Goal: Task Accomplishment & Management: Use online tool/utility

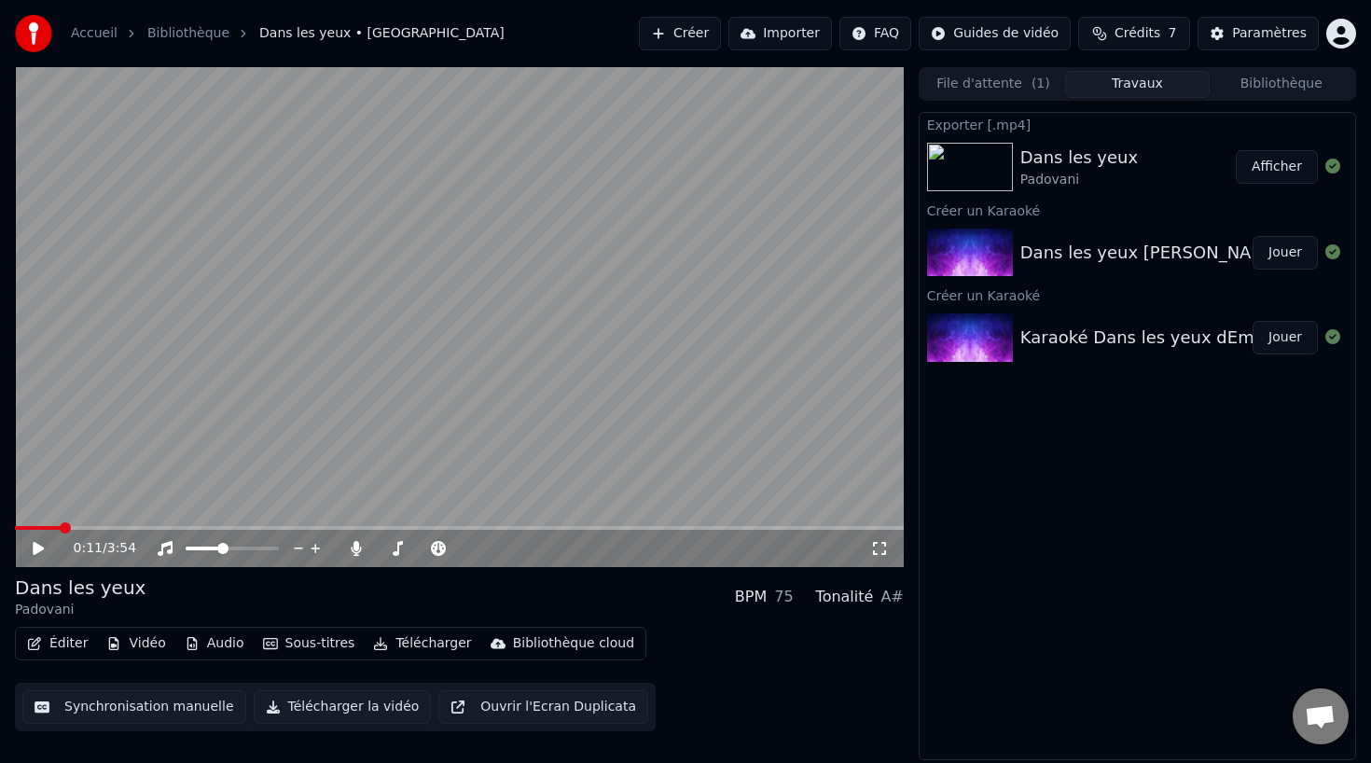
click at [664, 286] on video at bounding box center [459, 317] width 889 height 500
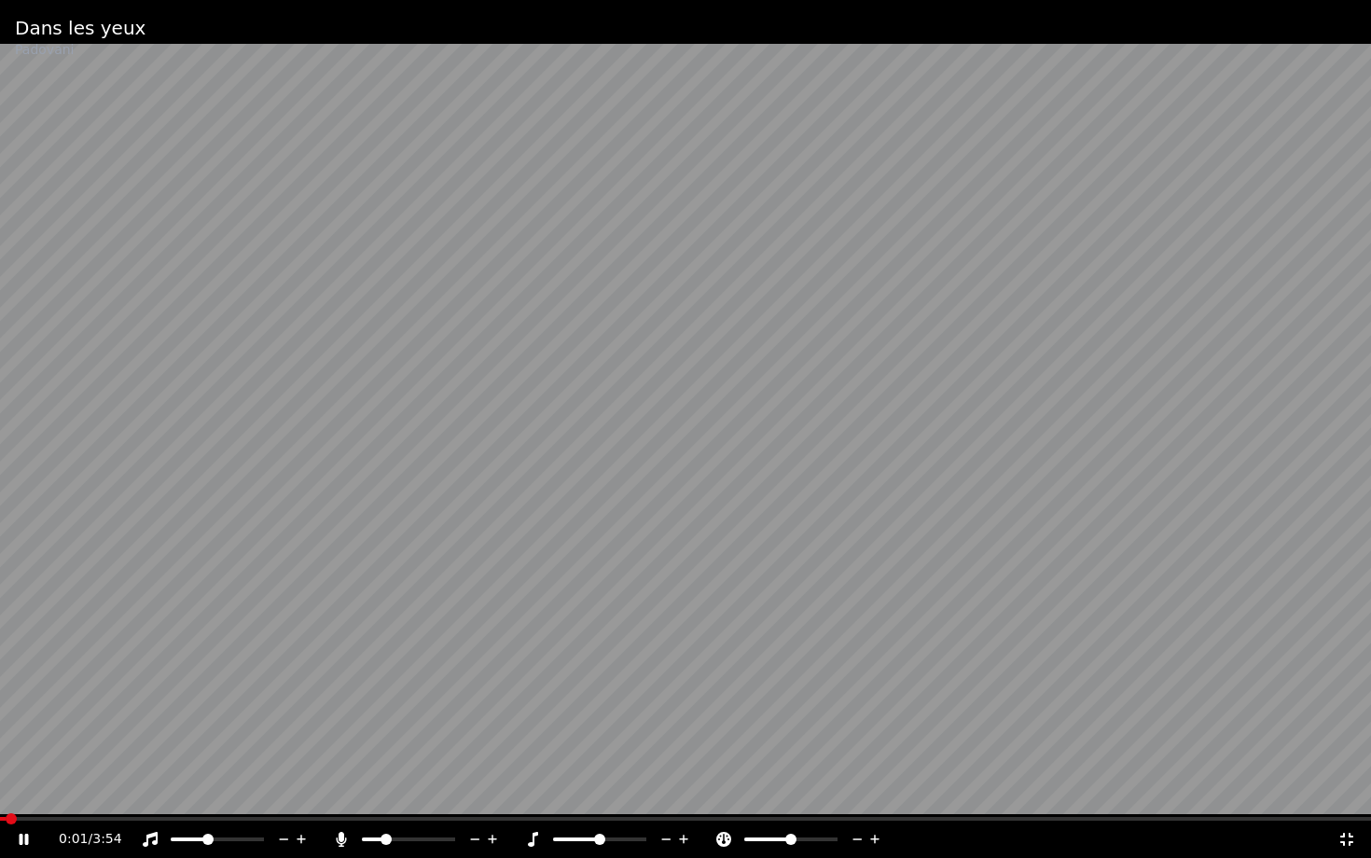
click at [6, 762] on span at bounding box center [3, 819] width 6 height 4
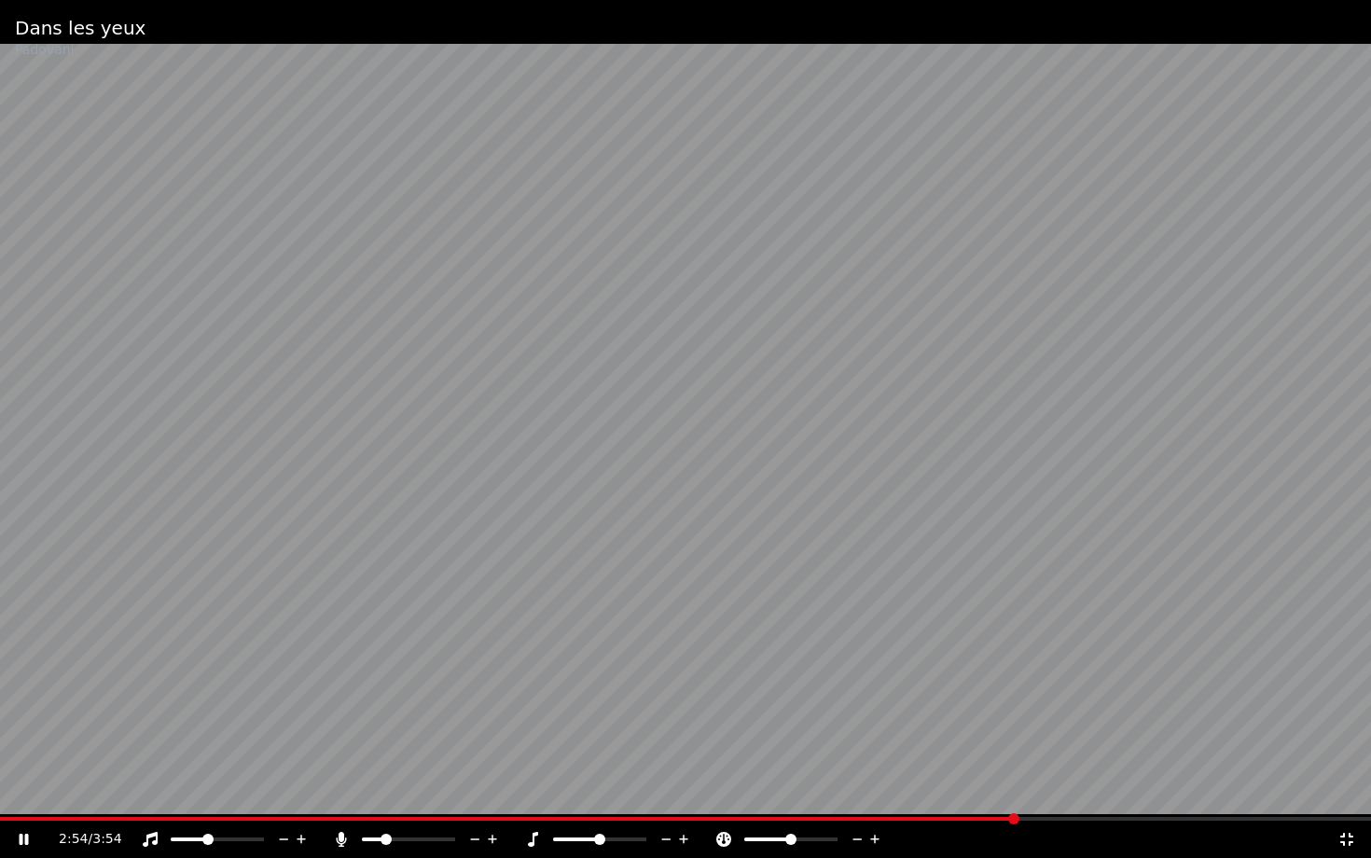
click at [847, 762] on video at bounding box center [685, 429] width 1371 height 858
click at [859, 762] on div "2:54 / 3:54" at bounding box center [685, 839] width 1371 height 37
click at [881, 762] on div "2:54 / 3:54" at bounding box center [685, 839] width 1371 height 37
click at [21, 762] on div "2:54 / 3:54" at bounding box center [685, 839] width 1371 height 37
click at [24, 762] on icon at bounding box center [24, 839] width 11 height 13
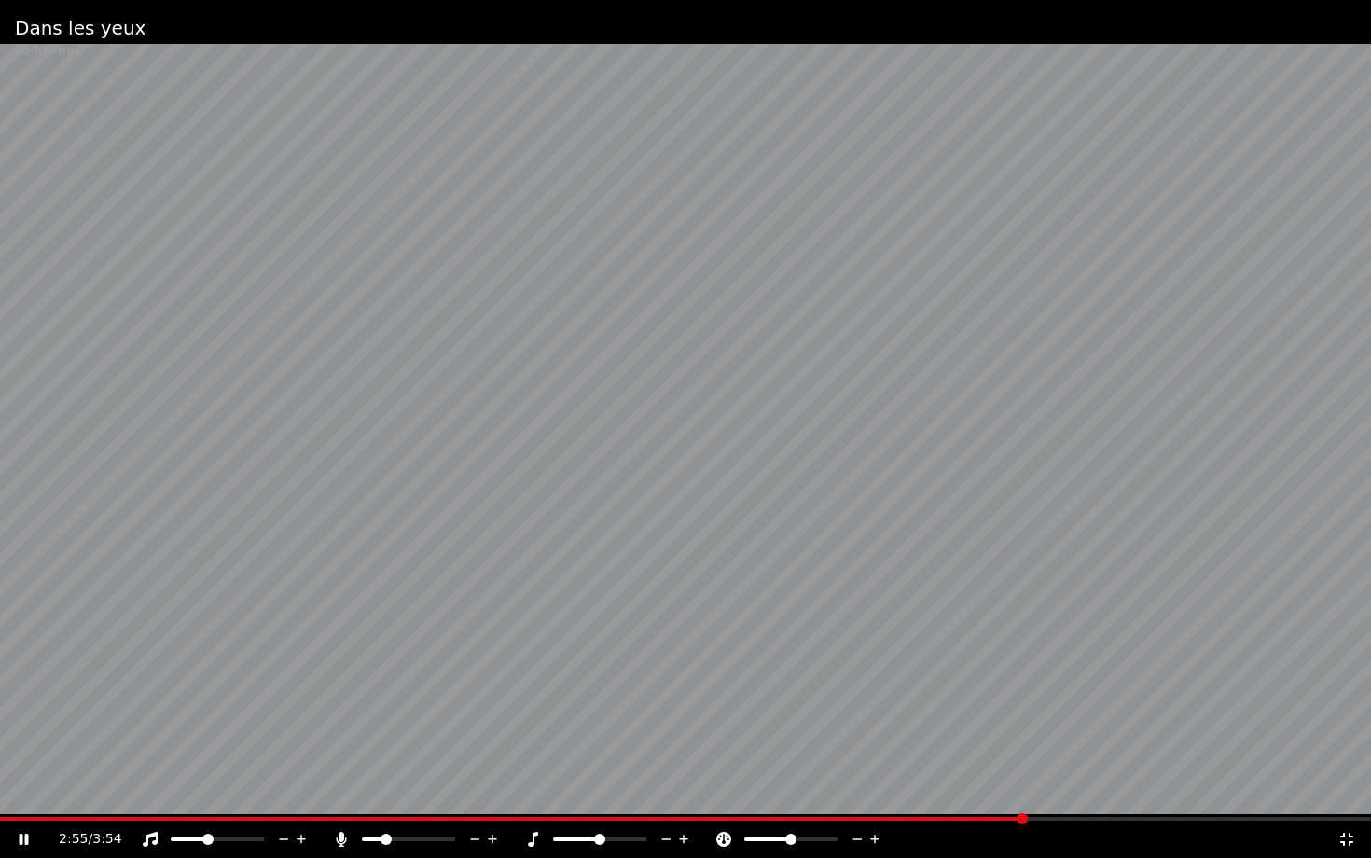
click at [897, 762] on video at bounding box center [685, 429] width 1371 height 858
click at [897, 762] on div "2:55 / 3:54" at bounding box center [685, 839] width 1371 height 37
drag, startPoint x: 1023, startPoint y: 824, endPoint x: 938, endPoint y: 822, distance: 84.9
click at [938, 762] on div "2:55 / 3:54" at bounding box center [685, 839] width 1371 height 37
click at [950, 762] on span at bounding box center [955, 818] width 11 height 11
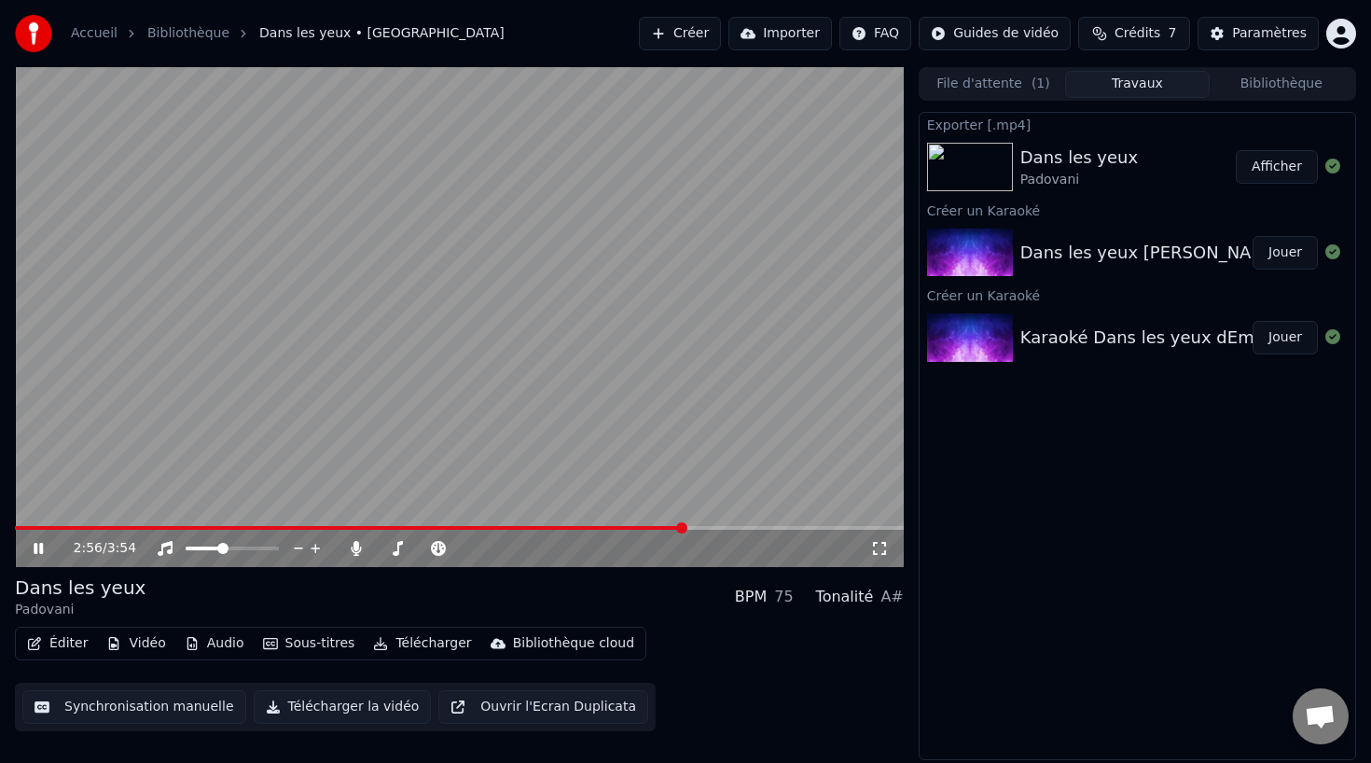
click at [110, 709] on button "Synchronisation manuelle" at bounding box center [134, 707] width 224 height 34
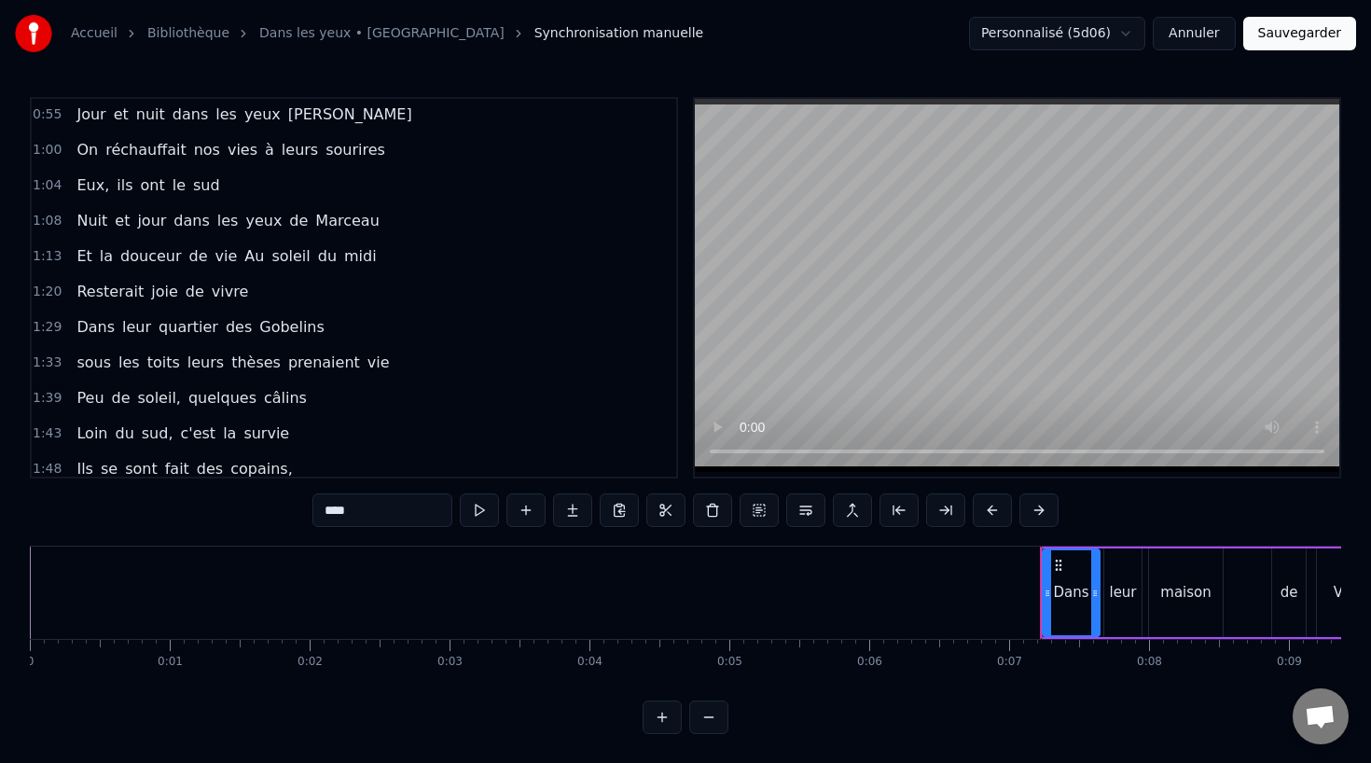
click at [193, 366] on span "leurs" at bounding box center [206, 362] width 40 height 21
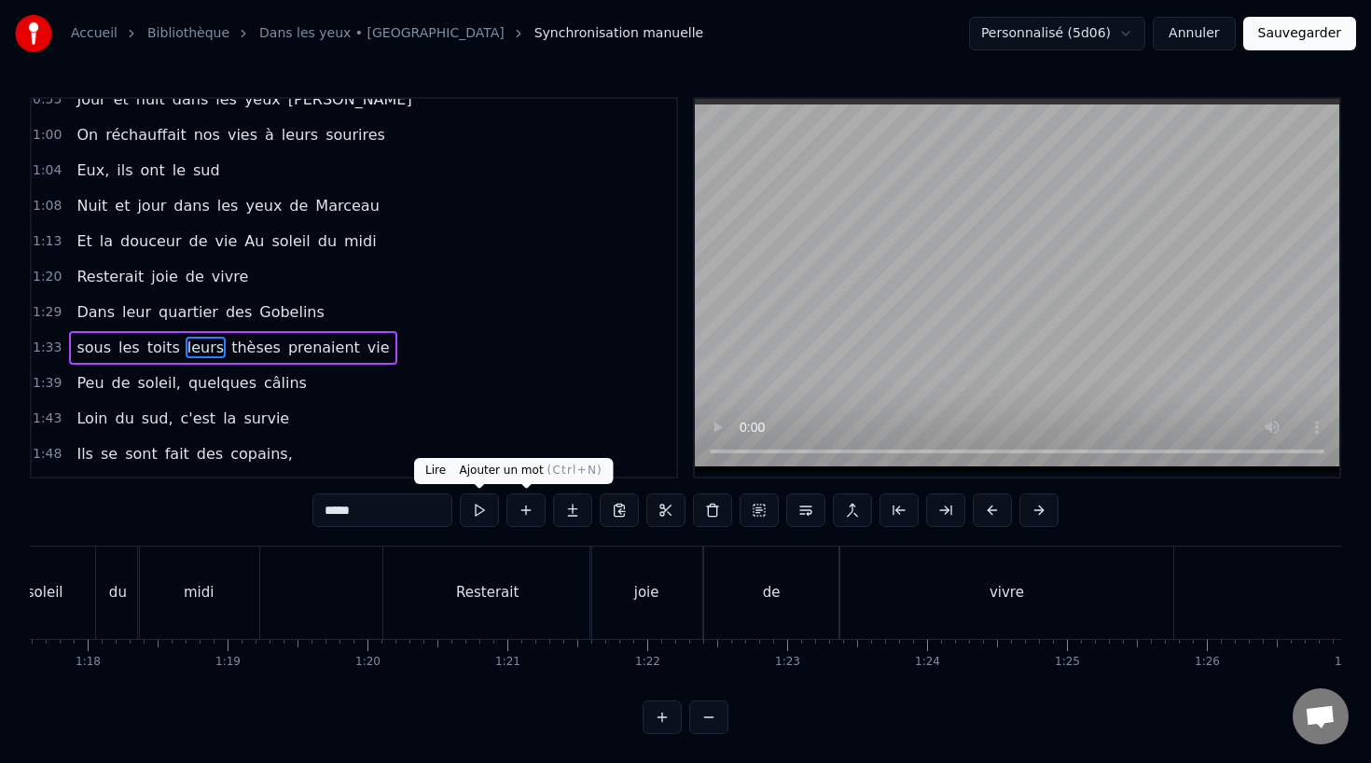
scroll to position [0, 13071]
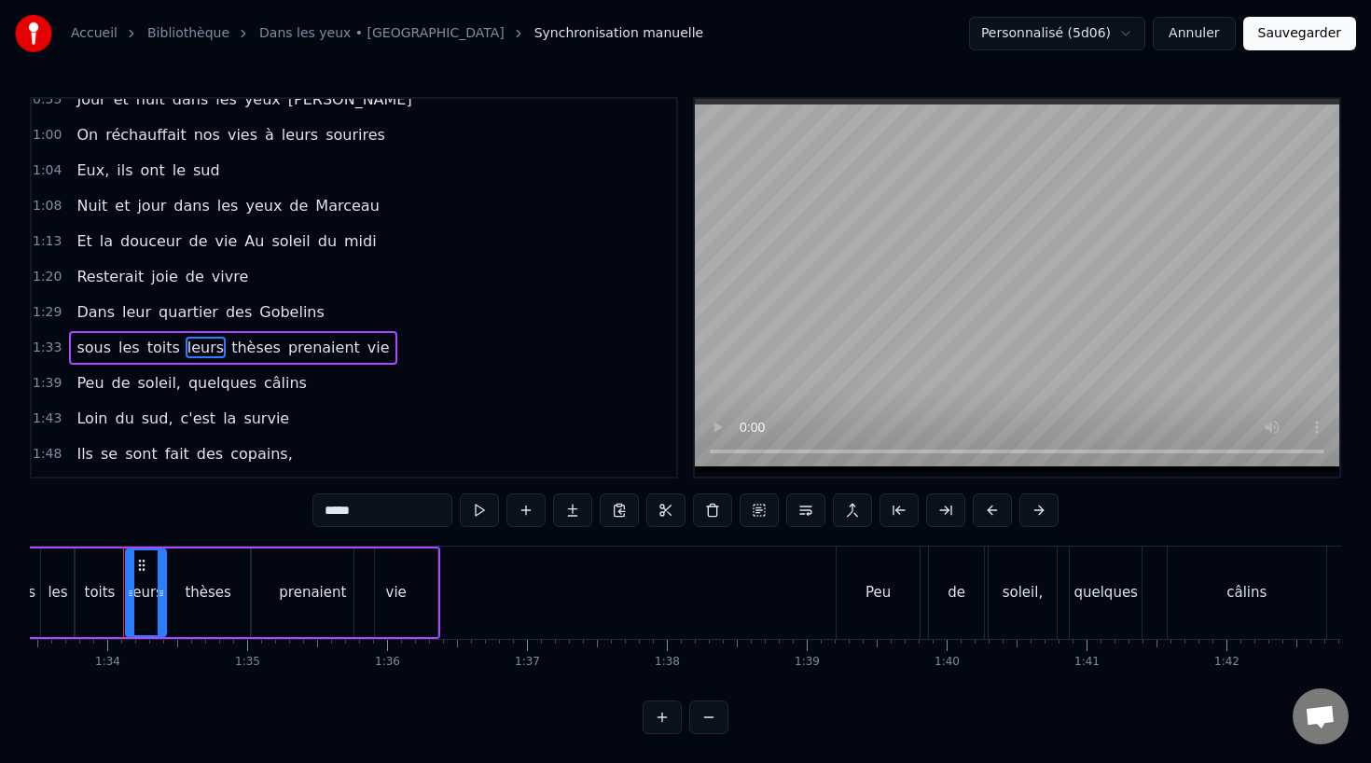
click at [396, 593] on div "vie" at bounding box center [396, 592] width 21 height 21
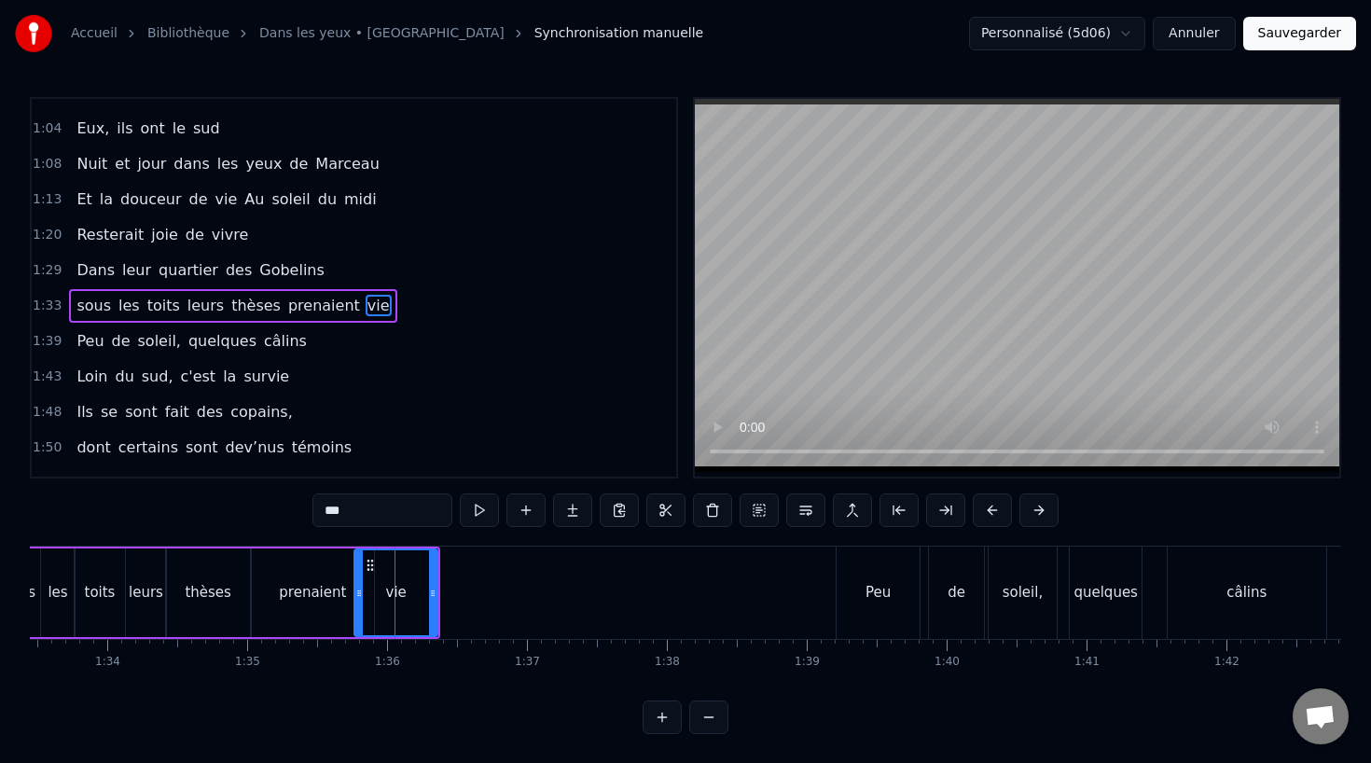
scroll to position [466, 0]
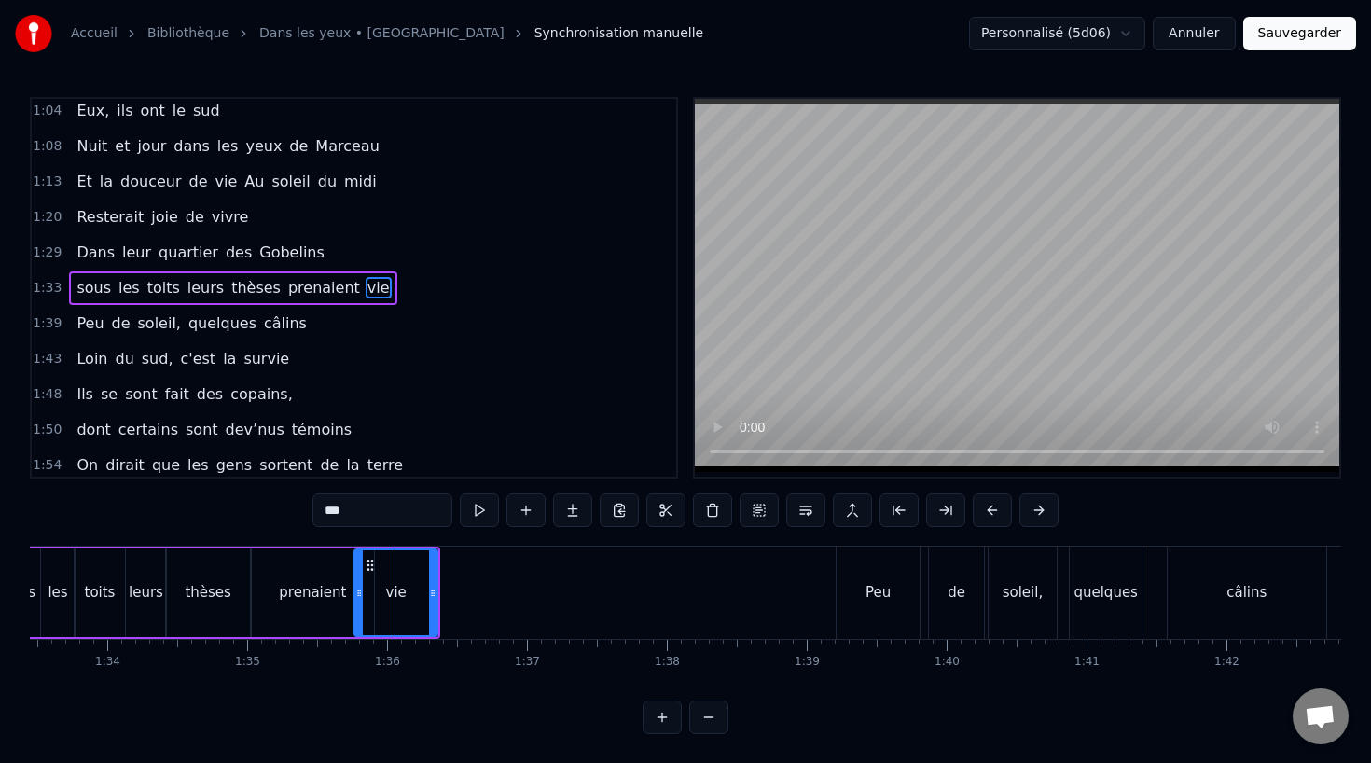
click at [378, 516] on input "***" at bounding box center [382, 510] width 140 height 34
type input "****"
click at [394, 317] on div "1:39 Peu de soleil, quelques câlins" at bounding box center [354, 323] width 644 height 35
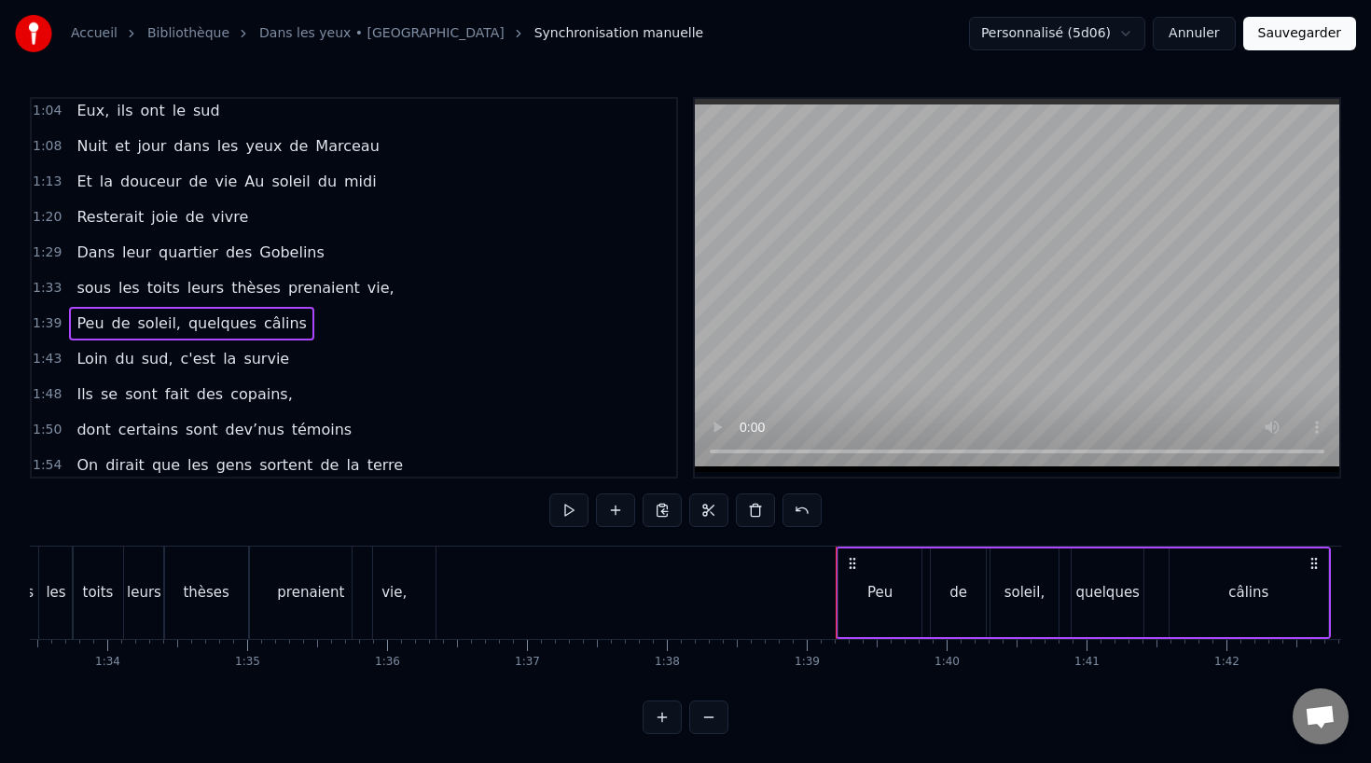
click at [332, 287] on span "prenaient" at bounding box center [324, 287] width 76 height 21
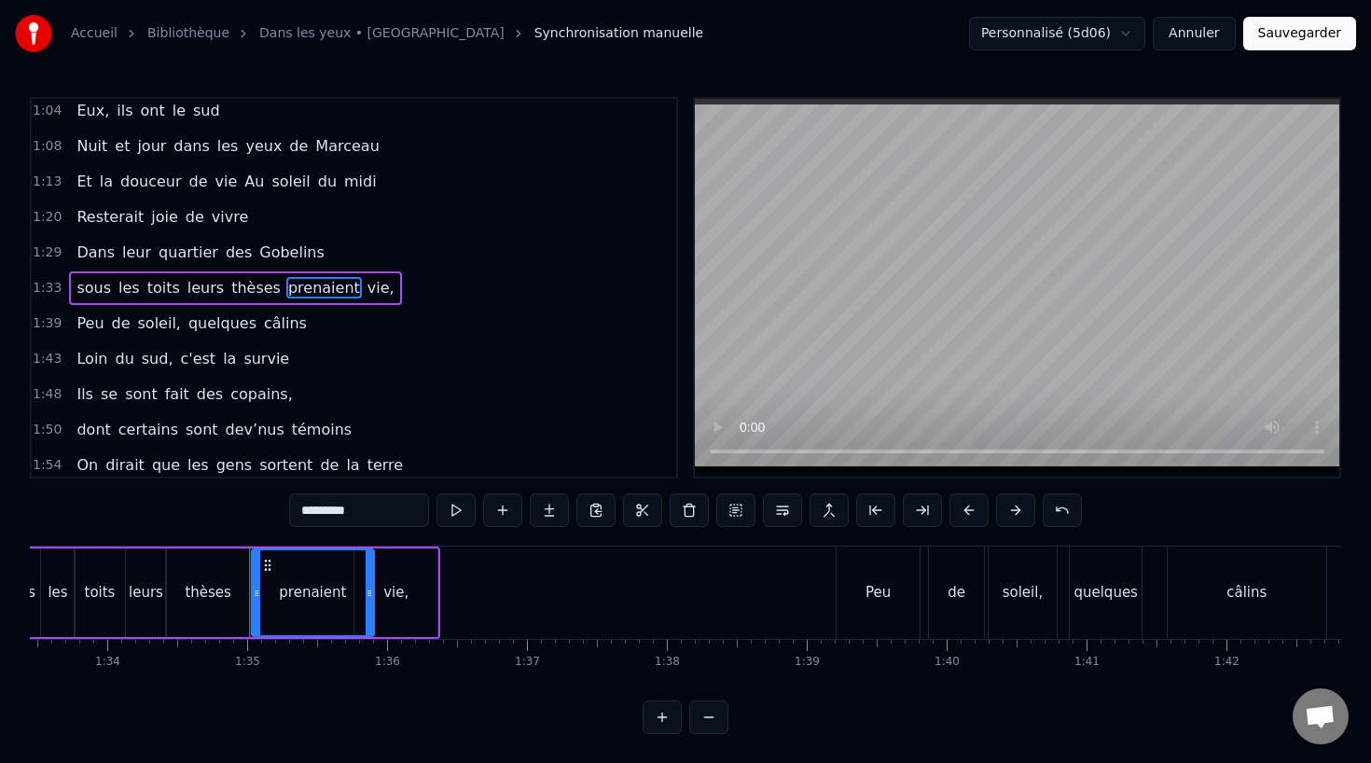
click at [366, 287] on span "vie," at bounding box center [381, 287] width 31 height 21
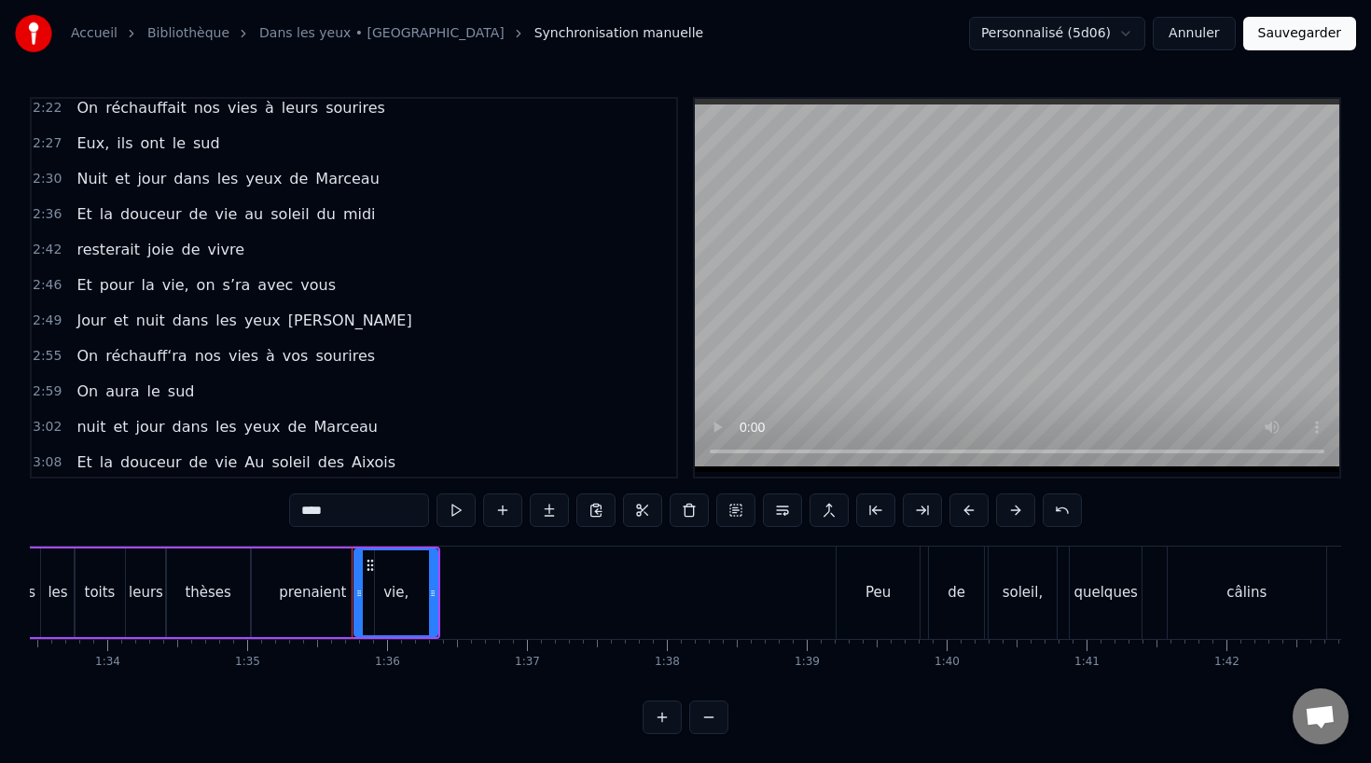
scroll to position [1075, 0]
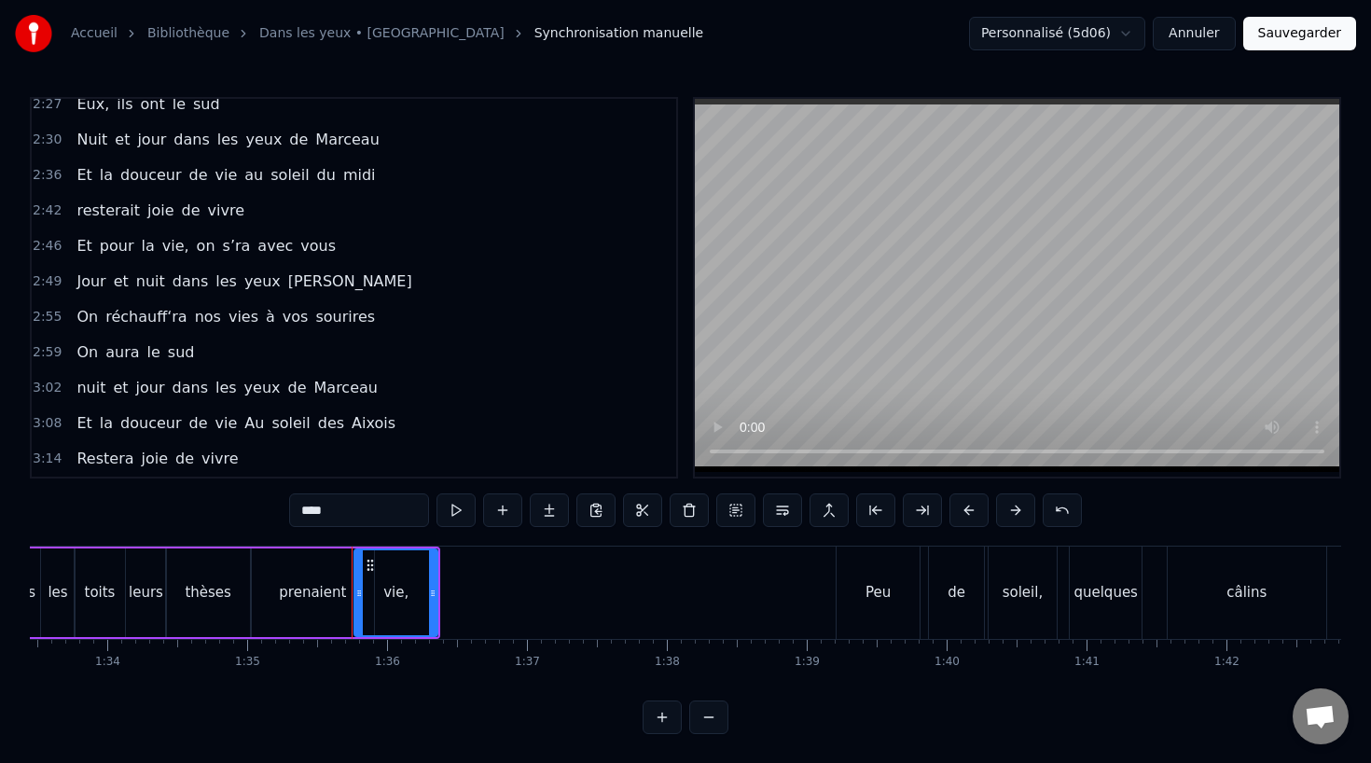
click at [140, 242] on span "la" at bounding box center [148, 245] width 17 height 21
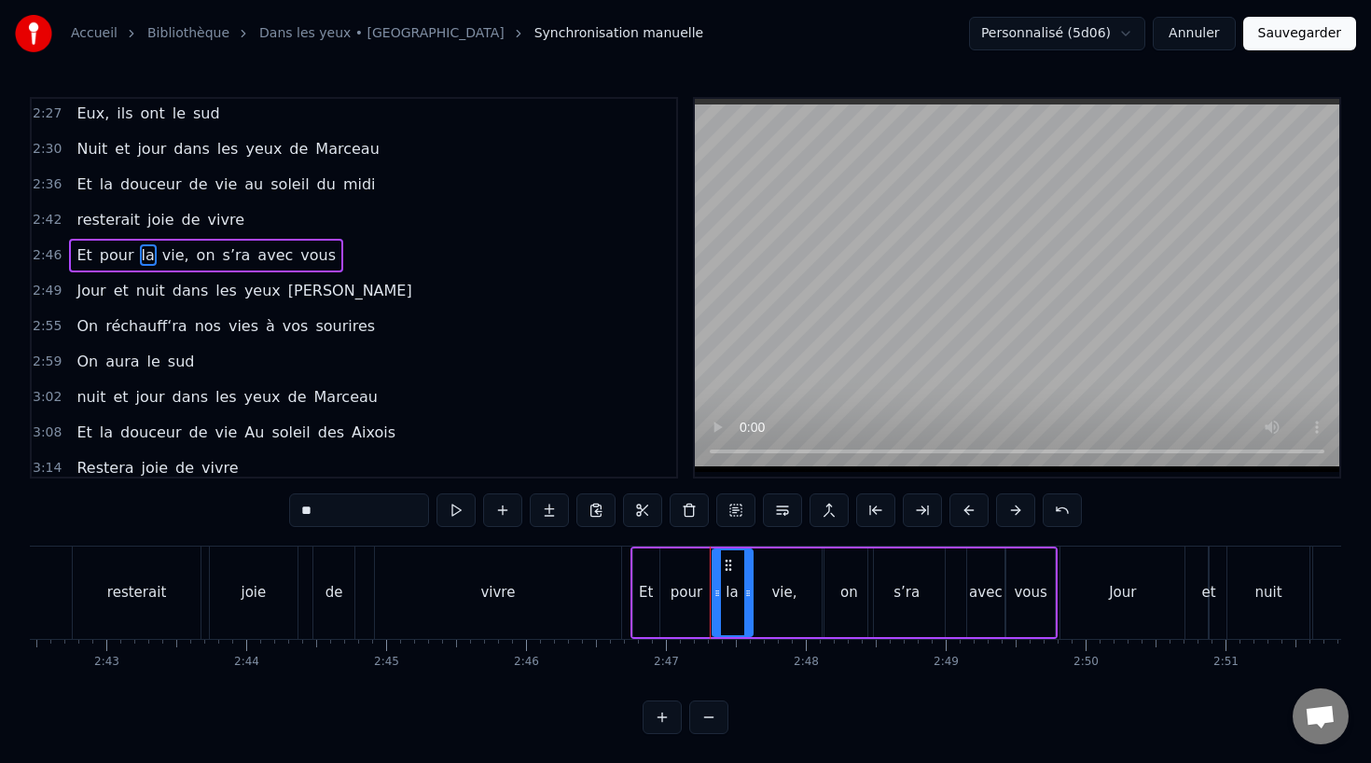
scroll to position [0, 22722]
click at [643, 595] on div "Et" at bounding box center [647, 592] width 14 height 21
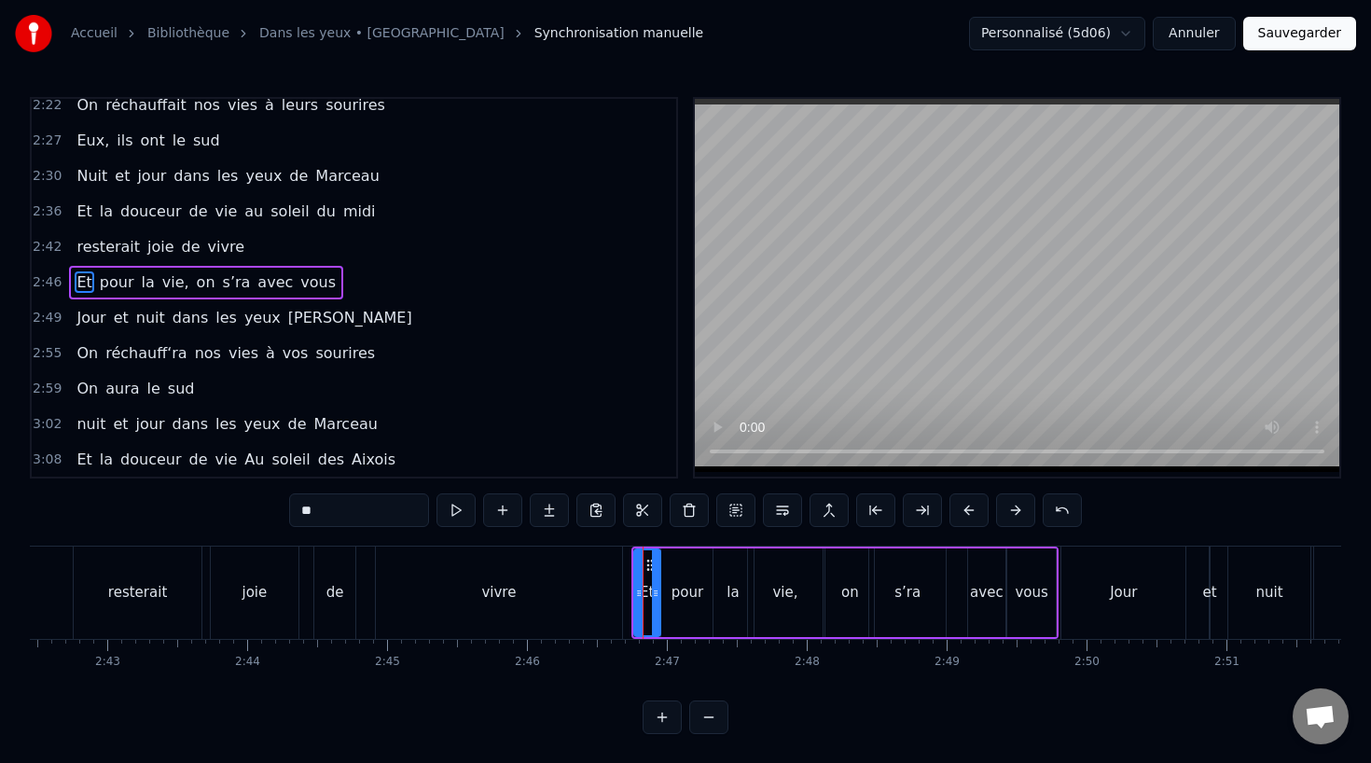
scroll to position [1033, 0]
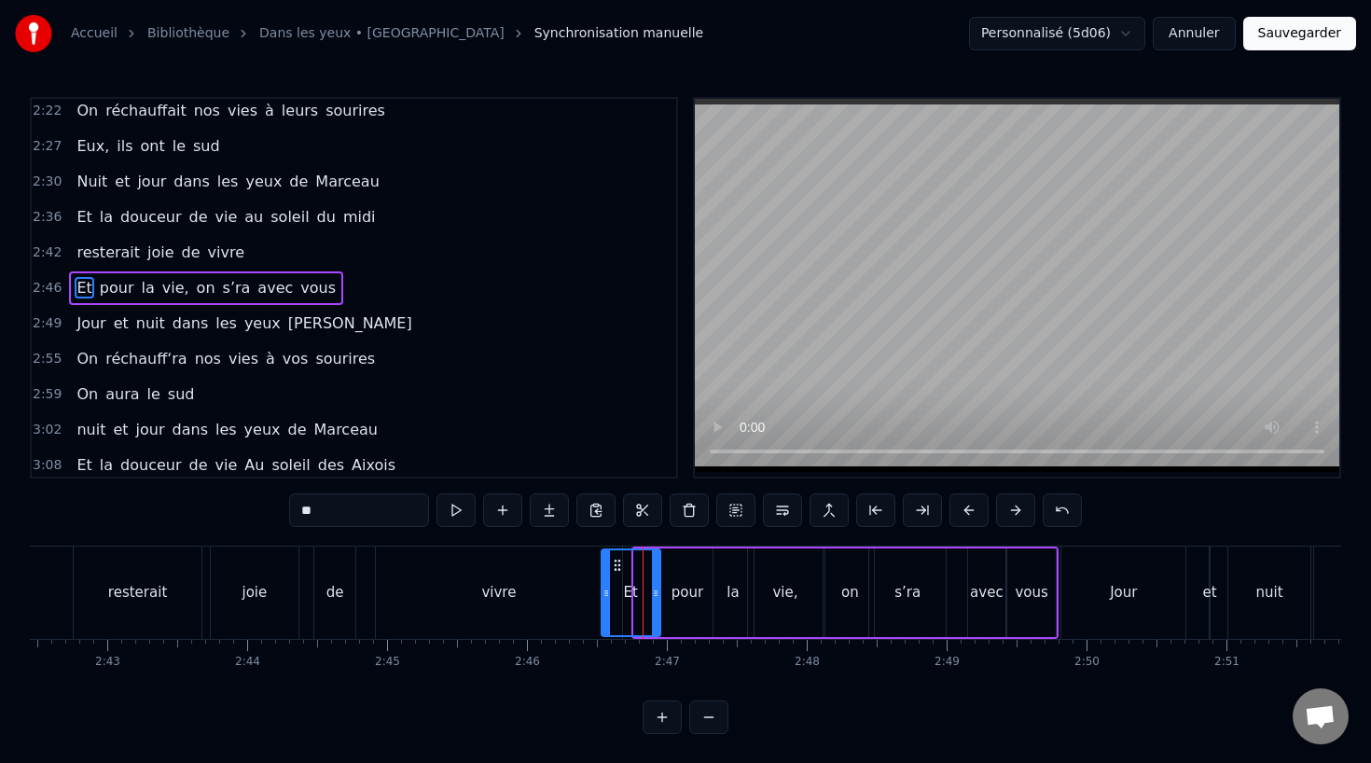
drag, startPoint x: 637, startPoint y: 594, endPoint x: 603, endPoint y: 597, distance: 33.7
click at [603, 597] on icon at bounding box center [605, 593] width 7 height 15
click at [150, 599] on div "resterait" at bounding box center [137, 592] width 59 height 21
type input "*********"
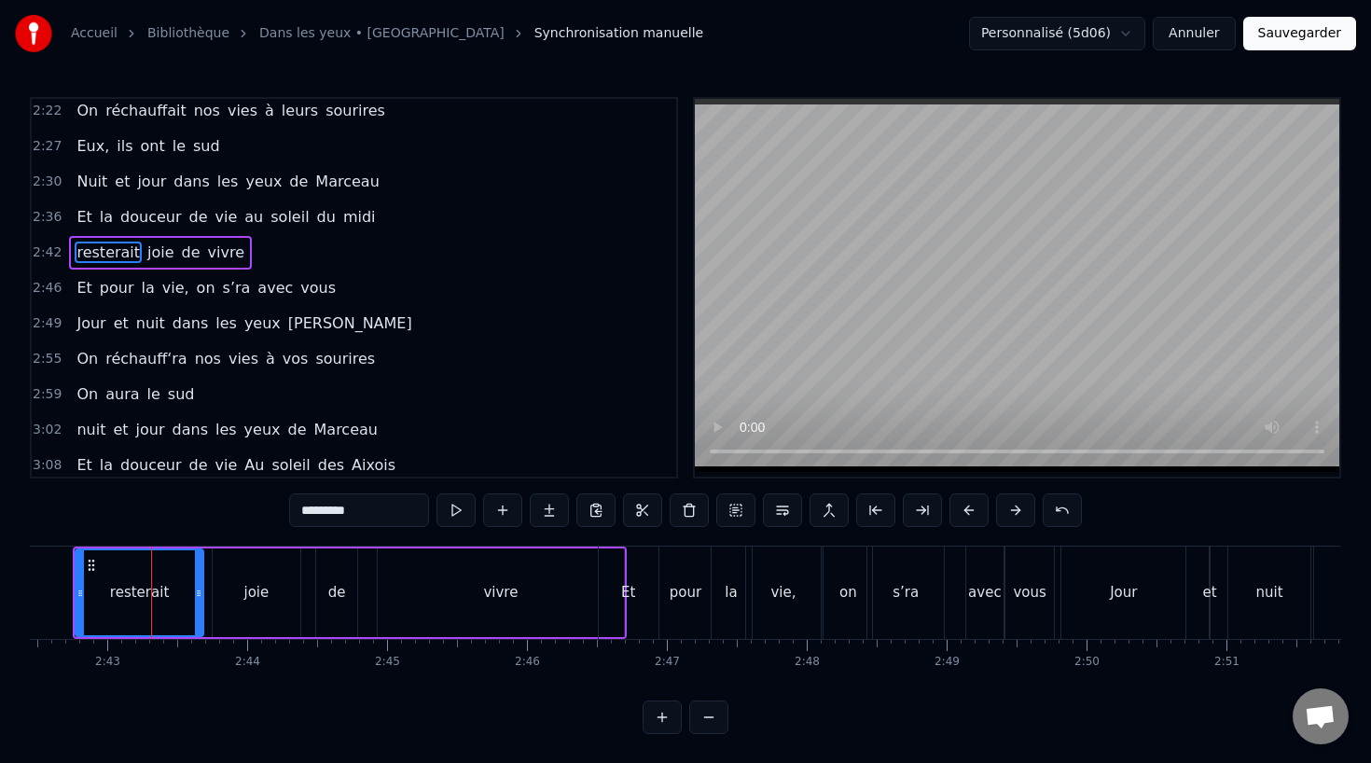
scroll to position [998, 0]
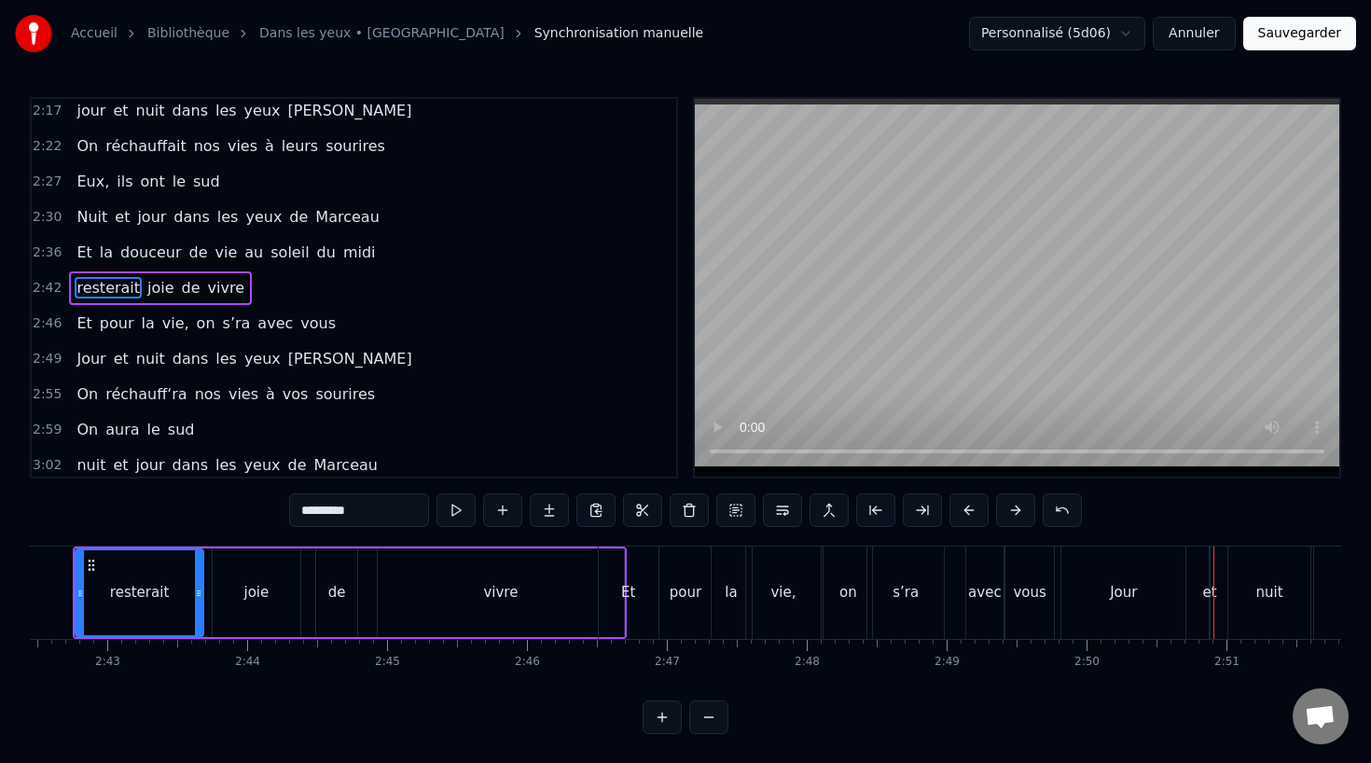
click at [415, 543] on div "0:07 Dans leur maison de Vauvenargues 0:10 [PERSON_NAME] ont l'air d'avoir l'ac…" at bounding box center [685, 415] width 1311 height 637
click at [189, 531] on div "0:07 Dans leur maison de Vauvenargues 0:10 [PERSON_NAME] ont l'air d'avoir l'ac…" at bounding box center [685, 415] width 1311 height 637
click at [167, 590] on div "resterait" at bounding box center [139, 592] width 126 height 85
click at [170, 544] on div "0:07 Dans leur maison de Vauvenargues 0:10 [PERSON_NAME] ont l'air d'avoir l'ac…" at bounding box center [685, 415] width 1311 height 637
click at [180, 544] on div "0:07 Dans leur maison de Vauvenargues 0:10 [PERSON_NAME] ont l'air d'avoir l'ac…" at bounding box center [685, 415] width 1311 height 637
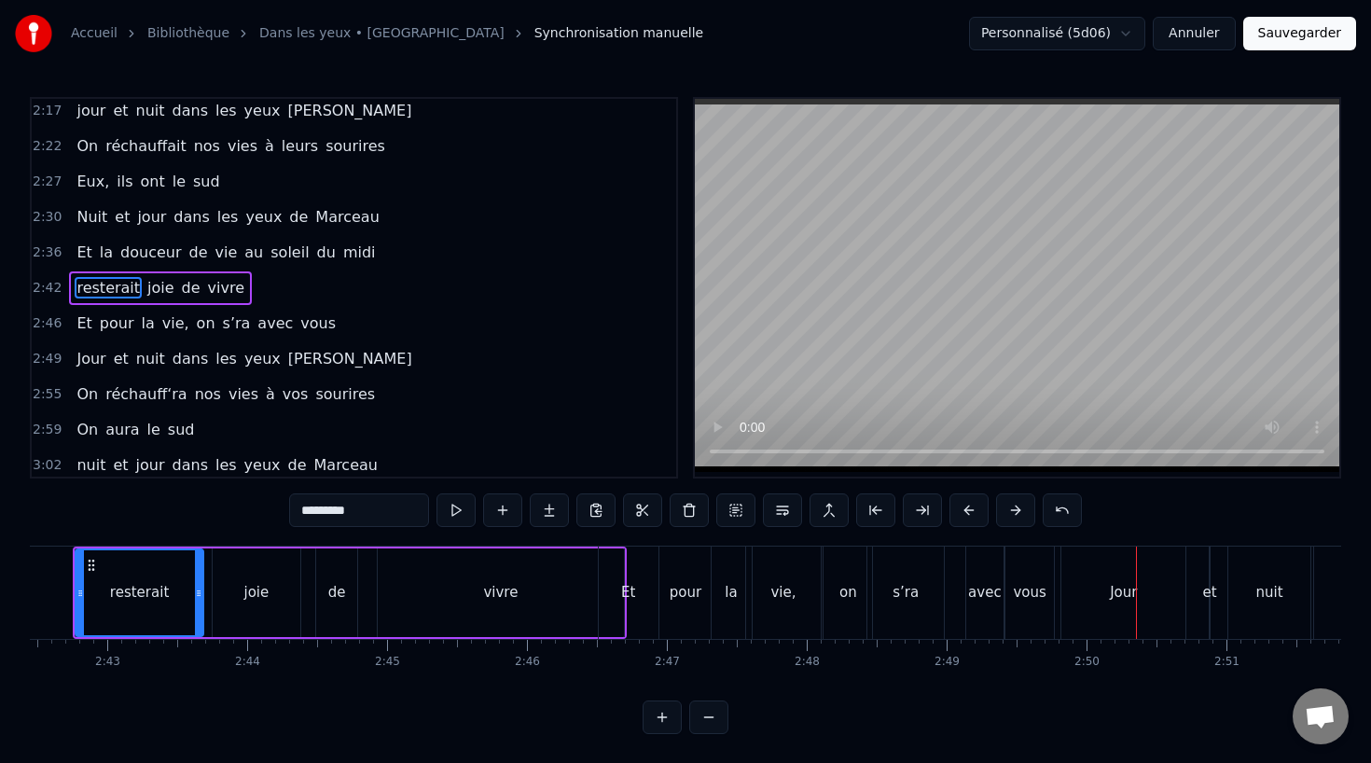
click at [204, 591] on div "resterait joie de vivre" at bounding box center [350, 592] width 554 height 92
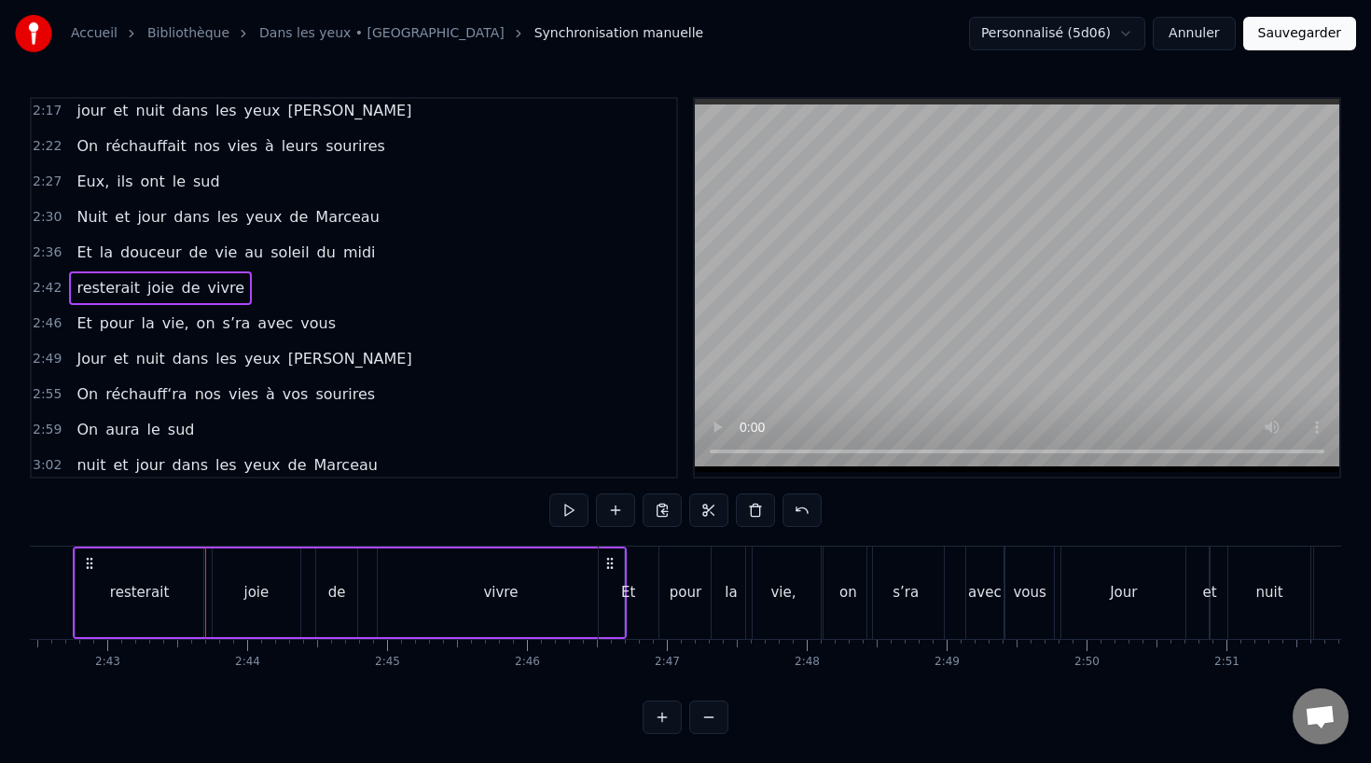
click at [166, 589] on div "resterait" at bounding box center [140, 592] width 128 height 89
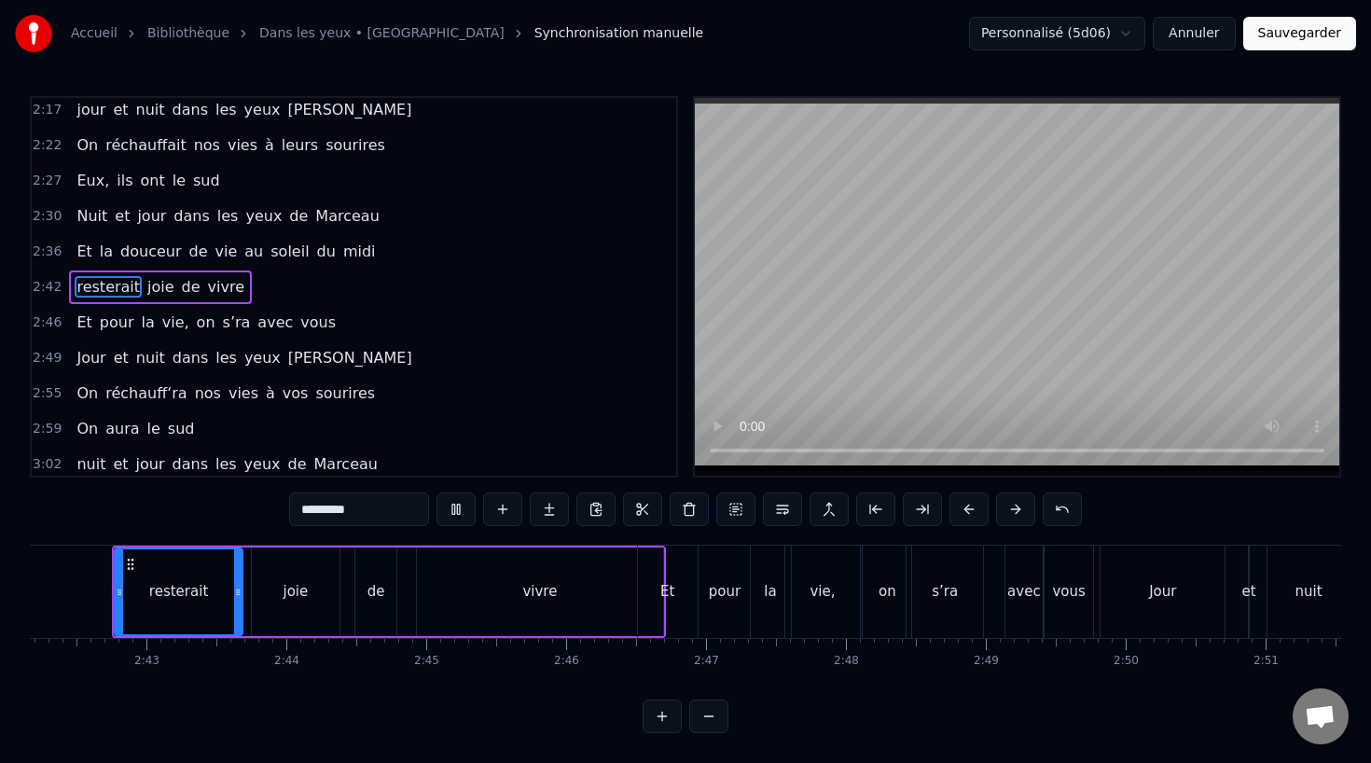
scroll to position [0, 22671]
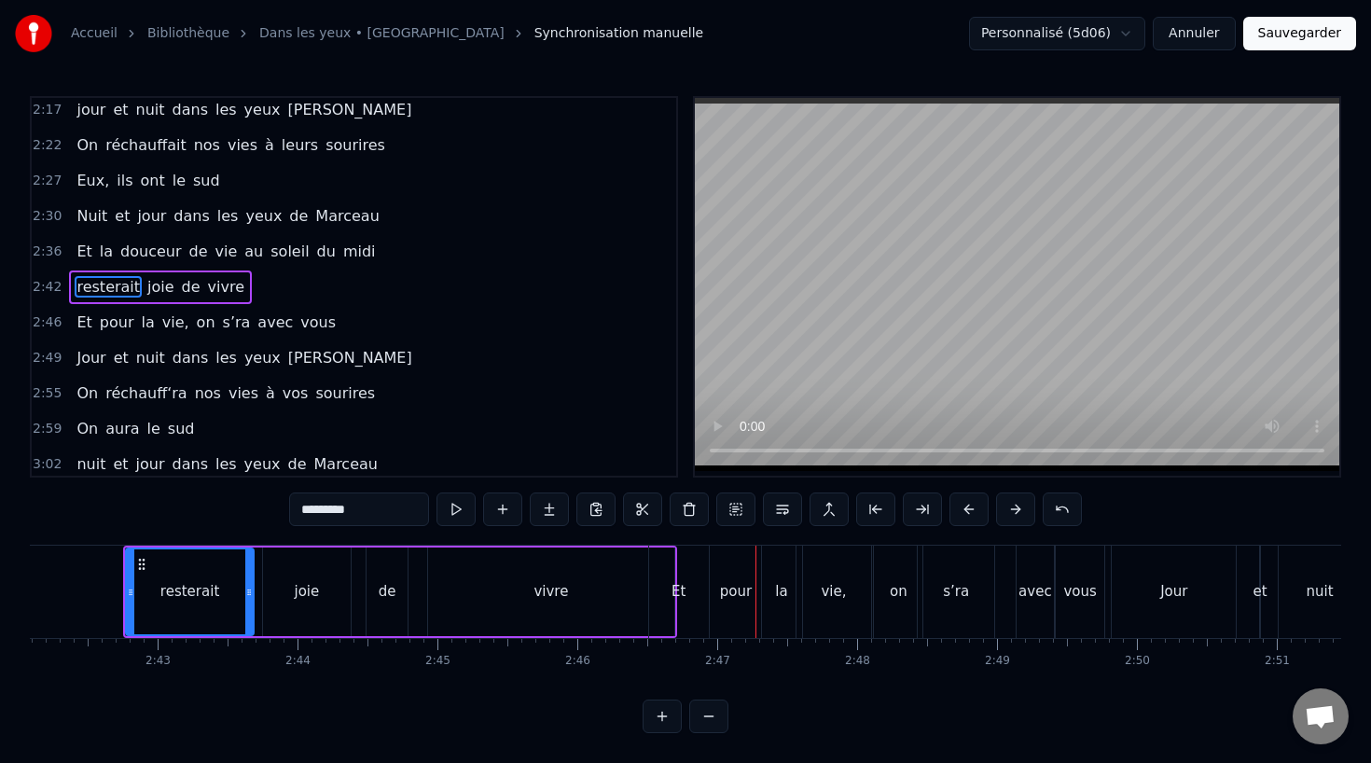
click at [675, 580] on div "Et" at bounding box center [679, 592] width 60 height 92
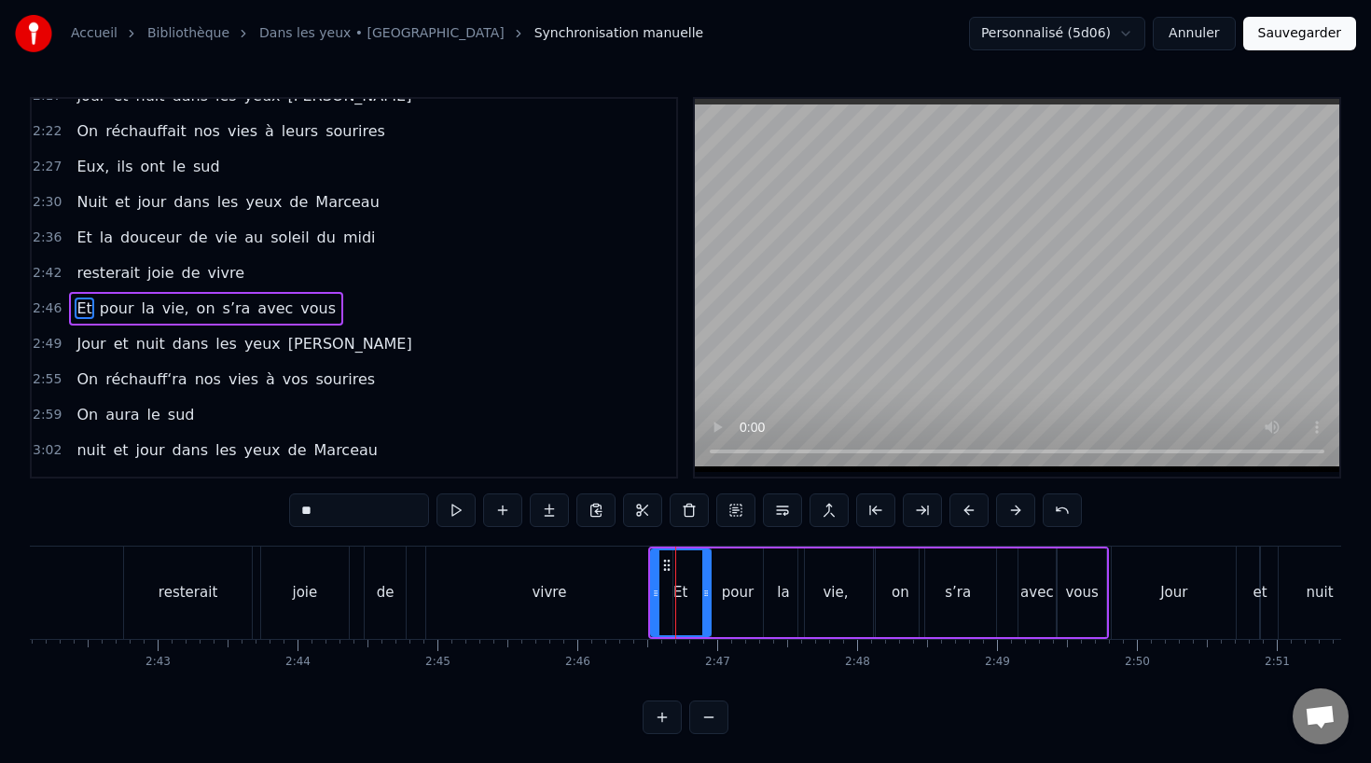
scroll to position [1033, 0]
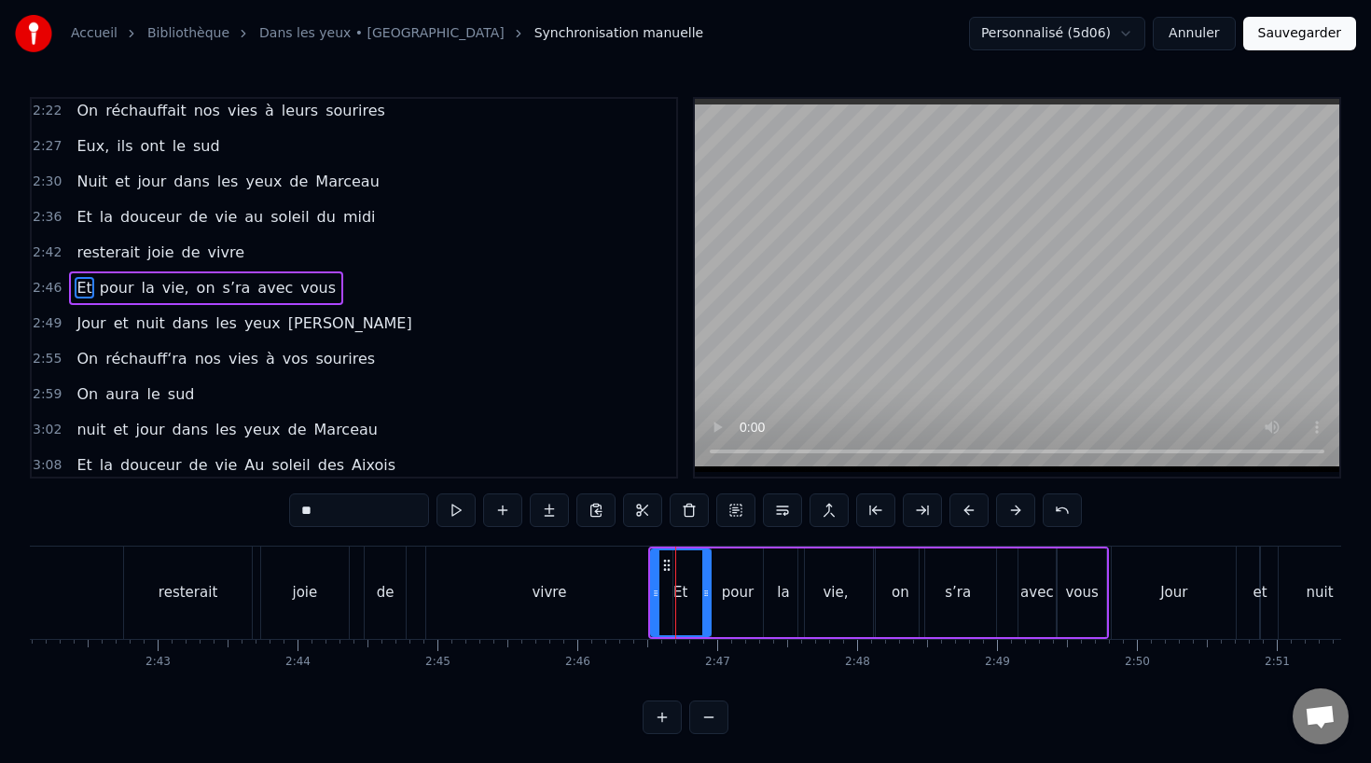
click at [725, 599] on div "pour" at bounding box center [738, 592] width 32 height 21
drag, startPoint x: 759, startPoint y: 591, endPoint x: 745, endPoint y: 593, distance: 14.1
click at [745, 593] on icon at bounding box center [743, 593] width 7 height 15
click at [780, 590] on div "la" at bounding box center [783, 592] width 12 height 21
type input "**"
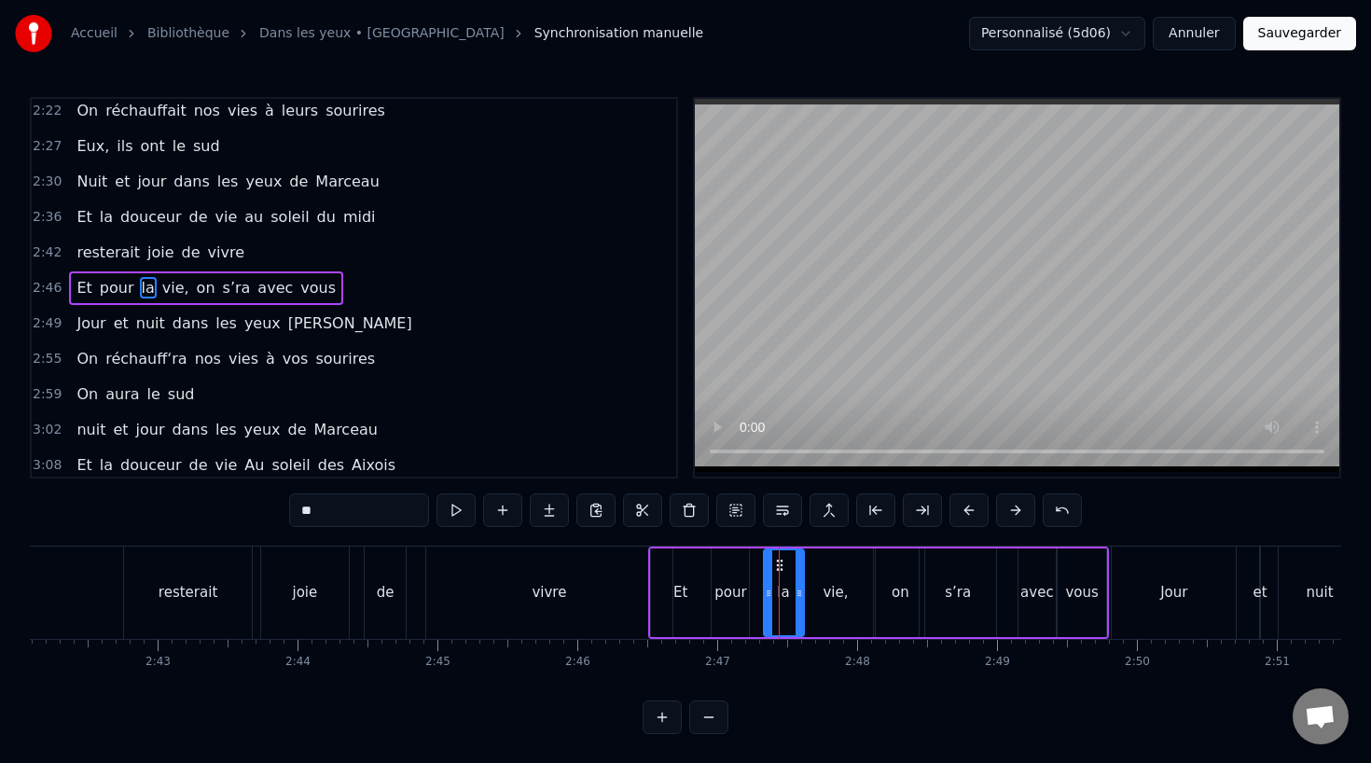
drag, startPoint x: 779, startPoint y: 562, endPoint x: 761, endPoint y: 562, distance: 17.7
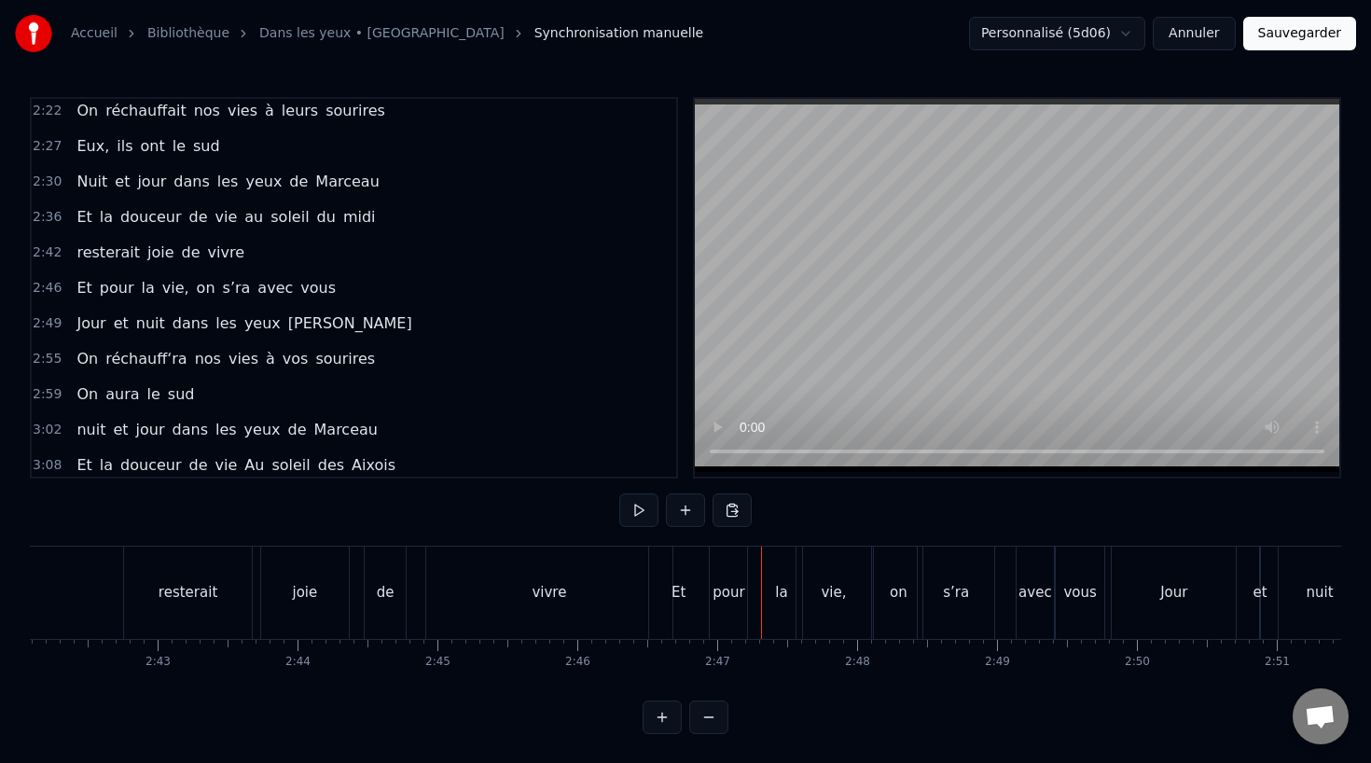
click at [779, 561] on div "la" at bounding box center [782, 592] width 40 height 92
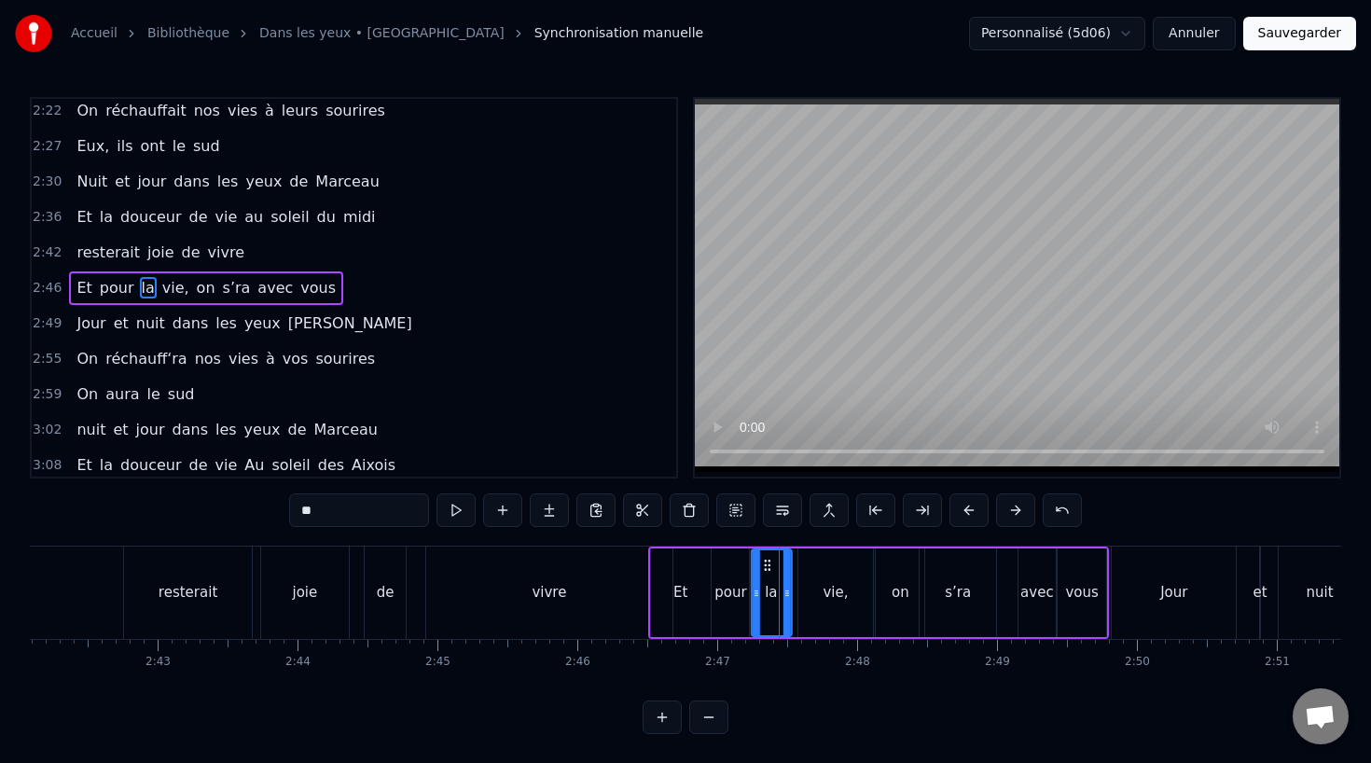
drag, startPoint x: 780, startPoint y: 562, endPoint x: 768, endPoint y: 563, distance: 12.2
click at [768, 563] on icon at bounding box center [766, 565] width 15 height 15
click at [829, 585] on div "vie," at bounding box center [834, 592] width 25 height 21
drag, startPoint x: 811, startPoint y: 559, endPoint x: 801, endPoint y: 559, distance: 10.3
click at [801, 559] on icon at bounding box center [803, 565] width 15 height 15
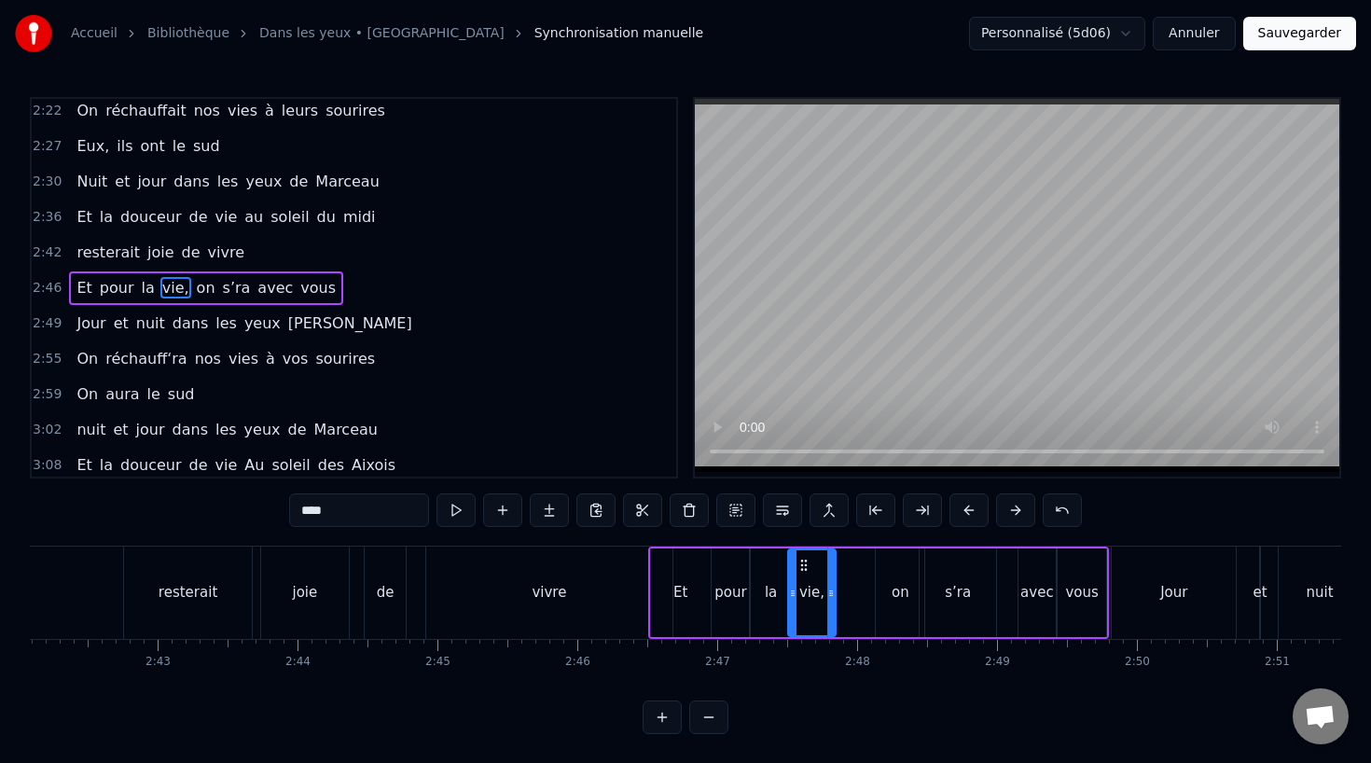
drag, startPoint x: 859, startPoint y: 593, endPoint x: 832, endPoint y: 598, distance: 27.4
click at [832, 598] on icon at bounding box center [830, 593] width 7 height 15
click at [690, 585] on div "Et" at bounding box center [681, 592] width 60 height 89
click at [700, 593] on div "Et" at bounding box center [676, 592] width 53 height 89
click at [729, 593] on div "pour" at bounding box center [730, 592] width 32 height 21
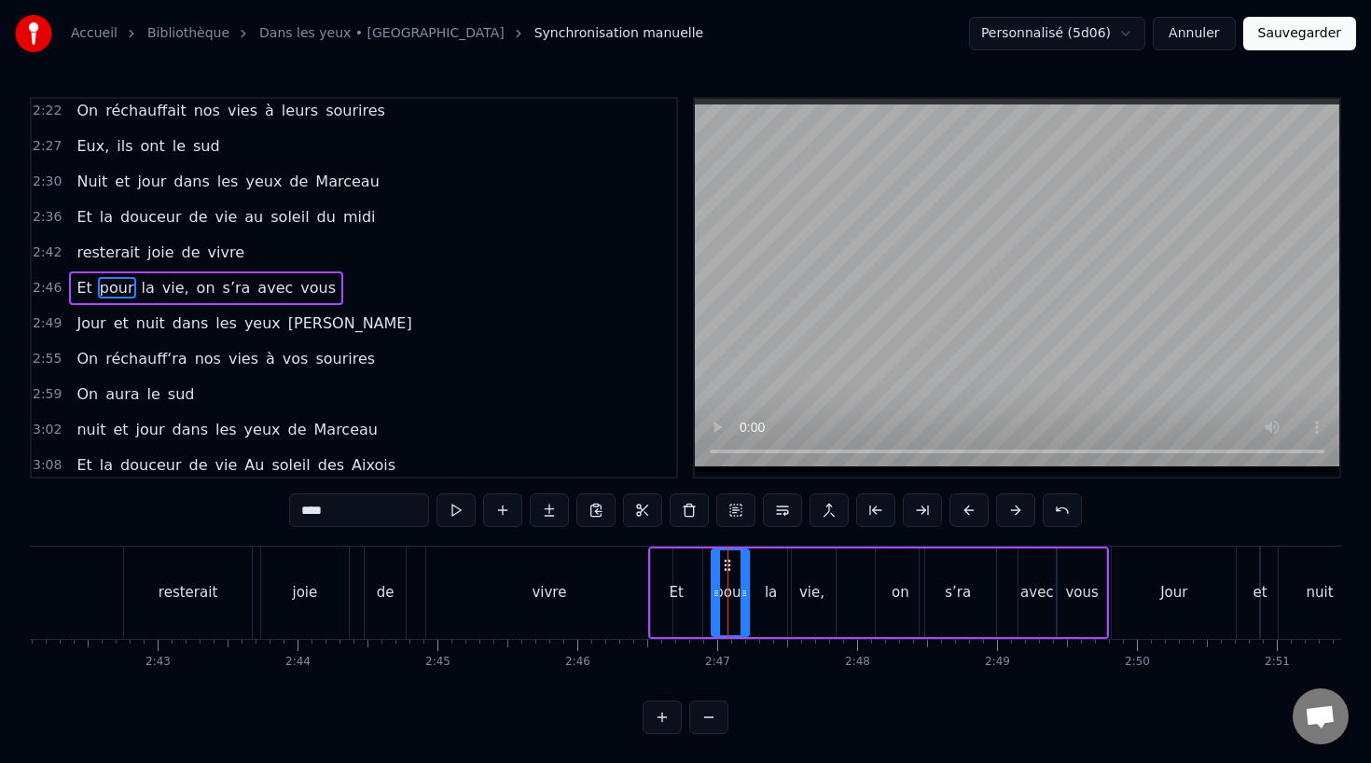
drag, startPoint x: 725, startPoint y: 555, endPoint x: 714, endPoint y: 558, distance: 11.5
click at [714, 558] on div "pour" at bounding box center [729, 592] width 35 height 85
click at [723, 569] on icon at bounding box center [720, 565] width 15 height 15
click at [764, 577] on div "la" at bounding box center [771, 592] width 40 height 89
click at [757, 559] on icon at bounding box center [759, 565] width 15 height 15
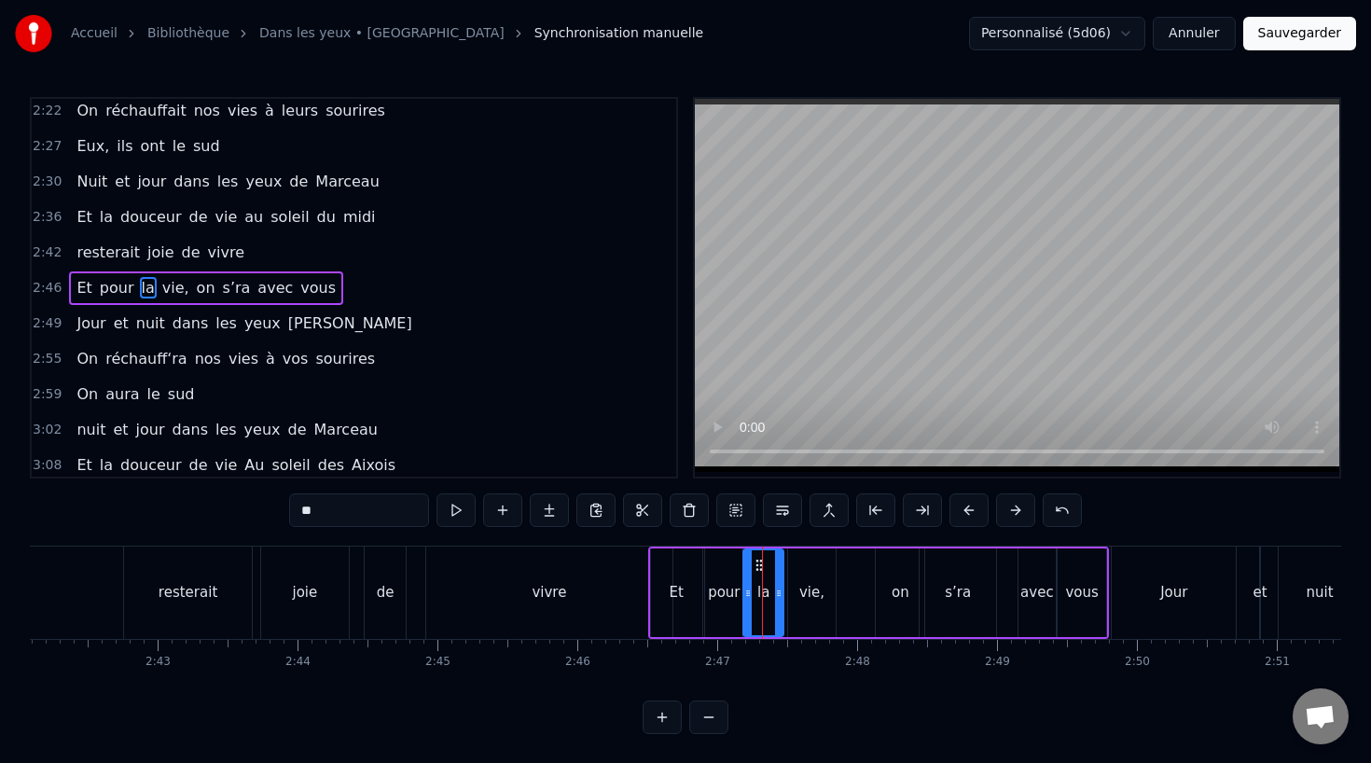
click at [792, 566] on div "vie," at bounding box center [812, 592] width 48 height 89
click at [803, 561] on icon at bounding box center [798, 565] width 15 height 15
click at [891, 593] on div "on" at bounding box center [900, 592] width 18 height 21
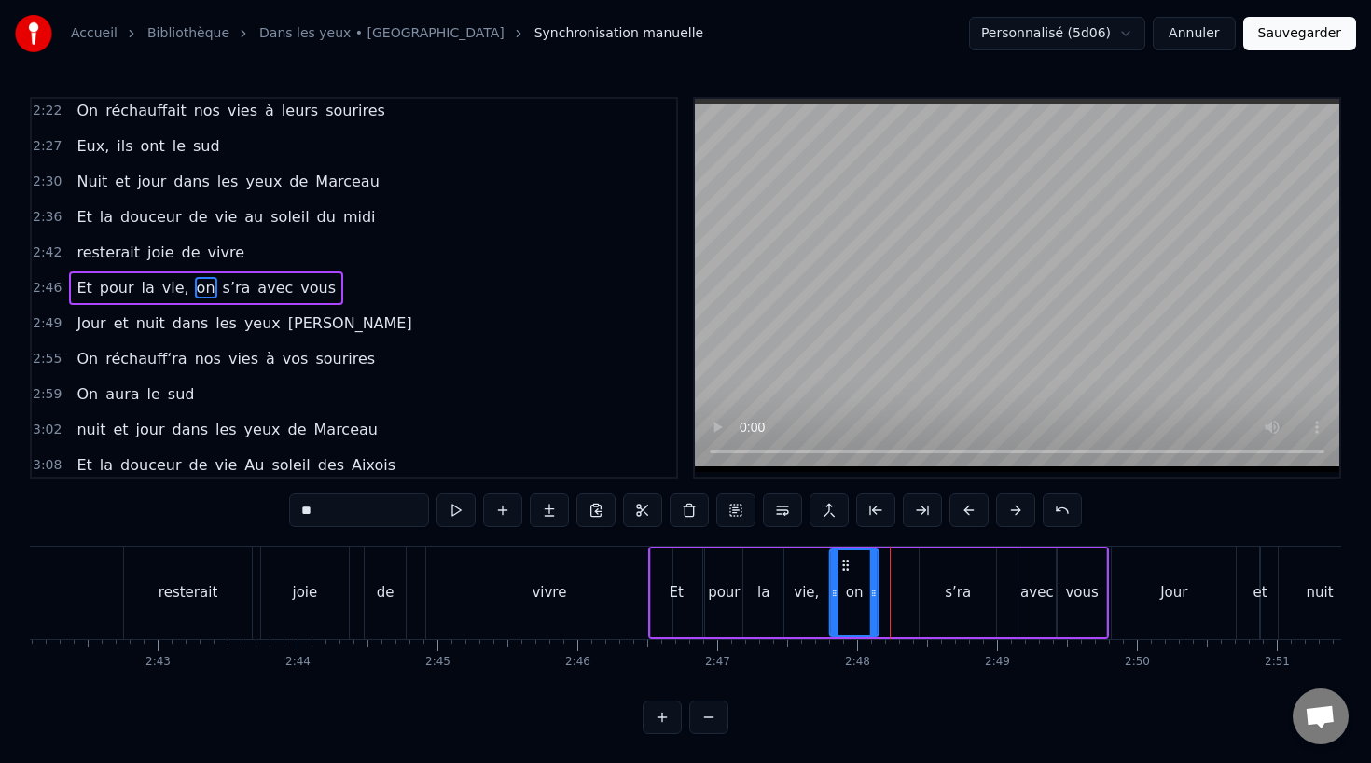
drag, startPoint x: 895, startPoint y: 562, endPoint x: 849, endPoint y: 564, distance: 45.7
click at [849, 564] on icon at bounding box center [845, 565] width 15 height 15
click at [969, 587] on div "s’ra" at bounding box center [957, 592] width 76 height 89
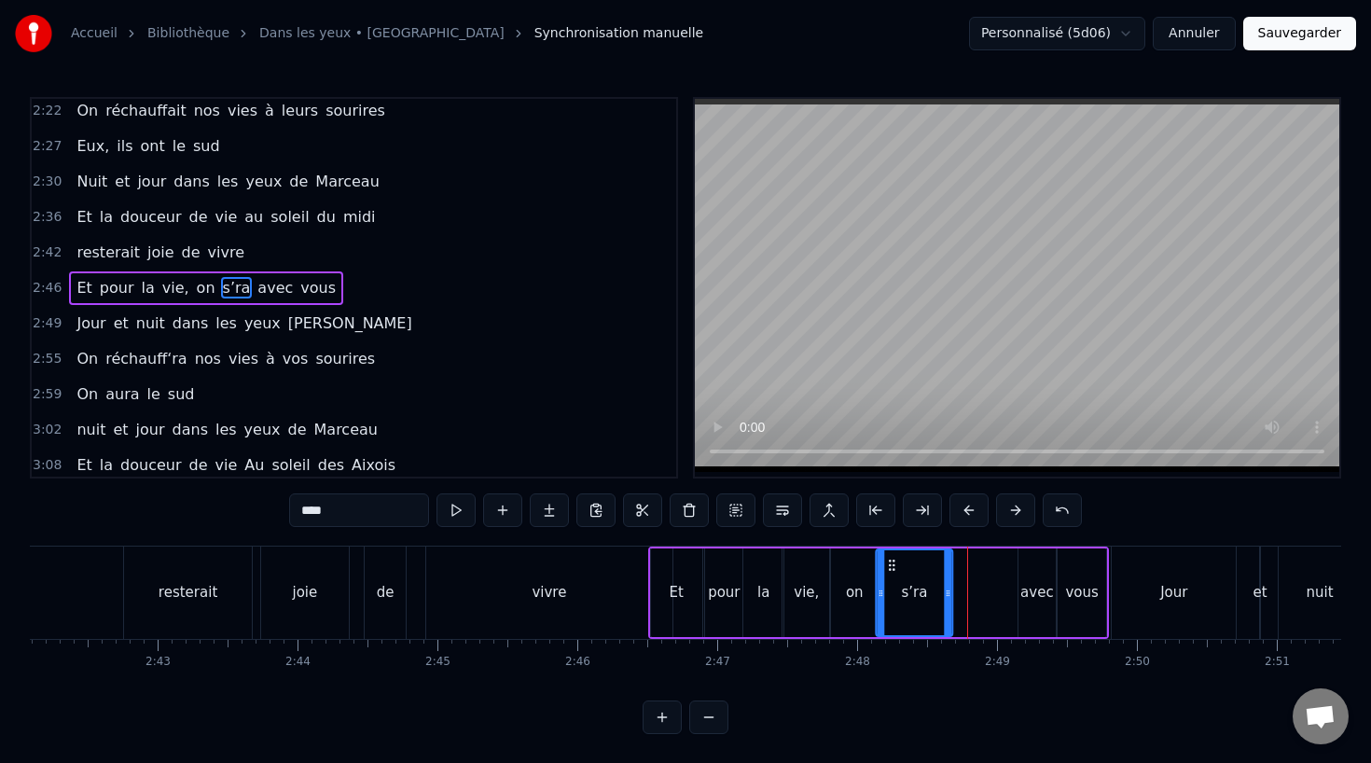
drag, startPoint x: 937, startPoint y: 566, endPoint x: 894, endPoint y: 571, distance: 43.1
click at [894, 571] on icon at bounding box center [891, 565] width 15 height 15
click at [1029, 592] on div "avec" at bounding box center [1037, 592] width 34 height 21
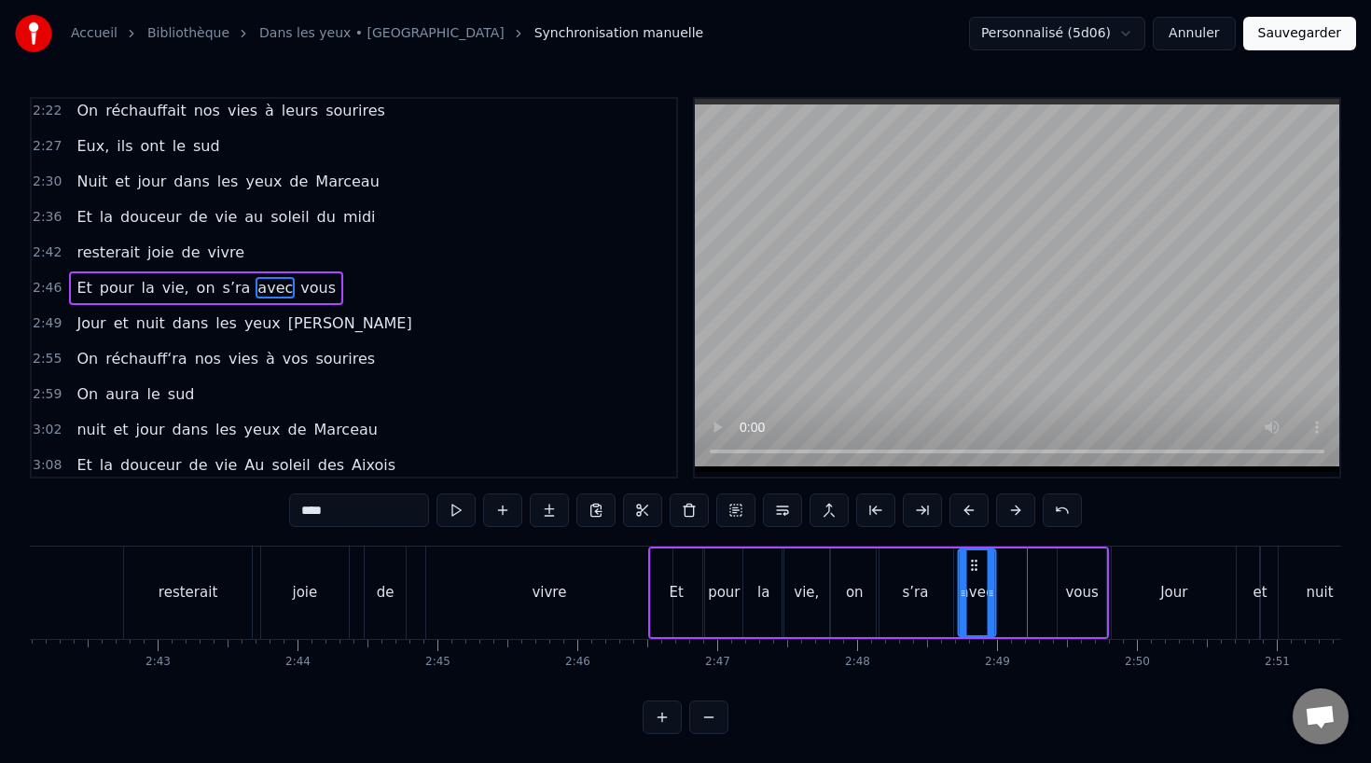
drag, startPoint x: 1034, startPoint y: 559, endPoint x: 972, endPoint y: 561, distance: 62.5
click at [972, 561] on icon at bounding box center [973, 565] width 15 height 15
click at [1094, 593] on div "vous" at bounding box center [1081, 592] width 33 height 21
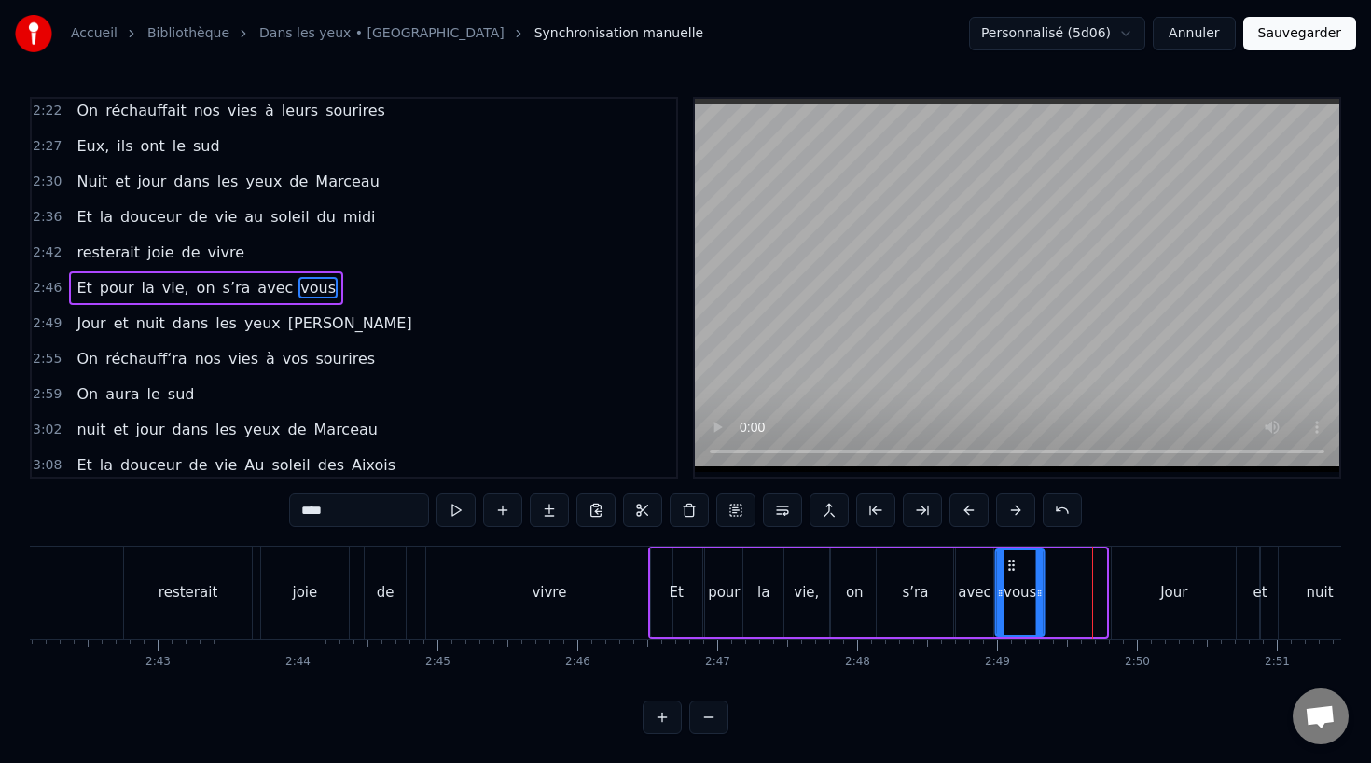
drag, startPoint x: 1072, startPoint y: 559, endPoint x: 1009, endPoint y: 559, distance: 63.4
click at [1009, 559] on icon at bounding box center [1011, 565] width 15 height 15
click at [917, 607] on div "s’ra" at bounding box center [915, 592] width 76 height 89
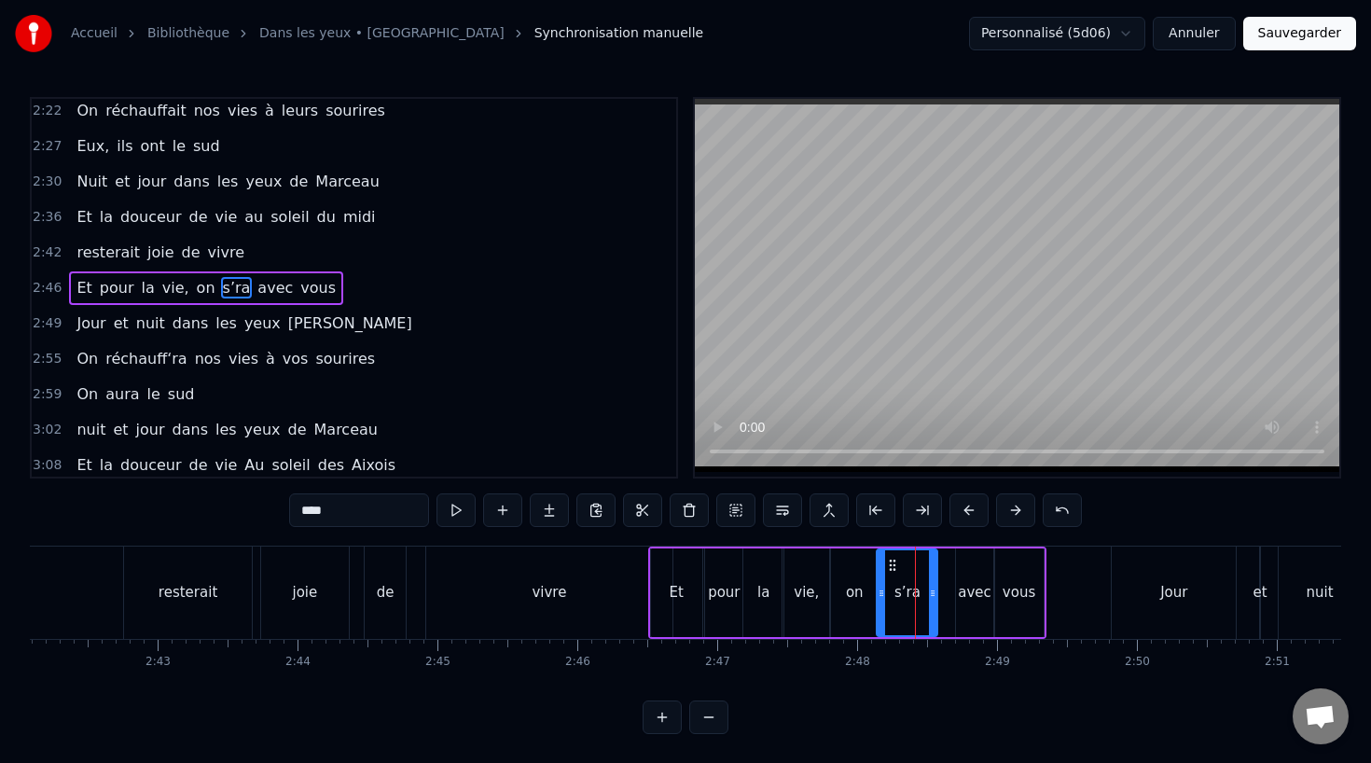
drag, startPoint x: 947, startPoint y: 593, endPoint x: 931, endPoint y: 593, distance: 16.8
click at [931, 593] on icon at bounding box center [932, 593] width 7 height 15
click at [960, 593] on div "avec" at bounding box center [975, 592] width 34 height 21
drag, startPoint x: 969, startPoint y: 557, endPoint x: 951, endPoint y: 557, distance: 17.7
click at [951, 558] on icon at bounding box center [953, 565] width 15 height 15
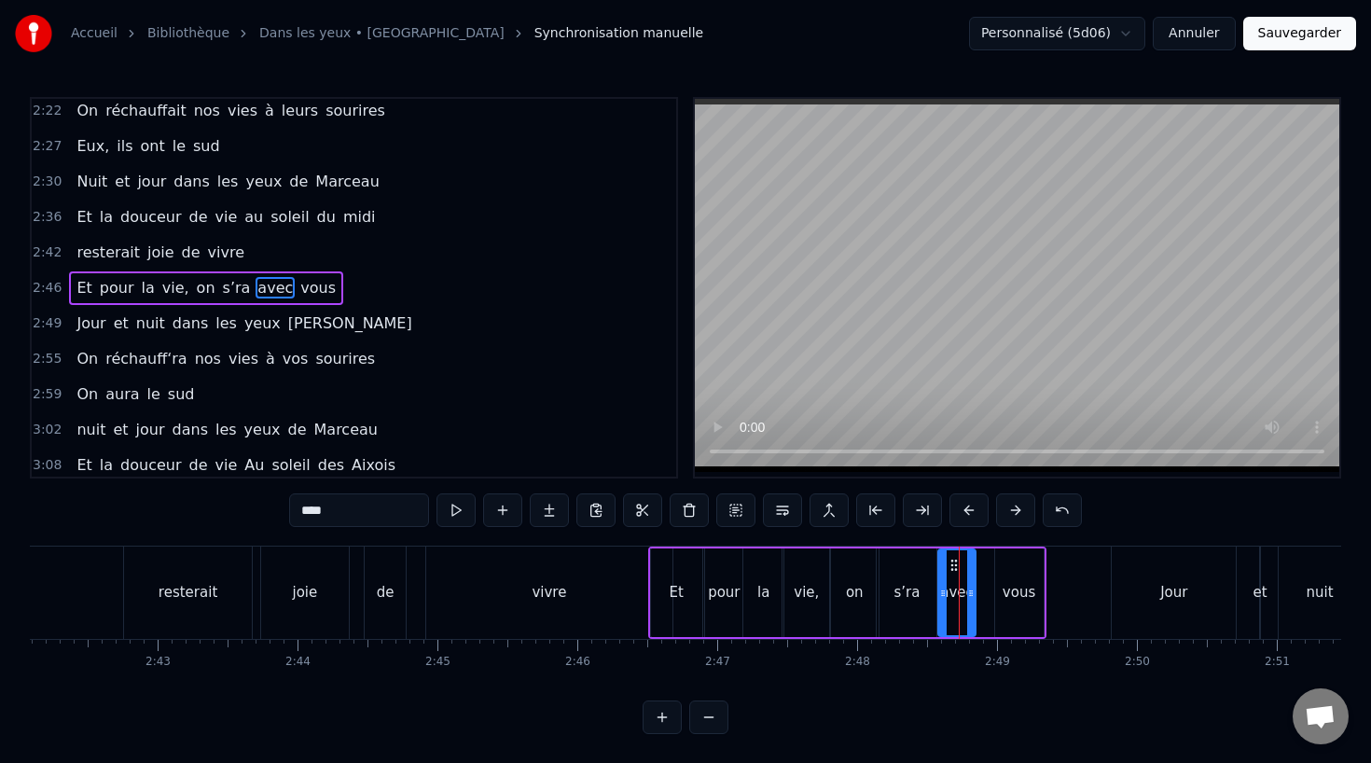
click at [1012, 592] on div "vous" at bounding box center [1018, 592] width 33 height 21
drag, startPoint x: 1007, startPoint y: 562, endPoint x: 984, endPoint y: 562, distance: 23.3
click at [983, 562] on icon at bounding box center [986, 565] width 15 height 15
click at [1140, 591] on div "Jour" at bounding box center [1174, 592] width 124 height 92
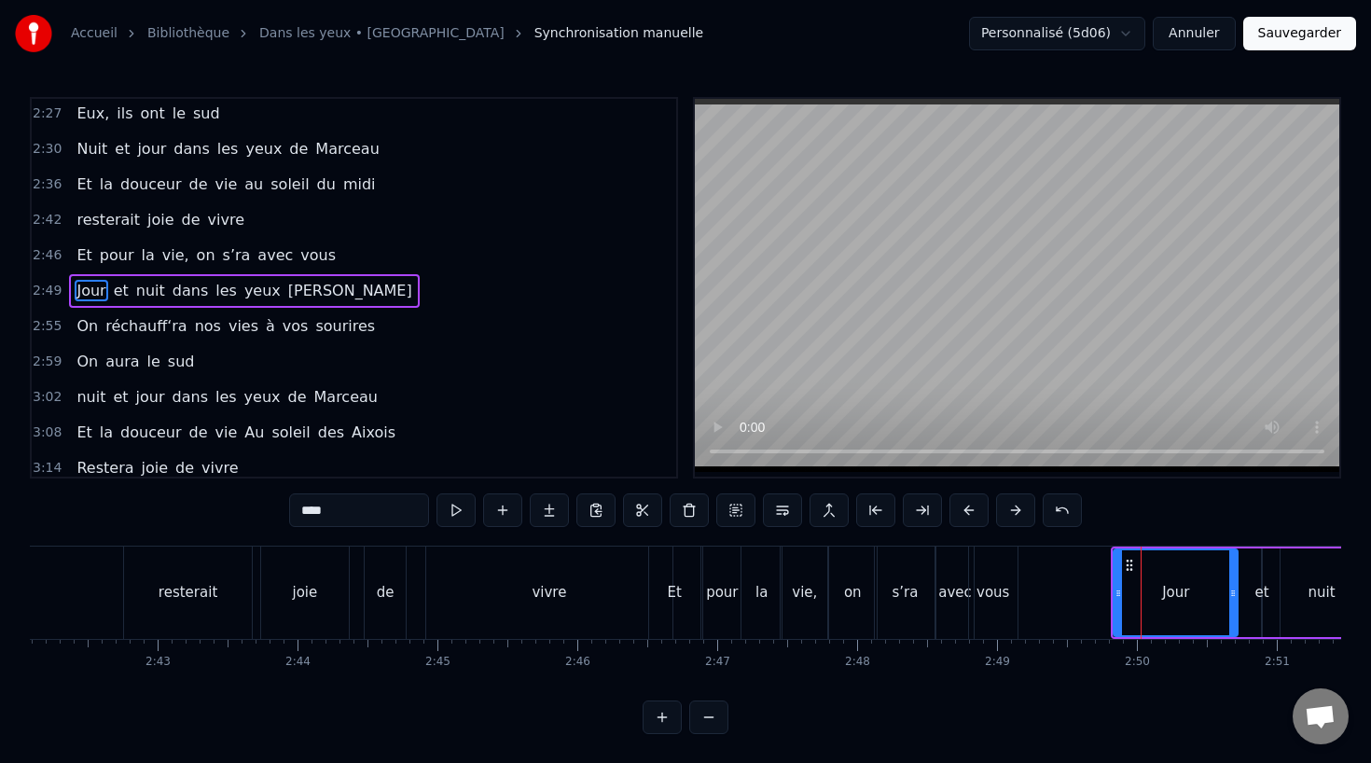
scroll to position [1069, 0]
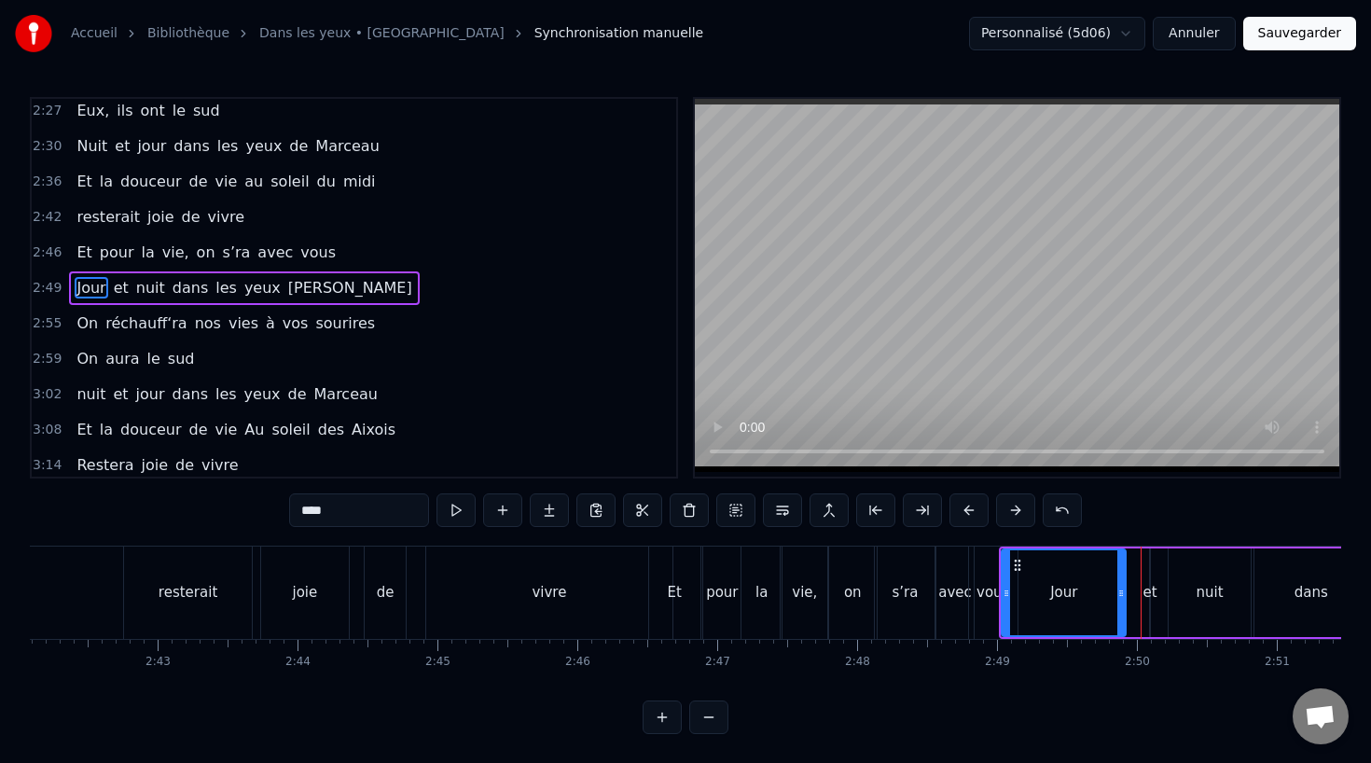
click at [985, 577] on div "vous" at bounding box center [993, 592] width 48 height 92
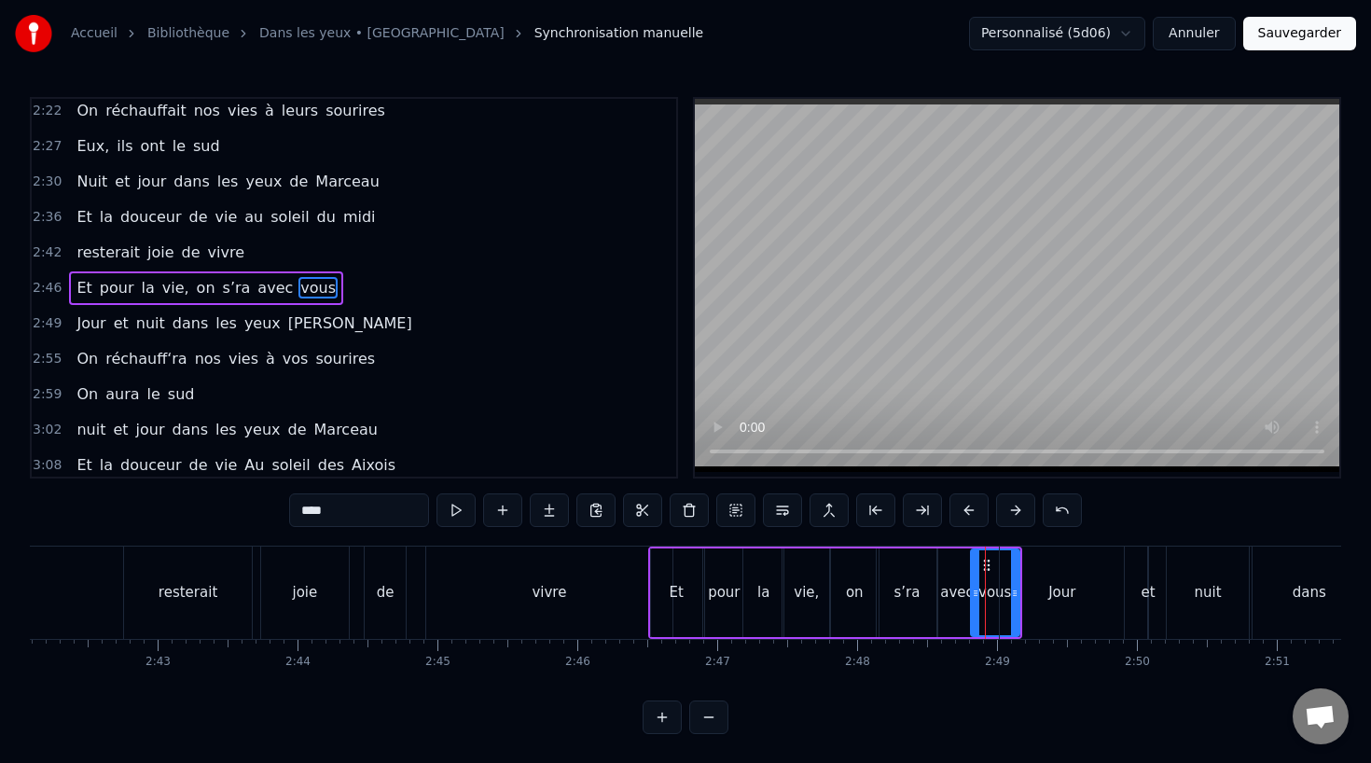
click at [1059, 581] on div "Jour" at bounding box center [1062, 592] width 124 height 92
type input "****"
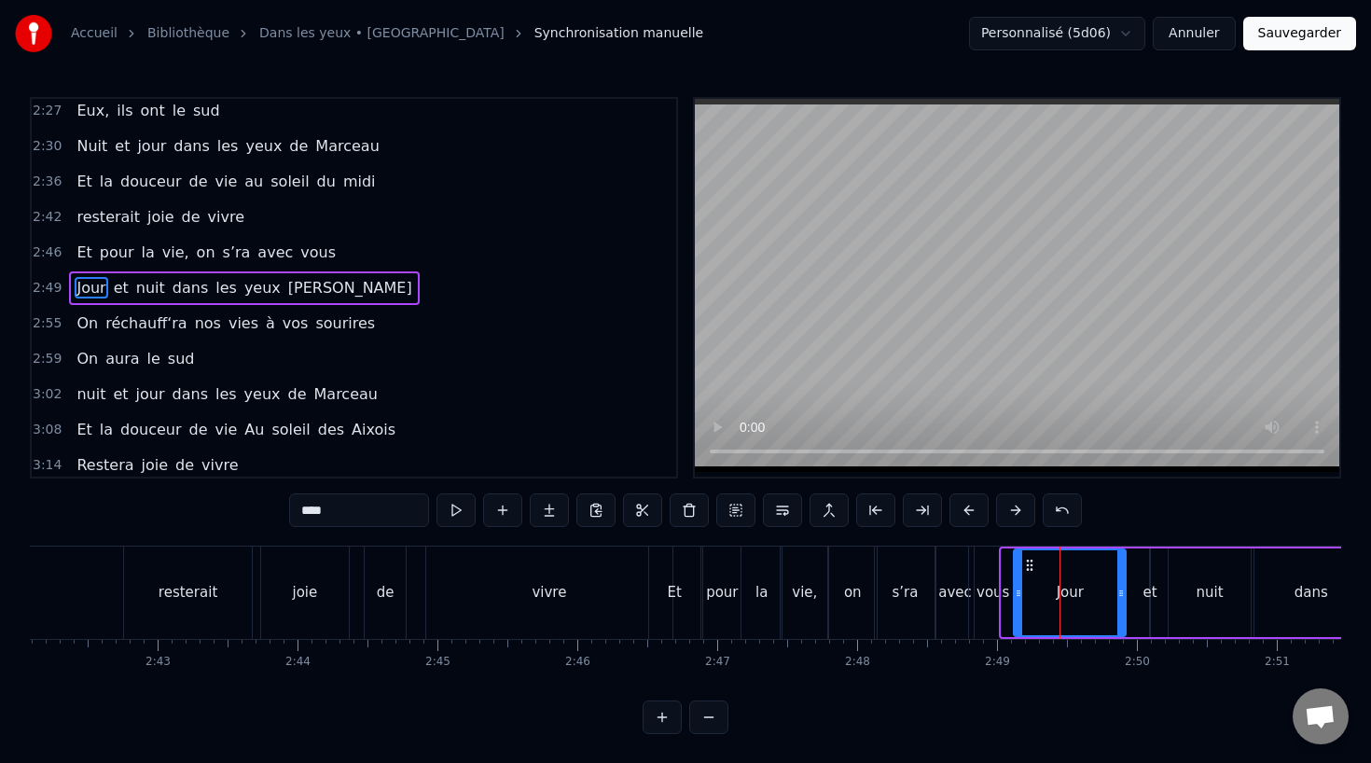
drag, startPoint x: 1006, startPoint y: 591, endPoint x: 1020, endPoint y: 591, distance: 14.0
click at [1020, 591] on icon at bounding box center [1018, 593] width 7 height 15
click at [254, 577] on div "resterait joie de vivre" at bounding box center [400, 592] width 554 height 92
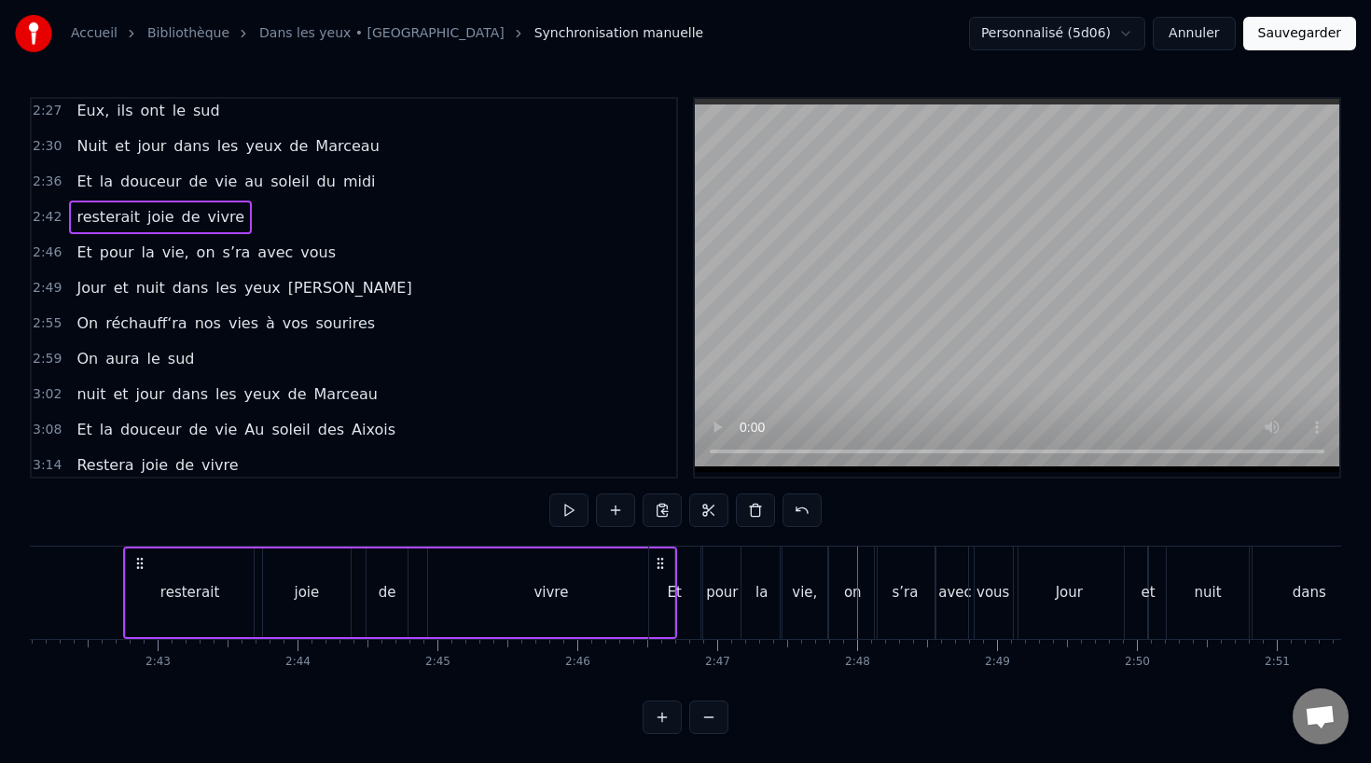
click at [562, 587] on div "vivre" at bounding box center [550, 592] width 35 height 21
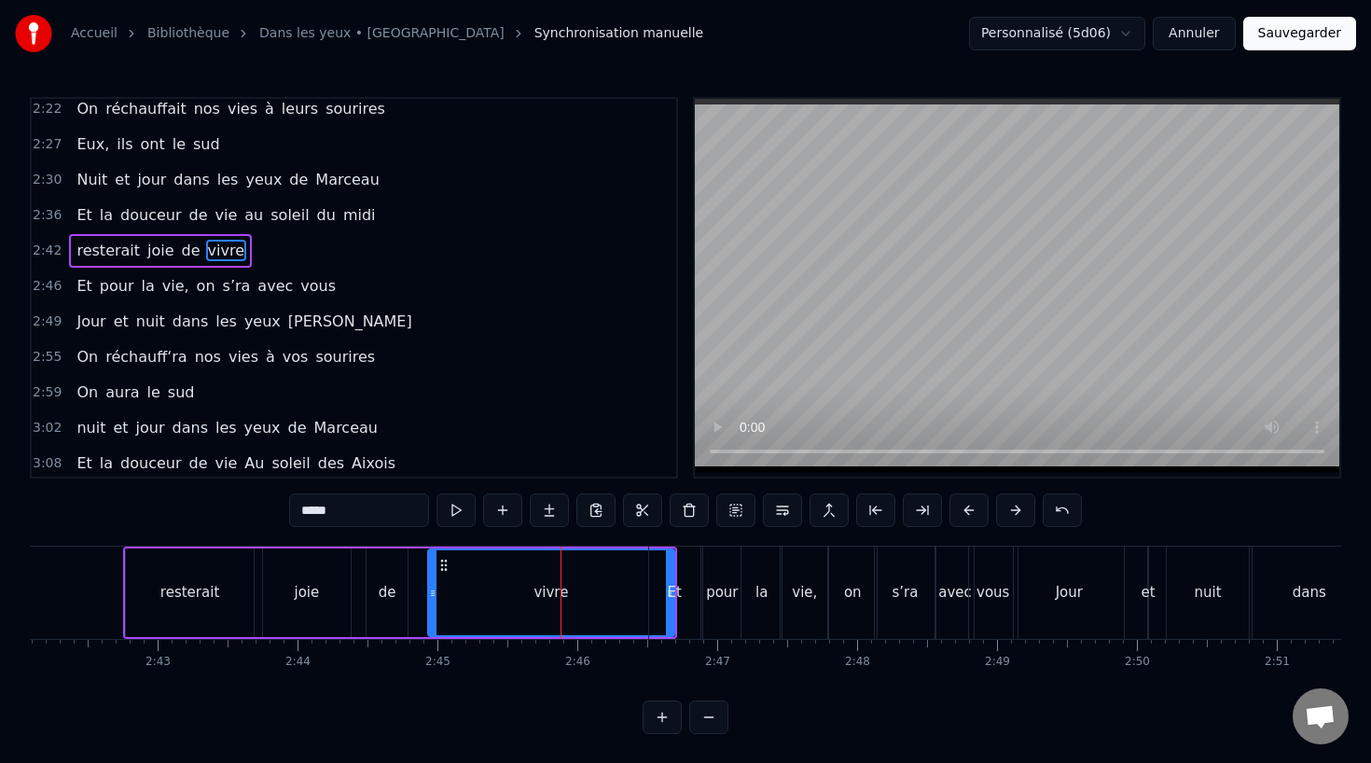
scroll to position [998, 0]
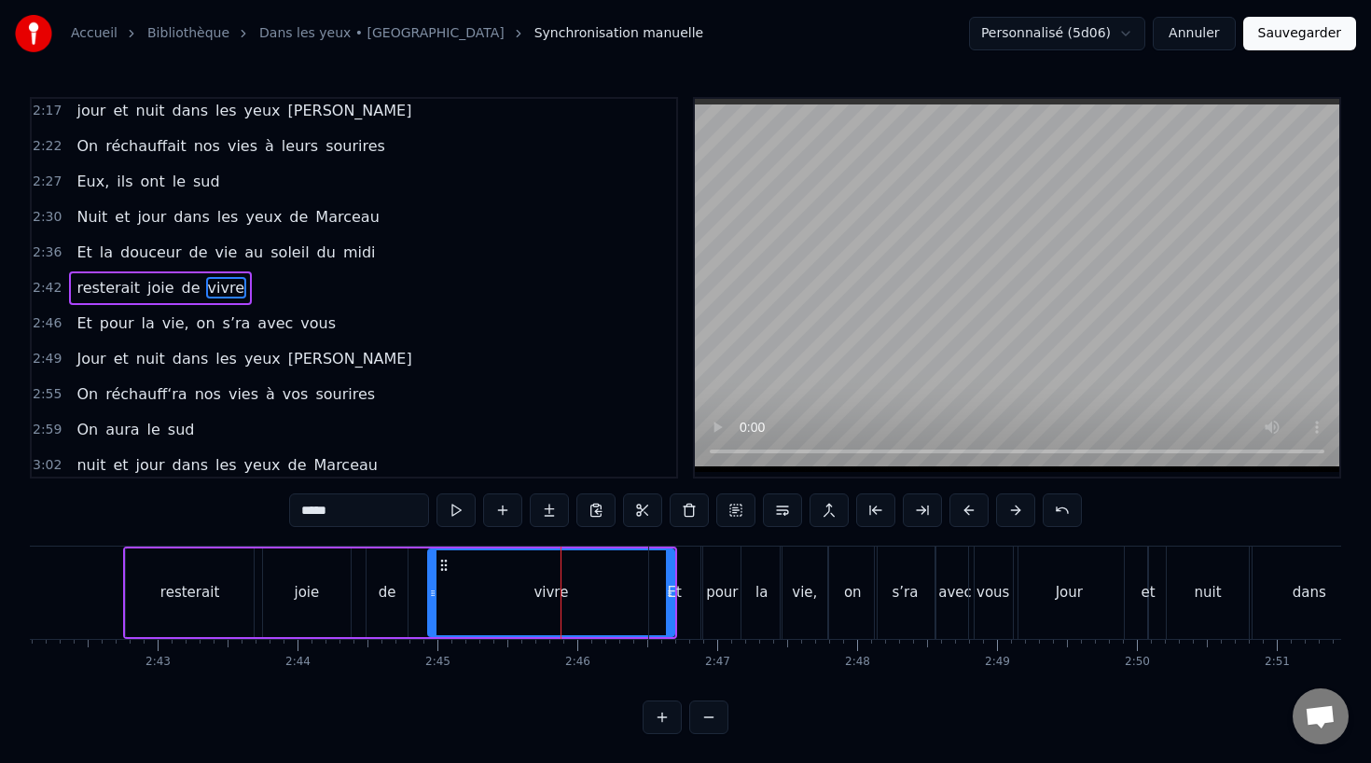
click at [443, 560] on icon at bounding box center [443, 565] width 15 height 15
click at [681, 595] on div "Et" at bounding box center [674, 592] width 51 height 92
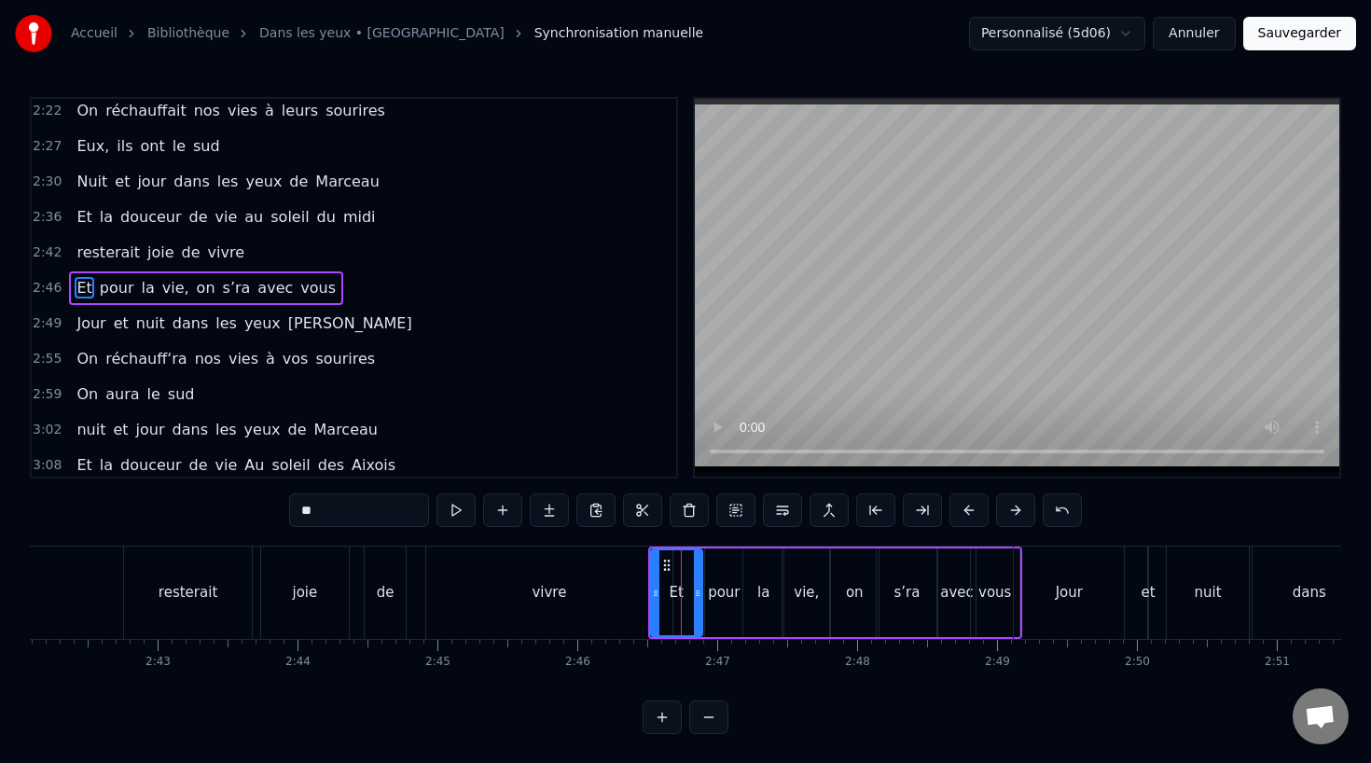
click at [523, 569] on div "vivre" at bounding box center [549, 592] width 246 height 92
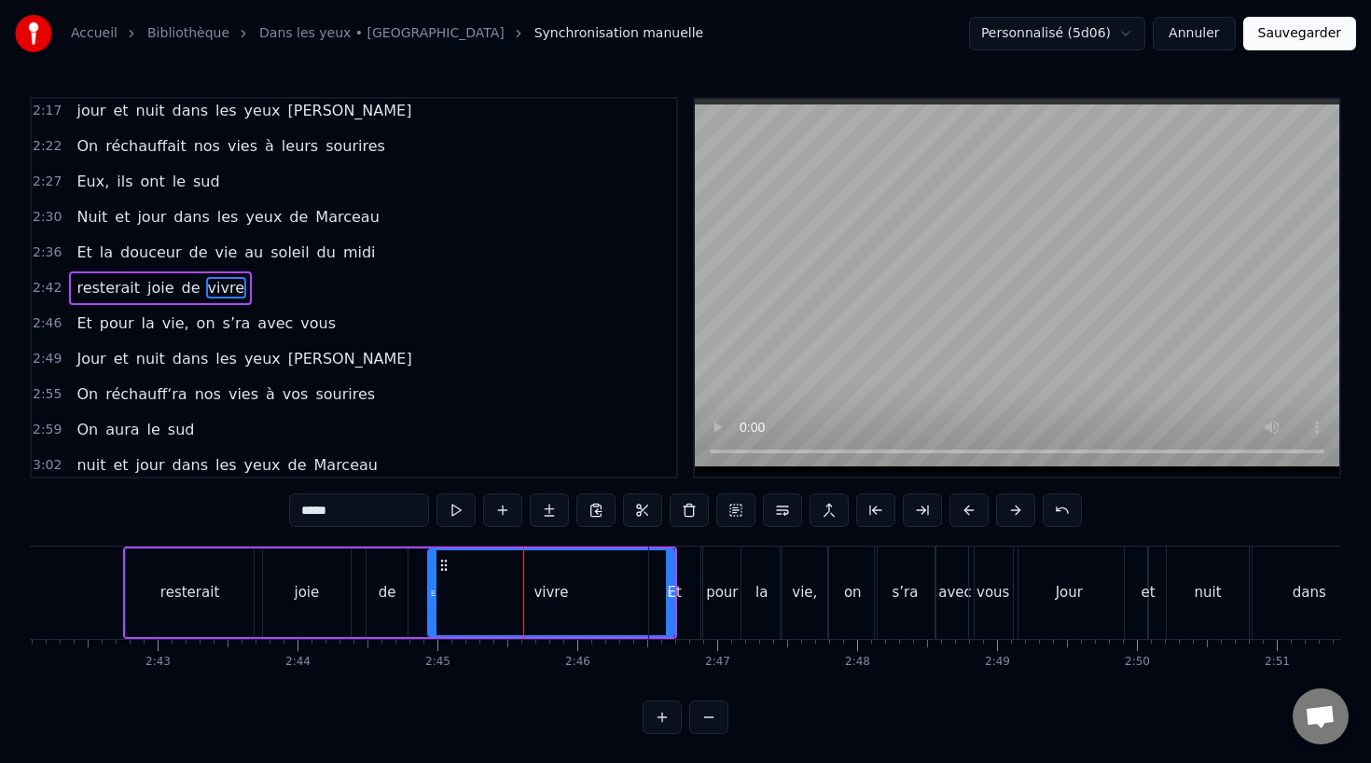
click at [671, 591] on div "Et" at bounding box center [675, 592] width 14 height 21
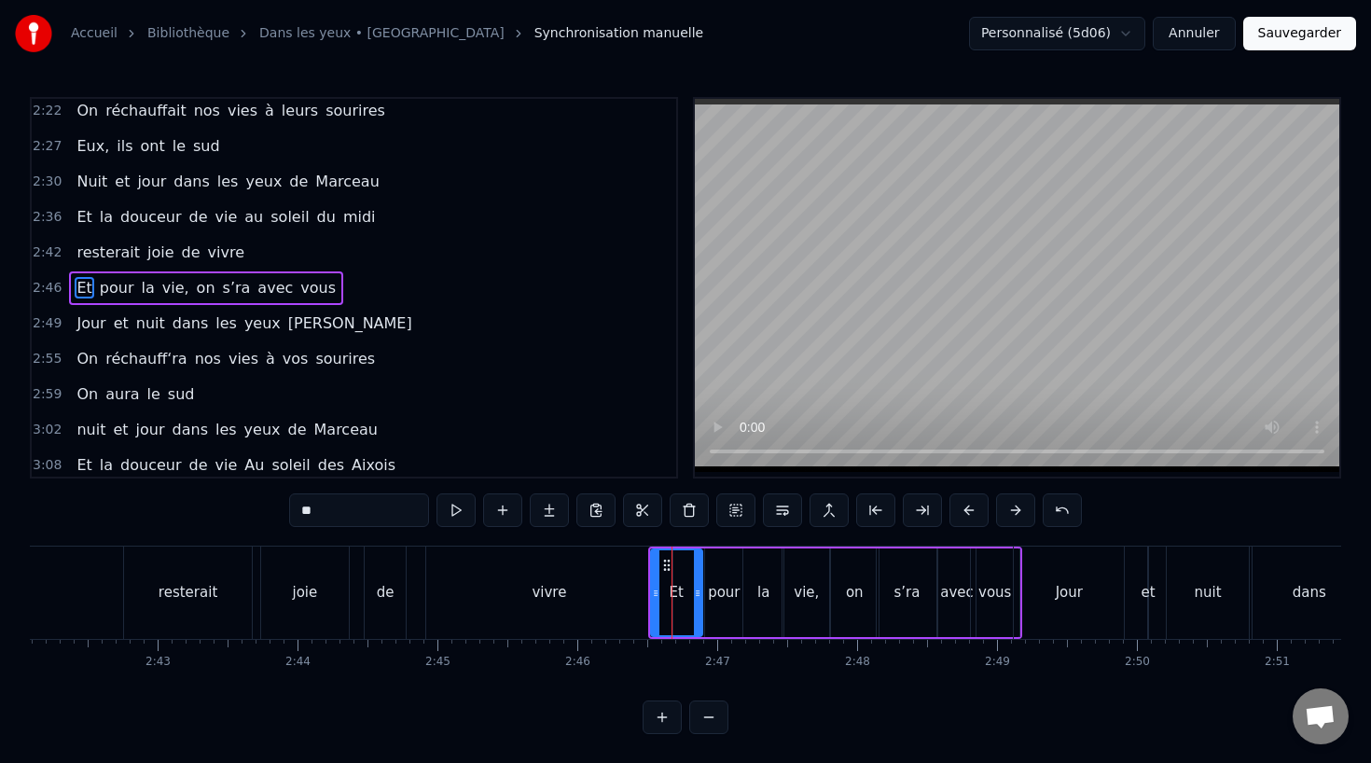
click at [621, 594] on div "vivre" at bounding box center [549, 592] width 246 height 92
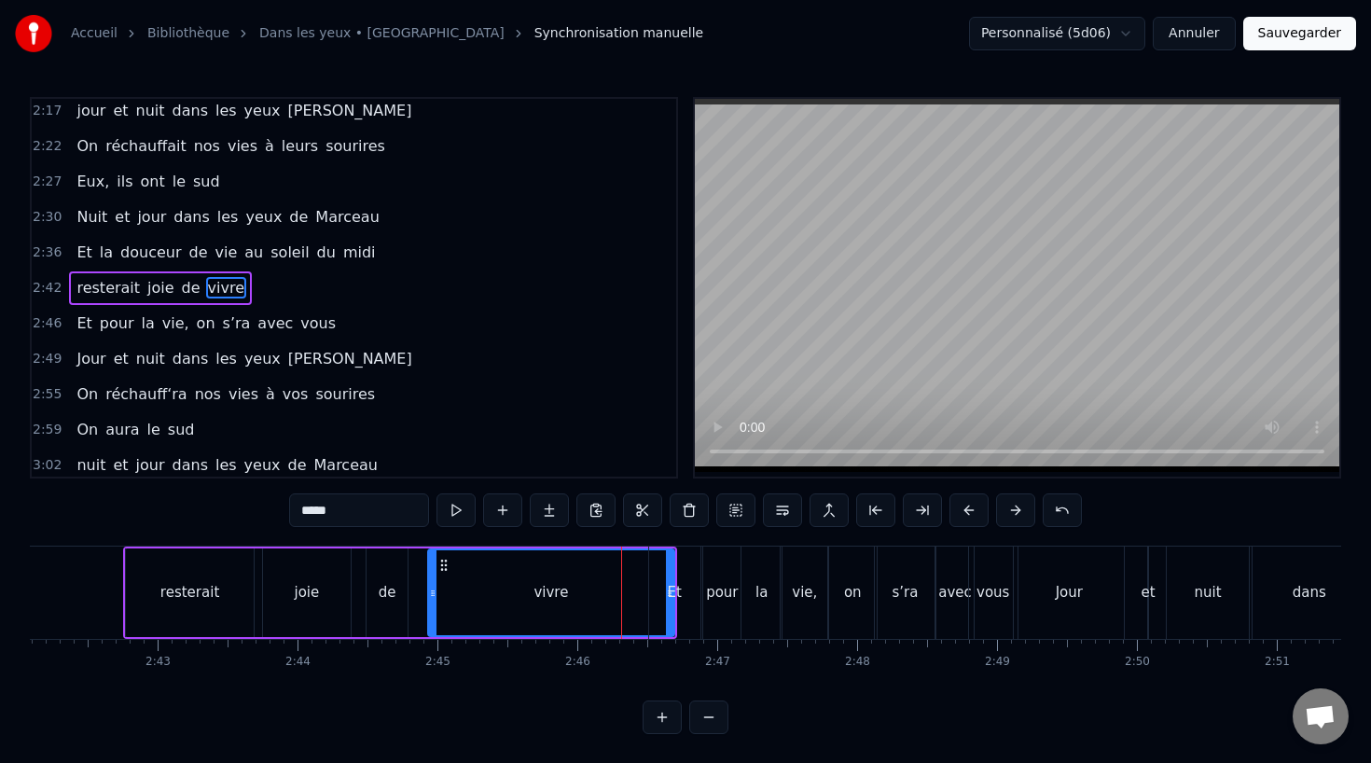
click at [692, 583] on div "Et" at bounding box center [674, 592] width 51 height 92
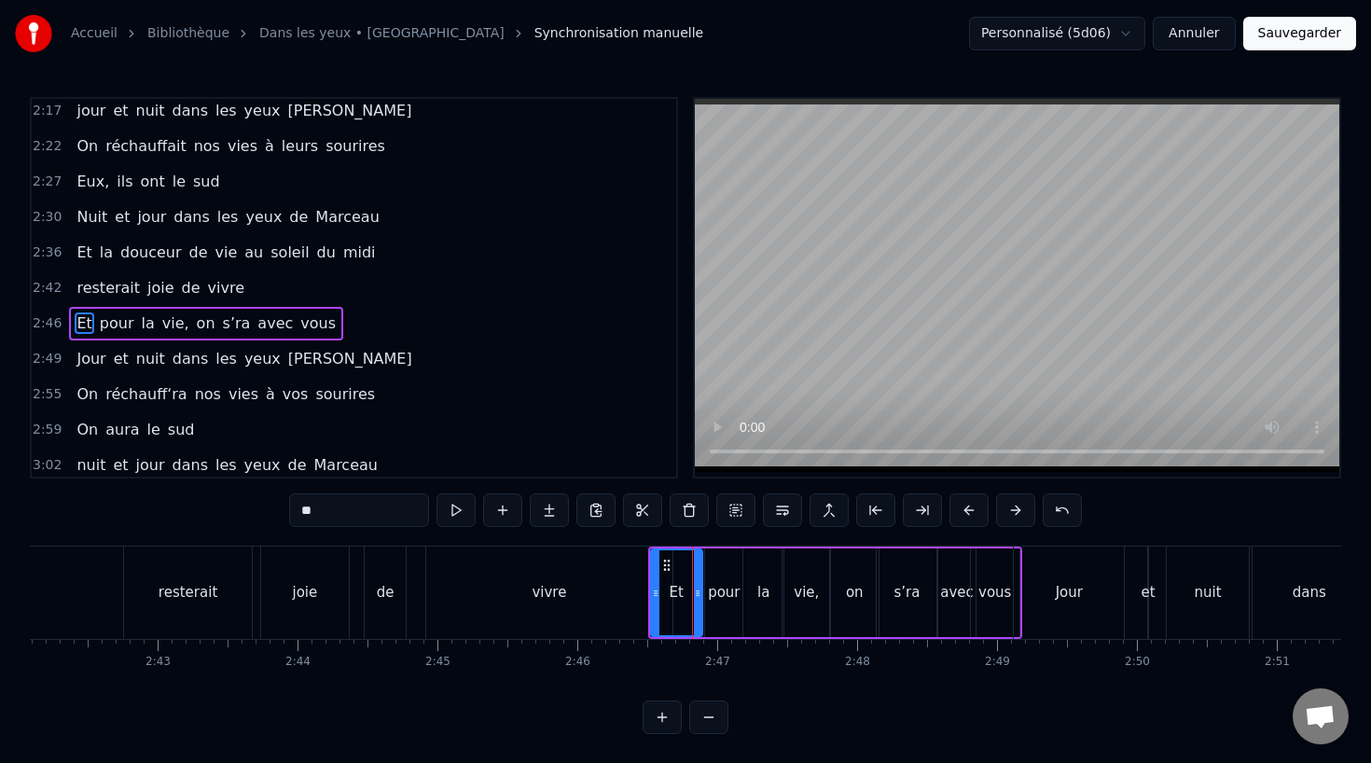
scroll to position [1033, 0]
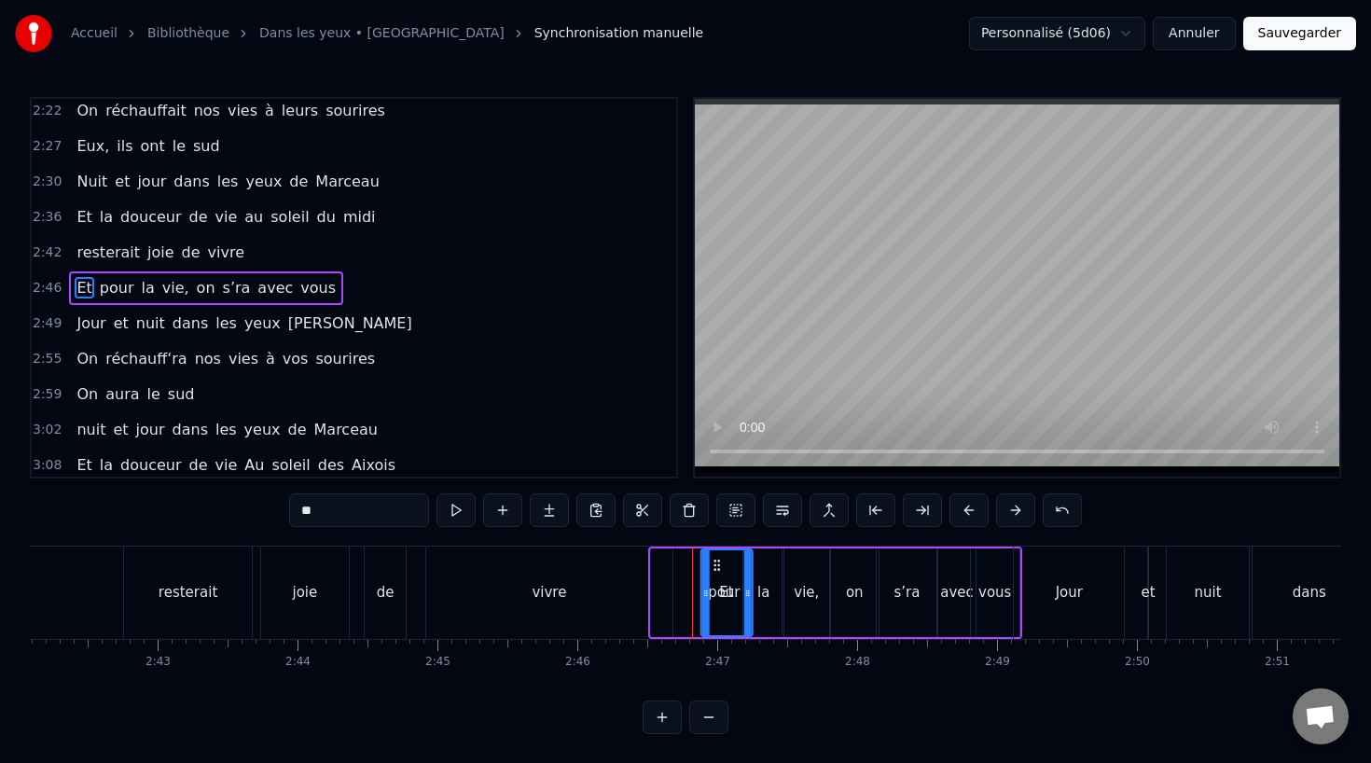
drag, startPoint x: 666, startPoint y: 563, endPoint x: 717, endPoint y: 567, distance: 51.4
click at [717, 567] on icon at bounding box center [717, 565] width 15 height 15
click at [593, 577] on div "vivre" at bounding box center [549, 592] width 246 height 92
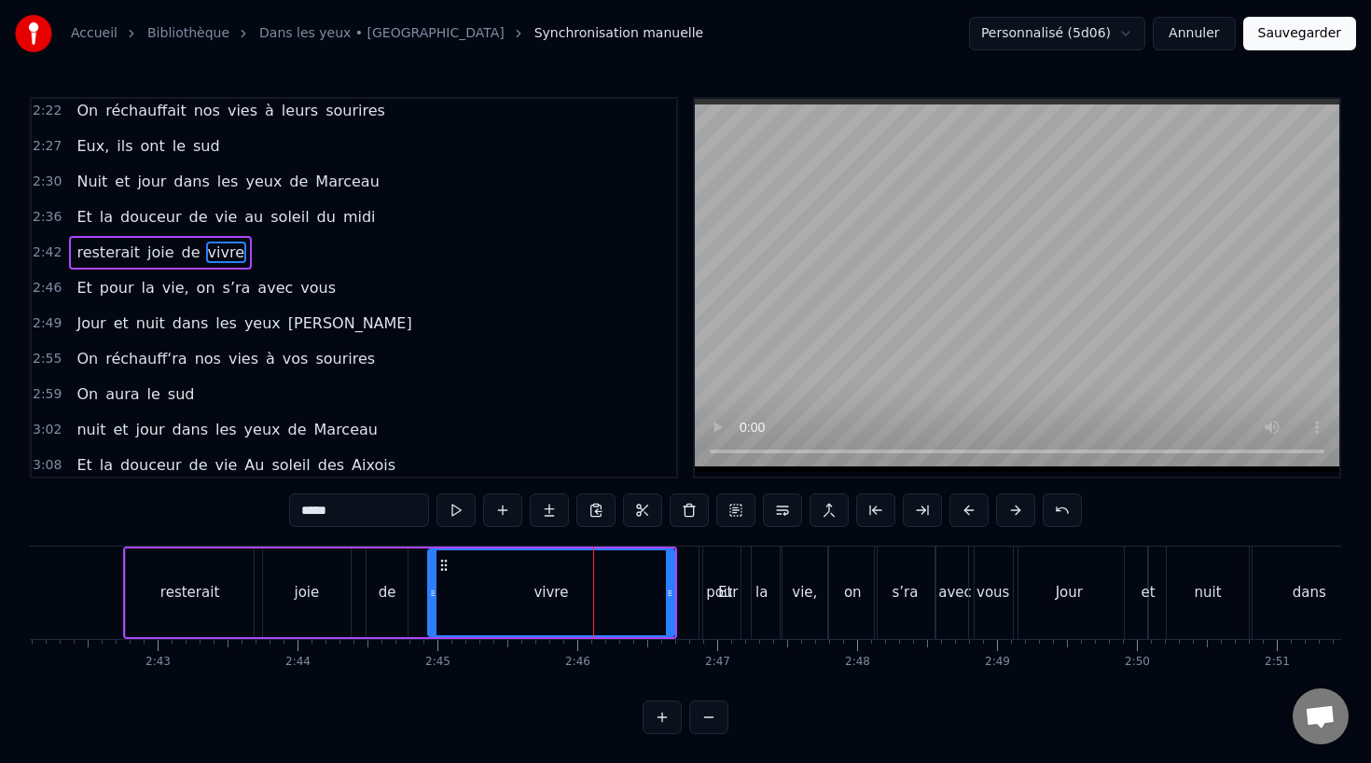
scroll to position [998, 0]
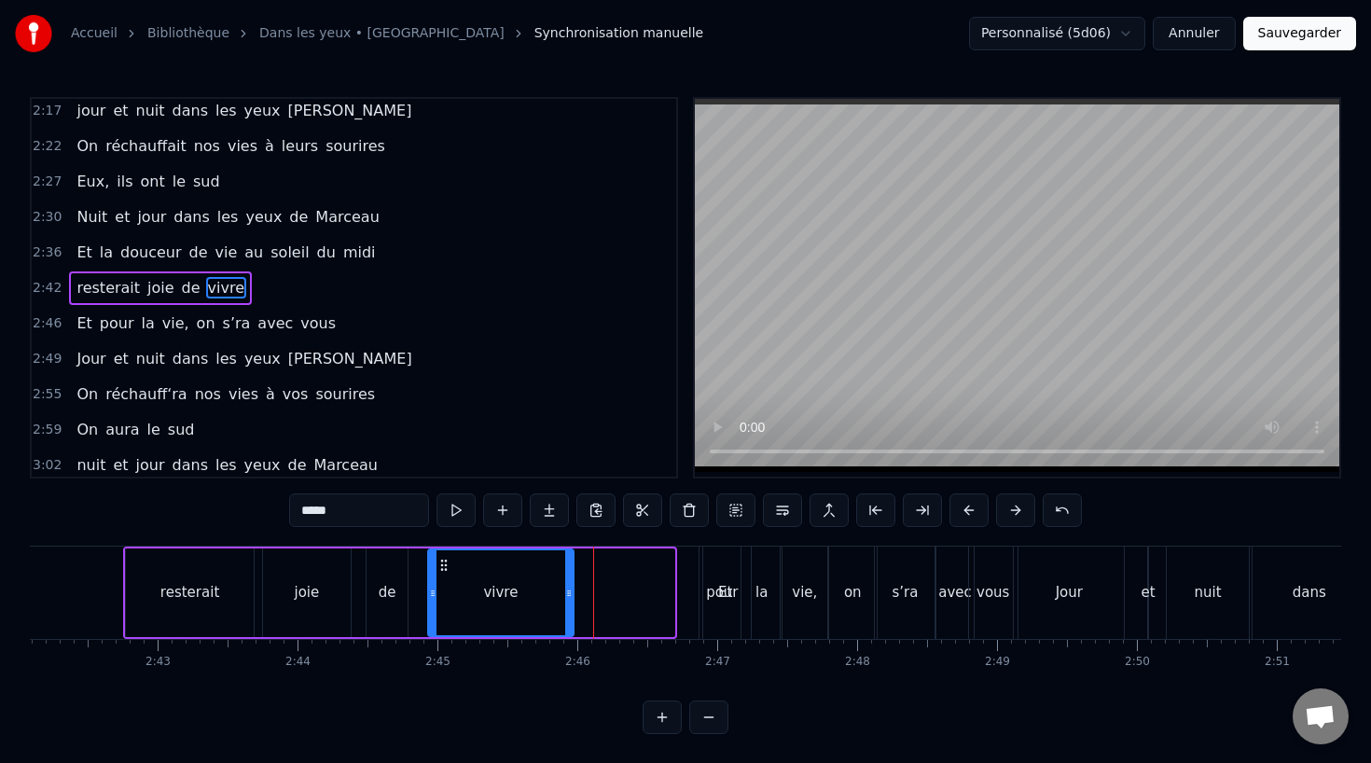
drag, startPoint x: 669, startPoint y: 594, endPoint x: 573, endPoint y: 606, distance: 96.8
click at [573, 606] on div at bounding box center [568, 592] width 7 height 85
click at [728, 596] on div "pour" at bounding box center [722, 592] width 32 height 21
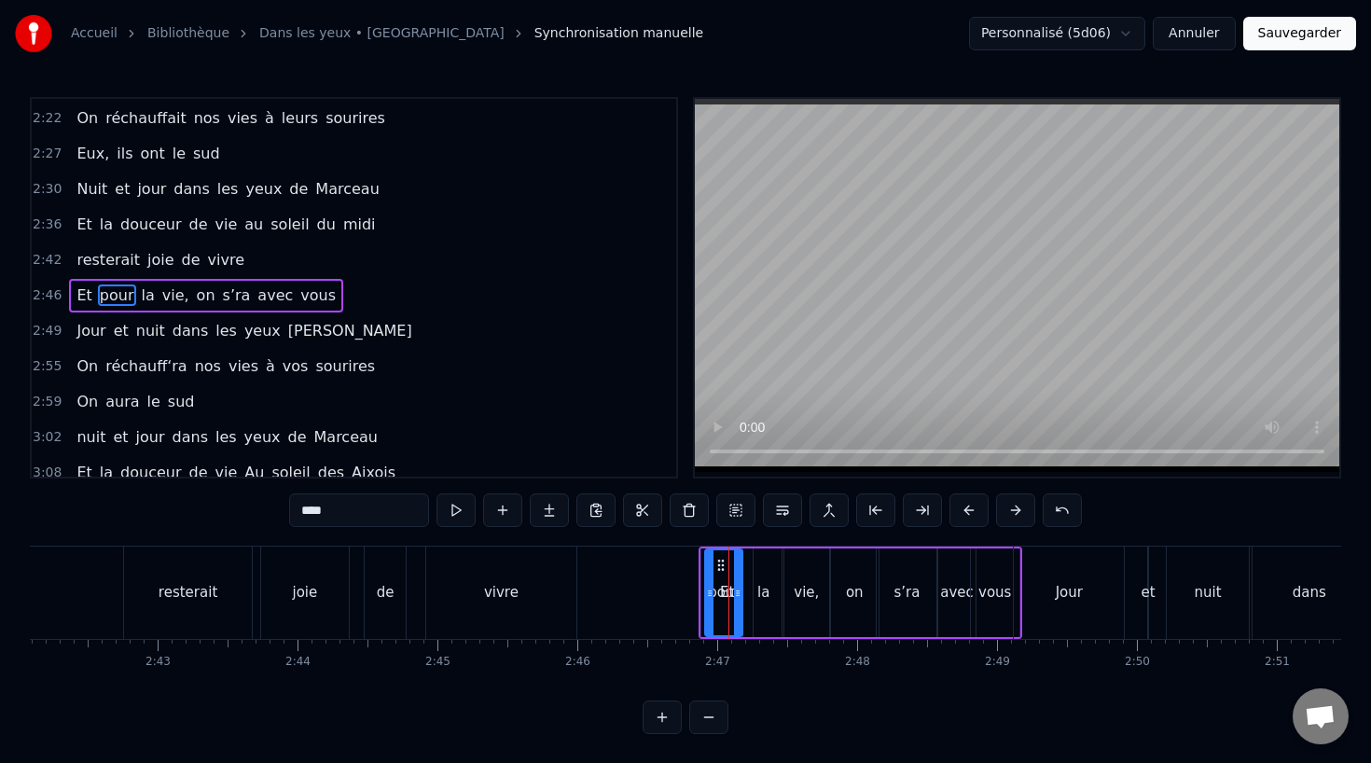
scroll to position [1033, 0]
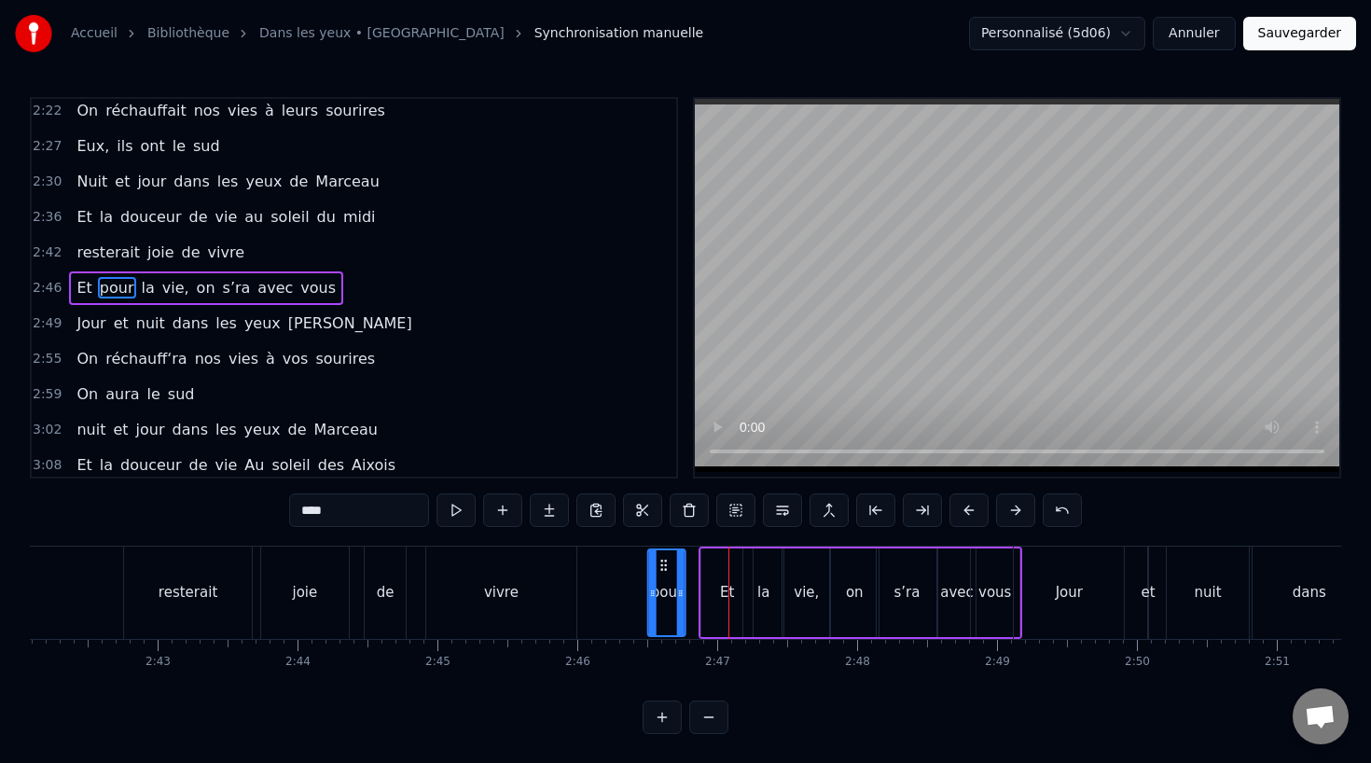
drag, startPoint x: 724, startPoint y: 561, endPoint x: 683, endPoint y: 568, distance: 41.5
click at [671, 568] on icon at bounding box center [663, 565] width 15 height 15
click at [718, 580] on div "Et" at bounding box center [726, 592] width 51 height 89
drag, startPoint x: 717, startPoint y: 564, endPoint x: 581, endPoint y: 565, distance: 136.1
click at [581, 565] on icon at bounding box center [581, 565] width 15 height 15
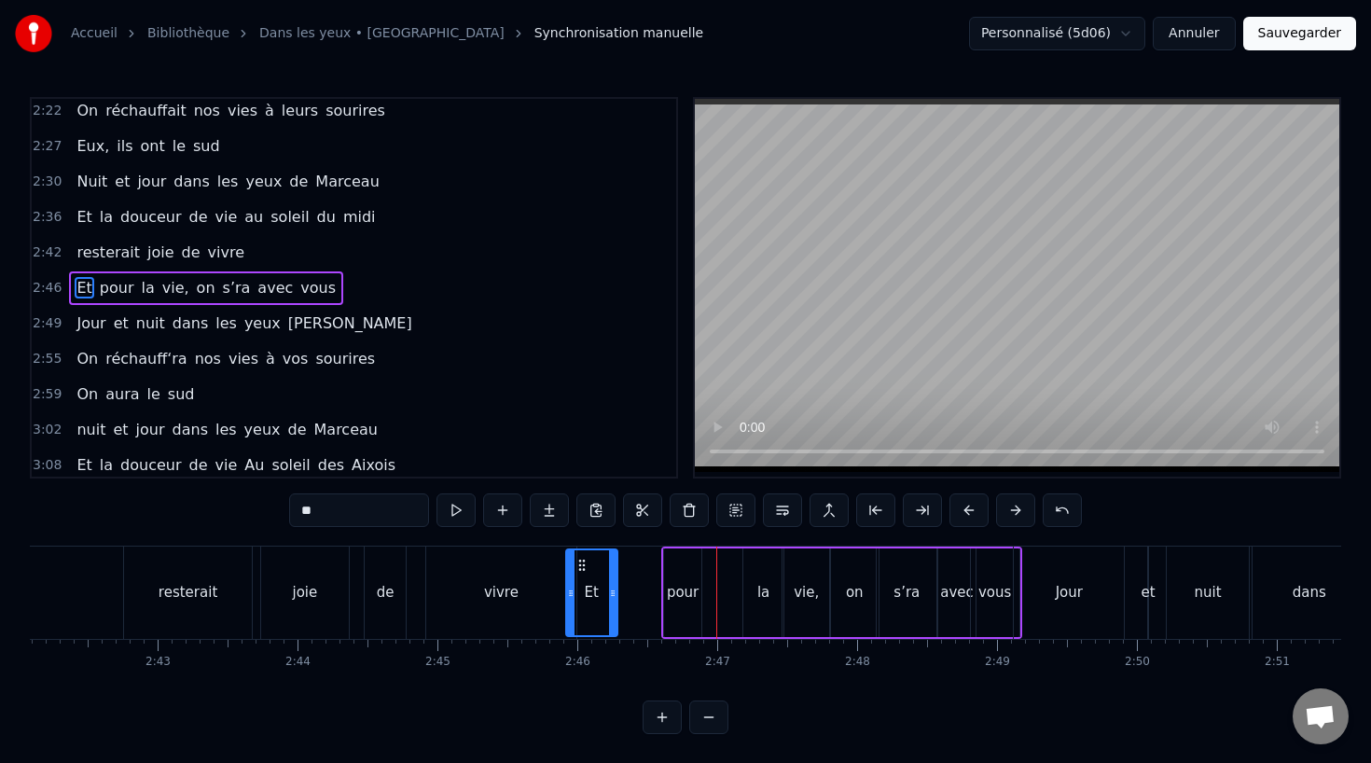
click at [670, 585] on div "pour" at bounding box center [683, 592] width 32 height 21
drag, startPoint x: 682, startPoint y: 564, endPoint x: 634, endPoint y: 569, distance: 47.8
click at [634, 569] on icon at bounding box center [632, 565] width 15 height 15
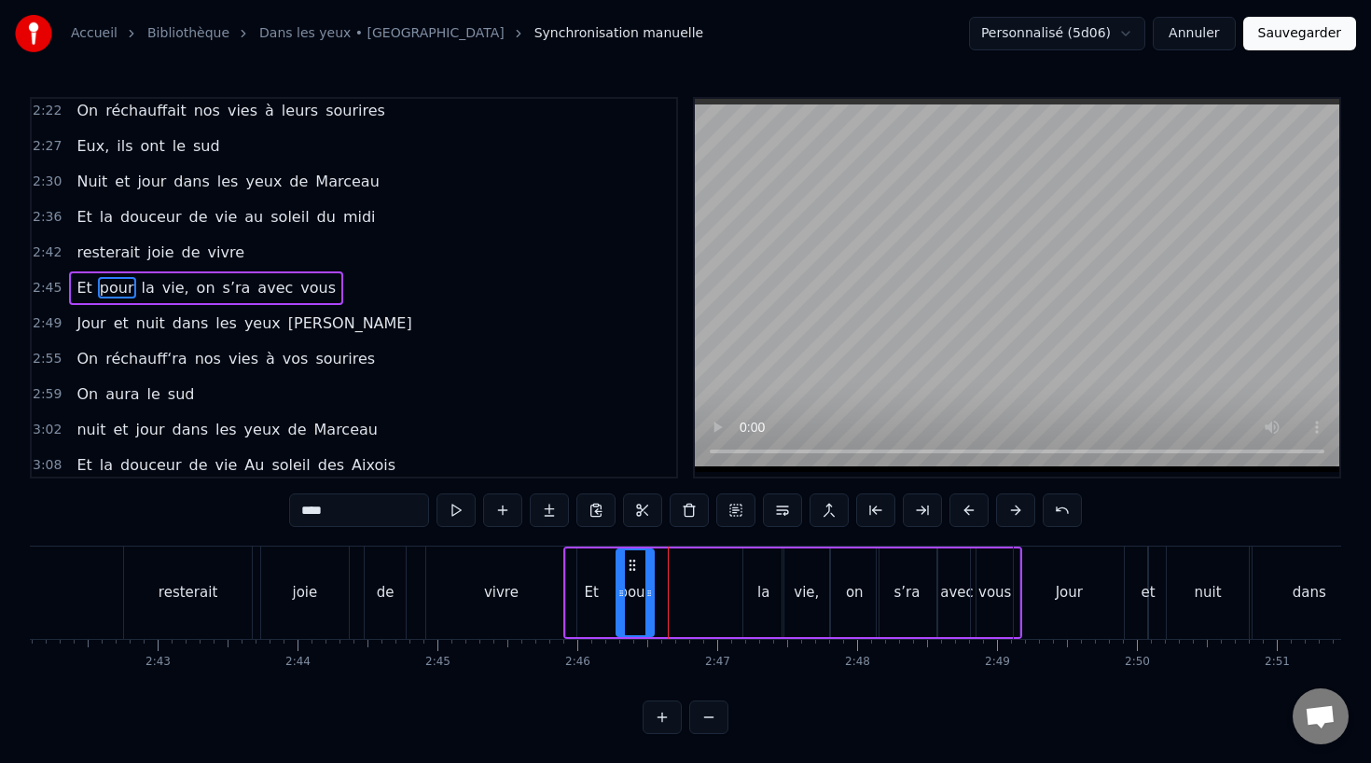
click at [765, 598] on div "la" at bounding box center [763, 592] width 12 height 21
drag, startPoint x: 756, startPoint y: 558, endPoint x: 662, endPoint y: 560, distance: 94.2
click at [662, 560] on icon at bounding box center [665, 565] width 15 height 15
click at [804, 588] on div "vie," at bounding box center [806, 592] width 25 height 21
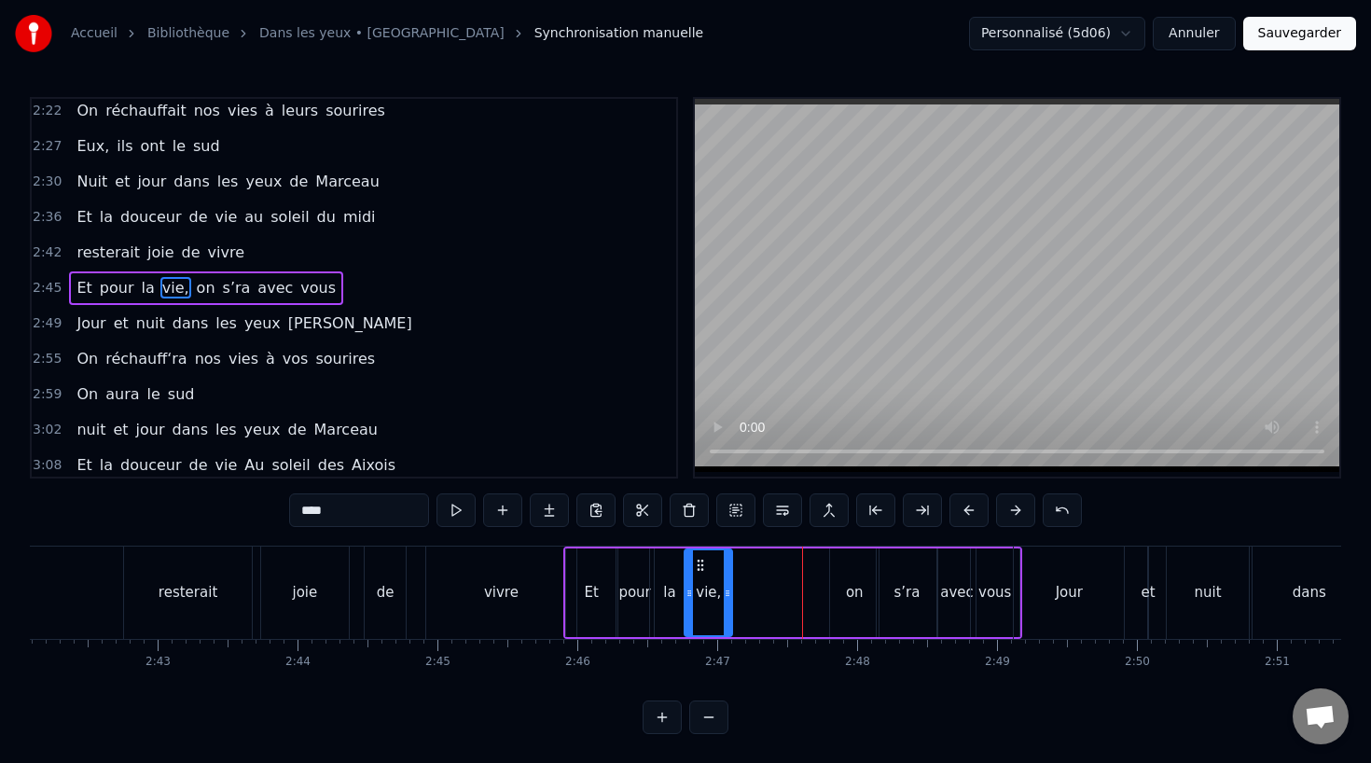
drag, startPoint x: 798, startPoint y: 560, endPoint x: 700, endPoint y: 561, distance: 97.9
click at [700, 561] on icon at bounding box center [700, 565] width 15 height 15
click at [851, 593] on div "on" at bounding box center [855, 592] width 18 height 21
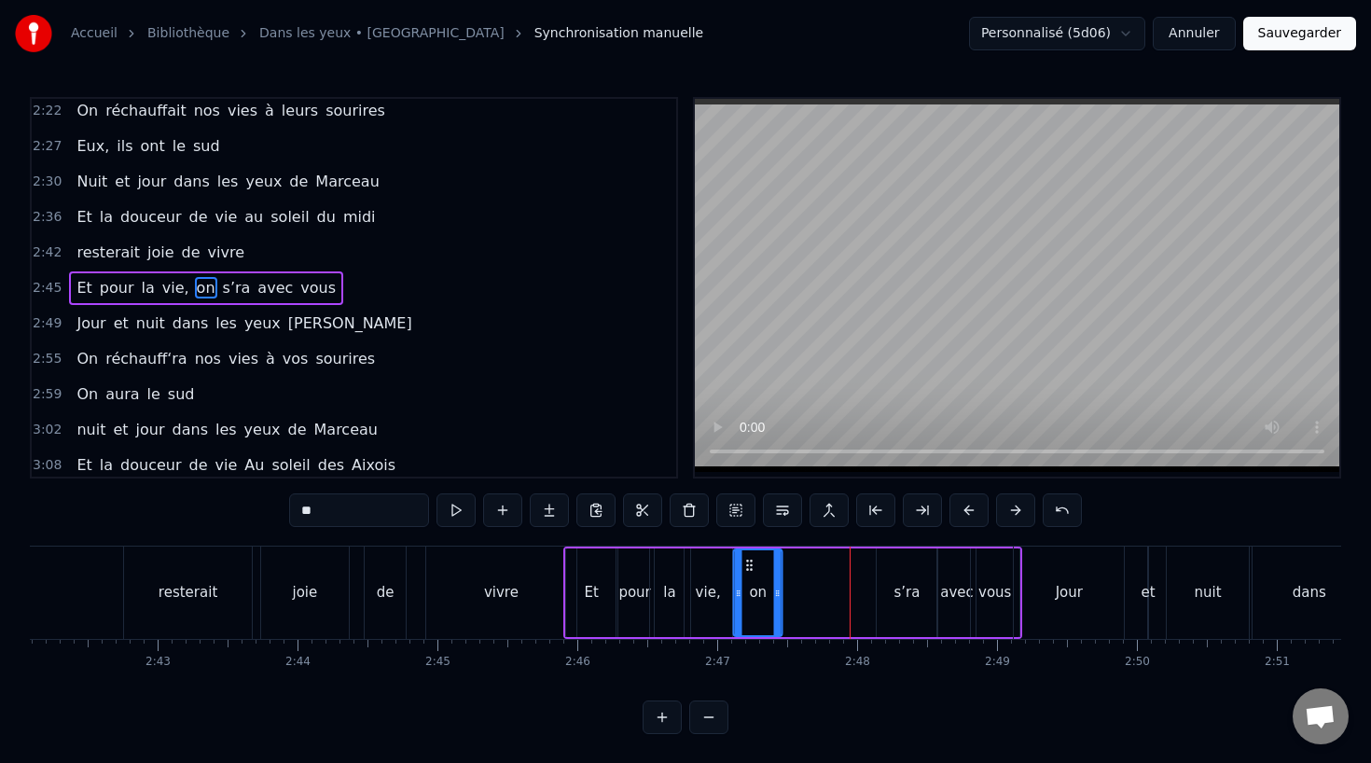
drag, startPoint x: 844, startPoint y: 560, endPoint x: 746, endPoint y: 563, distance: 98.0
click at [746, 563] on icon at bounding box center [749, 565] width 15 height 15
click at [906, 600] on div "s’ra" at bounding box center [906, 592] width 26 height 21
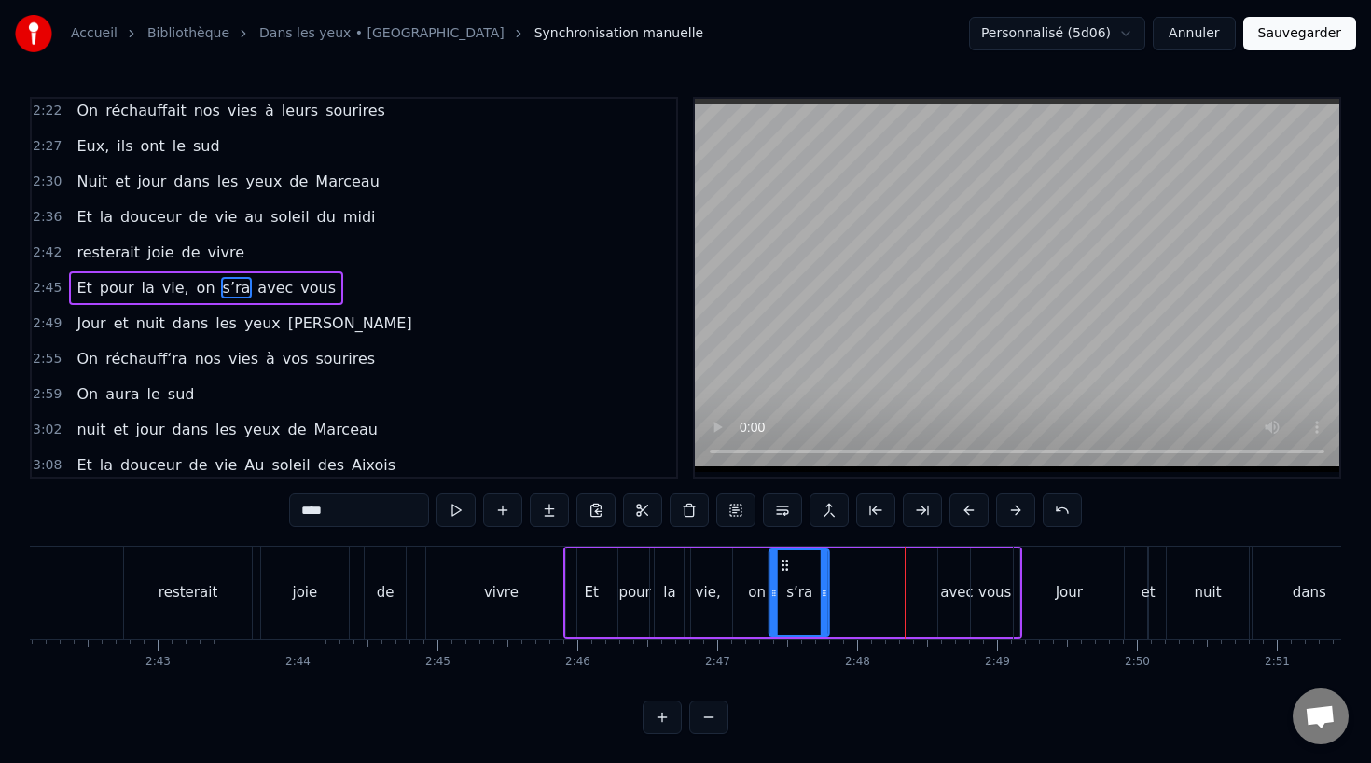
drag, startPoint x: 890, startPoint y: 560, endPoint x: 783, endPoint y: 562, distance: 106.3
click at [784, 562] on icon at bounding box center [785, 565] width 15 height 15
click at [955, 593] on div "avec" at bounding box center [957, 592] width 34 height 21
type input "****"
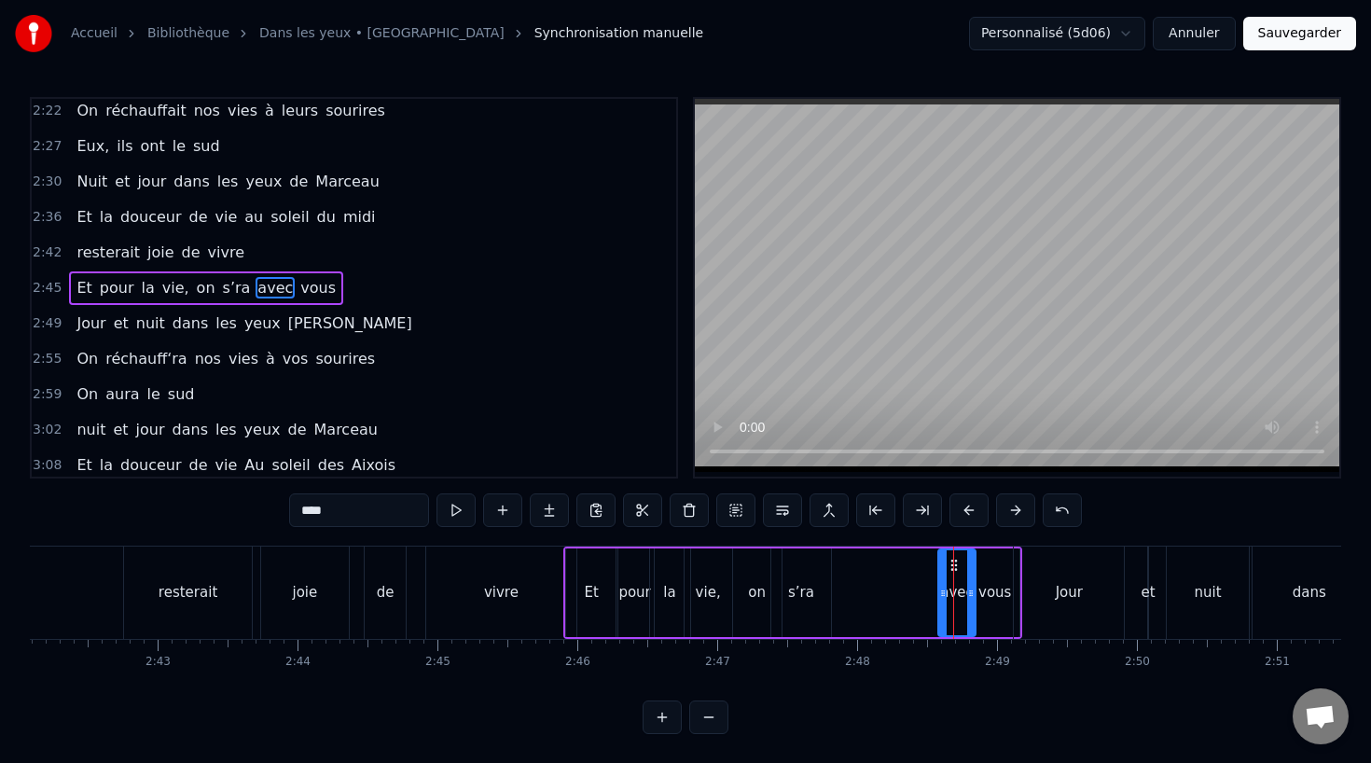
drag, startPoint x: 952, startPoint y: 558, endPoint x: 840, endPoint y: 559, distance: 111.9
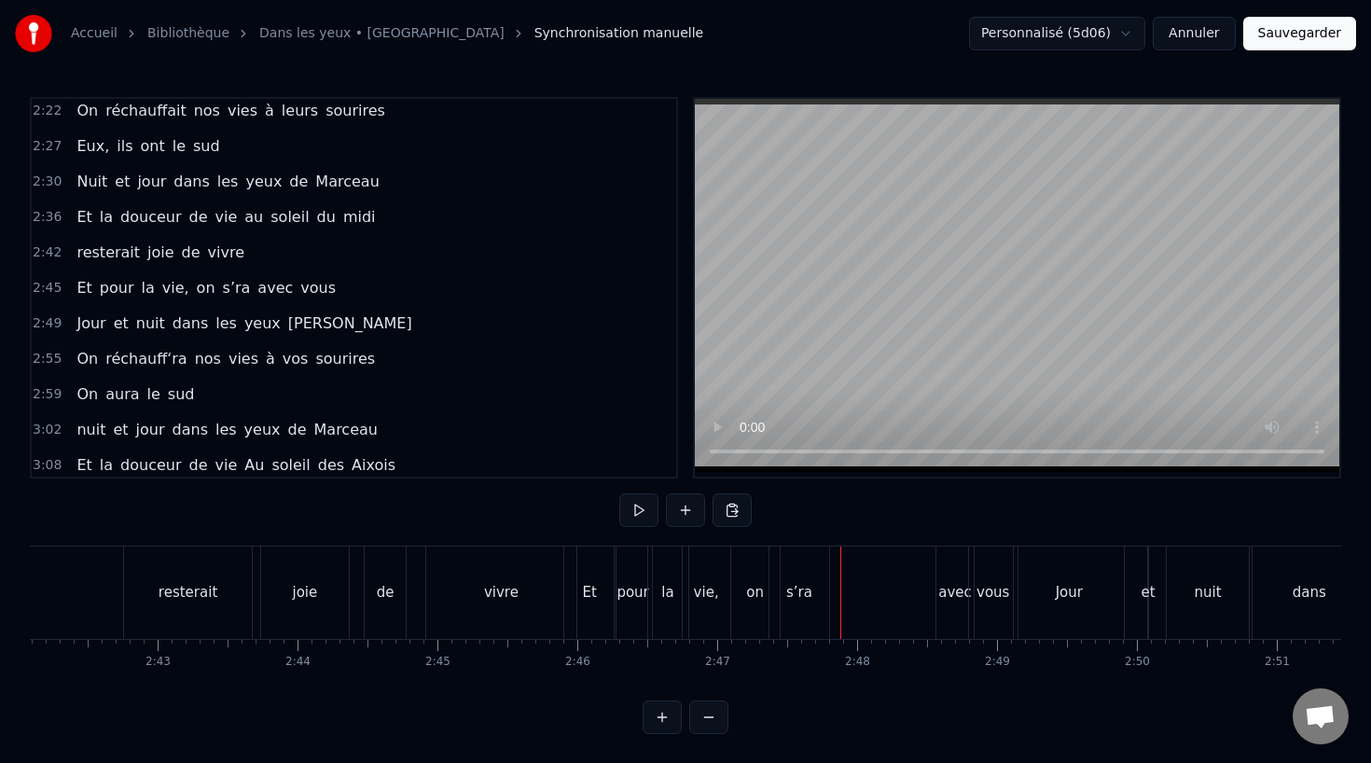
click at [950, 559] on div "avec" at bounding box center [954, 592] width 37 height 92
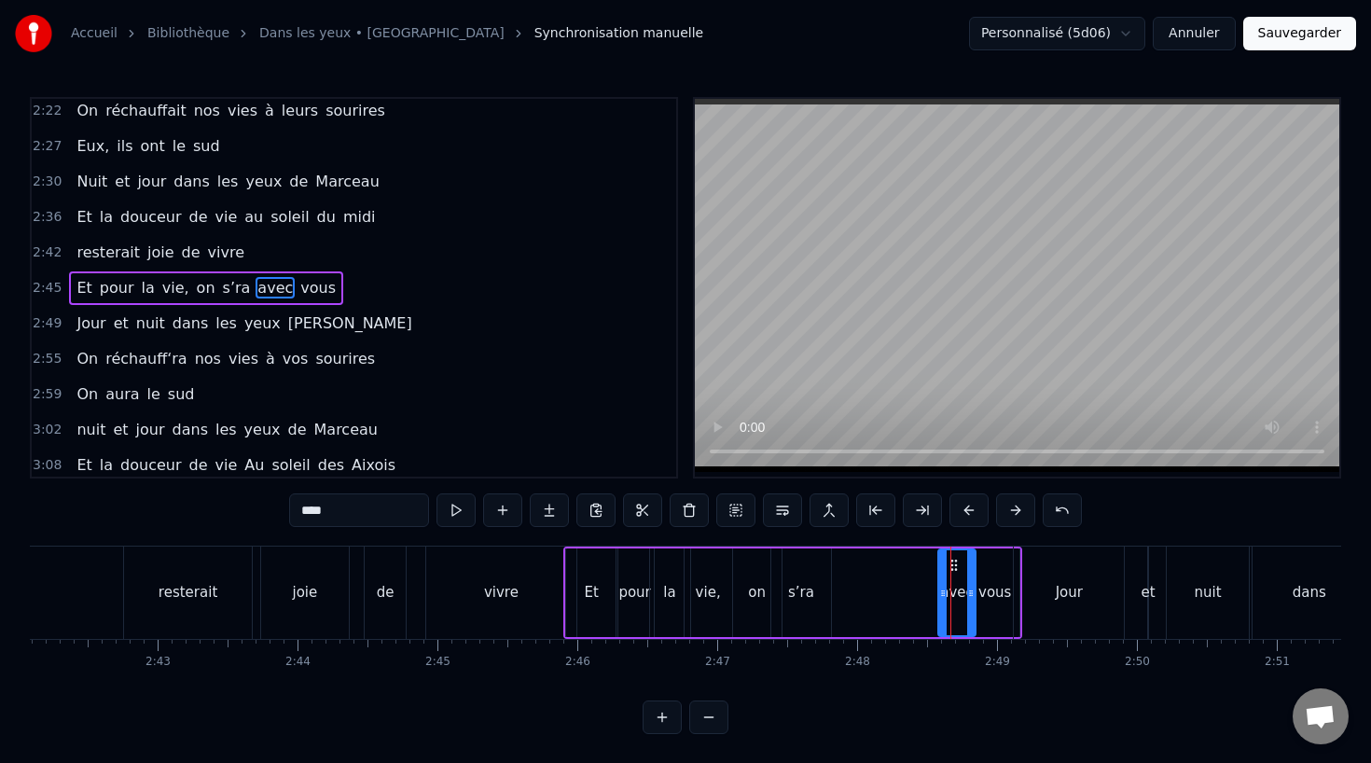
click at [212, 564] on div "resterait" at bounding box center [188, 592] width 128 height 92
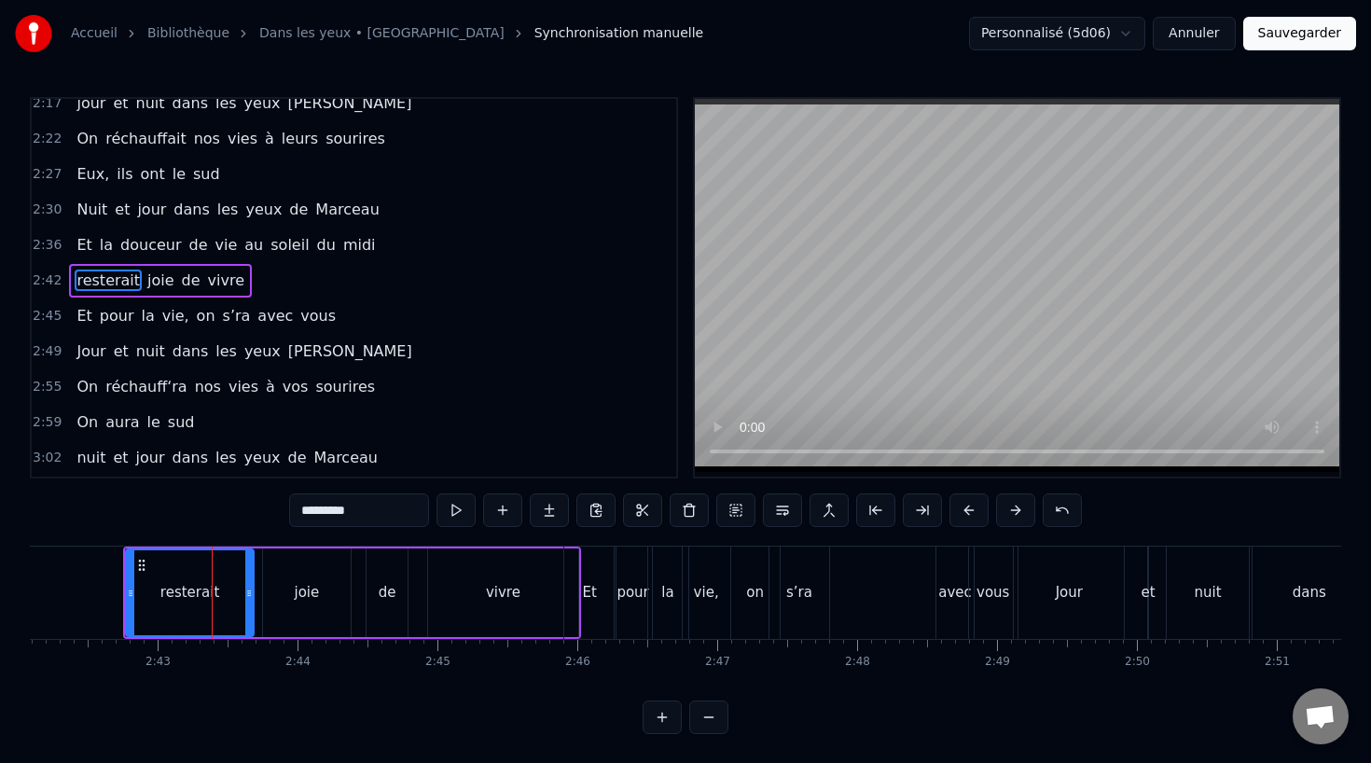
scroll to position [998, 0]
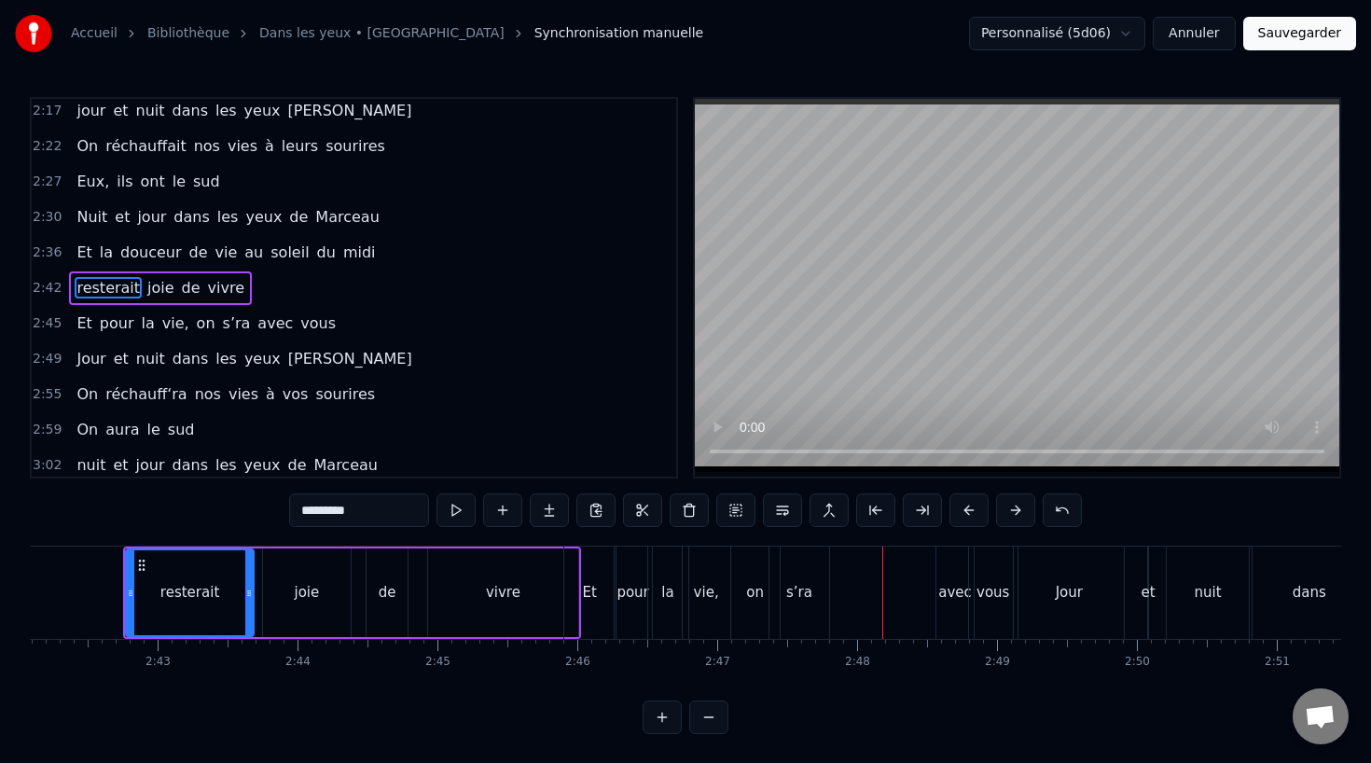
click at [504, 596] on div "vivre" at bounding box center [503, 592] width 35 height 21
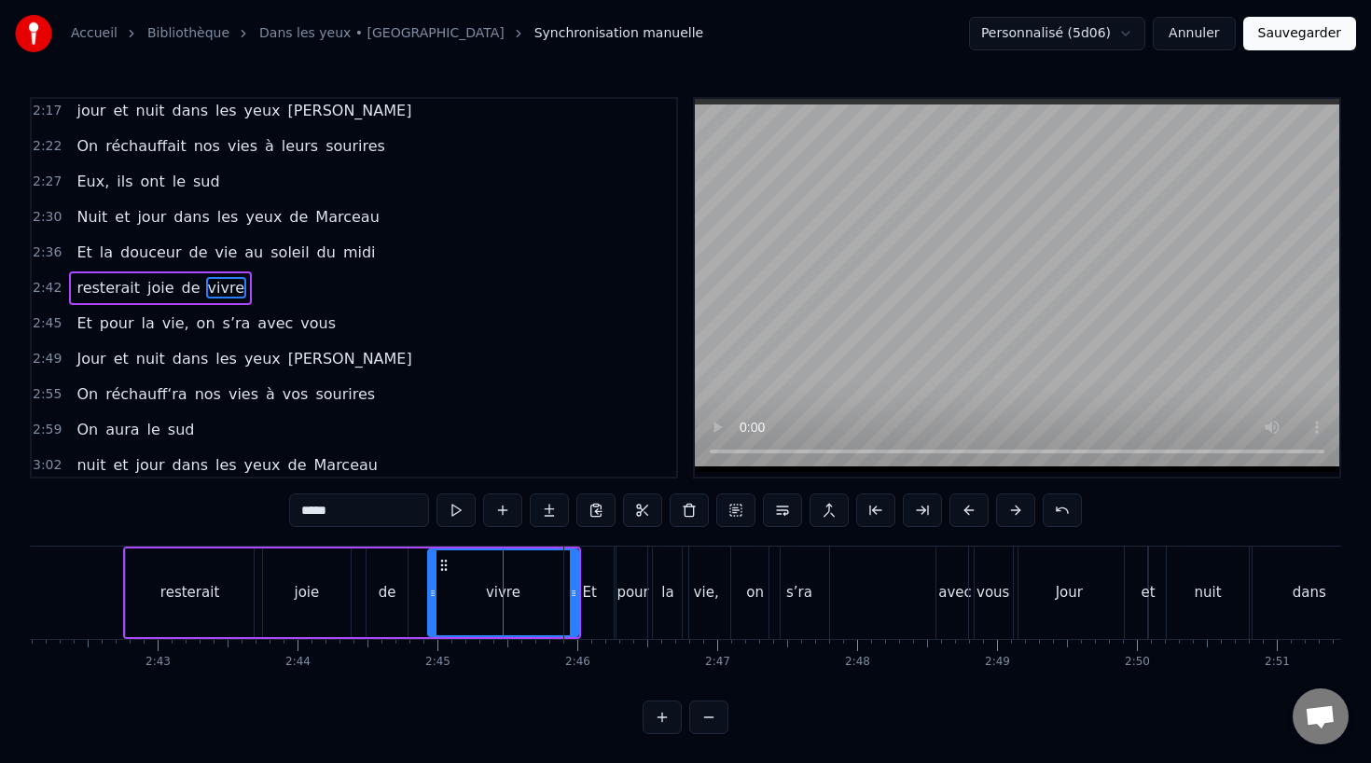
click at [588, 587] on div "Et" at bounding box center [590, 592] width 14 height 21
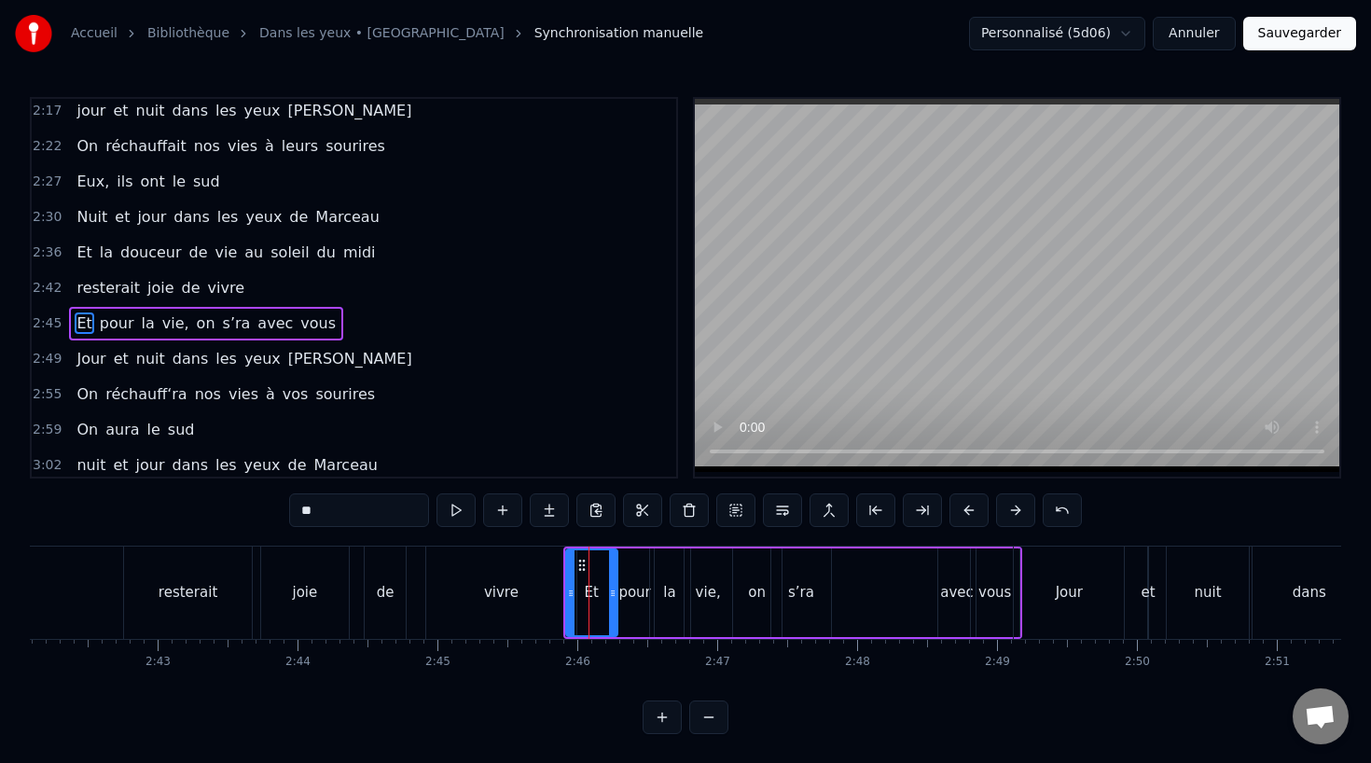
scroll to position [1033, 0]
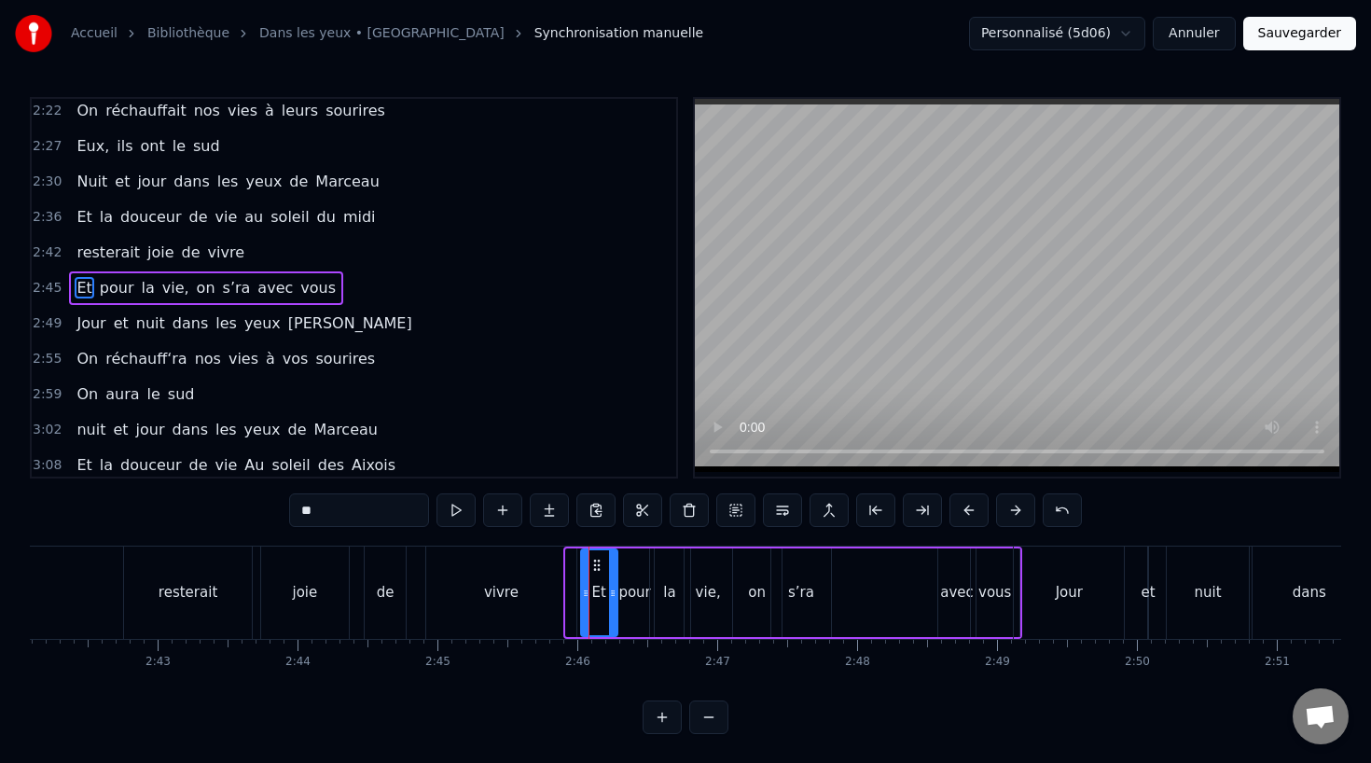
drag, startPoint x: 573, startPoint y: 593, endPoint x: 590, endPoint y: 593, distance: 17.7
click at [589, 593] on icon at bounding box center [585, 593] width 7 height 15
click at [520, 593] on div "vivre" at bounding box center [501, 592] width 150 height 92
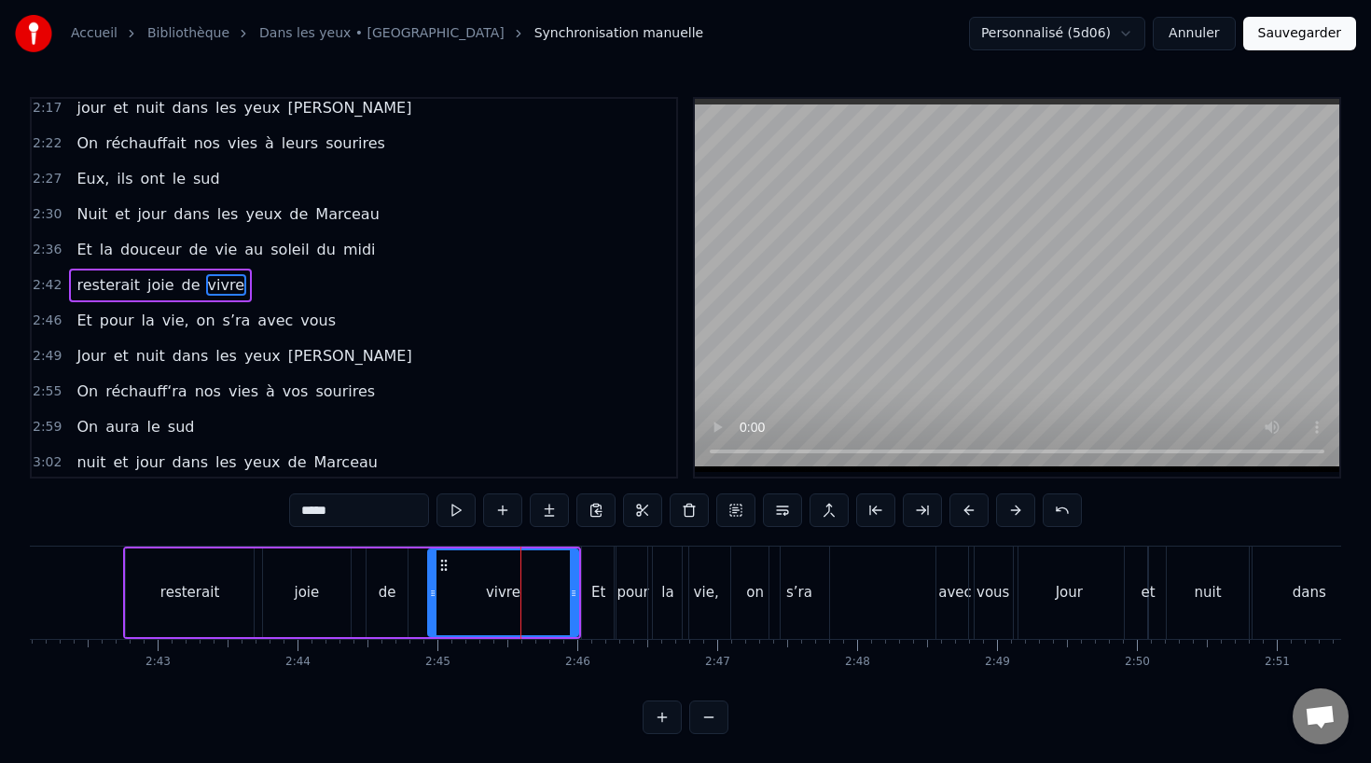
scroll to position [998, 0]
click at [575, 574] on div at bounding box center [573, 592] width 7 height 85
drag, startPoint x: 575, startPoint y: 565, endPoint x: 534, endPoint y: 567, distance: 41.1
click at [534, 567] on div at bounding box center [532, 592] width 7 height 85
click at [607, 583] on div "Et" at bounding box center [599, 592] width 34 height 92
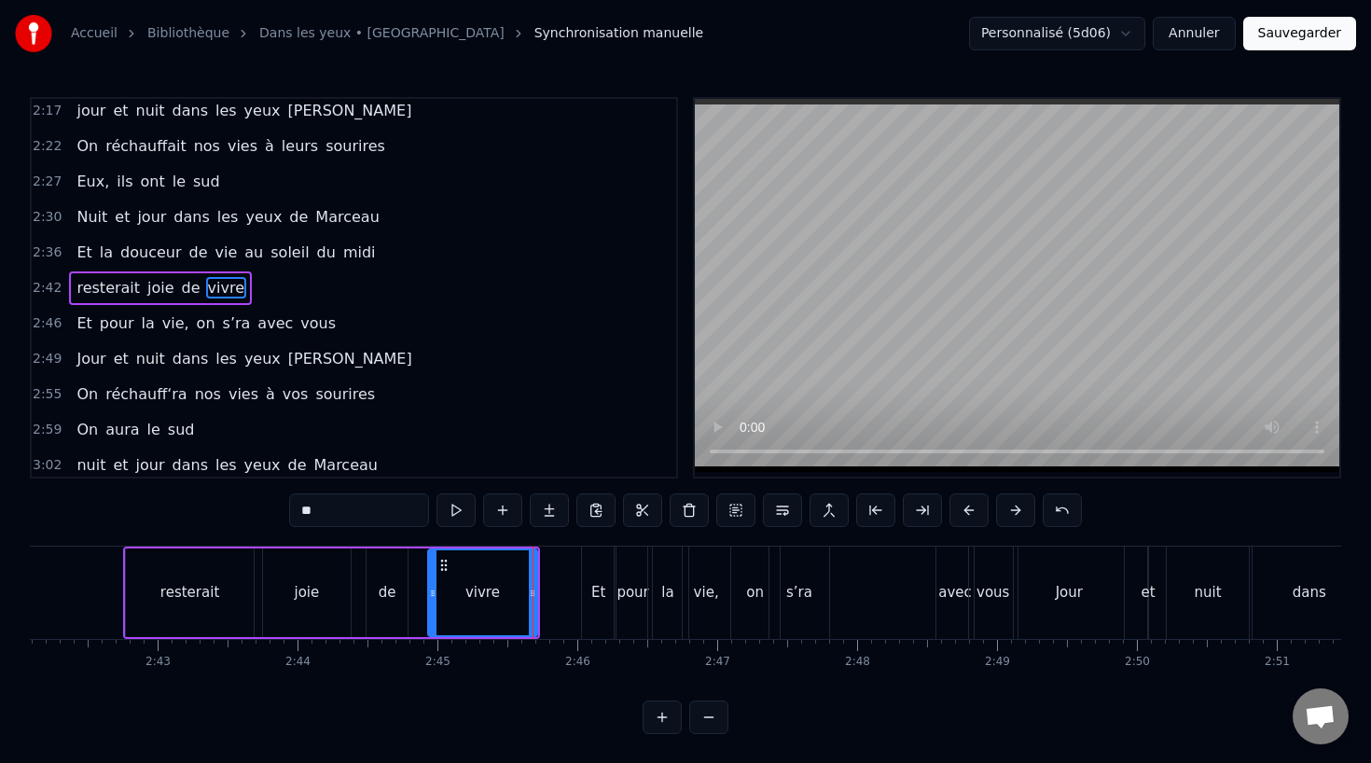
scroll to position [1033, 0]
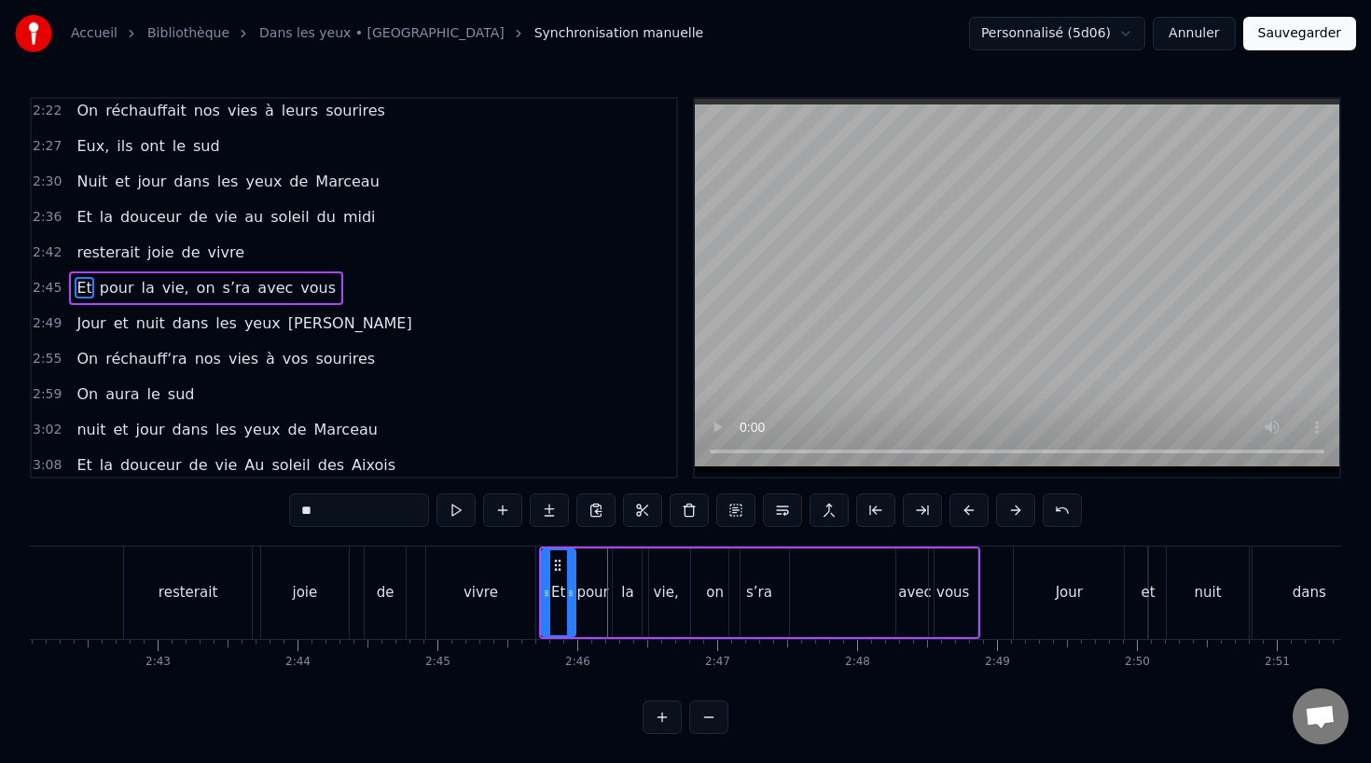
click at [639, 594] on div "la" at bounding box center [628, 592] width 40 height 89
click at [591, 593] on div "pour" at bounding box center [592, 592] width 32 height 21
click at [601, 590] on icon at bounding box center [602, 593] width 7 height 15
click at [619, 590] on div "la" at bounding box center [628, 592] width 40 height 89
click at [623, 562] on icon at bounding box center [621, 565] width 15 height 15
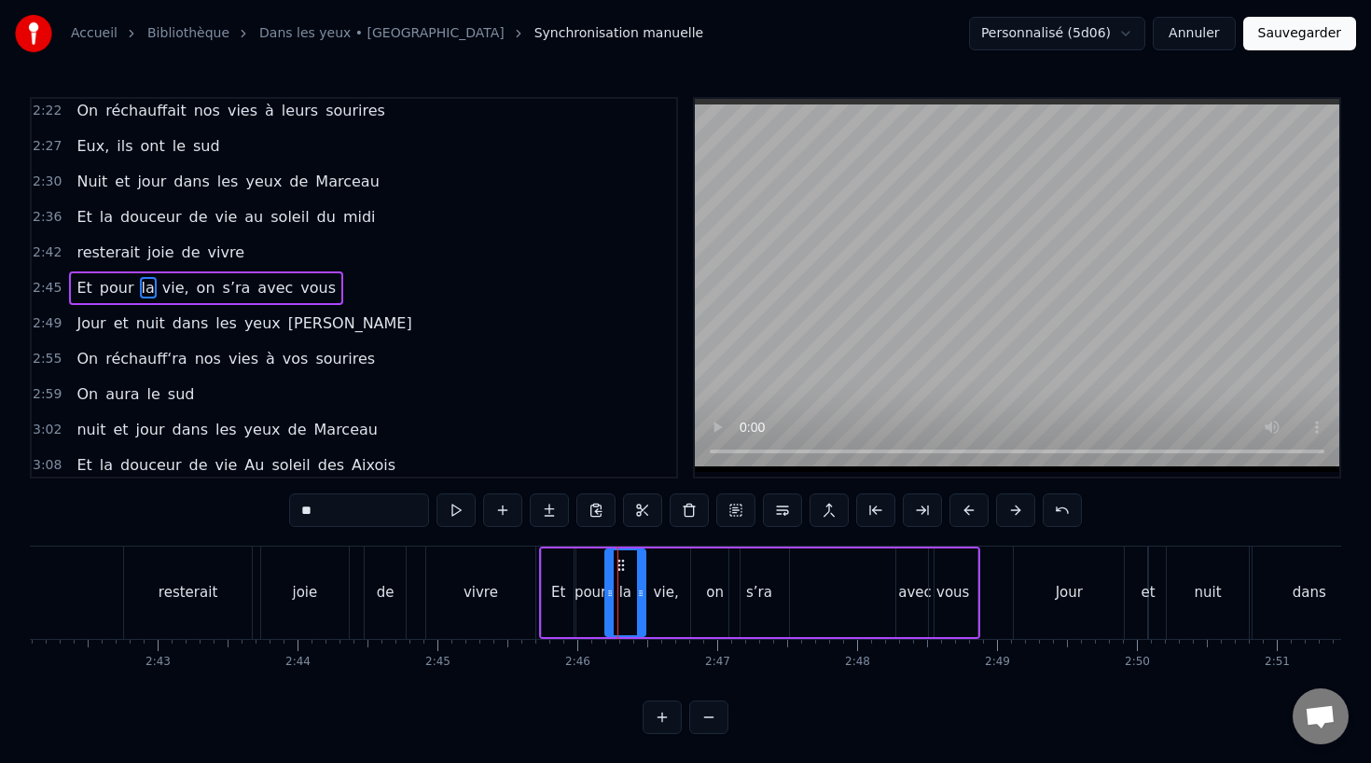
click at [672, 574] on div "vie," at bounding box center [666, 592] width 48 height 89
click at [658, 561] on circle at bounding box center [658, 560] width 1 height 1
click at [690, 573] on div "on" at bounding box center [715, 592] width 50 height 89
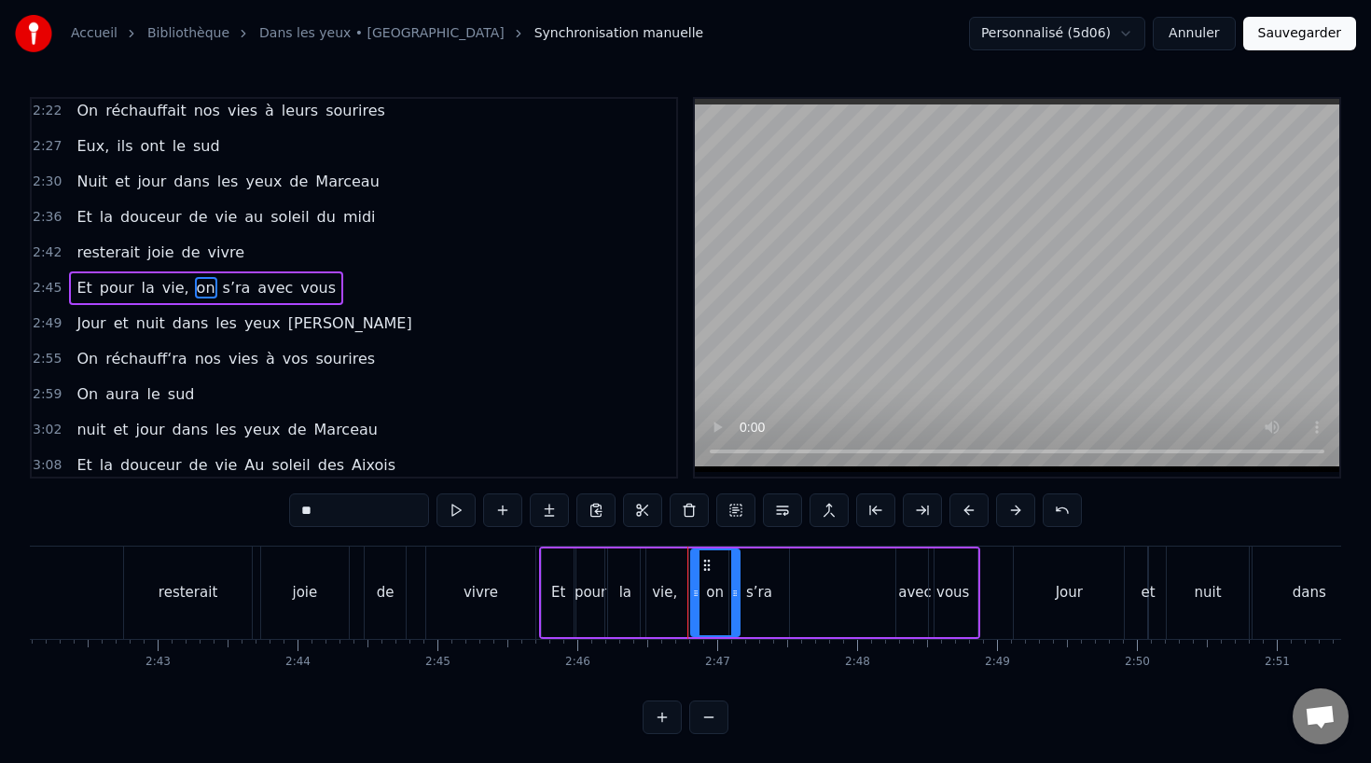
click at [660, 725] on button at bounding box center [661, 717] width 39 height 34
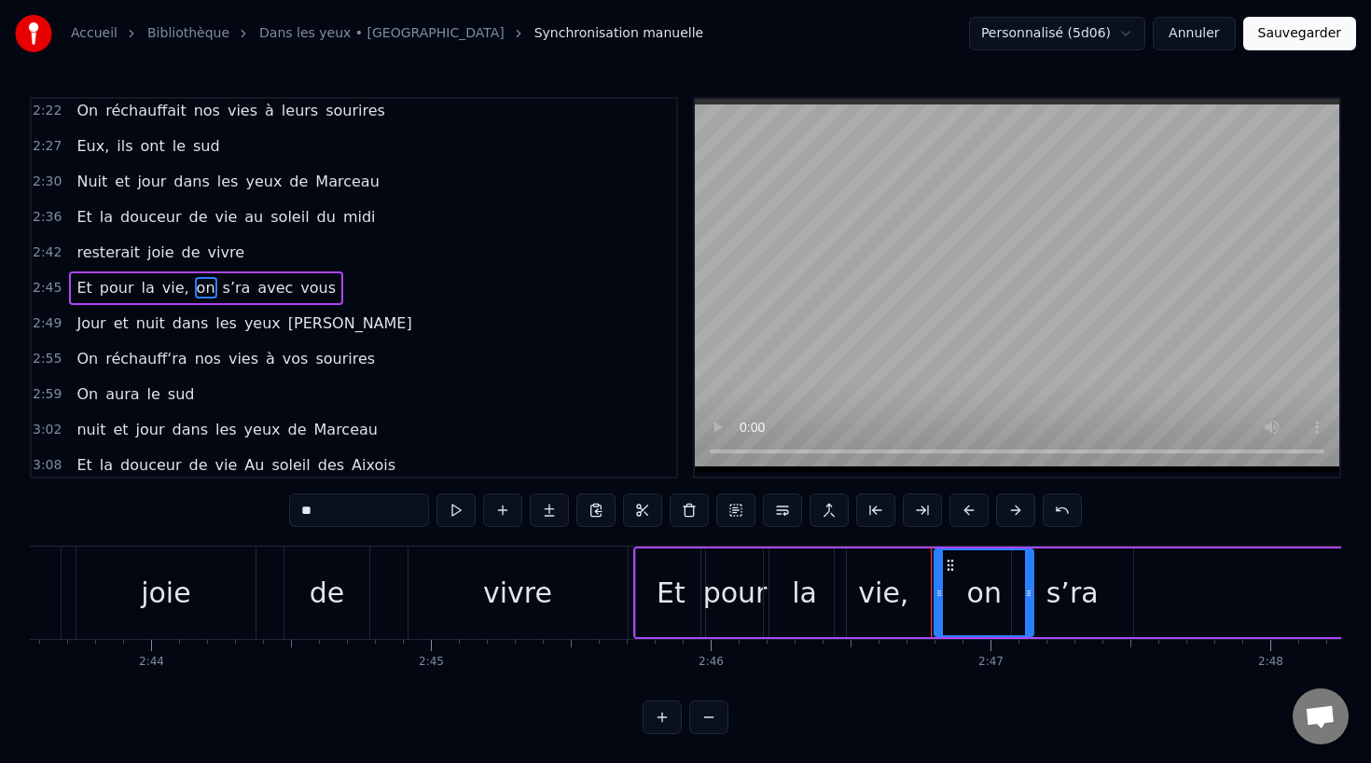
scroll to position [0, 45750]
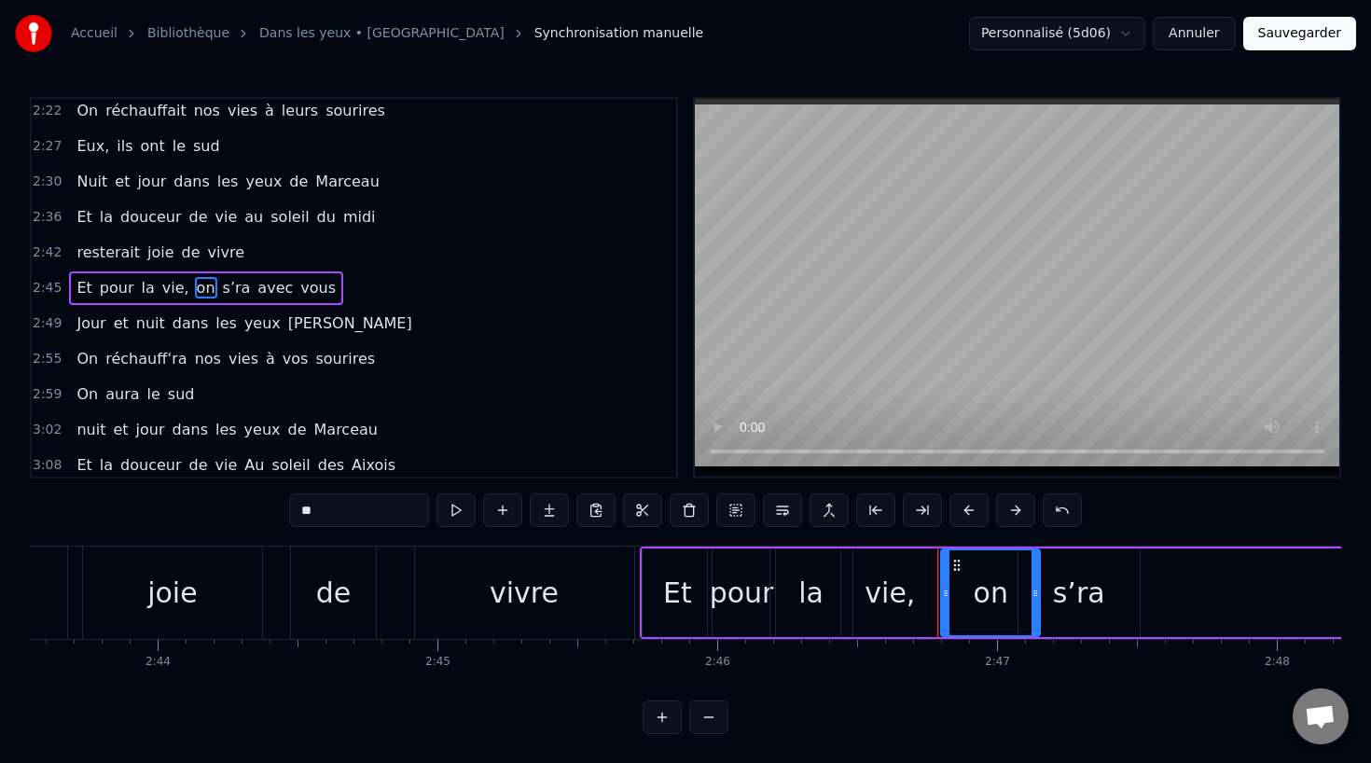
click at [611, 587] on div "vivre" at bounding box center [524, 592] width 219 height 92
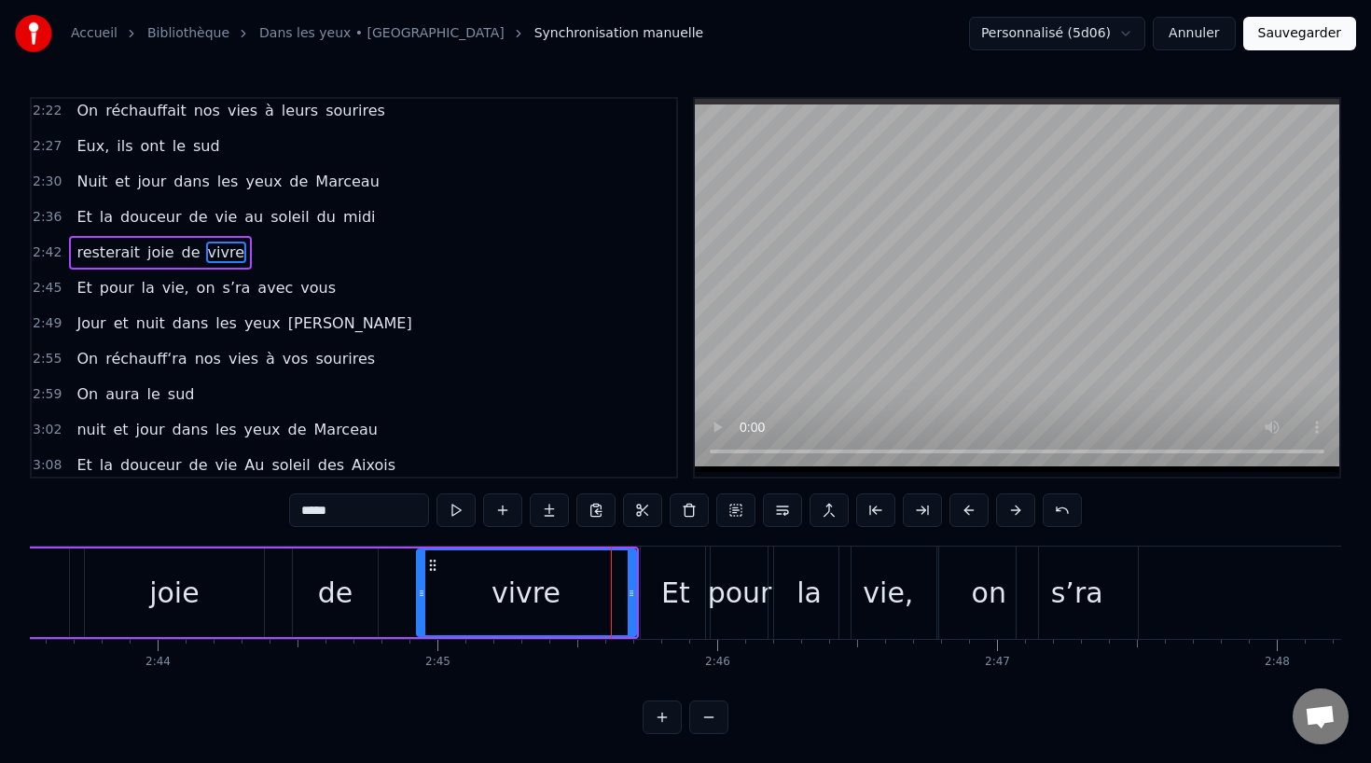
scroll to position [998, 0]
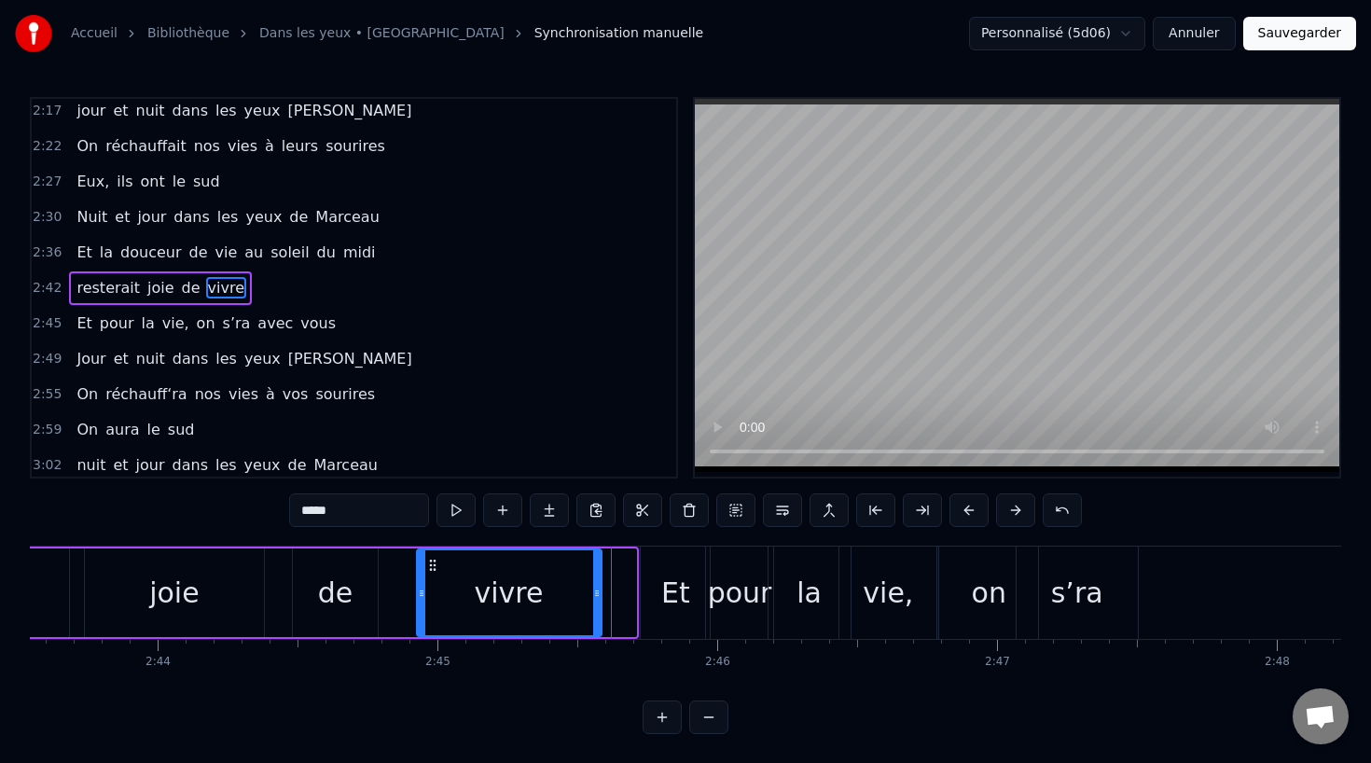
drag, startPoint x: 632, startPoint y: 595, endPoint x: 598, endPoint y: 598, distance: 34.6
click at [598, 598] on icon at bounding box center [596, 593] width 7 height 15
click at [656, 598] on div "Et" at bounding box center [675, 592] width 69 height 92
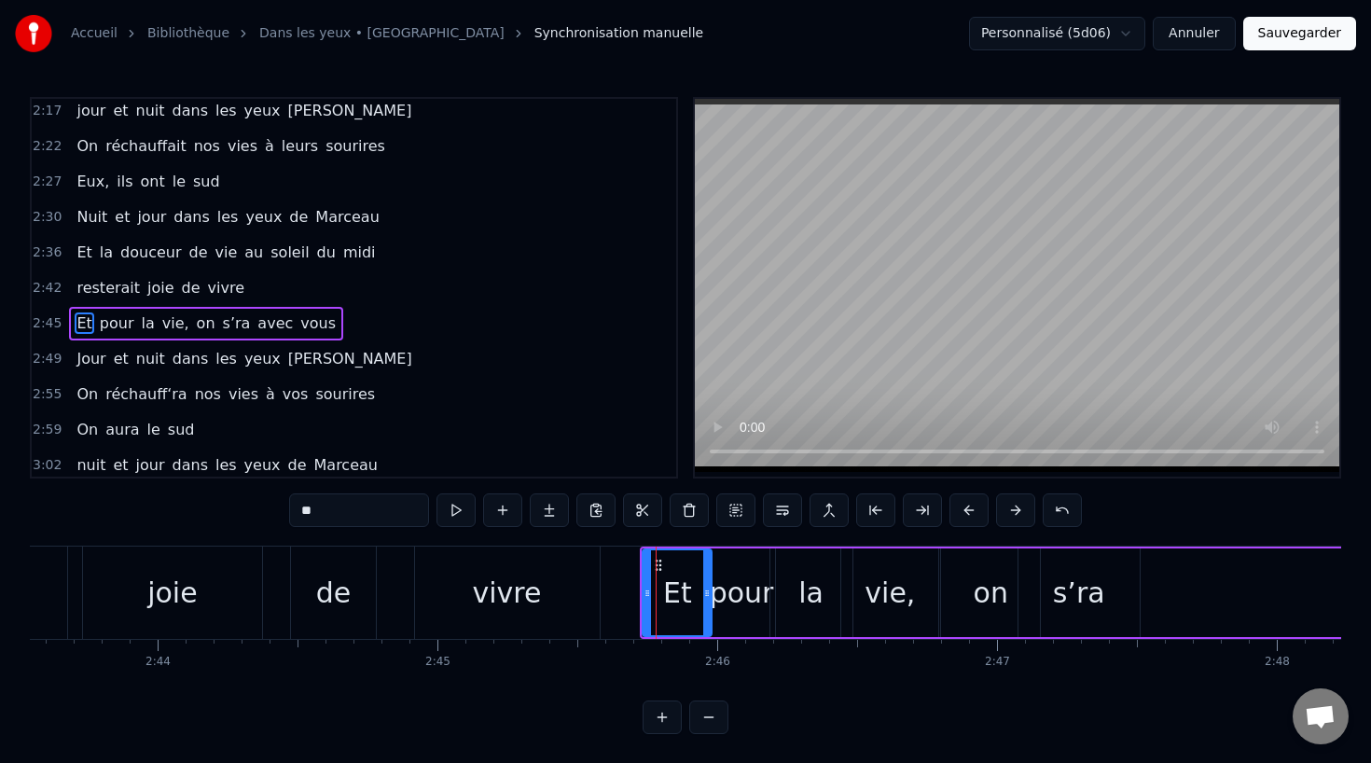
scroll to position [1033, 0]
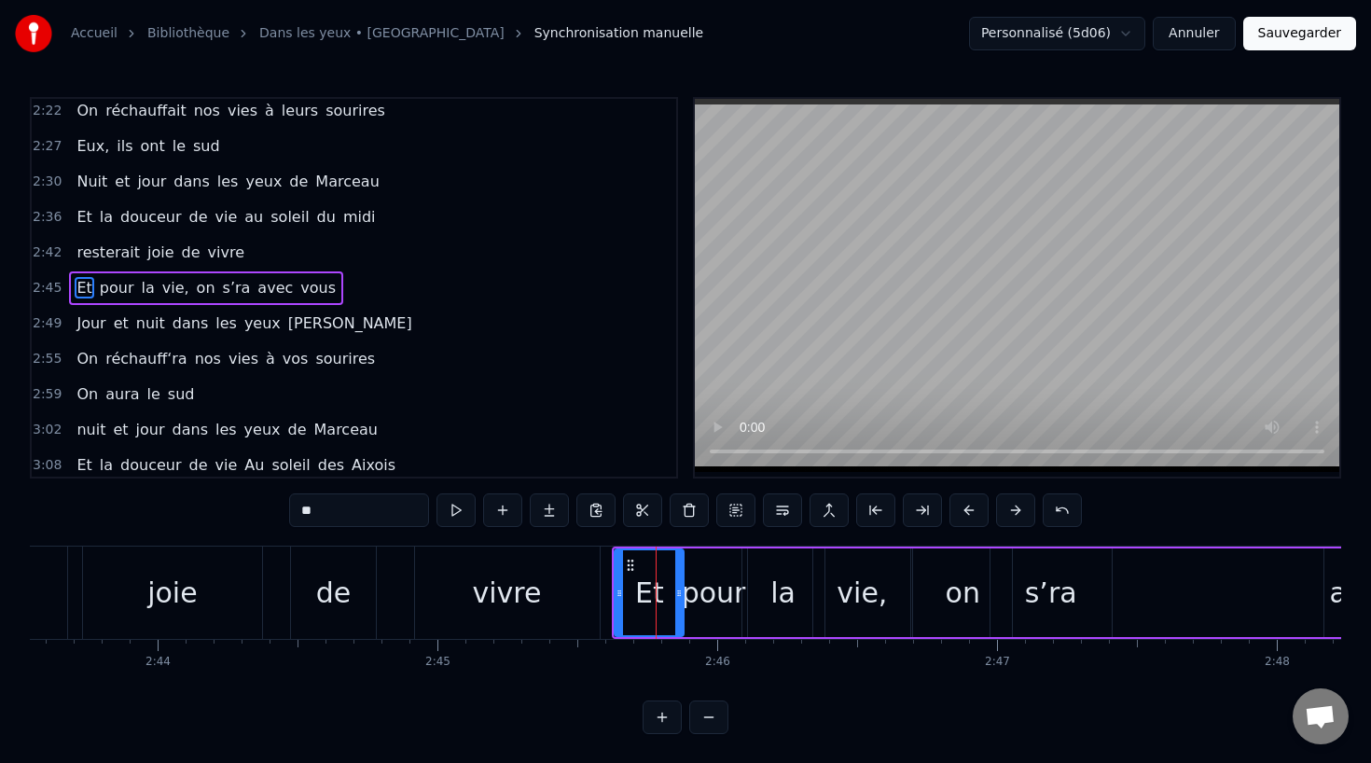
click at [556, 594] on div "vivre" at bounding box center [507, 592] width 185 height 92
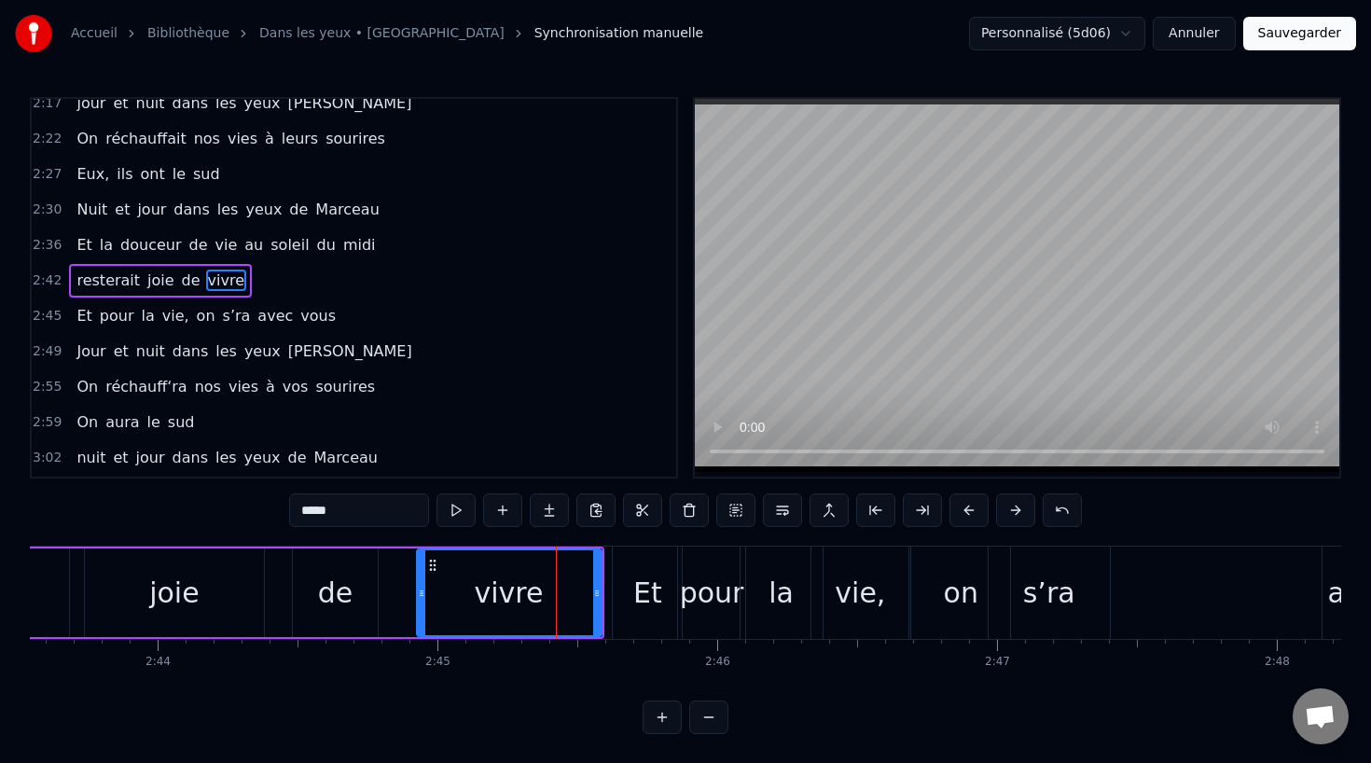
scroll to position [998, 0]
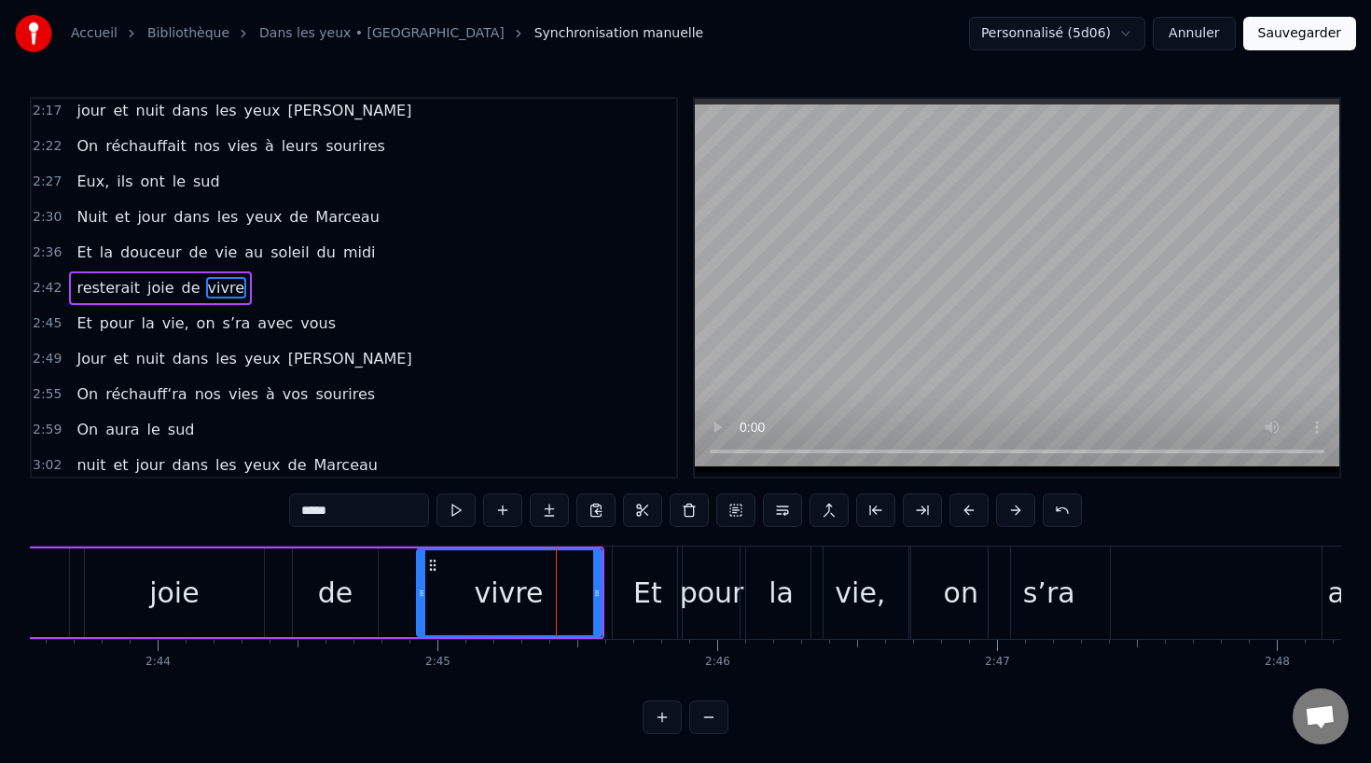
click at [643, 591] on div "Et" at bounding box center [647, 593] width 29 height 42
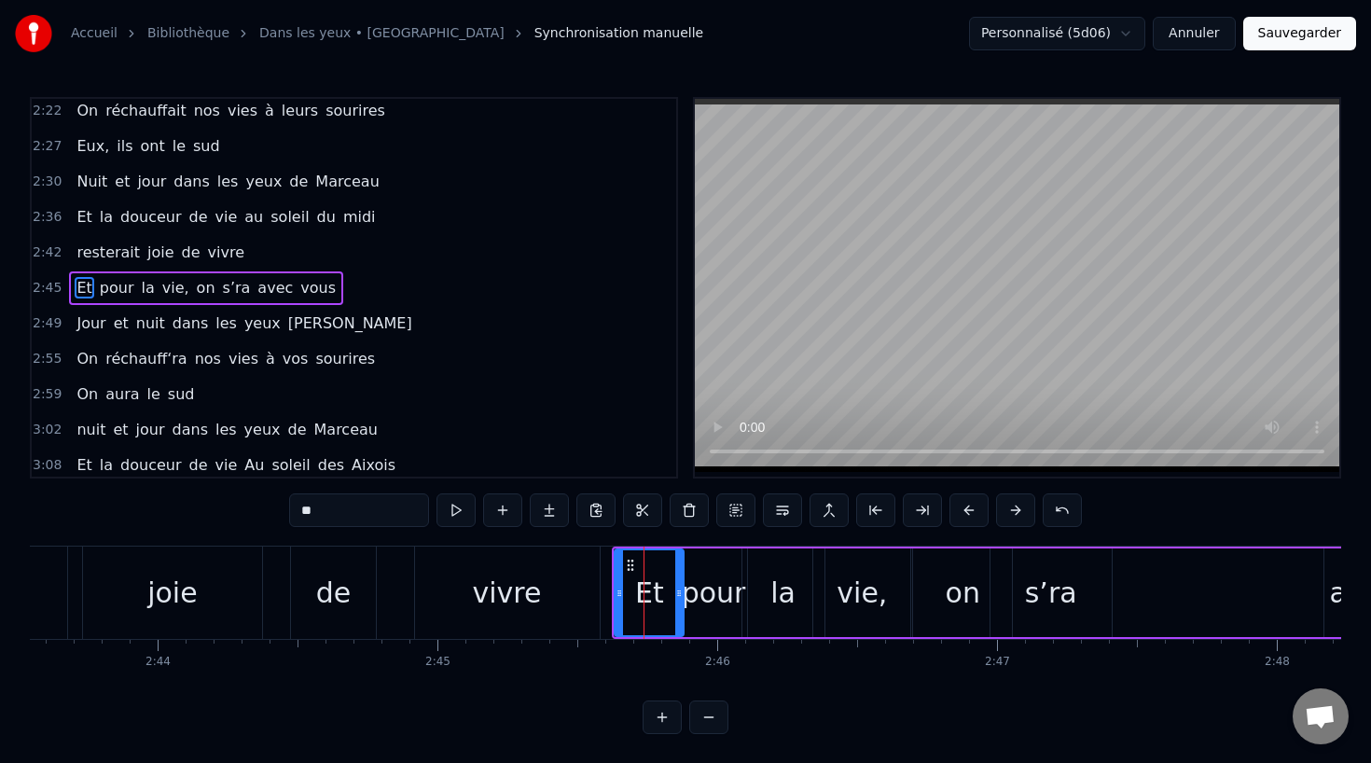
click at [583, 591] on div "vivre" at bounding box center [507, 592] width 185 height 92
type input "*****"
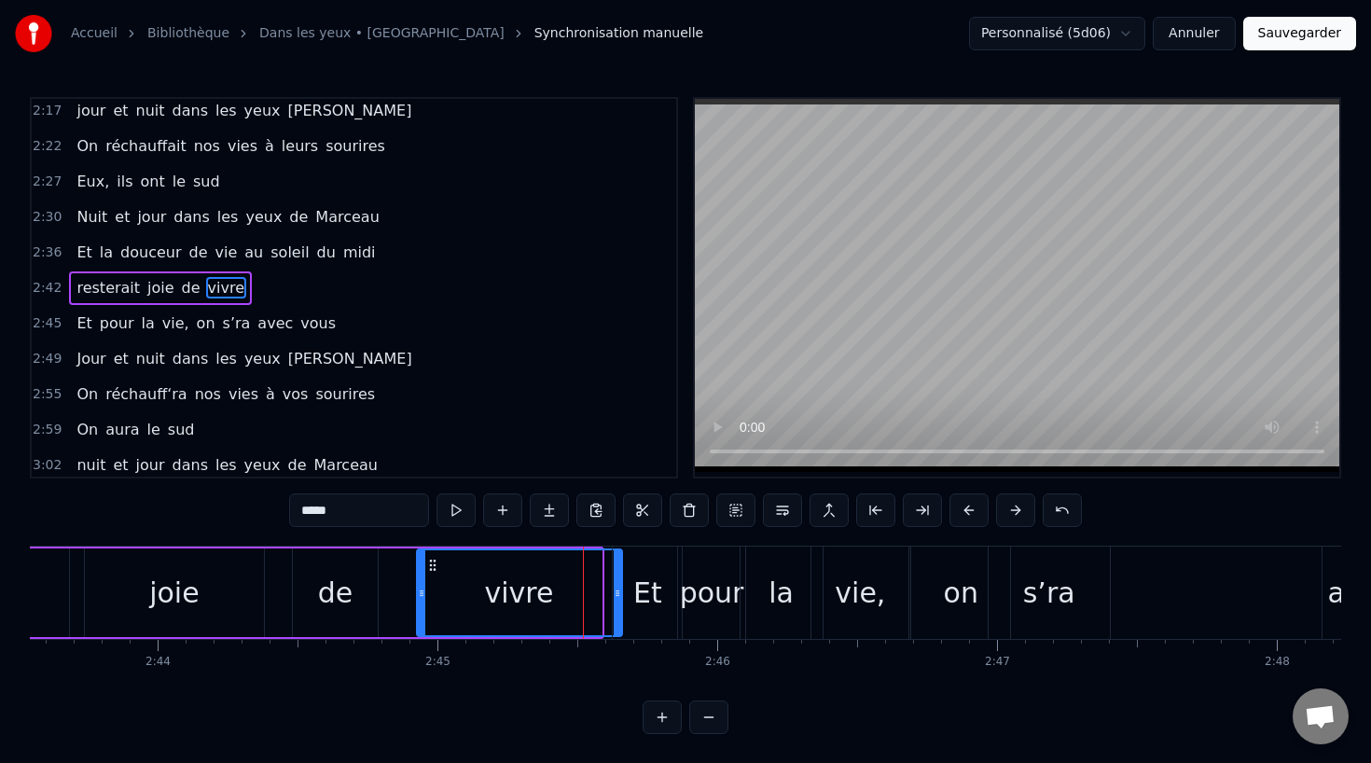
drag, startPoint x: 599, startPoint y: 590, endPoint x: 620, endPoint y: 591, distance: 21.5
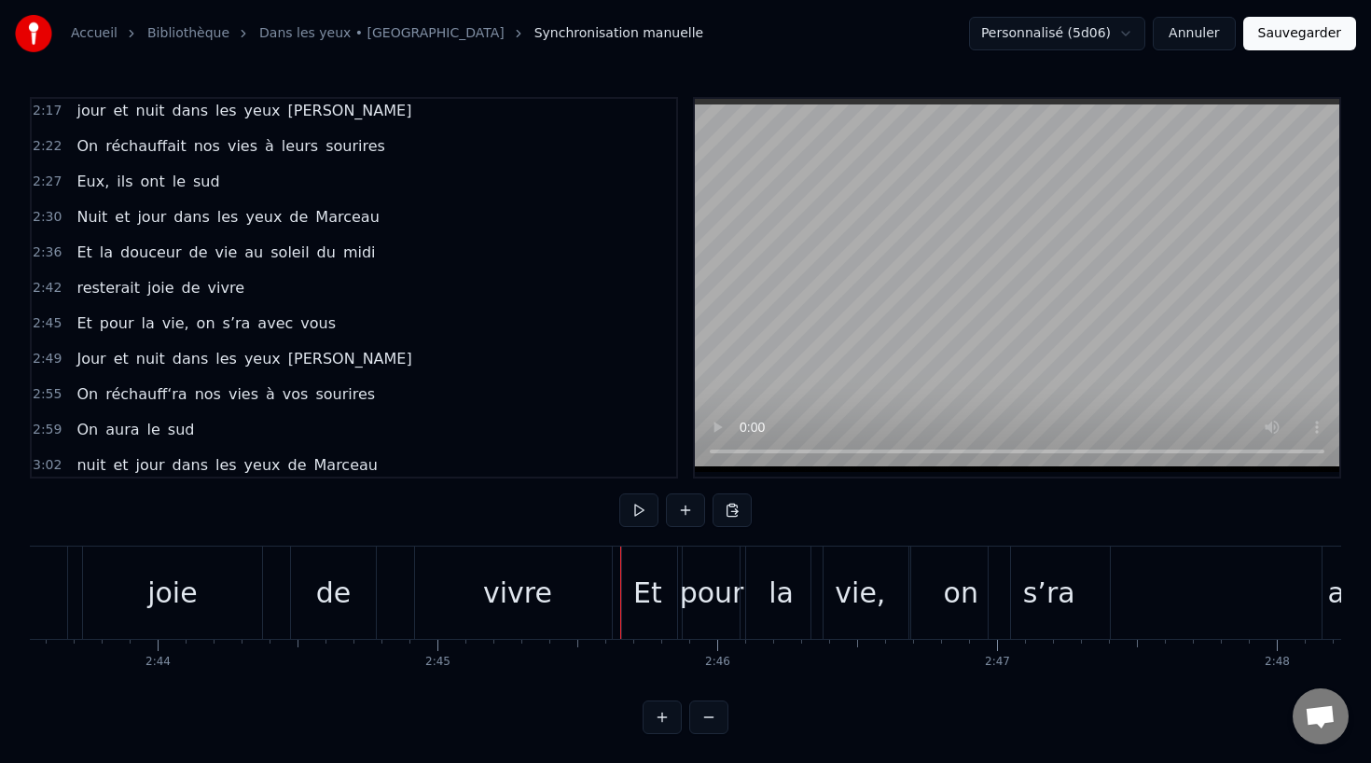
click at [694, 578] on div "pour" at bounding box center [712, 593] width 64 height 42
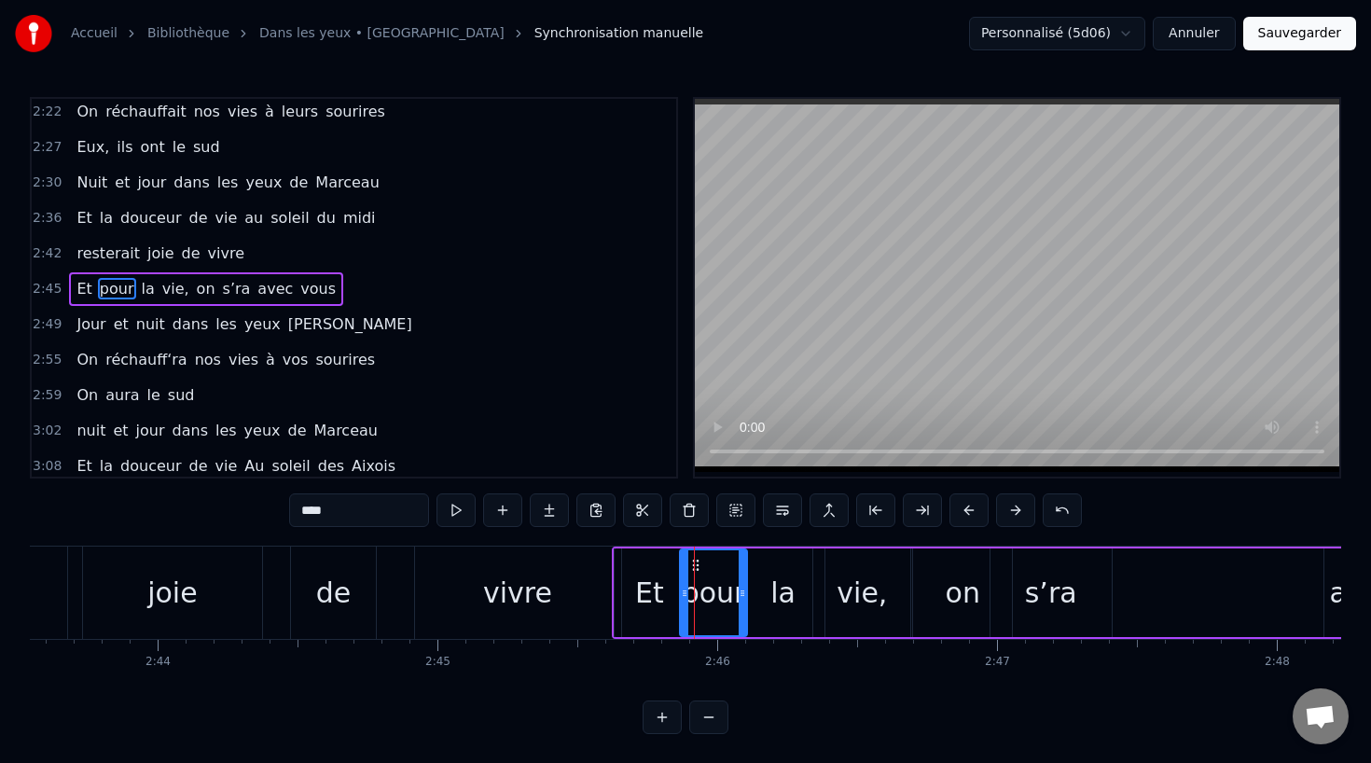
scroll to position [1033, 0]
click at [692, 560] on circle at bounding box center [692, 560] width 1 height 1
click at [752, 571] on div "la" at bounding box center [783, 592] width 82 height 89
drag, startPoint x: 820, startPoint y: 588, endPoint x: 794, endPoint y: 589, distance: 26.1
click at [794, 589] on icon at bounding box center [797, 593] width 7 height 15
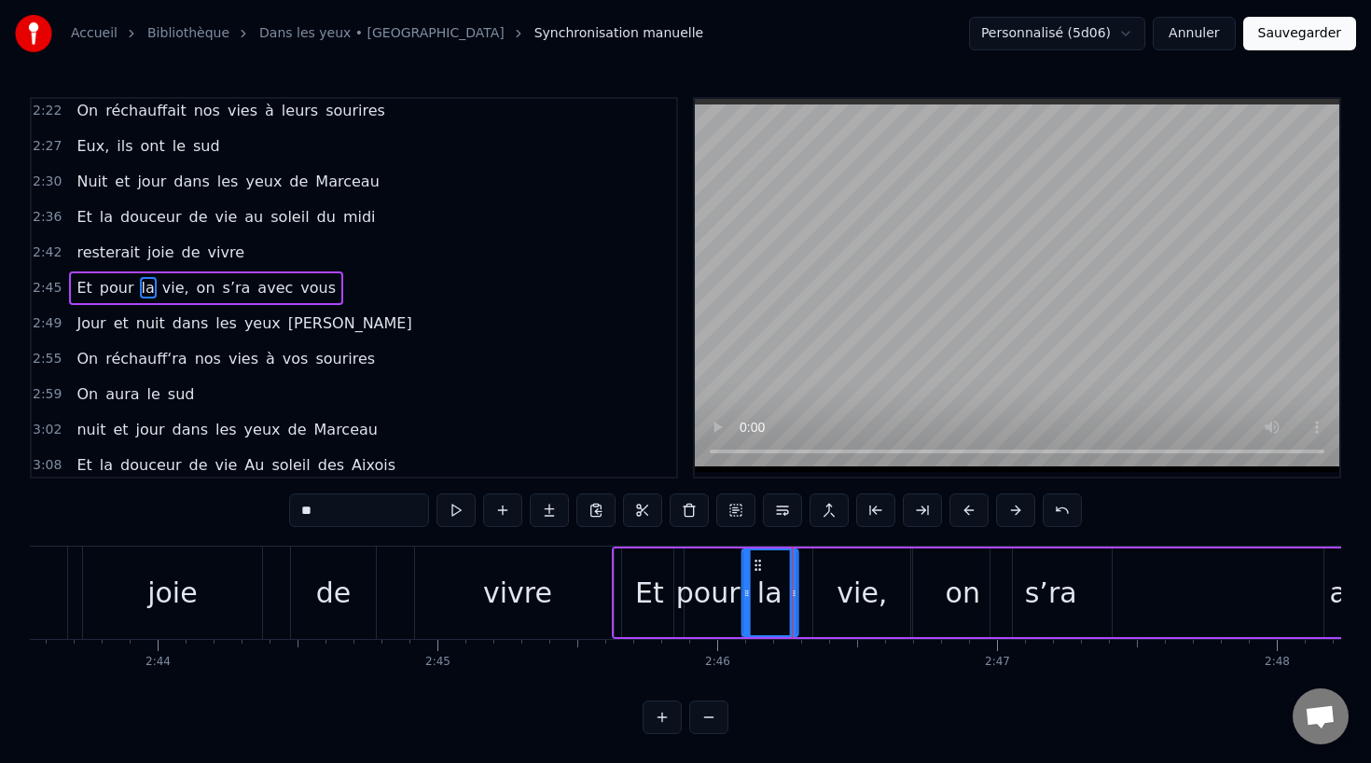
click at [755, 560] on circle at bounding box center [755, 560] width 1 height 1
click at [841, 586] on div "vie," at bounding box center [861, 593] width 50 height 42
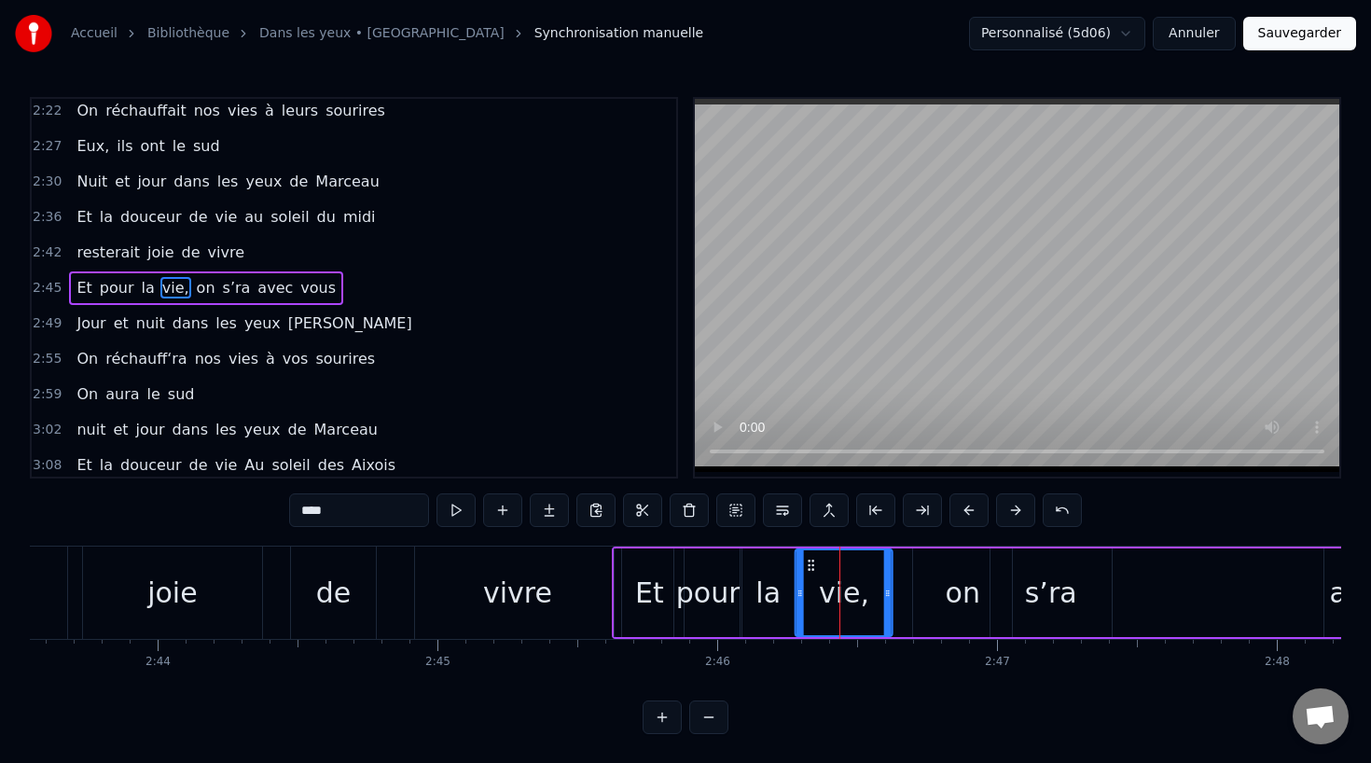
drag, startPoint x: 828, startPoint y: 564, endPoint x: 810, endPoint y: 564, distance: 17.7
click at [809, 564] on circle at bounding box center [808, 564] width 1 height 1
click at [890, 601] on div at bounding box center [887, 592] width 7 height 85
click at [977, 599] on div "on" at bounding box center [963, 593] width 35 height 42
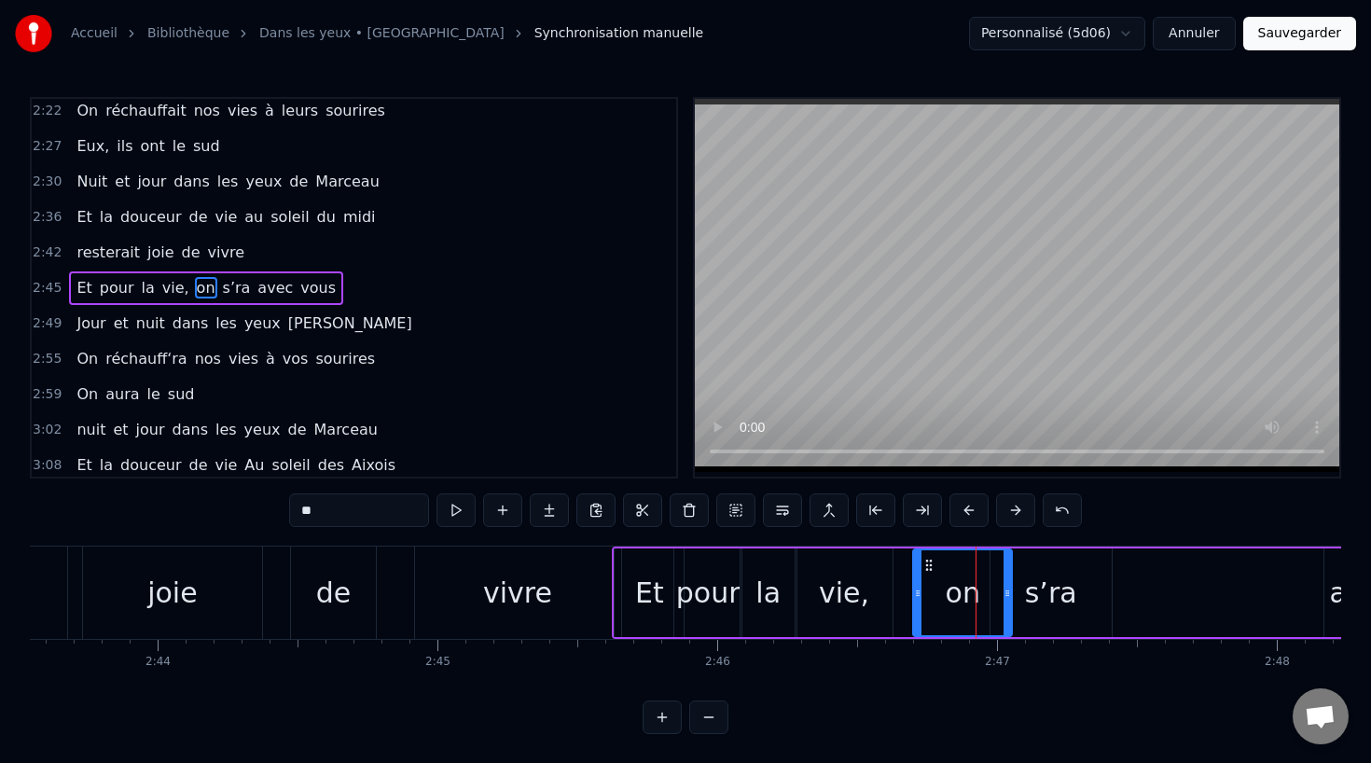
click at [864, 597] on div "vie," at bounding box center [843, 592] width 97 height 89
type input "****"
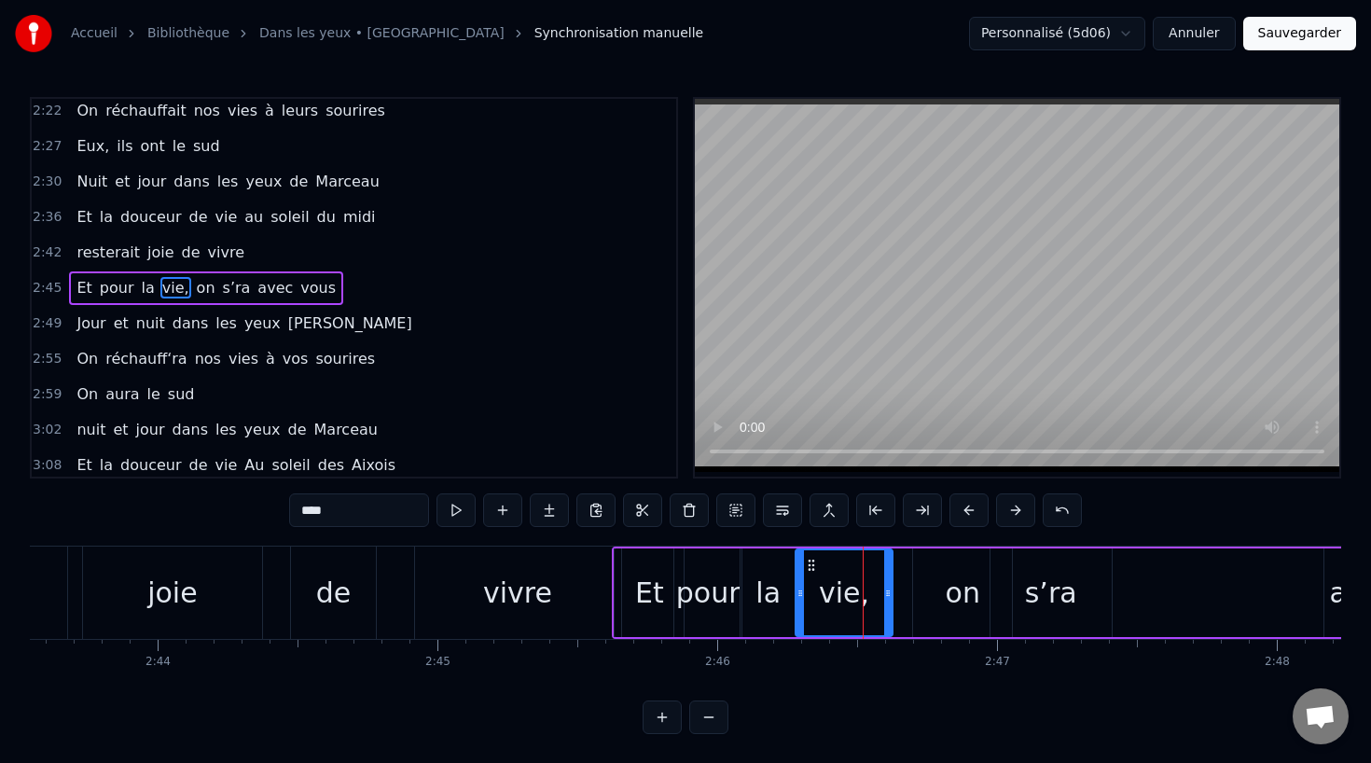
drag, startPoint x: 893, startPoint y: 593, endPoint x: 879, endPoint y: 593, distance: 14.0
click at [879, 593] on div "Et pour la vie, on s’ra avec vous" at bounding box center [1051, 592] width 878 height 92
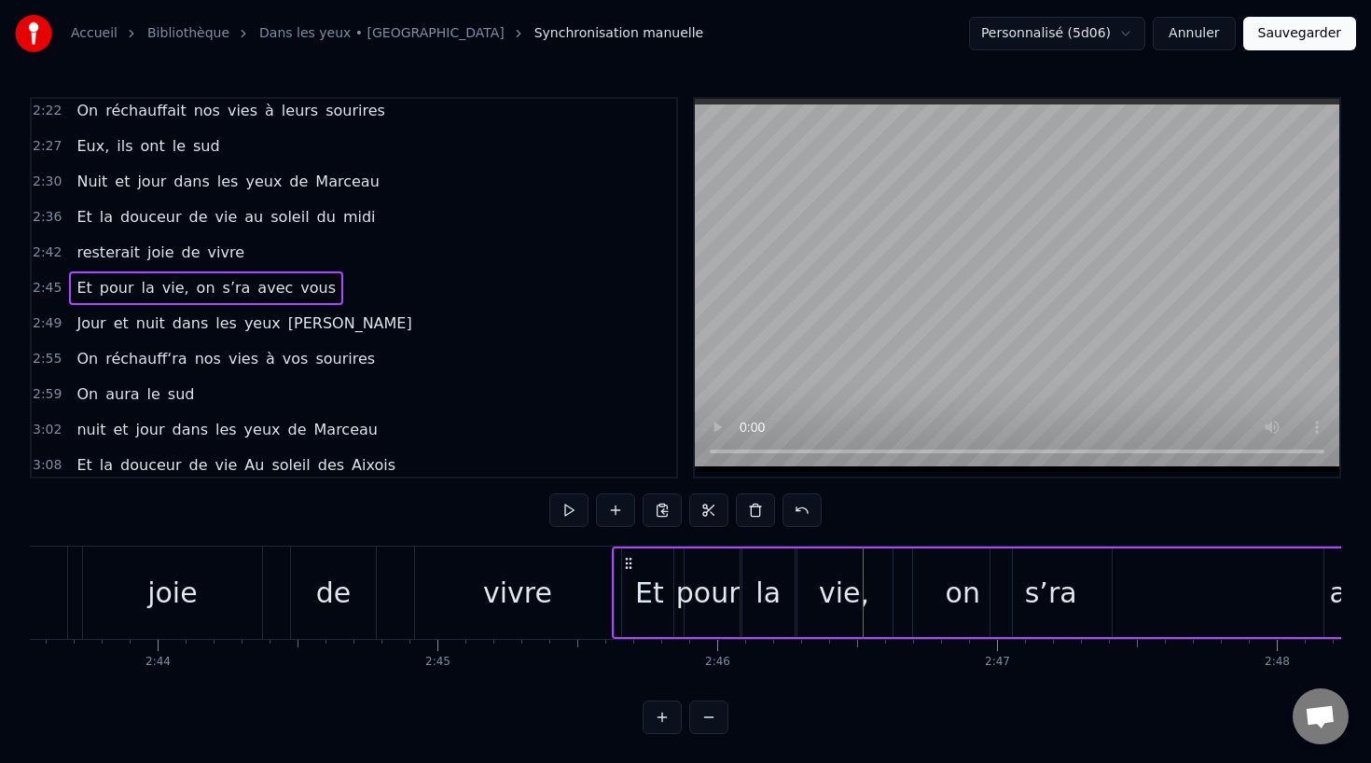
click at [723, 579] on div "pour" at bounding box center [708, 593] width 64 height 42
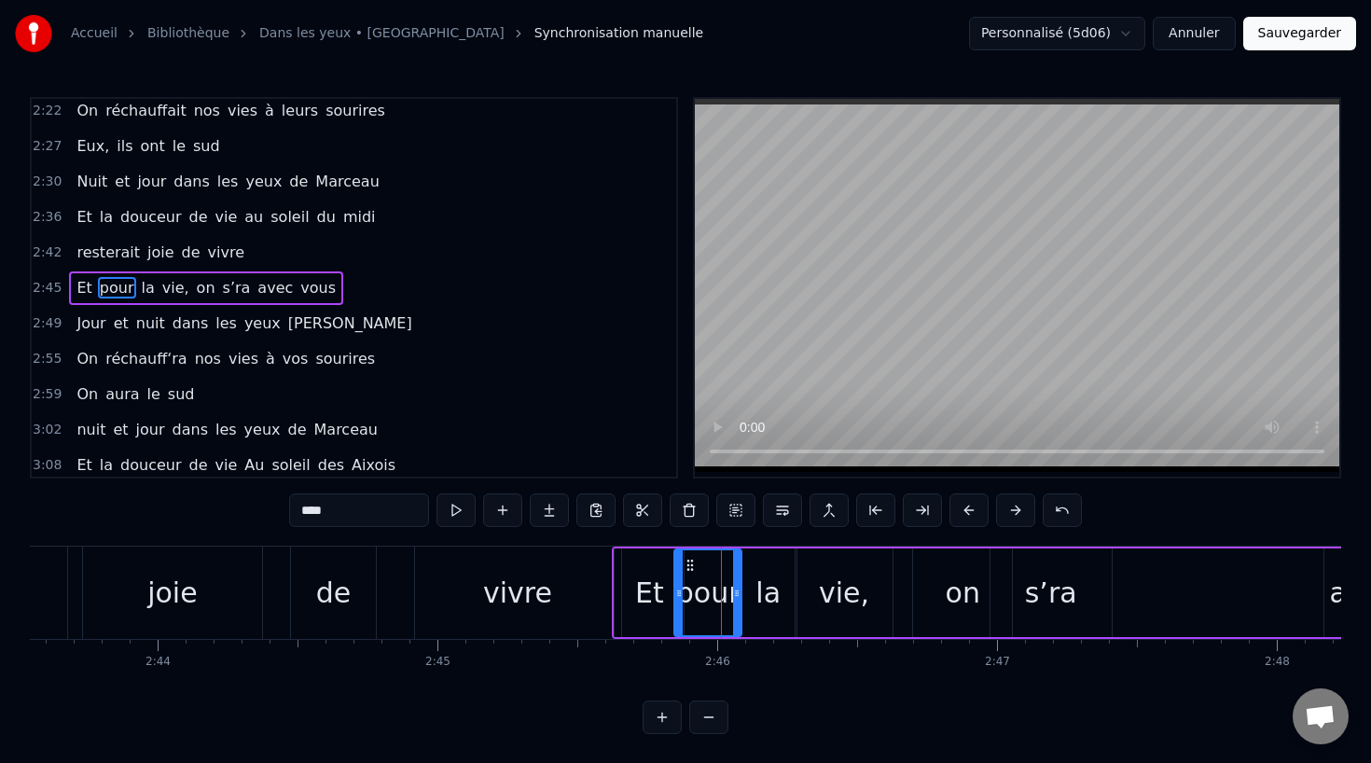
click at [768, 579] on div "la" at bounding box center [767, 593] width 25 height 42
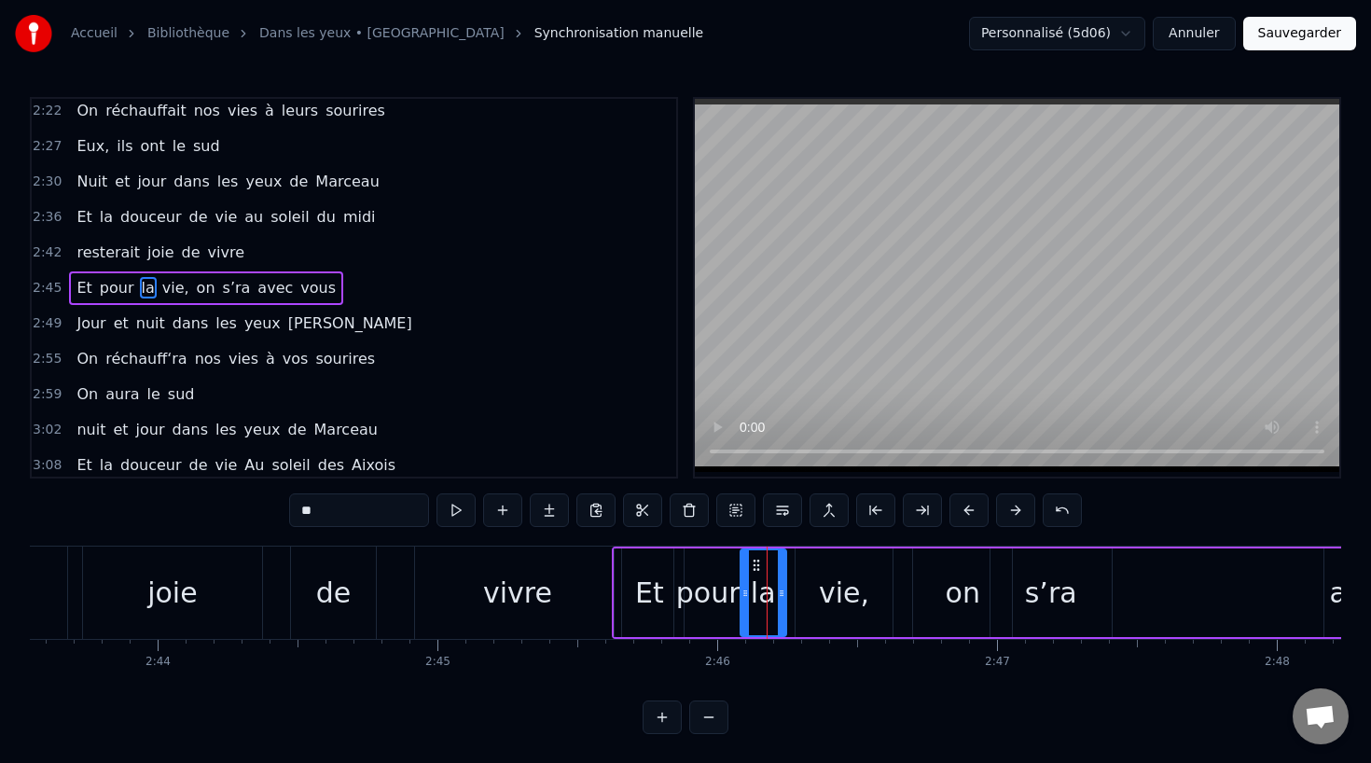
drag, startPoint x: 791, startPoint y: 592, endPoint x: 779, endPoint y: 592, distance: 12.1
click at [779, 592] on icon at bounding box center [781, 593] width 7 height 15
click at [833, 592] on div "vie," at bounding box center [844, 593] width 50 height 42
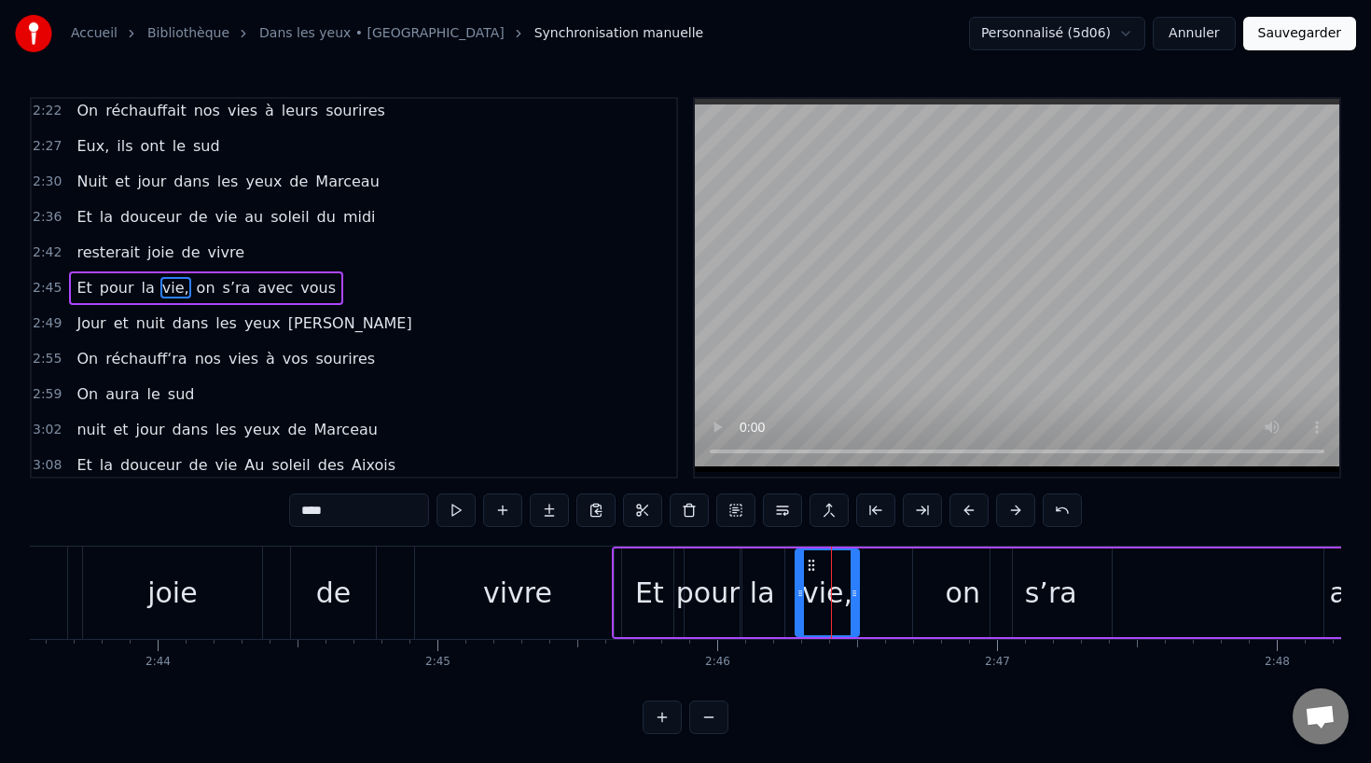
drag, startPoint x: 885, startPoint y: 593, endPoint x: 851, endPoint y: 596, distance: 33.7
click at [851, 596] on icon at bounding box center [853, 593] width 7 height 15
drag, startPoint x: 812, startPoint y: 564, endPoint x: 802, endPoint y: 564, distance: 10.3
click at [803, 564] on circle at bounding box center [803, 564] width 1 height 1
click at [681, 569] on div "pour" at bounding box center [707, 592] width 67 height 89
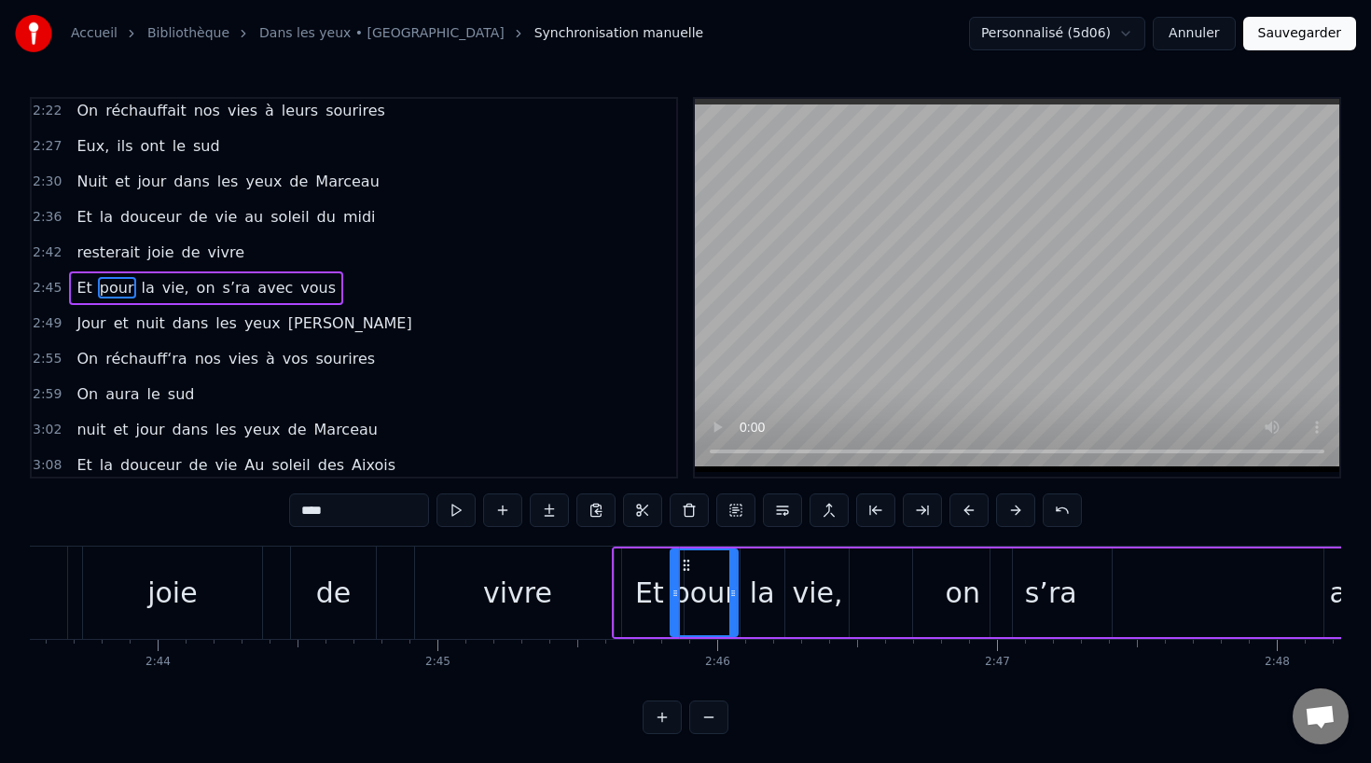
click at [684, 561] on circle at bounding box center [684, 560] width 1 height 1
click at [763, 573] on div "la" at bounding box center [762, 593] width 25 height 42
click at [753, 565] on icon at bounding box center [753, 565] width 15 height 15
click at [795, 577] on div "vie," at bounding box center [816, 592] width 63 height 89
type input "****"
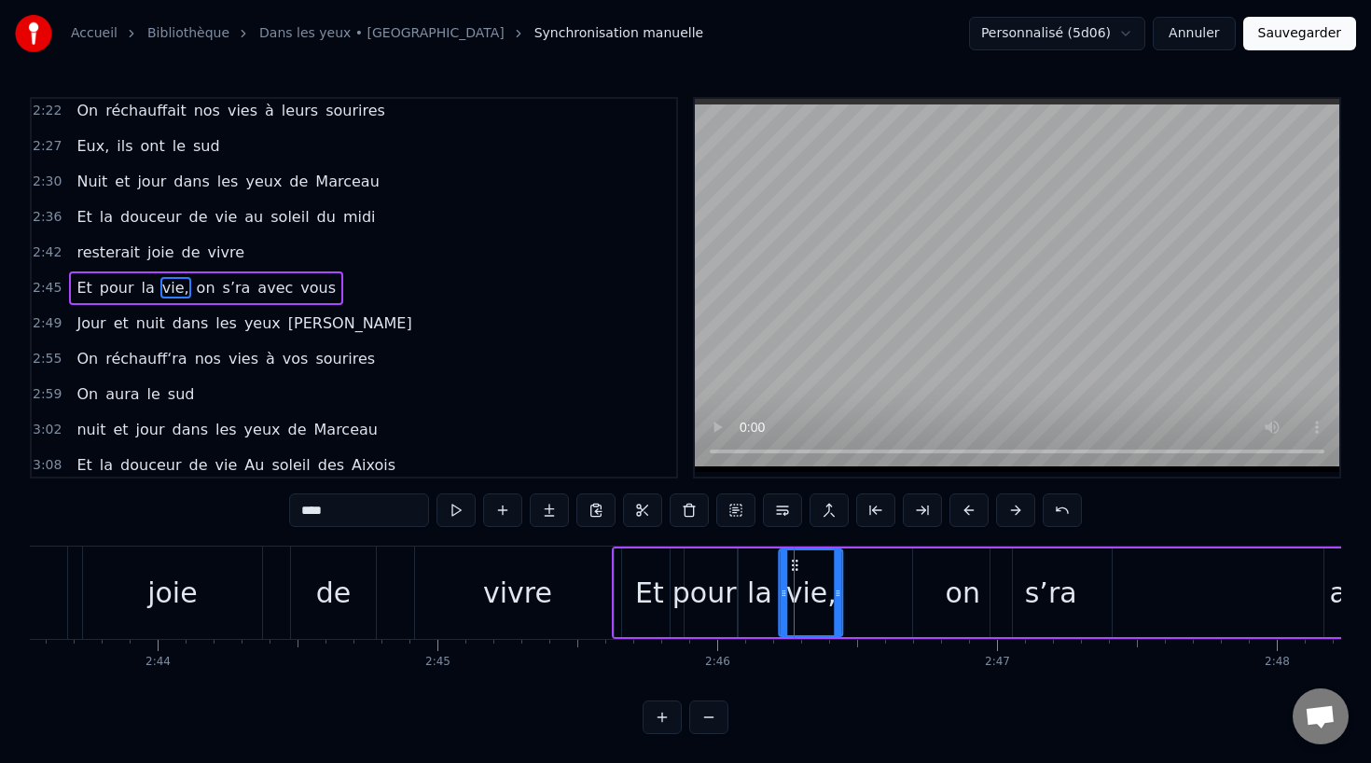
click at [792, 559] on icon at bounding box center [795, 565] width 15 height 15
click at [866, 583] on div "Et pour la vie, on s’ra avec vous" at bounding box center [1051, 592] width 878 height 92
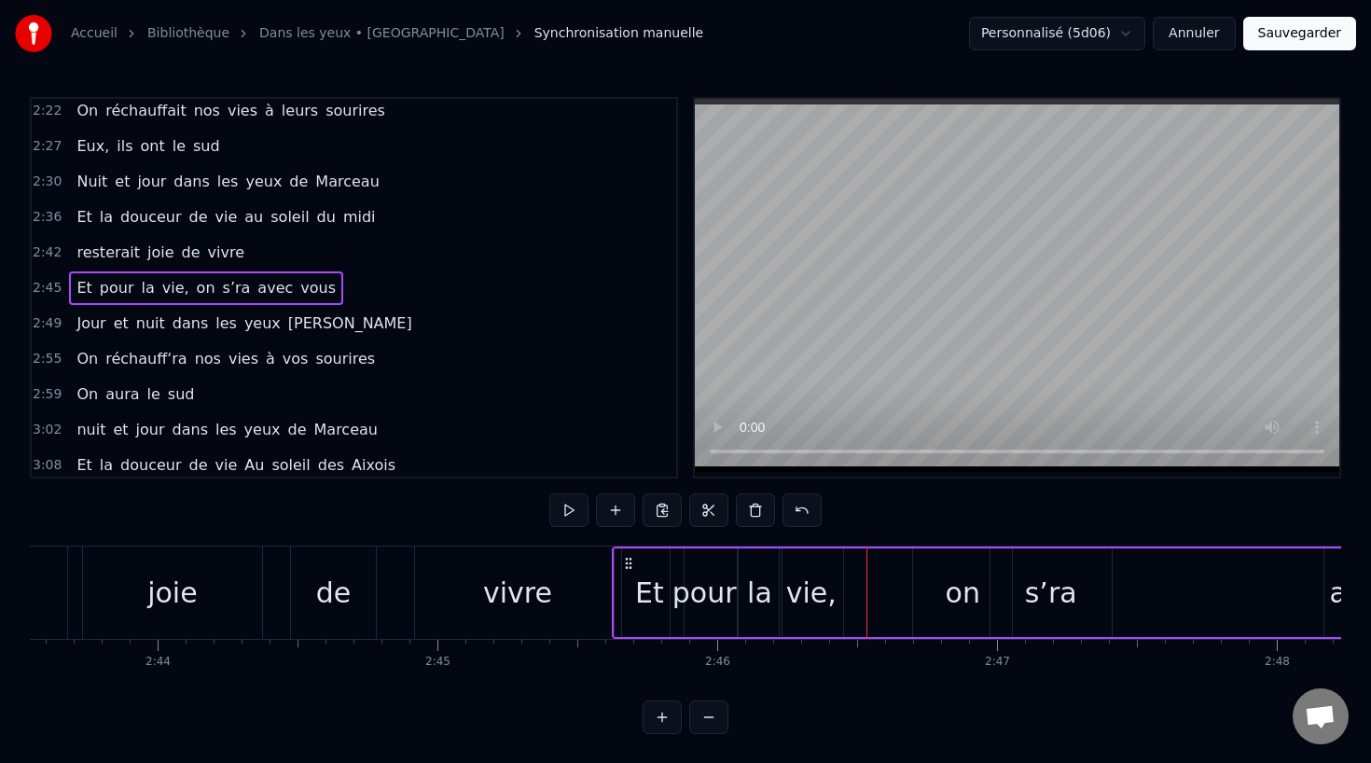
click at [338, 554] on div "de" at bounding box center [333, 592] width 85 height 92
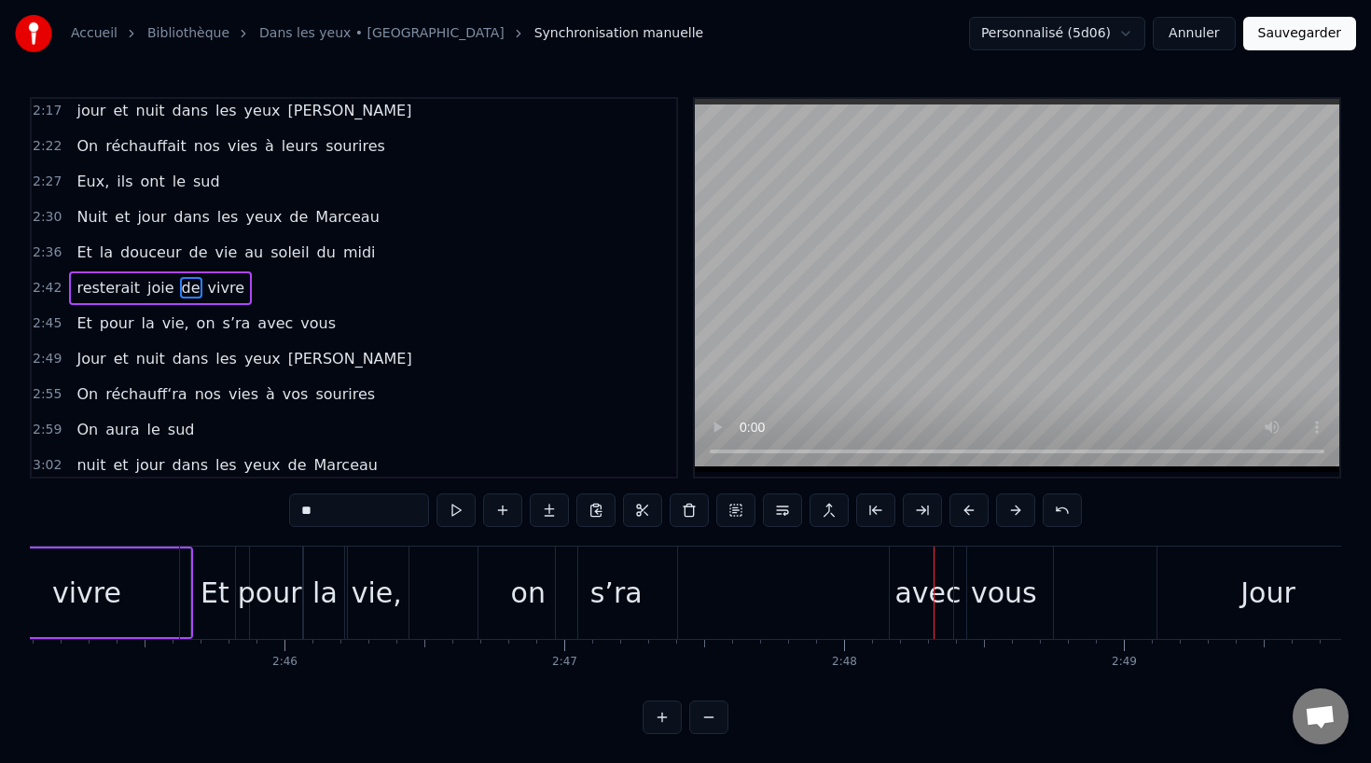
scroll to position [0, 46184]
click at [491, 593] on div "on" at bounding box center [526, 592] width 99 height 92
type input "**"
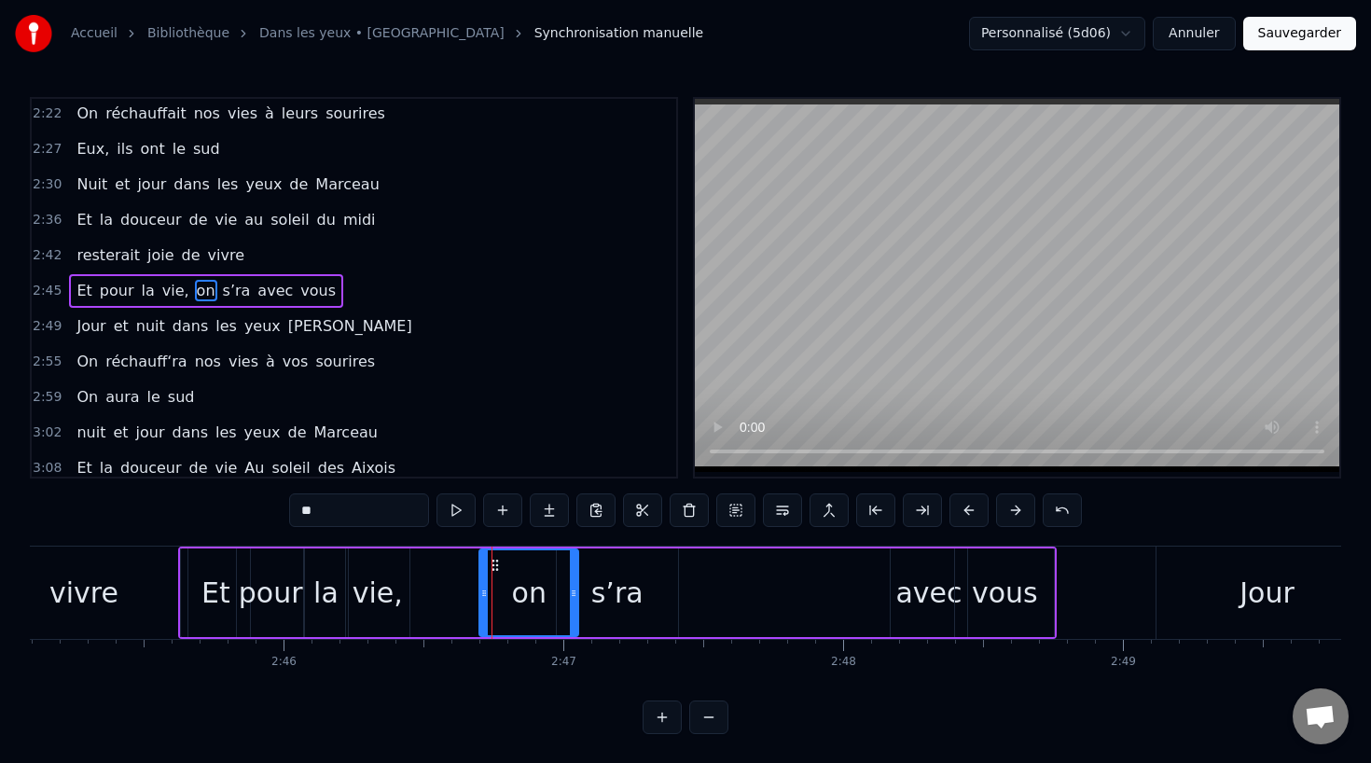
scroll to position [1033, 0]
click at [533, 588] on div "on" at bounding box center [529, 593] width 35 height 42
click at [439, 595] on div "Et pour la vie, on s’ra avec vous" at bounding box center [617, 592] width 878 height 92
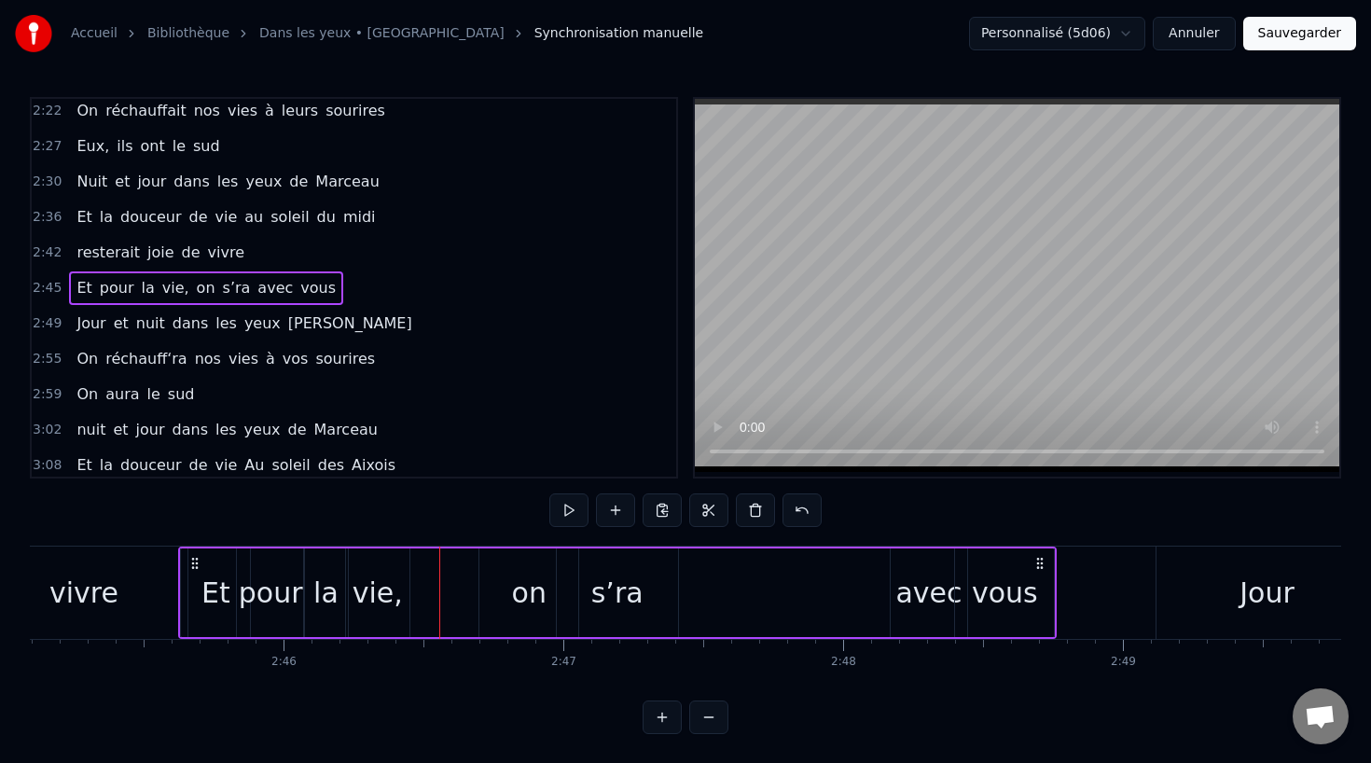
click at [348, 578] on div "vie," at bounding box center [377, 592] width 63 height 89
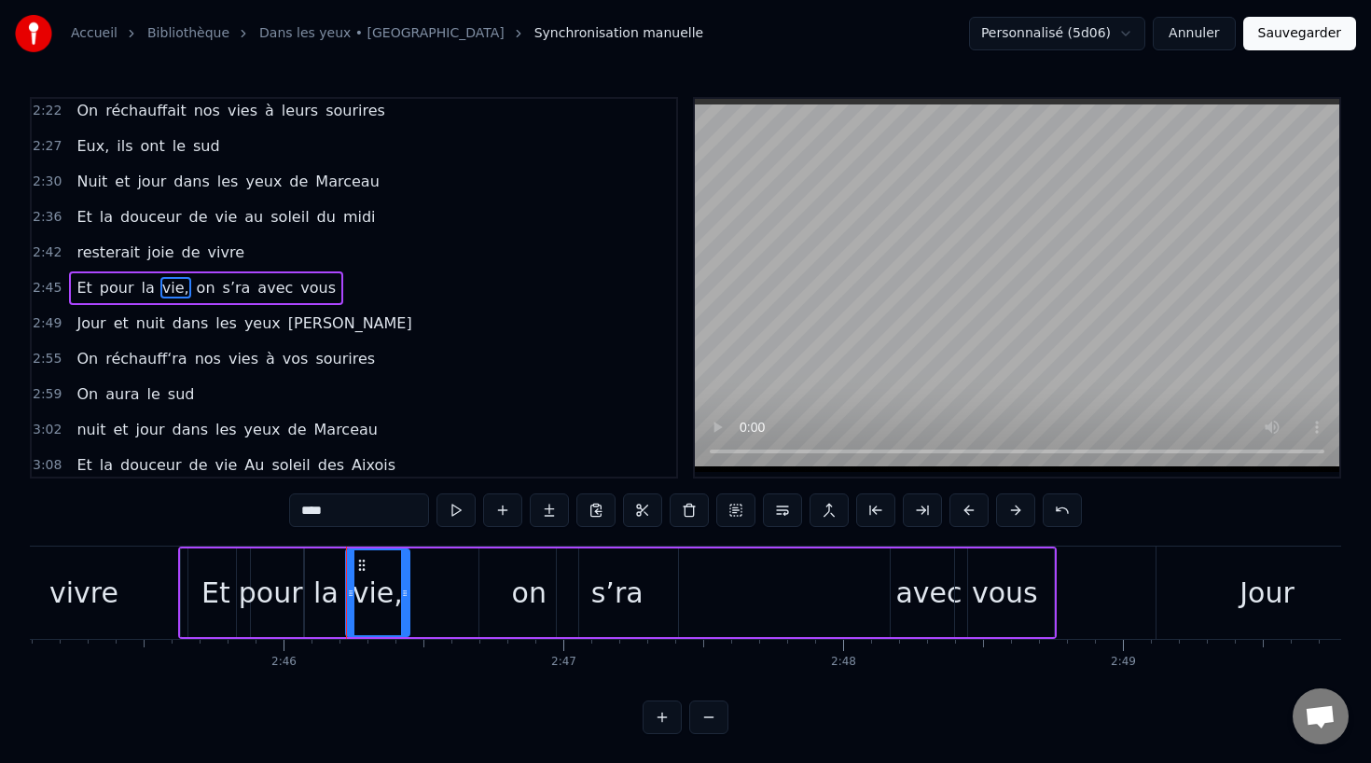
click at [501, 585] on div "on" at bounding box center [528, 592] width 99 height 89
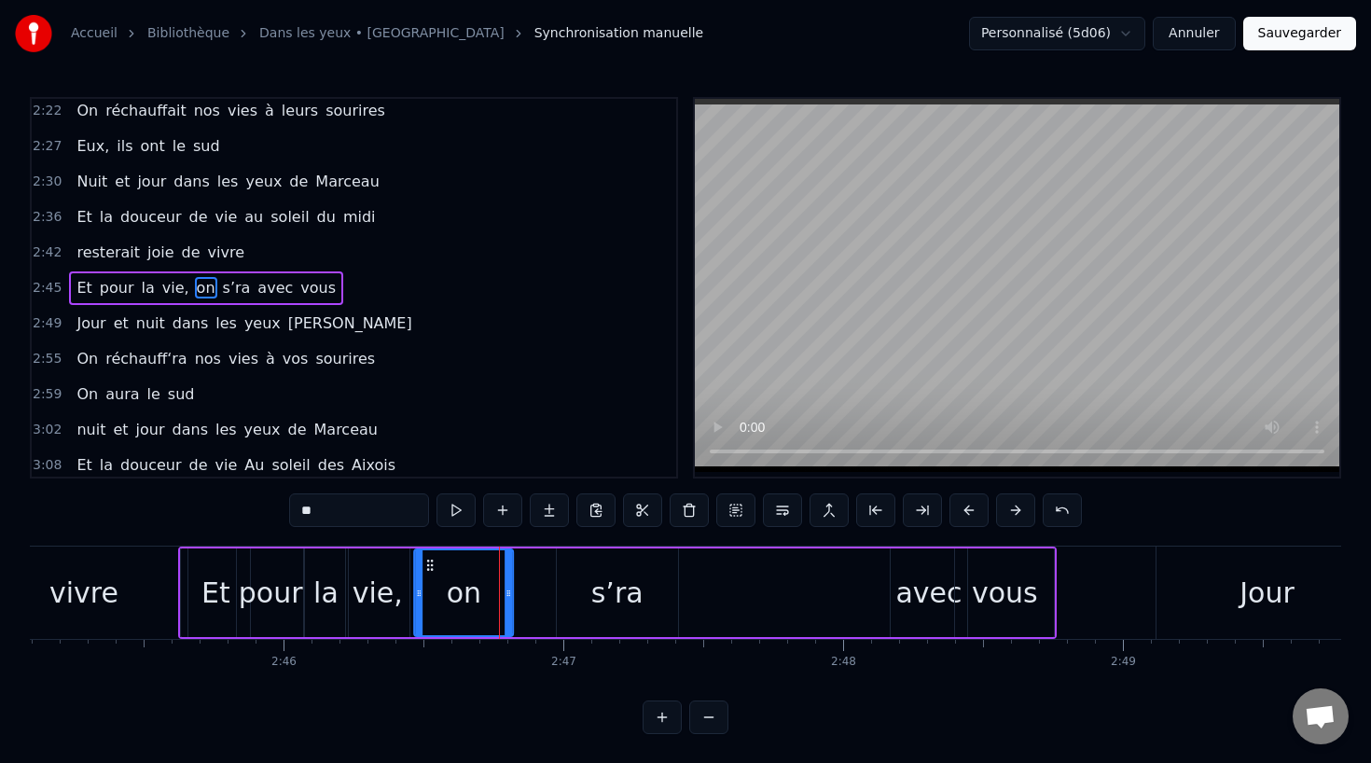
drag, startPoint x: 490, startPoint y: 560, endPoint x: 423, endPoint y: 563, distance: 67.2
click at [423, 563] on icon at bounding box center [429, 565] width 15 height 15
drag, startPoint x: 508, startPoint y: 592, endPoint x: 486, endPoint y: 593, distance: 22.4
click at [486, 593] on icon at bounding box center [486, 593] width 7 height 15
click at [600, 597] on div "s’ra" at bounding box center [617, 593] width 52 height 42
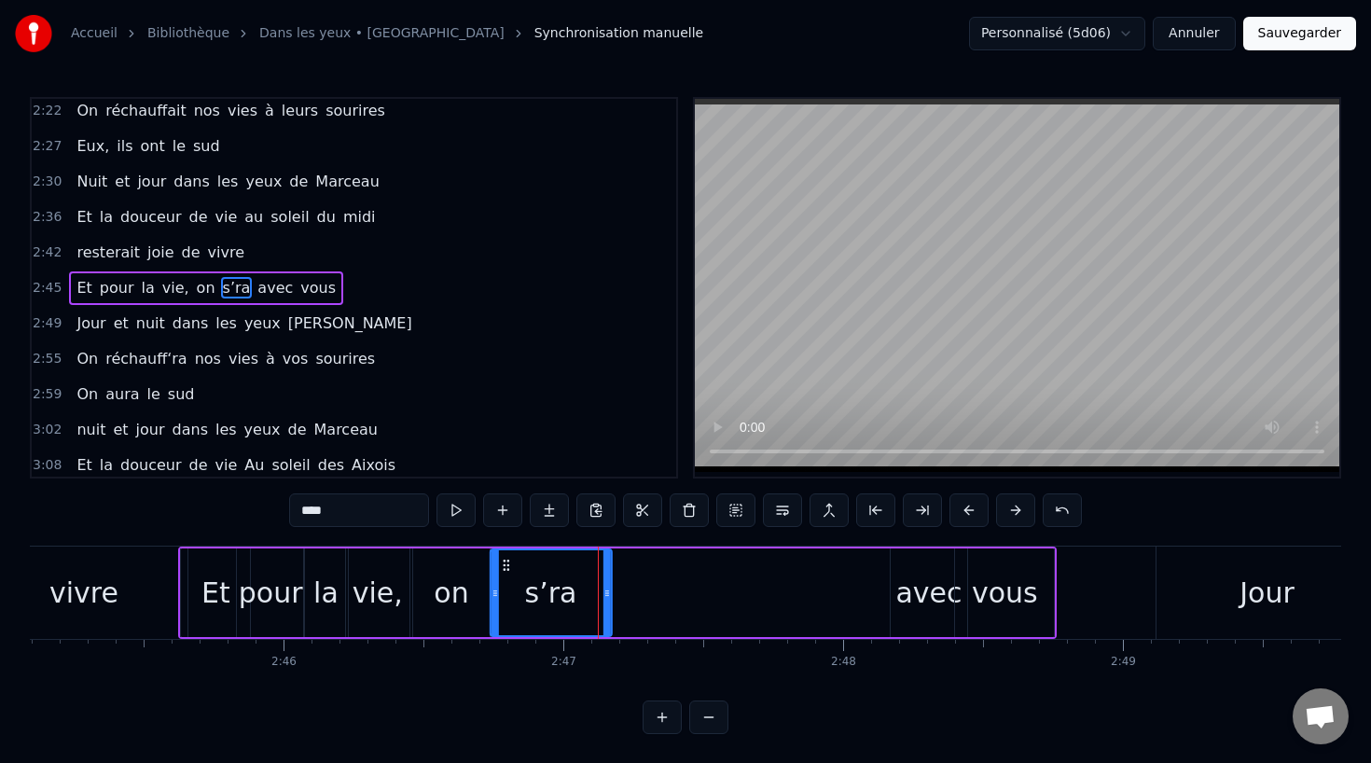
drag, startPoint x: 568, startPoint y: 560, endPoint x: 502, endPoint y: 563, distance: 66.3
click at [502, 563] on icon at bounding box center [506, 565] width 15 height 15
drag, startPoint x: 608, startPoint y: 596, endPoint x: 570, endPoint y: 598, distance: 38.3
click at [570, 598] on icon at bounding box center [568, 593] width 7 height 15
click at [929, 589] on div "avec" at bounding box center [928, 593] width 66 height 42
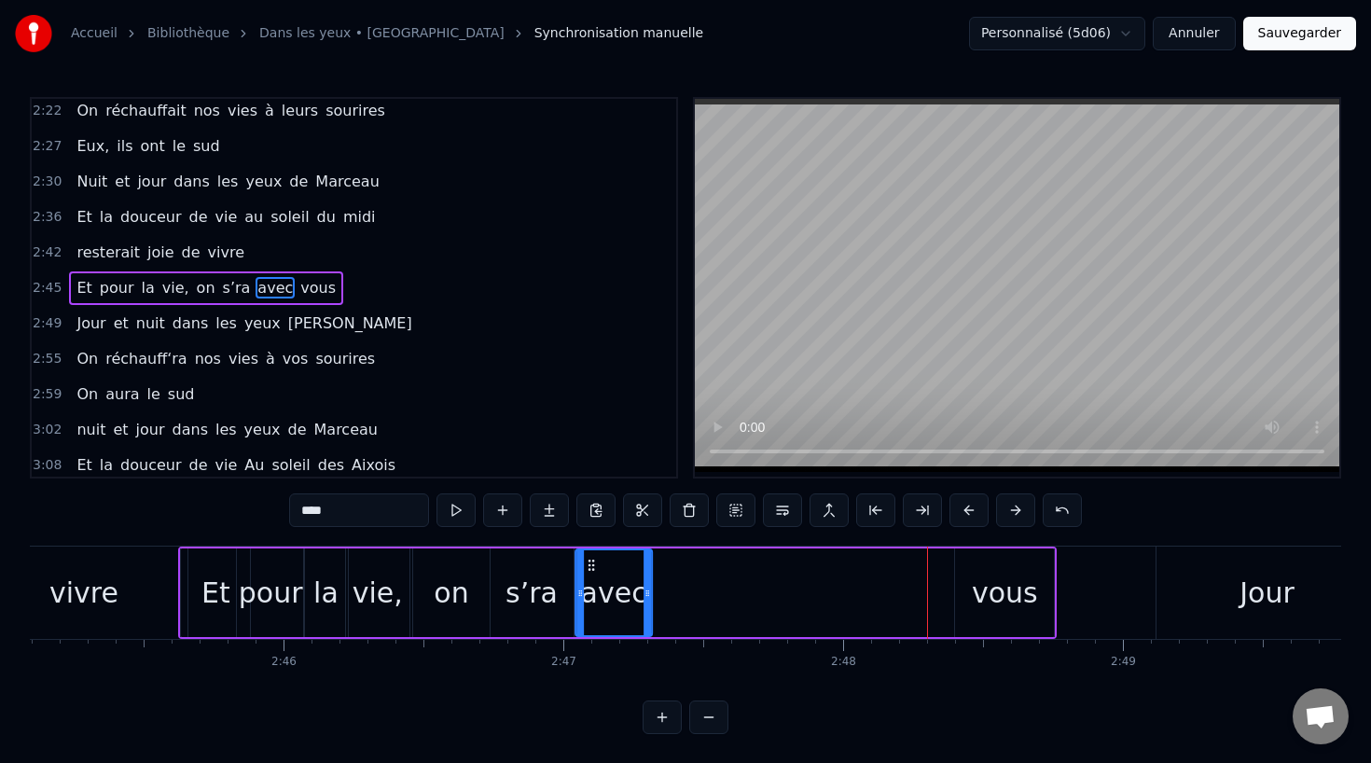
drag, startPoint x: 906, startPoint y: 560, endPoint x: 589, endPoint y: 556, distance: 317.1
click at [589, 556] on div "avec" at bounding box center [613, 592] width 75 height 85
click at [1019, 605] on div "vous" at bounding box center [1005, 593] width 66 height 42
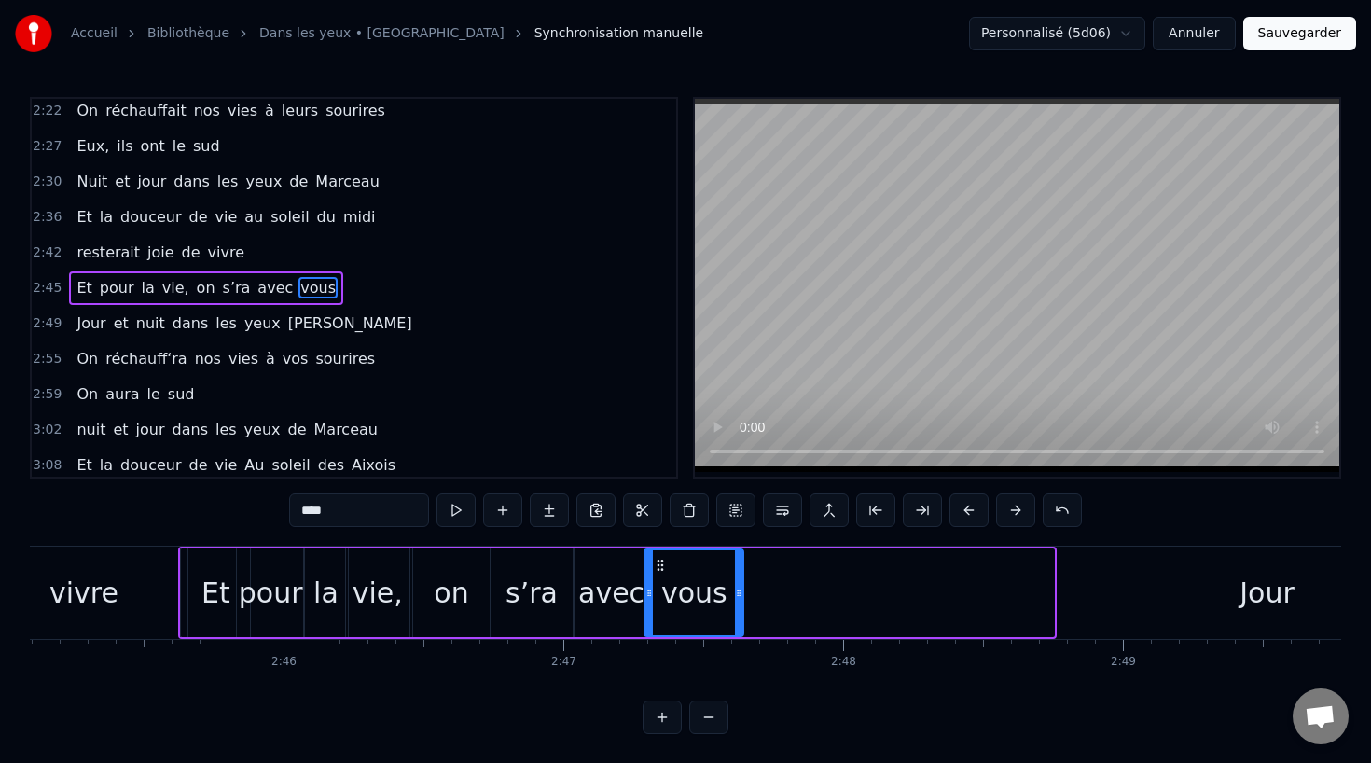
drag, startPoint x: 972, startPoint y: 562, endPoint x: 663, endPoint y: 573, distance: 308.8
click at [663, 573] on div "vous" at bounding box center [693, 592] width 97 height 85
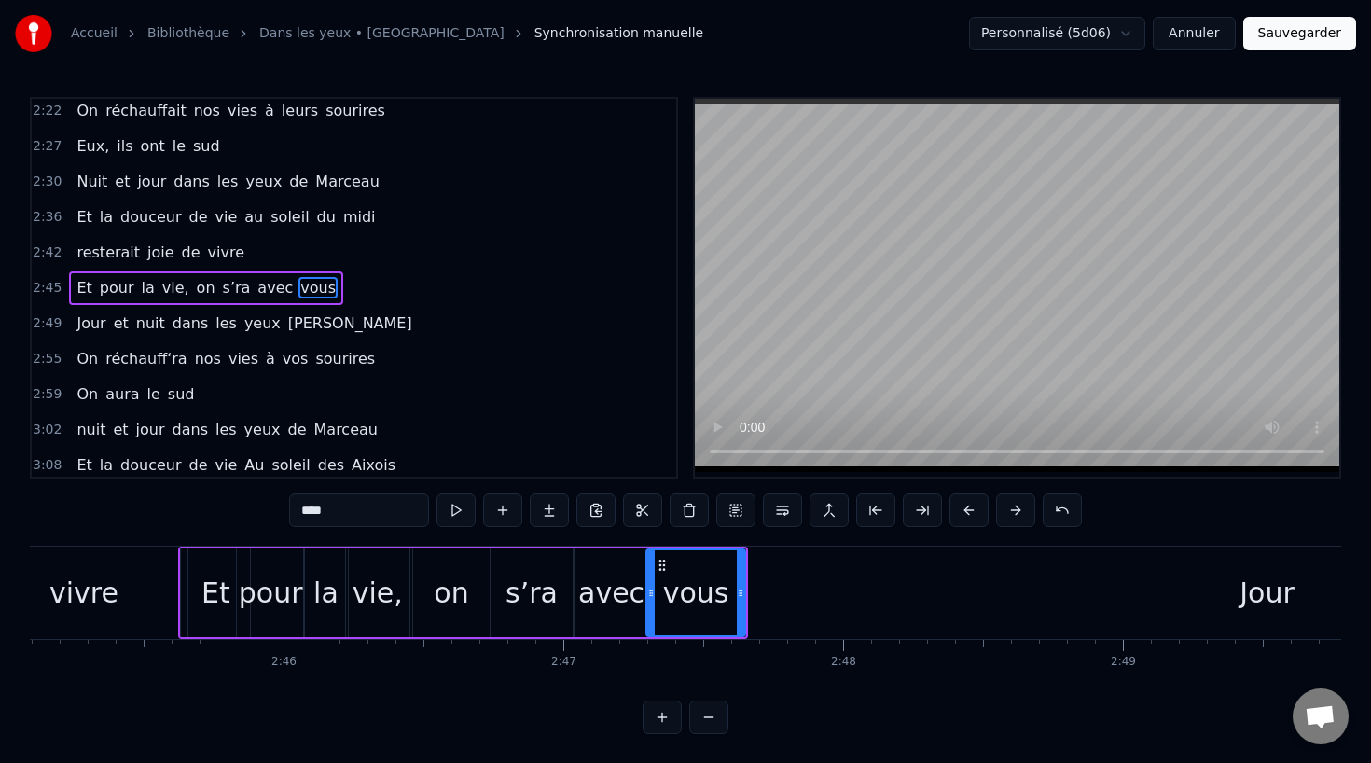
click at [1225, 602] on div "Jour" at bounding box center [1267, 592] width 222 height 92
type input "****"
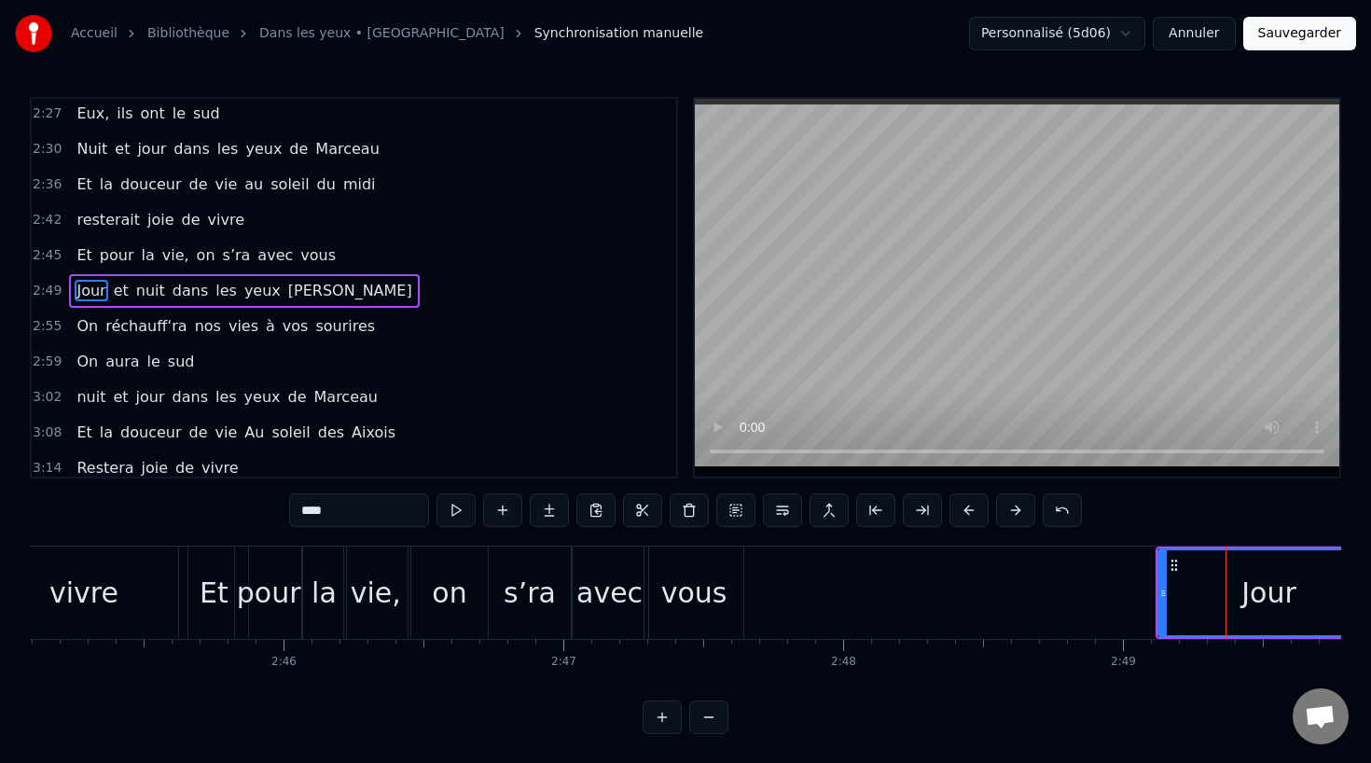
scroll to position [1069, 0]
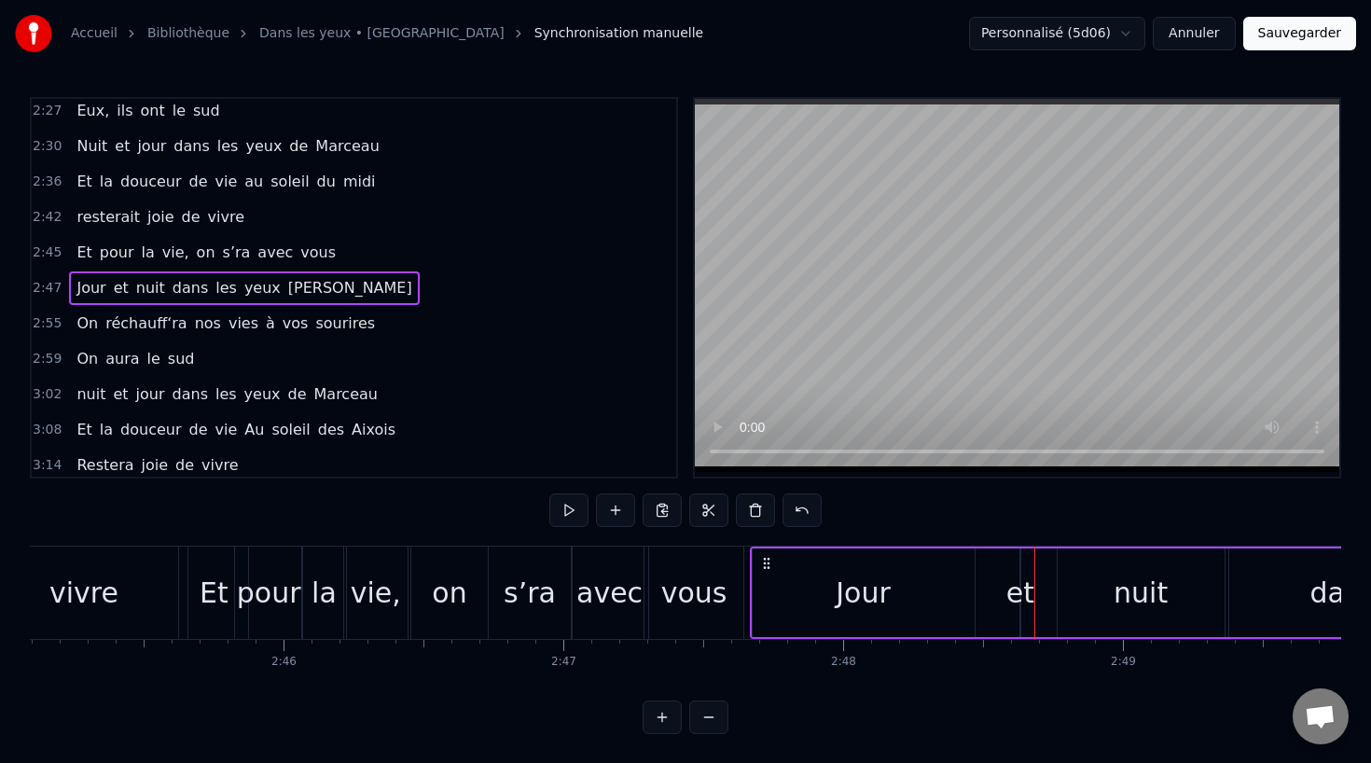
click at [1158, 596] on div "nuit" at bounding box center [1140, 593] width 54 height 42
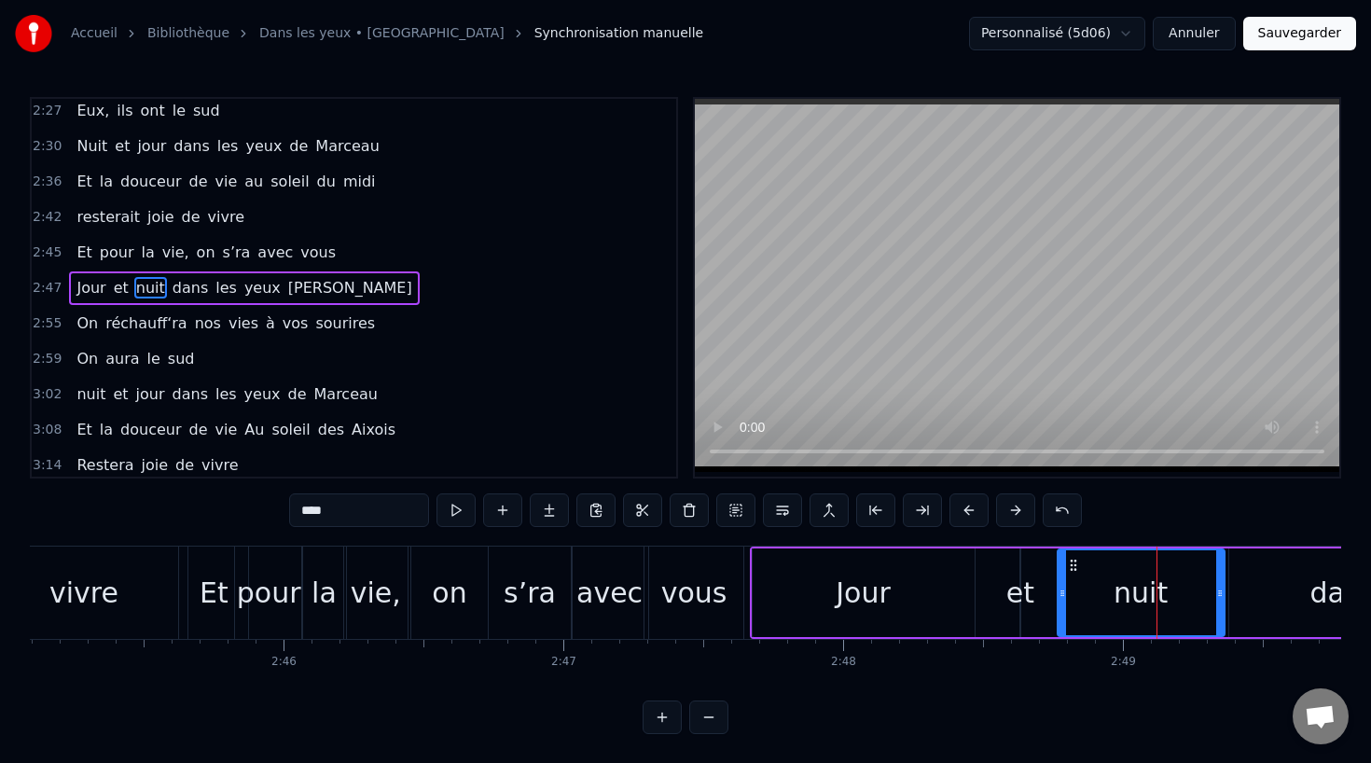
click at [1254, 603] on div "dans" at bounding box center [1343, 592] width 229 height 89
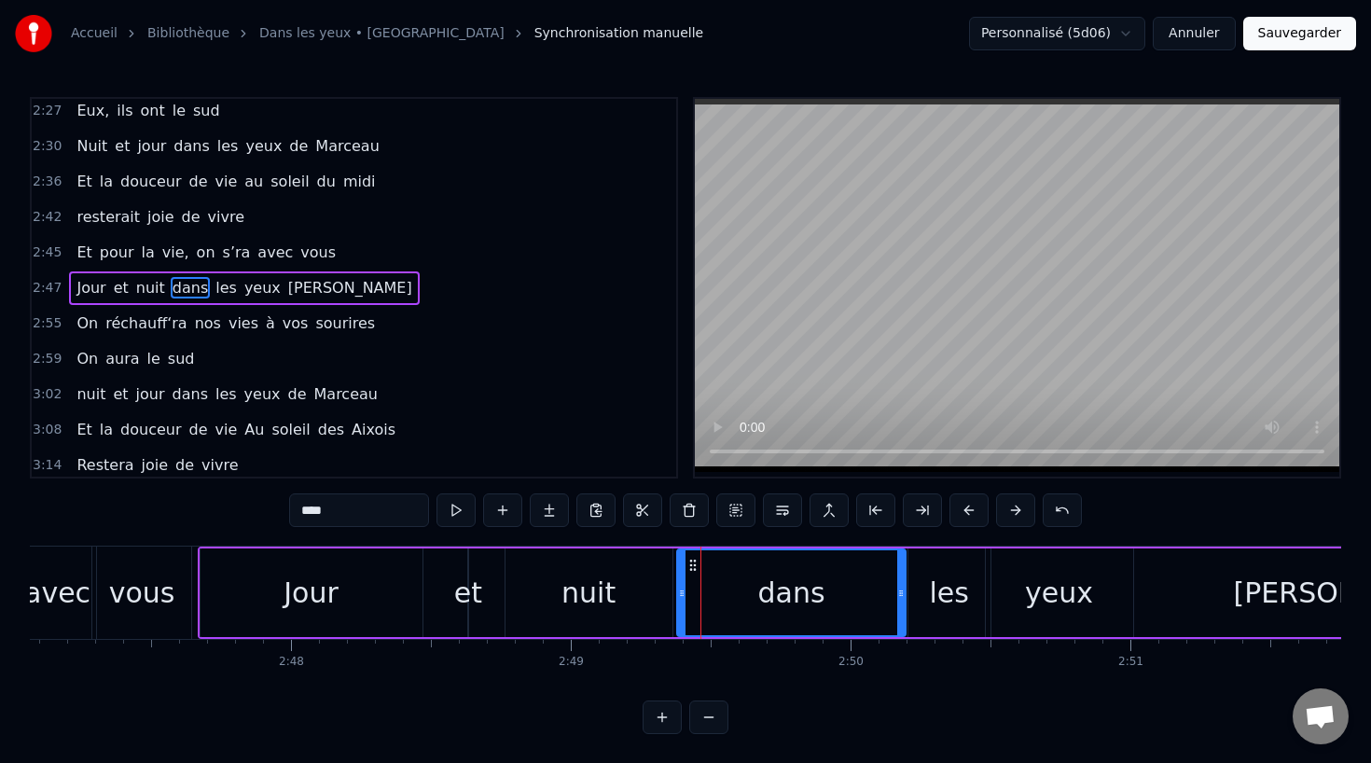
scroll to position [0, 46733]
click at [378, 590] on div "Jour" at bounding box center [314, 592] width 222 height 89
type input "****"
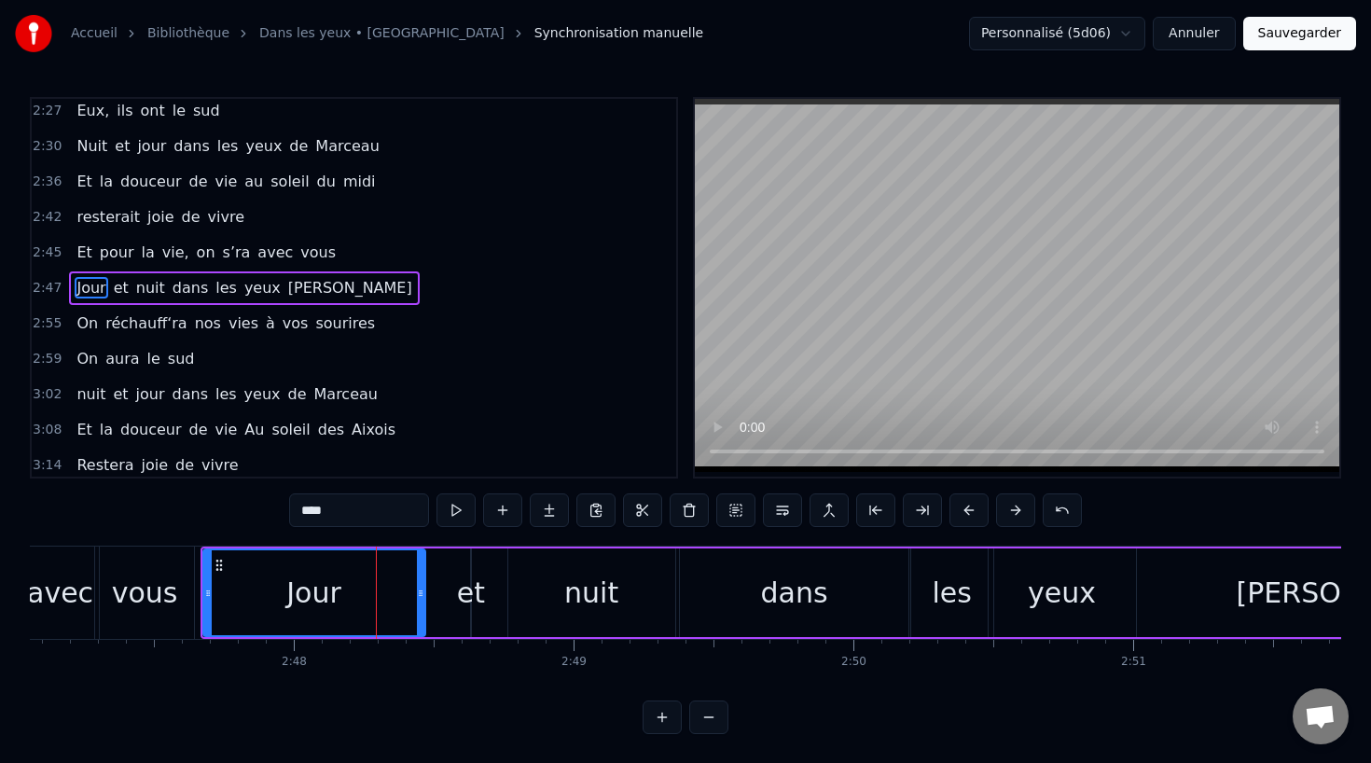
click at [449, 592] on div "Jour et nuit dans les yeux [PERSON_NAME]" at bounding box center [885, 592] width 1371 height 92
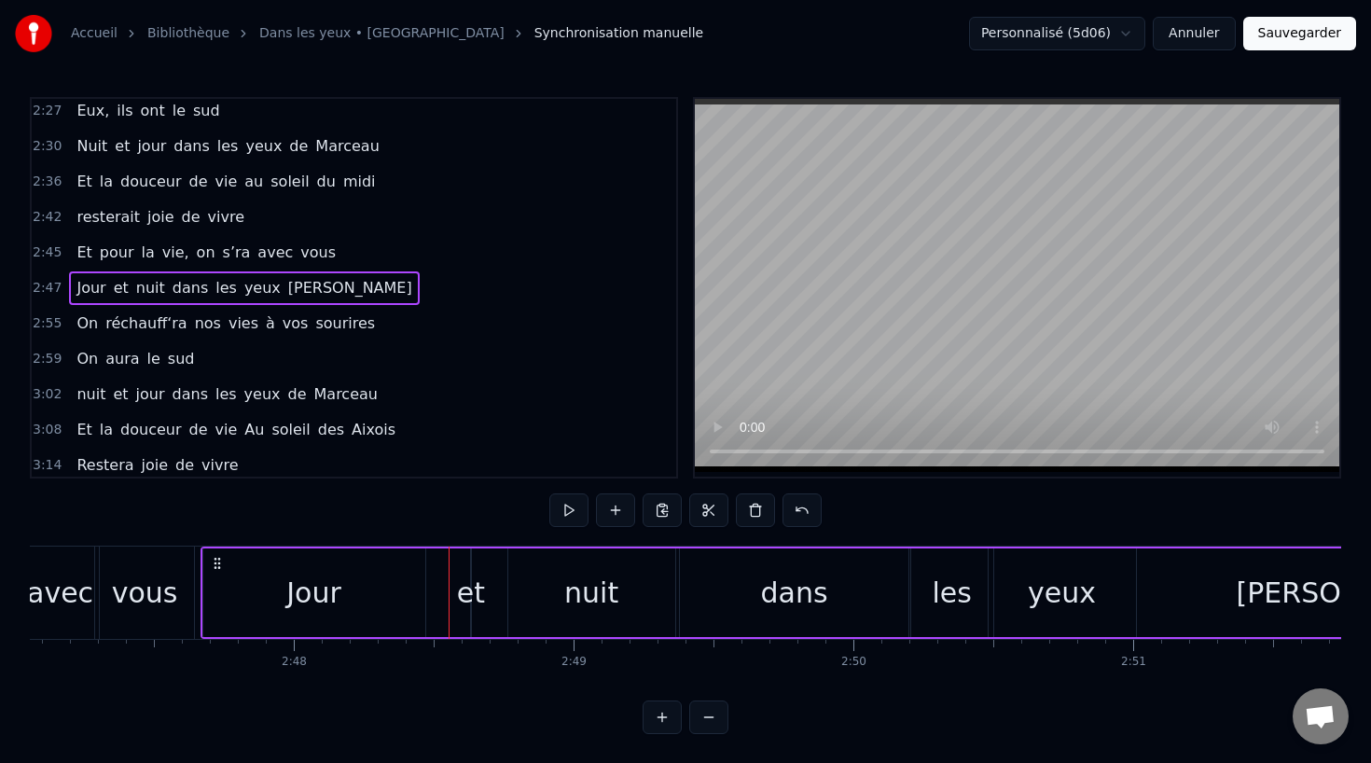
click at [403, 593] on div "Jour" at bounding box center [314, 592] width 222 height 89
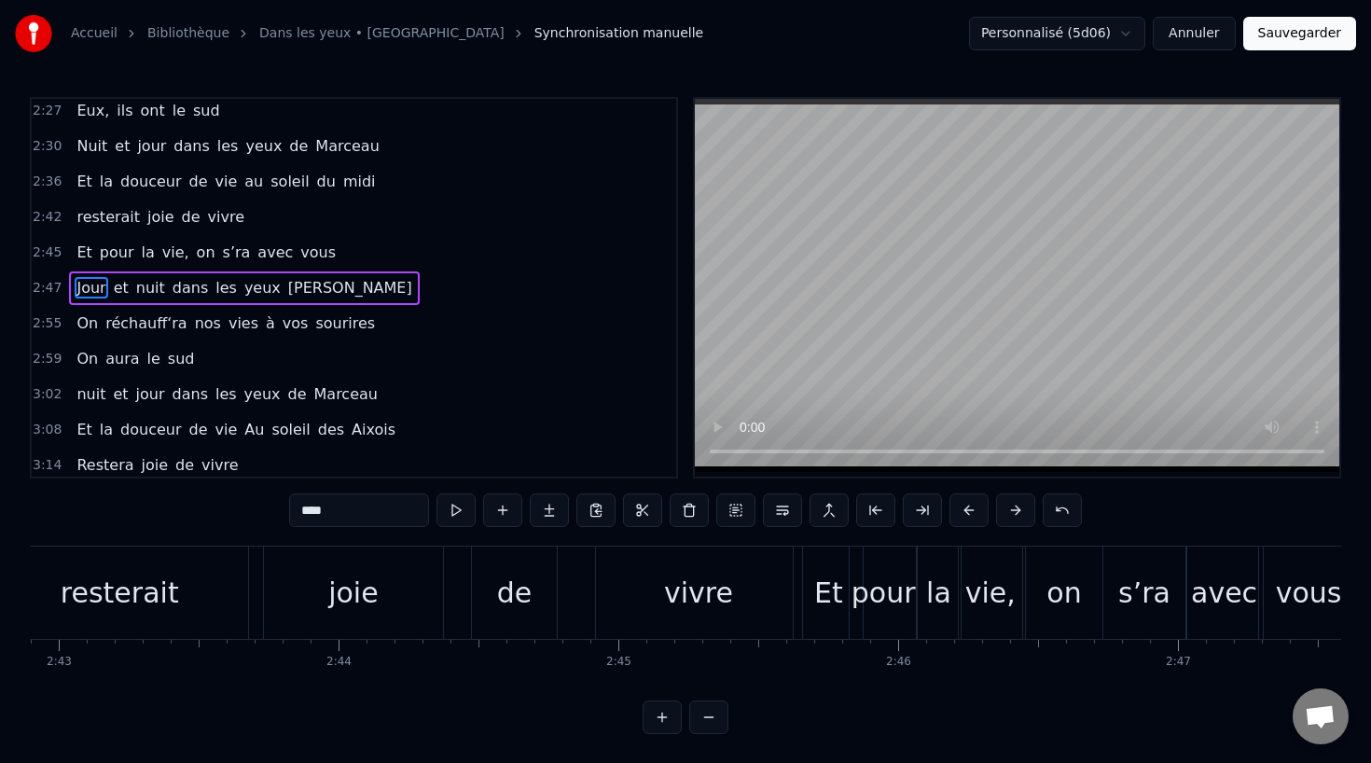
scroll to position [0, 45568]
click at [242, 595] on div "resterait" at bounding box center [121, 592] width 257 height 92
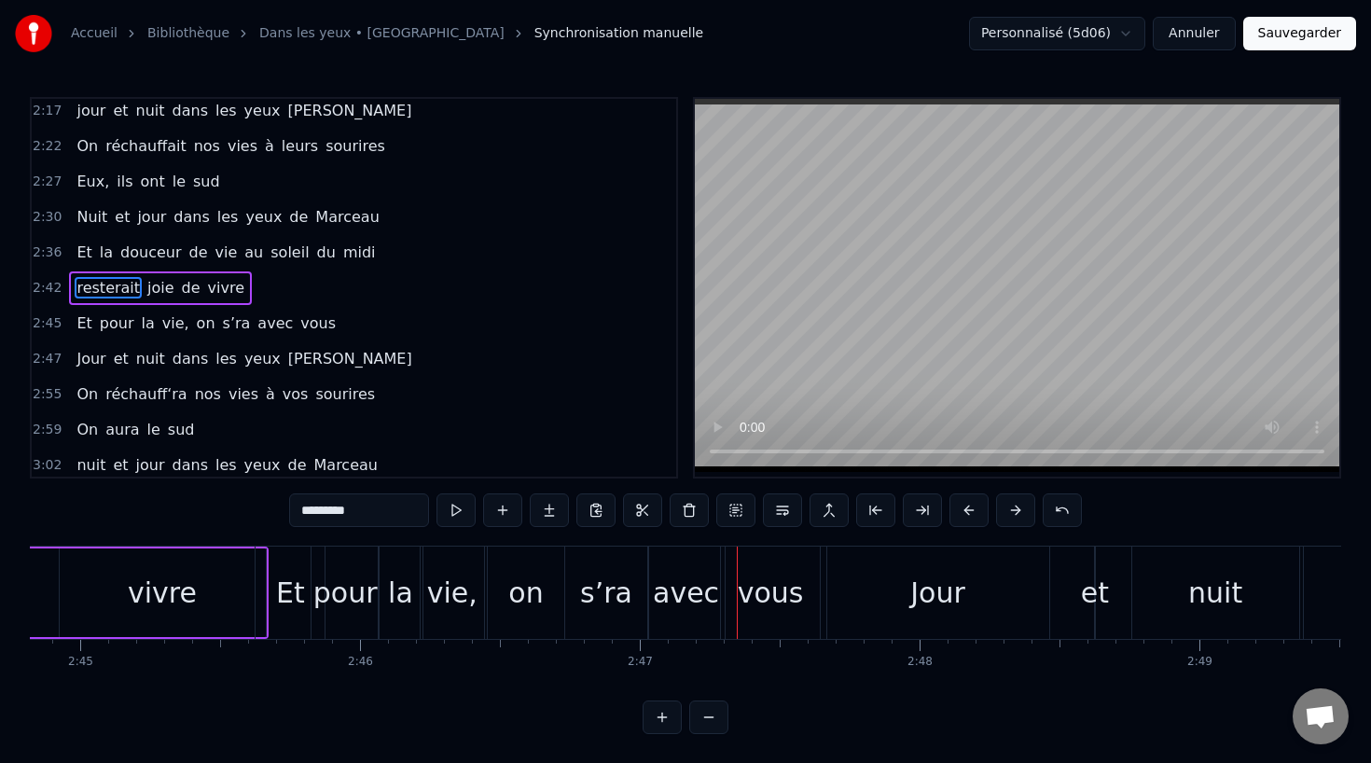
scroll to position [0, 46112]
click at [922, 598] on div "Jour" at bounding box center [932, 593] width 55 height 42
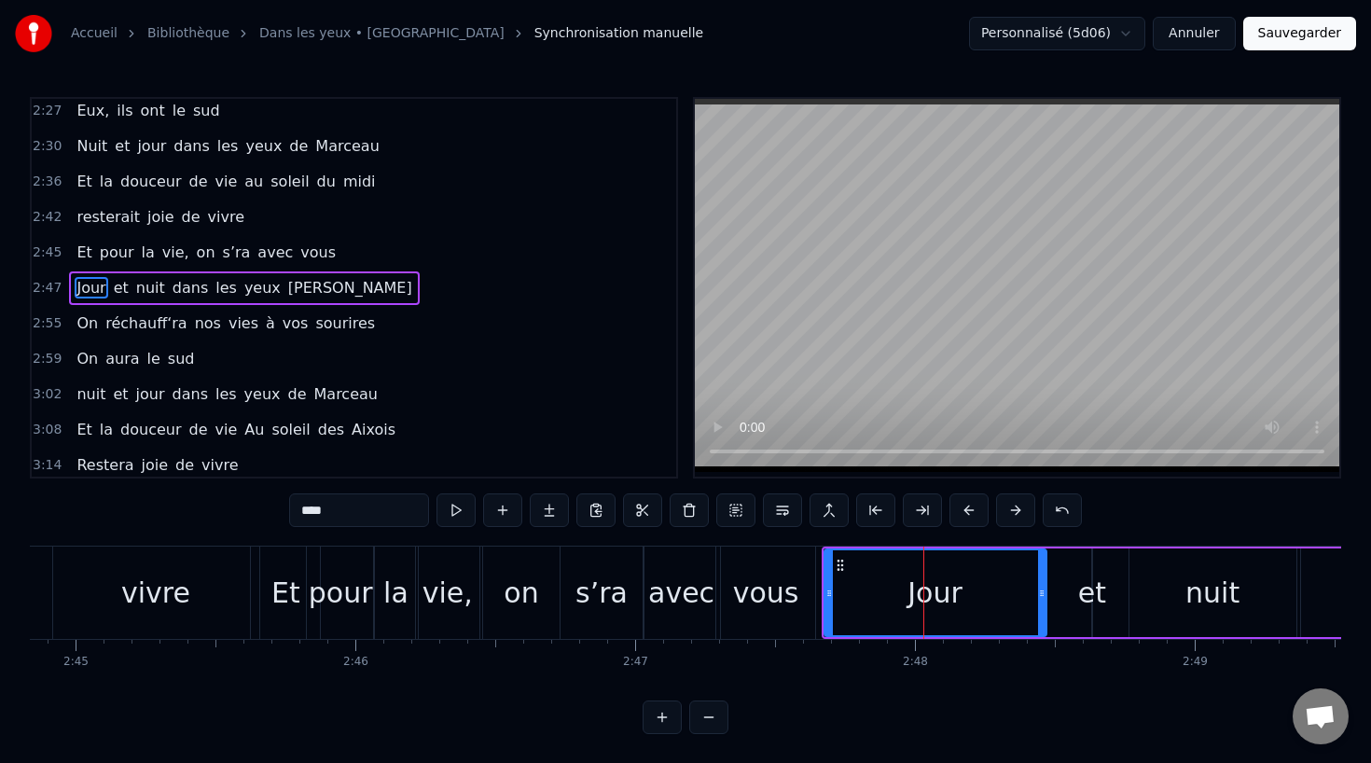
scroll to position [1069, 0]
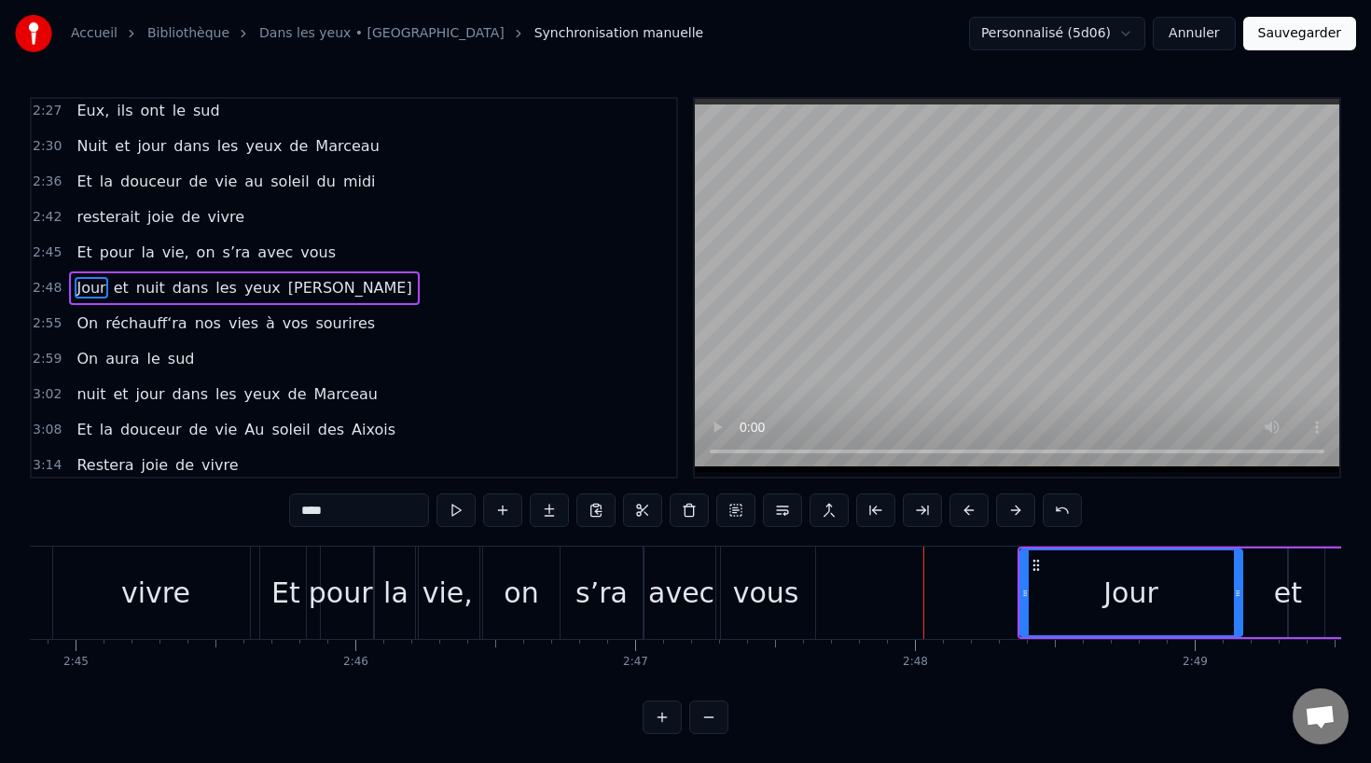
click at [131, 571] on div "vivre" at bounding box center [156, 592] width 206 height 92
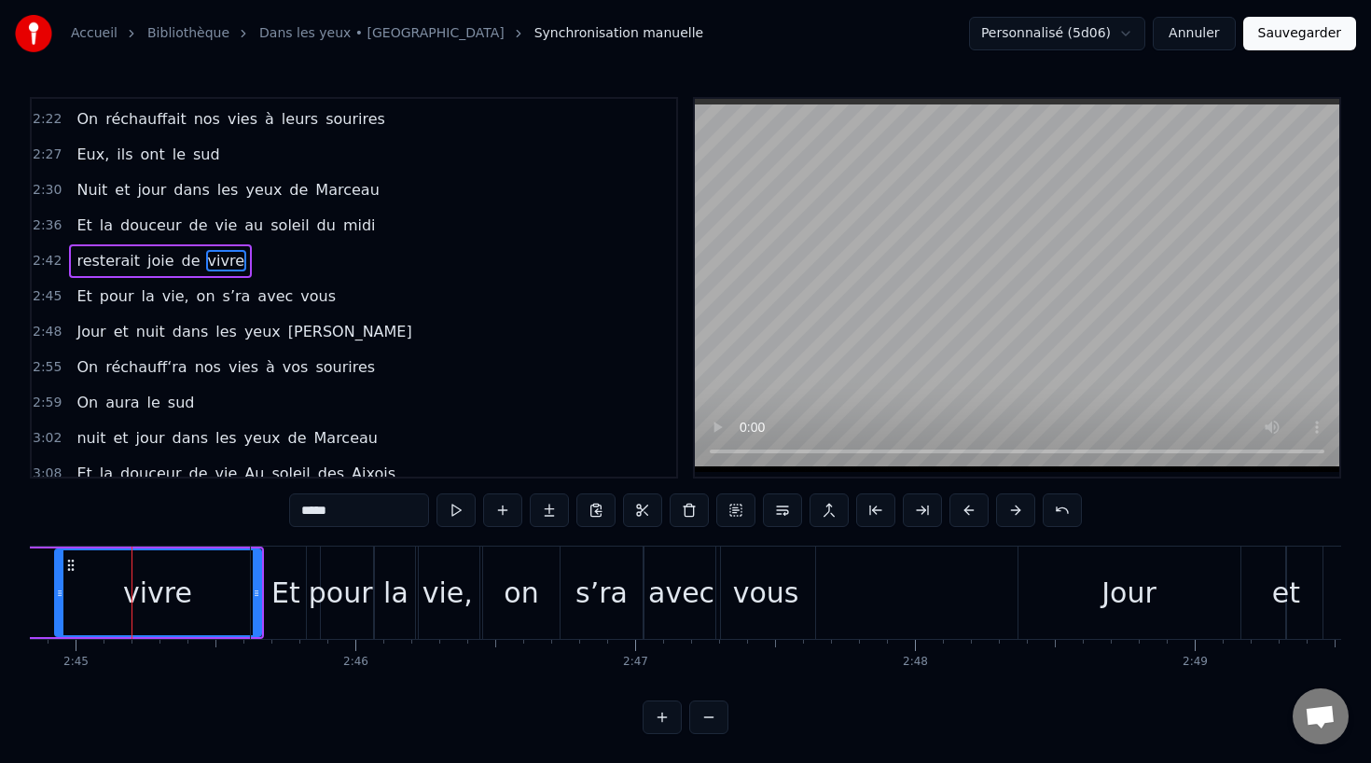
scroll to position [998, 0]
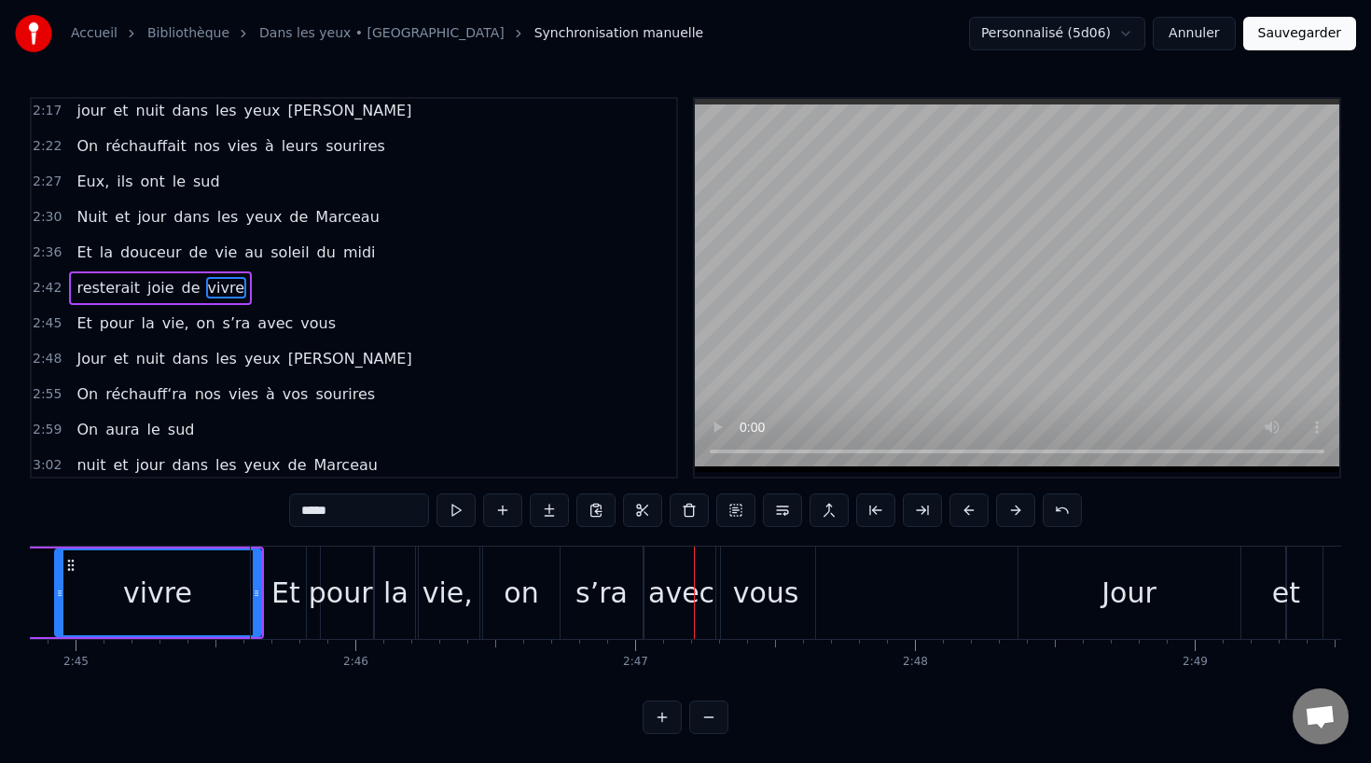
click at [754, 616] on div "vous" at bounding box center [765, 592] width 99 height 92
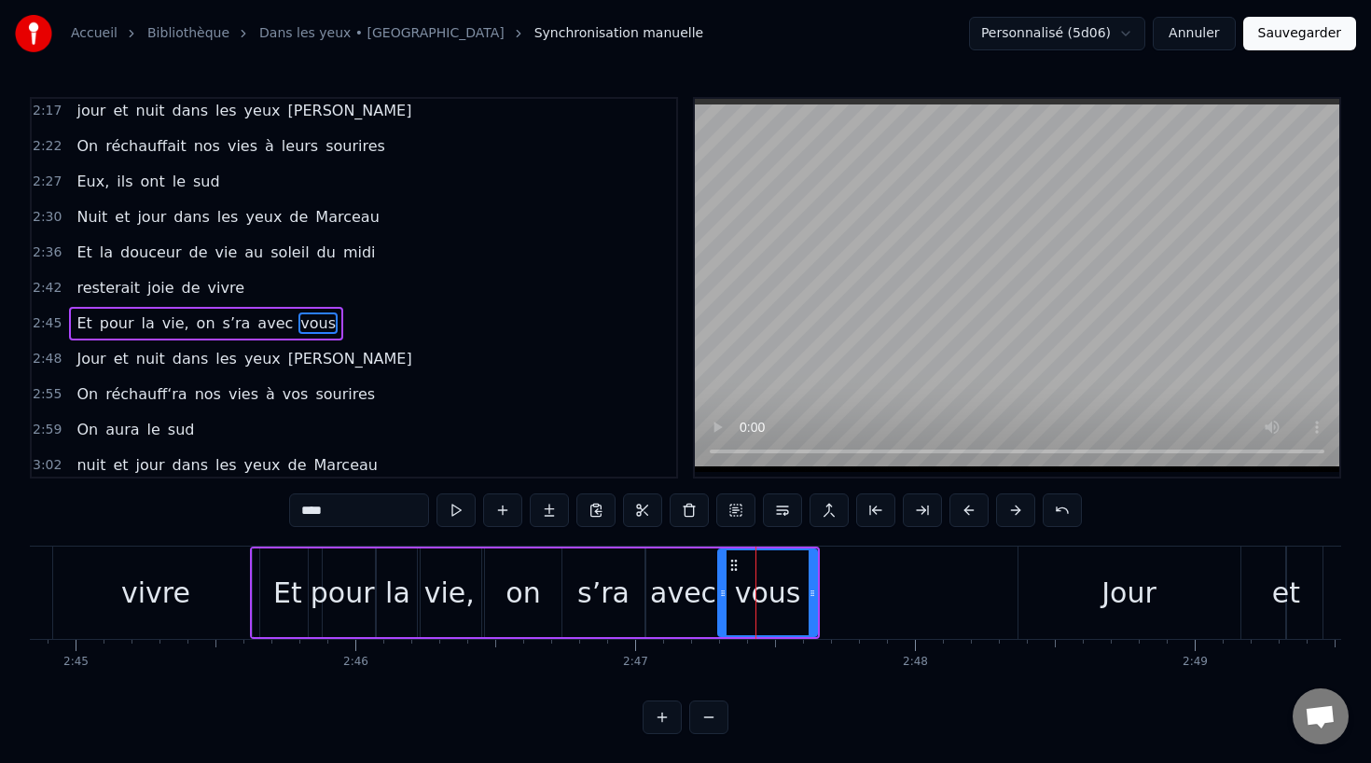
scroll to position [1033, 0]
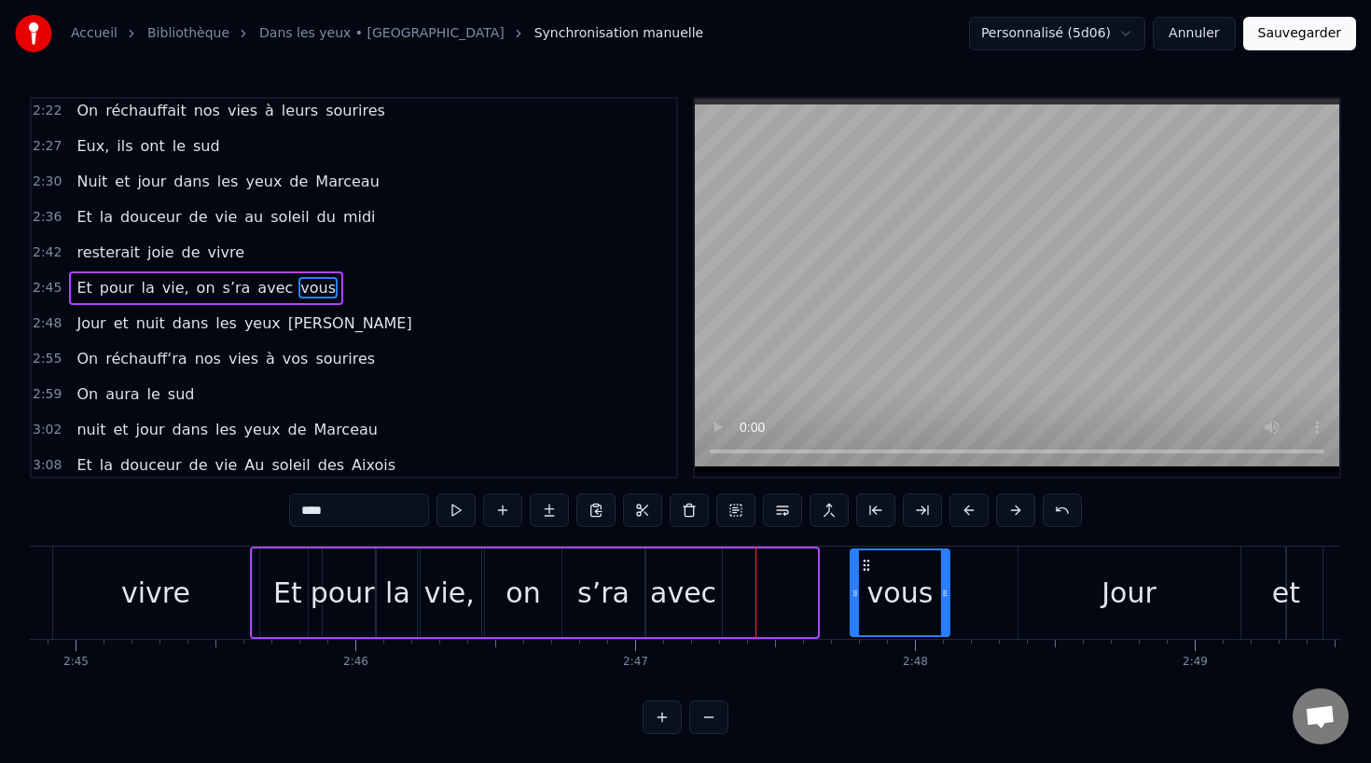
drag, startPoint x: 731, startPoint y: 563, endPoint x: 863, endPoint y: 574, distance: 132.0
click at [864, 574] on div "vous" at bounding box center [899, 592] width 97 height 85
click at [698, 582] on div "avec" at bounding box center [683, 593] width 66 height 42
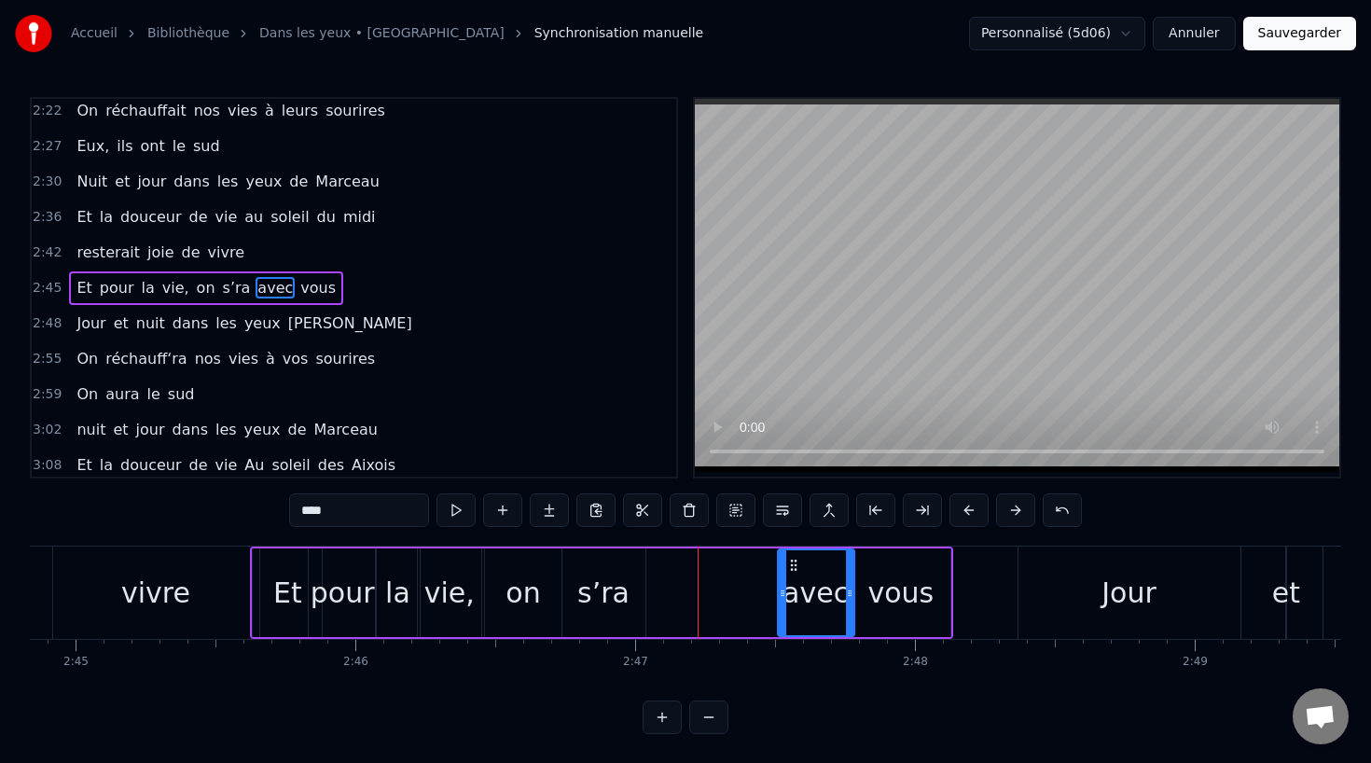
drag, startPoint x: 657, startPoint y: 558, endPoint x: 790, endPoint y: 562, distance: 132.5
click at [790, 562] on icon at bounding box center [793, 565] width 15 height 15
click at [609, 573] on div "s’ra" at bounding box center [603, 593] width 52 height 42
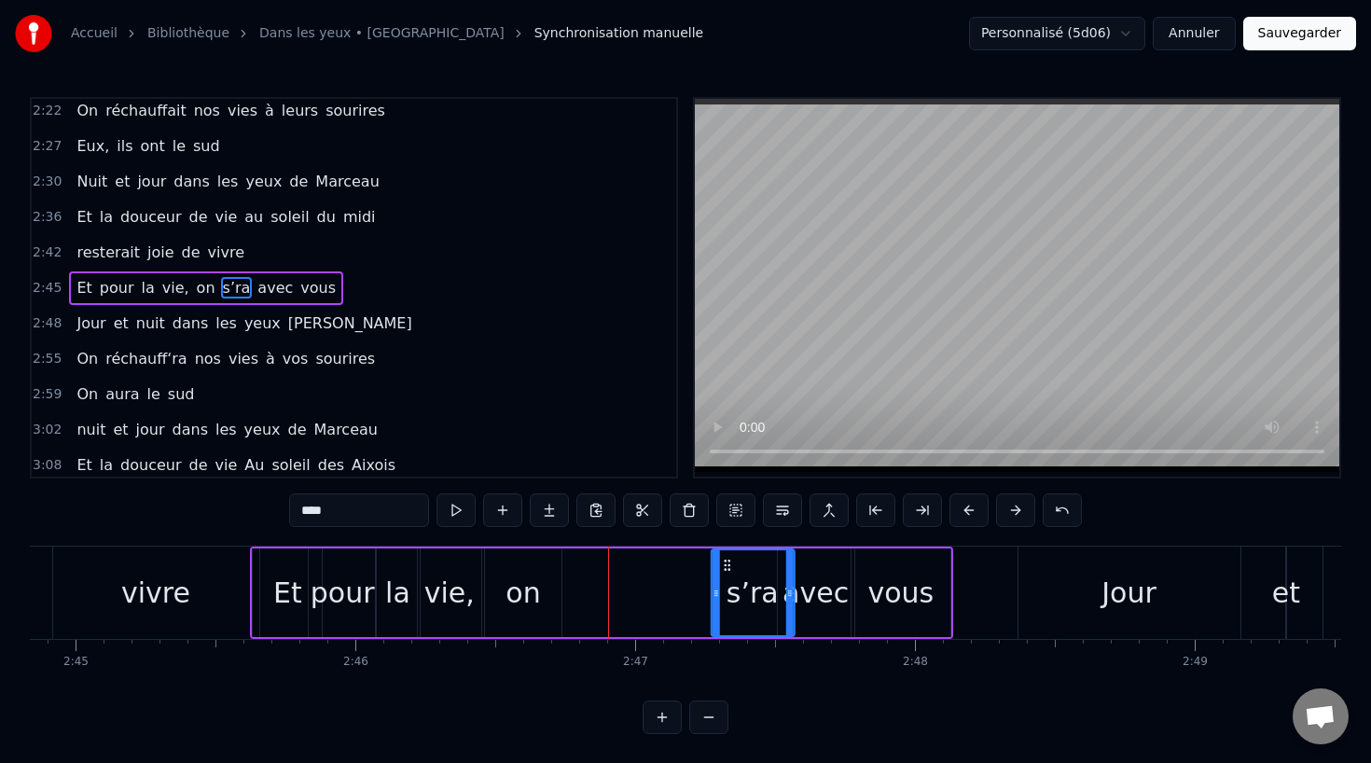
drag, startPoint x: 576, startPoint y: 562, endPoint x: 725, endPoint y: 567, distance: 149.3
click at [725, 567] on icon at bounding box center [726, 565] width 15 height 15
click at [504, 574] on div "on" at bounding box center [523, 592] width 76 height 89
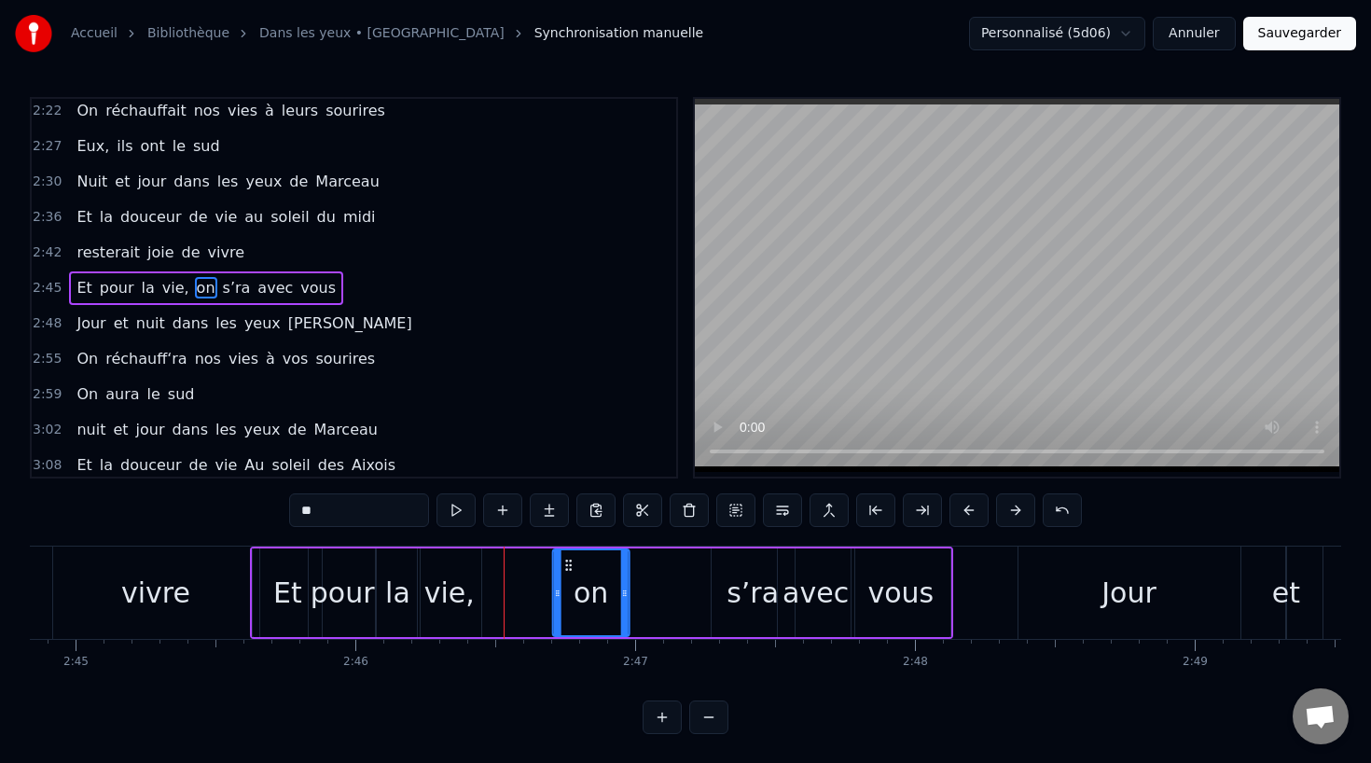
drag, startPoint x: 498, startPoint y: 559, endPoint x: 568, endPoint y: 584, distance: 74.0
click at [568, 584] on div "on" at bounding box center [591, 592] width 75 height 85
click at [464, 598] on div "vie," at bounding box center [449, 593] width 50 height 42
type input "****"
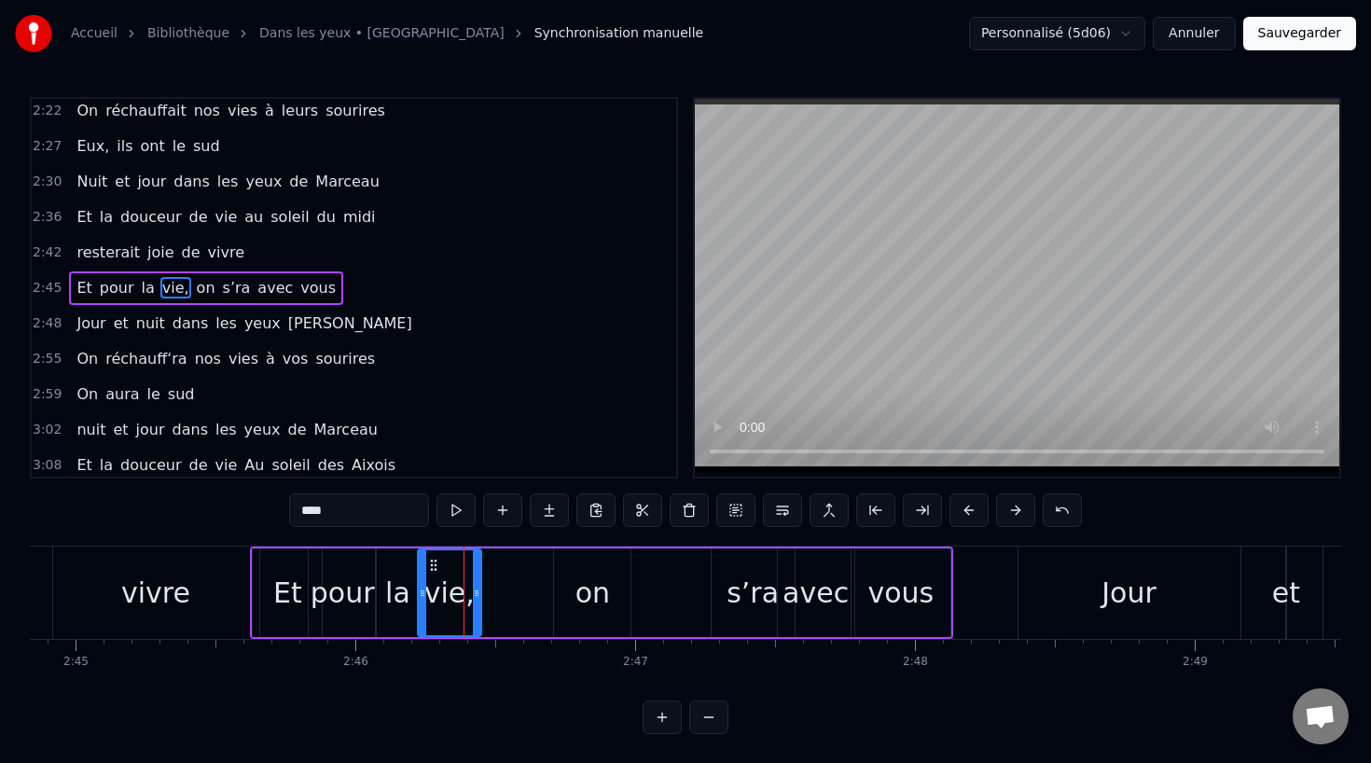
click at [480, 595] on div "vie," at bounding box center [449, 592] width 65 height 89
drag, startPoint x: 474, startPoint y: 593, endPoint x: 509, endPoint y: 599, distance: 35.9
click at [510, 599] on icon at bounding box center [512, 593] width 7 height 15
click at [641, 584] on div "Et pour la vie, on s’ra avec vous" at bounding box center [601, 592] width 703 height 92
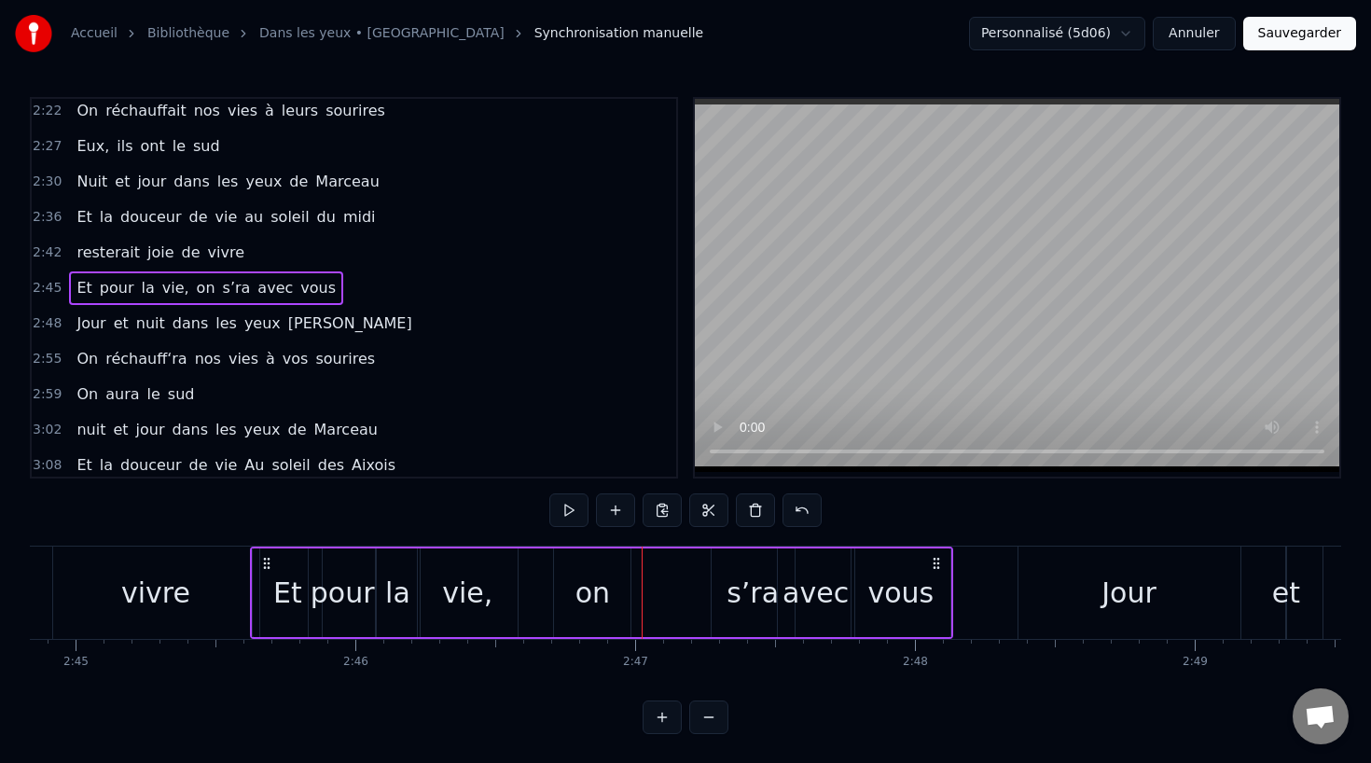
click at [583, 592] on div "on" at bounding box center [592, 593] width 35 height 42
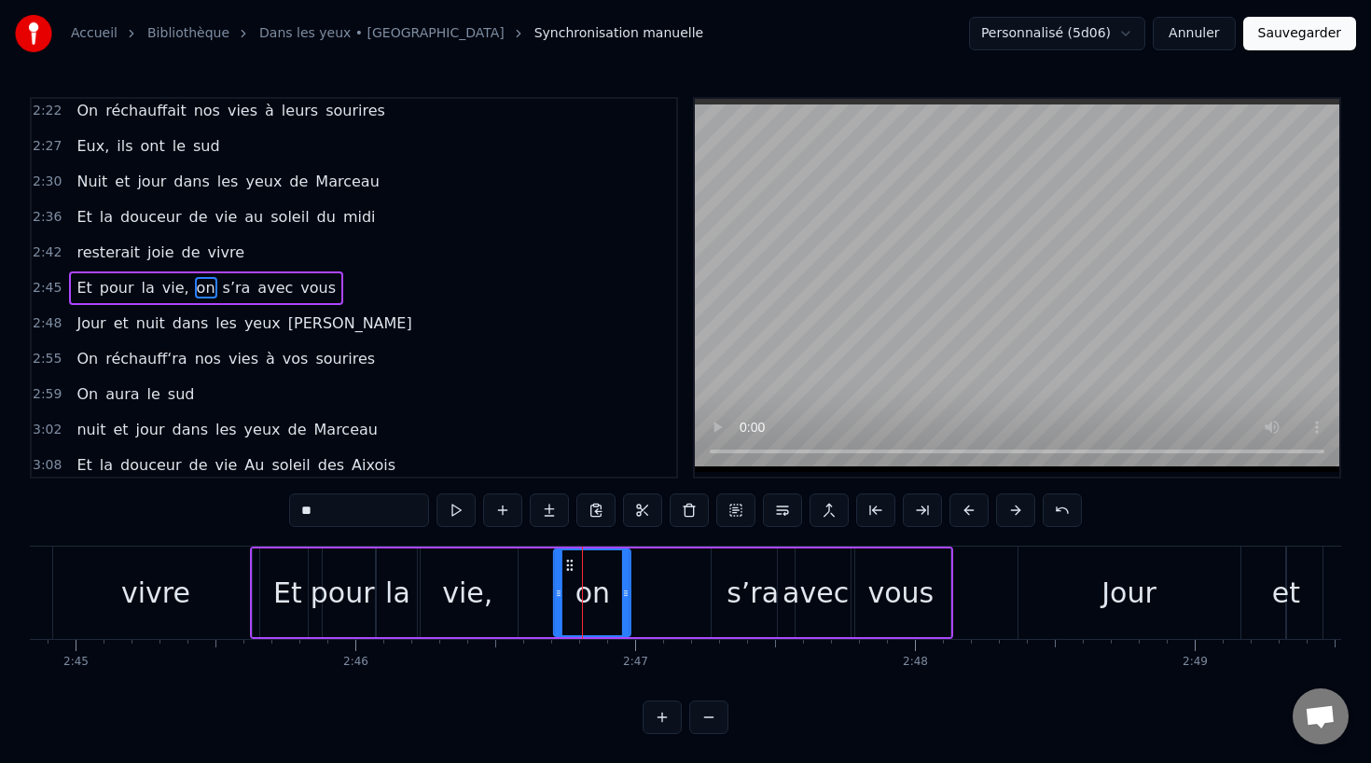
click at [568, 561] on circle at bounding box center [568, 560] width 1 height 1
click at [733, 604] on div "s’ra" at bounding box center [752, 593] width 52 height 42
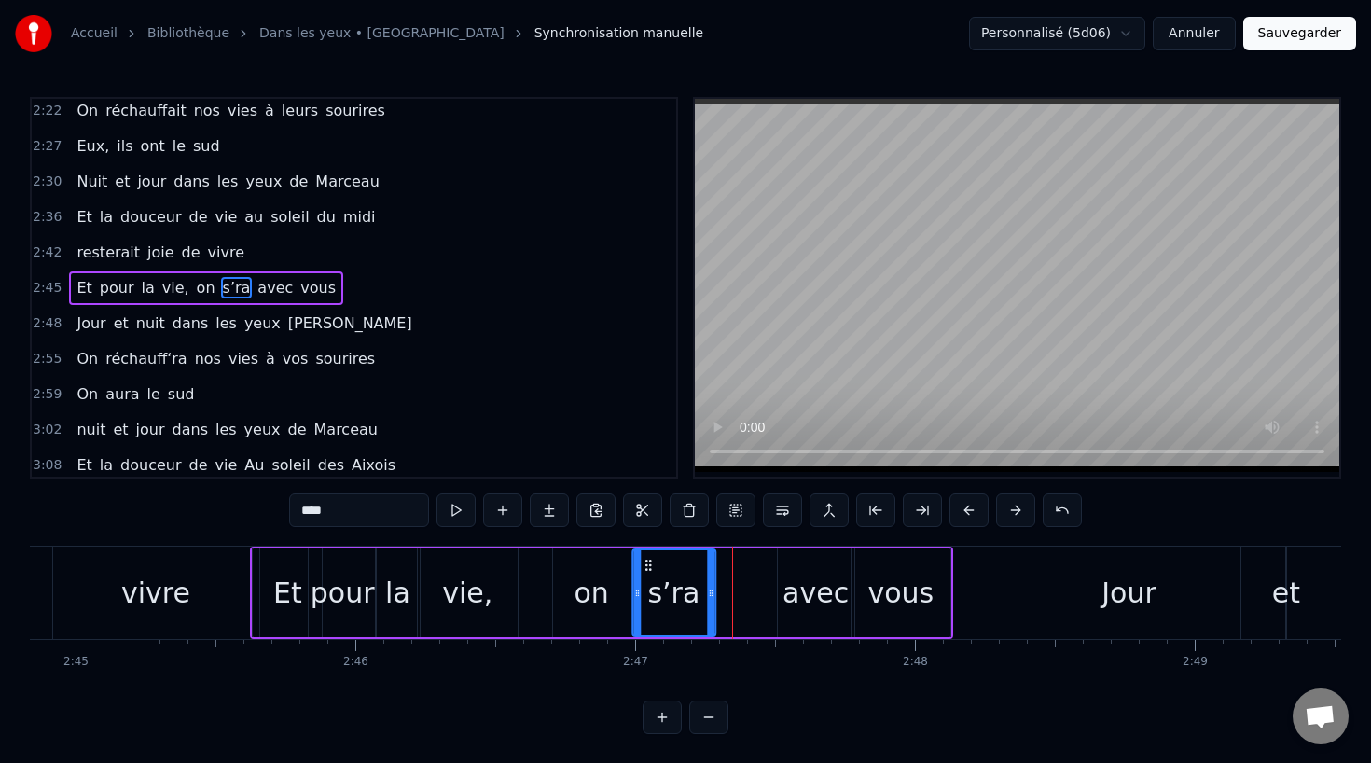
drag, startPoint x: 721, startPoint y: 559, endPoint x: 641, endPoint y: 561, distance: 80.2
click at [641, 561] on icon at bounding box center [648, 565] width 15 height 15
click at [818, 614] on div "avec" at bounding box center [816, 592] width 76 height 89
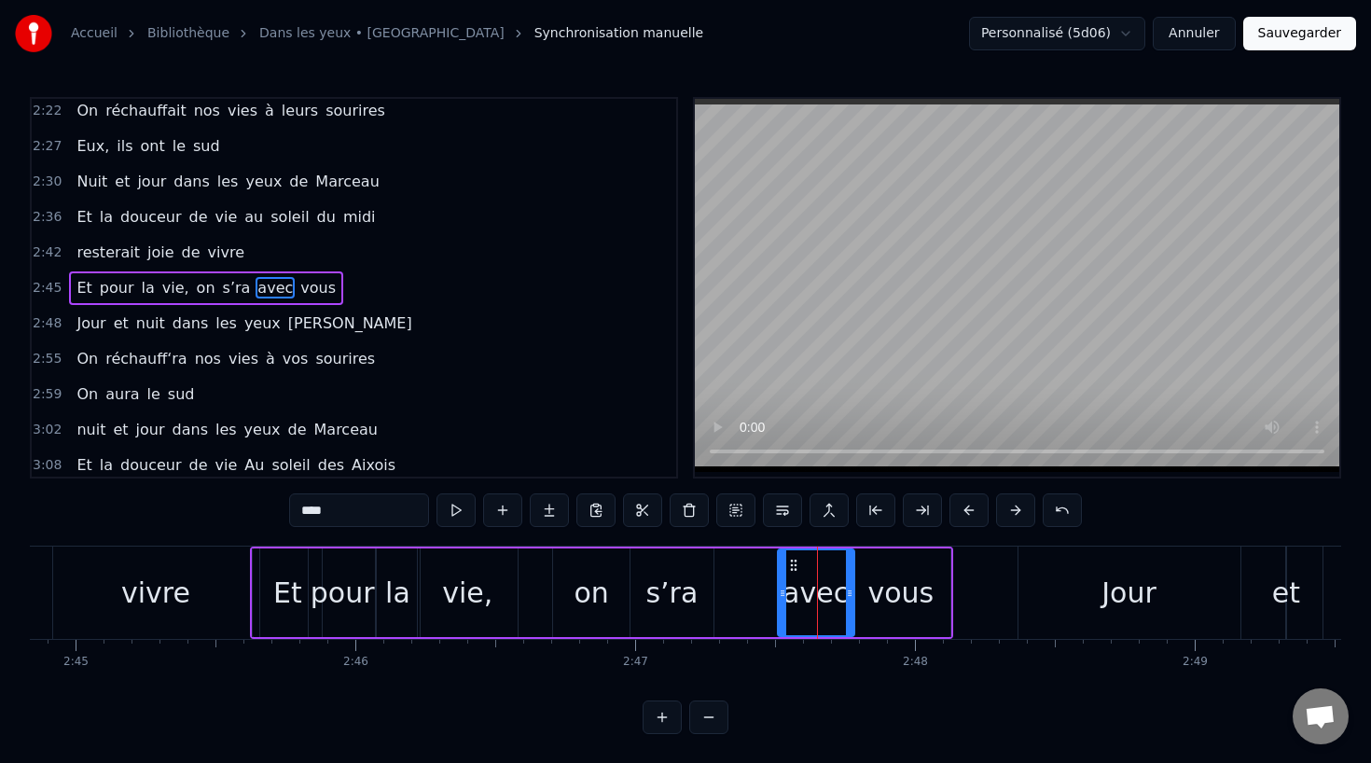
click at [673, 591] on div "s’ra" at bounding box center [671, 593] width 52 height 42
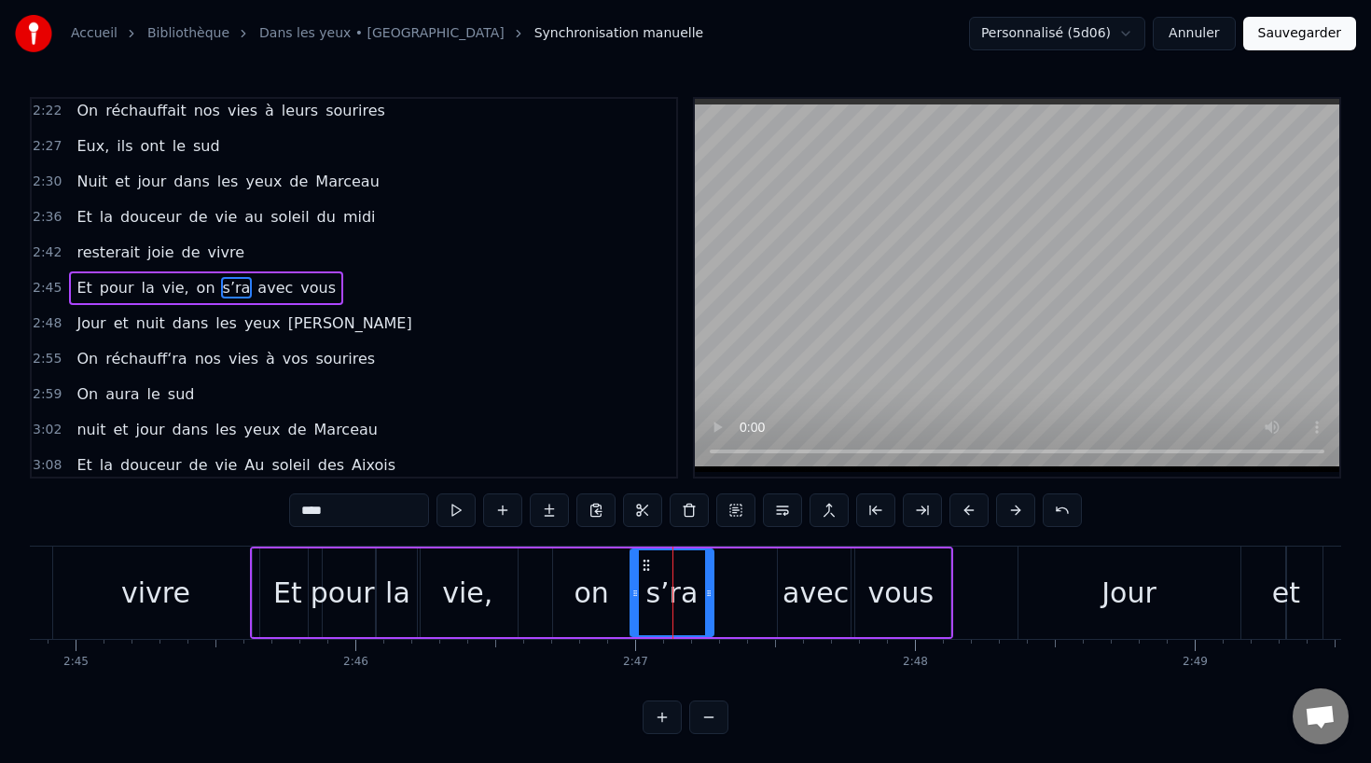
drag, startPoint x: 712, startPoint y: 593, endPoint x: 690, endPoint y: 593, distance: 22.4
click at [690, 593] on div "s’ra" at bounding box center [671, 592] width 85 height 89
click at [601, 593] on div "on" at bounding box center [590, 593] width 35 height 42
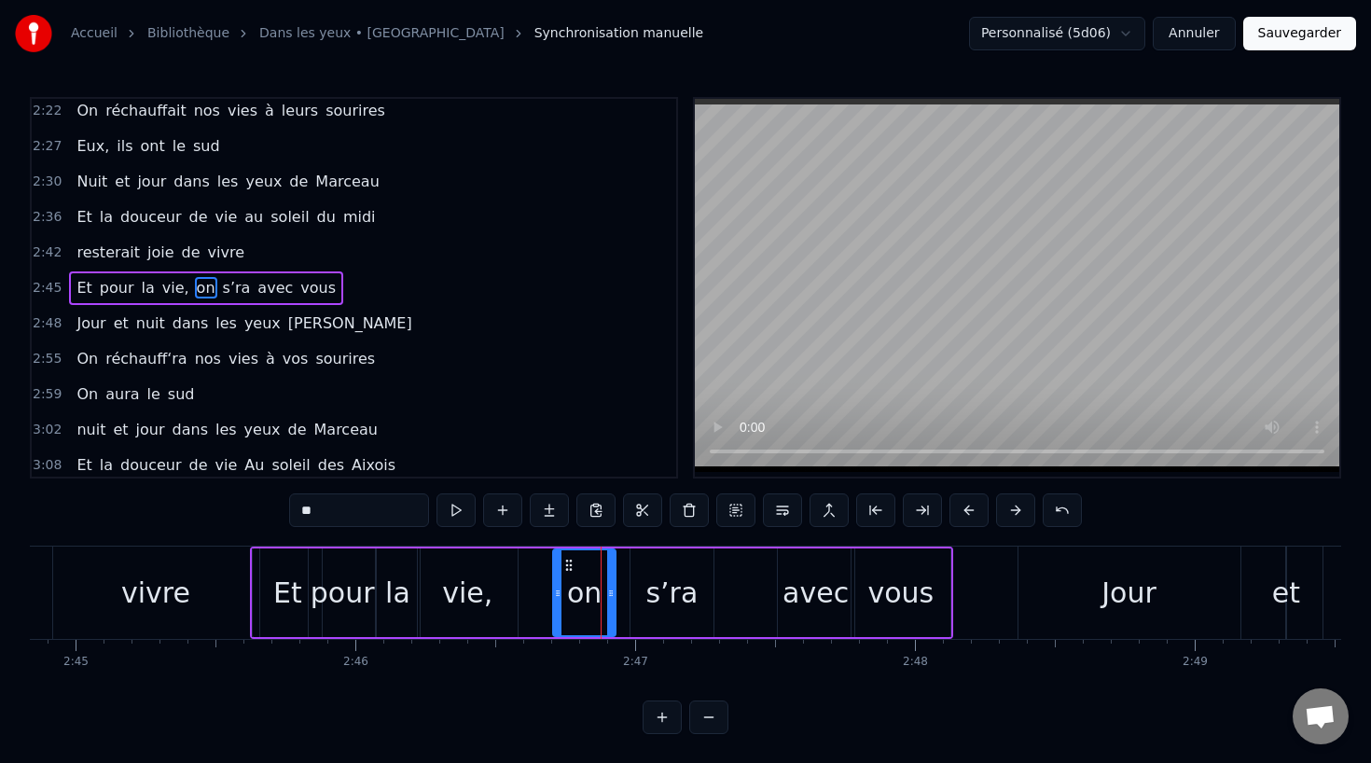
drag, startPoint x: 625, startPoint y: 590, endPoint x: 611, endPoint y: 590, distance: 14.0
click at [611, 590] on icon at bounding box center [610, 593] width 7 height 15
click at [688, 592] on div "s’ra" at bounding box center [671, 593] width 52 height 42
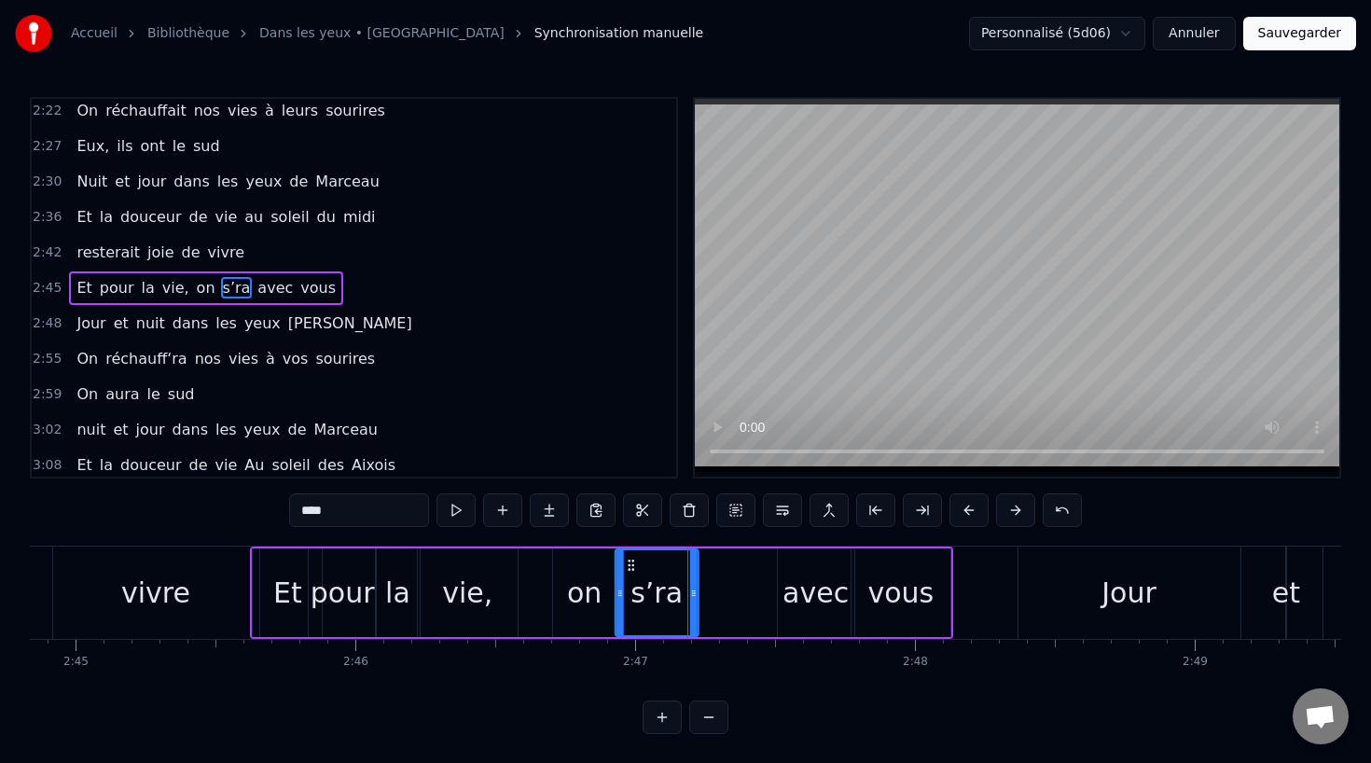
drag, startPoint x: 646, startPoint y: 562, endPoint x: 629, endPoint y: 562, distance: 16.8
click at [629, 562] on icon at bounding box center [631, 565] width 15 height 15
click at [785, 586] on div "avec" at bounding box center [816, 592] width 76 height 89
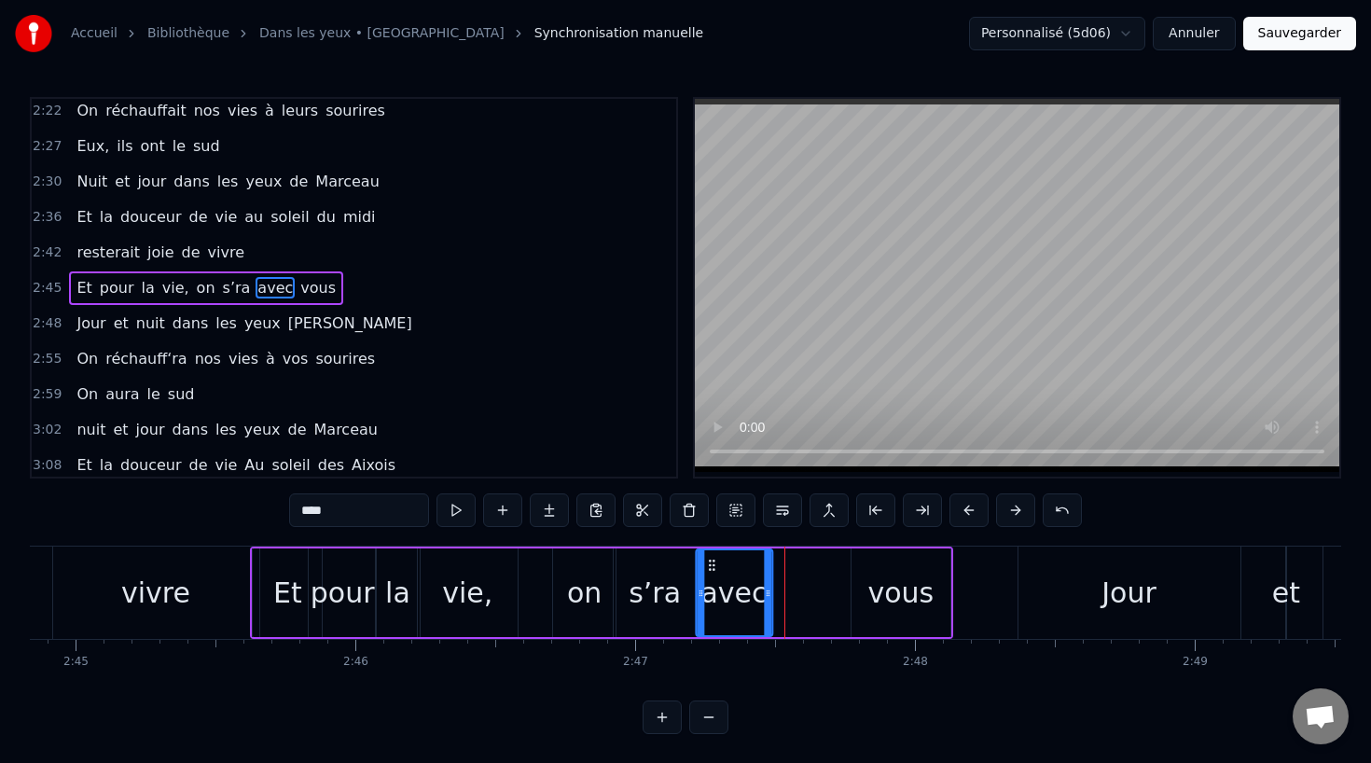
drag, startPoint x: 793, startPoint y: 558, endPoint x: 711, endPoint y: 558, distance: 82.1
click at [711, 558] on icon at bounding box center [711, 565] width 15 height 15
click at [888, 592] on div "vous" at bounding box center [901, 593] width 66 height 42
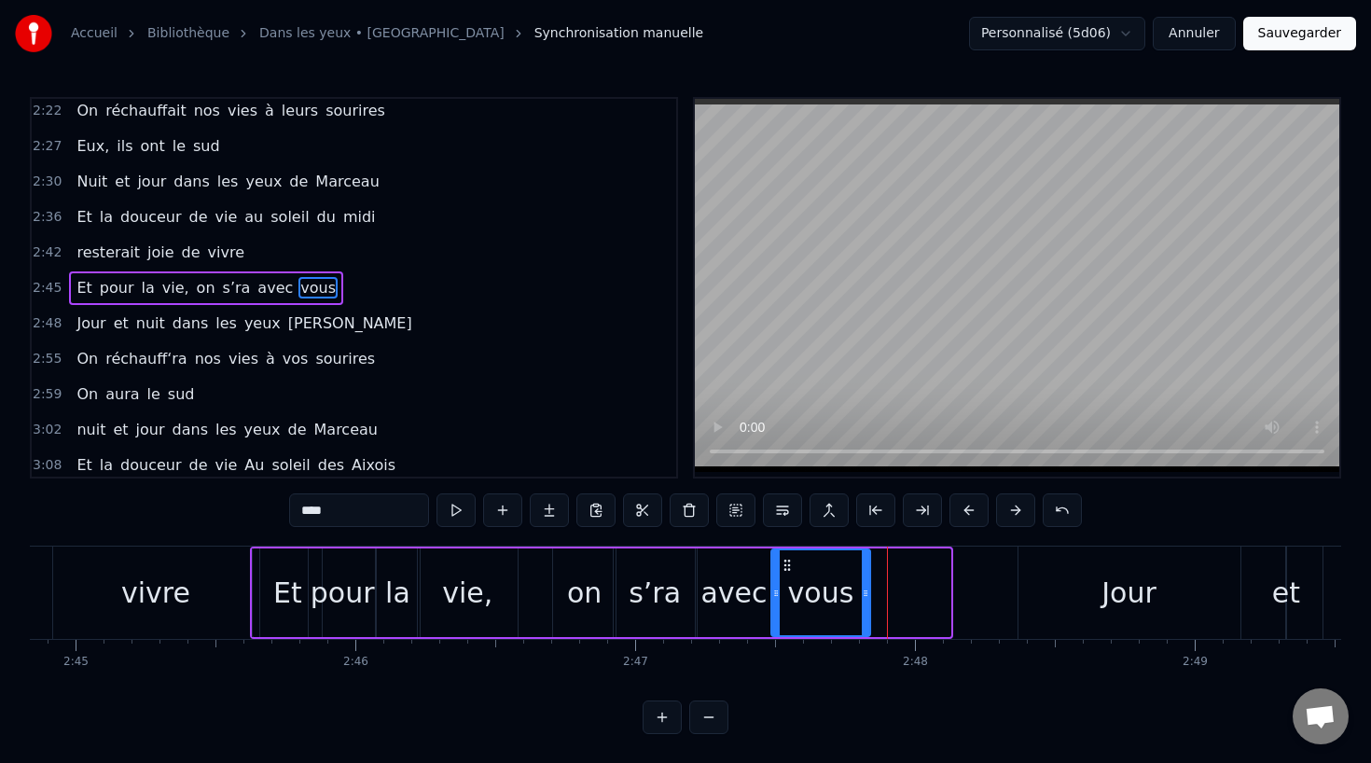
drag, startPoint x: 866, startPoint y: 561, endPoint x: 784, endPoint y: 561, distance: 82.1
click at [784, 561] on icon at bounding box center [787, 565] width 15 height 15
click at [642, 596] on div "s’ra" at bounding box center [654, 593] width 52 height 42
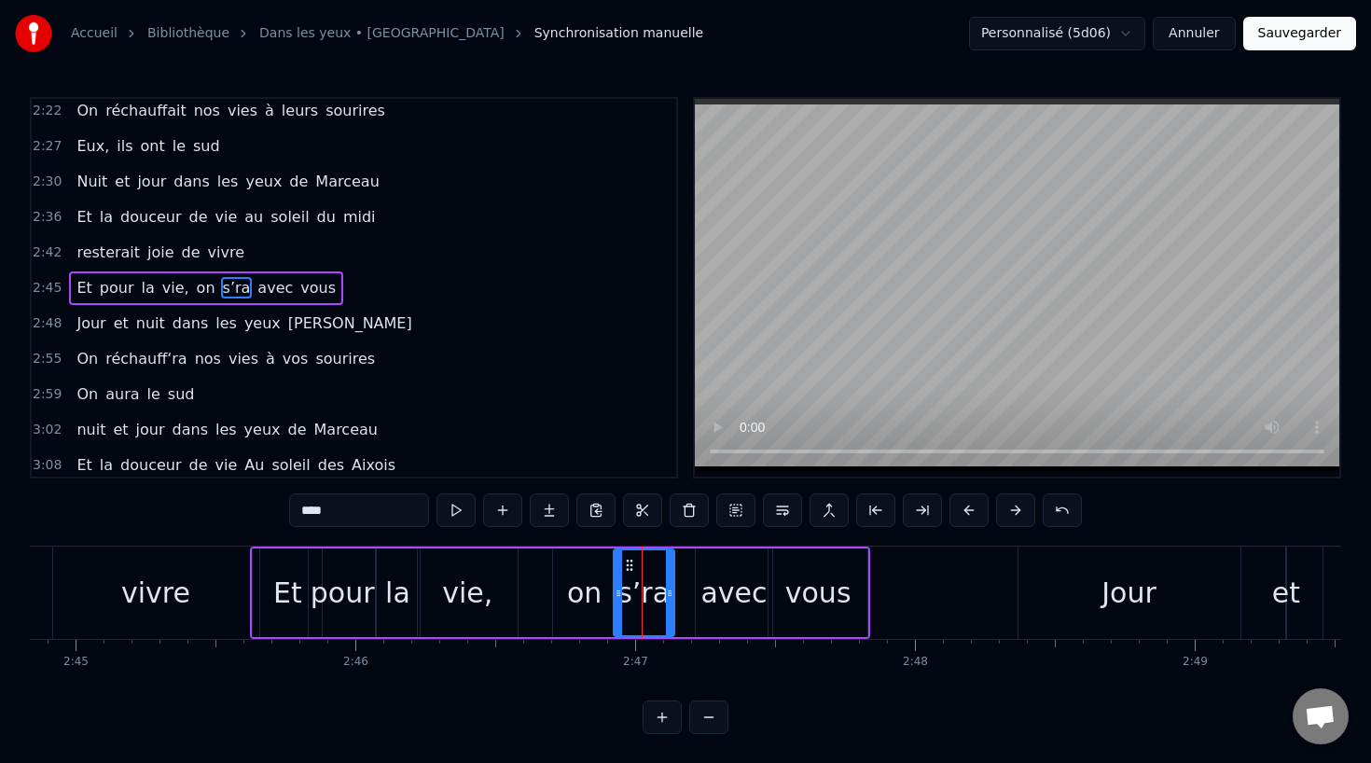
drag, startPoint x: 692, startPoint y: 590, endPoint x: 666, endPoint y: 590, distance: 26.1
click at [670, 590] on circle at bounding box center [670, 590] width 1 height 1
click at [747, 591] on div "avec" at bounding box center [733, 593] width 66 height 42
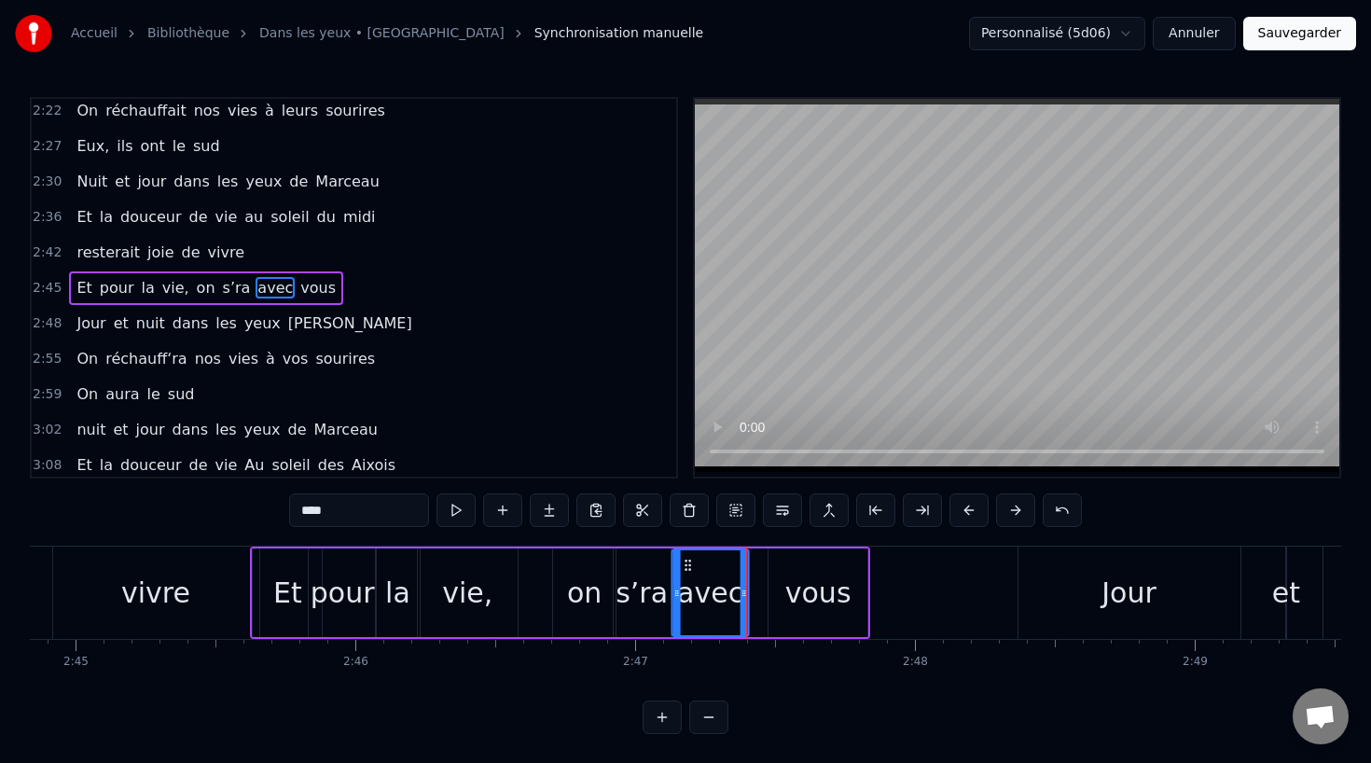
drag, startPoint x: 708, startPoint y: 559, endPoint x: 684, endPoint y: 559, distance: 23.3
click at [684, 559] on icon at bounding box center [688, 565] width 15 height 15
click at [793, 588] on div "vous" at bounding box center [818, 593] width 66 height 42
type input "****"
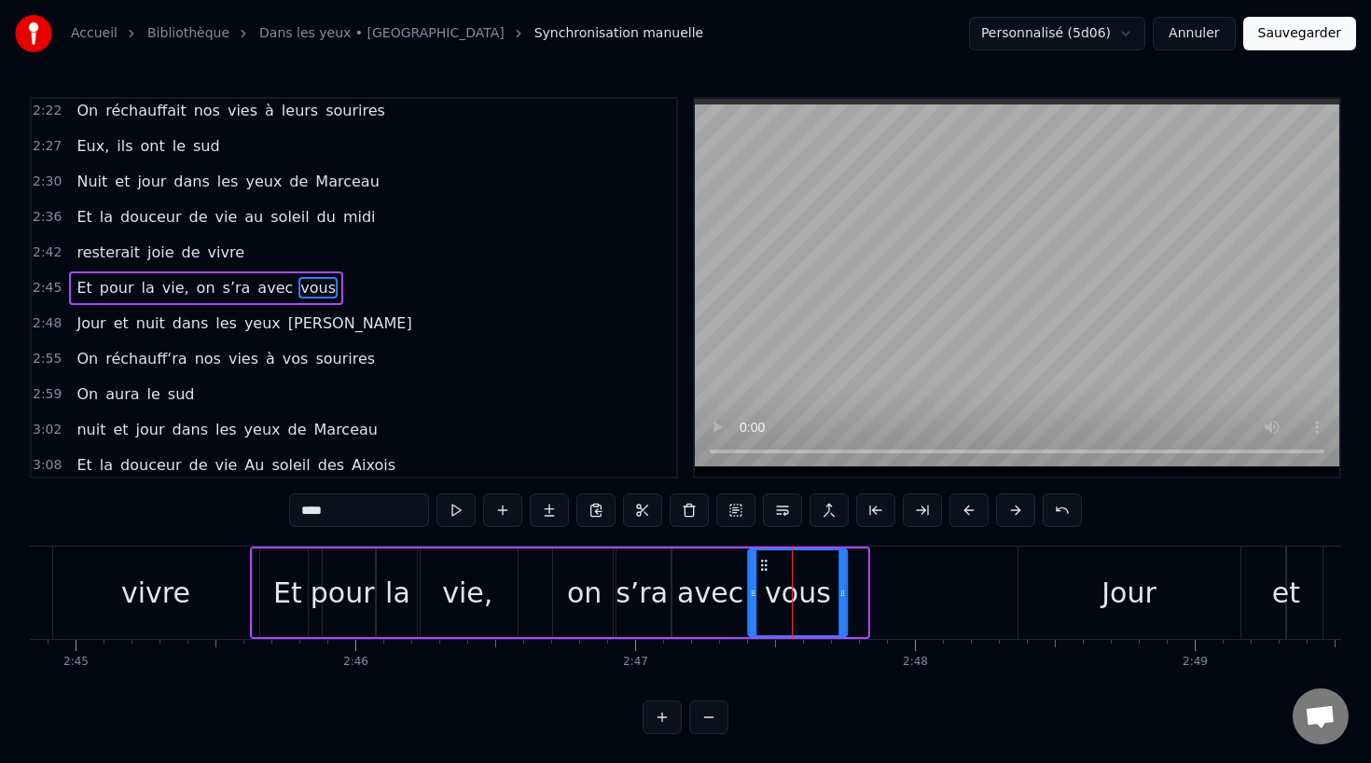
drag, startPoint x: 782, startPoint y: 566, endPoint x: 761, endPoint y: 566, distance: 21.4
click at [761, 566] on icon at bounding box center [763, 565] width 15 height 15
click at [846, 595] on div "vous" at bounding box center [796, 592] width 101 height 89
drag, startPoint x: 843, startPoint y: 592, endPoint x: 834, endPoint y: 593, distance: 9.4
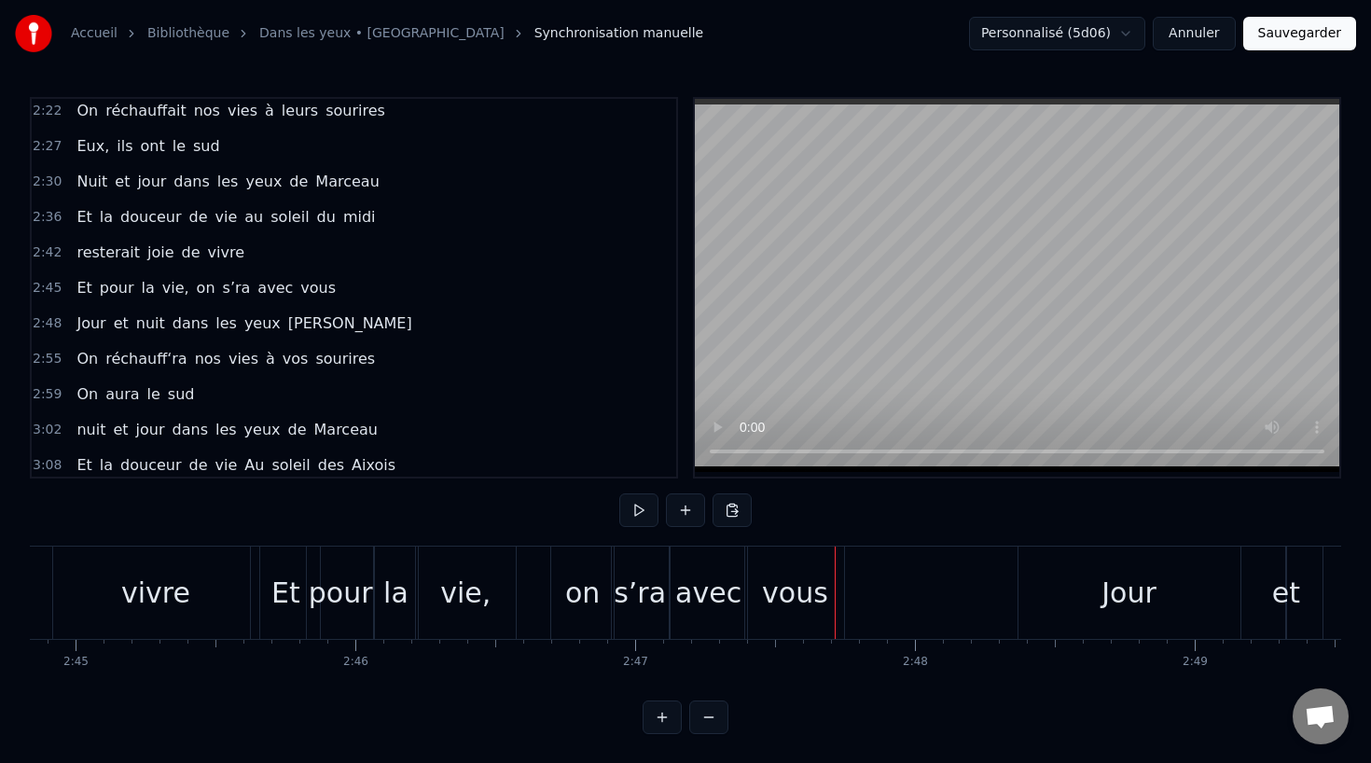
click at [115, 552] on div "vivre" at bounding box center [156, 592] width 206 height 92
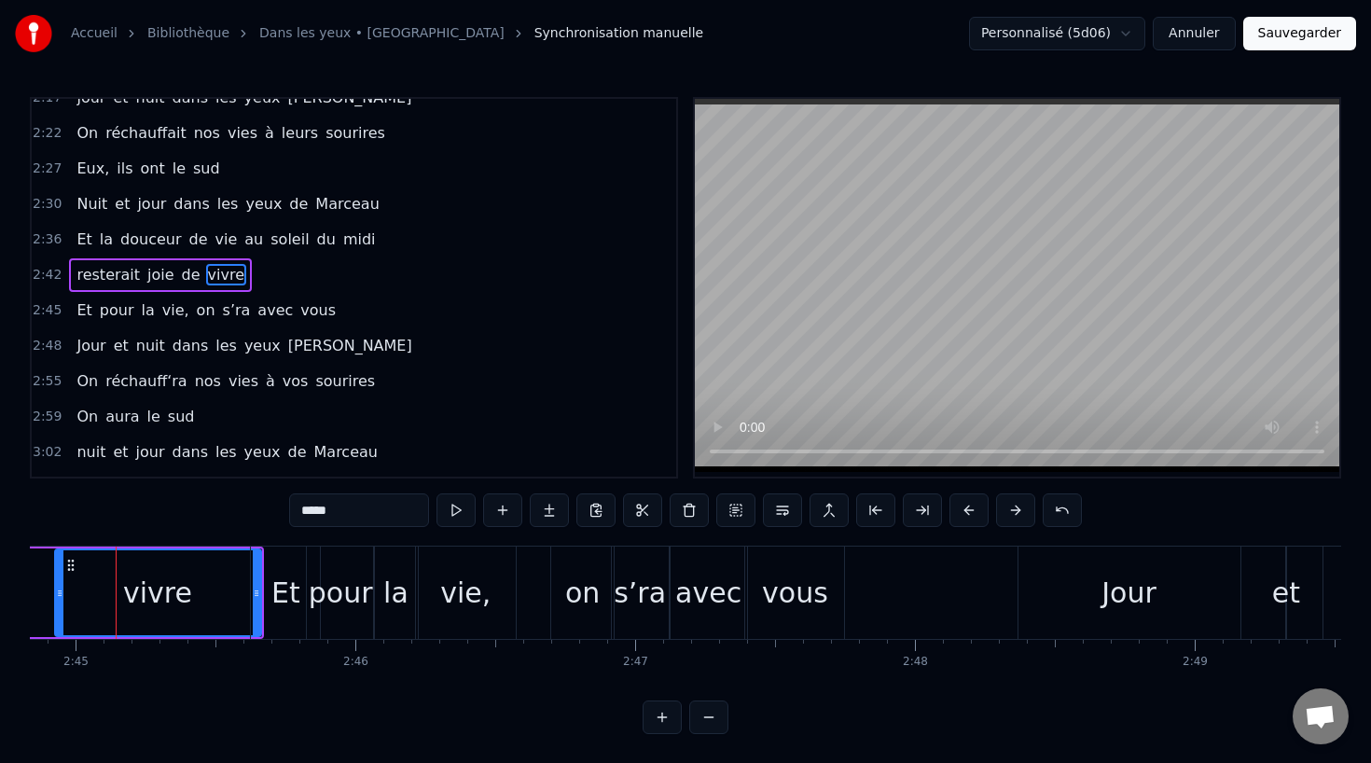
scroll to position [0, 46104]
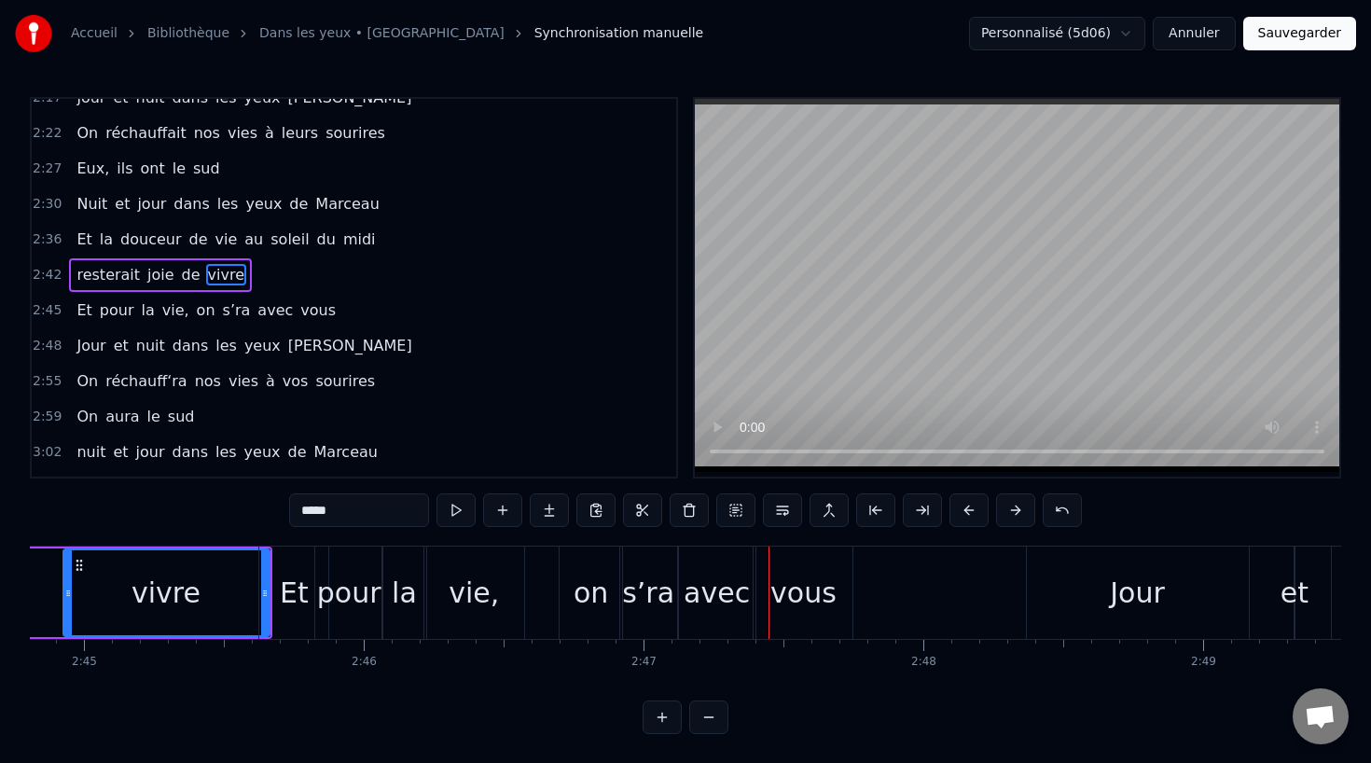
click at [171, 571] on div "vivre" at bounding box center [166, 592] width 204 height 85
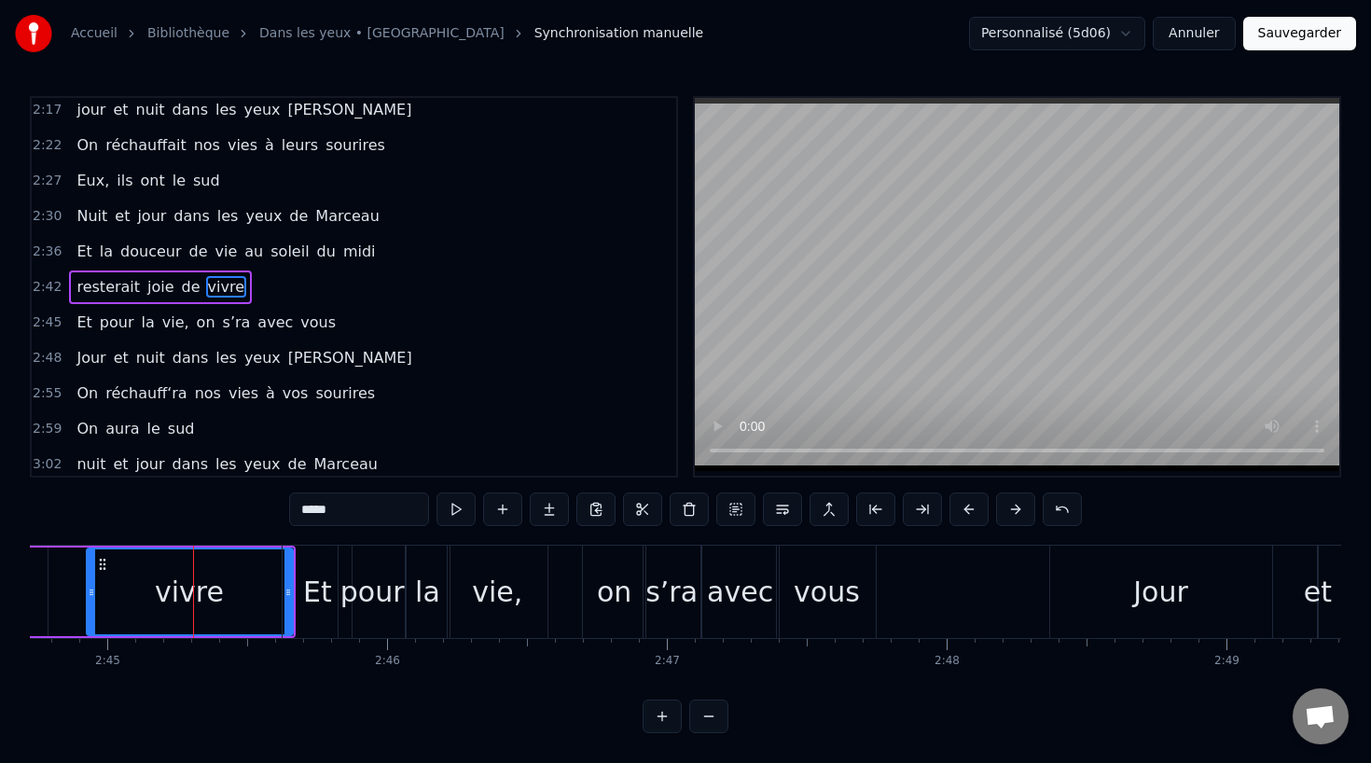
scroll to position [0, 46040]
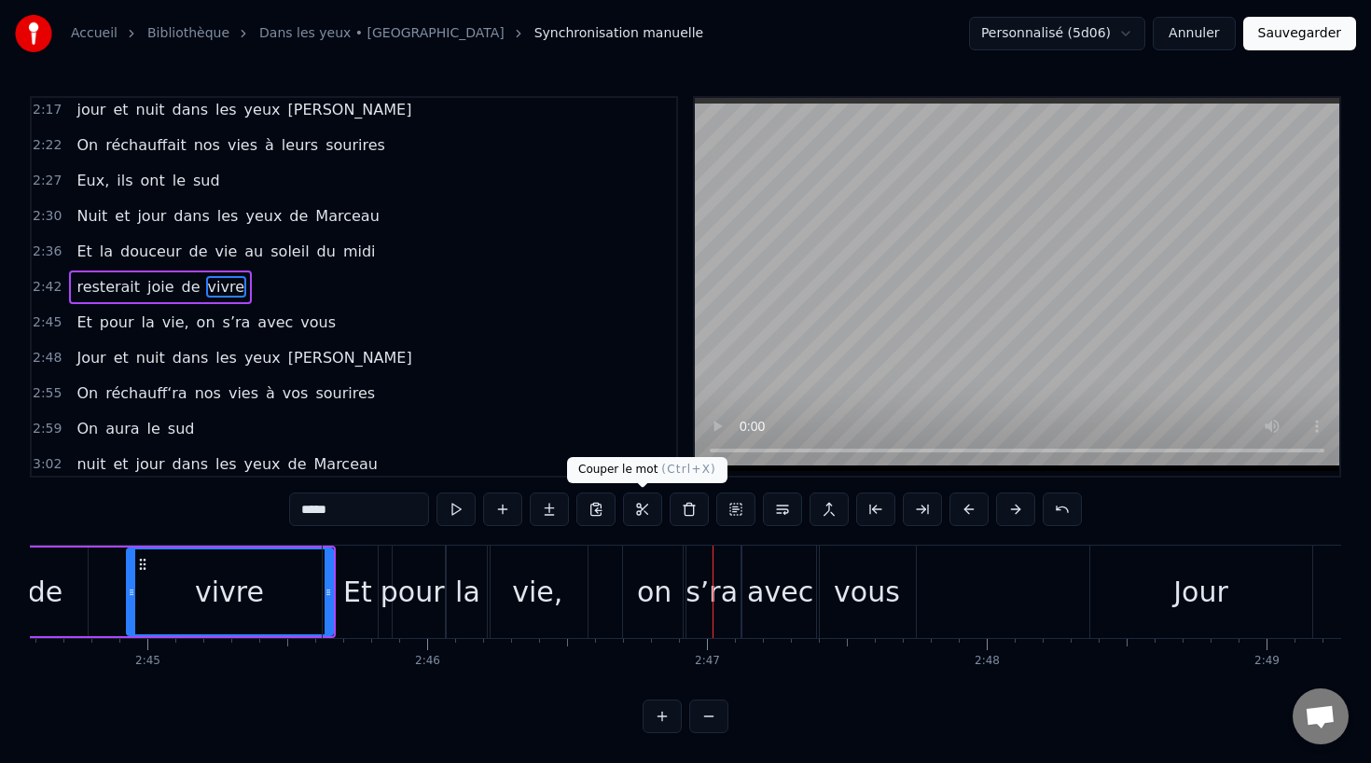
click at [559, 573] on div "vie," at bounding box center [538, 592] width 100 height 92
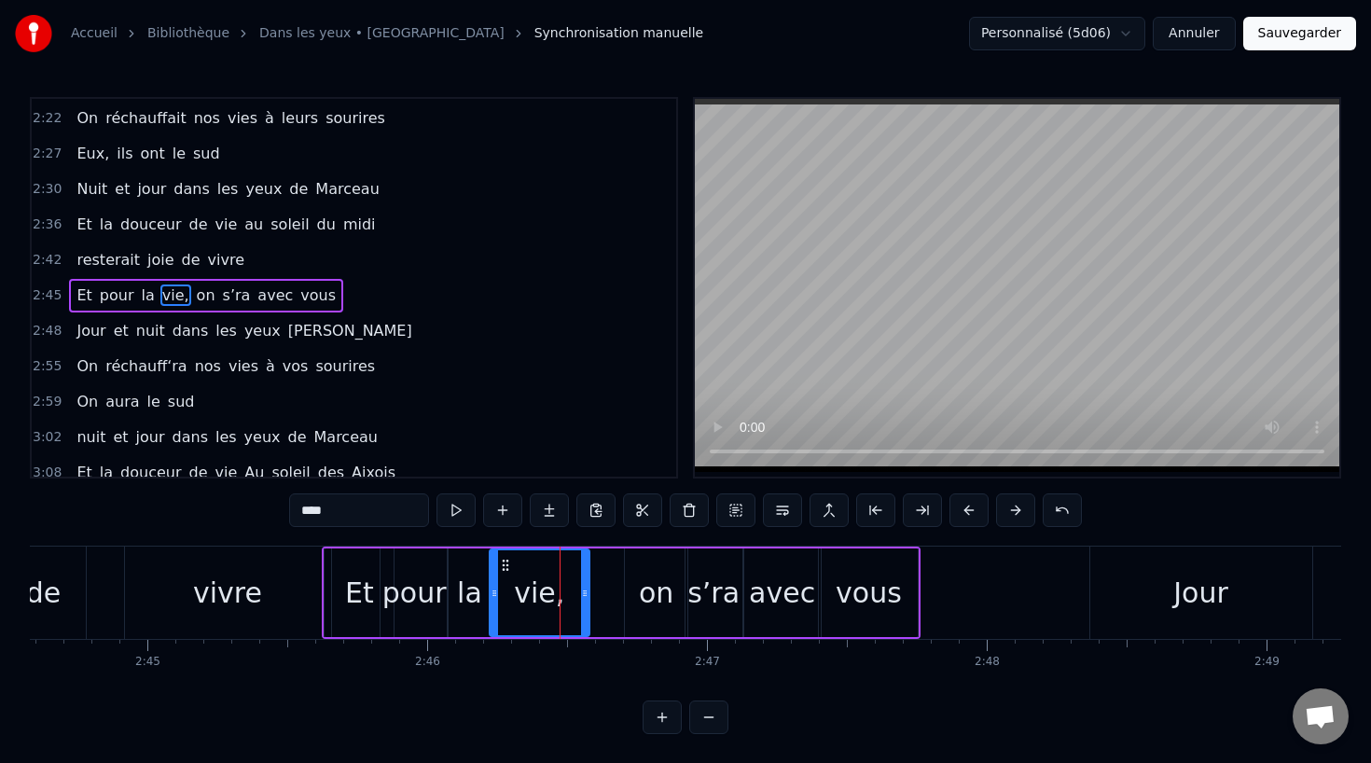
scroll to position [1033, 0]
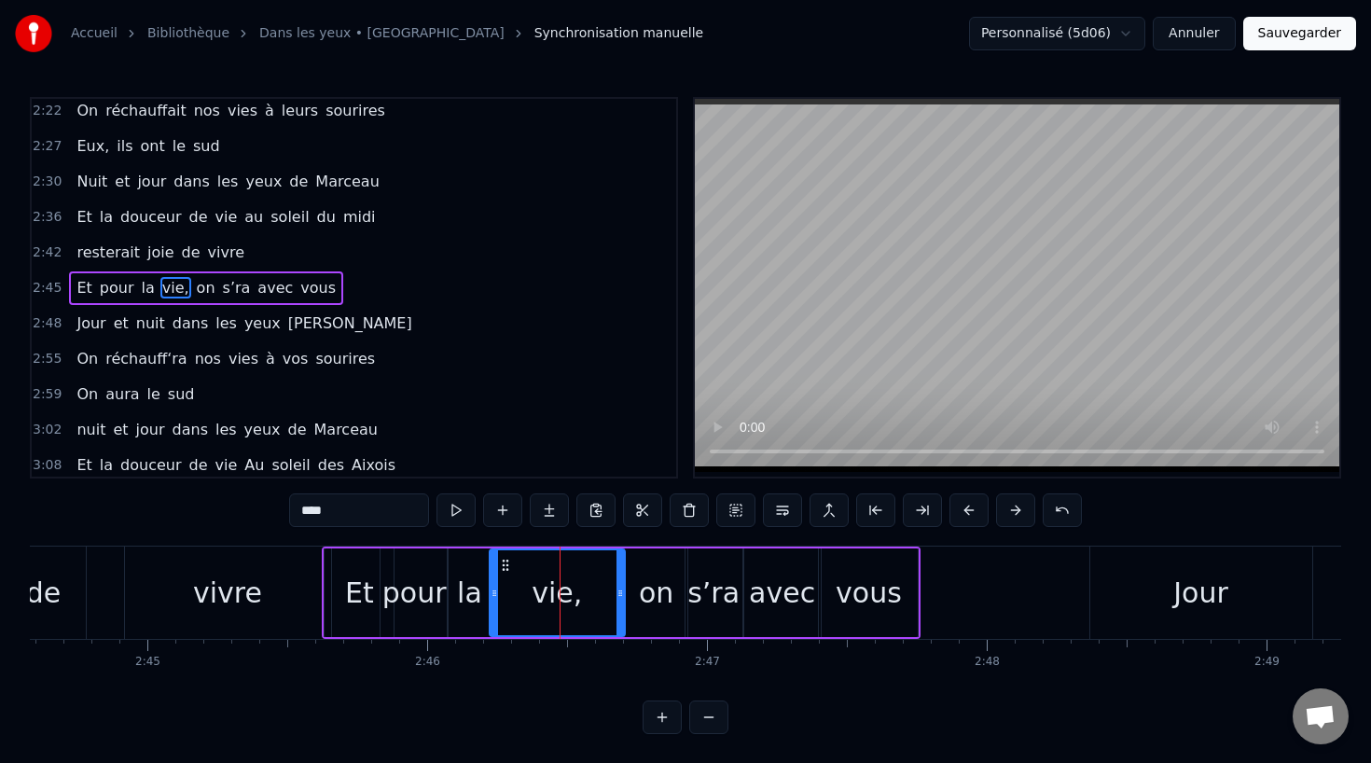
drag, startPoint x: 585, startPoint y: 598, endPoint x: 620, endPoint y: 602, distance: 35.7
click at [620, 602] on div at bounding box center [619, 592] width 7 height 85
click at [661, 600] on div "on" at bounding box center [656, 593] width 35 height 42
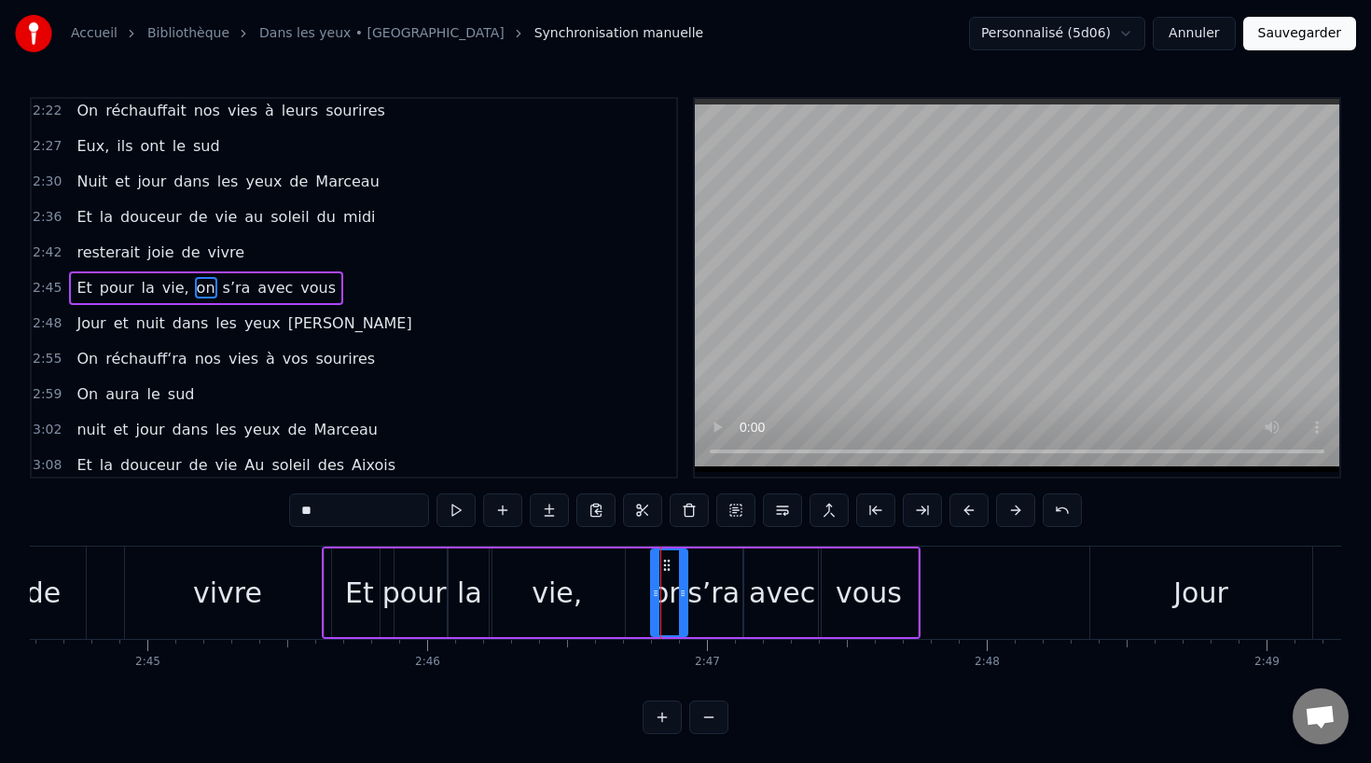
drag, startPoint x: 628, startPoint y: 591, endPoint x: 654, endPoint y: 592, distance: 26.1
click at [654, 592] on icon at bounding box center [655, 593] width 7 height 15
click at [785, 596] on div "avec" at bounding box center [782, 593] width 66 height 42
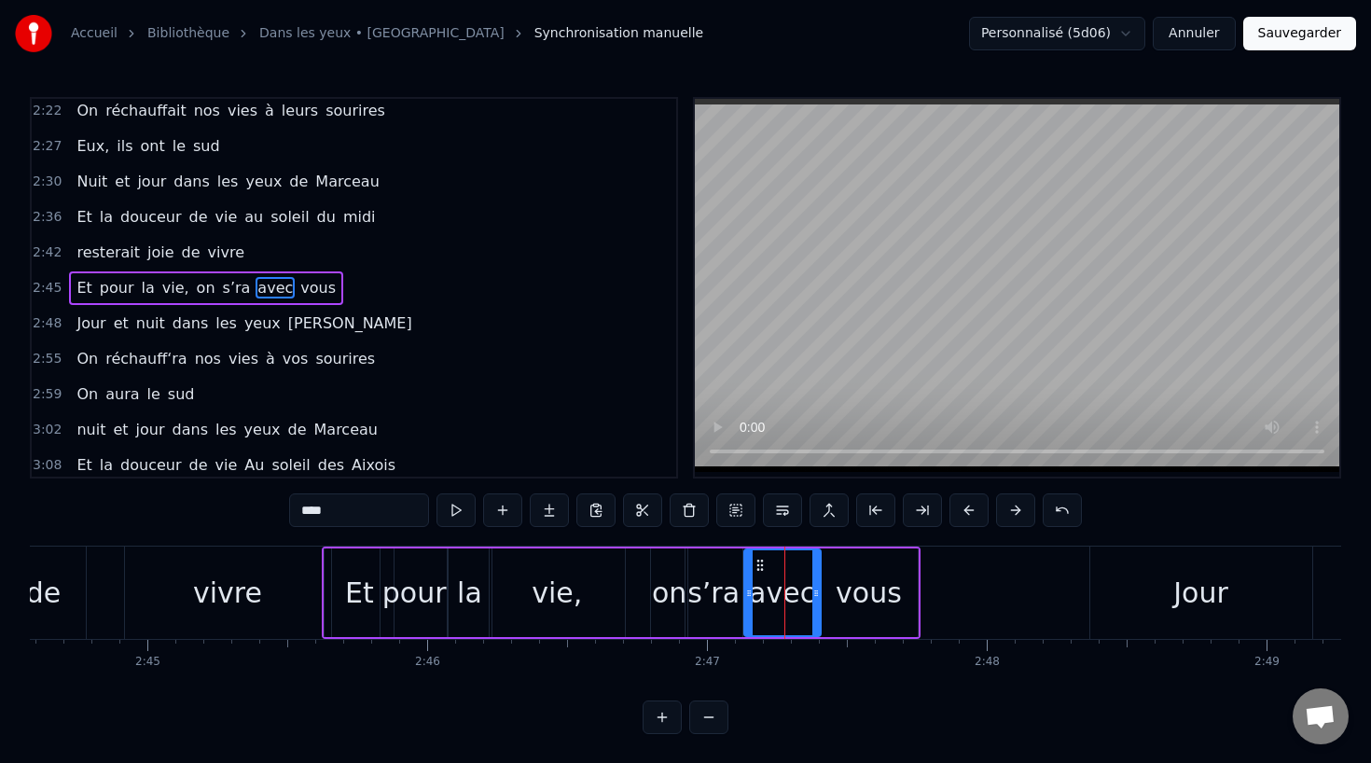
click at [847, 596] on div "vous" at bounding box center [869, 593] width 66 height 42
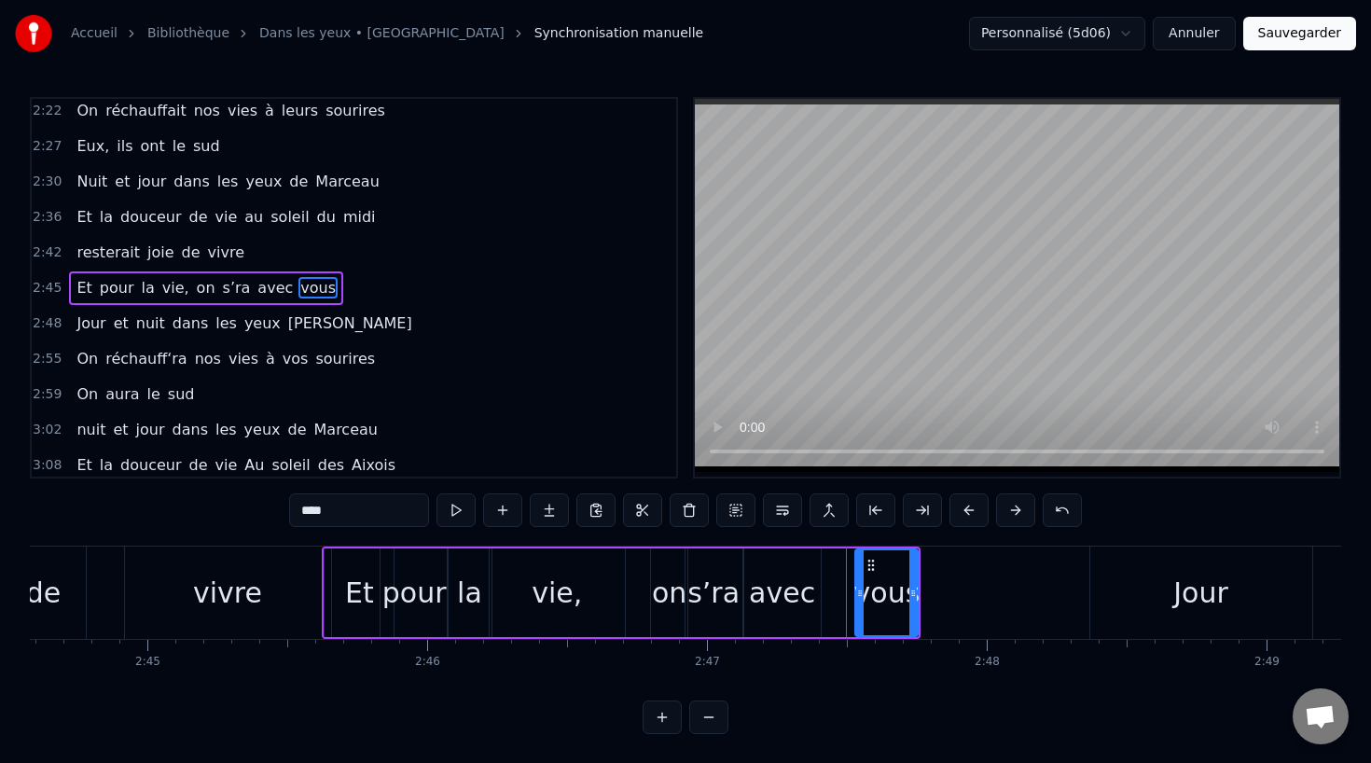
drag, startPoint x: 826, startPoint y: 595, endPoint x: 863, endPoint y: 595, distance: 36.4
click at [863, 595] on icon at bounding box center [859, 593] width 7 height 15
click at [782, 595] on div "avec" at bounding box center [782, 593] width 66 height 42
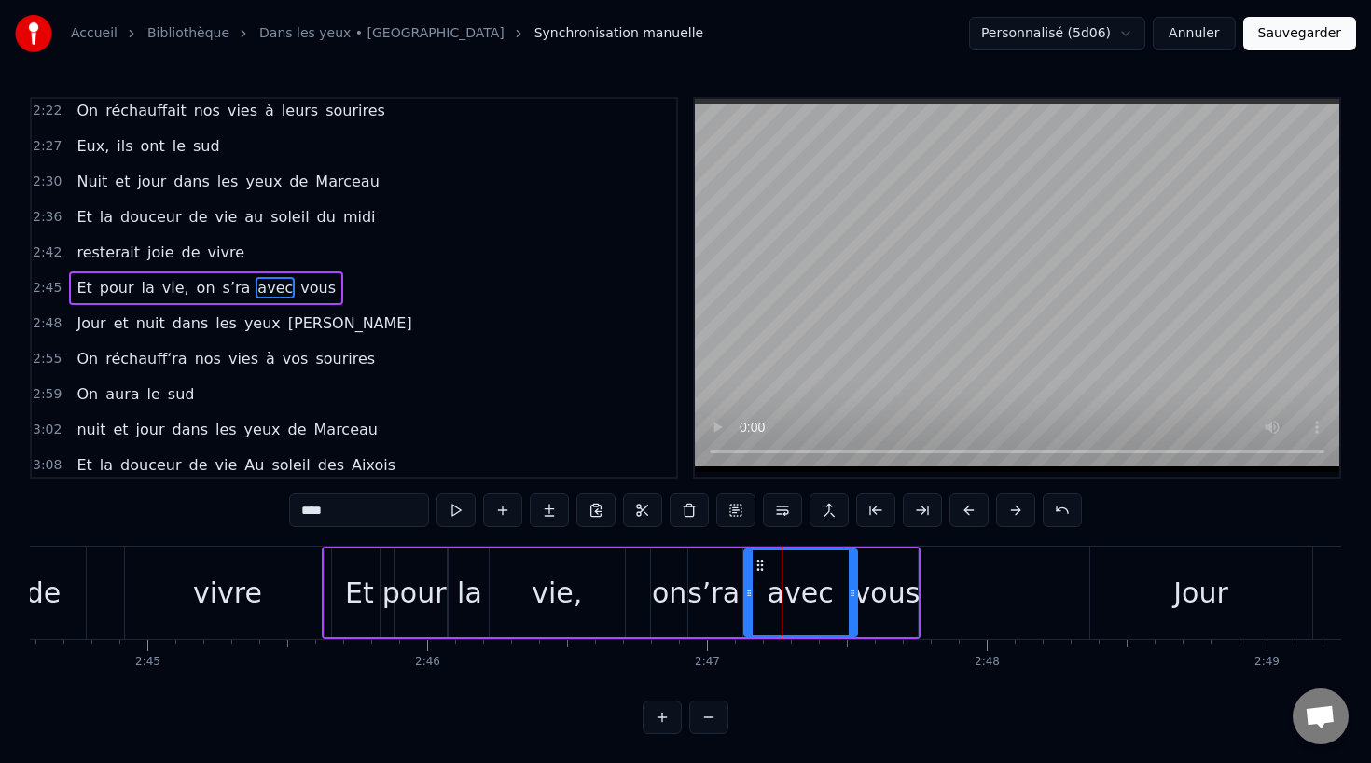
drag, startPoint x: 819, startPoint y: 591, endPoint x: 855, endPoint y: 591, distance: 36.4
click at [855, 591] on div "avec" at bounding box center [800, 592] width 115 height 89
click at [257, 572] on div "vivre" at bounding box center [228, 592] width 206 height 92
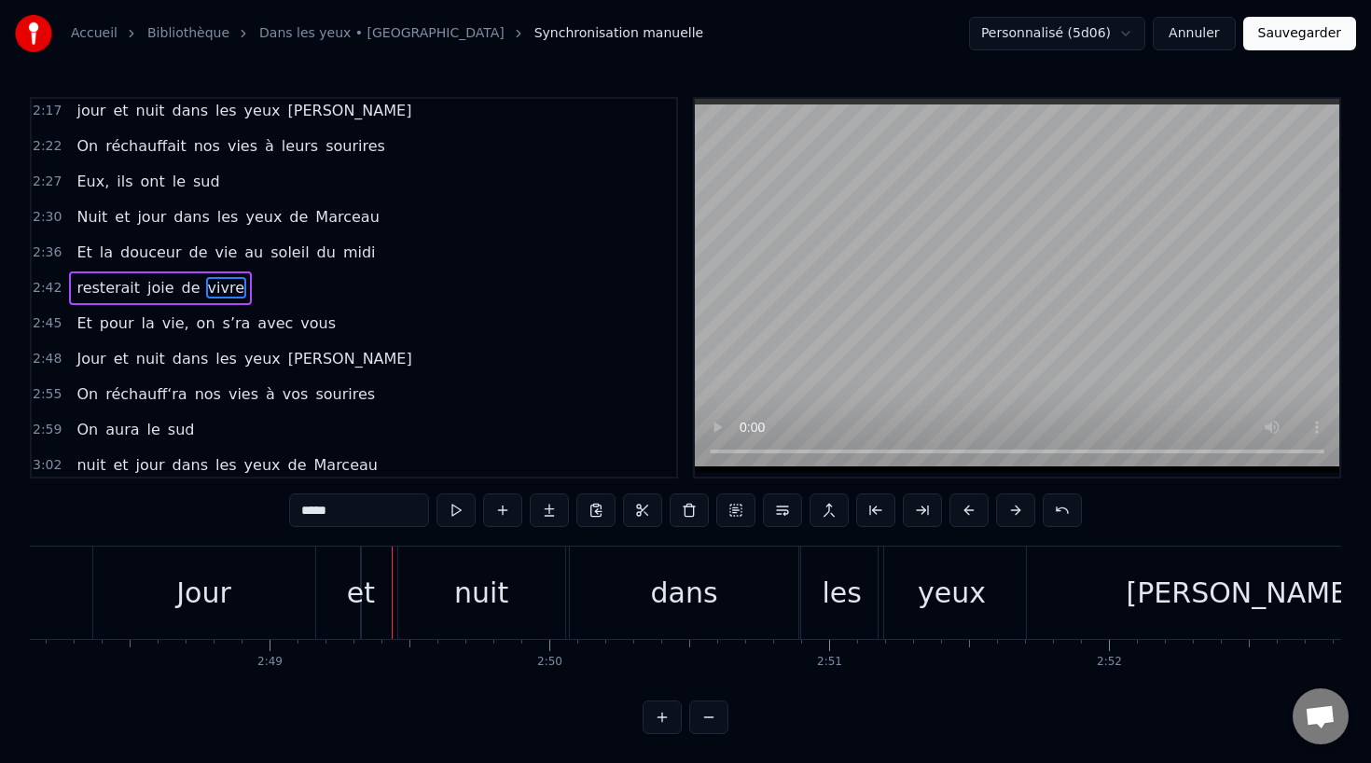
scroll to position [0, 47011]
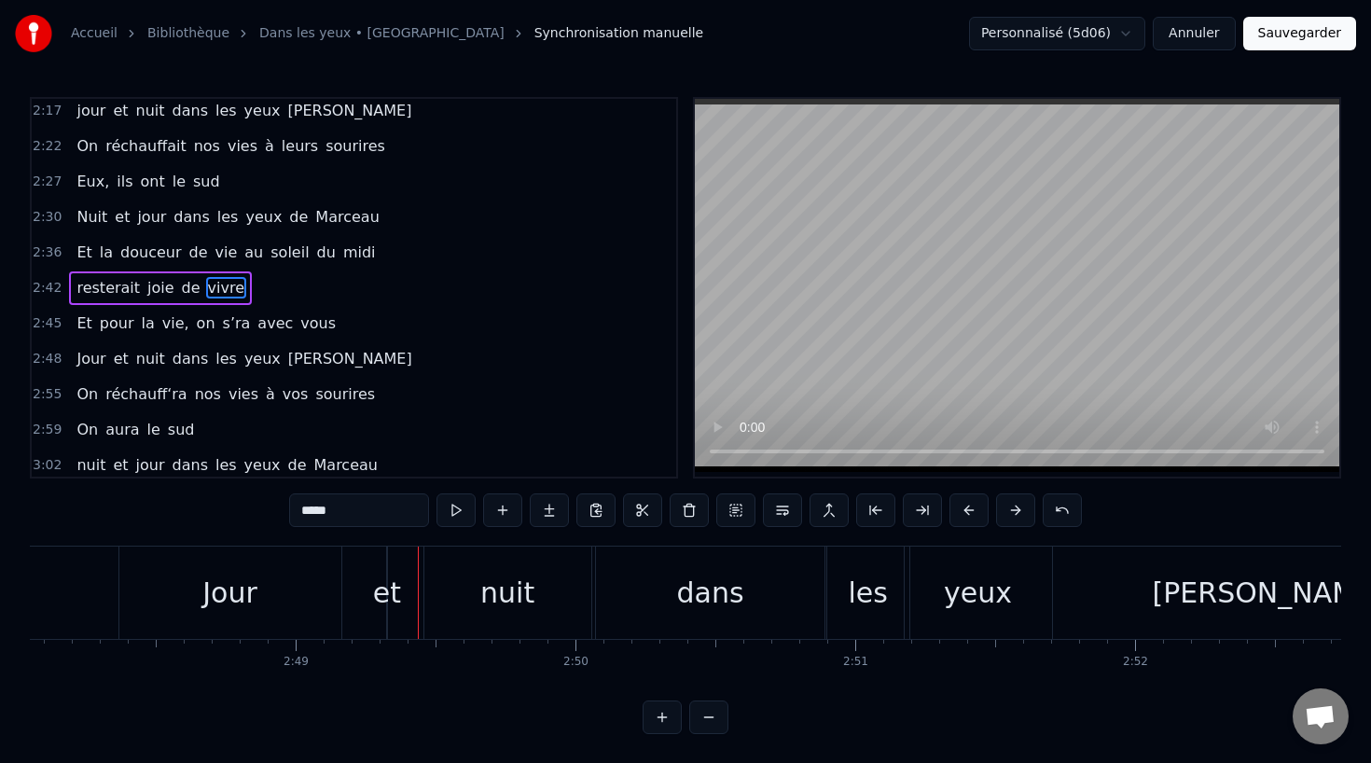
click at [263, 617] on div "Jour" at bounding box center [230, 592] width 222 height 92
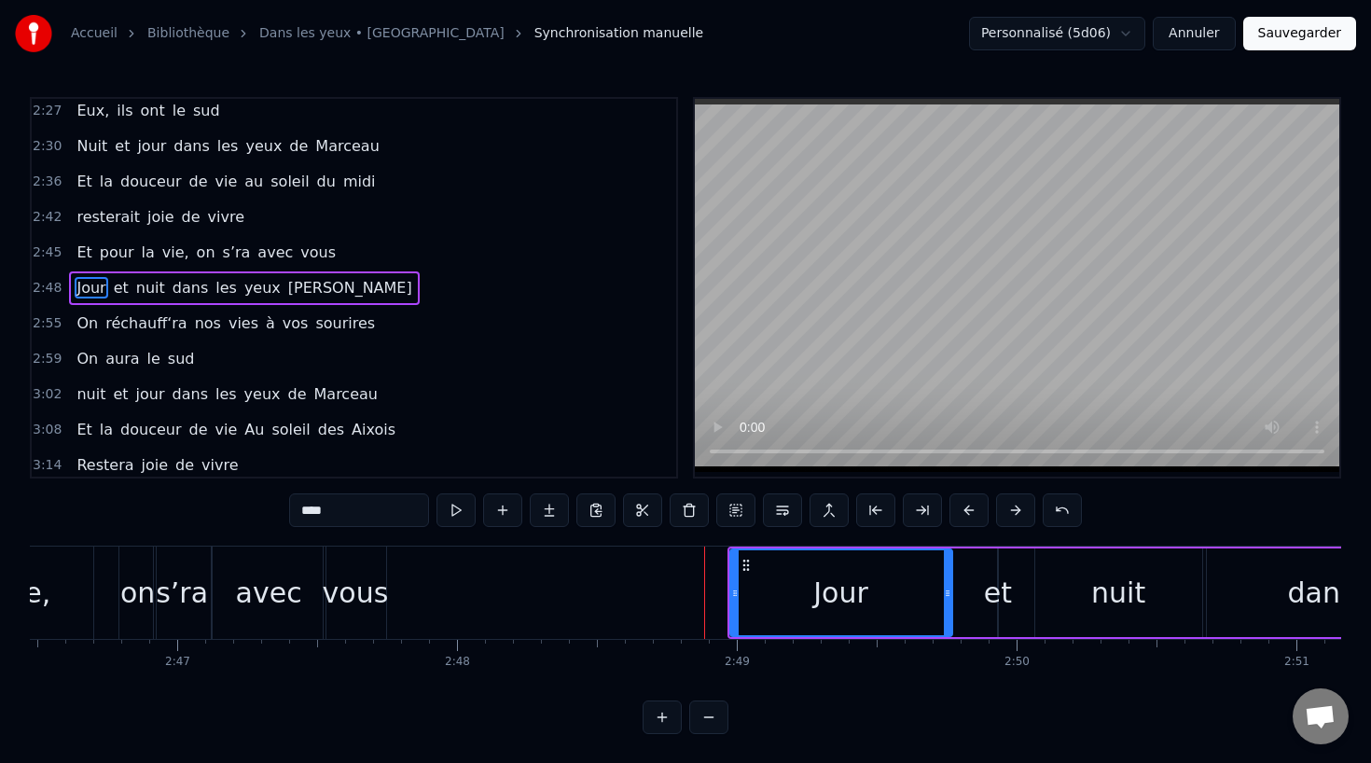
scroll to position [0, 46571]
click at [334, 599] on div "vous" at bounding box center [355, 593] width 66 height 42
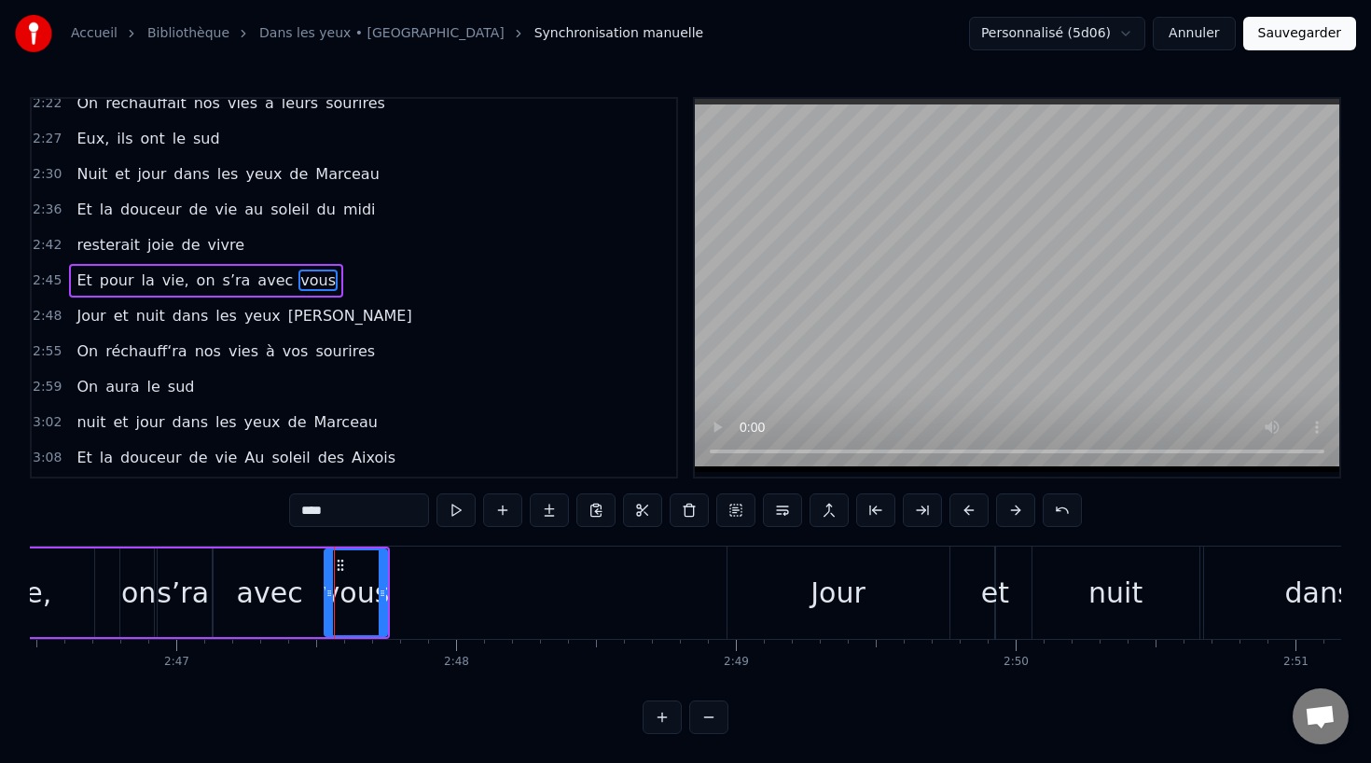
scroll to position [1033, 0]
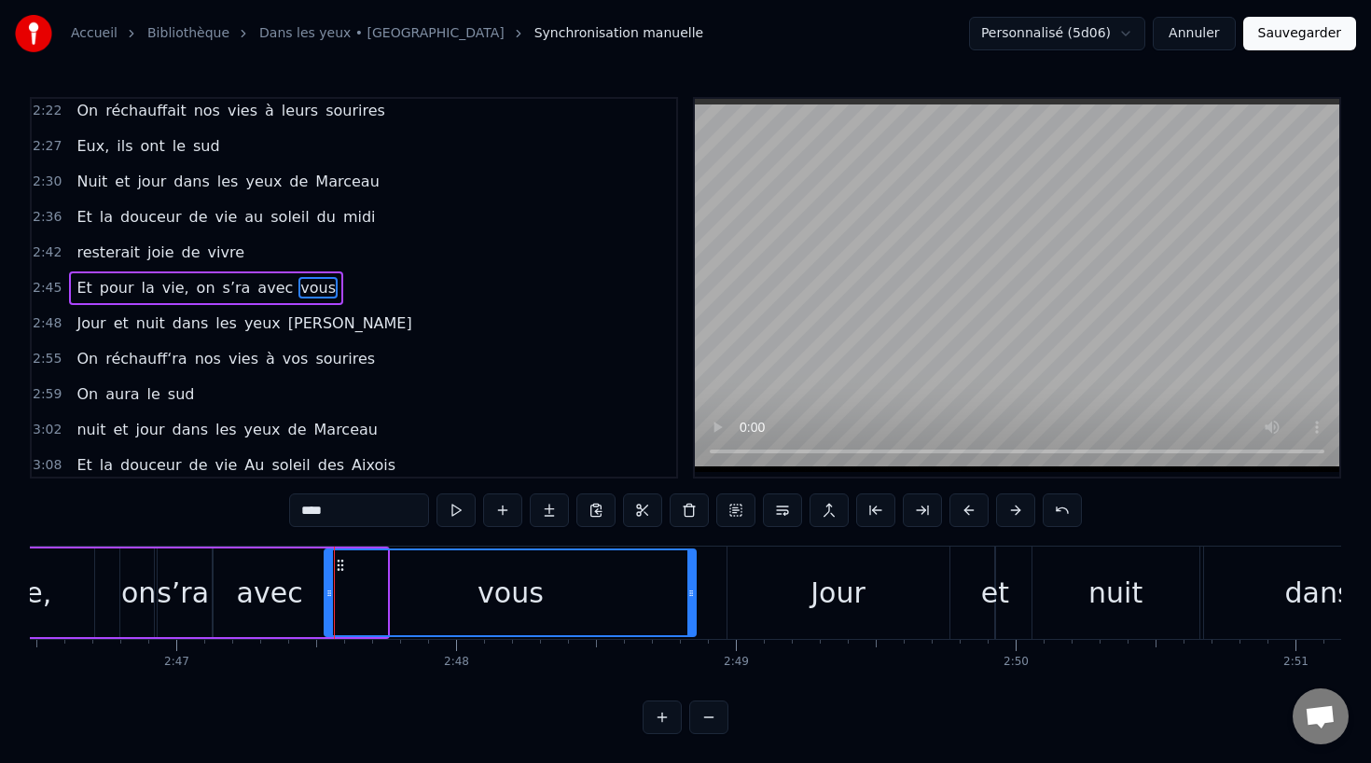
drag, startPoint x: 383, startPoint y: 589, endPoint x: 694, endPoint y: 600, distance: 310.7
click at [694, 600] on icon at bounding box center [690, 593] width 7 height 15
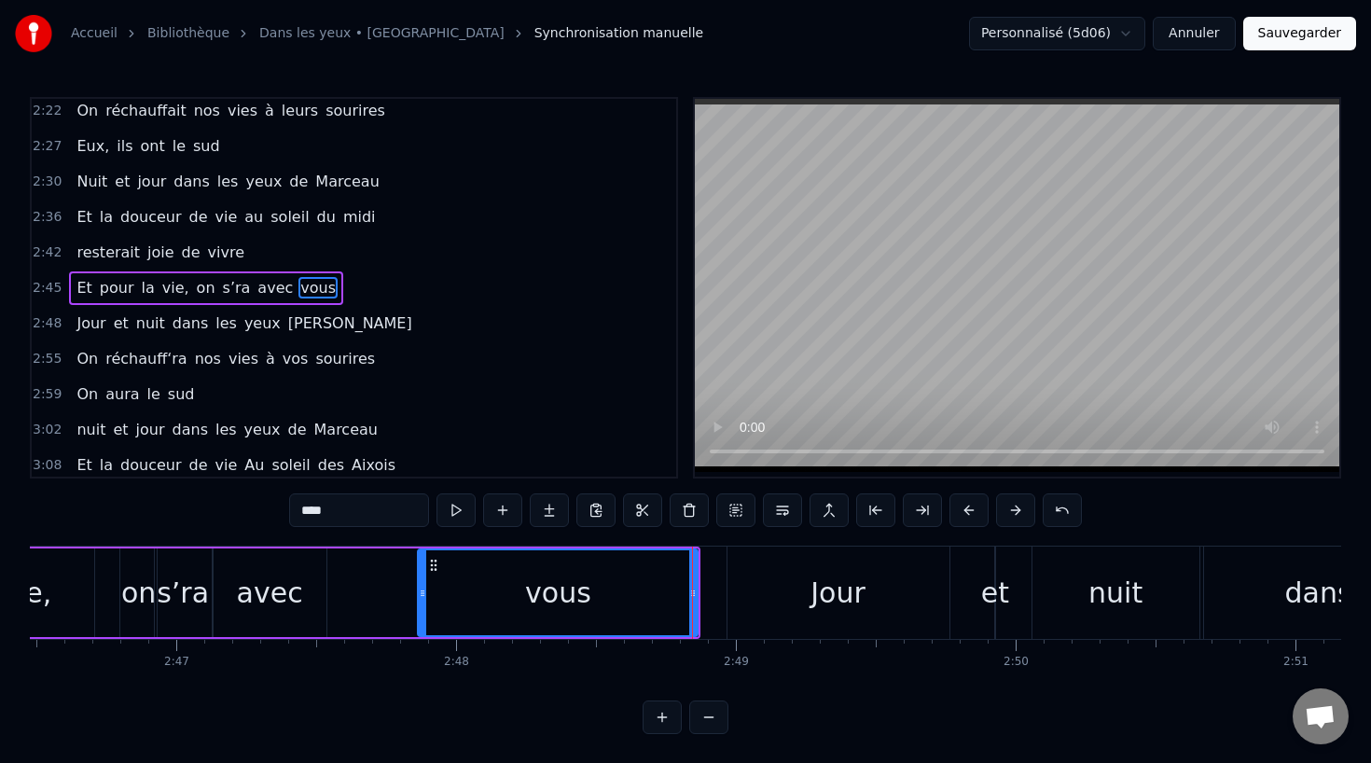
drag, startPoint x: 331, startPoint y: 592, endPoint x: 424, endPoint y: 591, distance: 93.3
click at [424, 591] on icon at bounding box center [422, 593] width 7 height 15
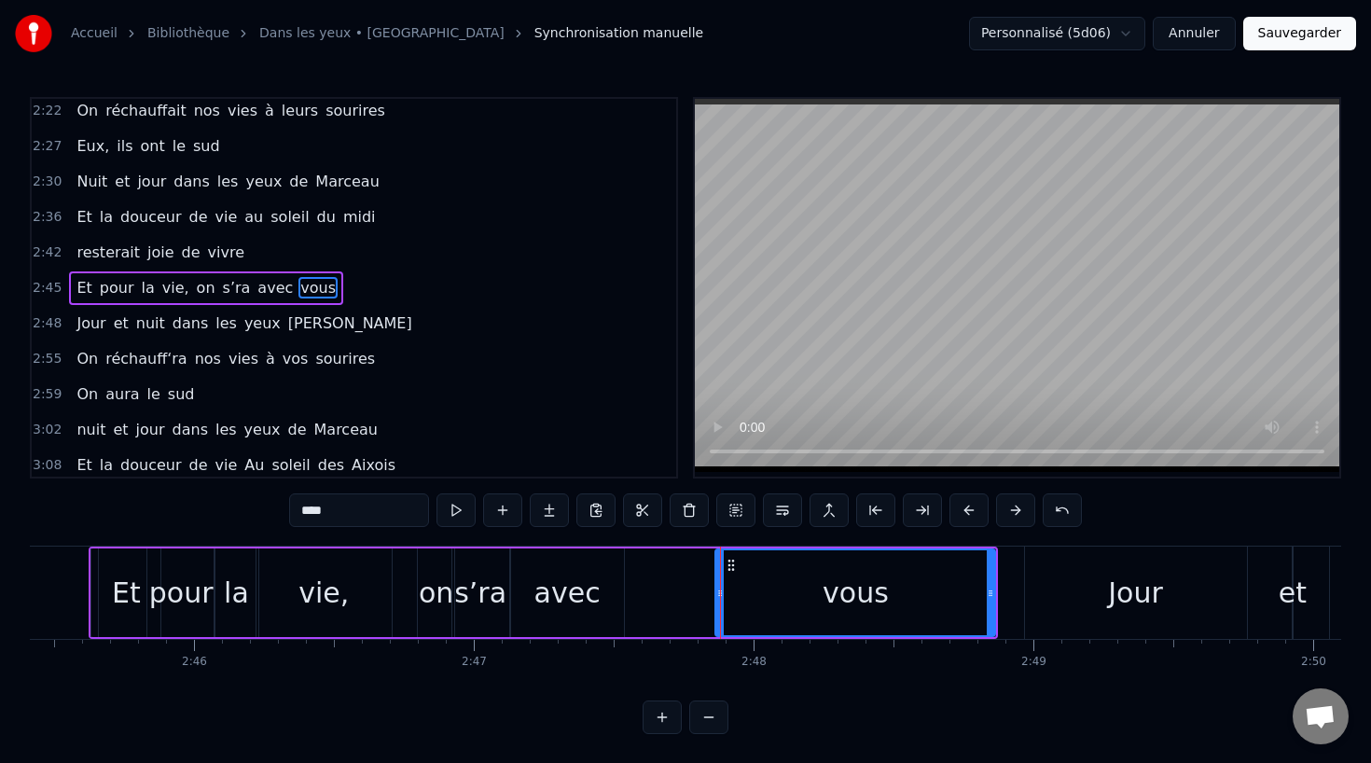
scroll to position [0, 46275]
click at [536, 595] on div "avec" at bounding box center [566, 592] width 113 height 89
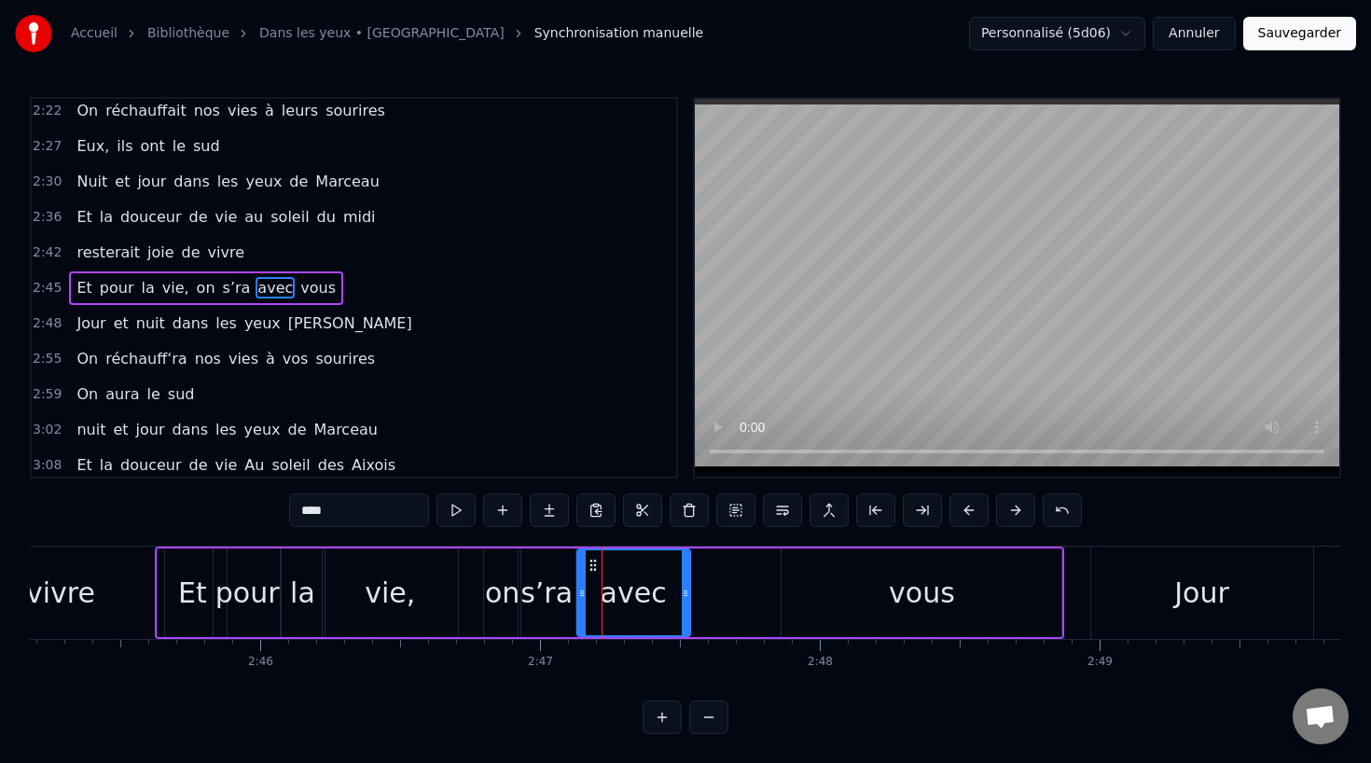
scroll to position [0, 46184]
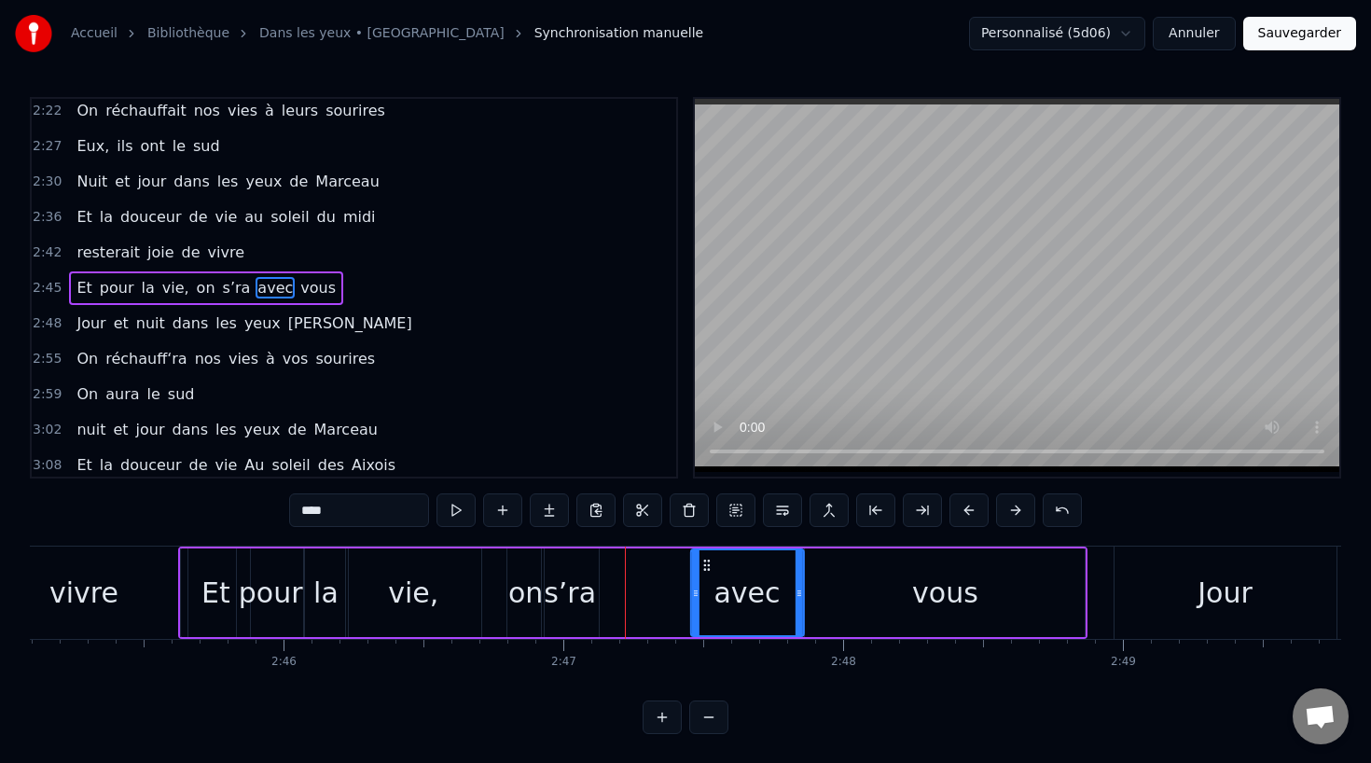
drag, startPoint x: 616, startPoint y: 562, endPoint x: 707, endPoint y: 570, distance: 90.8
click at [707, 570] on icon at bounding box center [705, 565] width 15 height 15
click at [578, 587] on div "s’ra" at bounding box center [570, 593] width 52 height 42
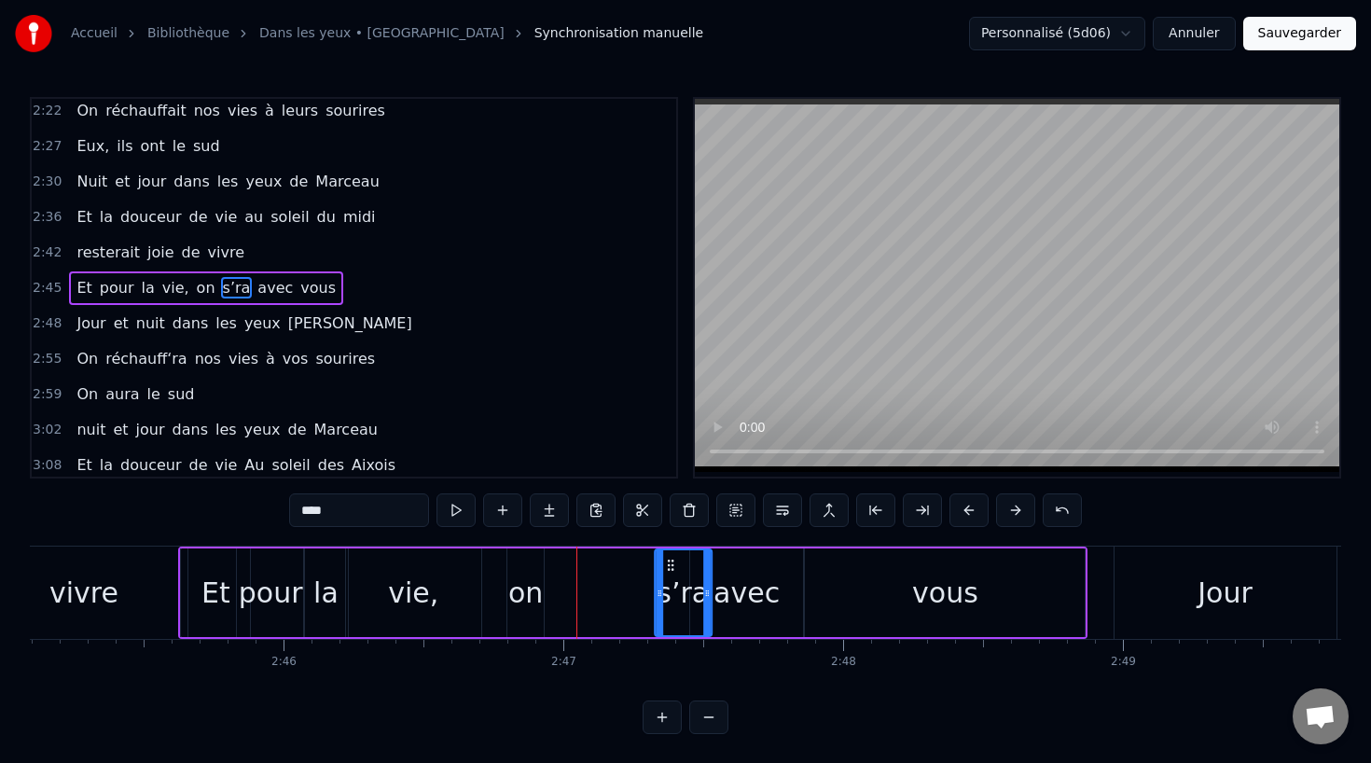
drag, startPoint x: 557, startPoint y: 559, endPoint x: 668, endPoint y: 573, distance: 111.7
click at [669, 573] on div "s’ra" at bounding box center [683, 592] width 55 height 85
click at [535, 599] on div "on" at bounding box center [525, 593] width 35 height 42
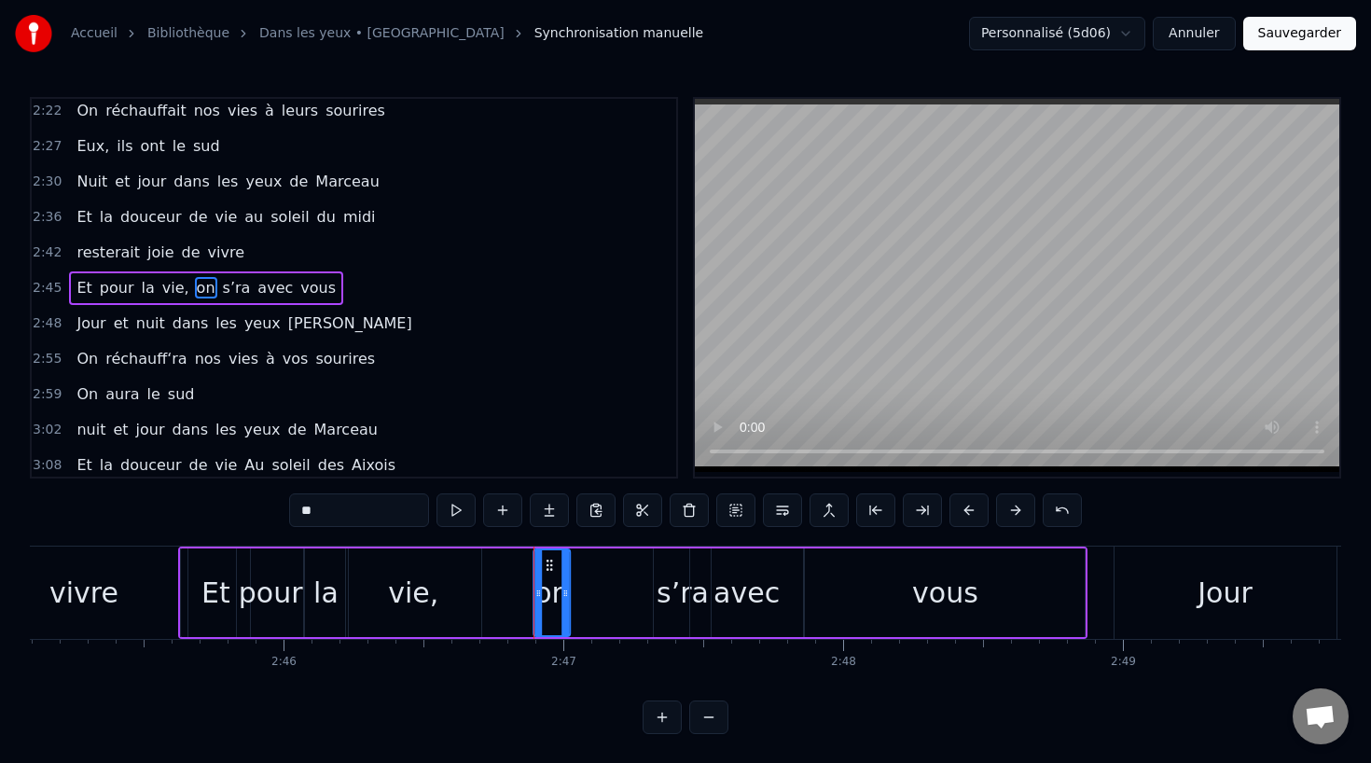
drag, startPoint x: 517, startPoint y: 561, endPoint x: 544, endPoint y: 565, distance: 27.3
click at [544, 565] on icon at bounding box center [549, 565] width 15 height 15
click at [665, 608] on div "s’ra" at bounding box center [682, 593] width 52 height 42
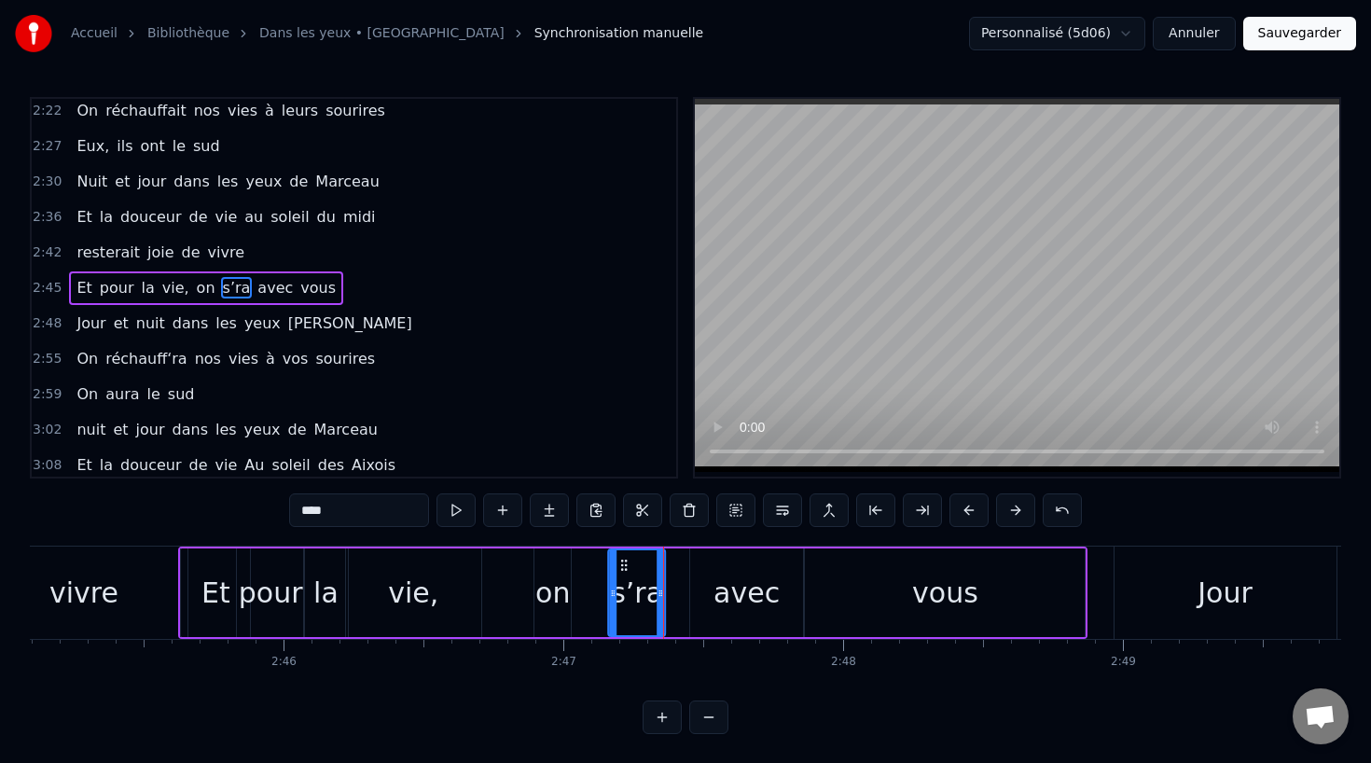
drag, startPoint x: 670, startPoint y: 563, endPoint x: 622, endPoint y: 564, distance: 47.6
click at [622, 564] on icon at bounding box center [624, 565] width 15 height 15
click at [722, 603] on div "avec" at bounding box center [746, 593] width 66 height 42
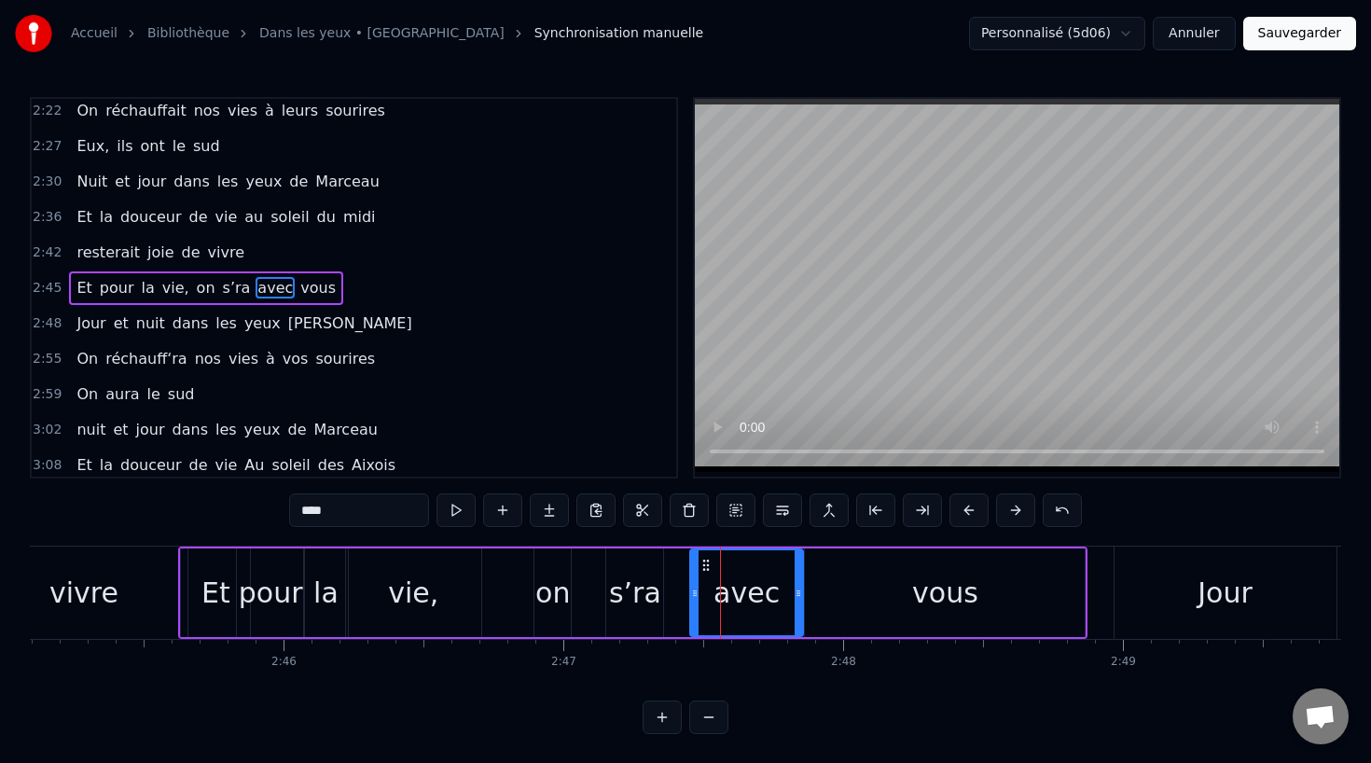
click at [636, 586] on div "s’ra" at bounding box center [635, 593] width 52 height 42
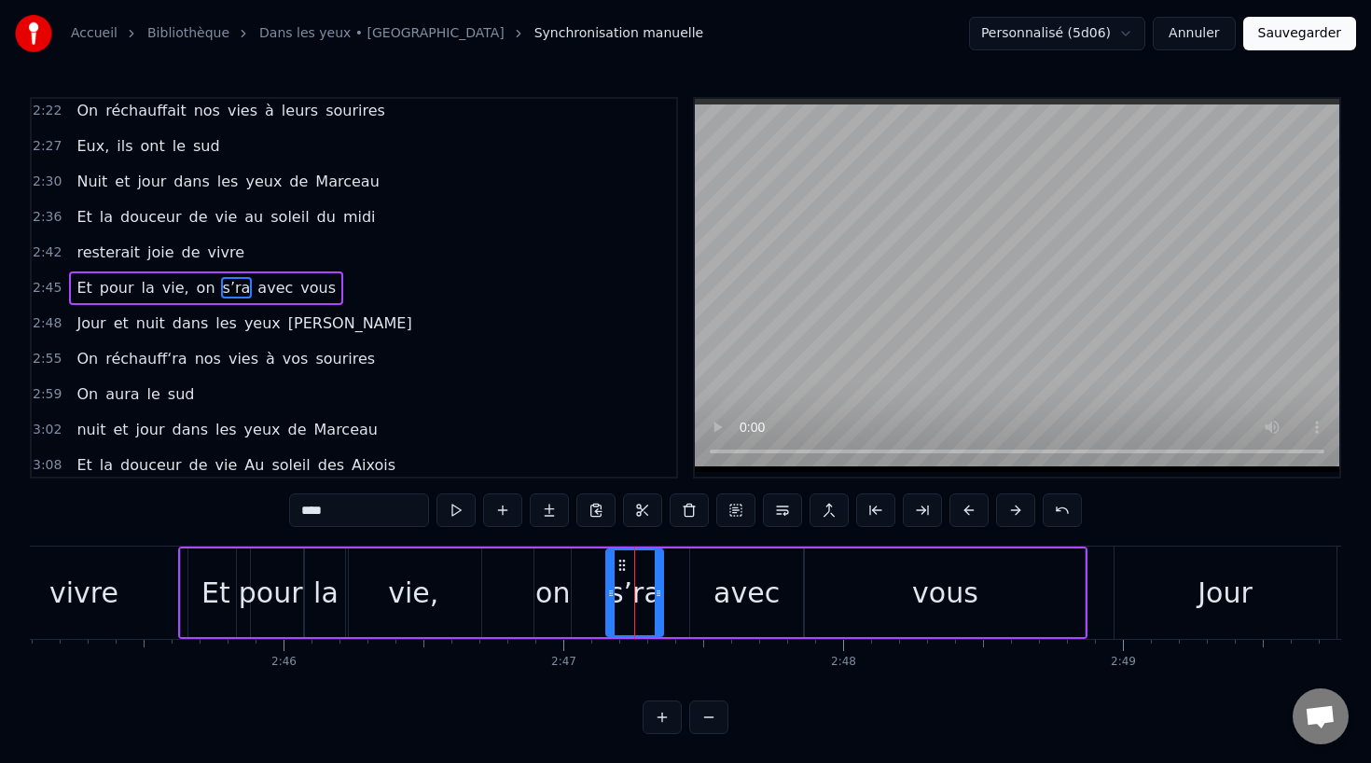
click at [533, 594] on div "on" at bounding box center [552, 592] width 38 height 89
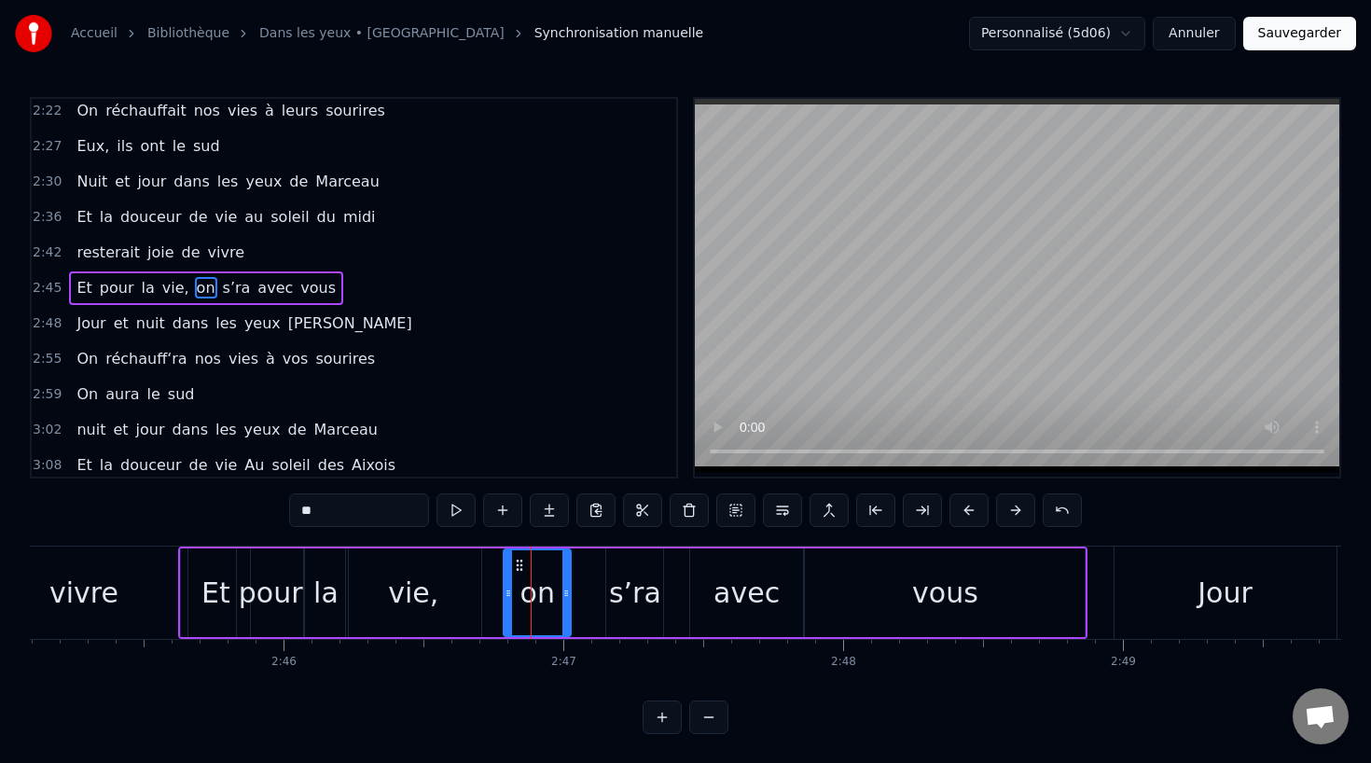
drag, startPoint x: 537, startPoint y: 590, endPoint x: 504, endPoint y: 591, distance: 32.7
click at [504, 591] on icon at bounding box center [507, 593] width 7 height 15
click at [566, 591] on icon at bounding box center [565, 593] width 7 height 15
click at [98, 573] on div "vivre" at bounding box center [83, 593] width 69 height 42
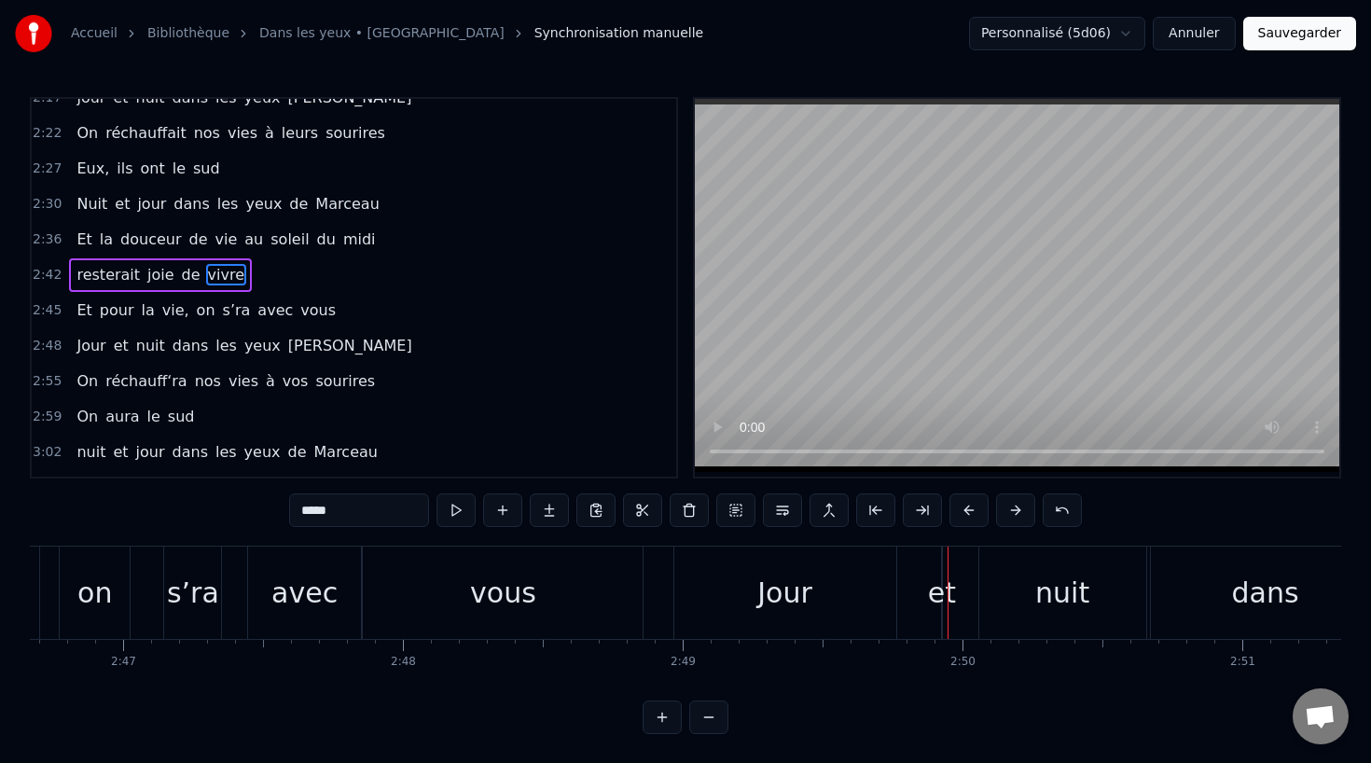
scroll to position [0, 46620]
click at [809, 623] on div "Jour" at bounding box center [789, 592] width 222 height 92
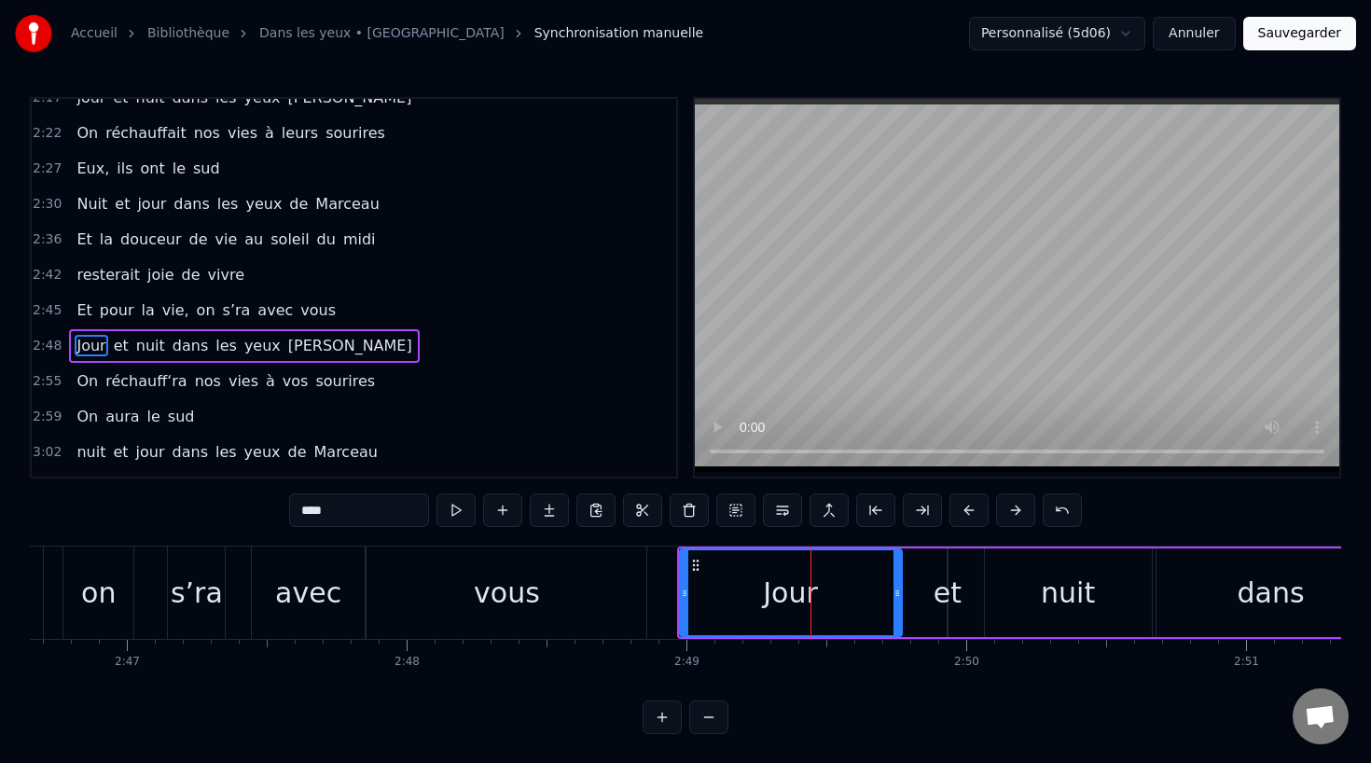
scroll to position [1069, 0]
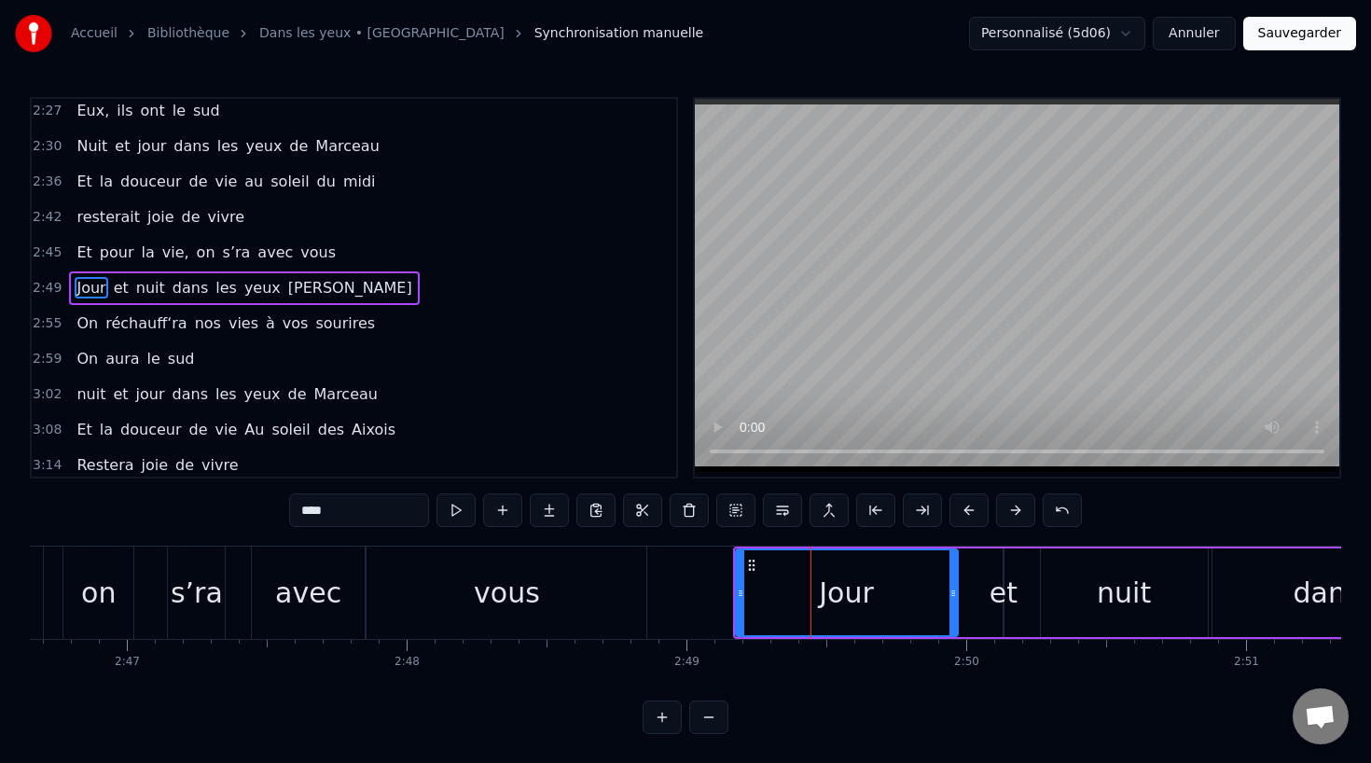
click at [626, 612] on div "vous" at bounding box center [506, 592] width 280 height 92
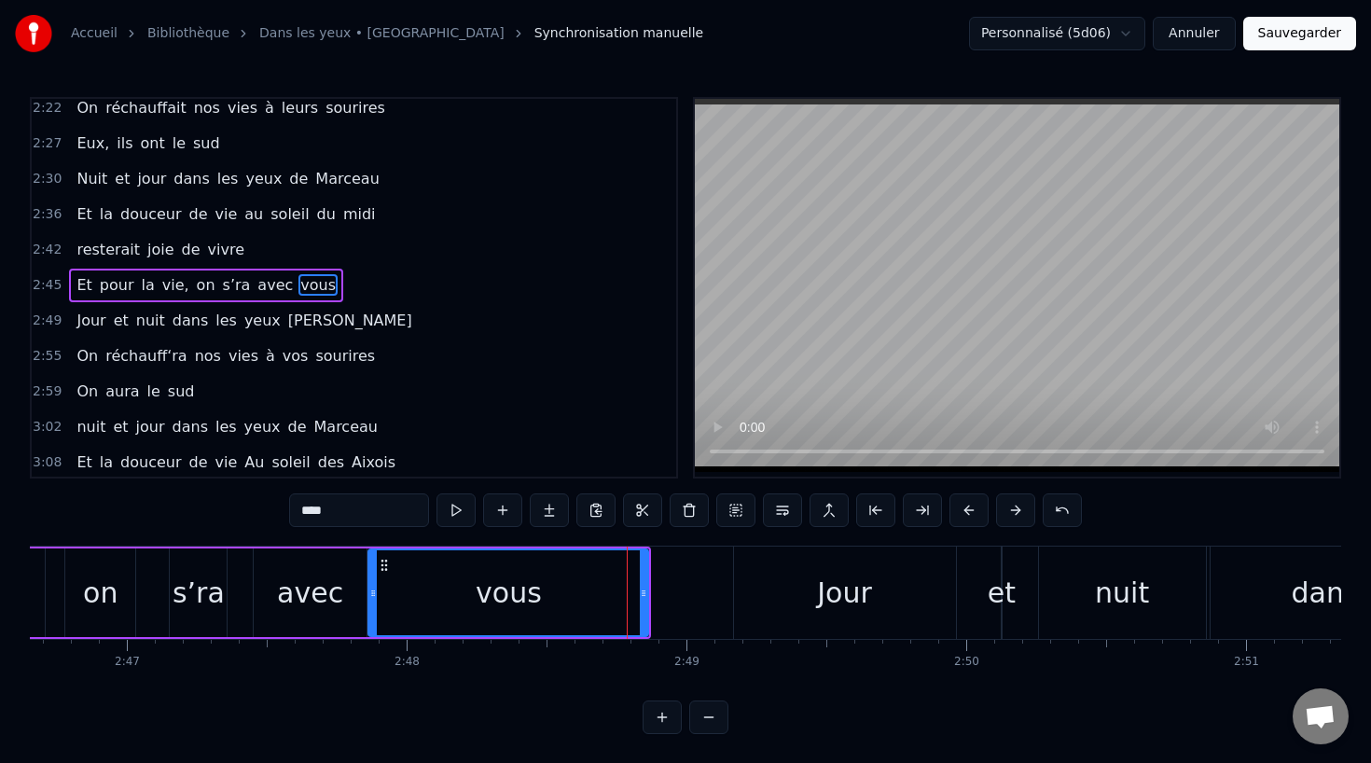
scroll to position [1033, 0]
drag, startPoint x: 646, startPoint y: 588, endPoint x: 705, endPoint y: 589, distance: 58.8
click at [705, 589] on icon at bounding box center [701, 593] width 7 height 15
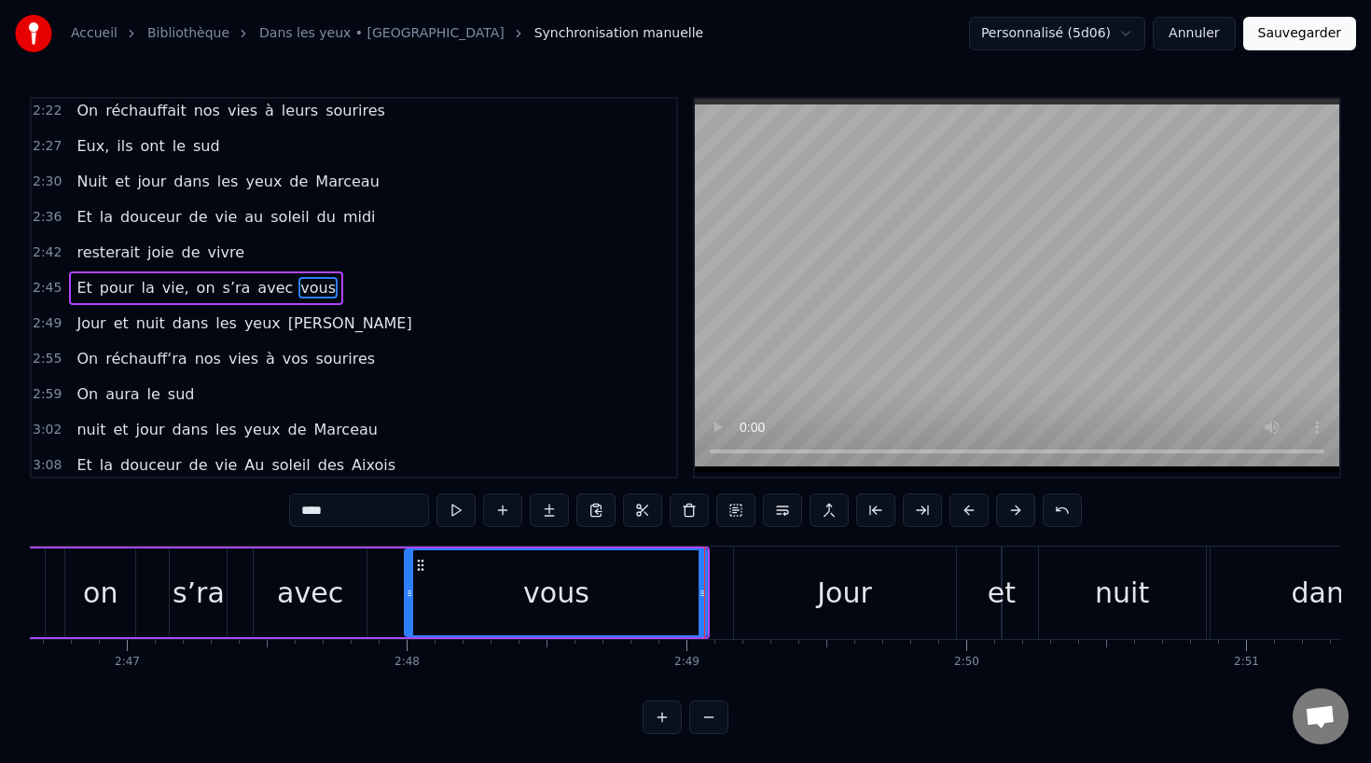
drag, startPoint x: 374, startPoint y: 593, endPoint x: 410, endPoint y: 592, distance: 36.4
click at [410, 592] on icon at bounding box center [409, 593] width 7 height 15
drag, startPoint x: 700, startPoint y: 592, endPoint x: 645, endPoint y: 594, distance: 55.0
click at [645, 594] on icon at bounding box center [645, 593] width 7 height 15
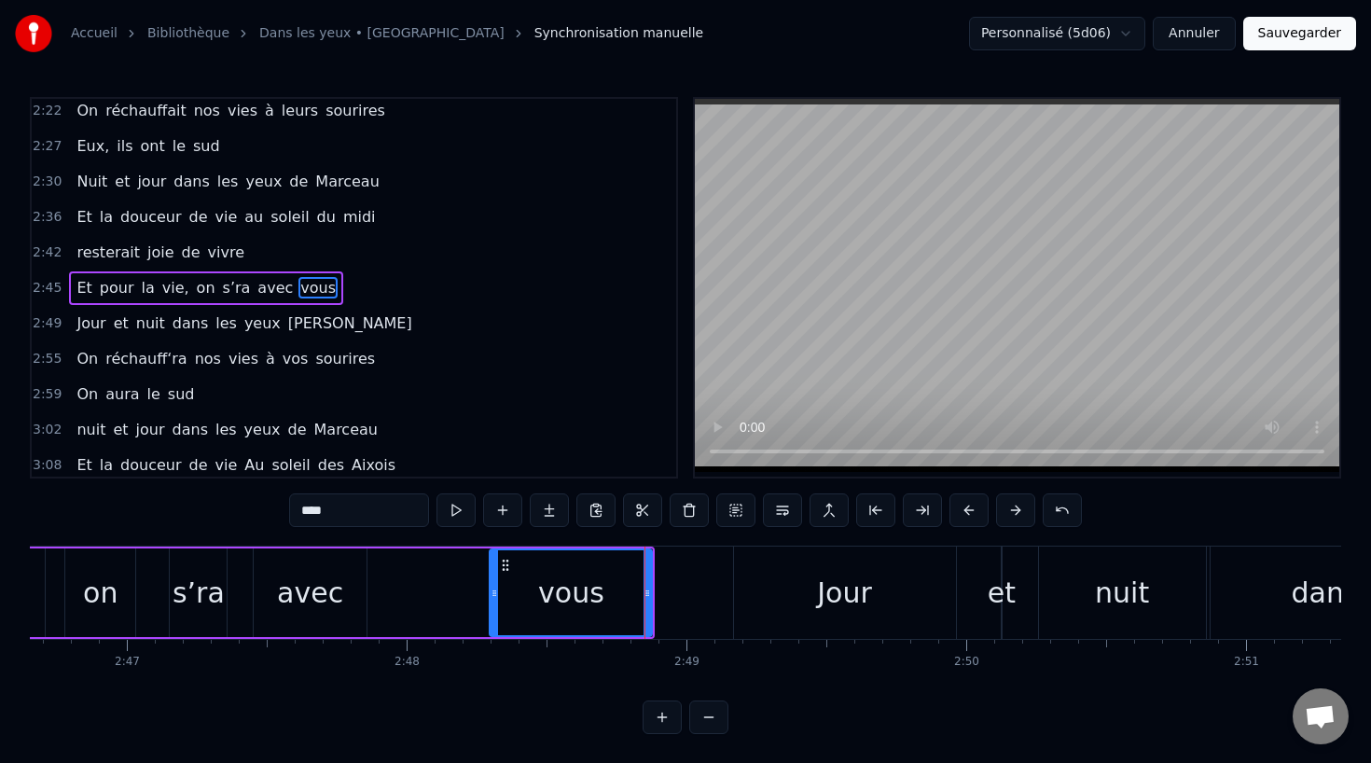
drag, startPoint x: 411, startPoint y: 593, endPoint x: 493, endPoint y: 593, distance: 82.1
click at [493, 593] on icon at bounding box center [493, 593] width 7 height 15
click at [344, 603] on div "avec" at bounding box center [310, 592] width 113 height 89
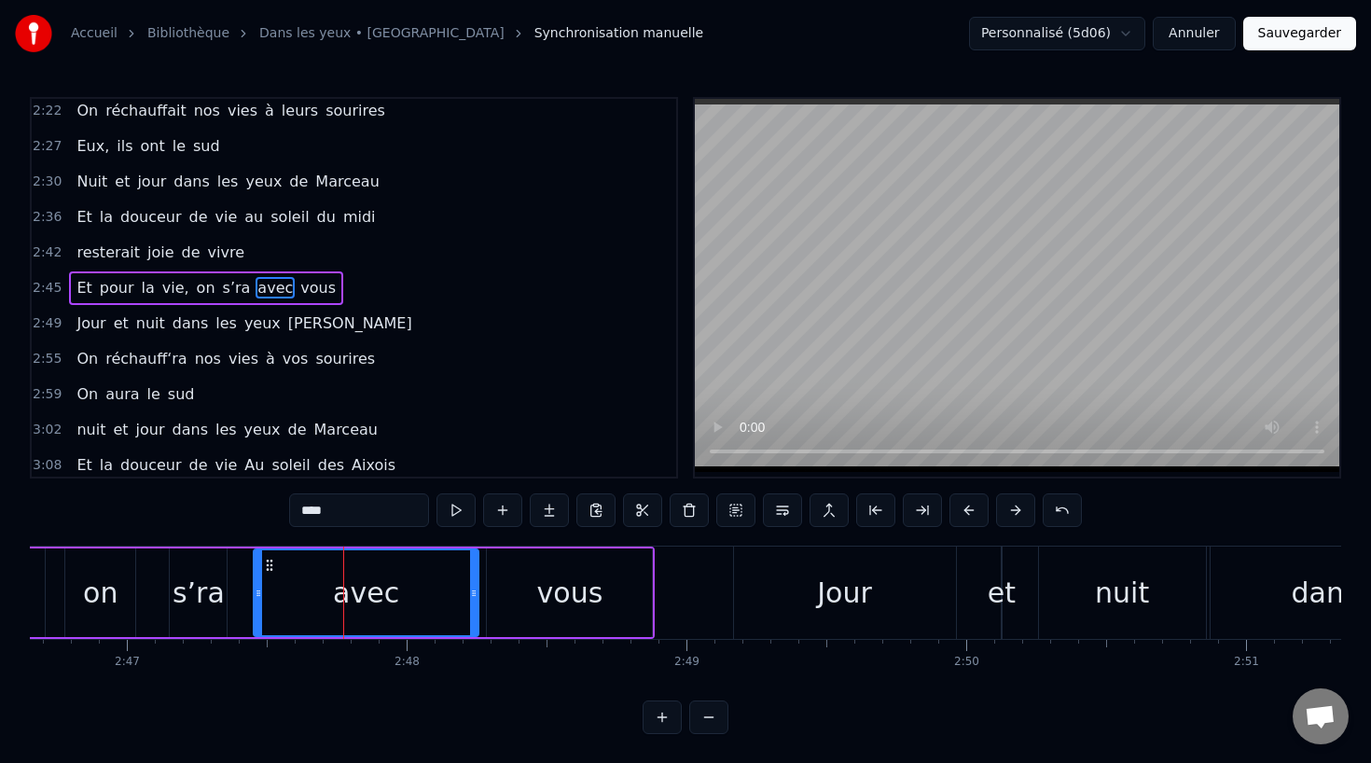
drag, startPoint x: 363, startPoint y: 595, endPoint x: 475, endPoint y: 595, distance: 111.9
click at [475, 595] on icon at bounding box center [473, 593] width 7 height 15
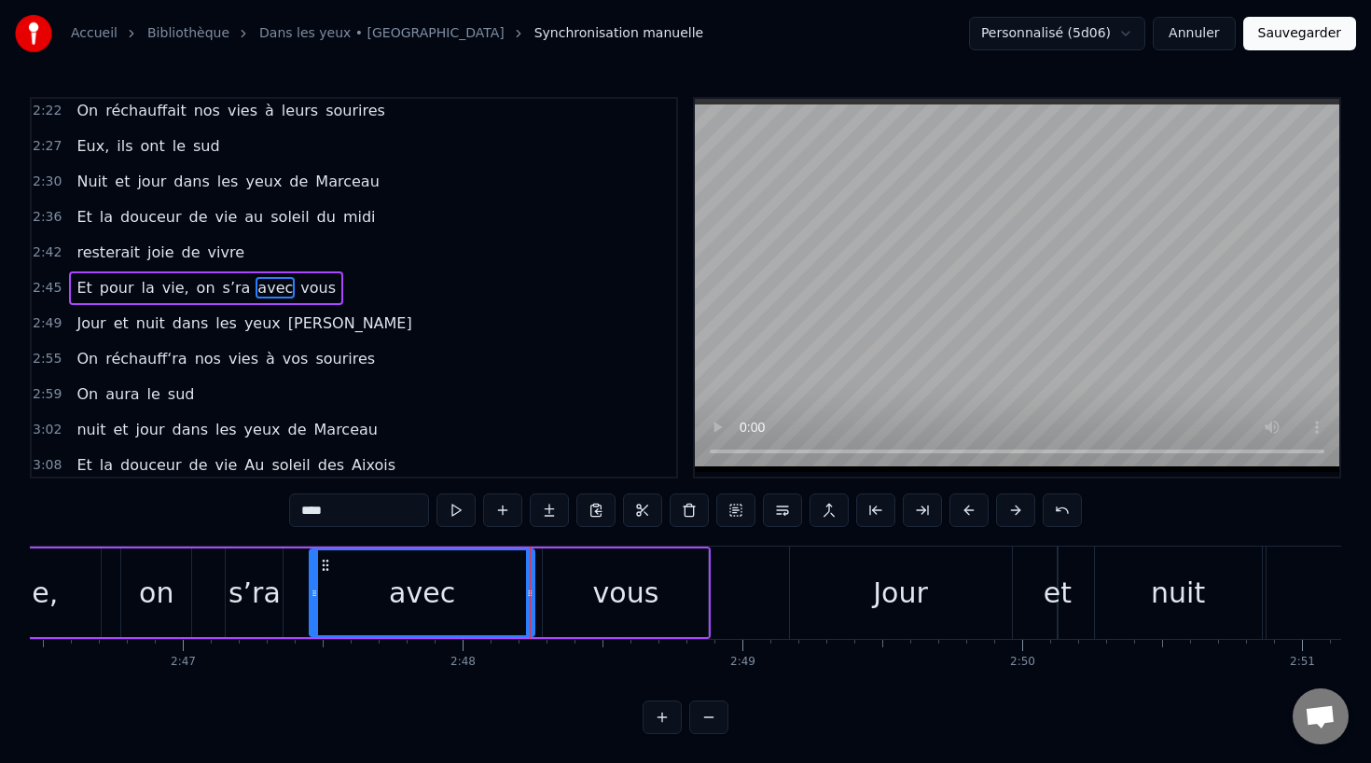
scroll to position [0, 46552]
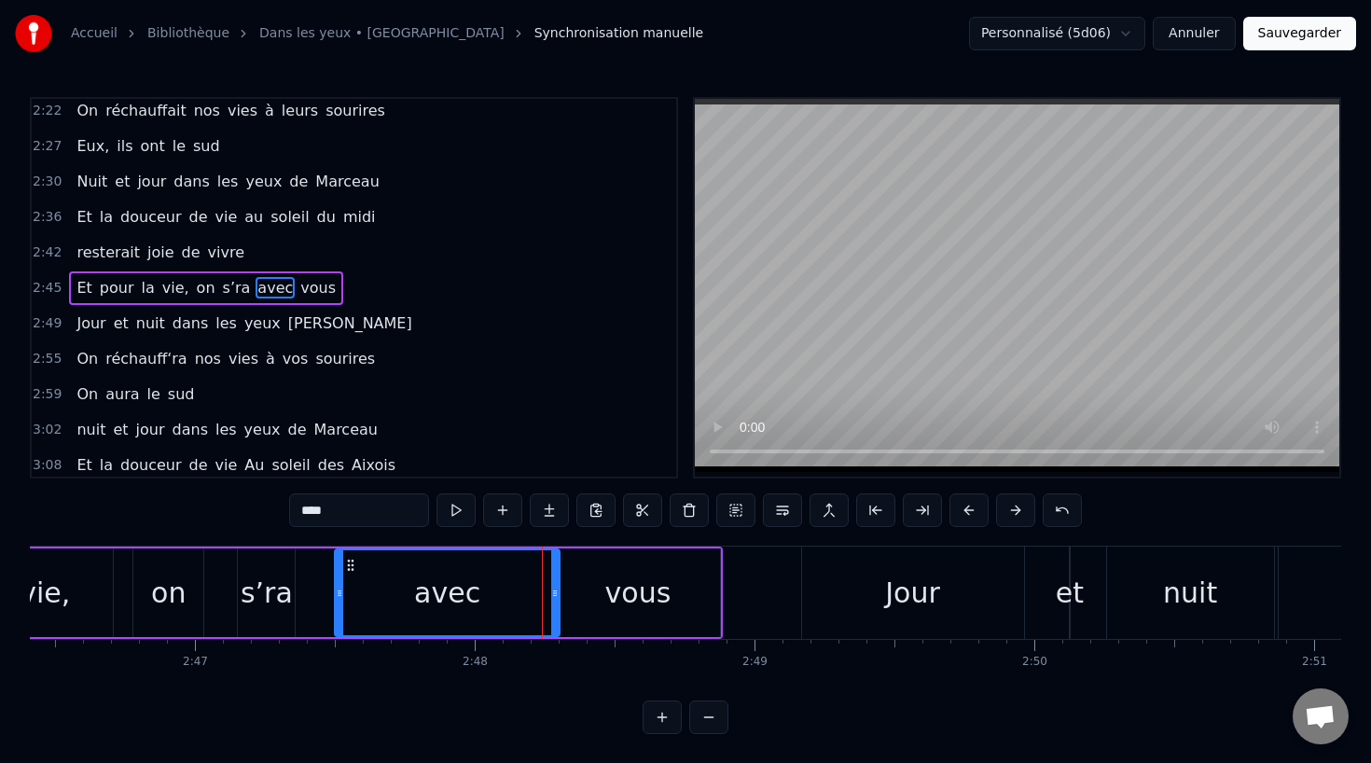
click at [348, 560] on circle at bounding box center [348, 560] width 1 height 1
drag, startPoint x: 335, startPoint y: 590, endPoint x: 366, endPoint y: 599, distance: 31.9
click at [366, 599] on icon at bounding box center [367, 593] width 7 height 15
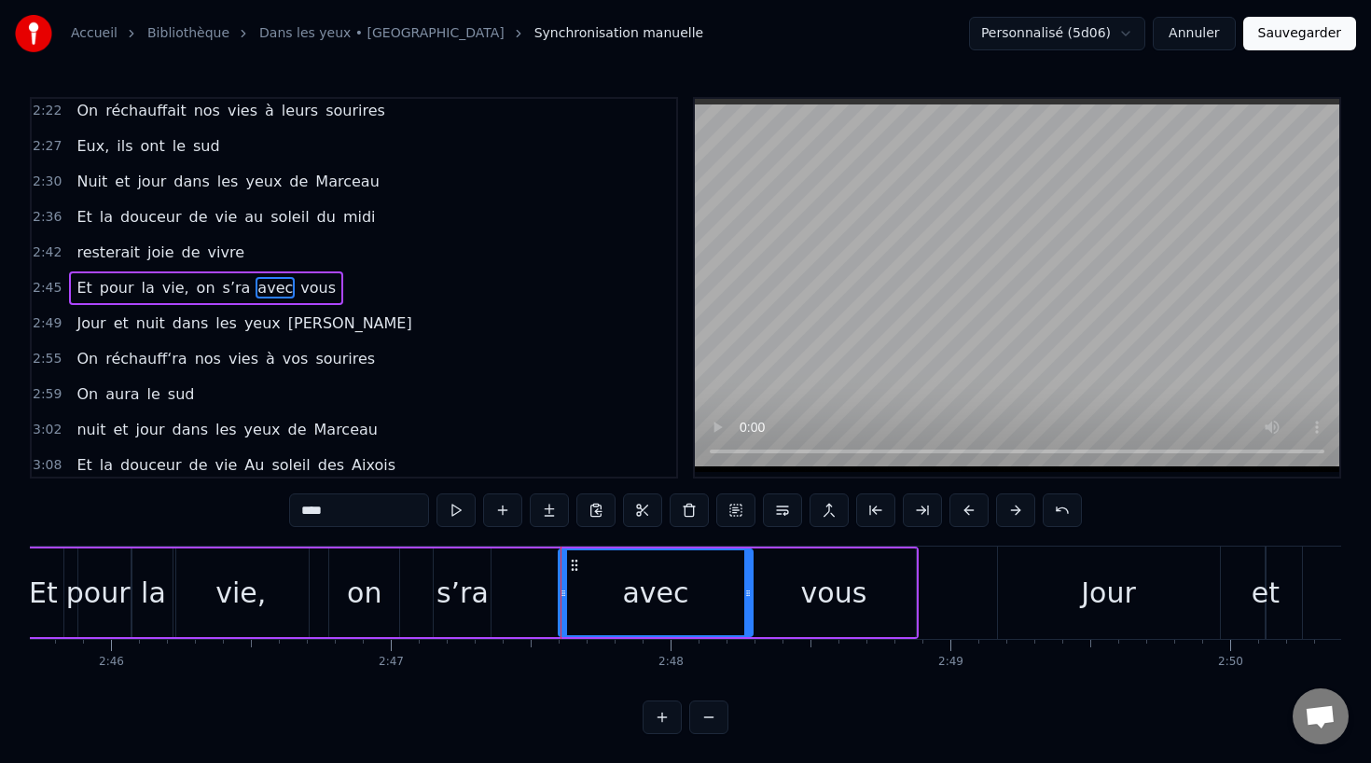
scroll to position [0, 46261]
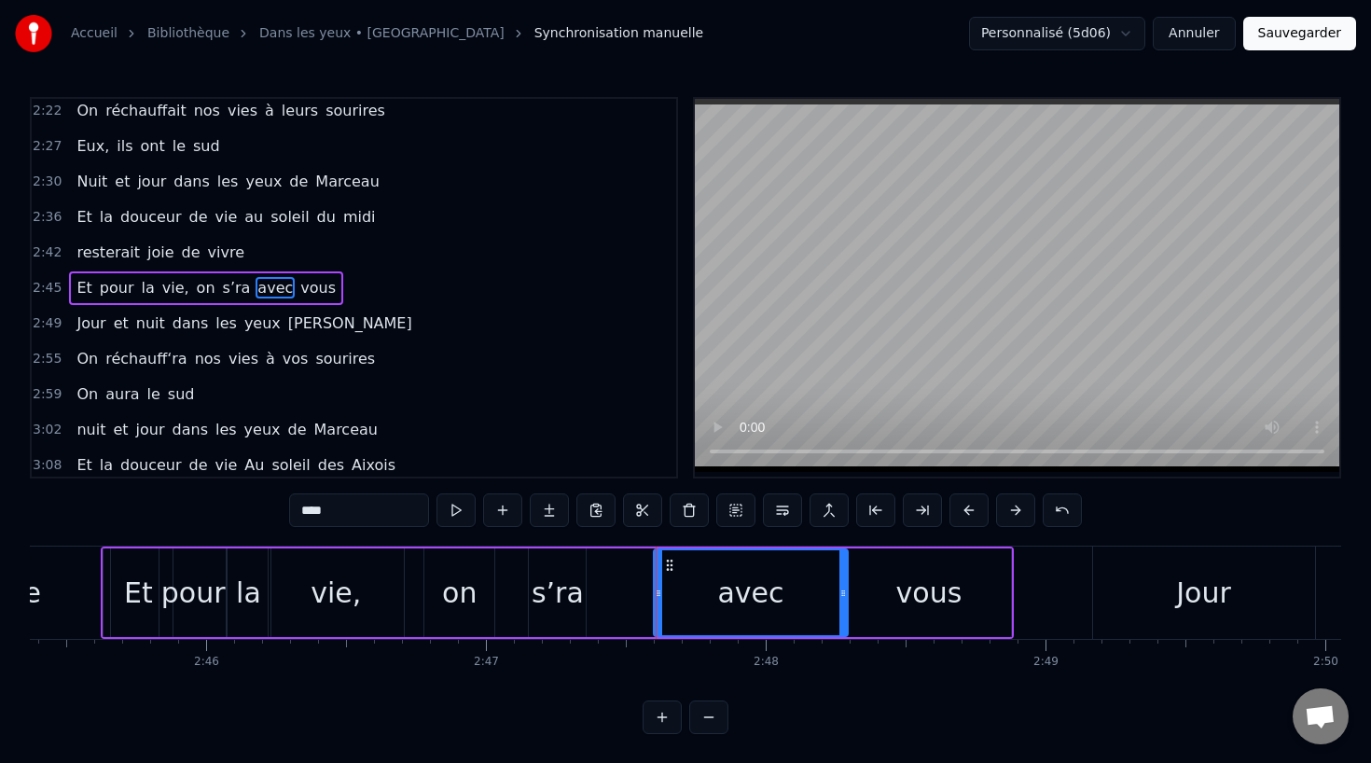
click at [552, 601] on div "s’ra" at bounding box center [558, 593] width 52 height 42
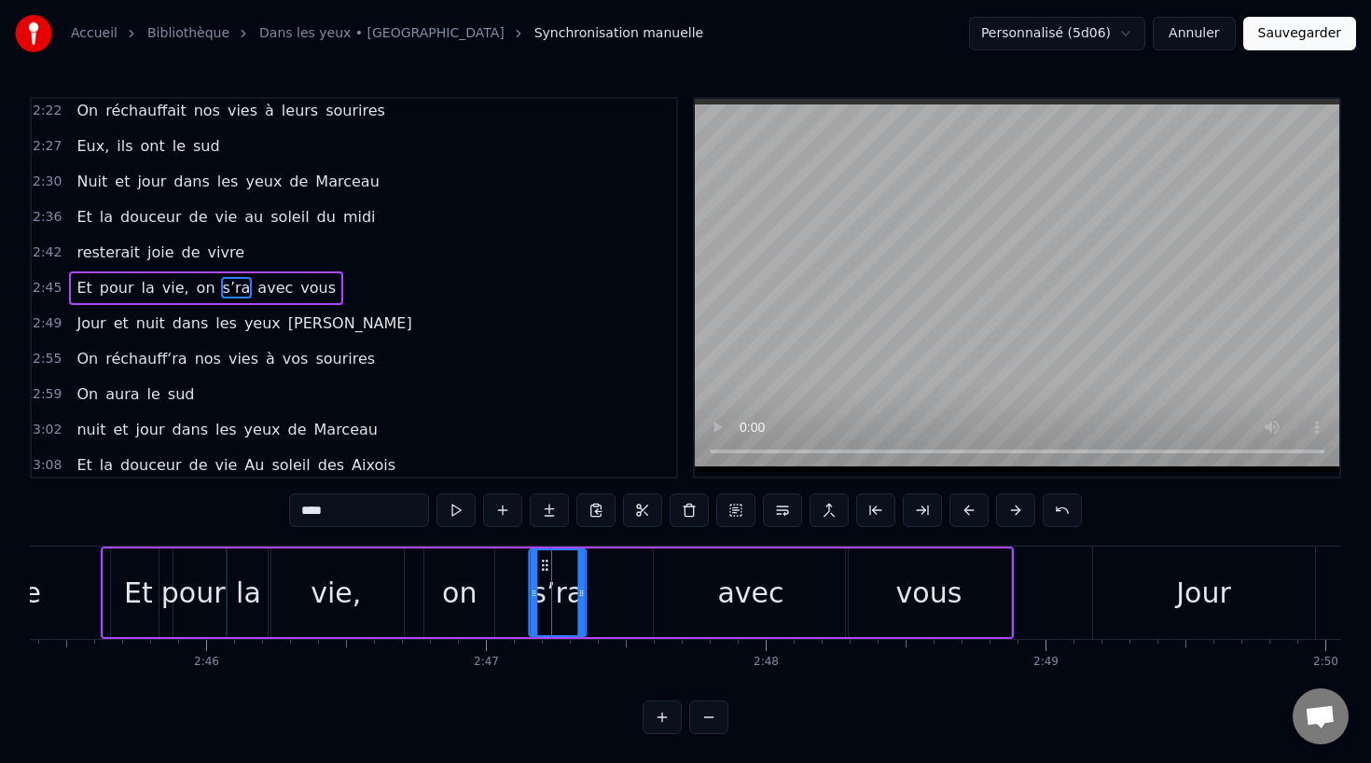
drag, startPoint x: 541, startPoint y: 560, endPoint x: 550, endPoint y: 561, distance: 9.4
drag, startPoint x: 589, startPoint y: 591, endPoint x: 649, endPoint y: 594, distance: 59.7
click at [649, 594] on icon at bounding box center [650, 593] width 7 height 15
click at [480, 597] on div "on" at bounding box center [459, 592] width 70 height 89
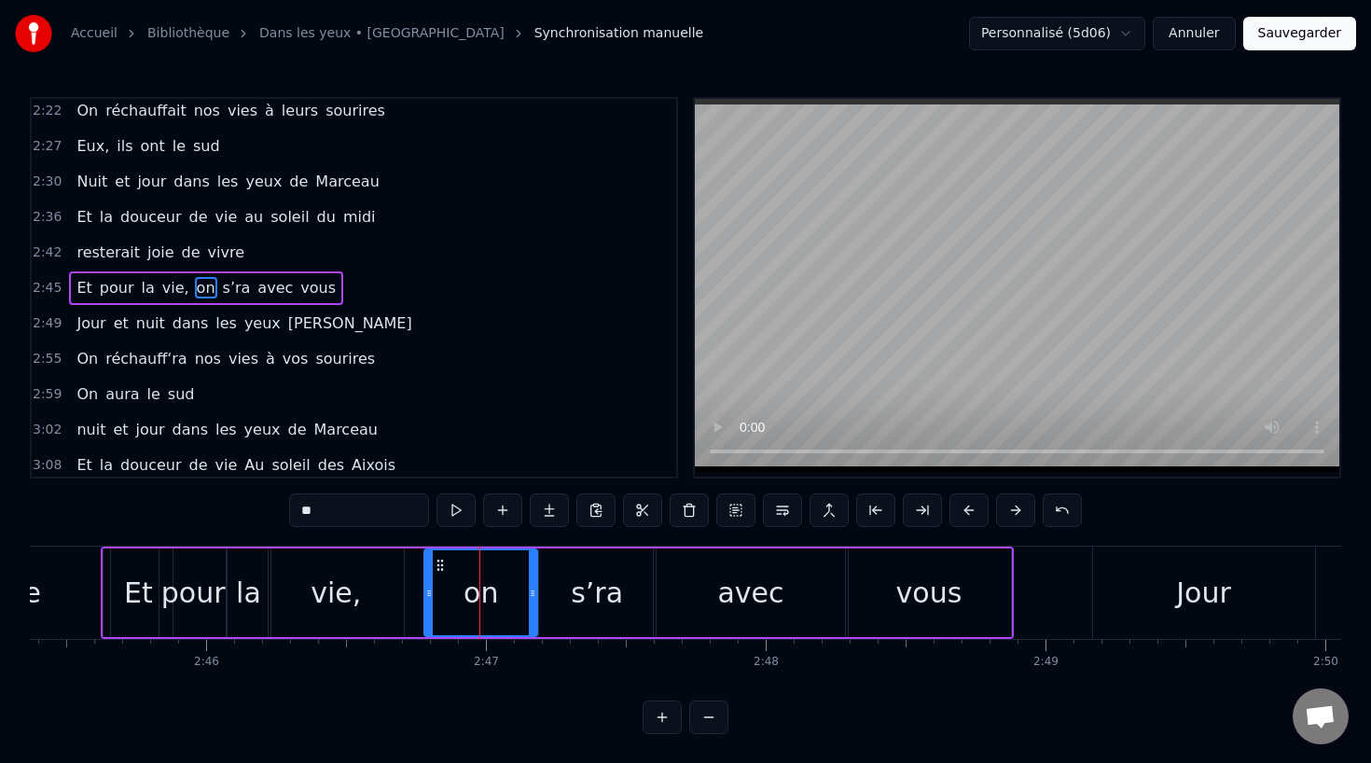
drag, startPoint x: 490, startPoint y: 592, endPoint x: 533, endPoint y: 592, distance: 42.9
click at [533, 592] on icon at bounding box center [532, 593] width 7 height 15
click at [87, 568] on div "vivre" at bounding box center [7, 592] width 206 height 92
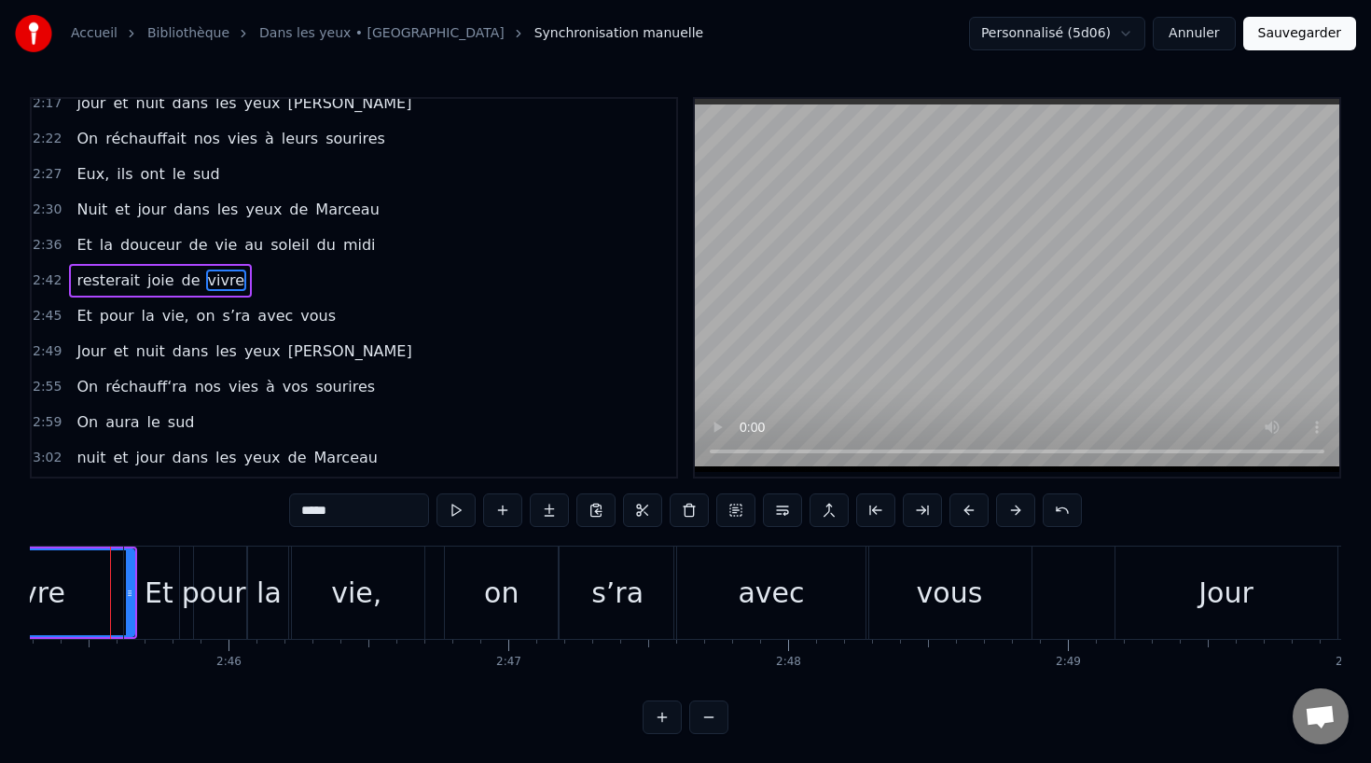
scroll to position [0, 46225]
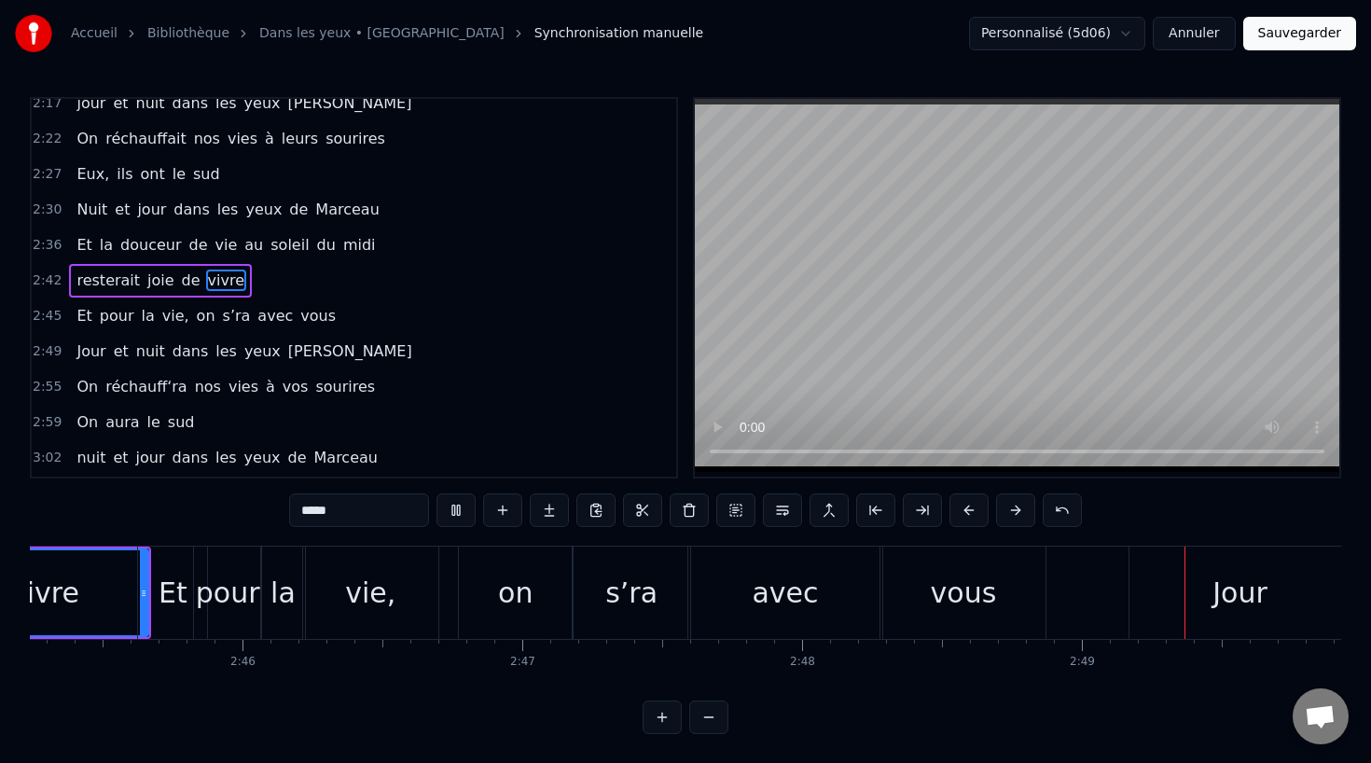
click at [94, 584] on div "vivre" at bounding box center [45, 592] width 204 height 85
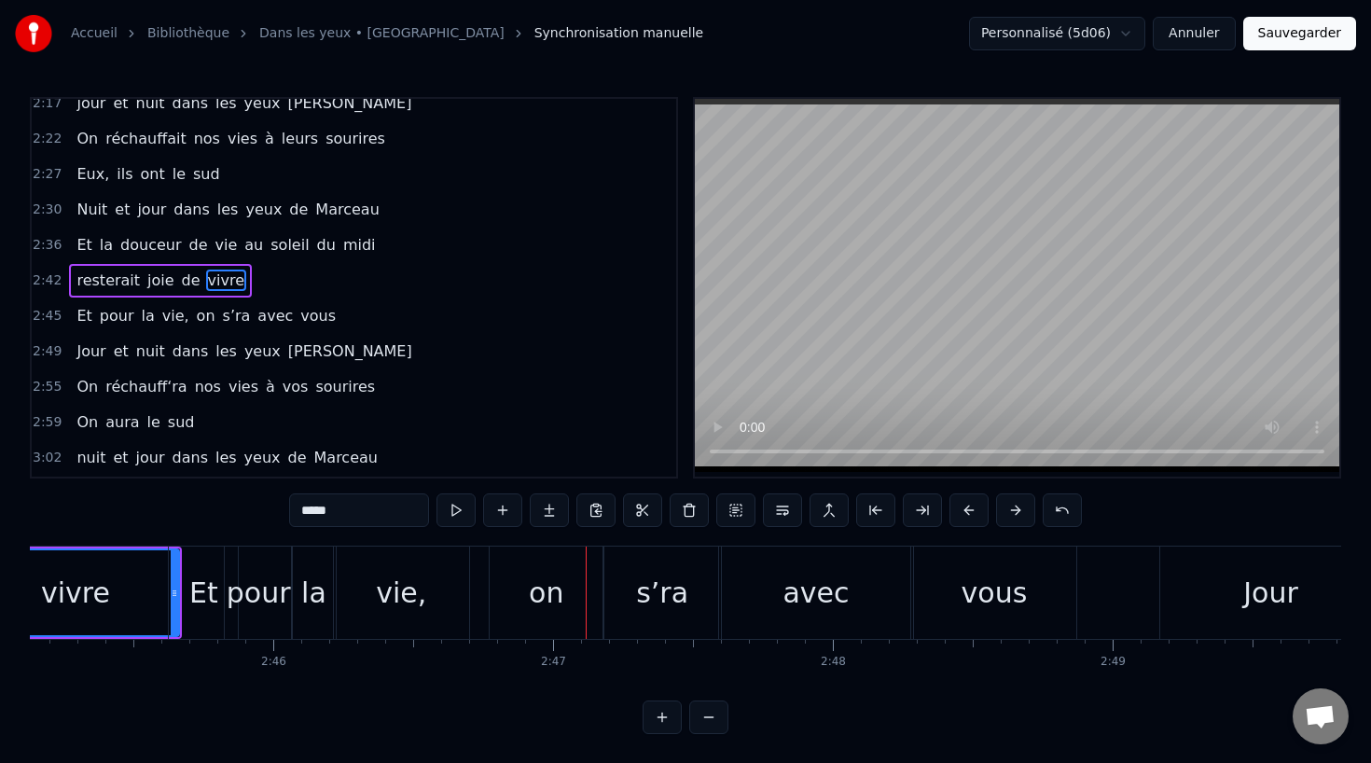
click at [532, 596] on div "on" at bounding box center [546, 593] width 35 height 42
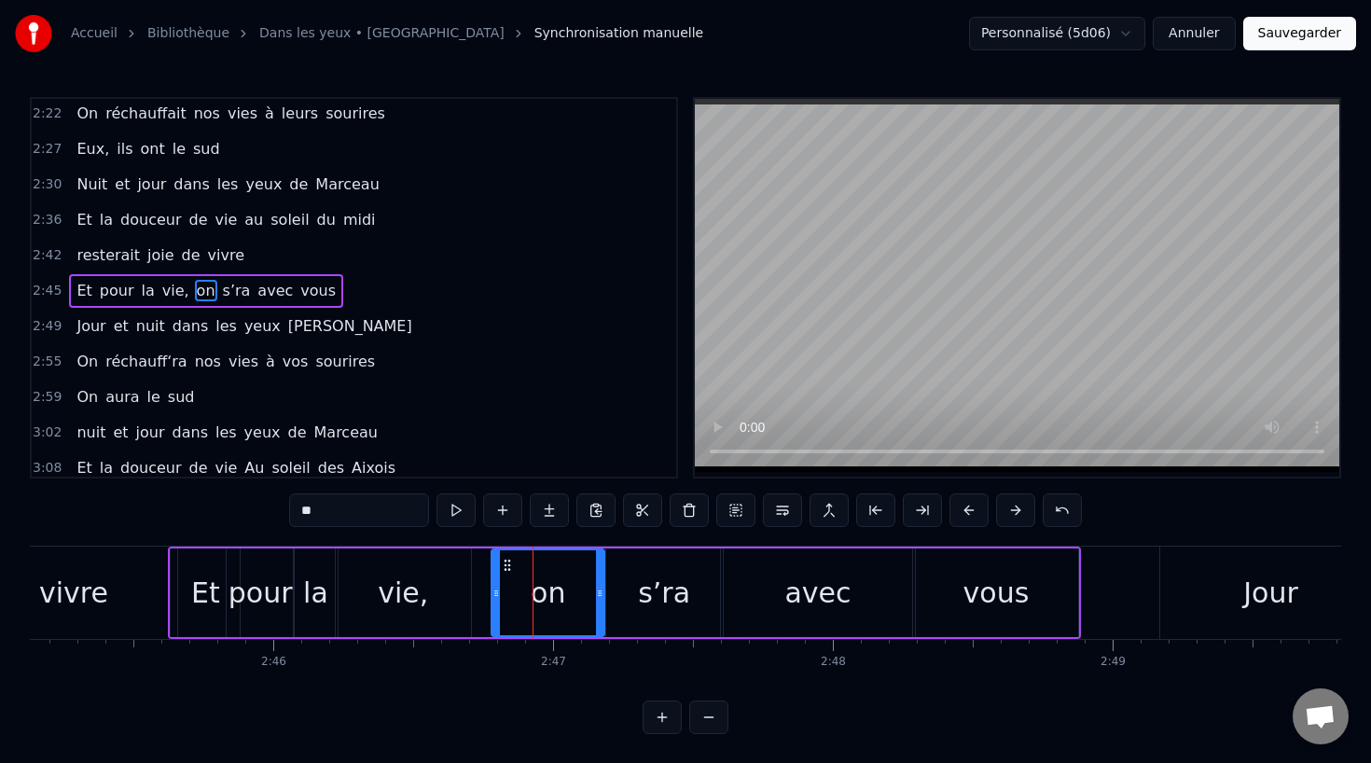
scroll to position [1033, 0]
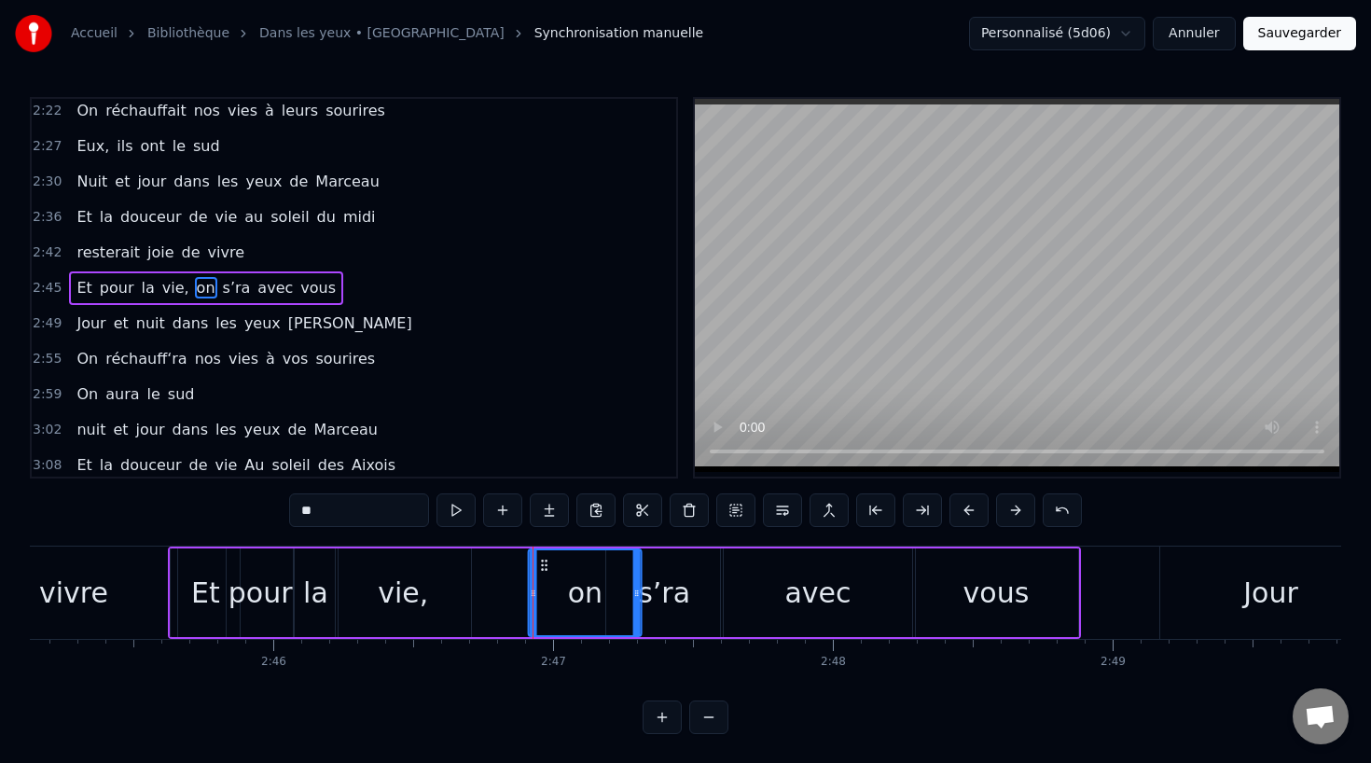
drag, startPoint x: 505, startPoint y: 561, endPoint x: 544, endPoint y: 566, distance: 38.5
click at [544, 566] on icon at bounding box center [544, 565] width 15 height 15
drag, startPoint x: 638, startPoint y: 591, endPoint x: 595, endPoint y: 592, distance: 42.9
click at [595, 592] on icon at bounding box center [596, 593] width 7 height 15
click at [420, 602] on div "vie," at bounding box center [403, 593] width 50 height 42
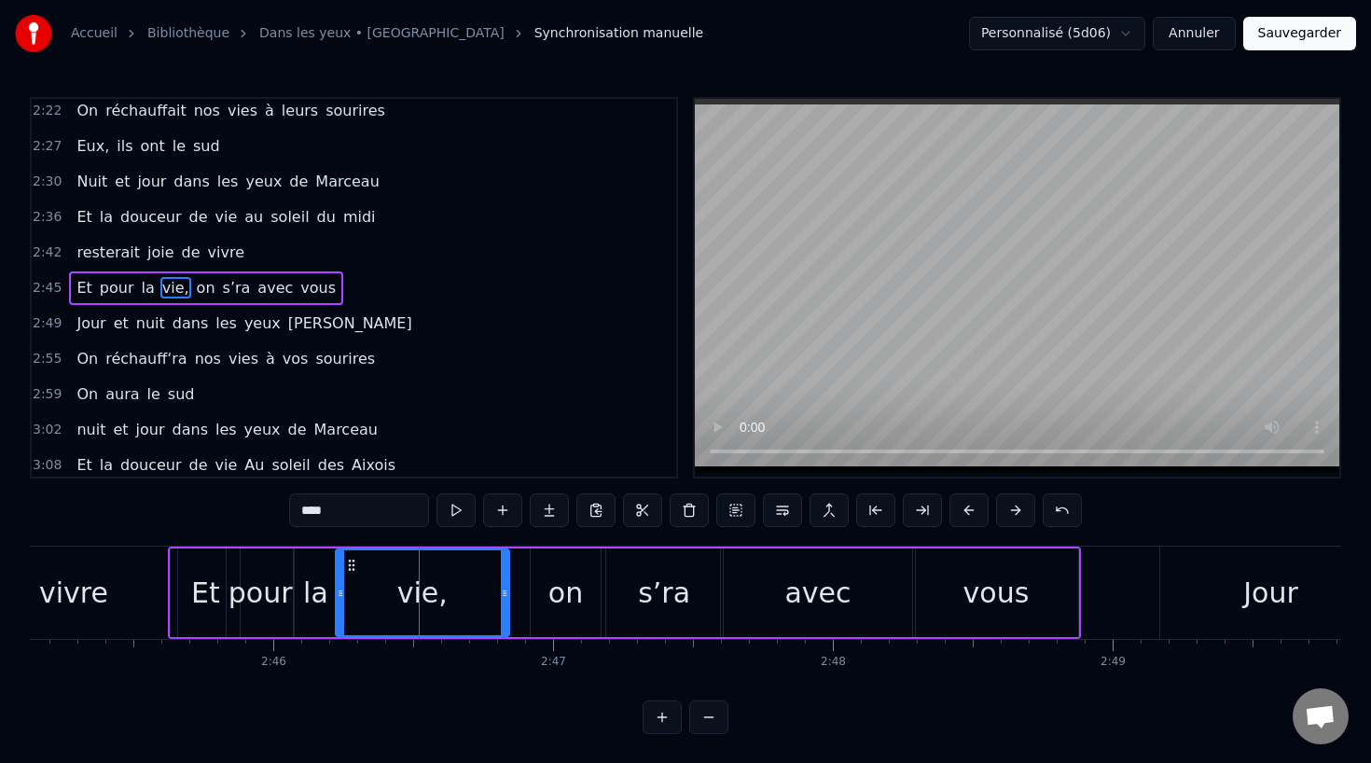
drag, startPoint x: 465, startPoint y: 590, endPoint x: 506, endPoint y: 593, distance: 41.1
click at [506, 593] on icon at bounding box center [504, 593] width 7 height 15
click at [556, 594] on div "on" at bounding box center [565, 593] width 35 height 42
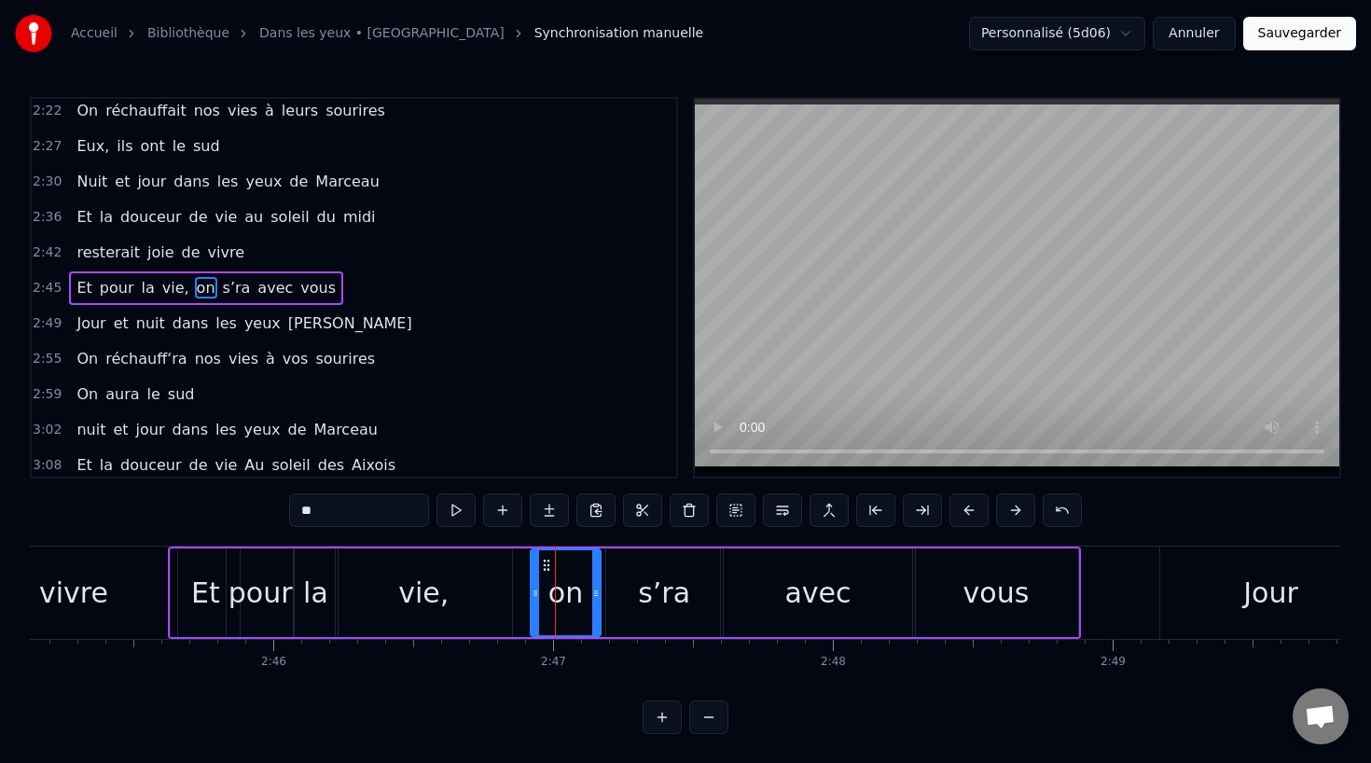
click at [779, 624] on div "avec" at bounding box center [818, 592] width 194 height 89
type input "****"
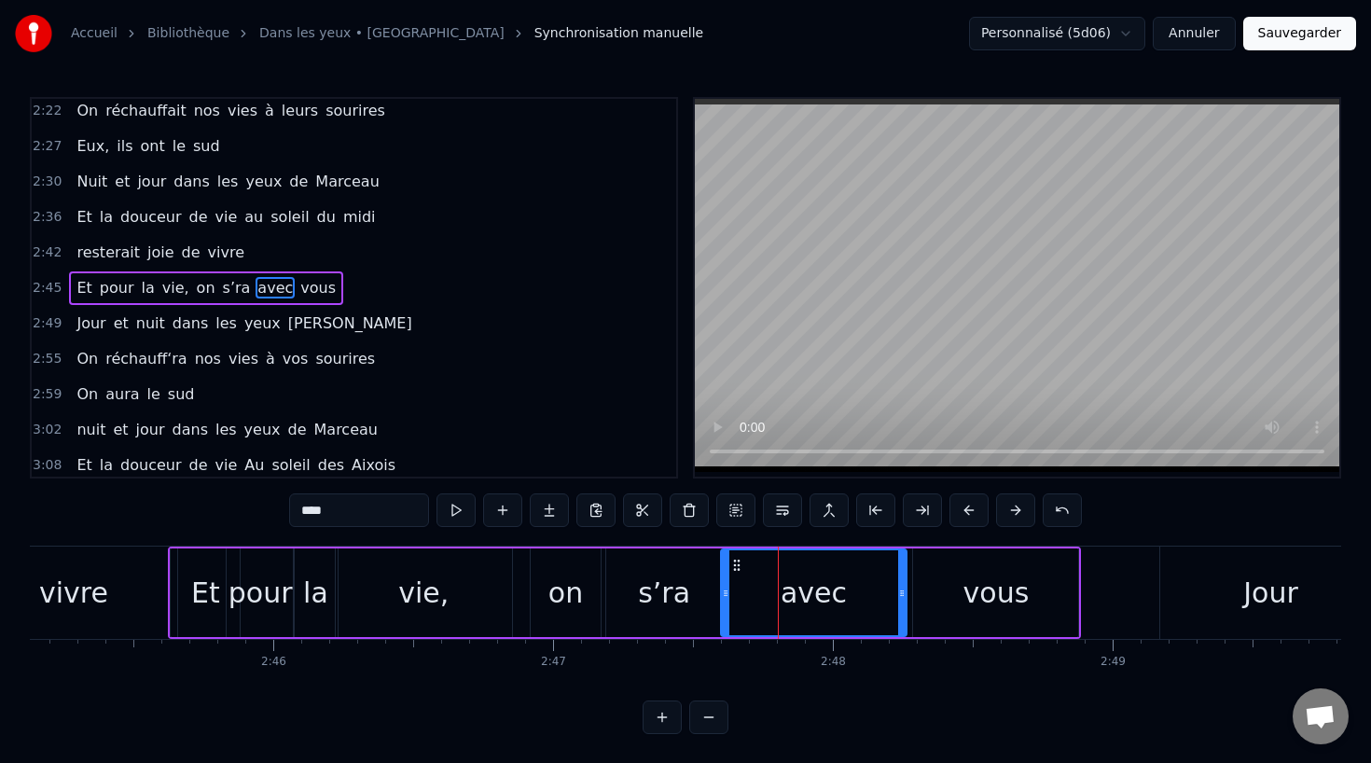
click at [902, 596] on icon at bounding box center [901, 593] width 7 height 15
drag, startPoint x: 726, startPoint y: 593, endPoint x: 773, endPoint y: 594, distance: 46.6
click at [768, 594] on icon at bounding box center [764, 593] width 7 height 15
click at [1080, 591] on div "Et pour la vie, on s’ra avec vous" at bounding box center [624, 592] width 913 height 92
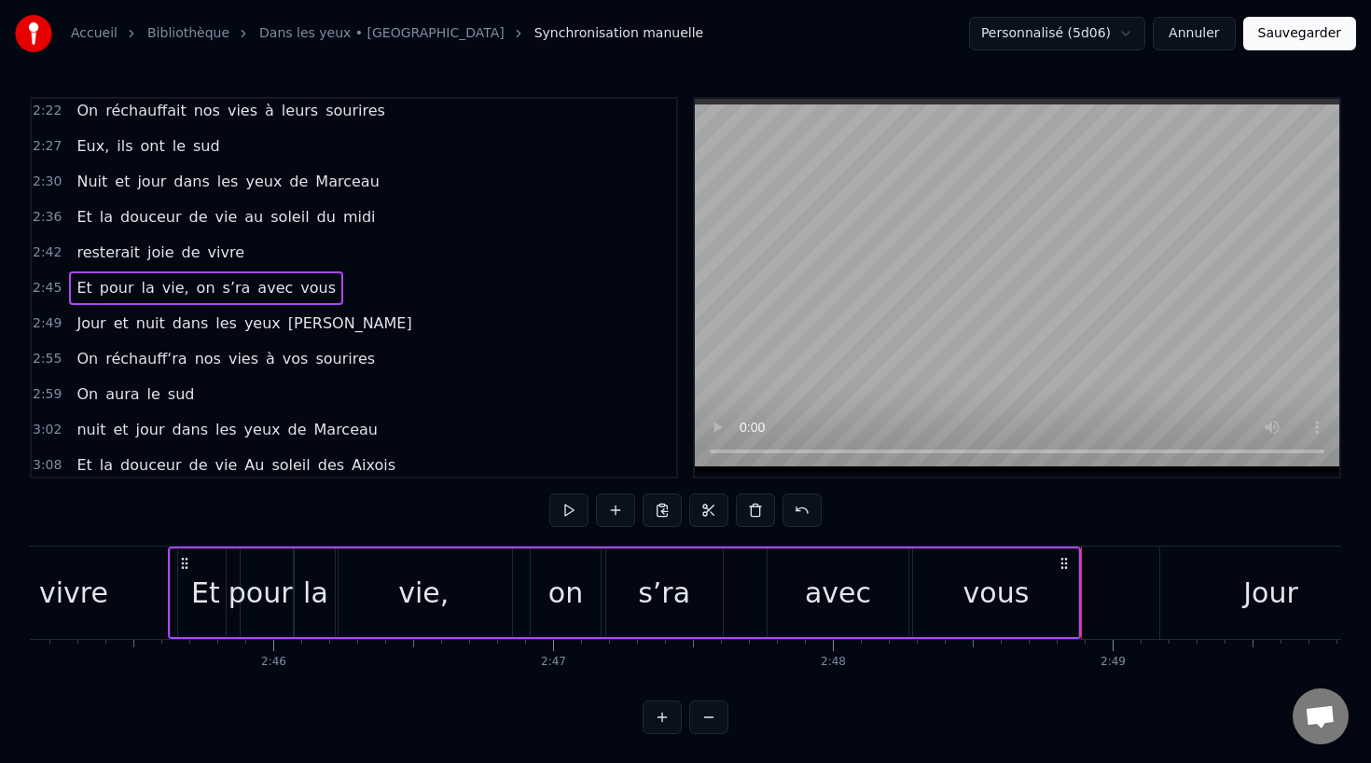
click at [1032, 592] on div "vous" at bounding box center [995, 592] width 165 height 89
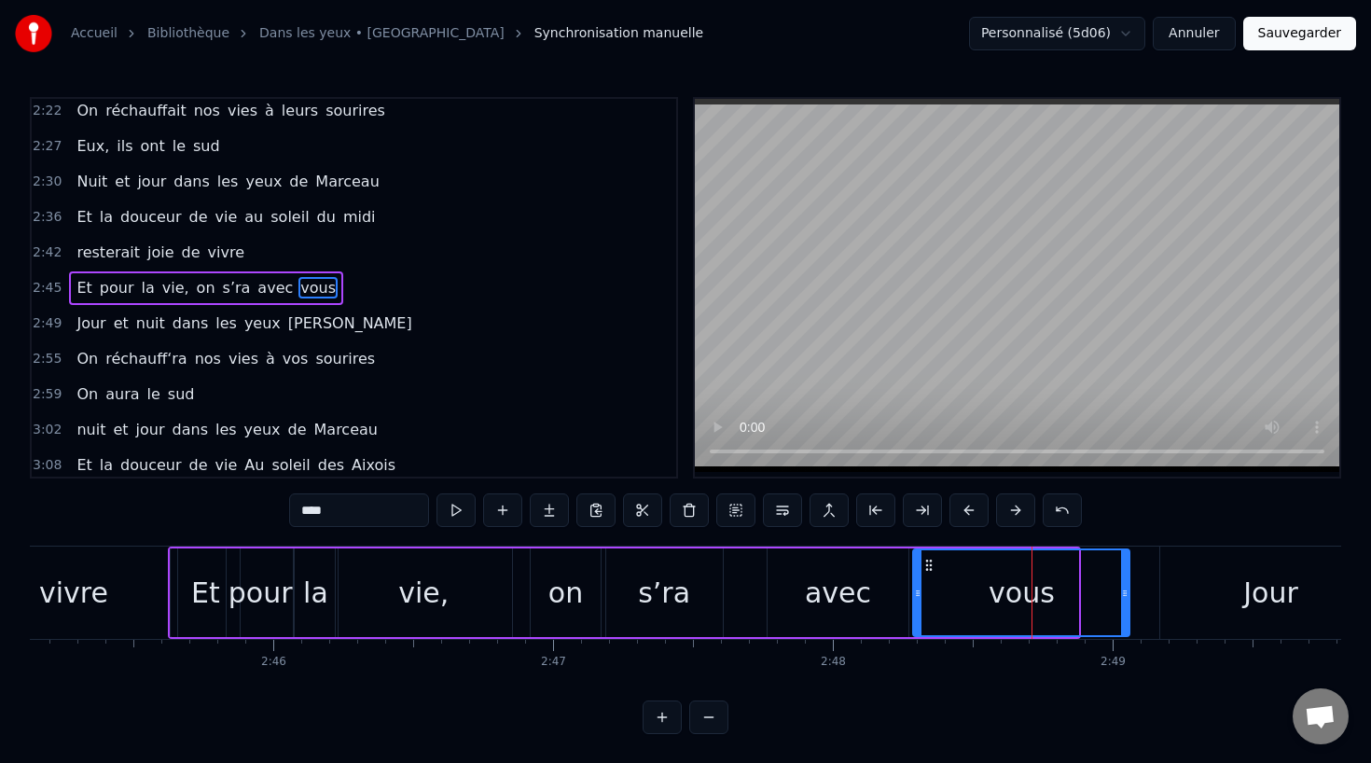
drag, startPoint x: 1072, startPoint y: 601, endPoint x: 1125, endPoint y: 606, distance: 52.4
click at [1125, 606] on div at bounding box center [1124, 592] width 7 height 85
click at [891, 594] on div "avec" at bounding box center [837, 592] width 141 height 89
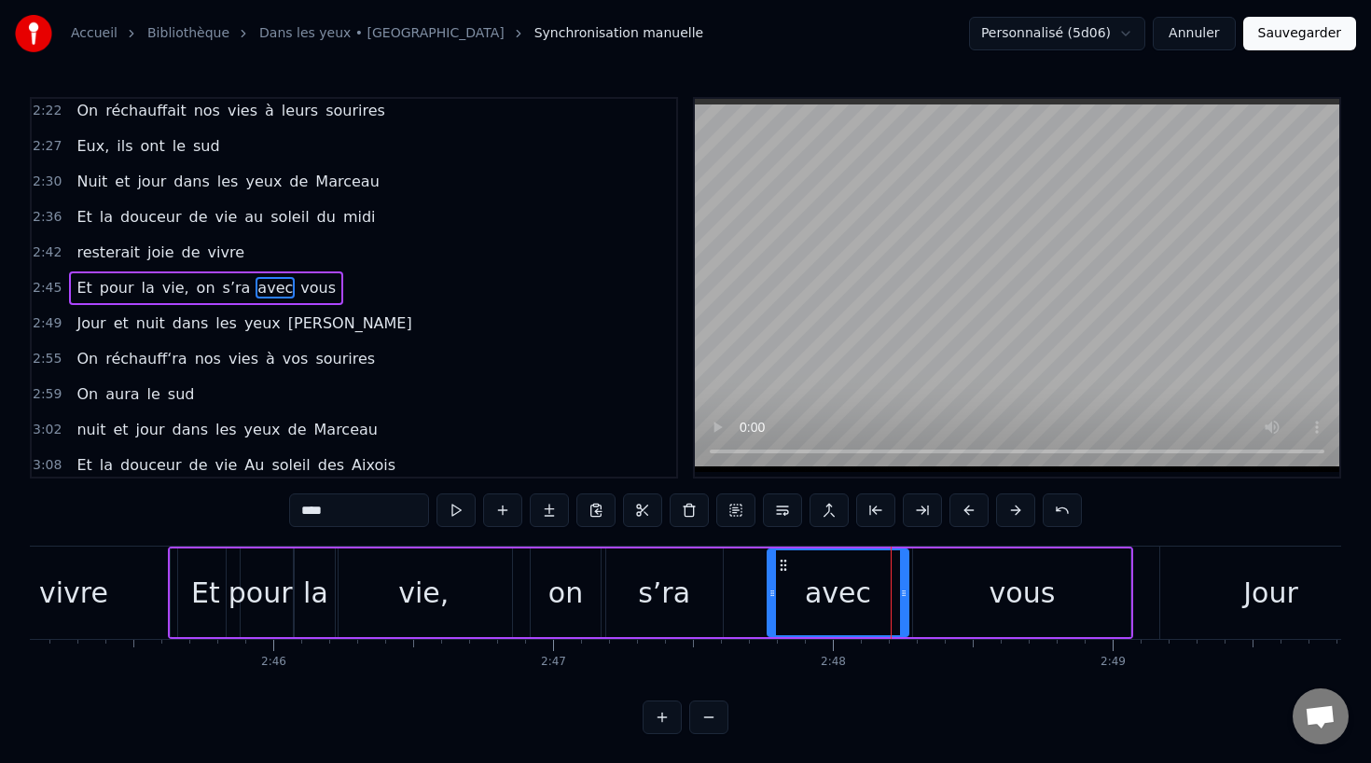
click at [916, 592] on div "vous" at bounding box center [1021, 592] width 217 height 89
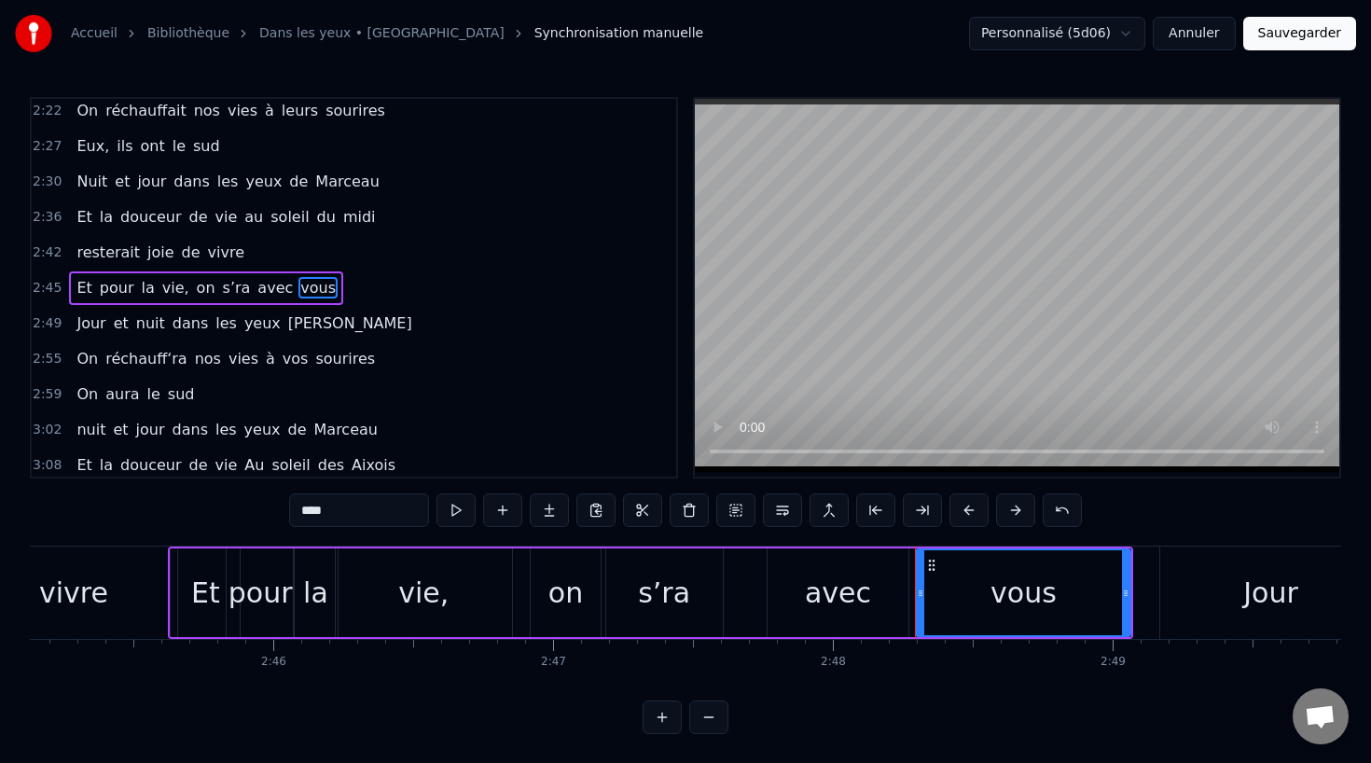
click at [922, 595] on icon at bounding box center [920, 593] width 7 height 15
click at [857, 595] on div "avec" at bounding box center [838, 593] width 66 height 42
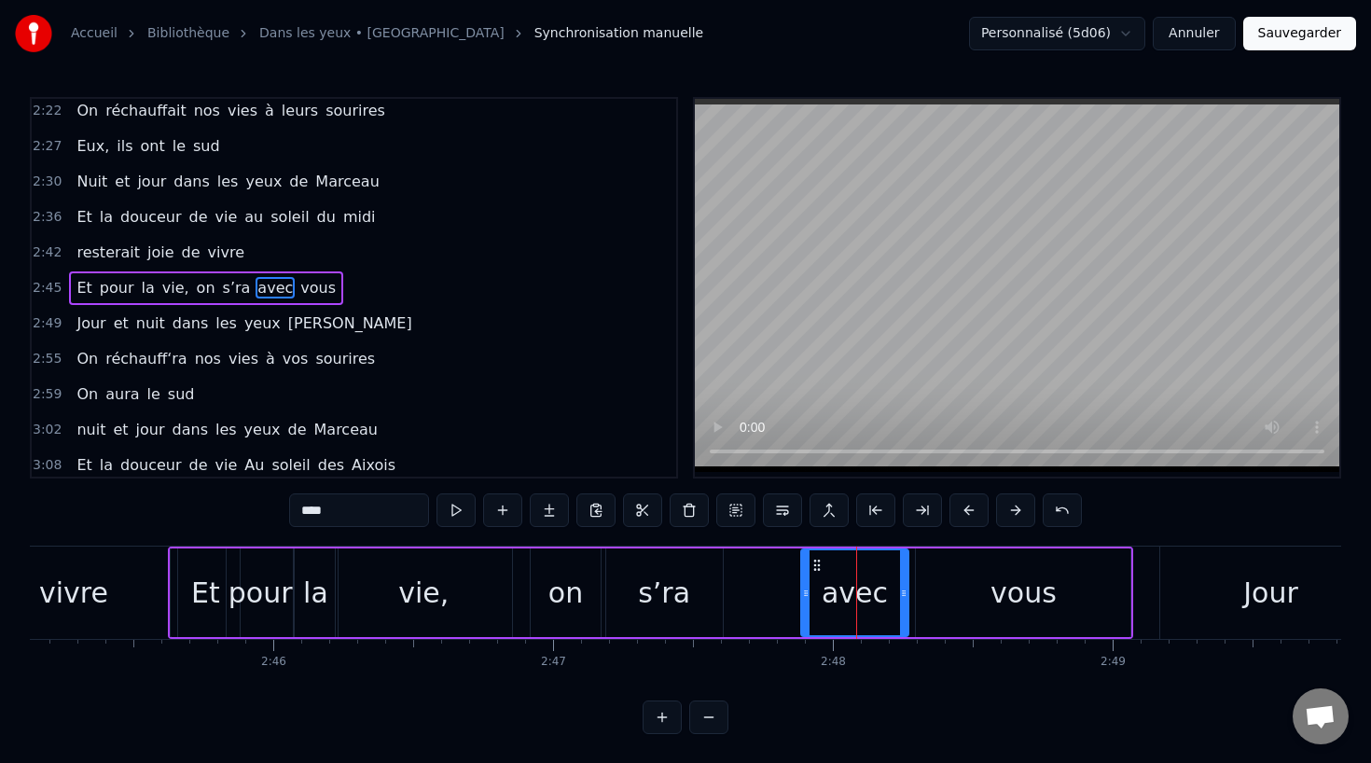
drag, startPoint x: 771, startPoint y: 591, endPoint x: 806, endPoint y: 591, distance: 34.5
click at [806, 591] on icon at bounding box center [805, 593] width 7 height 15
click at [691, 590] on div "s’ra" at bounding box center [664, 592] width 117 height 89
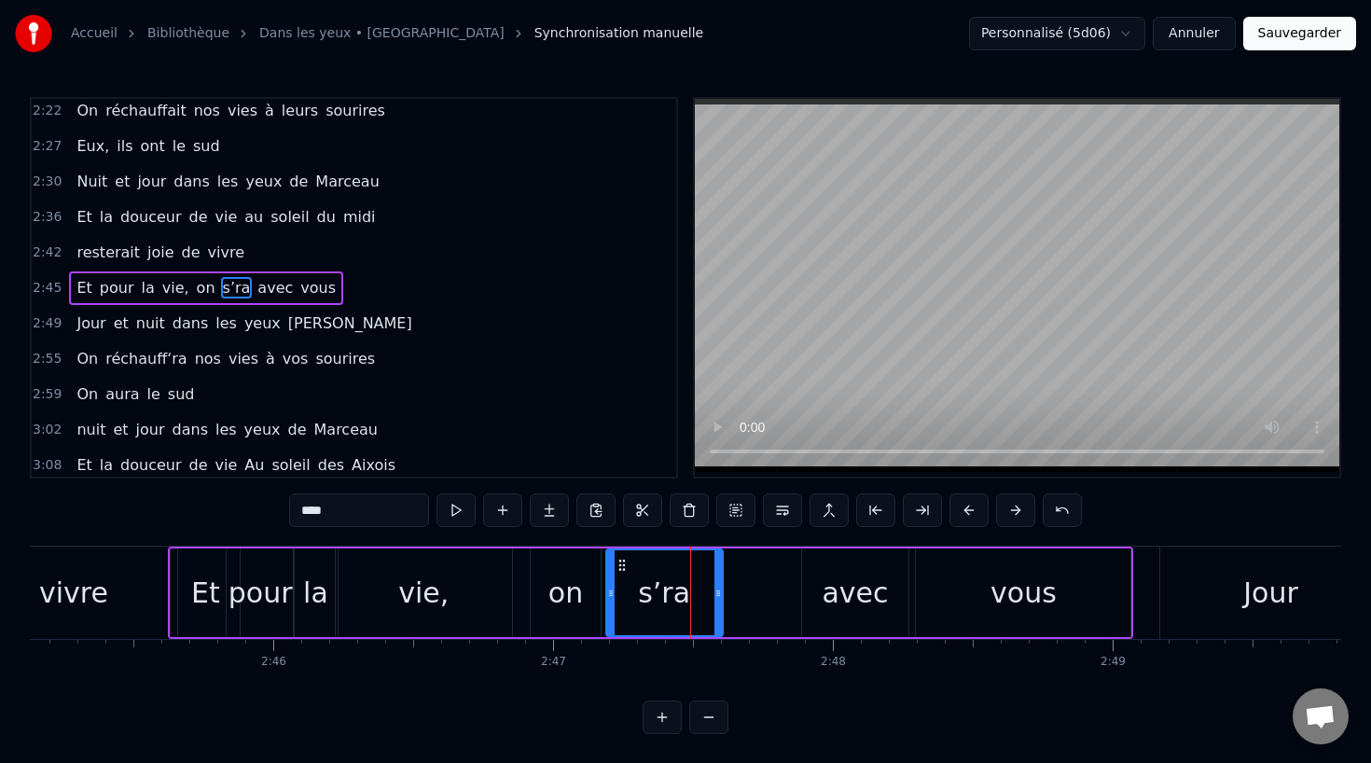
click at [654, 584] on div "s’ra" at bounding box center [664, 593] width 52 height 42
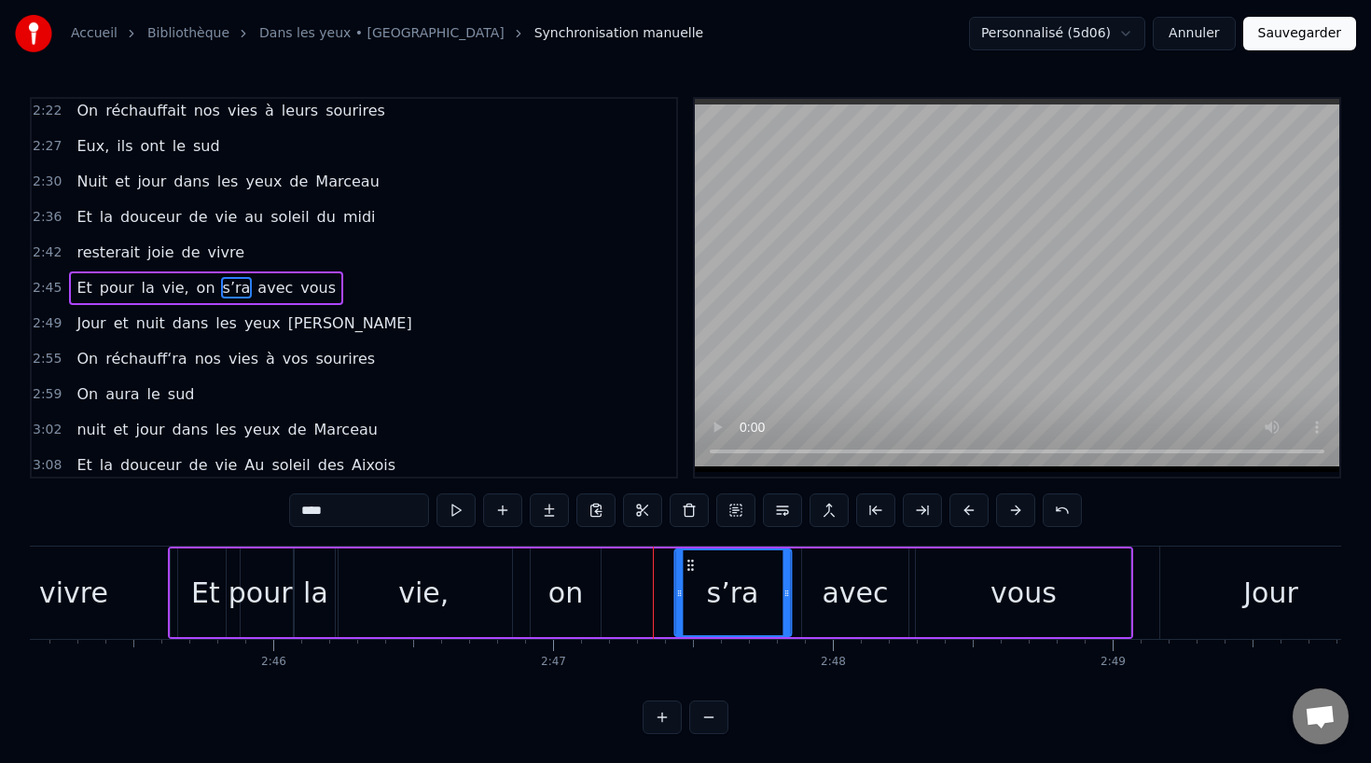
drag, startPoint x: 617, startPoint y: 563, endPoint x: 686, endPoint y: 565, distance: 69.0
click at [686, 565] on icon at bounding box center [690, 565] width 15 height 15
click at [572, 596] on div "on" at bounding box center [565, 593] width 35 height 42
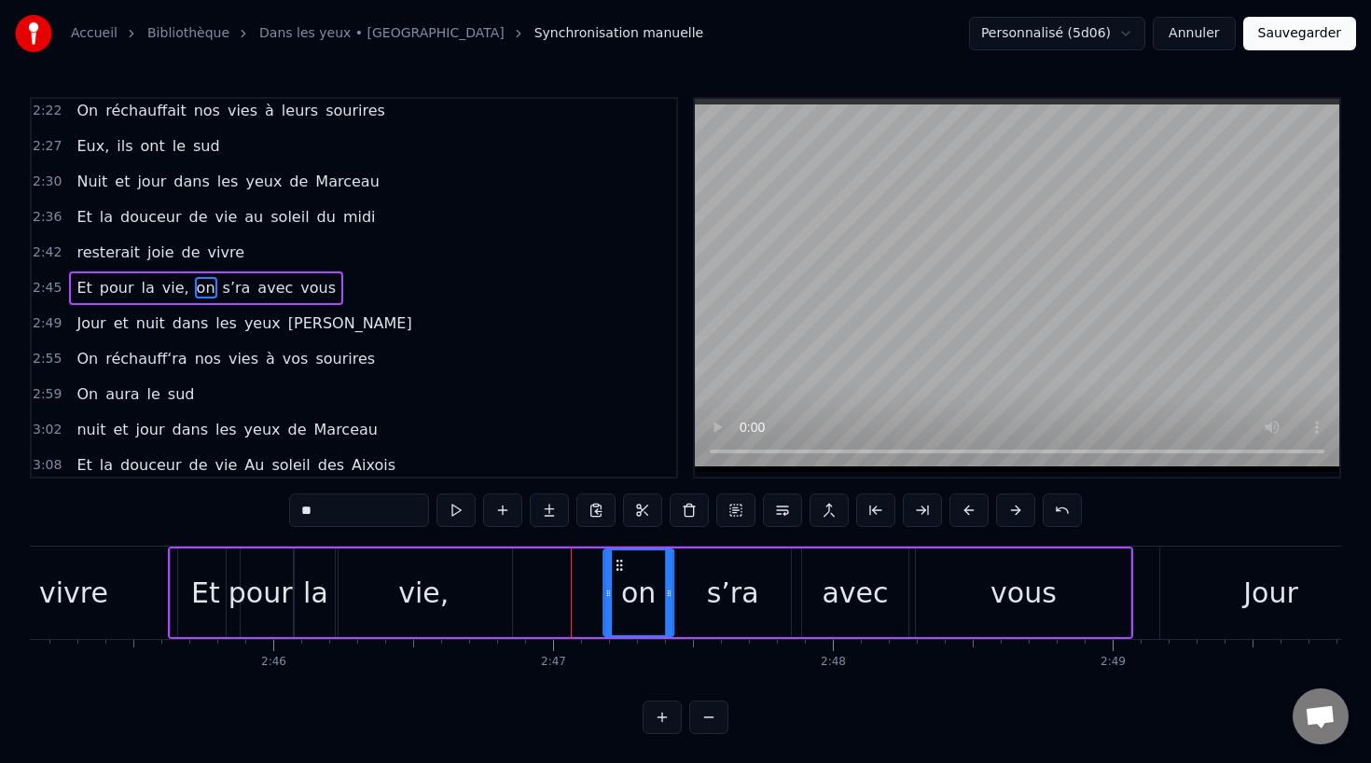
drag, startPoint x: 547, startPoint y: 559, endPoint x: 621, endPoint y: 563, distance: 73.8
click at [621, 563] on icon at bounding box center [619, 565] width 15 height 15
drag, startPoint x: 607, startPoint y: 594, endPoint x: 580, endPoint y: 594, distance: 27.0
click at [580, 594] on icon at bounding box center [581, 593] width 7 height 15
click at [465, 595] on div "vie," at bounding box center [424, 592] width 176 height 89
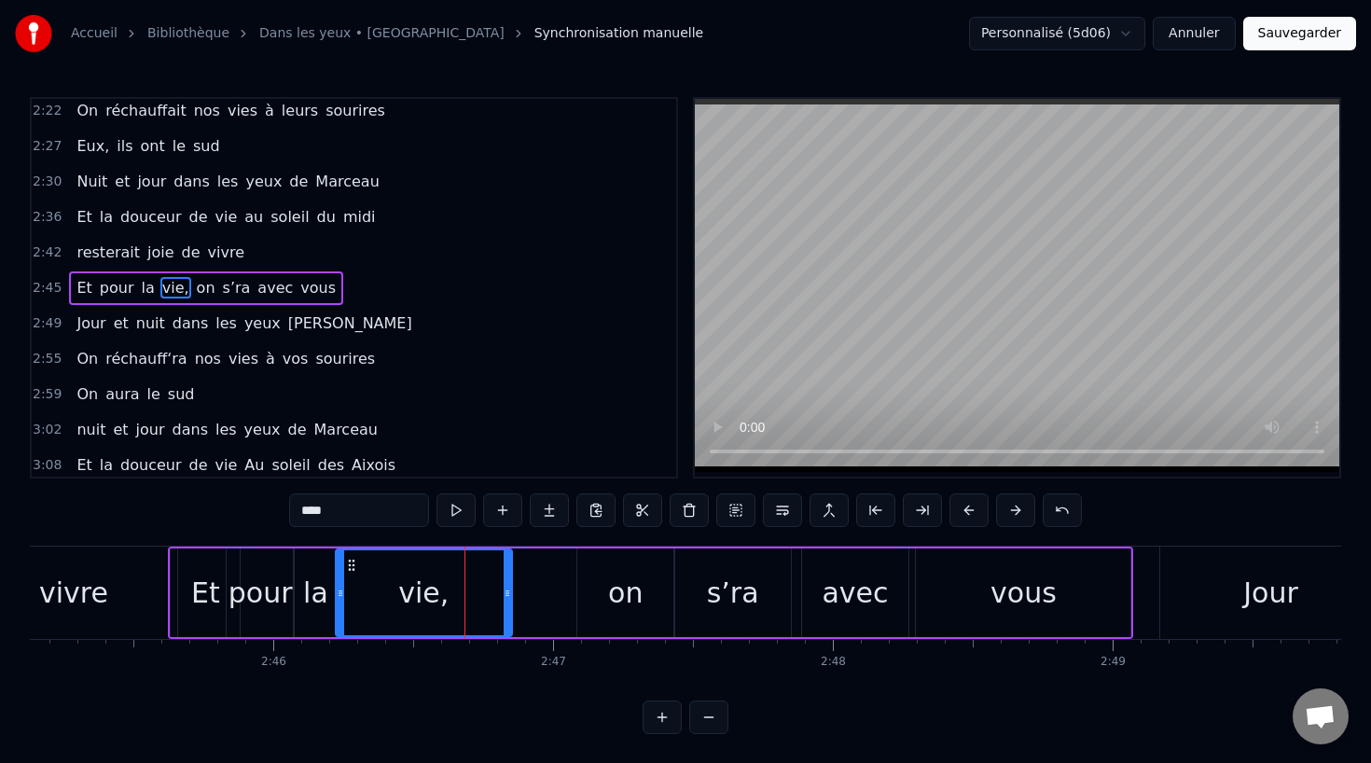
click at [239, 573] on div "pour" at bounding box center [260, 593] width 64 height 42
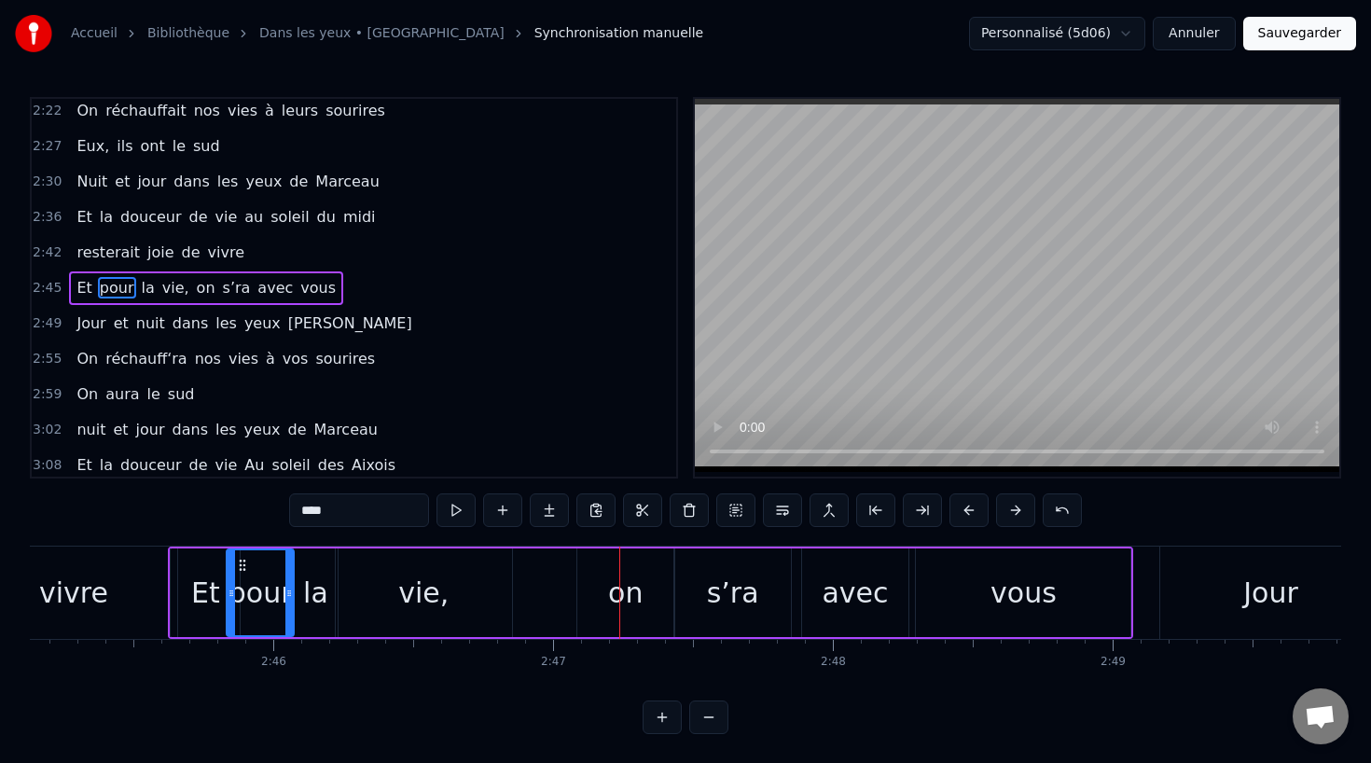
click at [194, 579] on div "Et" at bounding box center [205, 593] width 29 height 42
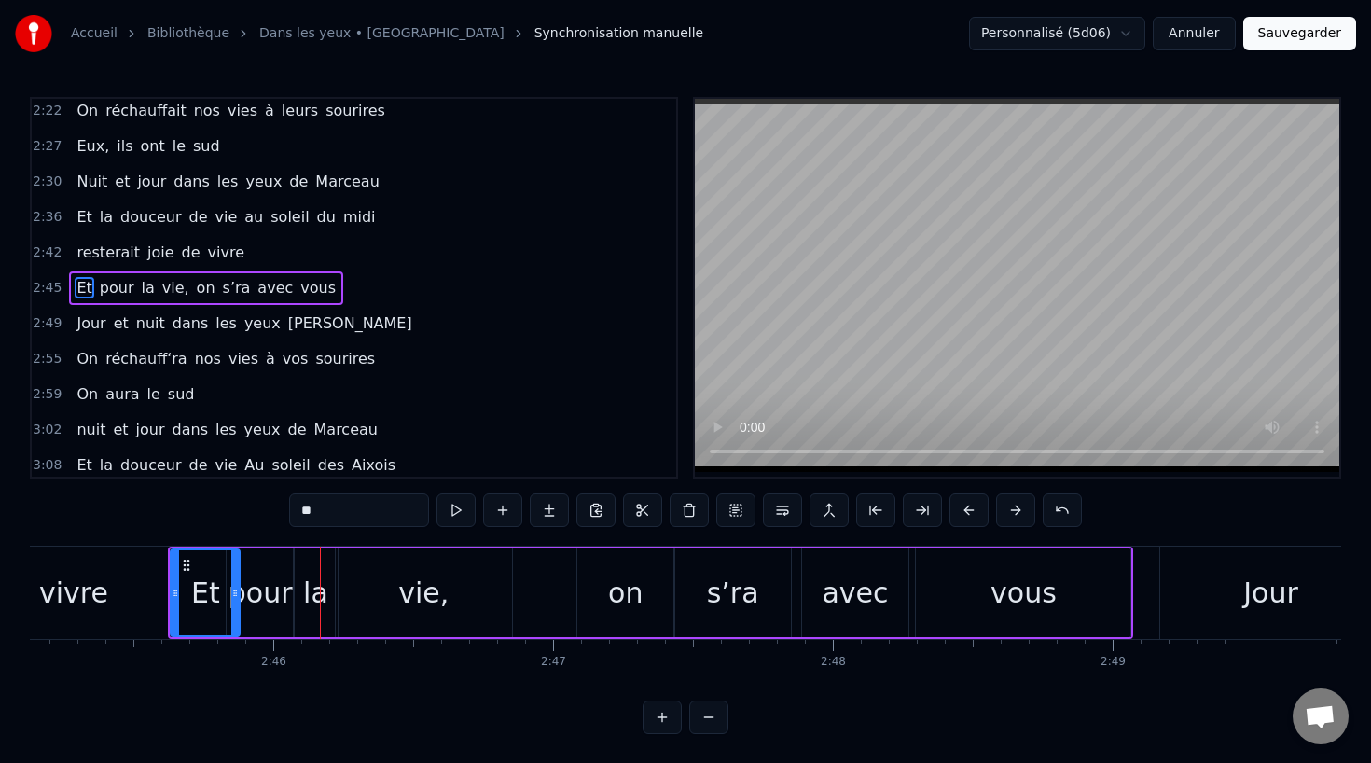
click at [445, 580] on div "vie," at bounding box center [424, 592] width 176 height 89
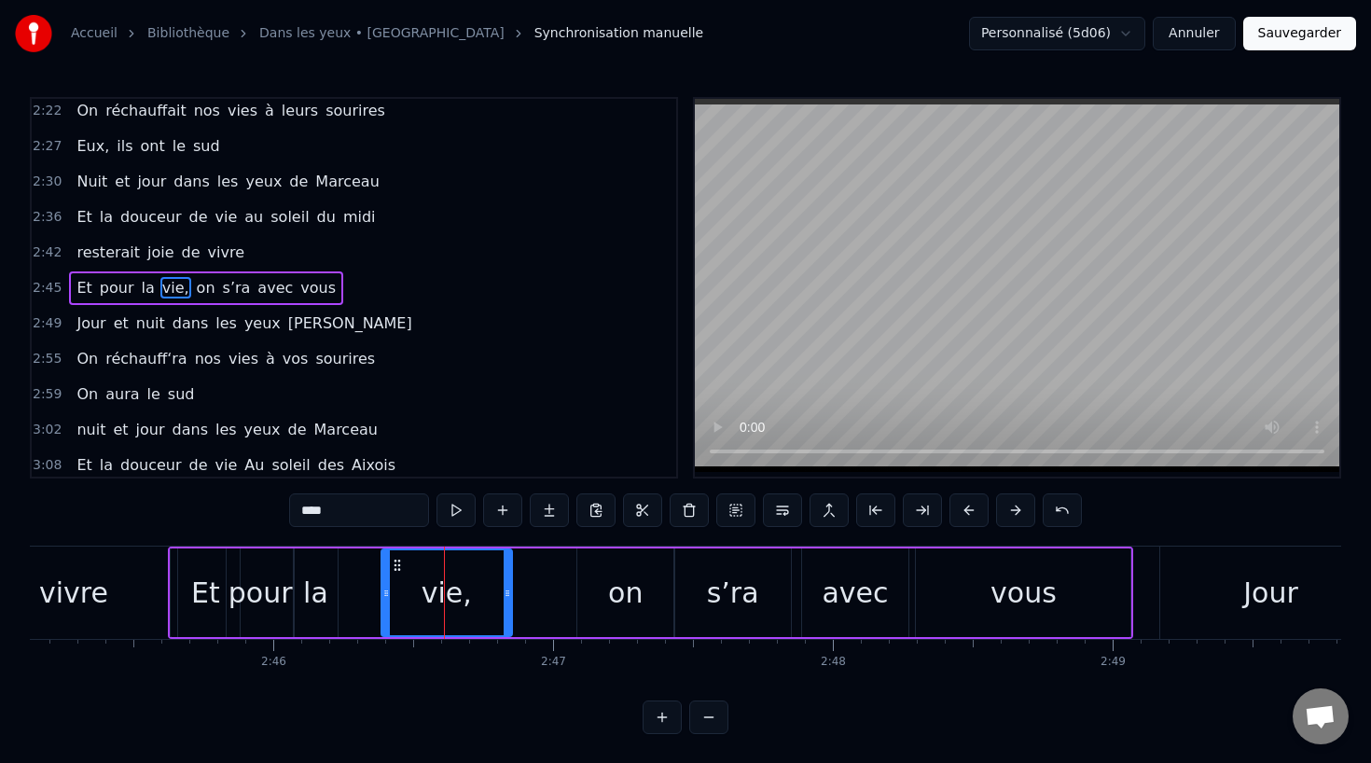
drag, startPoint x: 341, startPoint y: 595, endPoint x: 392, endPoint y: 595, distance: 50.4
click at [390, 595] on icon at bounding box center [385, 593] width 7 height 15
click at [329, 595] on div "la" at bounding box center [316, 592] width 44 height 89
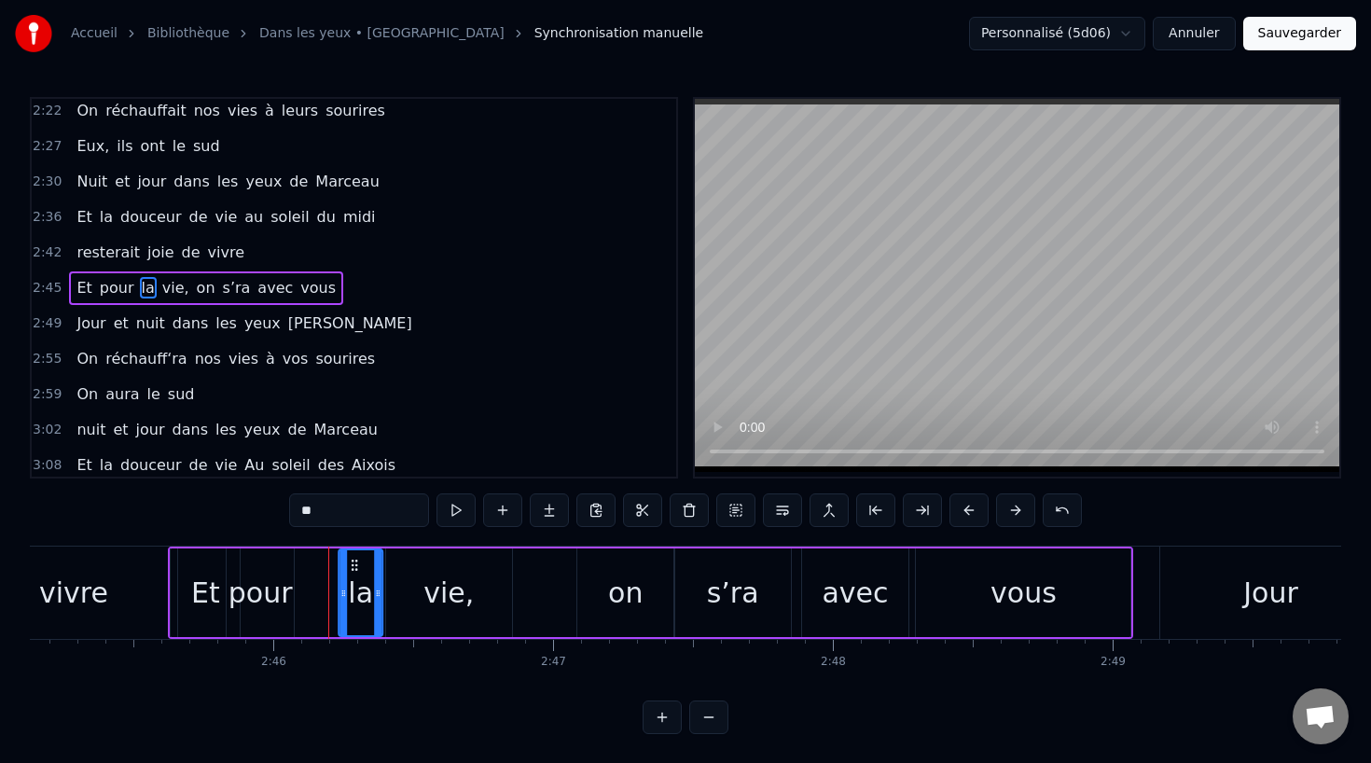
drag, startPoint x: 306, startPoint y: 563, endPoint x: 351, endPoint y: 563, distance: 44.8
click at [351, 563] on icon at bounding box center [354, 565] width 15 height 15
click at [261, 587] on div "pour" at bounding box center [260, 593] width 64 height 42
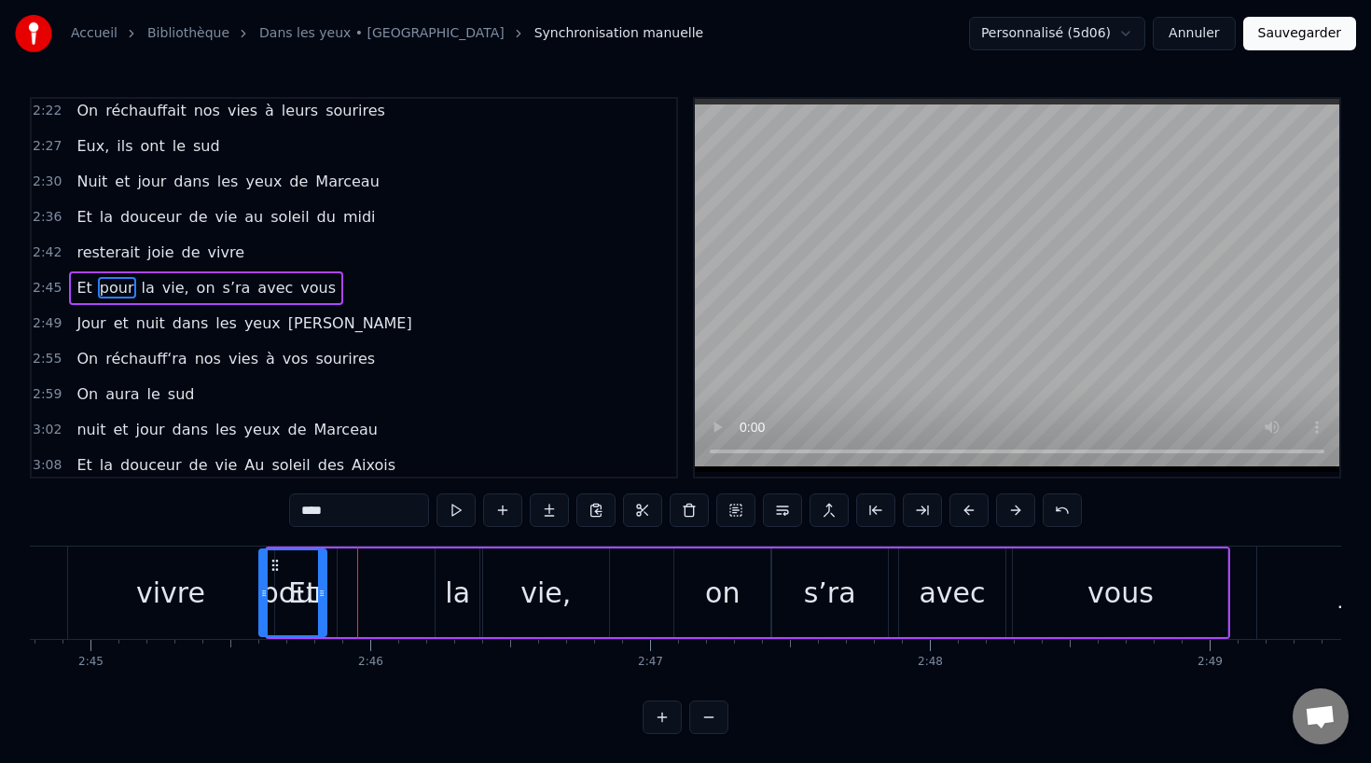
scroll to position [0, 46091]
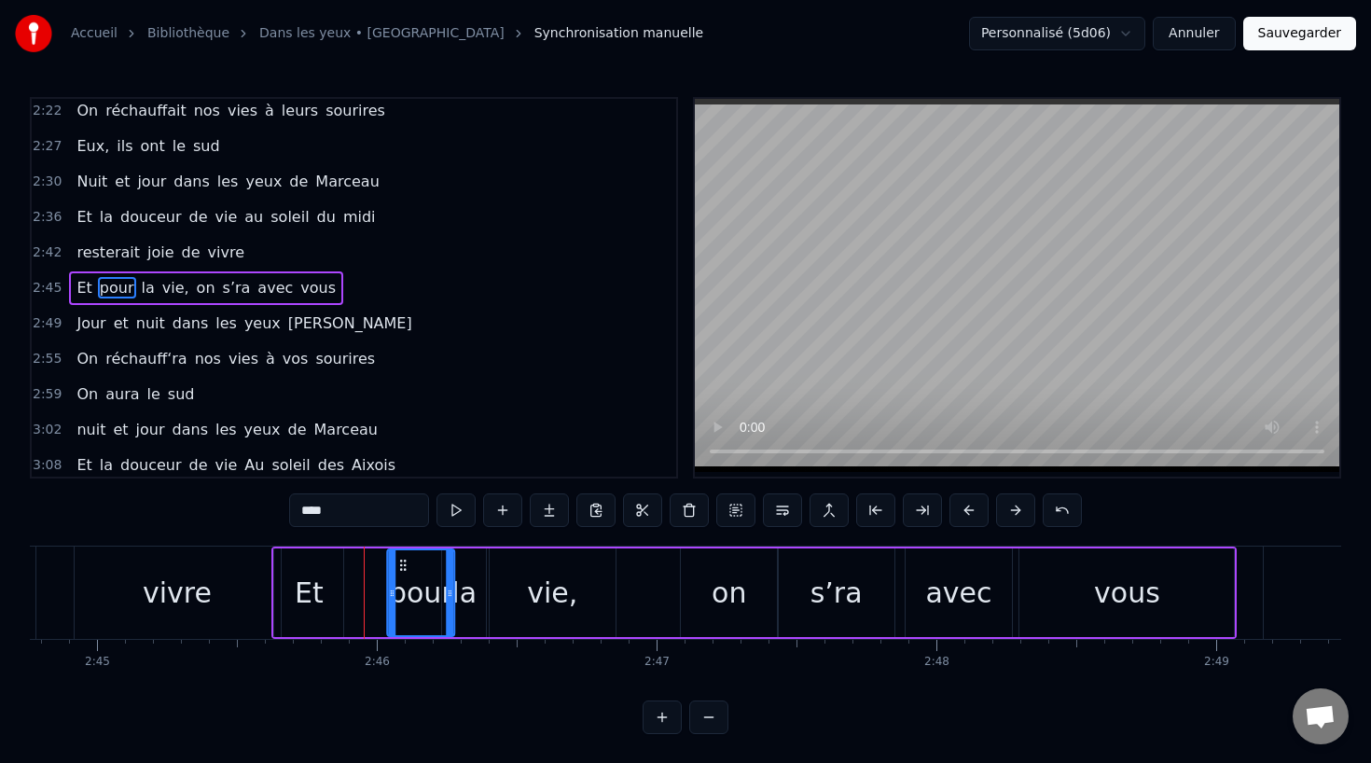
drag, startPoint x: 240, startPoint y: 559, endPoint x: 401, endPoint y: 570, distance: 161.7
click at [401, 570] on icon at bounding box center [402, 565] width 15 height 15
click at [394, 572] on div at bounding box center [392, 592] width 7 height 85
click at [305, 586] on div "Et" at bounding box center [309, 593] width 29 height 42
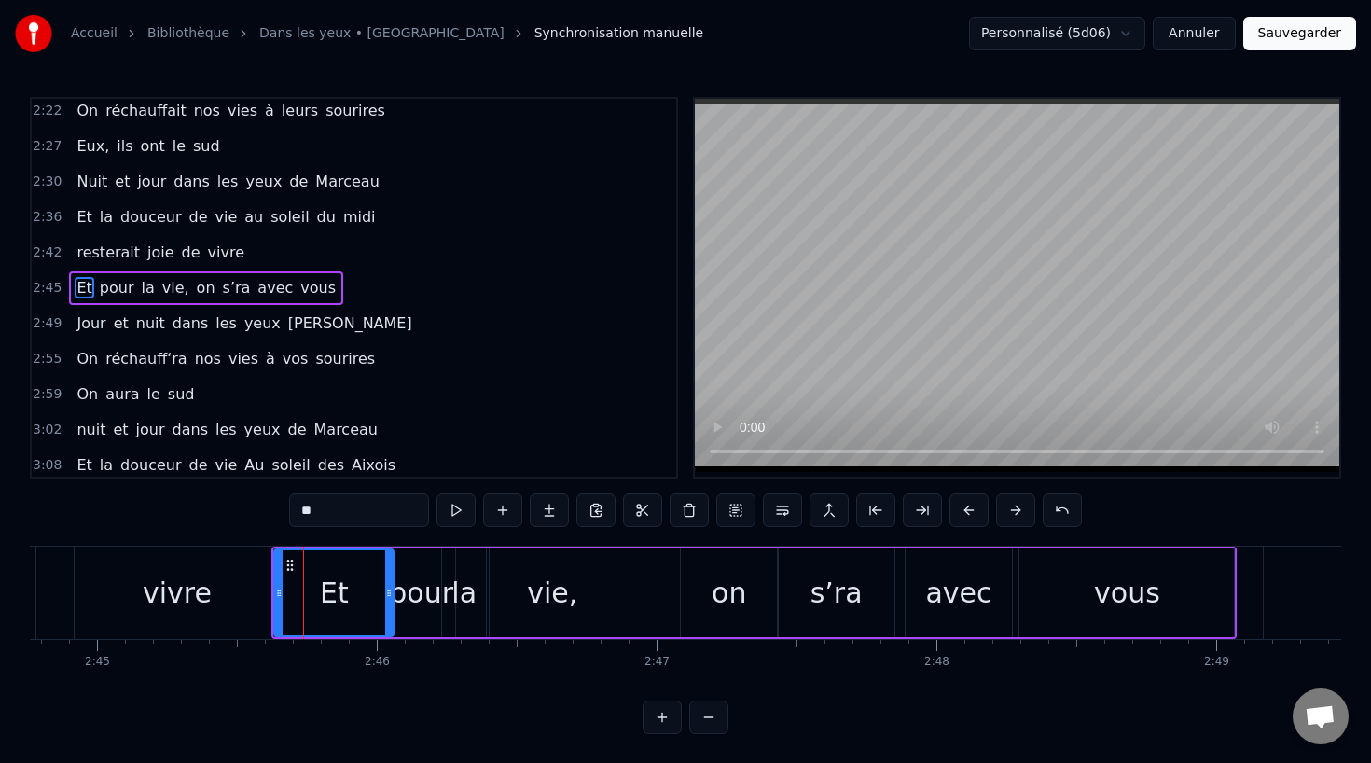
drag, startPoint x: 339, startPoint y: 593, endPoint x: 388, endPoint y: 593, distance: 48.5
click at [389, 593] on icon at bounding box center [388, 593] width 7 height 15
click at [476, 599] on div "la" at bounding box center [464, 592] width 44 height 89
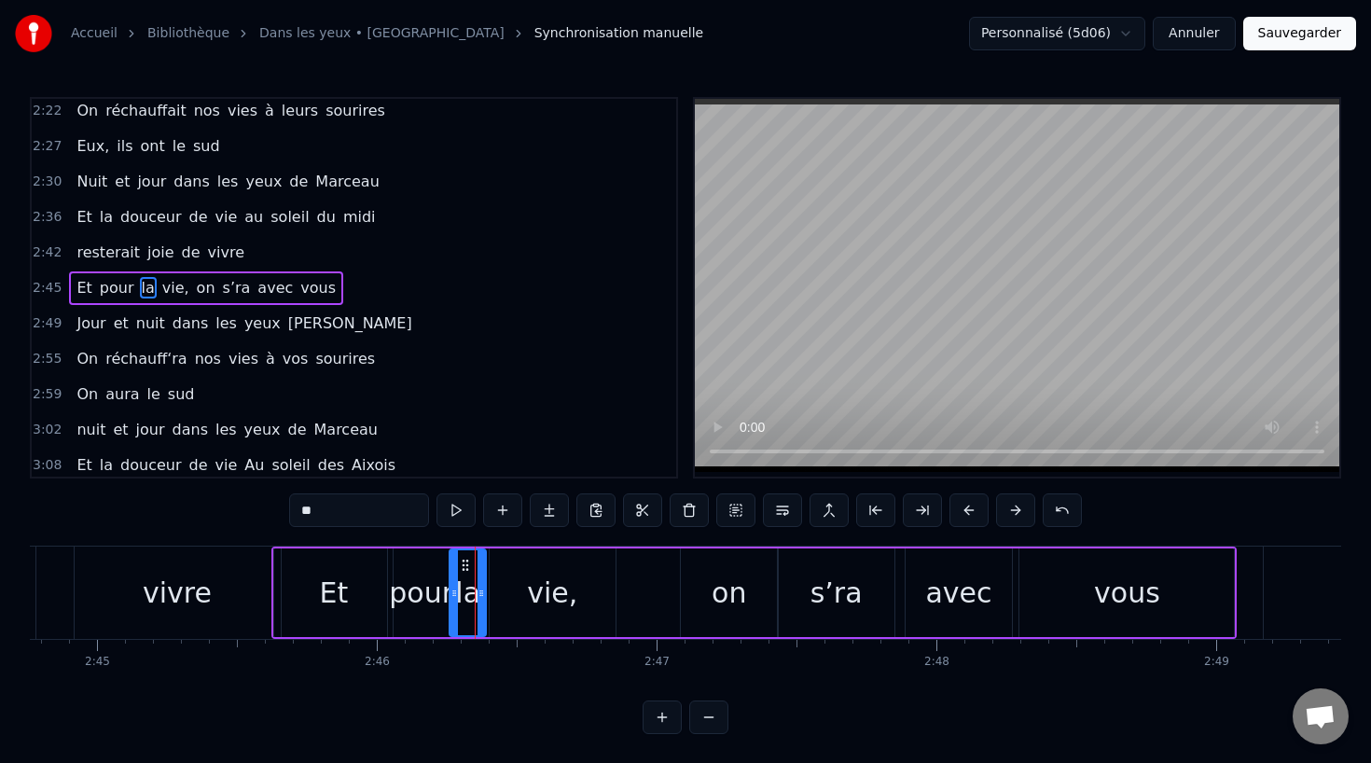
click at [450, 591] on icon at bounding box center [453, 593] width 7 height 15
click at [424, 591] on div "pour" at bounding box center [421, 593] width 64 height 42
click at [445, 591] on icon at bounding box center [448, 593] width 7 height 15
click at [561, 601] on div "vie," at bounding box center [552, 593] width 50 height 42
type input "****"
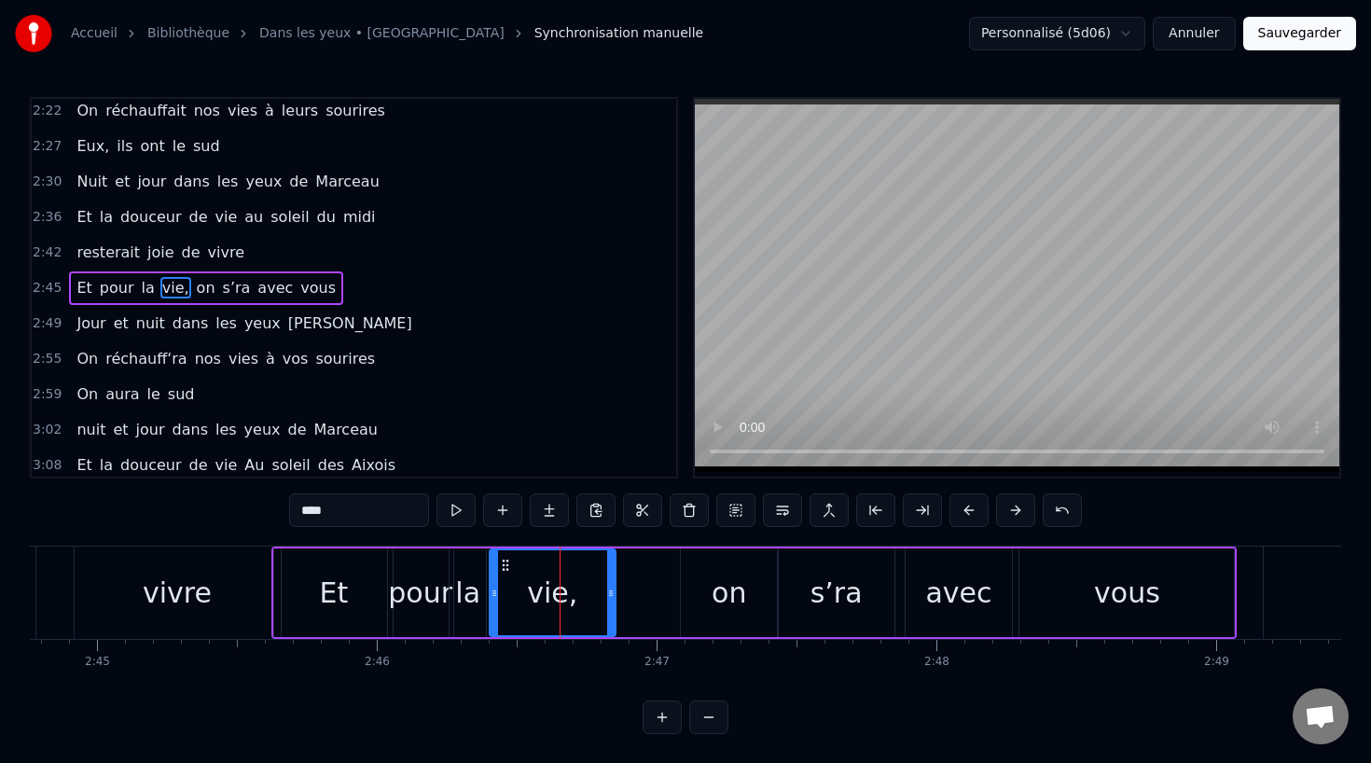
click at [615, 591] on div "Et pour la vie, on s’ra avec vous" at bounding box center [753, 592] width 965 height 92
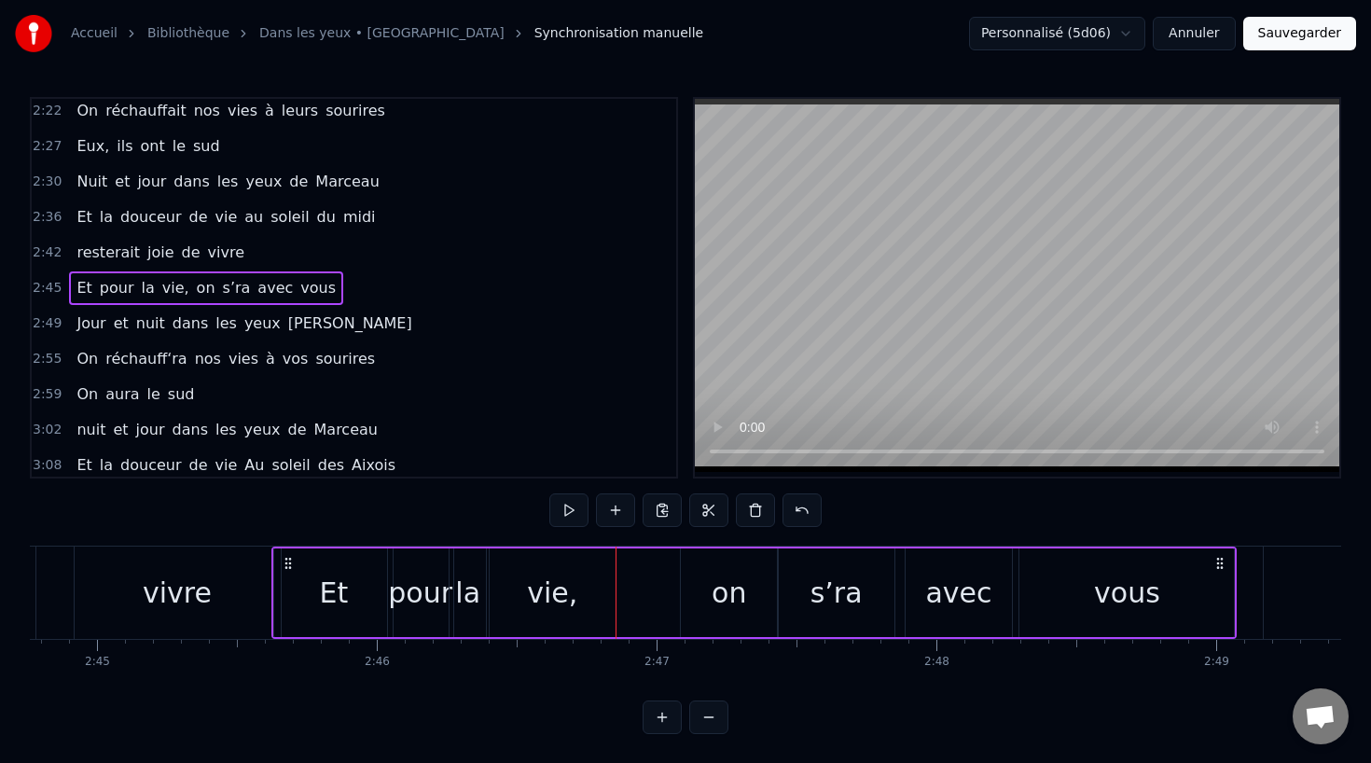
click at [605, 594] on div "vie," at bounding box center [553, 592] width 126 height 89
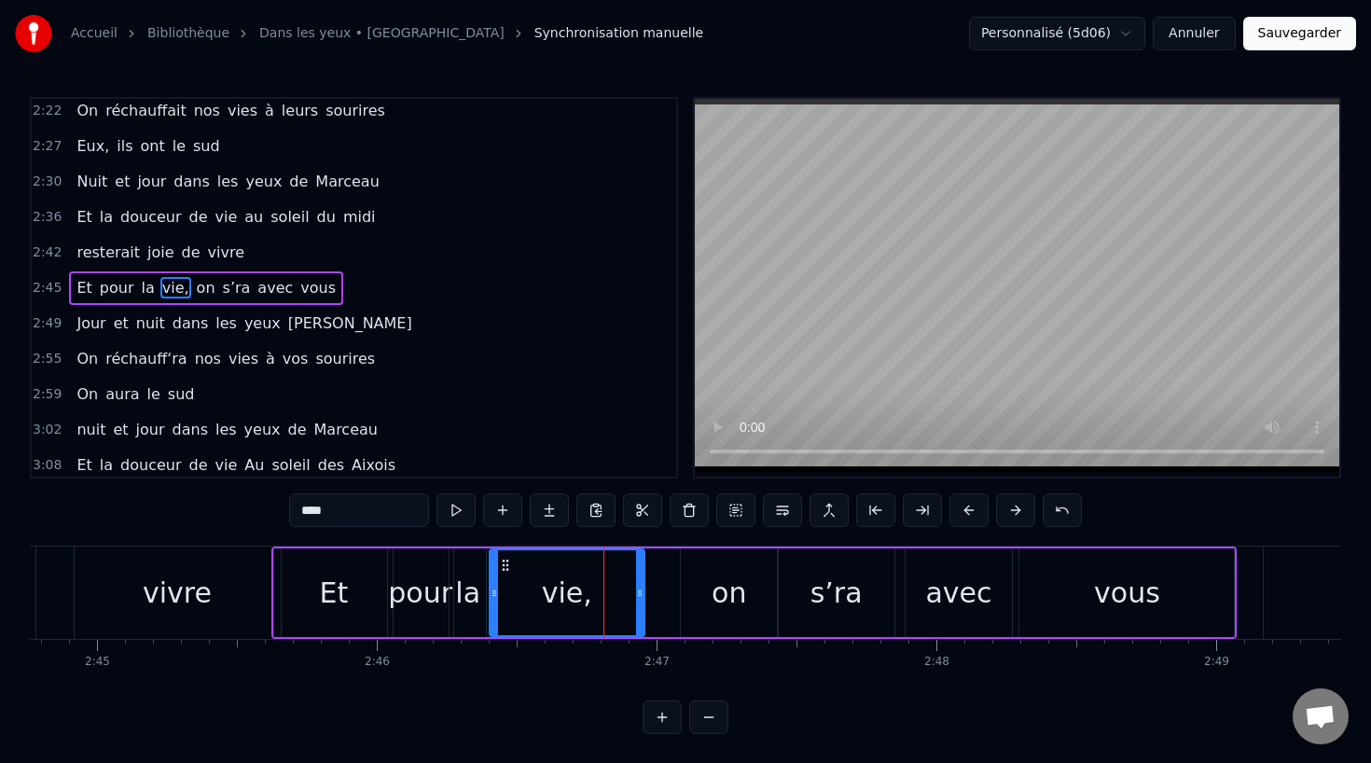
drag, startPoint x: 612, startPoint y: 594, endPoint x: 642, endPoint y: 597, distance: 30.0
click at [642, 597] on icon at bounding box center [639, 593] width 7 height 15
click at [728, 598] on div "on" at bounding box center [728, 593] width 35 height 42
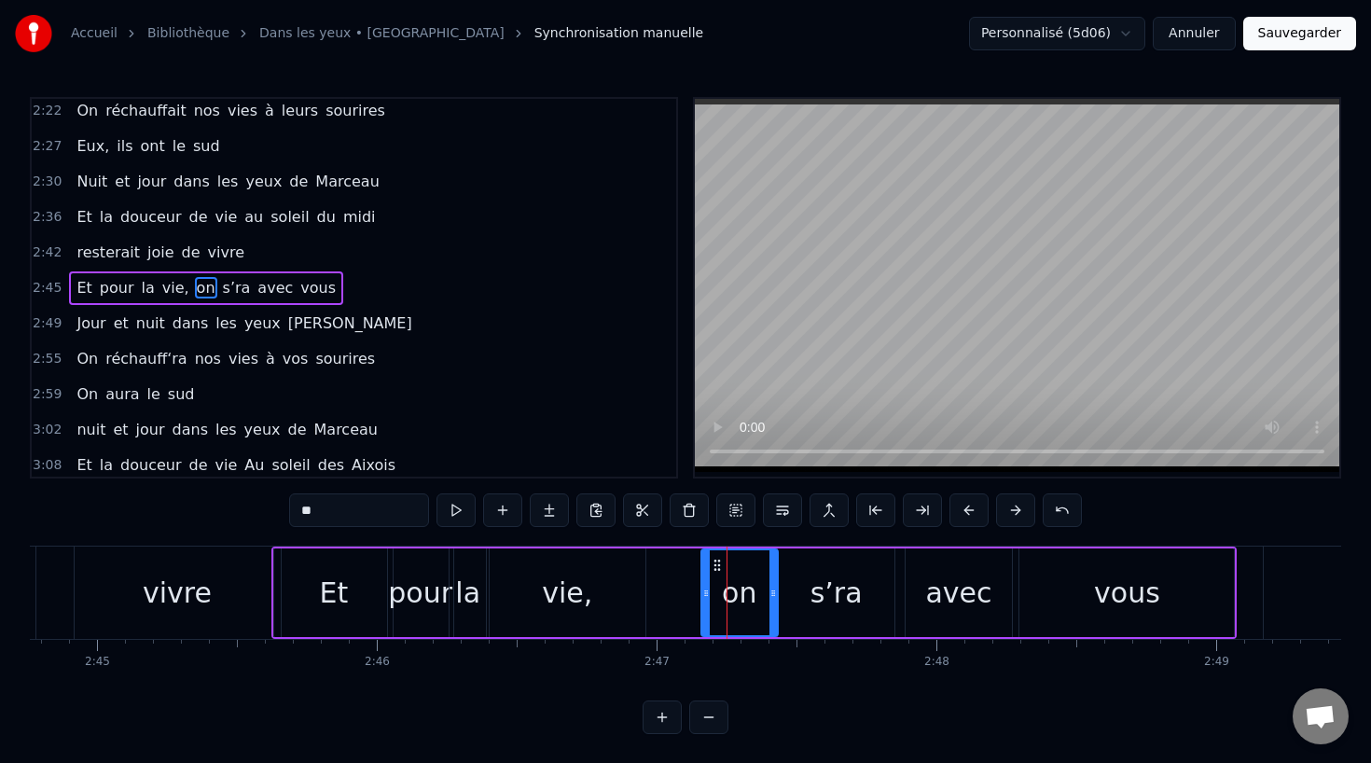
drag, startPoint x: 685, startPoint y: 594, endPoint x: 706, endPoint y: 594, distance: 20.5
click at [706, 595] on circle at bounding box center [706, 595] width 1 height 1
click at [190, 575] on div "vivre" at bounding box center [177, 593] width 69 height 42
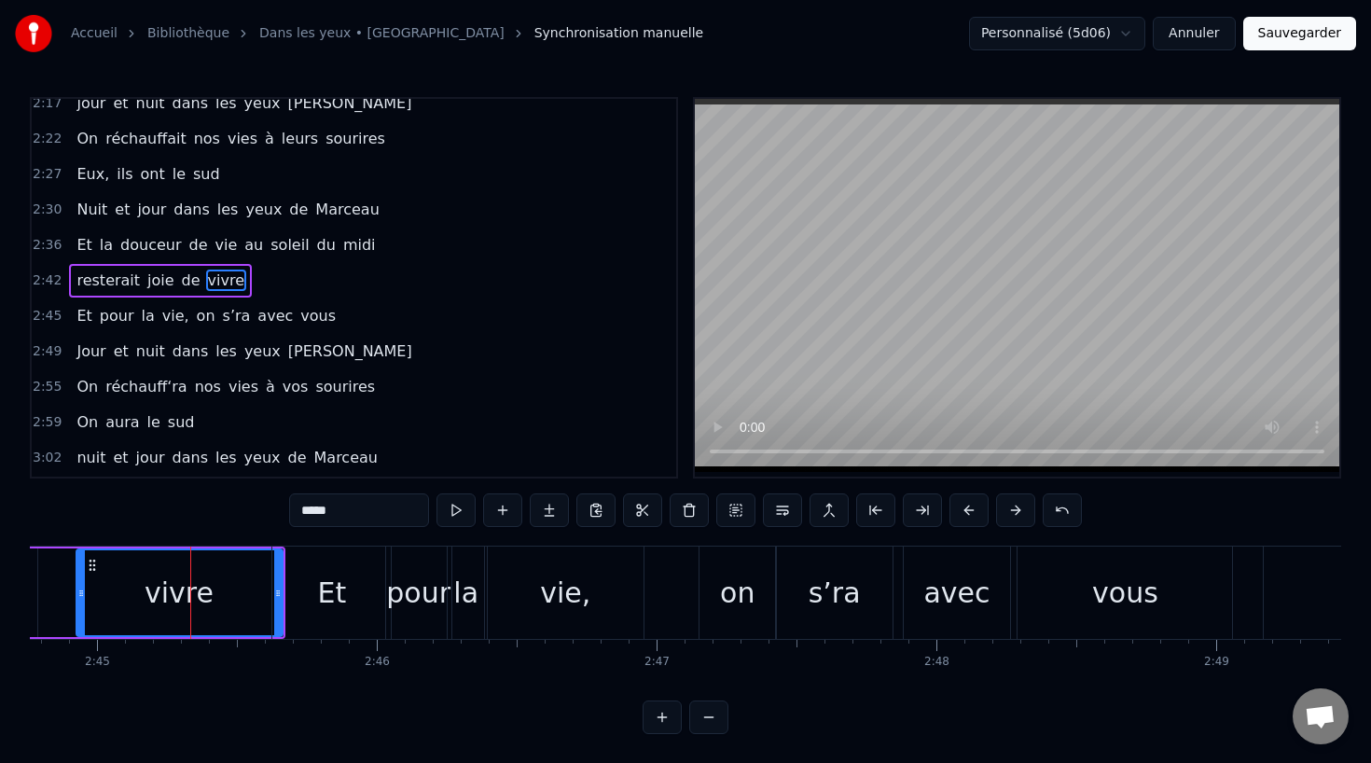
scroll to position [998, 0]
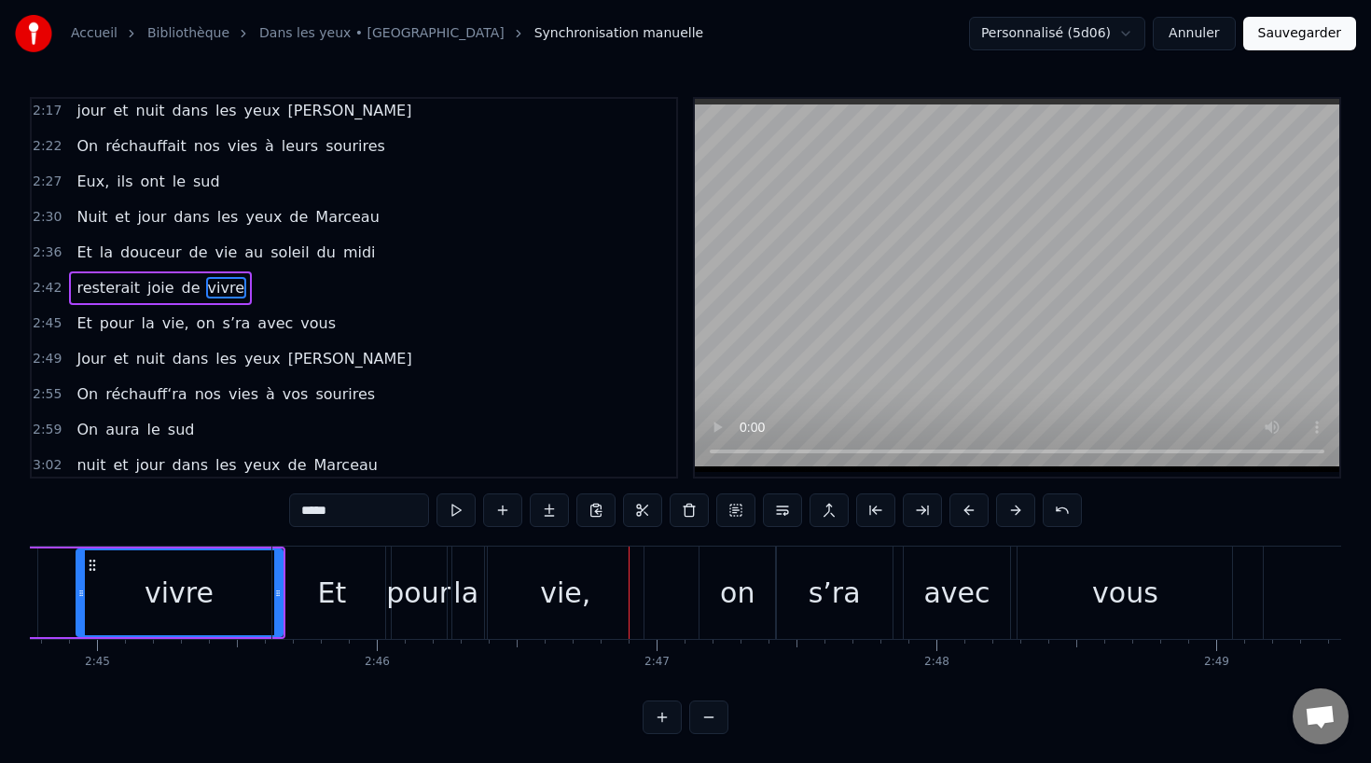
click at [545, 604] on div "vie," at bounding box center [565, 593] width 50 height 42
type input "****"
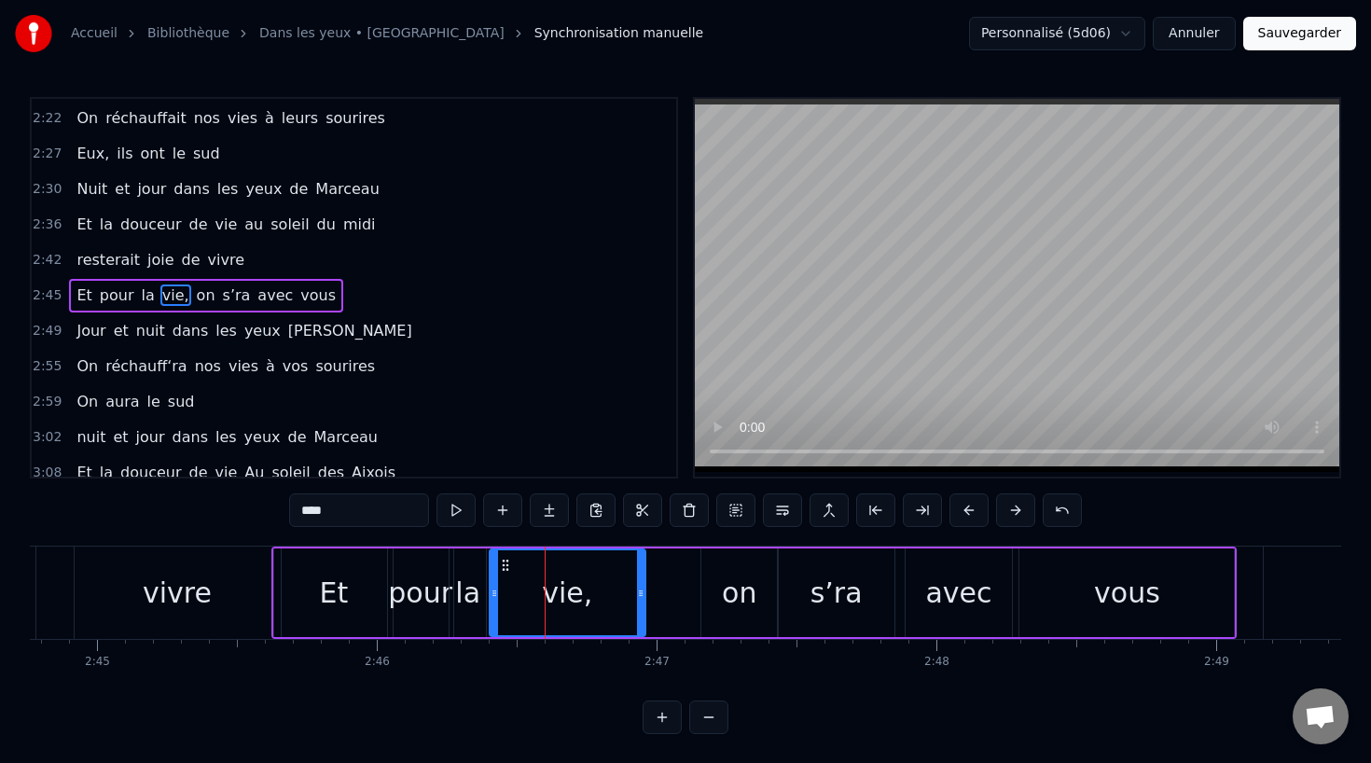
scroll to position [1033, 0]
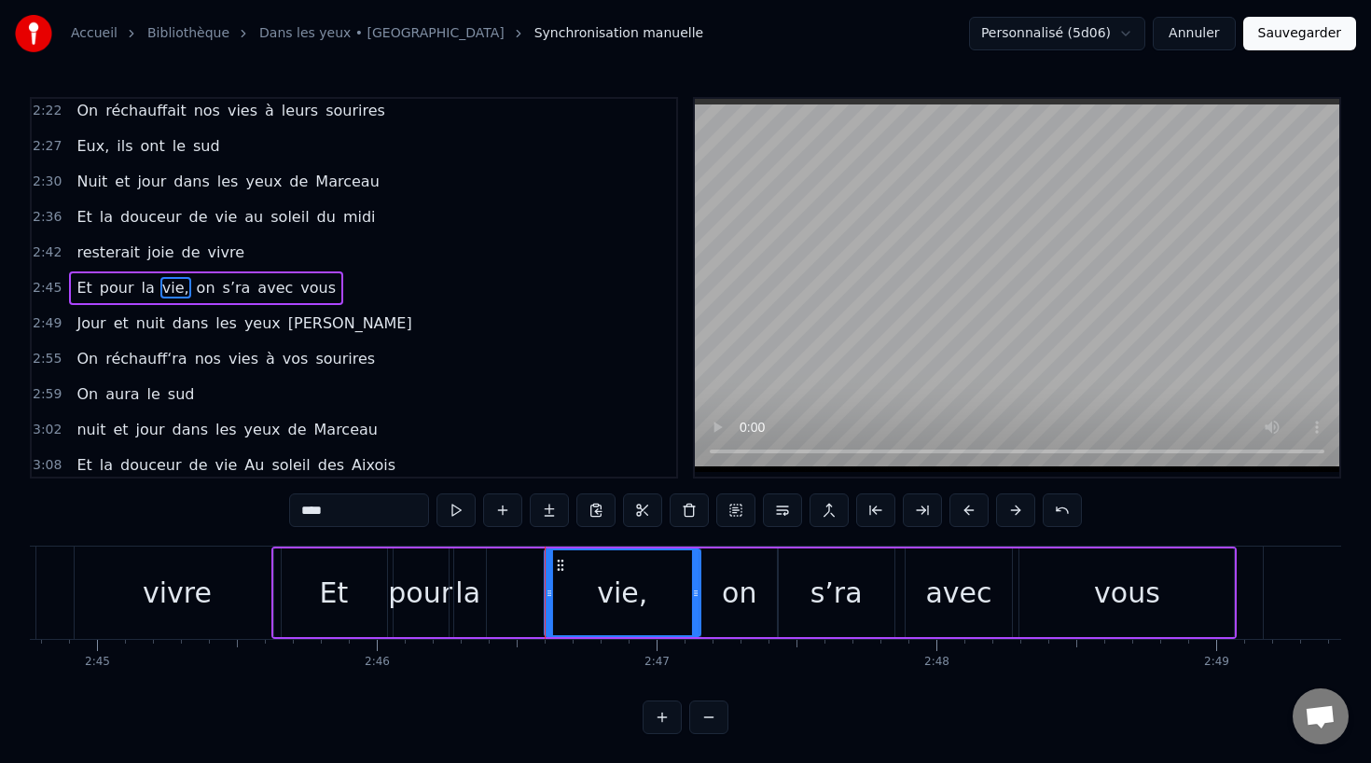
drag, startPoint x: 500, startPoint y: 558, endPoint x: 555, endPoint y: 563, distance: 55.3
click at [555, 563] on icon at bounding box center [560, 565] width 15 height 15
click at [491, 596] on div "Et pour la vie, on s’ra avec vous" at bounding box center [753, 592] width 965 height 92
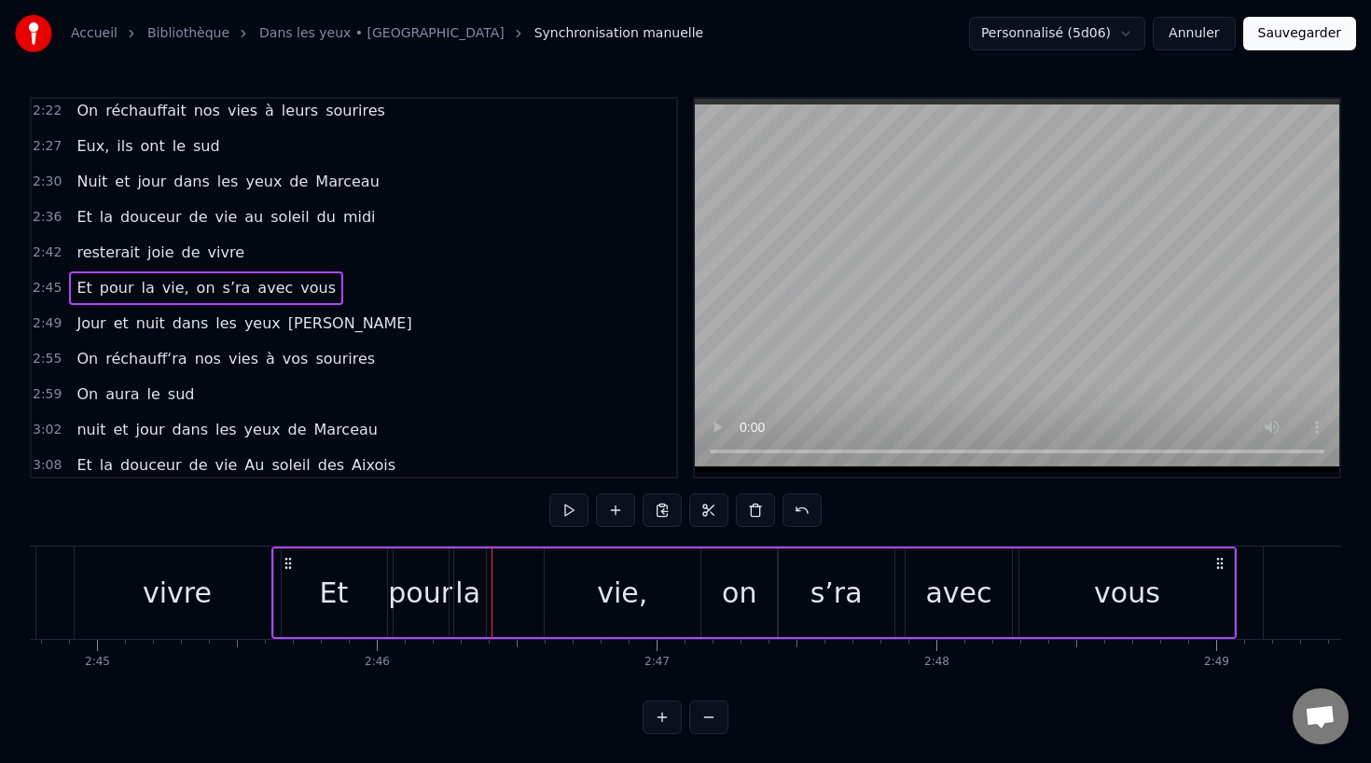
click at [476, 594] on div "la" at bounding box center [467, 593] width 25 height 42
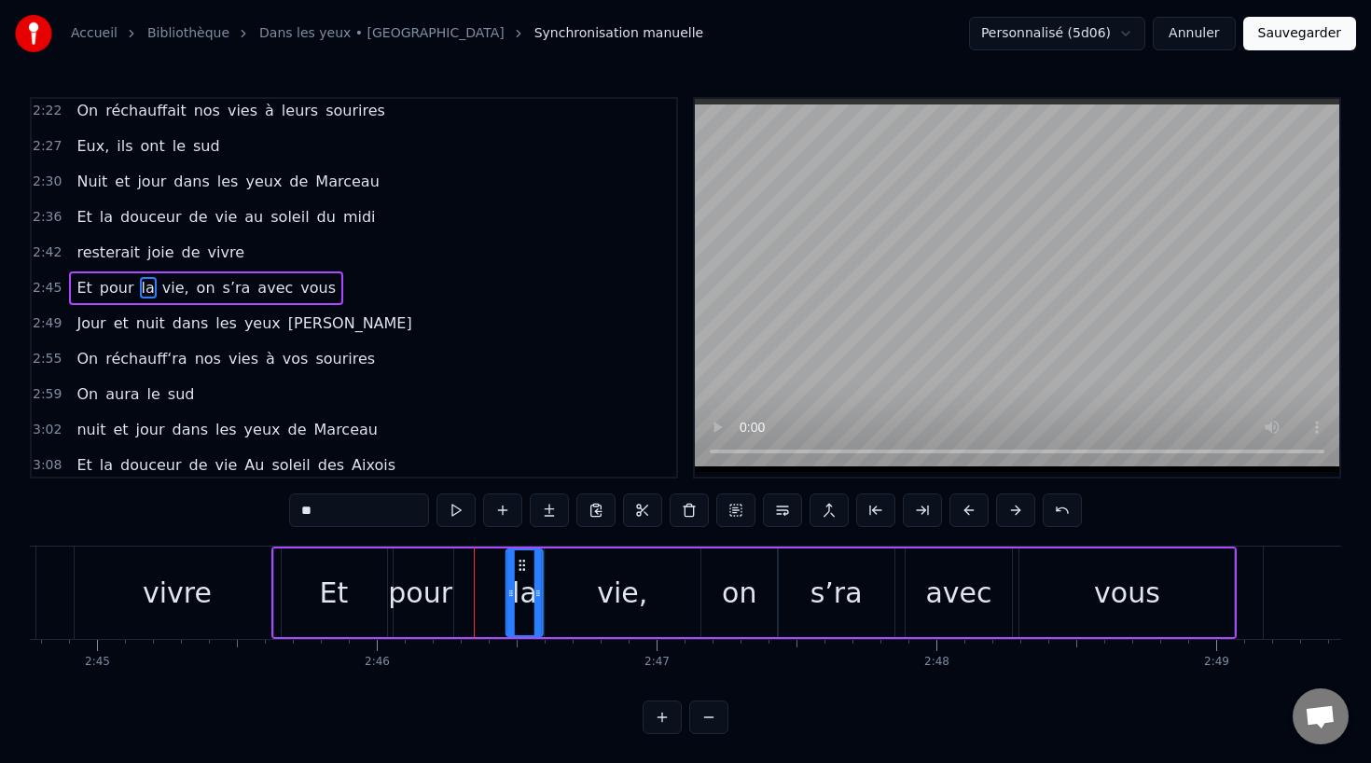
drag, startPoint x: 467, startPoint y: 558, endPoint x: 524, endPoint y: 559, distance: 56.9
click at [524, 559] on icon at bounding box center [522, 565] width 15 height 15
click at [440, 576] on div "pour" at bounding box center [420, 593] width 64 height 42
type input "****"
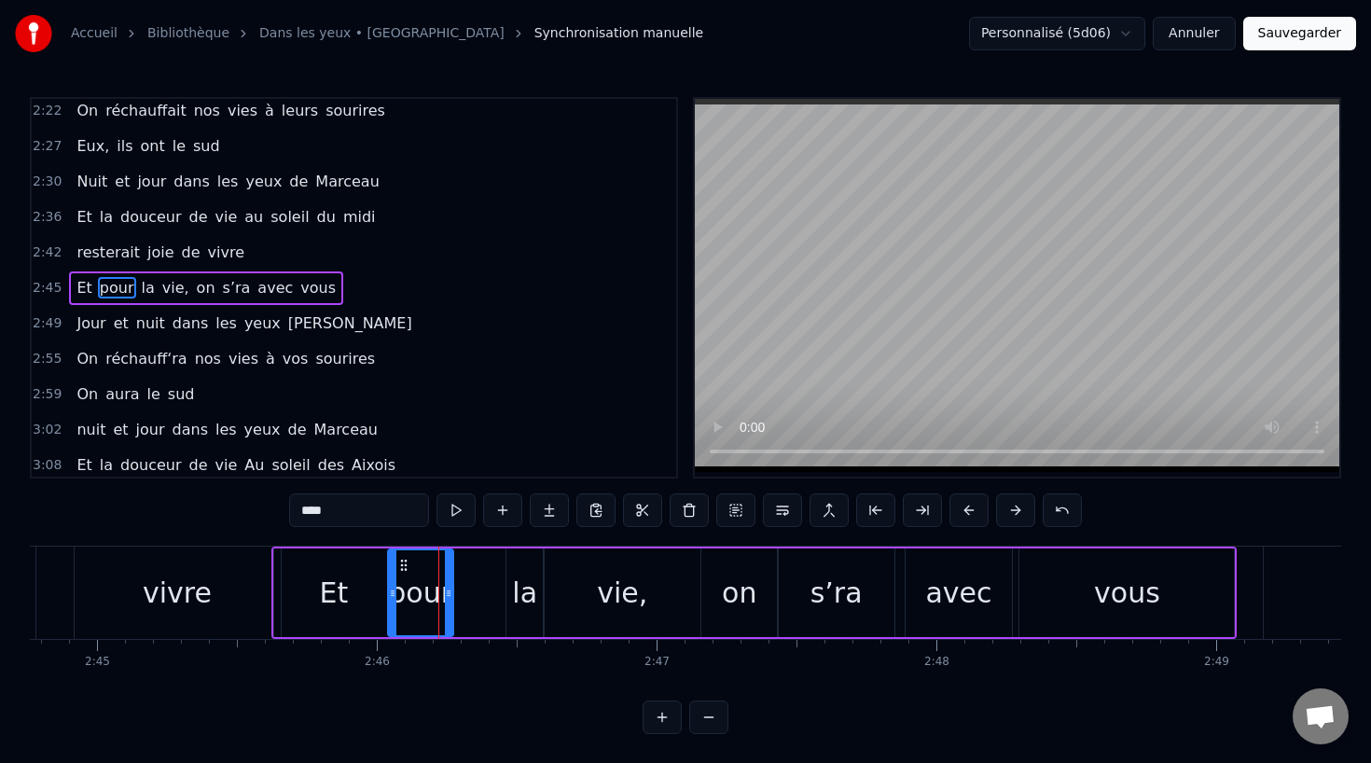
drag, startPoint x: 403, startPoint y: 557, endPoint x: 461, endPoint y: 557, distance: 57.8
click at [461, 558] on div "Et pour la vie, on s’ra avec vous" at bounding box center [753, 592] width 965 height 92
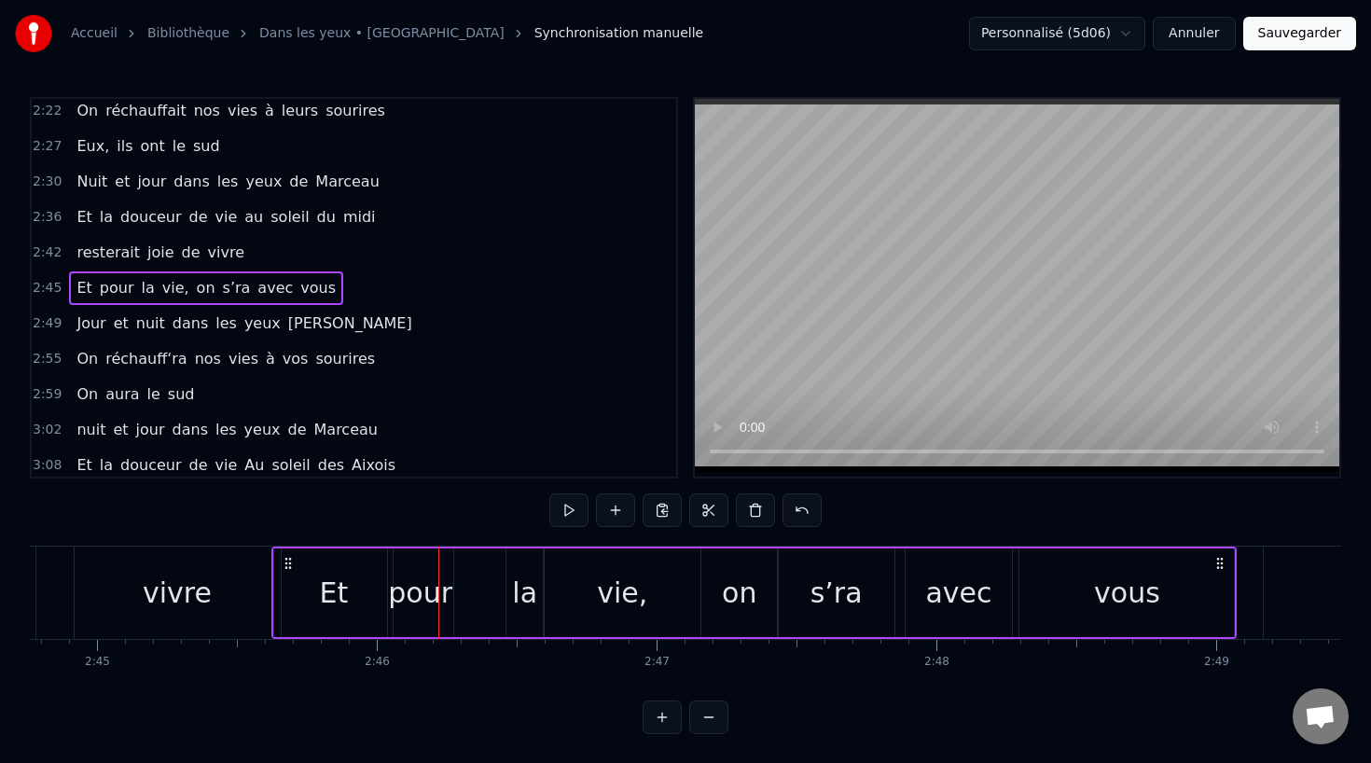
click at [398, 560] on div "pour" at bounding box center [420, 592] width 65 height 89
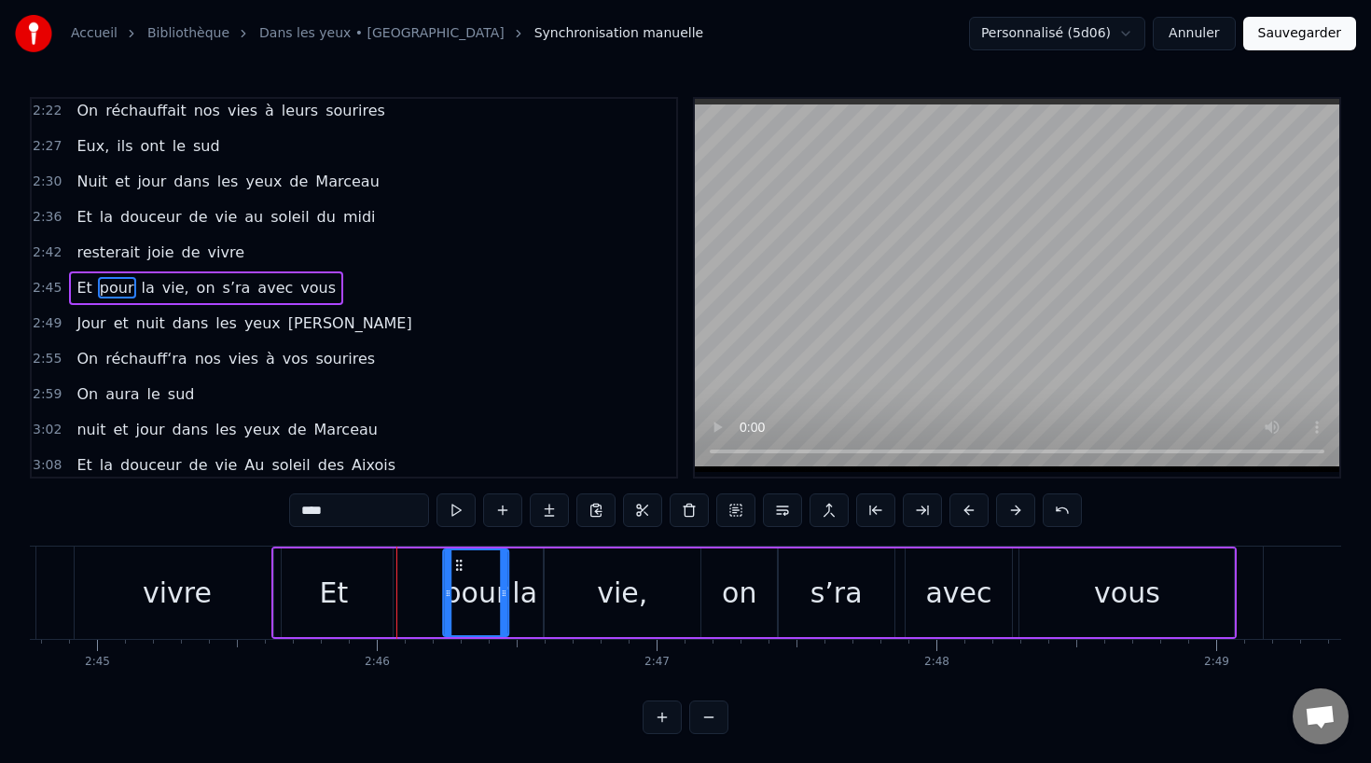
drag, startPoint x: 403, startPoint y: 561, endPoint x: 461, endPoint y: 560, distance: 57.8
click at [461, 560] on icon at bounding box center [458, 565] width 15 height 15
click at [352, 585] on div "Et" at bounding box center [333, 592] width 118 height 89
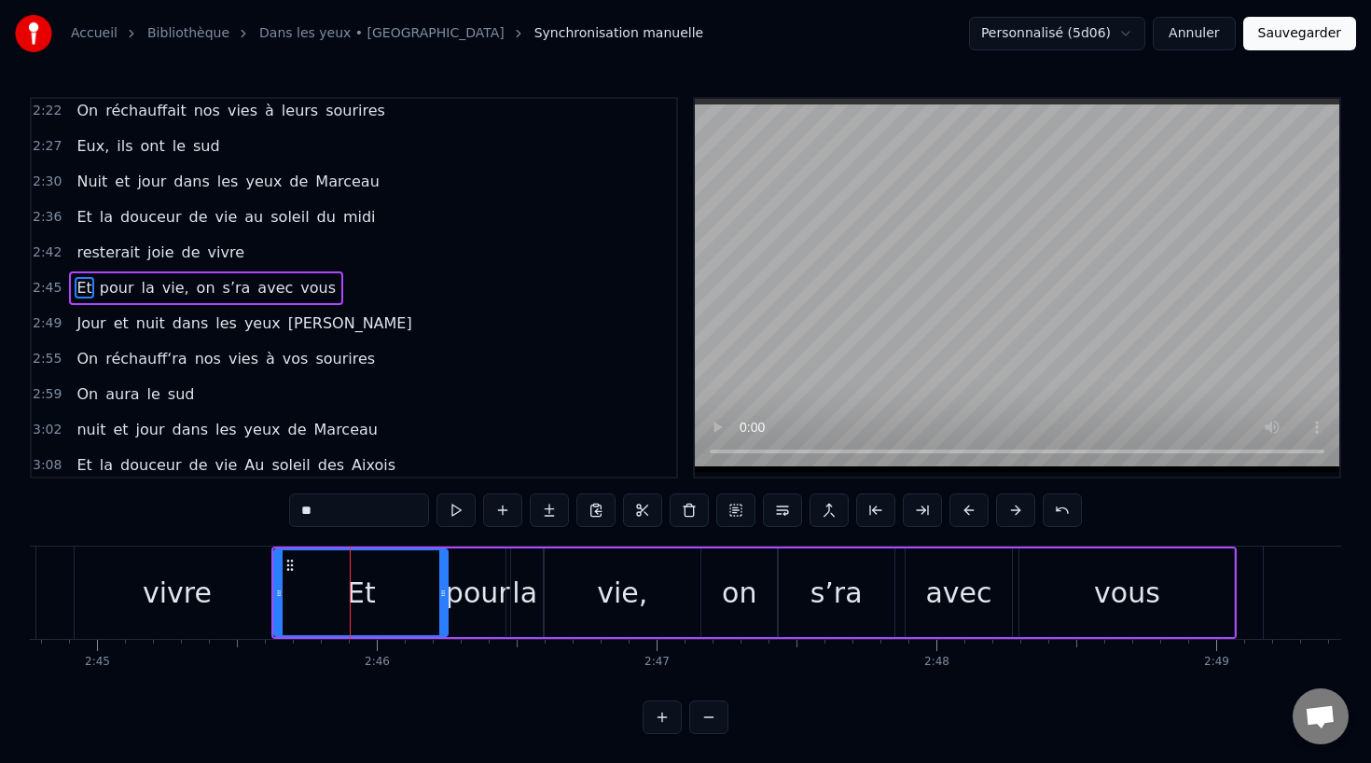
drag, startPoint x: 388, startPoint y: 593, endPoint x: 443, endPoint y: 593, distance: 55.0
click at [443, 593] on icon at bounding box center [442, 593] width 7 height 15
click at [117, 590] on div "vivre" at bounding box center [178, 592] width 206 height 92
type input "*****"
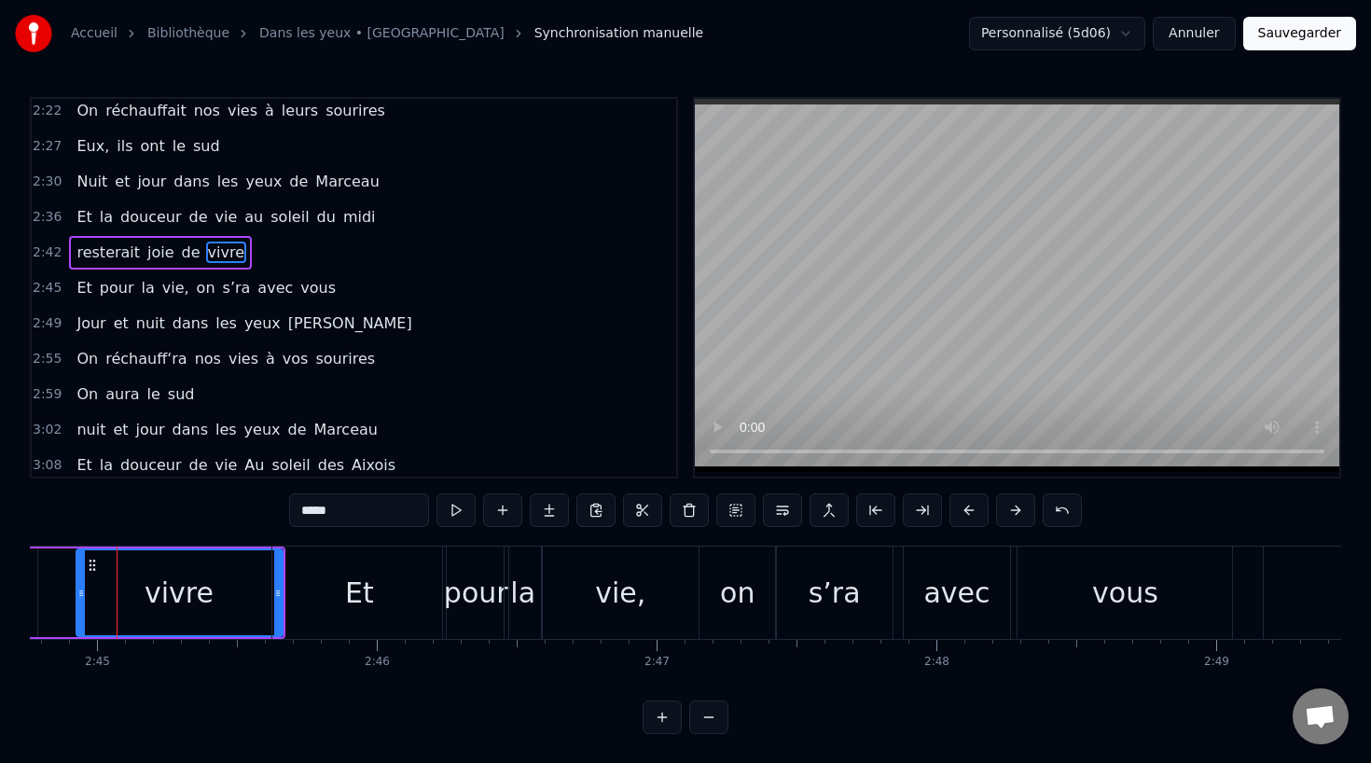
scroll to position [1018, 0]
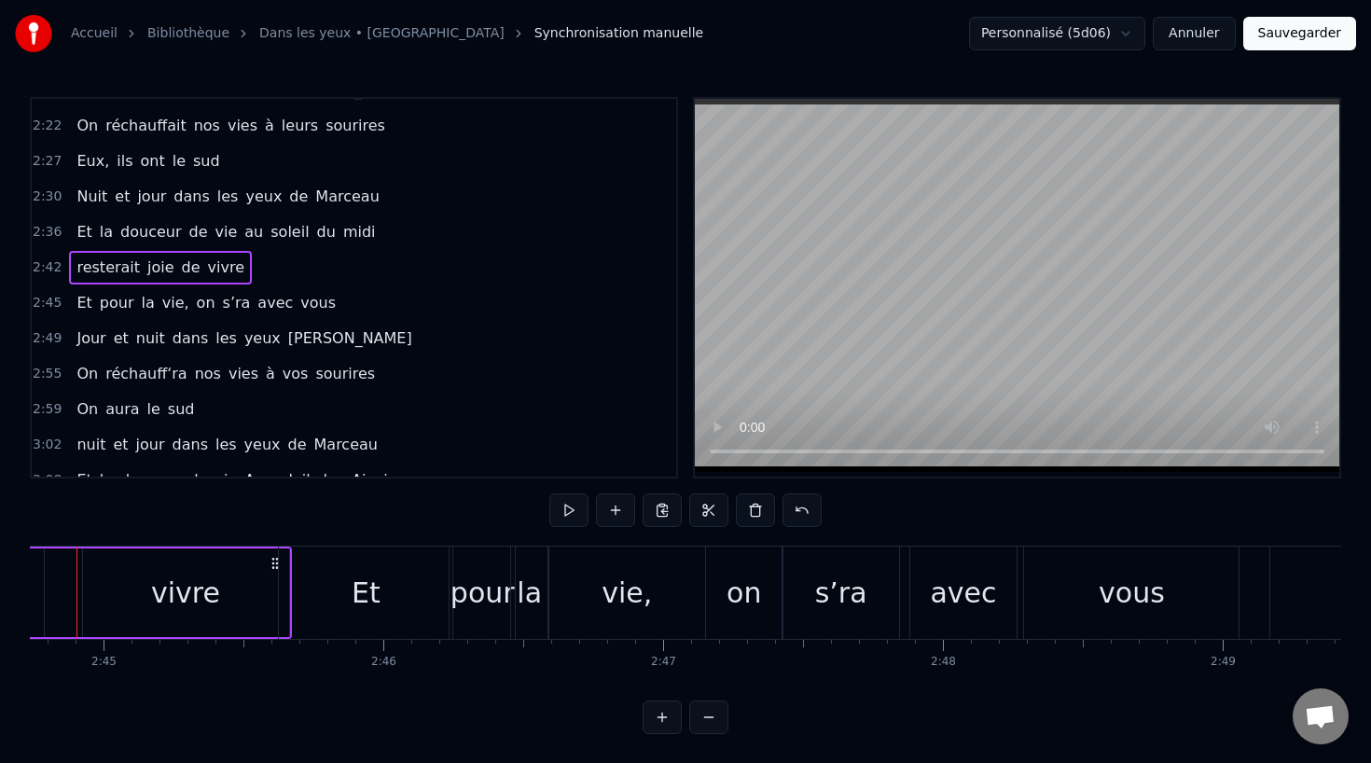
scroll to position [0, 46038]
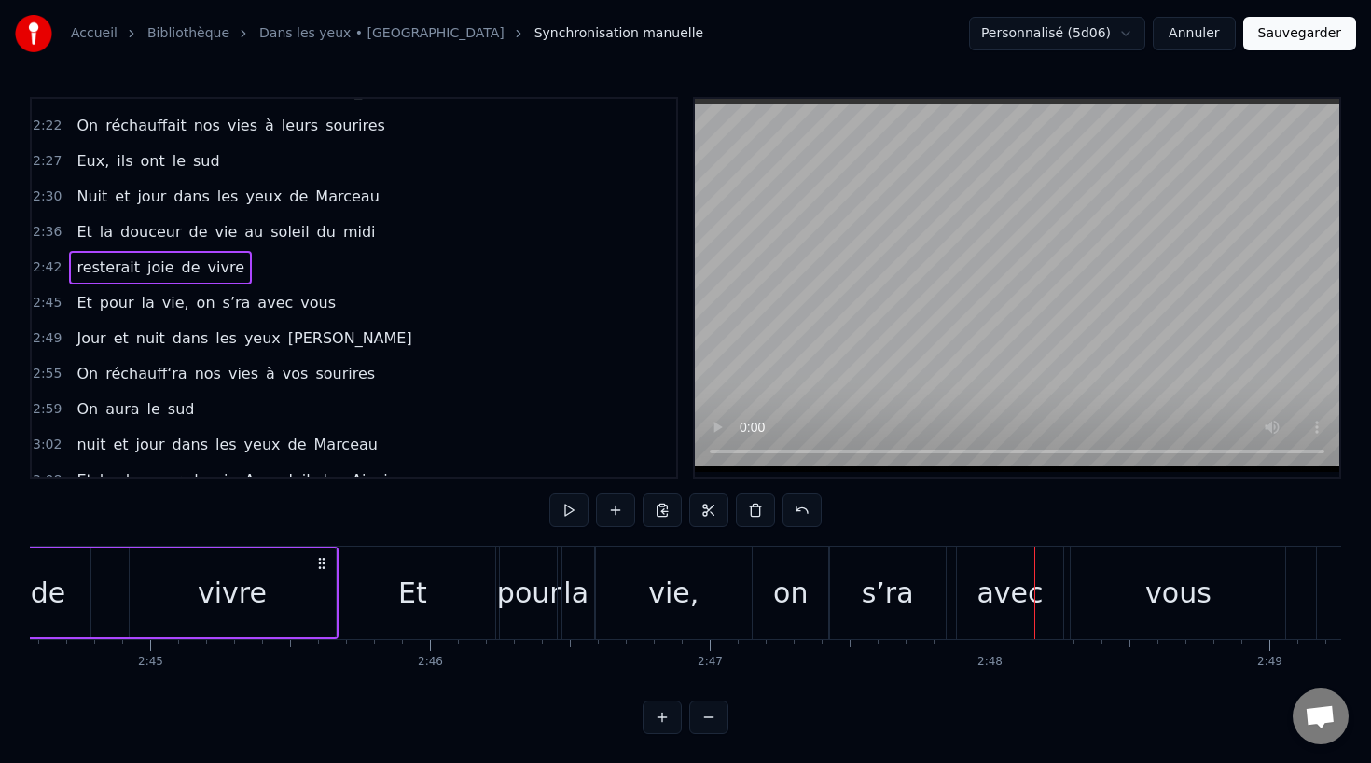
click at [698, 590] on div "vie," at bounding box center [674, 592] width 156 height 92
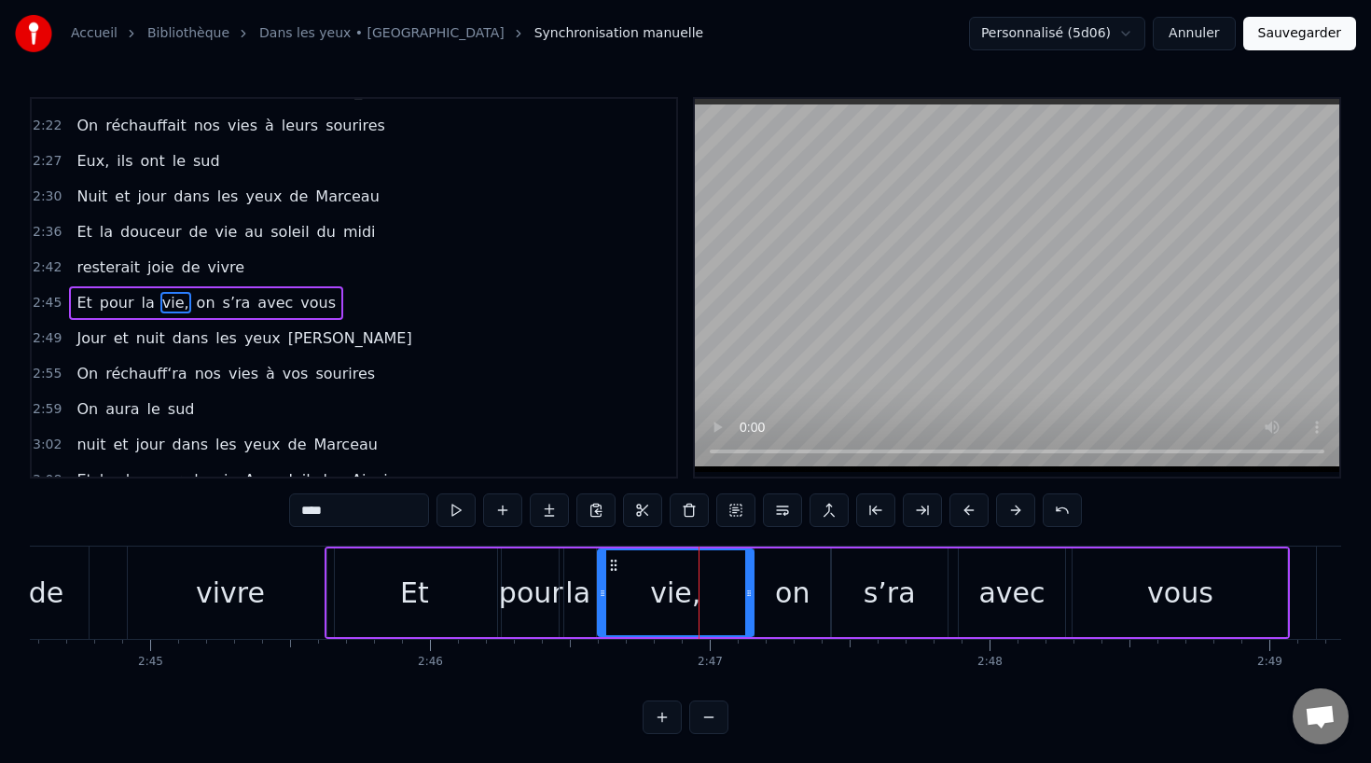
scroll to position [1033, 0]
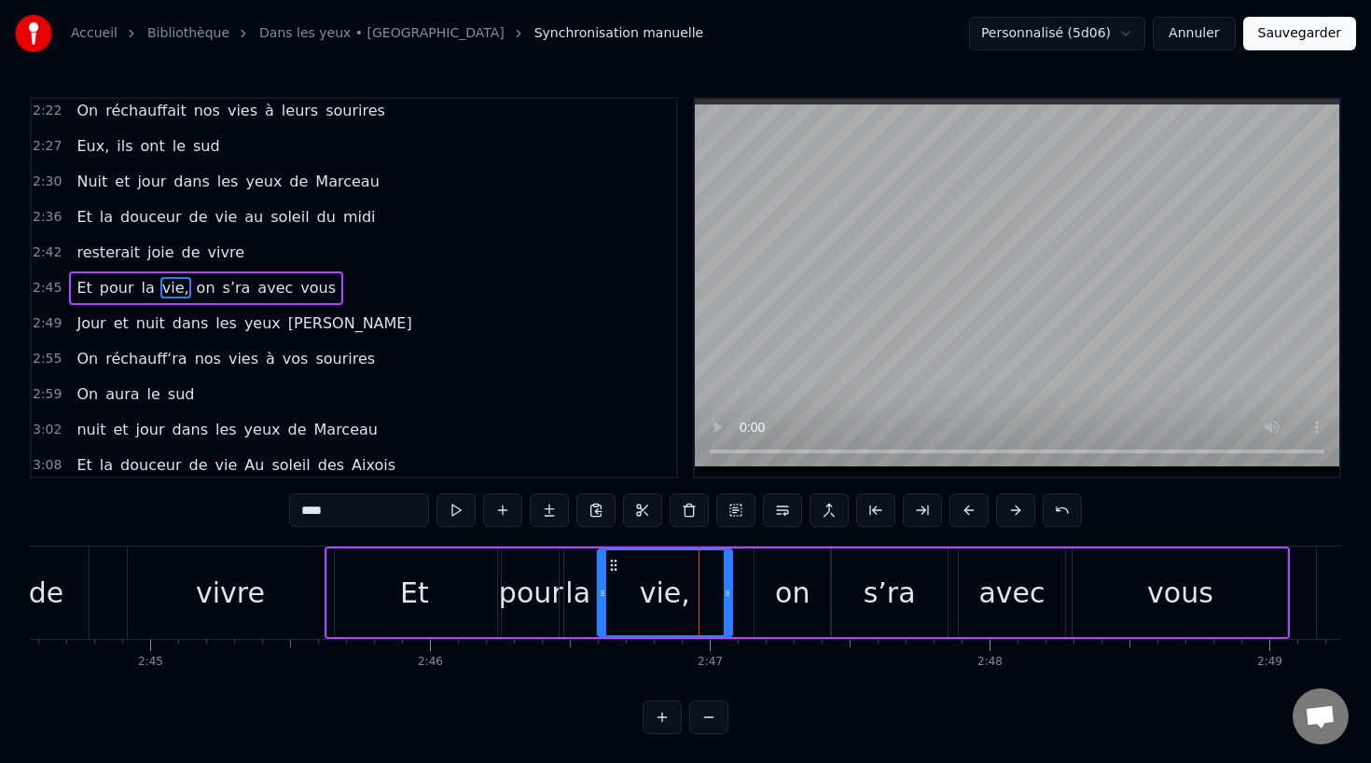
drag, startPoint x: 748, startPoint y: 592, endPoint x: 729, endPoint y: 595, distance: 18.9
click at [729, 595] on icon at bounding box center [727, 593] width 7 height 15
click at [794, 602] on div "on" at bounding box center [792, 593] width 35 height 42
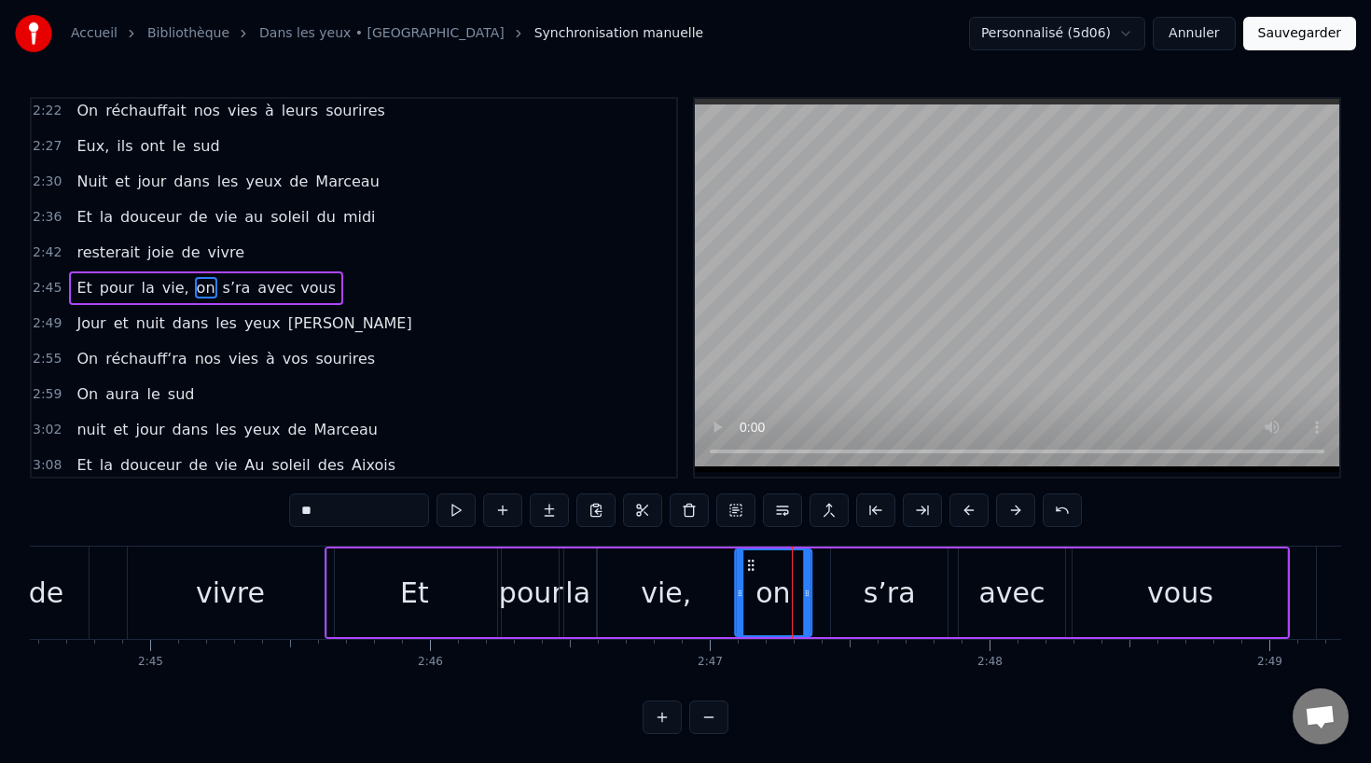
drag, startPoint x: 768, startPoint y: 560, endPoint x: 749, endPoint y: 561, distance: 19.6
click at [749, 561] on icon at bounding box center [750, 565] width 15 height 15
click at [879, 592] on div "s’ra" at bounding box center [889, 593] width 52 height 42
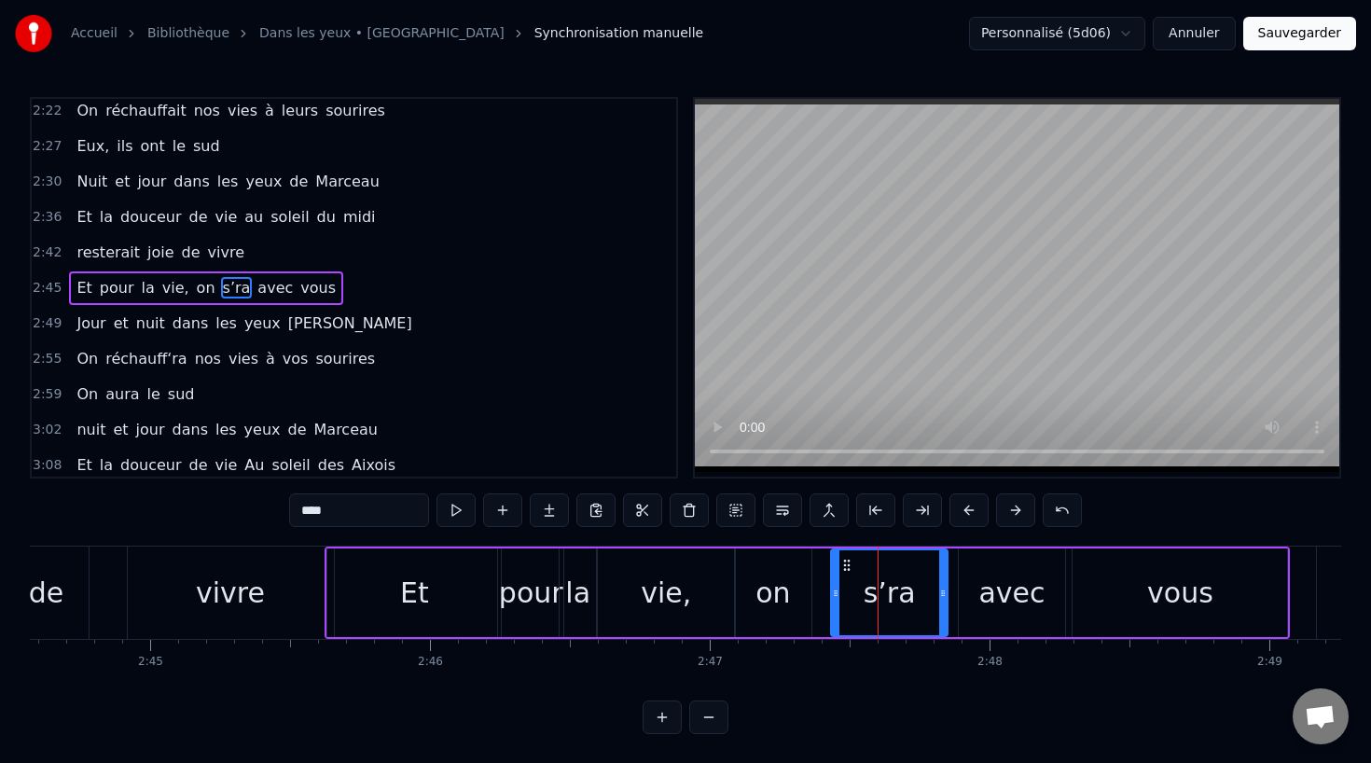
click at [769, 591] on div "on" at bounding box center [772, 593] width 35 height 42
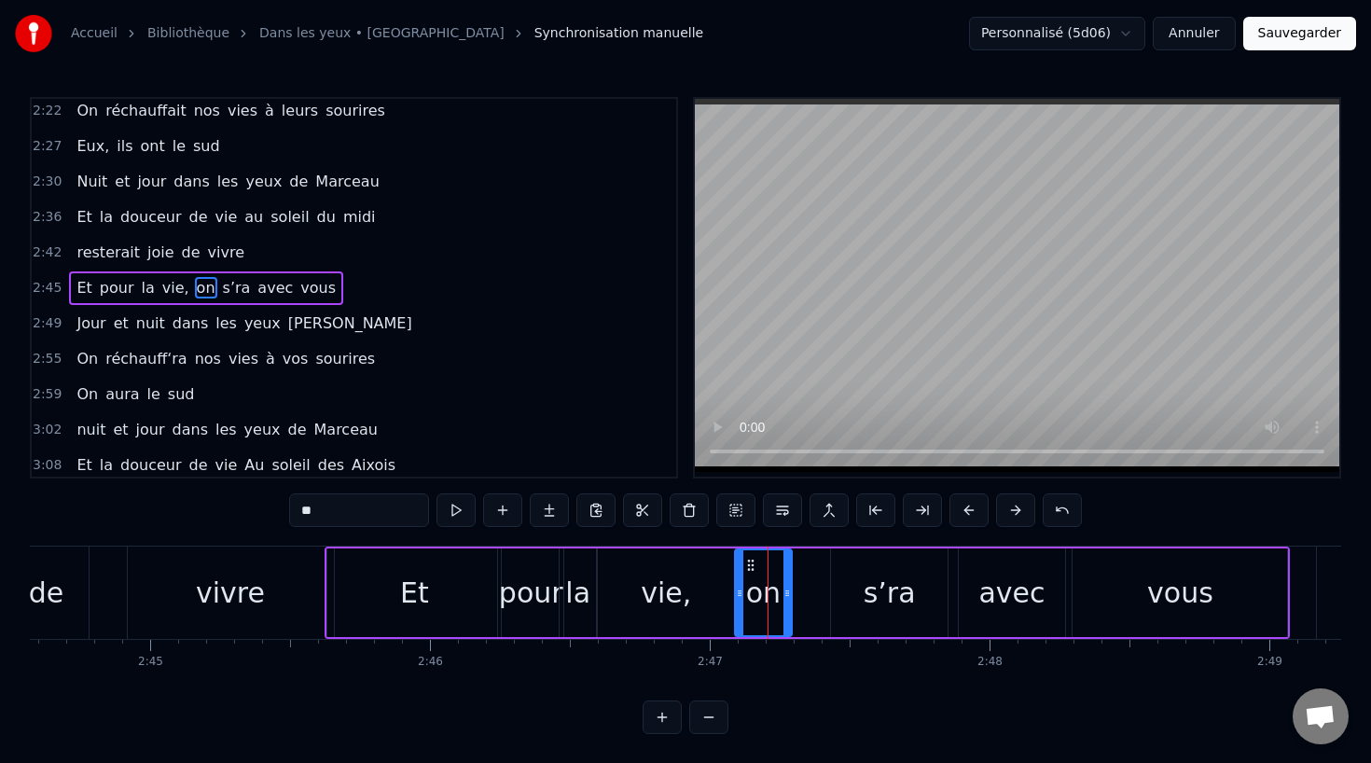
drag, startPoint x: 806, startPoint y: 590, endPoint x: 786, endPoint y: 590, distance: 19.6
click at [786, 590] on icon at bounding box center [786, 593] width 7 height 15
click at [861, 590] on div "s’ra" at bounding box center [889, 592] width 117 height 89
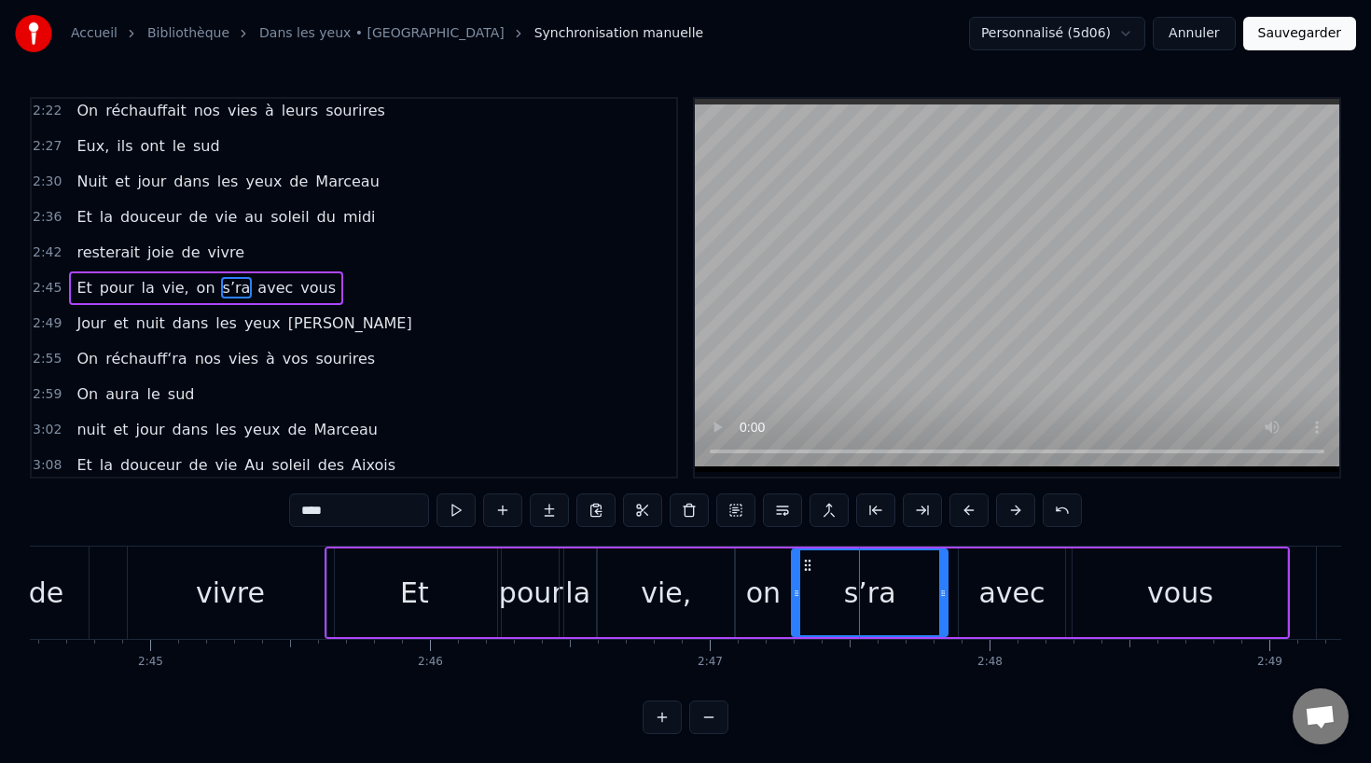
drag, startPoint x: 835, startPoint y: 597, endPoint x: 794, endPoint y: 598, distance: 40.1
click at [794, 598] on icon at bounding box center [796, 593] width 7 height 15
drag, startPoint x: 943, startPoint y: 592, endPoint x: 905, endPoint y: 593, distance: 38.2
click at [908, 593] on icon at bounding box center [911, 593] width 7 height 15
click at [994, 593] on div "avec" at bounding box center [1011, 593] width 66 height 42
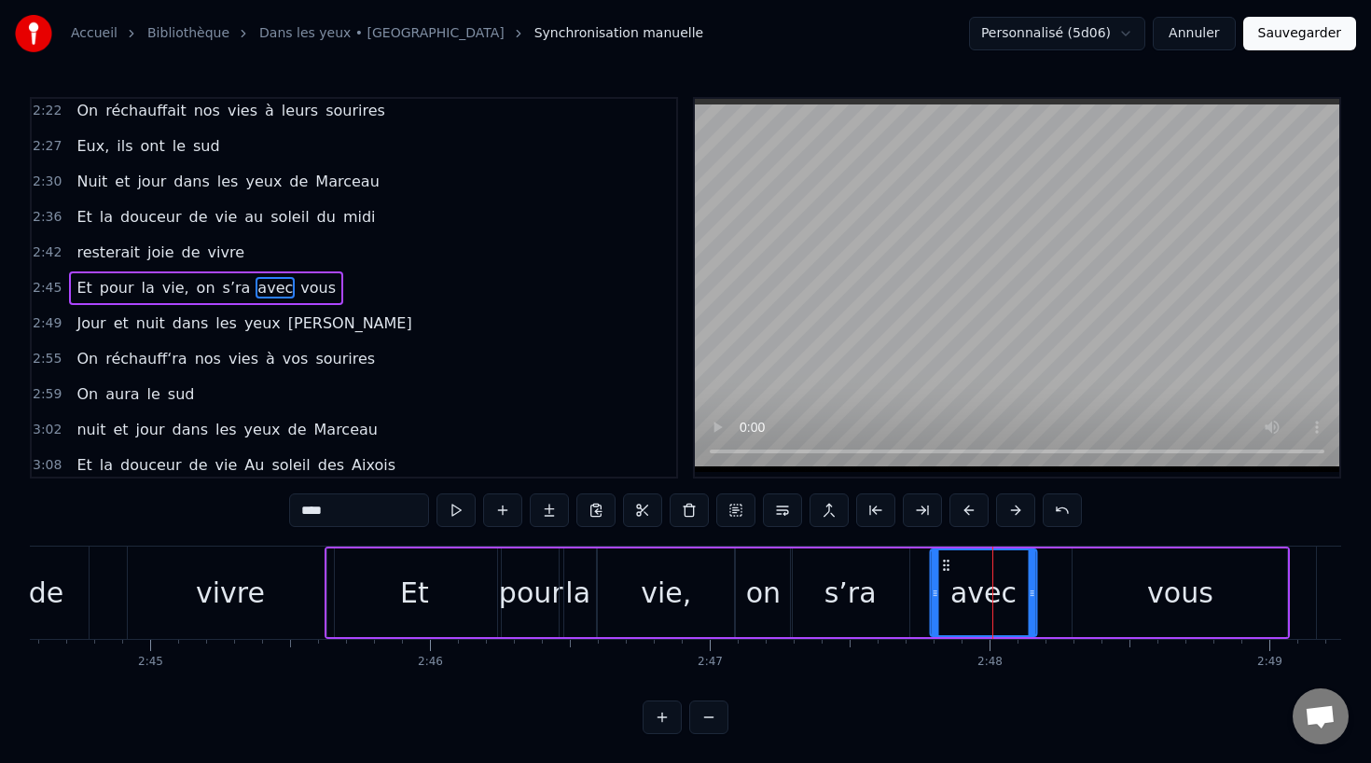
drag, startPoint x: 971, startPoint y: 559, endPoint x: 943, endPoint y: 564, distance: 28.4
click at [943, 564] on icon at bounding box center [945, 565] width 15 height 15
click at [1168, 592] on div "vous" at bounding box center [1180, 593] width 66 height 42
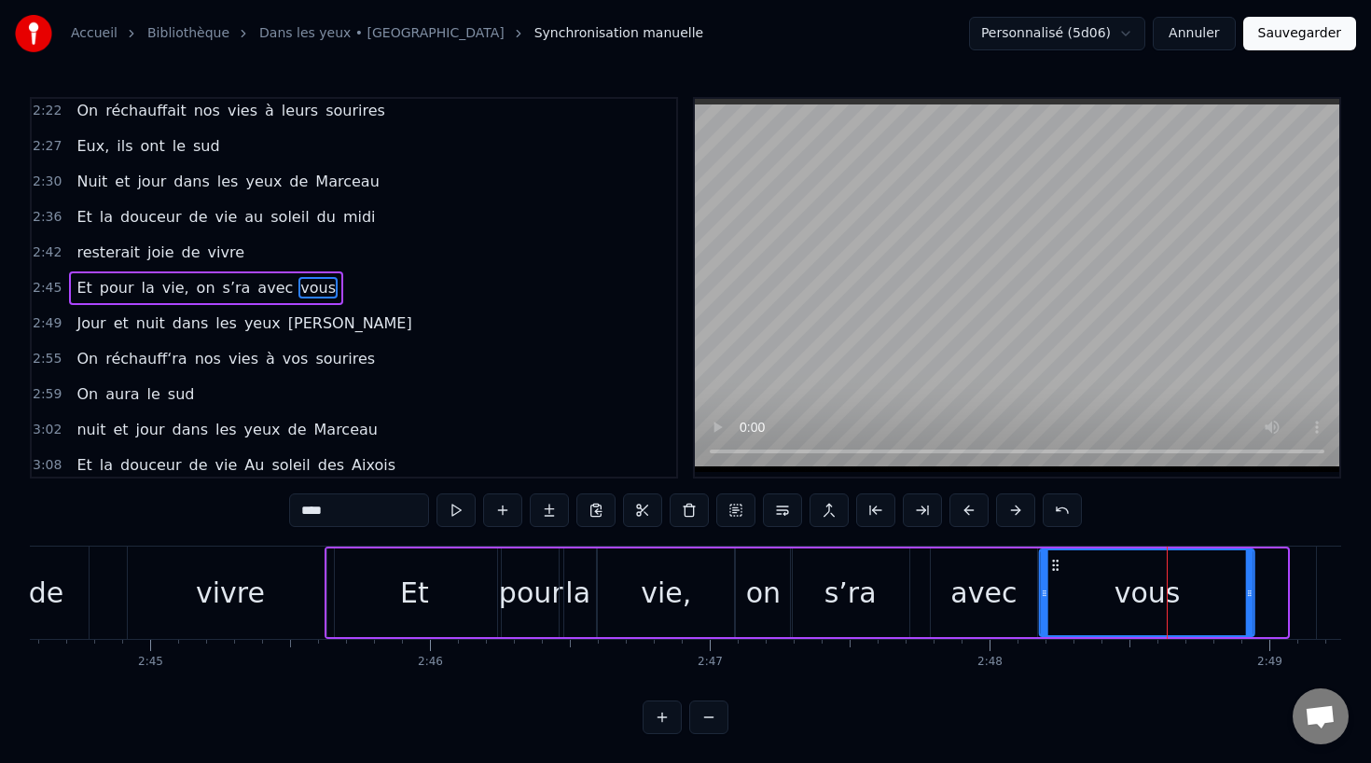
drag, startPoint x: 1087, startPoint y: 566, endPoint x: 1055, endPoint y: 567, distance: 32.7
click at [1055, 567] on icon at bounding box center [1055, 565] width 15 height 15
click at [187, 571] on div "vivre" at bounding box center [231, 592] width 206 height 92
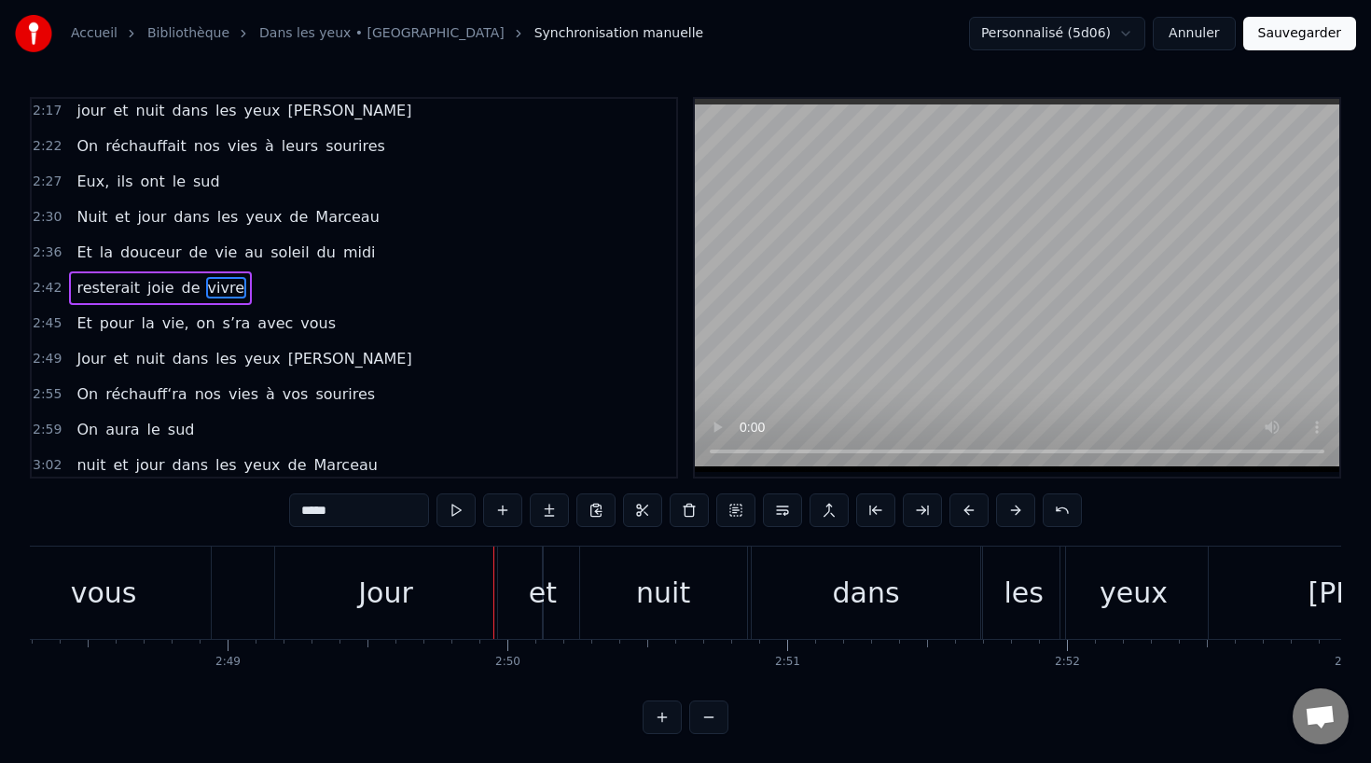
scroll to position [0, 47076]
click at [412, 589] on div "Jour" at bounding box center [388, 593] width 55 height 42
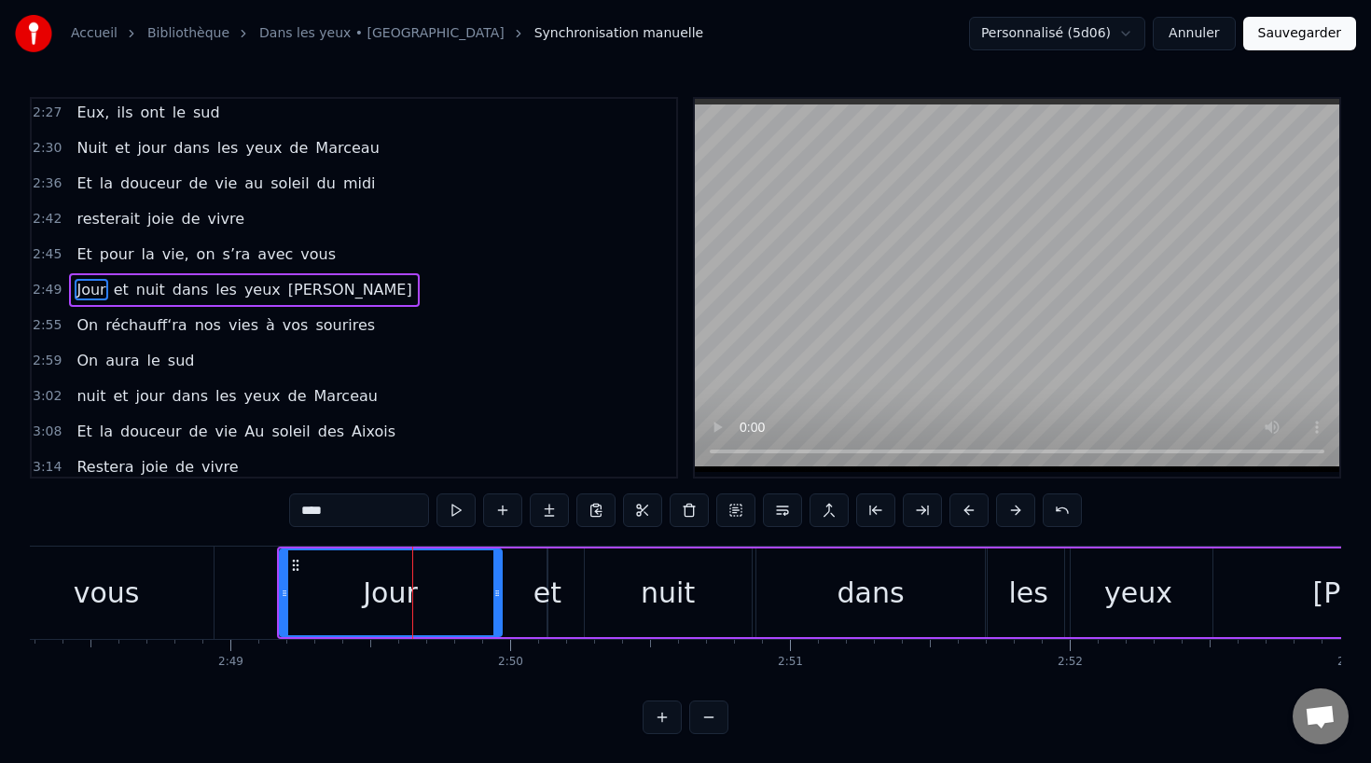
scroll to position [1069, 0]
click at [460, 688] on div "0:07 Dans leur maison de Vauvenargues 0:10 [PERSON_NAME] ont l'air d'avoir l'ac…" at bounding box center [685, 415] width 1311 height 637
click at [69, 595] on div "vous" at bounding box center [106, 592] width 214 height 92
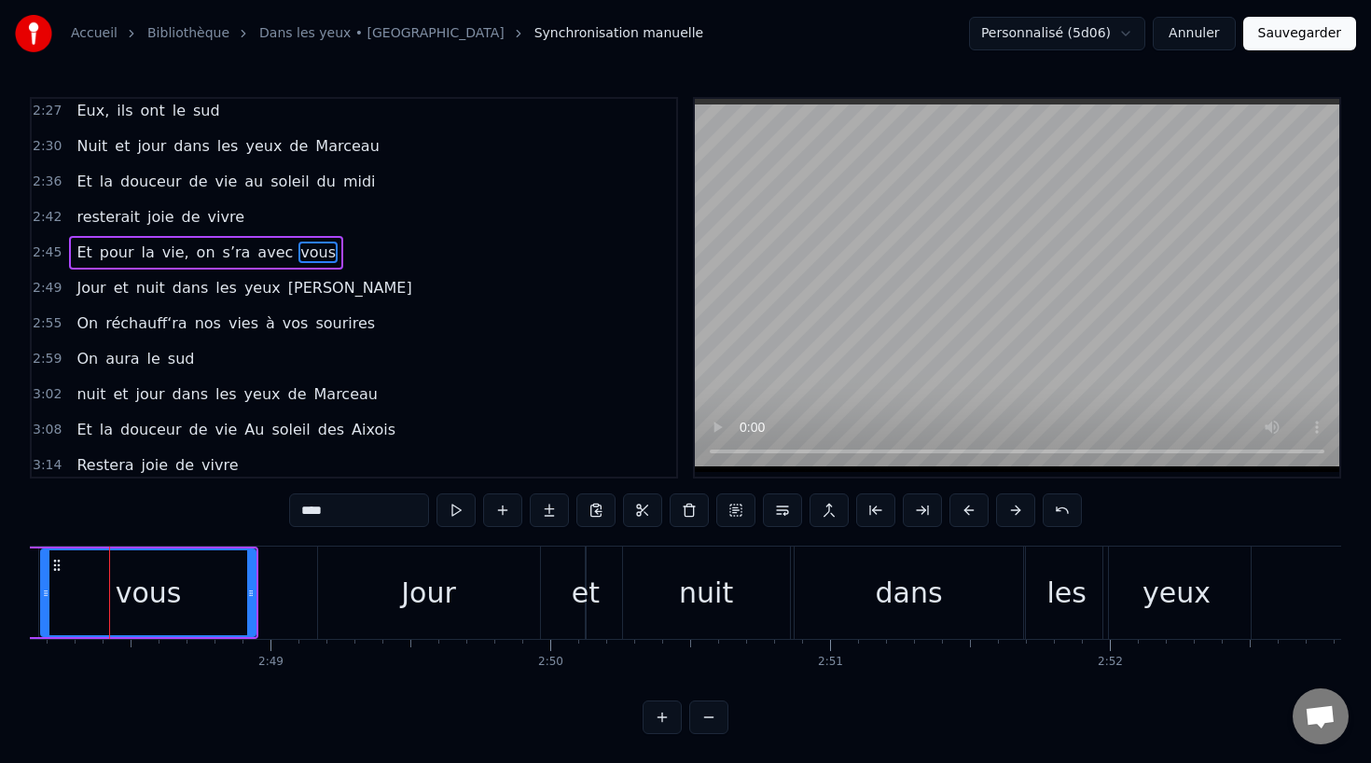
scroll to position [0, 47022]
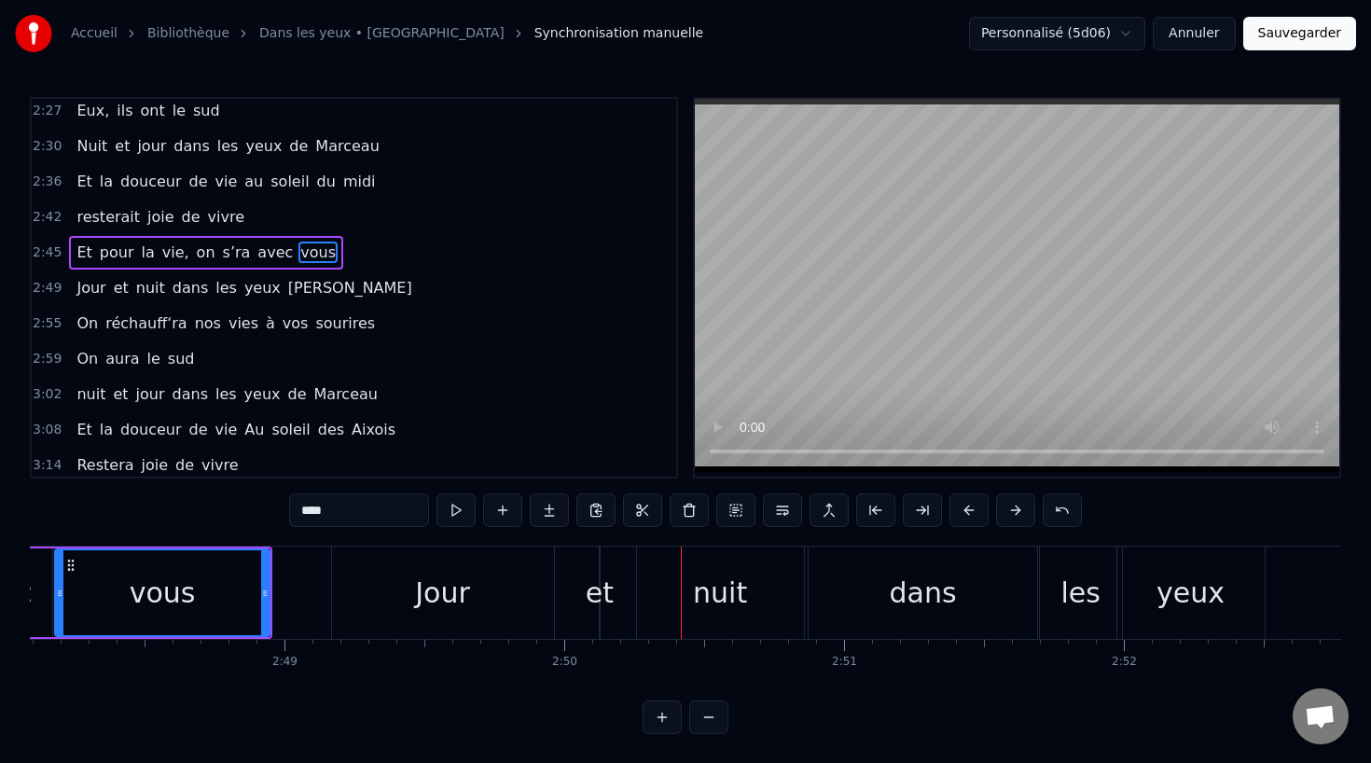
click at [461, 621] on div "Jour" at bounding box center [443, 592] width 222 height 92
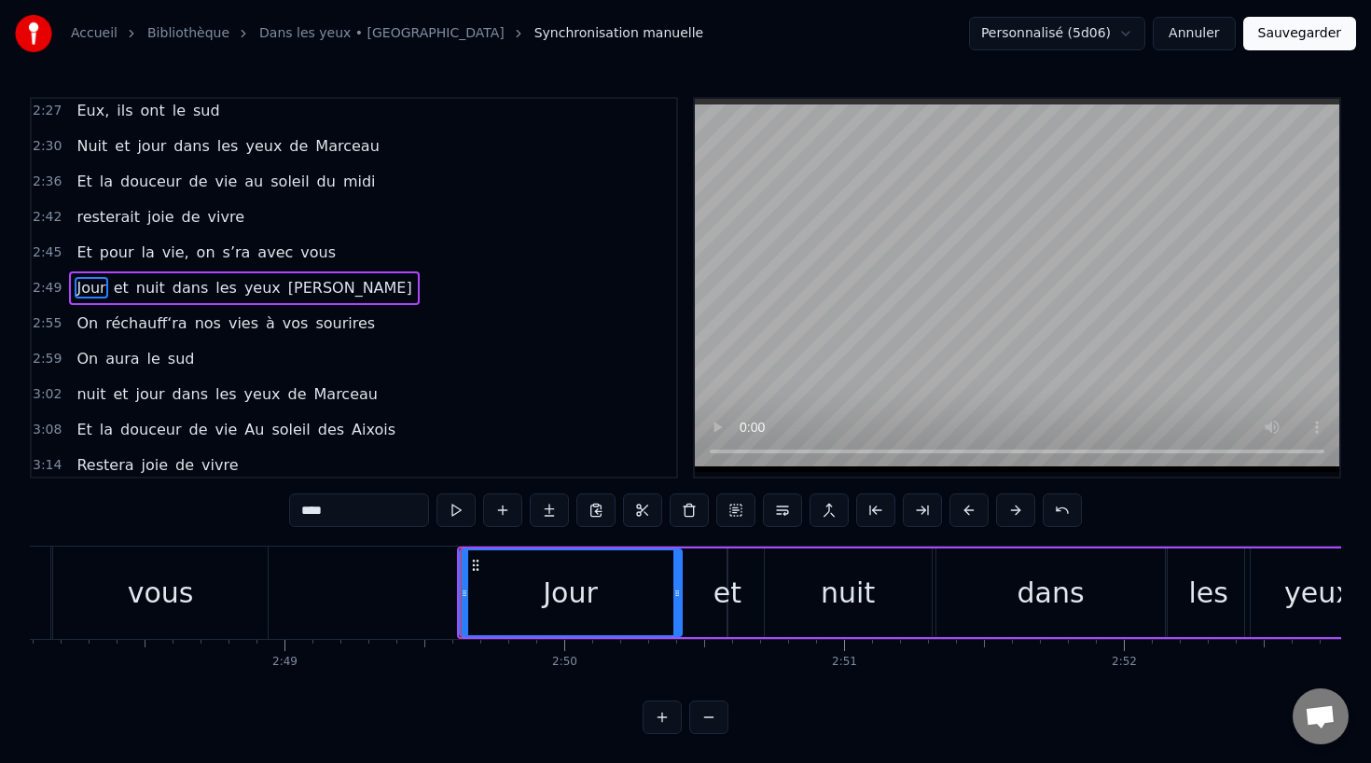
click at [168, 596] on div "vous" at bounding box center [161, 593] width 66 height 42
type input "****"
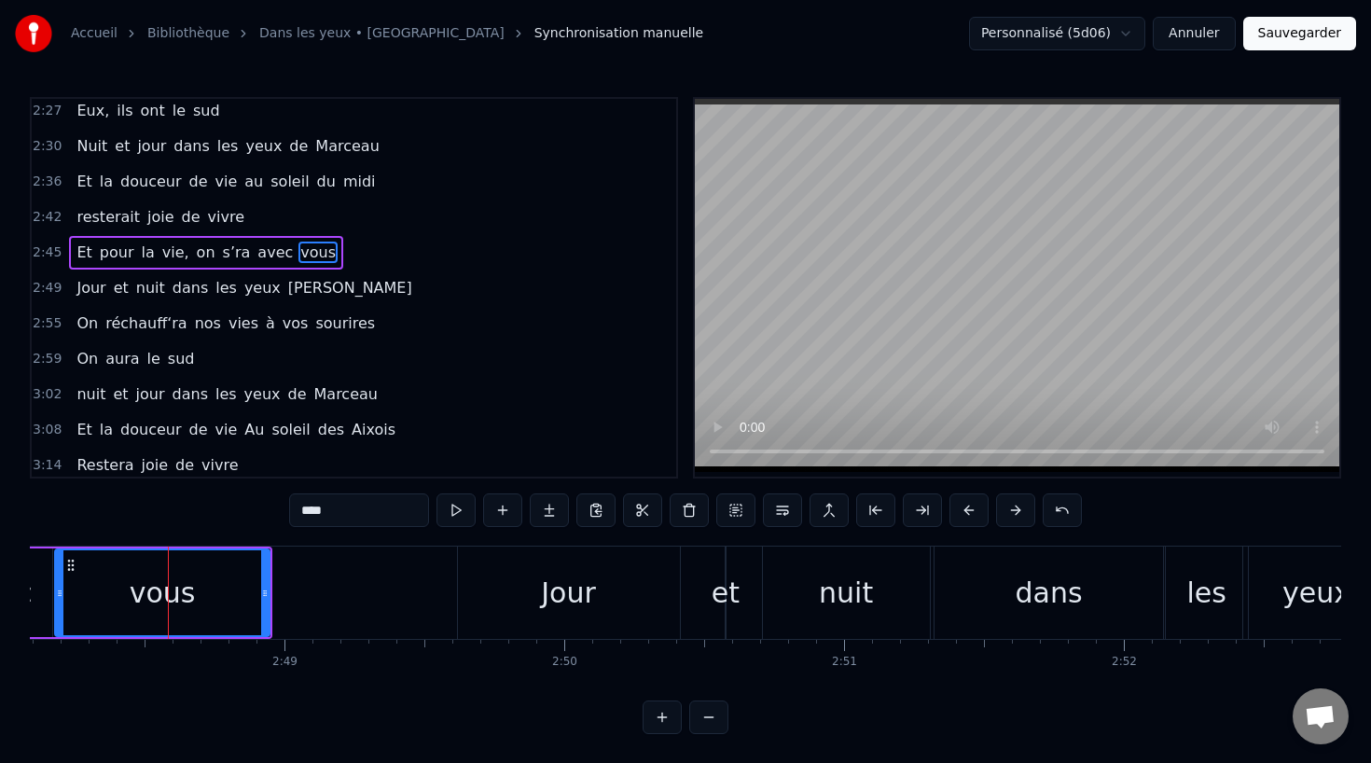
scroll to position [1033, 0]
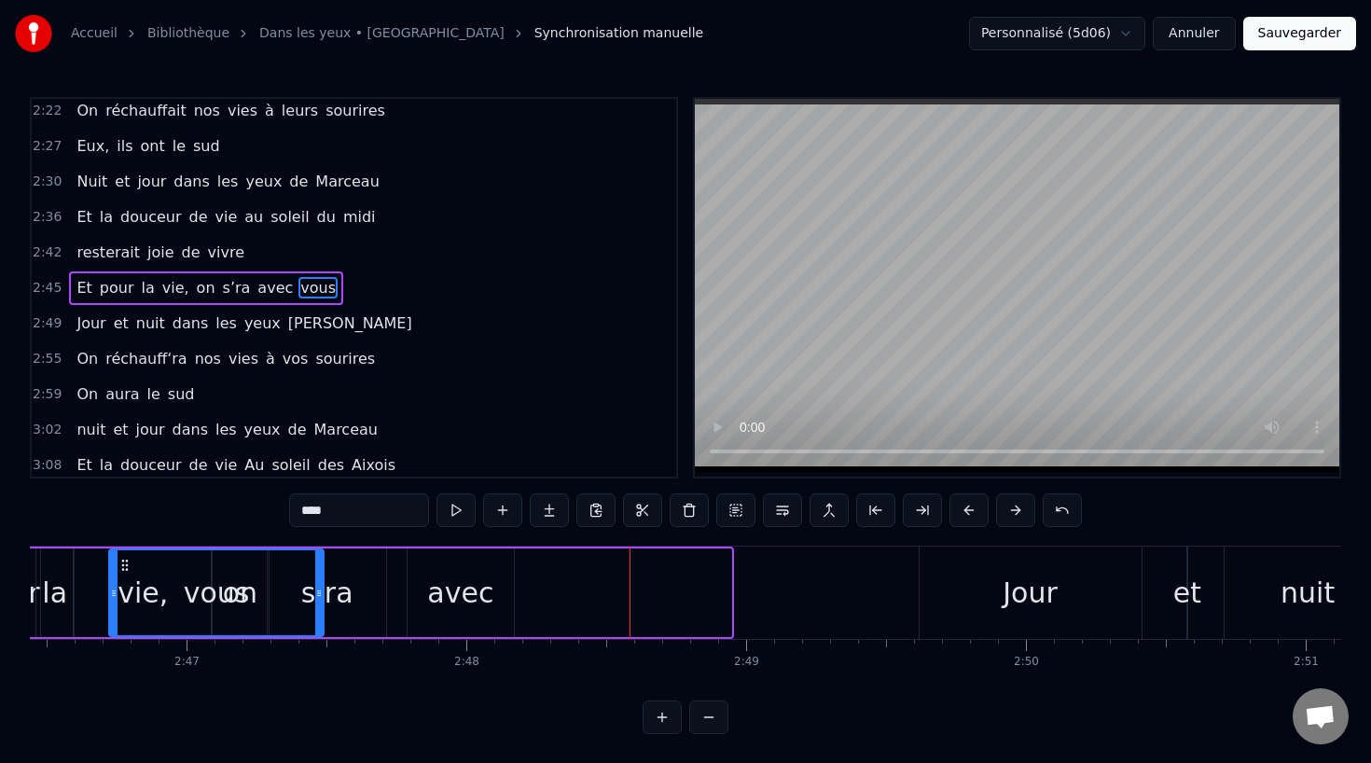
drag, startPoint x: 72, startPoint y: 562, endPoint x: 125, endPoint y: 561, distance: 53.2
click at [125, 561] on div "vous" at bounding box center [216, 592] width 213 height 85
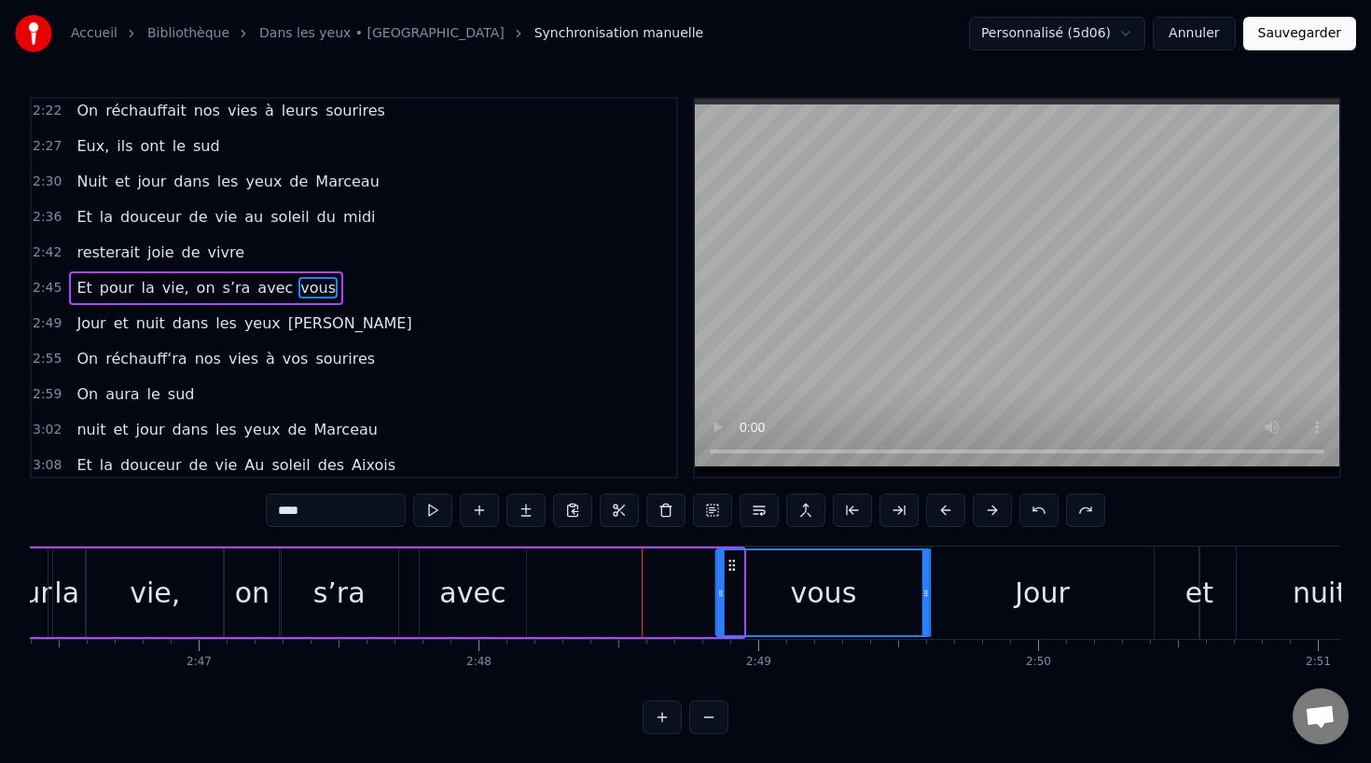
drag, startPoint x: 546, startPoint y: 561, endPoint x: 732, endPoint y: 565, distance: 186.5
click at [732, 565] on icon at bounding box center [732, 565] width 15 height 15
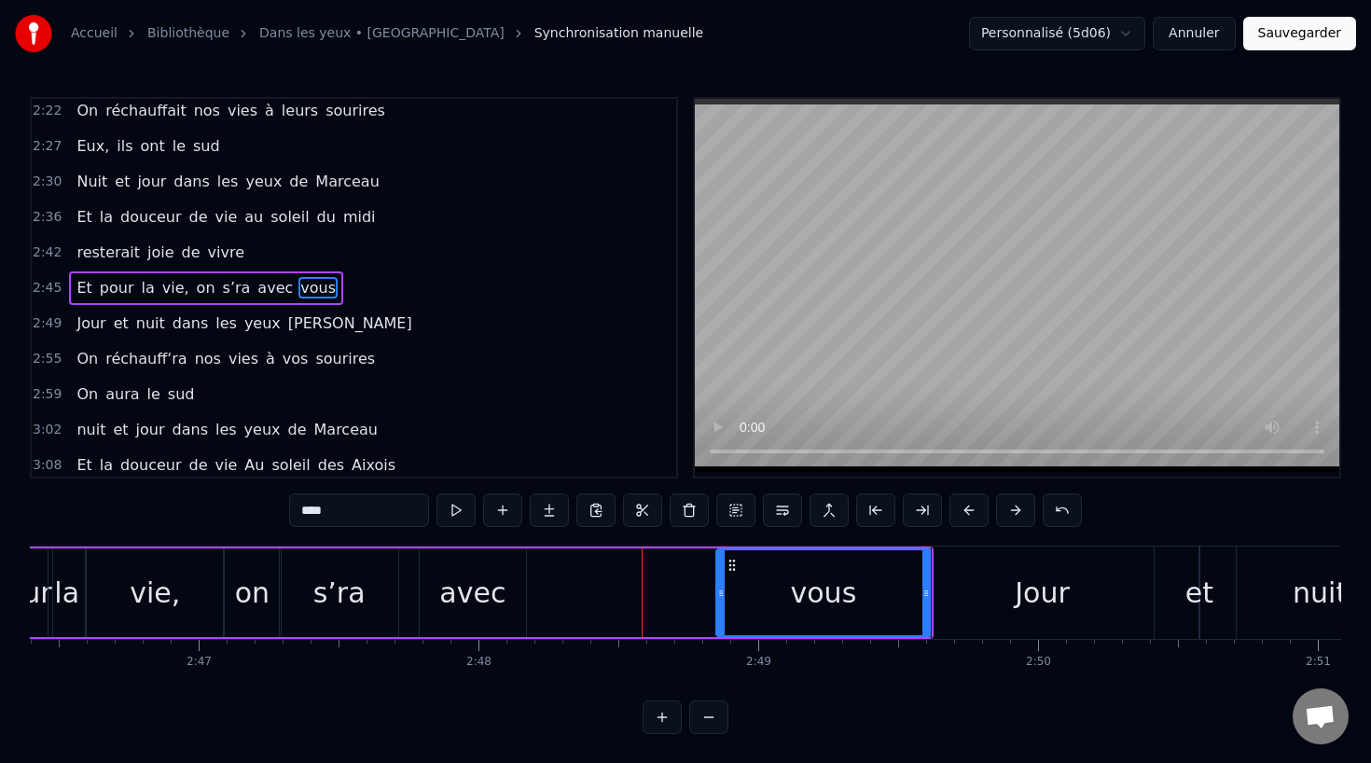
click at [536, 584] on div "Et pour la vie, on s’ra avec vous" at bounding box center [374, 592] width 1120 height 92
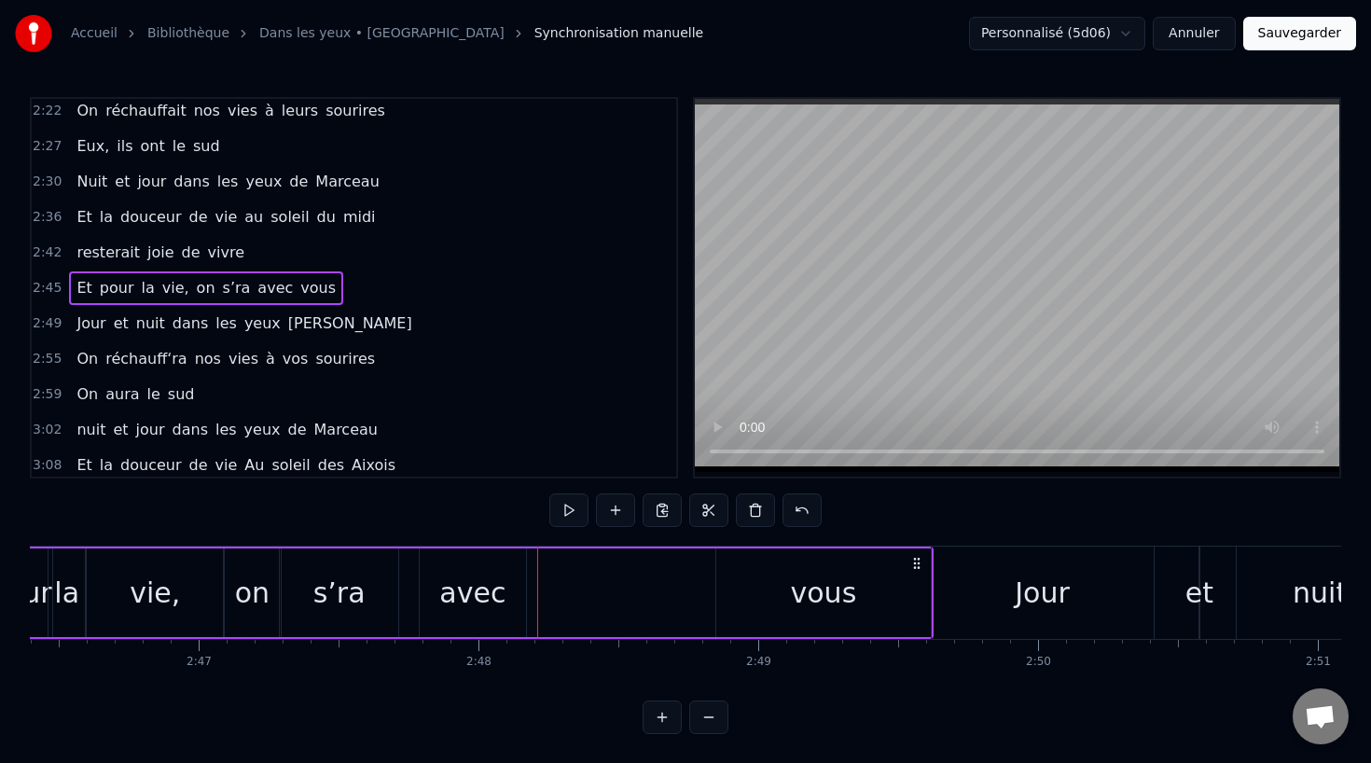
click at [476, 593] on div "avec" at bounding box center [472, 593] width 66 height 42
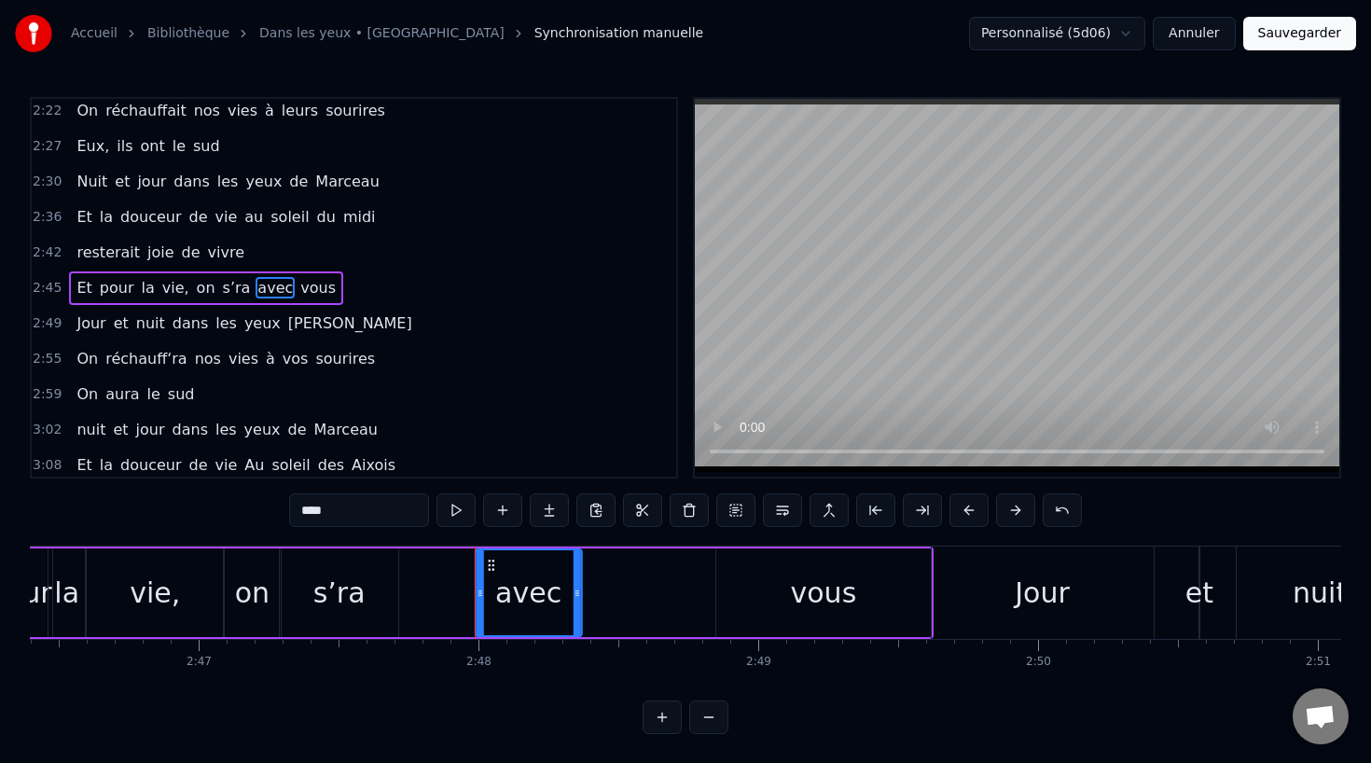
drag, startPoint x: 433, startPoint y: 559, endPoint x: 491, endPoint y: 562, distance: 58.8
click at [491, 562] on icon at bounding box center [491, 565] width 15 height 15
drag, startPoint x: 580, startPoint y: 602, endPoint x: 679, endPoint y: 600, distance: 98.9
click at [680, 600] on div at bounding box center [679, 592] width 7 height 85
click at [752, 600] on div "vous" at bounding box center [823, 592] width 214 height 89
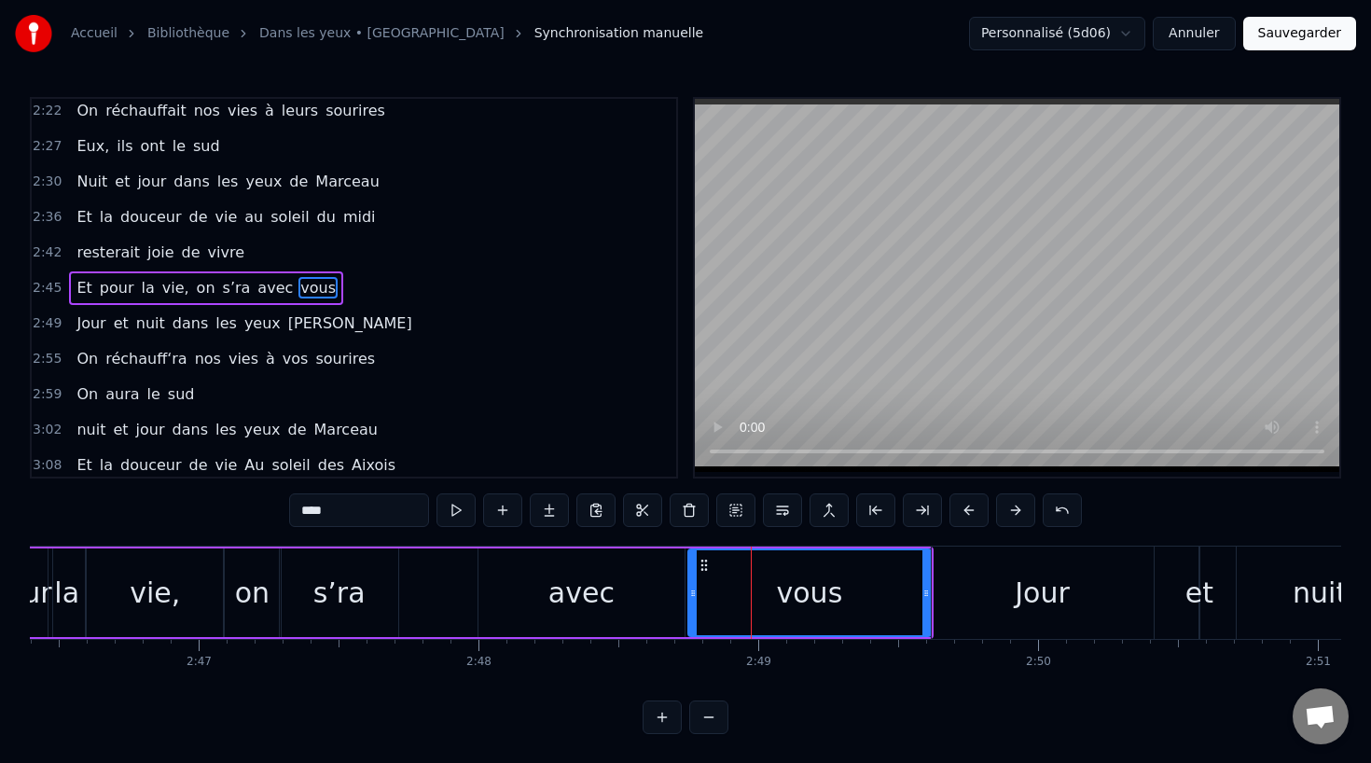
drag, startPoint x: 718, startPoint y: 591, endPoint x: 684, endPoint y: 592, distance: 34.5
click at [689, 592] on icon at bounding box center [692, 593] width 7 height 15
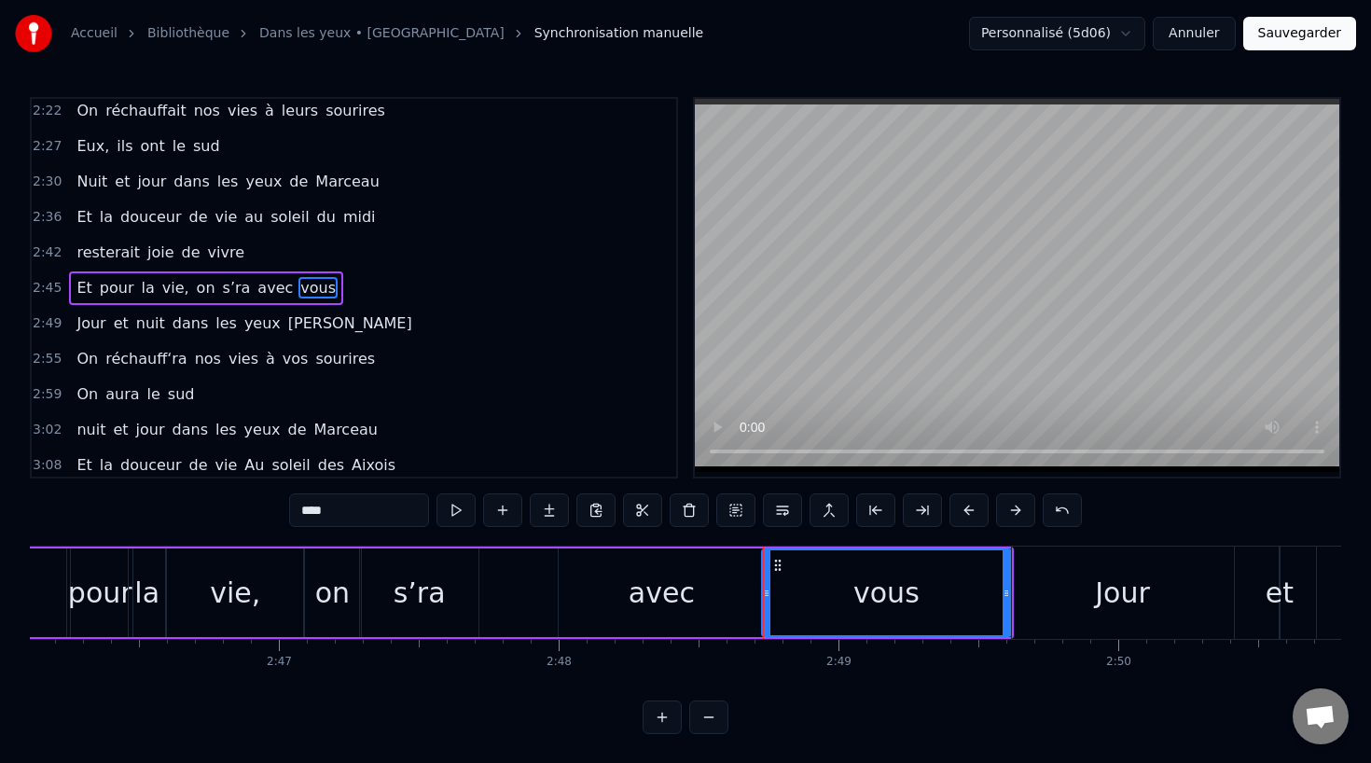
click at [399, 572] on div "s’ra" at bounding box center [420, 593] width 52 height 42
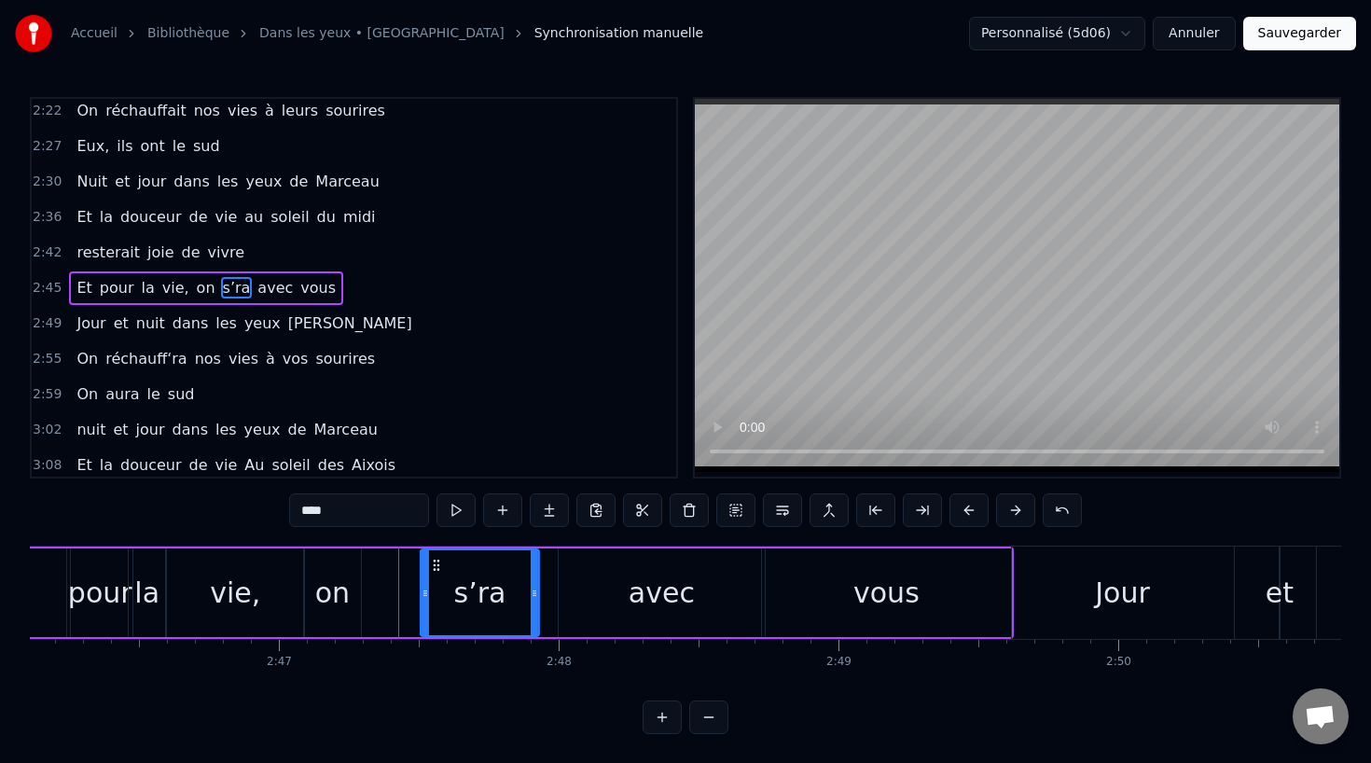
drag, startPoint x: 370, startPoint y: 558, endPoint x: 427, endPoint y: 560, distance: 57.0
click at [429, 560] on icon at bounding box center [436, 565] width 15 height 15
click at [341, 583] on div "on" at bounding box center [332, 593] width 35 height 42
type input "**"
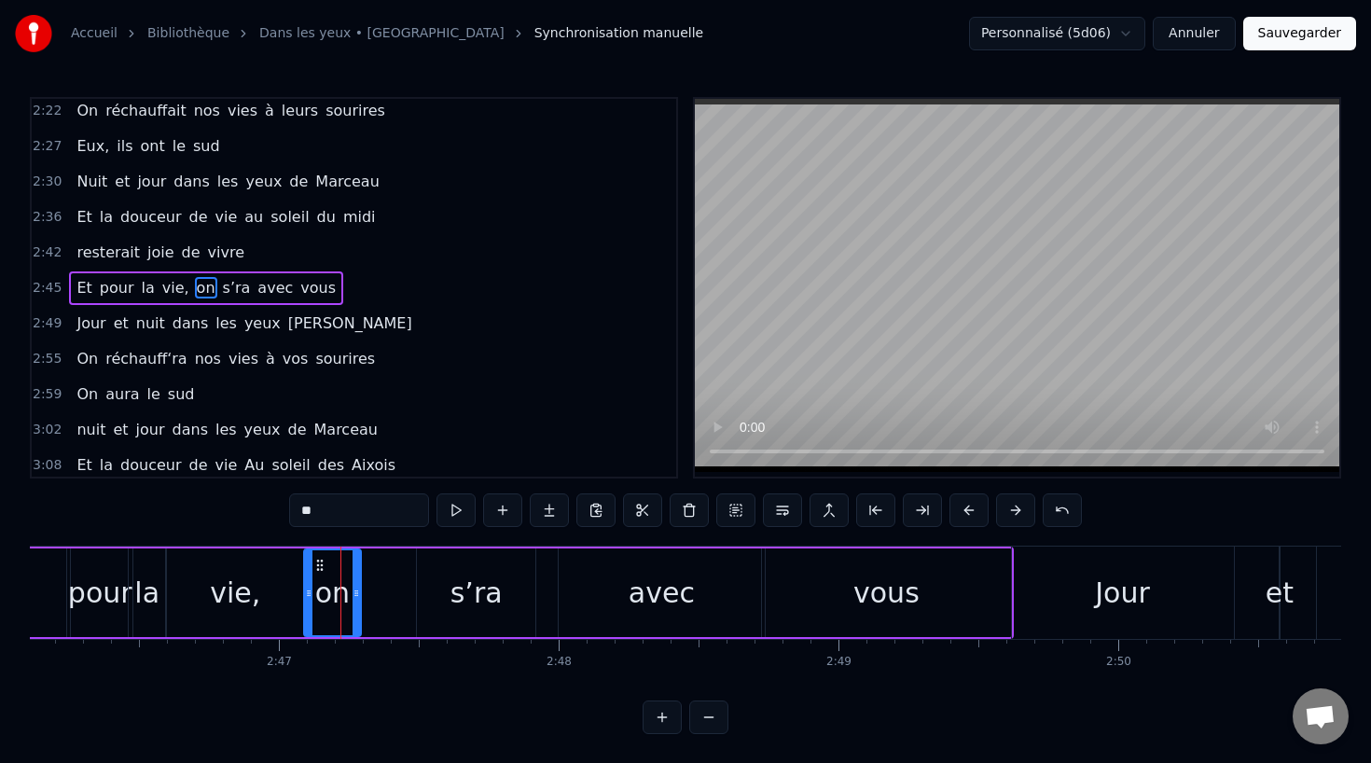
drag, startPoint x: 320, startPoint y: 557, endPoint x: 386, endPoint y: 558, distance: 66.2
click at [386, 558] on div "Et pour la vie, on s’ra avec vous" at bounding box center [454, 592] width 1120 height 92
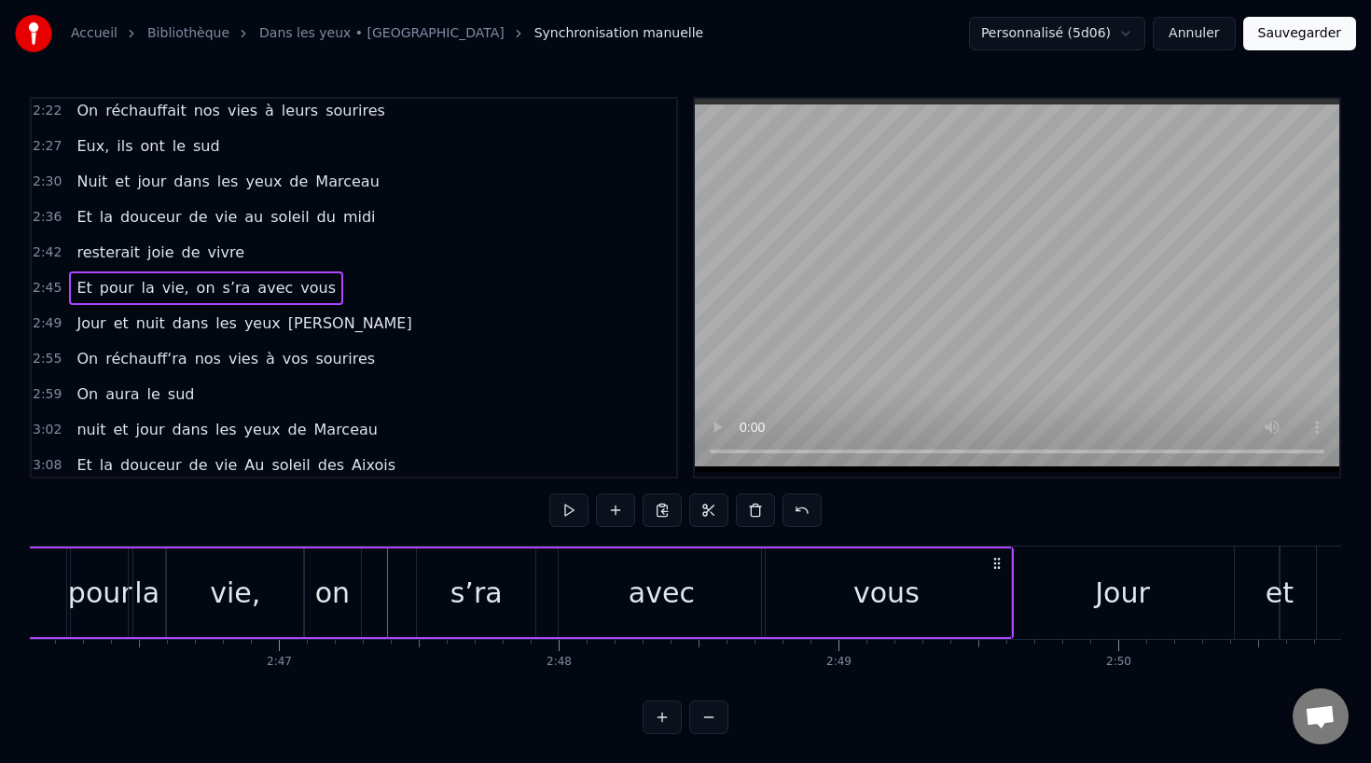
click at [507, 592] on div "s’ra" at bounding box center [476, 592] width 118 height 89
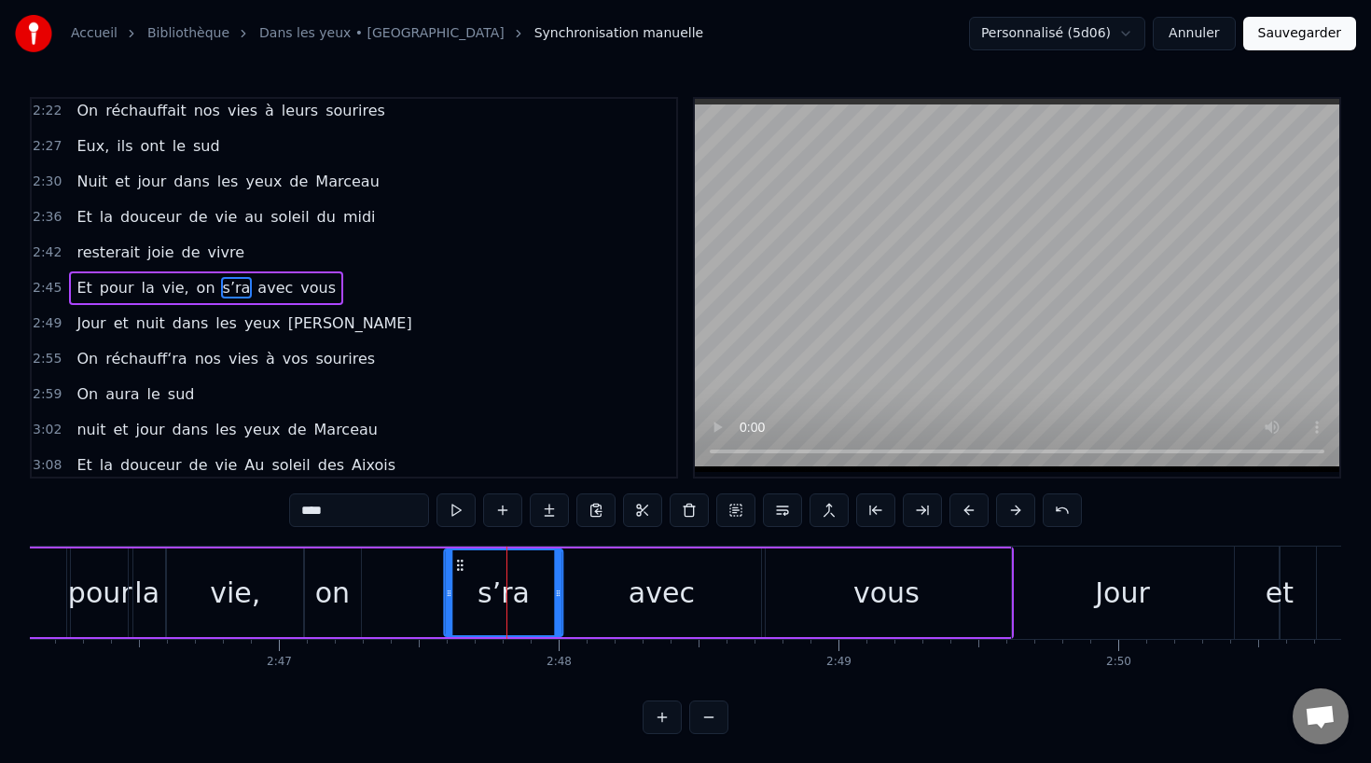
drag, startPoint x: 433, startPoint y: 560, endPoint x: 460, endPoint y: 559, distance: 27.1
click at [460, 559] on icon at bounding box center [459, 565] width 15 height 15
click at [331, 583] on div "on" at bounding box center [332, 593] width 35 height 42
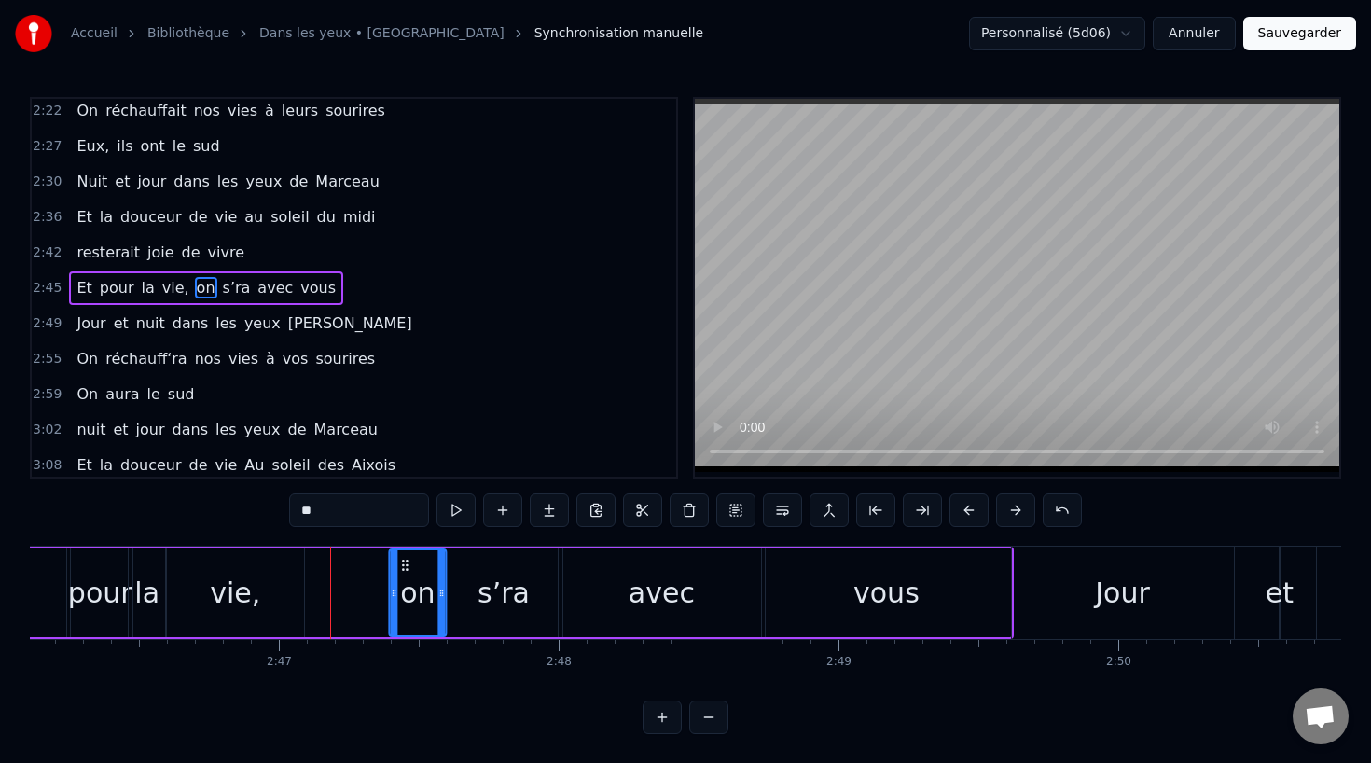
drag, startPoint x: 317, startPoint y: 559, endPoint x: 403, endPoint y: 560, distance: 85.8
click at [403, 560] on circle at bounding box center [403, 560] width 1 height 1
click at [248, 588] on div "vie," at bounding box center [235, 593] width 50 height 42
type input "****"
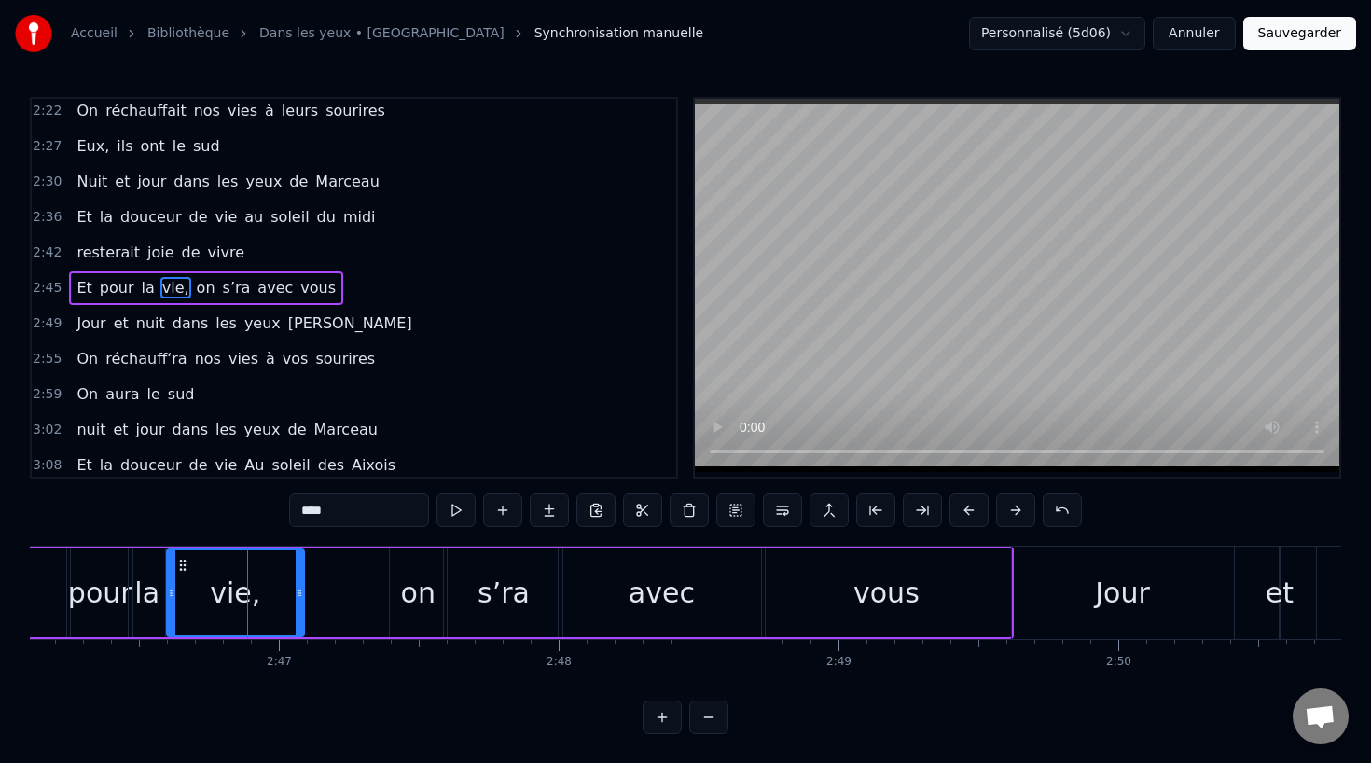
drag, startPoint x: 297, startPoint y: 593, endPoint x: 353, endPoint y: 593, distance: 55.9
click at [303, 593] on icon at bounding box center [299, 593] width 7 height 15
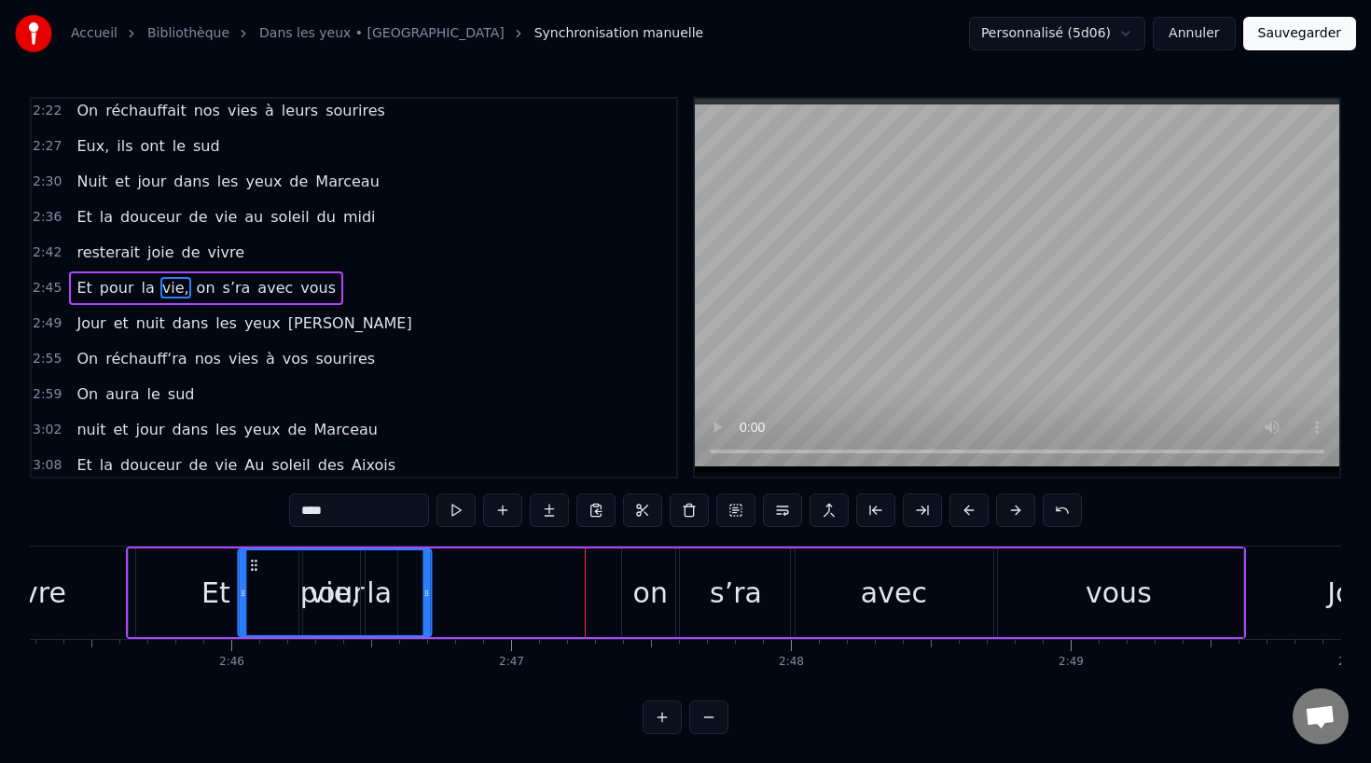
scroll to position [0, 46231]
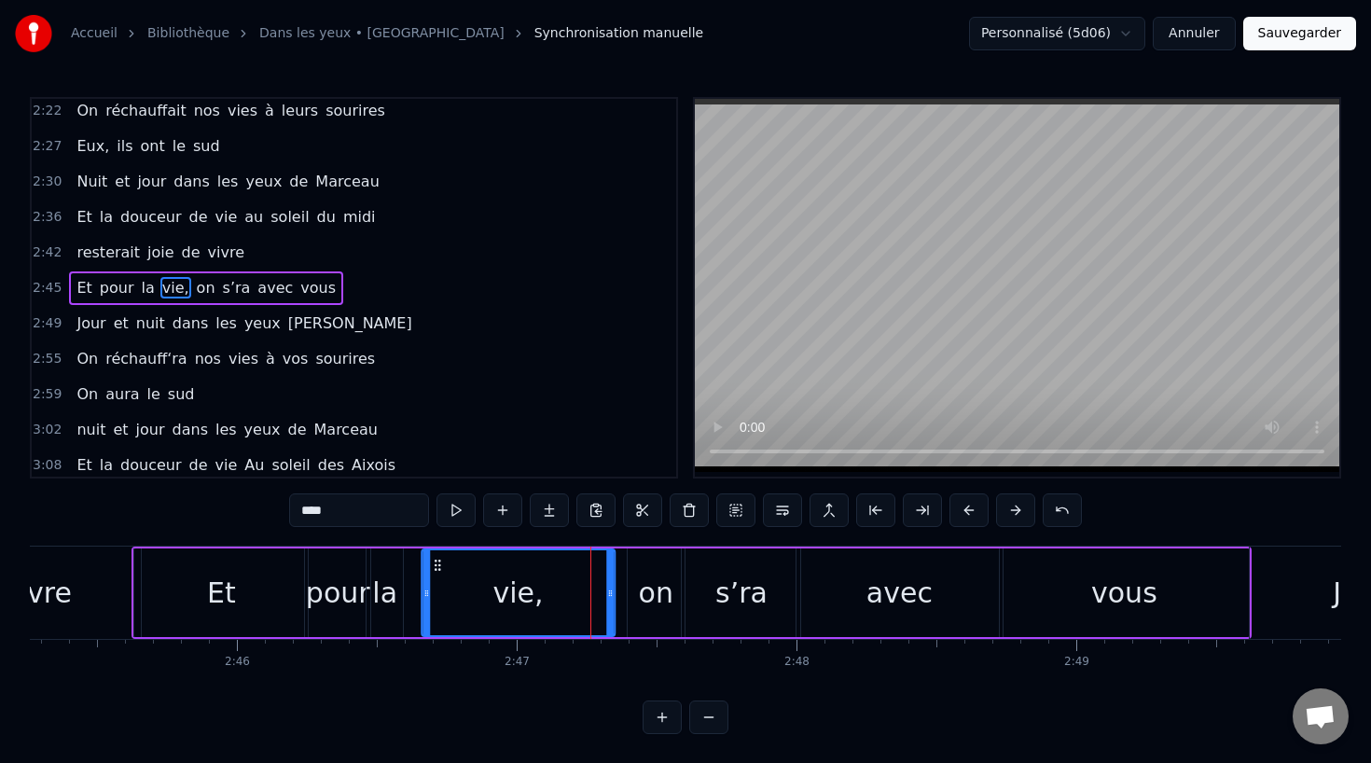
drag, startPoint x: 181, startPoint y: 562, endPoint x: 436, endPoint y: 582, distance: 256.2
click at [436, 582] on div "vie," at bounding box center [517, 592] width 191 height 85
drag, startPoint x: 611, startPoint y: 598, endPoint x: 594, endPoint y: 604, distance: 18.0
click at [594, 604] on div at bounding box center [595, 592] width 7 height 85
click at [625, 595] on div "Et pour la vie, on s’ra avec vous" at bounding box center [691, 592] width 1120 height 92
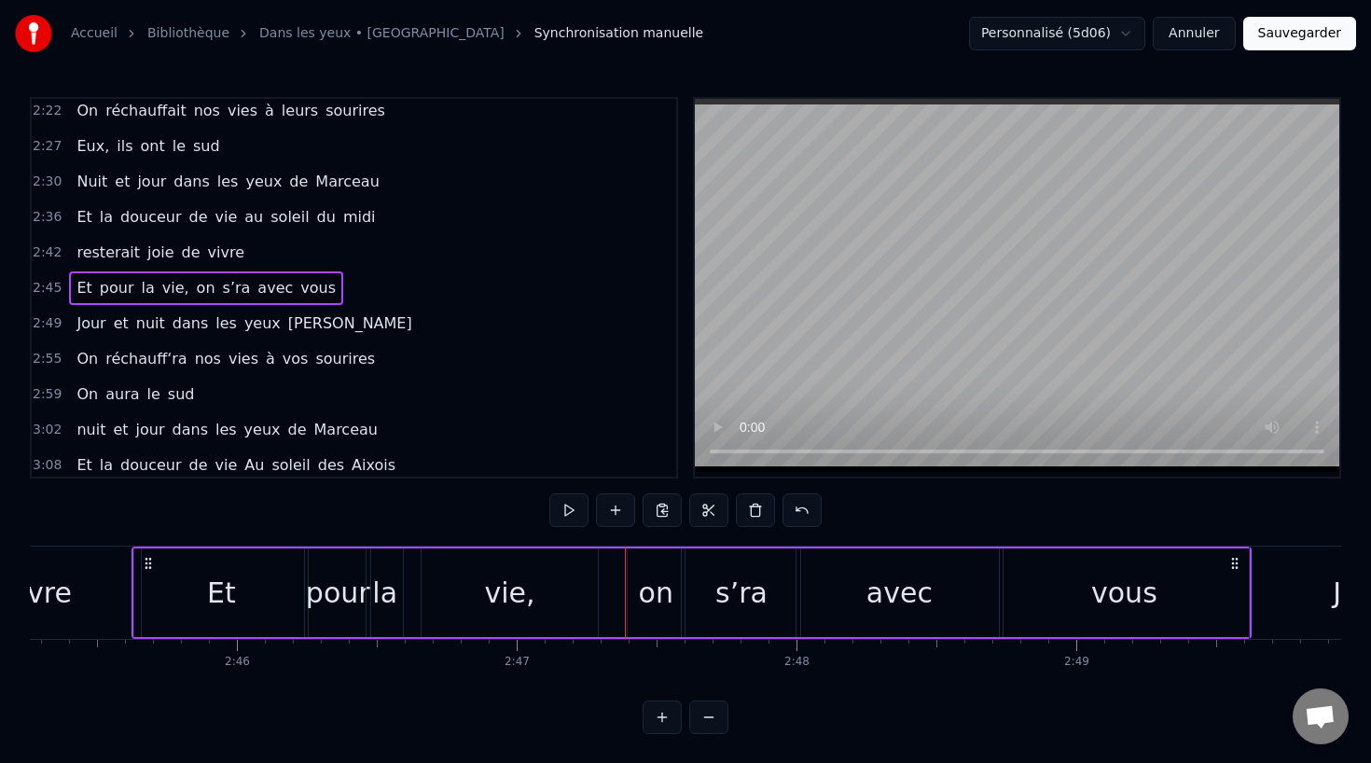
click at [642, 591] on div "on" at bounding box center [656, 593] width 35 height 42
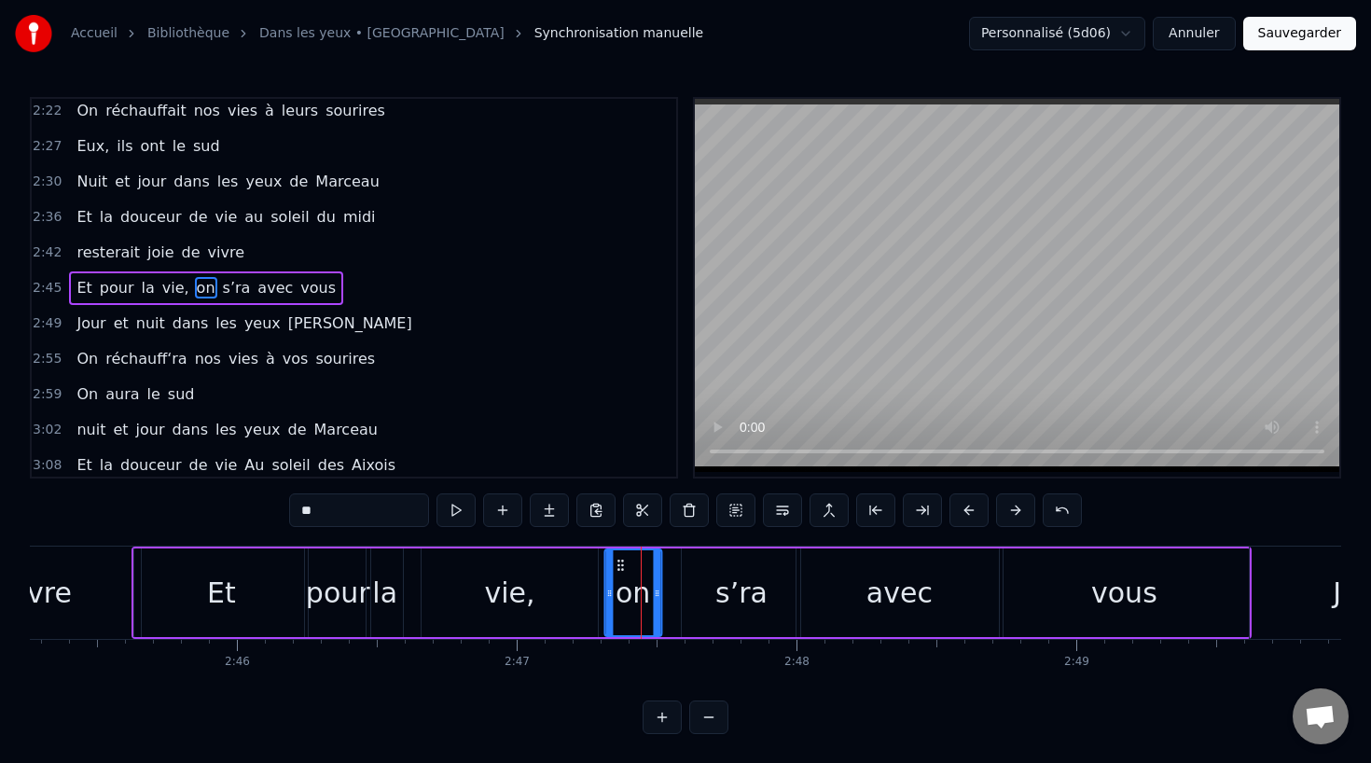
drag, startPoint x: 644, startPoint y: 562, endPoint x: 620, endPoint y: 564, distance: 24.3
click at [620, 564] on icon at bounding box center [620, 565] width 15 height 15
click at [52, 596] on div "vivre" at bounding box center [37, 593] width 69 height 42
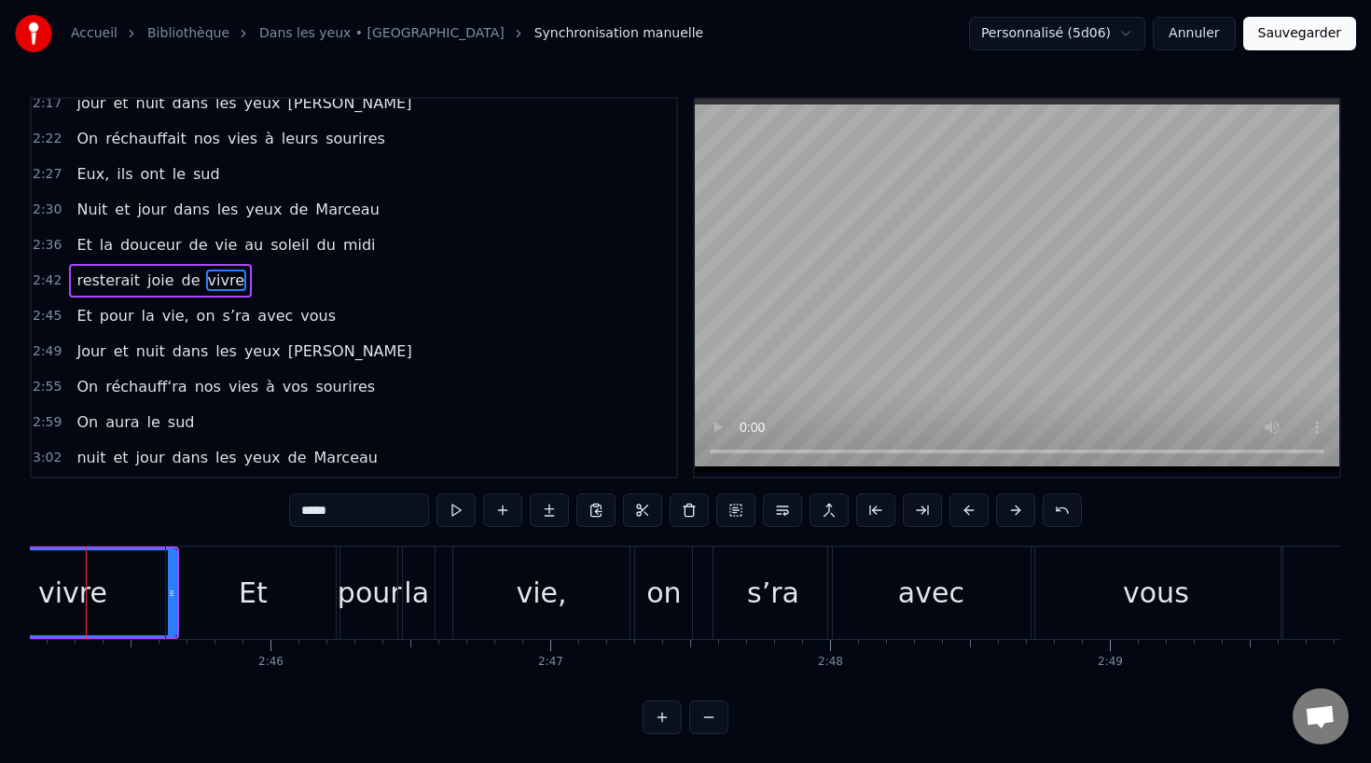
scroll to position [0, 46160]
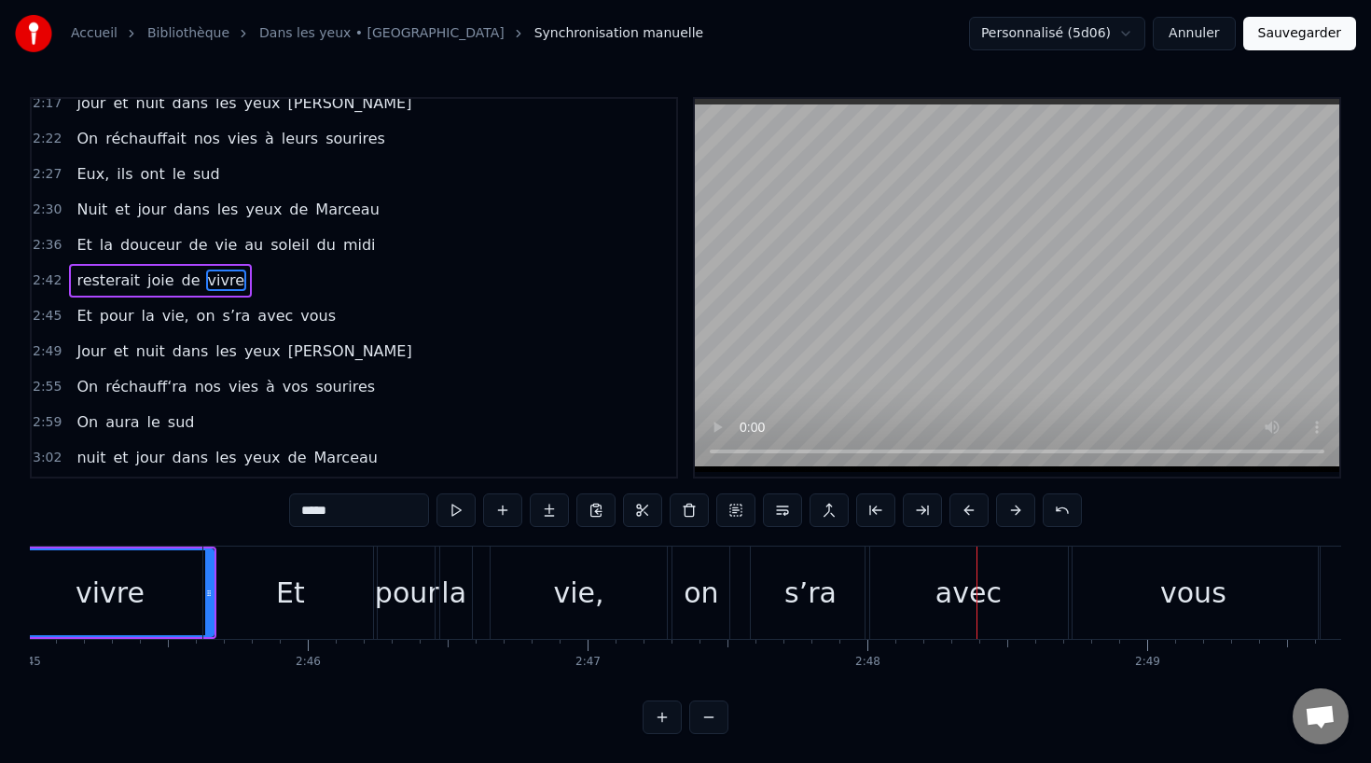
click at [600, 582] on div "vie," at bounding box center [578, 592] width 176 height 92
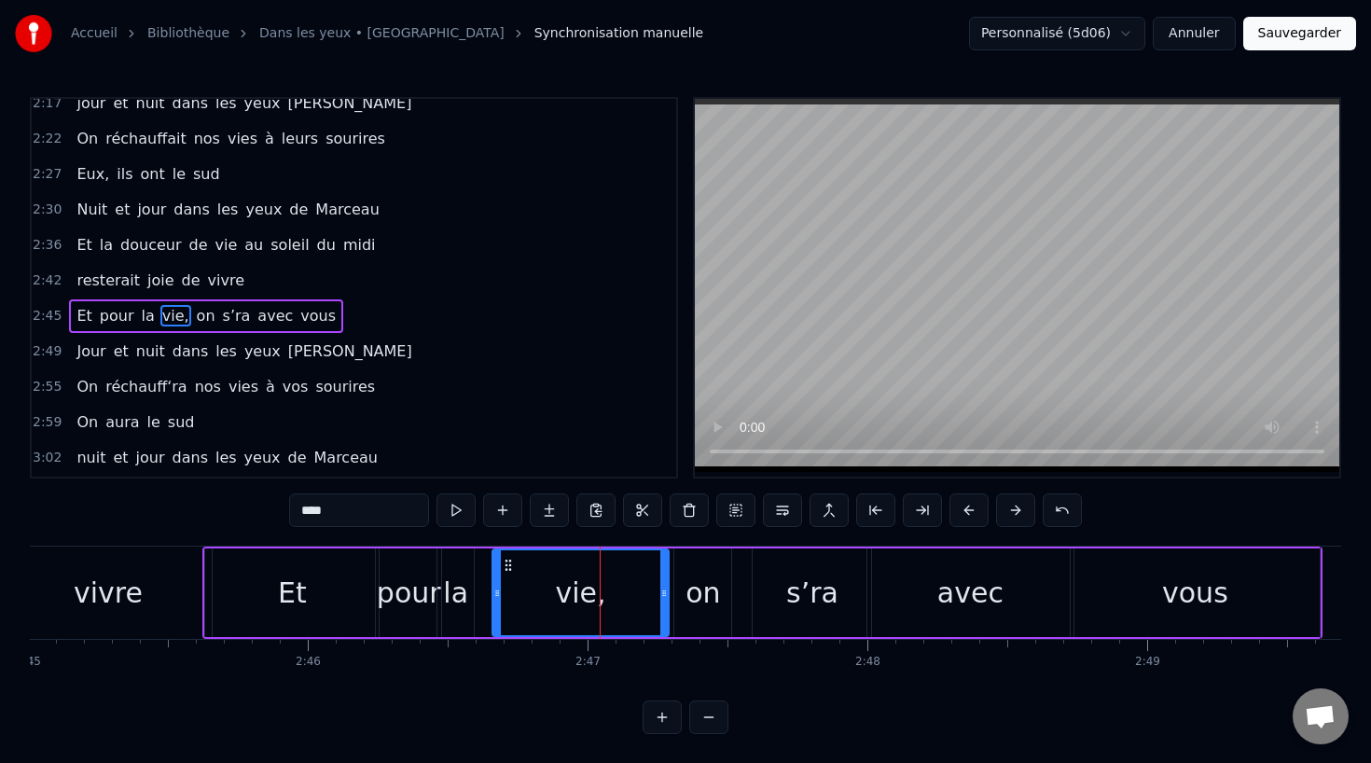
scroll to position [1033, 0]
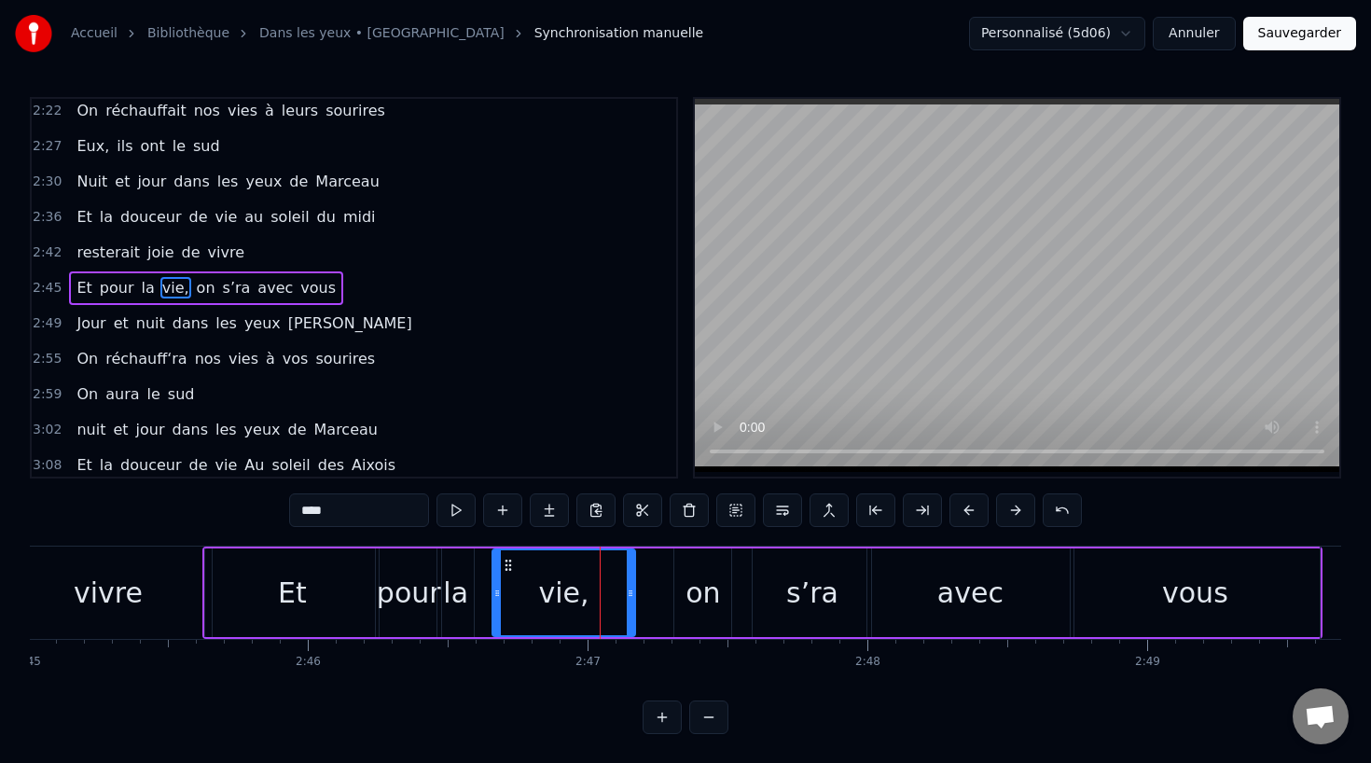
drag, startPoint x: 663, startPoint y: 592, endPoint x: 629, endPoint y: 593, distance: 33.6
click at [629, 593] on icon at bounding box center [630, 593] width 7 height 15
click at [698, 592] on div "on" at bounding box center [702, 593] width 35 height 42
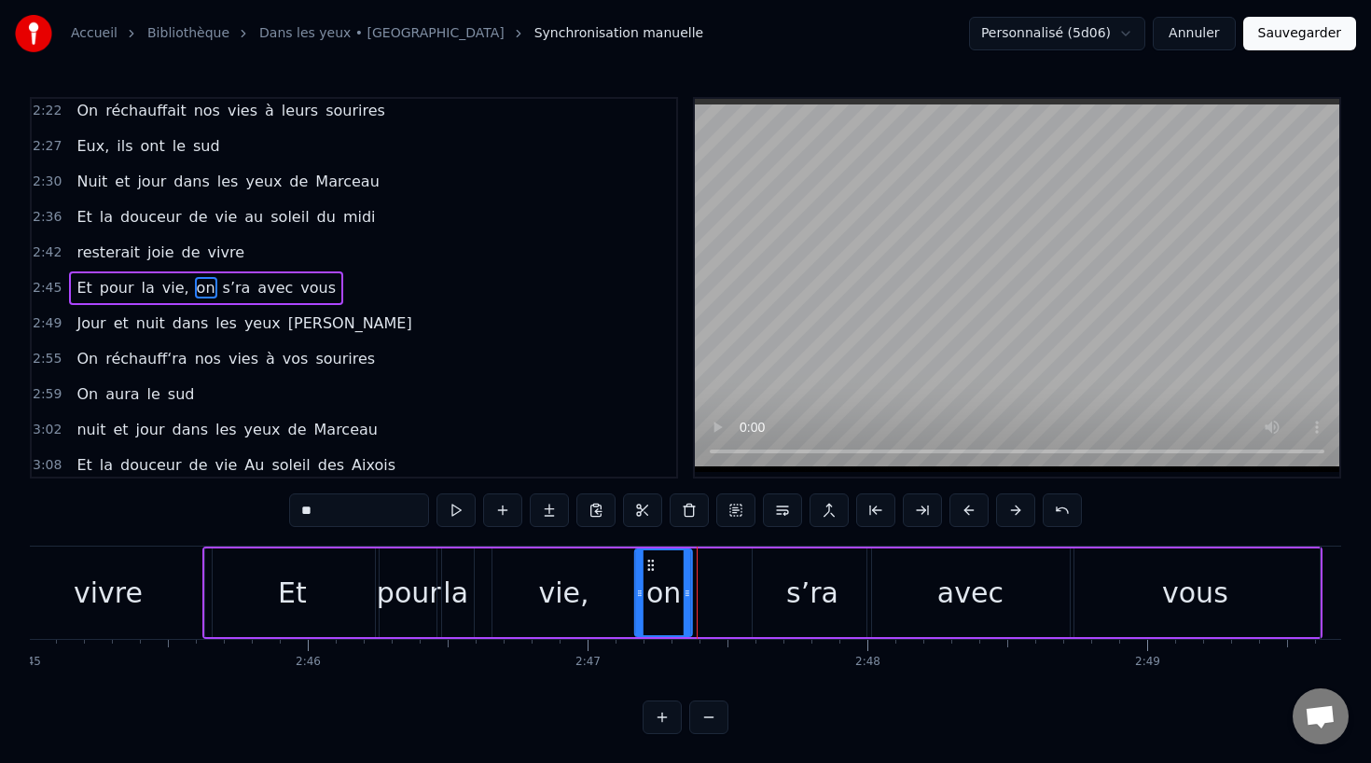
drag, startPoint x: 691, startPoint y: 563, endPoint x: 651, endPoint y: 564, distance: 40.1
click at [651, 564] on icon at bounding box center [650, 565] width 15 height 15
click at [799, 591] on div "s’ra" at bounding box center [812, 593] width 52 height 42
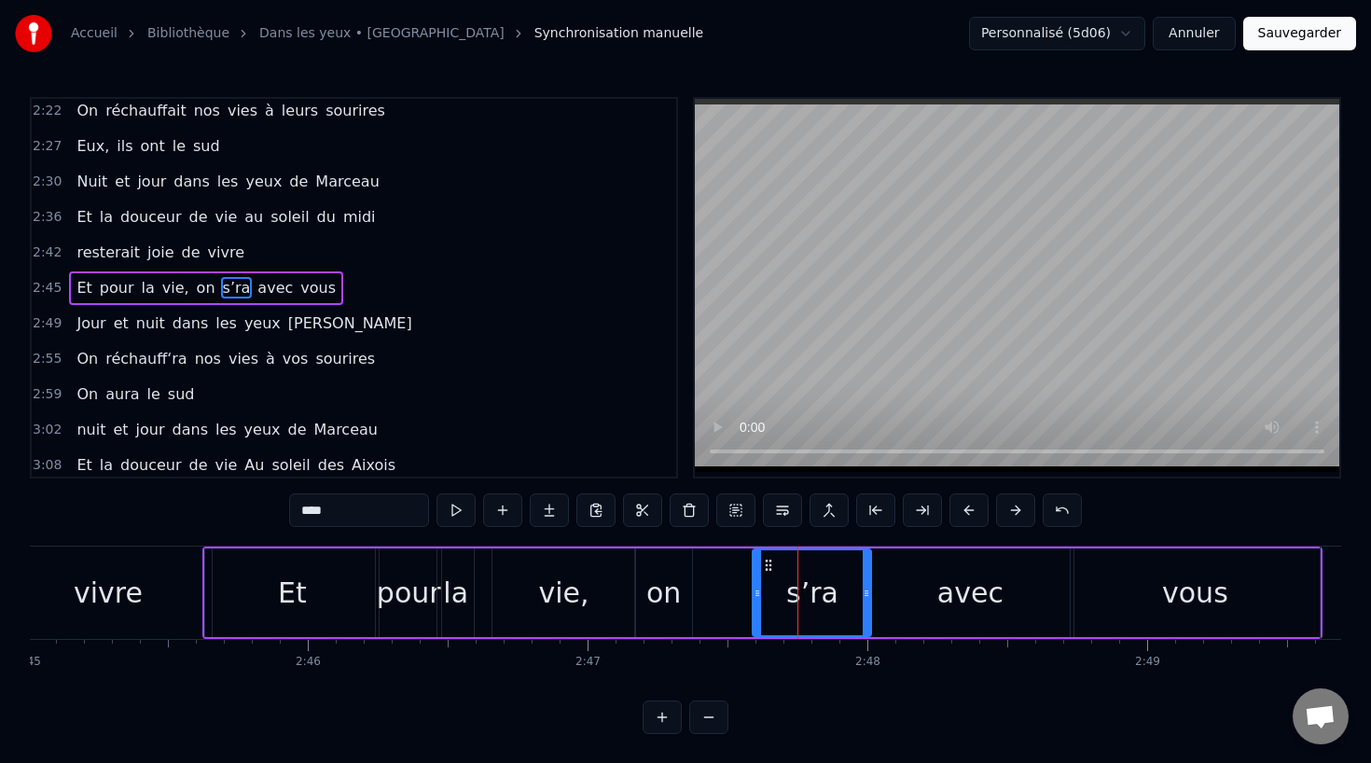
drag, startPoint x: 813, startPoint y: 591, endPoint x: 795, endPoint y: 591, distance: 17.7
click at [795, 591] on div "s’ra" at bounding box center [812, 593] width 52 height 42
click at [679, 591] on div "on" at bounding box center [663, 592] width 57 height 89
type input "**"
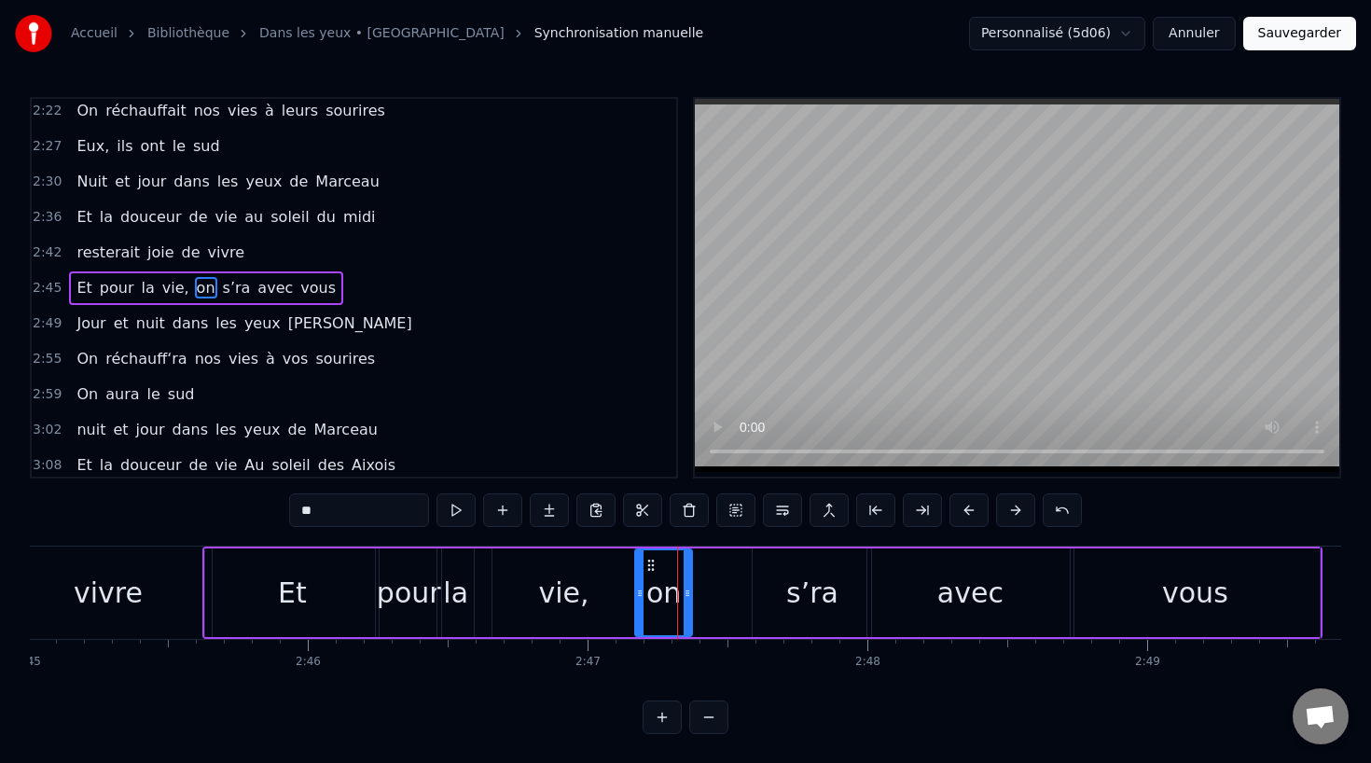
drag, startPoint x: 691, startPoint y: 591, endPoint x: 724, endPoint y: 591, distance: 32.6
click at [725, 591] on div "Et pour la vie, on s’ra avec vous" at bounding box center [762, 592] width 1120 height 92
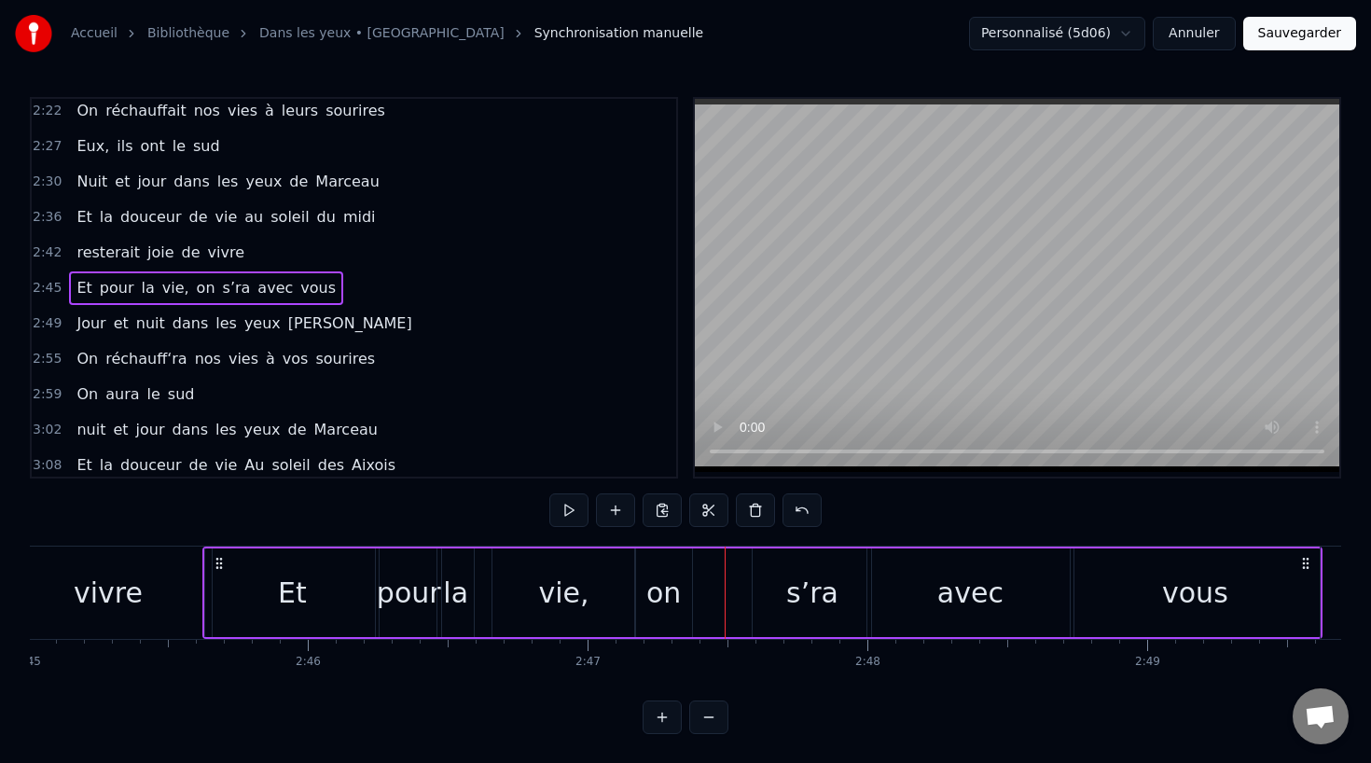
click at [684, 596] on div "on" at bounding box center [663, 592] width 57 height 89
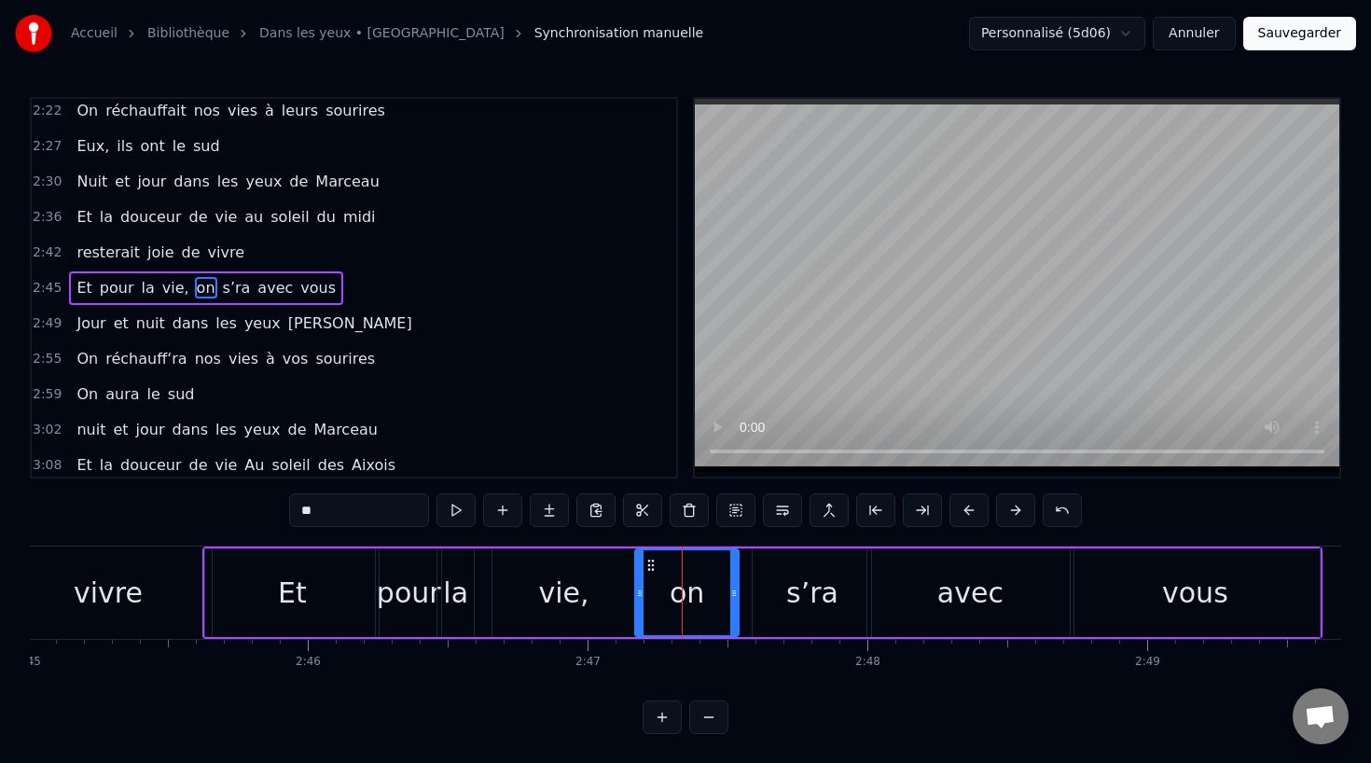
drag, startPoint x: 688, startPoint y: 595, endPoint x: 734, endPoint y: 595, distance: 45.7
click at [734, 595] on icon at bounding box center [733, 593] width 7 height 15
click at [806, 595] on div "s’ra" at bounding box center [812, 593] width 52 height 42
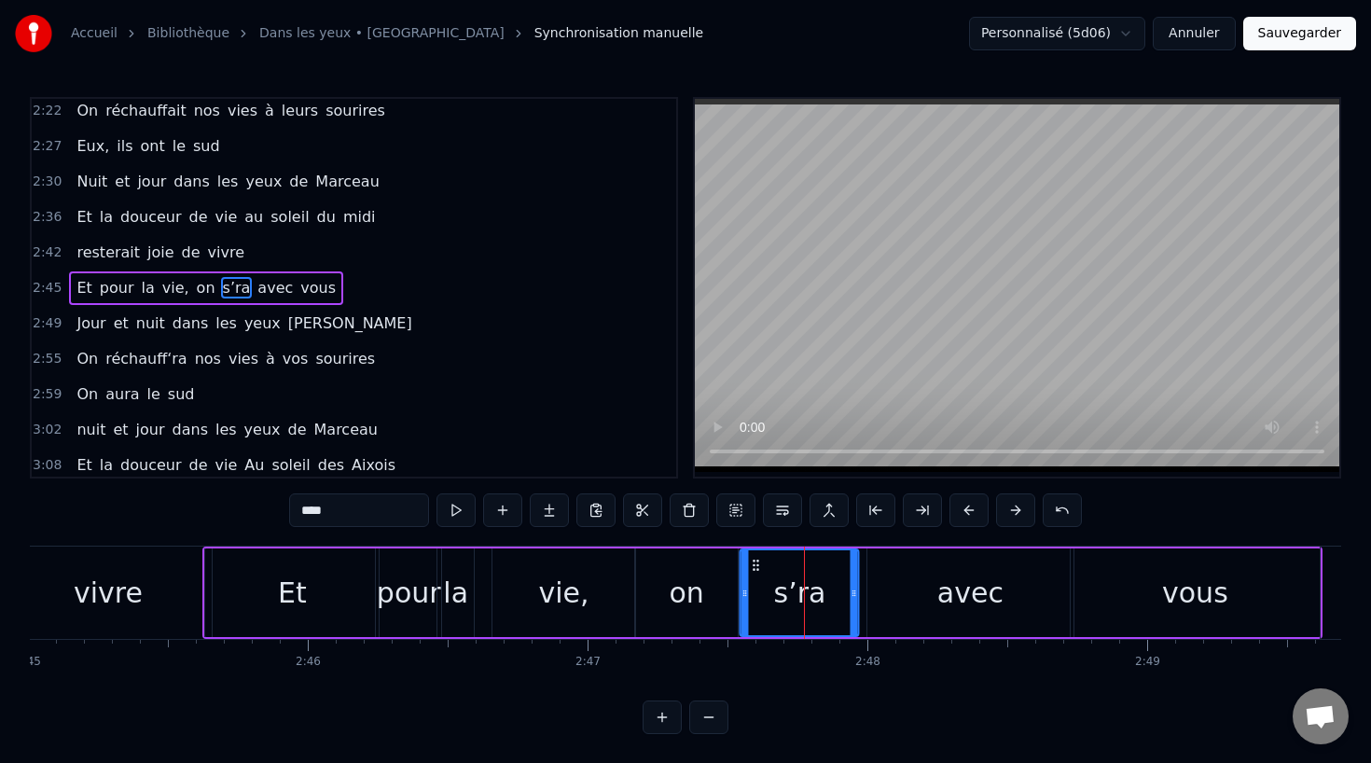
drag, startPoint x: 766, startPoint y: 562, endPoint x: 753, endPoint y: 562, distance: 13.1
click at [753, 562] on icon at bounding box center [756, 565] width 15 height 15
drag, startPoint x: 855, startPoint y: 592, endPoint x: 816, endPoint y: 595, distance: 39.3
click at [816, 595] on icon at bounding box center [813, 593] width 7 height 15
click at [962, 596] on div "avec" at bounding box center [970, 593] width 66 height 42
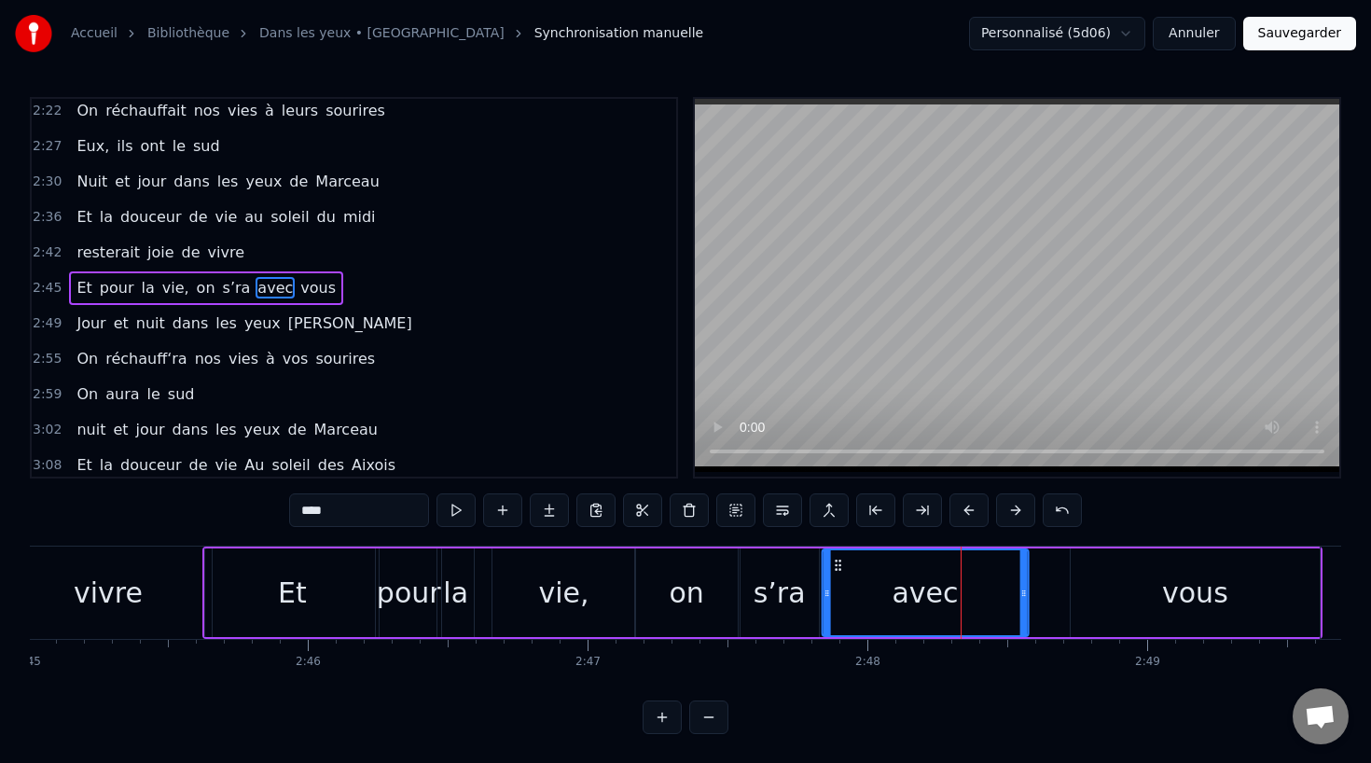
drag, startPoint x: 884, startPoint y: 561, endPoint x: 838, endPoint y: 565, distance: 45.8
click at [838, 565] on icon at bounding box center [837, 565] width 15 height 15
click at [1128, 582] on div "vous" at bounding box center [1194, 592] width 249 height 89
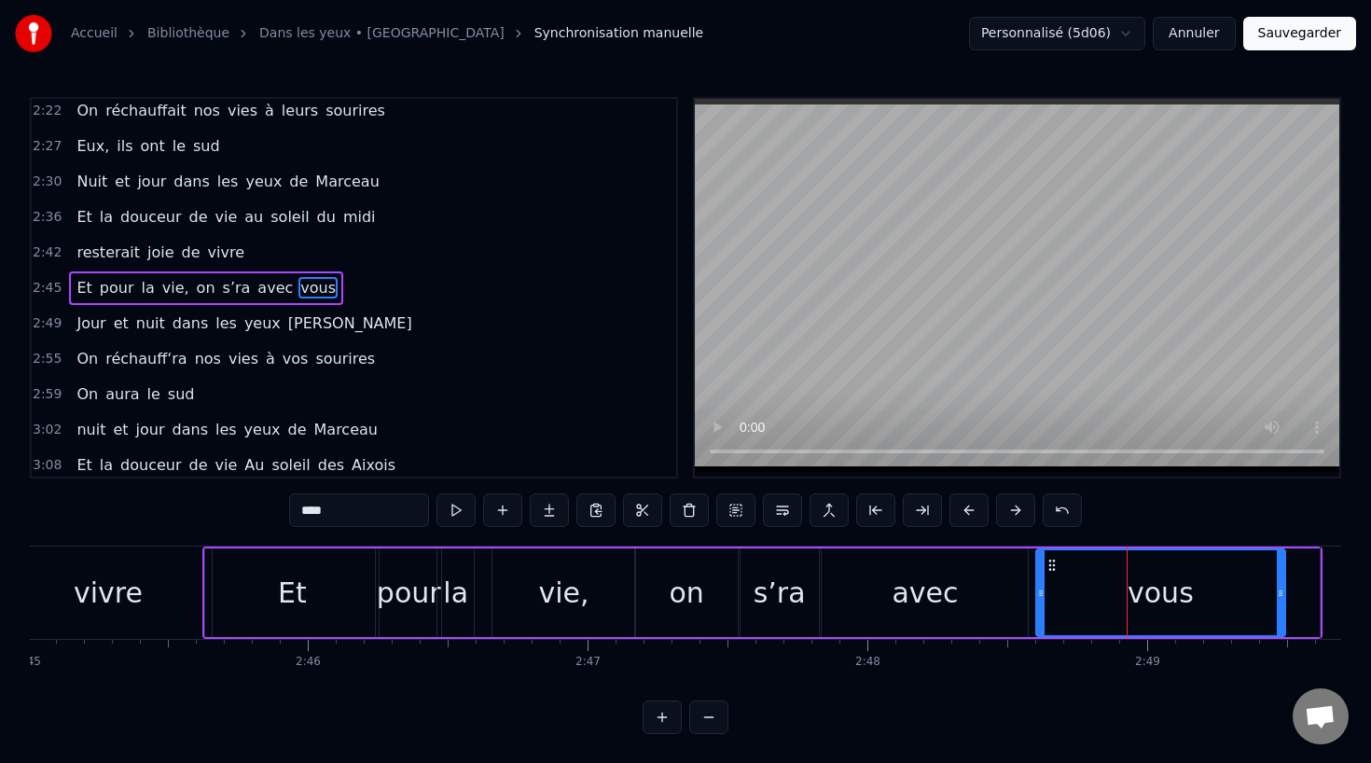
drag, startPoint x: 1088, startPoint y: 560, endPoint x: 1053, endPoint y: 565, distance: 35.7
click at [1053, 565] on icon at bounding box center [1051, 565] width 15 height 15
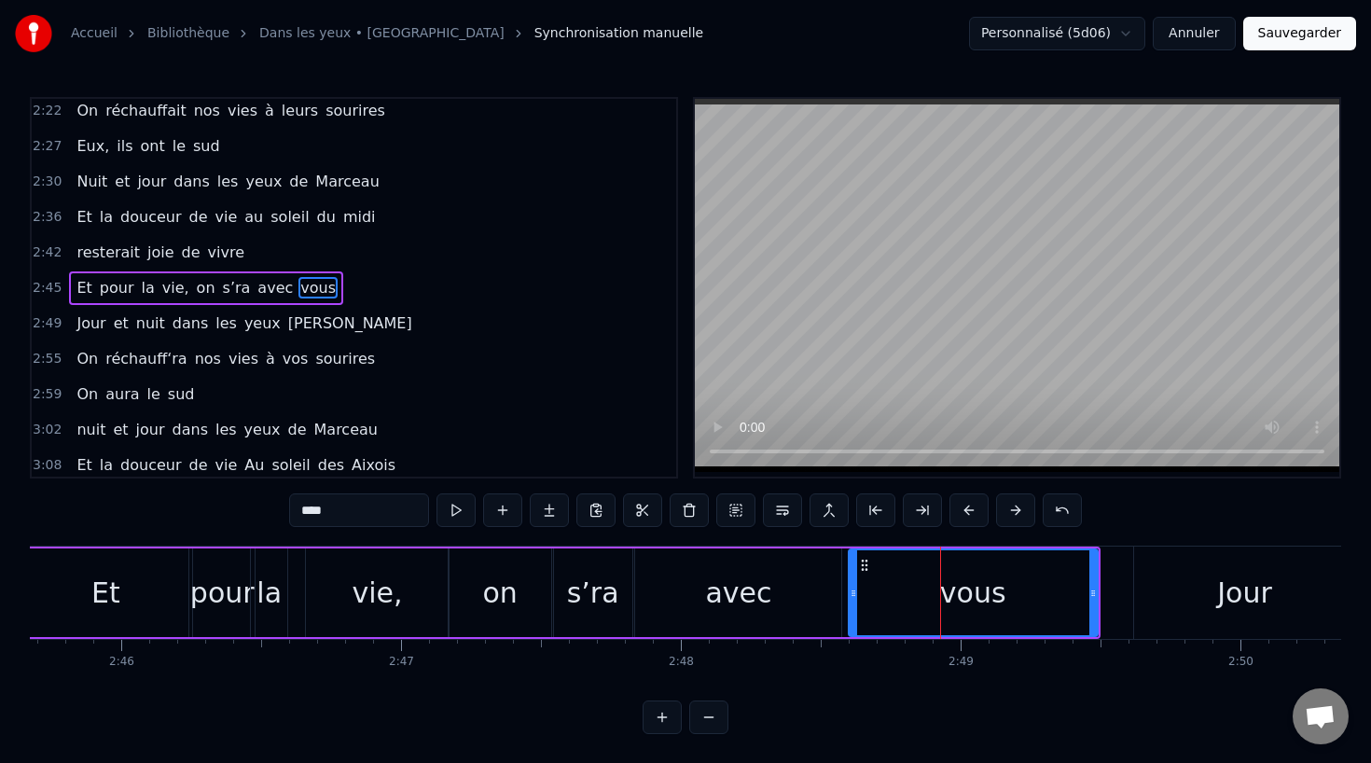
scroll to position [0, 46480]
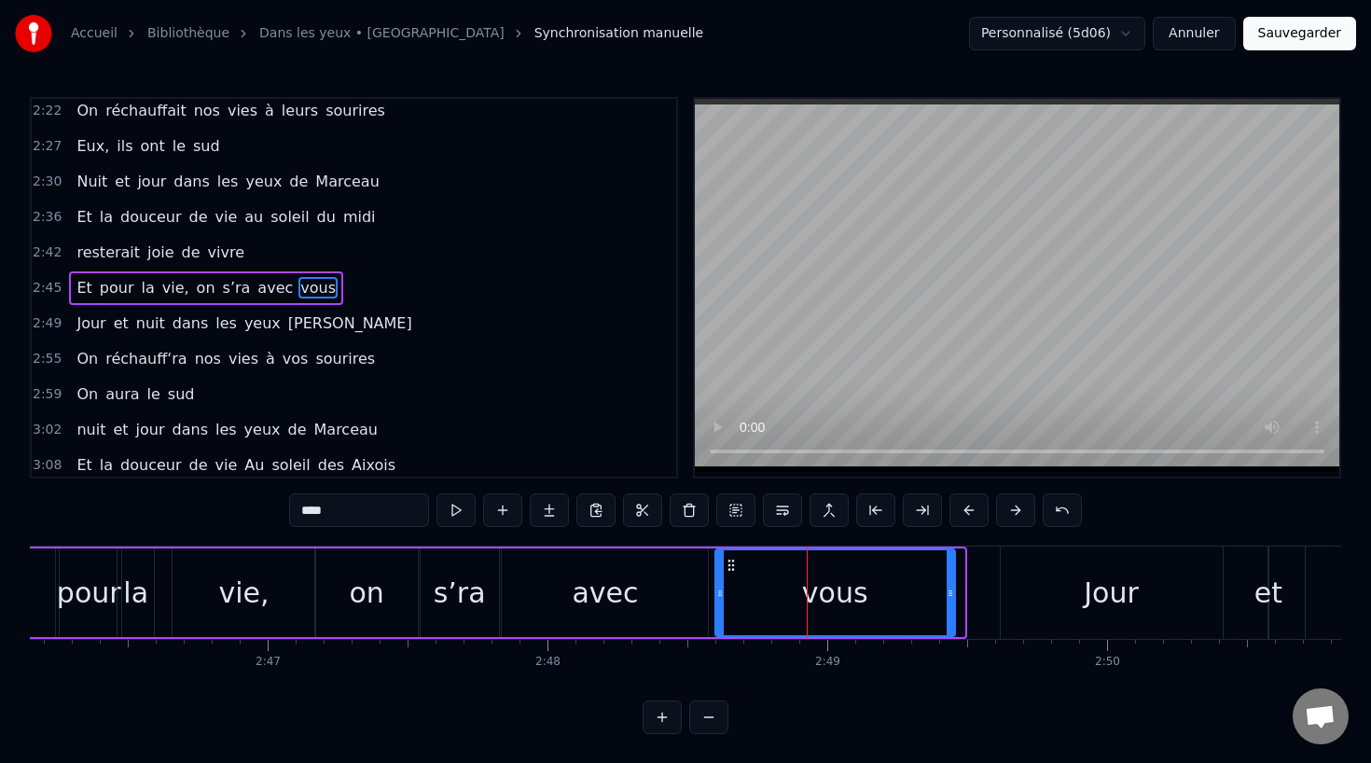
click at [954, 592] on icon at bounding box center [949, 593] width 7 height 15
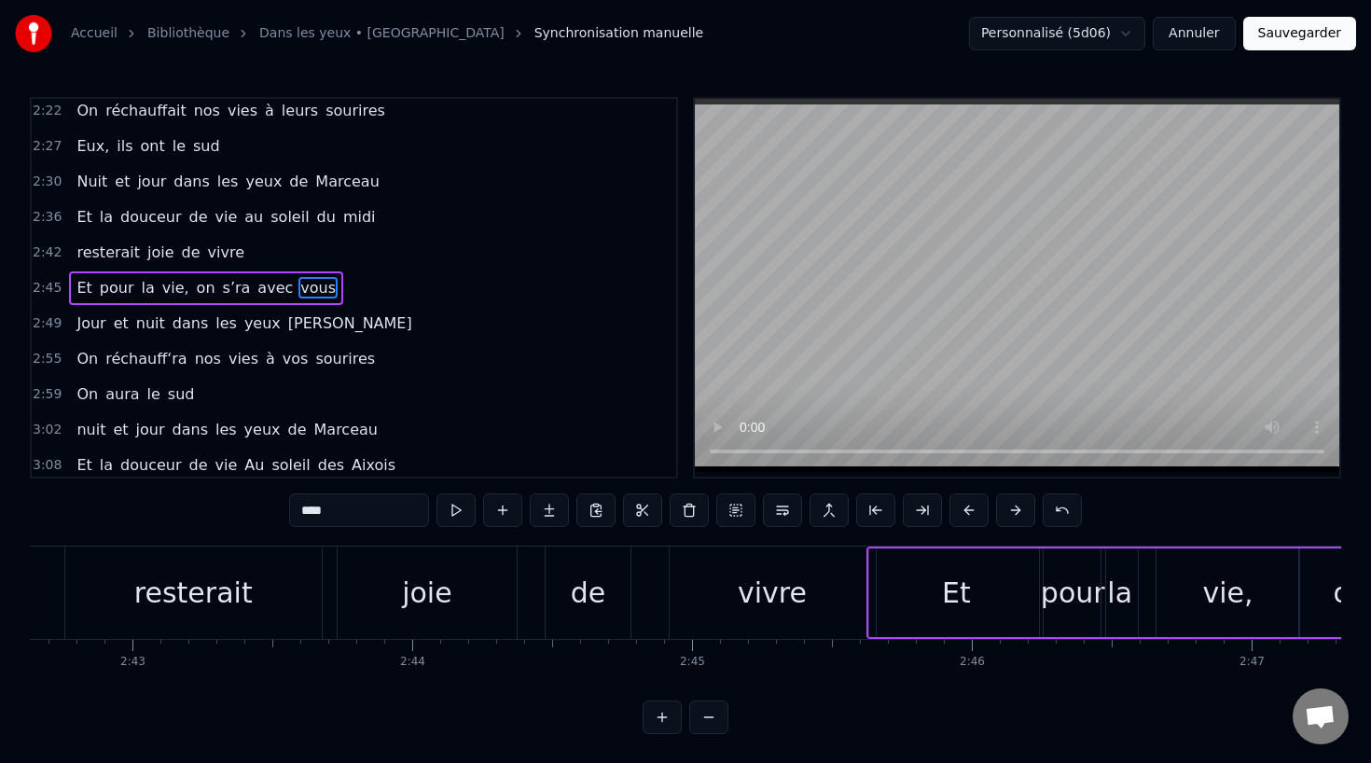
scroll to position [0, 45420]
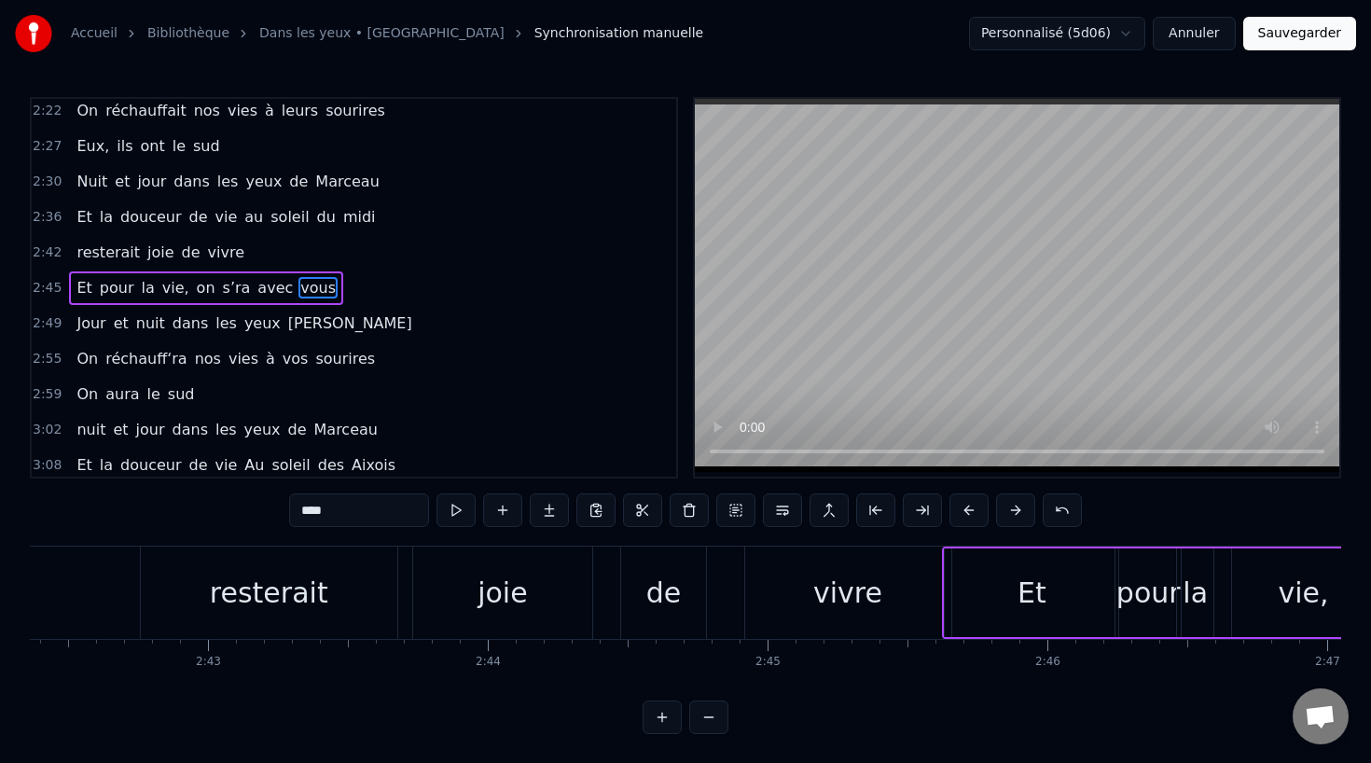
click at [222, 586] on div "resterait" at bounding box center [269, 593] width 118 height 42
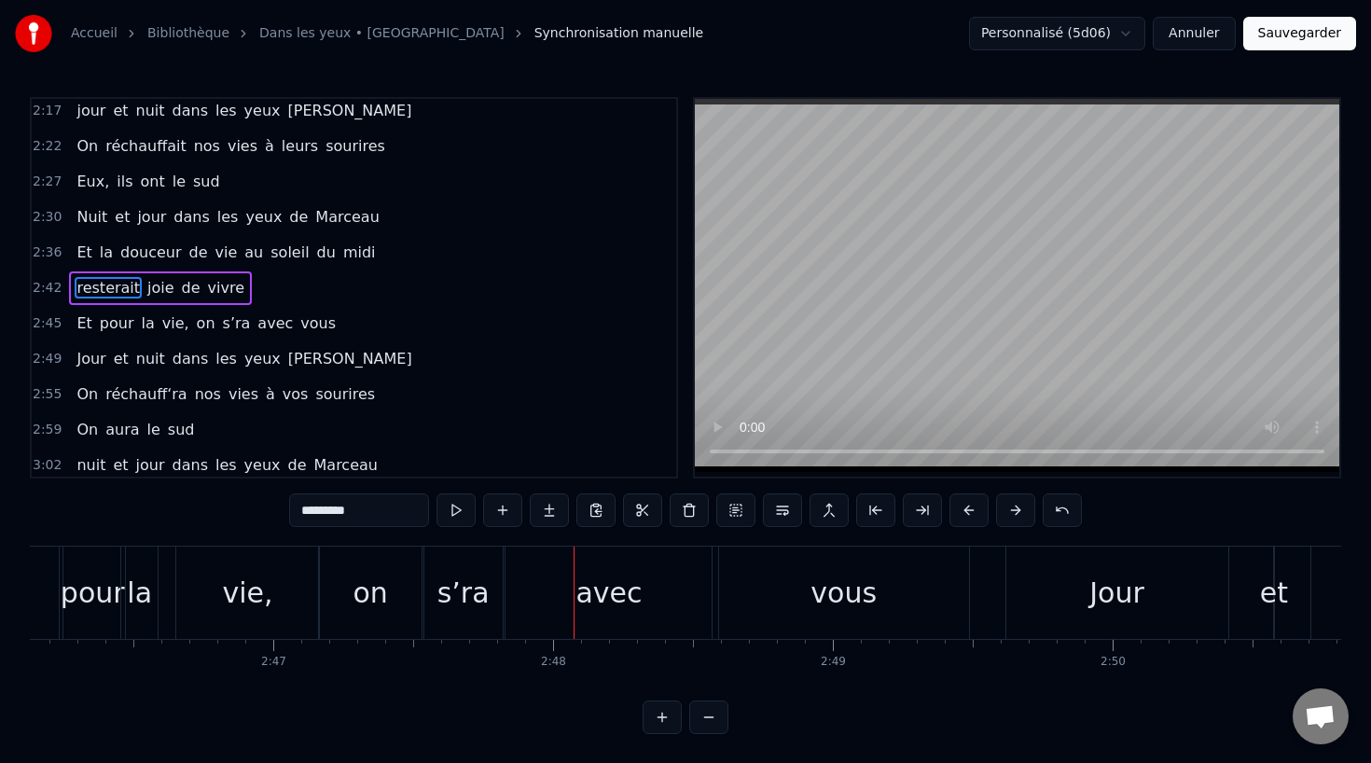
scroll to position [0, 46470]
click at [239, 598] on div "vie," at bounding box center [251, 593] width 50 height 42
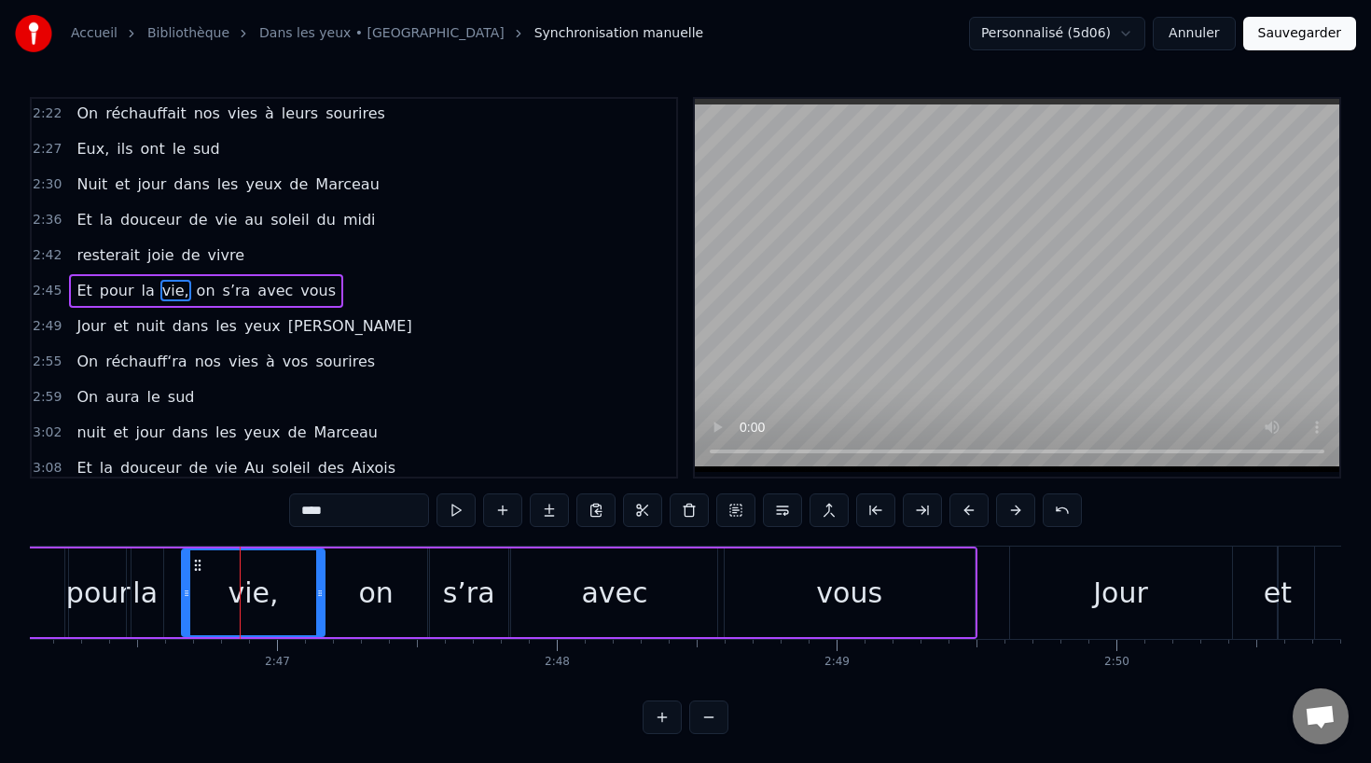
scroll to position [1033, 0]
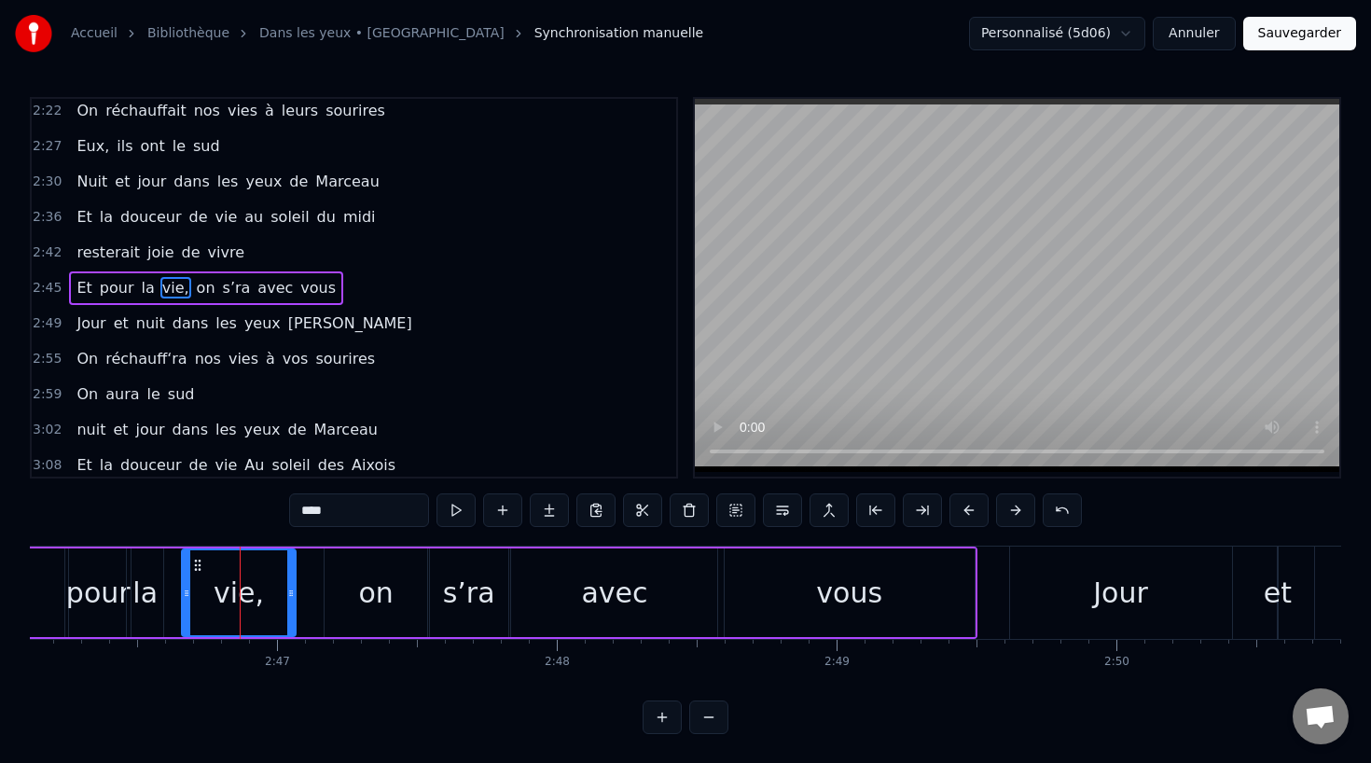
drag, startPoint x: 317, startPoint y: 592, endPoint x: 296, endPoint y: 594, distance: 21.5
click at [295, 594] on icon at bounding box center [290, 593] width 7 height 15
click at [367, 594] on div "on" at bounding box center [375, 593] width 35 height 42
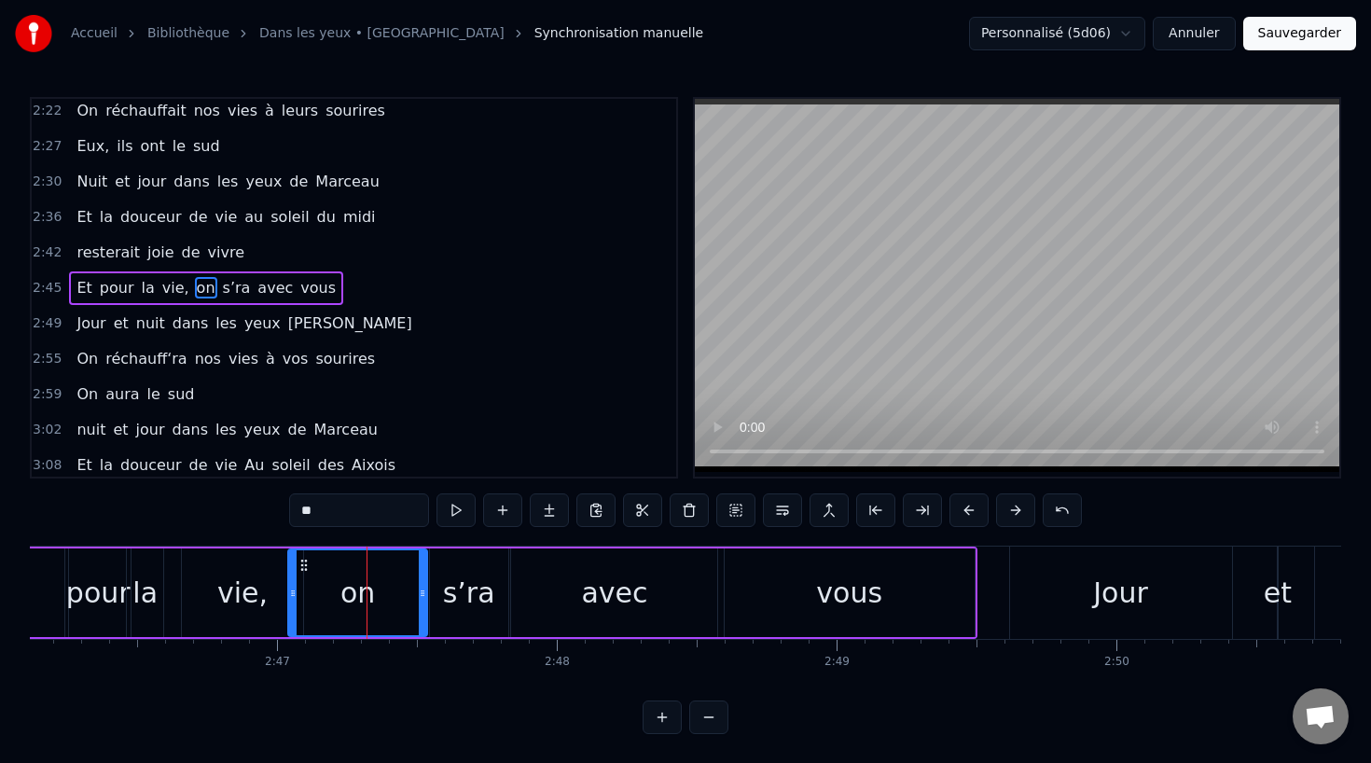
drag, startPoint x: 330, startPoint y: 592, endPoint x: 294, endPoint y: 594, distance: 36.4
click at [294, 594] on icon at bounding box center [292, 593] width 7 height 15
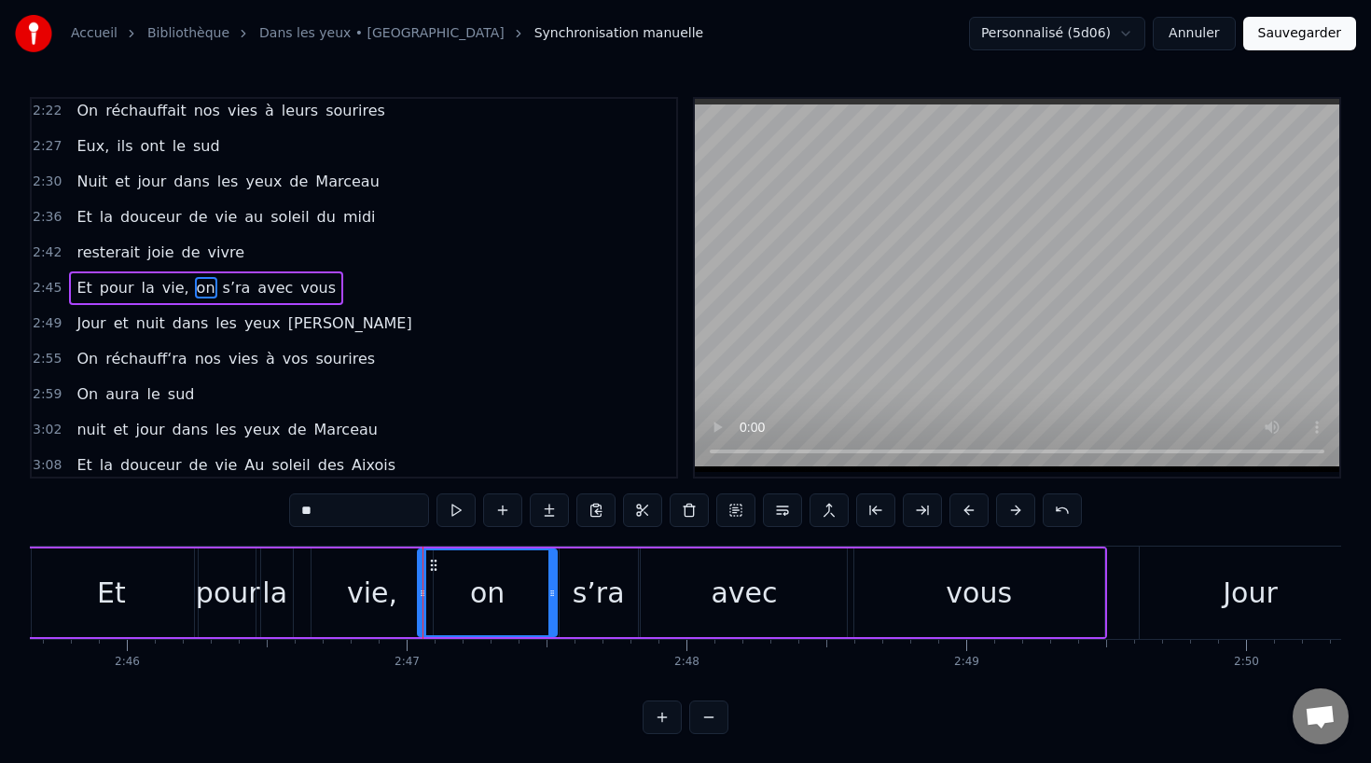
click at [81, 586] on div "Et" at bounding box center [110, 592] width 173 height 89
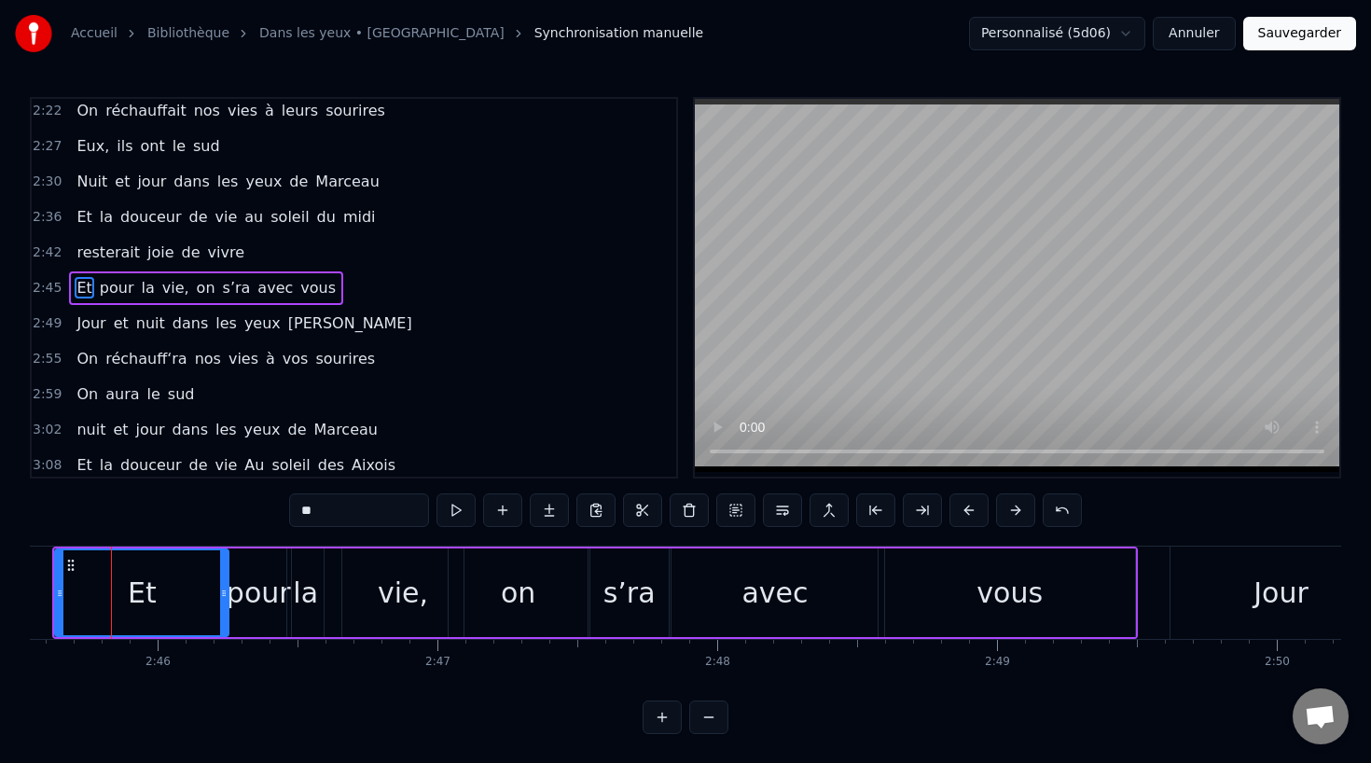
scroll to position [0, 46297]
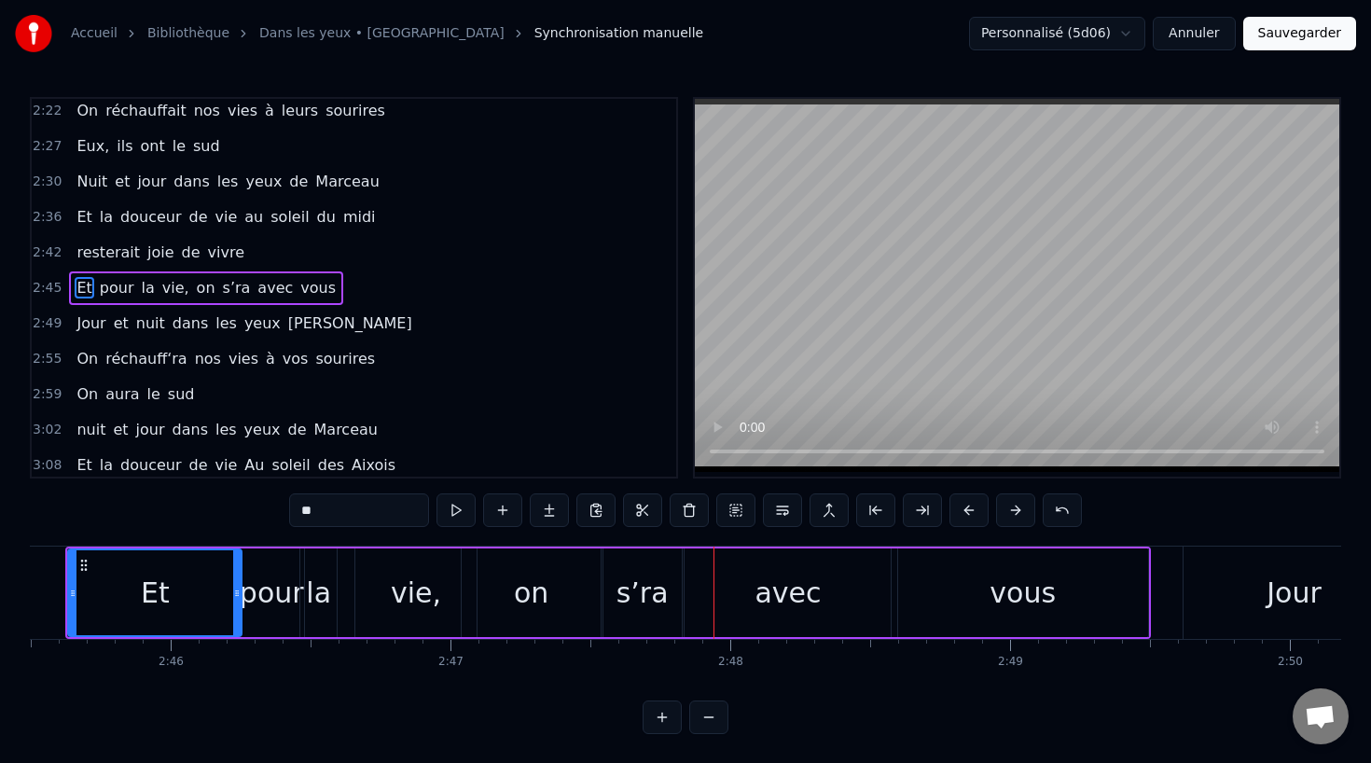
click at [425, 600] on div "vie," at bounding box center [416, 593] width 50 height 42
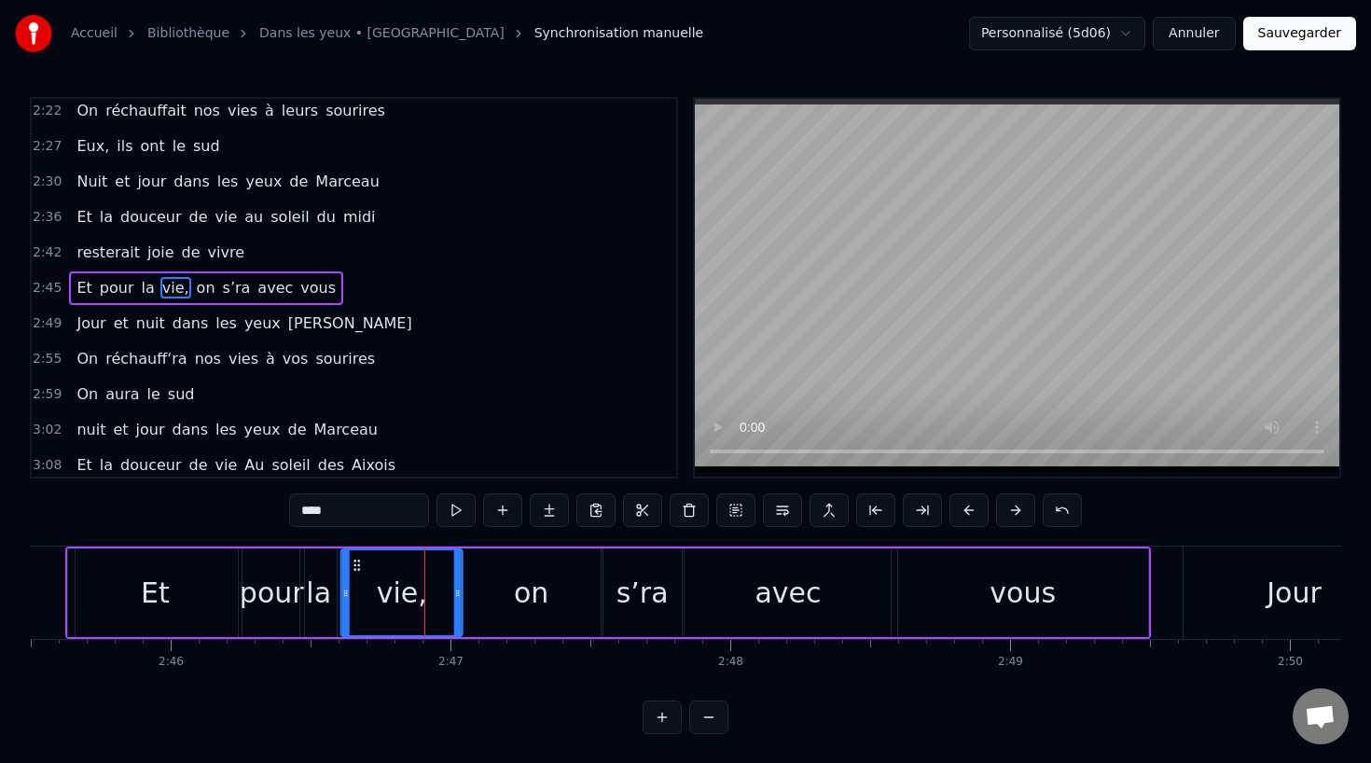
drag, startPoint x: 370, startPoint y: 560, endPoint x: 353, endPoint y: 561, distance: 16.8
click at [353, 561] on icon at bounding box center [357, 565] width 15 height 15
drag, startPoint x: 456, startPoint y: 594, endPoint x: 413, endPoint y: 594, distance: 42.9
click at [413, 594] on icon at bounding box center [411, 593] width 7 height 15
click at [496, 594] on div "on" at bounding box center [531, 592] width 139 height 89
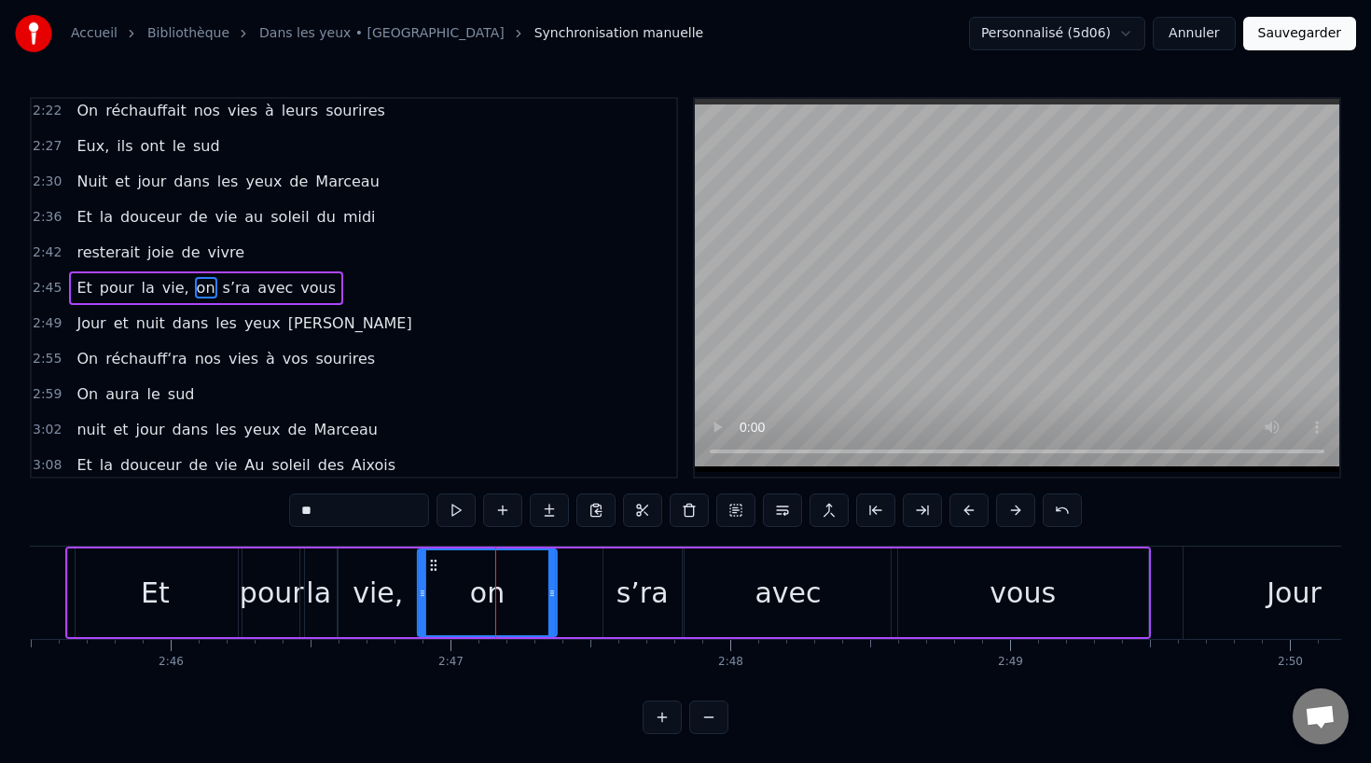
drag, startPoint x: 474, startPoint y: 563, endPoint x: 430, endPoint y: 564, distance: 43.8
click at [430, 564] on icon at bounding box center [433, 565] width 15 height 15
click at [636, 595] on div "s’ra" at bounding box center [642, 593] width 52 height 42
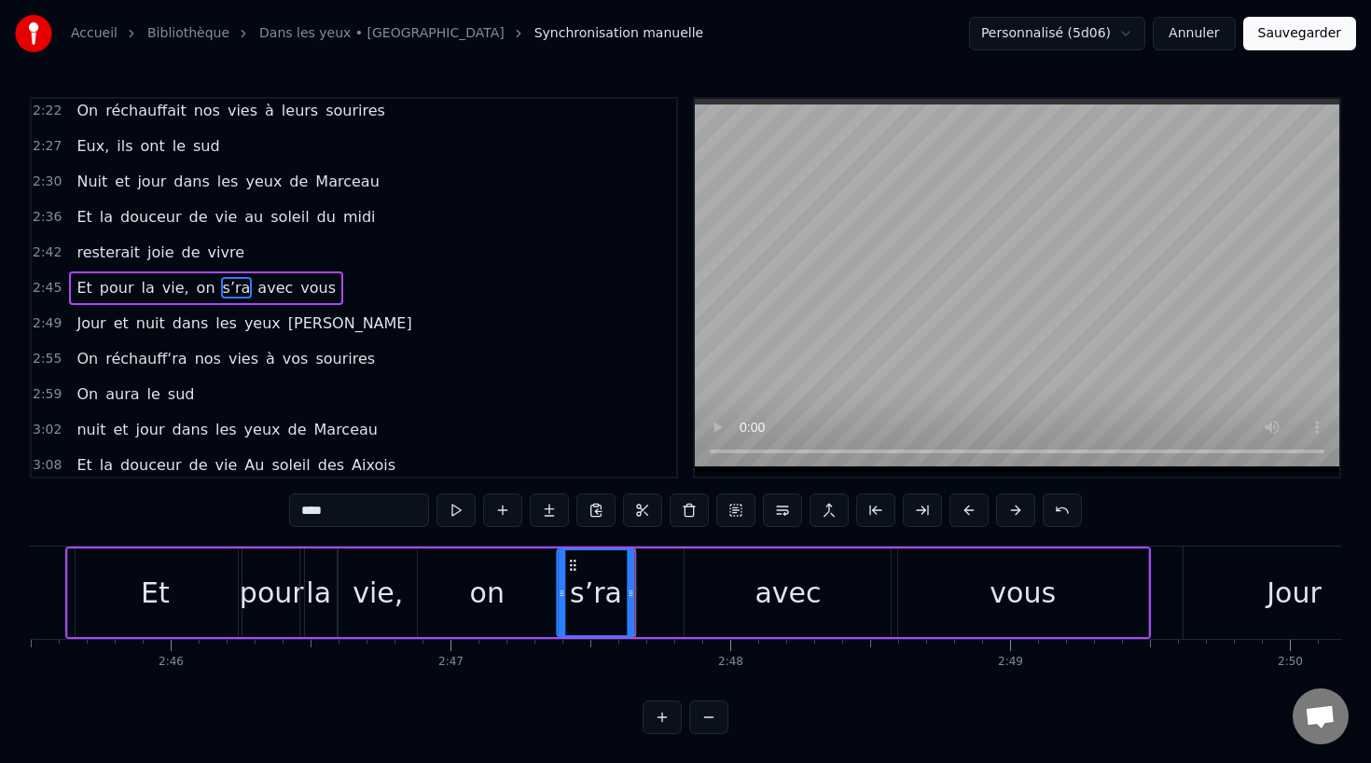
drag, startPoint x: 614, startPoint y: 562, endPoint x: 567, endPoint y: 566, distance: 46.8
click at [567, 566] on icon at bounding box center [572, 565] width 15 height 15
click at [718, 590] on div "avec" at bounding box center [787, 592] width 206 height 89
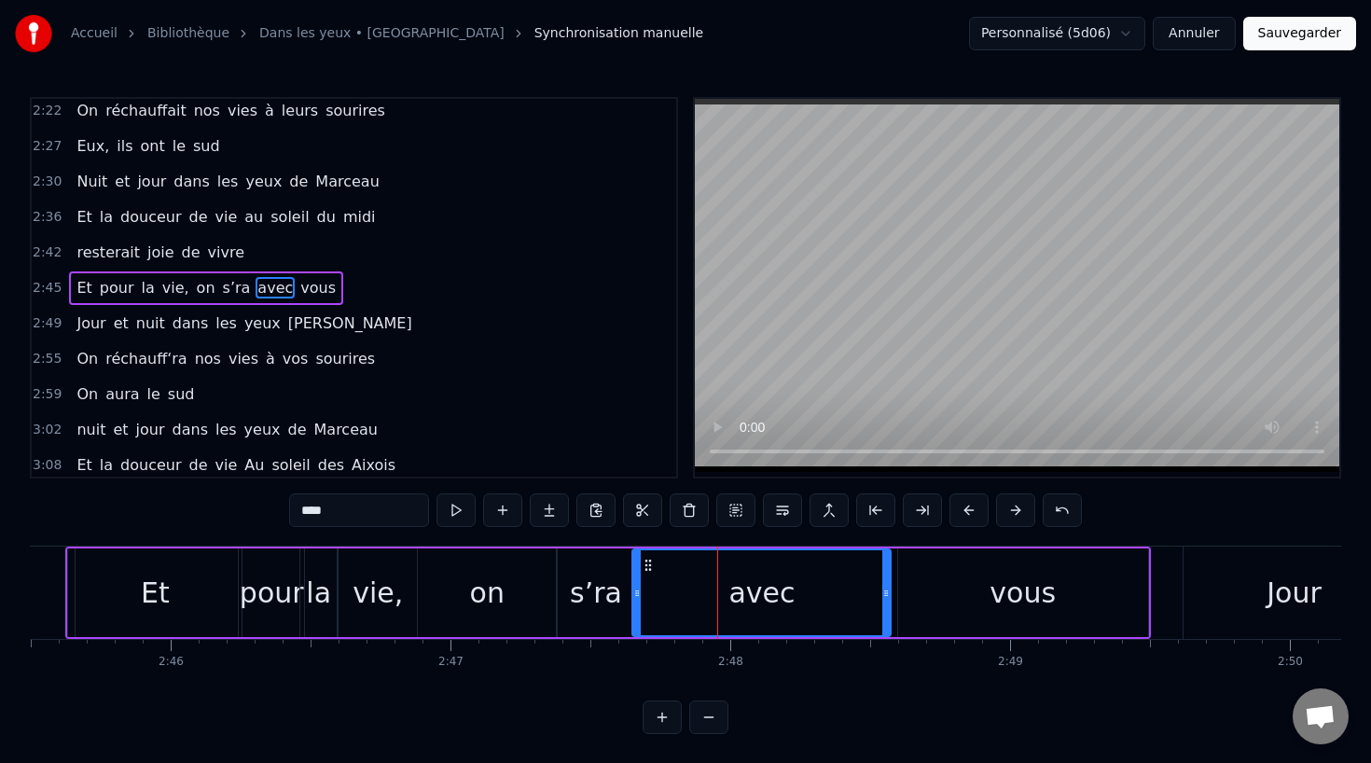
drag, startPoint x: 690, startPoint y: 600, endPoint x: 639, endPoint y: 603, distance: 51.4
click at [639, 603] on div at bounding box center [636, 592] width 7 height 85
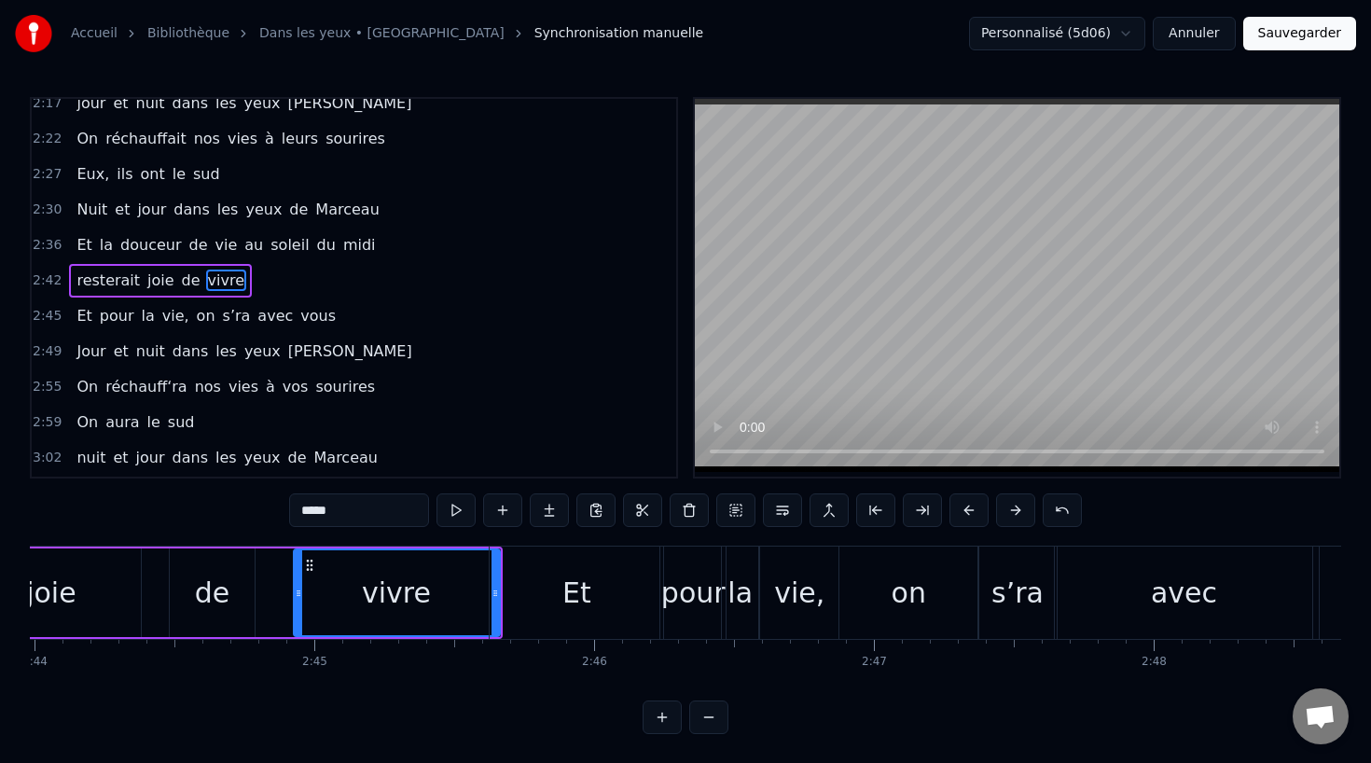
scroll to position [0, 45875]
click at [209, 589] on div "de" at bounding box center [210, 593] width 35 height 42
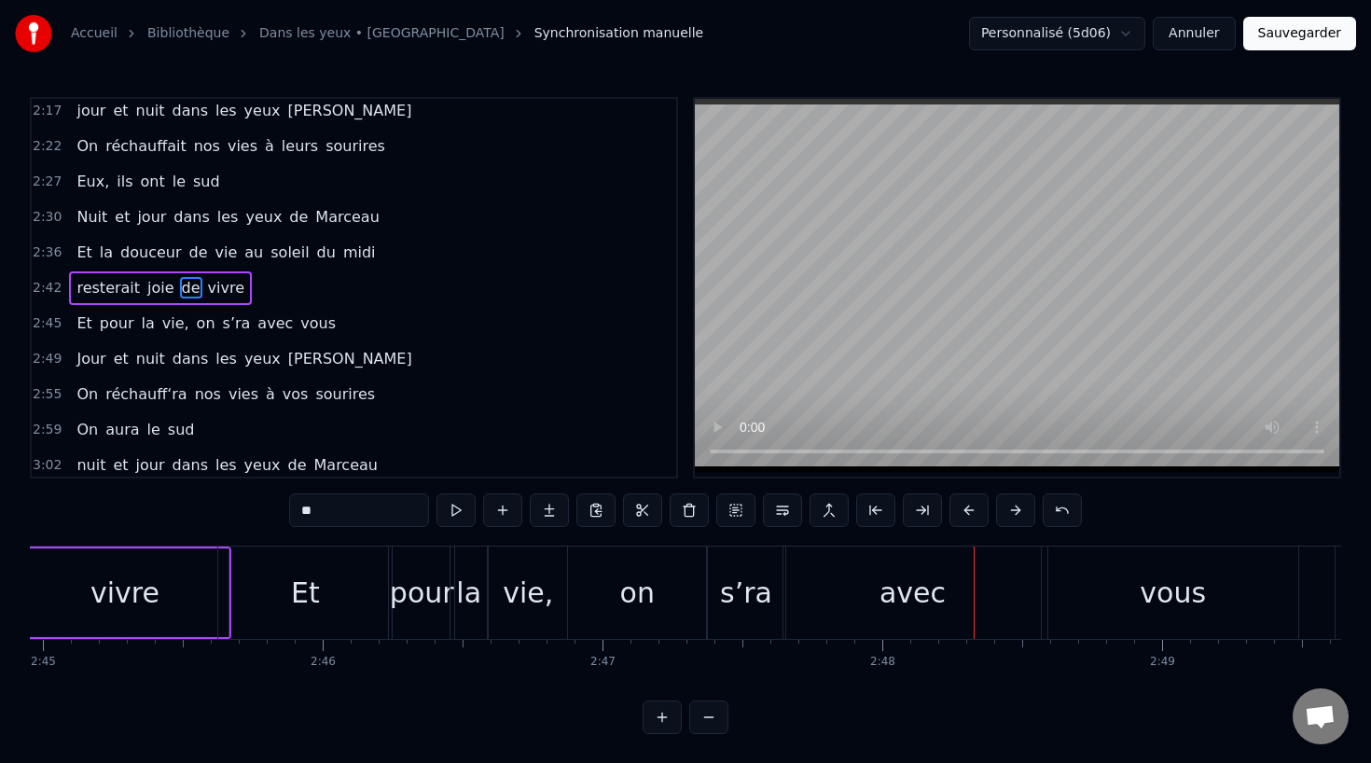
scroll to position [0, 46151]
click at [860, 596] on div "avec" at bounding box center [906, 592] width 257 height 92
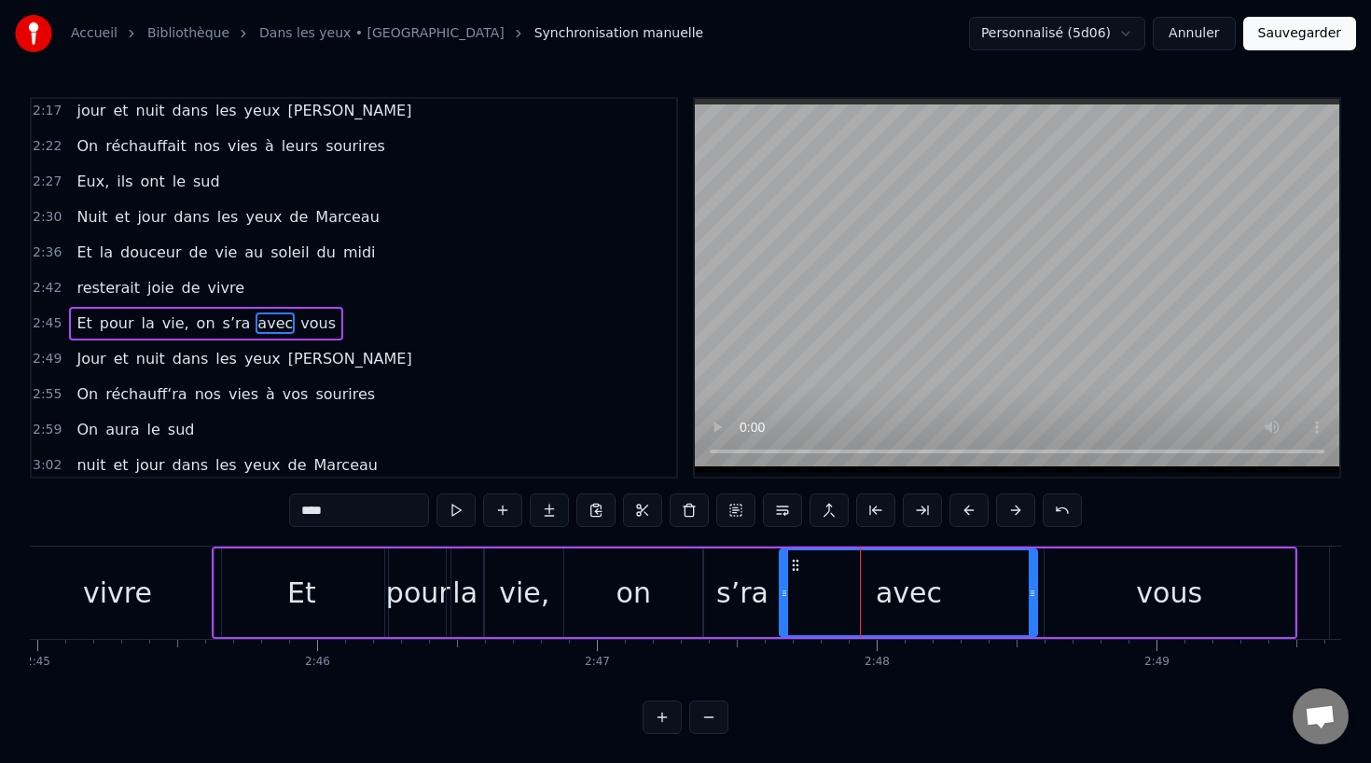
scroll to position [1033, 0]
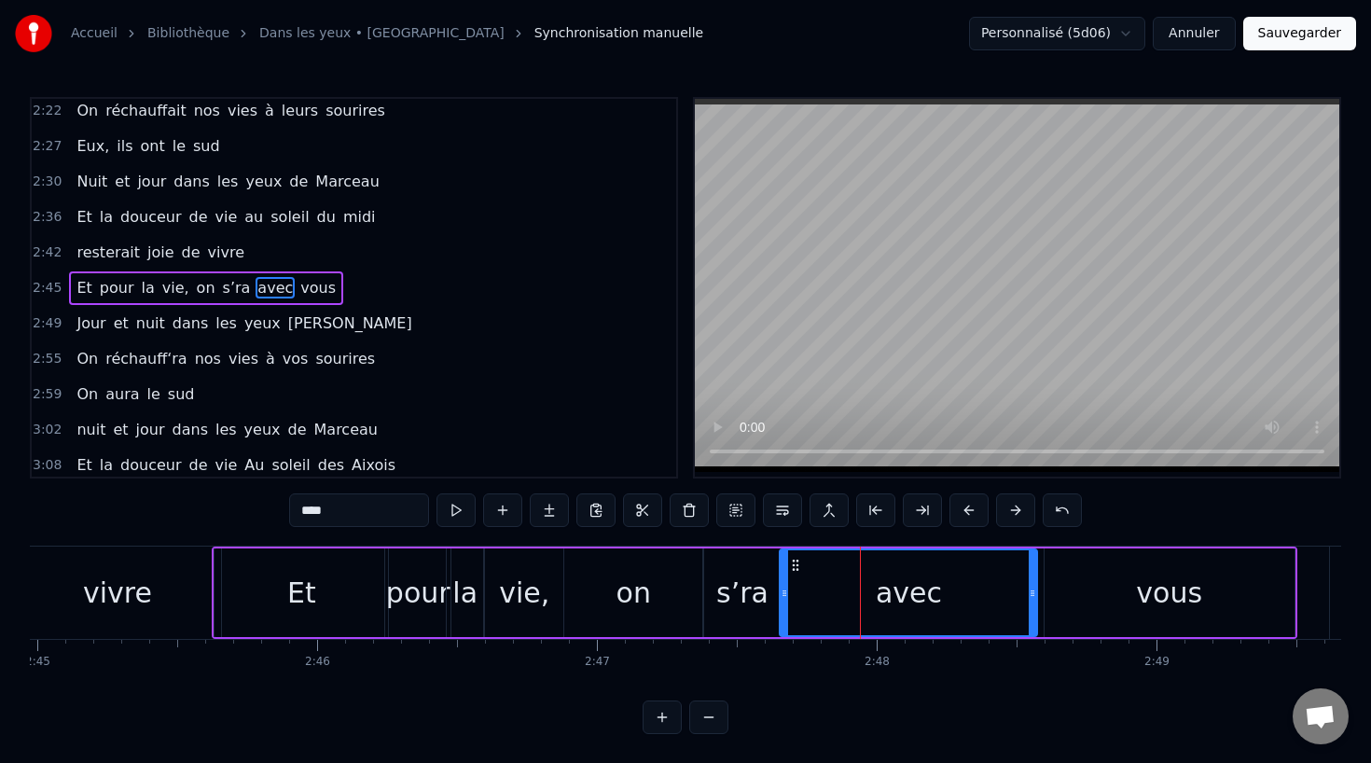
click at [821, 585] on div "avec" at bounding box center [908, 592] width 256 height 85
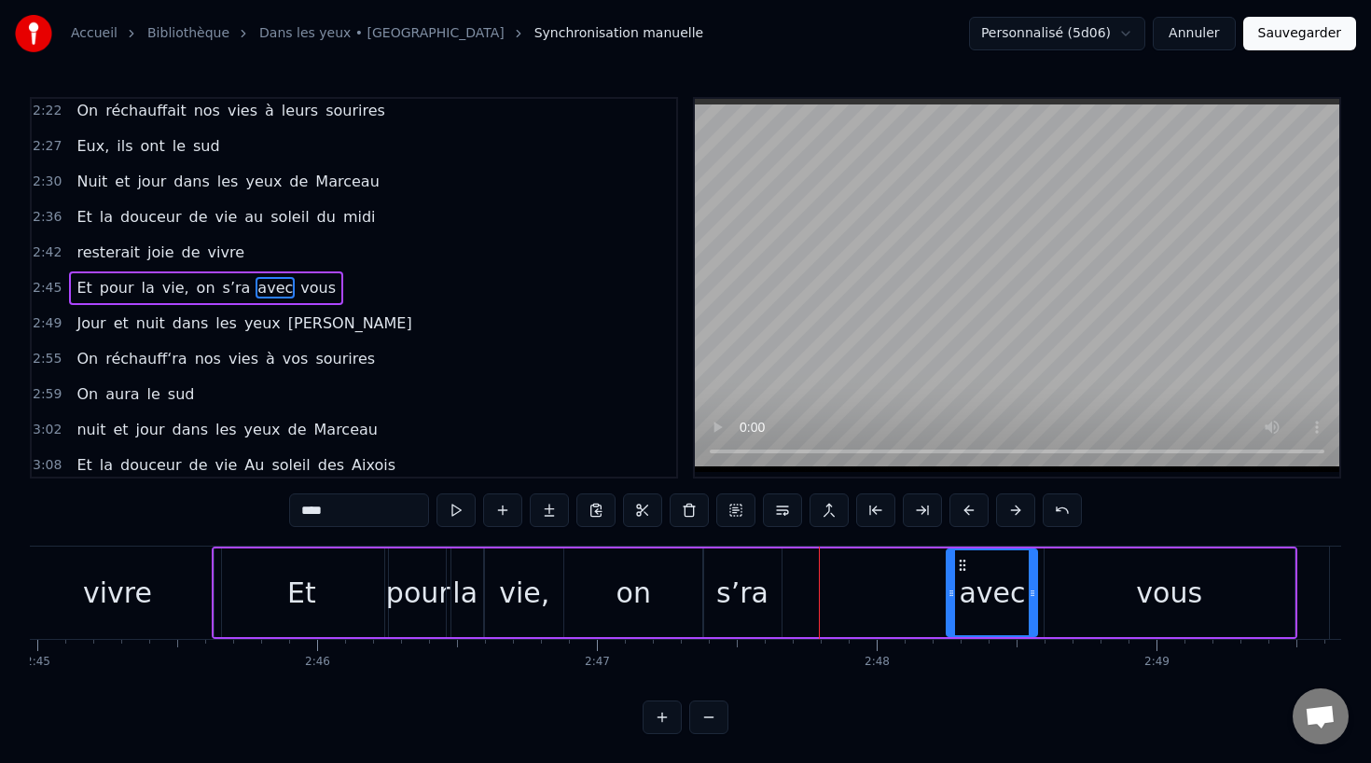
drag, startPoint x: 786, startPoint y: 591, endPoint x: 958, endPoint y: 596, distance: 171.6
click at [955, 596] on icon at bounding box center [950, 593] width 7 height 15
click at [756, 595] on div "s’ra" at bounding box center [742, 593] width 52 height 42
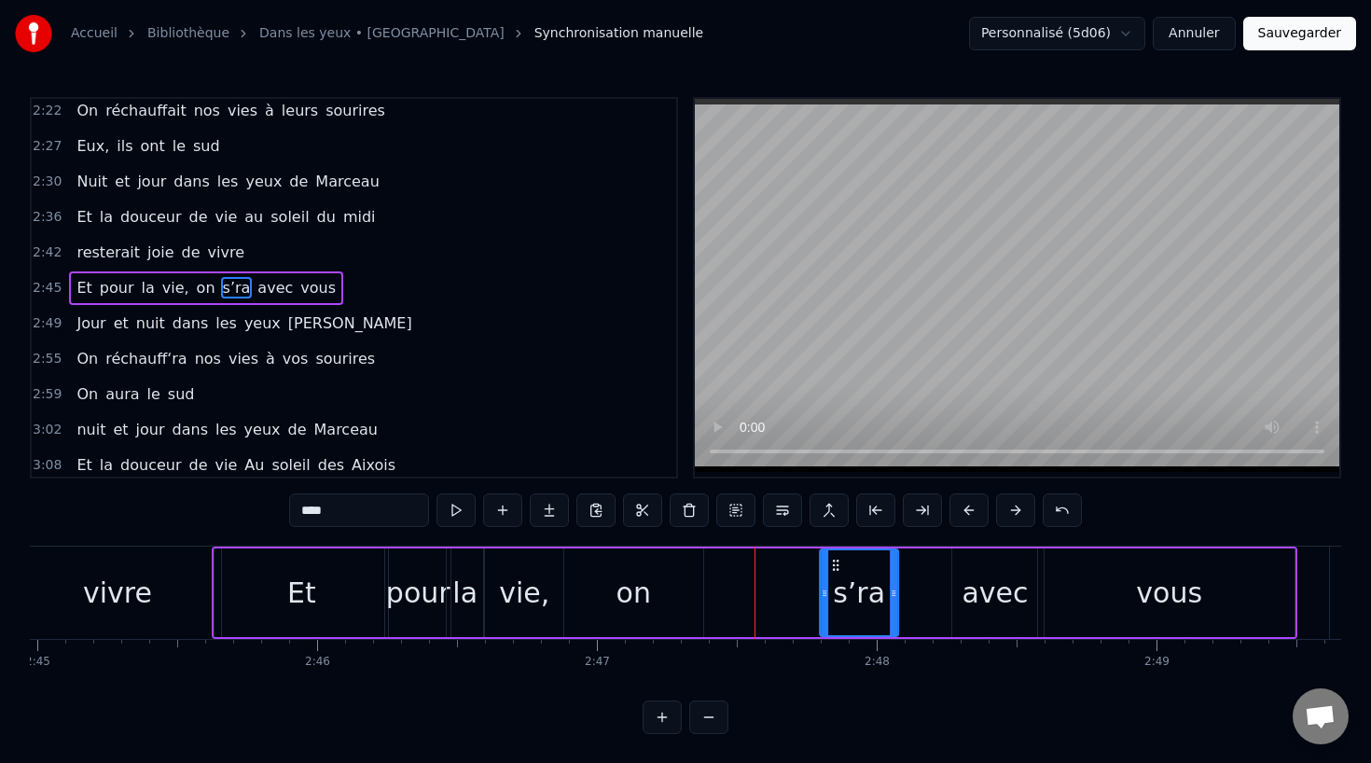
drag, startPoint x: 716, startPoint y: 559, endPoint x: 831, endPoint y: 570, distance: 115.2
click at [832, 570] on icon at bounding box center [835, 565] width 15 height 15
click at [1078, 606] on div "vous" at bounding box center [1169, 592] width 250 height 89
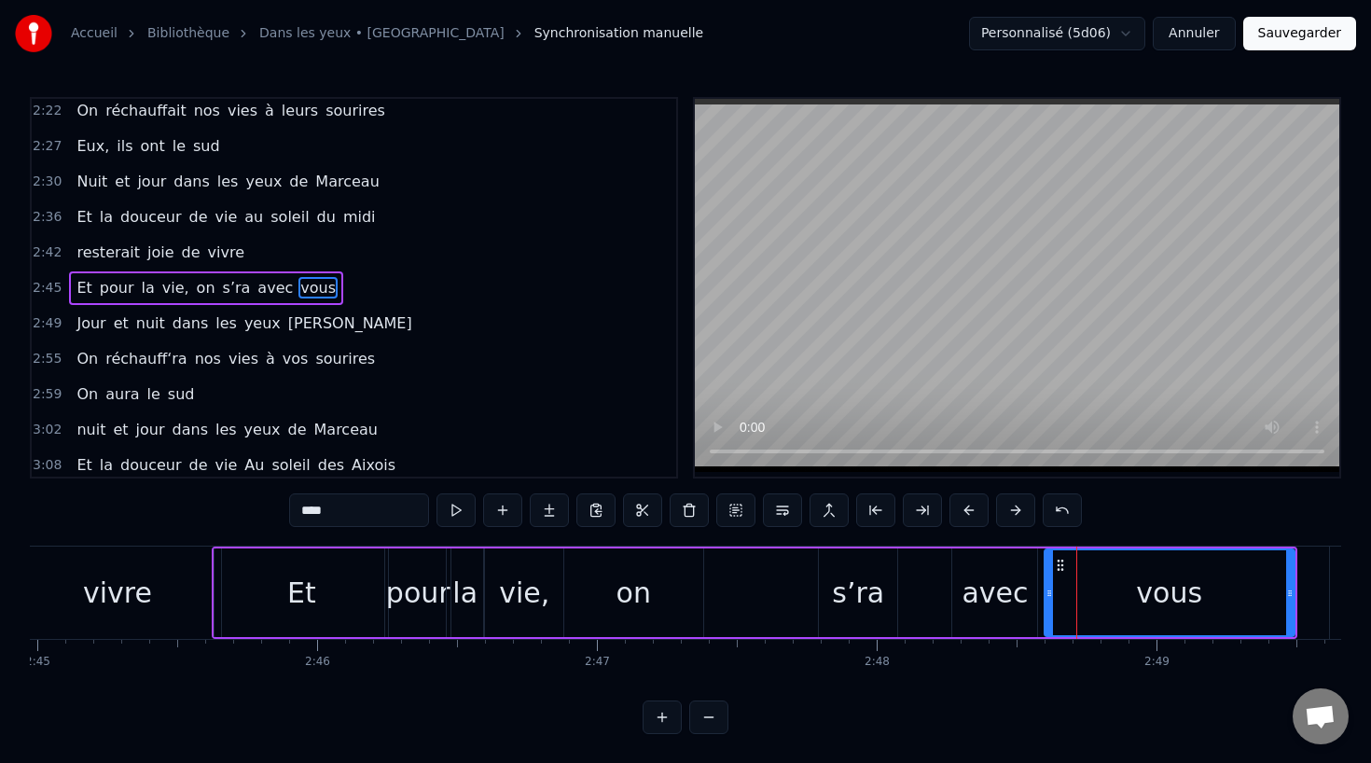
click at [979, 593] on div "avec" at bounding box center [994, 593] width 66 height 42
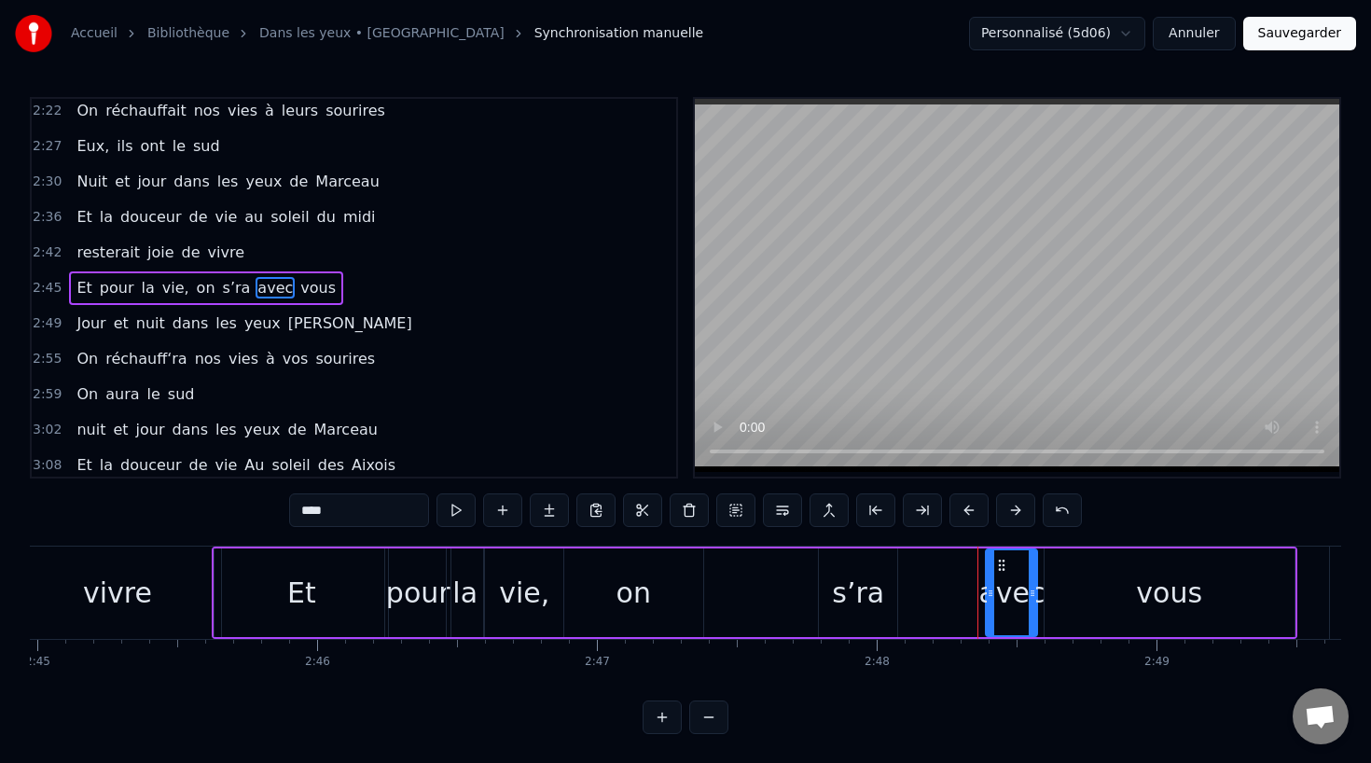
drag, startPoint x: 956, startPoint y: 593, endPoint x: 991, endPoint y: 593, distance: 35.4
click at [991, 593] on icon at bounding box center [990, 593] width 7 height 15
click at [864, 594] on div "s’ra" at bounding box center [858, 593] width 52 height 42
type input "****"
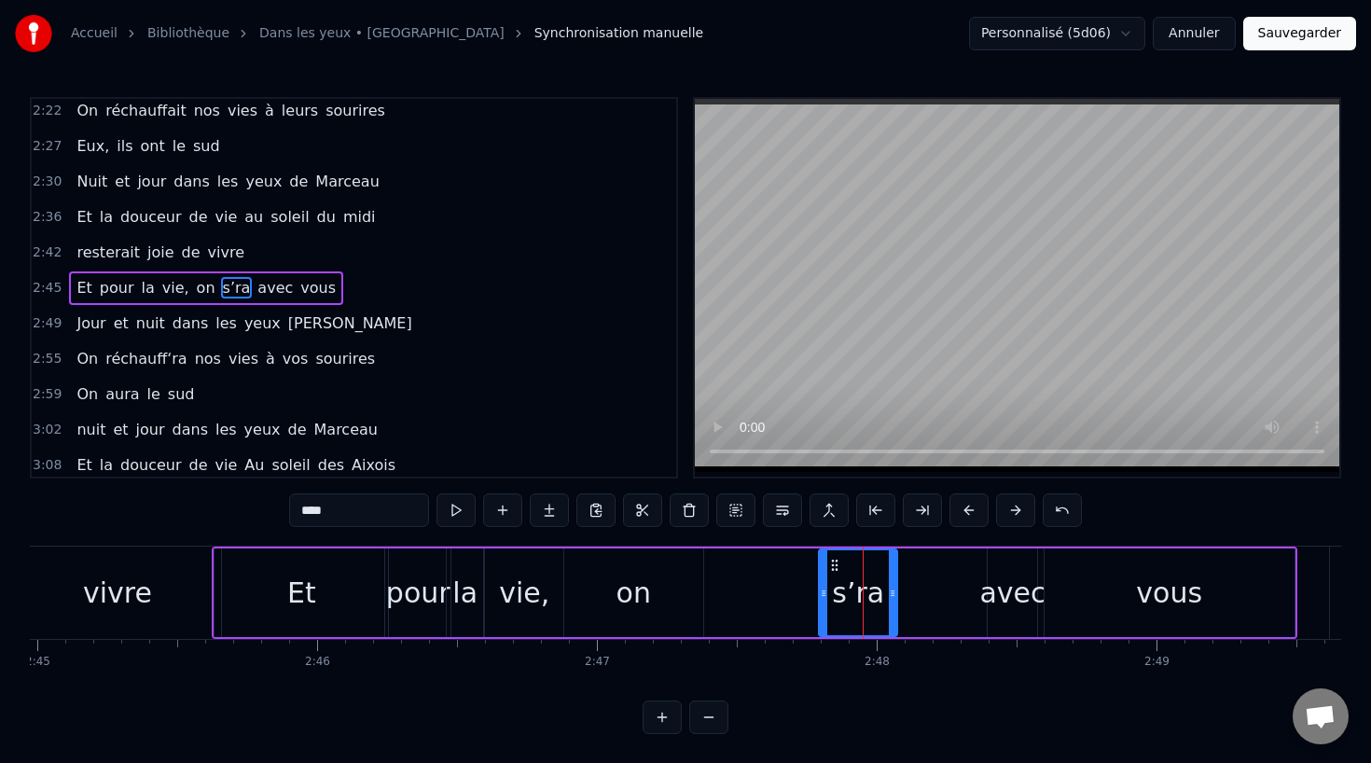
click at [896, 588] on div "s’ra" at bounding box center [858, 592] width 80 height 89
drag, startPoint x: 891, startPoint y: 593, endPoint x: 984, endPoint y: 601, distance: 92.6
click at [984, 601] on div at bounding box center [986, 592] width 7 height 85
click at [711, 597] on div "Et pour la vie, on s’ra avec vous" at bounding box center [754, 592] width 1084 height 92
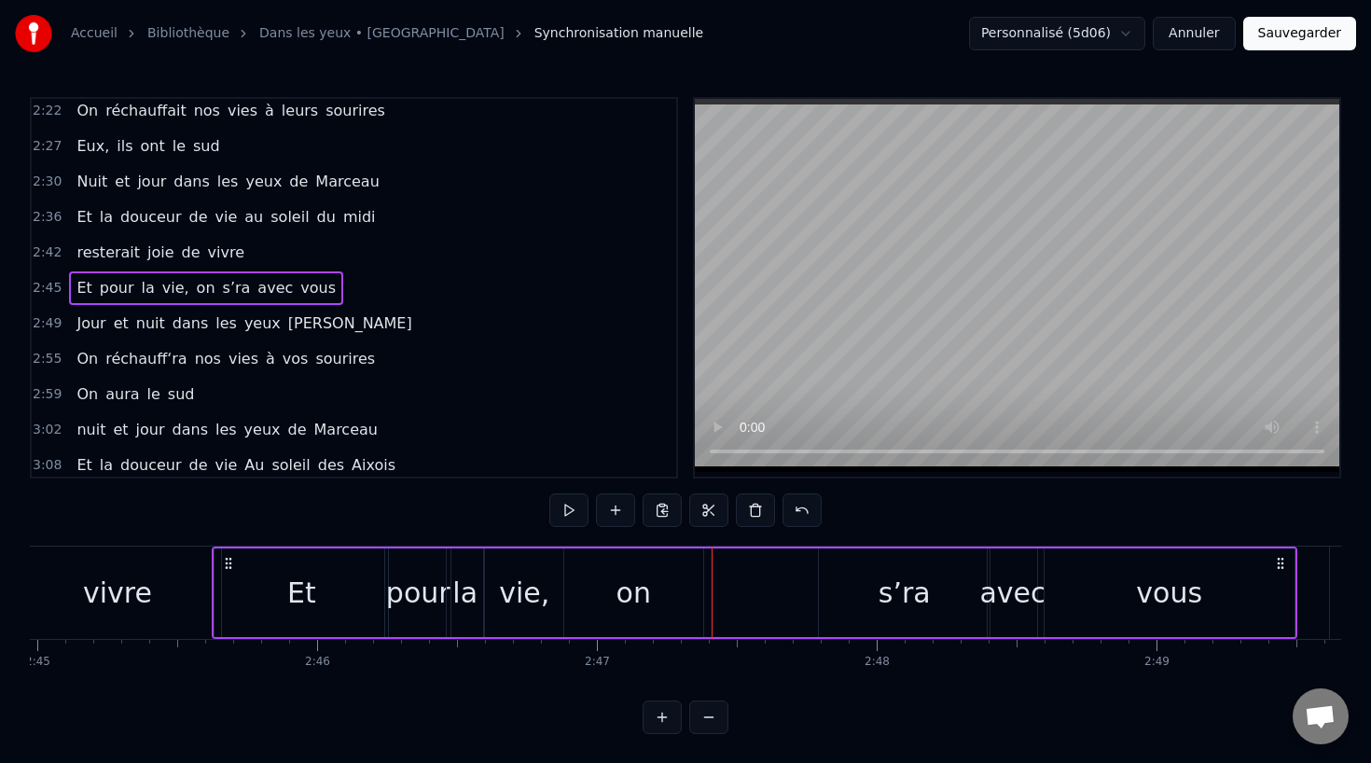
click at [628, 600] on div "on" at bounding box center [633, 593] width 35 height 42
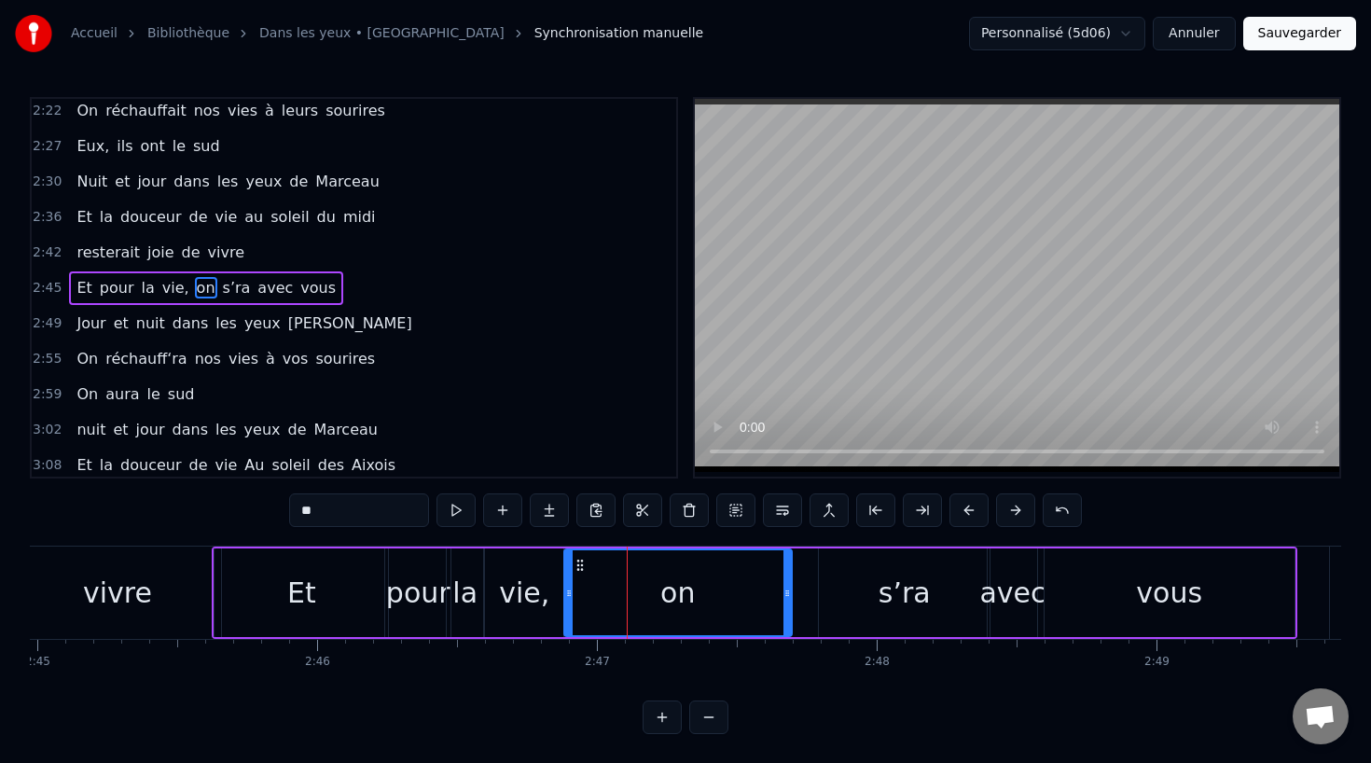
drag, startPoint x: 697, startPoint y: 593, endPoint x: 786, endPoint y: 597, distance: 89.6
click at [787, 597] on icon at bounding box center [786, 593] width 7 height 15
click at [61, 600] on div "vivre" at bounding box center [118, 592] width 206 height 92
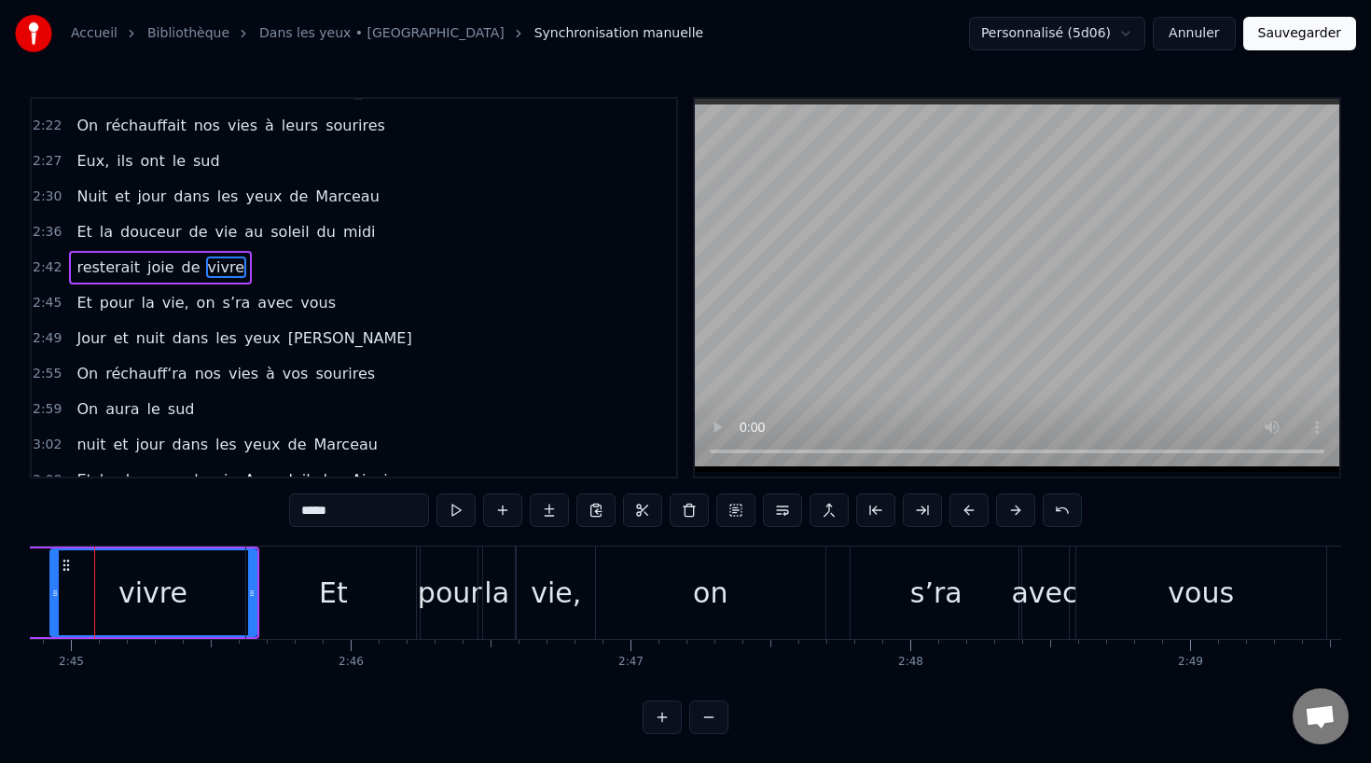
scroll to position [0, 46088]
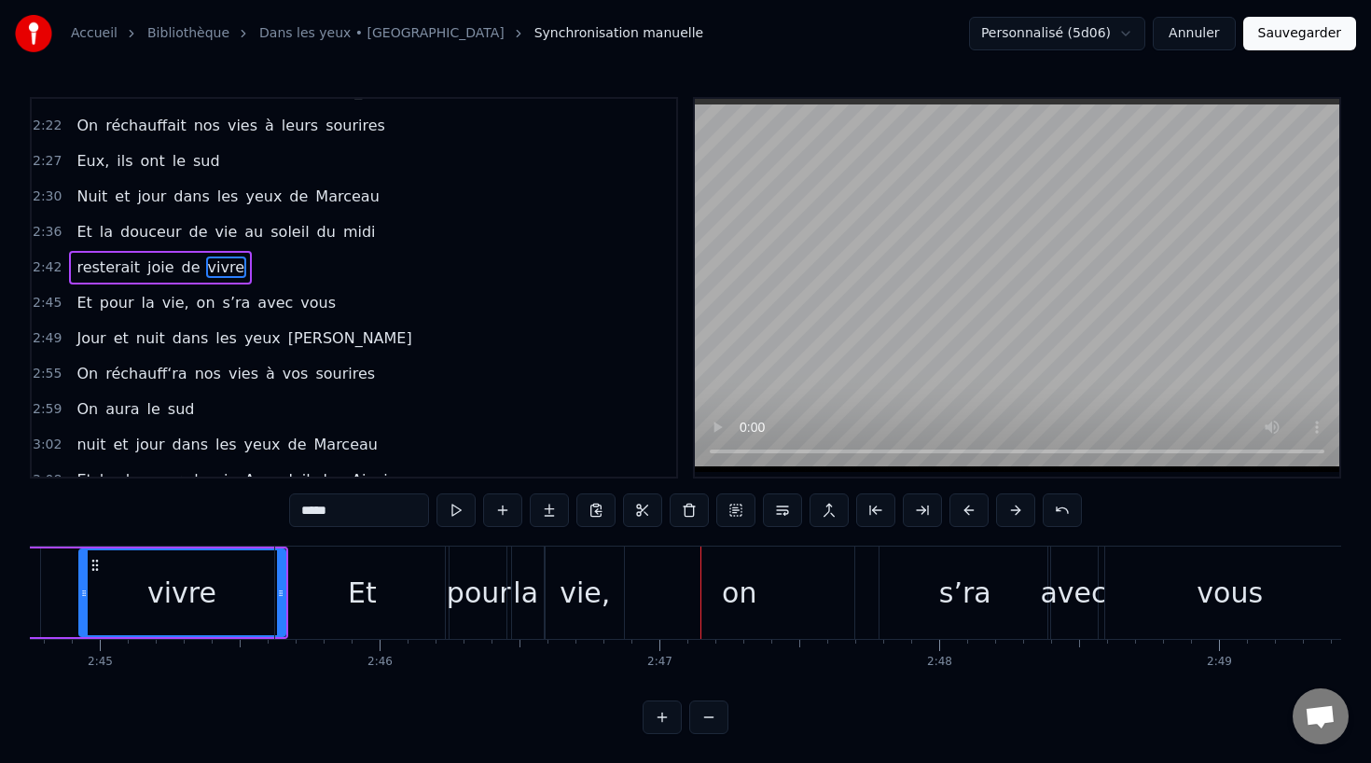
click at [682, 600] on div "on" at bounding box center [739, 592] width 229 height 92
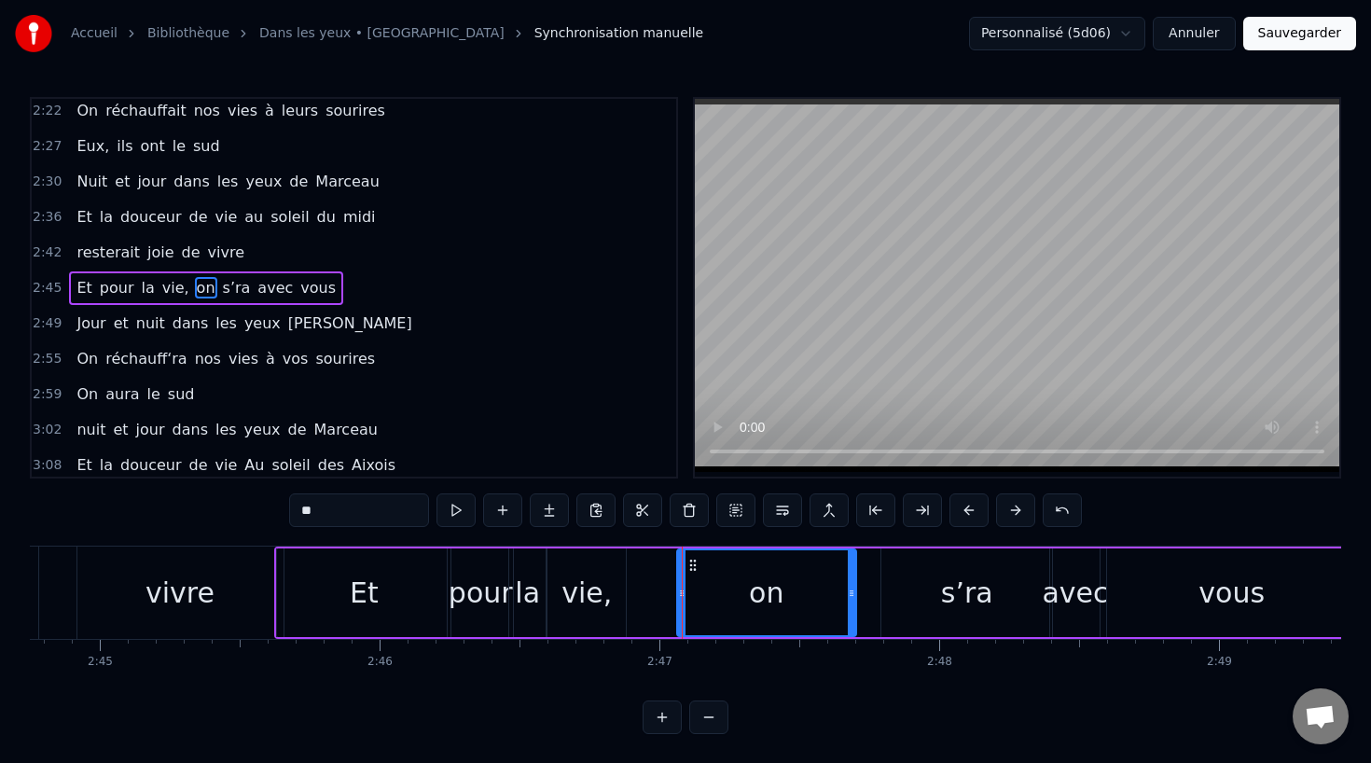
drag, startPoint x: 632, startPoint y: 593, endPoint x: 690, endPoint y: 593, distance: 57.8
click at [685, 593] on icon at bounding box center [681, 593] width 7 height 15
click at [607, 593] on div "vie," at bounding box center [586, 592] width 78 height 89
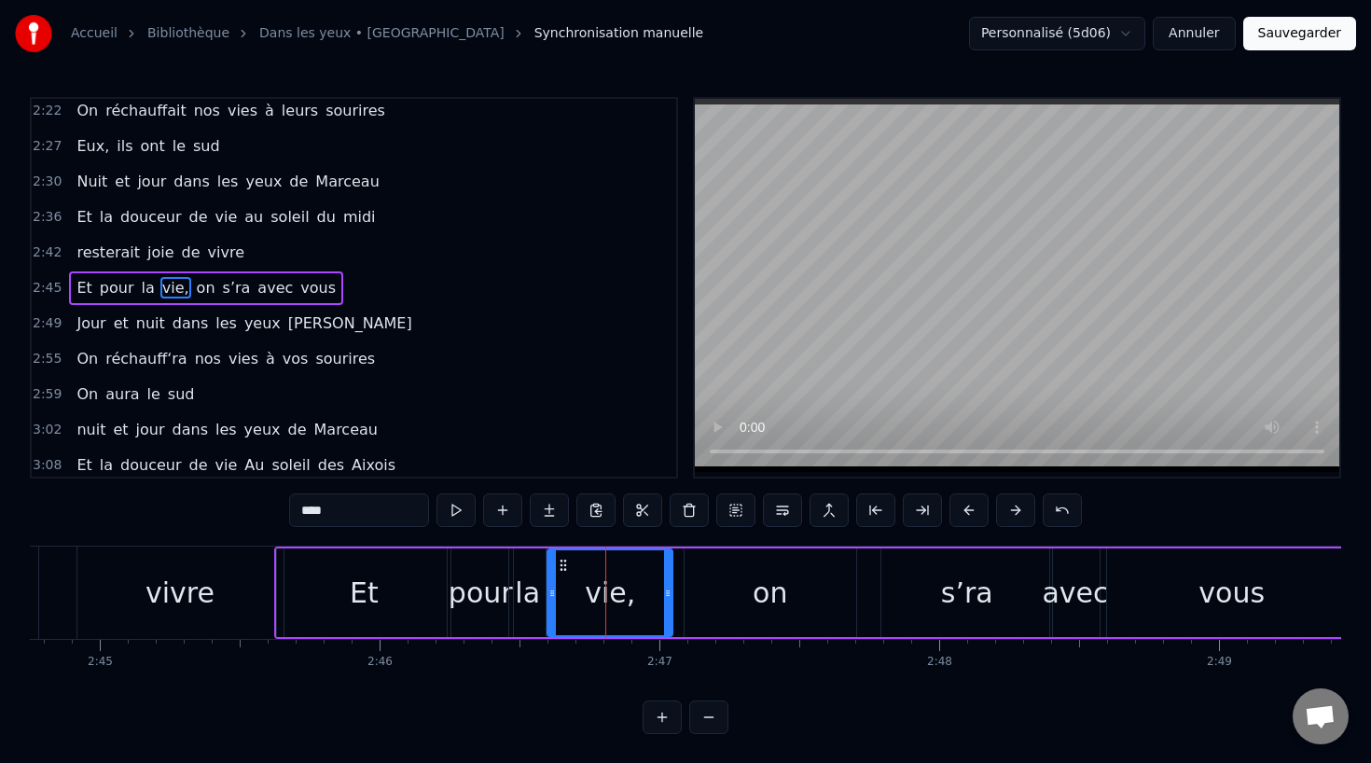
drag, startPoint x: 620, startPoint y: 594, endPoint x: 667, endPoint y: 594, distance: 46.6
click at [667, 595] on circle at bounding box center [667, 595] width 1 height 1
drag, startPoint x: 562, startPoint y: 561, endPoint x: 576, endPoint y: 560, distance: 14.0
click at [576, 560] on icon at bounding box center [578, 565] width 15 height 15
drag, startPoint x: 566, startPoint y: 592, endPoint x: 601, endPoint y: 595, distance: 35.5
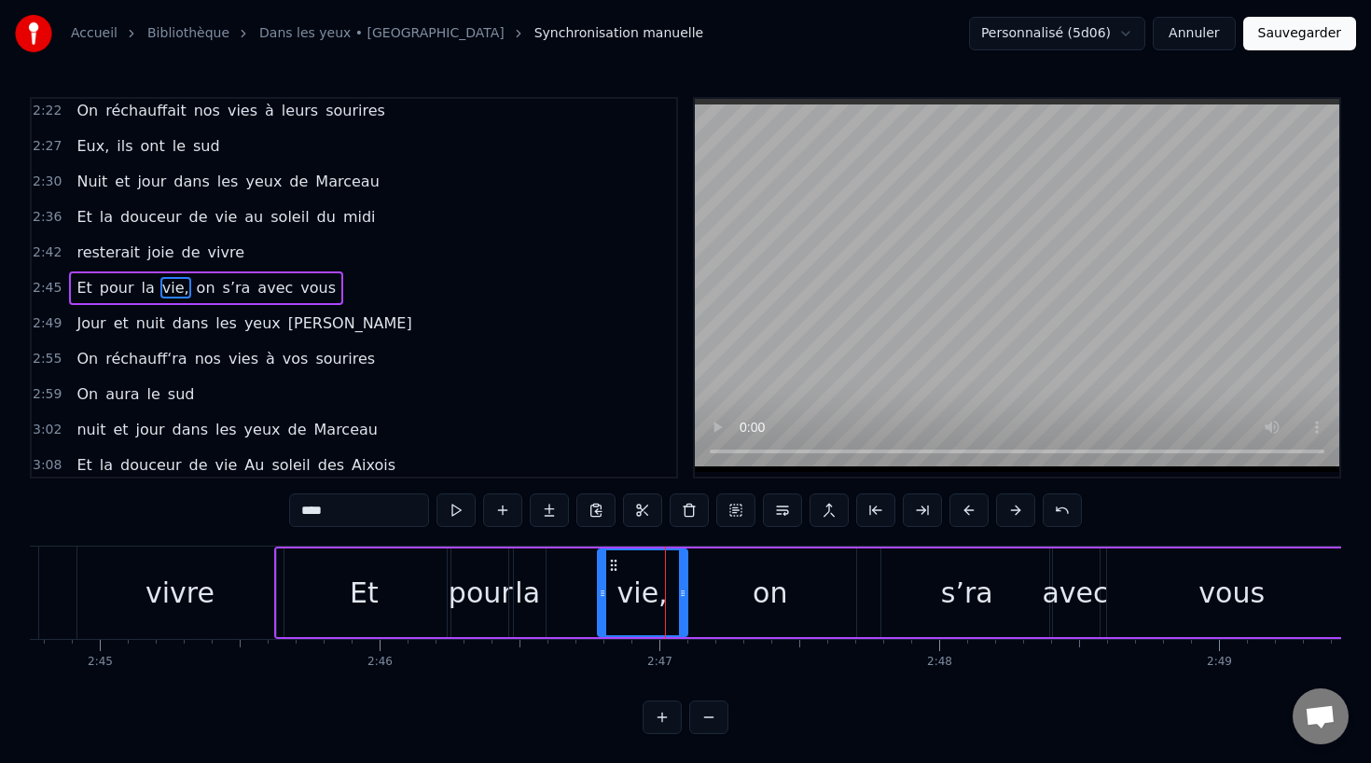
click at [601, 595] on icon at bounding box center [602, 593] width 7 height 15
click at [529, 599] on div "la" at bounding box center [527, 593] width 25 height 42
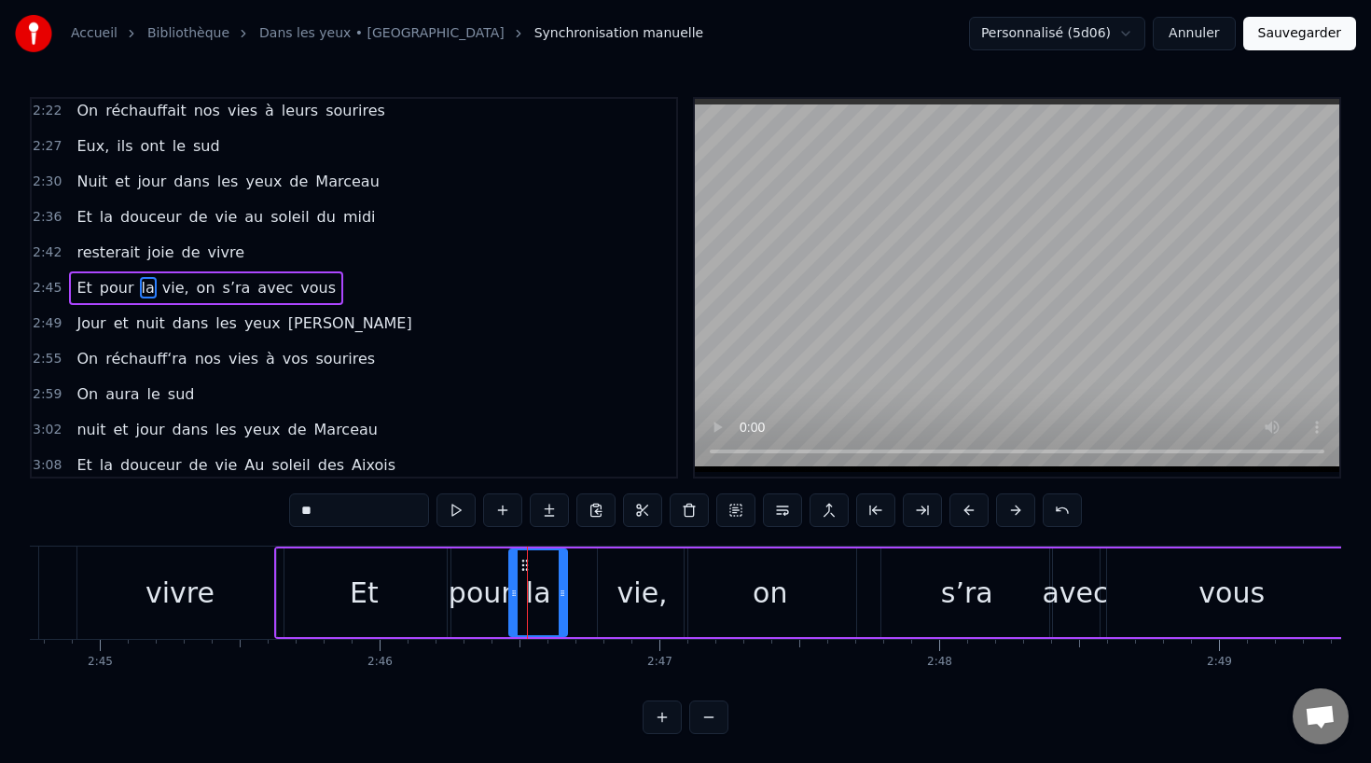
drag, startPoint x: 543, startPoint y: 593, endPoint x: 565, endPoint y: 594, distance: 22.4
click at [565, 594] on icon at bounding box center [562, 593] width 7 height 15
drag, startPoint x: 523, startPoint y: 561, endPoint x: 551, endPoint y: 561, distance: 28.0
click at [551, 561] on icon at bounding box center [552, 565] width 15 height 15
click at [467, 575] on div "pour" at bounding box center [481, 593] width 64 height 42
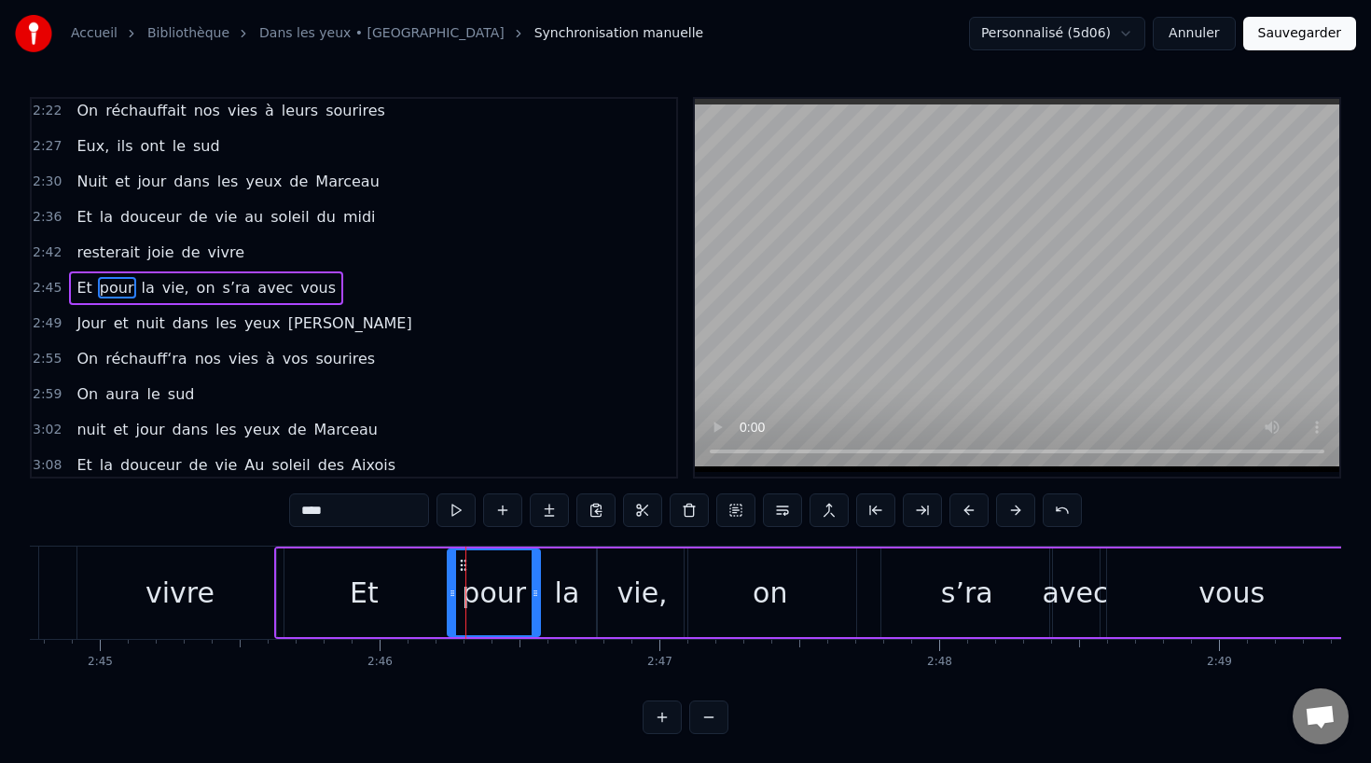
drag, startPoint x: 508, startPoint y: 589, endPoint x: 535, endPoint y: 590, distance: 27.1
click at [535, 590] on icon at bounding box center [535, 593] width 7 height 15
click at [368, 577] on div "Et" at bounding box center [364, 593] width 29 height 42
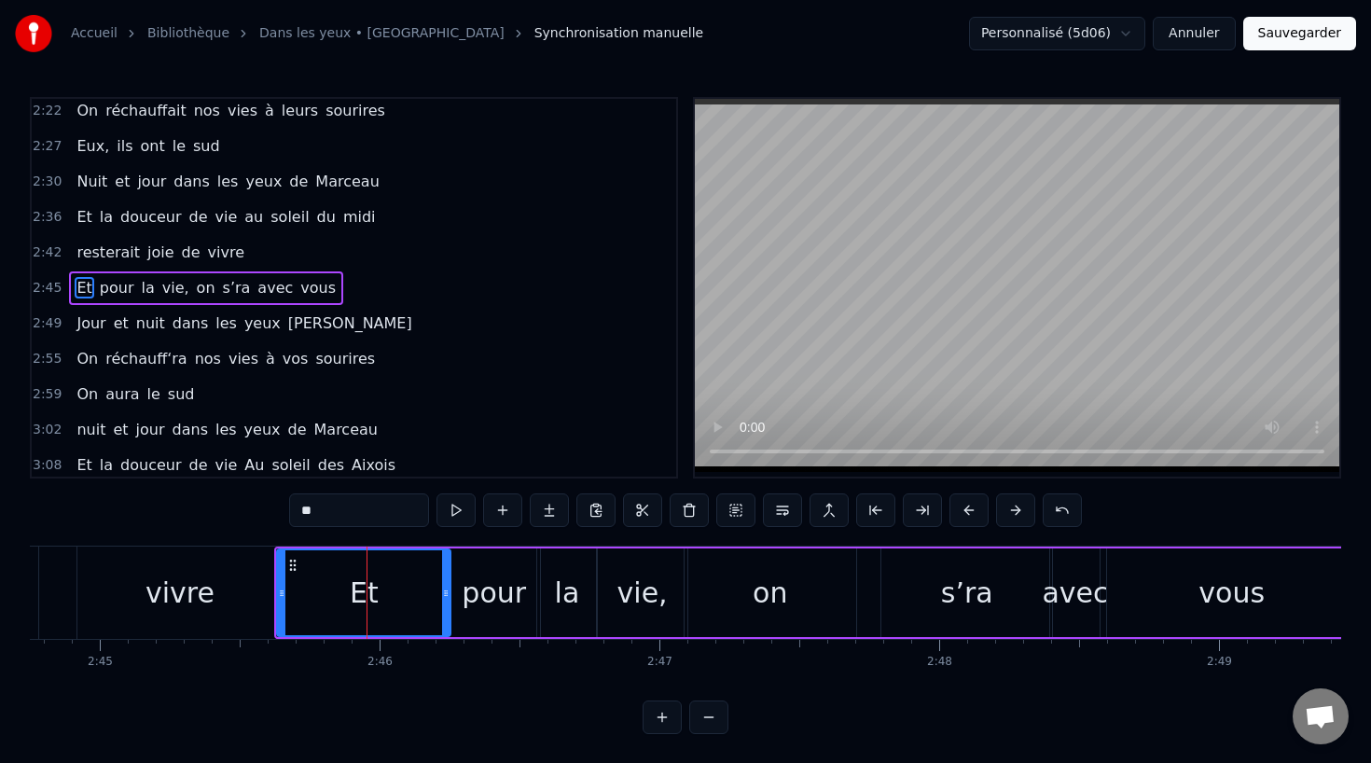
click at [228, 578] on div "vivre" at bounding box center [180, 592] width 206 height 92
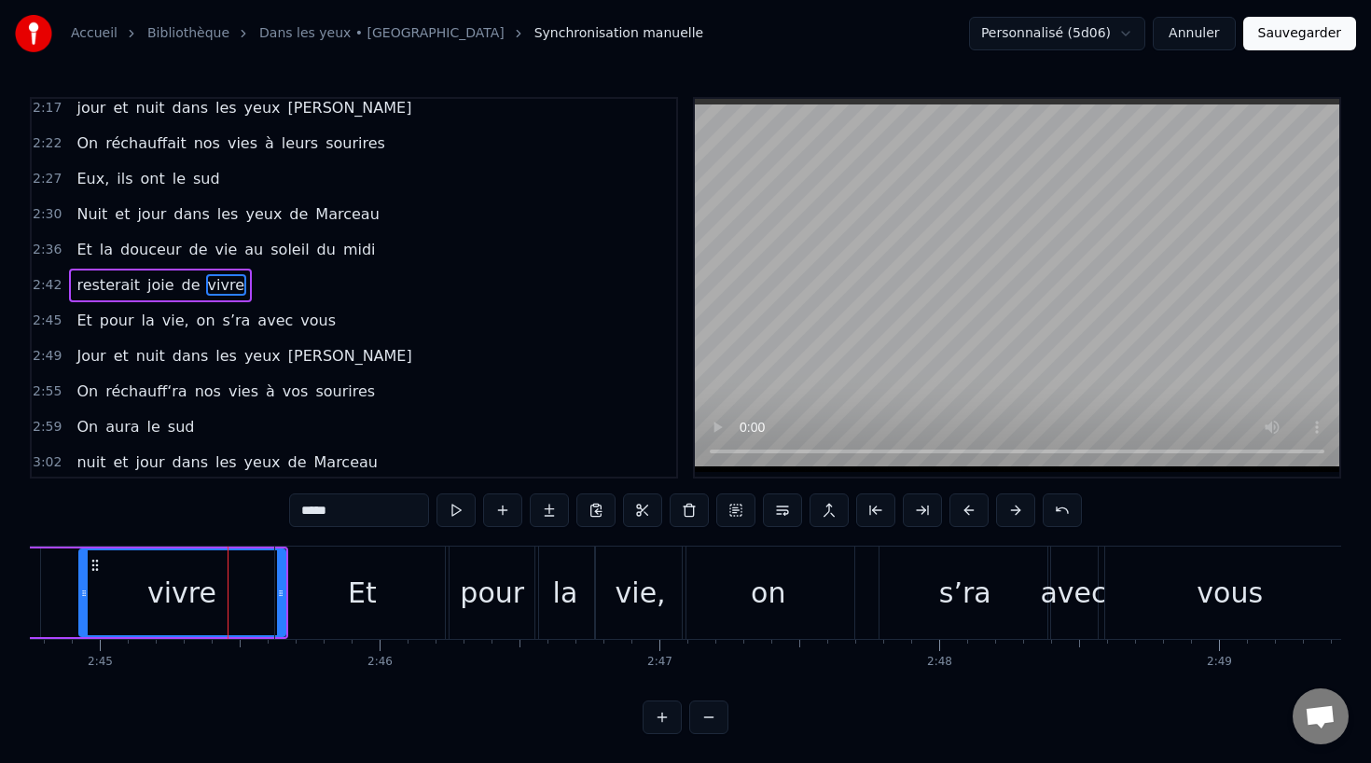
scroll to position [998, 0]
click at [766, 598] on div "on" at bounding box center [768, 593] width 35 height 42
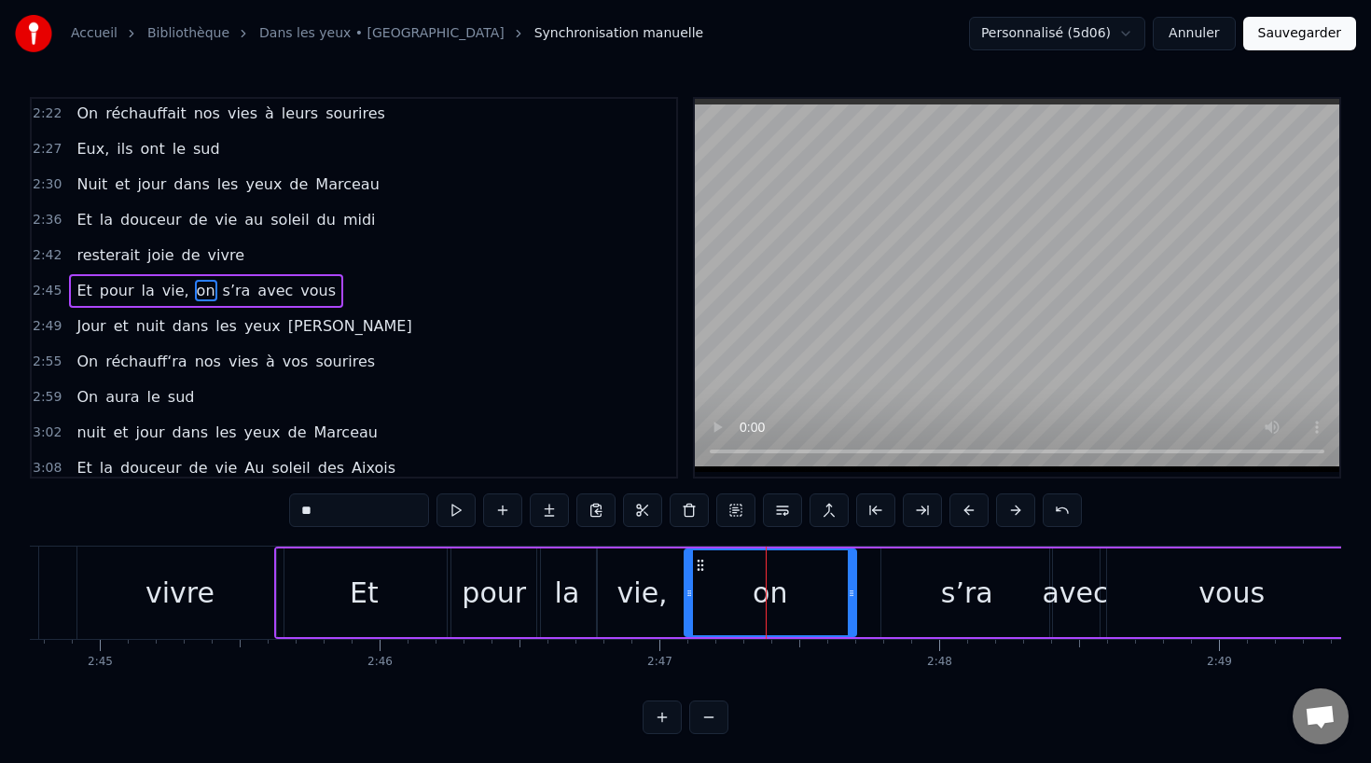
scroll to position [1033, 0]
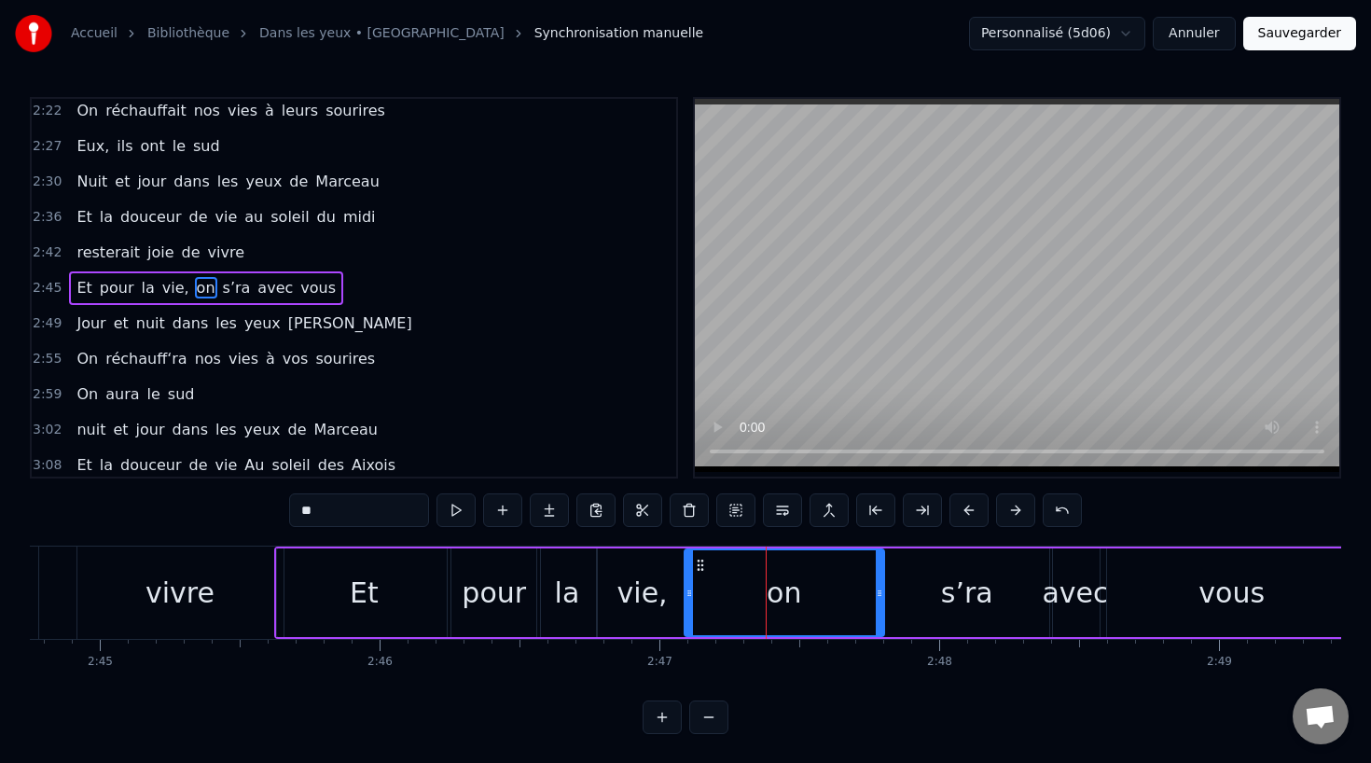
drag, startPoint x: 852, startPoint y: 592, endPoint x: 881, endPoint y: 592, distance: 28.9
click at [880, 592] on circle at bounding box center [879, 592] width 1 height 1
click at [211, 559] on div "vivre" at bounding box center [180, 592] width 206 height 92
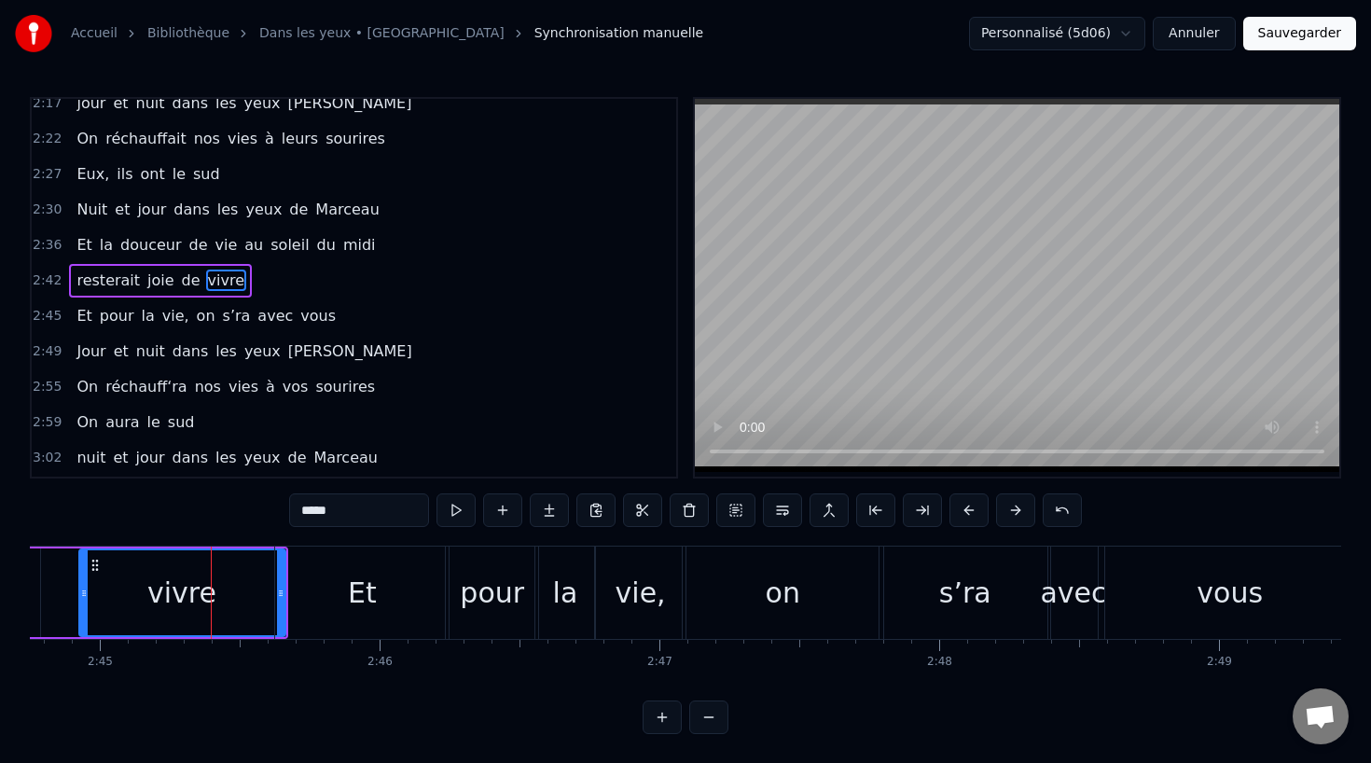
scroll to position [998, 0]
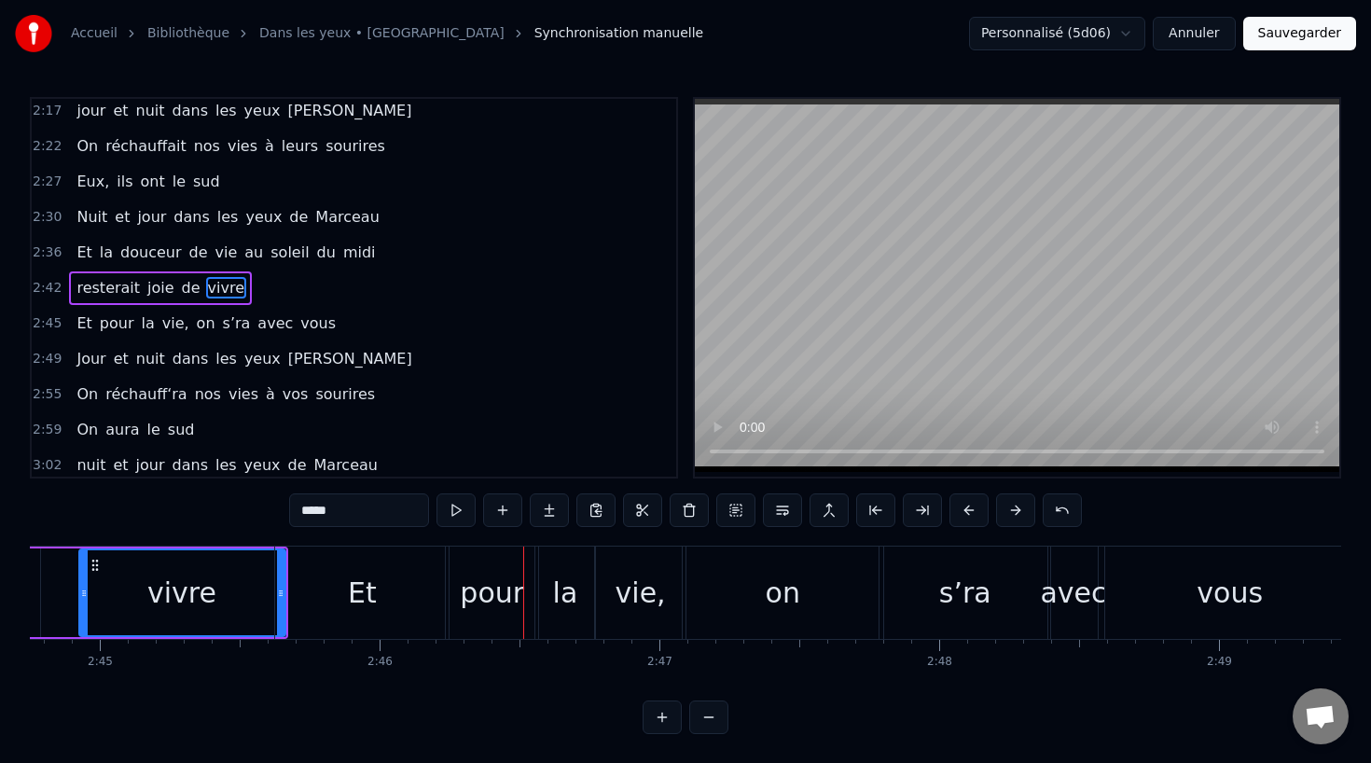
click at [435, 575] on div "Et" at bounding box center [361, 592] width 173 height 92
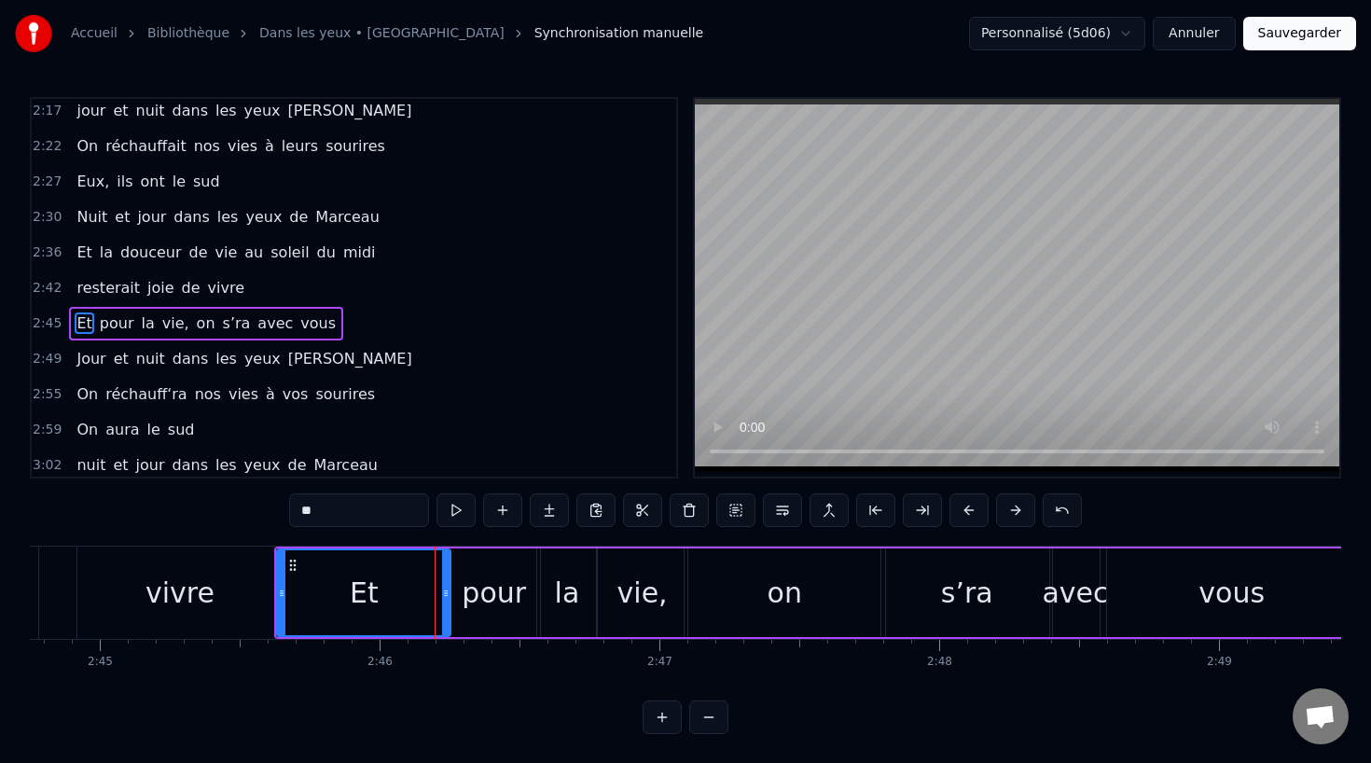
scroll to position [1033, 0]
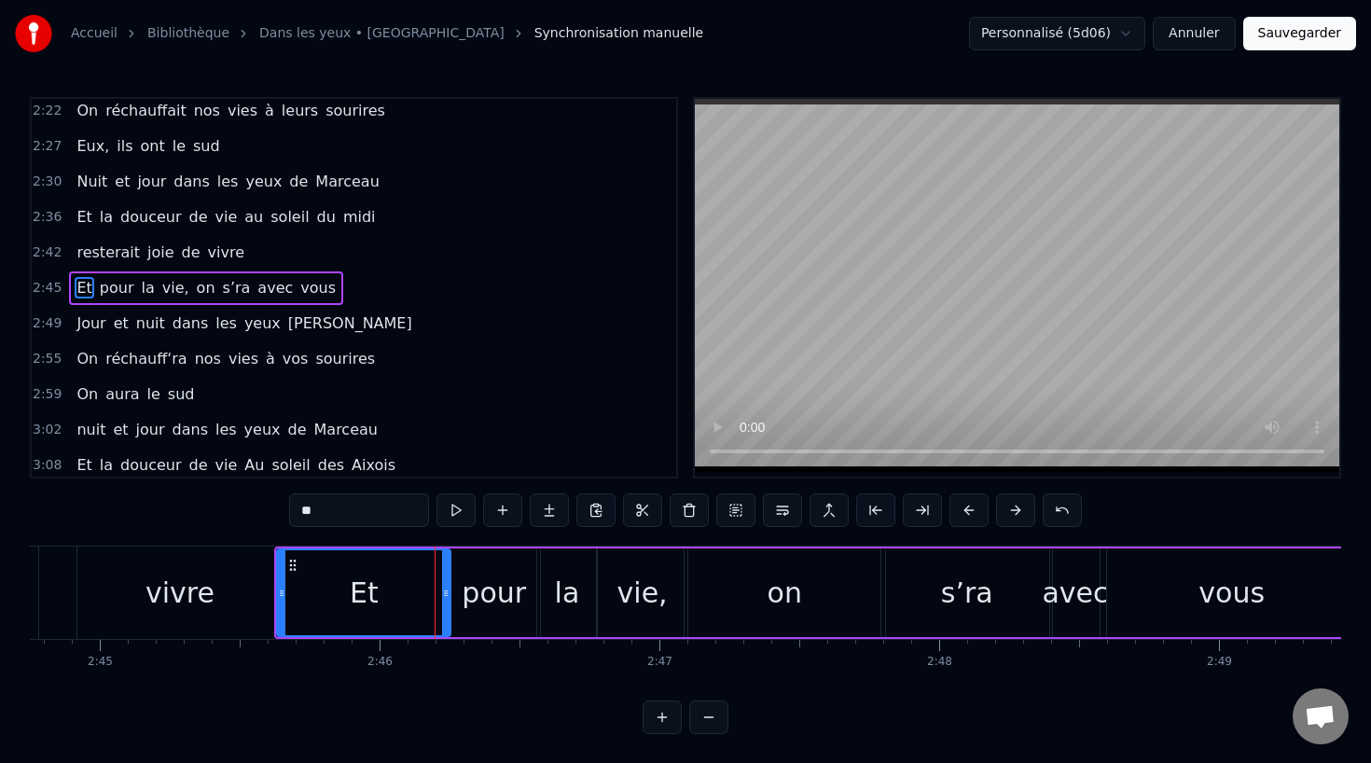
click at [500, 595] on div "pour" at bounding box center [494, 593] width 64 height 42
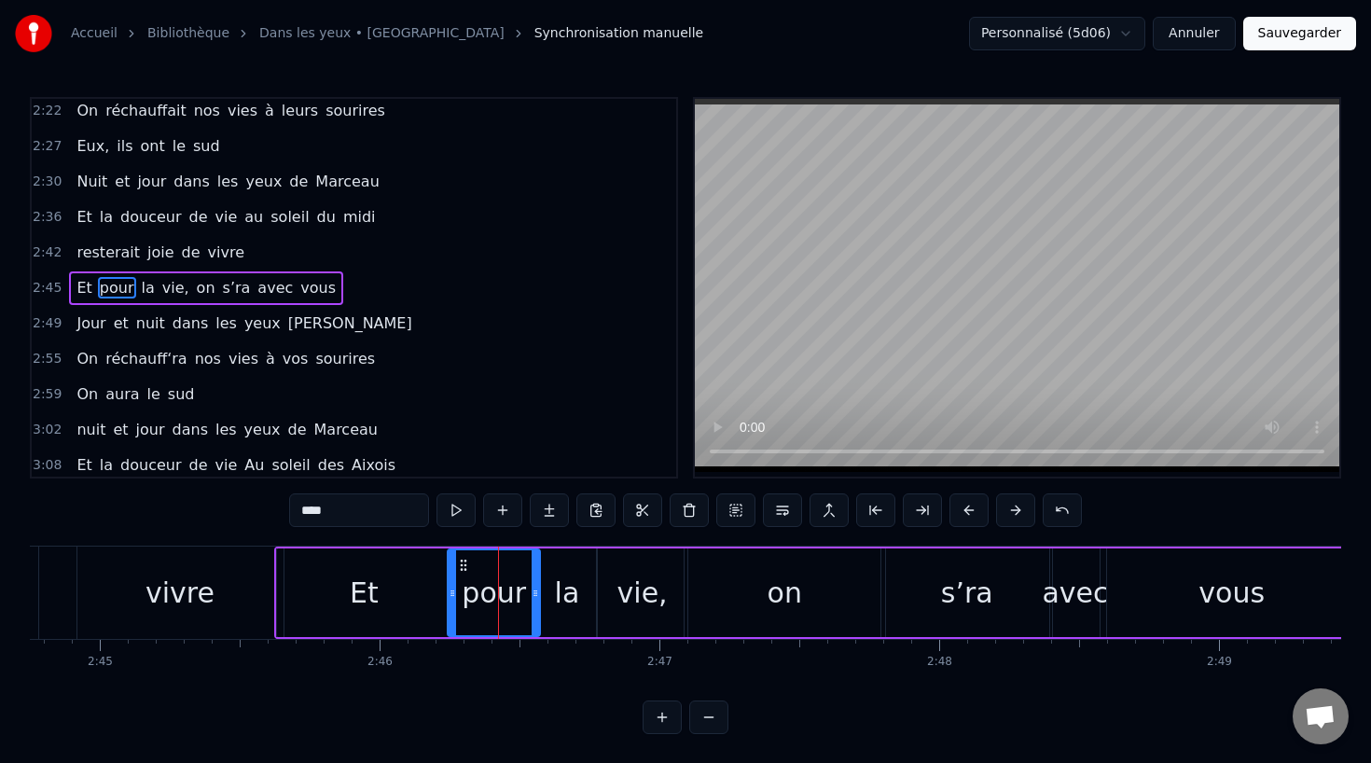
click at [457, 594] on div "pour" at bounding box center [494, 592] width 90 height 85
click at [663, 593] on div "vie," at bounding box center [643, 592] width 90 height 89
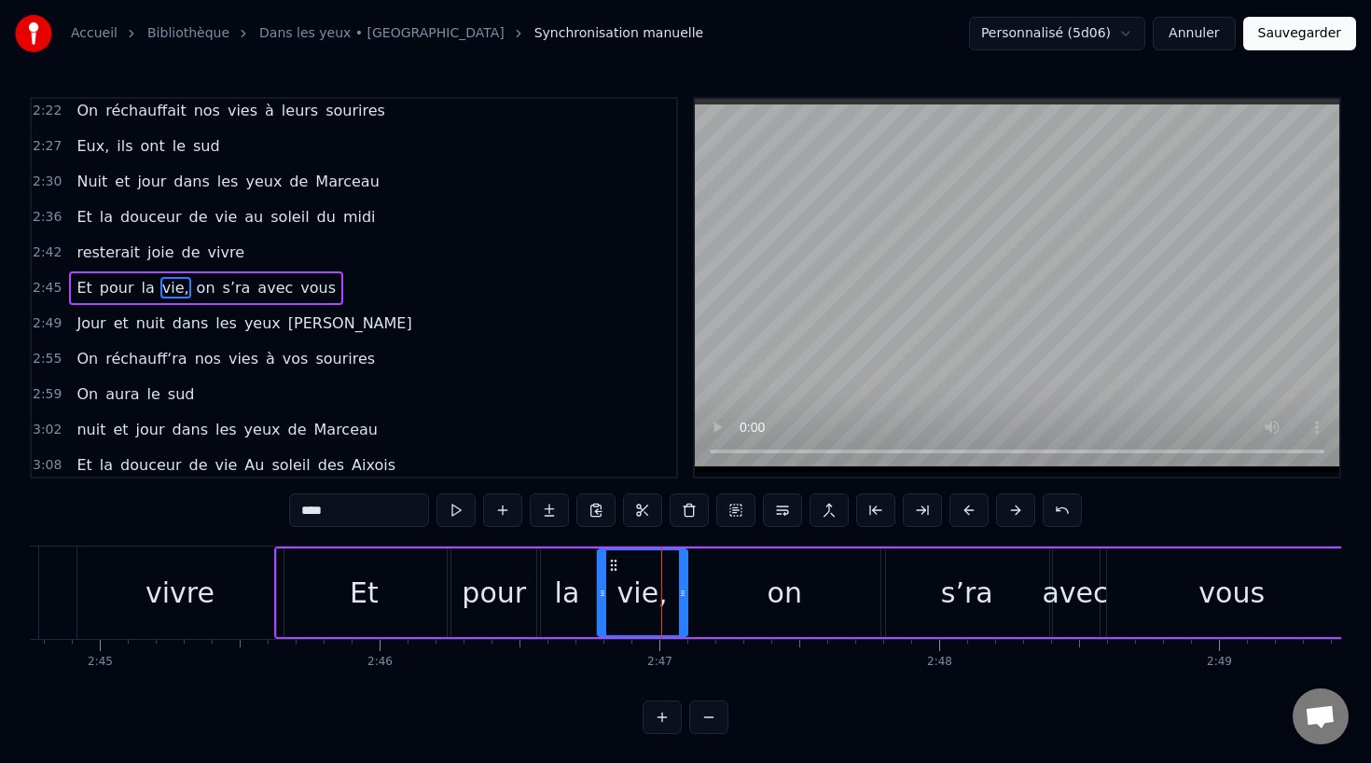
click at [708, 593] on div "on" at bounding box center [784, 592] width 200 height 89
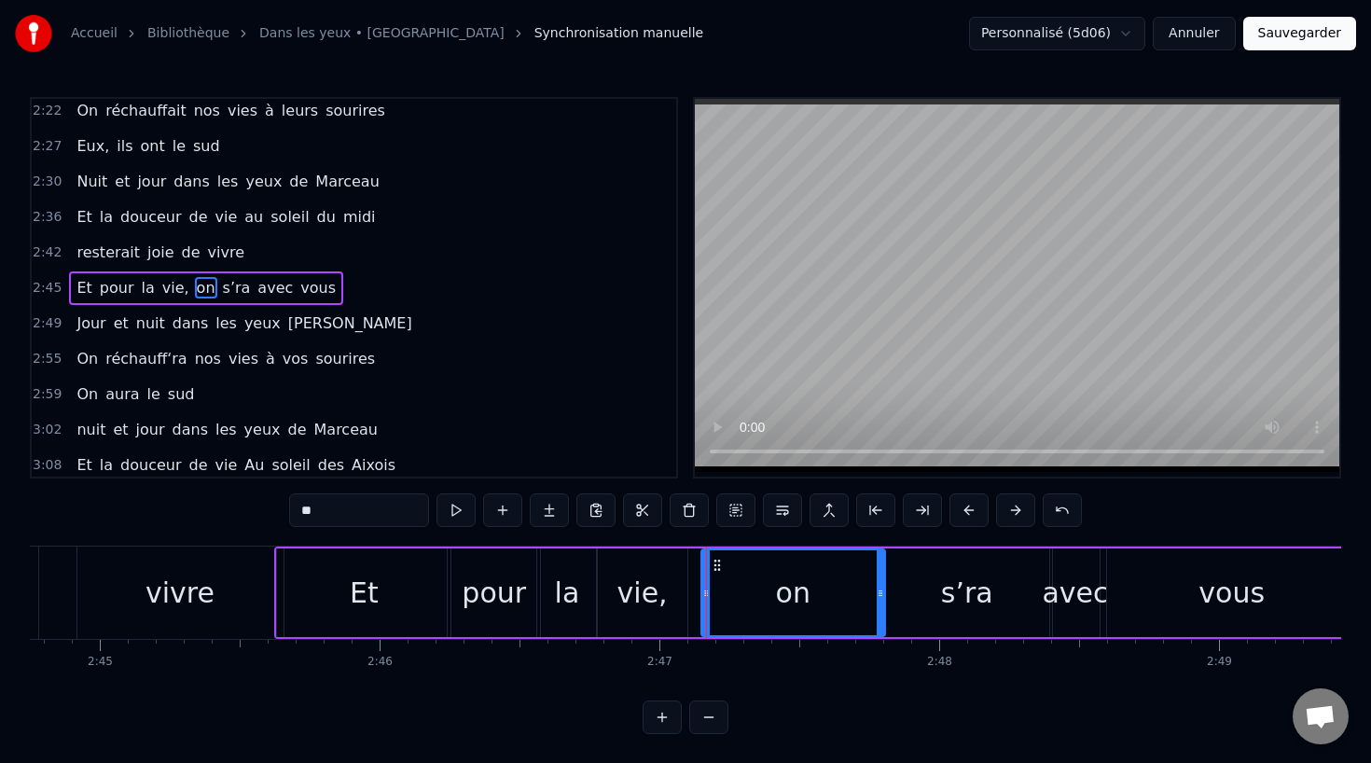
drag, startPoint x: 690, startPoint y: 593, endPoint x: 711, endPoint y: 593, distance: 20.5
click at [710, 593] on icon at bounding box center [705, 593] width 7 height 15
click at [648, 593] on div "vie," at bounding box center [642, 593] width 50 height 42
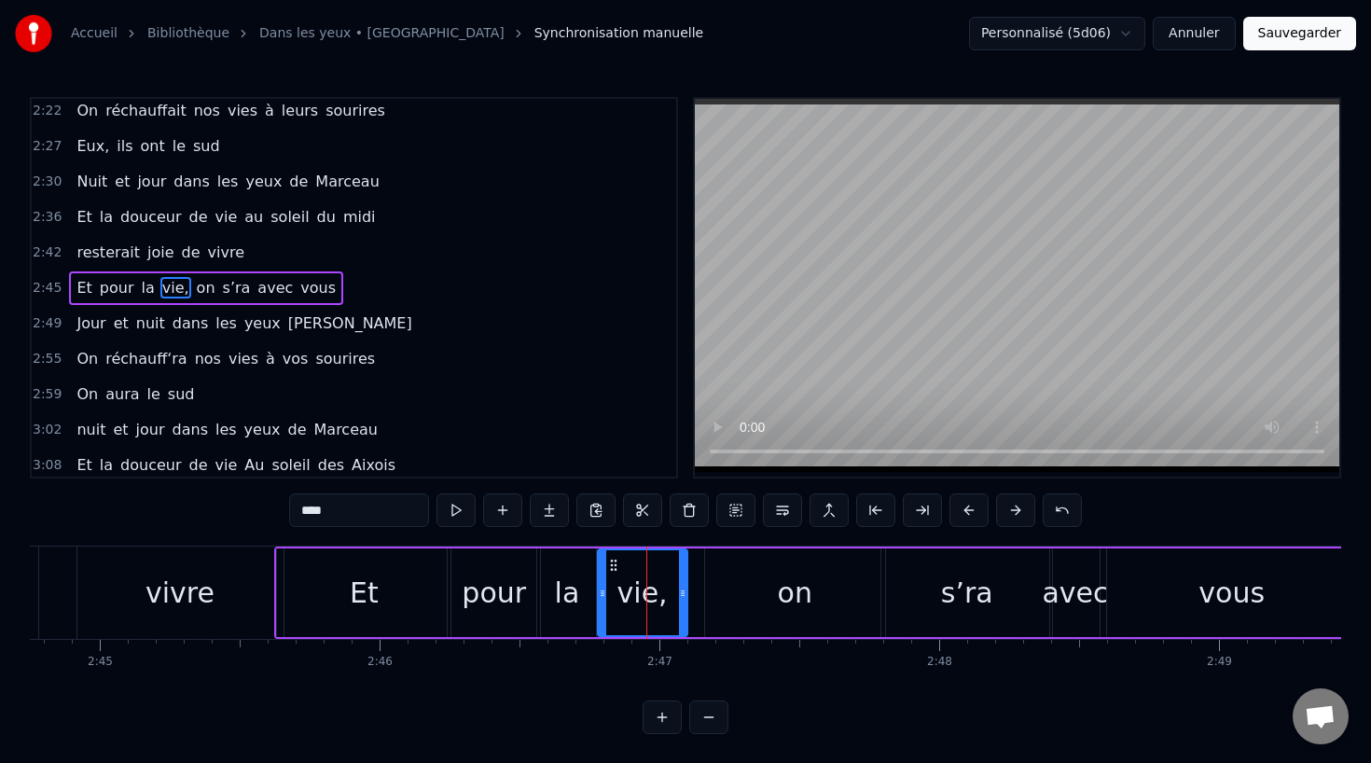
click at [606, 558] on icon at bounding box center [613, 565] width 15 height 15
drag, startPoint x: 617, startPoint y: 561, endPoint x: 634, endPoint y: 561, distance: 16.8
click at [634, 561] on icon at bounding box center [631, 565] width 15 height 15
click at [587, 579] on div "la" at bounding box center [566, 592] width 59 height 89
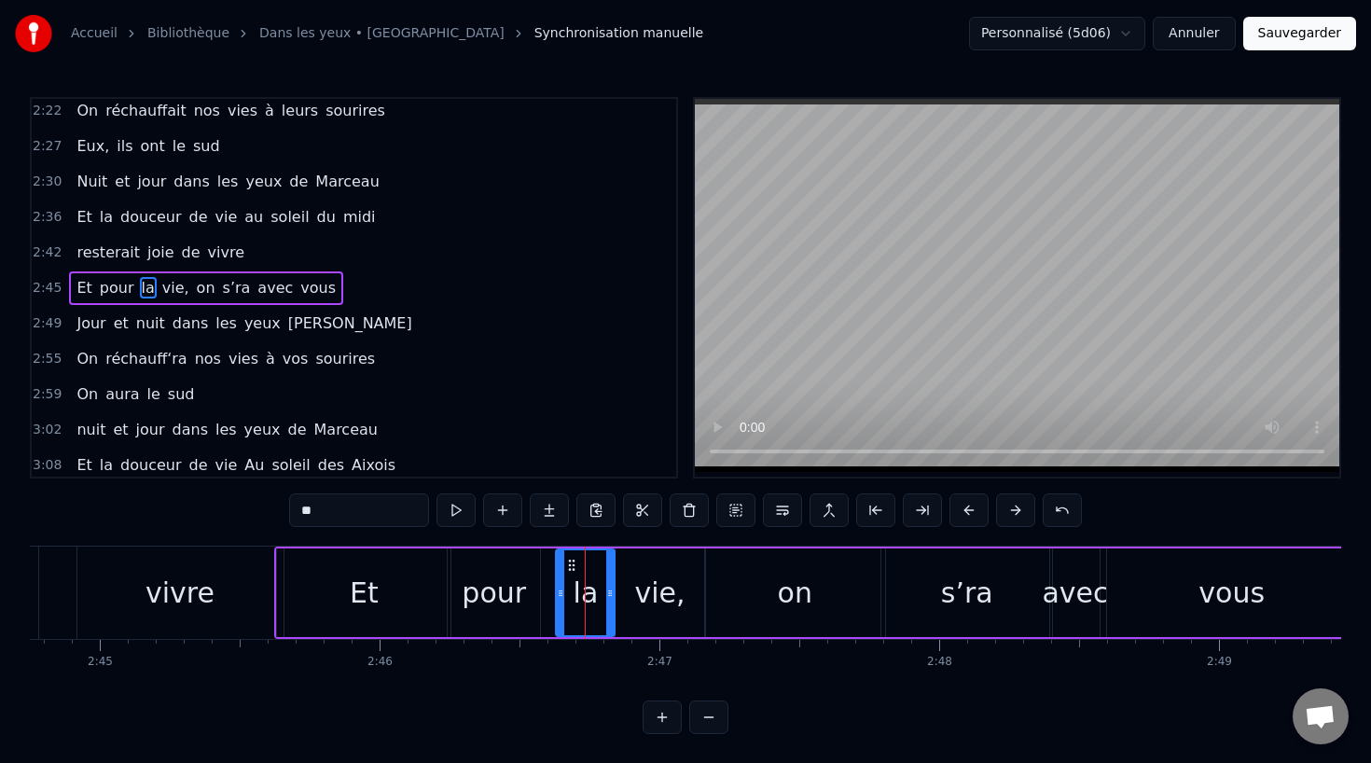
drag, startPoint x: 550, startPoint y: 559, endPoint x: 569, endPoint y: 559, distance: 18.7
click at [569, 559] on icon at bounding box center [571, 565] width 15 height 15
click at [520, 585] on div "pour" at bounding box center [494, 593] width 64 height 42
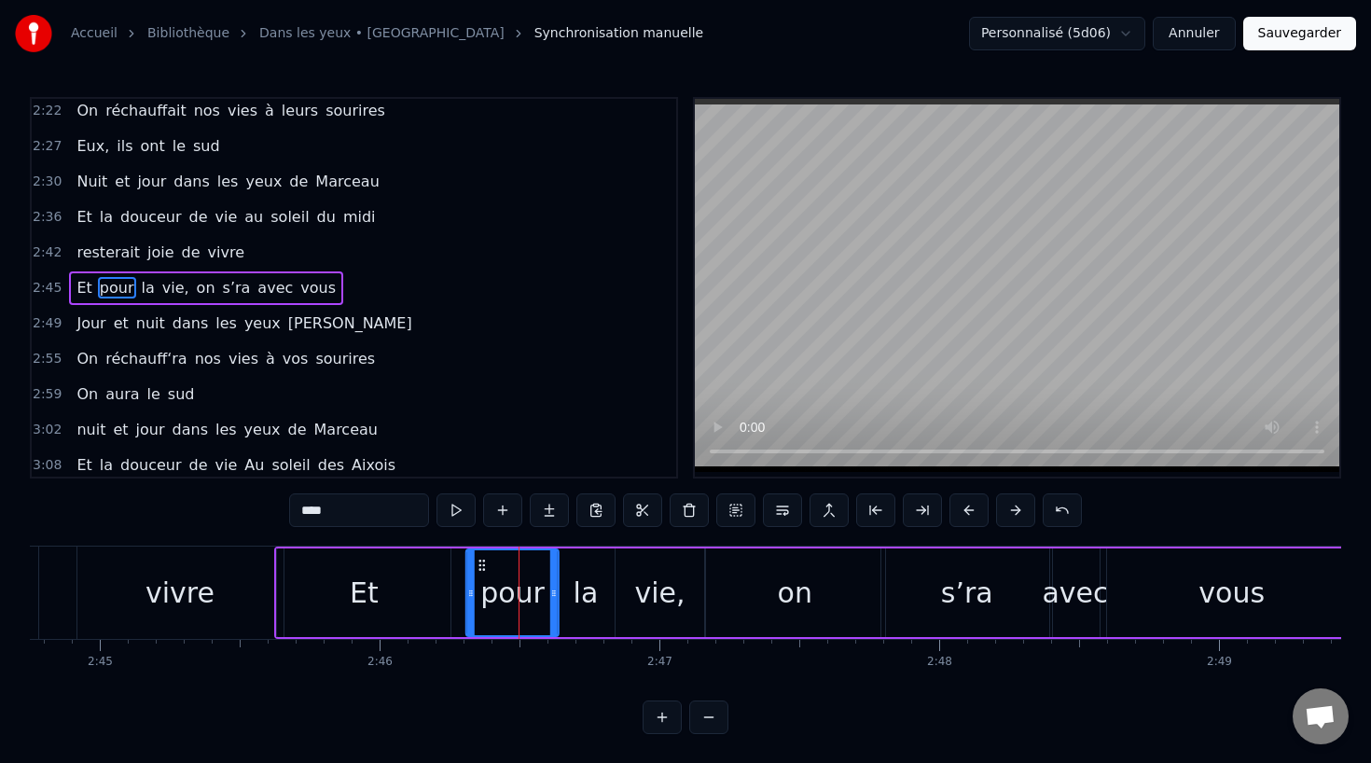
drag, startPoint x: 463, startPoint y: 559, endPoint x: 482, endPoint y: 559, distance: 18.6
click at [482, 559] on icon at bounding box center [482, 565] width 15 height 15
click at [394, 579] on div "Et" at bounding box center [363, 592] width 173 height 89
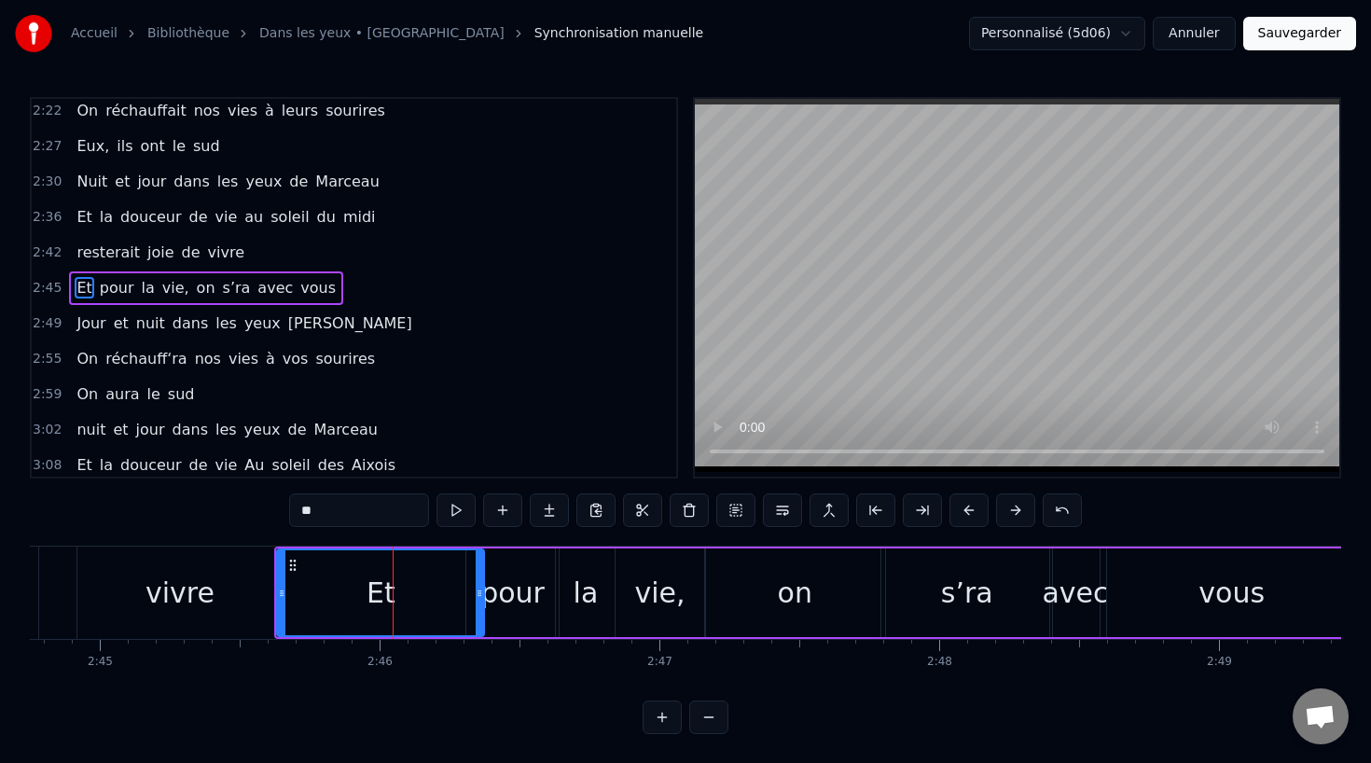
drag, startPoint x: 447, startPoint y: 592, endPoint x: 479, endPoint y: 595, distance: 32.8
click at [480, 595] on icon at bounding box center [479, 593] width 7 height 15
click at [273, 595] on circle at bounding box center [273, 595] width 1 height 1
click at [148, 588] on div "vivre" at bounding box center [180, 592] width 206 height 92
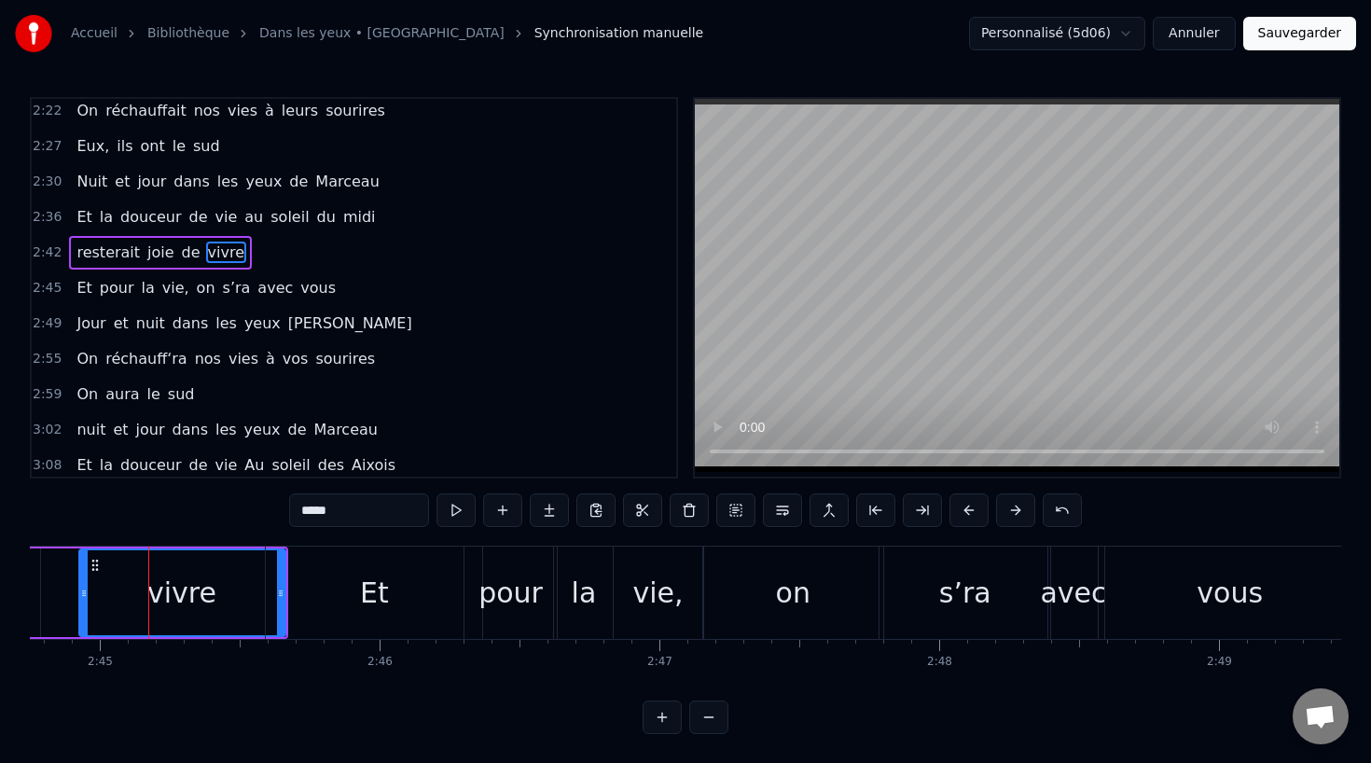
scroll to position [998, 0]
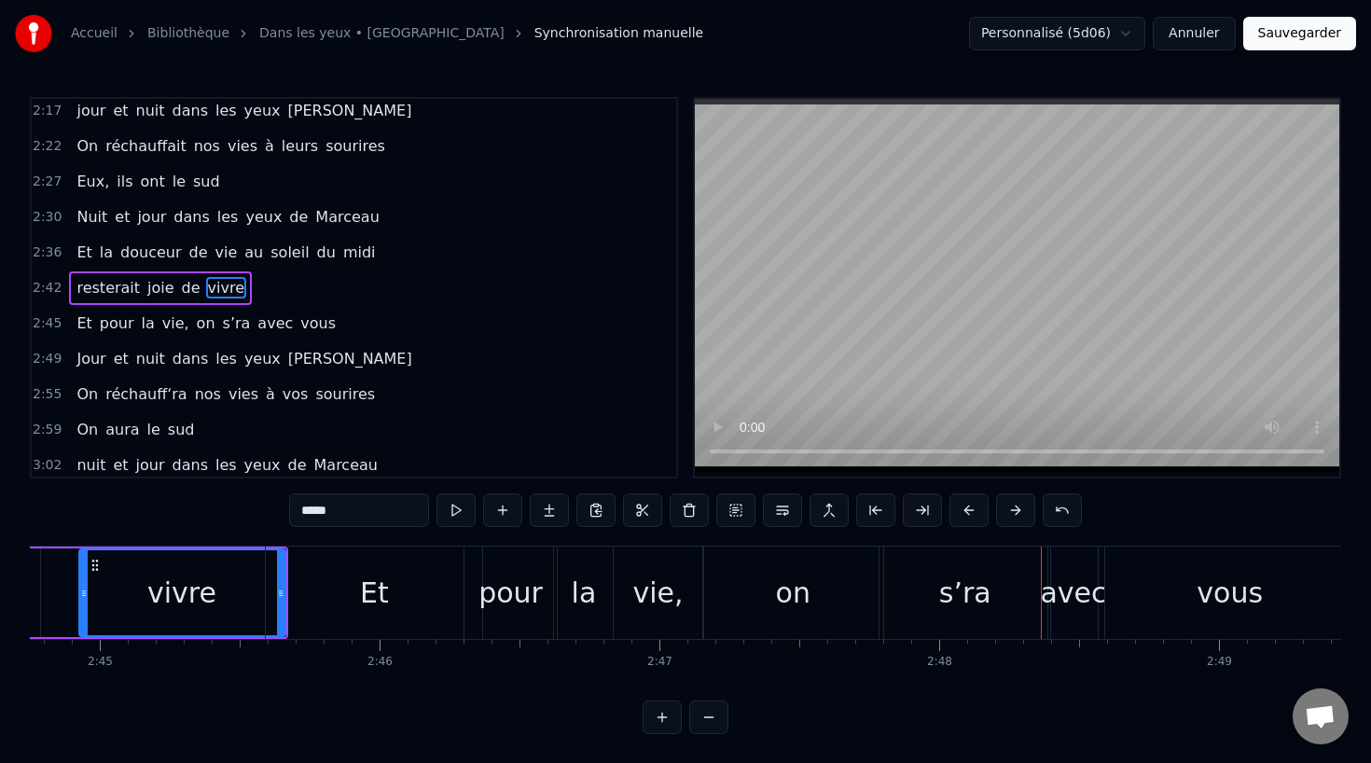
click at [773, 596] on div "on" at bounding box center [793, 592] width 180 height 92
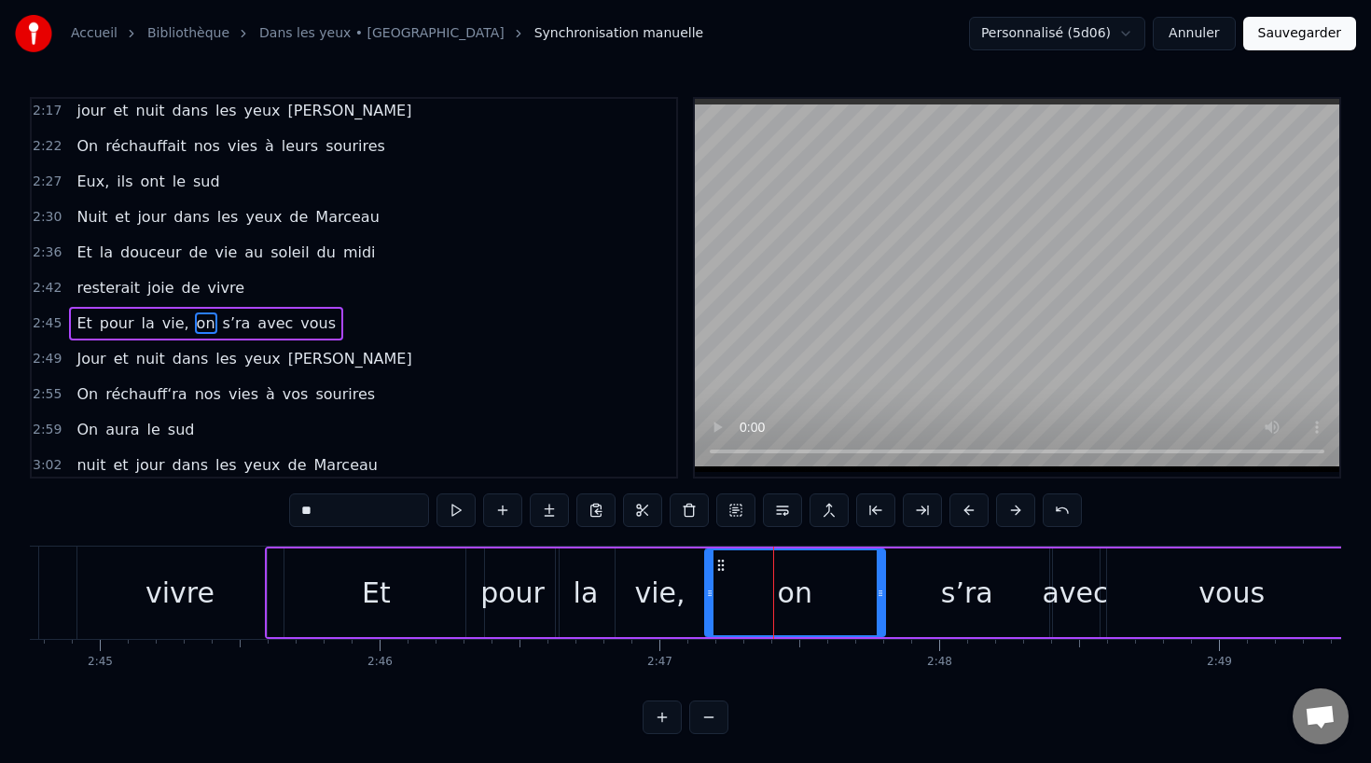
scroll to position [1033, 0]
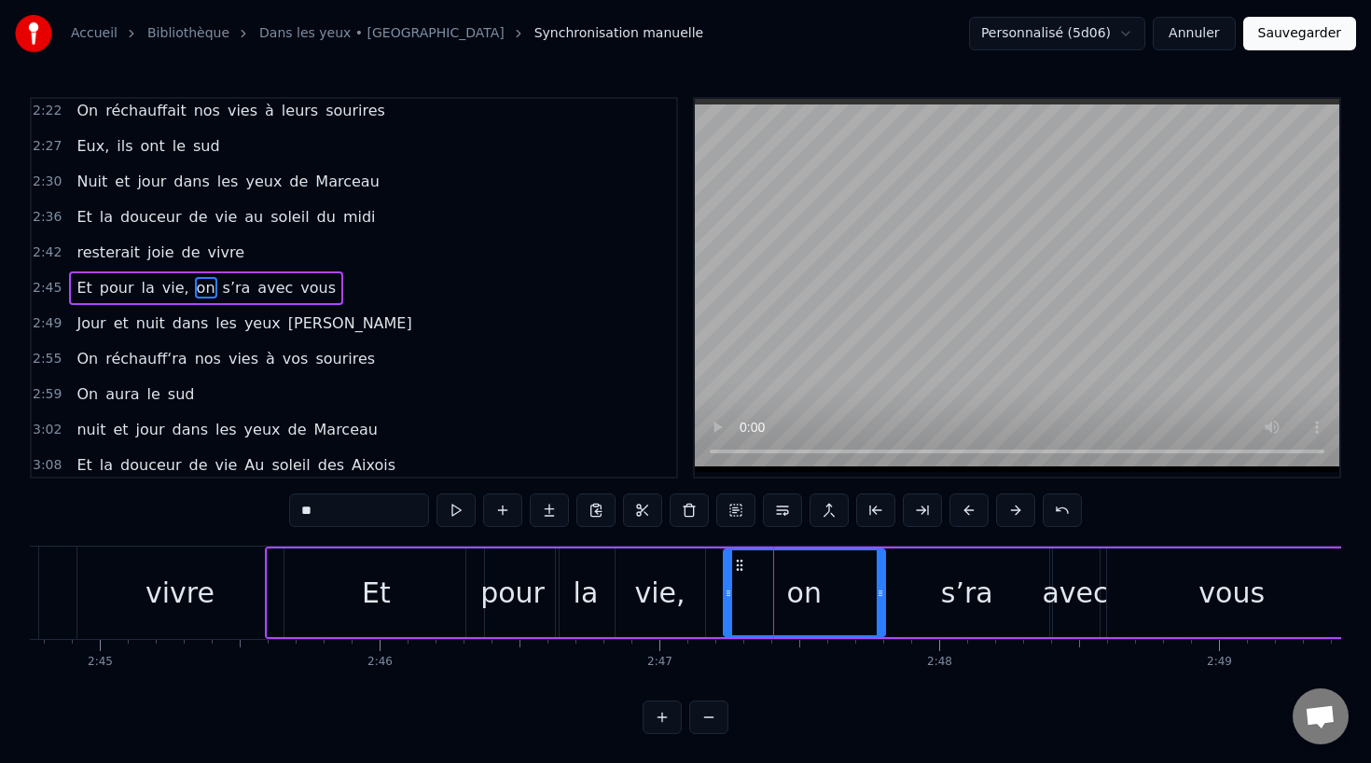
drag, startPoint x: 711, startPoint y: 592, endPoint x: 729, endPoint y: 599, distance: 19.8
click at [729, 599] on icon at bounding box center [728, 593] width 7 height 15
click at [674, 595] on div "vie," at bounding box center [659, 593] width 50 height 42
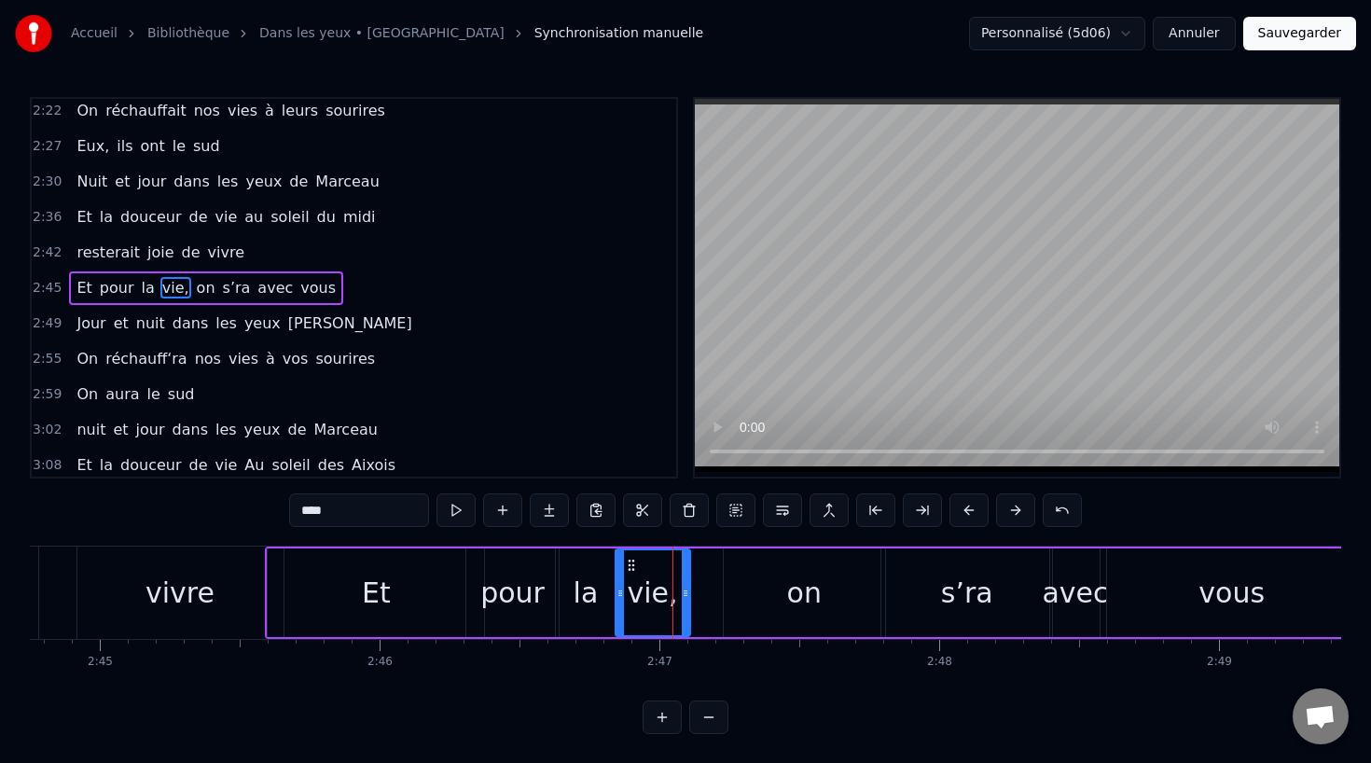
drag, startPoint x: 700, startPoint y: 593, endPoint x: 685, endPoint y: 594, distance: 14.9
click at [685, 594] on icon at bounding box center [685, 593] width 7 height 15
click at [747, 594] on div "on" at bounding box center [804, 592] width 161 height 89
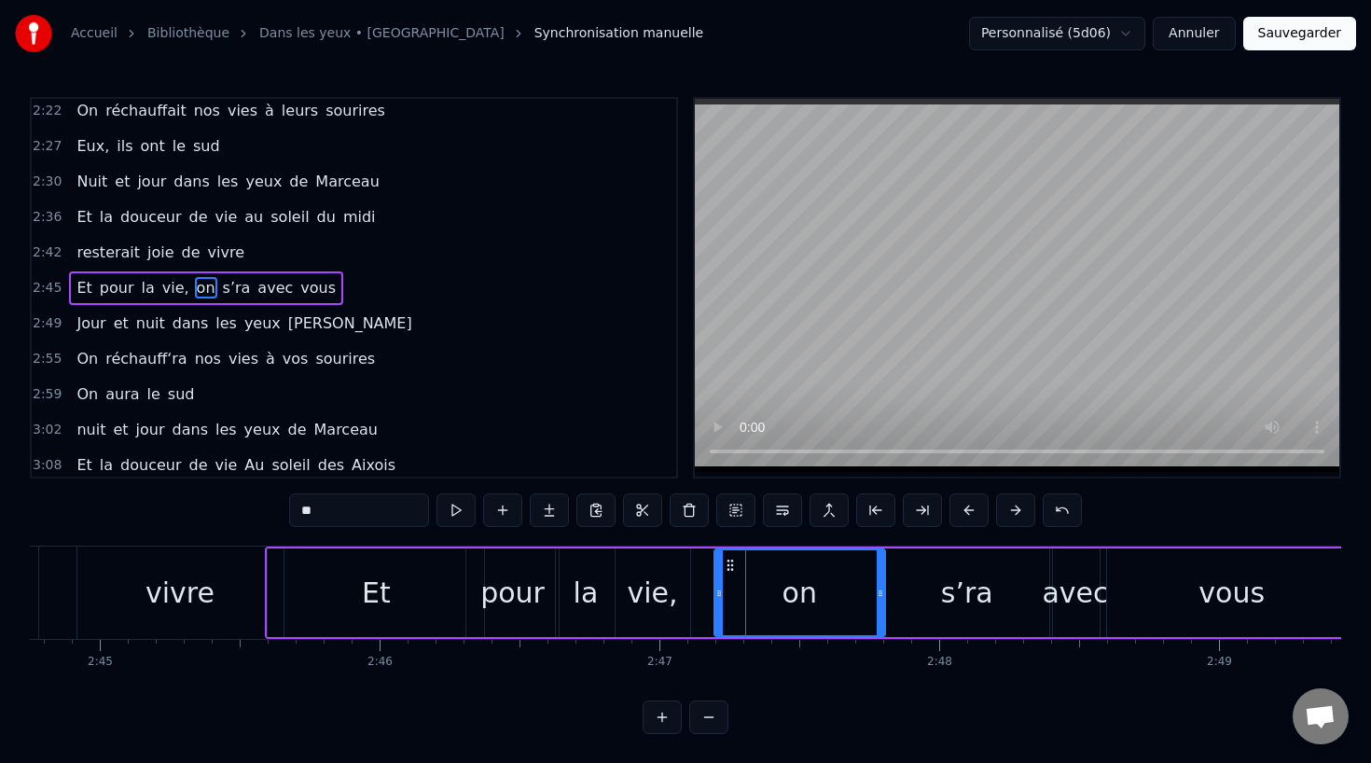
drag, startPoint x: 726, startPoint y: 591, endPoint x: 717, endPoint y: 592, distance: 9.4
click at [717, 592] on circle at bounding box center [717, 592] width 1 height 1
drag, startPoint x: 883, startPoint y: 596, endPoint x: 866, endPoint y: 598, distance: 16.9
click at [866, 598] on div "on" at bounding box center [791, 592] width 156 height 89
click at [215, 579] on div "vivre" at bounding box center [180, 592] width 206 height 92
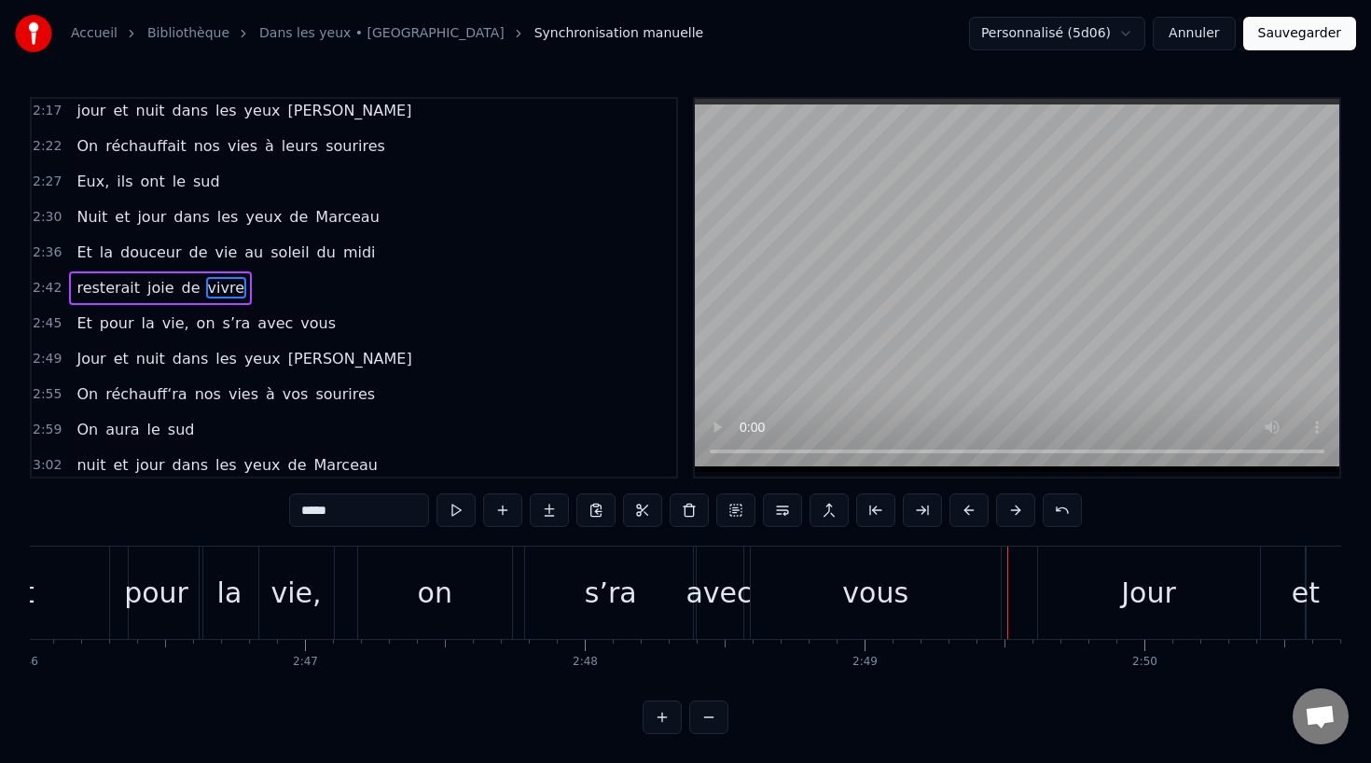
scroll to position [0, 46437]
click at [415, 625] on div "on" at bounding box center [441, 592] width 154 height 92
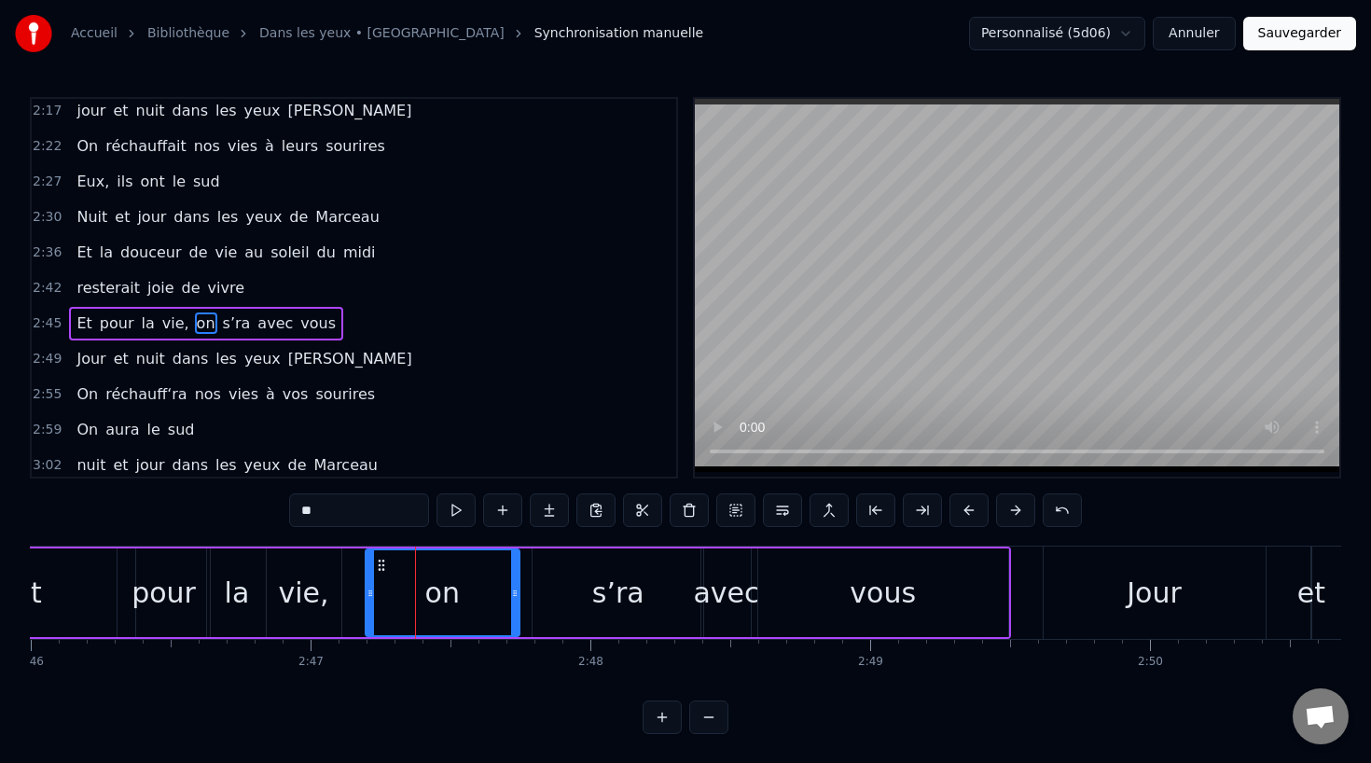
scroll to position [1033, 0]
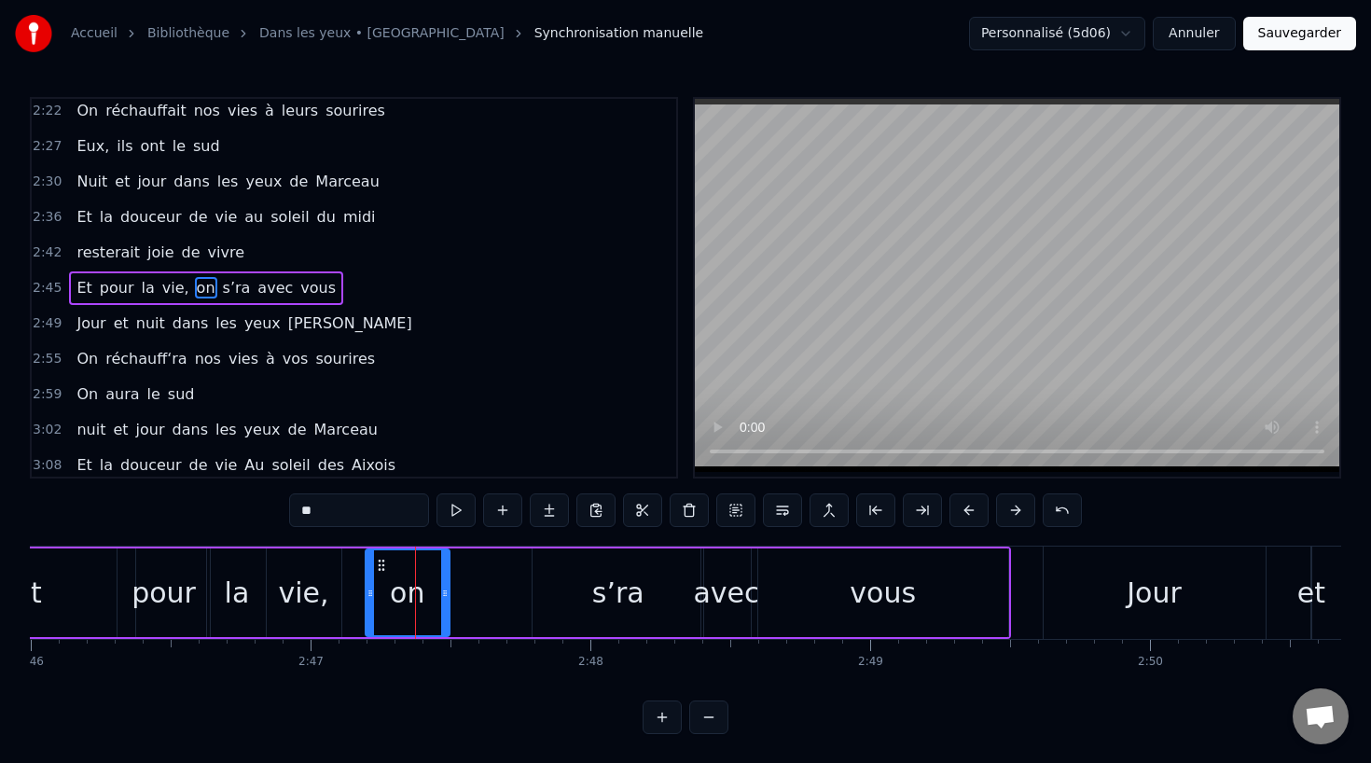
drag, startPoint x: 515, startPoint y: 597, endPoint x: 445, endPoint y: 599, distance: 70.0
click at [445, 599] on icon at bounding box center [444, 593] width 7 height 15
click at [571, 597] on div "s’ra" at bounding box center [617, 592] width 171 height 89
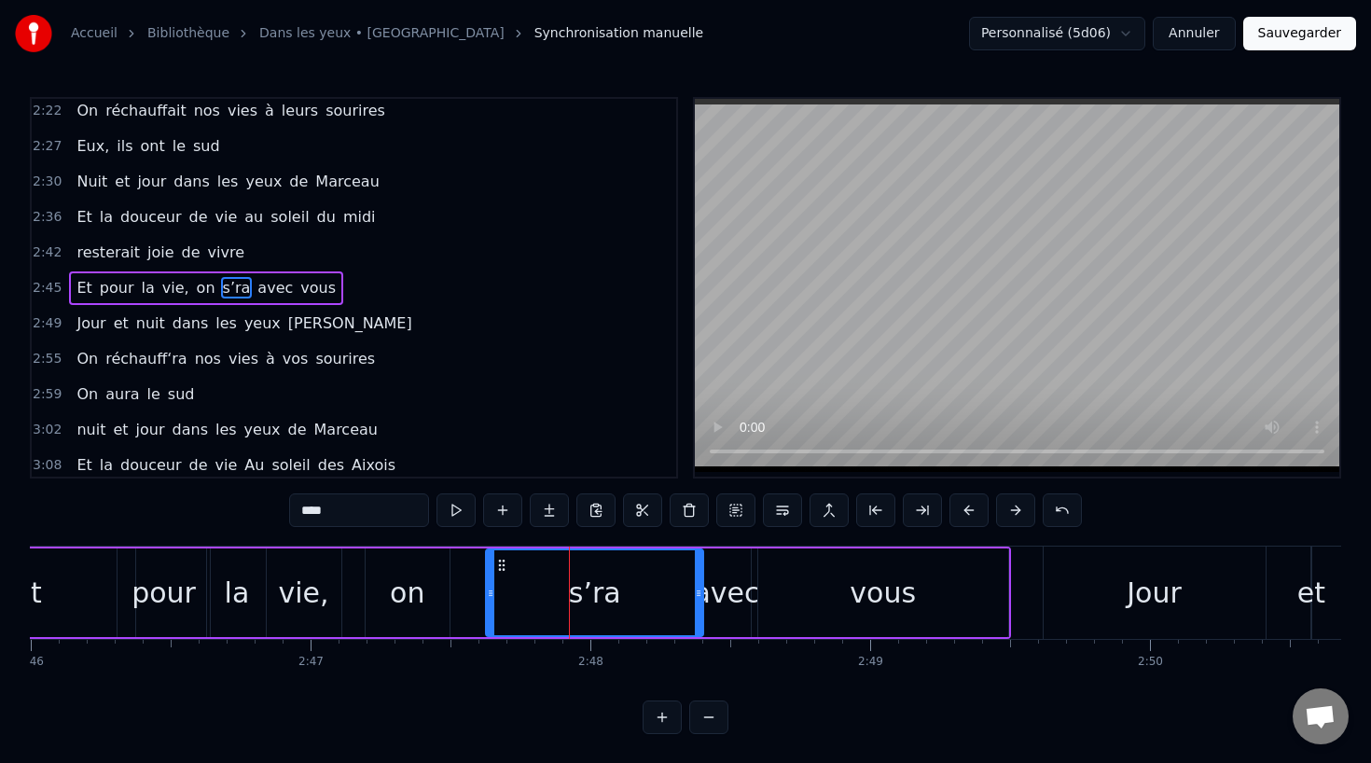
drag, startPoint x: 534, startPoint y: 592, endPoint x: 487, endPoint y: 593, distance: 47.6
click at [487, 593] on icon at bounding box center [490, 593] width 7 height 15
drag, startPoint x: 699, startPoint y: 592, endPoint x: 686, endPoint y: 592, distance: 13.1
click at [687, 592] on circle at bounding box center [687, 592] width 1 height 1
click at [719, 592] on div "avec" at bounding box center [726, 593] width 66 height 42
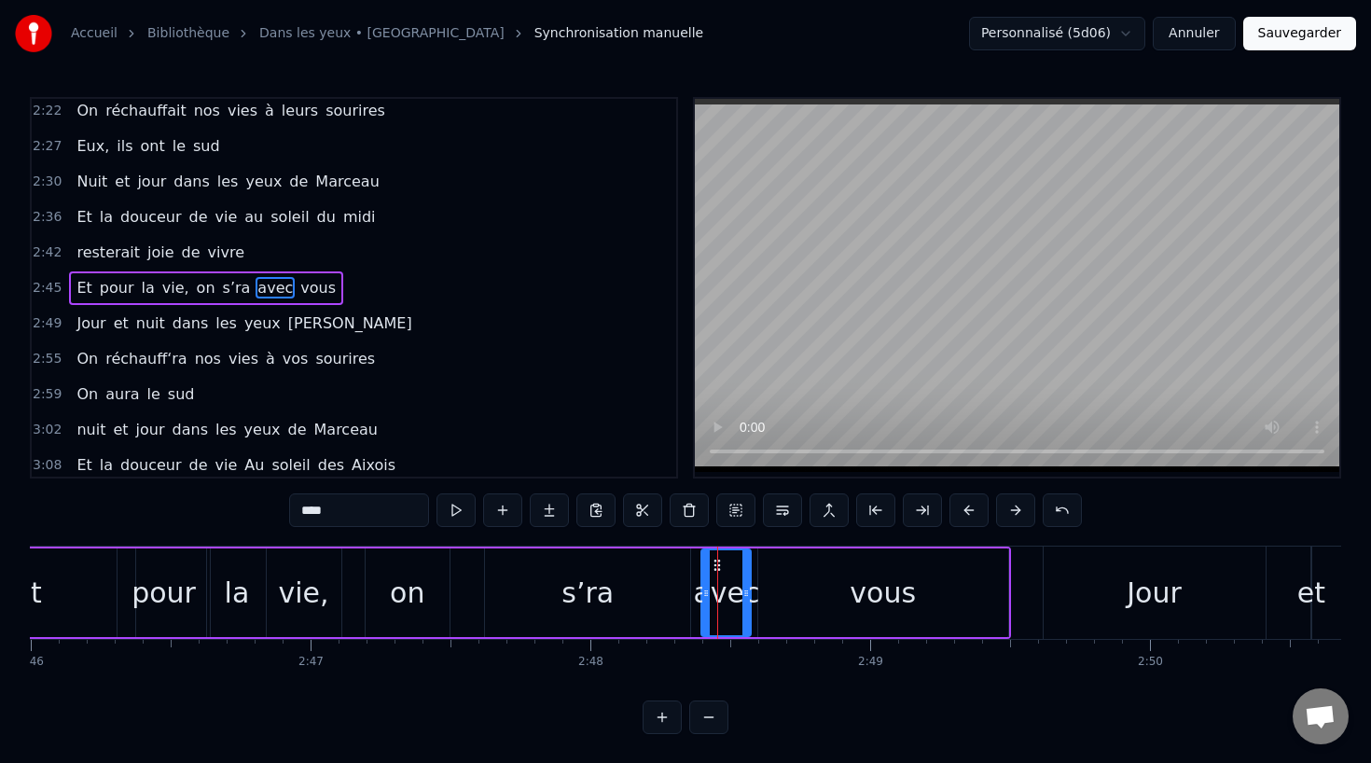
click at [862, 601] on div "vous" at bounding box center [882, 593] width 66 height 42
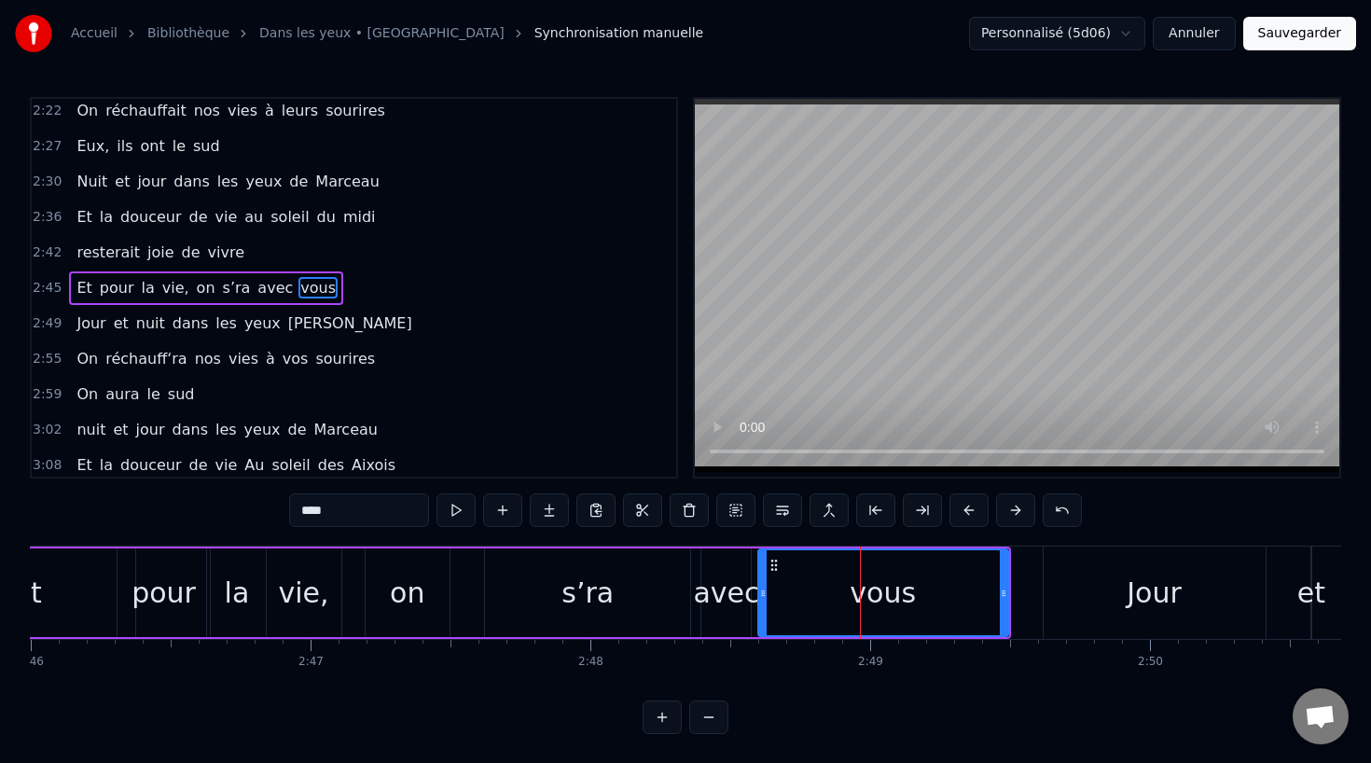
click at [741, 596] on div "avec" at bounding box center [726, 593] width 66 height 42
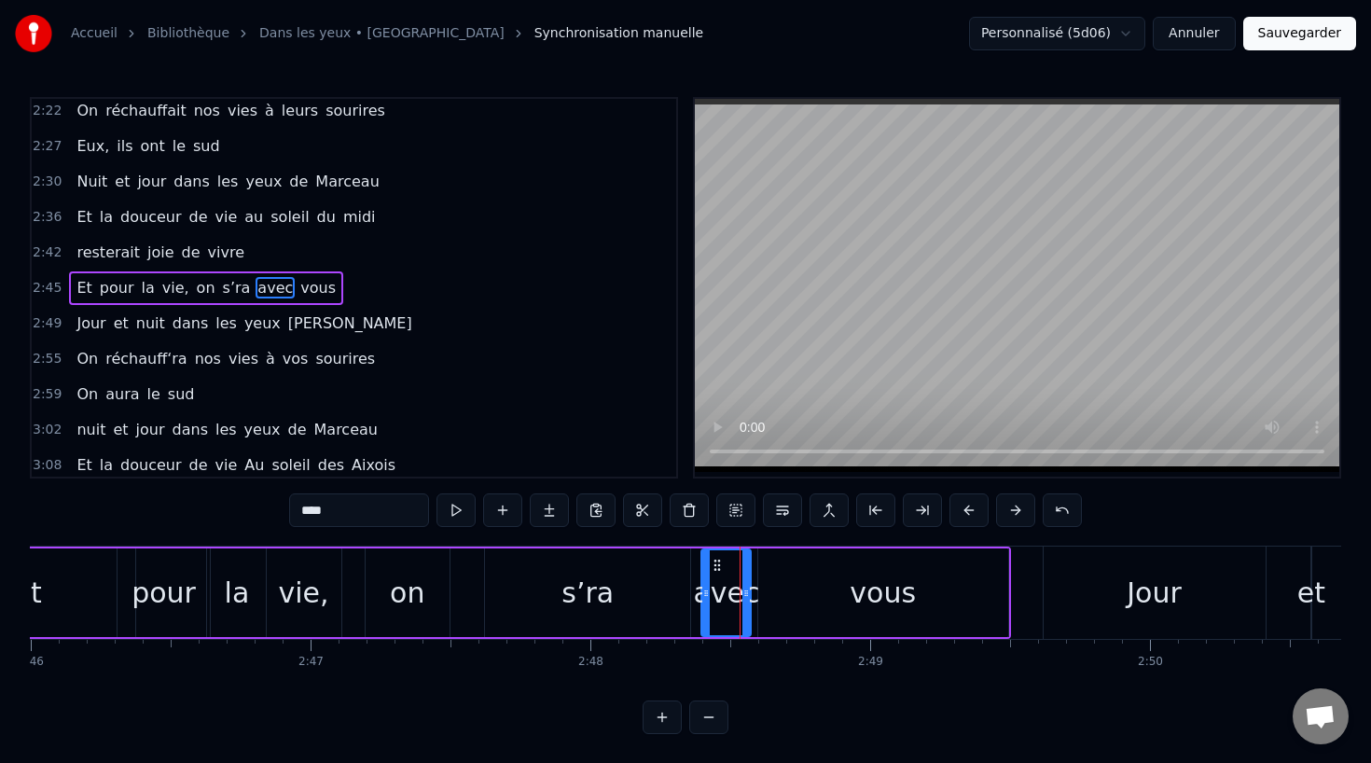
click at [649, 583] on div "s’ra" at bounding box center [587, 592] width 205 height 89
type input "****"
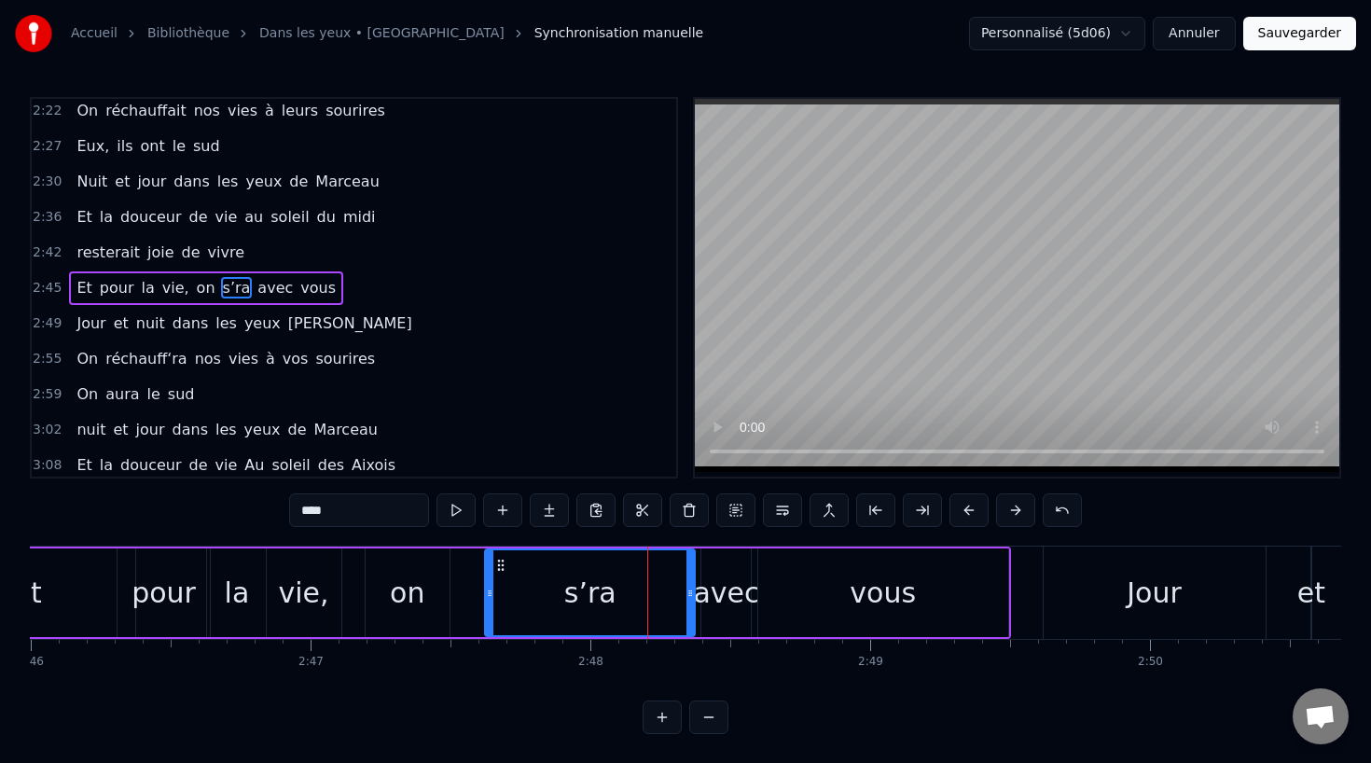
click at [693, 593] on icon at bounding box center [689, 593] width 7 height 15
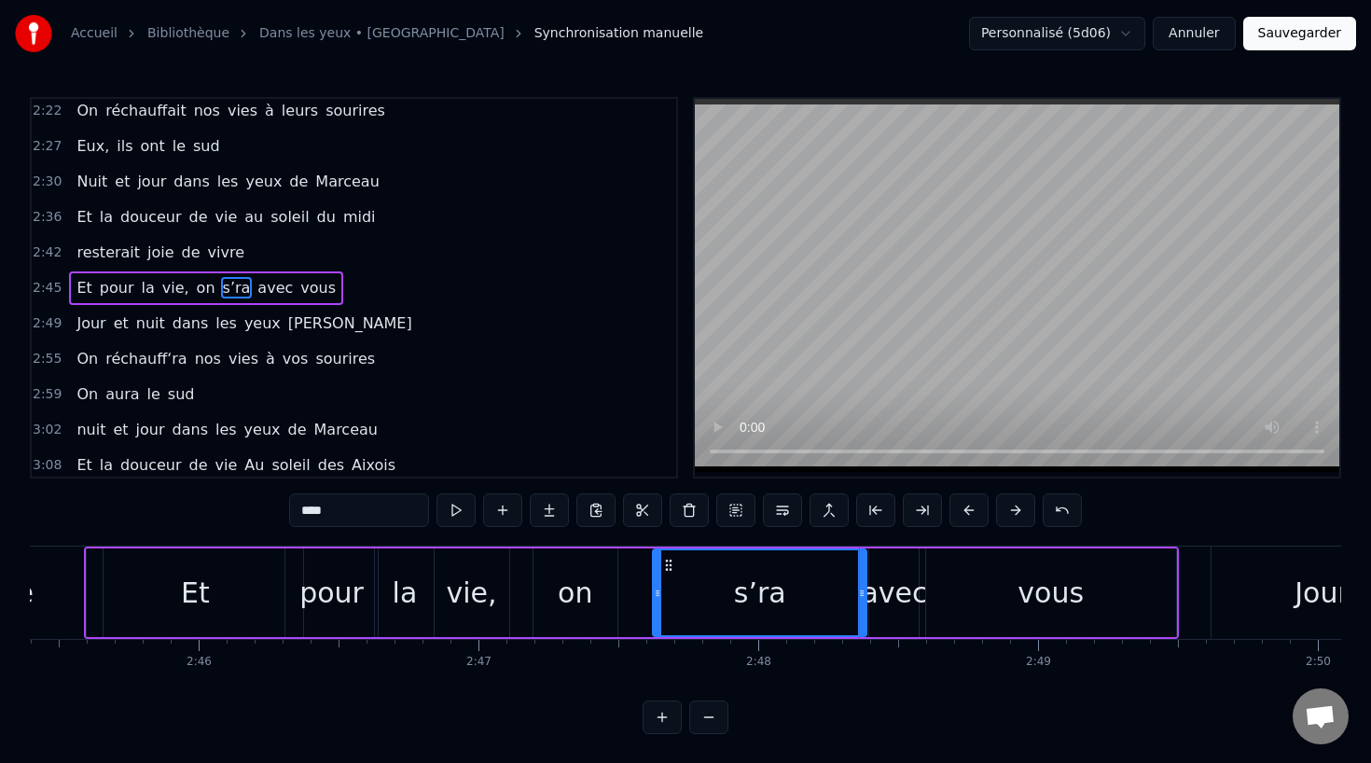
scroll to position [0, 46227]
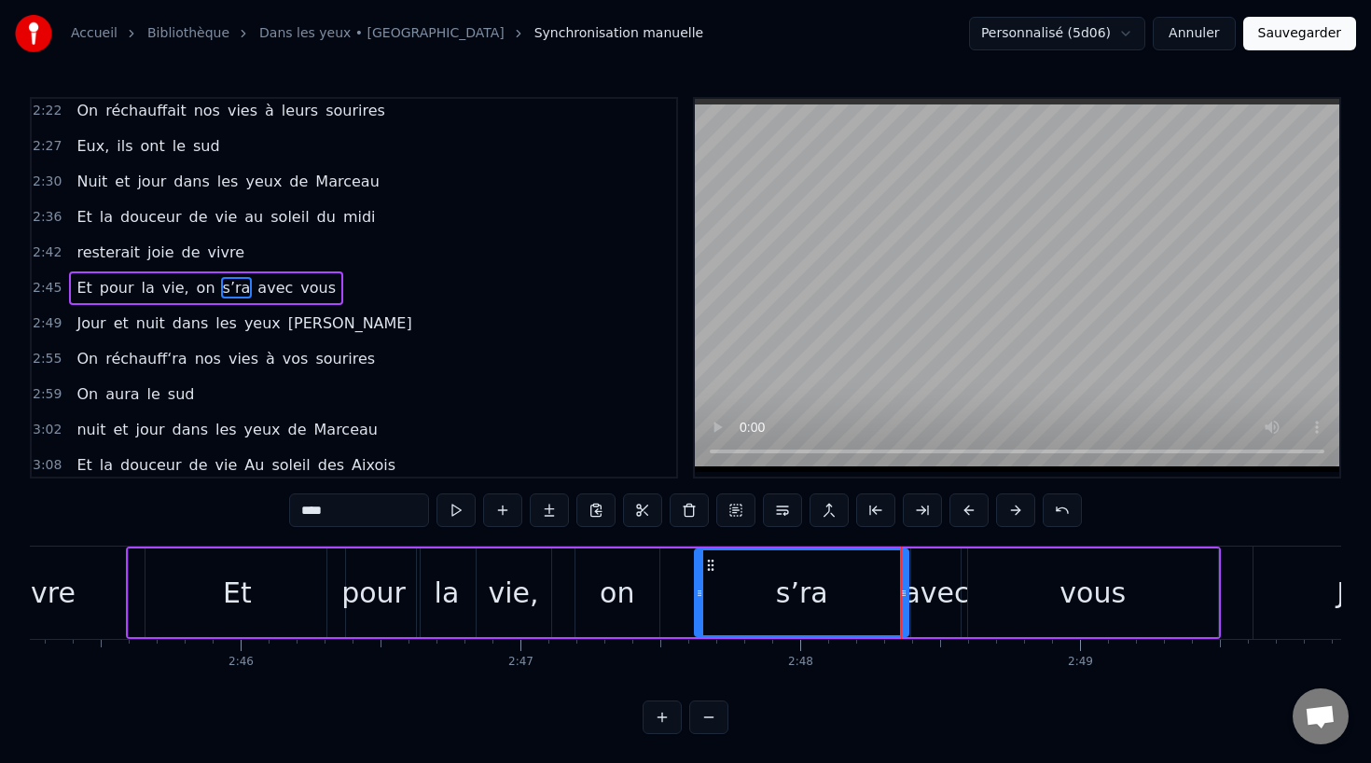
click at [901, 590] on div at bounding box center [901, 592] width 1 height 92
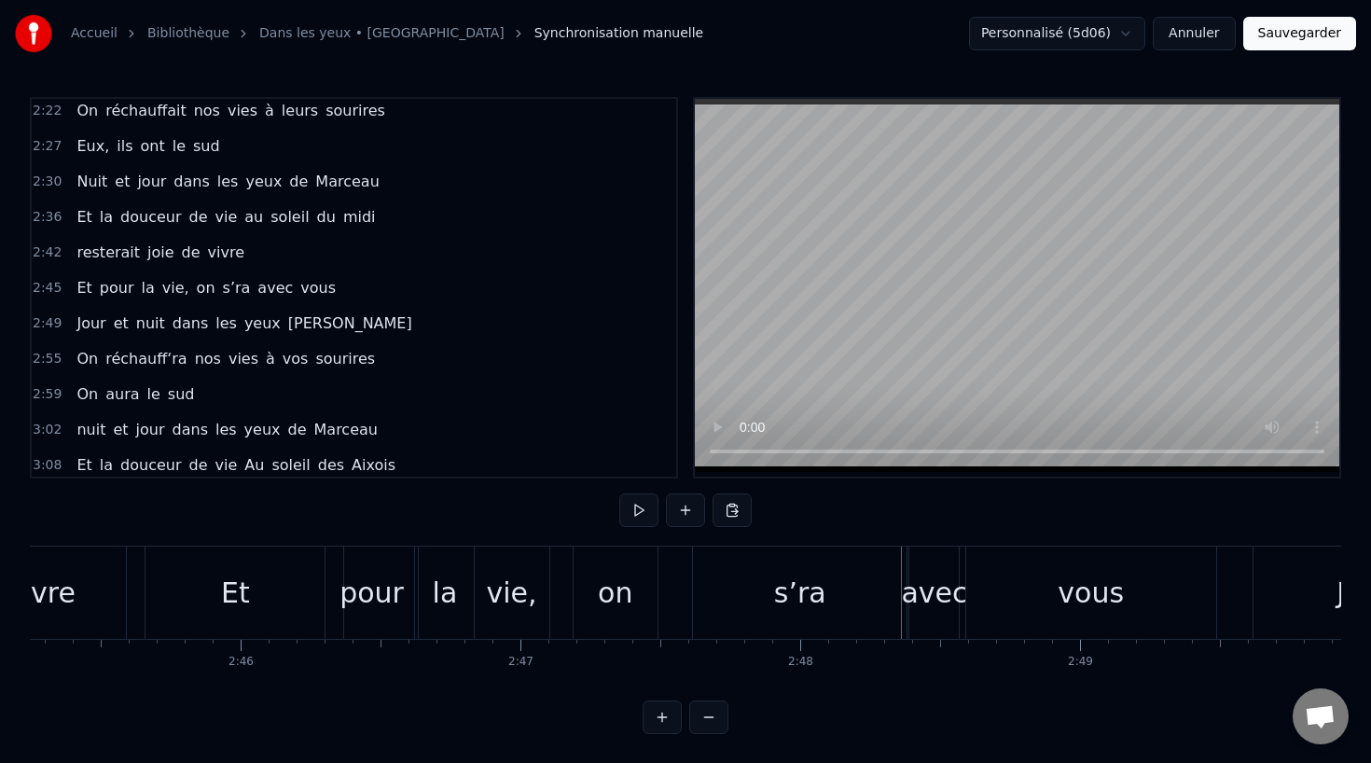
click at [886, 593] on div "s’ra" at bounding box center [800, 592] width 214 height 92
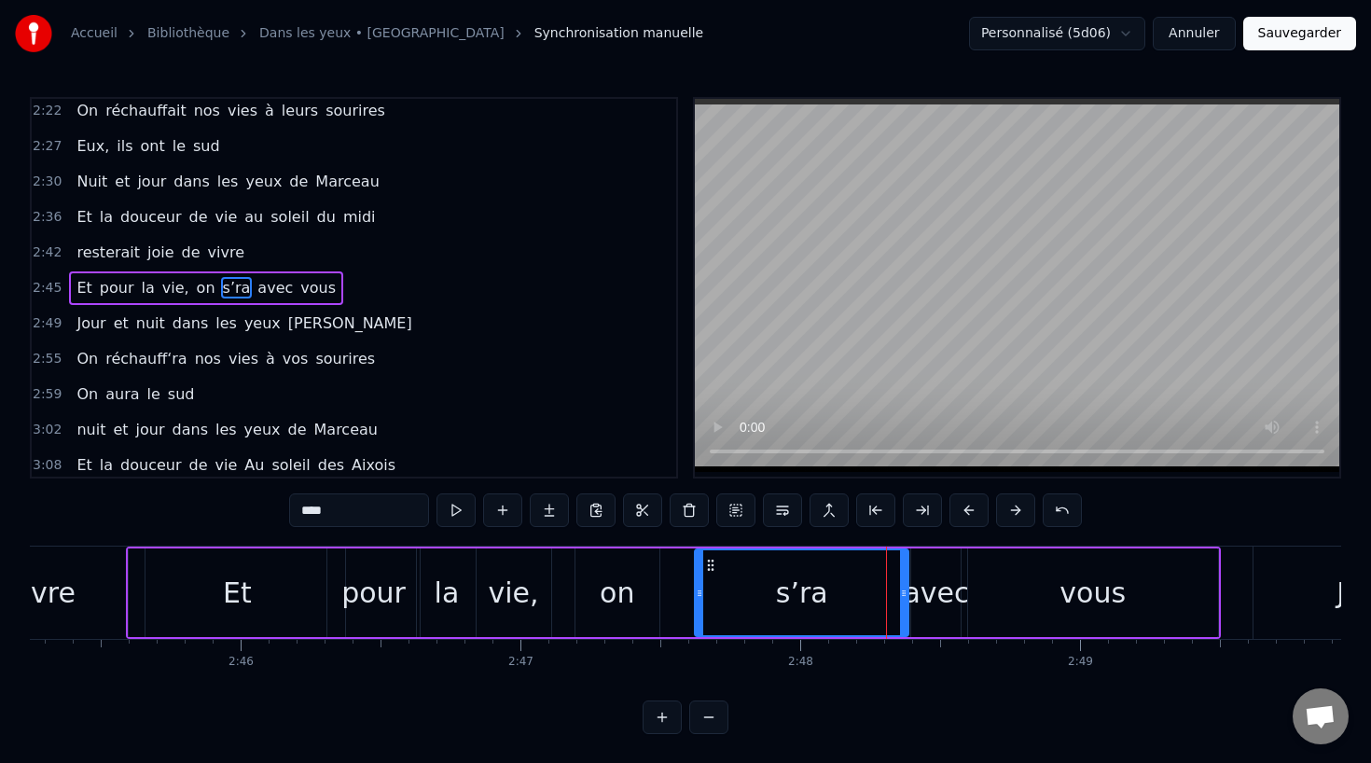
click at [936, 593] on div "avec" at bounding box center [936, 593] width 66 height 42
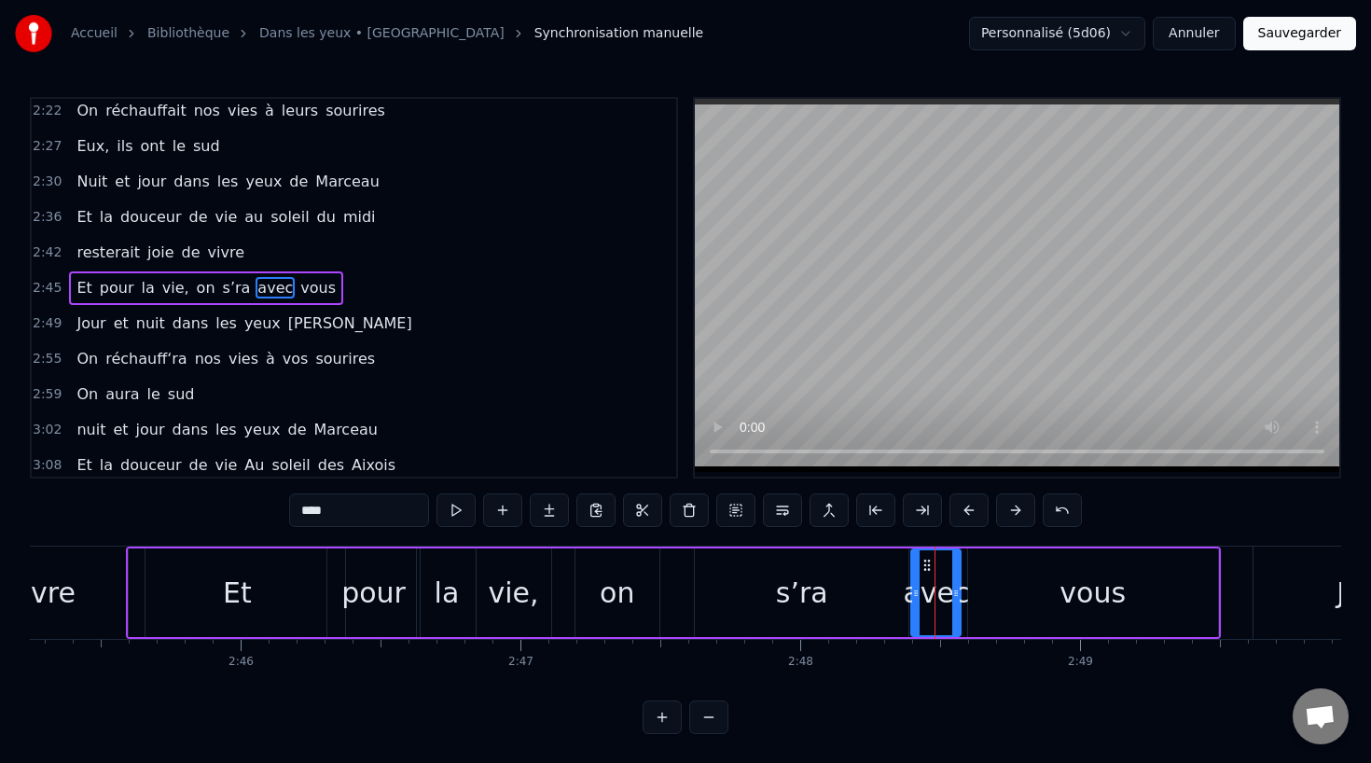
click at [952, 593] on icon at bounding box center [955, 593] width 7 height 15
click at [1016, 593] on div "vous" at bounding box center [1093, 592] width 250 height 89
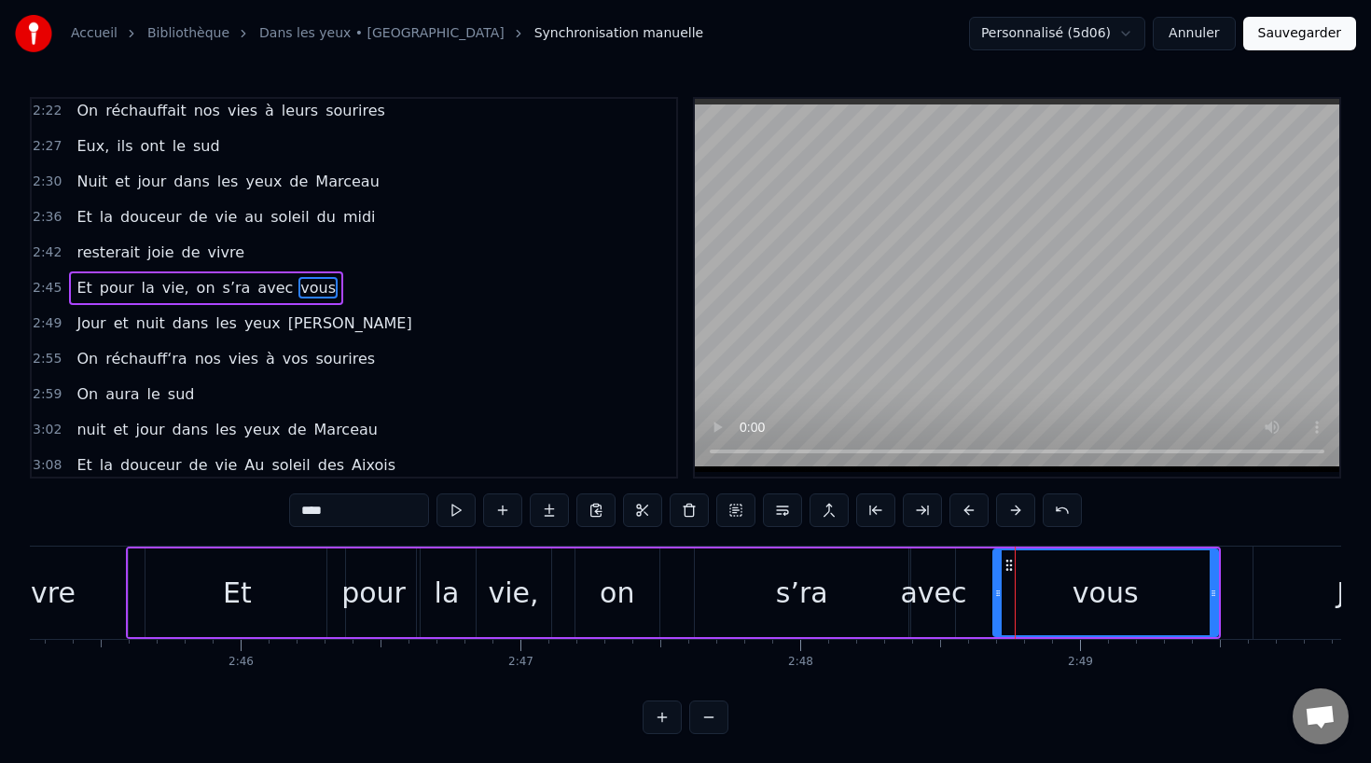
drag, startPoint x: 972, startPoint y: 593, endPoint x: 997, endPoint y: 596, distance: 25.3
click at [997, 596] on icon at bounding box center [997, 593] width 7 height 15
click at [944, 596] on div "avec" at bounding box center [933, 593] width 66 height 42
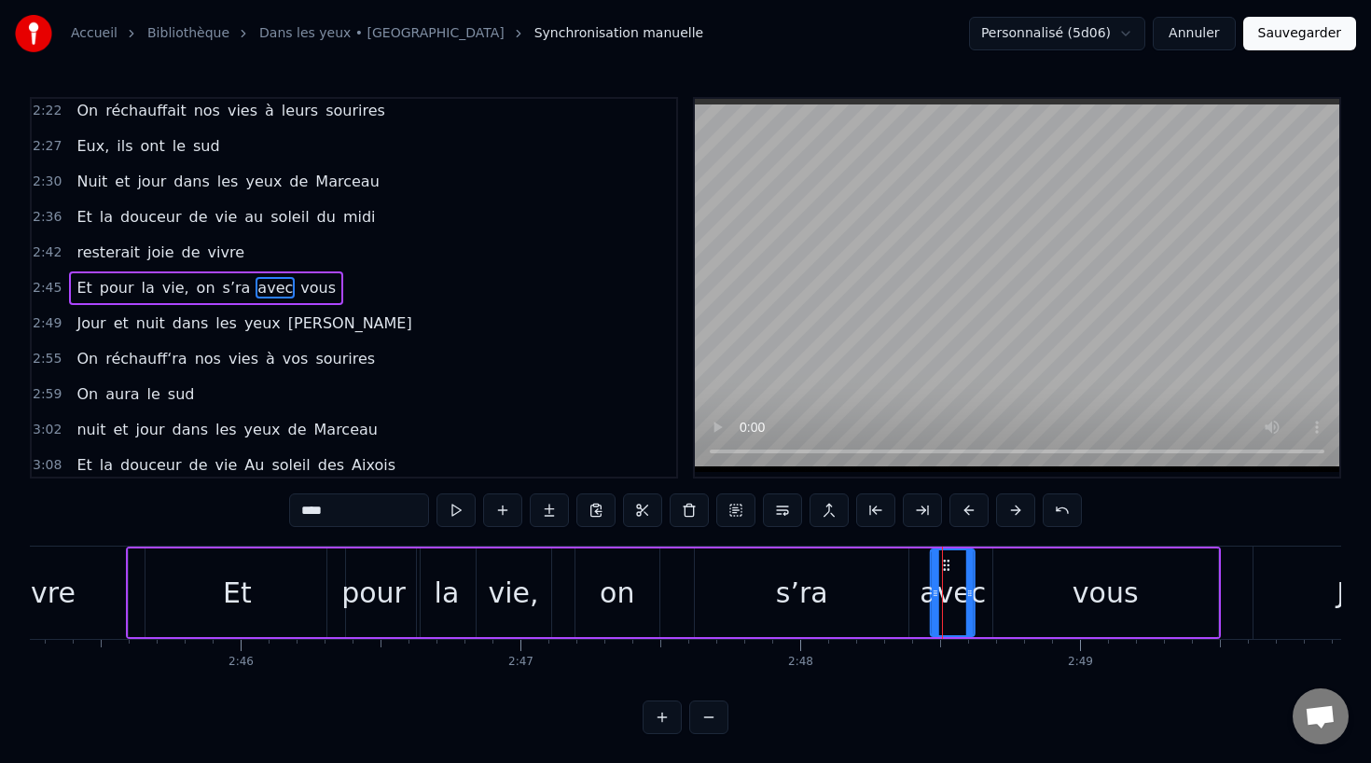
drag, startPoint x: 926, startPoint y: 559, endPoint x: 946, endPoint y: 561, distance: 19.7
click at [946, 561] on circle at bounding box center [945, 560] width 1 height 1
click at [928, 593] on icon at bounding box center [930, 593] width 7 height 15
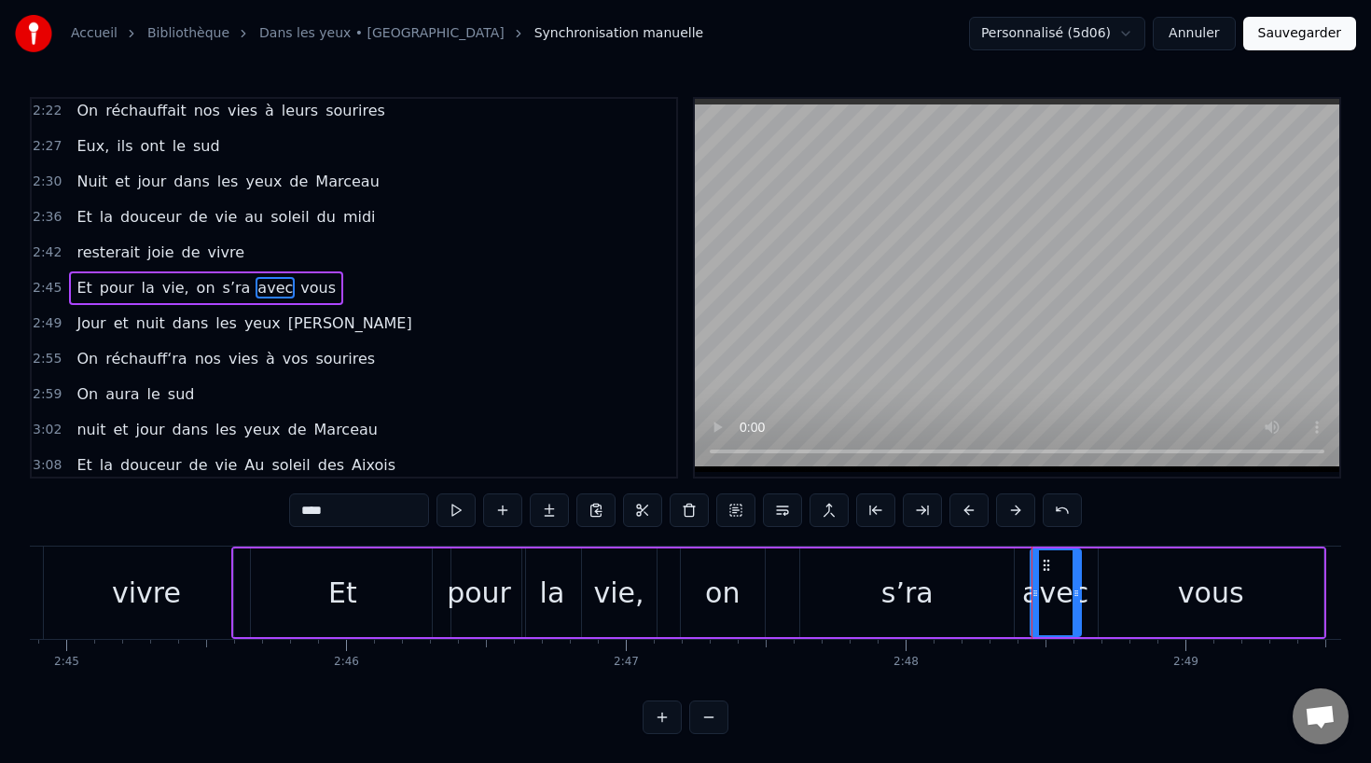
scroll to position [0, 46113]
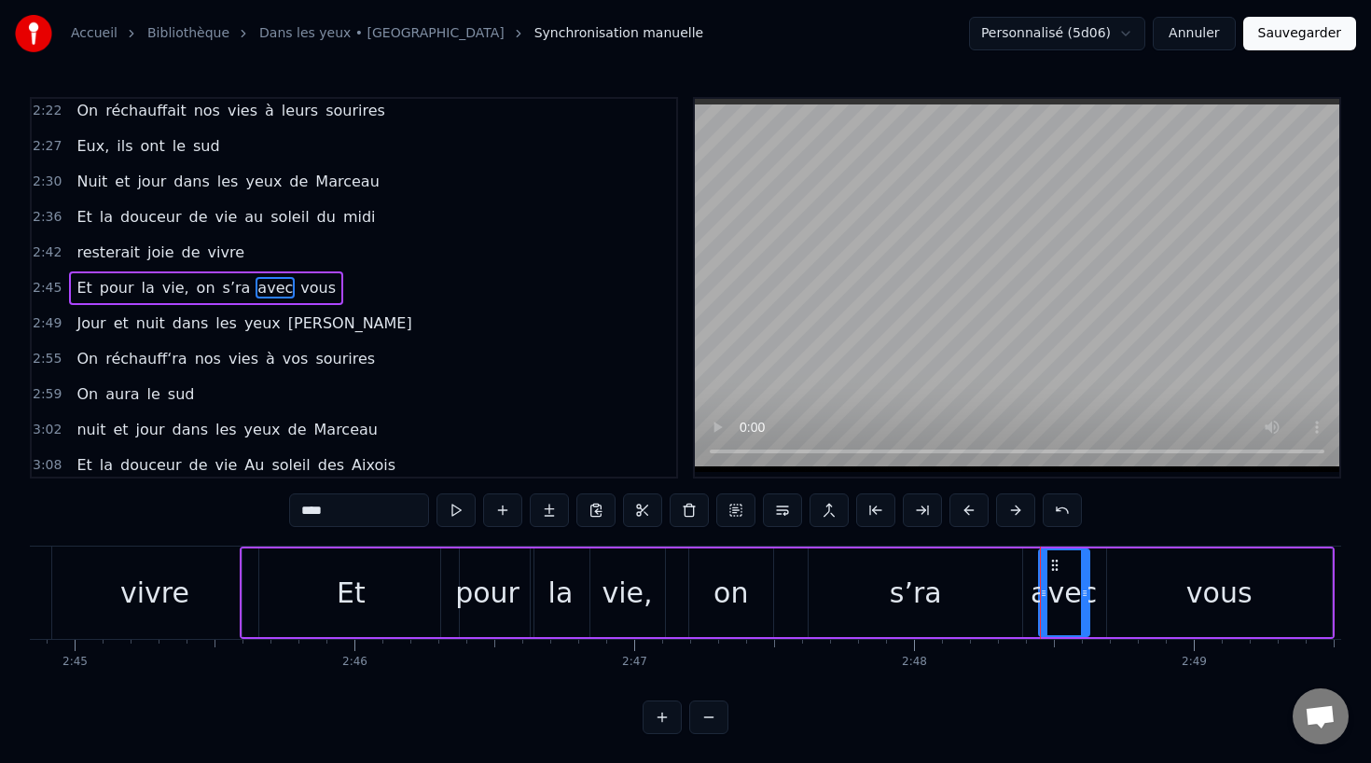
click at [634, 591] on div "vie," at bounding box center [626, 593] width 50 height 42
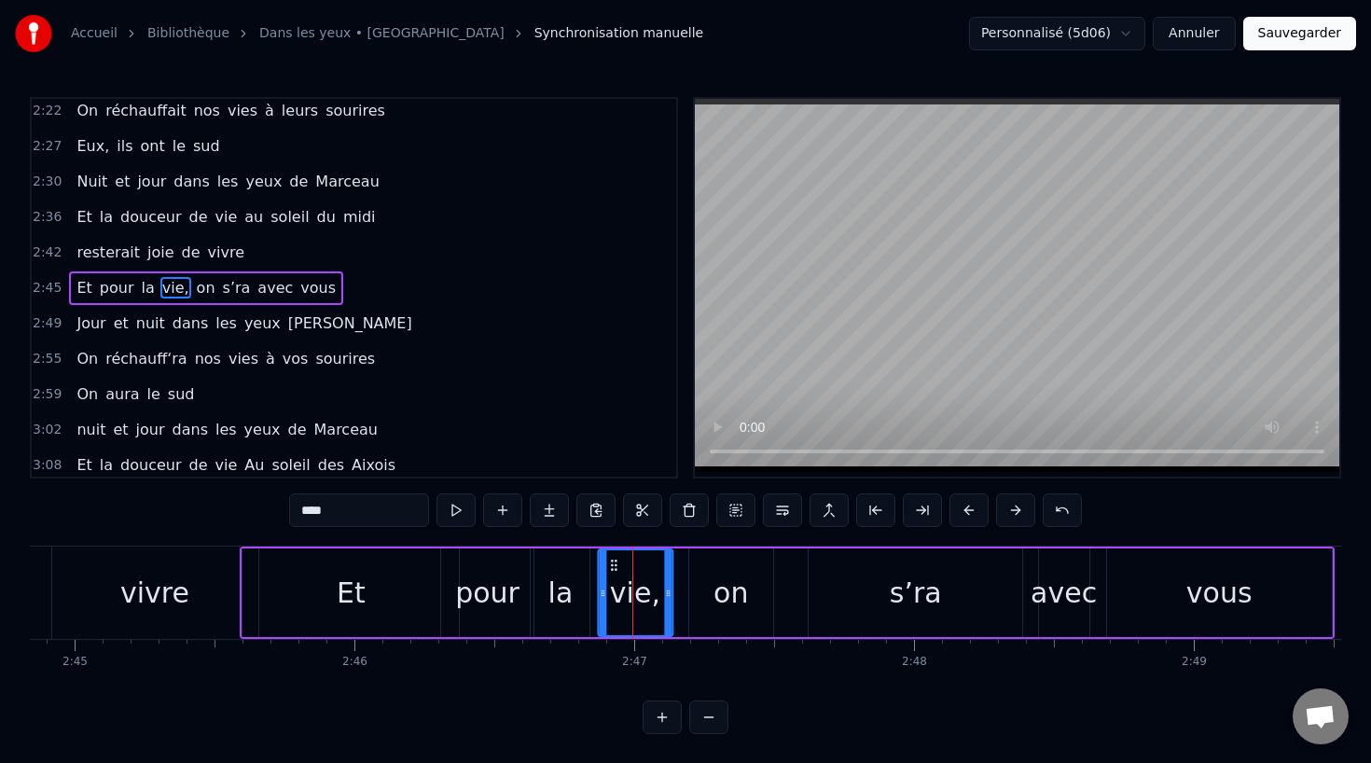
click at [612, 564] on circle at bounding box center [611, 564] width 1 height 1
click at [549, 591] on div "la" at bounding box center [560, 592] width 59 height 89
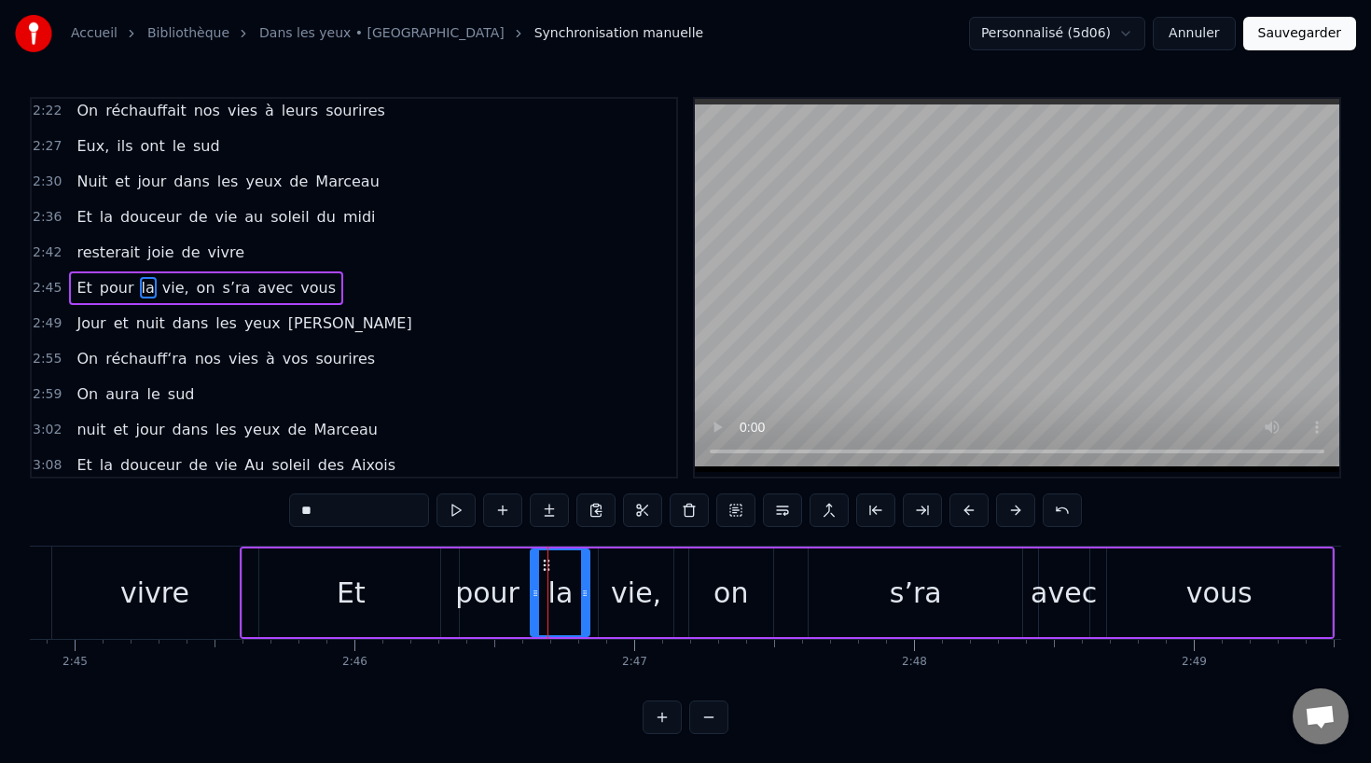
click at [539, 604] on div "la" at bounding box center [560, 592] width 57 height 85
click at [446, 603] on div "pour" at bounding box center [487, 592] width 92 height 89
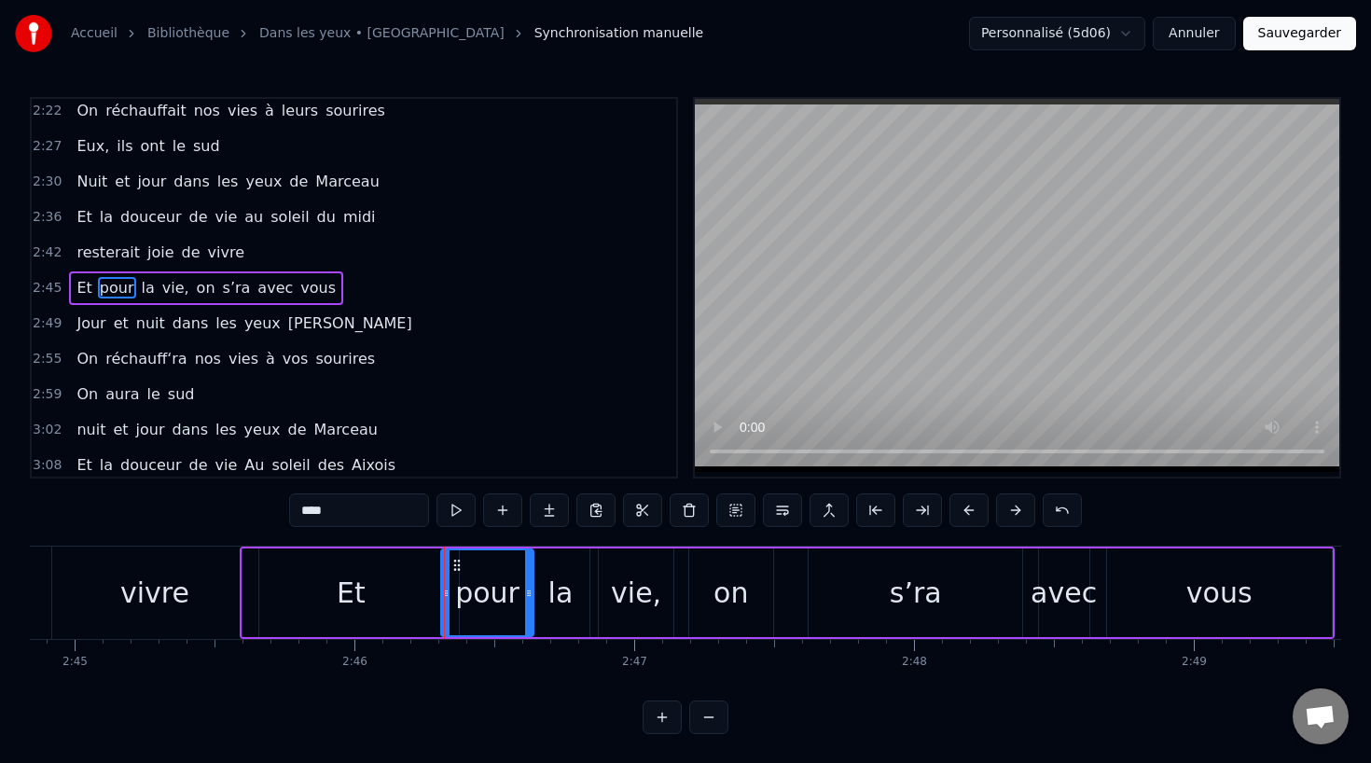
click at [366, 601] on div "Et" at bounding box center [350, 592] width 216 height 89
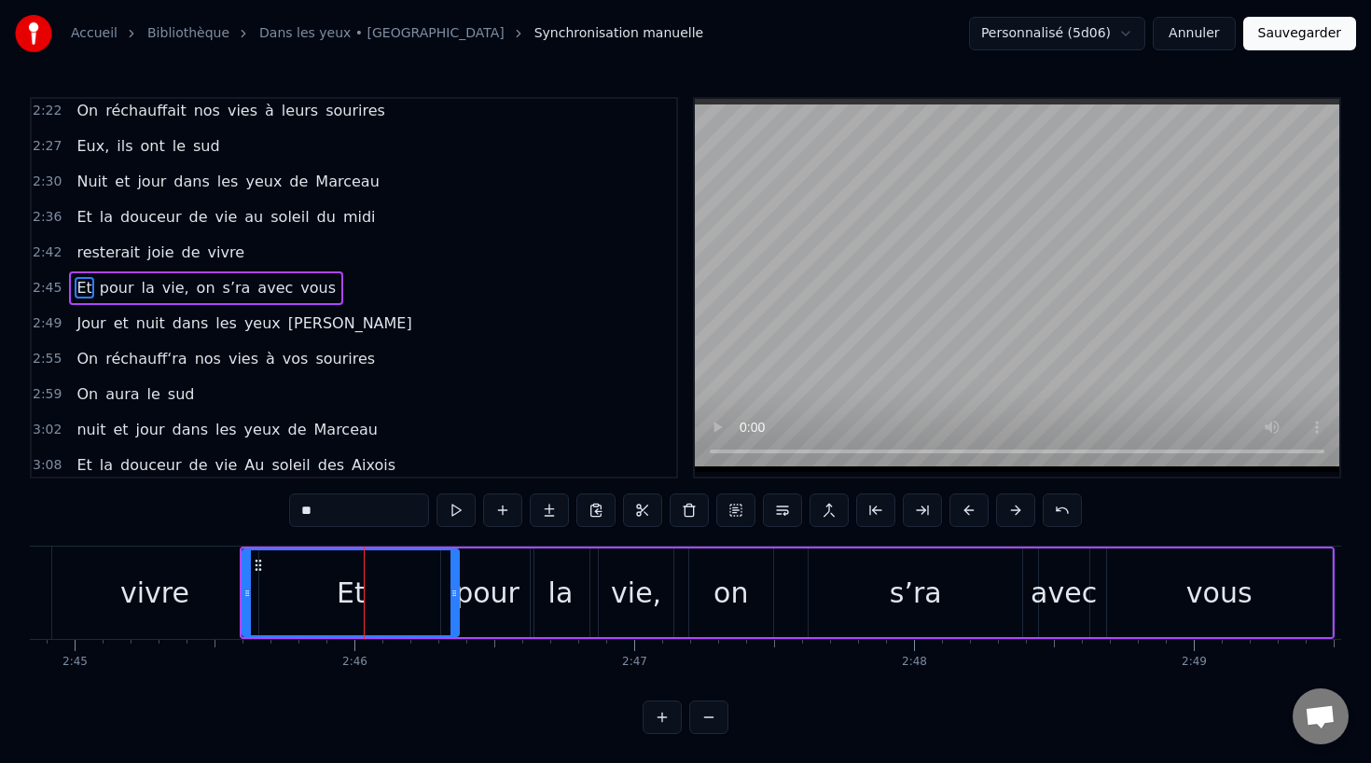
click at [492, 600] on div "pour" at bounding box center [487, 593] width 64 height 42
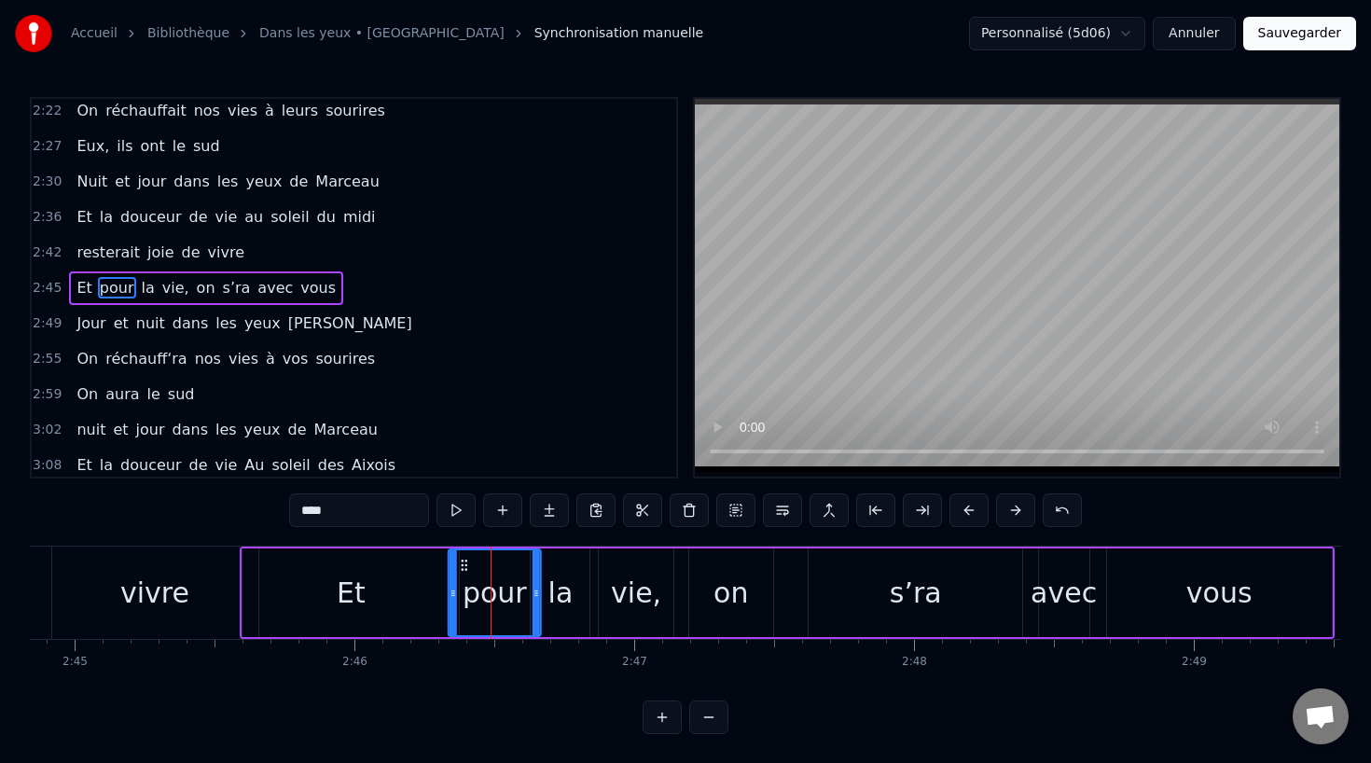
click at [466, 560] on circle at bounding box center [465, 560] width 1 height 1
click at [600, 598] on div "vie," at bounding box center [636, 592] width 75 height 89
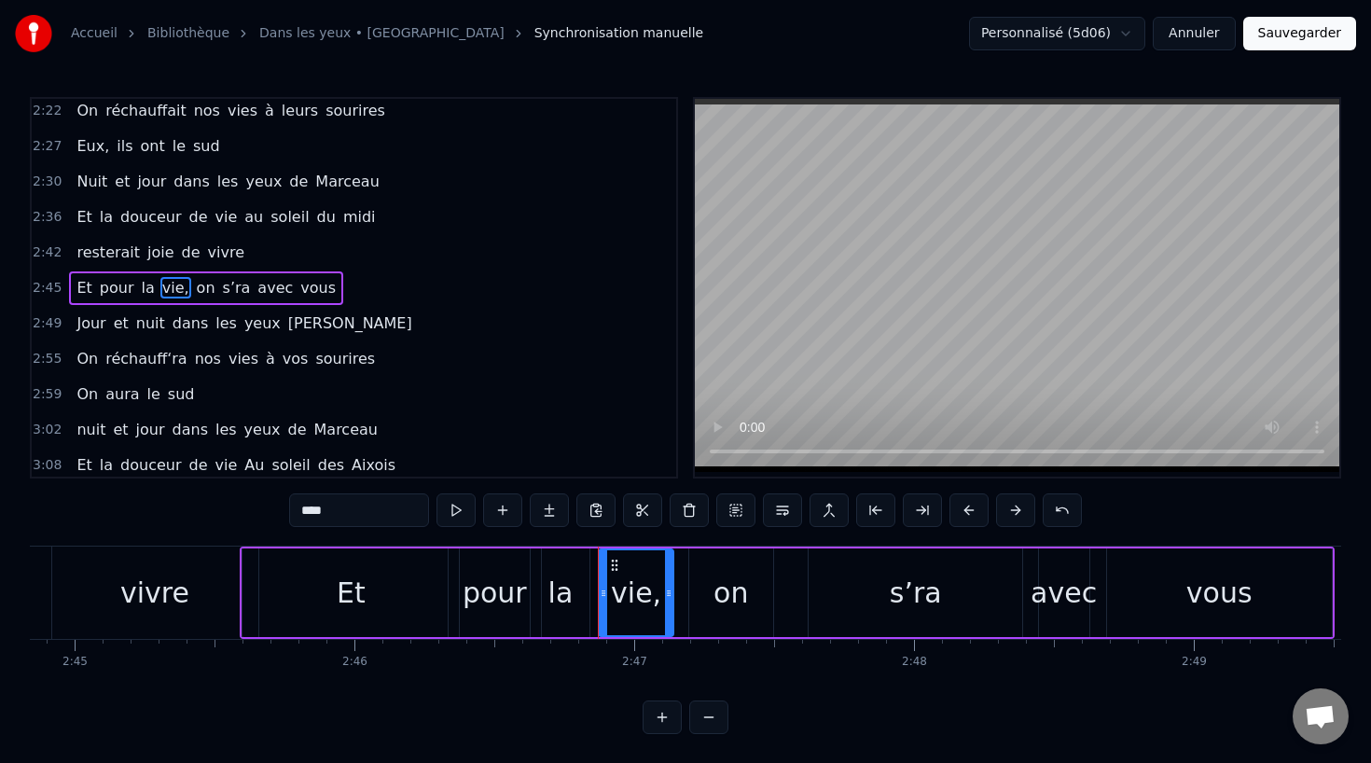
click at [508, 589] on div "pour" at bounding box center [495, 593] width 64 height 42
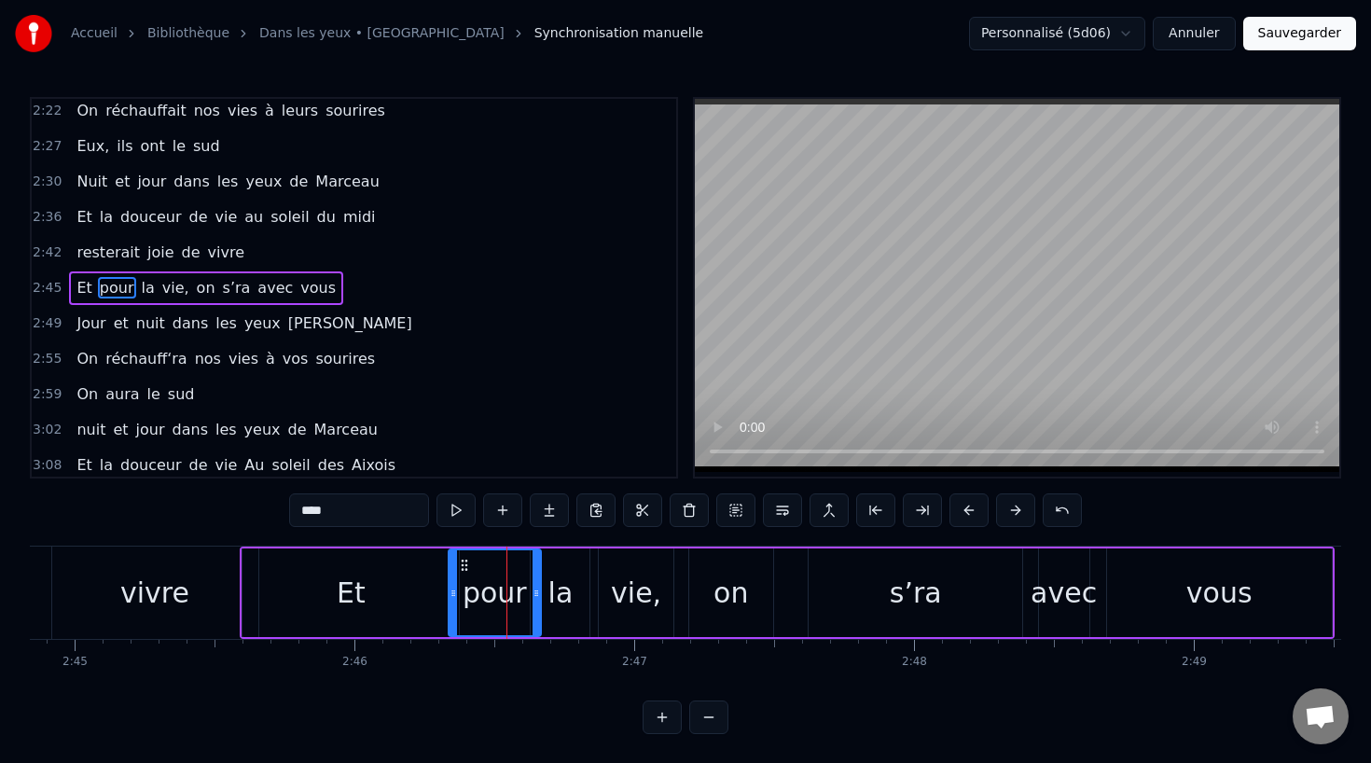
click at [625, 590] on div "vie," at bounding box center [636, 593] width 50 height 42
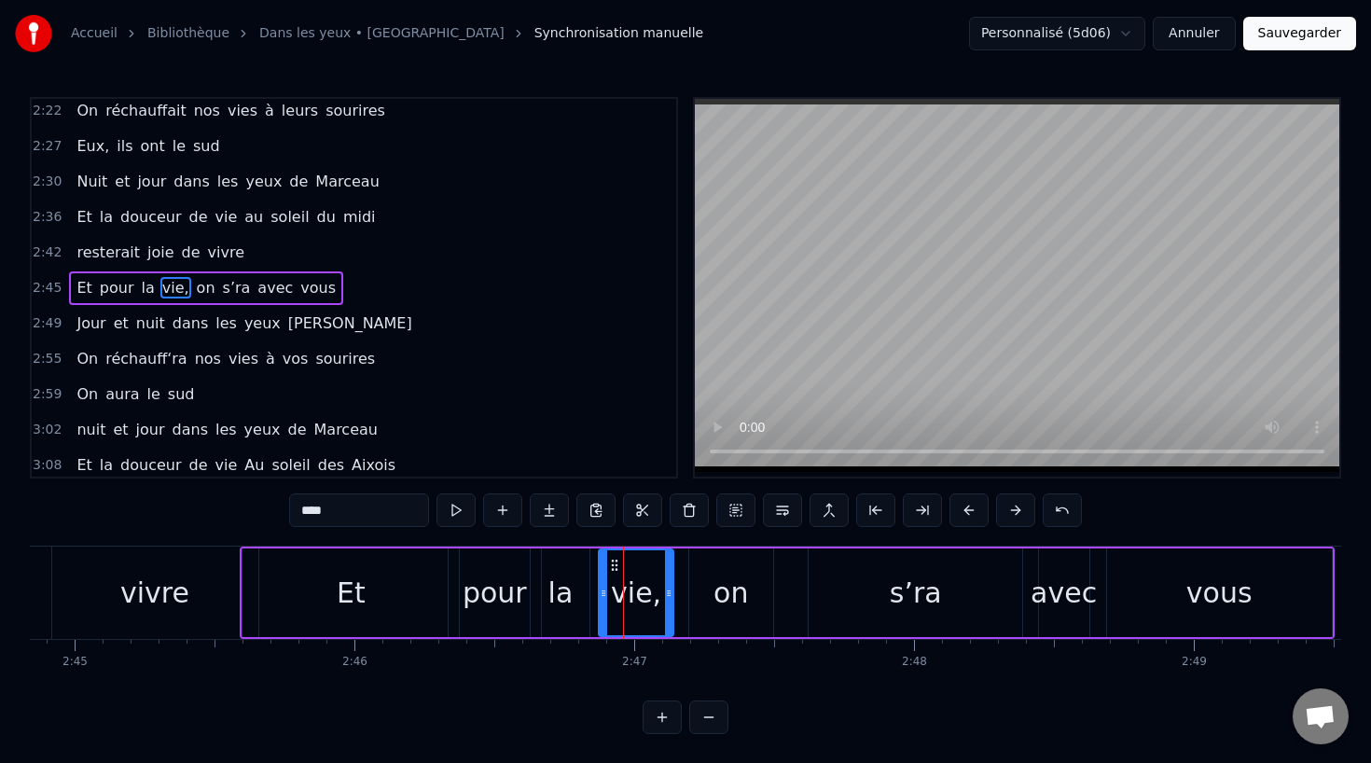
click at [553, 580] on div "la" at bounding box center [560, 593] width 25 height 42
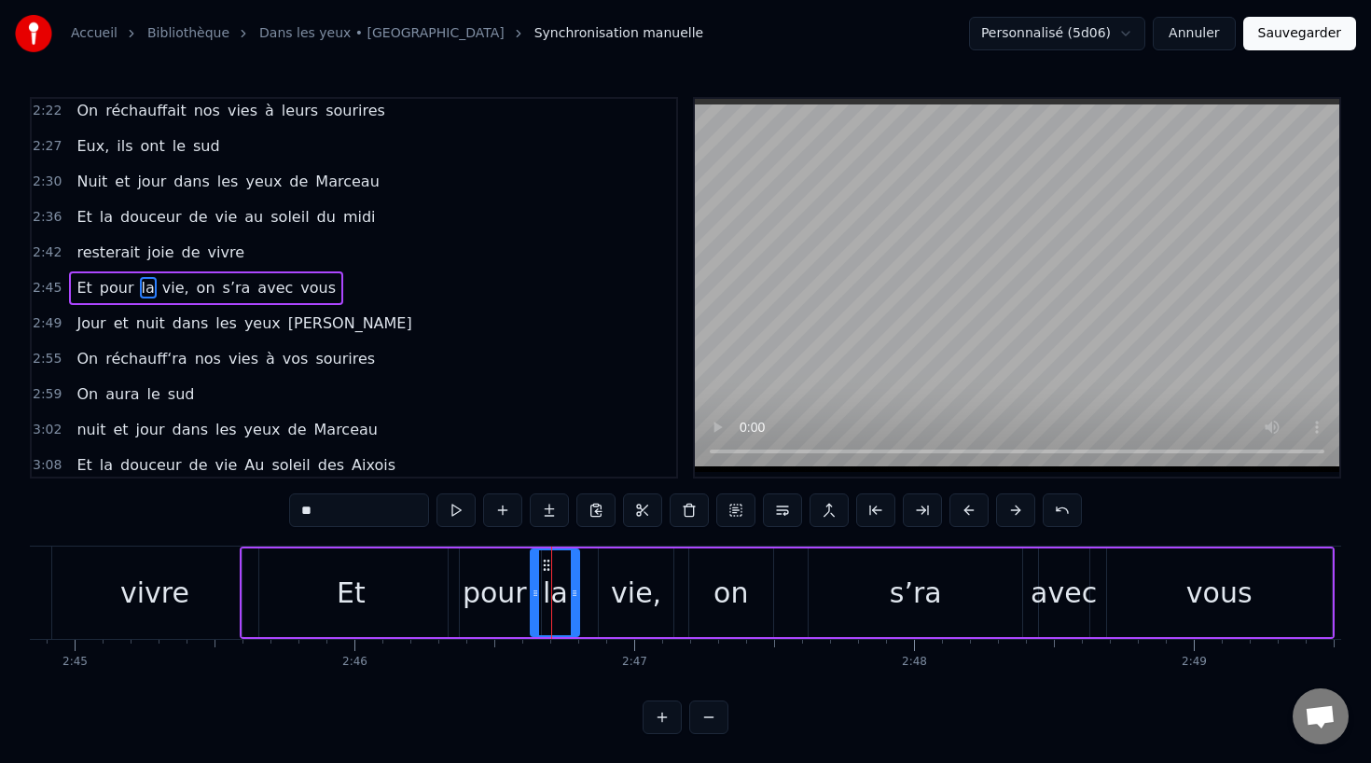
drag, startPoint x: 587, startPoint y: 593, endPoint x: 576, endPoint y: 593, distance: 10.3
click at [575, 593] on icon at bounding box center [574, 593] width 7 height 15
click at [628, 592] on div "vie," at bounding box center [636, 593] width 50 height 42
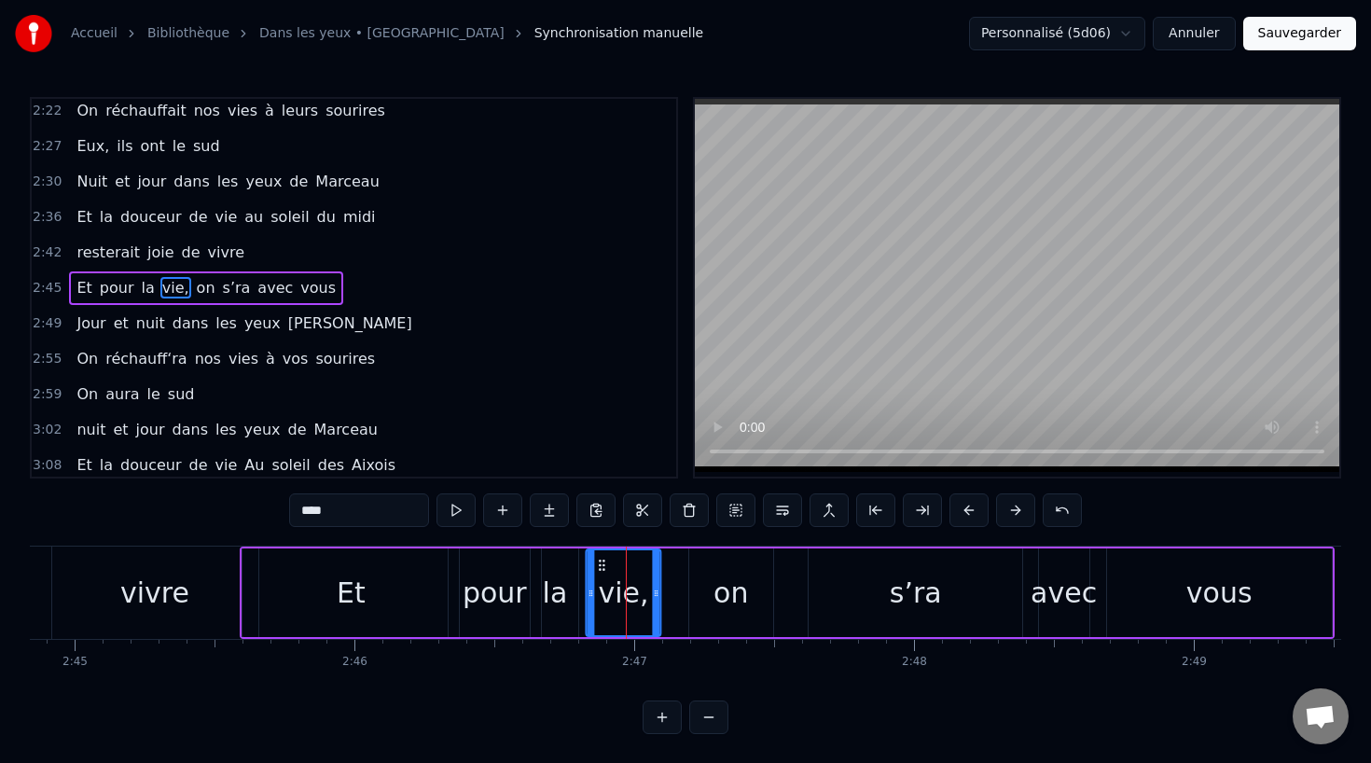
drag, startPoint x: 611, startPoint y: 560, endPoint x: 598, endPoint y: 561, distance: 13.1
click at [598, 561] on icon at bounding box center [601, 565] width 15 height 15
click at [690, 599] on div "on" at bounding box center [731, 592] width 84 height 89
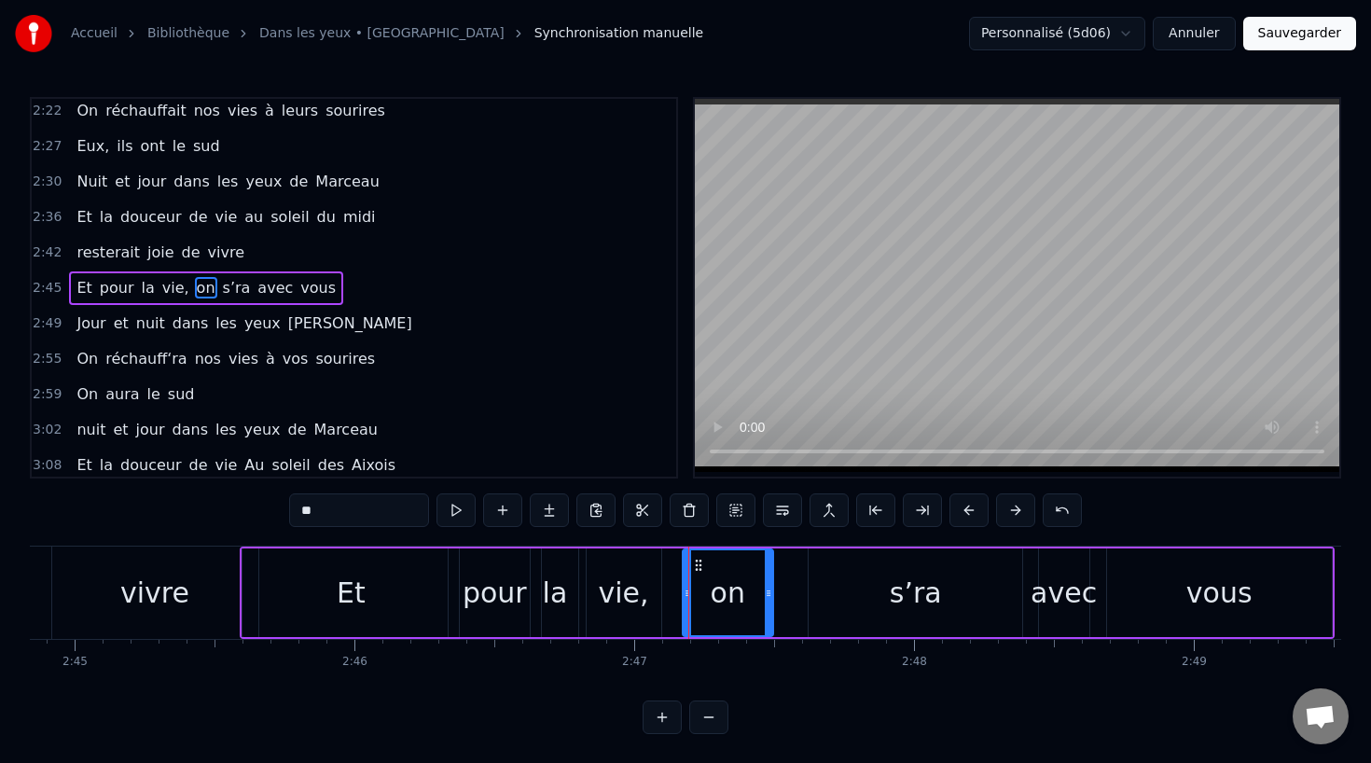
click at [686, 594] on icon at bounding box center [687, 593] width 7 height 15
click at [483, 585] on div "pour" at bounding box center [495, 593] width 64 height 42
type input "****"
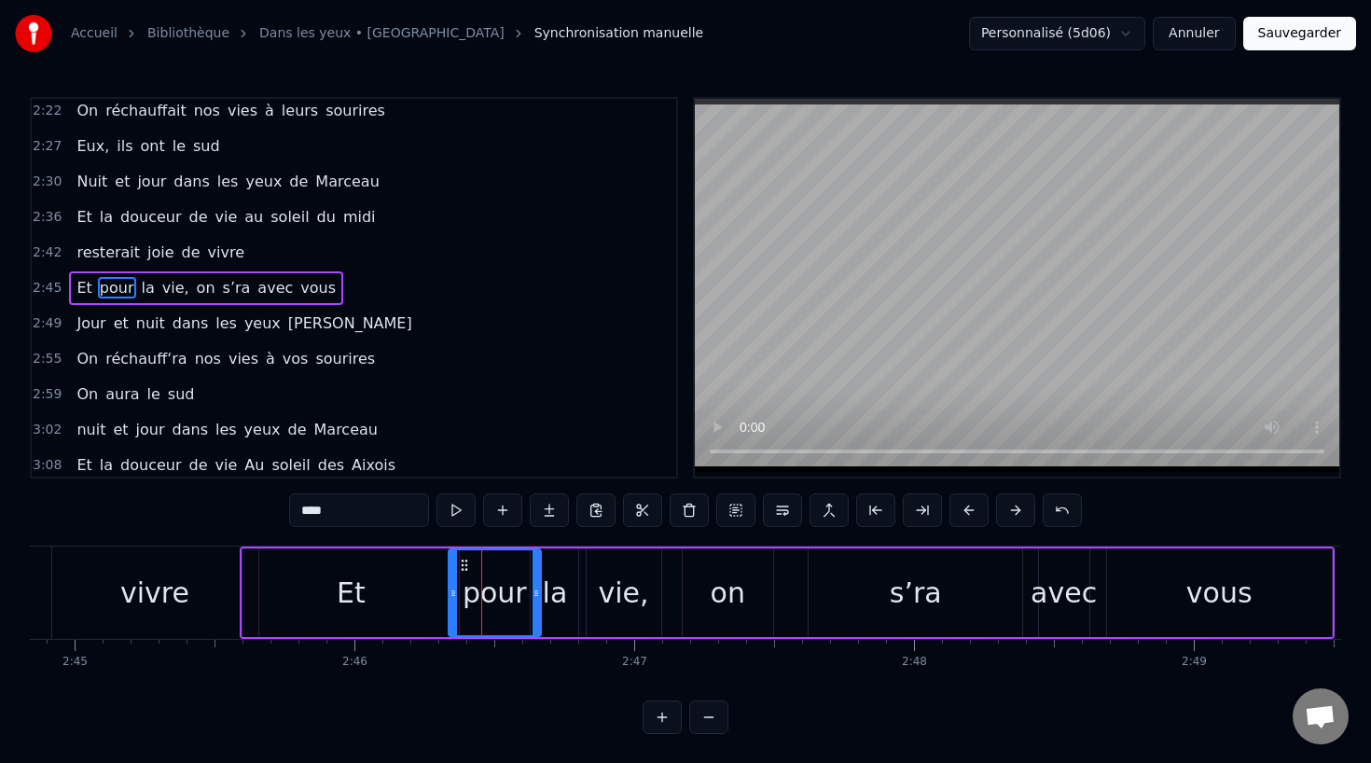
click at [457, 592] on div "pour" at bounding box center [494, 592] width 90 height 85
click at [455, 592] on div at bounding box center [455, 592] width 1 height 92
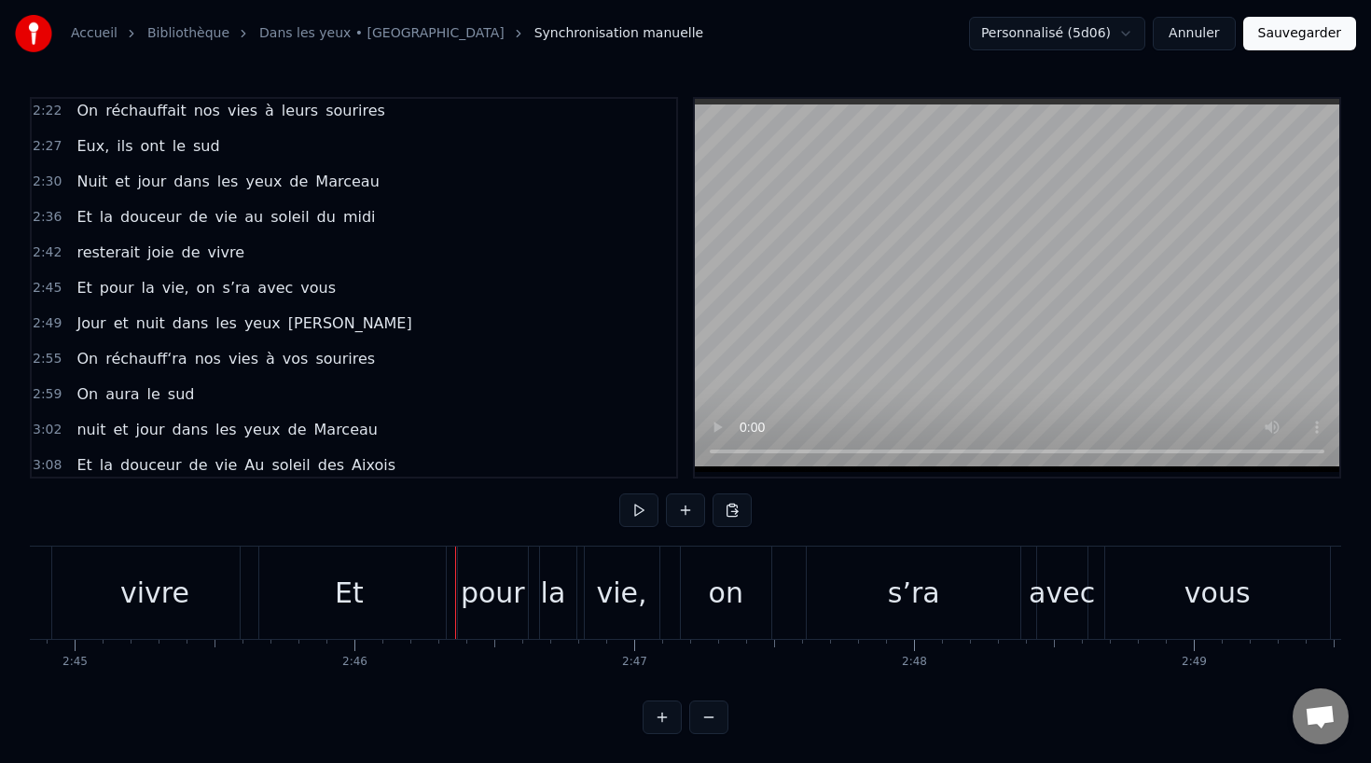
click at [435, 592] on div "Et" at bounding box center [349, 592] width 216 height 92
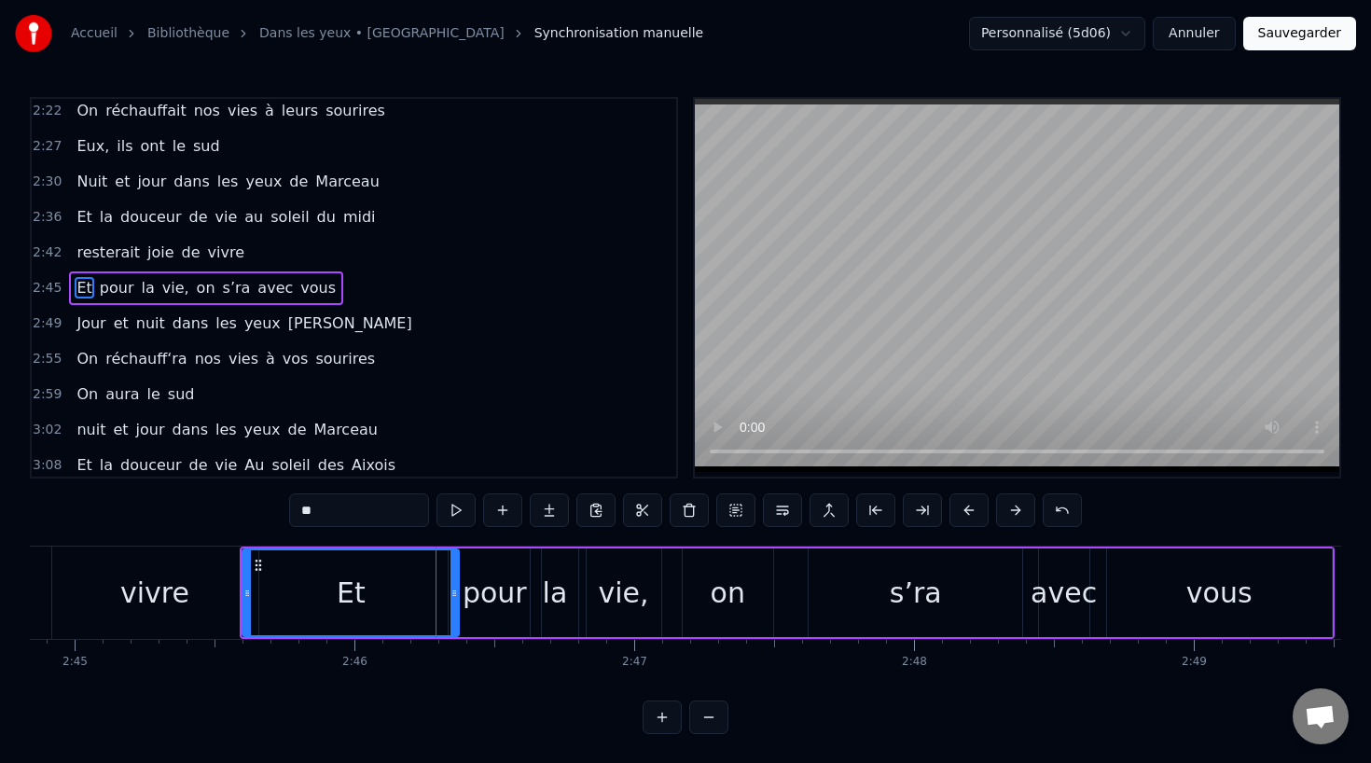
click at [204, 593] on div "vivre" at bounding box center [155, 592] width 206 height 92
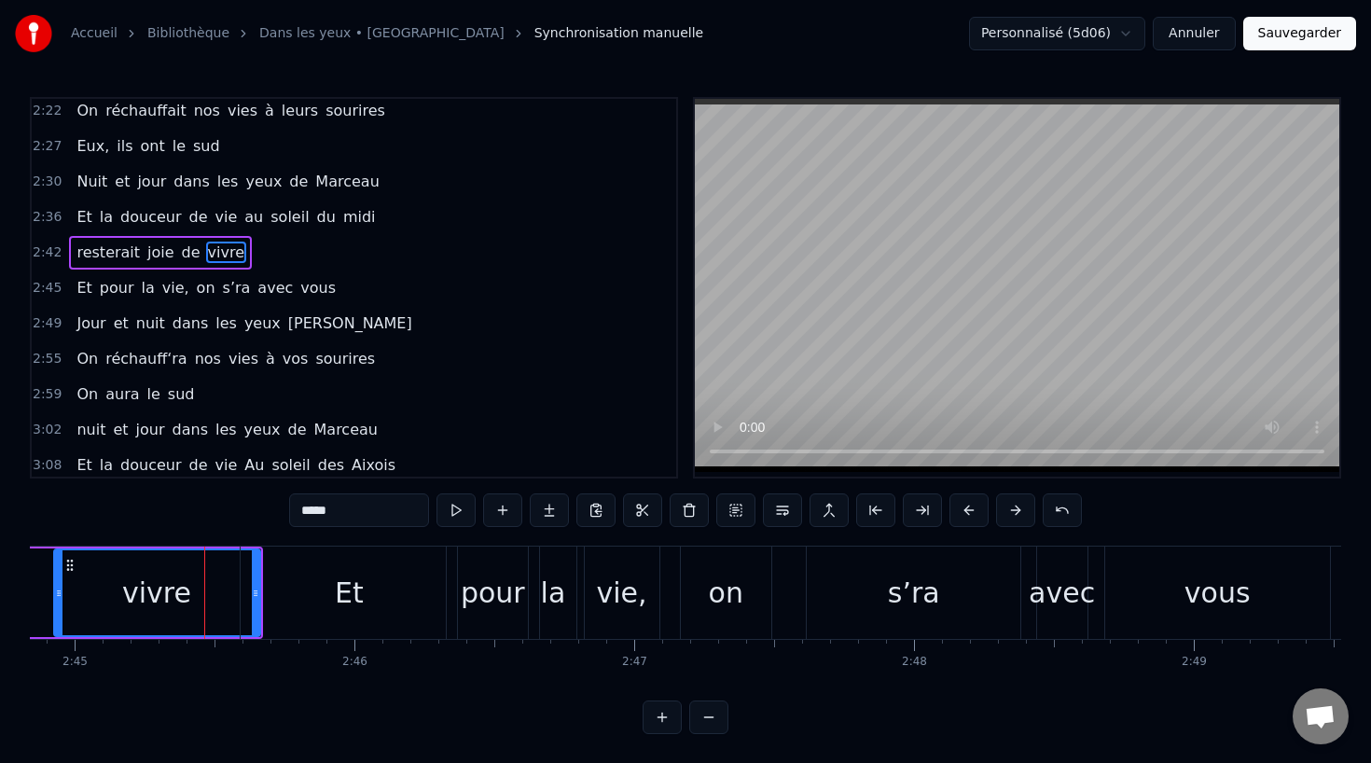
scroll to position [998, 0]
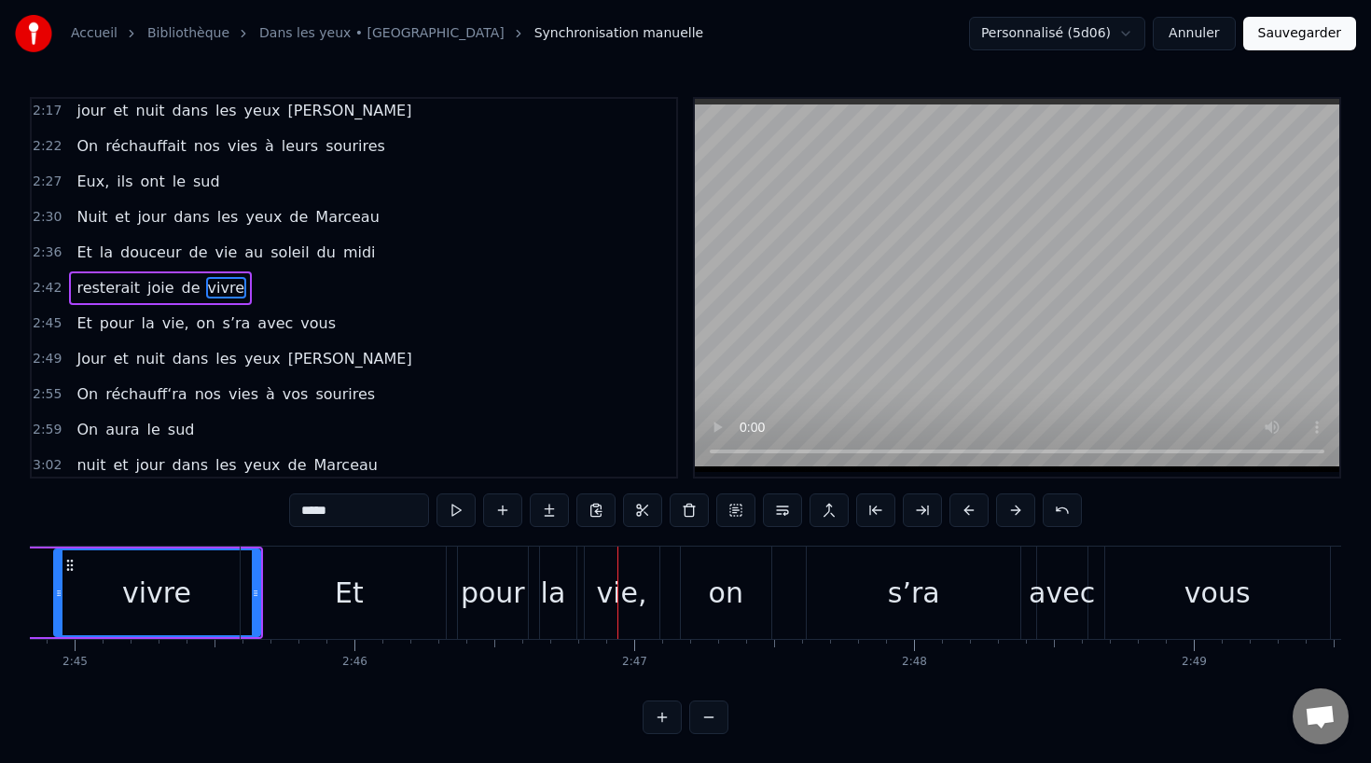
click at [395, 573] on div "Et" at bounding box center [349, 592] width 216 height 92
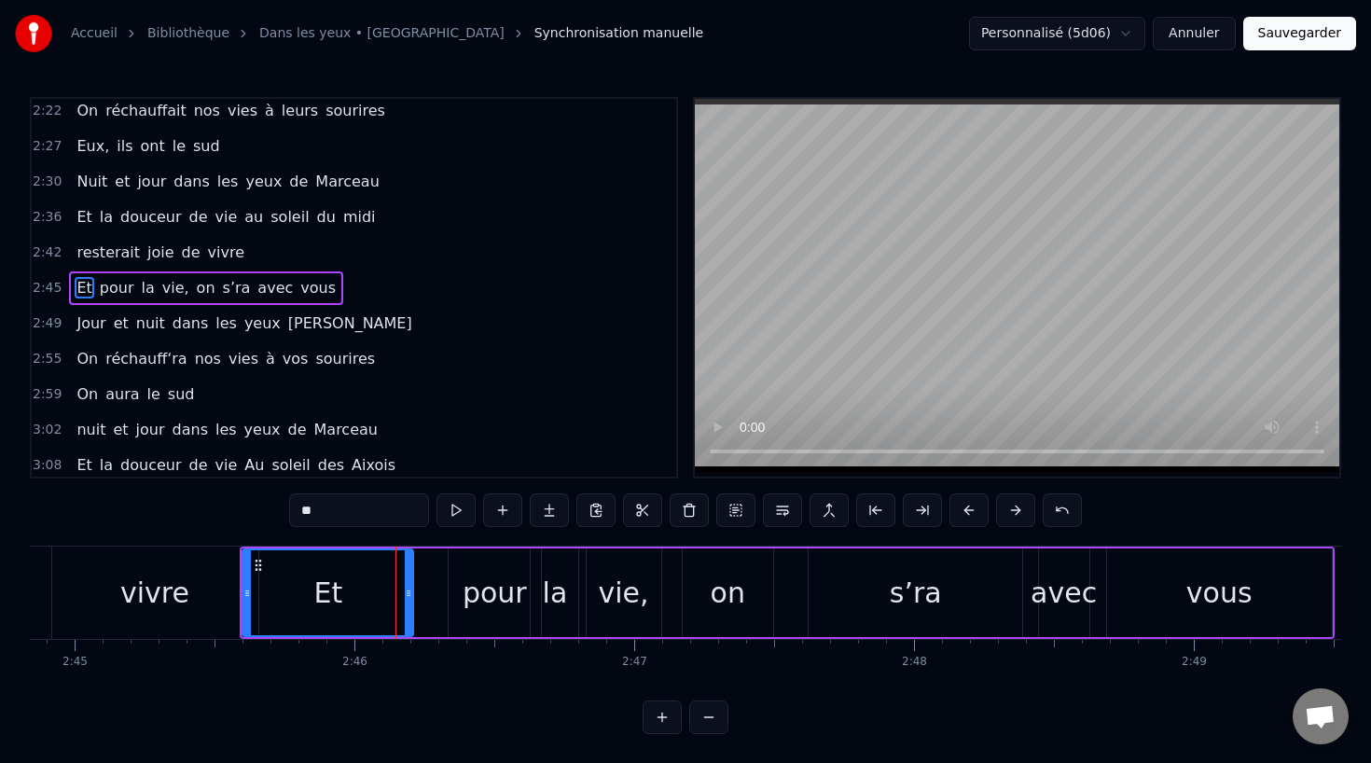
drag, startPoint x: 453, startPoint y: 592, endPoint x: 408, endPoint y: 593, distance: 44.8
click at [408, 593] on icon at bounding box center [408, 593] width 7 height 15
click at [478, 593] on div "pour" at bounding box center [495, 593] width 64 height 42
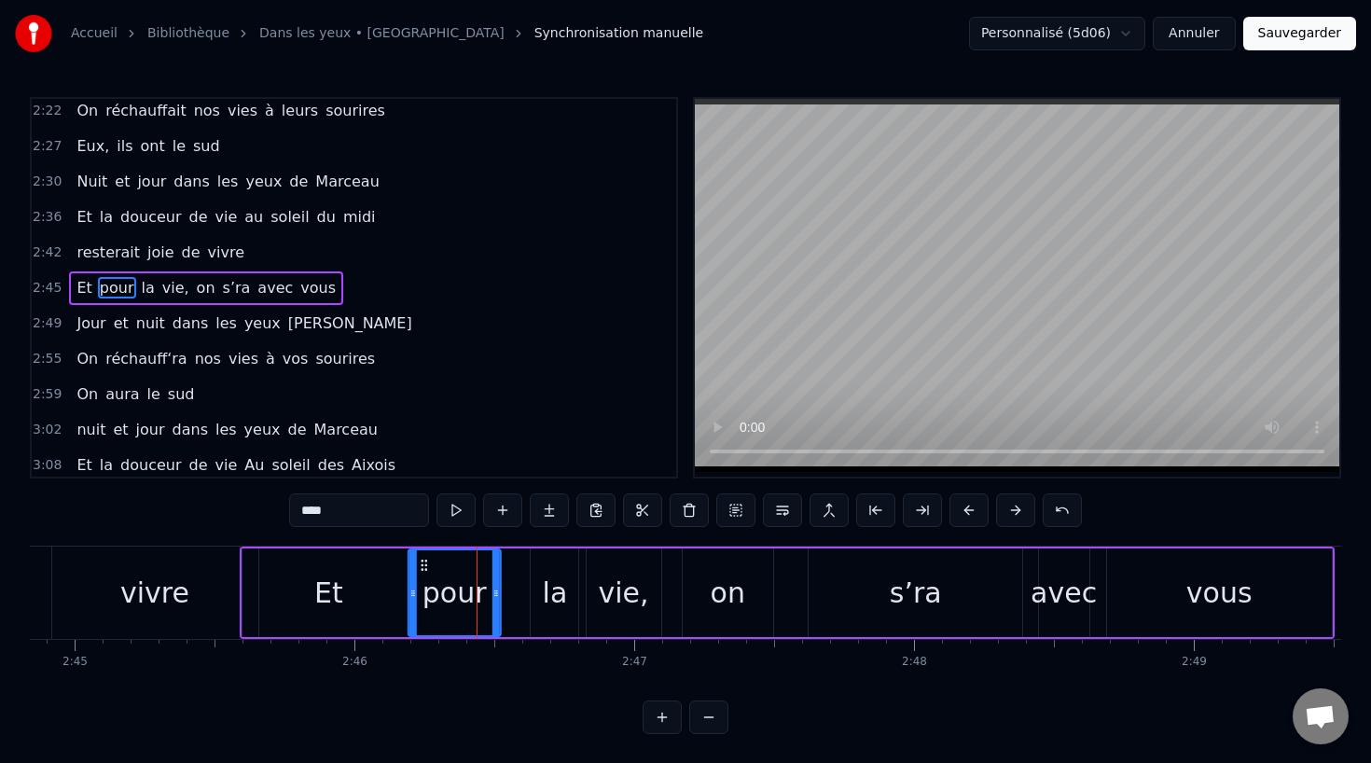
drag, startPoint x: 463, startPoint y: 562, endPoint x: 422, endPoint y: 564, distance: 40.1
click at [422, 564] on icon at bounding box center [424, 565] width 15 height 15
click at [550, 597] on div "la" at bounding box center [555, 593] width 25 height 42
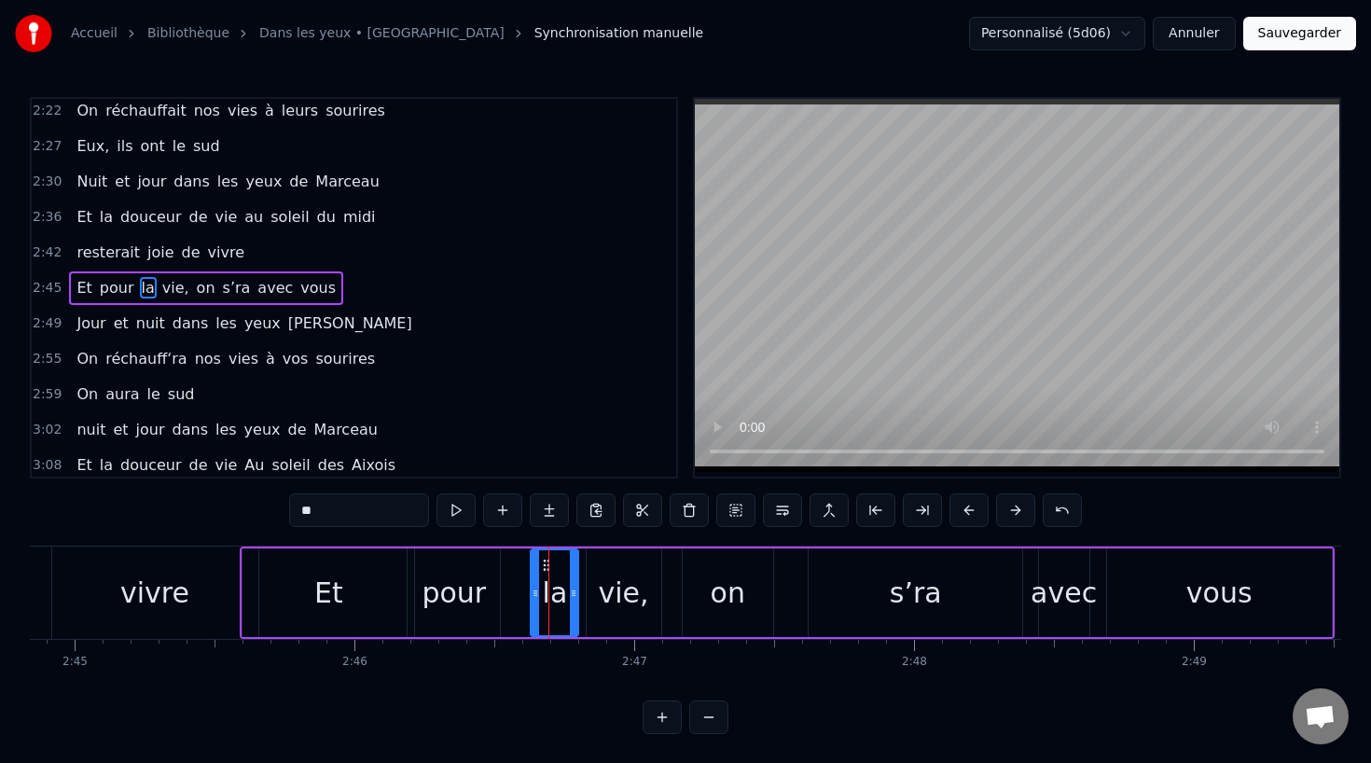
click at [614, 596] on div "vie," at bounding box center [623, 593] width 50 height 42
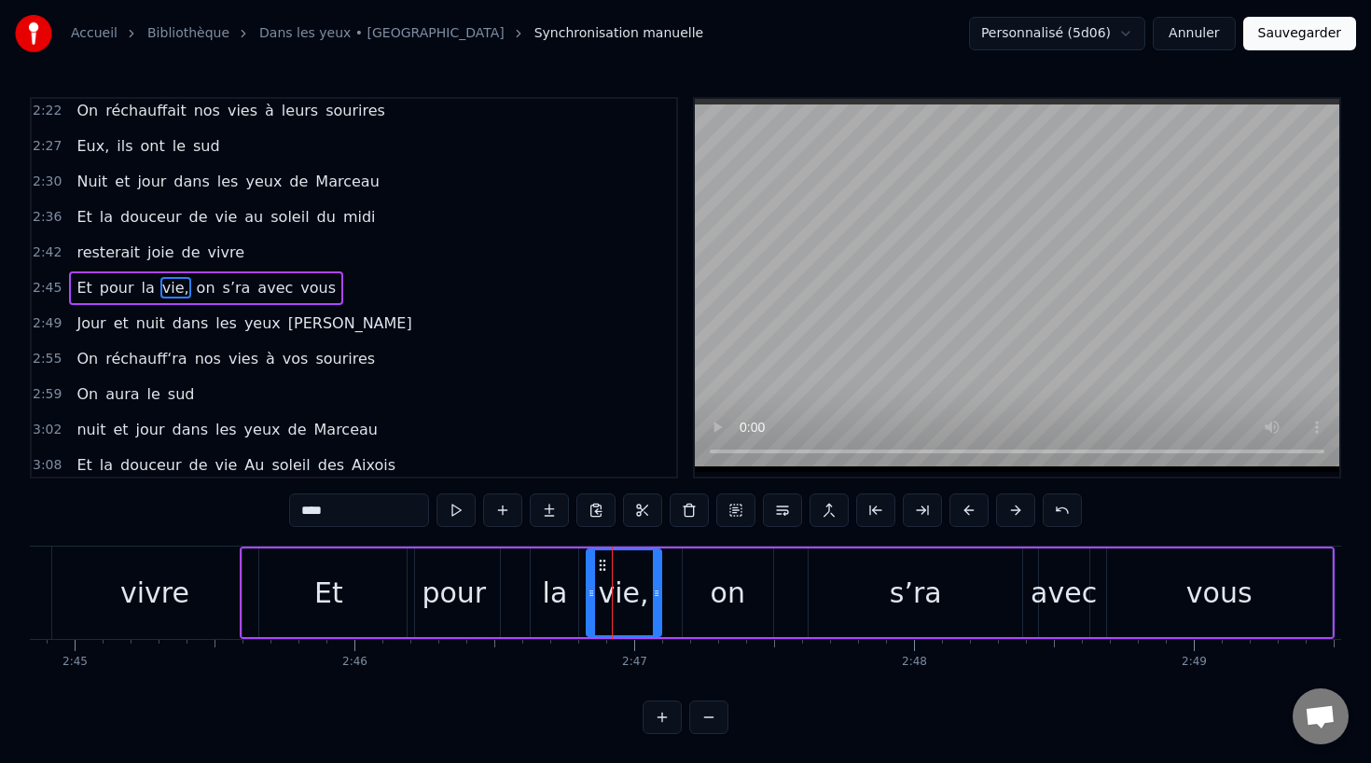
click at [121, 573] on div "vivre" at bounding box center [155, 592] width 206 height 92
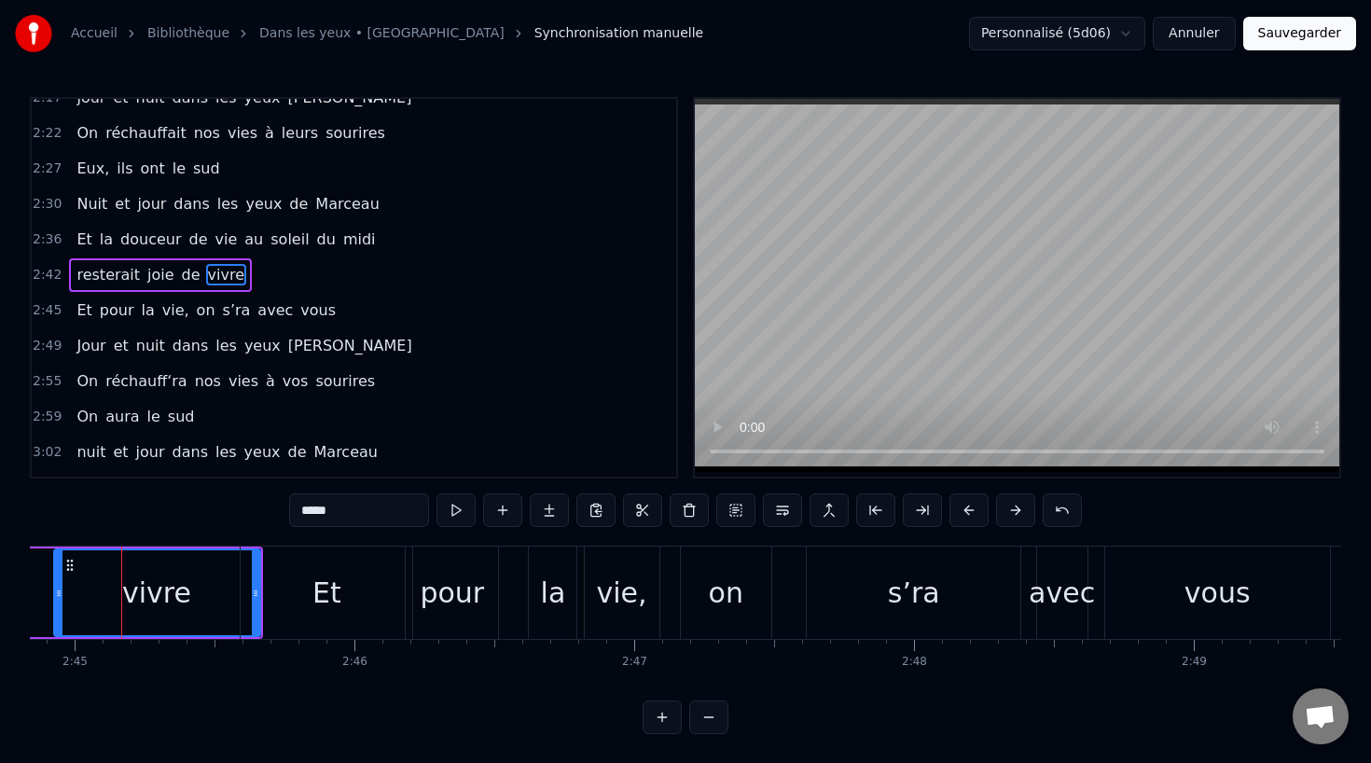
scroll to position [0, 46111]
click at [757, 595] on div "on" at bounding box center [728, 592] width 90 height 92
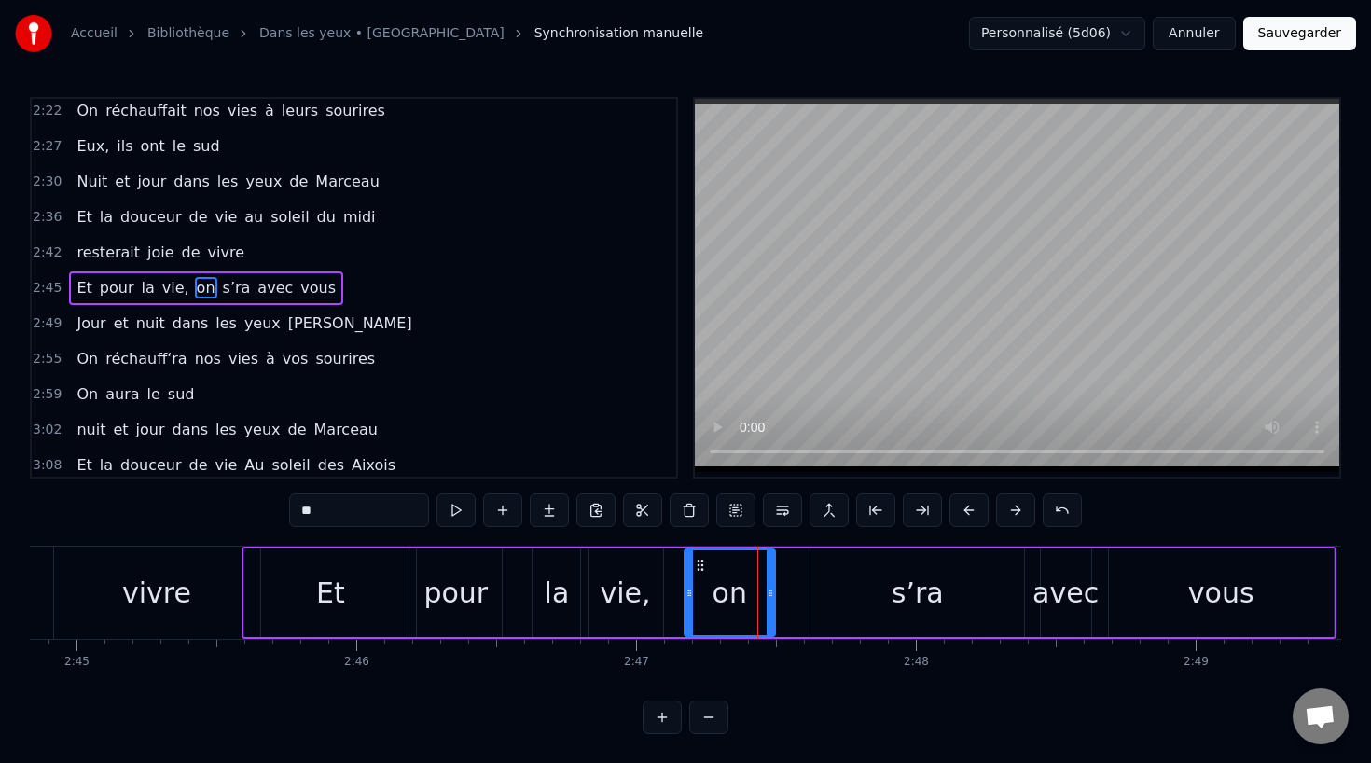
click at [644, 593] on div "vie," at bounding box center [625, 593] width 50 height 42
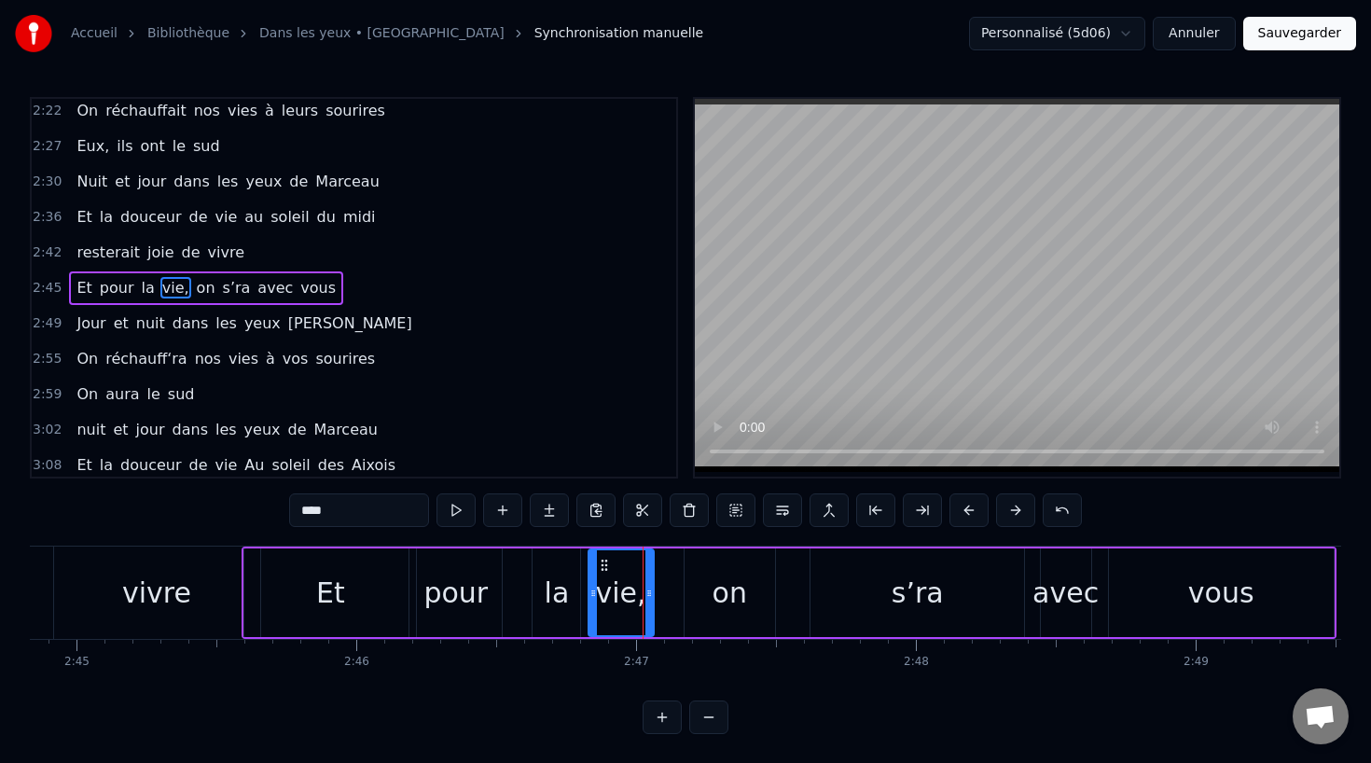
drag, startPoint x: 657, startPoint y: 592, endPoint x: 647, endPoint y: 592, distance: 10.3
click at [647, 592] on icon at bounding box center [648, 593] width 7 height 15
click at [717, 597] on div "on" at bounding box center [729, 593] width 35 height 42
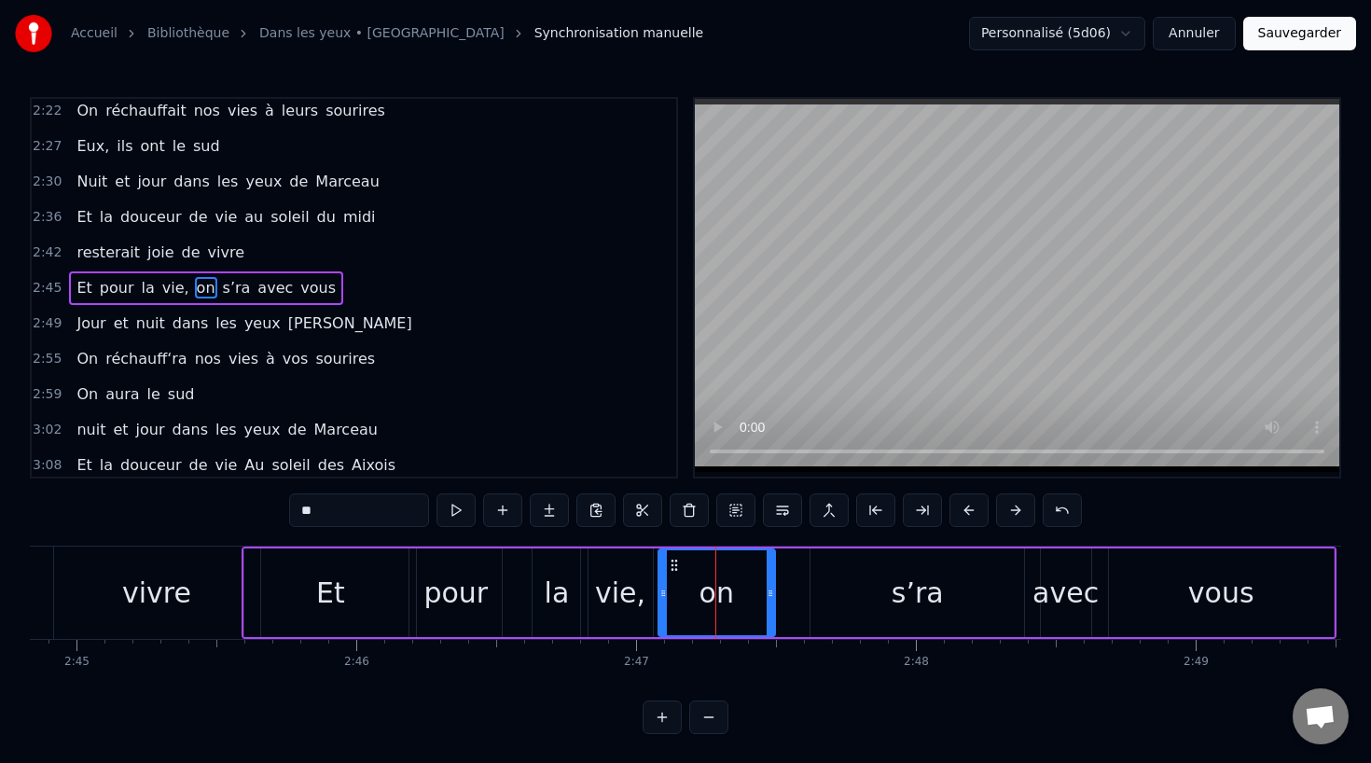
drag, startPoint x: 685, startPoint y: 597, endPoint x: 659, endPoint y: 598, distance: 26.1
click at [659, 598] on icon at bounding box center [662, 593] width 7 height 15
click at [176, 591] on div "vivre" at bounding box center [156, 593] width 69 height 42
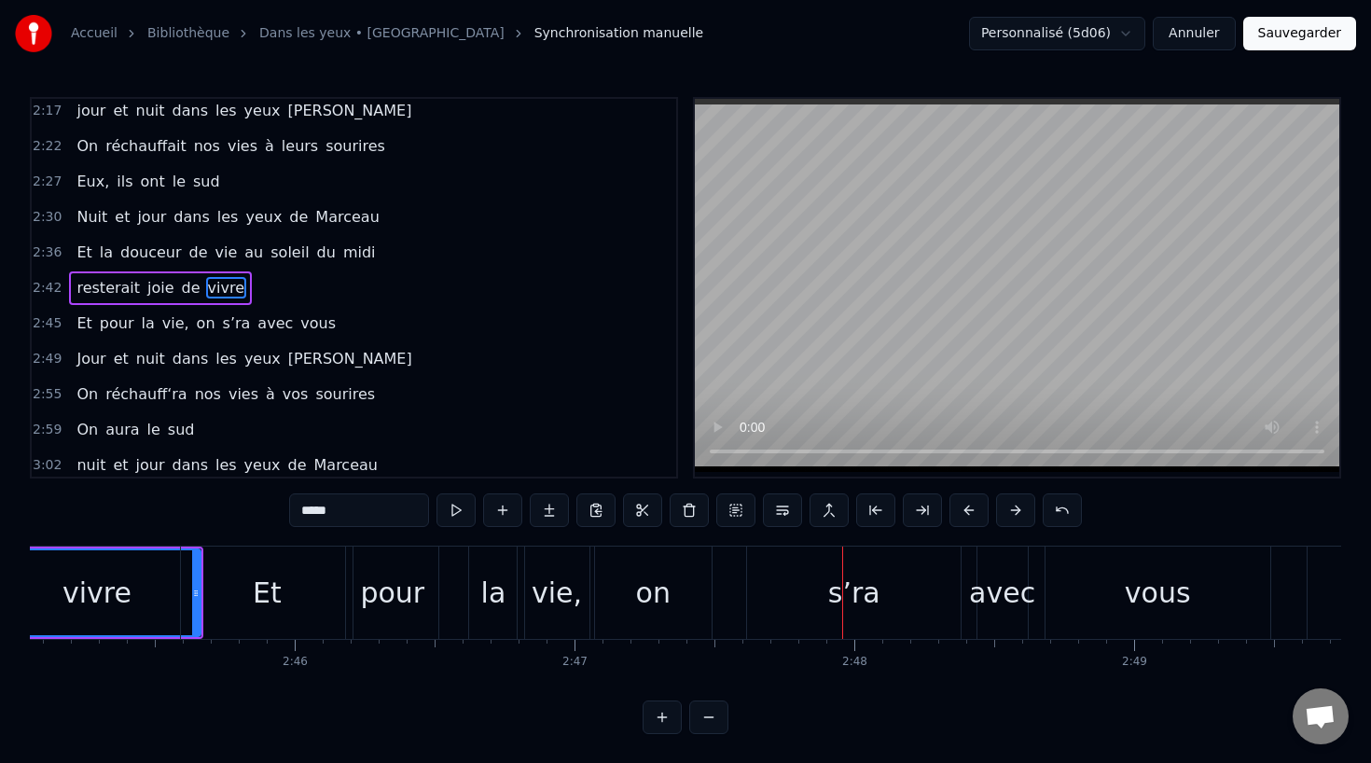
scroll to position [0, 46169]
click at [508, 597] on div "la" at bounding box center [497, 592] width 48 height 92
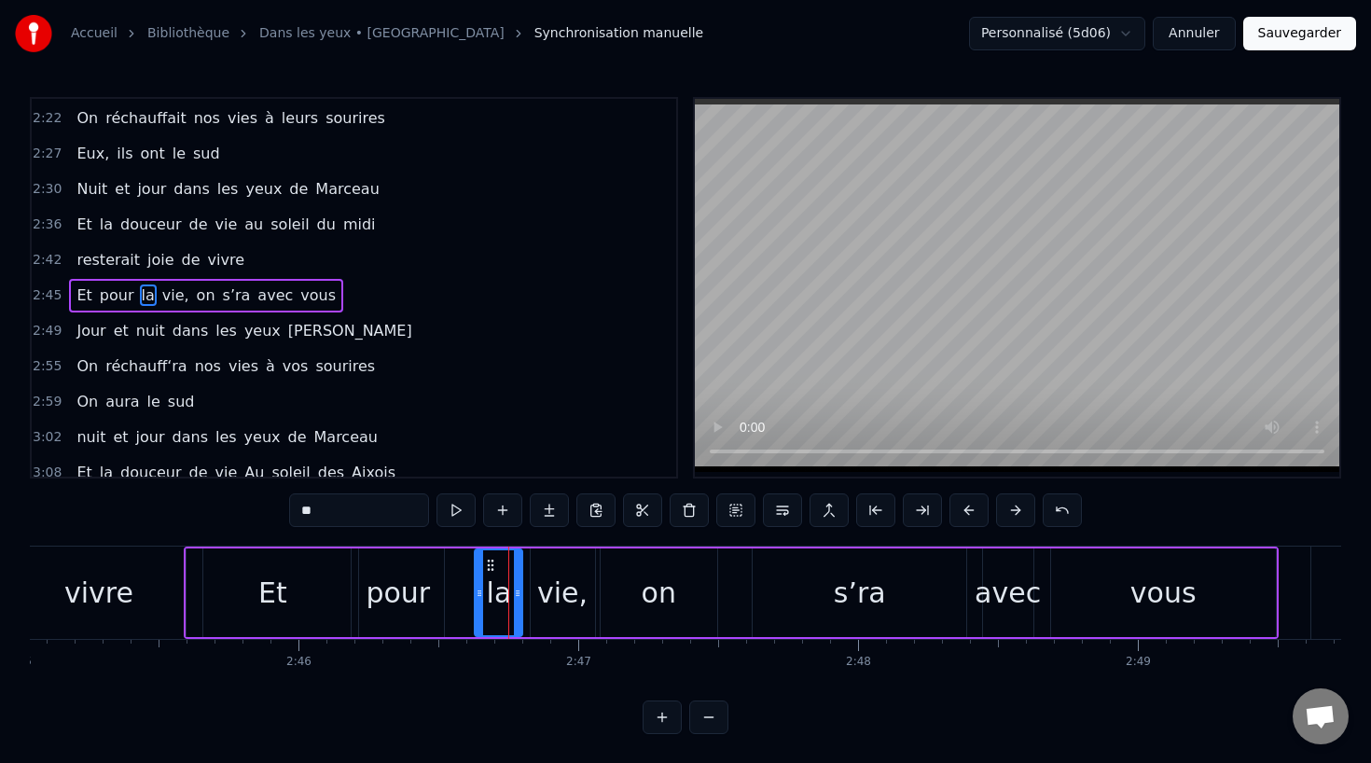
scroll to position [1033, 0]
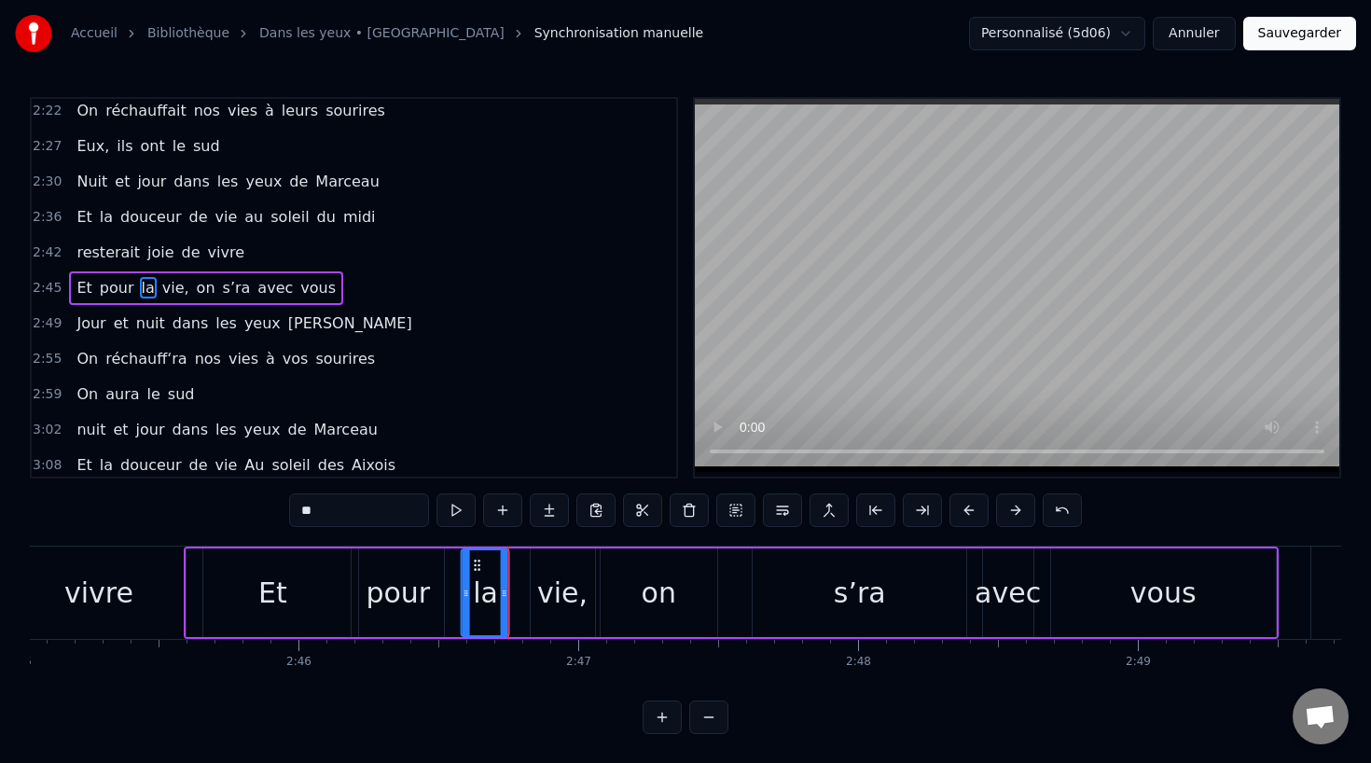
drag, startPoint x: 492, startPoint y: 563, endPoint x: 479, endPoint y: 563, distance: 13.1
click at [479, 563] on icon at bounding box center [477, 565] width 15 height 15
click at [557, 580] on div "vie," at bounding box center [562, 593] width 50 height 42
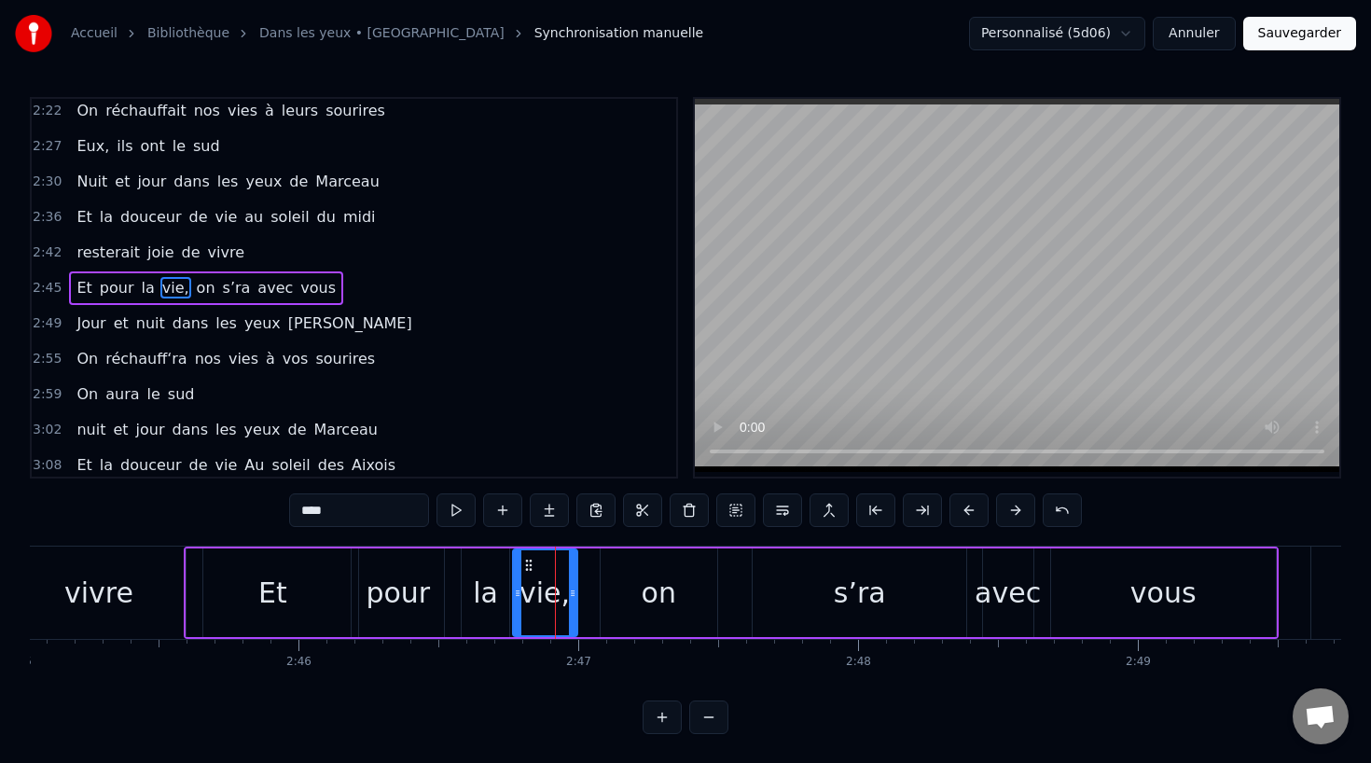
drag, startPoint x: 545, startPoint y: 560, endPoint x: 526, endPoint y: 560, distance: 18.6
click at [526, 560] on circle at bounding box center [526, 560] width 1 height 1
click at [642, 586] on div "on" at bounding box center [659, 593] width 35 height 42
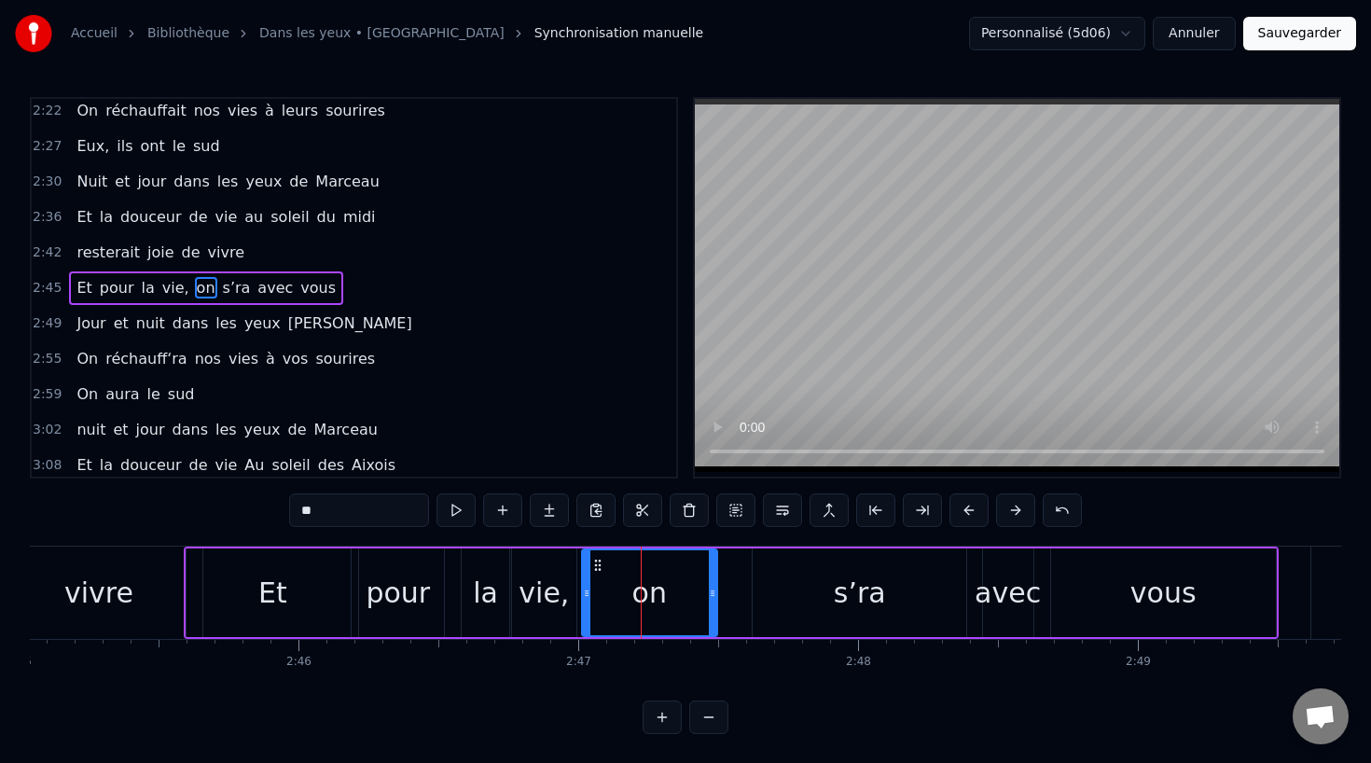
drag, startPoint x: 601, startPoint y: 591, endPoint x: 582, endPoint y: 592, distance: 19.6
click at [583, 592] on icon at bounding box center [586, 593] width 7 height 15
click at [118, 583] on div "vivre" at bounding box center [98, 593] width 69 height 42
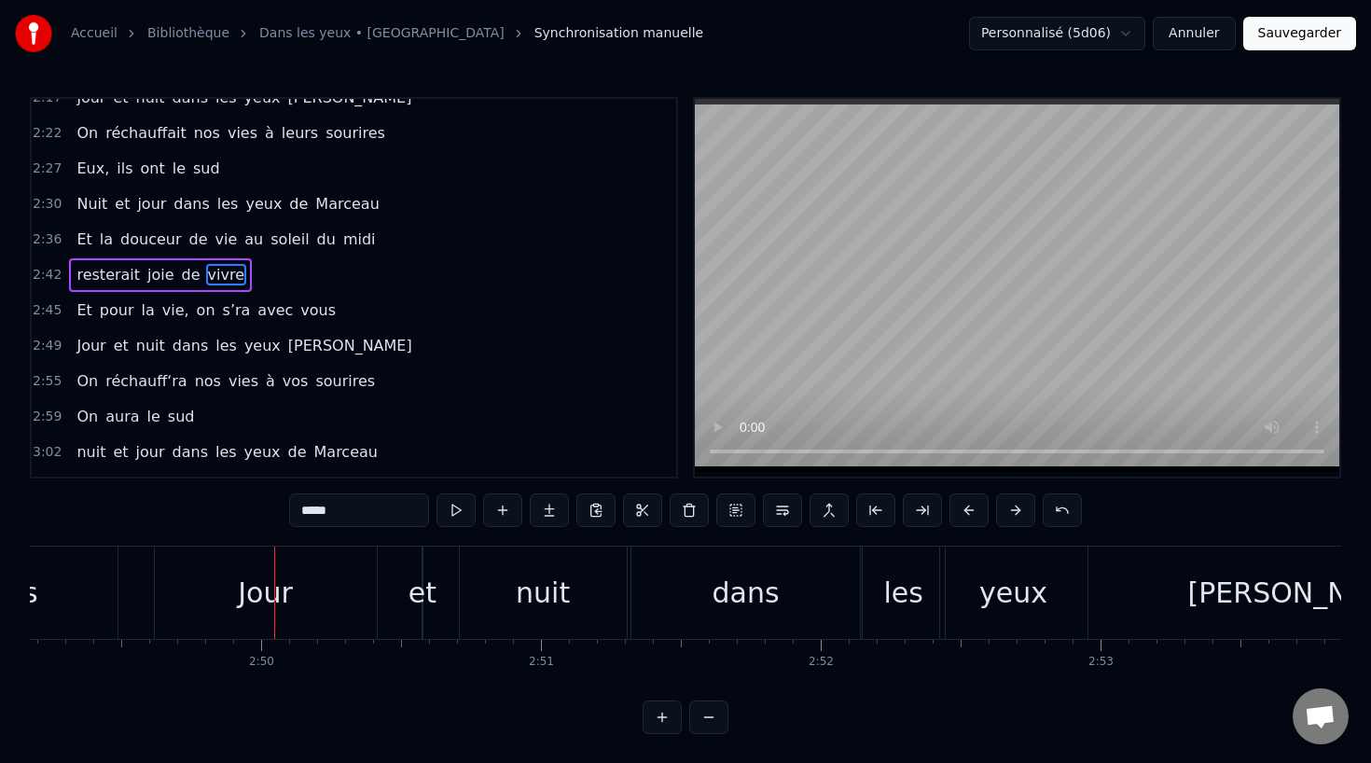
scroll to position [0, 47327]
click at [727, 720] on button at bounding box center [708, 717] width 39 height 34
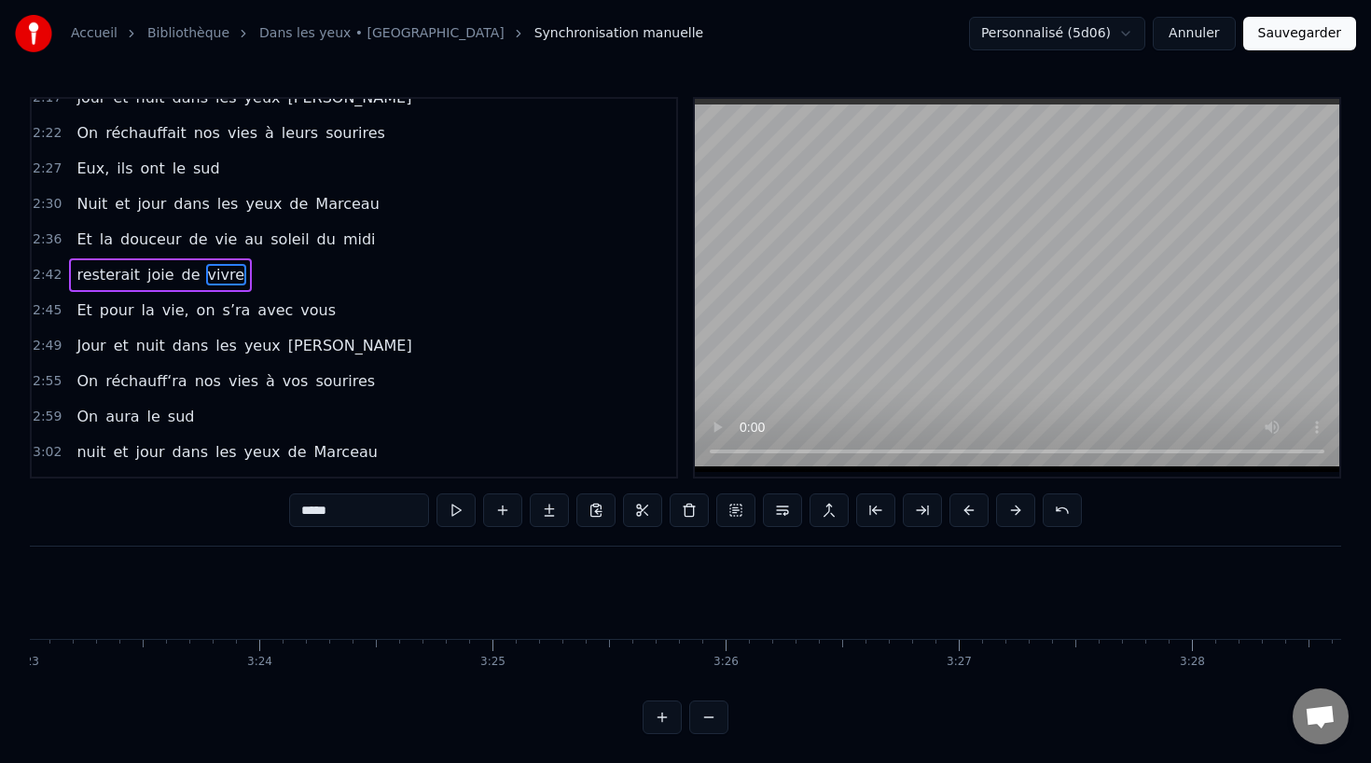
click at [727, 720] on button at bounding box center [708, 717] width 39 height 34
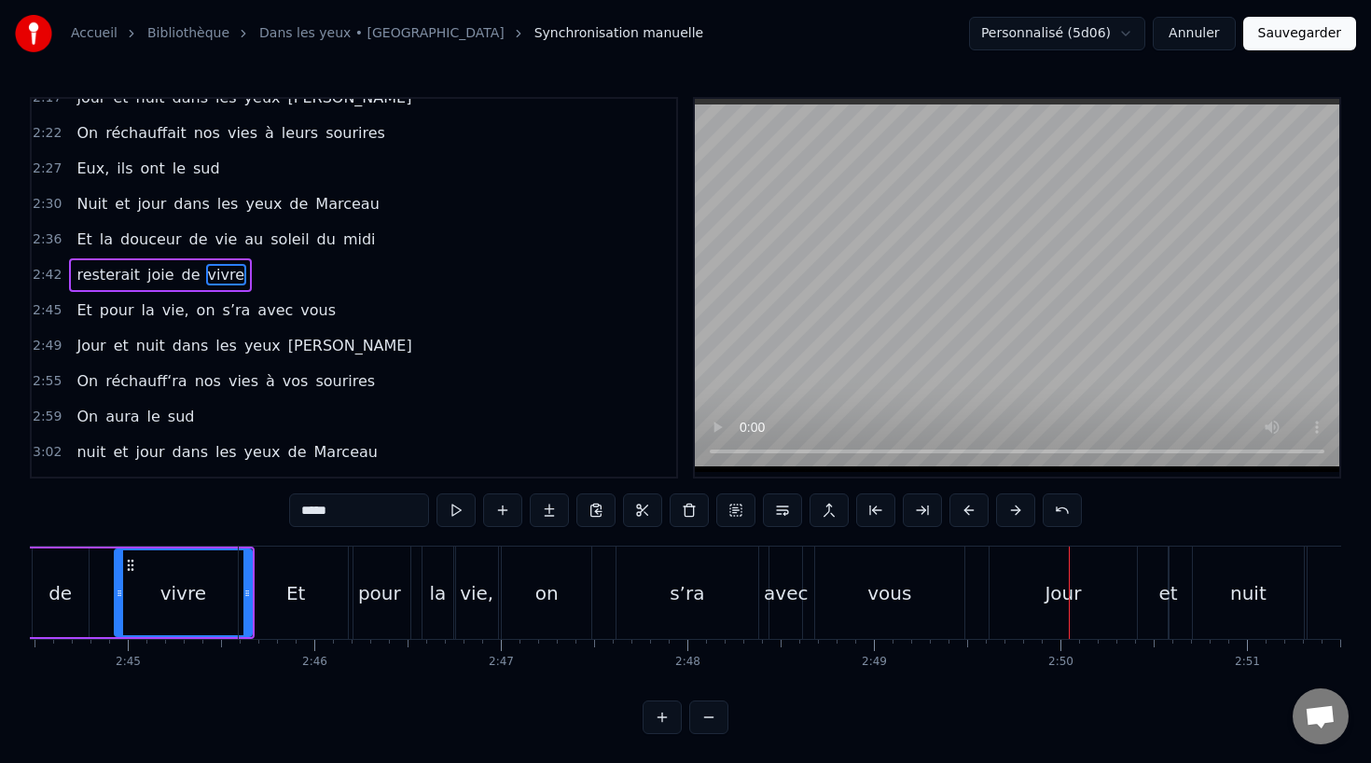
scroll to position [0, 30380]
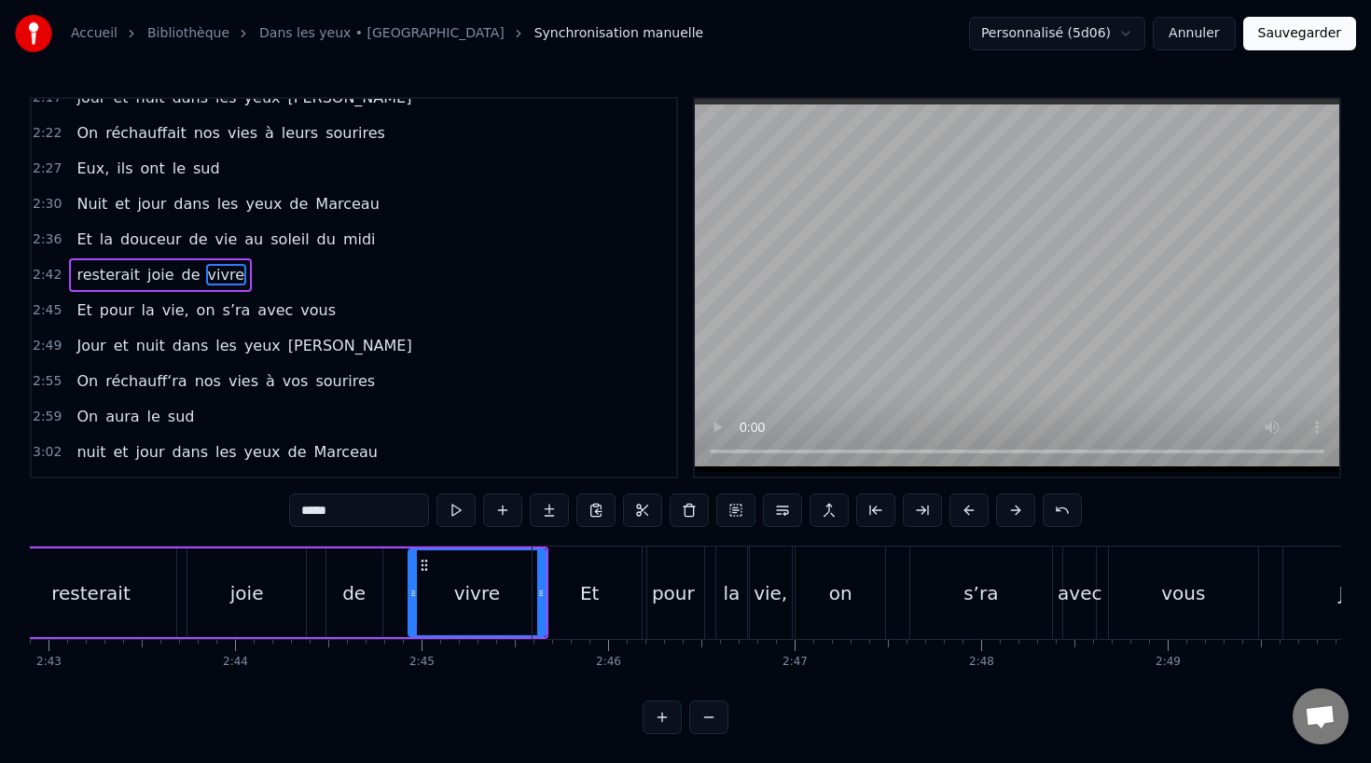
click at [163, 621] on div "resterait" at bounding box center [91, 592] width 171 height 89
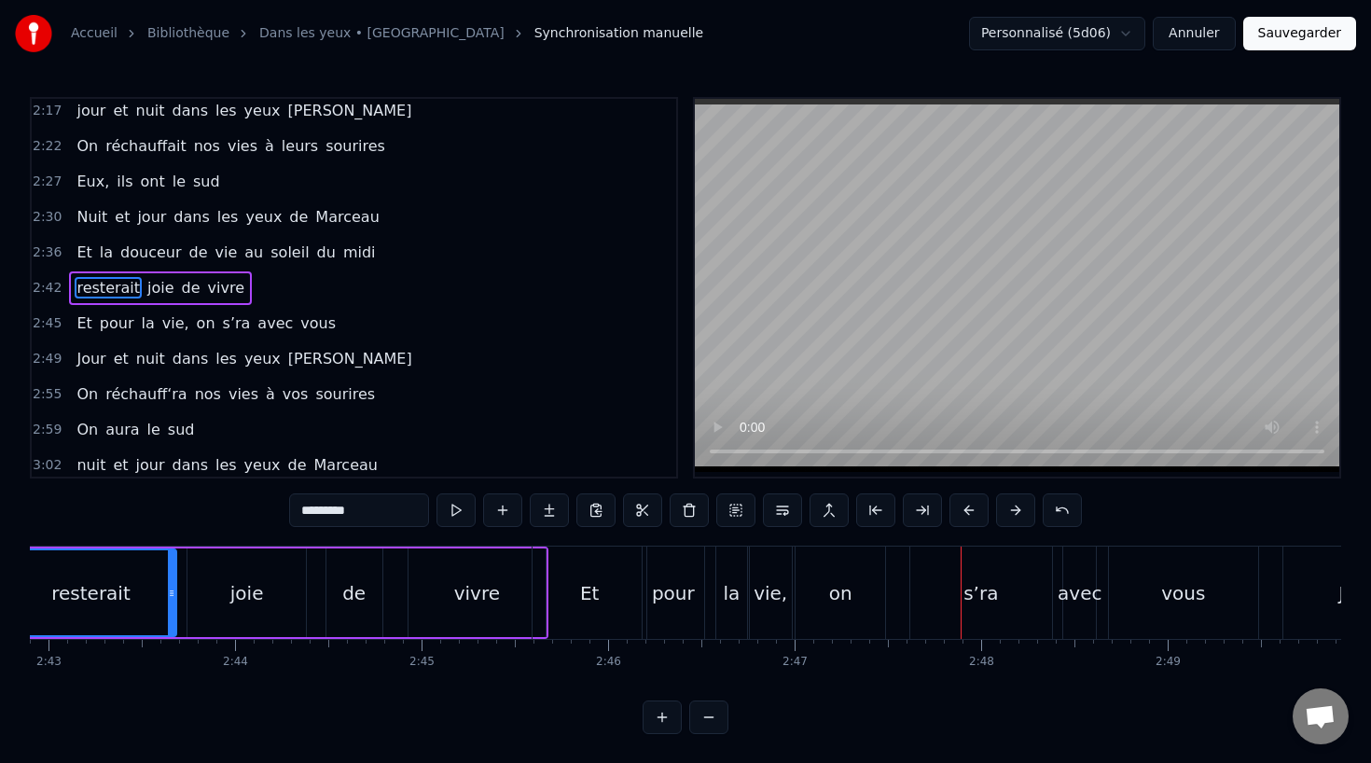
click at [854, 591] on div "on" at bounding box center [840, 592] width 90 height 92
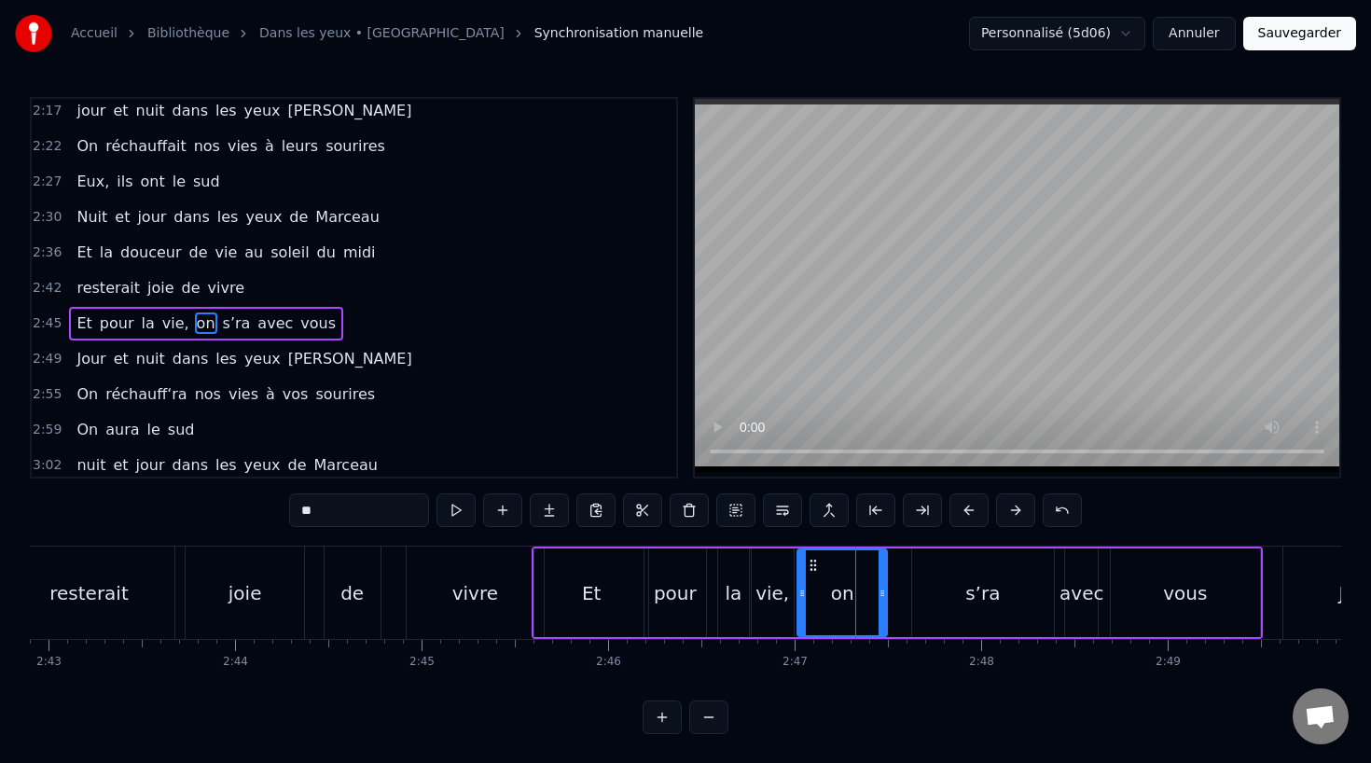
scroll to position [1033, 0]
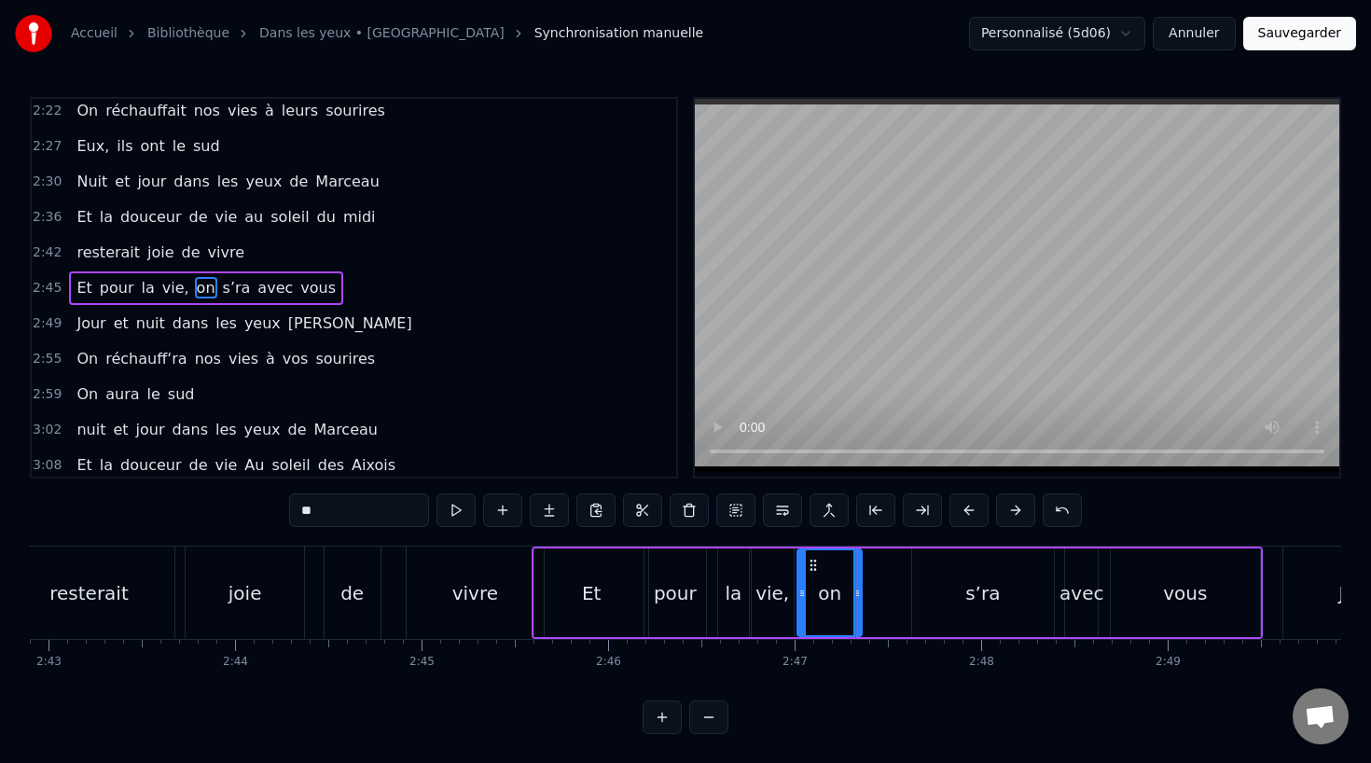
drag, startPoint x: 882, startPoint y: 594, endPoint x: 855, endPoint y: 594, distance: 27.0
click at [855, 594] on icon at bounding box center [856, 593] width 7 height 15
click at [927, 594] on div "s’ra" at bounding box center [983, 592] width 142 height 89
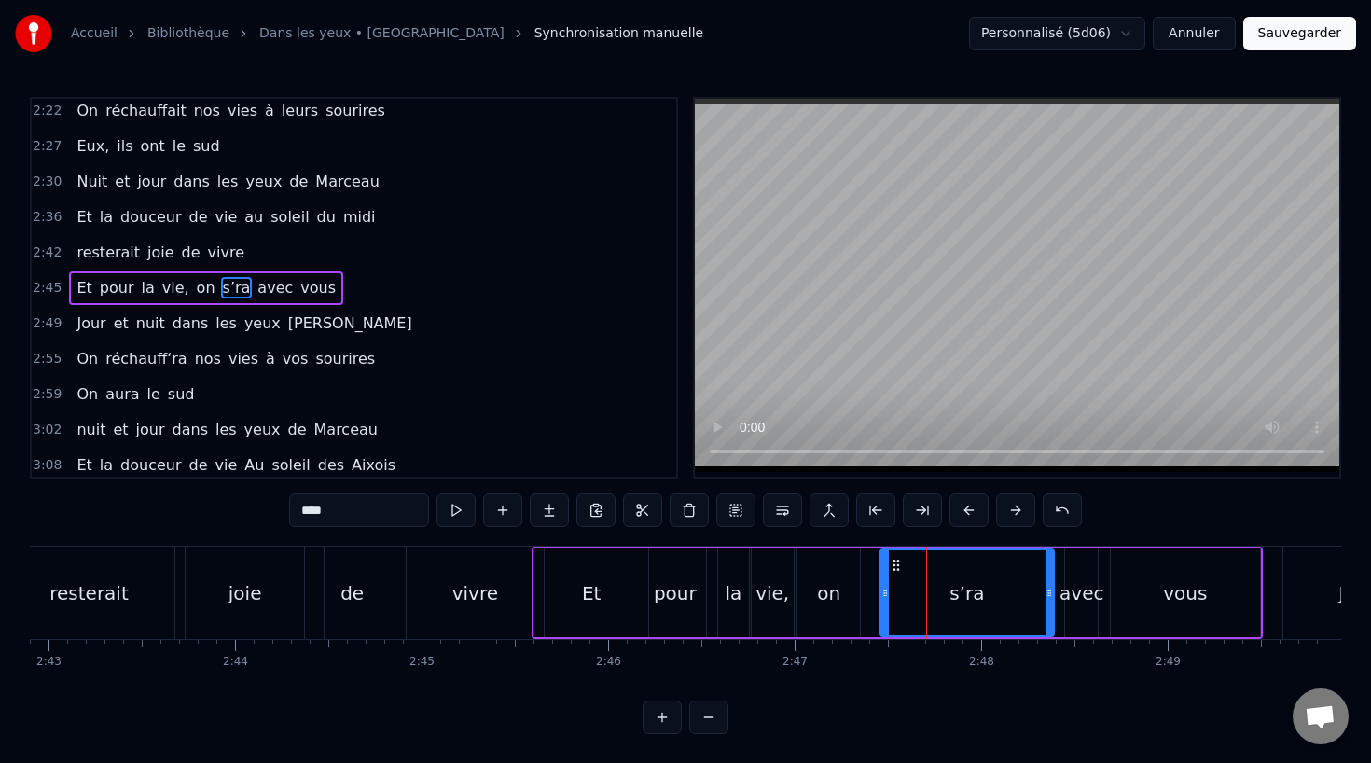
drag, startPoint x: 917, startPoint y: 594, endPoint x: 884, endPoint y: 595, distance: 32.7
click at [886, 595] on circle at bounding box center [886, 595] width 1 height 1
click at [258, 585] on div "joie" at bounding box center [245, 592] width 118 height 92
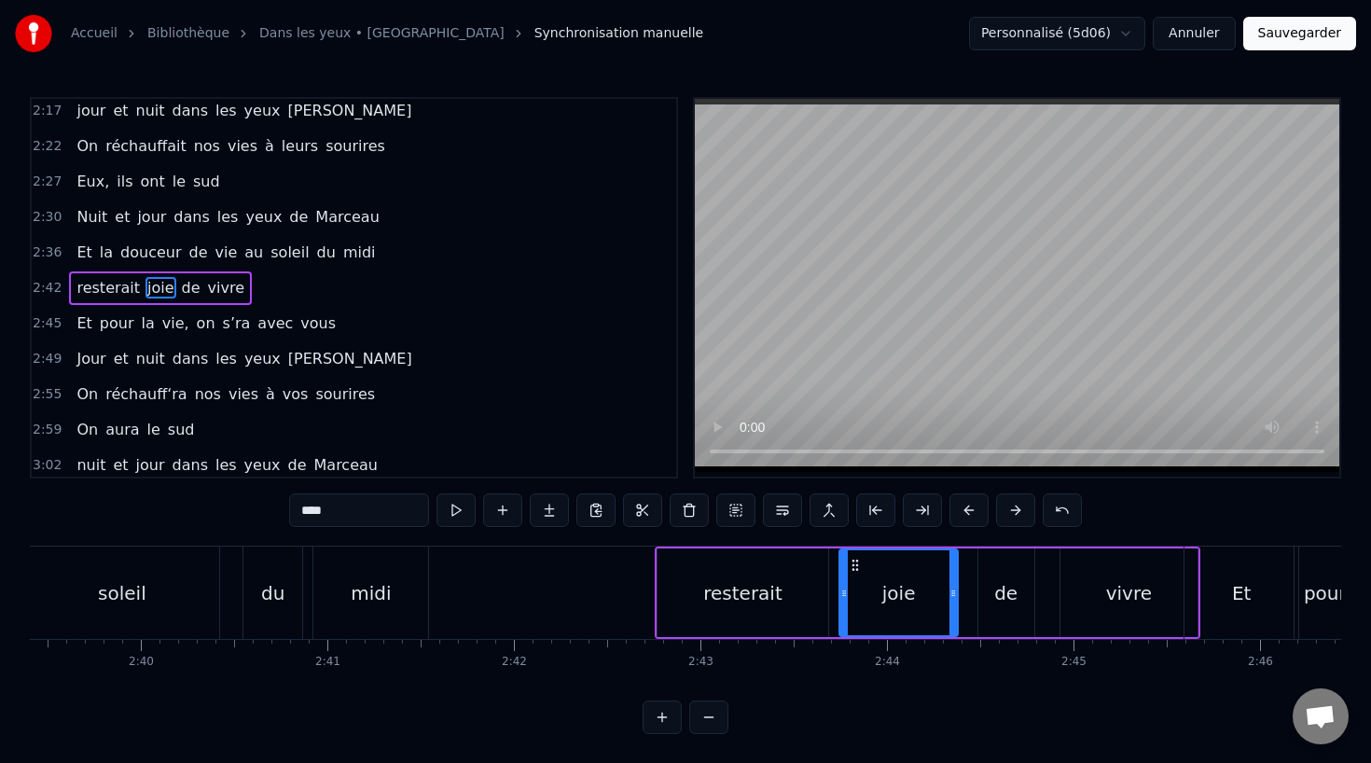
scroll to position [0, 29728]
click at [123, 587] on div "soleil" at bounding box center [123, 593] width 48 height 28
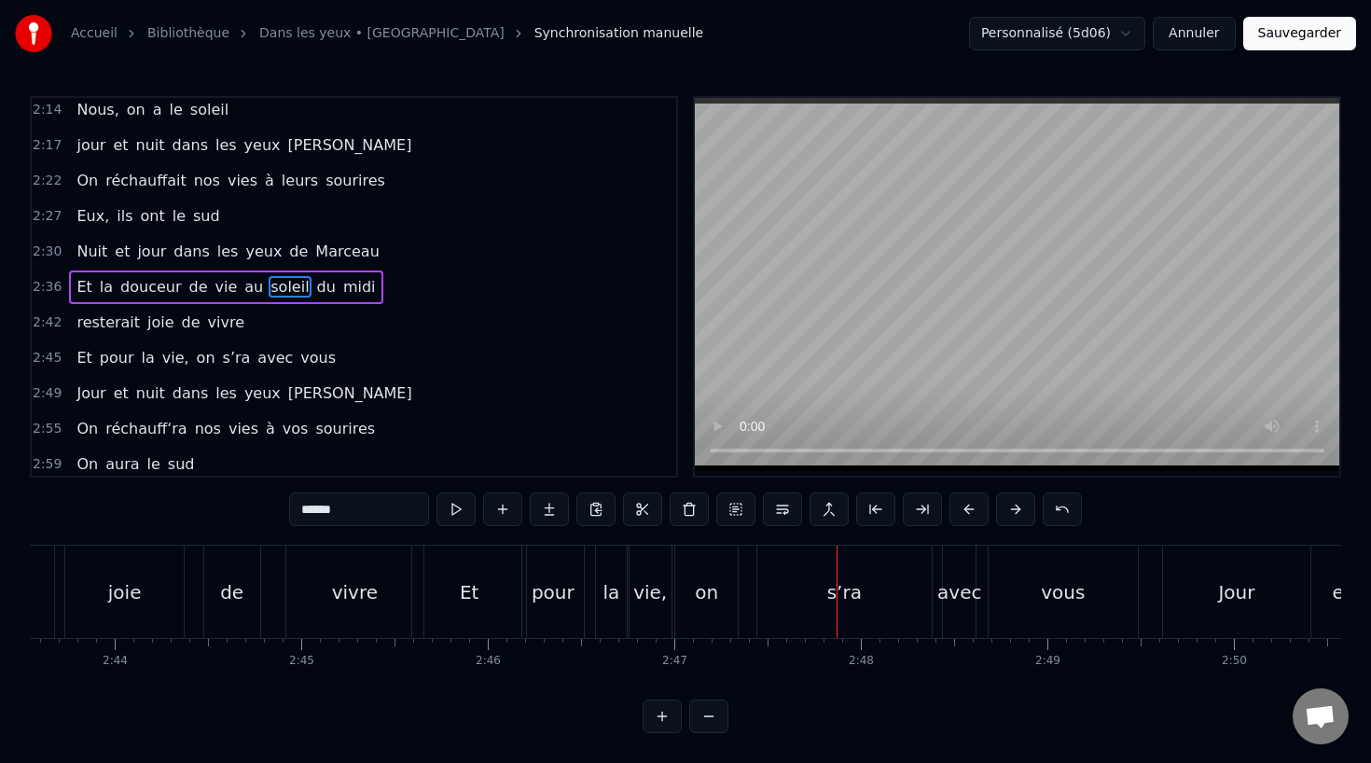
scroll to position [0, 30499]
click at [433, 595] on div "Et" at bounding box center [471, 592] width 114 height 92
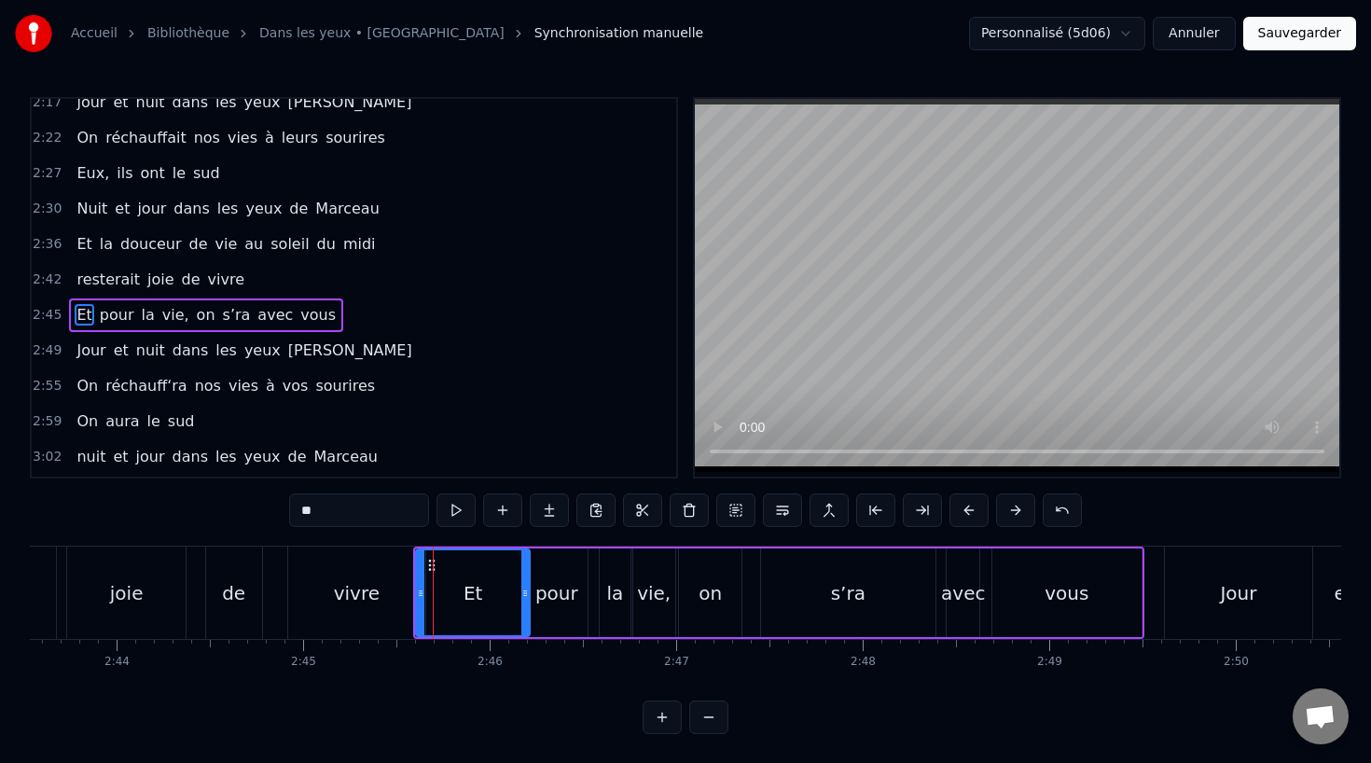
scroll to position [1033, 0]
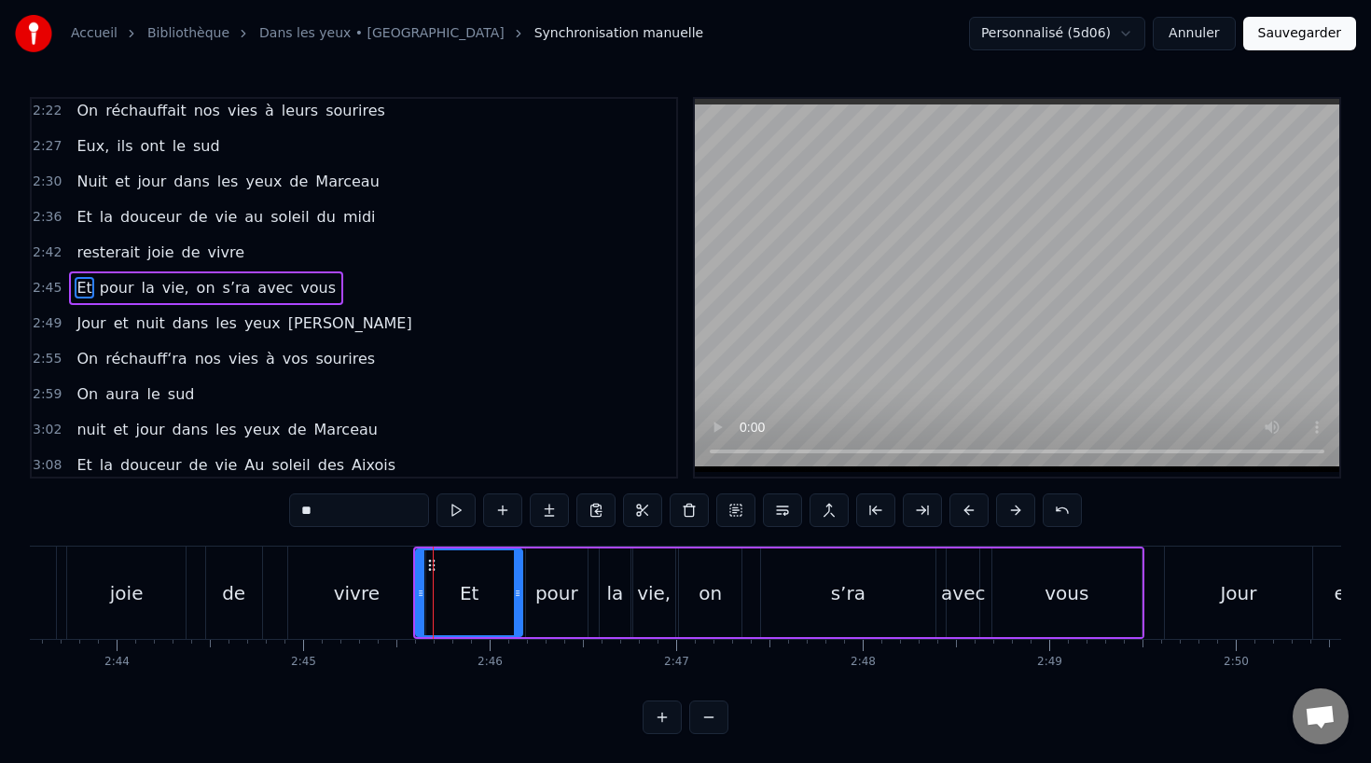
click at [518, 593] on icon at bounding box center [517, 593] width 7 height 15
click at [559, 590] on div "pour" at bounding box center [556, 593] width 43 height 28
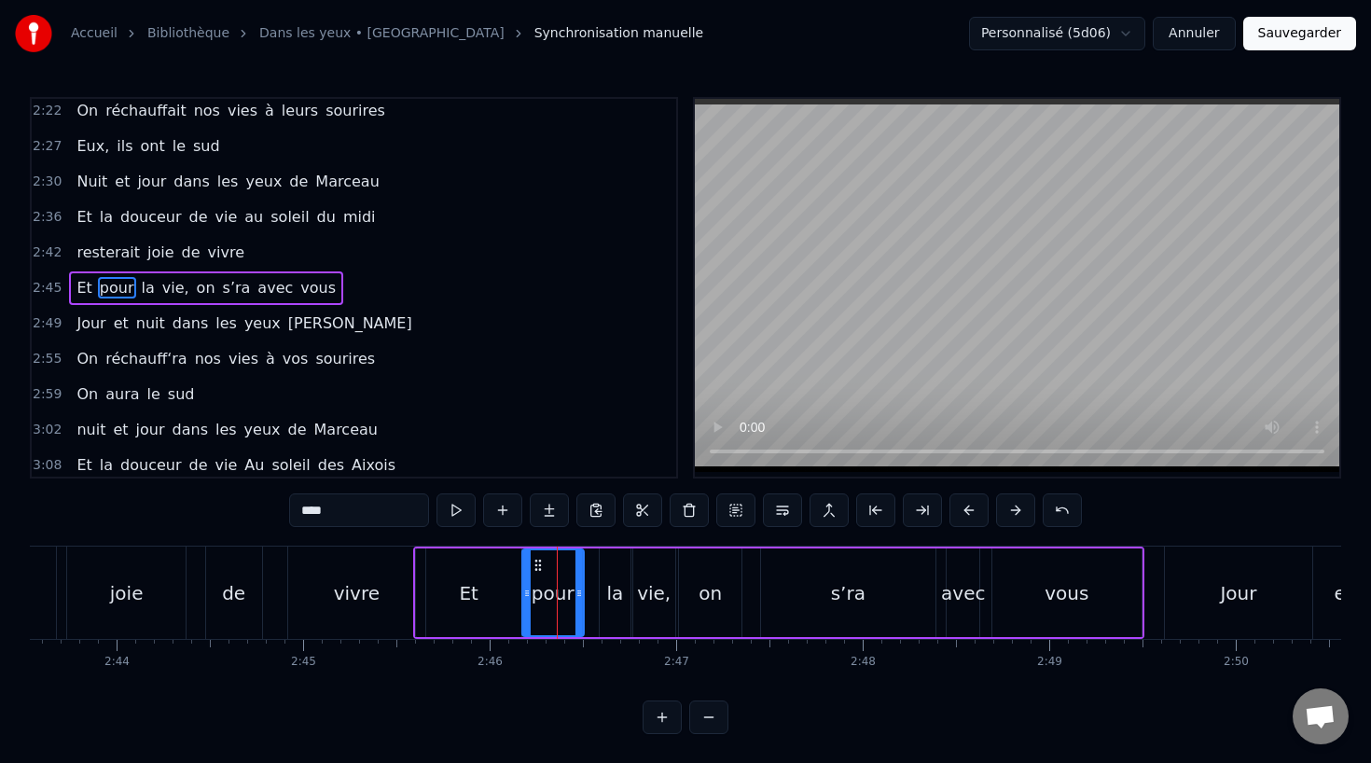
click at [535, 558] on icon at bounding box center [538, 565] width 15 height 15
click at [604, 571] on div "la" at bounding box center [615, 592] width 31 height 89
drag, startPoint x: 617, startPoint y: 561, endPoint x: 600, endPoint y: 561, distance: 17.7
click at [600, 561] on icon at bounding box center [598, 565] width 15 height 15
click at [652, 587] on div "vie," at bounding box center [654, 593] width 34 height 28
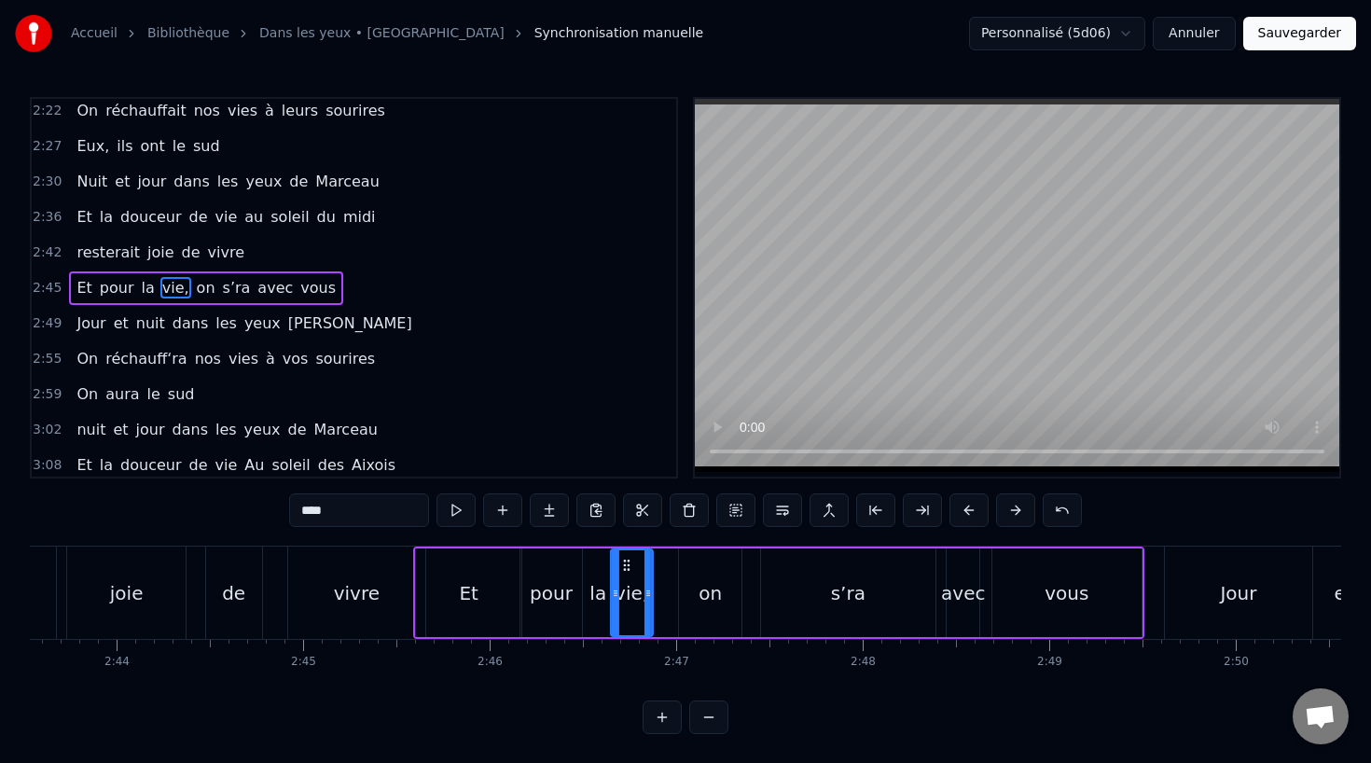
drag, startPoint x: 647, startPoint y: 558, endPoint x: 623, endPoint y: 559, distance: 24.3
click at [623, 559] on icon at bounding box center [625, 565] width 15 height 15
click at [691, 594] on div "on" at bounding box center [710, 592] width 63 height 89
drag, startPoint x: 697, startPoint y: 564, endPoint x: 669, endPoint y: 564, distance: 28.0
click at [669, 564] on circle at bounding box center [669, 564] width 1 height 1
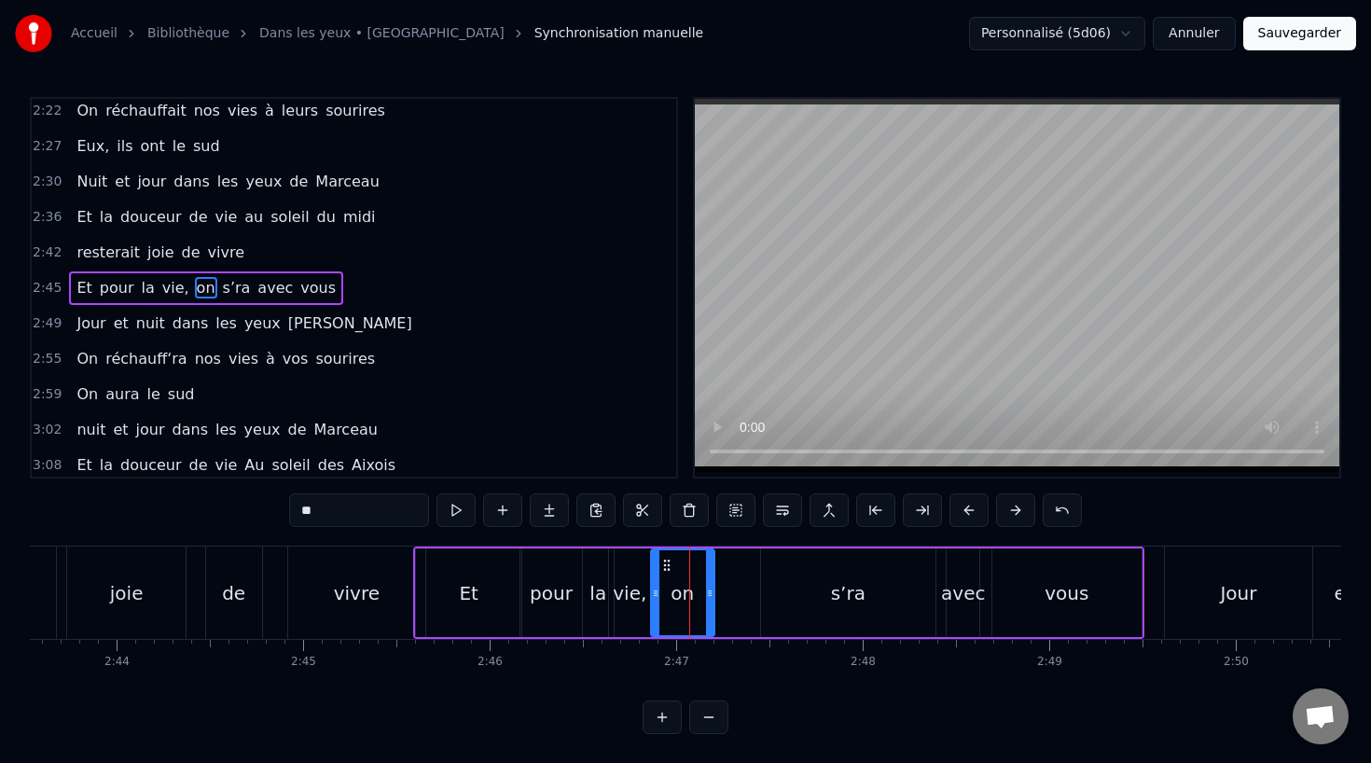
click at [823, 605] on div "s’ra" at bounding box center [848, 592] width 174 height 89
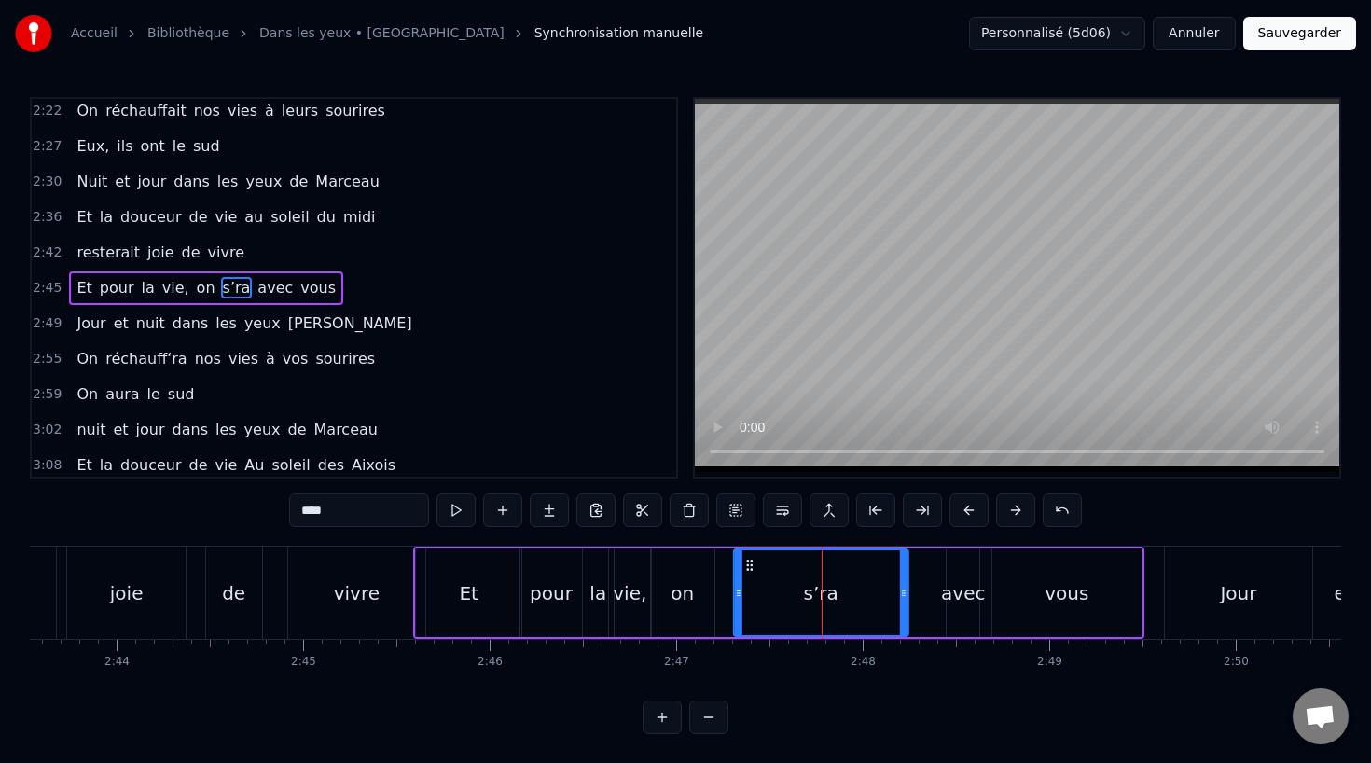
drag, startPoint x: 773, startPoint y: 561, endPoint x: 746, endPoint y: 561, distance: 27.0
click at [746, 561] on icon at bounding box center [749, 565] width 15 height 15
drag, startPoint x: 746, startPoint y: 561, endPoint x: 734, endPoint y: 561, distance: 12.1
click at [734, 561] on icon at bounding box center [737, 565] width 15 height 15
drag, startPoint x: 888, startPoint y: 598, endPoint x: 839, endPoint y: 597, distance: 48.5
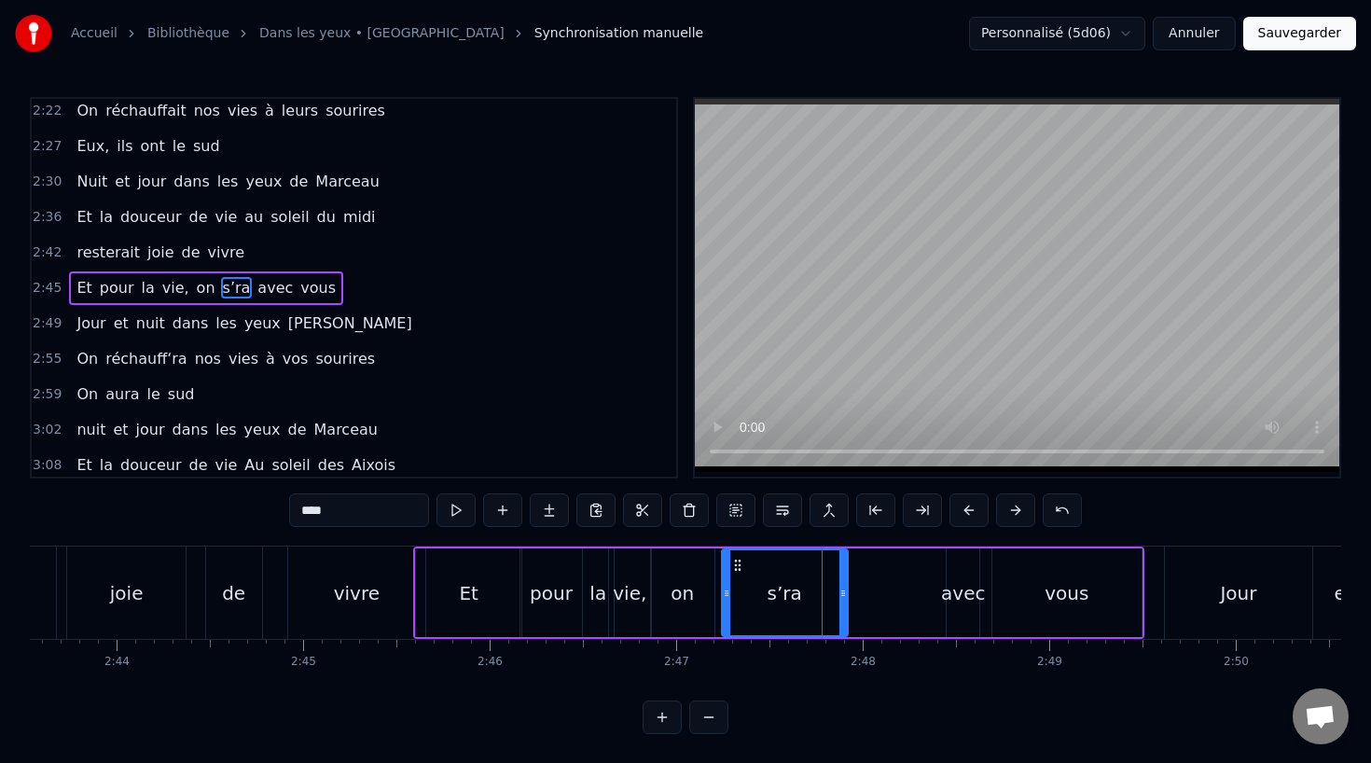
click at [839, 597] on icon at bounding box center [842, 593] width 7 height 15
click at [967, 597] on div "avec" at bounding box center [963, 593] width 44 height 28
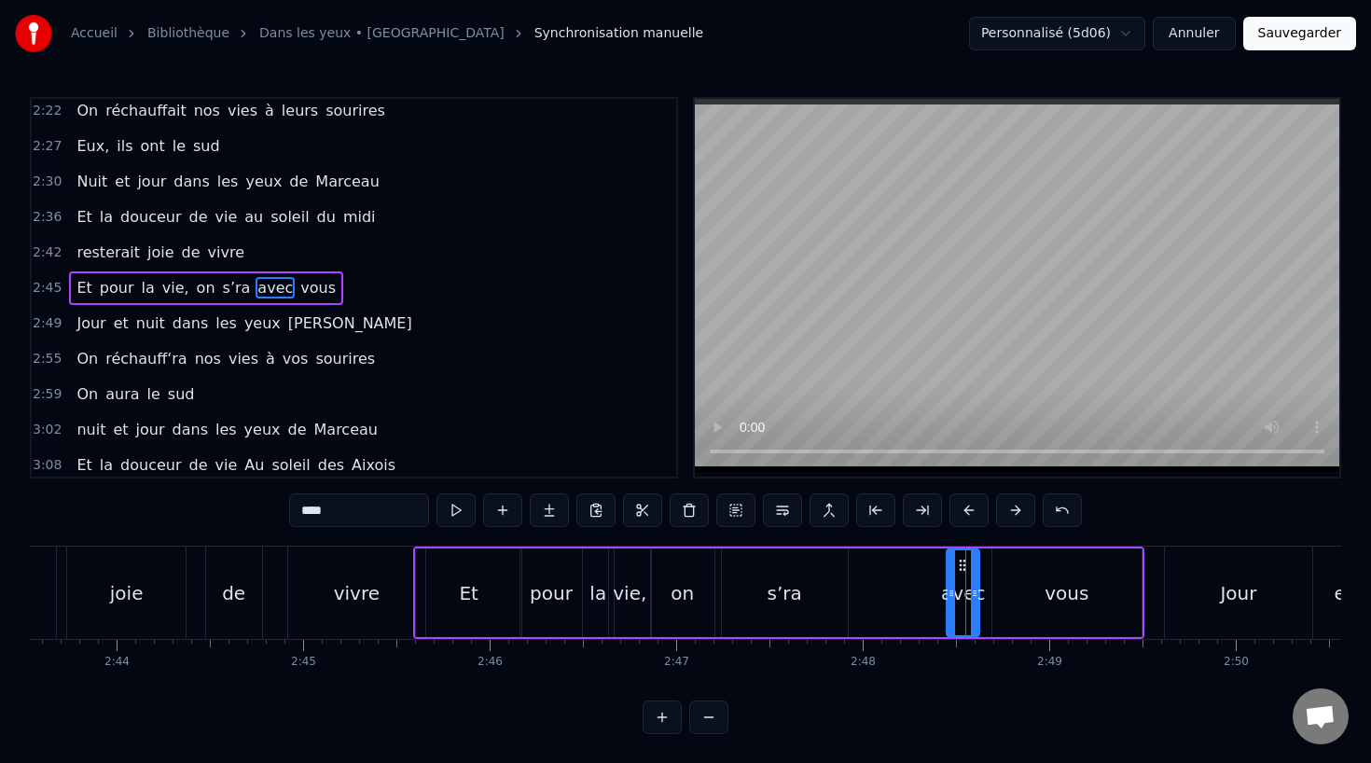
click at [946, 590] on div "avec" at bounding box center [963, 593] width 44 height 28
drag, startPoint x: 950, startPoint y: 594, endPoint x: 925, endPoint y: 594, distance: 25.2
click at [925, 594] on icon at bounding box center [926, 593] width 7 height 15
drag, startPoint x: 935, startPoint y: 569, endPoint x: 916, endPoint y: 587, distance: 27.0
click at [916, 587] on div "avec" at bounding box center [939, 592] width 56 height 85
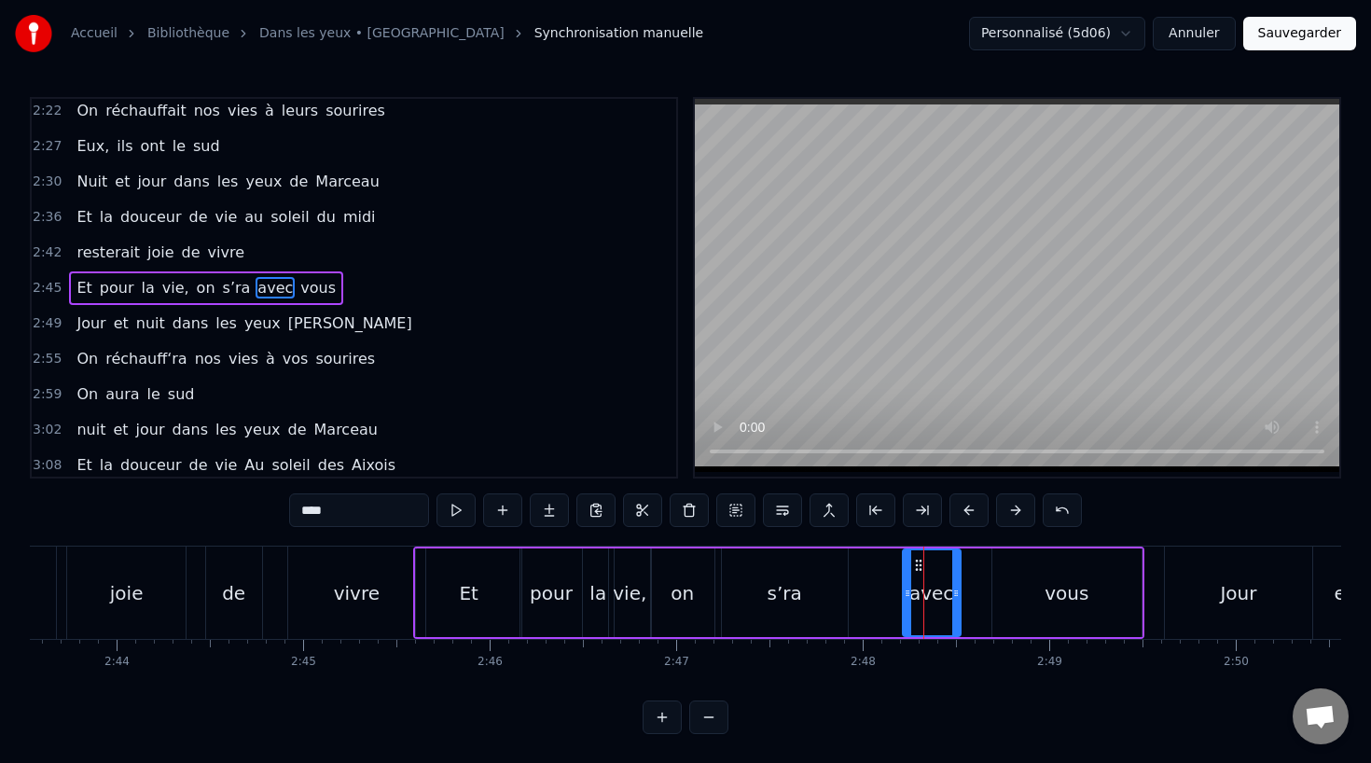
click at [992, 592] on div "vous" at bounding box center [1066, 592] width 149 height 89
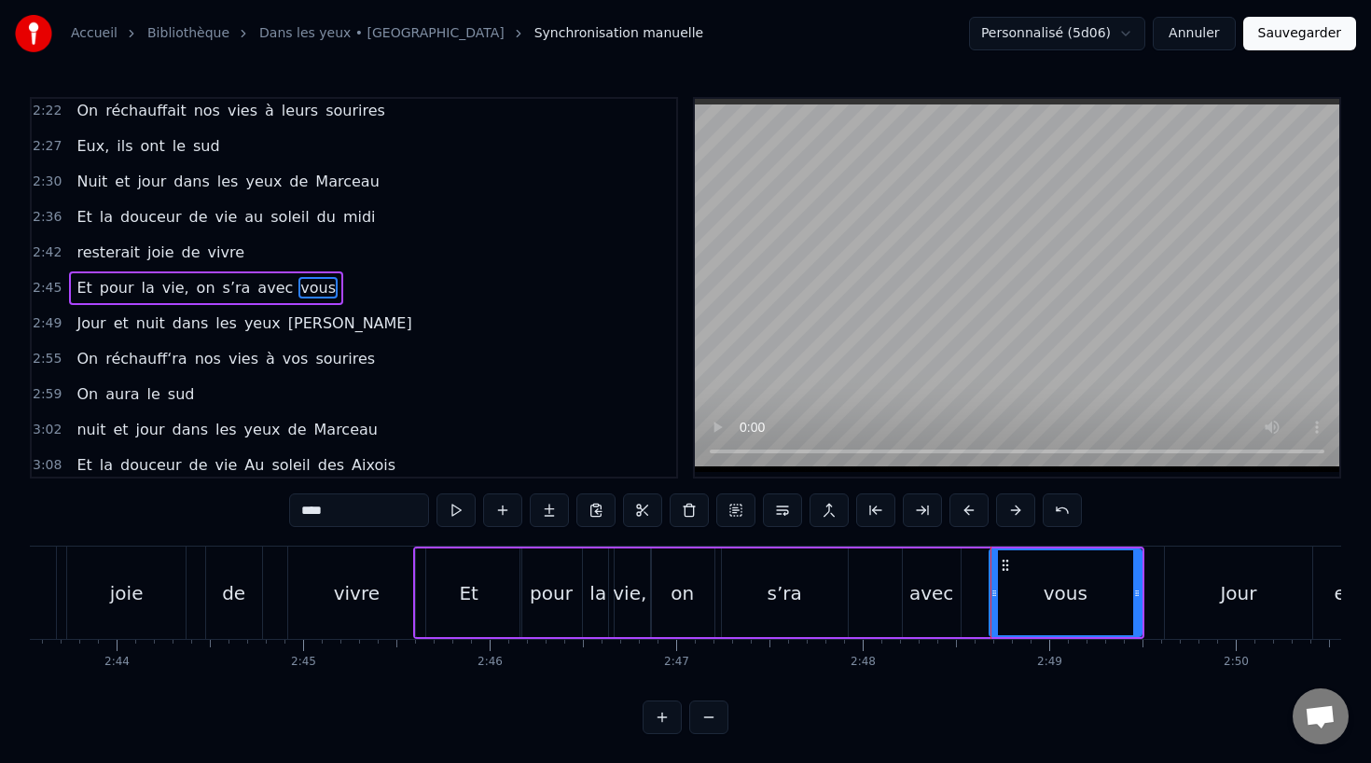
drag, startPoint x: 993, startPoint y: 592, endPoint x: 981, endPoint y: 592, distance: 12.1
click at [990, 592] on icon at bounding box center [993, 593] width 7 height 15
click at [952, 592] on div "avec" at bounding box center [932, 592] width 58 height 89
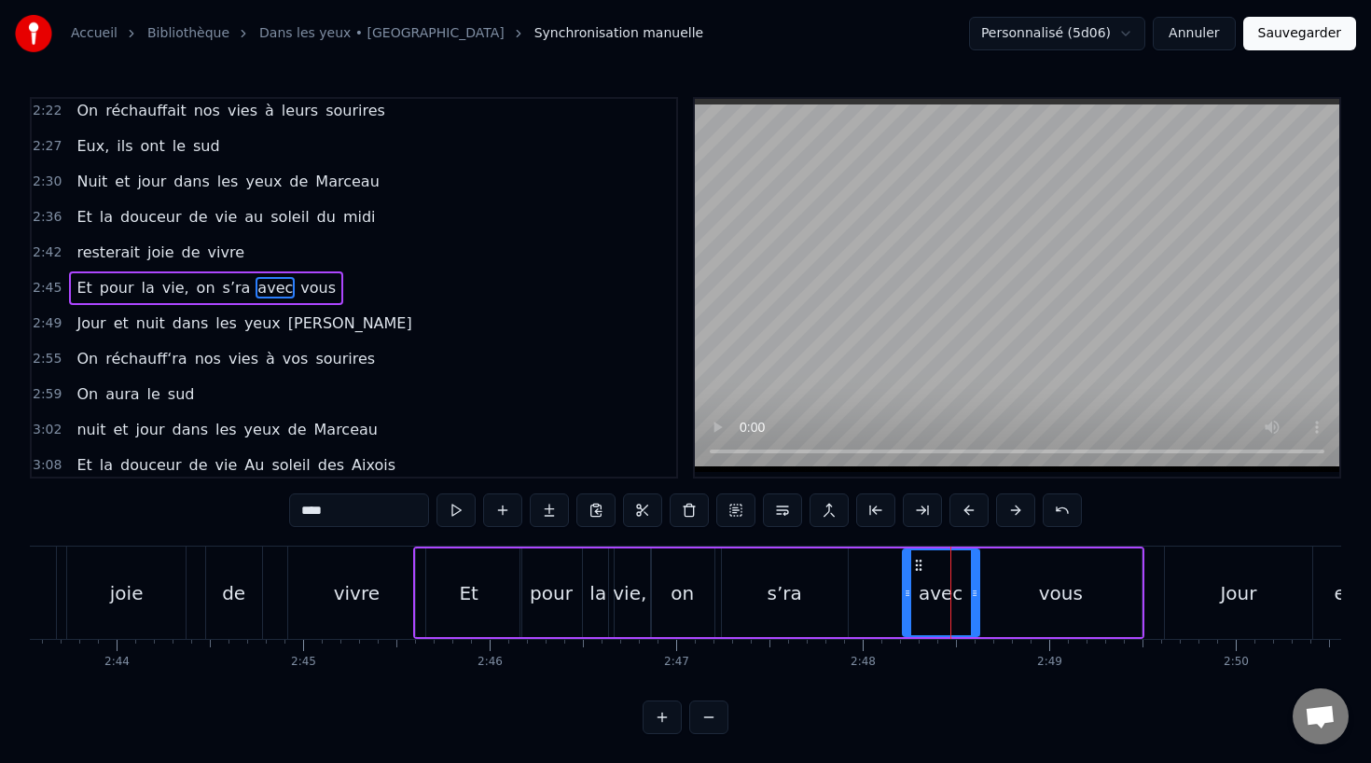
drag, startPoint x: 953, startPoint y: 592, endPoint x: 974, endPoint y: 592, distance: 20.5
click at [974, 592] on icon at bounding box center [974, 593] width 7 height 15
drag, startPoint x: 908, startPoint y: 591, endPoint x: 852, endPoint y: 593, distance: 56.0
click at [852, 593] on icon at bounding box center [851, 593] width 7 height 15
click at [831, 591] on div "s’ra" at bounding box center [785, 592] width 126 height 89
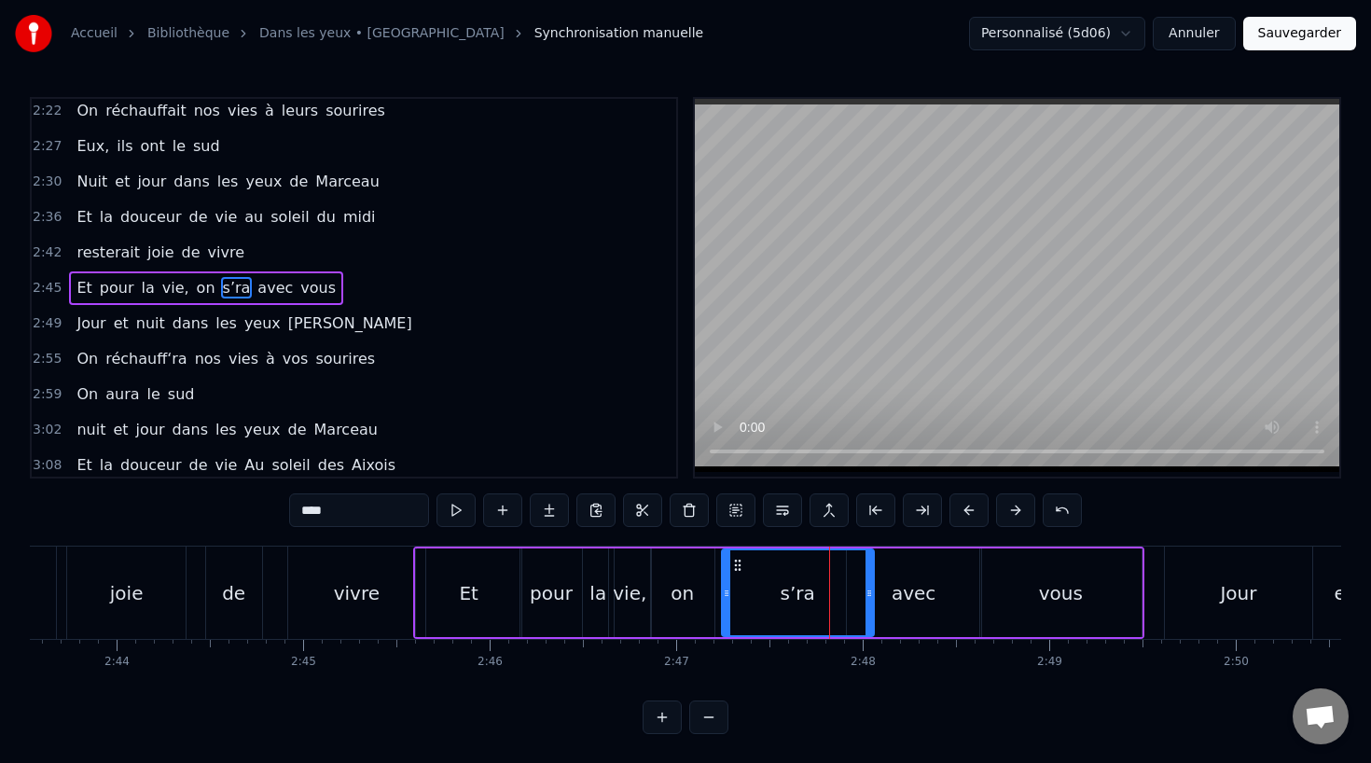
drag, startPoint x: 839, startPoint y: 590, endPoint x: 865, endPoint y: 590, distance: 26.1
click at [865, 590] on icon at bounding box center [868, 593] width 7 height 15
click at [233, 600] on div "de" at bounding box center [233, 593] width 23 height 28
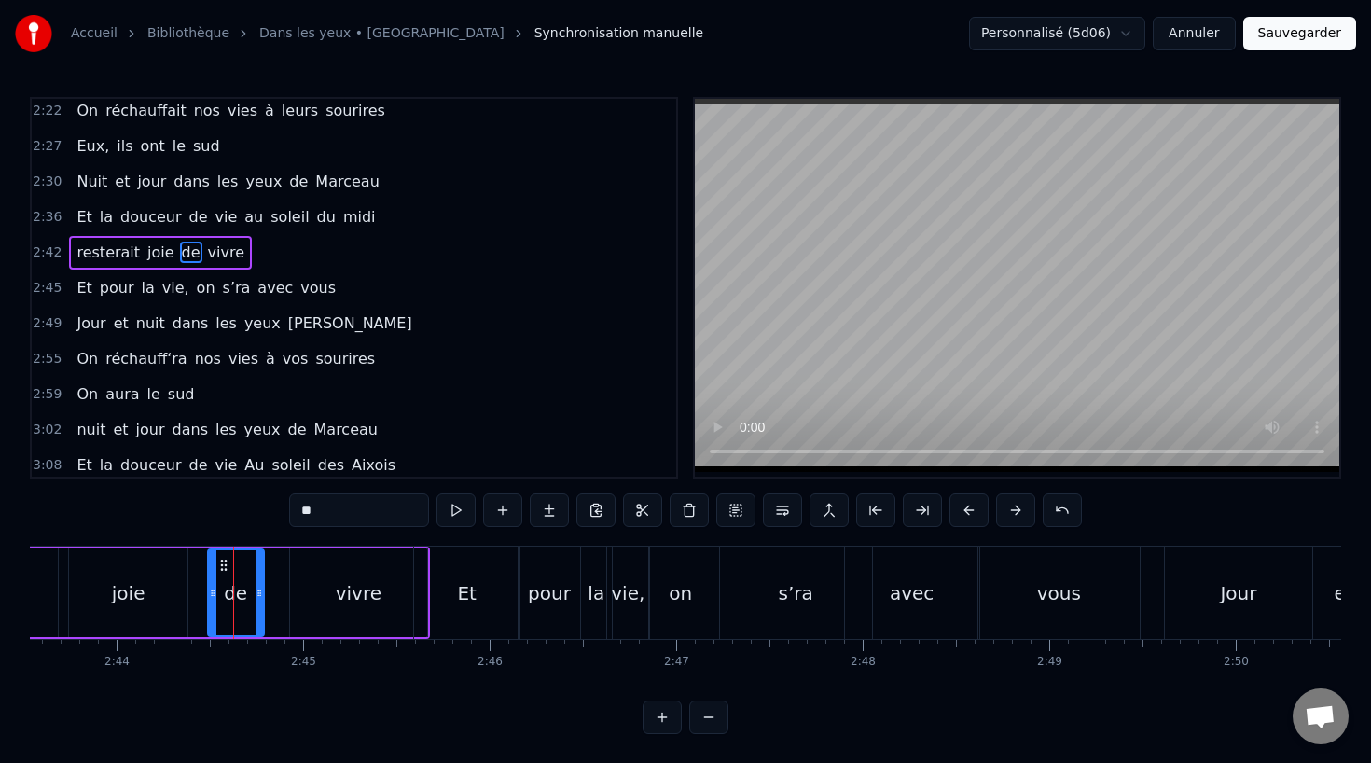
scroll to position [998, 0]
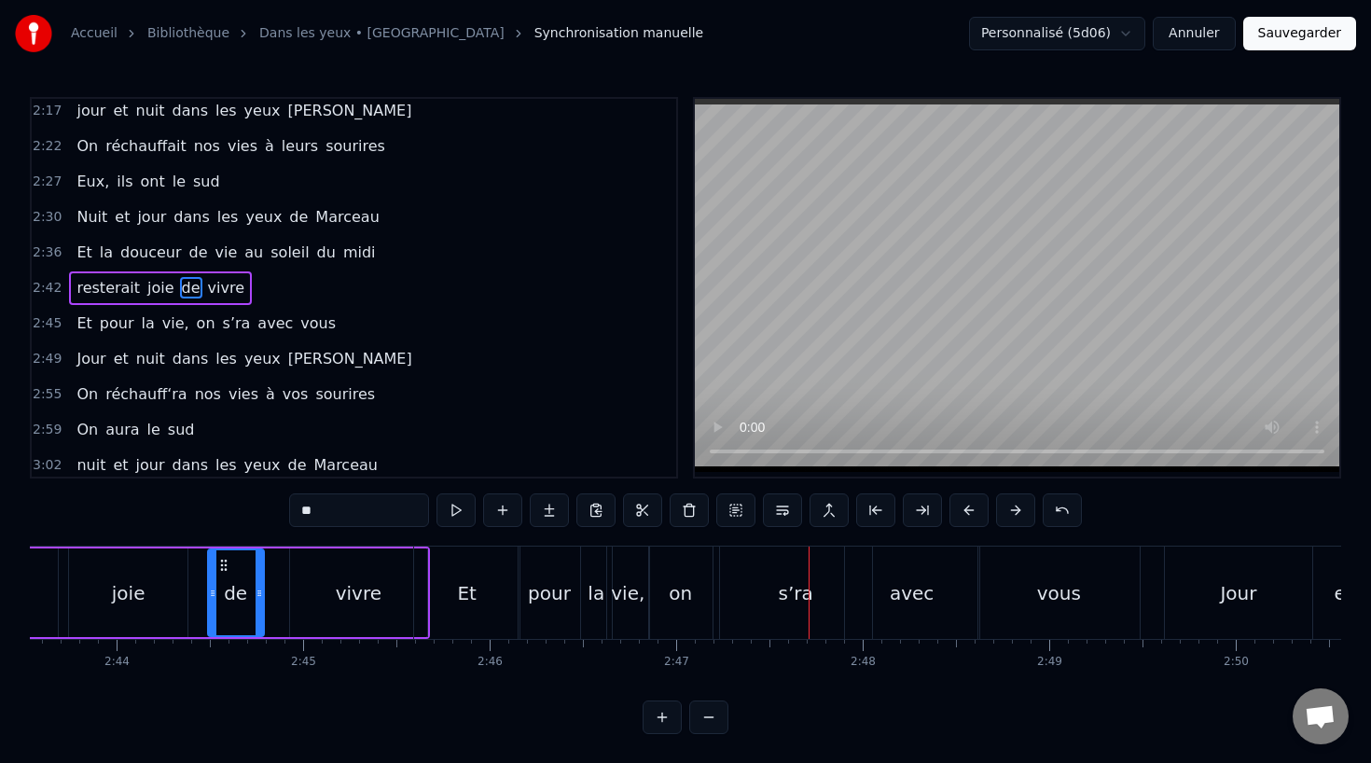
click at [764, 613] on div "s’ra" at bounding box center [796, 592] width 152 height 92
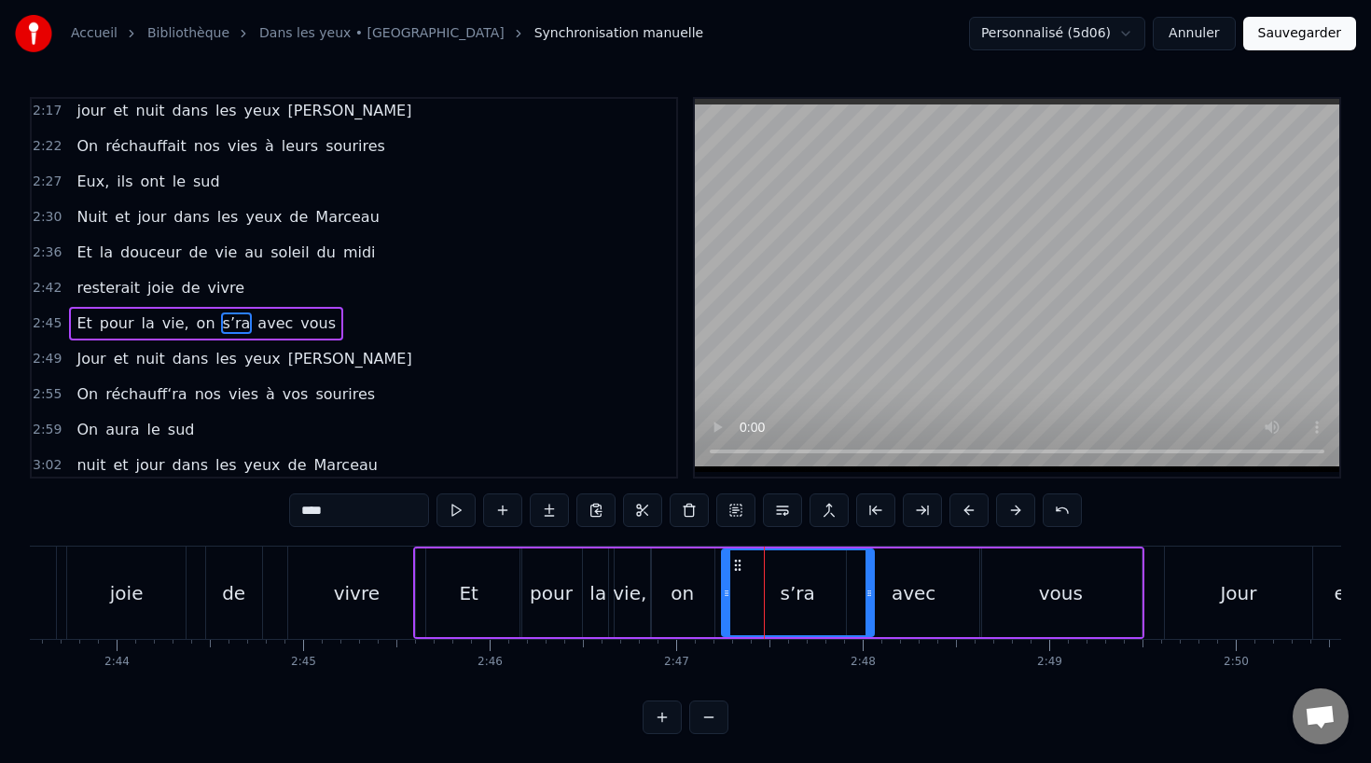
scroll to position [1033, 0]
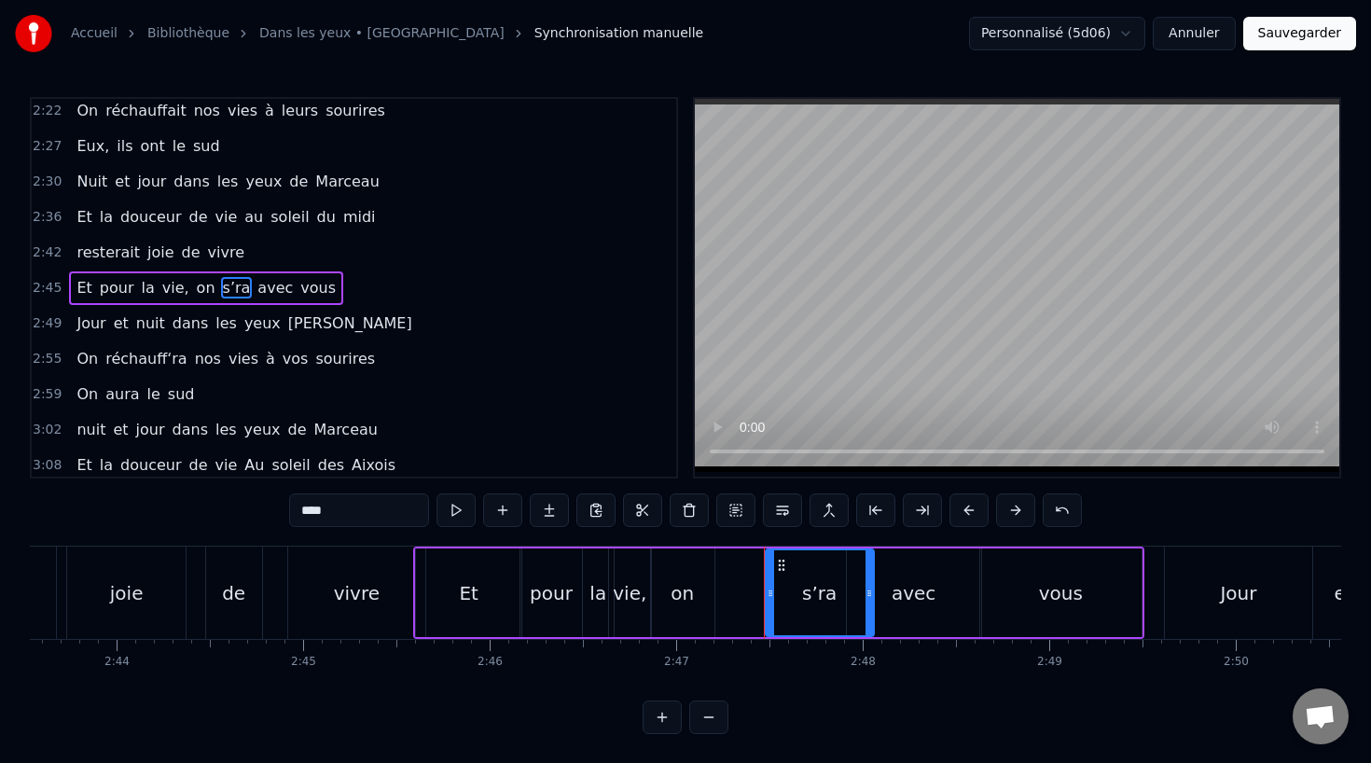
drag, startPoint x: 725, startPoint y: 590, endPoint x: 774, endPoint y: 594, distance: 48.6
click at [774, 594] on icon at bounding box center [770, 593] width 7 height 15
click at [709, 589] on div "on" at bounding box center [682, 592] width 63 height 89
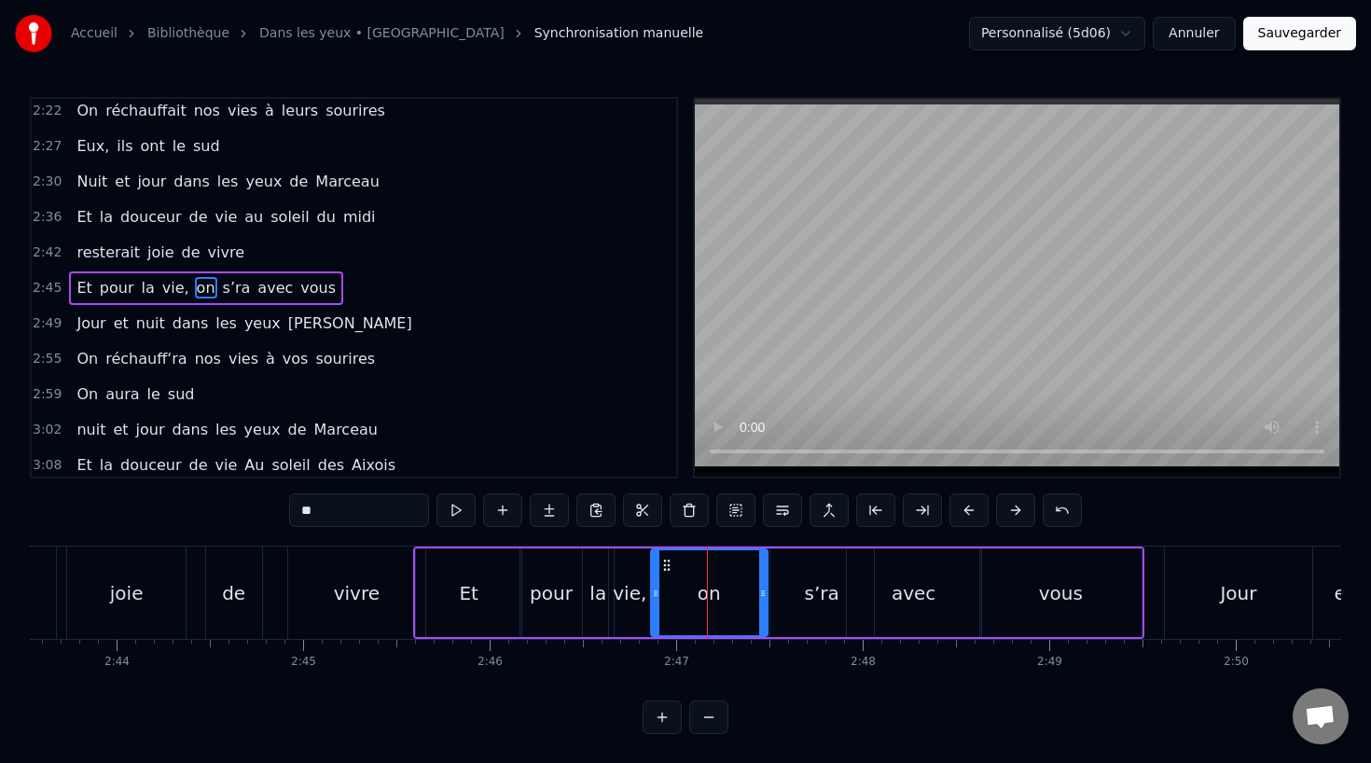
drag, startPoint x: 711, startPoint y: 591, endPoint x: 764, endPoint y: 599, distance: 53.7
click at [764, 599] on icon at bounding box center [762, 593] width 7 height 15
click at [294, 593] on div "vivre" at bounding box center [356, 592] width 137 height 92
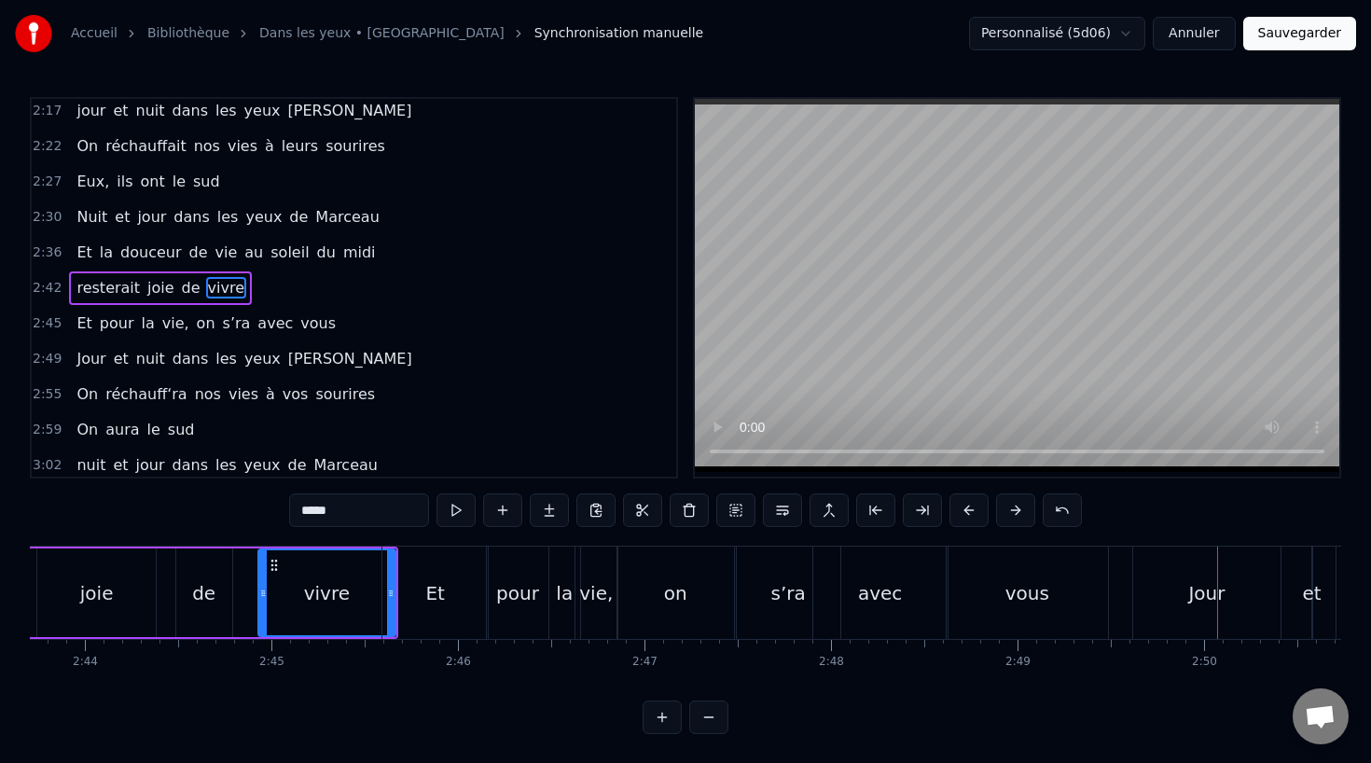
scroll to position [0, 30585]
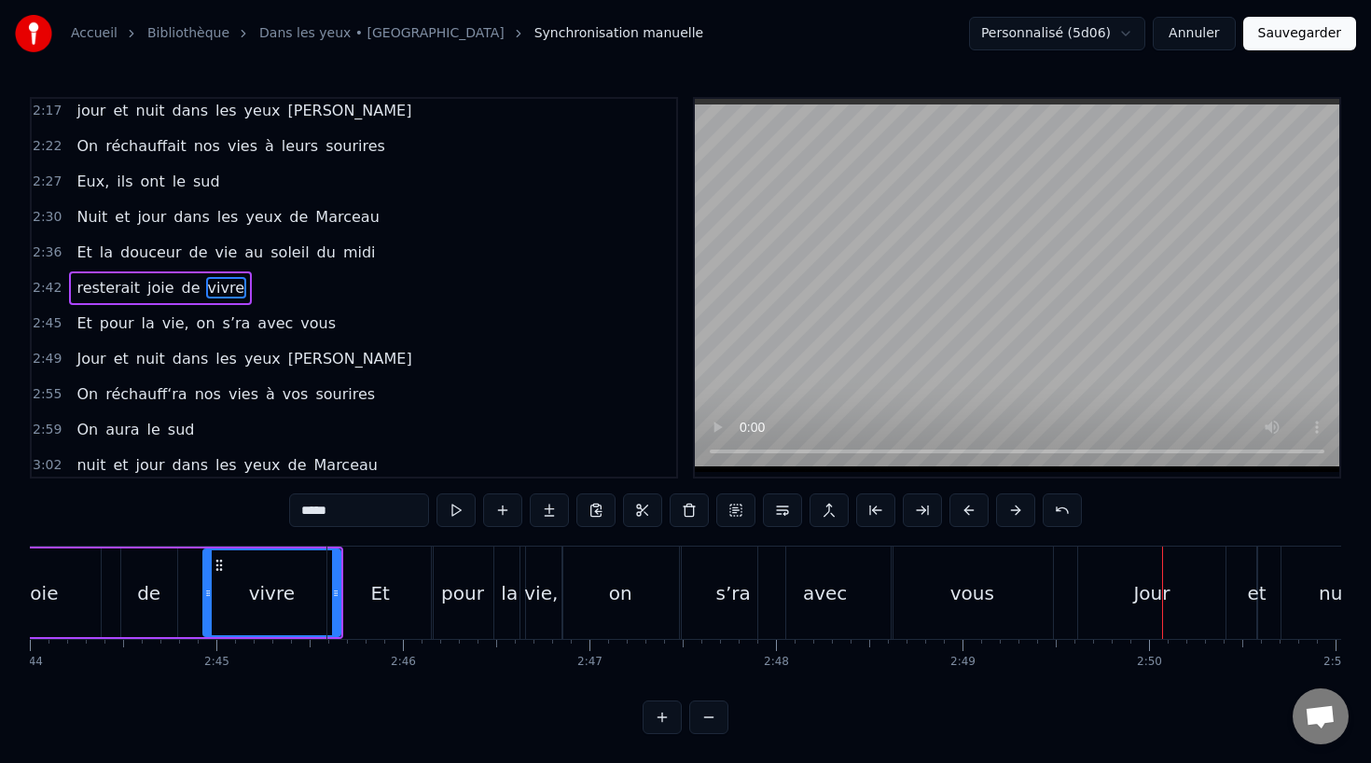
click at [644, 586] on div "on" at bounding box center [620, 592] width 117 height 92
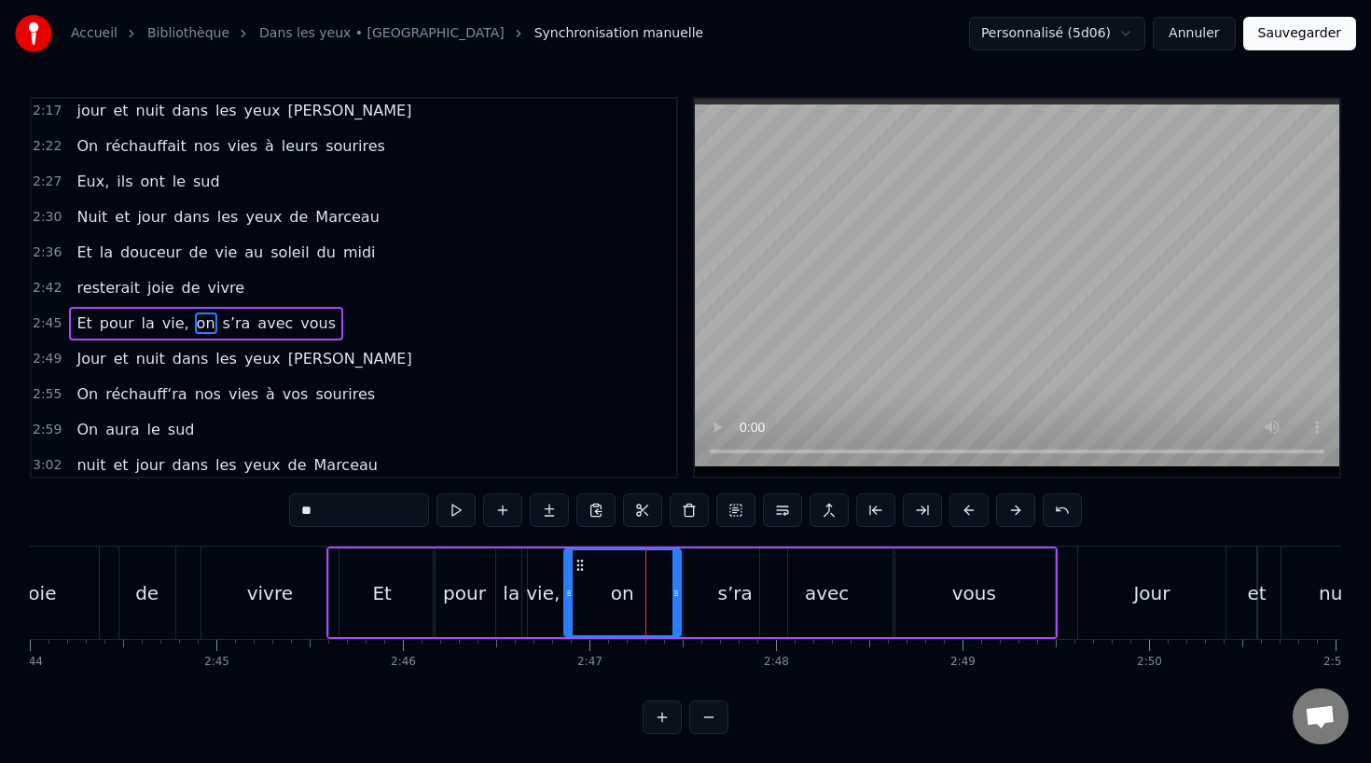
scroll to position [1033, 0]
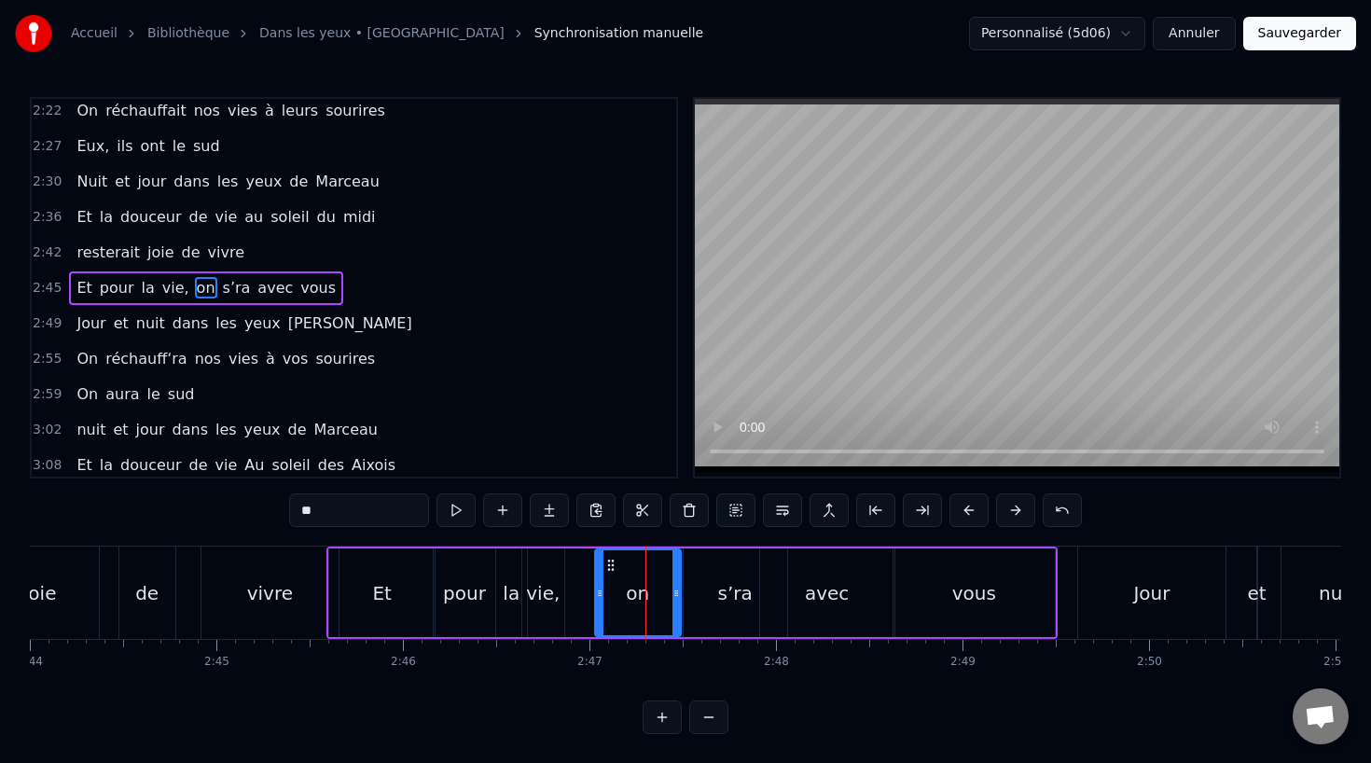
drag, startPoint x: 568, startPoint y: 589, endPoint x: 599, endPoint y: 594, distance: 31.1
click at [599, 594] on icon at bounding box center [599, 593] width 7 height 15
click at [130, 575] on div "de" at bounding box center [147, 592] width 56 height 92
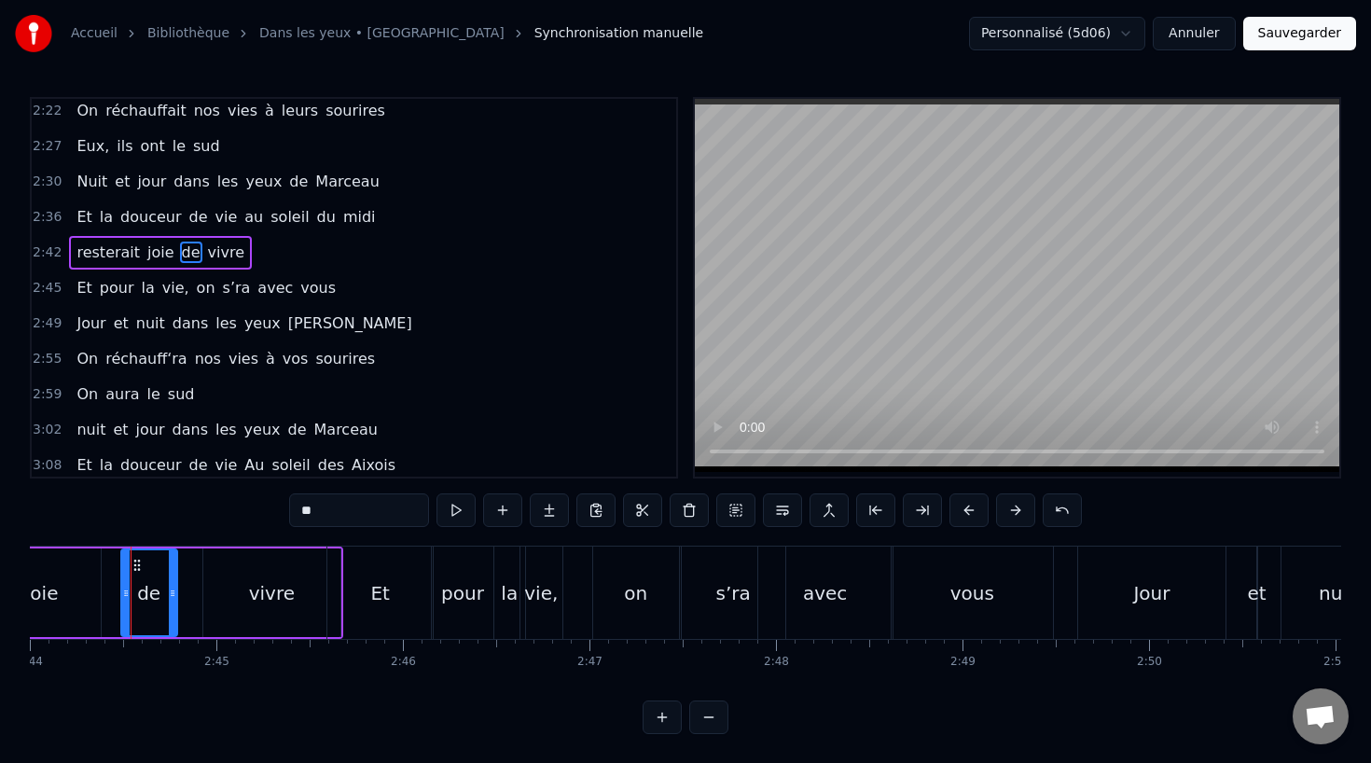
scroll to position [998, 0]
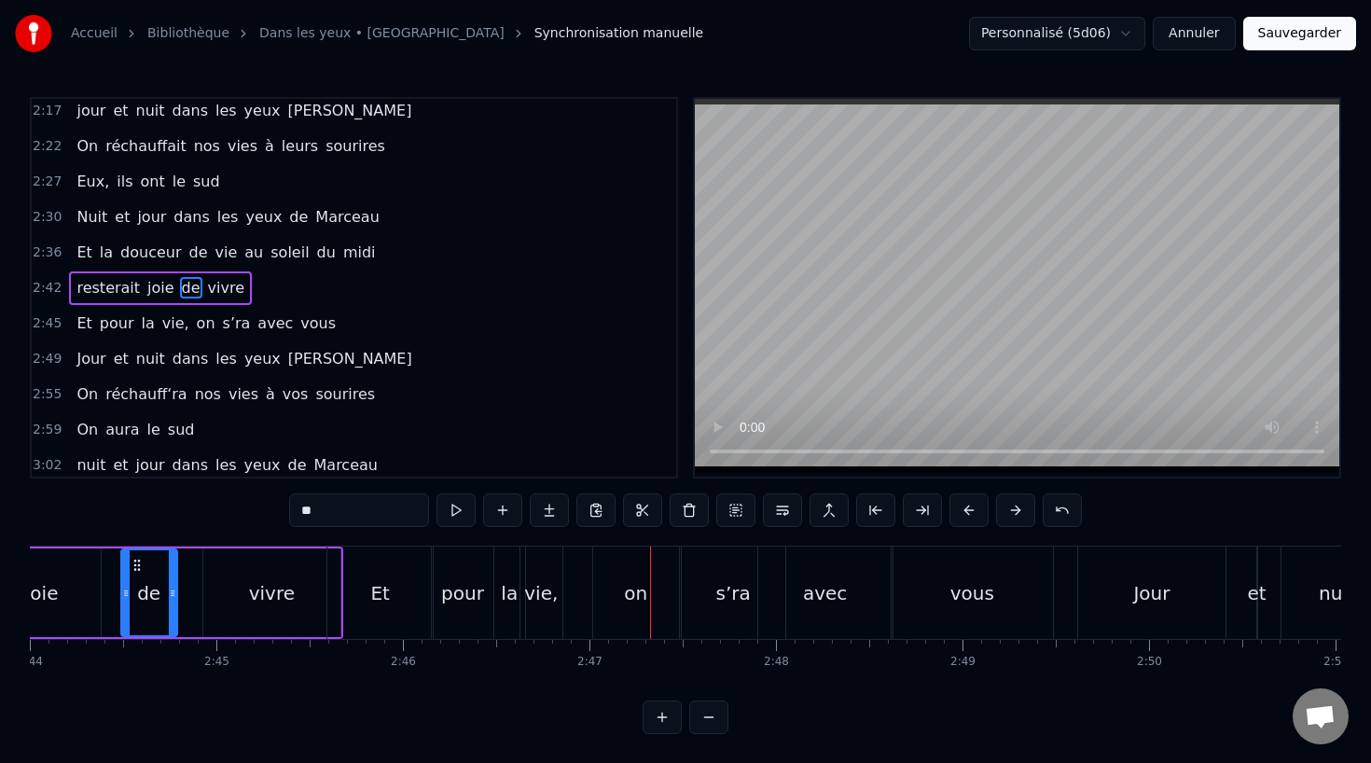
click at [541, 598] on div "vie," at bounding box center [541, 593] width 34 height 28
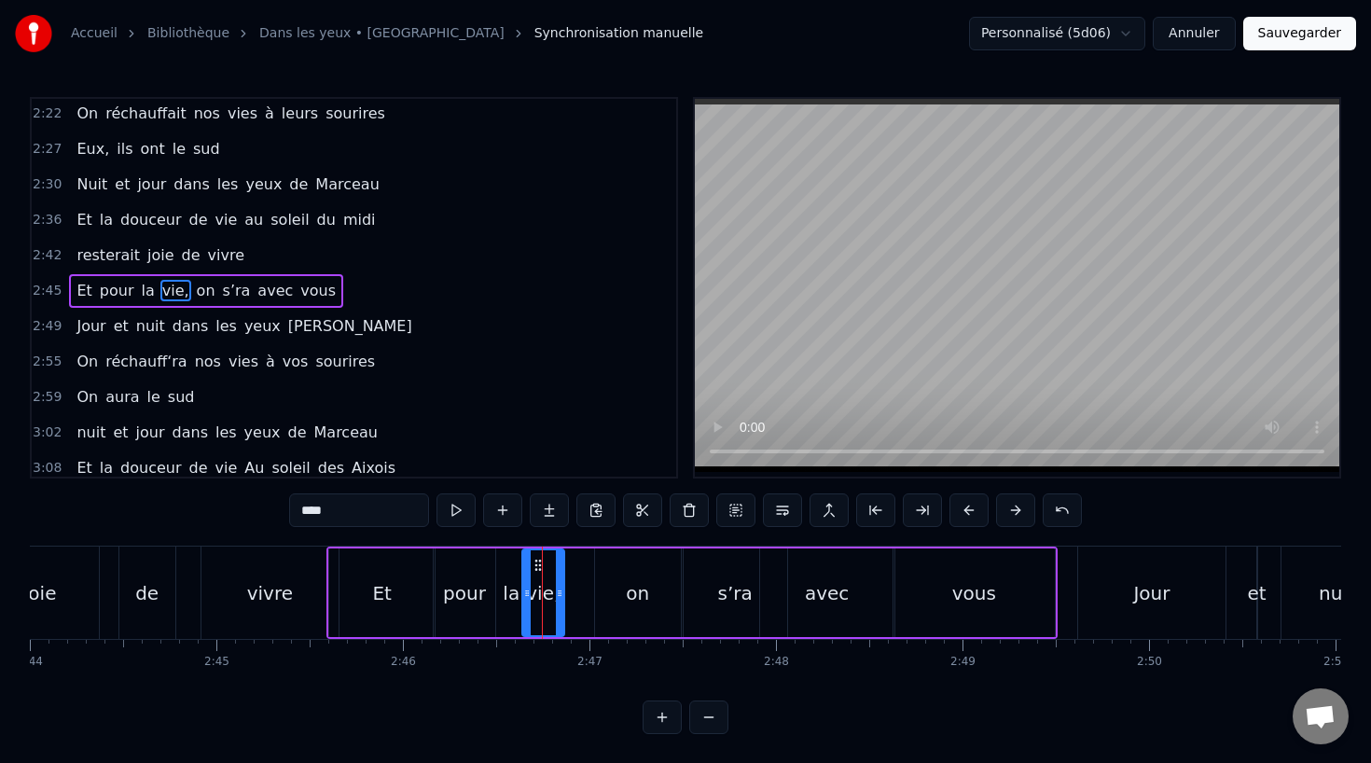
scroll to position [1033, 0]
click at [497, 593] on div "la" at bounding box center [511, 592] width 31 height 89
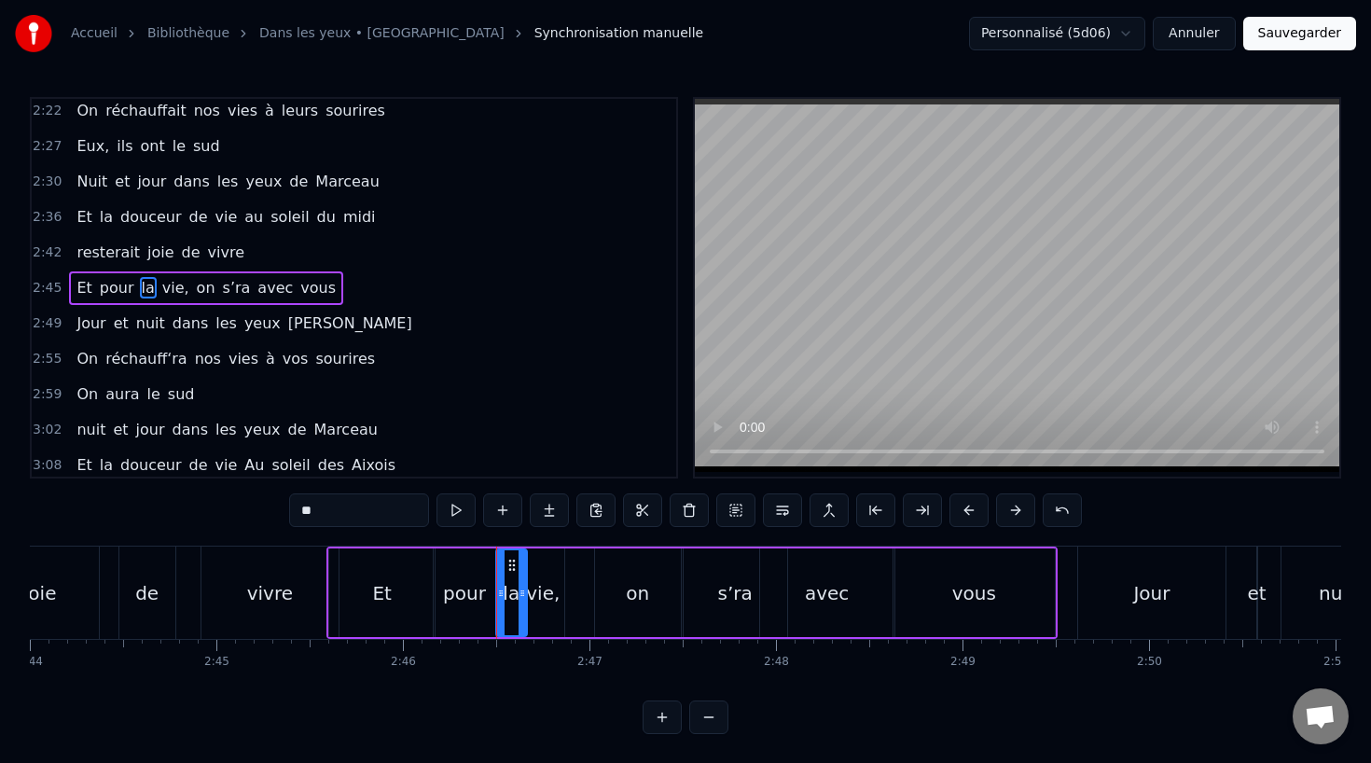
click at [476, 593] on div "pour" at bounding box center [464, 593] width 43 height 28
click at [480, 591] on icon at bounding box center [482, 593] width 7 height 15
click at [518, 591] on div "la" at bounding box center [511, 592] width 31 height 89
click at [504, 562] on icon at bounding box center [509, 565] width 15 height 15
click at [543, 574] on div "vie," at bounding box center [543, 592] width 42 height 89
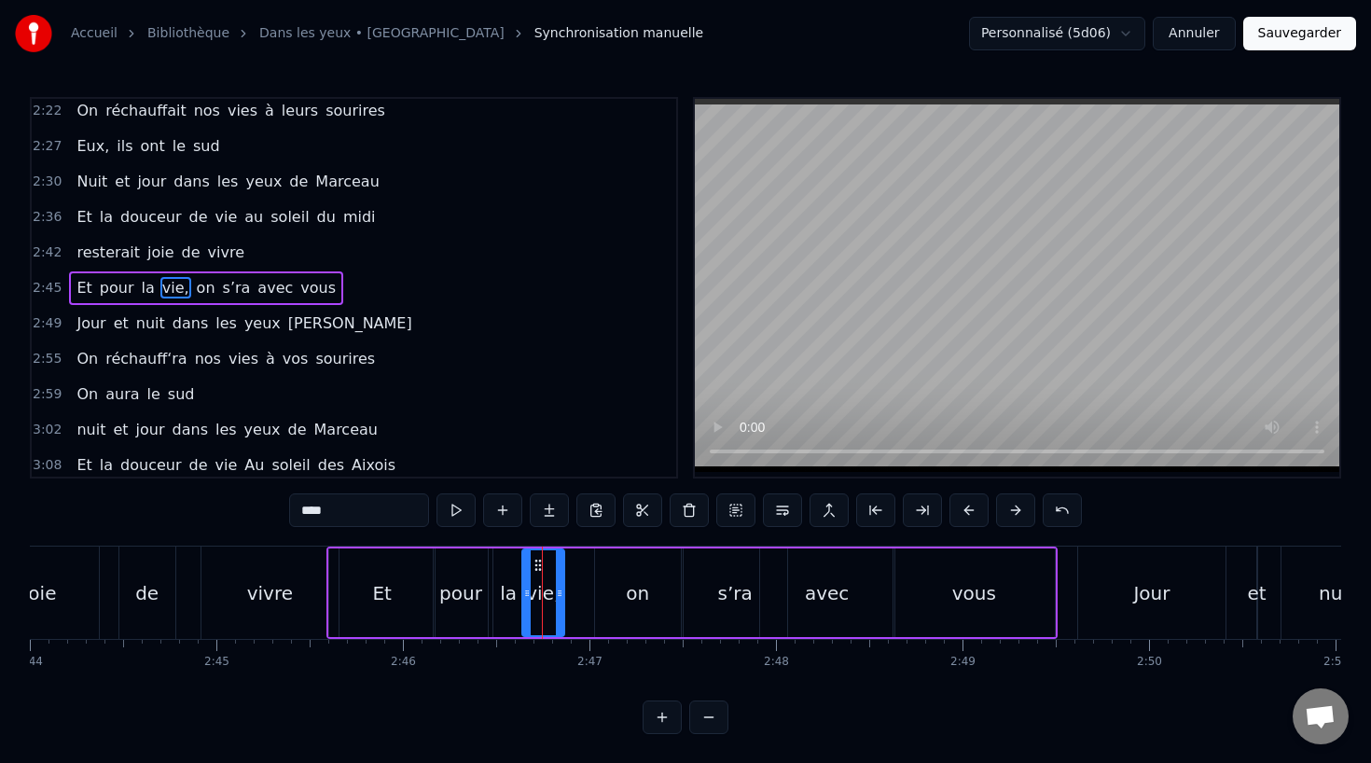
click at [454, 579] on div "pour" at bounding box center [460, 593] width 43 height 28
click at [248, 574] on div "vivre" at bounding box center [269, 592] width 137 height 92
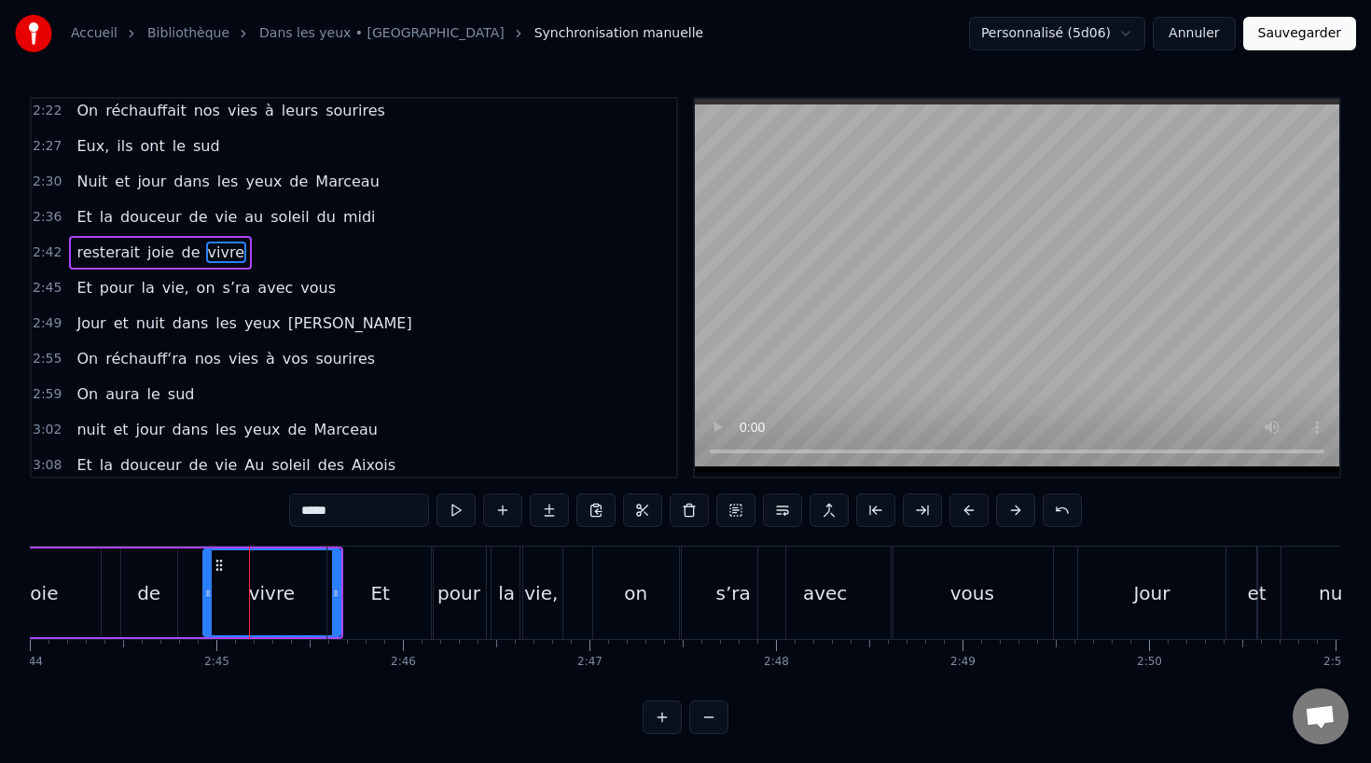
scroll to position [998, 0]
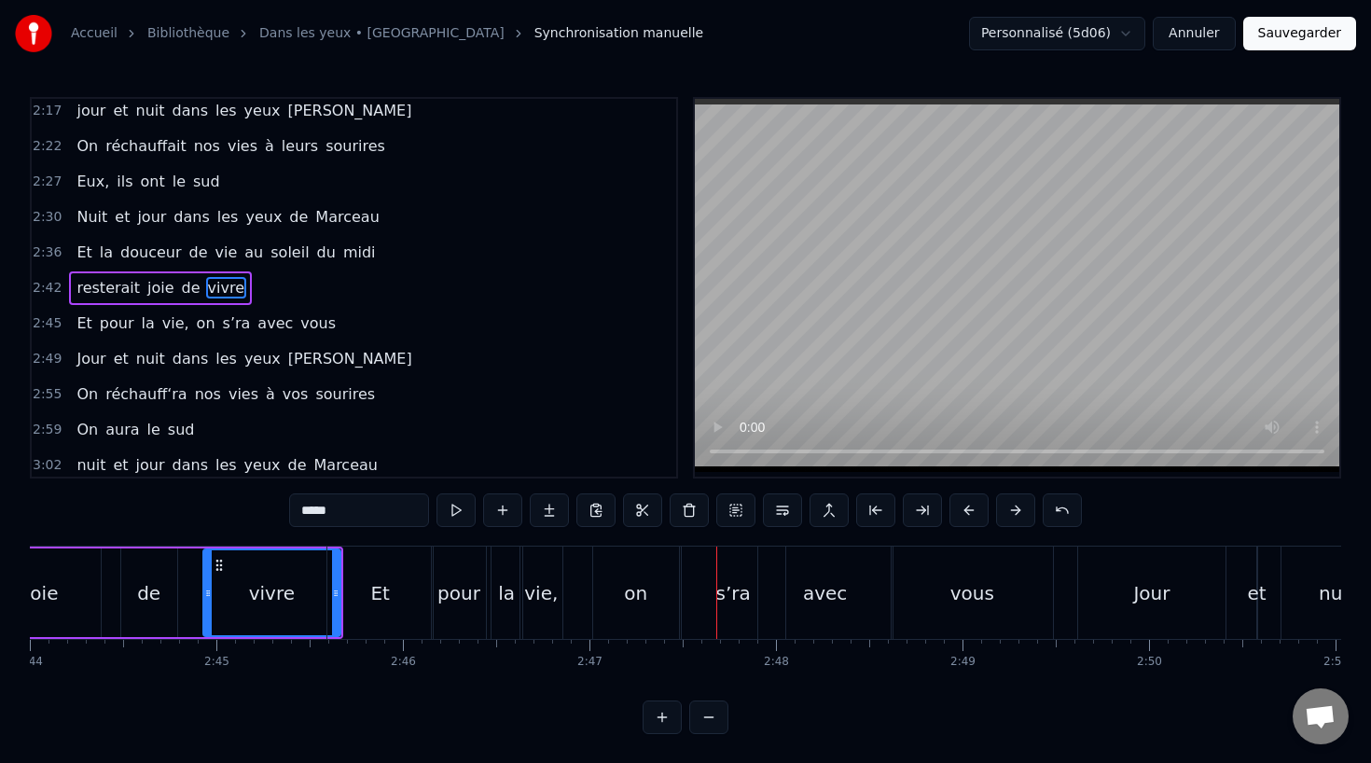
click at [628, 591] on div "on" at bounding box center [635, 593] width 23 height 28
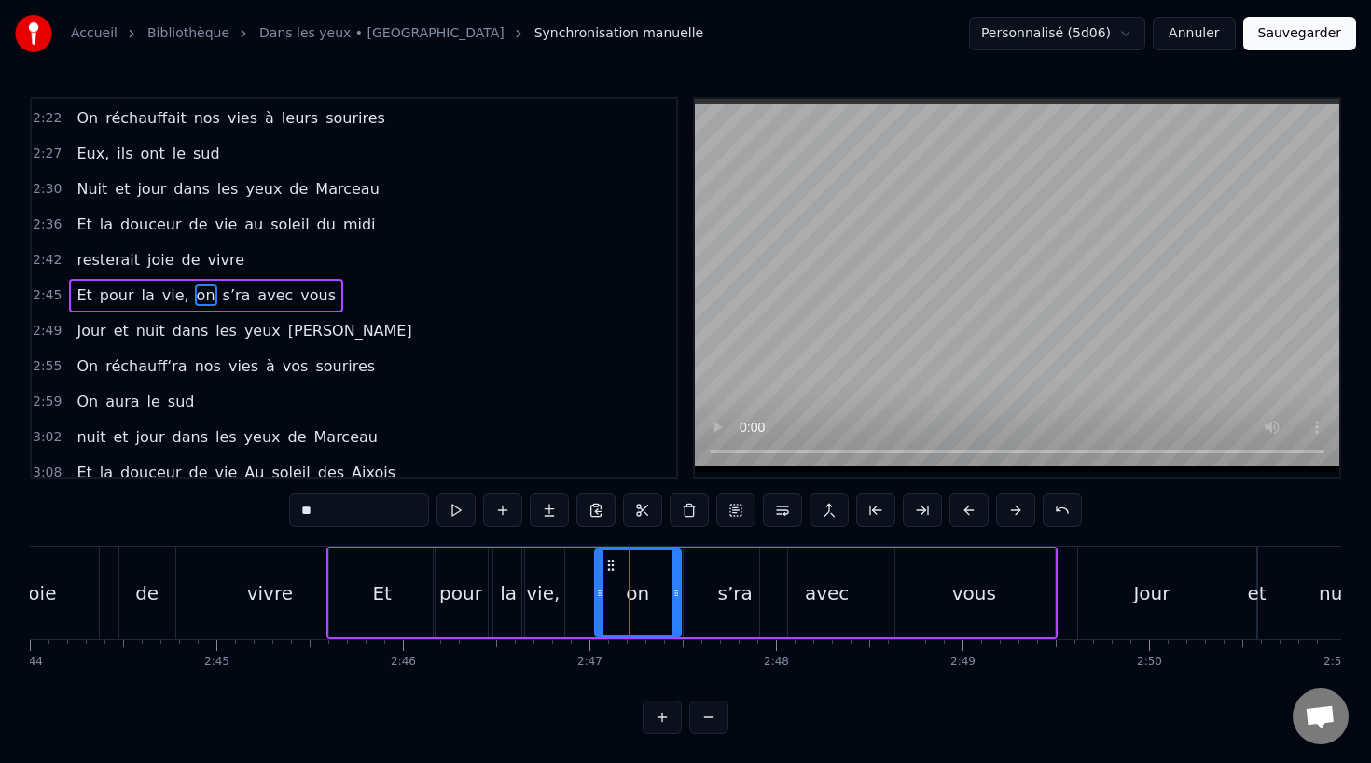
scroll to position [1033, 0]
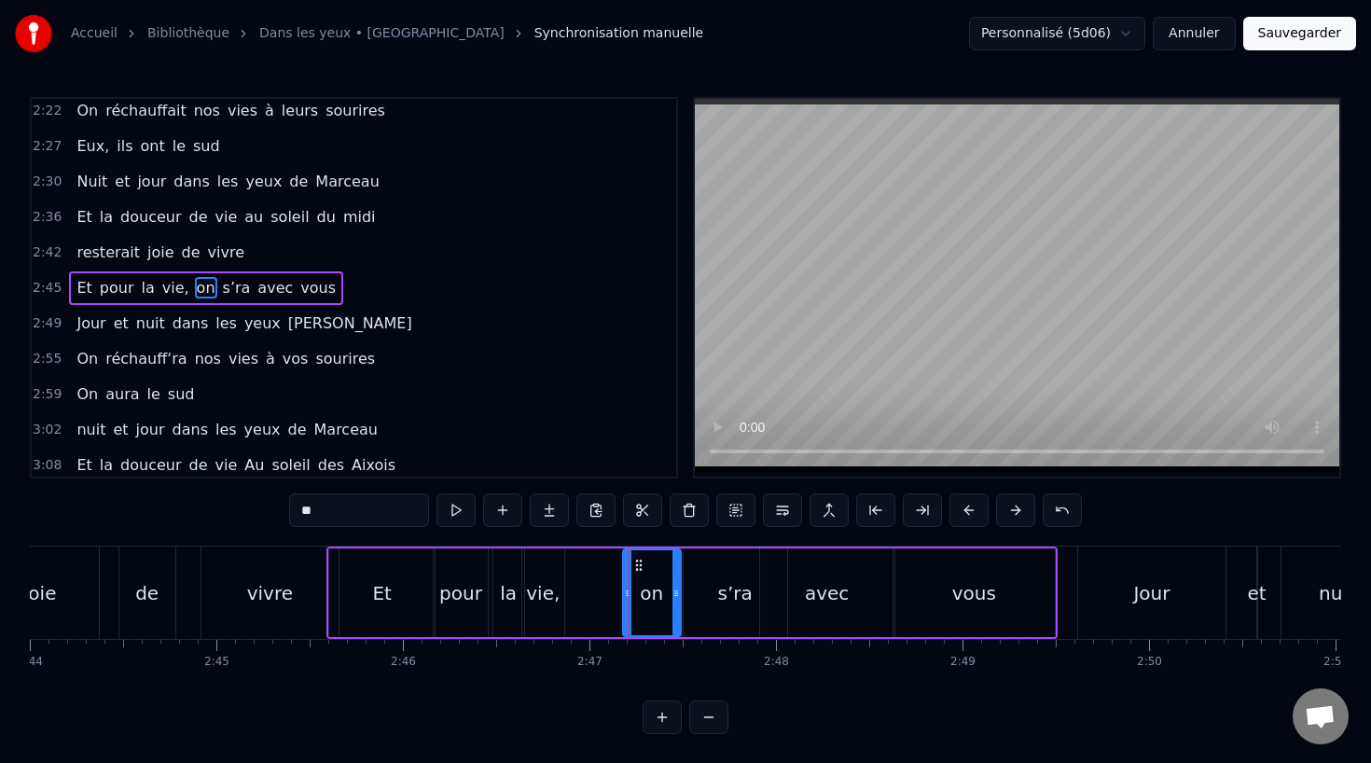
drag, startPoint x: 599, startPoint y: 595, endPoint x: 625, endPoint y: 599, distance: 26.4
click at [625, 599] on icon at bounding box center [627, 593] width 7 height 15
click at [727, 587] on div "s’ra" at bounding box center [735, 593] width 35 height 28
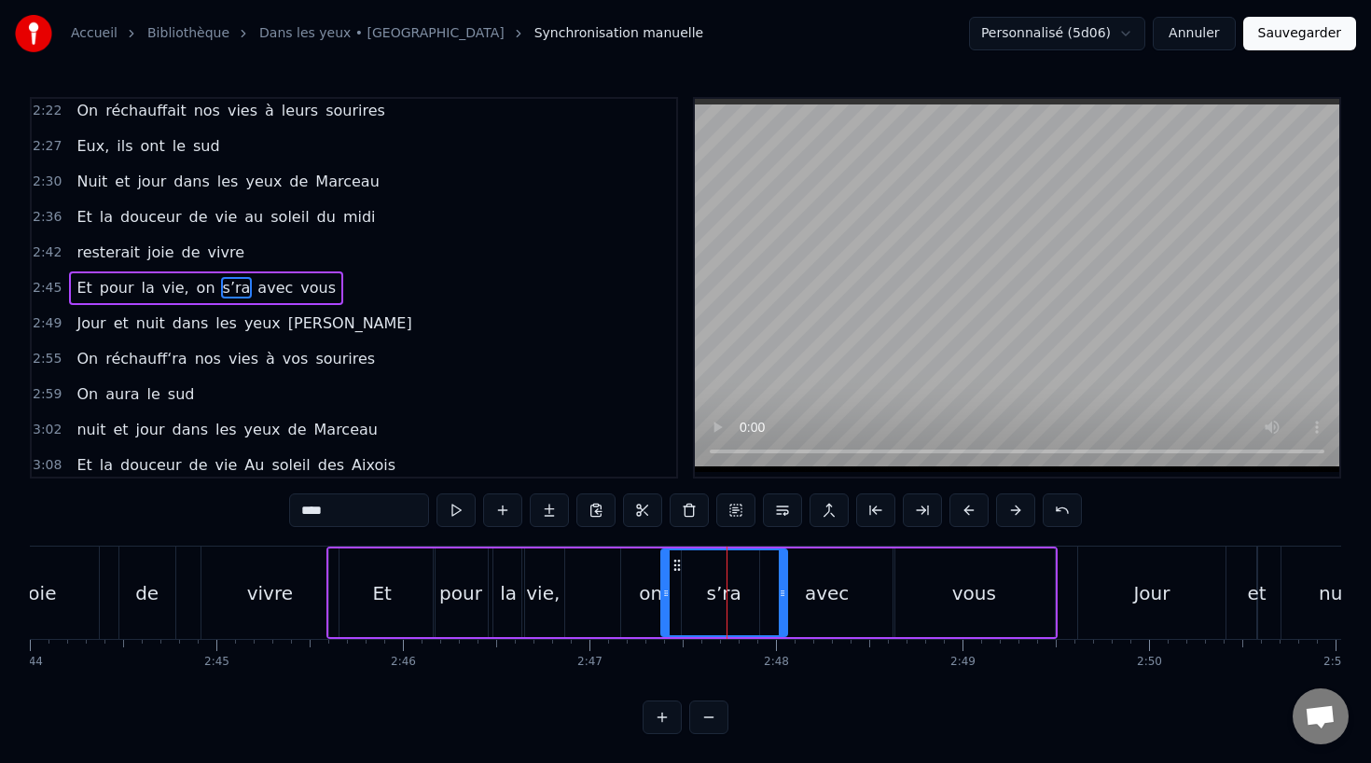
drag, startPoint x: 685, startPoint y: 590, endPoint x: 663, endPoint y: 592, distance: 22.5
click at [663, 592] on icon at bounding box center [665, 593] width 7 height 15
click at [255, 577] on div "vivre" at bounding box center [269, 592] width 137 height 92
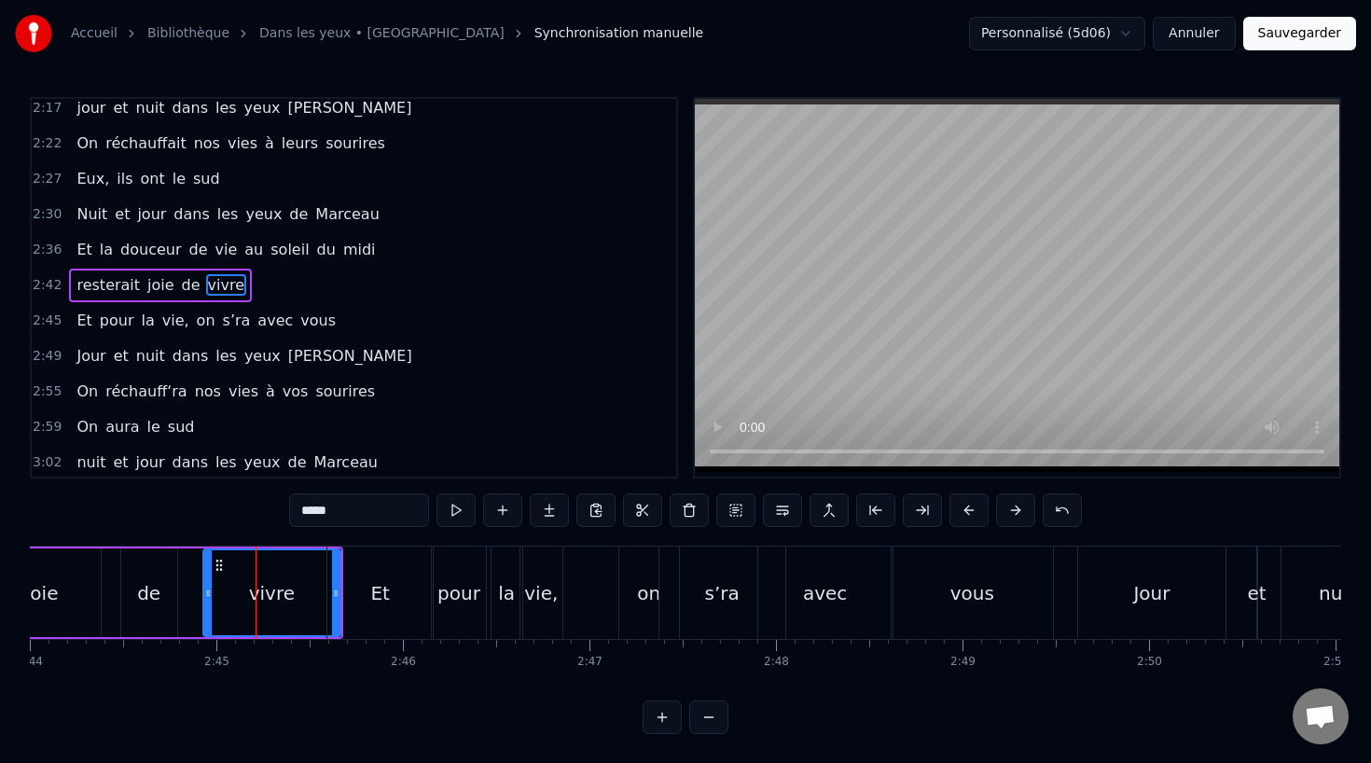
scroll to position [998, 0]
click at [661, 577] on div "s’ra" at bounding box center [722, 592] width 126 height 92
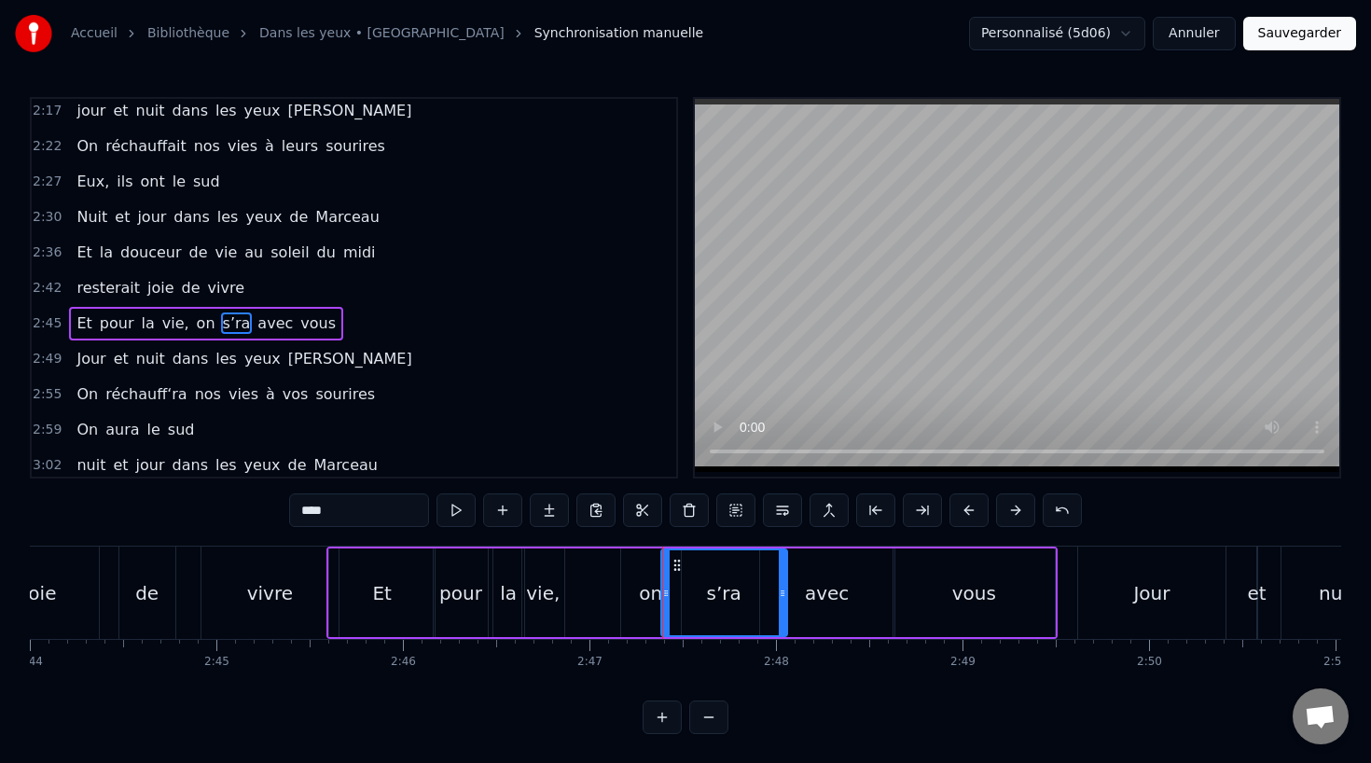
scroll to position [1033, 0]
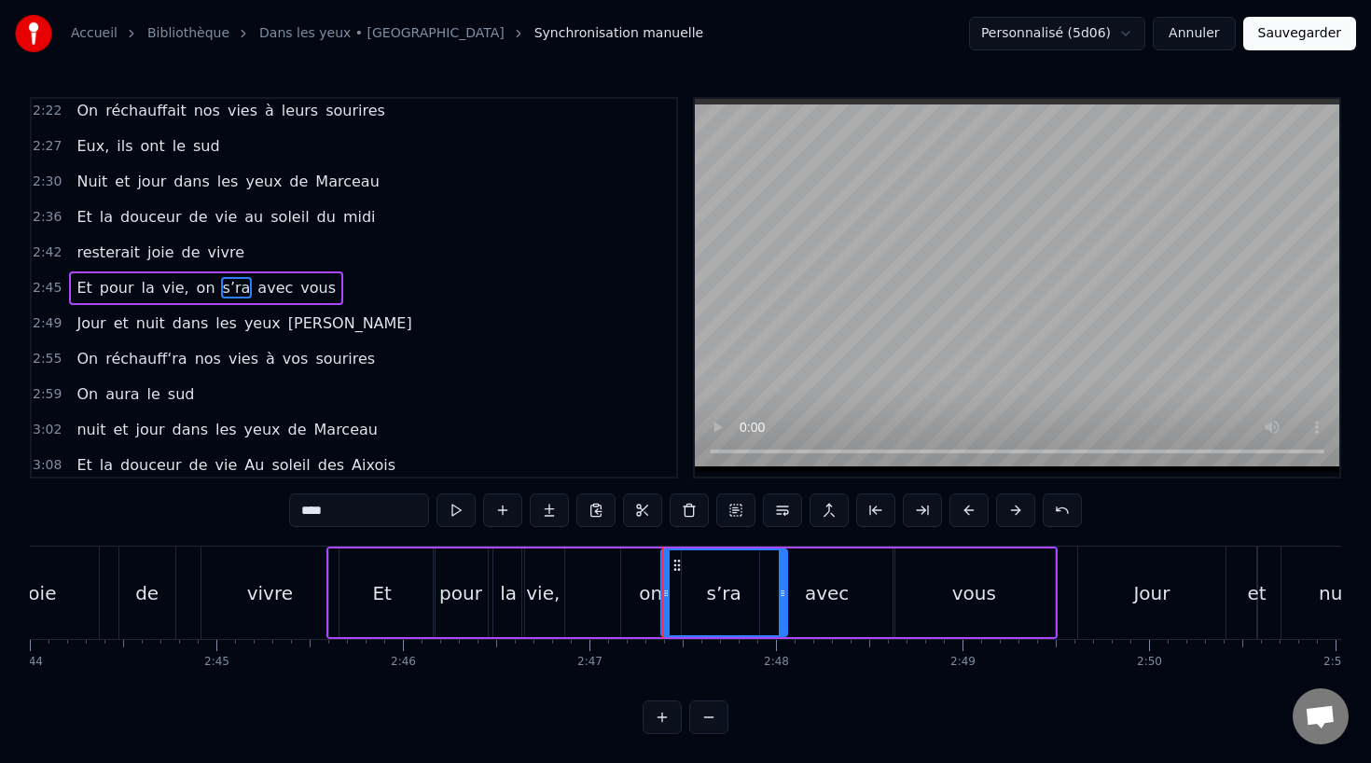
click at [644, 594] on div "on" at bounding box center [650, 593] width 23 height 28
drag, startPoint x: 633, startPoint y: 561, endPoint x: 663, endPoint y: 562, distance: 29.9
click at [663, 562] on icon at bounding box center [666, 565] width 15 height 15
click at [410, 581] on div "Et" at bounding box center [381, 592] width 105 height 89
type input "**"
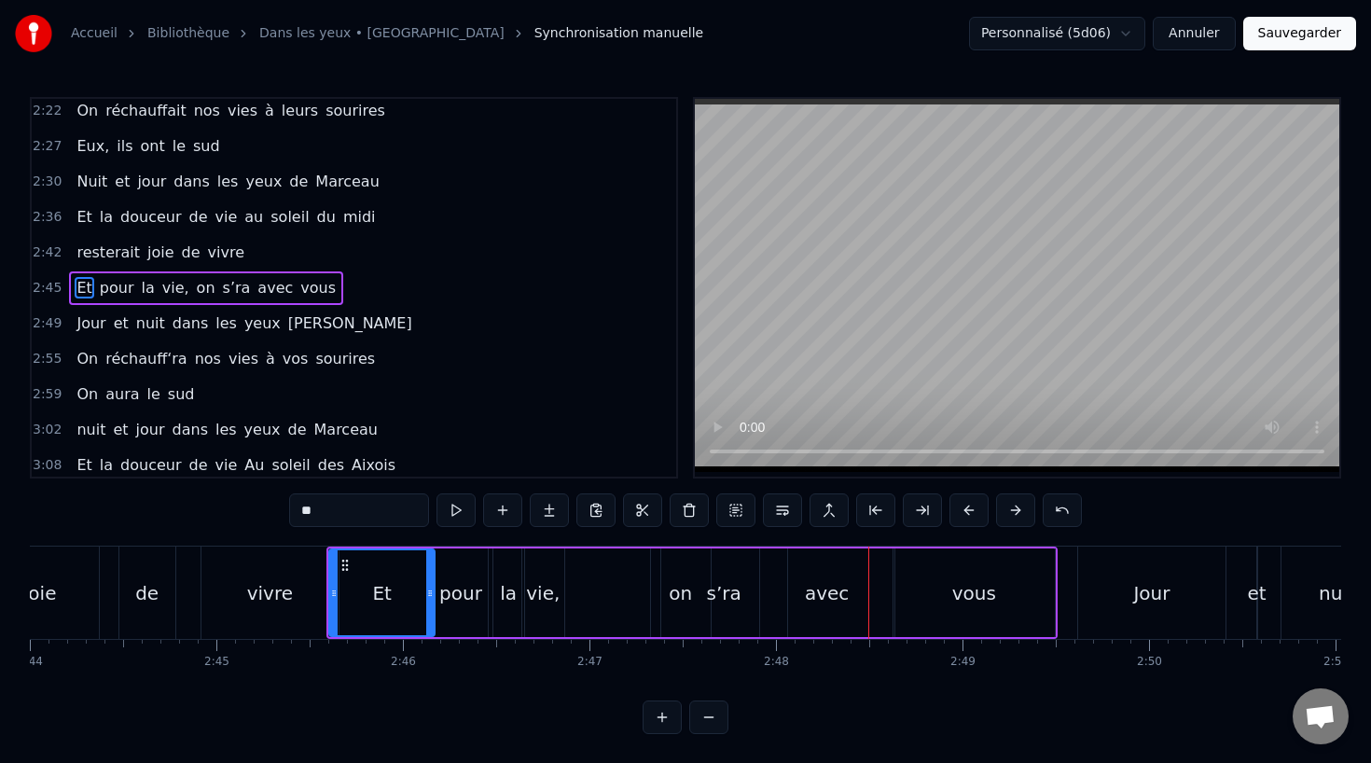
click at [625, 594] on div "Et pour la vie, on s’ra avec vous" at bounding box center [691, 592] width 731 height 92
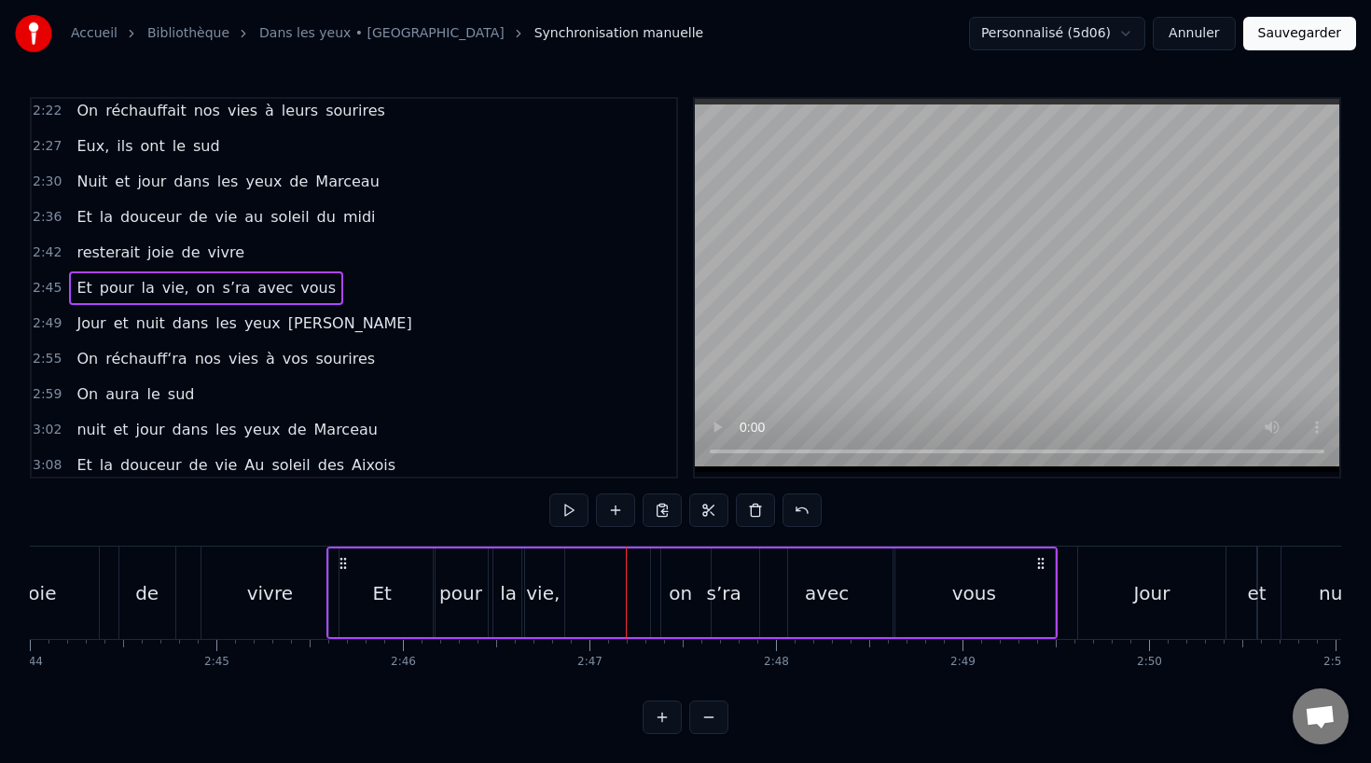
click at [666, 586] on div "s’ra" at bounding box center [724, 592] width 126 height 89
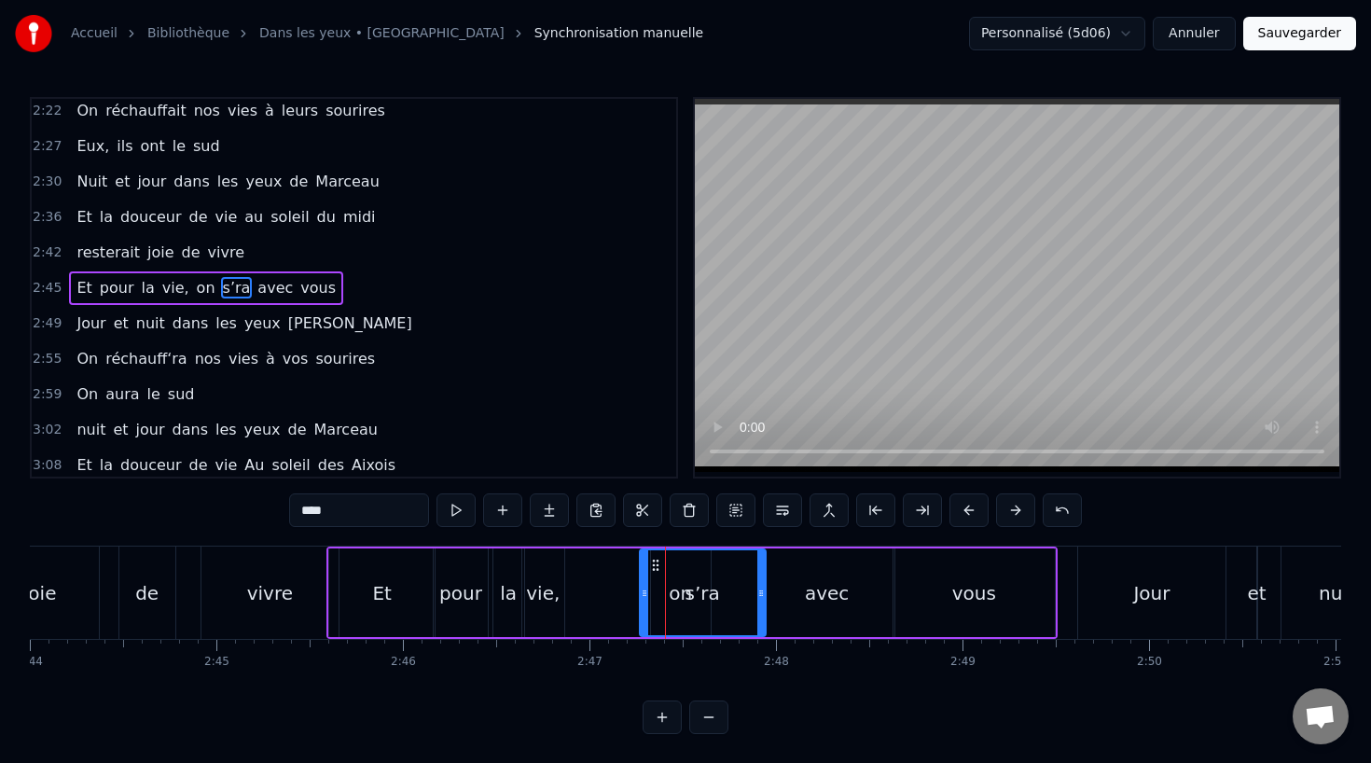
drag, startPoint x: 678, startPoint y: 562, endPoint x: 656, endPoint y: 562, distance: 21.4
click at [656, 562] on icon at bounding box center [655, 565] width 15 height 15
click at [576, 583] on div "Et pour la vie, s’ra on avec vous" at bounding box center [691, 592] width 731 height 92
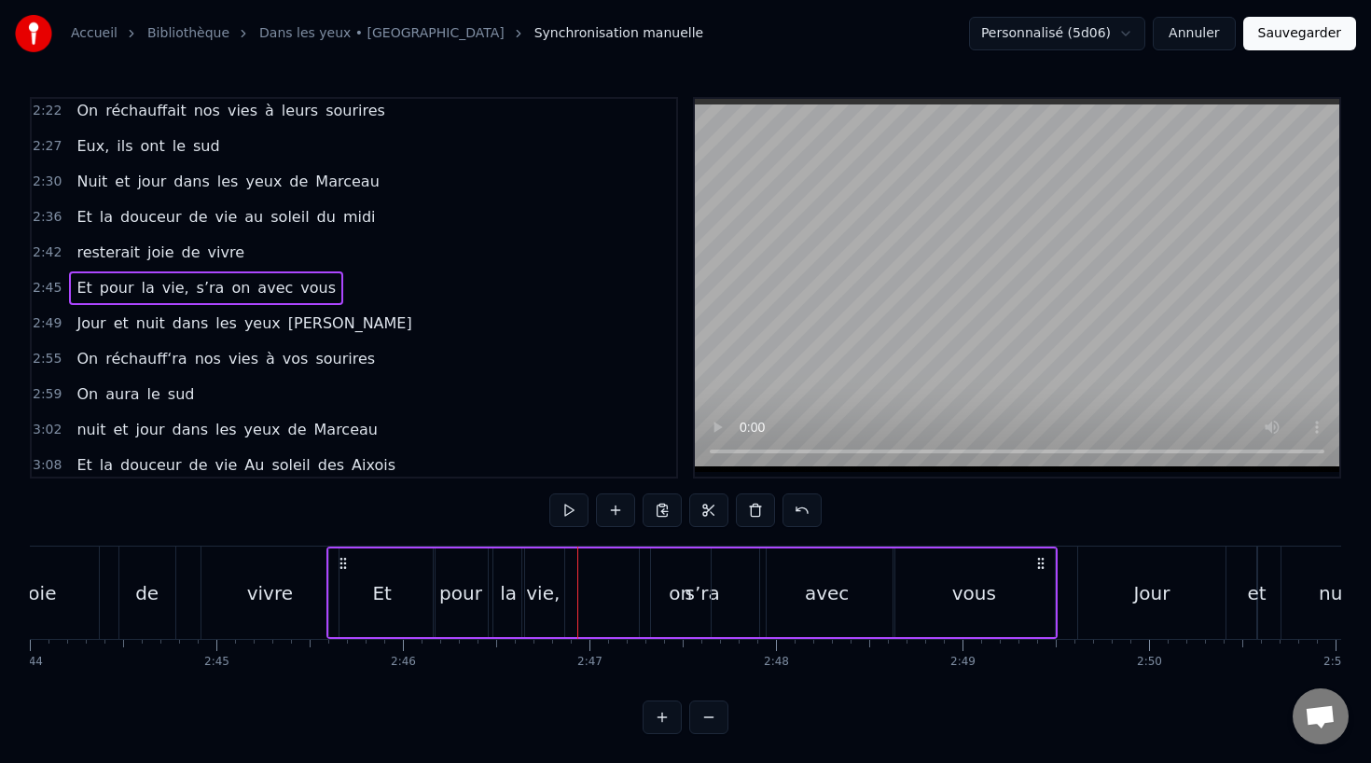
click at [545, 597] on div "vie," at bounding box center [543, 593] width 34 height 28
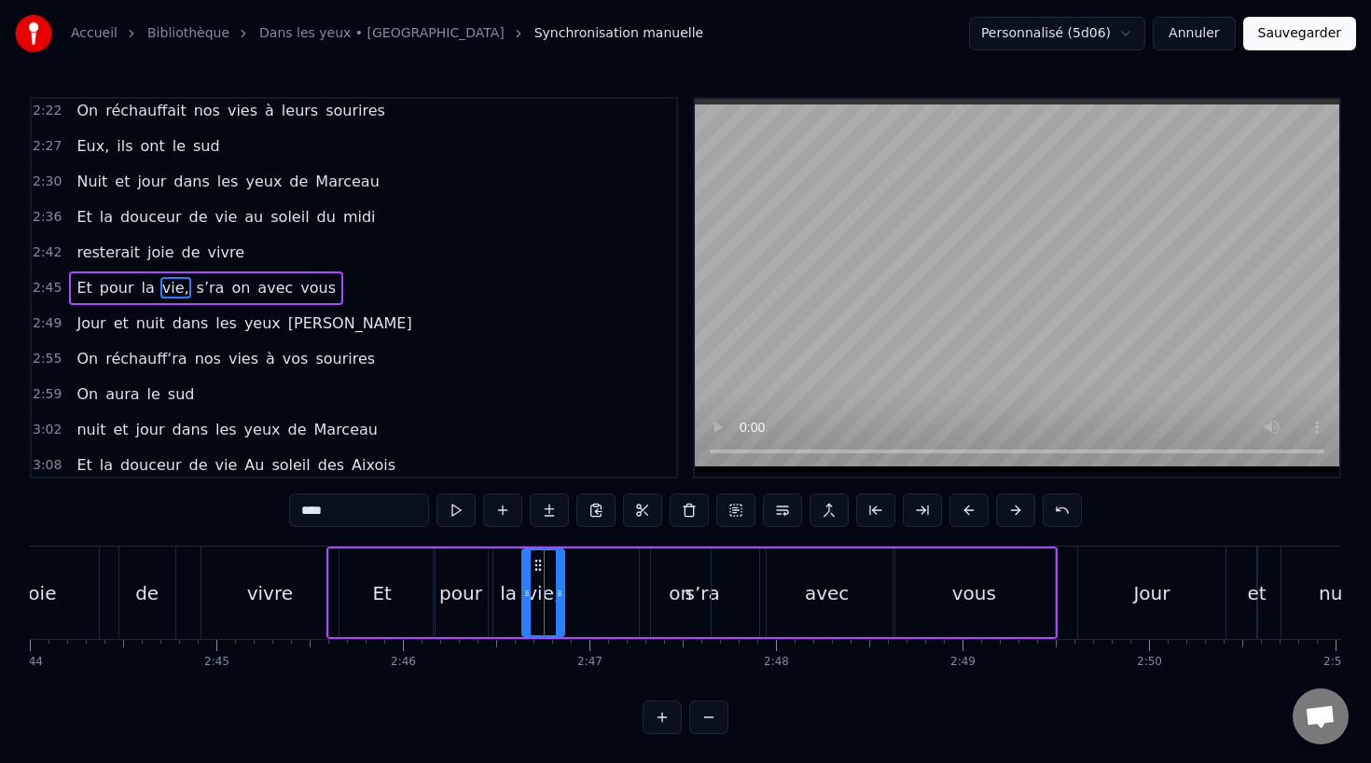
click at [630, 599] on div "Et pour la vie, s’ra on avec vous" at bounding box center [691, 592] width 731 height 92
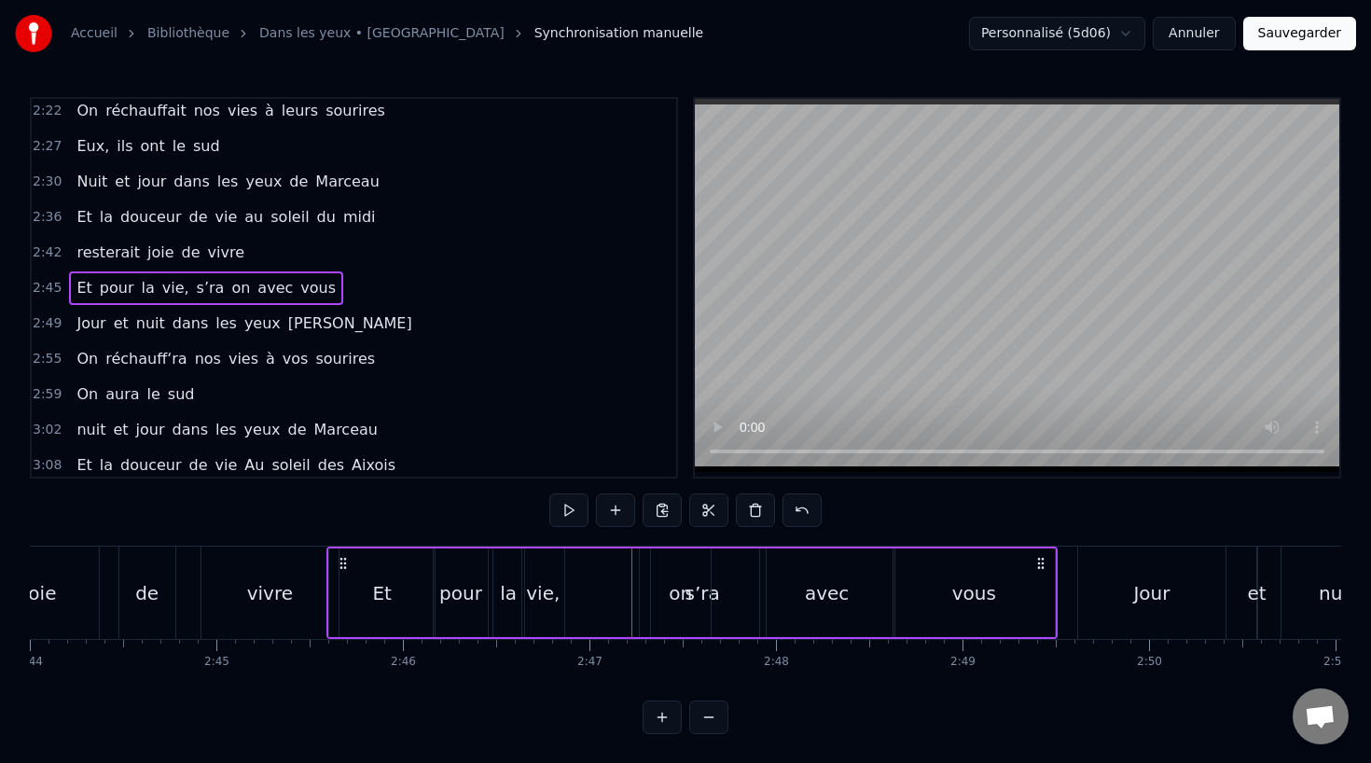
click at [662, 594] on div "on" at bounding box center [681, 592] width 60 height 89
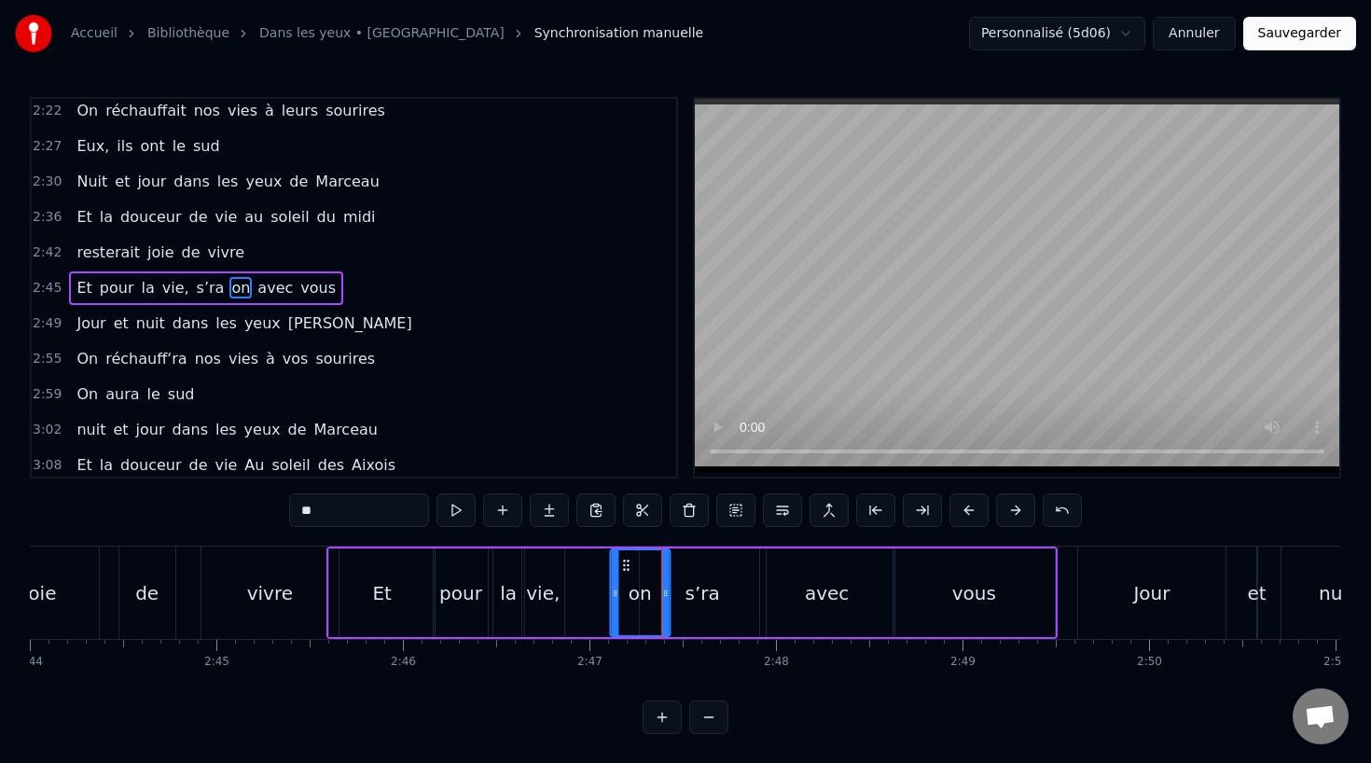
drag, startPoint x: 664, startPoint y: 560, endPoint x: 623, endPoint y: 560, distance: 41.0
click at [624, 560] on circle at bounding box center [624, 560] width 1 height 1
click at [476, 581] on div "pour" at bounding box center [460, 593] width 43 height 28
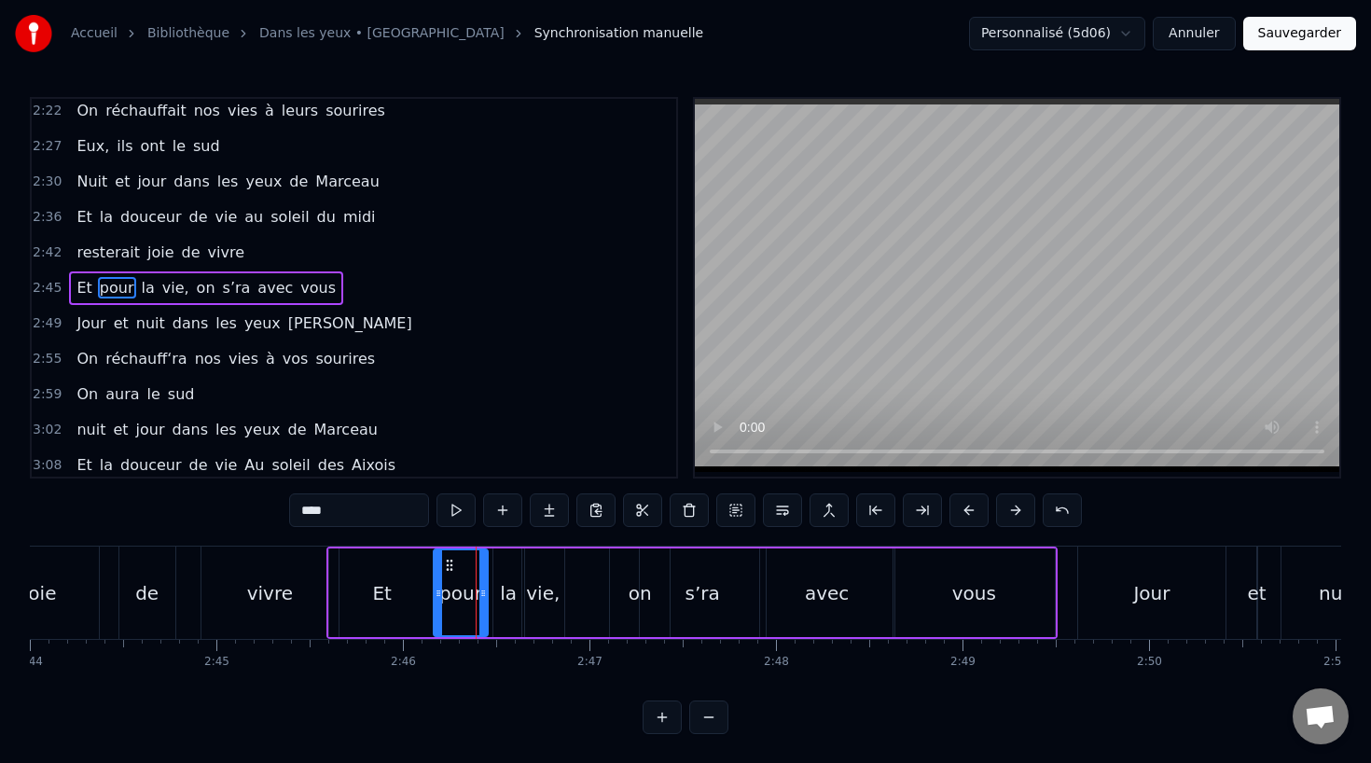
scroll to position [1, 0]
click at [377, 597] on div "Et" at bounding box center [381, 592] width 19 height 28
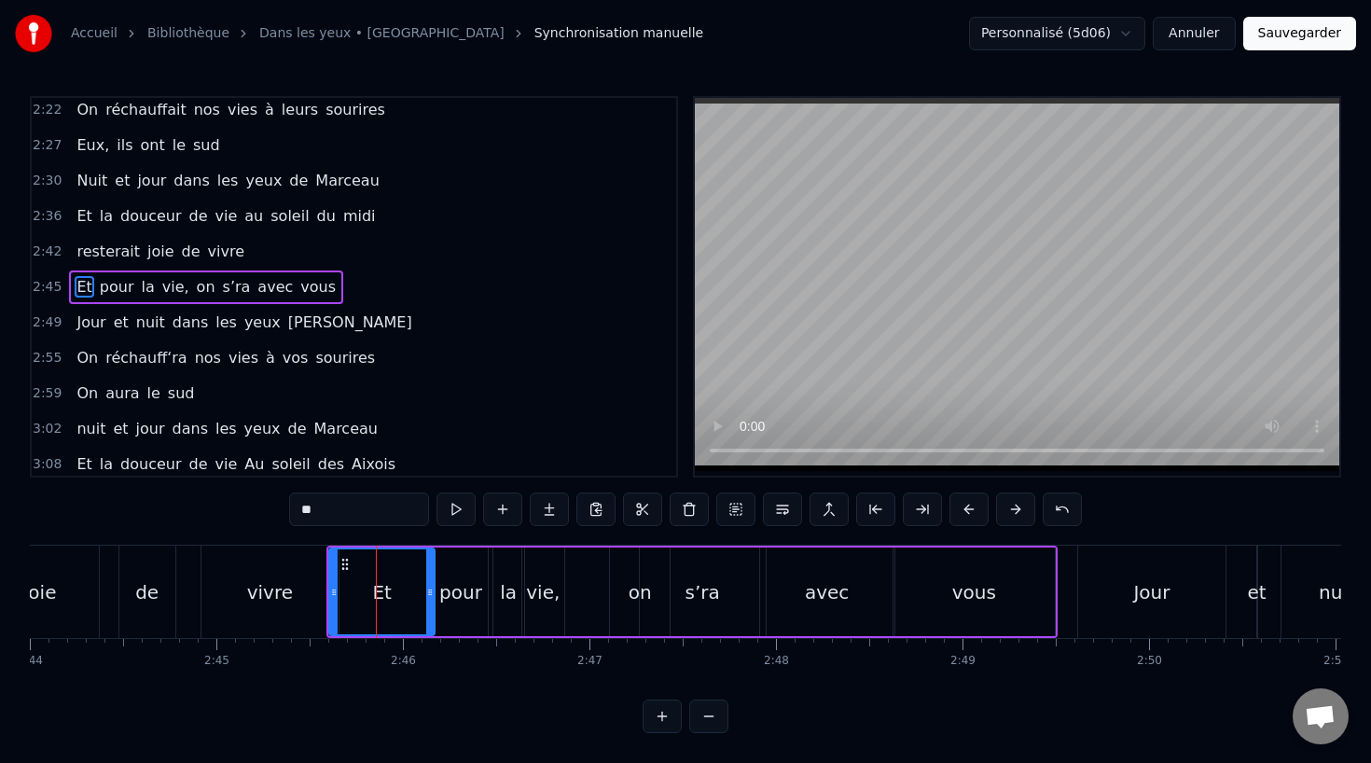
scroll to position [0, 0]
click at [388, 594] on div "Et" at bounding box center [381, 593] width 19 height 28
drag, startPoint x: 429, startPoint y: 590, endPoint x: 416, endPoint y: 591, distance: 13.1
click at [416, 591] on icon at bounding box center [417, 593] width 7 height 15
click at [454, 592] on div "pour" at bounding box center [460, 593] width 43 height 28
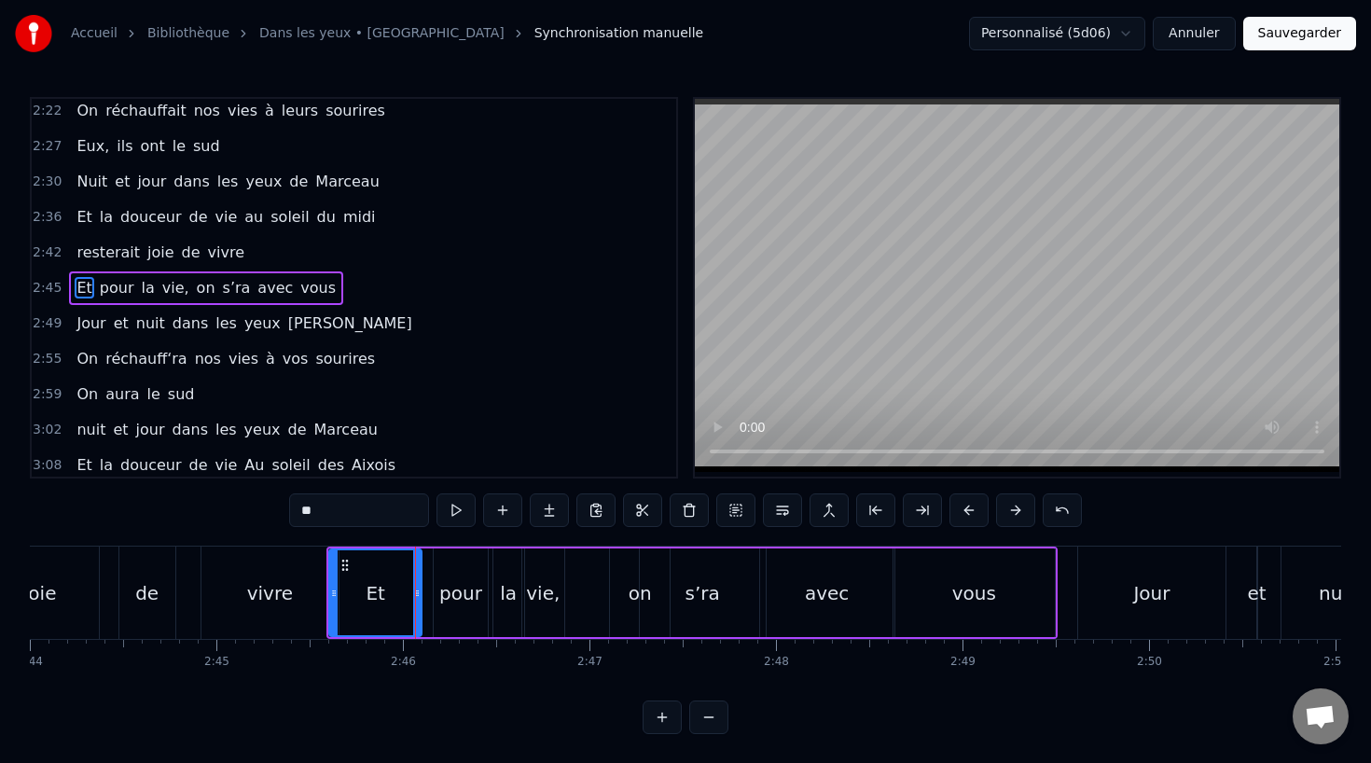
type input "****"
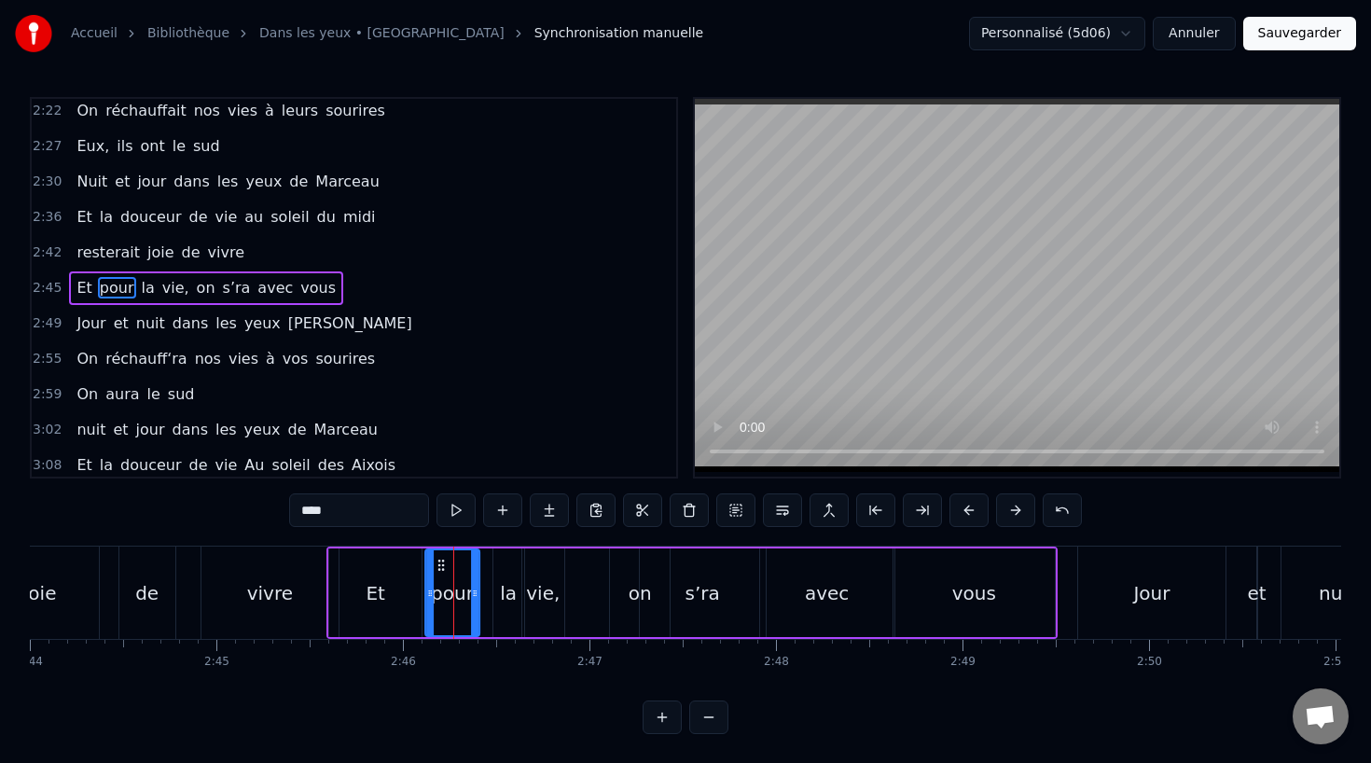
click at [443, 560] on circle at bounding box center [443, 560] width 1 height 1
click at [490, 585] on div "Et pour la vie, on s’ra avec vous" at bounding box center [691, 592] width 731 height 92
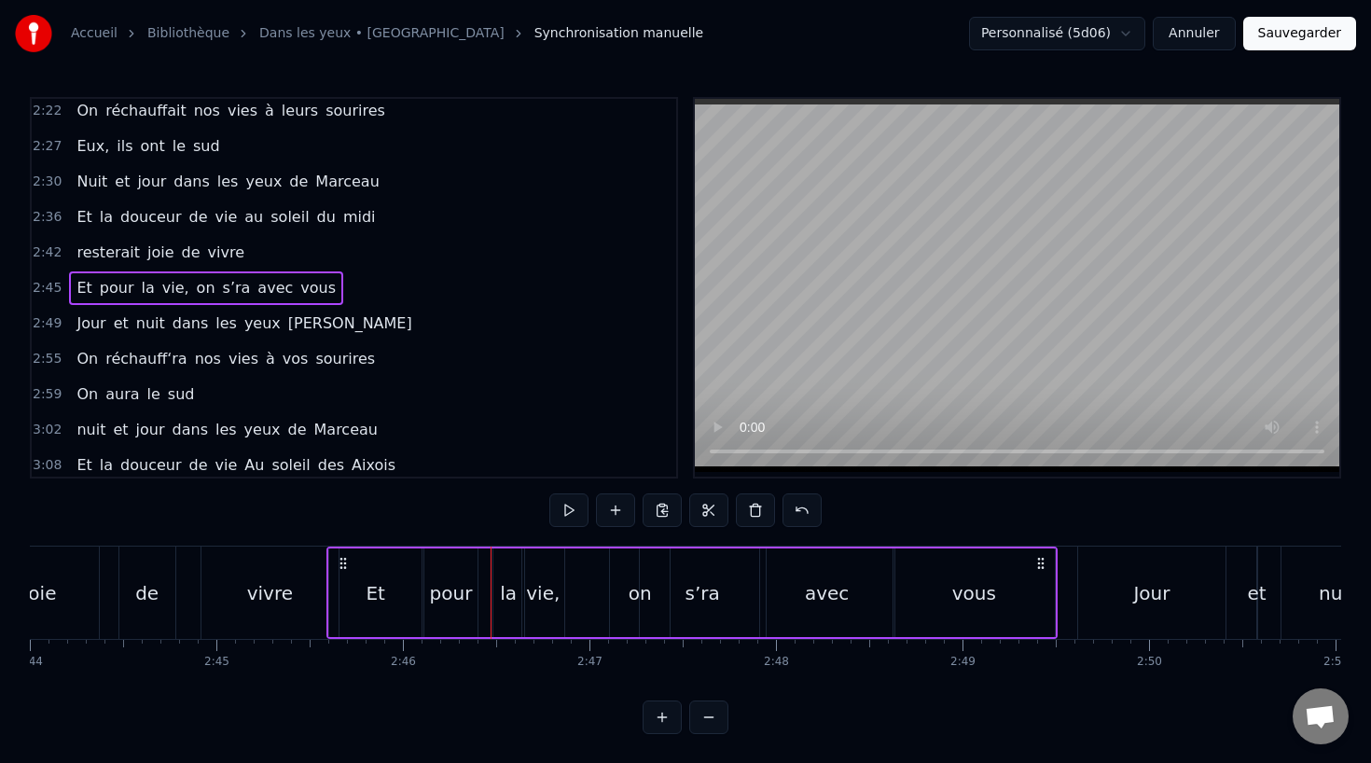
click at [498, 583] on div "la" at bounding box center [508, 592] width 31 height 89
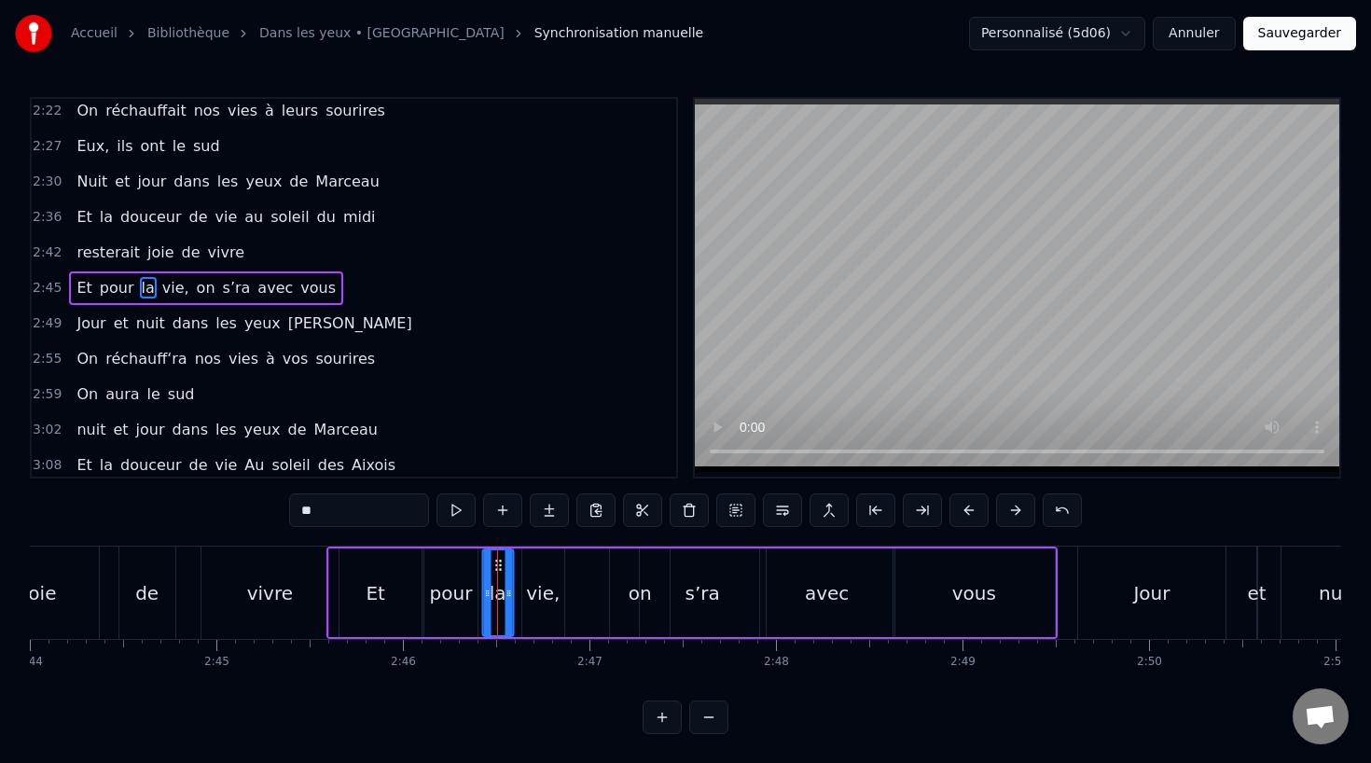
drag, startPoint x: 505, startPoint y: 563, endPoint x: 495, endPoint y: 563, distance: 10.3
click at [495, 563] on icon at bounding box center [497, 565] width 15 height 15
click at [541, 583] on div "vie," at bounding box center [543, 593] width 34 height 28
drag, startPoint x: 538, startPoint y: 560, endPoint x: 528, endPoint y: 561, distance: 10.3
click at [528, 561] on icon at bounding box center [528, 565] width 15 height 15
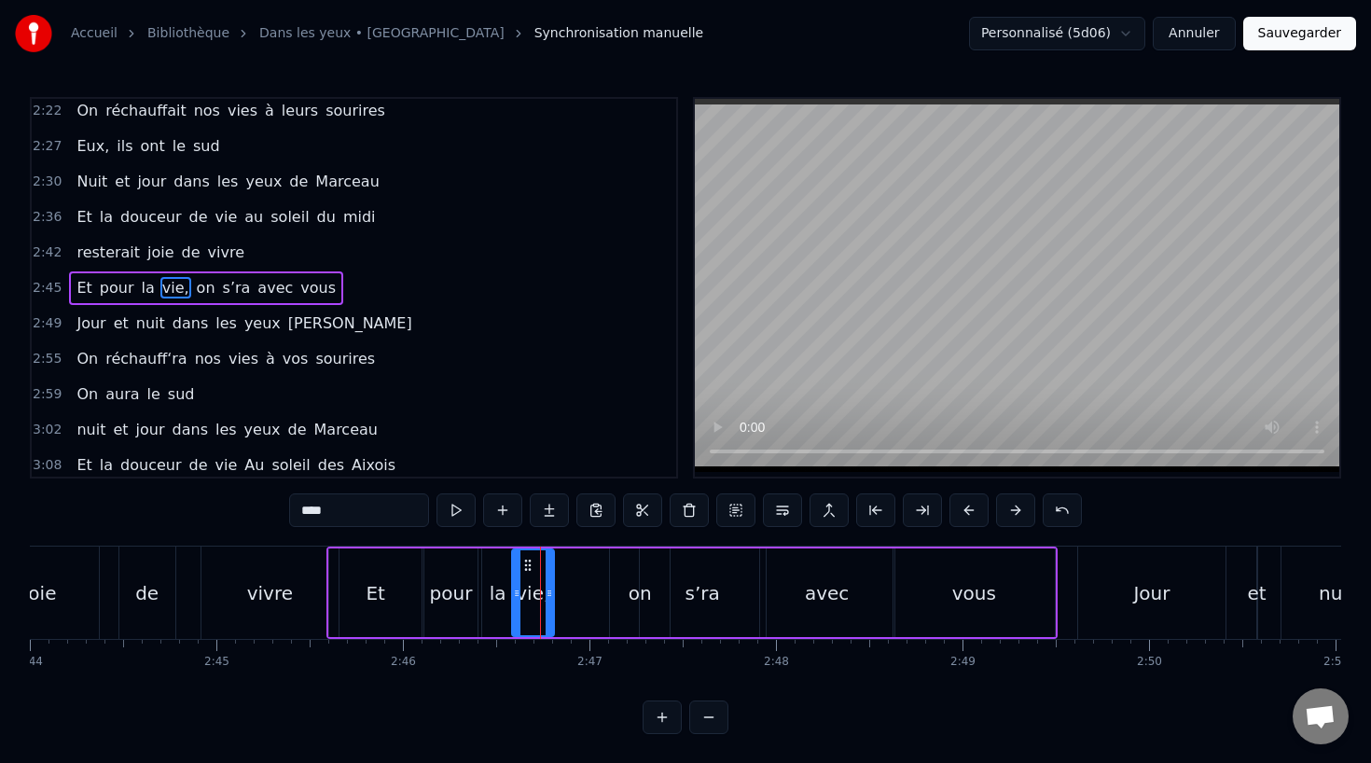
click at [623, 600] on div "on" at bounding box center [640, 592] width 60 height 89
drag, startPoint x: 626, startPoint y: 559, endPoint x: 573, endPoint y: 560, distance: 52.3
click at [573, 560] on icon at bounding box center [573, 565] width 15 height 15
click at [677, 604] on div "s’ra" at bounding box center [703, 592] width 126 height 89
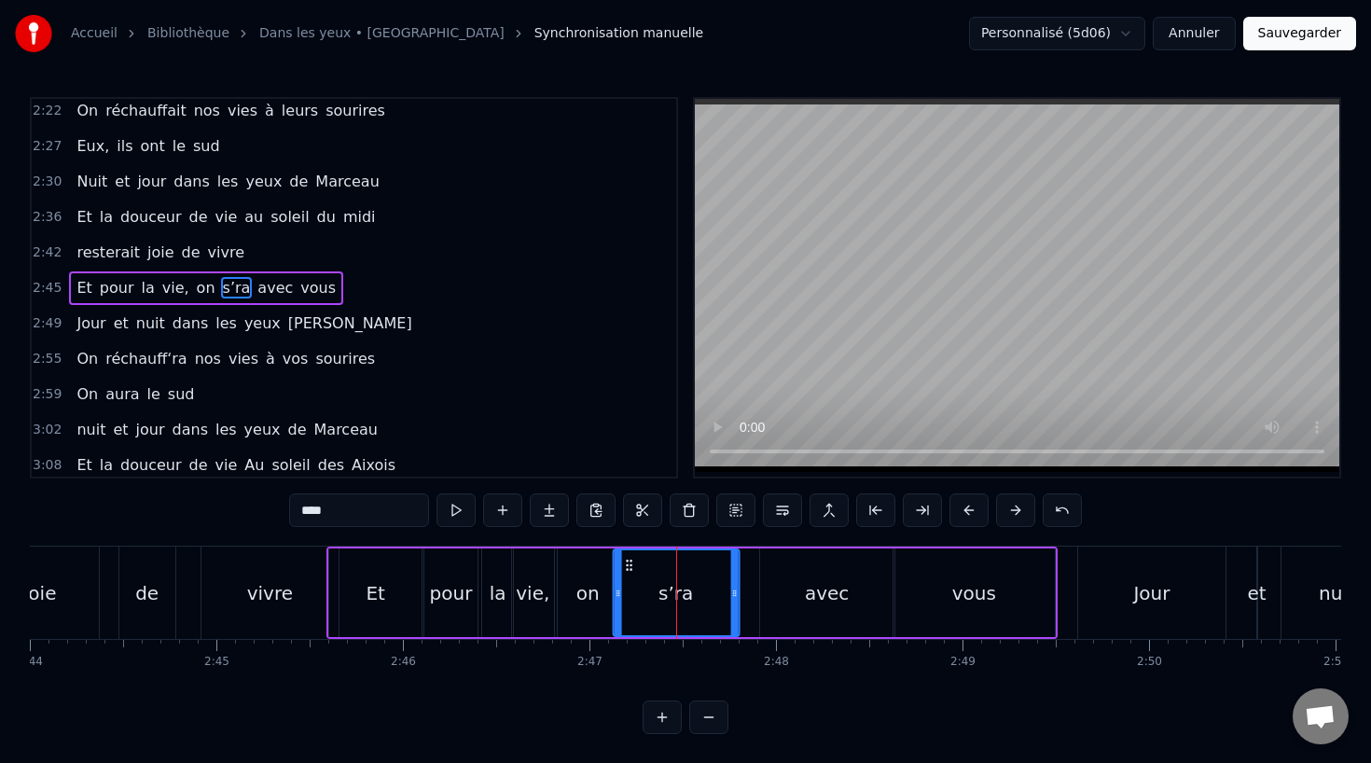
drag, startPoint x: 653, startPoint y: 563, endPoint x: 627, endPoint y: 564, distance: 26.1
click at [627, 564] on circle at bounding box center [627, 564] width 1 height 1
click at [812, 601] on div "avec" at bounding box center [827, 593] width 44 height 28
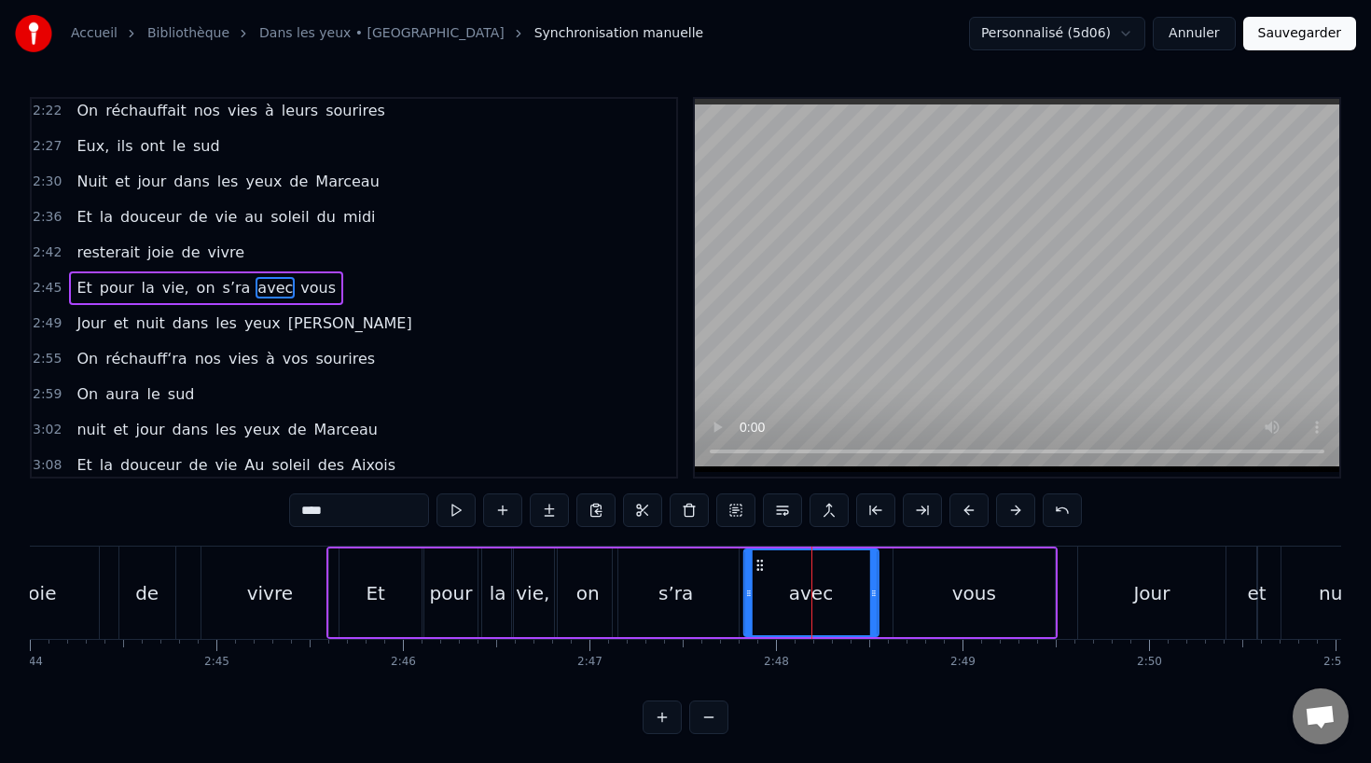
drag, startPoint x: 770, startPoint y: 564, endPoint x: 753, endPoint y: 566, distance: 16.9
click at [753, 566] on icon at bounding box center [759, 565] width 15 height 15
click at [862, 599] on icon at bounding box center [861, 593] width 7 height 15
click at [958, 599] on div "vous" at bounding box center [974, 593] width 44 height 28
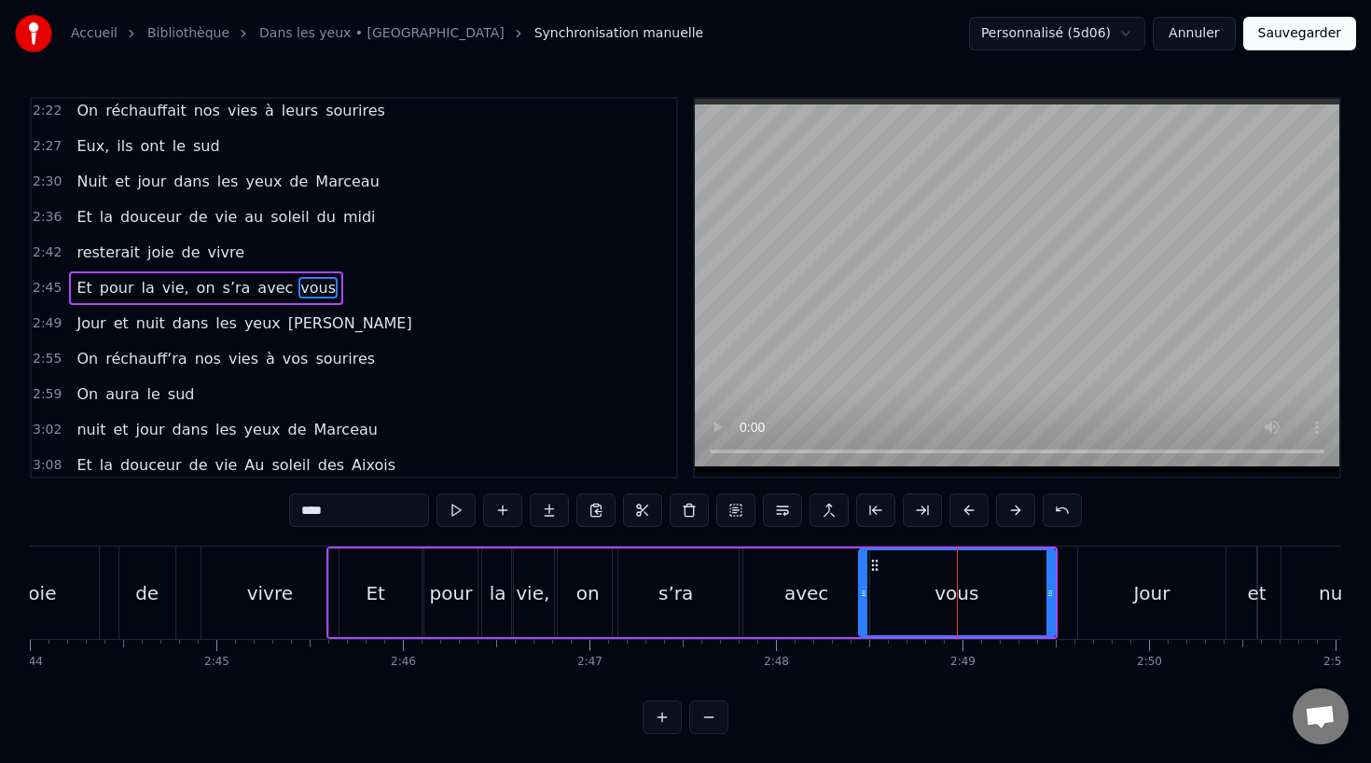
drag, startPoint x: 897, startPoint y: 593, endPoint x: 849, endPoint y: 596, distance: 47.6
click at [860, 596] on icon at bounding box center [863, 593] width 7 height 15
click at [259, 572] on div "vivre" at bounding box center [269, 592] width 137 height 92
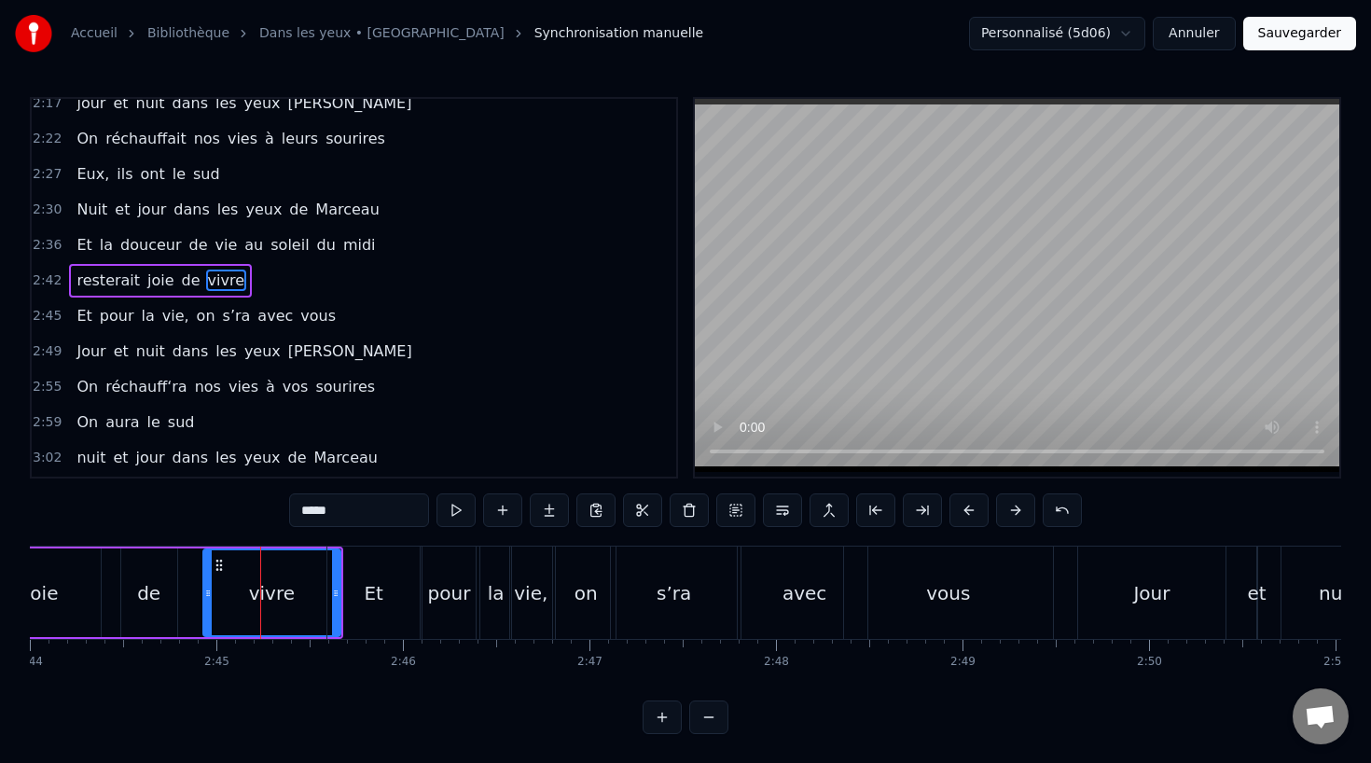
scroll to position [998, 0]
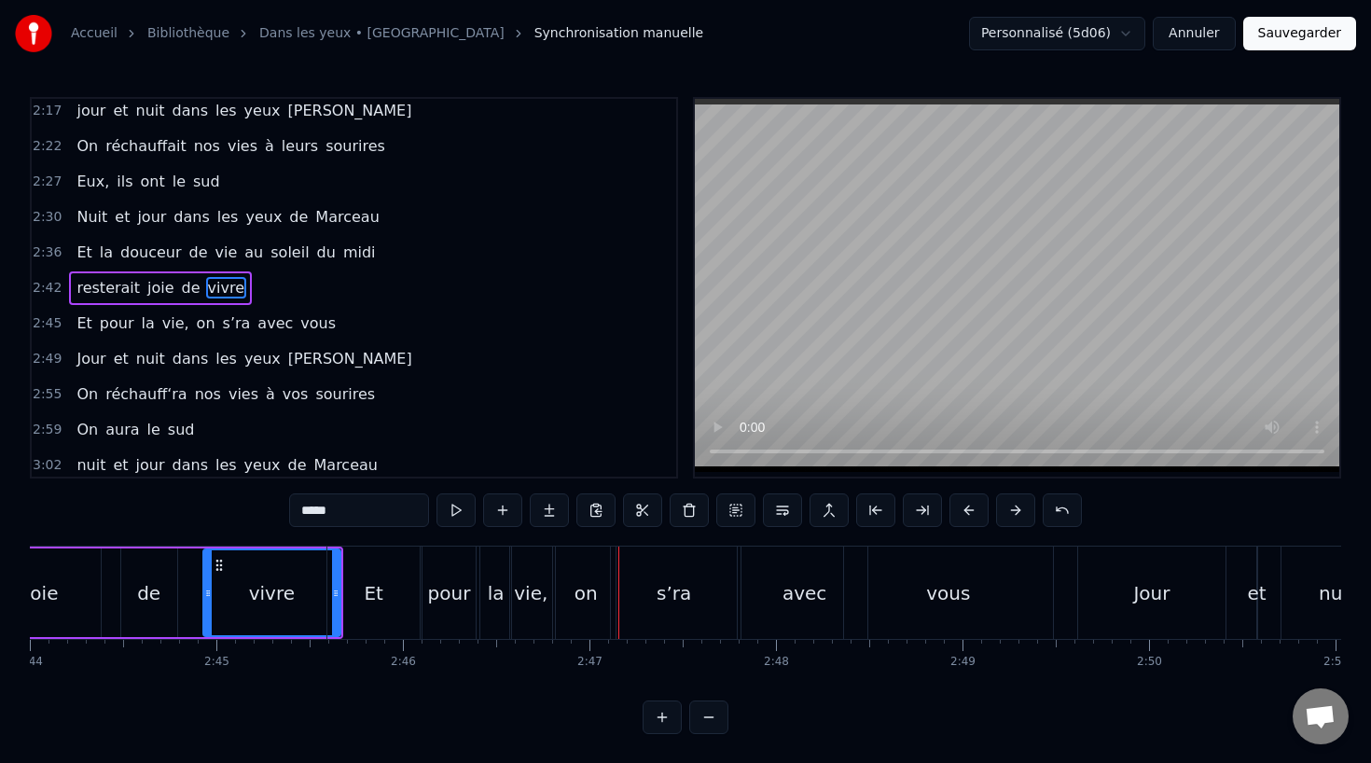
click at [145, 592] on div "de" at bounding box center [148, 593] width 23 height 28
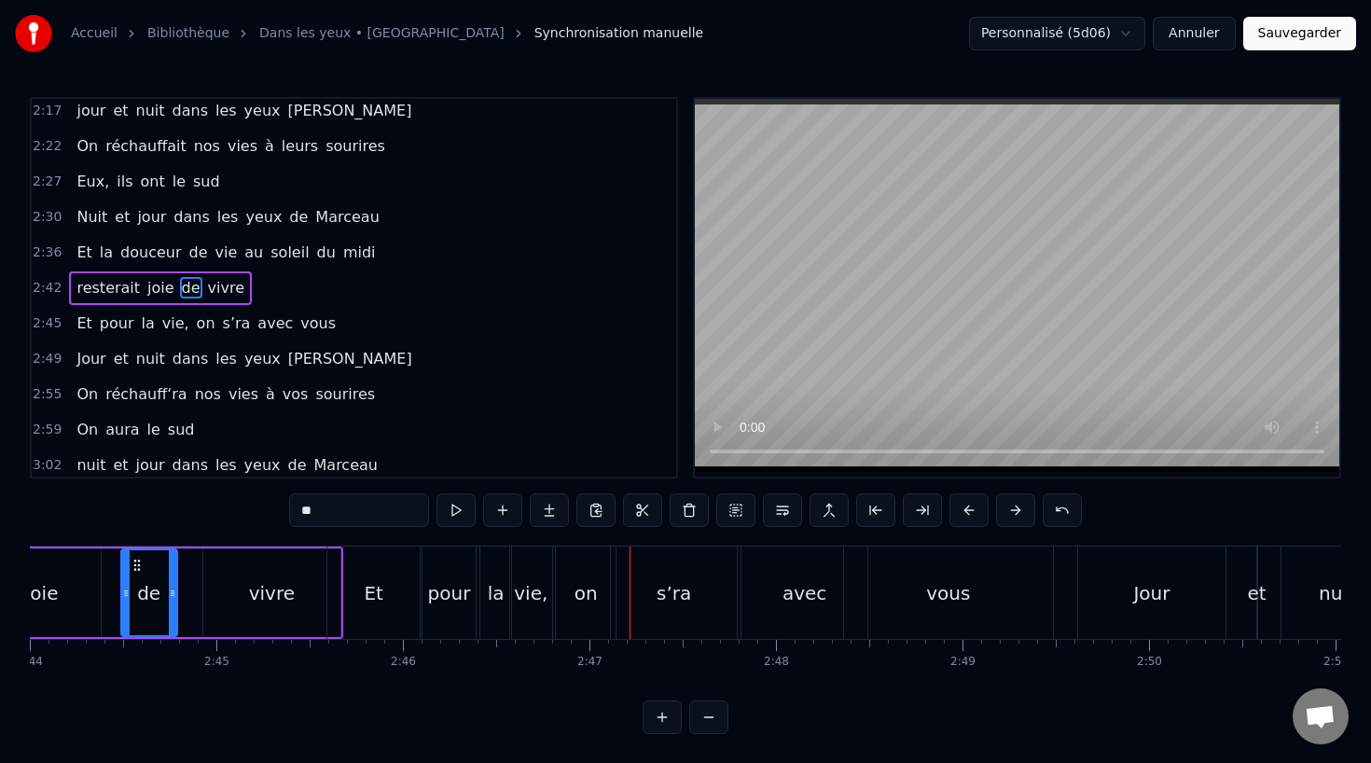
click at [664, 569] on div "s’ra" at bounding box center [674, 592] width 126 height 92
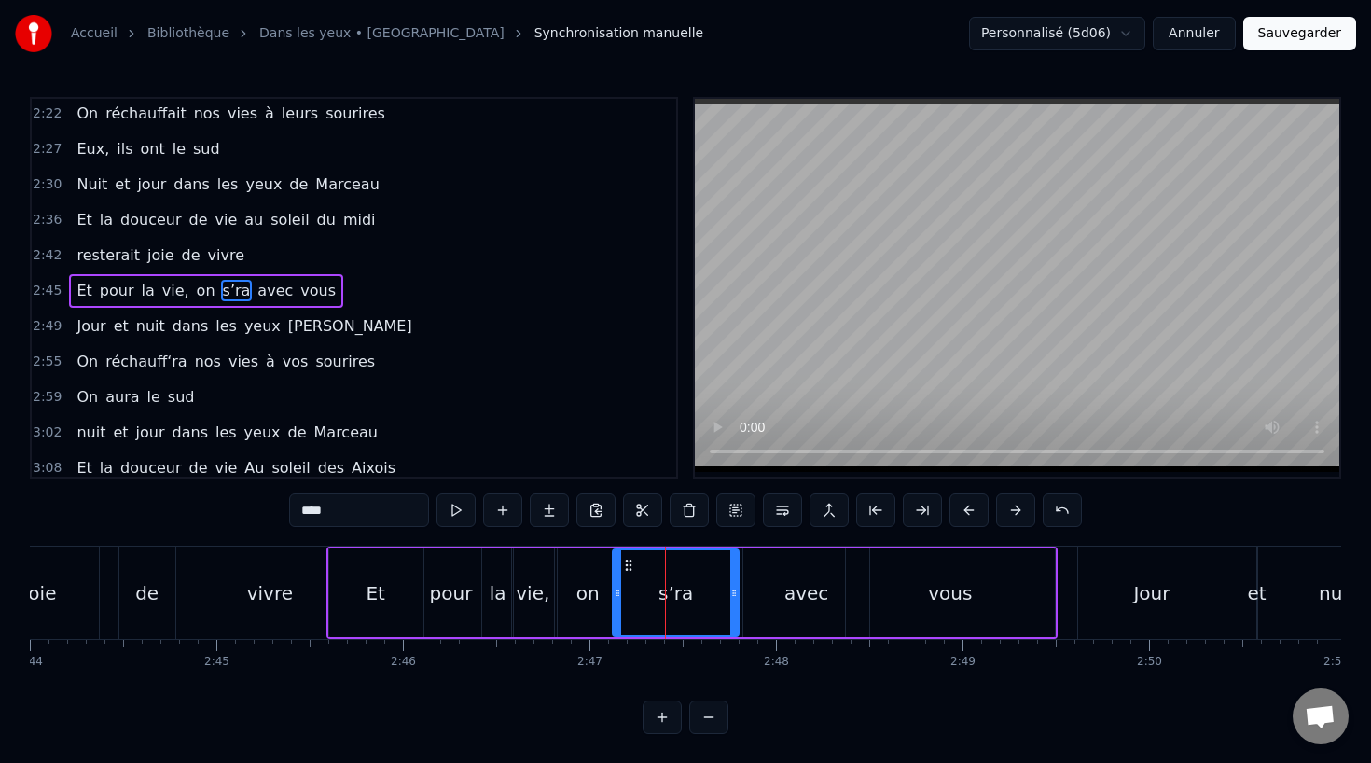
scroll to position [1033, 0]
click at [577, 592] on div "on" at bounding box center [587, 593] width 23 height 28
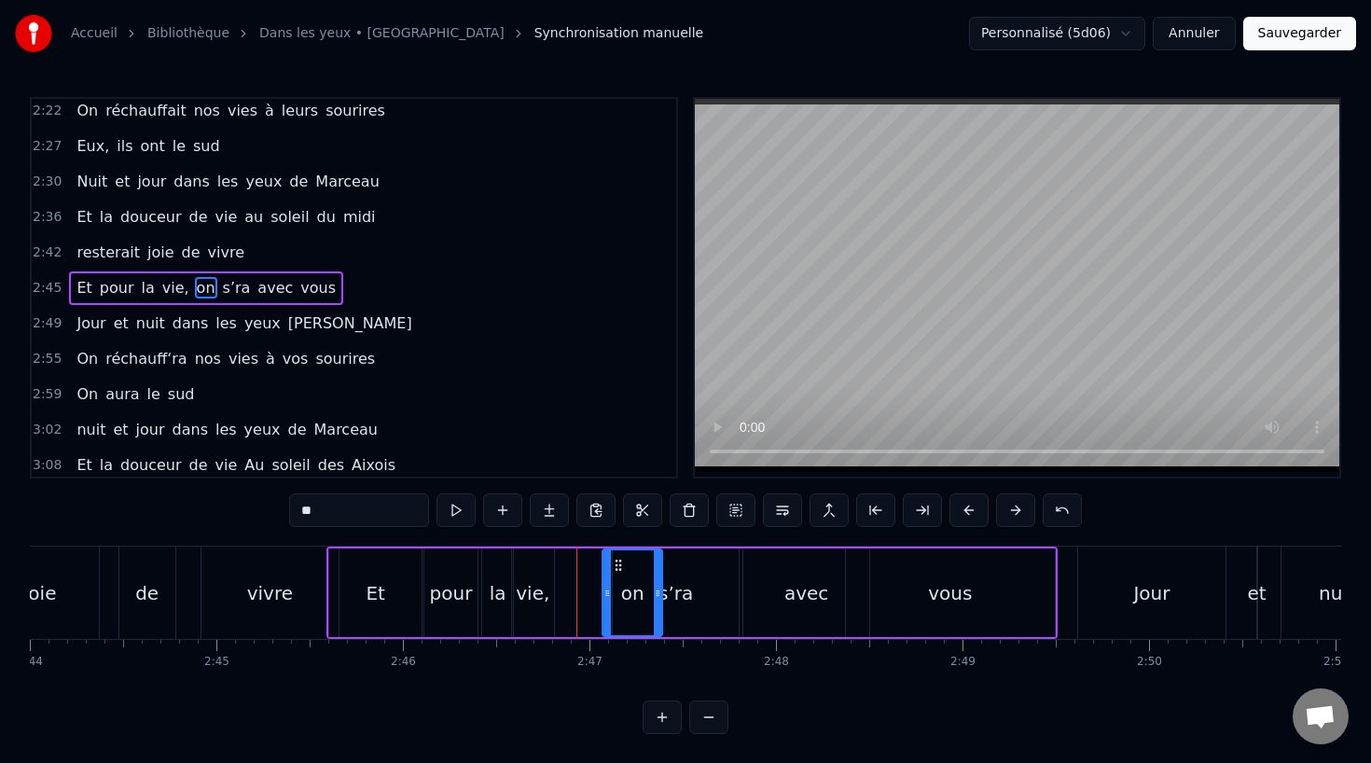
drag, startPoint x: 573, startPoint y: 565, endPoint x: 617, endPoint y: 566, distance: 44.8
click at [617, 566] on icon at bounding box center [618, 565] width 15 height 15
click at [223, 579] on div "vivre" at bounding box center [269, 592] width 137 height 92
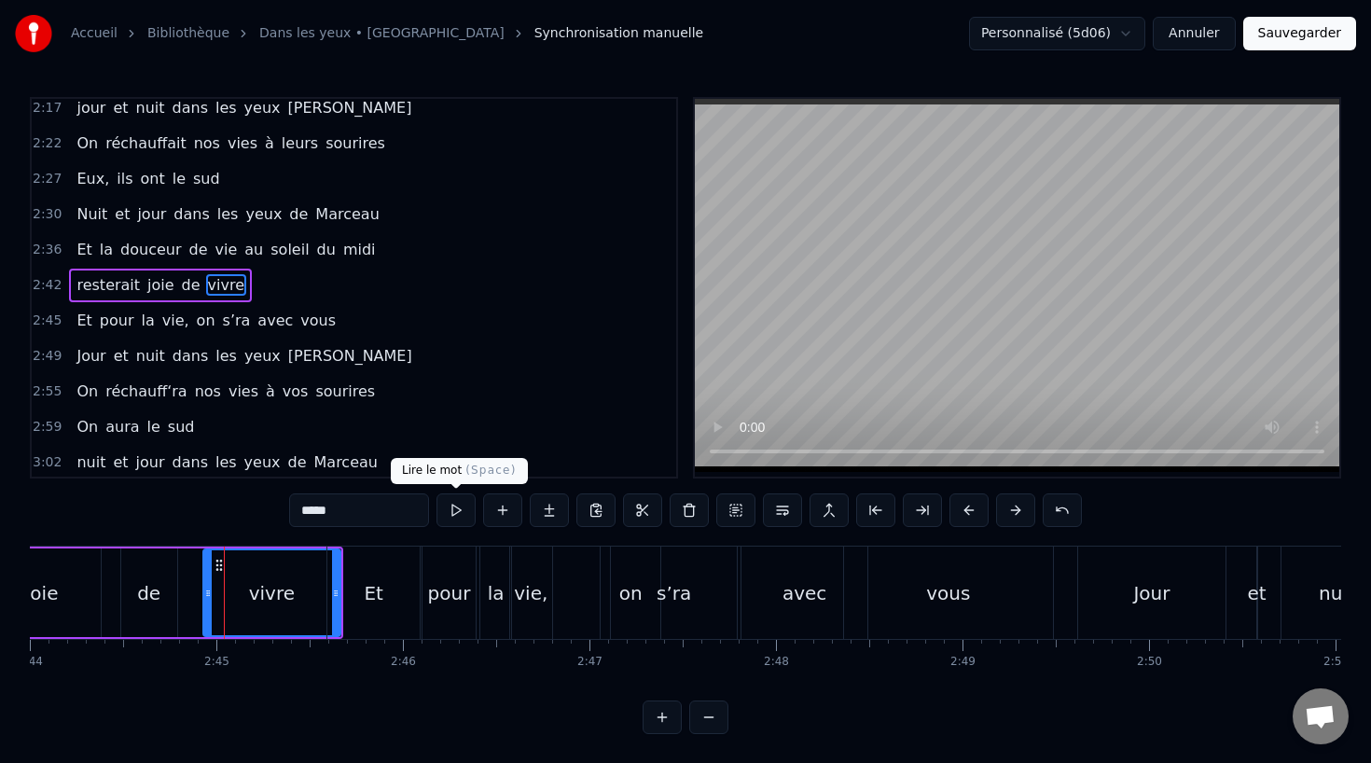
scroll to position [998, 0]
click at [688, 589] on div "s’ra" at bounding box center [674, 592] width 126 height 92
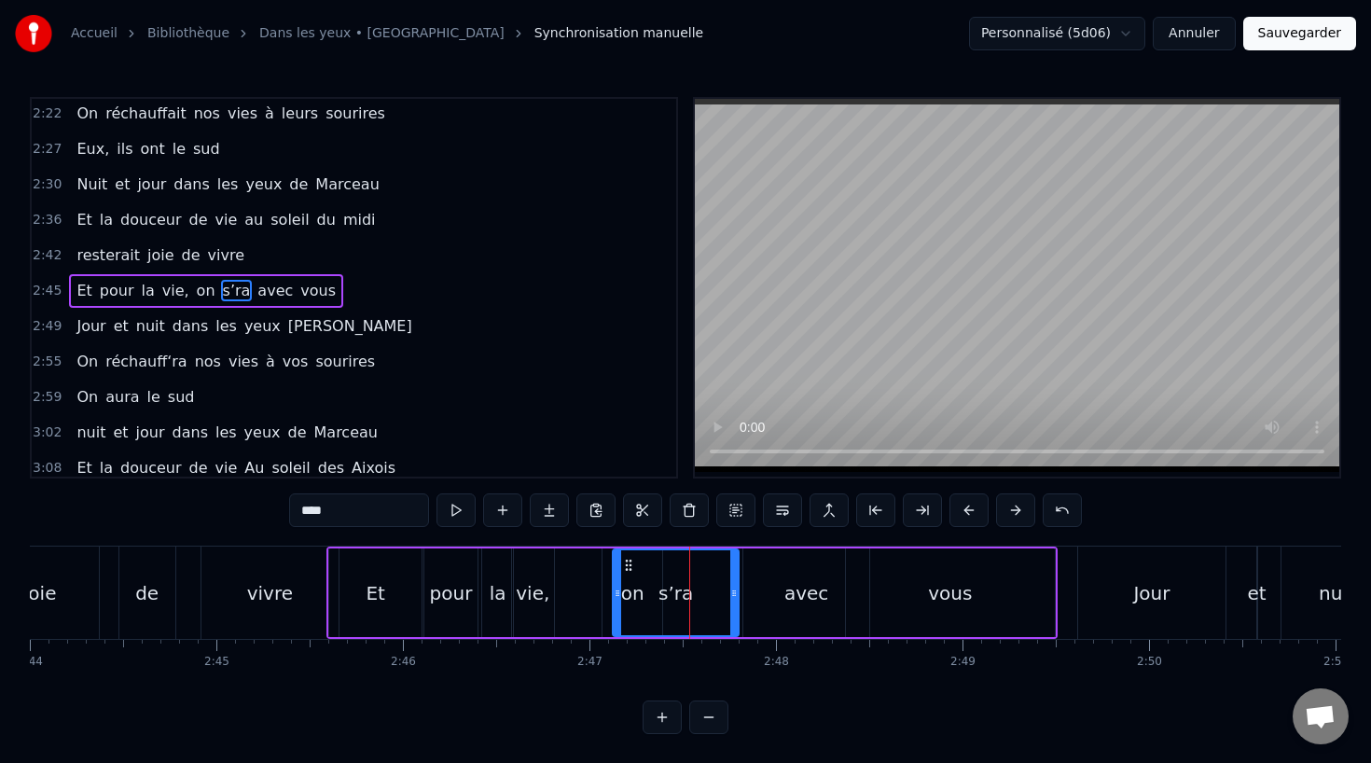
scroll to position [1033, 0]
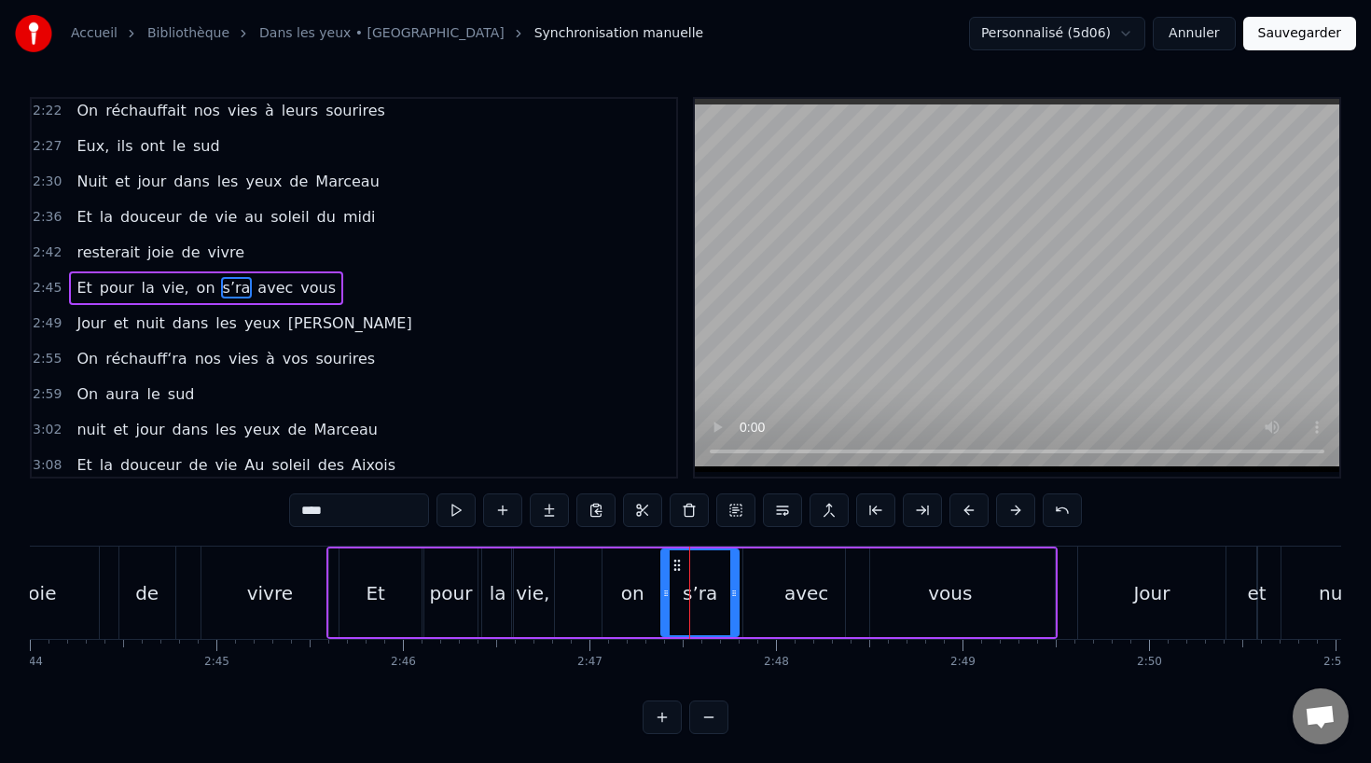
drag, startPoint x: 616, startPoint y: 591, endPoint x: 665, endPoint y: 591, distance: 48.5
click at [665, 591] on icon at bounding box center [665, 593] width 7 height 15
click at [262, 576] on div "vivre" at bounding box center [269, 592] width 137 height 92
type input "*****"
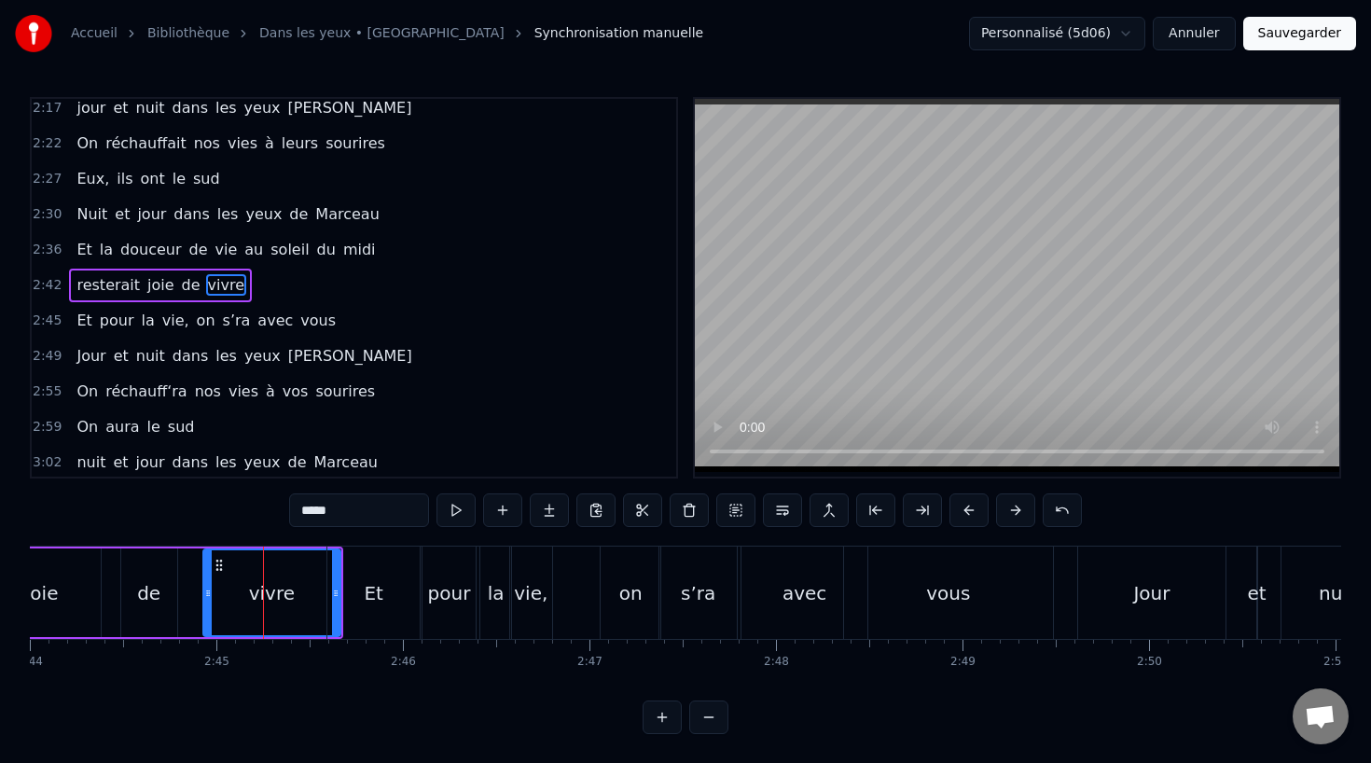
scroll to position [998, 0]
click at [568, 577] on div "Et pour la vie, on s’ra avec vous" at bounding box center [691, 592] width 731 height 92
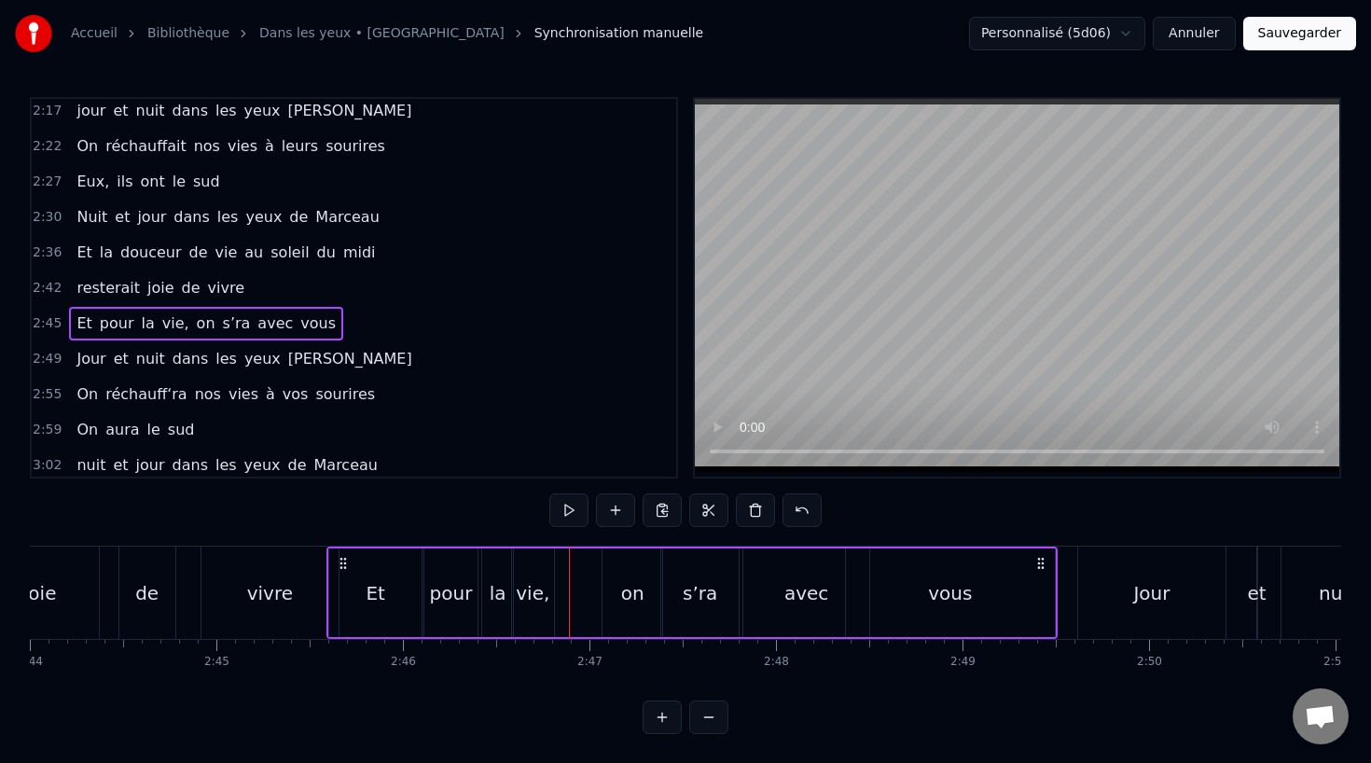
click at [638, 589] on div "on" at bounding box center [632, 593] width 23 height 28
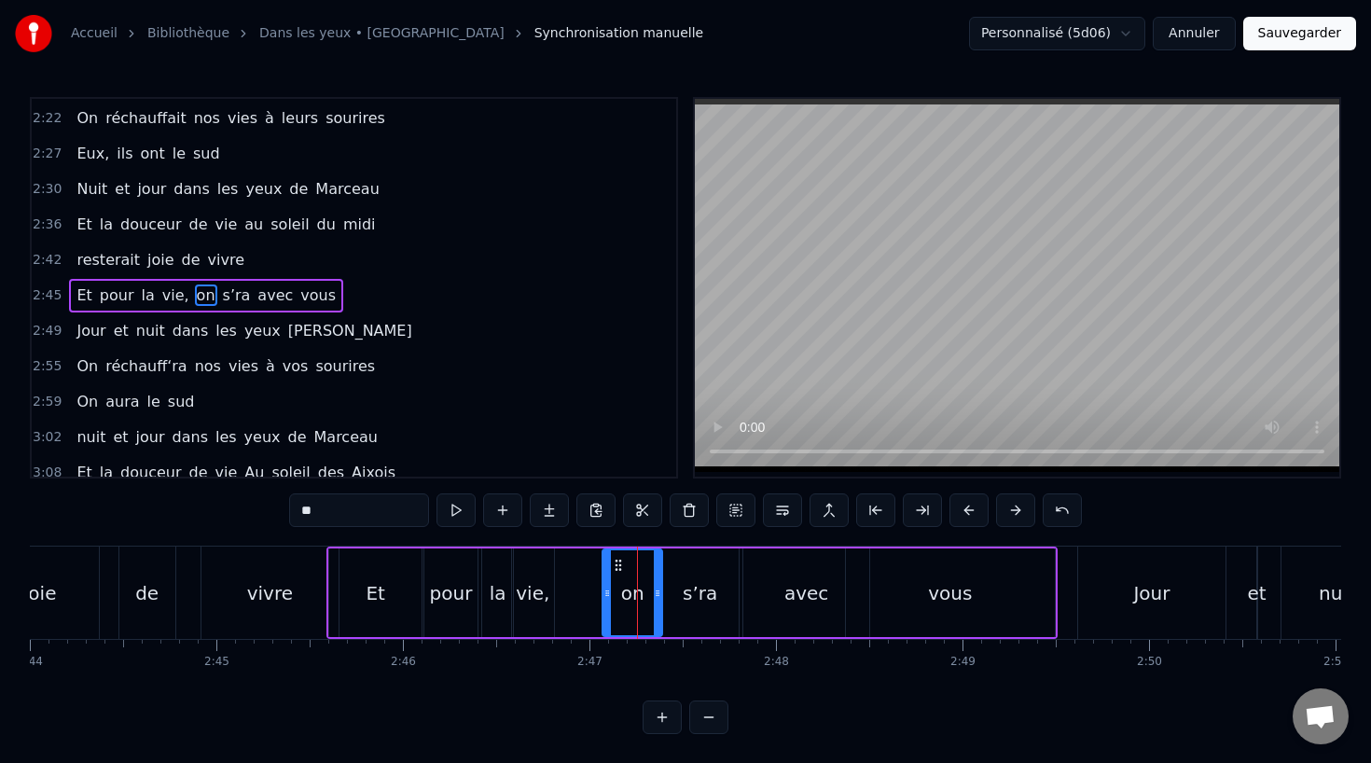
scroll to position [1033, 0]
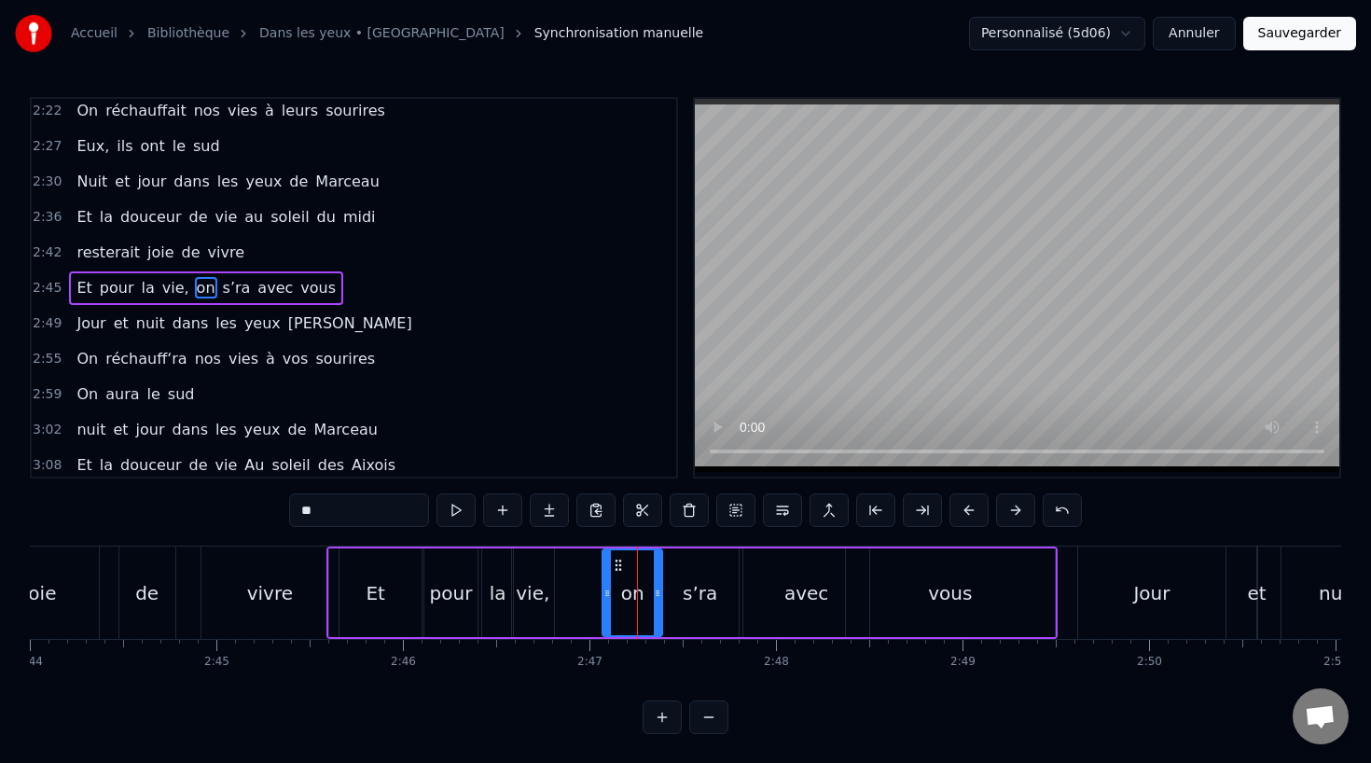
click at [539, 592] on div "vie," at bounding box center [533, 593] width 34 height 28
type input "****"
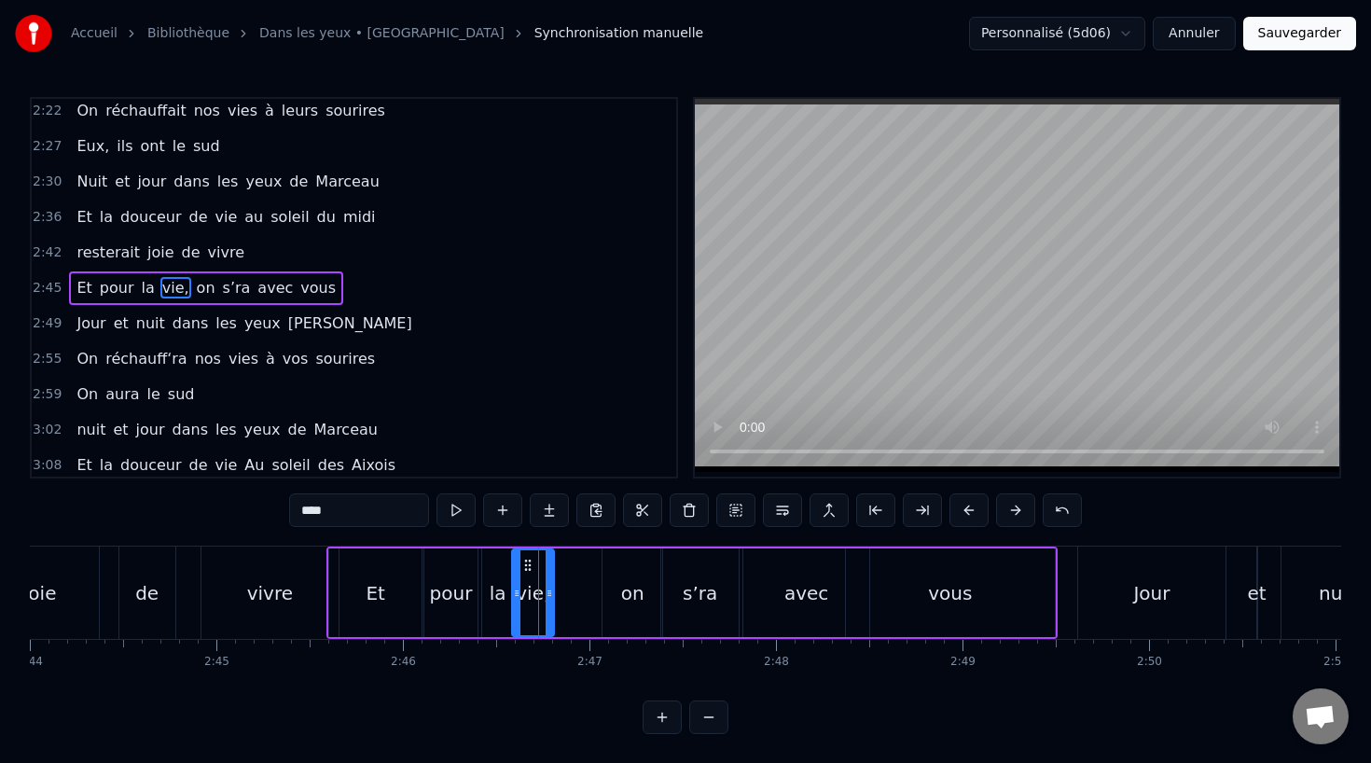
click at [591, 589] on div "Et pour la vie, on s’ra avec vous" at bounding box center [691, 592] width 731 height 92
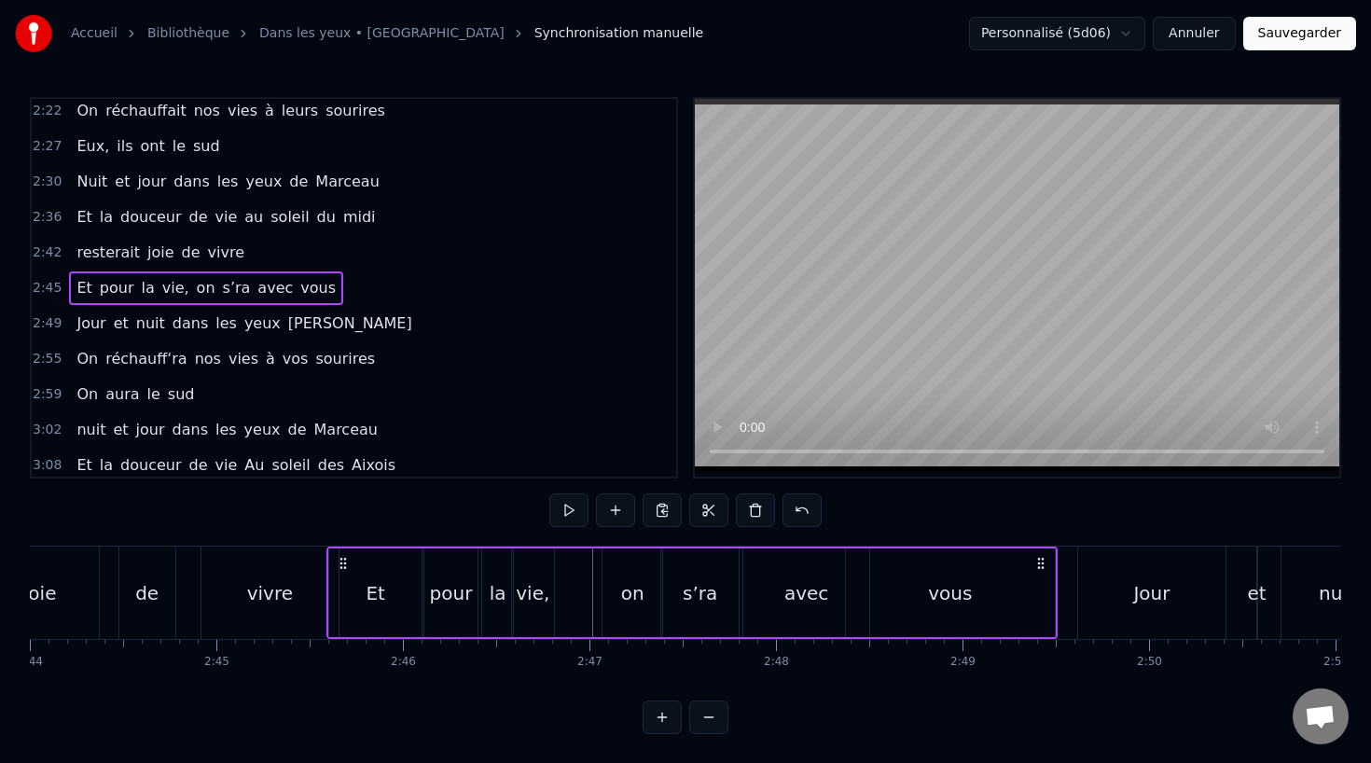
click at [615, 589] on div "on" at bounding box center [632, 592] width 60 height 89
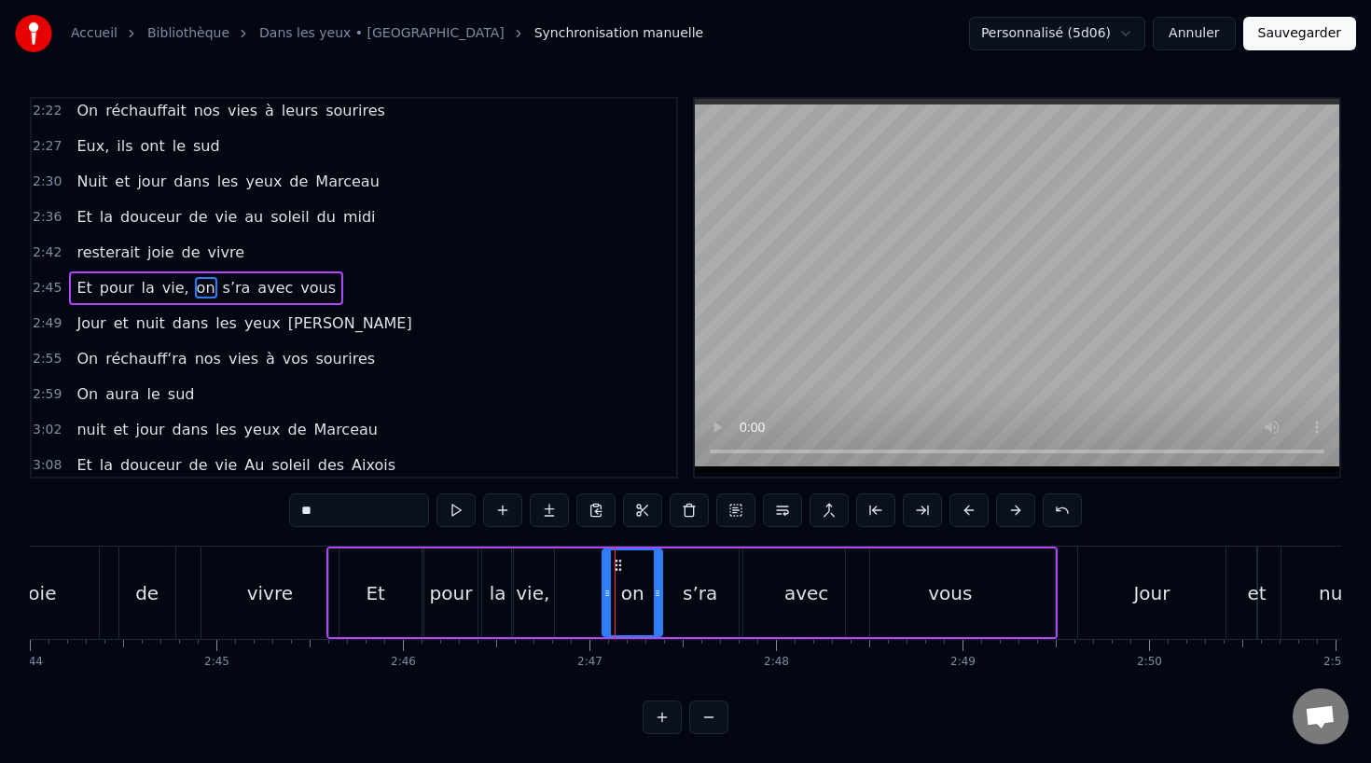
click at [633, 584] on div "on" at bounding box center [632, 593] width 23 height 28
click at [619, 562] on icon at bounding box center [618, 565] width 15 height 15
click at [701, 587] on div "s’ra" at bounding box center [700, 593] width 35 height 28
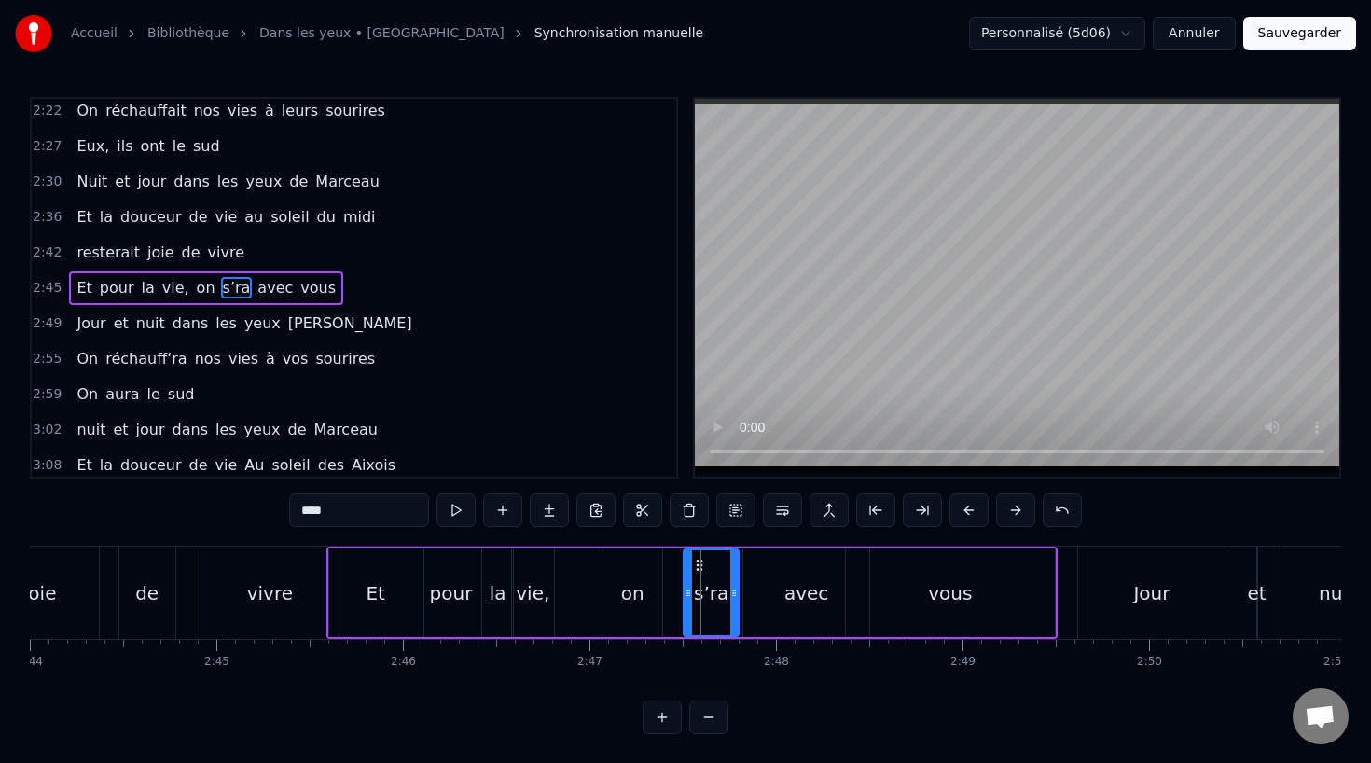
drag, startPoint x: 664, startPoint y: 594, endPoint x: 686, endPoint y: 595, distance: 22.4
click at [686, 595] on icon at bounding box center [687, 593] width 7 height 15
click at [625, 593] on div "on" at bounding box center [632, 593] width 23 height 28
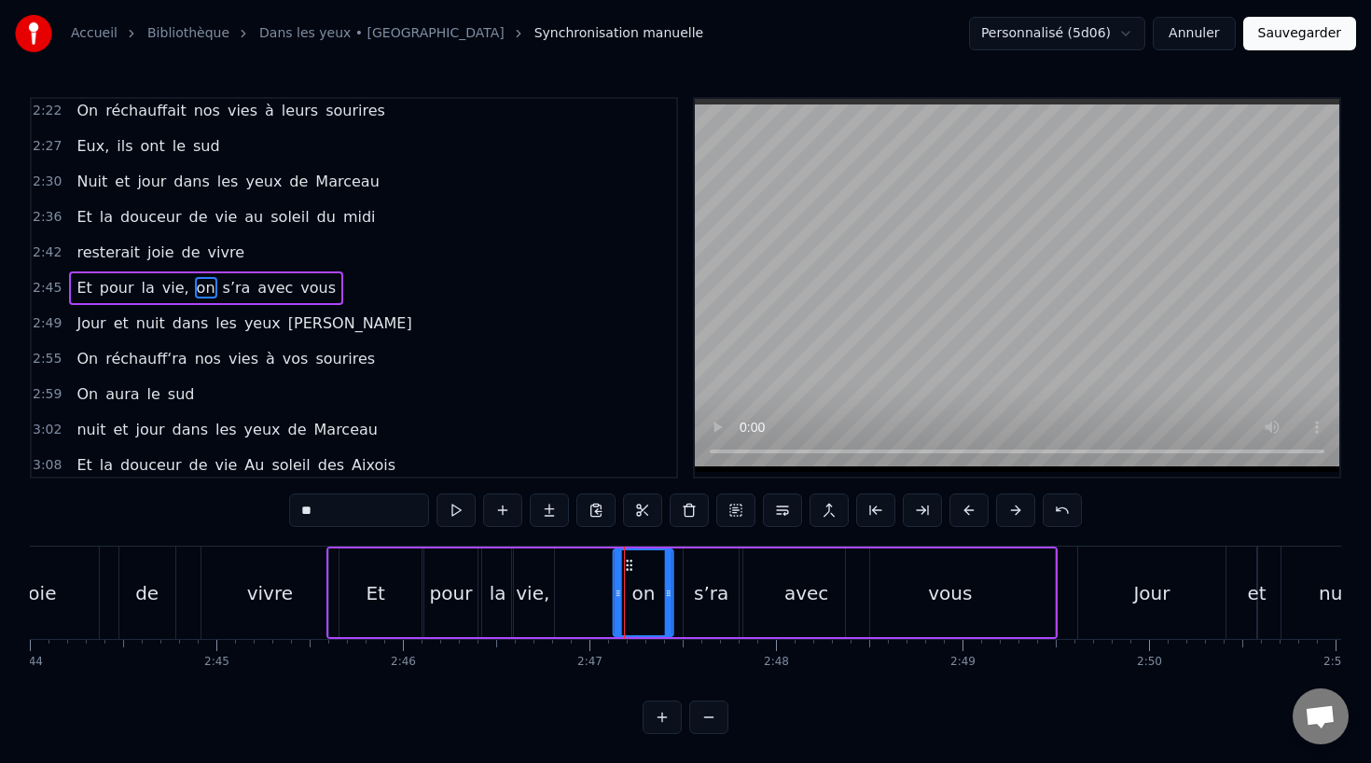
drag, startPoint x: 615, startPoint y: 560, endPoint x: 626, endPoint y: 560, distance: 11.2
click at [626, 560] on icon at bounding box center [629, 565] width 15 height 15
click at [315, 587] on div "vivre" at bounding box center [269, 592] width 137 height 92
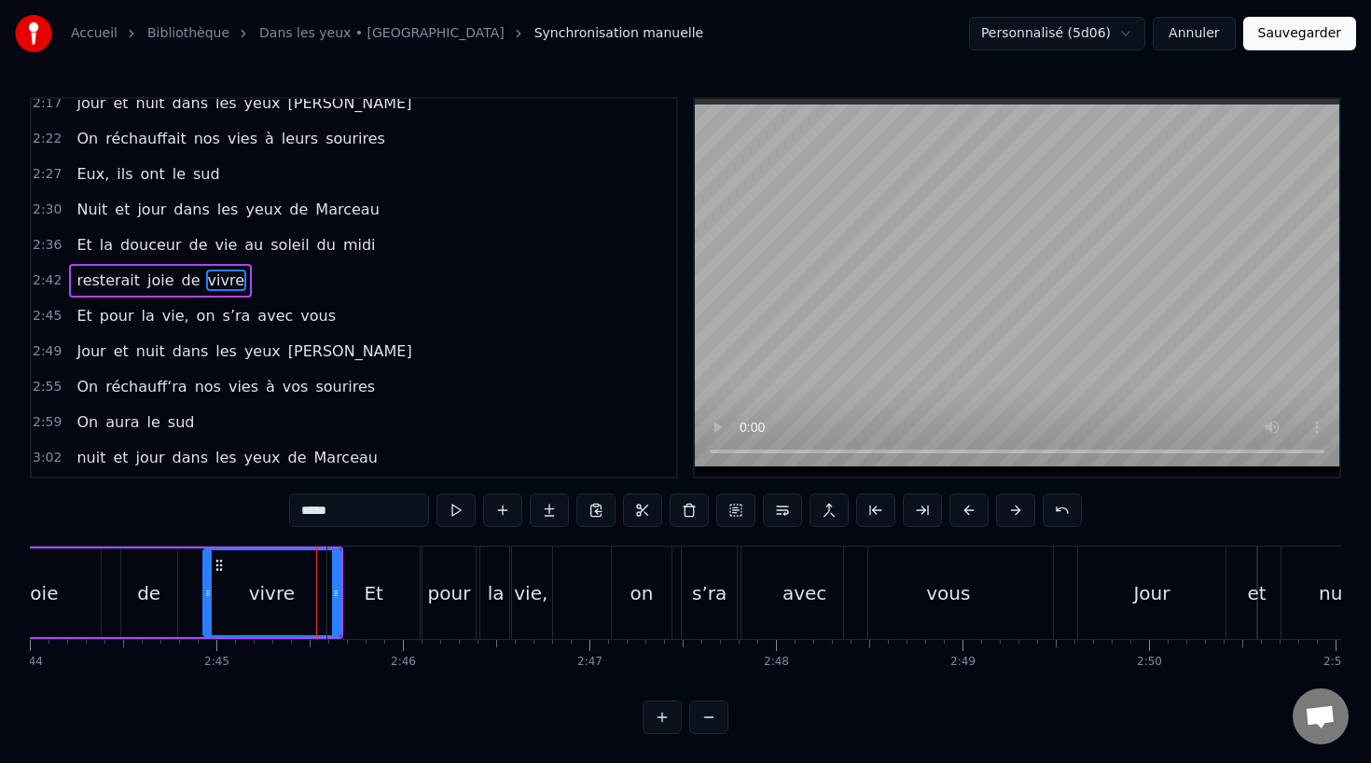
scroll to position [998, 0]
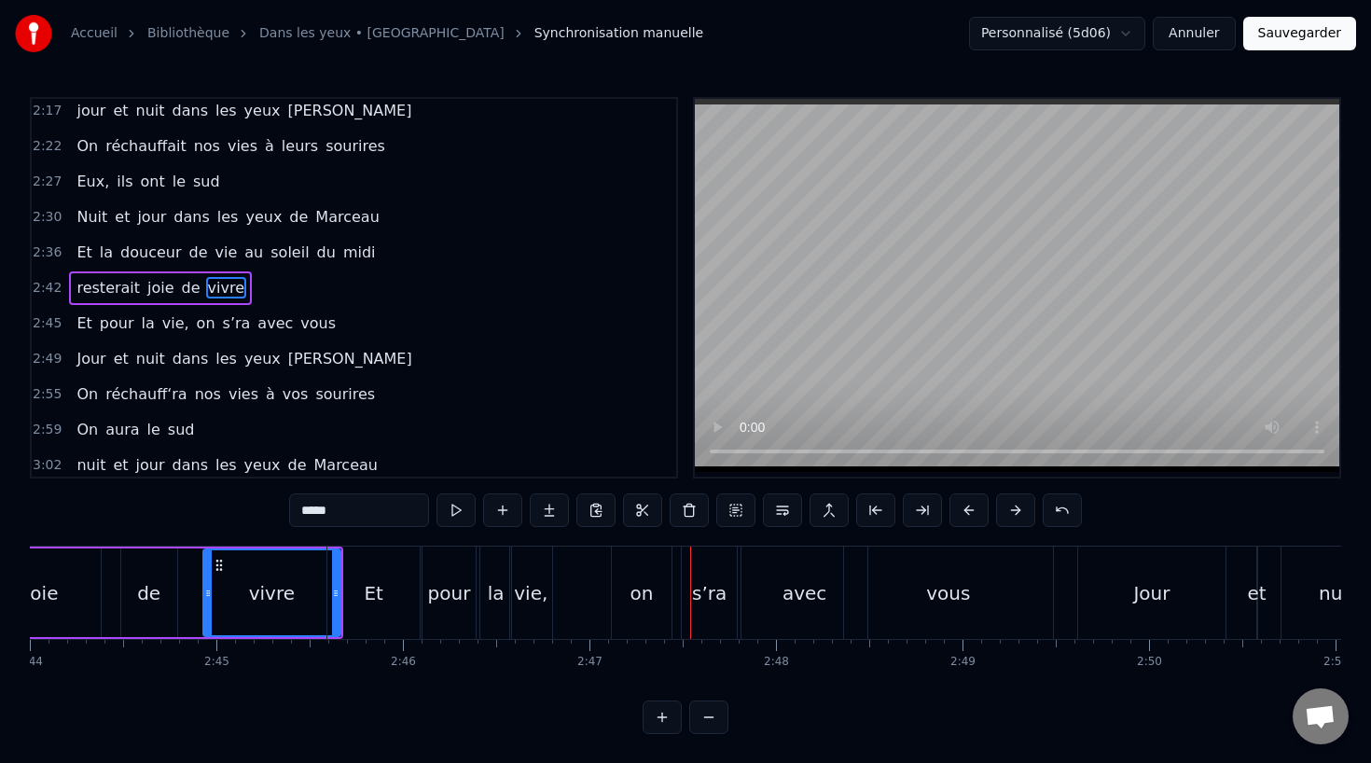
click at [548, 587] on div "vie," at bounding box center [531, 592] width 42 height 92
type input "****"
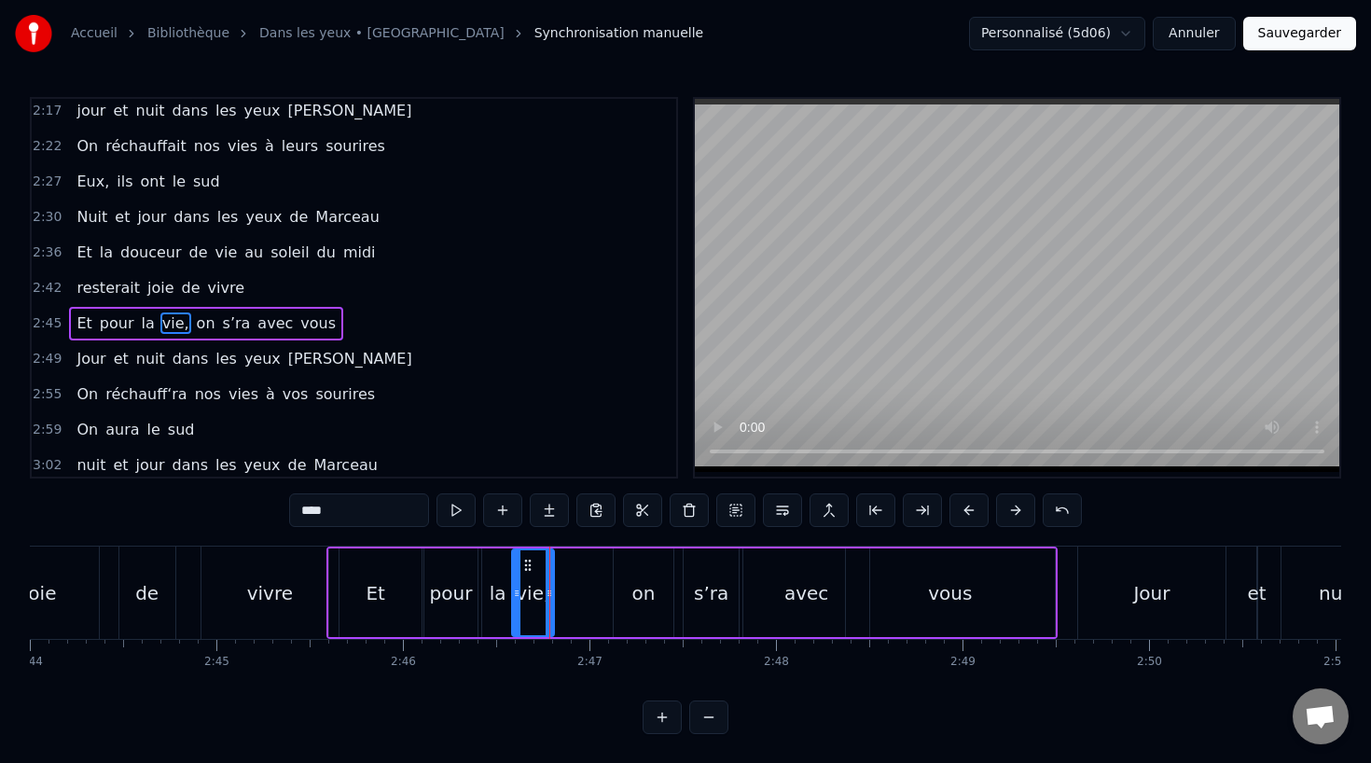
scroll to position [1033, 0]
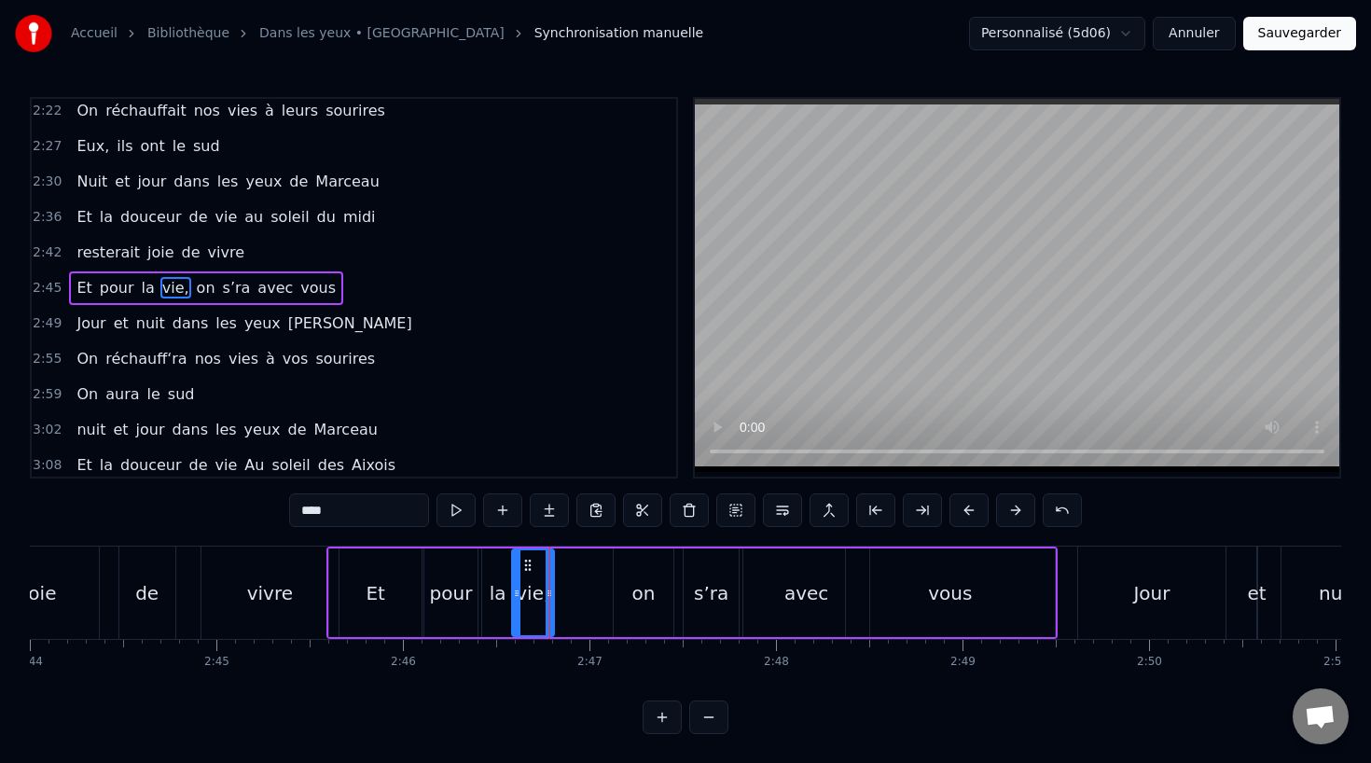
click at [549, 591] on div at bounding box center [549, 592] width 1 height 92
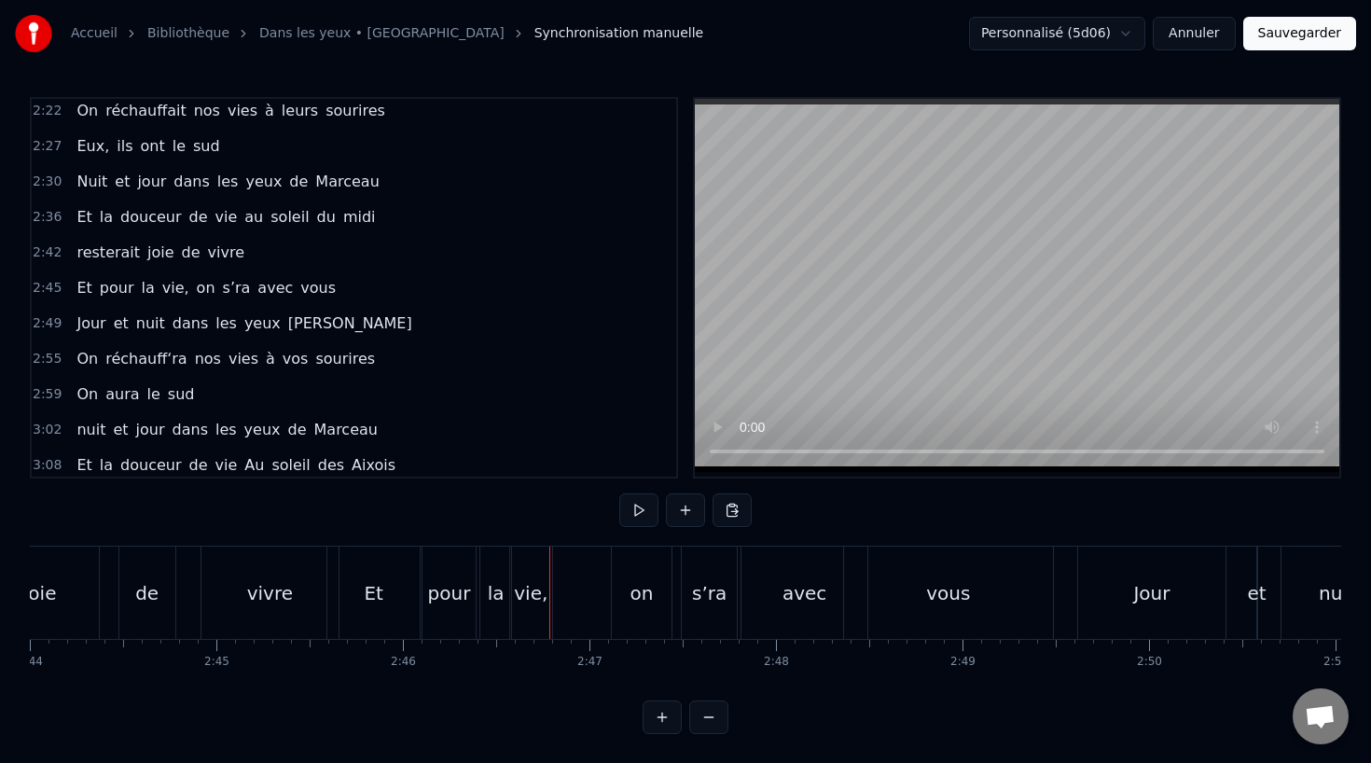
click at [553, 590] on div "Et pour la vie, on s’ra avec vous" at bounding box center [691, 592] width 731 height 92
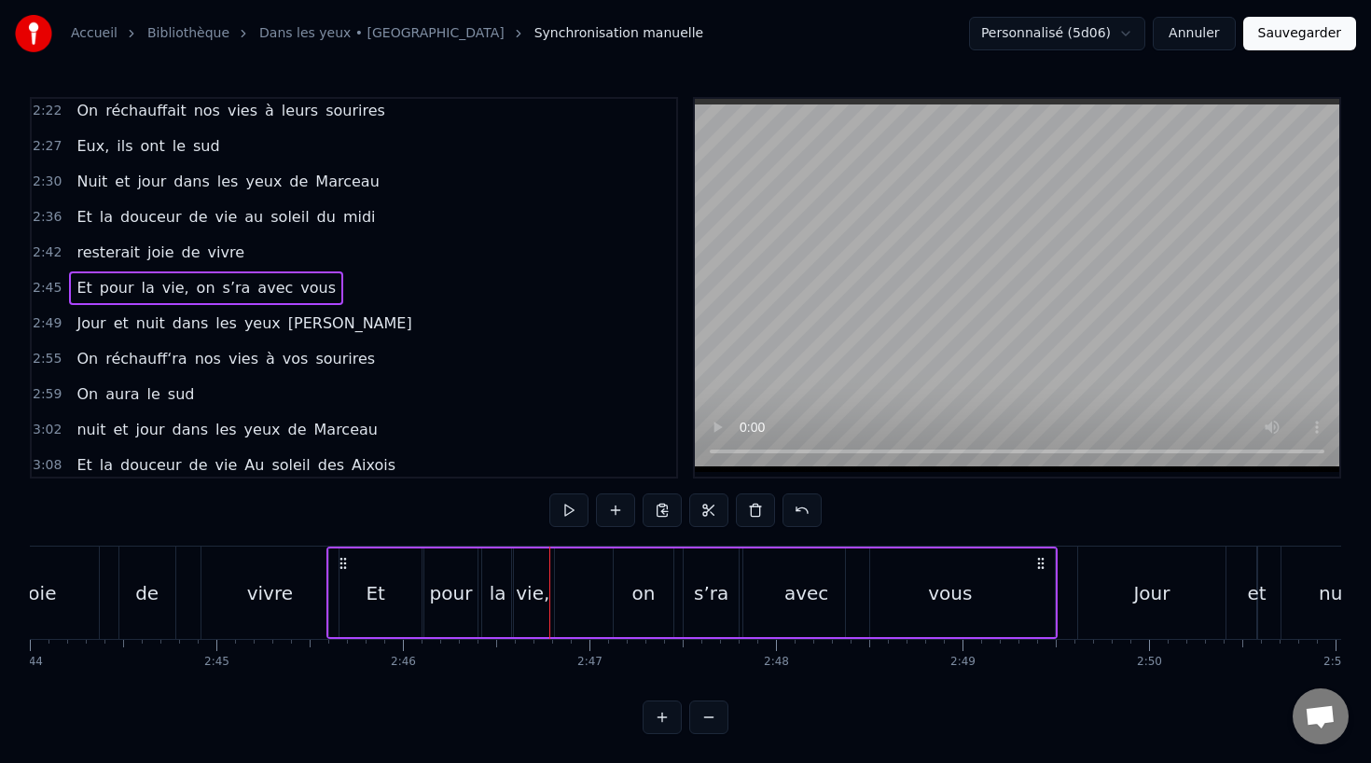
click at [541, 591] on div "vie," at bounding box center [533, 593] width 34 height 28
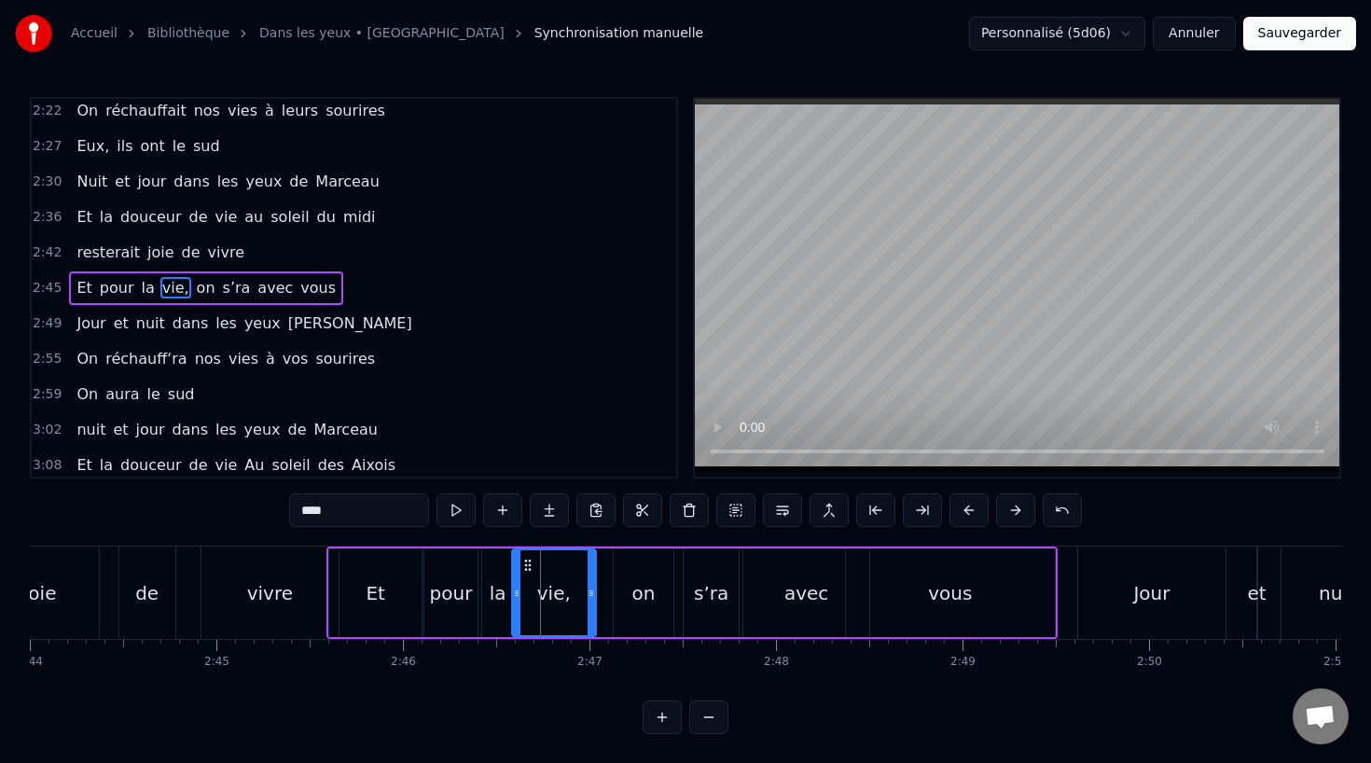
drag, startPoint x: 549, startPoint y: 591, endPoint x: 591, endPoint y: 594, distance: 42.1
click at [591, 594] on icon at bounding box center [590, 593] width 7 height 15
click at [280, 579] on div "vivre" at bounding box center [270, 593] width 46 height 28
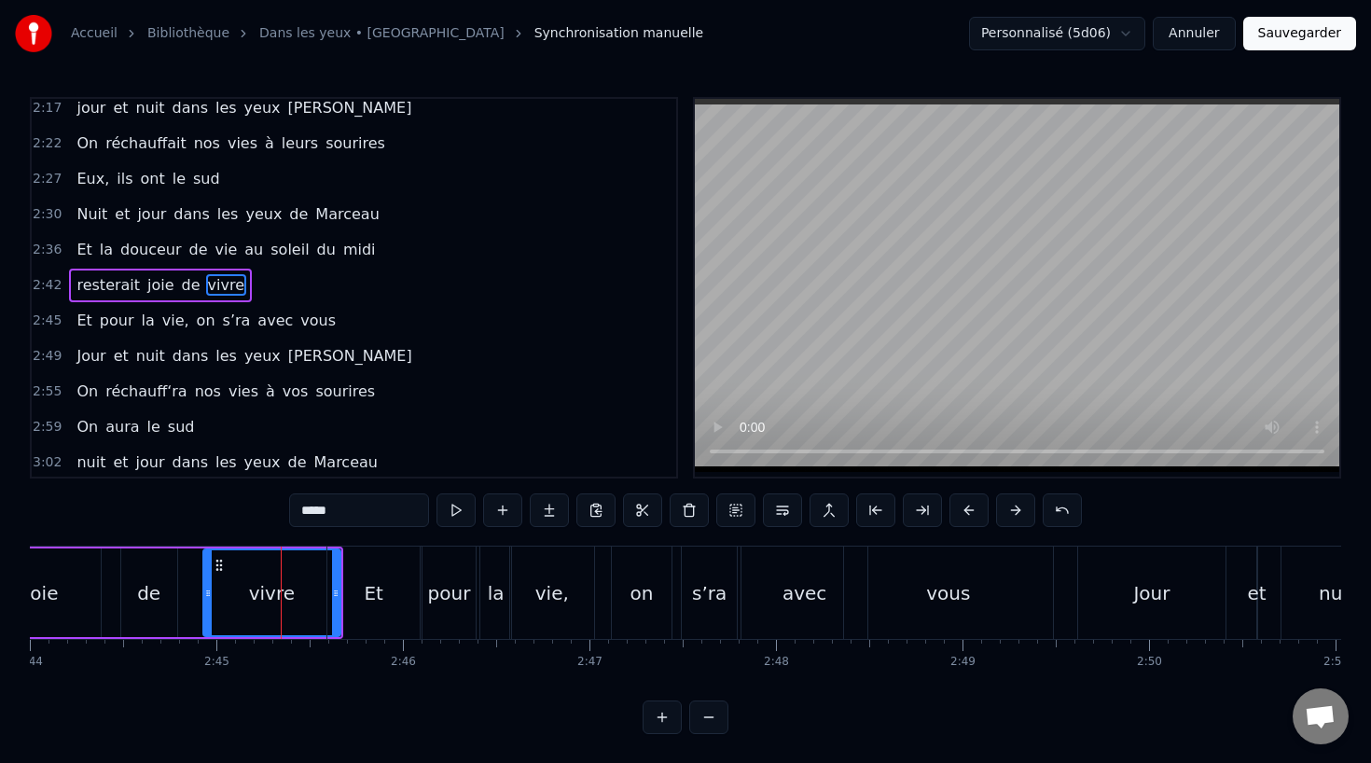
scroll to position [998, 0]
click at [642, 574] on div "on" at bounding box center [642, 592] width 60 height 92
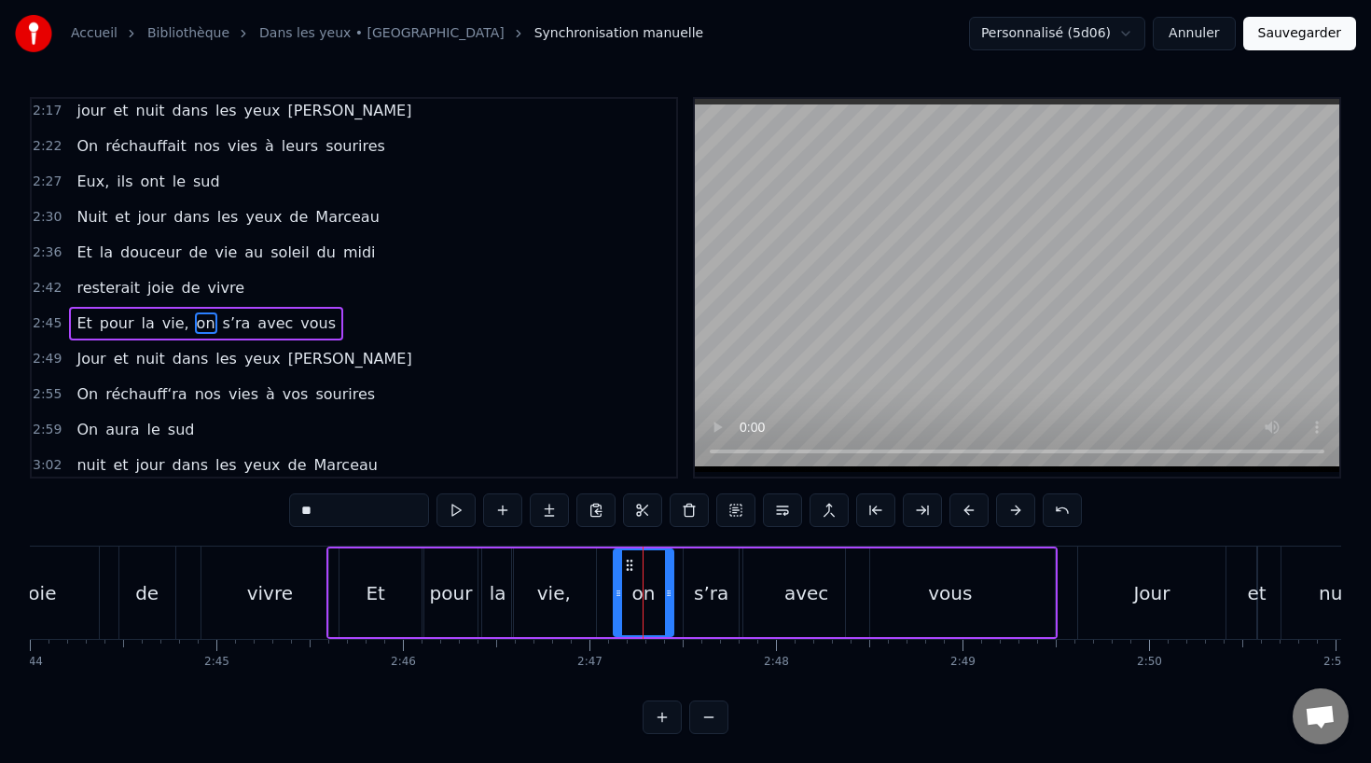
scroll to position [1033, 0]
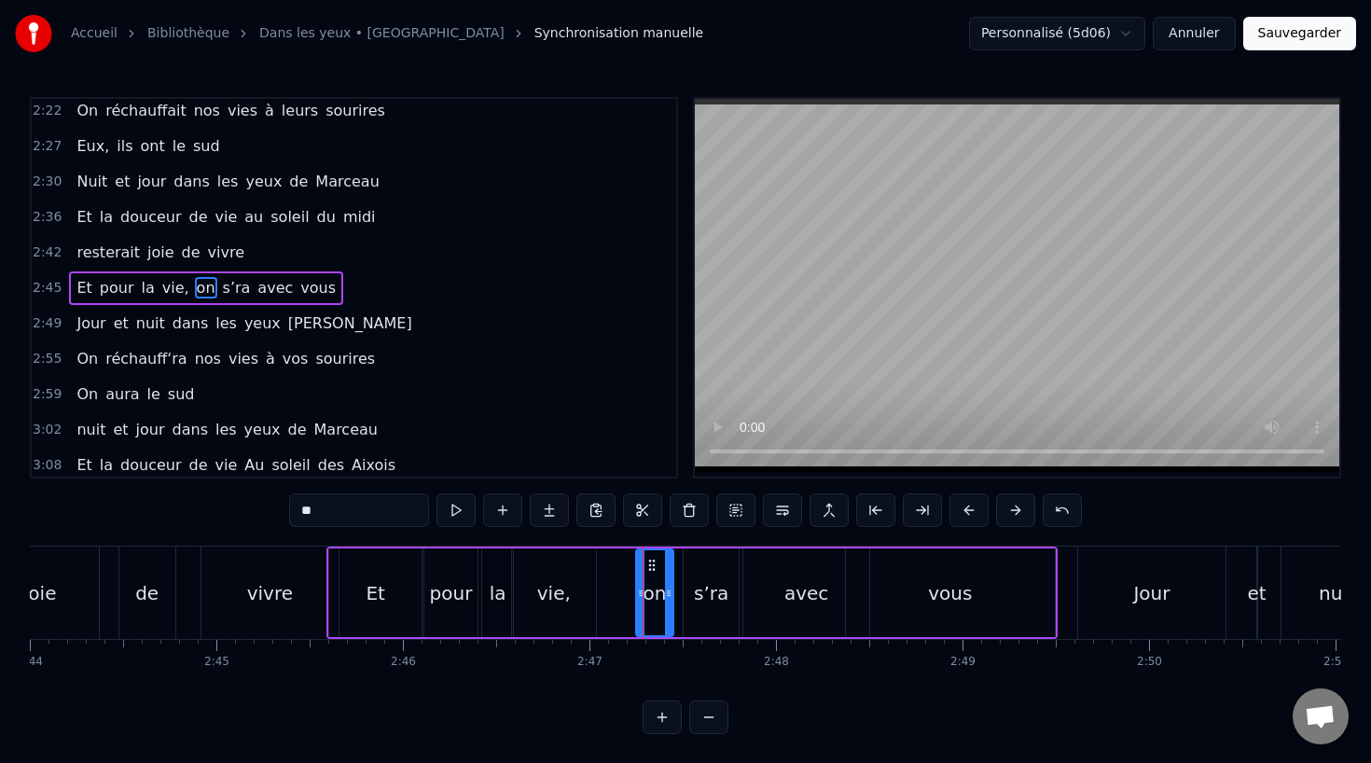
drag, startPoint x: 615, startPoint y: 593, endPoint x: 638, endPoint y: 594, distance: 22.4
click at [638, 594] on icon at bounding box center [640, 593] width 7 height 15
click at [340, 587] on div "Et" at bounding box center [375, 592] width 92 height 89
type input "**"
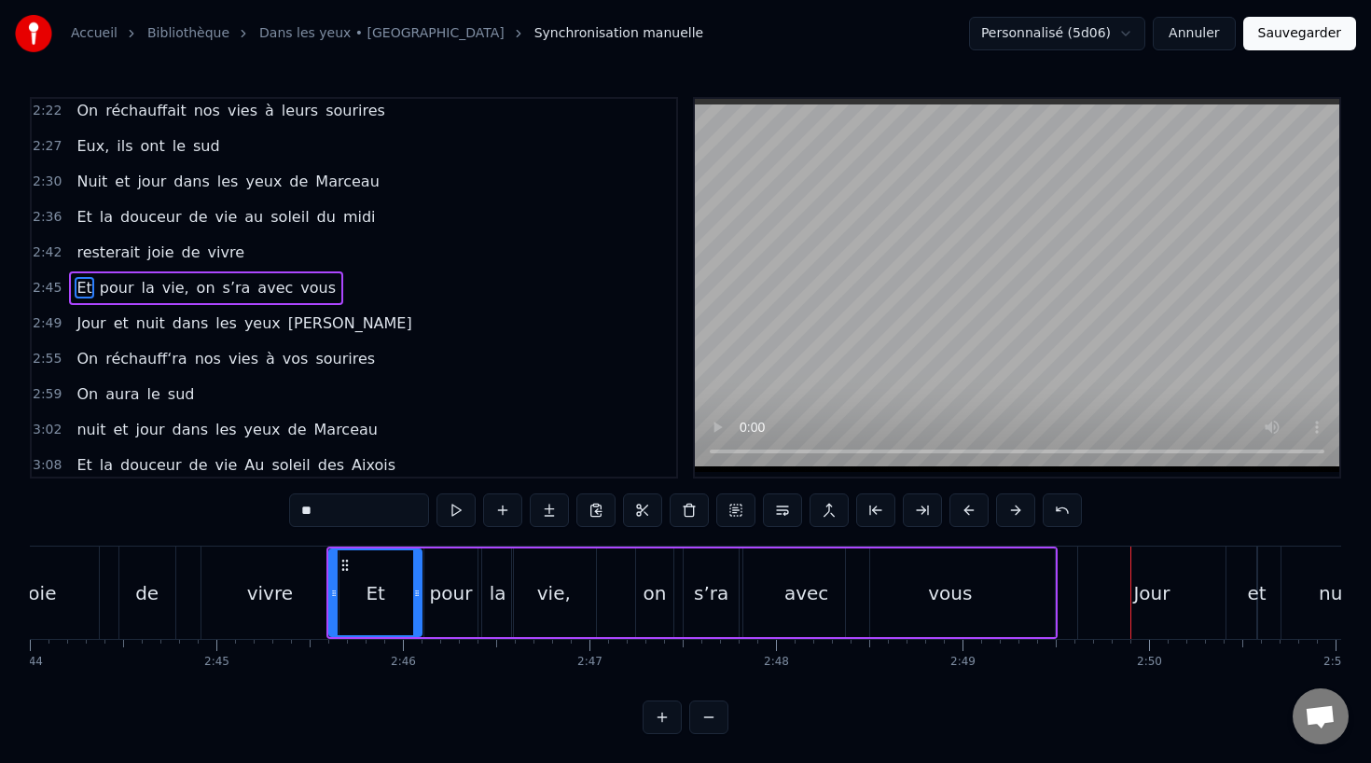
click at [618, 615] on div "Et pour la vie, on s’ra avec vous" at bounding box center [691, 592] width 731 height 92
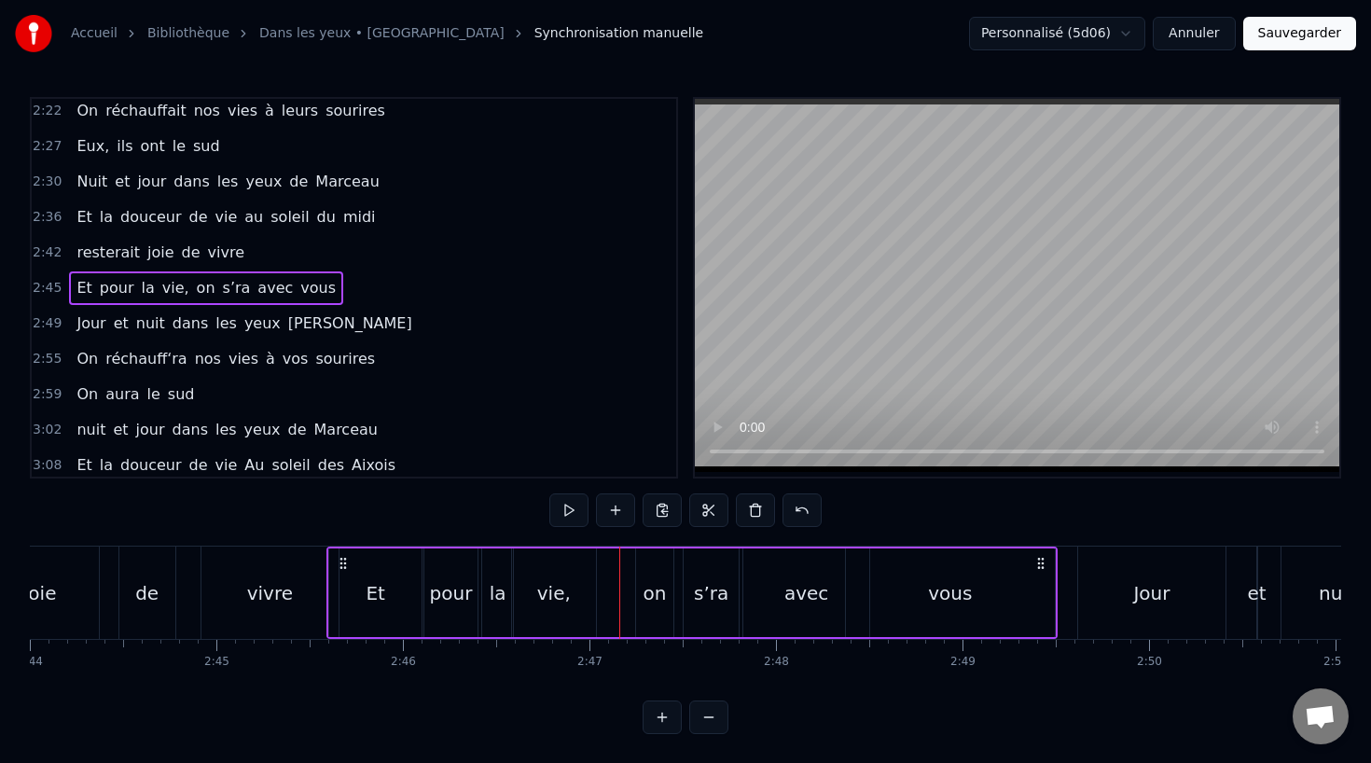
click at [650, 600] on div "on" at bounding box center [654, 593] width 23 height 28
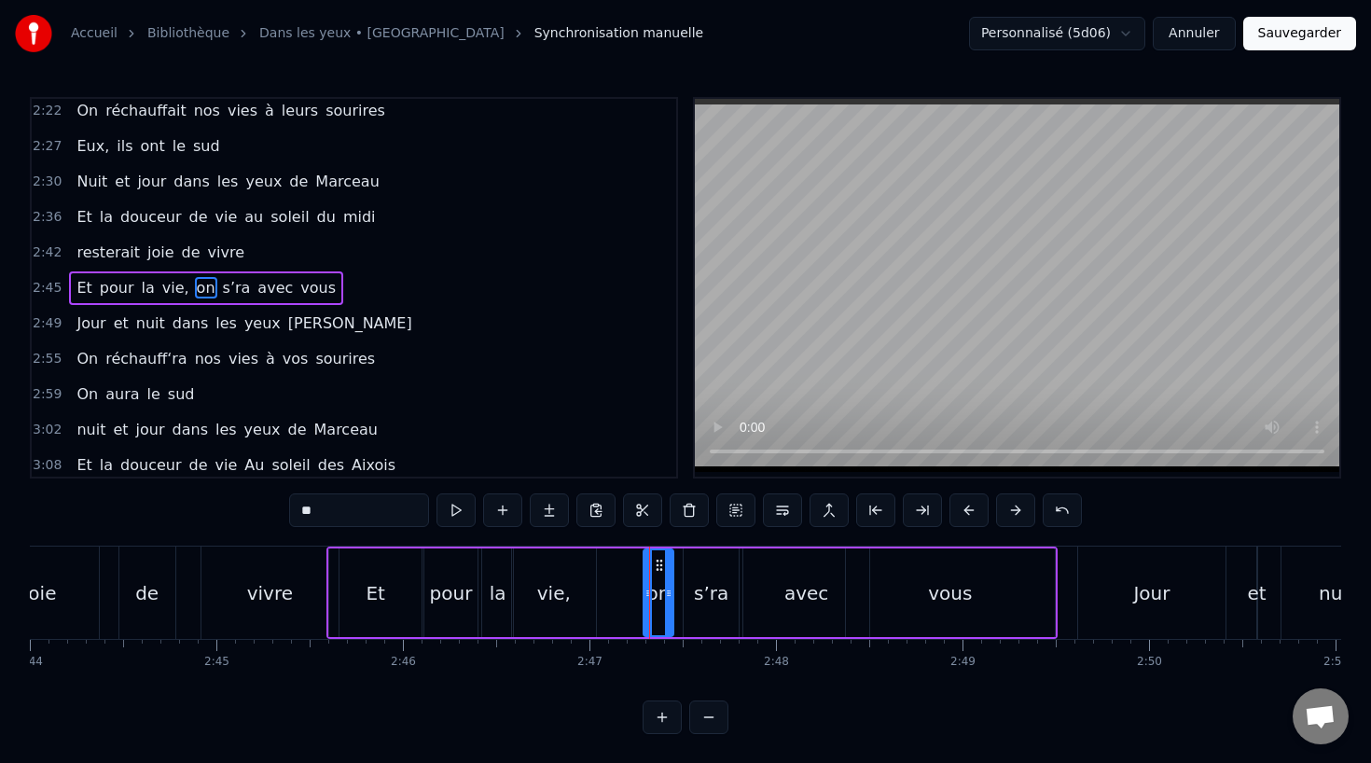
click at [645, 595] on icon at bounding box center [647, 593] width 7 height 15
click at [667, 559] on icon at bounding box center [667, 565] width 15 height 15
click at [790, 605] on div "avec" at bounding box center [806, 593] width 44 height 28
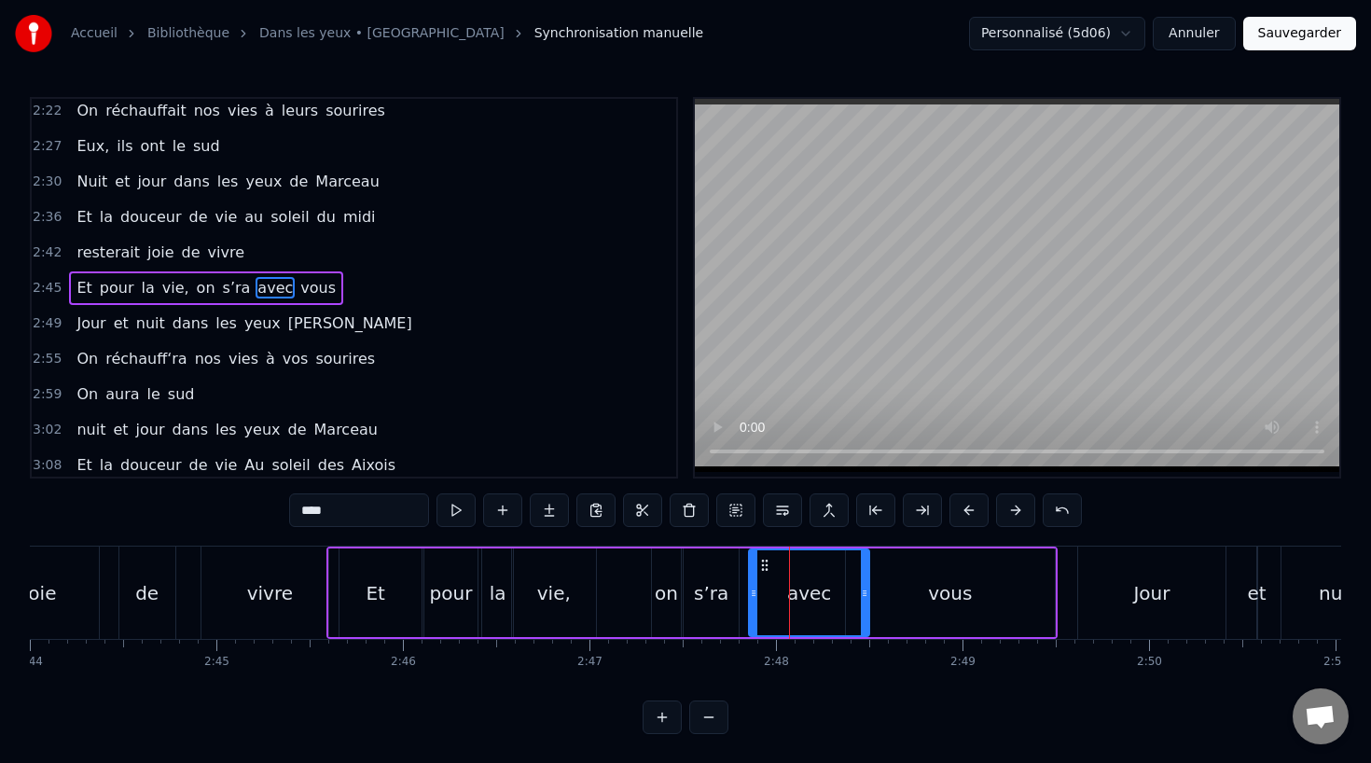
click at [755, 595] on circle at bounding box center [754, 595] width 1 height 1
click at [711, 592] on div "s’ra" at bounding box center [711, 593] width 35 height 28
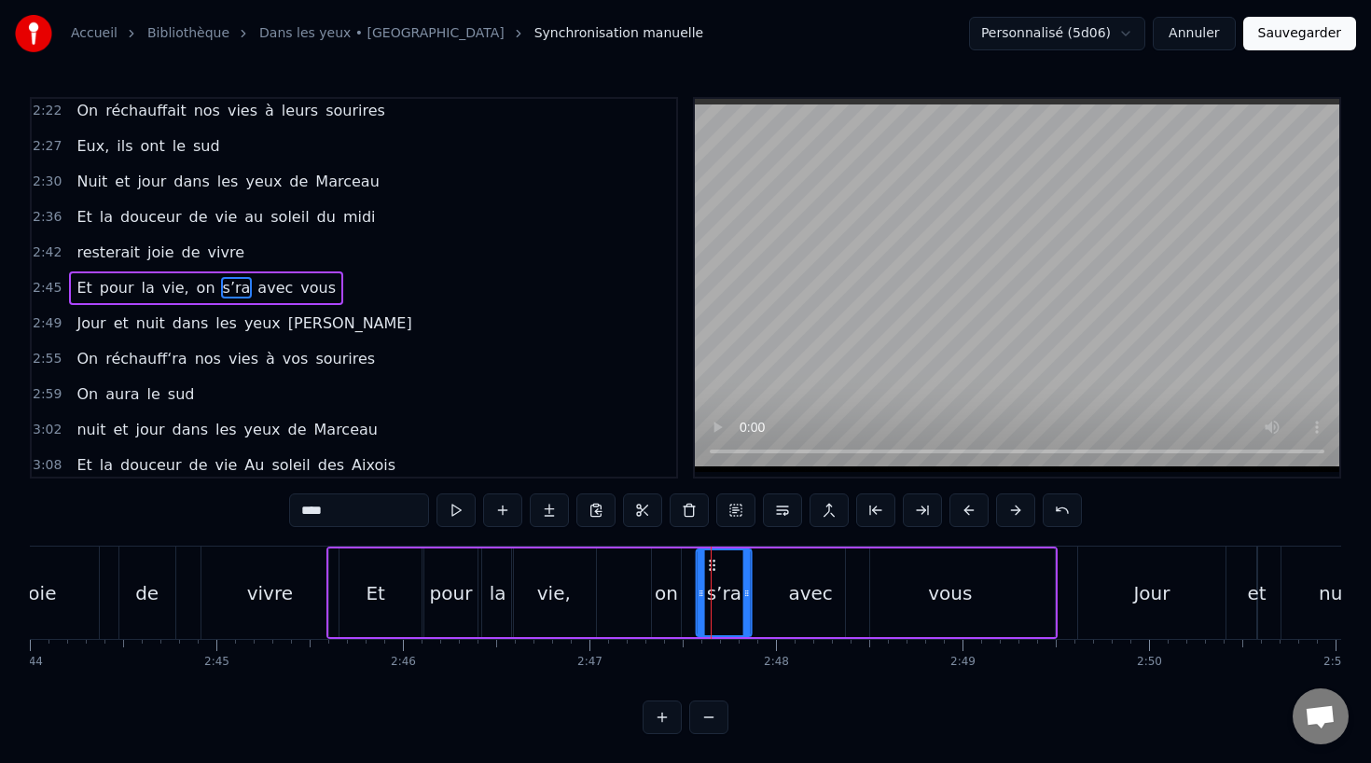
drag, startPoint x: 698, startPoint y: 559, endPoint x: 711, endPoint y: 559, distance: 13.1
click at [711, 559] on icon at bounding box center [712, 565] width 15 height 15
click at [660, 586] on div "on" at bounding box center [666, 593] width 23 height 28
drag, startPoint x: 664, startPoint y: 562, endPoint x: 678, endPoint y: 562, distance: 14.0
click at [678, 562] on icon at bounding box center [681, 565] width 15 height 15
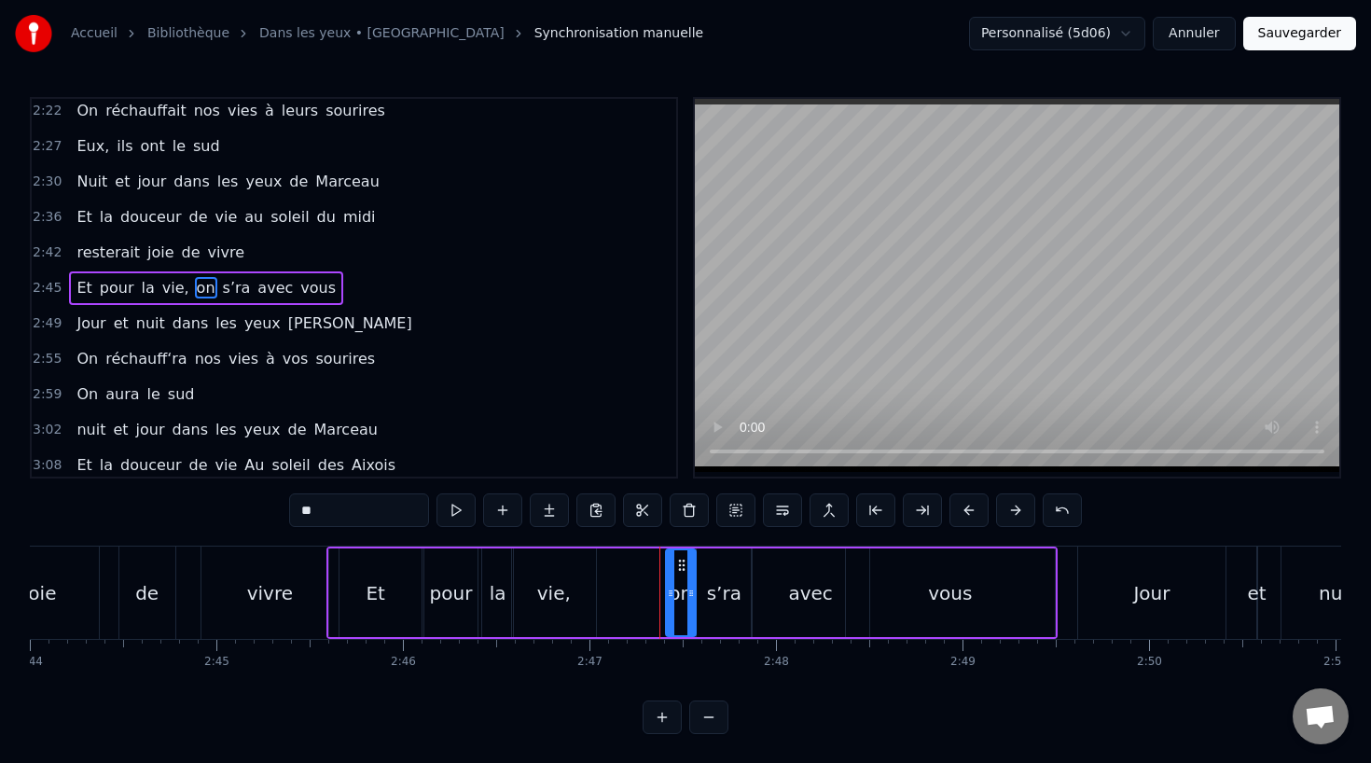
click at [394, 588] on div "Et" at bounding box center [375, 592] width 92 height 89
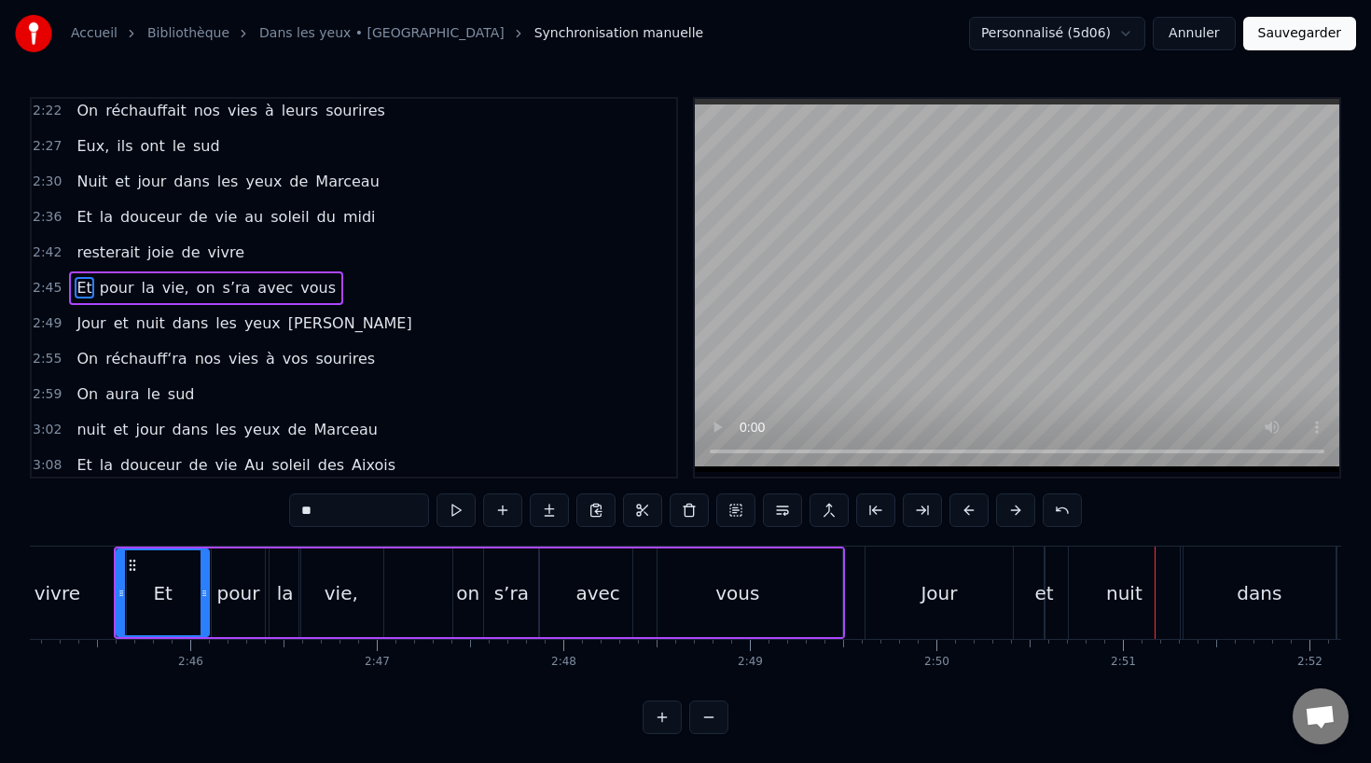
scroll to position [0, 30754]
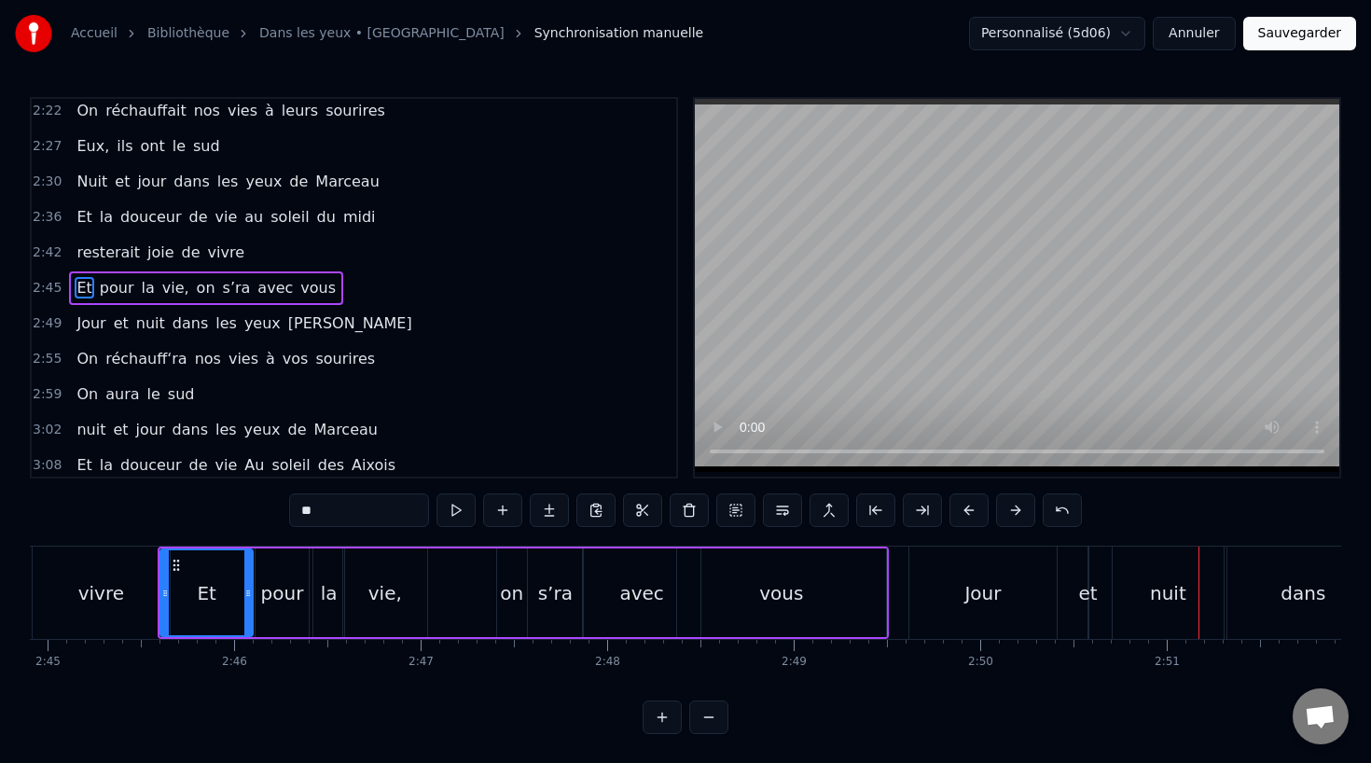
click at [615, 604] on div "avec" at bounding box center [641, 592] width 117 height 89
type input "****"
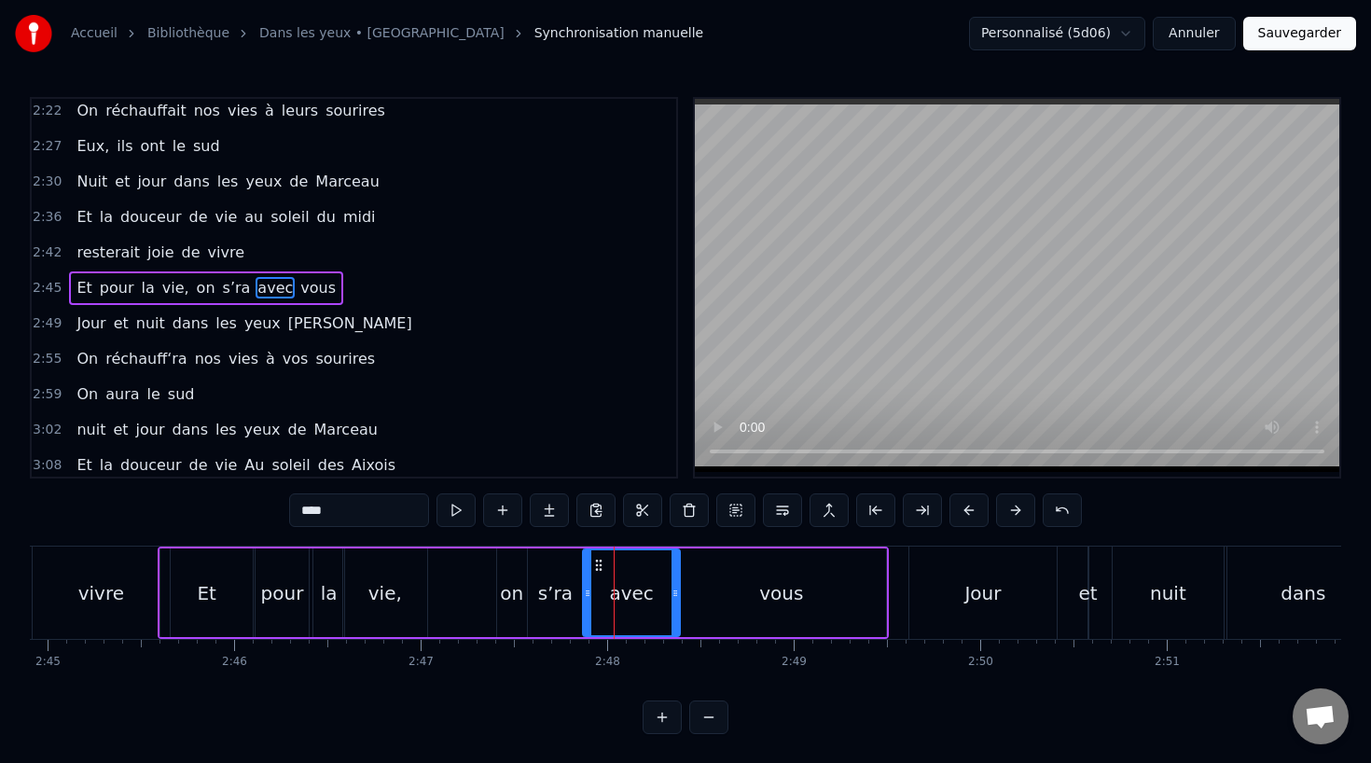
drag, startPoint x: 694, startPoint y: 592, endPoint x: 673, endPoint y: 592, distance: 20.5
click at [673, 592] on icon at bounding box center [674, 593] width 7 height 15
click at [492, 586] on div "Et pour la vie, on s’ra avec vous" at bounding box center [523, 592] width 731 height 92
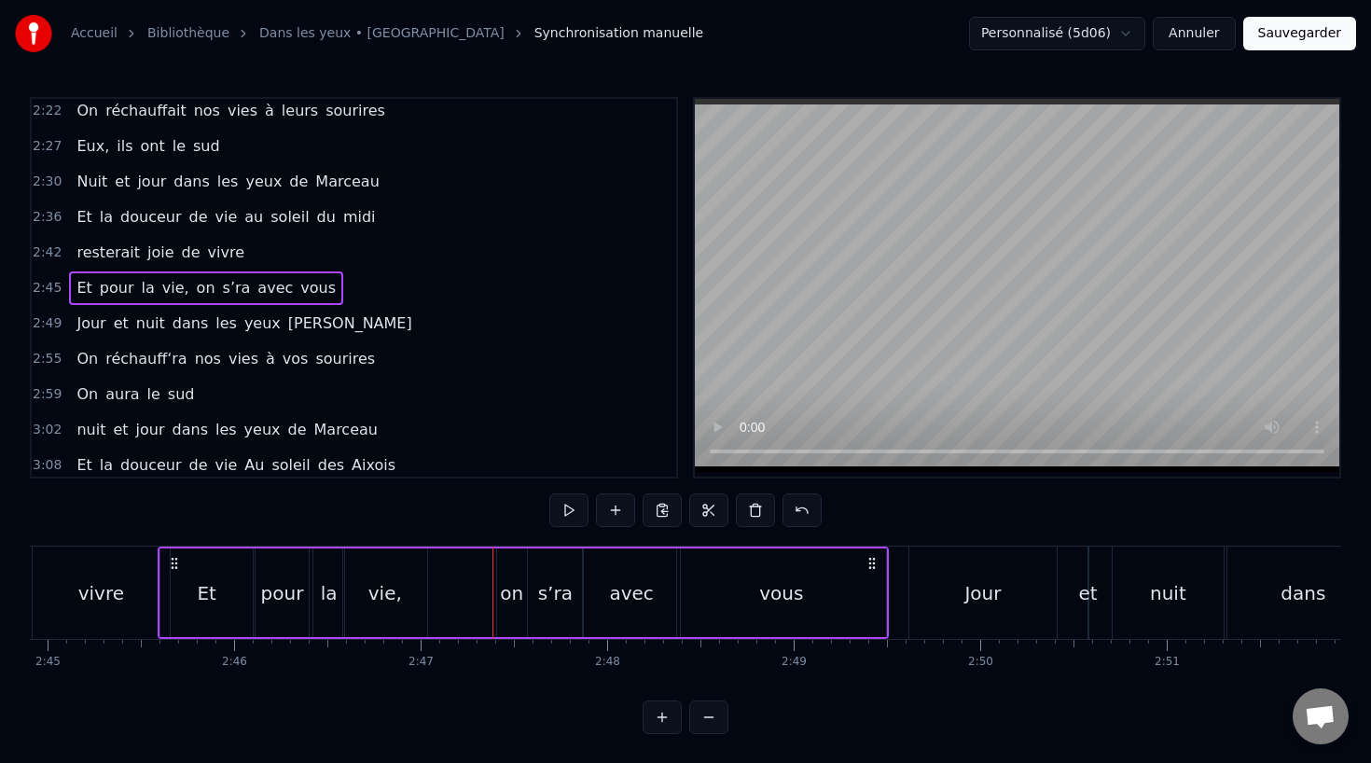
click at [474, 586] on div "Et pour la vie, on s’ra avec vous" at bounding box center [523, 592] width 731 height 92
click at [704, 594] on div "vous" at bounding box center [781, 592] width 209 height 89
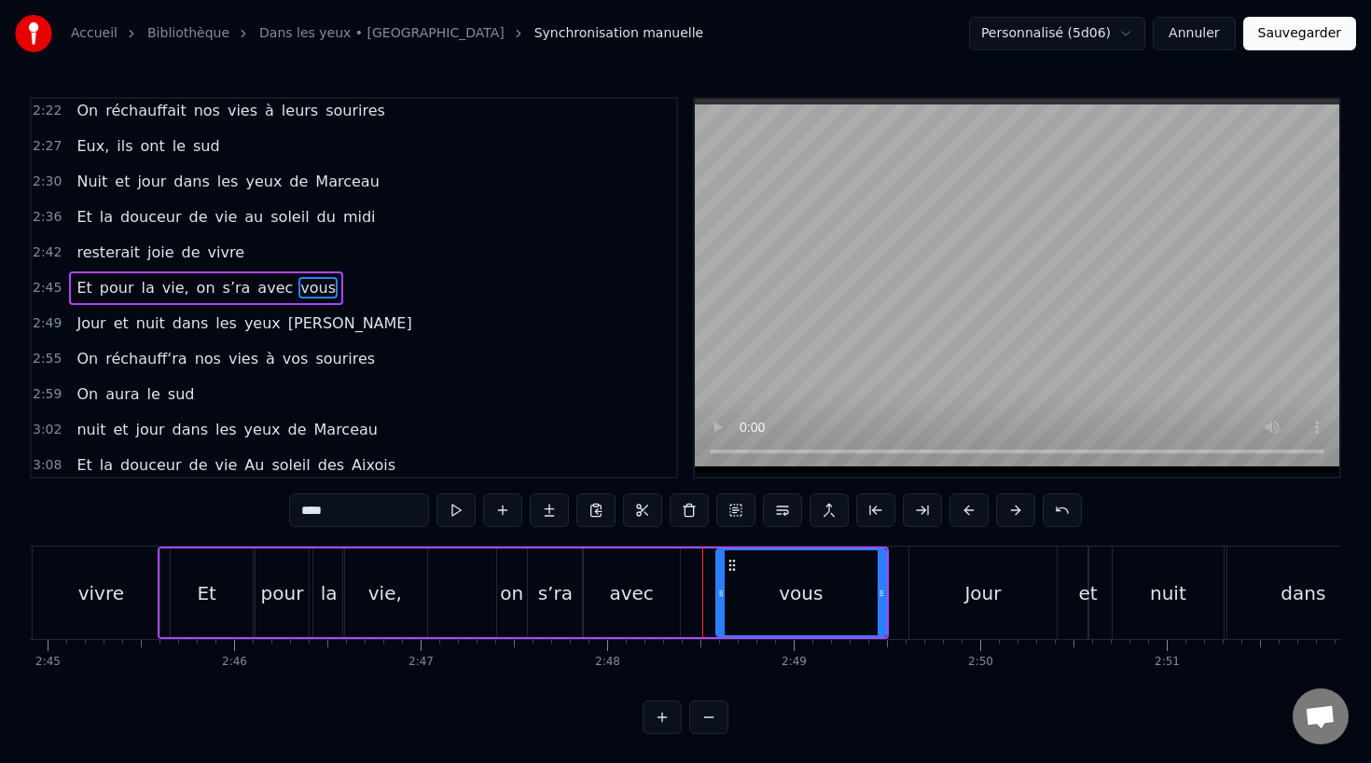
drag, startPoint x: 681, startPoint y: 593, endPoint x: 720, endPoint y: 593, distance: 39.2
click at [720, 593] on icon at bounding box center [720, 593] width 7 height 15
click at [626, 592] on div "avec" at bounding box center [631, 593] width 44 height 28
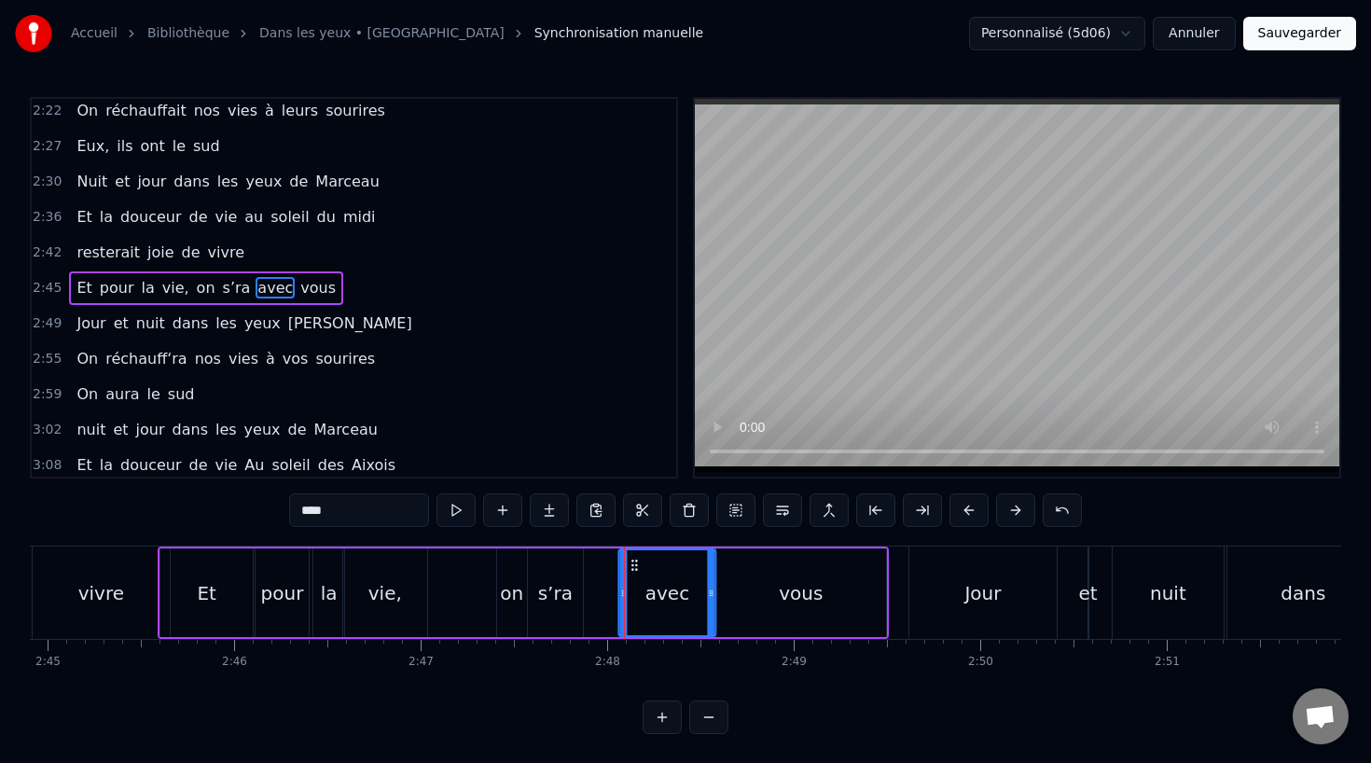
drag, startPoint x: 600, startPoint y: 559, endPoint x: 636, endPoint y: 561, distance: 36.4
click at [636, 561] on icon at bounding box center [634, 565] width 15 height 15
click at [557, 582] on div "s’ra" at bounding box center [555, 593] width 35 height 28
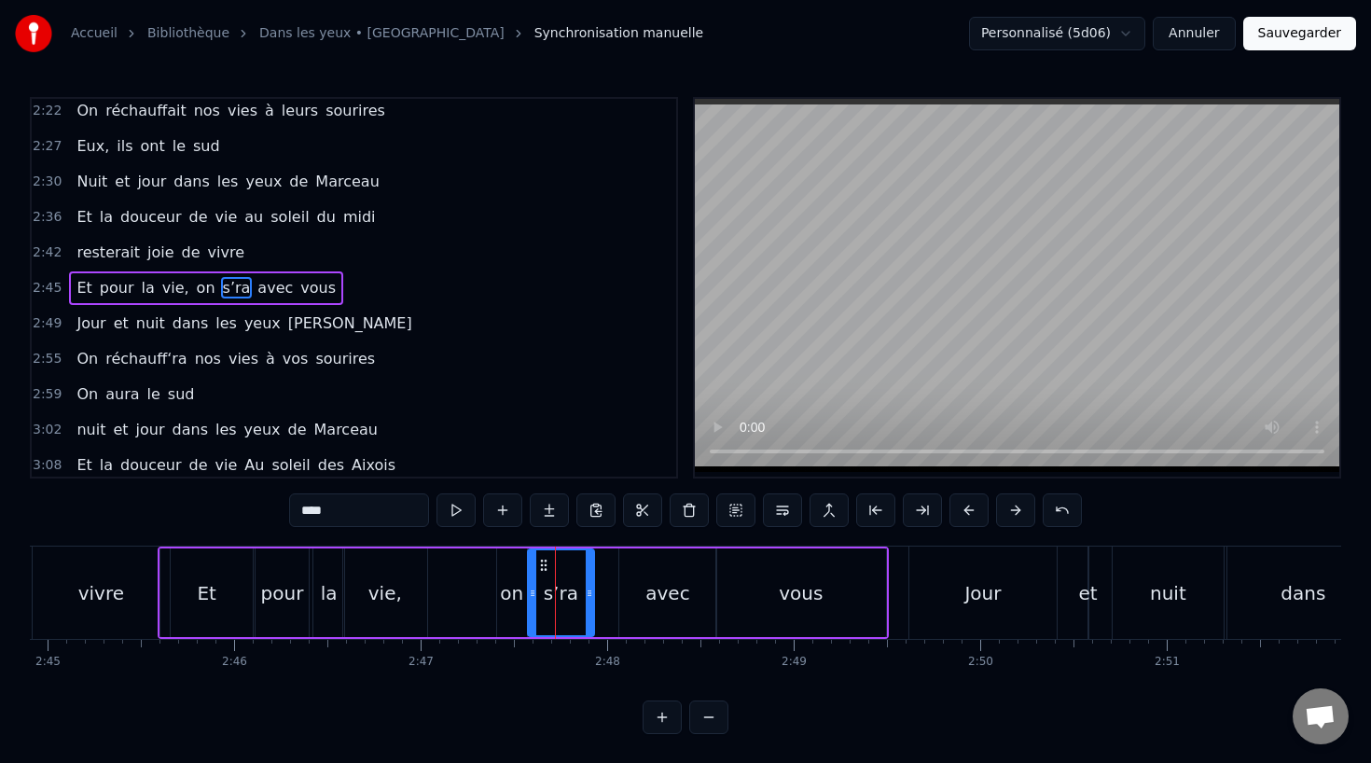
drag, startPoint x: 580, startPoint y: 592, endPoint x: 593, endPoint y: 592, distance: 13.1
click at [593, 592] on icon at bounding box center [589, 593] width 7 height 15
drag, startPoint x: 542, startPoint y: 556, endPoint x: 559, endPoint y: 556, distance: 17.7
click at [559, 556] on div "s’ra" at bounding box center [562, 592] width 66 height 85
drag, startPoint x: 540, startPoint y: 563, endPoint x: 561, endPoint y: 567, distance: 21.8
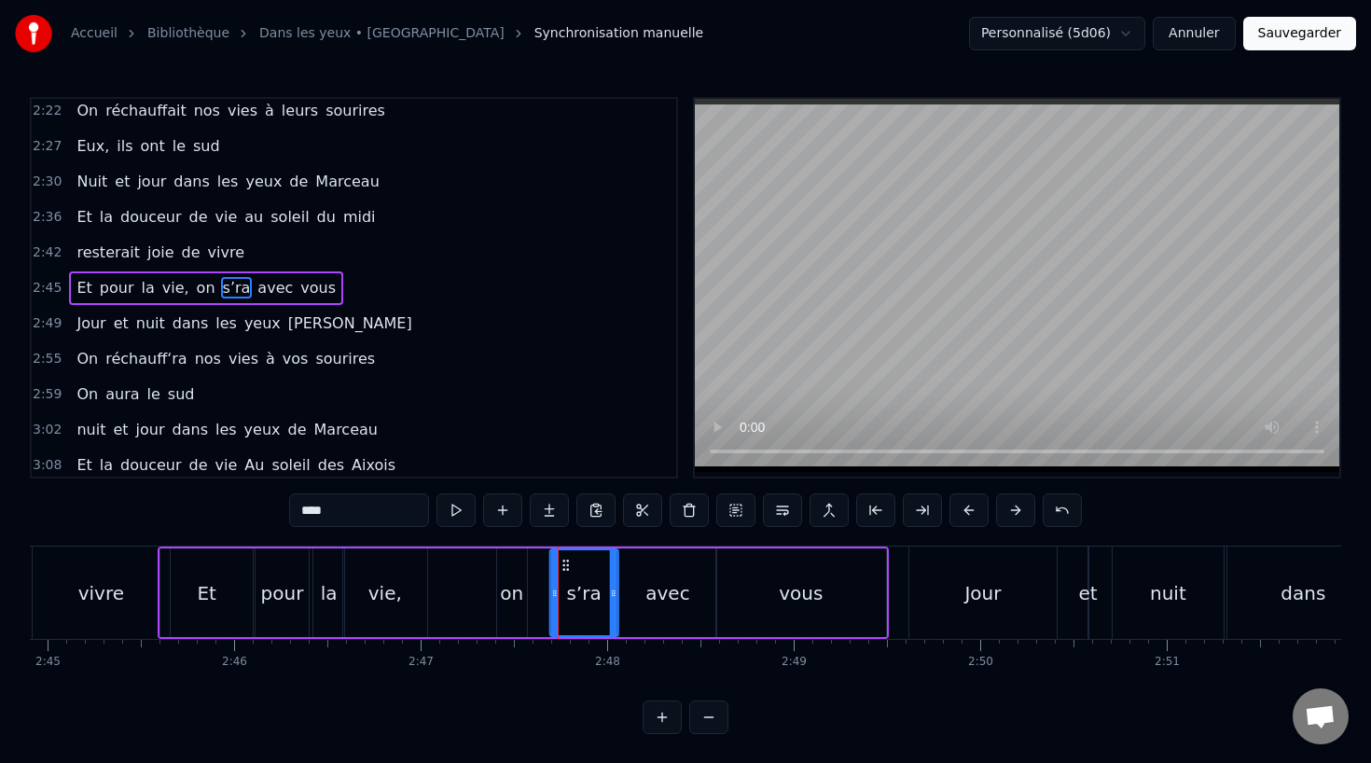
click at [561, 567] on icon at bounding box center [566, 565] width 15 height 15
click at [513, 597] on div "on" at bounding box center [511, 593] width 23 height 28
drag, startPoint x: 515, startPoint y: 559, endPoint x: 535, endPoint y: 559, distance: 20.5
click at [535, 560] on circle at bounding box center [534, 560] width 1 height 1
click at [356, 581] on div "vie," at bounding box center [385, 592] width 84 height 89
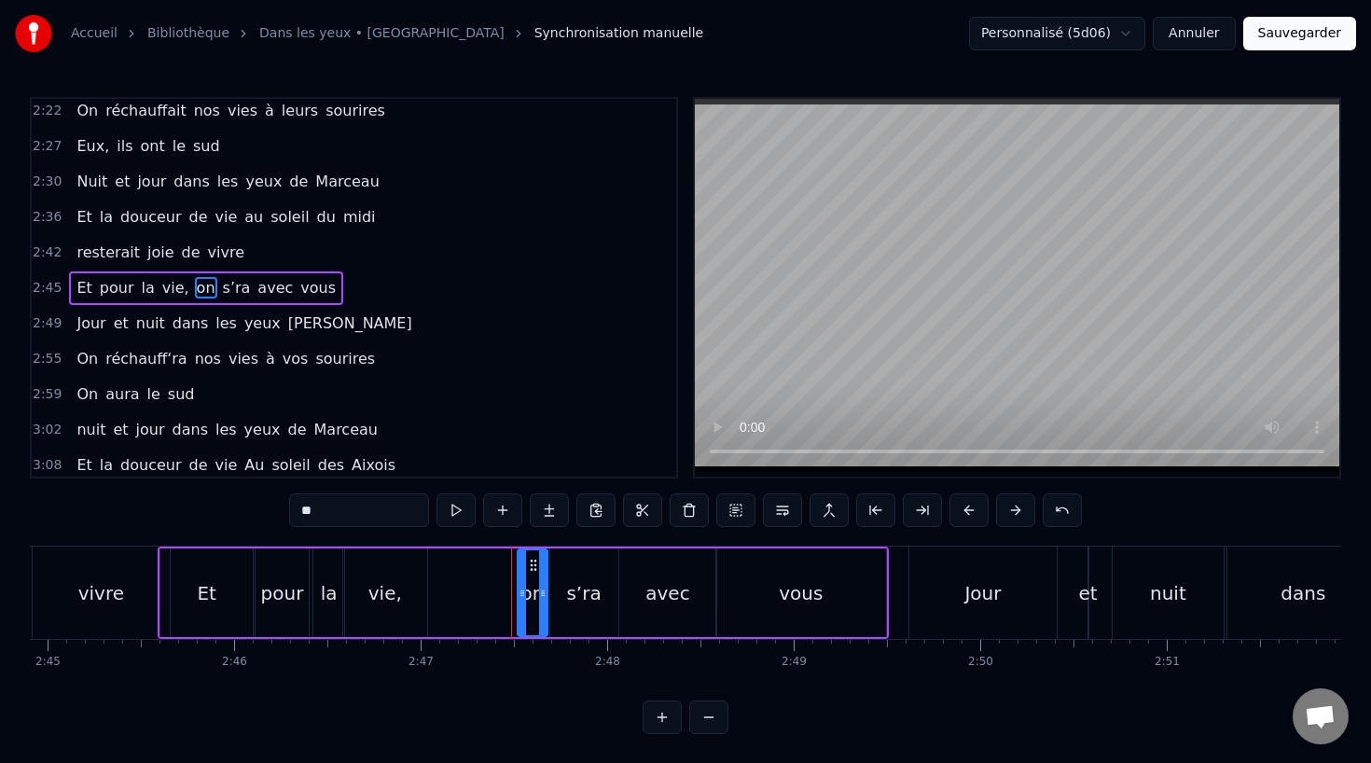
type input "****"
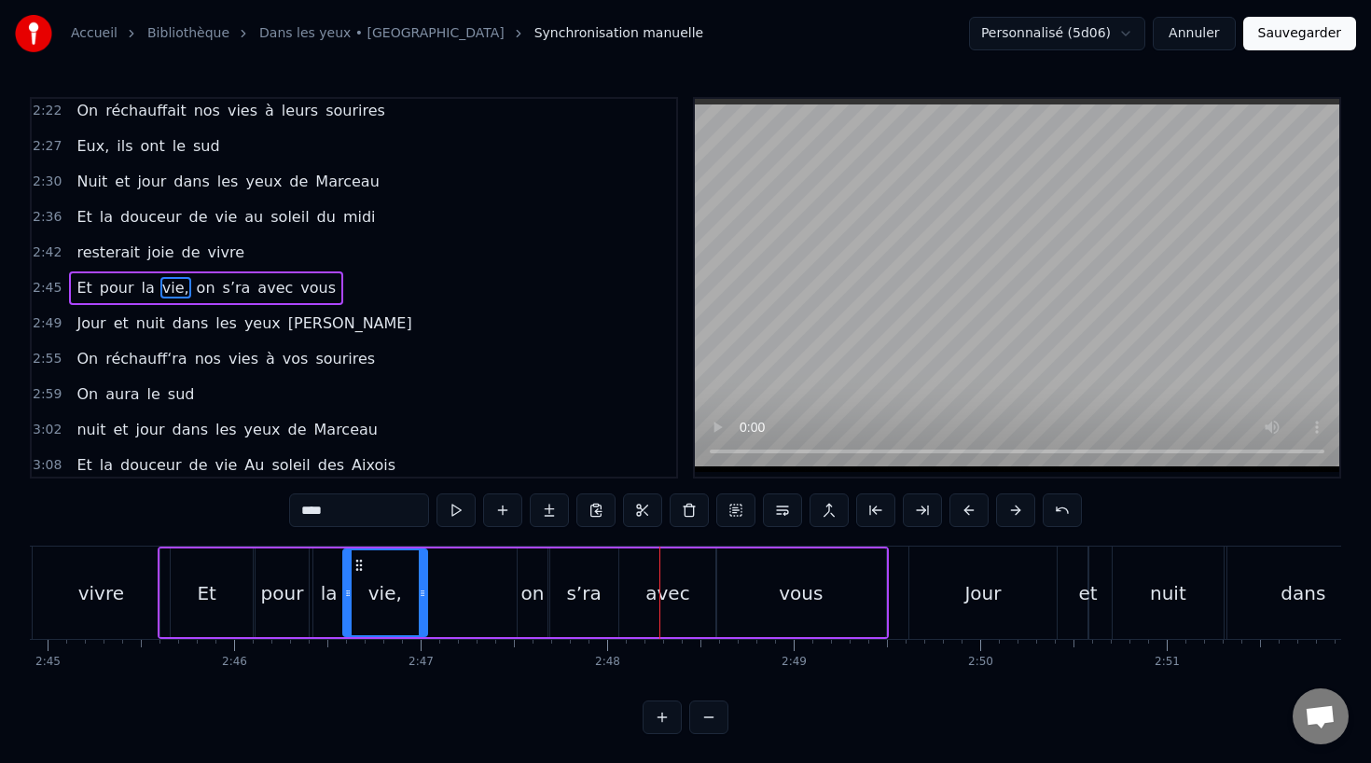
click at [496, 583] on div "Et pour la vie, on s’ra avec vous" at bounding box center [523, 592] width 731 height 92
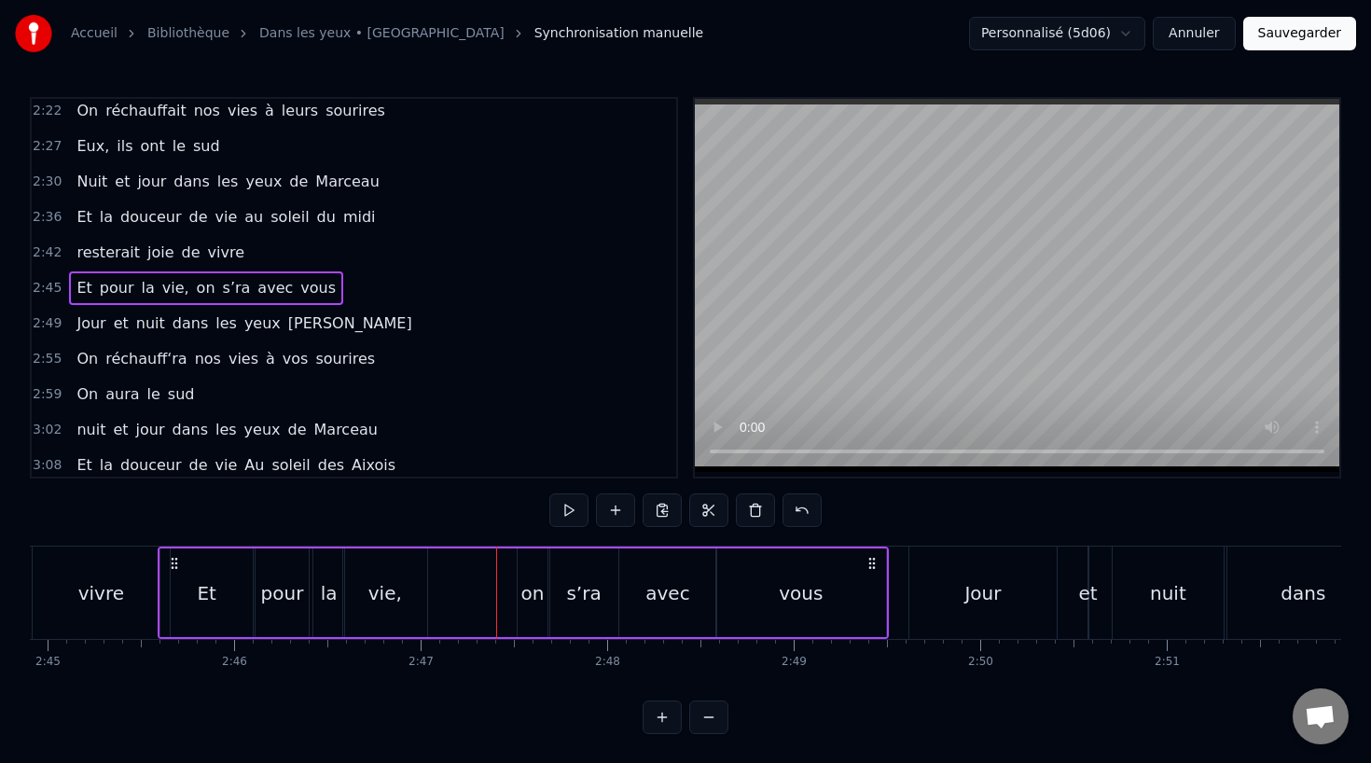
click at [396, 580] on div "vie," at bounding box center [385, 593] width 34 height 28
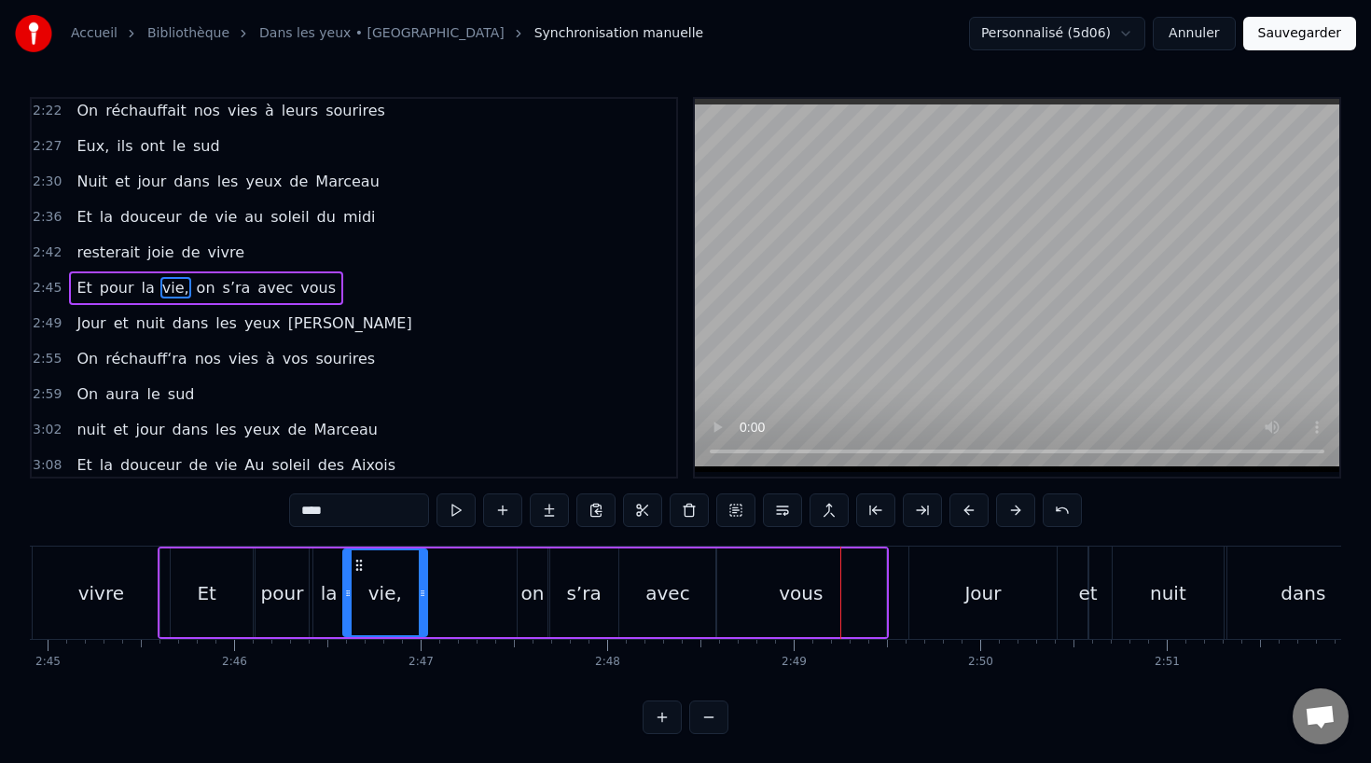
click at [793, 590] on div "vous" at bounding box center [801, 593] width 44 height 28
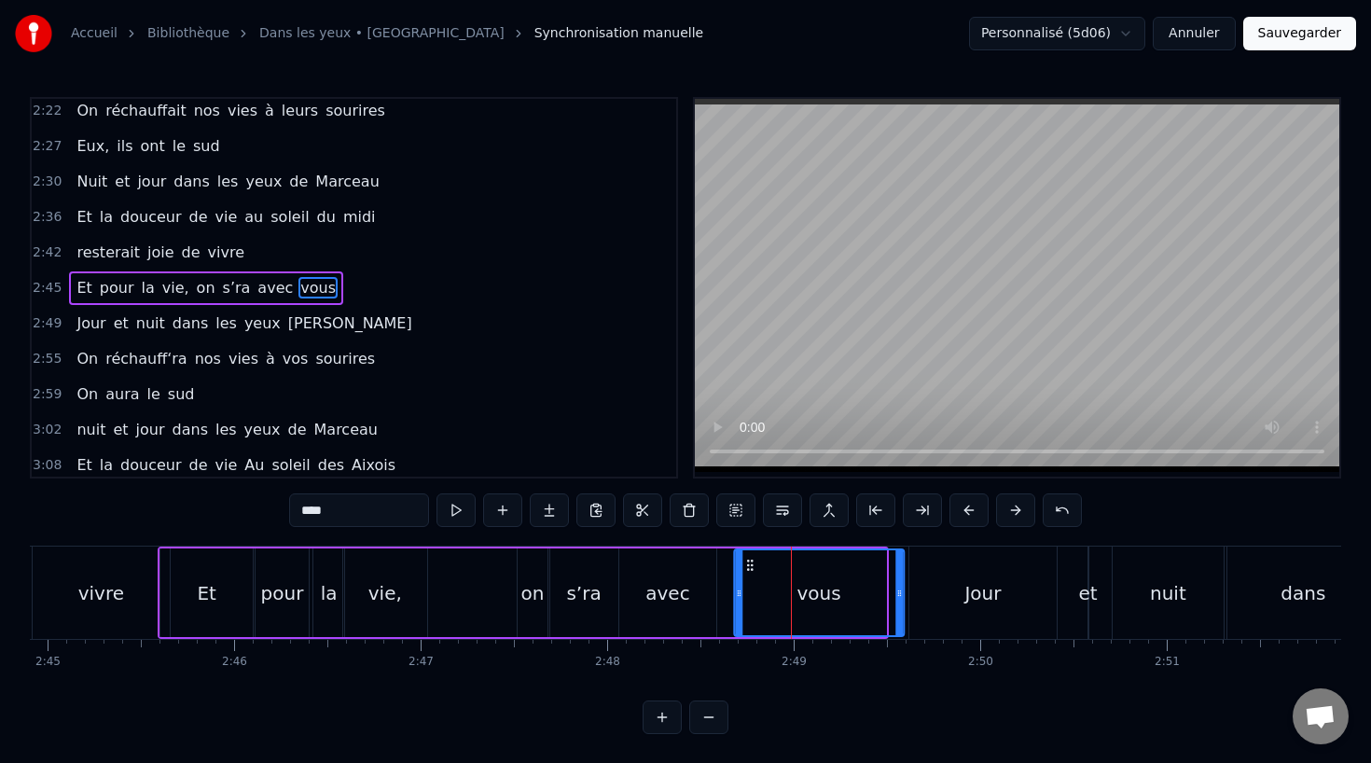
drag, startPoint x: 733, startPoint y: 563, endPoint x: 755, endPoint y: 565, distance: 22.5
click at [755, 565] on icon at bounding box center [749, 565] width 15 height 15
click at [670, 596] on div "avec" at bounding box center [667, 593] width 44 height 28
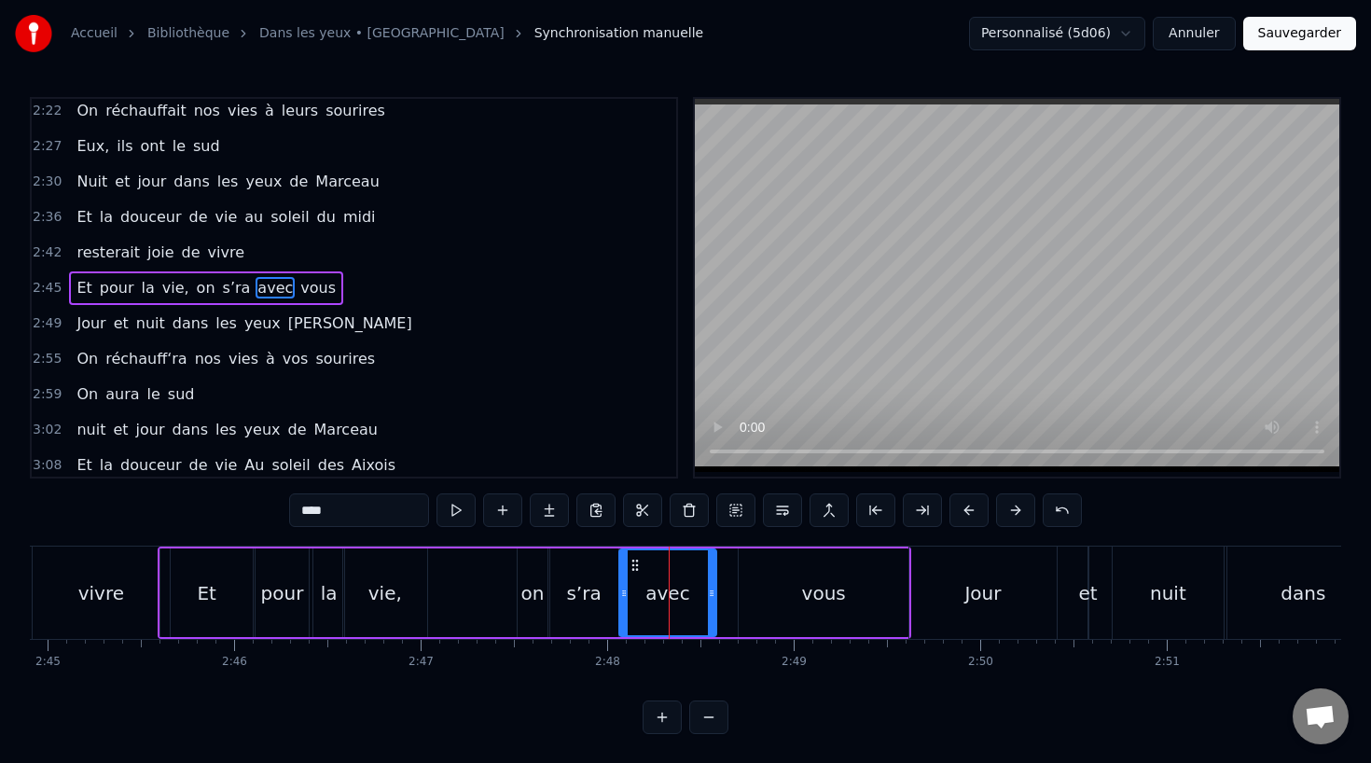
click at [785, 591] on div "vous" at bounding box center [824, 592] width 170 height 89
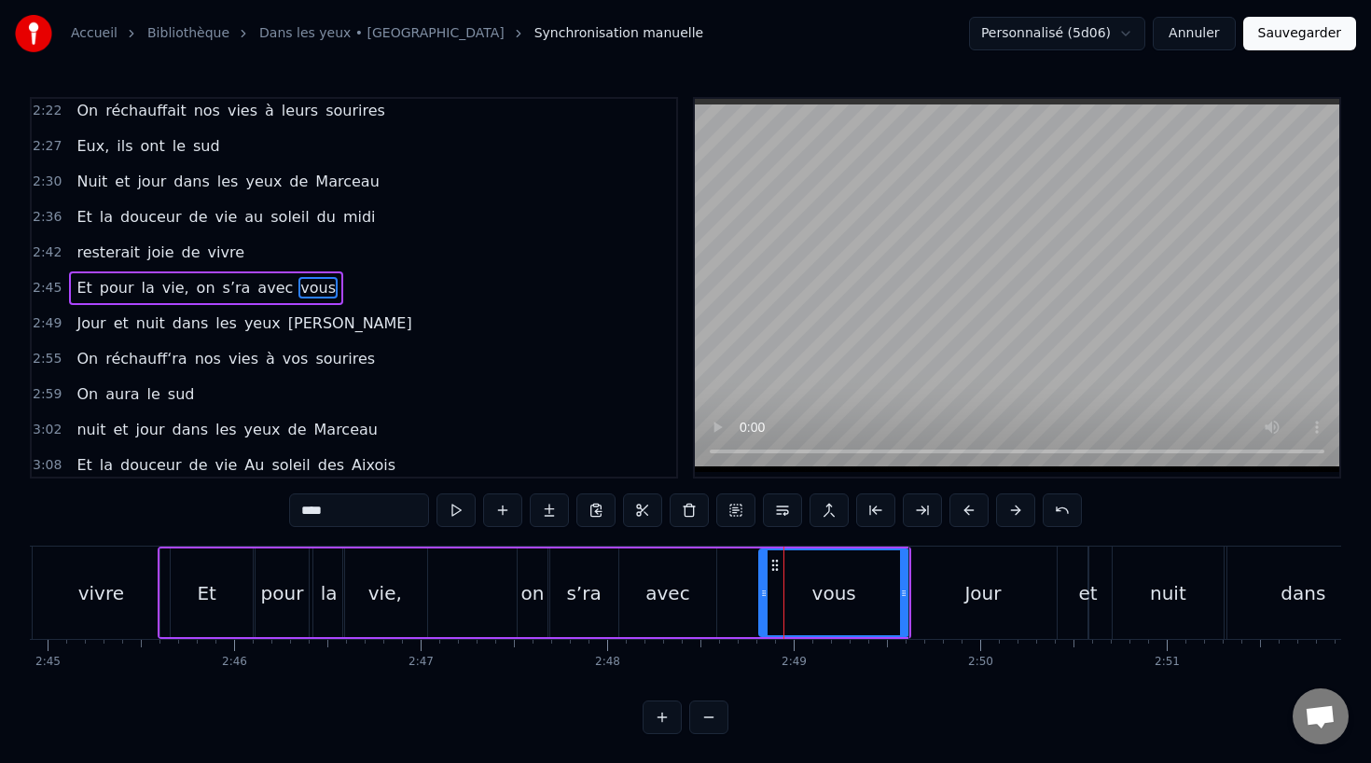
drag, startPoint x: 744, startPoint y: 593, endPoint x: 765, endPoint y: 595, distance: 20.6
click at [765, 595] on icon at bounding box center [763, 593] width 7 height 15
click at [662, 593] on div "avec" at bounding box center [667, 593] width 44 height 28
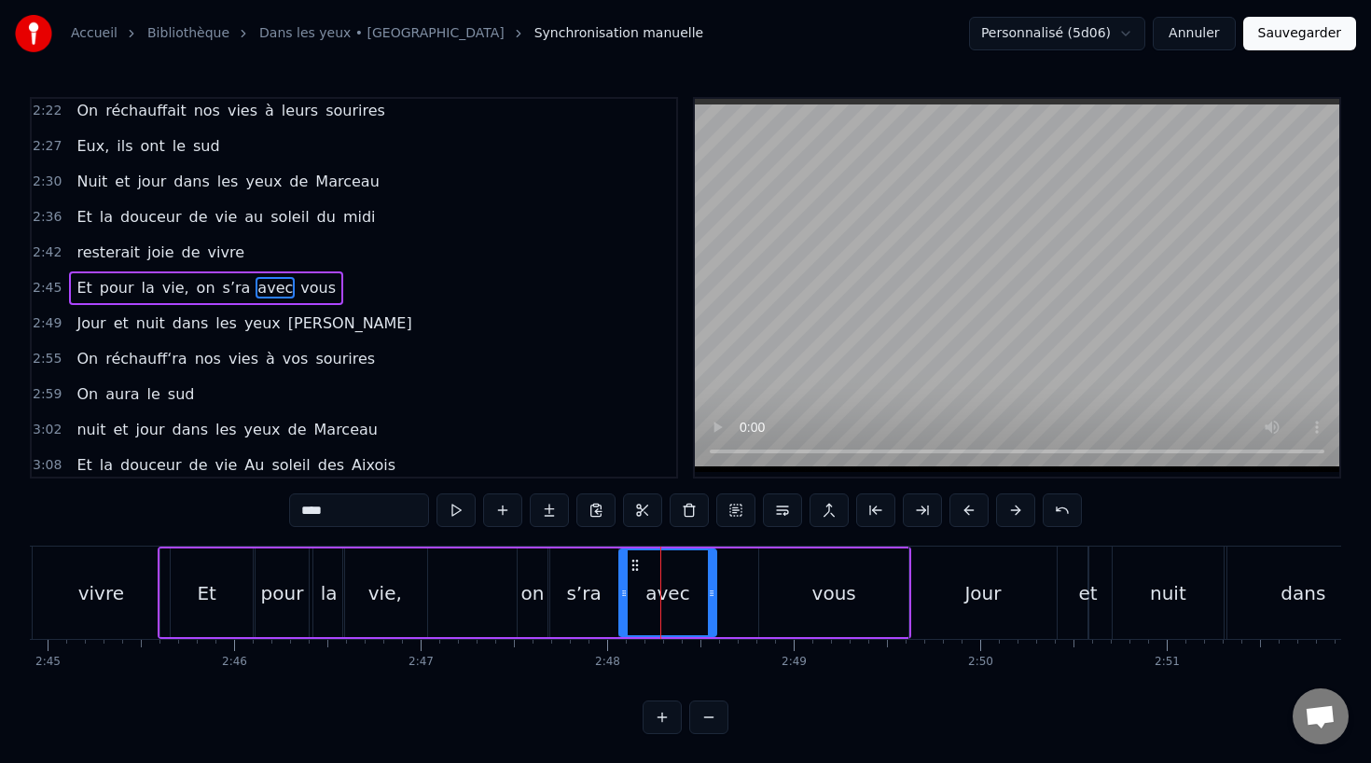
drag, startPoint x: 633, startPoint y: 557, endPoint x: 669, endPoint y: 557, distance: 35.4
click at [669, 557] on div "avec" at bounding box center [667, 592] width 95 height 85
drag, startPoint x: 628, startPoint y: 562, endPoint x: 675, endPoint y: 566, distance: 46.8
click at [675, 566] on icon at bounding box center [681, 565] width 15 height 15
click at [575, 589] on div "s’ra" at bounding box center [583, 593] width 35 height 28
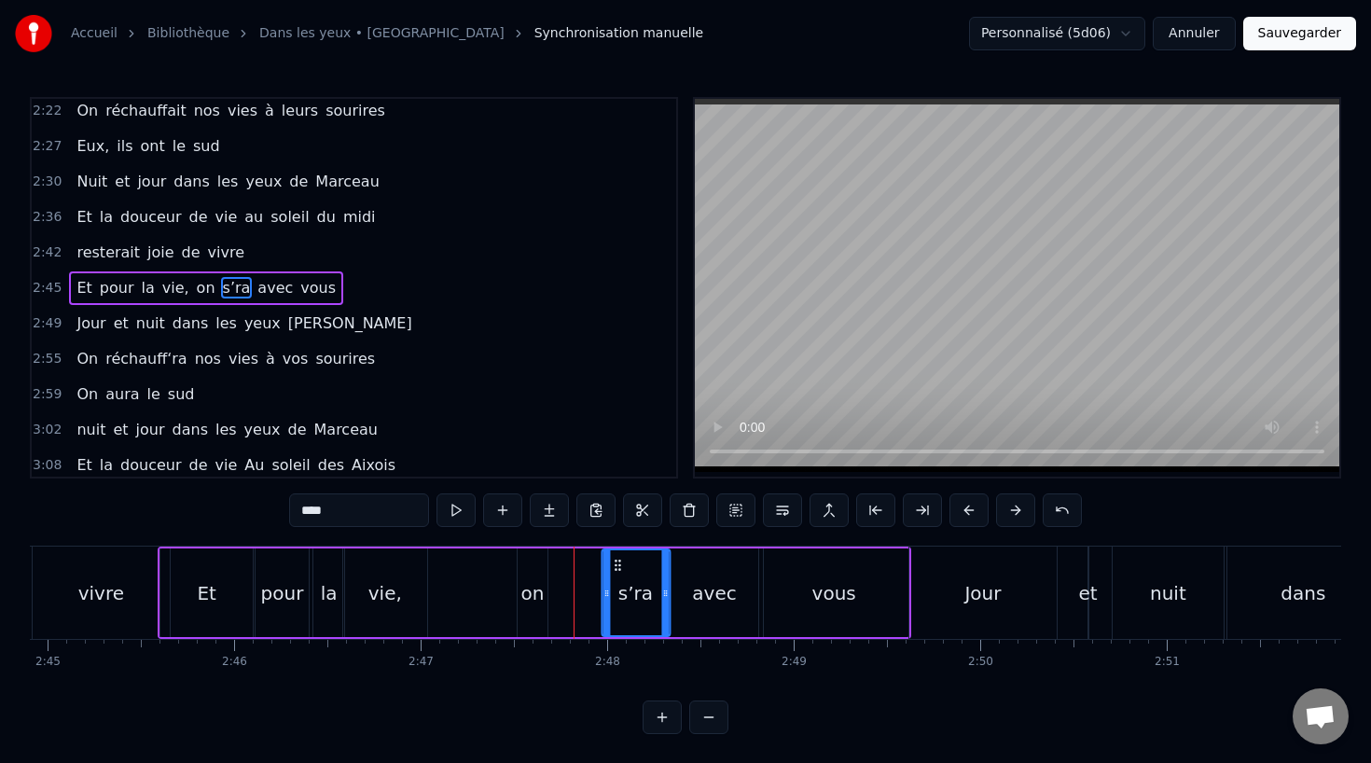
drag, startPoint x: 561, startPoint y: 558, endPoint x: 613, endPoint y: 561, distance: 51.4
click at [613, 561] on icon at bounding box center [617, 565] width 15 height 15
click at [544, 589] on div "on" at bounding box center [533, 592] width 30 height 89
drag, startPoint x: 532, startPoint y: 559, endPoint x: 589, endPoint y: 562, distance: 57.0
click at [589, 562] on icon at bounding box center [589, 565] width 15 height 15
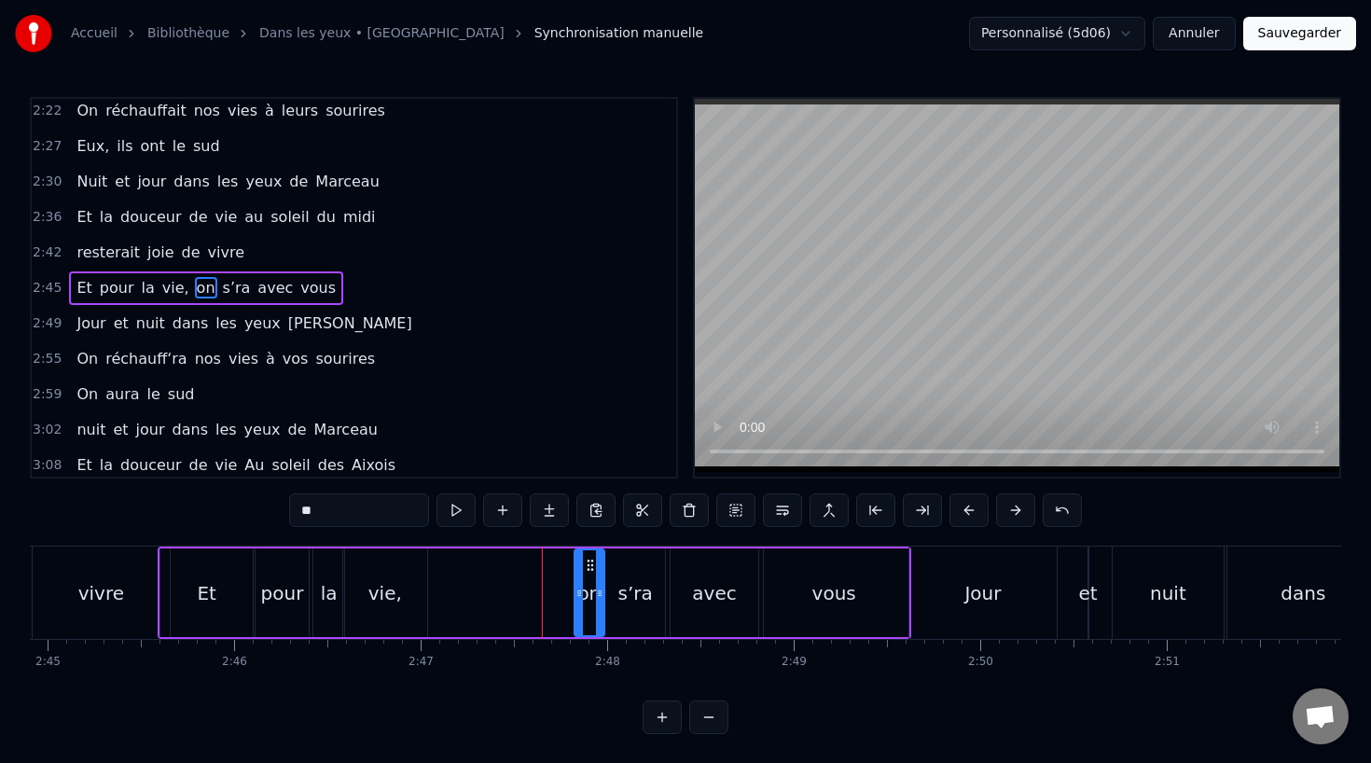
click at [255, 583] on div "pour" at bounding box center [282, 592] width 55 height 89
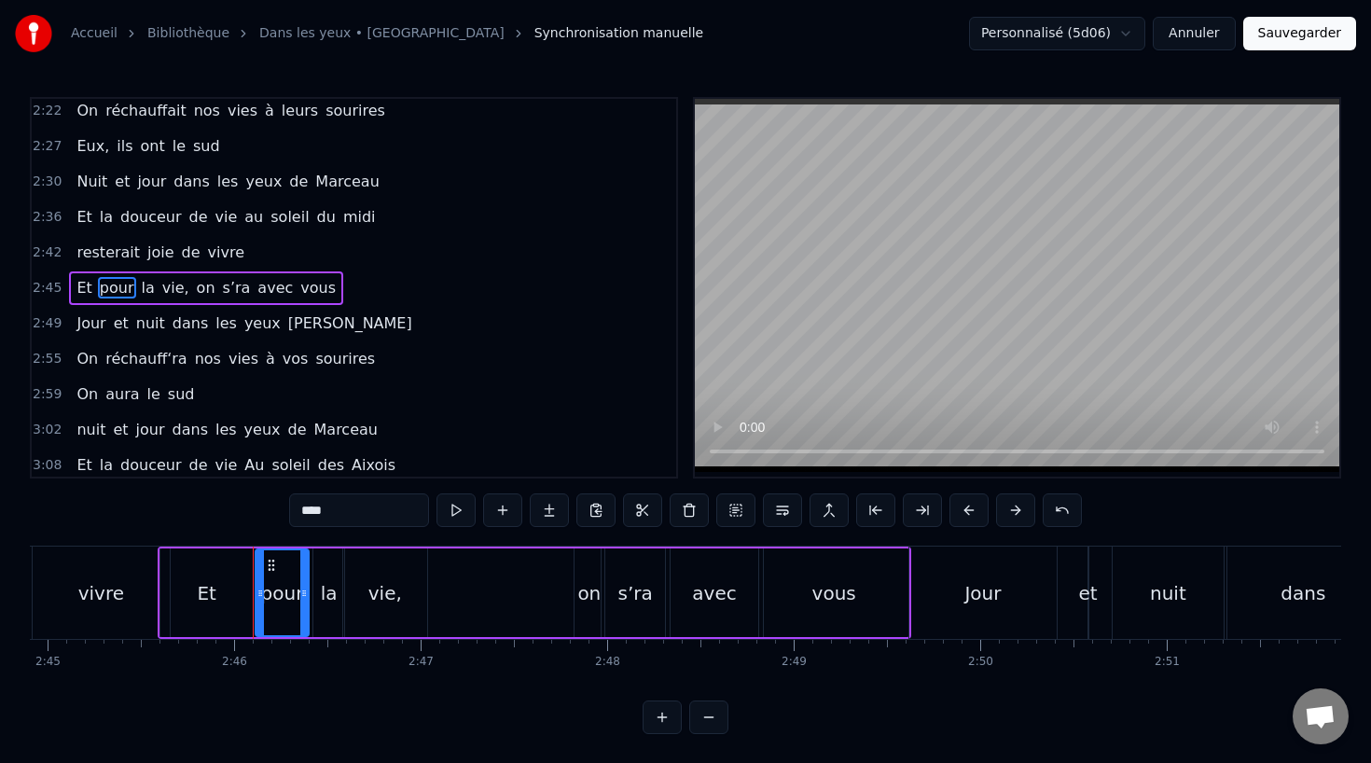
click at [219, 585] on div "Et" at bounding box center [206, 592] width 92 height 89
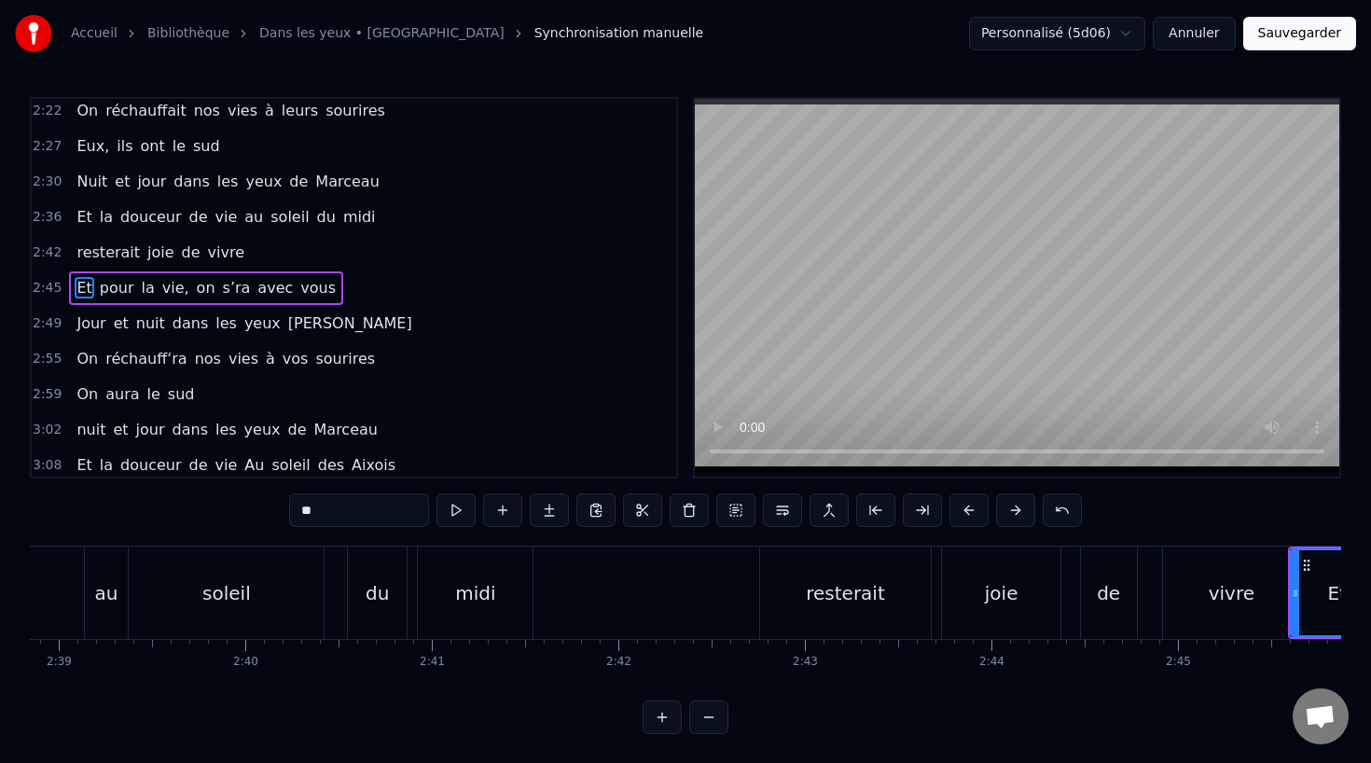
scroll to position [0, 29612]
click at [252, 606] on div "soleil" at bounding box center [238, 593] width 48 height 28
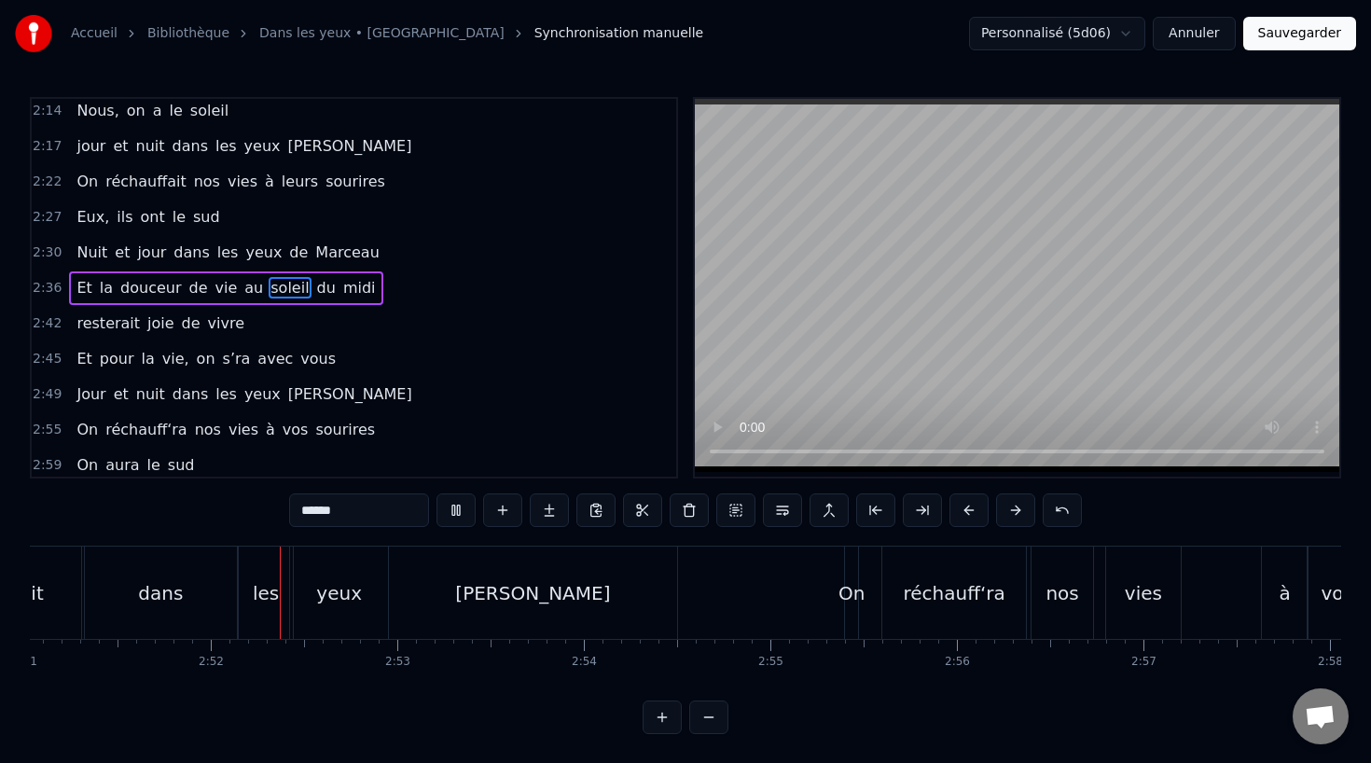
scroll to position [0, 31908]
click at [89, 332] on span "resterait" at bounding box center [108, 322] width 67 height 21
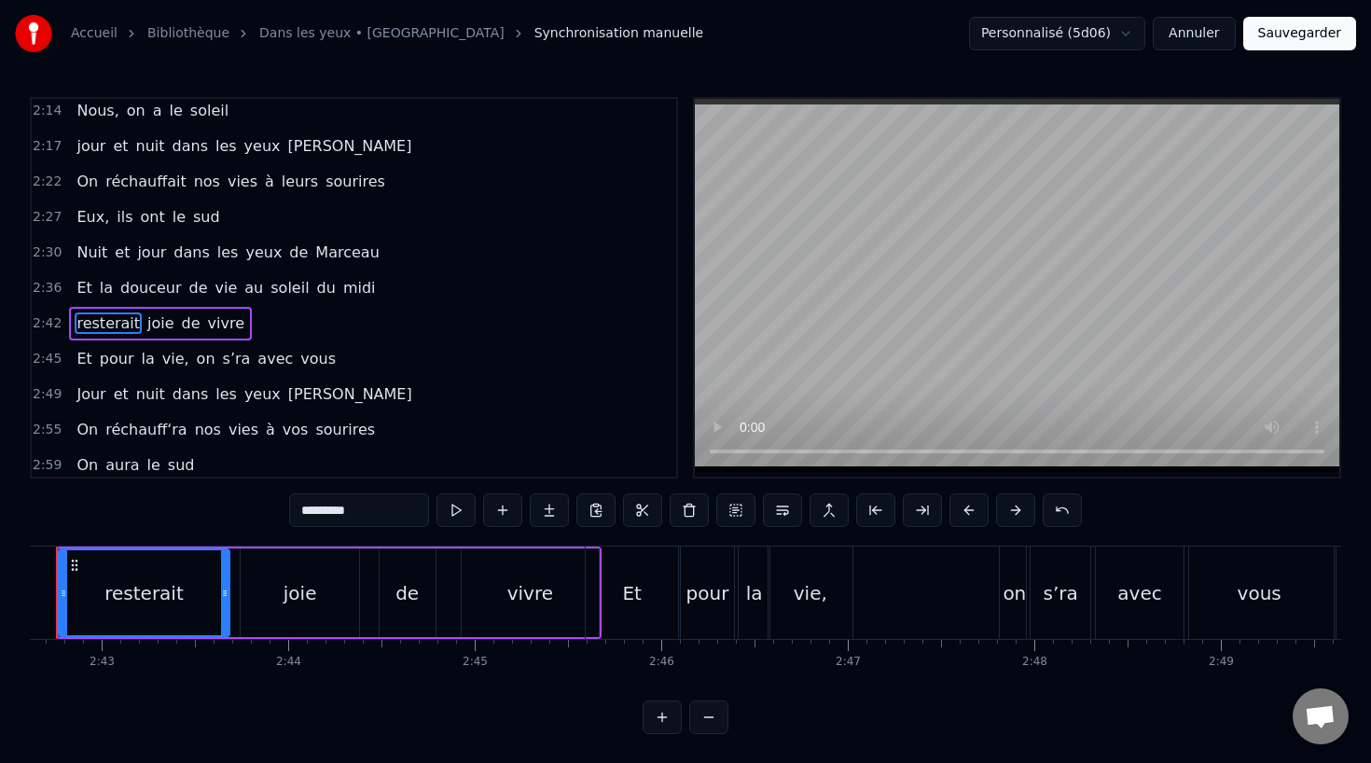
scroll to position [0, 30260]
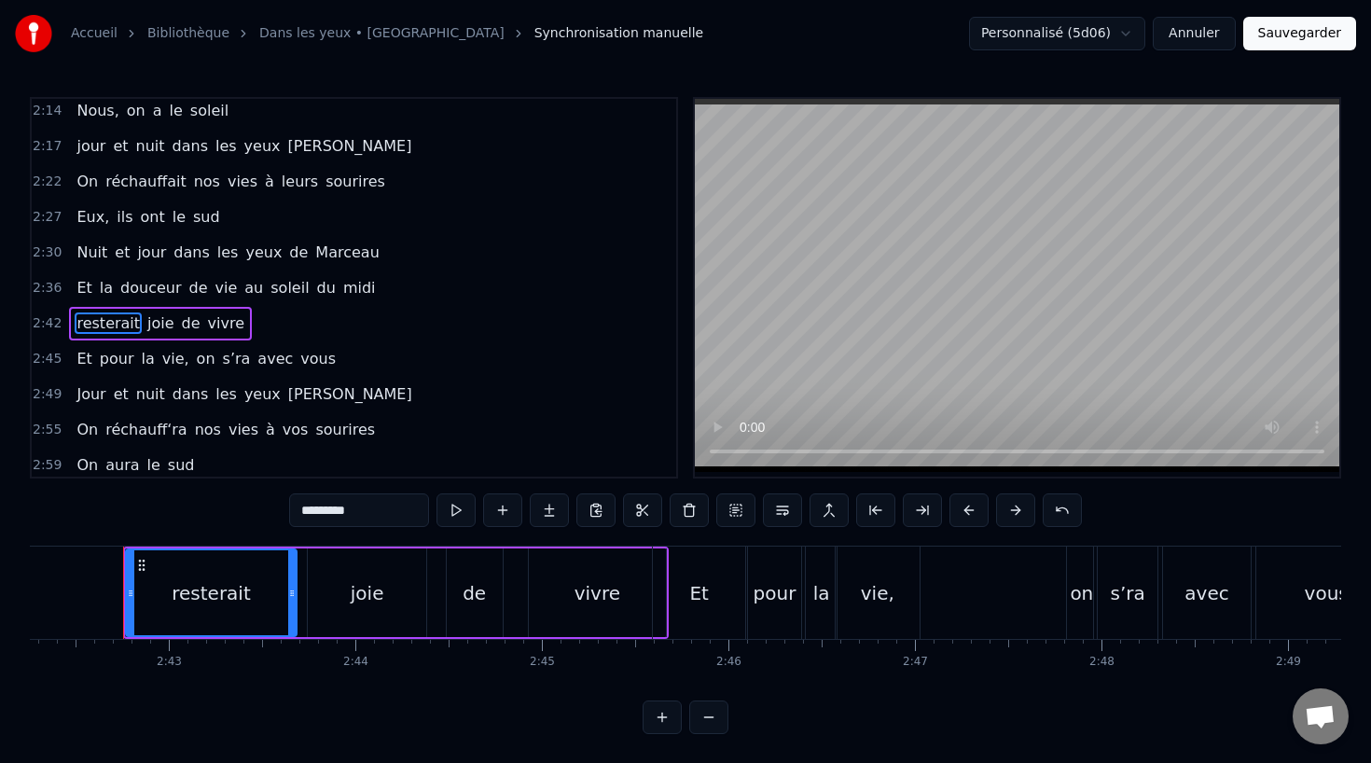
click at [307, 512] on input "*********" at bounding box center [359, 510] width 140 height 34
click at [306, 510] on input "********" at bounding box center [359, 510] width 140 height 34
click at [98, 352] on span "pour" at bounding box center [117, 358] width 38 height 21
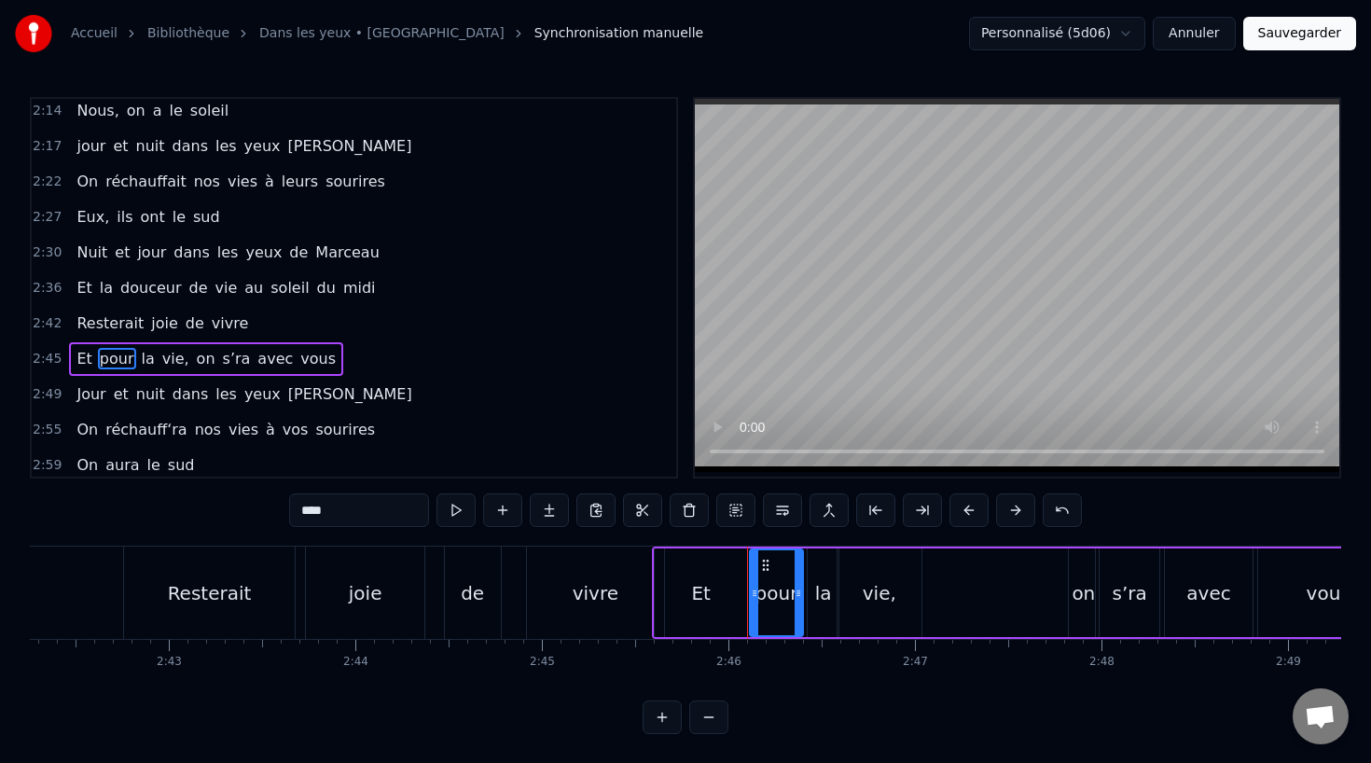
scroll to position [1033, 0]
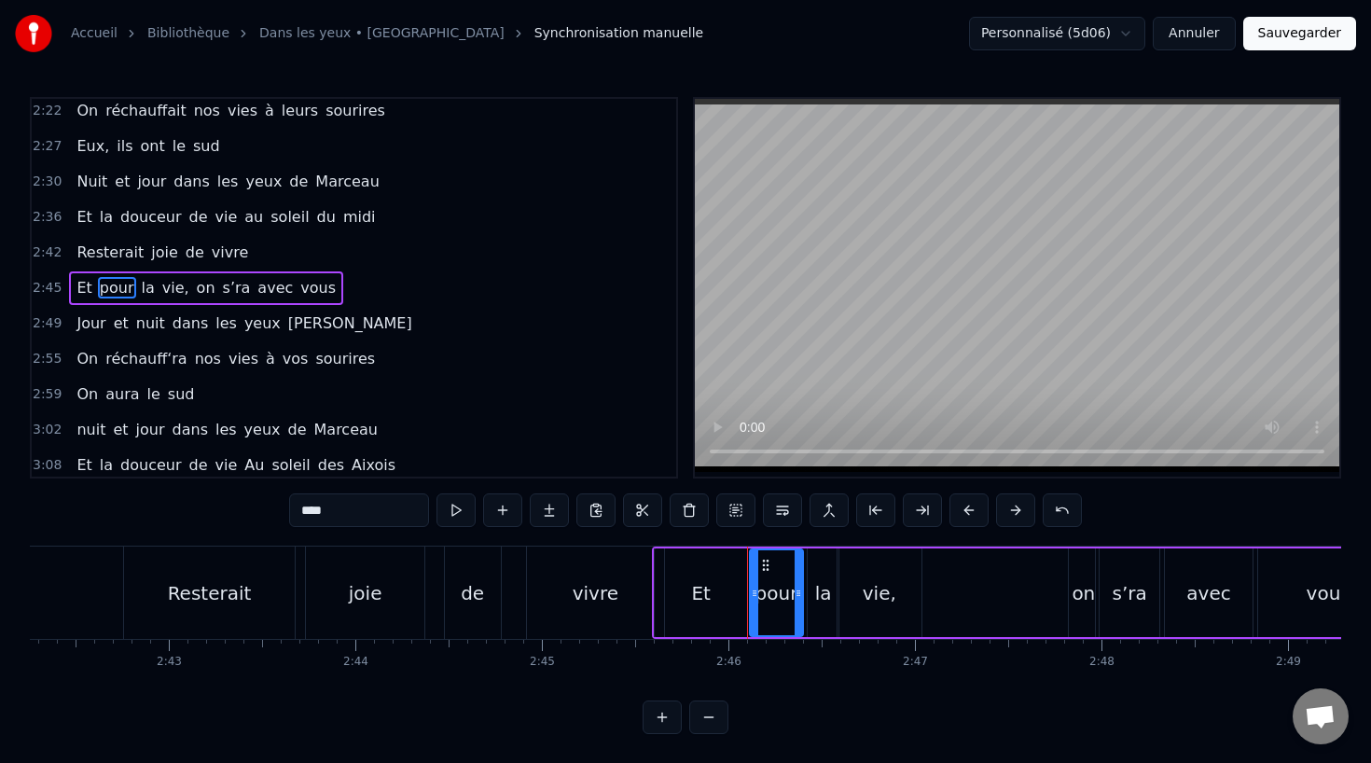
click at [104, 323] on span "Jour" at bounding box center [91, 322] width 33 height 21
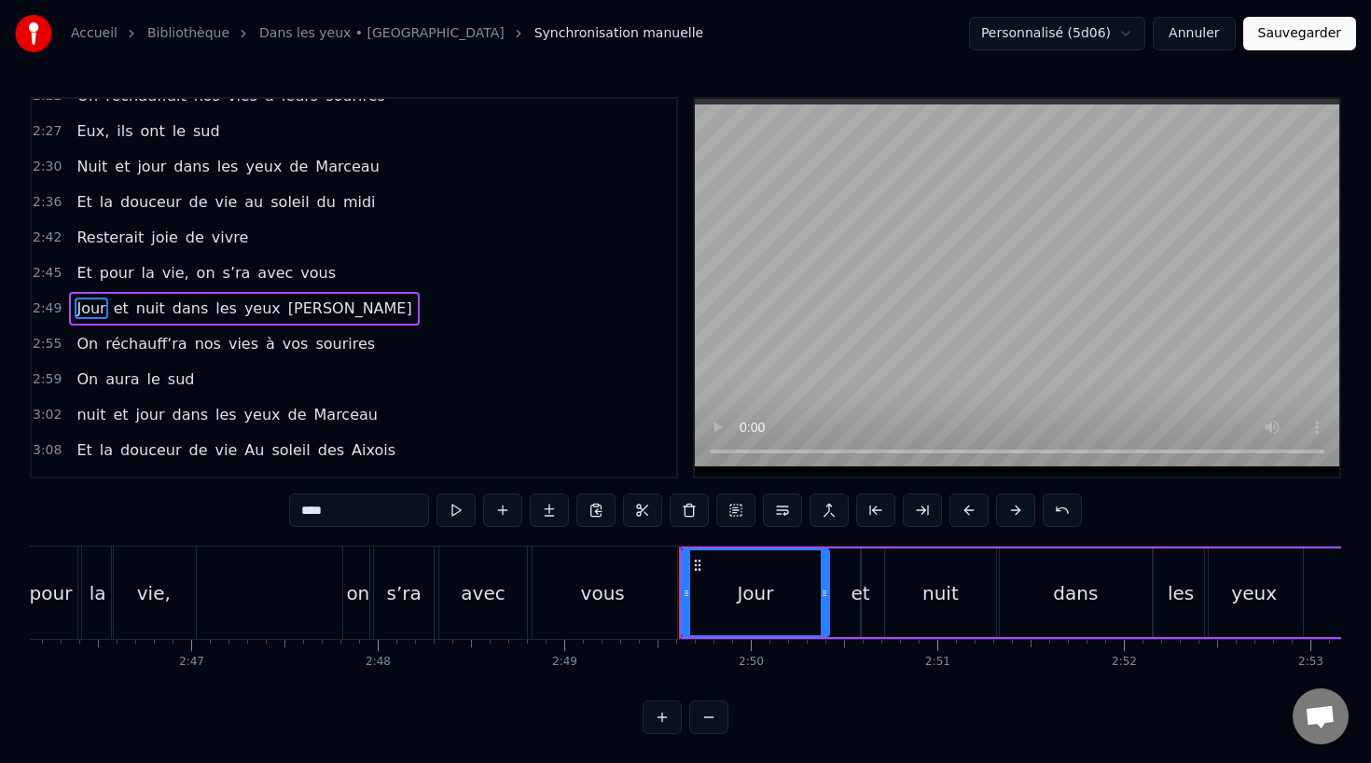
scroll to position [0, 30621]
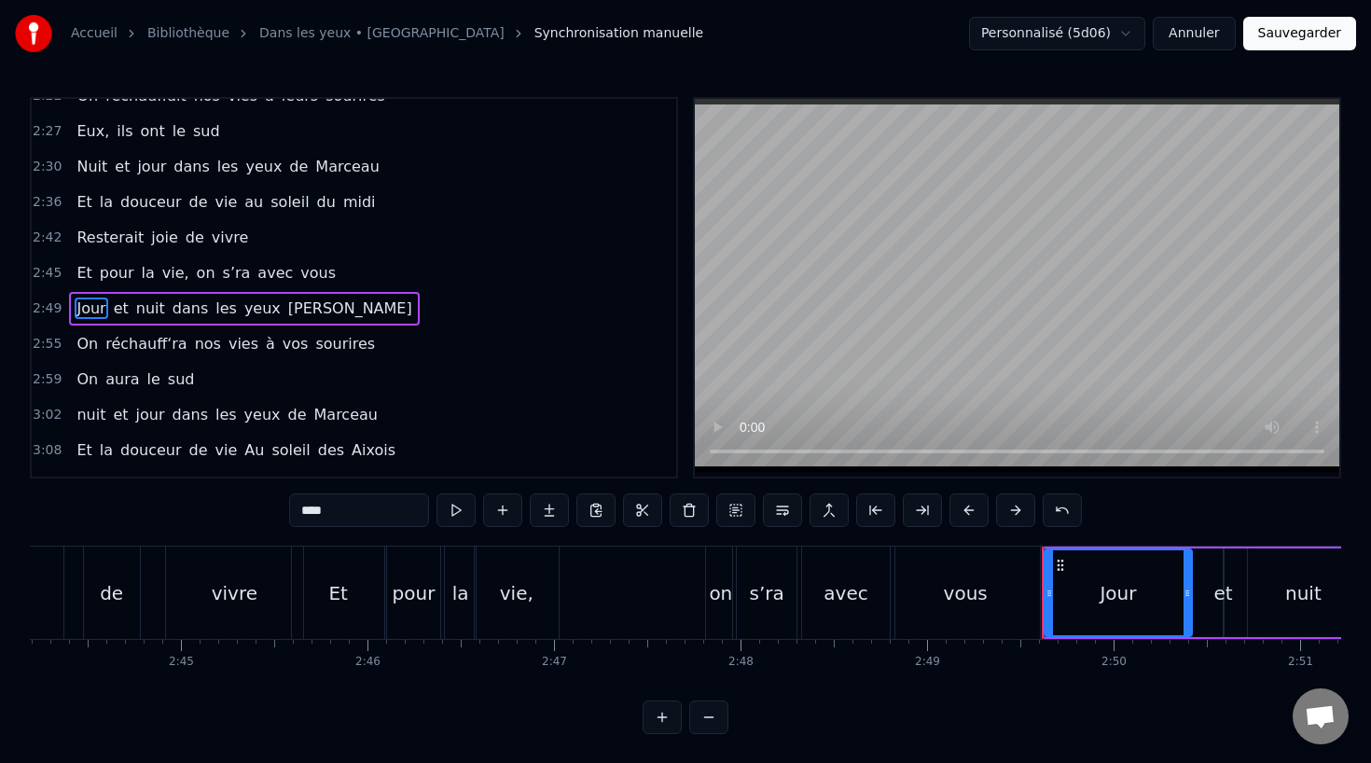
click at [711, 586] on div "on" at bounding box center [720, 593] width 23 height 28
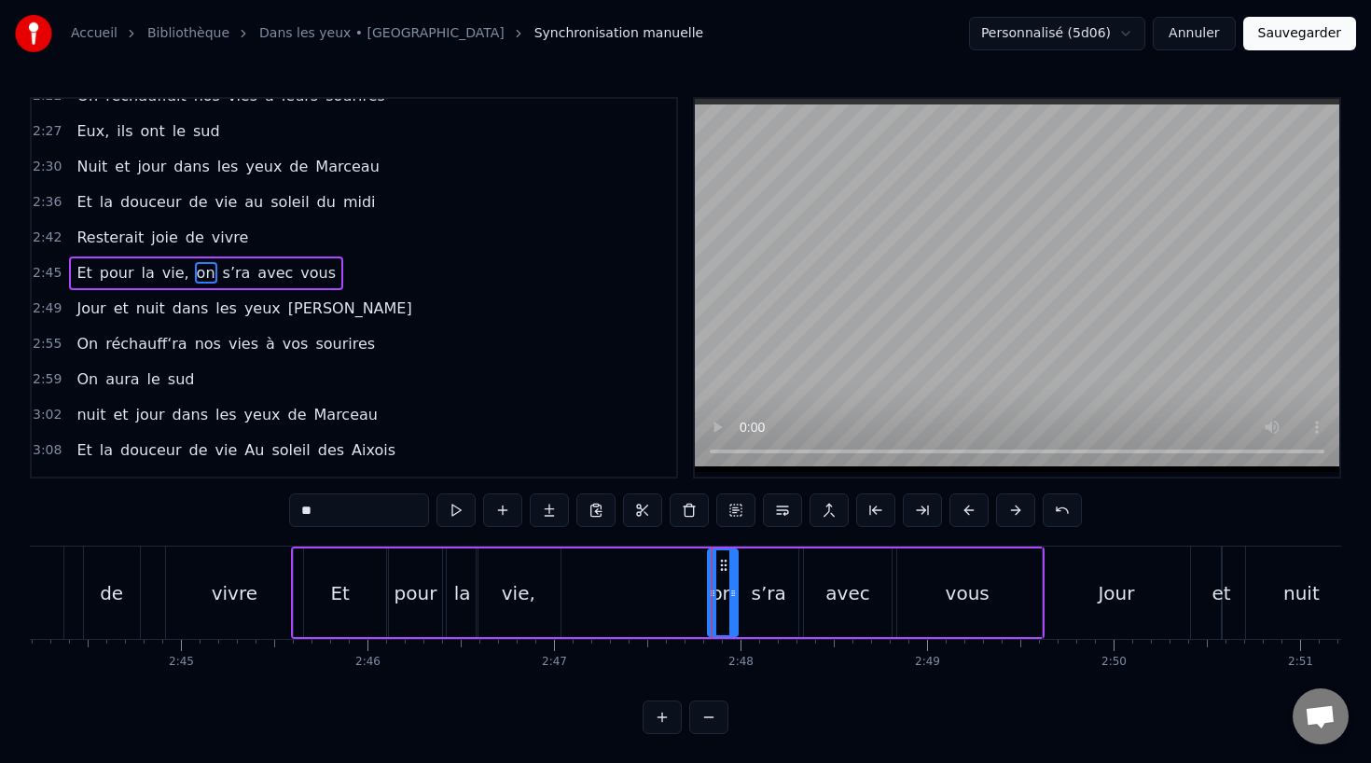
scroll to position [1033, 0]
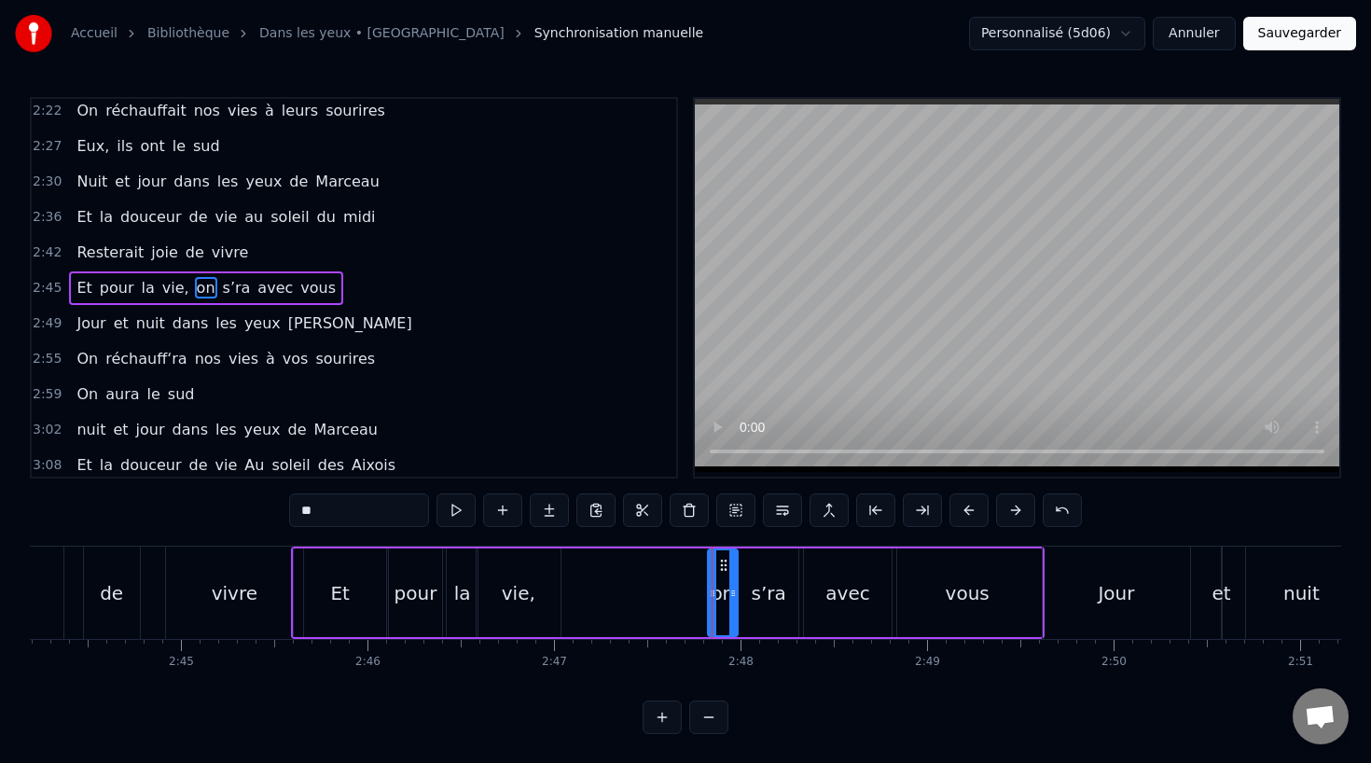
click at [312, 514] on input "**" at bounding box center [359, 510] width 140 height 34
click at [309, 515] on input "**" at bounding box center [359, 510] width 140 height 34
click at [332, 607] on div "Et" at bounding box center [340, 592] width 92 height 89
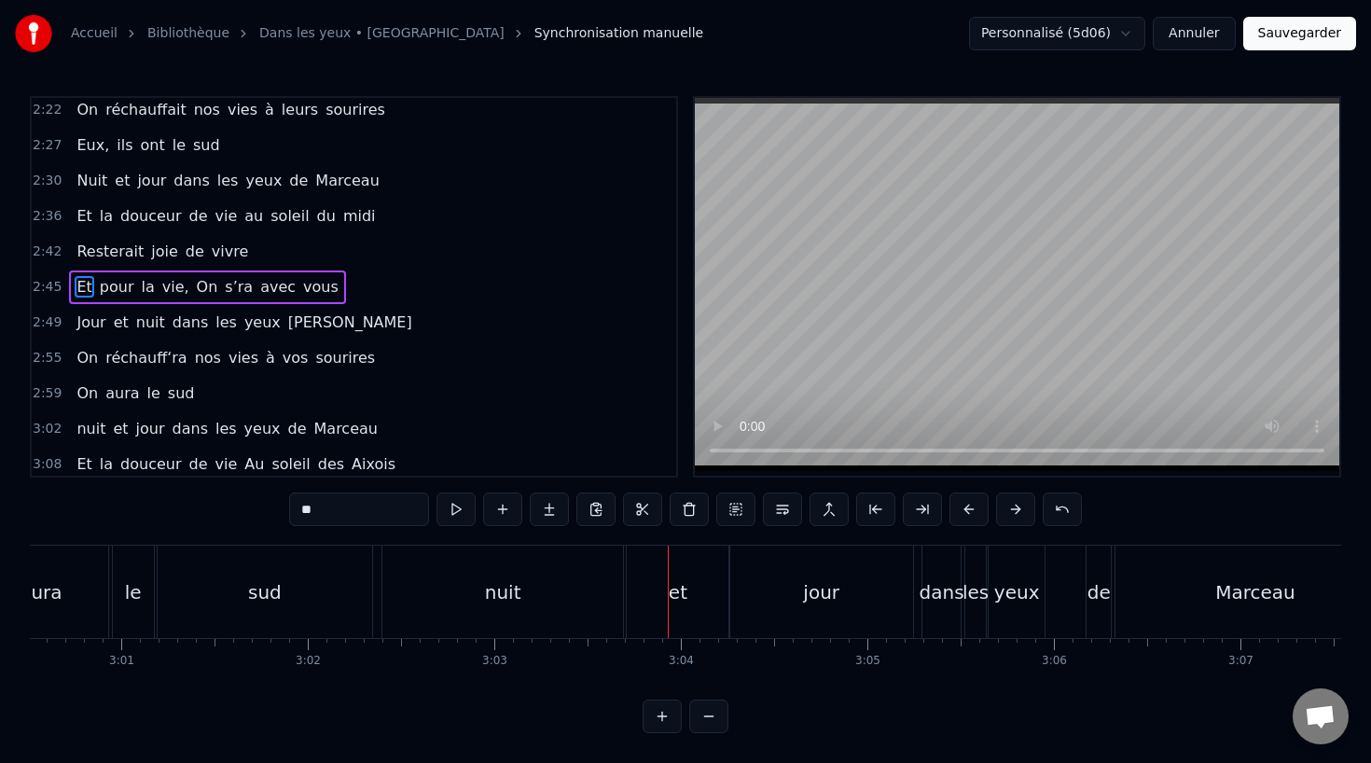
scroll to position [0, 33624]
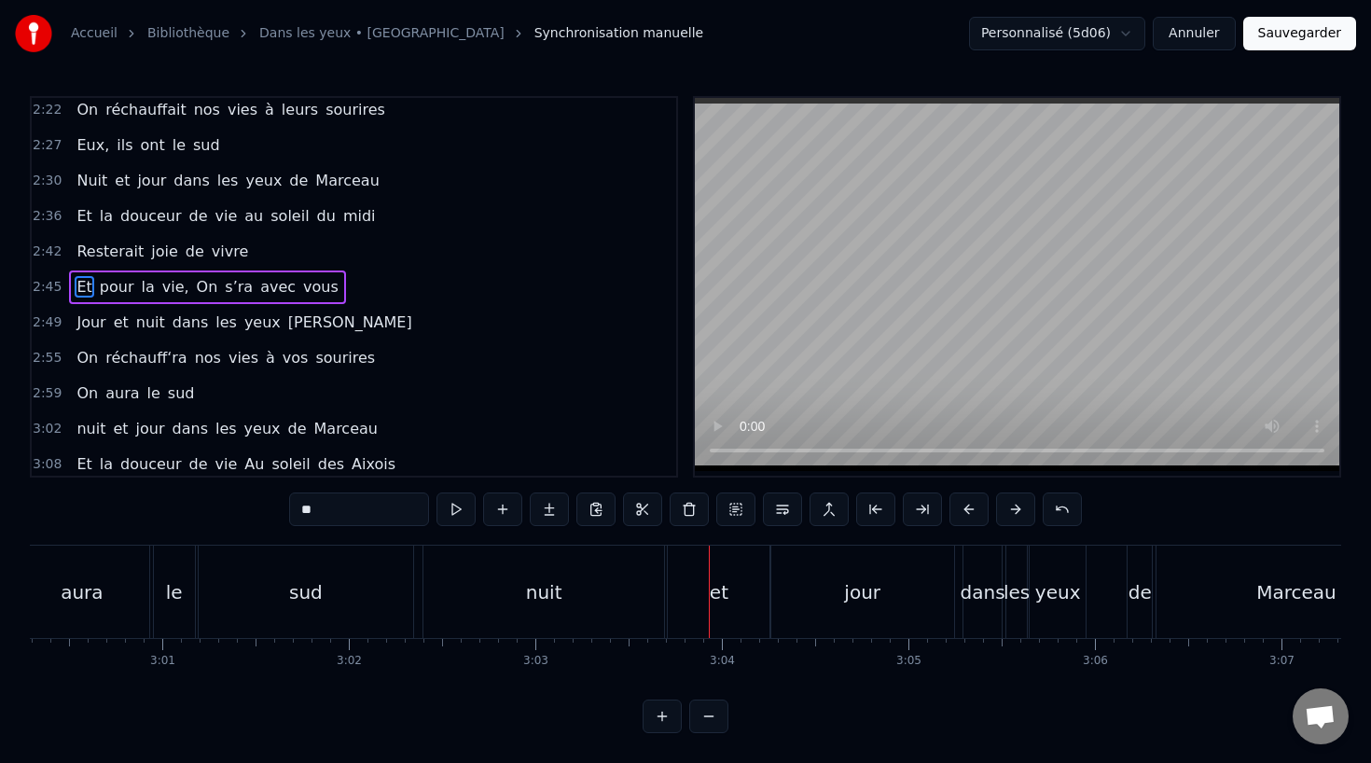
click at [317, 596] on div "sud" at bounding box center [306, 592] width 34 height 28
type input "***"
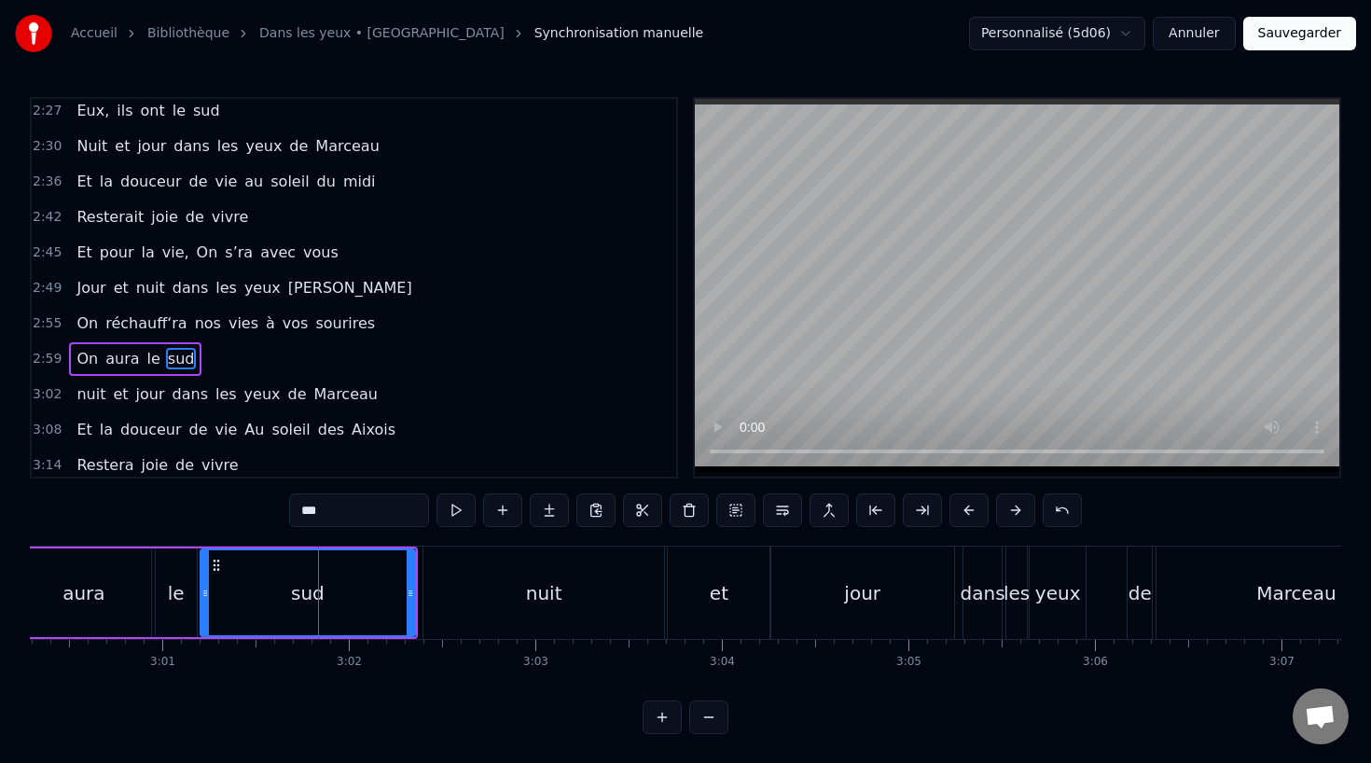
scroll to position [1075, 0]
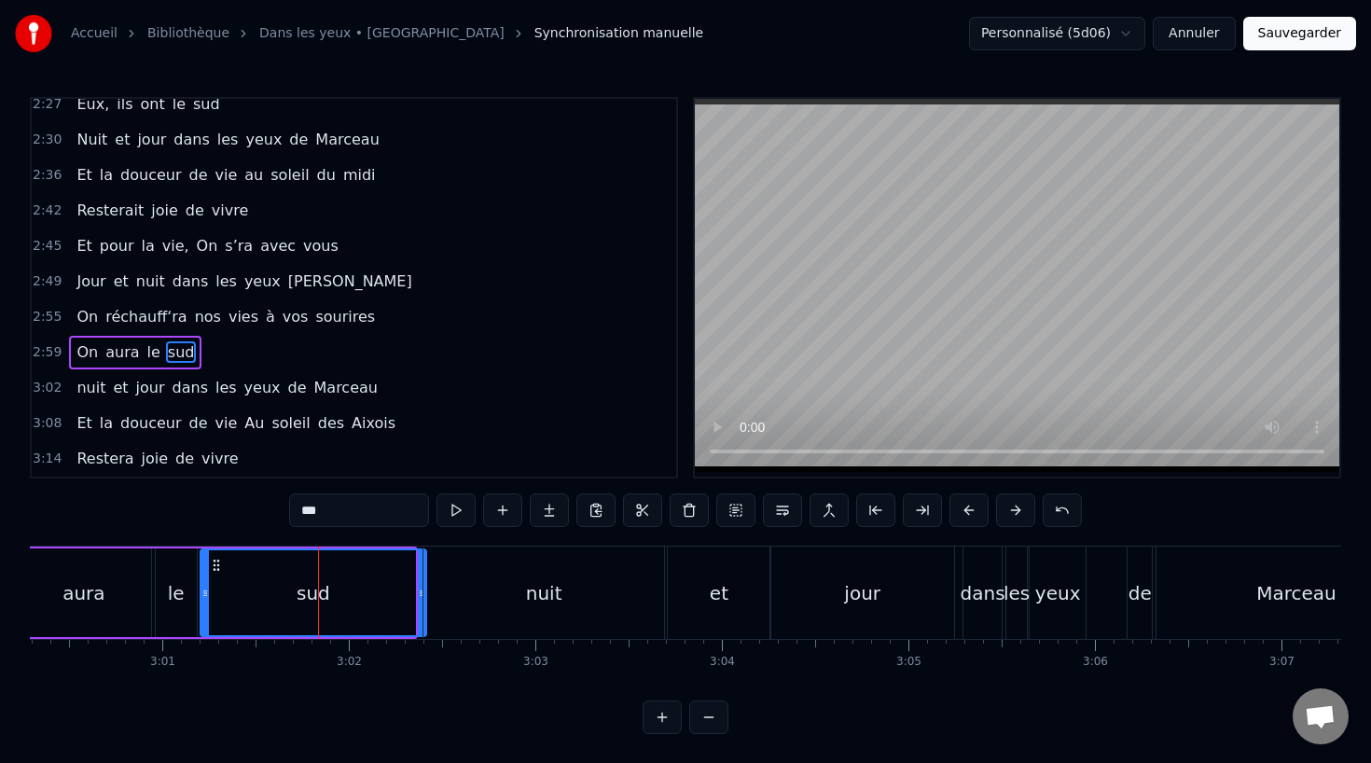
drag, startPoint x: 410, startPoint y: 592, endPoint x: 422, endPoint y: 594, distance: 12.3
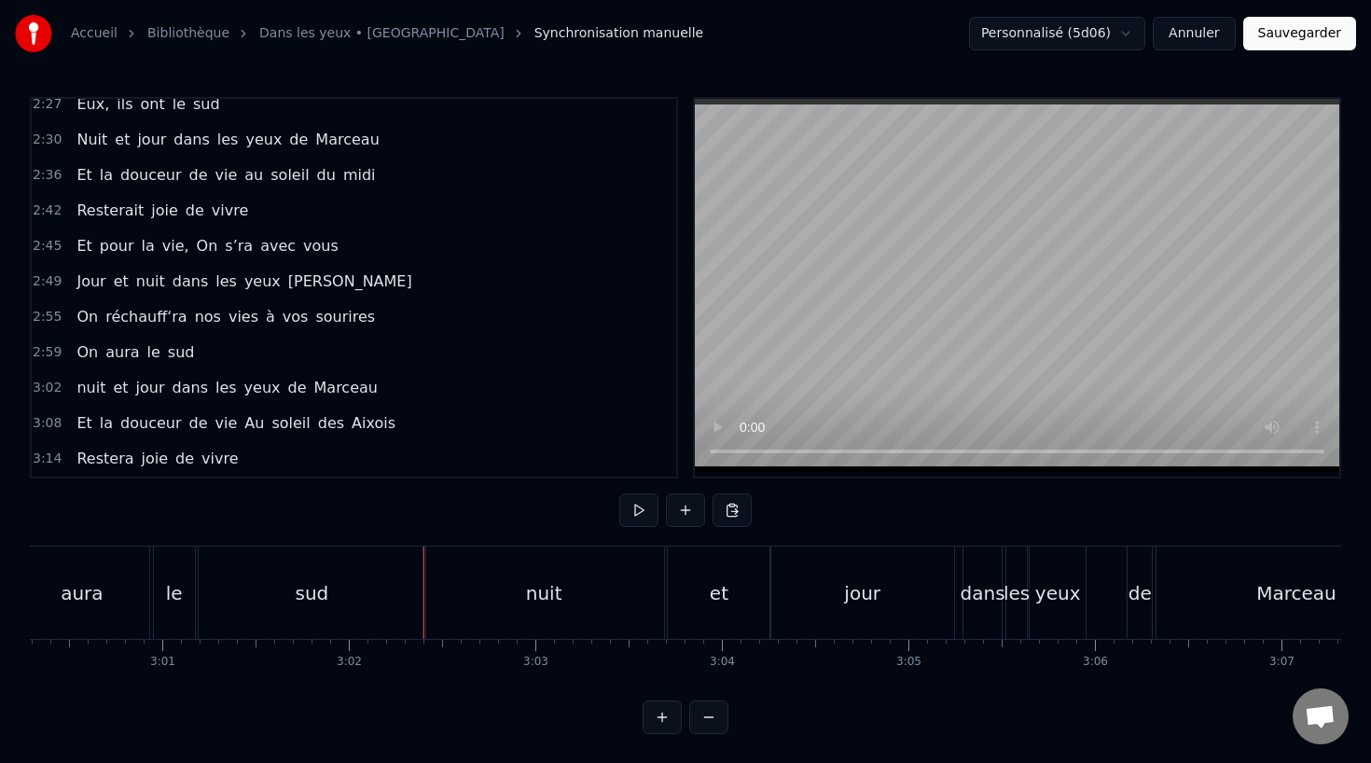
click at [85, 591] on div "aura" at bounding box center [82, 593] width 42 height 28
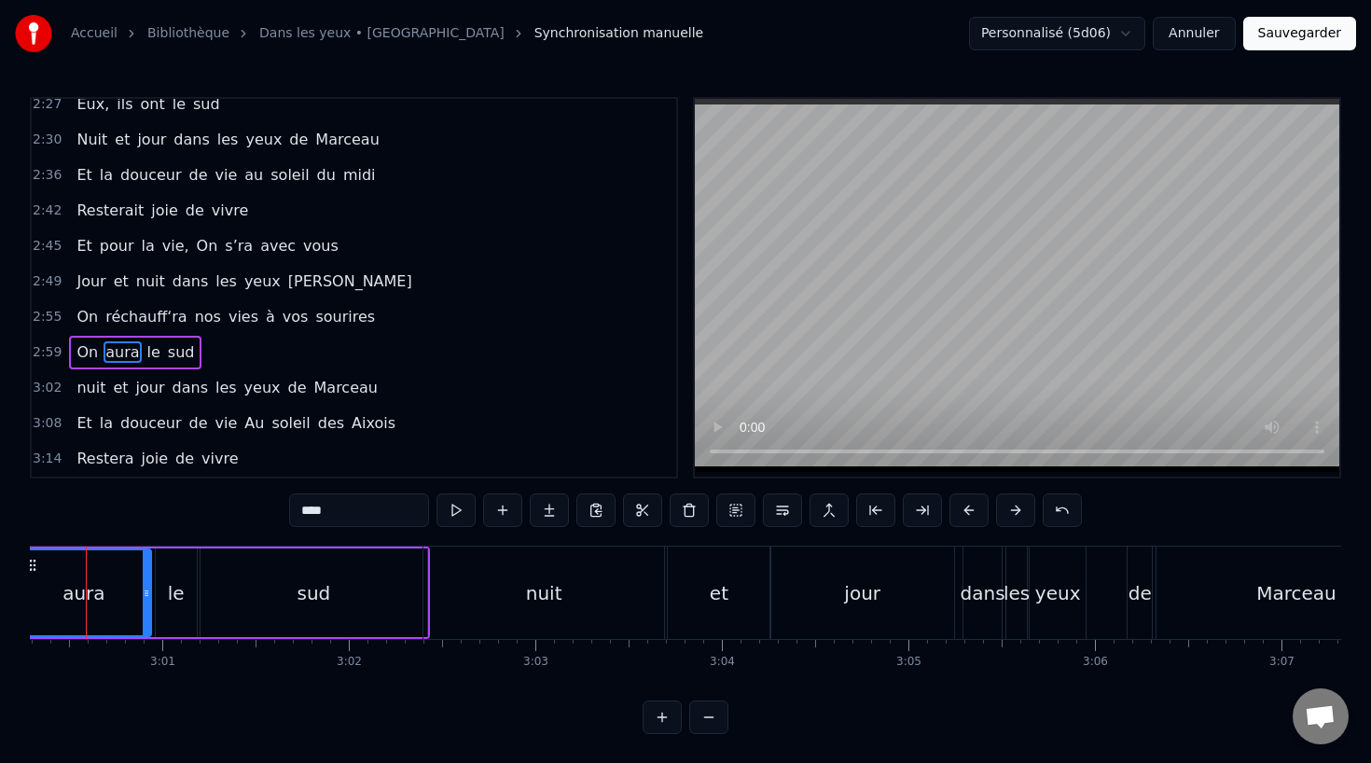
scroll to position [0, 33585]
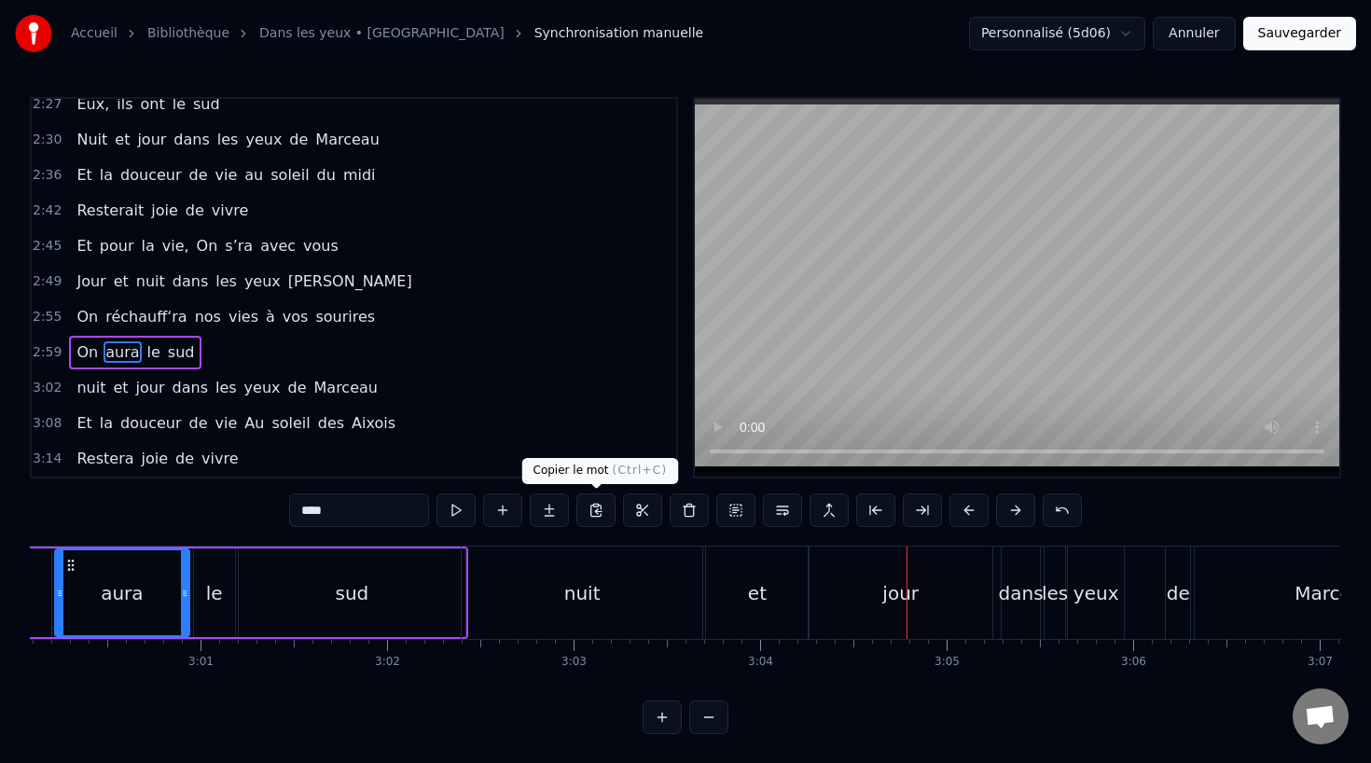
click at [592, 611] on div "nuit" at bounding box center [582, 592] width 241 height 92
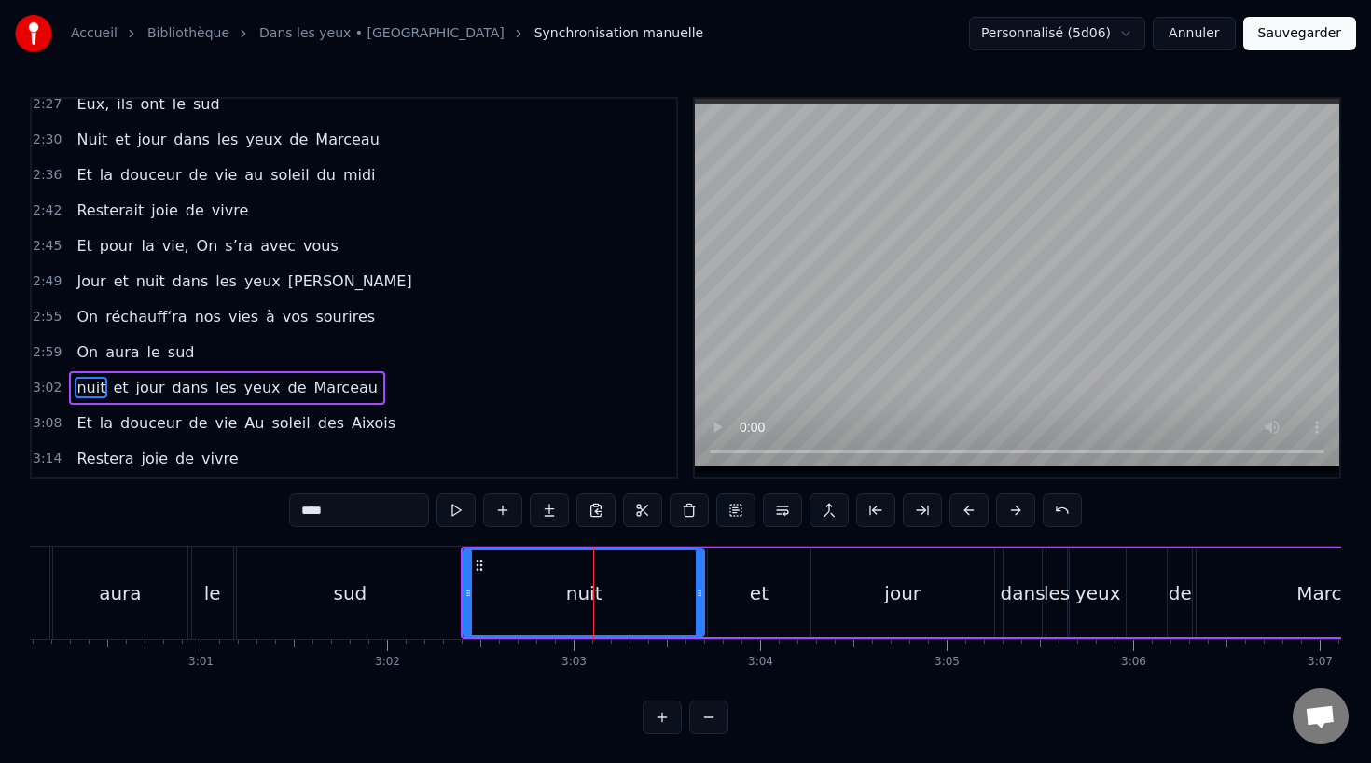
scroll to position [1, 0]
click at [307, 510] on input "****" at bounding box center [359, 509] width 140 height 34
click at [311, 509] on input "*****" at bounding box center [359, 509] width 140 height 34
click at [258, 589] on div "sud" at bounding box center [350, 592] width 227 height 92
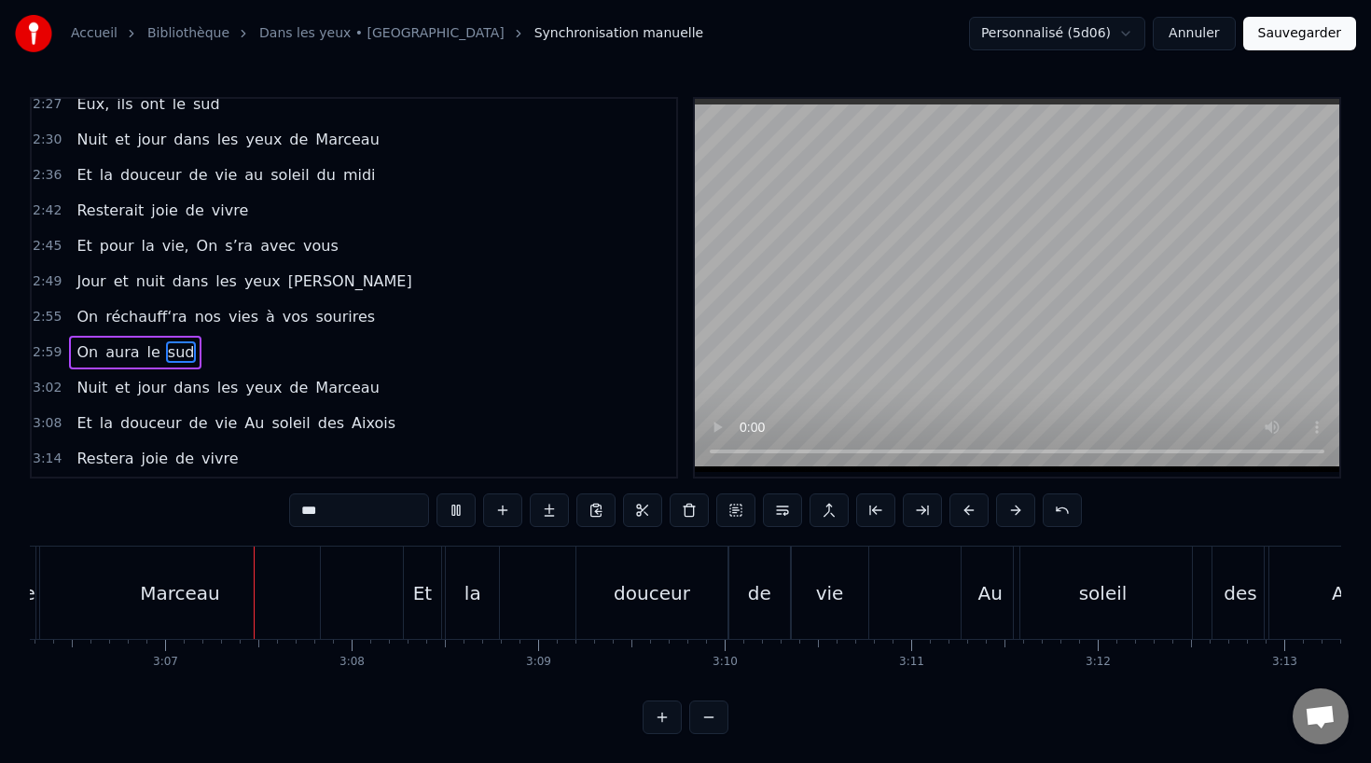
scroll to position [0, 34744]
click at [814, 558] on div "vie" at bounding box center [825, 592] width 76 height 92
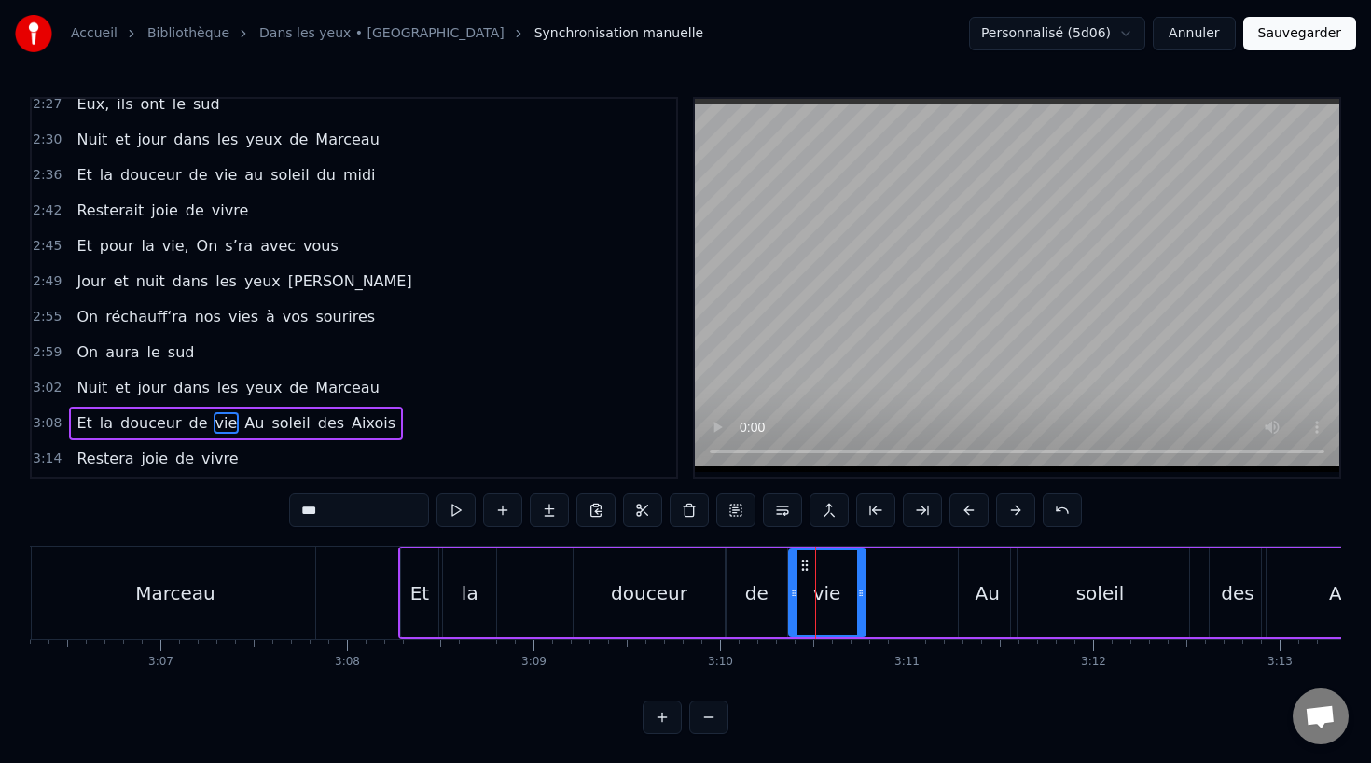
scroll to position [1, 0]
click at [320, 508] on input "***" at bounding box center [359, 509] width 140 height 34
click at [470, 570] on div "la" at bounding box center [469, 591] width 53 height 89
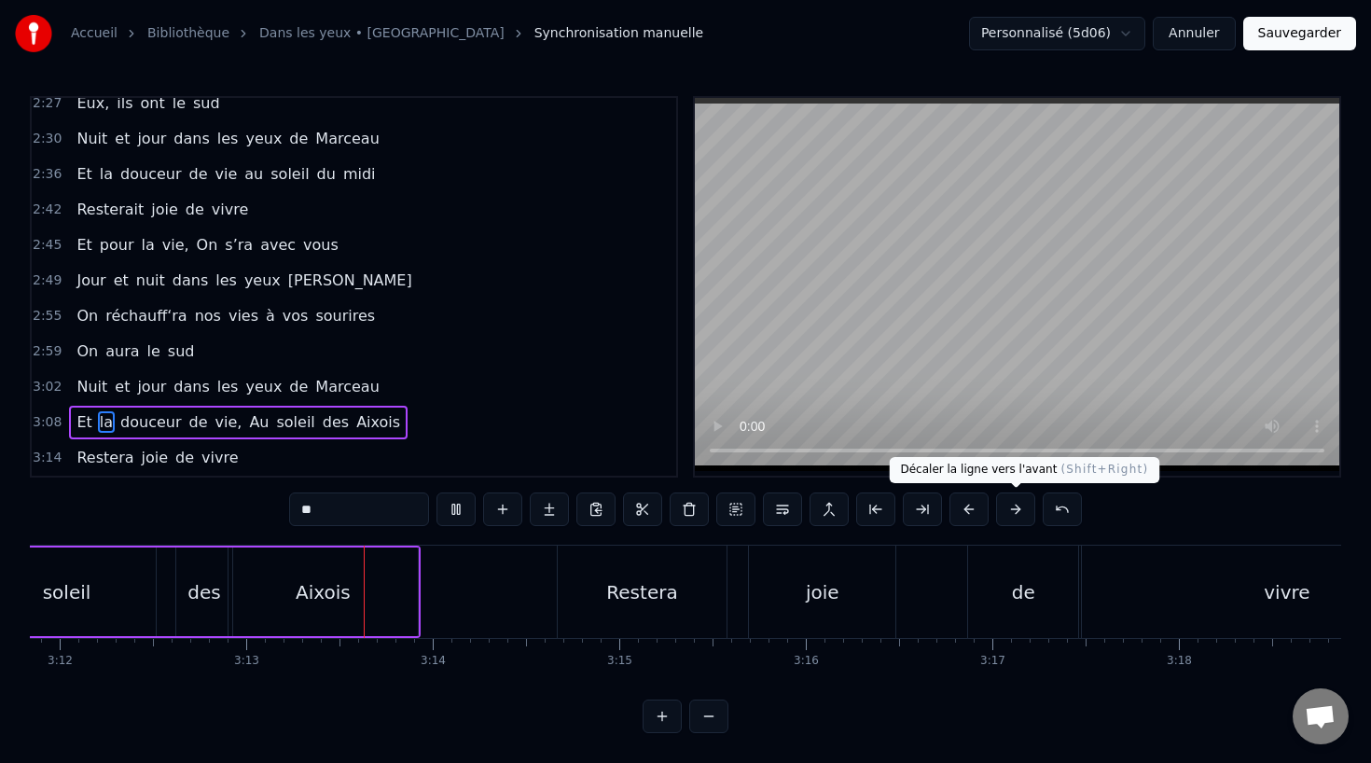
scroll to position [0, 35914]
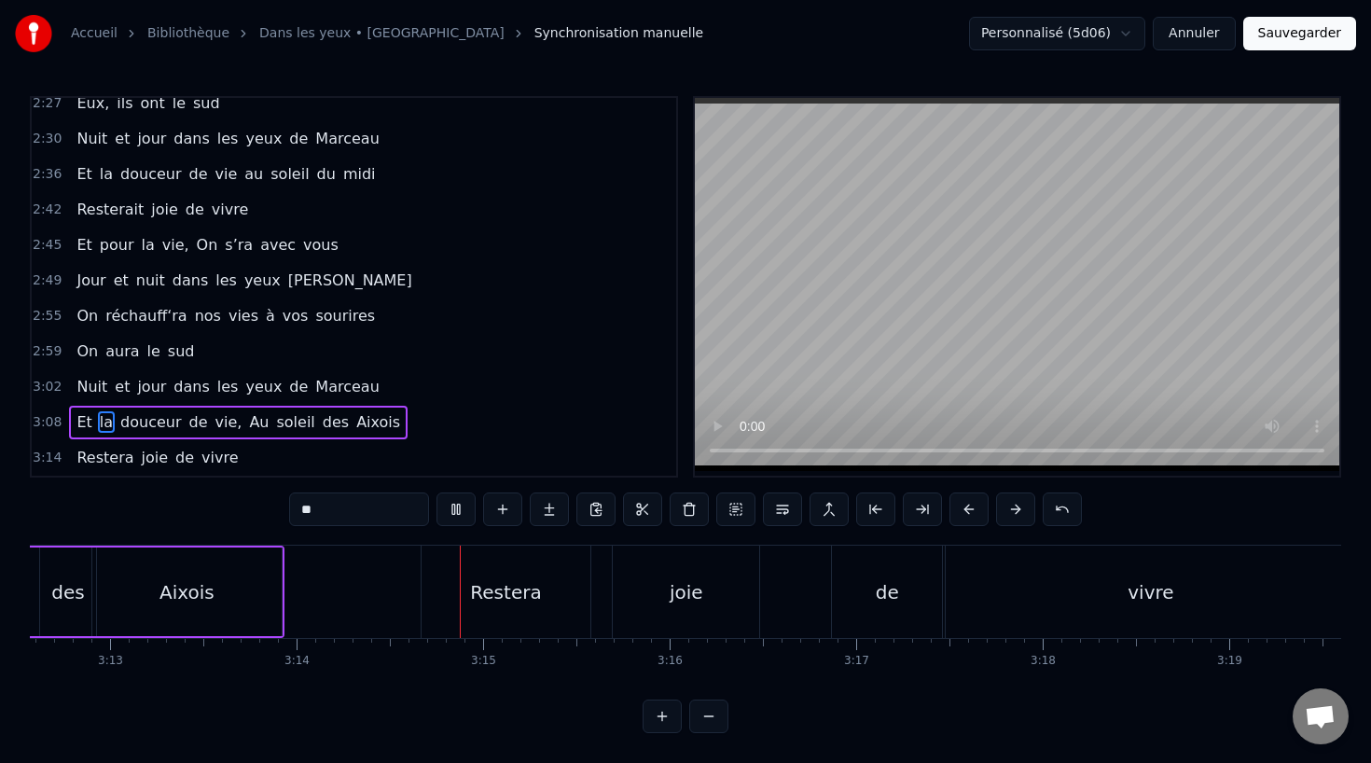
click at [184, 605] on div "Aixois" at bounding box center [186, 592] width 55 height 28
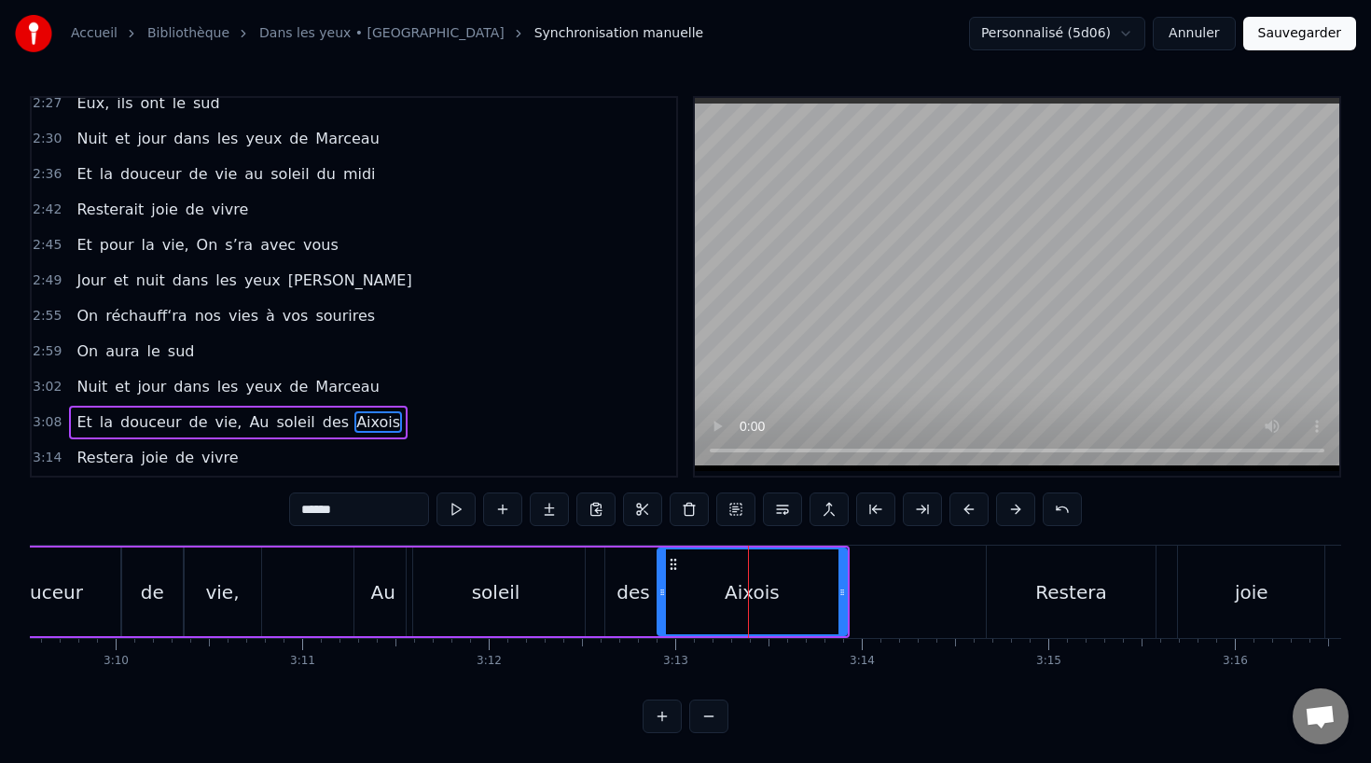
scroll to position [0, 35221]
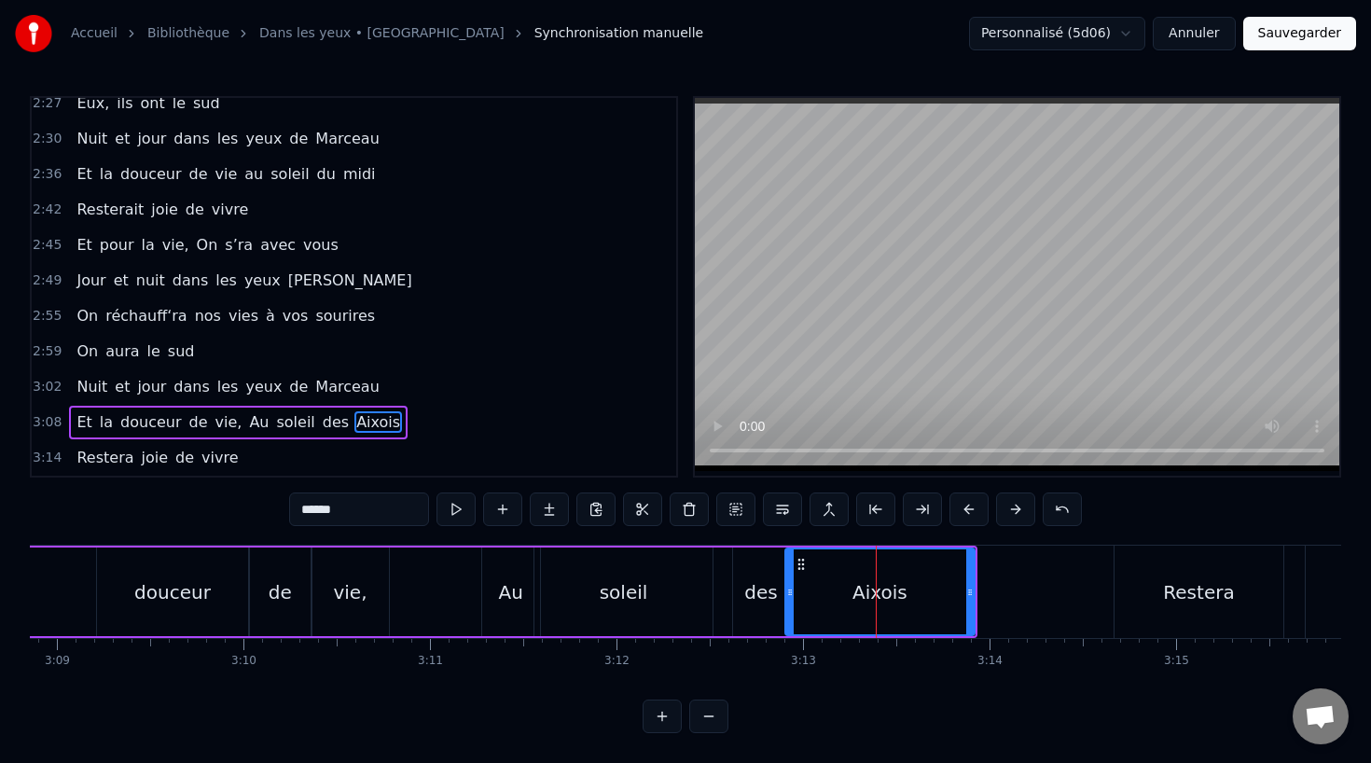
click at [344, 588] on div "vie," at bounding box center [350, 592] width 34 height 28
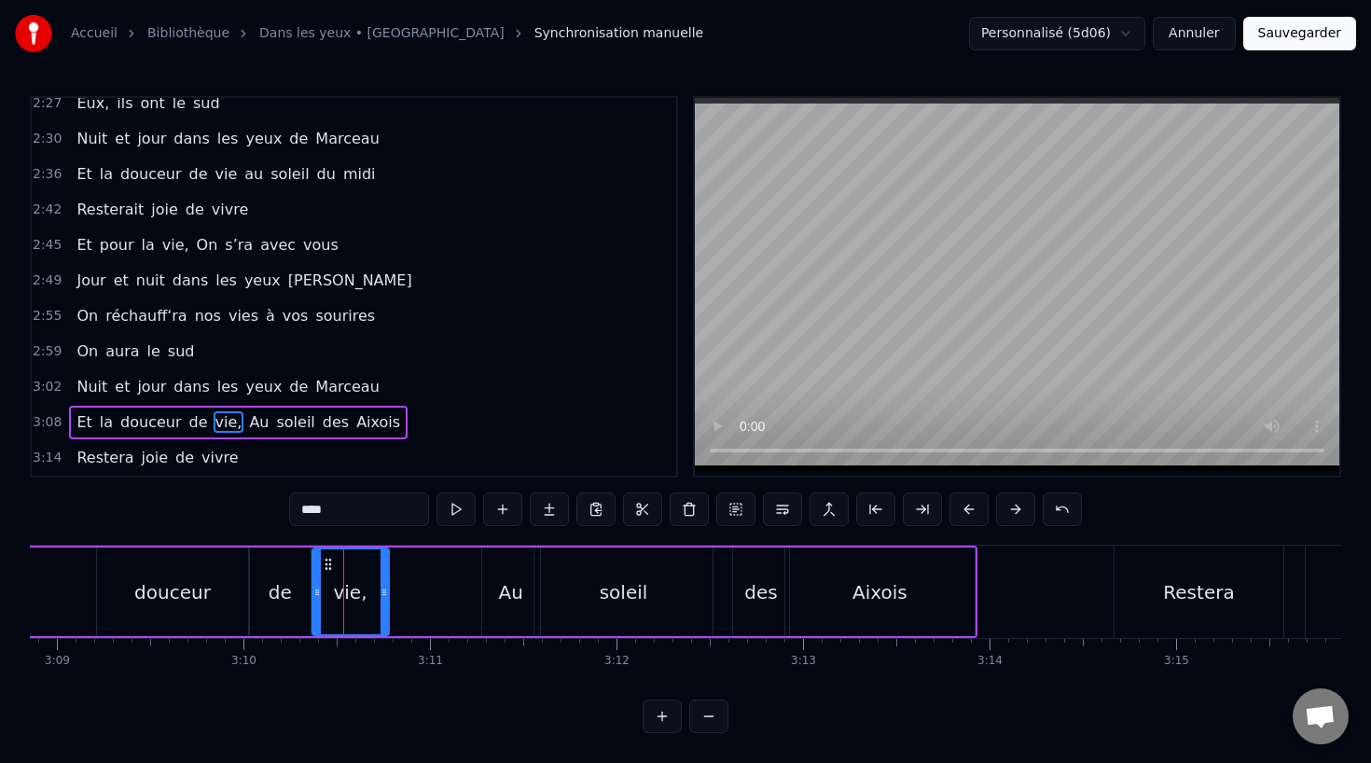
click at [364, 520] on input "****" at bounding box center [359, 509] width 140 height 34
type input "***"
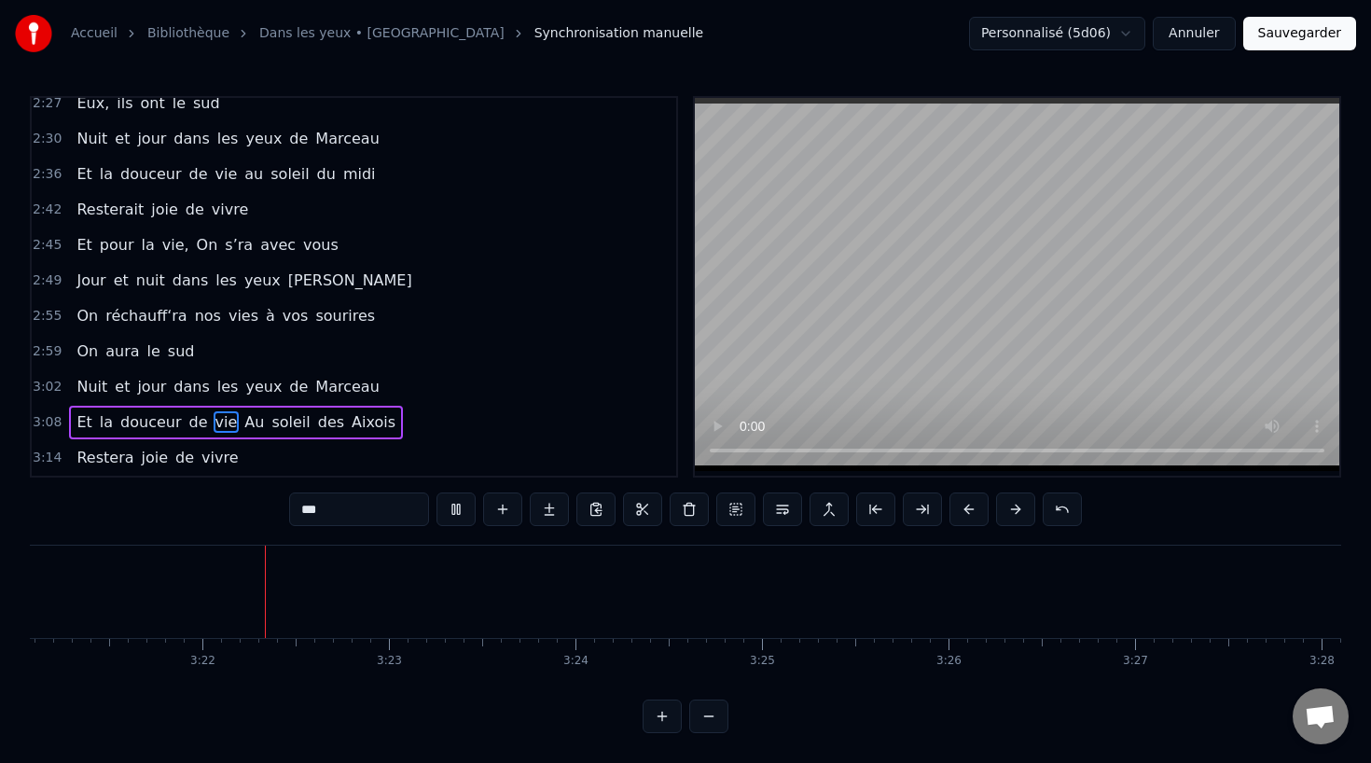
scroll to position [0, 37505]
click at [1291, 42] on button "Sauvegarder" at bounding box center [1299, 34] width 113 height 34
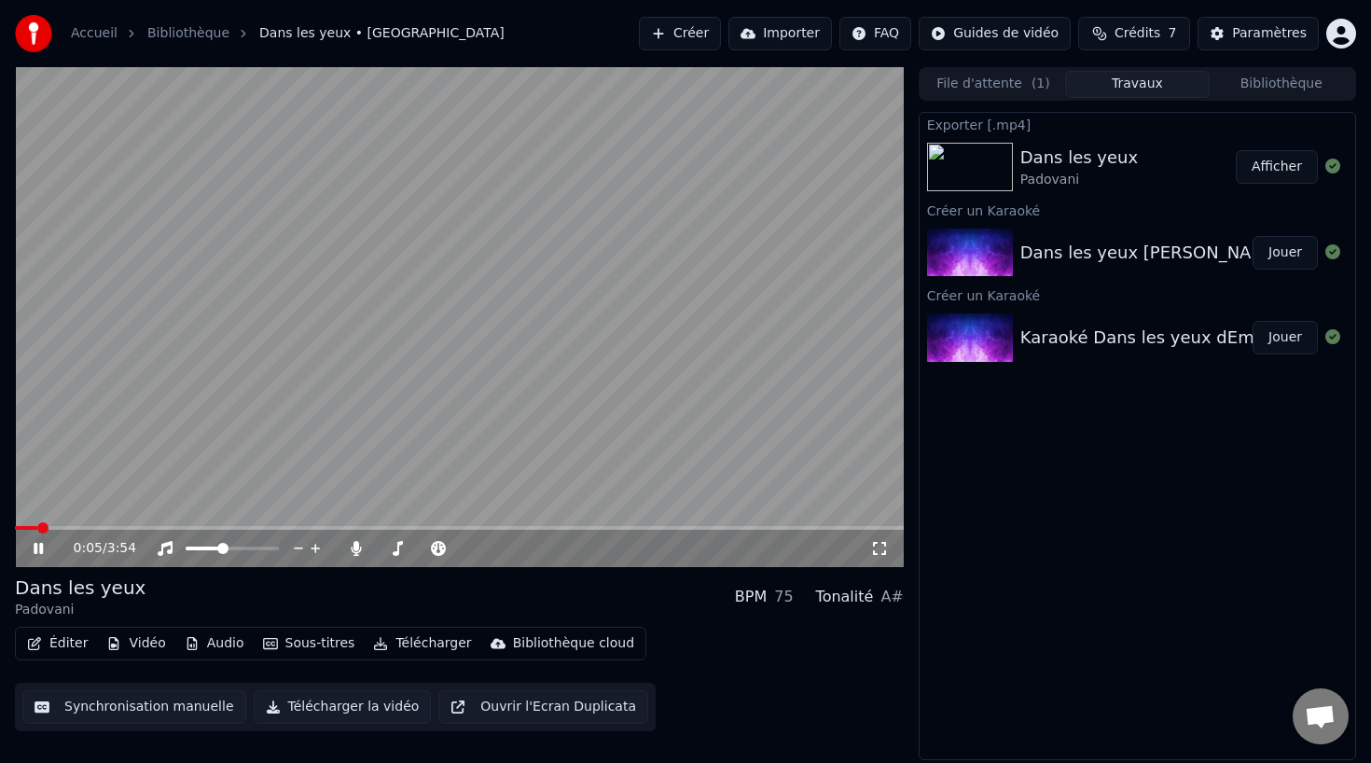
click at [881, 553] on icon at bounding box center [879, 548] width 13 height 13
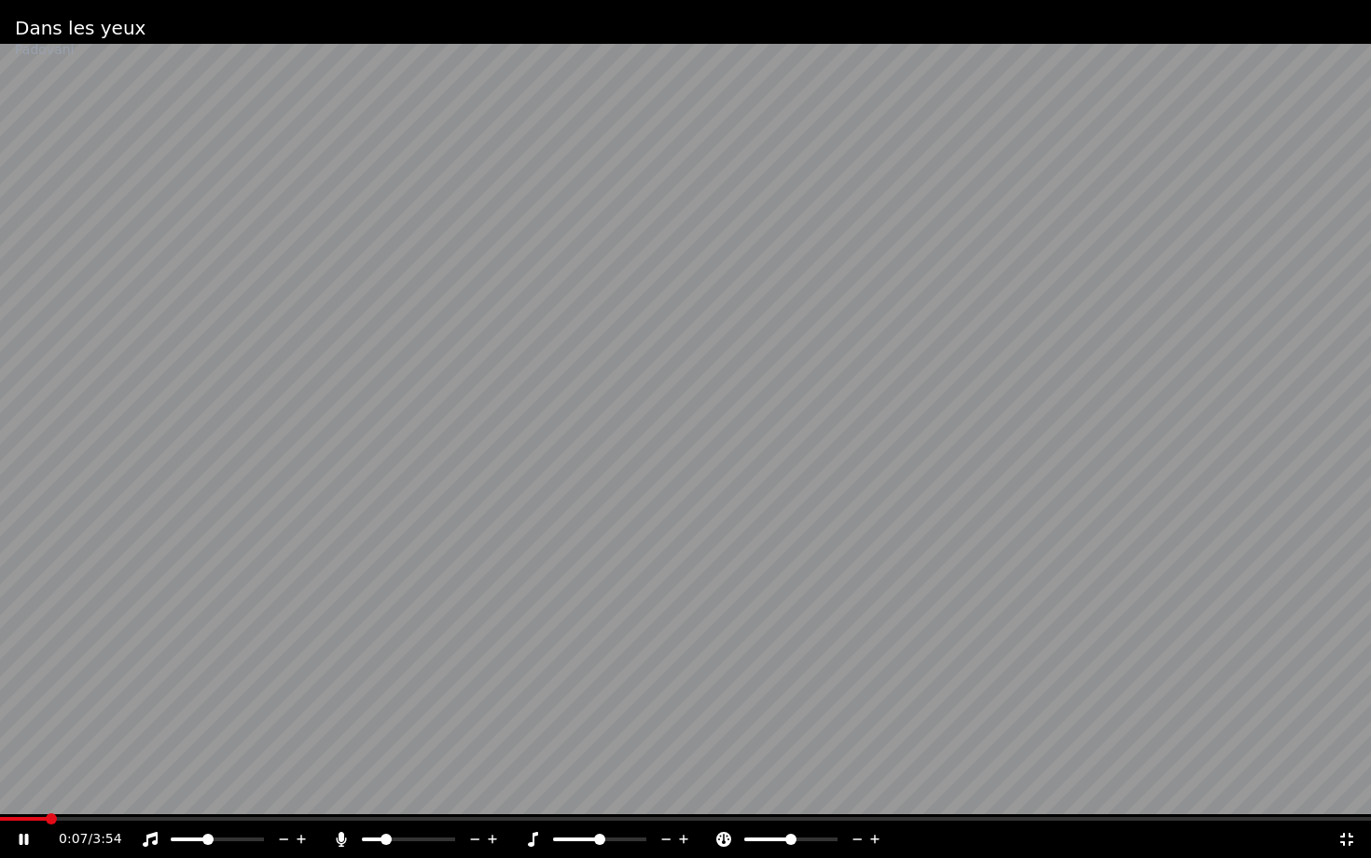
click at [11, 762] on video at bounding box center [685, 429] width 1371 height 858
click at [0, 762] on span at bounding box center [5, 818] width 11 height 11
click at [29, 762] on icon at bounding box center [37, 839] width 44 height 15
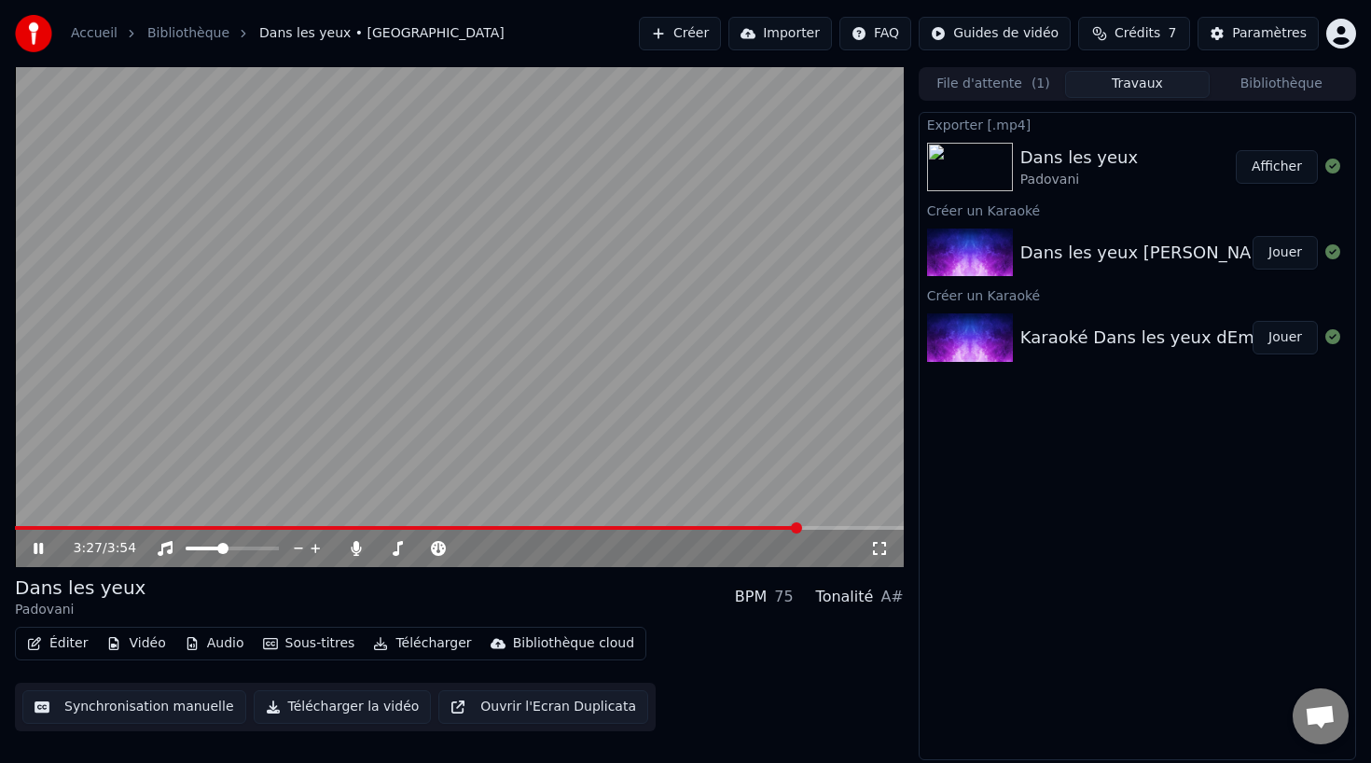
click at [126, 711] on button "Synchronisation manuelle" at bounding box center [134, 707] width 224 height 34
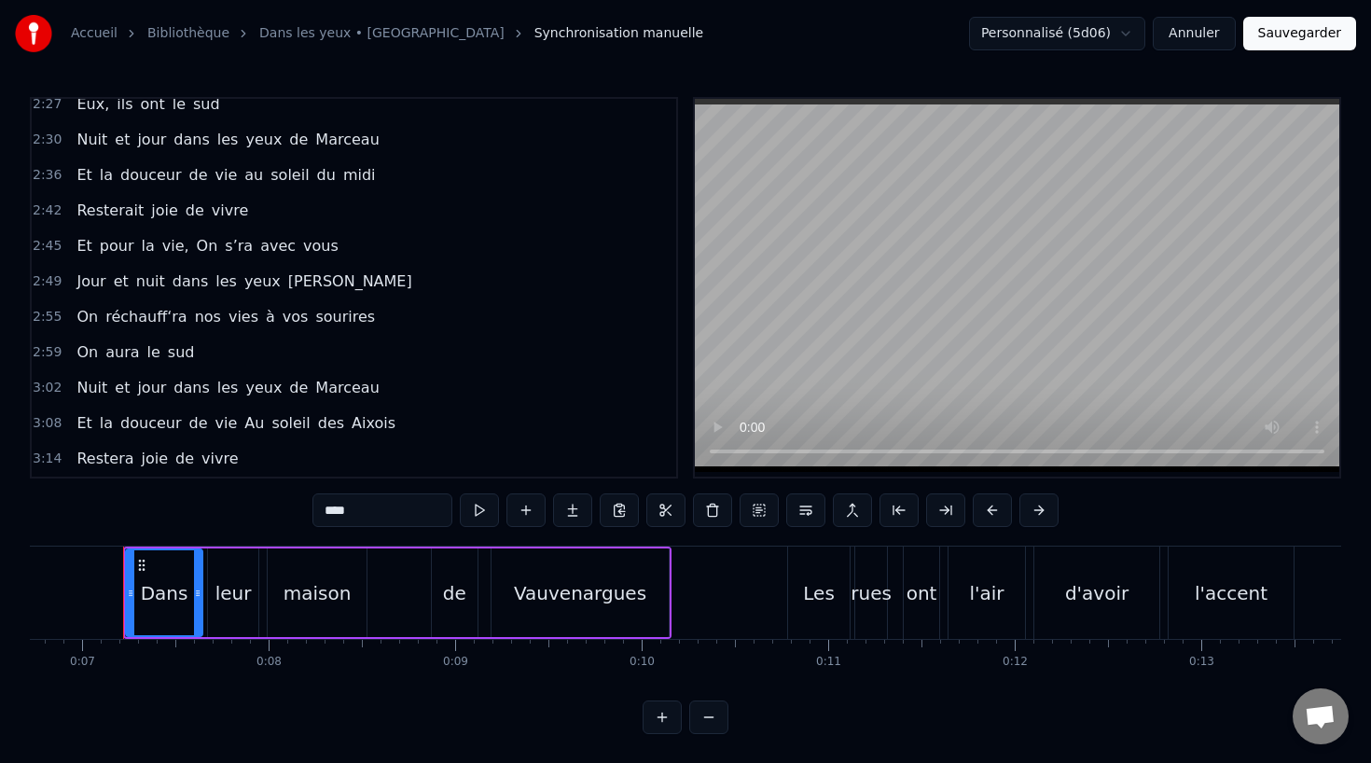
scroll to position [1, 0]
click at [201, 466] on span "vivre" at bounding box center [220, 457] width 40 height 21
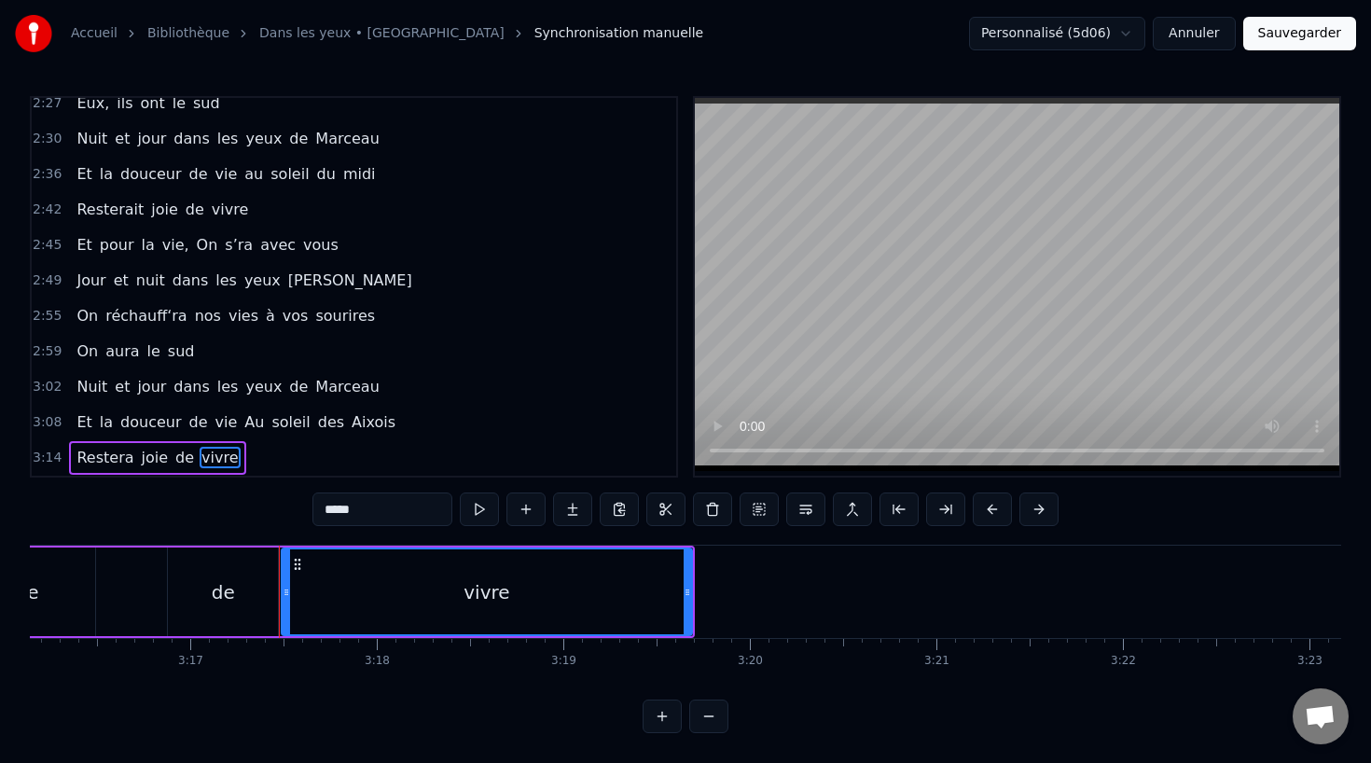
scroll to position [0, 36734]
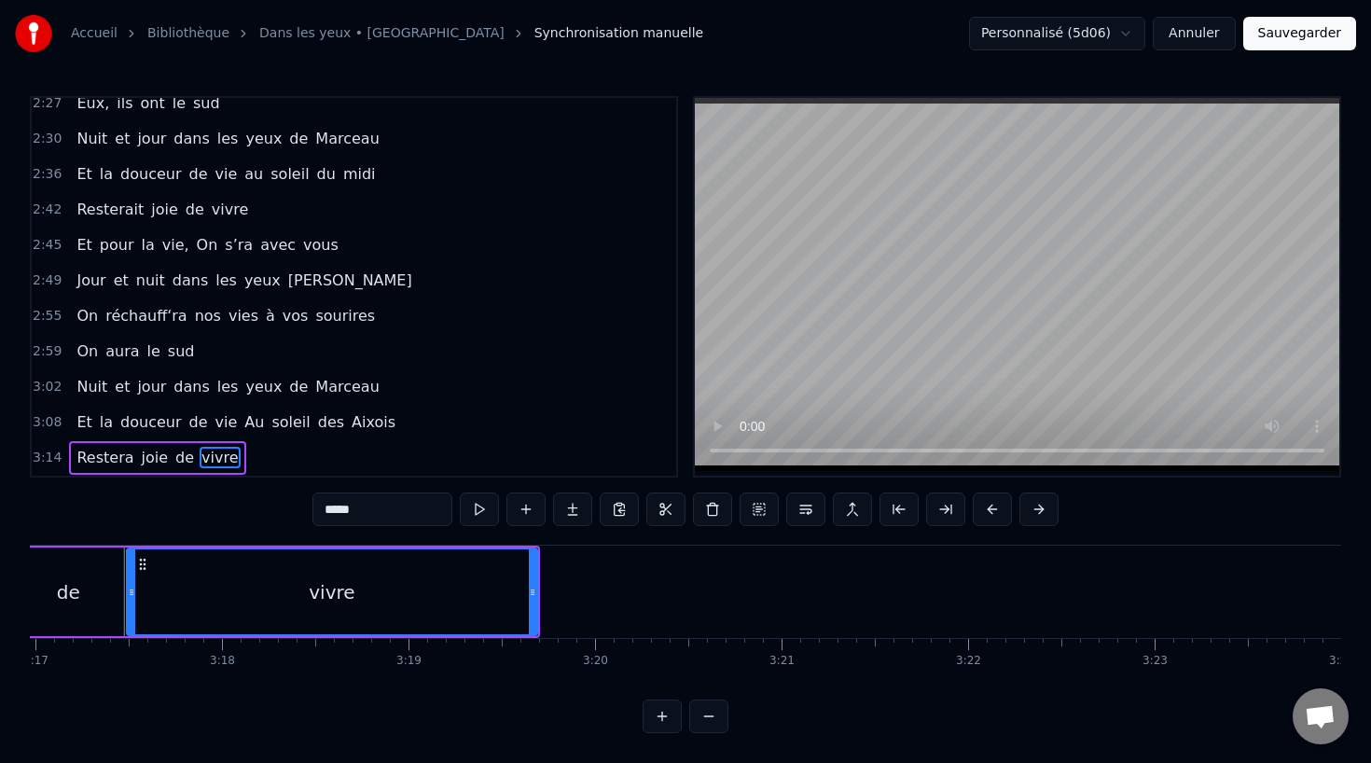
click at [400, 607] on div "vivre" at bounding box center [332, 591] width 409 height 85
click at [375, 519] on input "*****" at bounding box center [382, 509] width 140 height 34
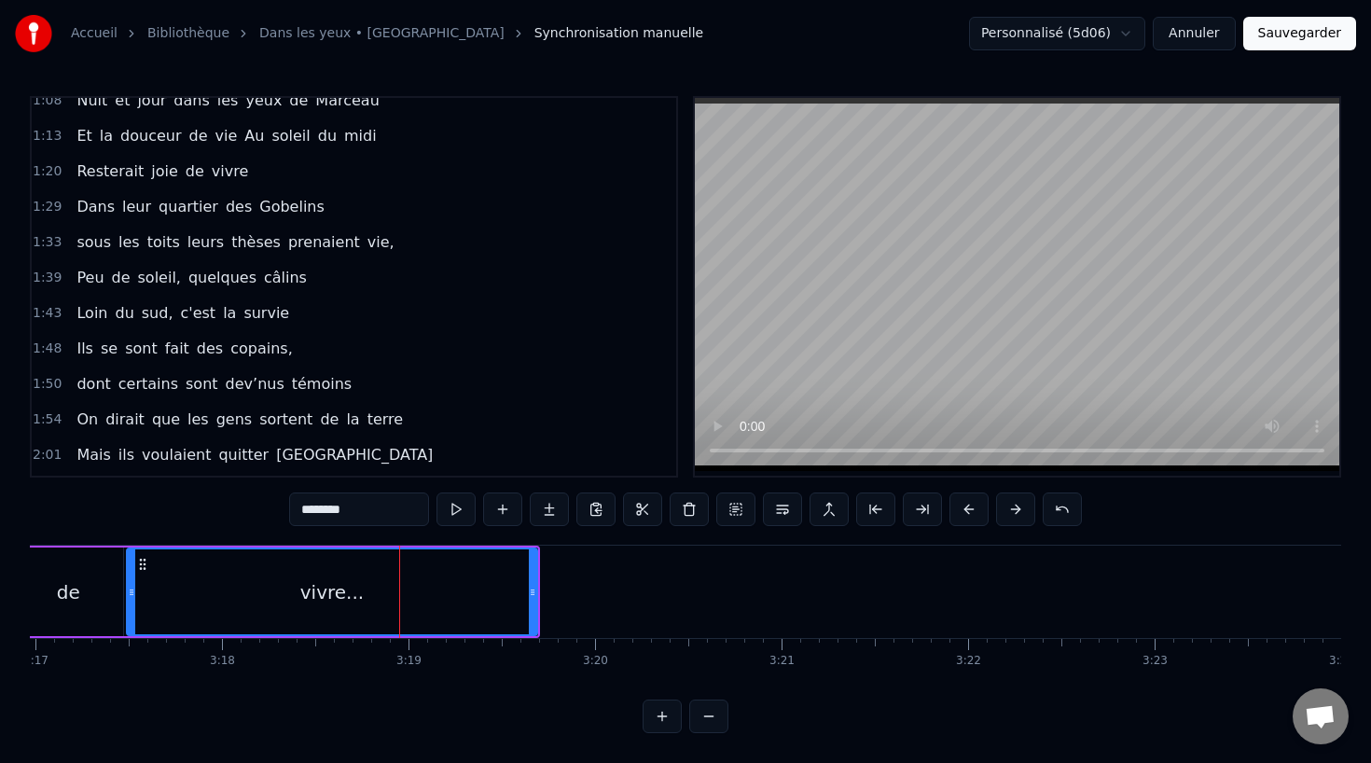
scroll to position [510, 0]
click at [366, 236] on span "vie," at bounding box center [381, 242] width 31 height 21
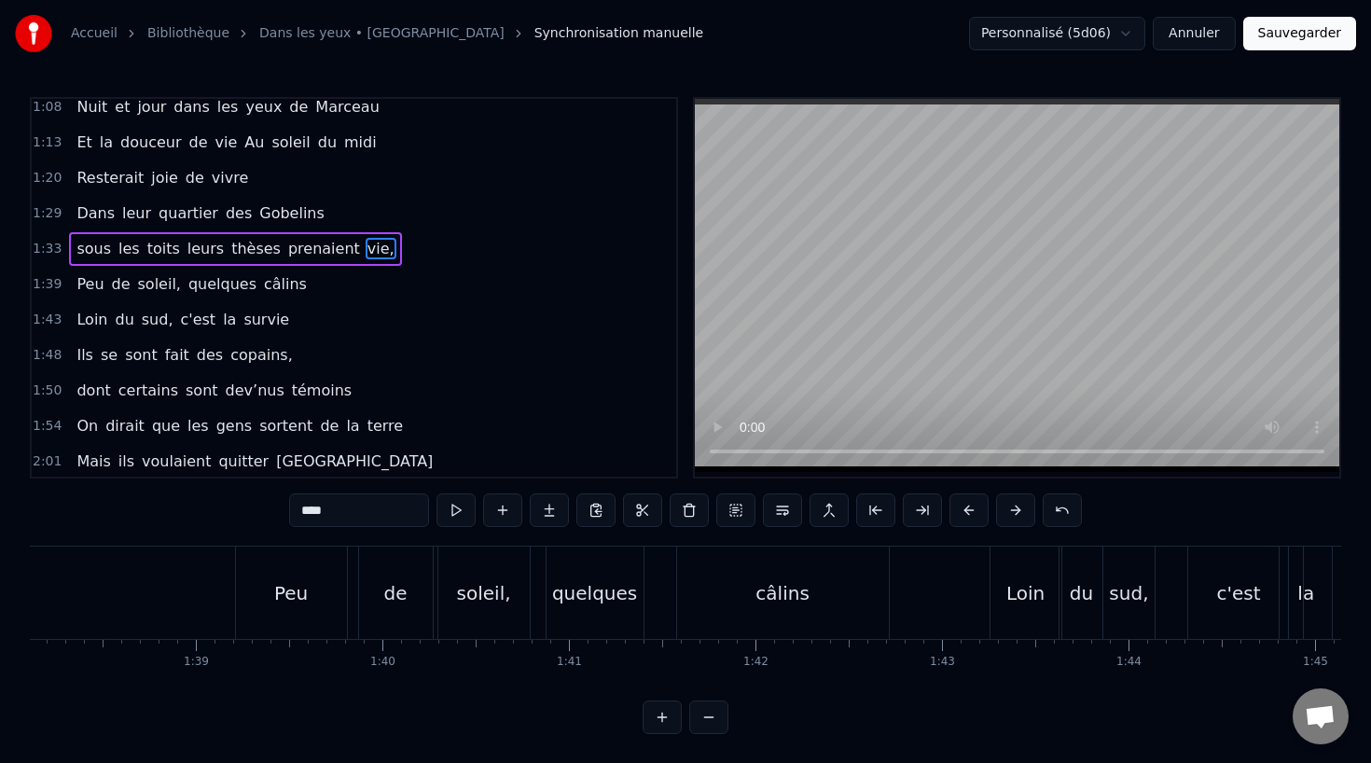
scroll to position [0, 17763]
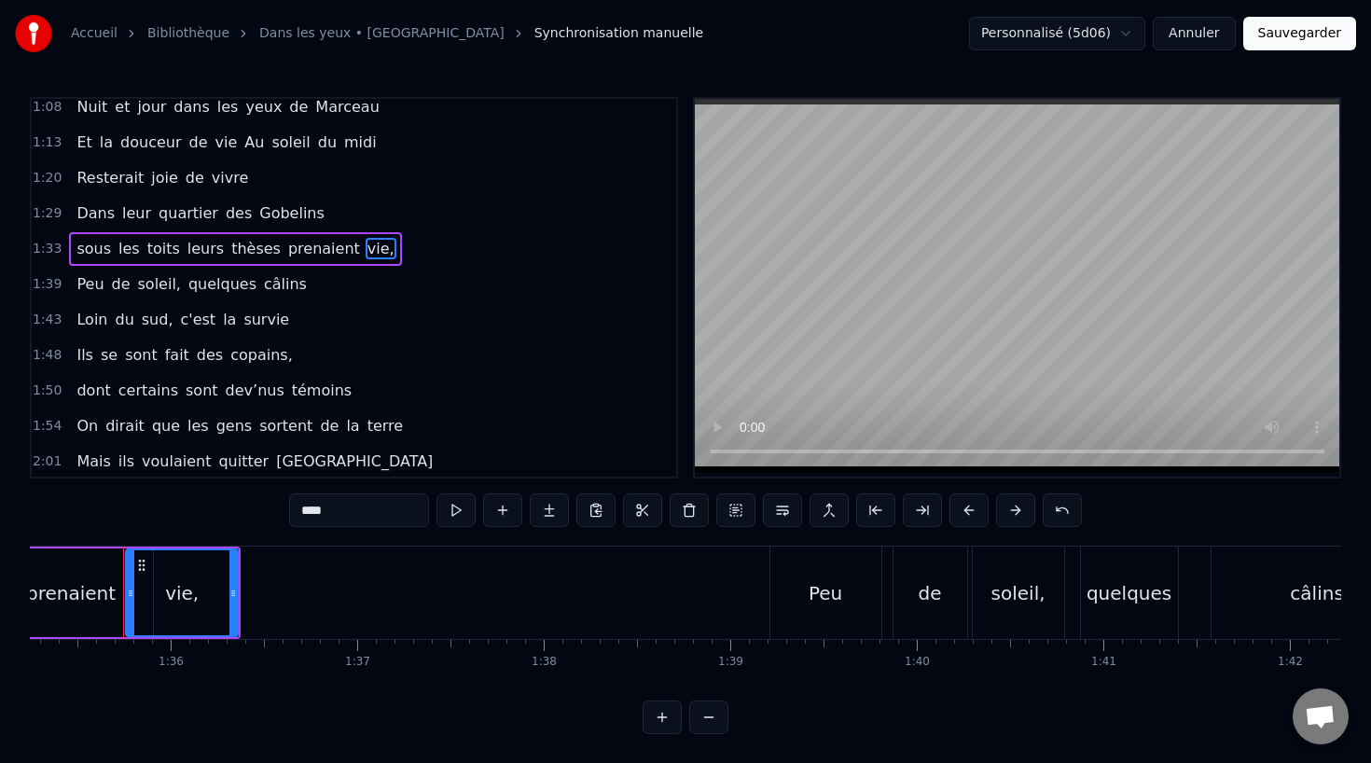
click at [186, 601] on div "vie," at bounding box center [182, 593] width 34 height 28
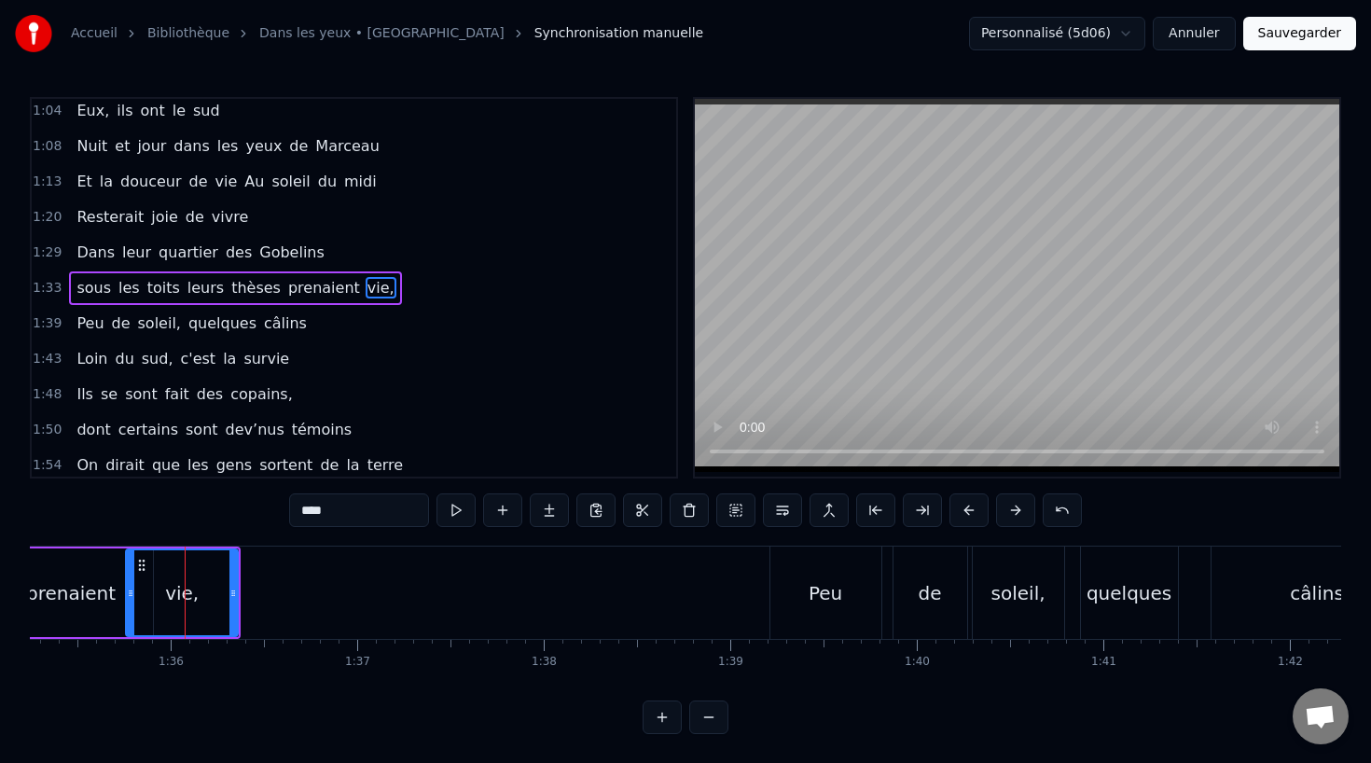
click at [199, 600] on div "vie," at bounding box center [182, 592] width 110 height 85
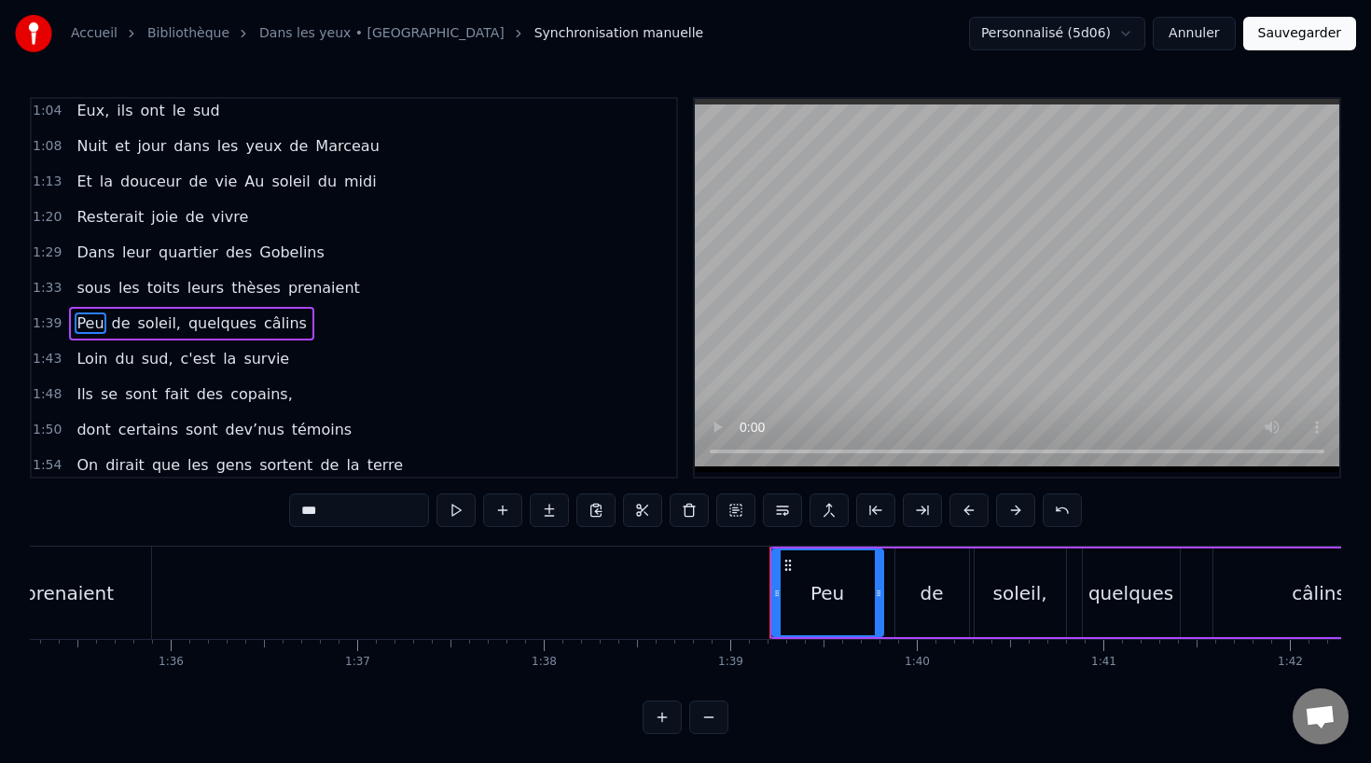
scroll to position [502, 0]
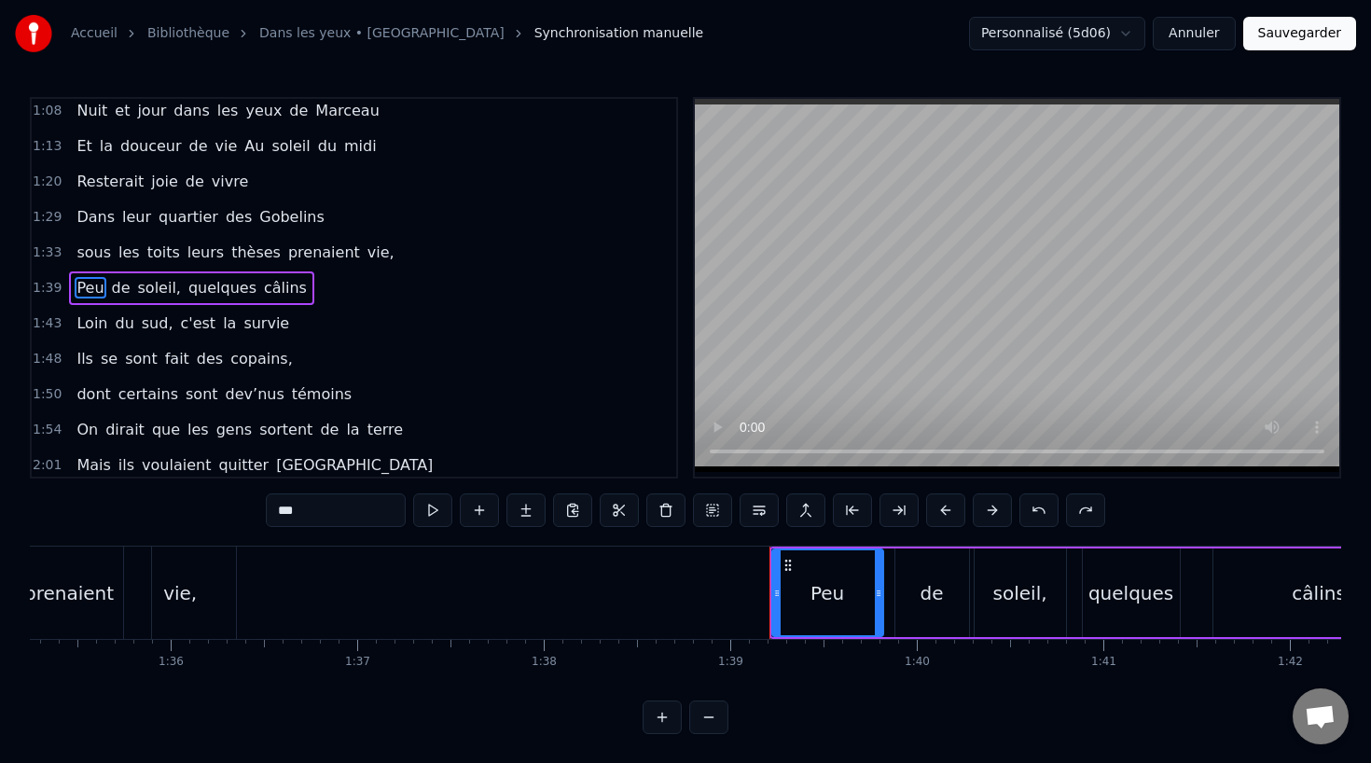
click at [189, 601] on div "vie," at bounding box center [180, 593] width 34 height 28
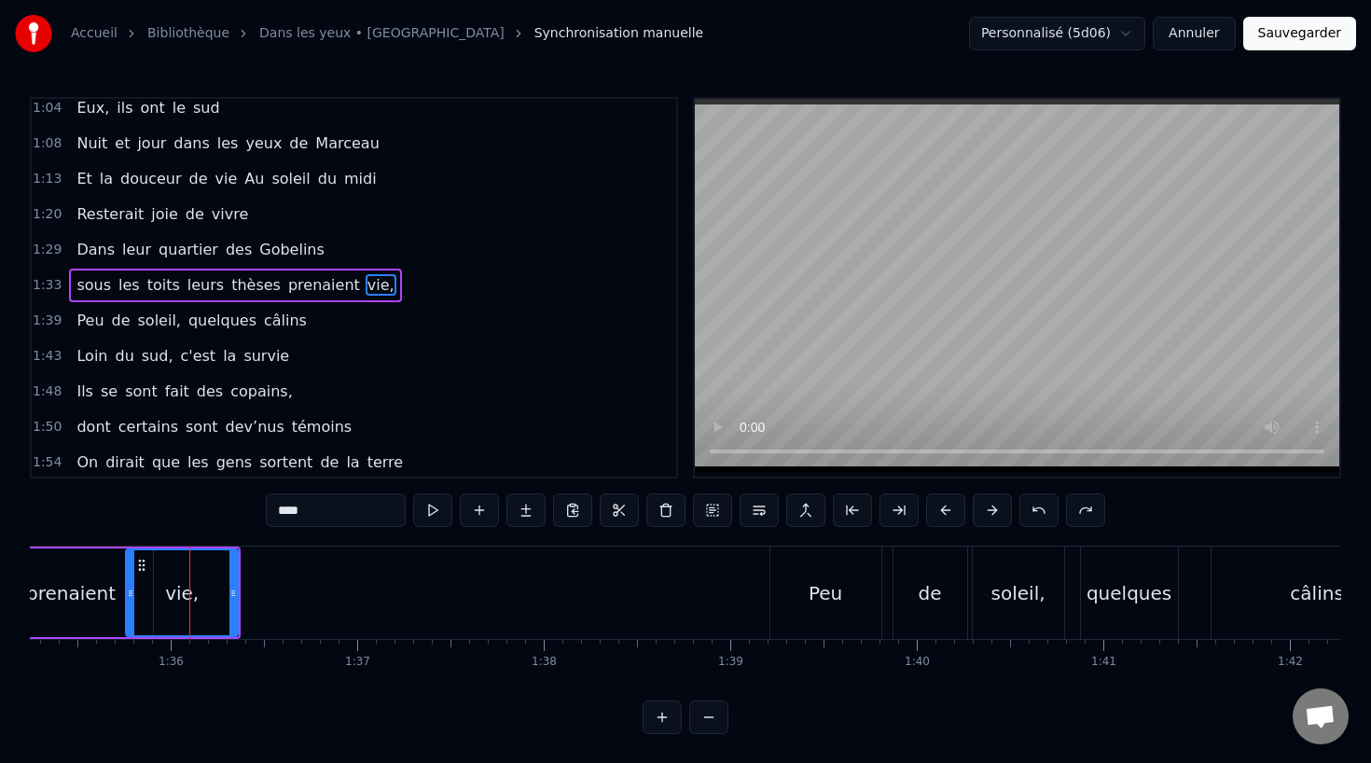
scroll to position [466, 0]
click at [341, 504] on input "****" at bounding box center [336, 510] width 140 height 34
type input "***"
click at [437, 412] on div "1:50 dont certains sont dev’nus témoins" at bounding box center [354, 429] width 644 height 35
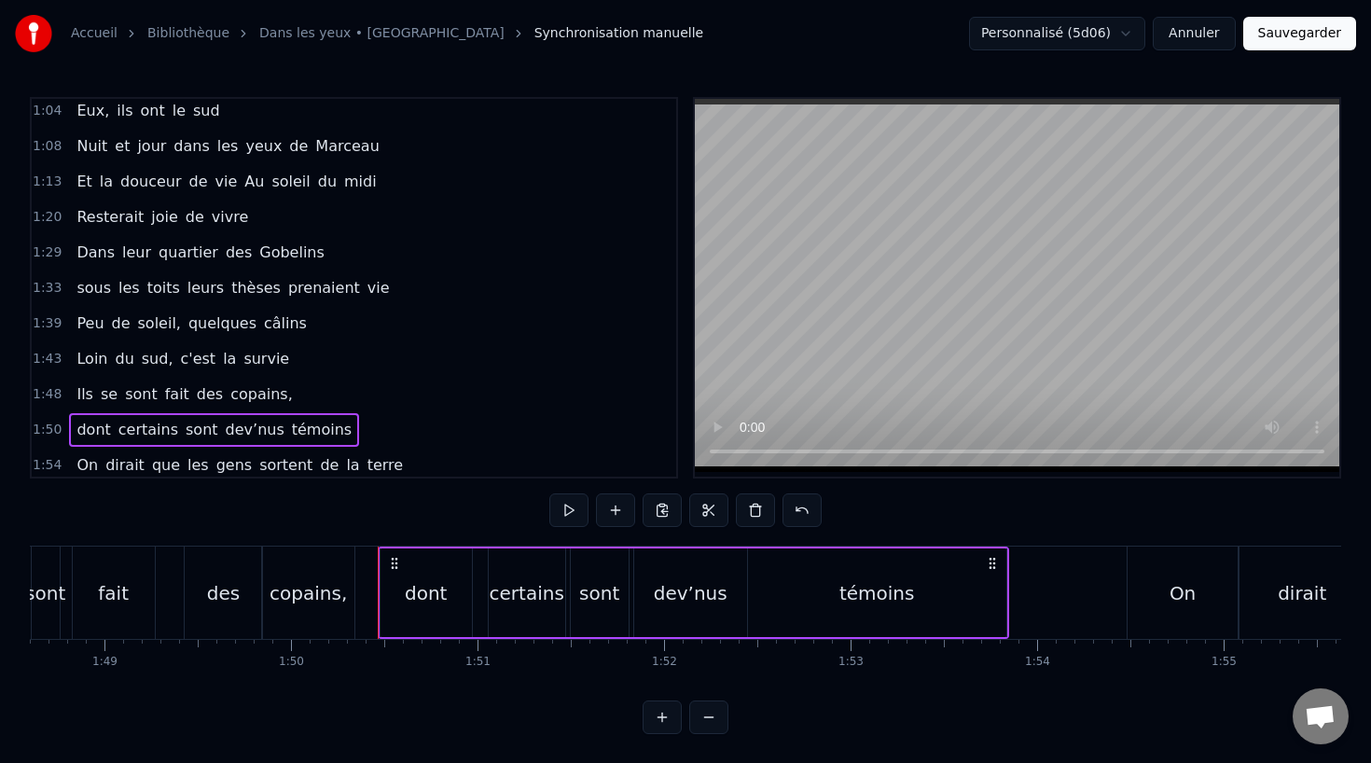
scroll to position [0, 20507]
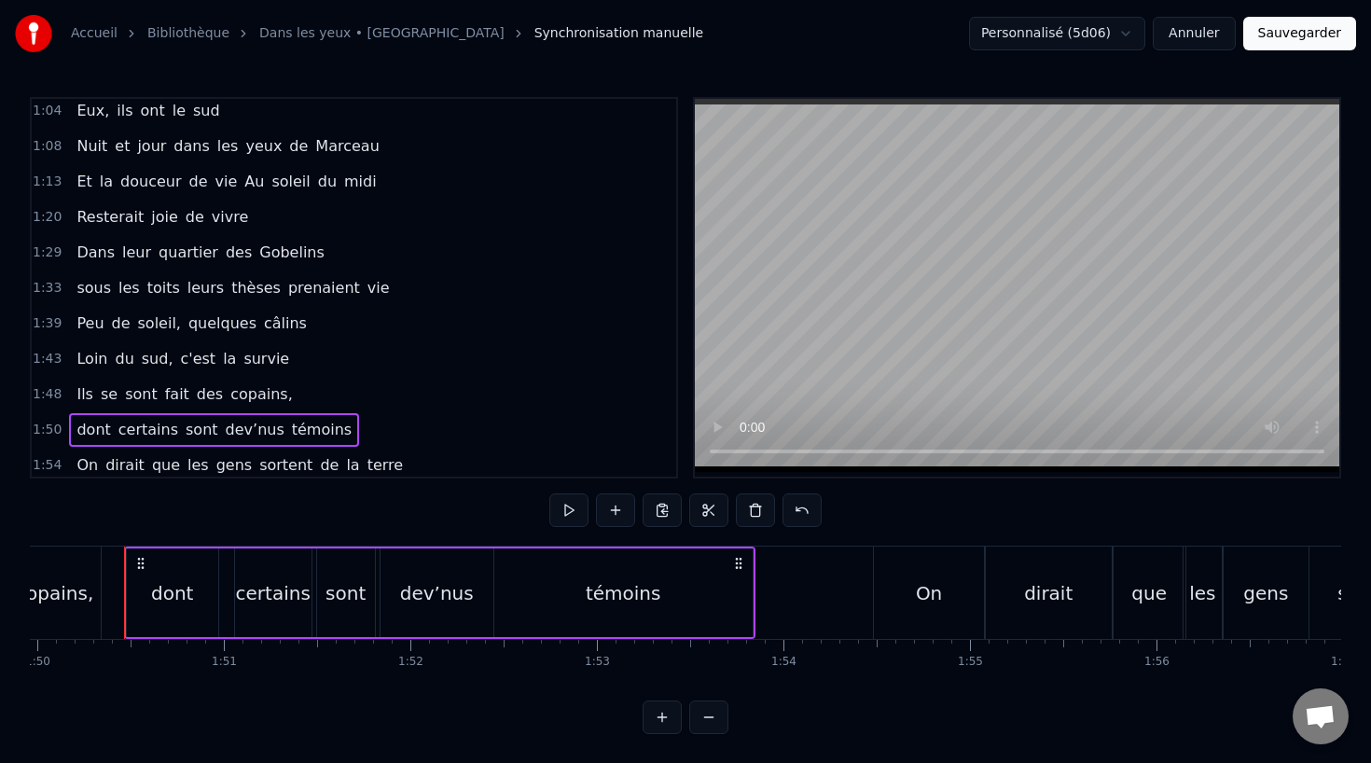
click at [557, 311] on div "1:39 Peu de soleil, quelques câlins" at bounding box center [354, 323] width 644 height 35
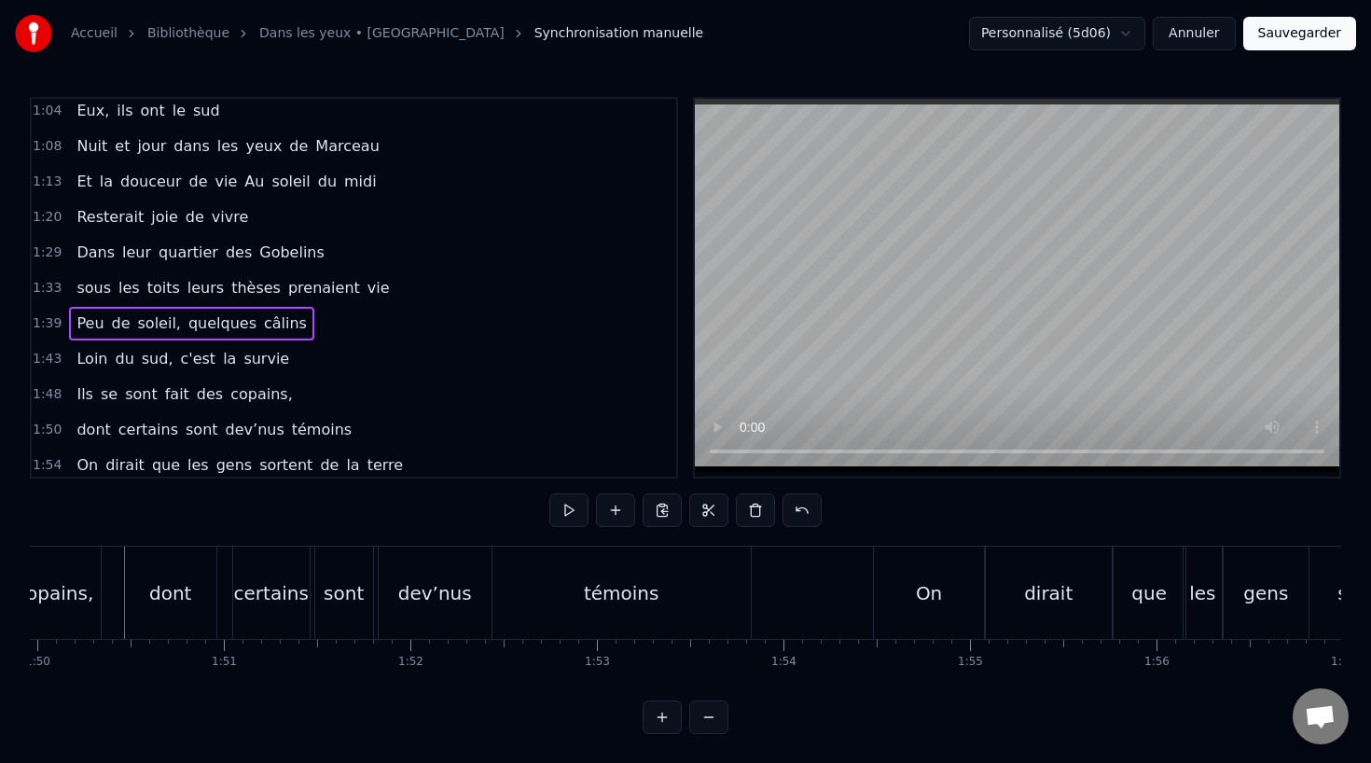
click at [1308, 29] on button "Sauvegarder" at bounding box center [1299, 34] width 113 height 34
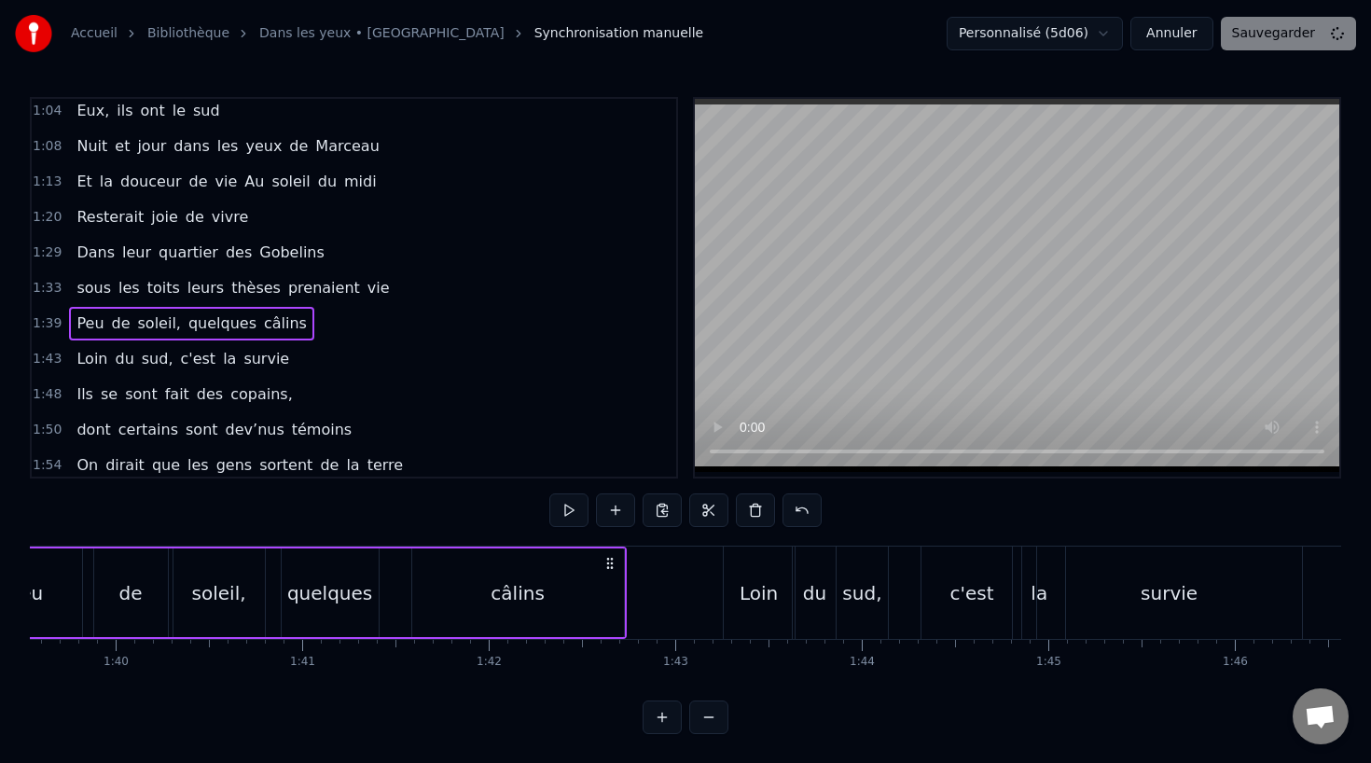
scroll to position [0, 18408]
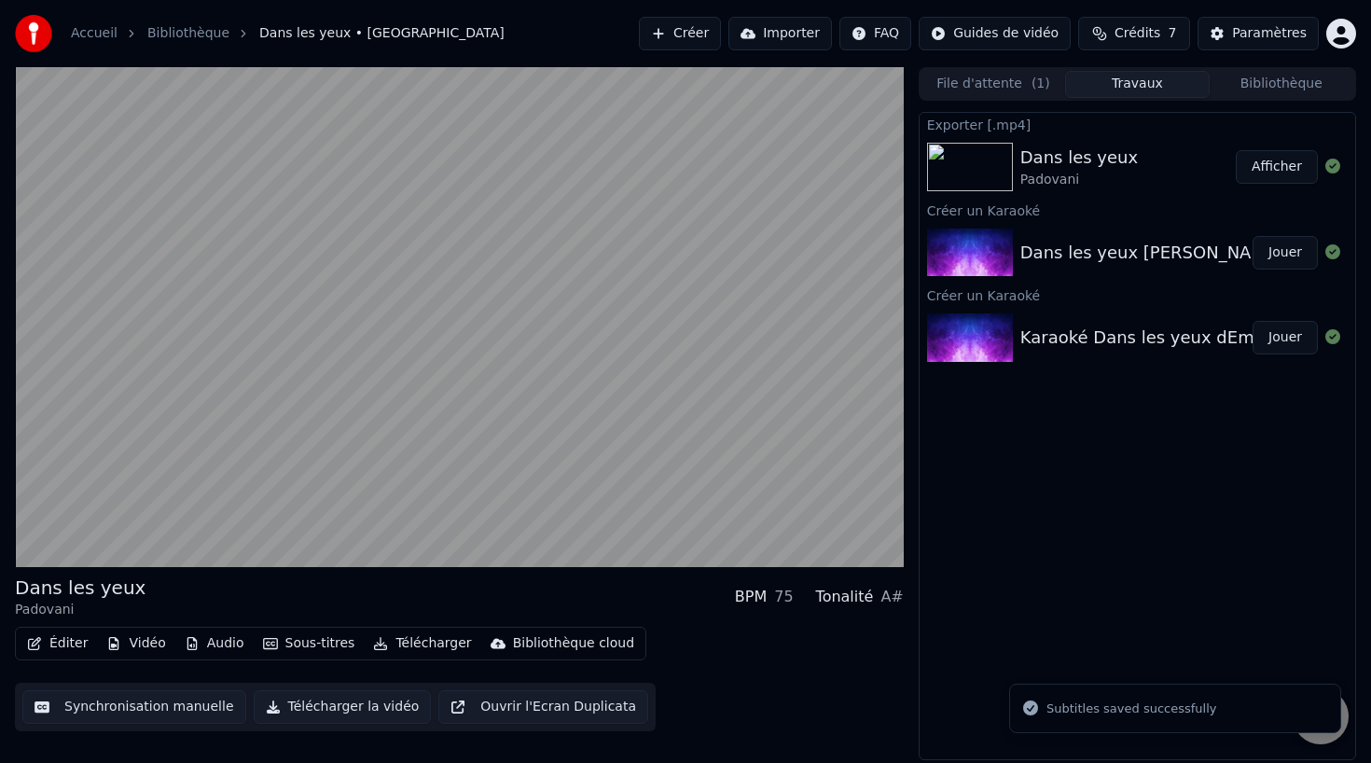
click at [1308, 29] on button "Paramètres" at bounding box center [1257, 34] width 121 height 34
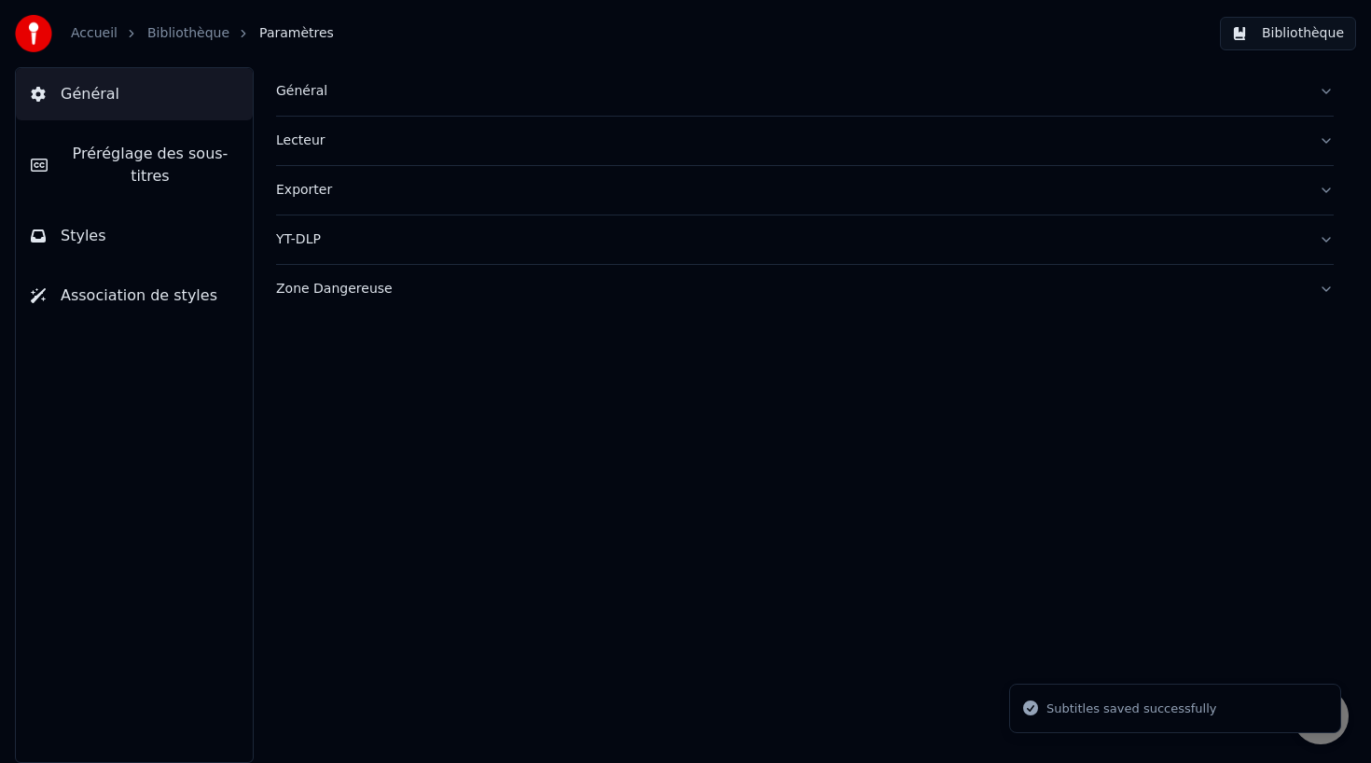
click at [1309, 29] on button "Bibliothèque" at bounding box center [1288, 34] width 136 height 34
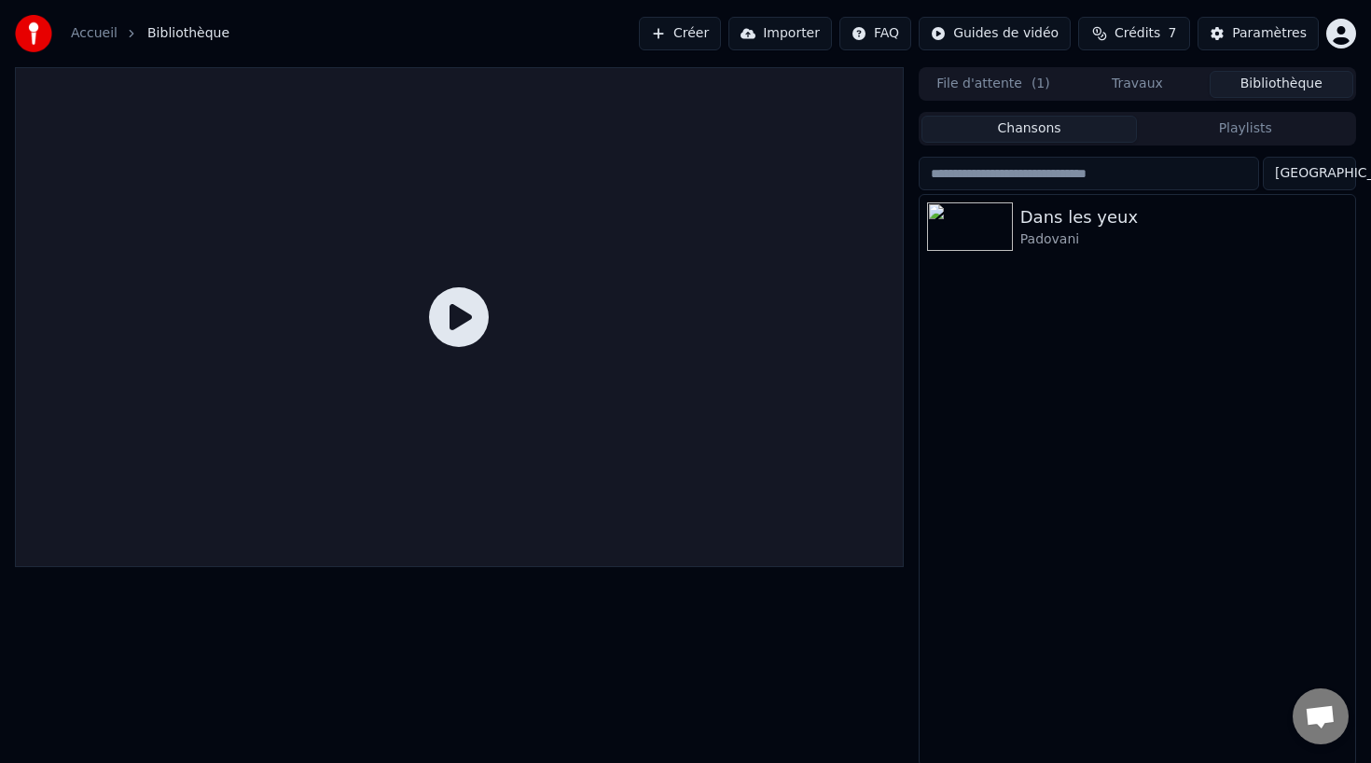
click at [475, 320] on icon at bounding box center [459, 317] width 60 height 60
click at [457, 314] on icon at bounding box center [459, 317] width 60 height 60
click at [321, 504] on div at bounding box center [459, 317] width 889 height 500
click at [1011, 247] on img at bounding box center [970, 226] width 86 height 48
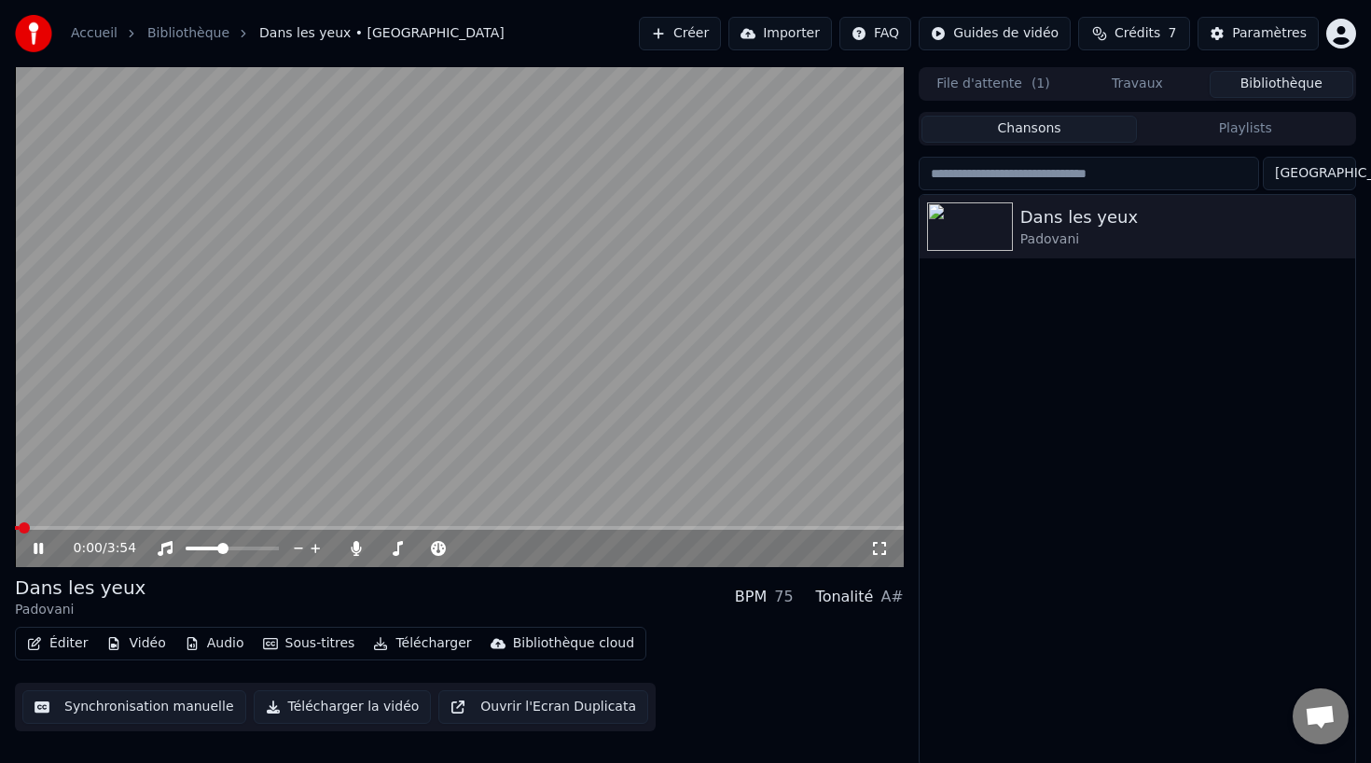
click at [36, 555] on icon at bounding box center [52, 548] width 44 height 15
